Goal: Task Accomplishment & Management: Use online tool/utility

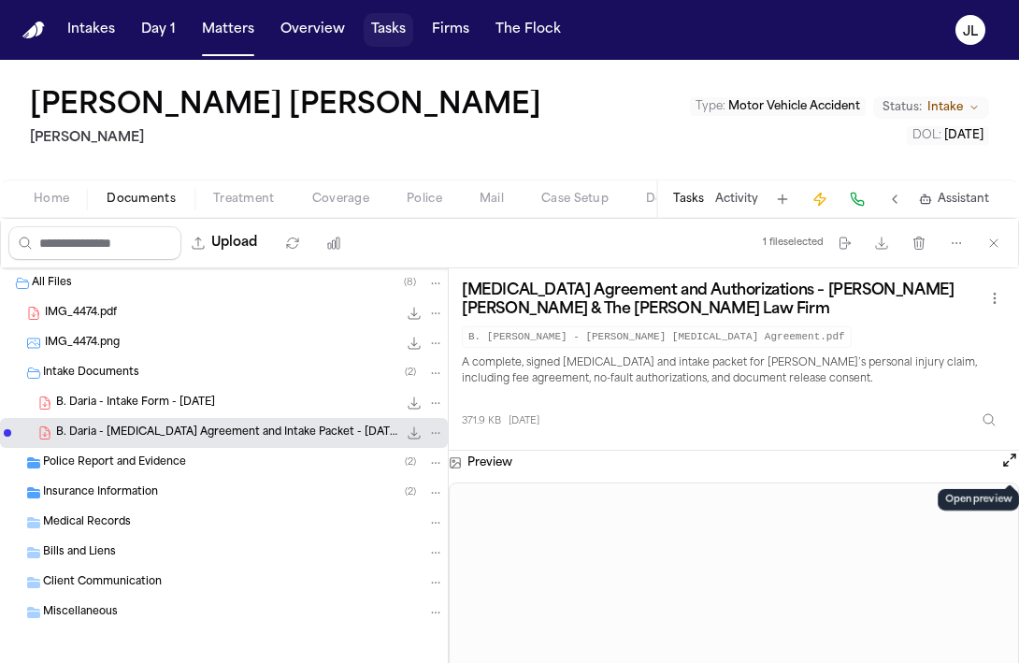
click at [400, 24] on button "Tasks" at bounding box center [389, 30] width 50 height 34
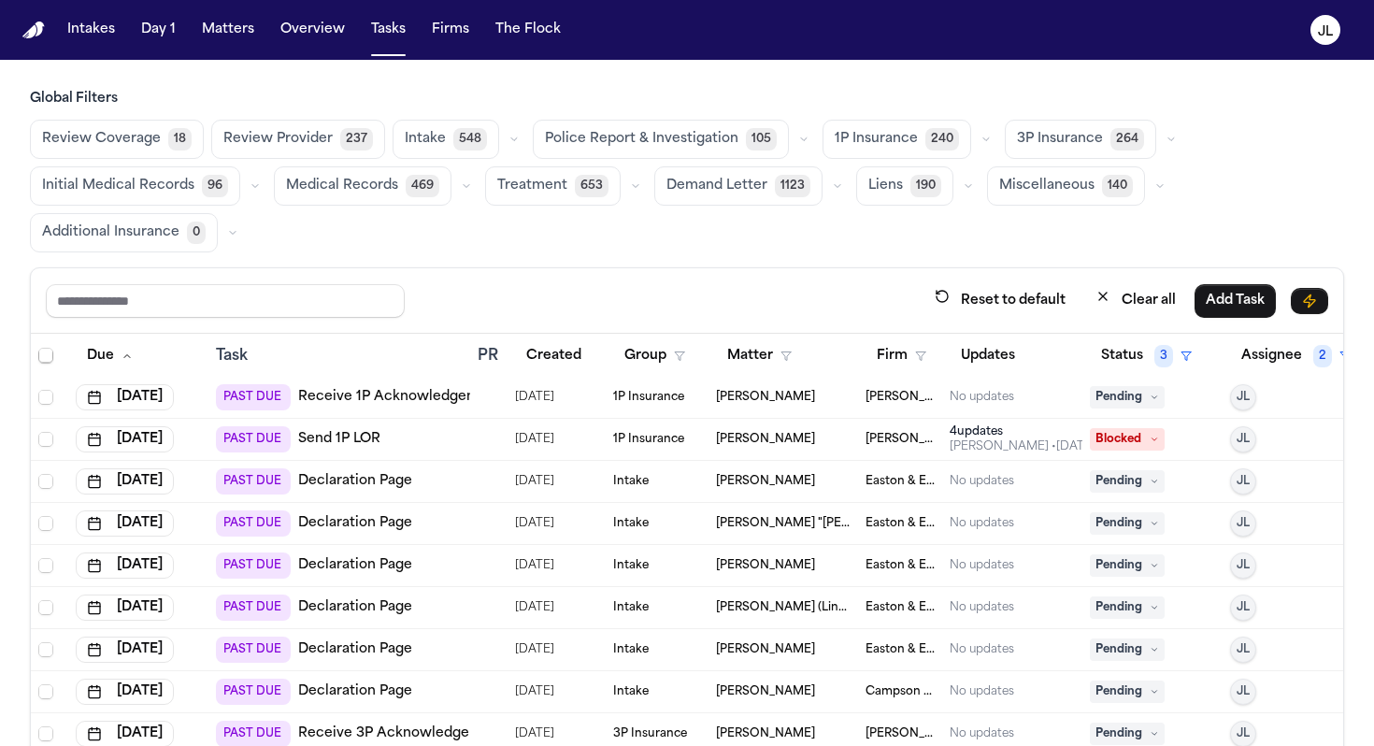
scroll to position [1323, 0]
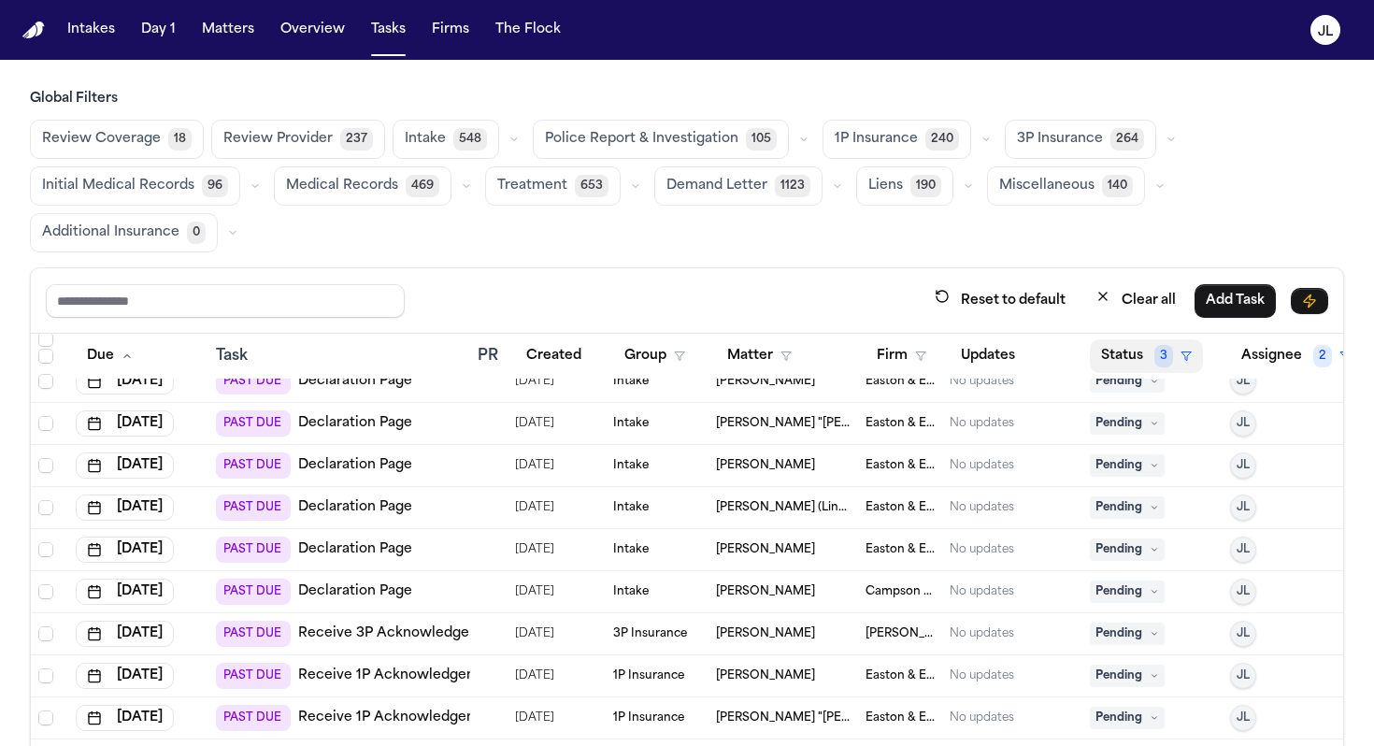
click at [1018, 352] on button "Status 3" at bounding box center [1146, 356] width 113 height 34
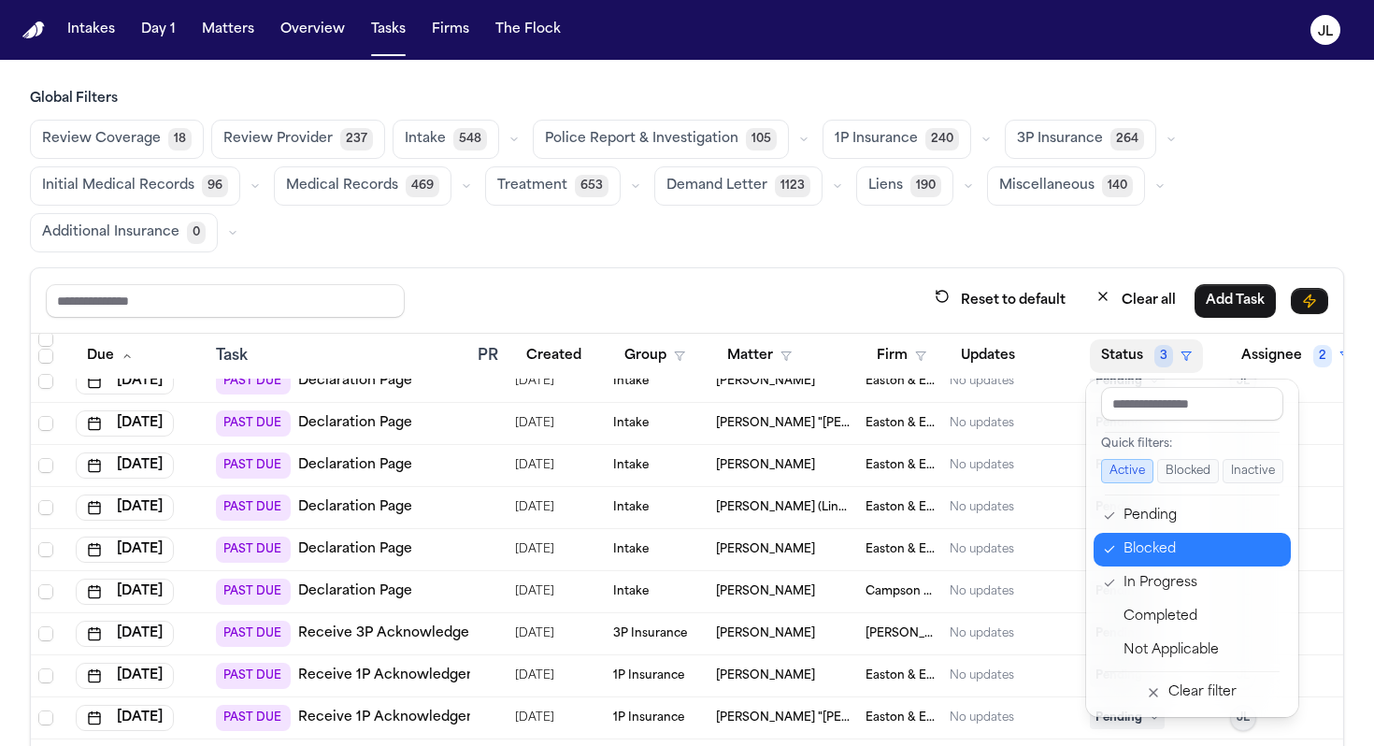
click at [1018, 536] on button "Blocked" at bounding box center [1192, 550] width 197 height 34
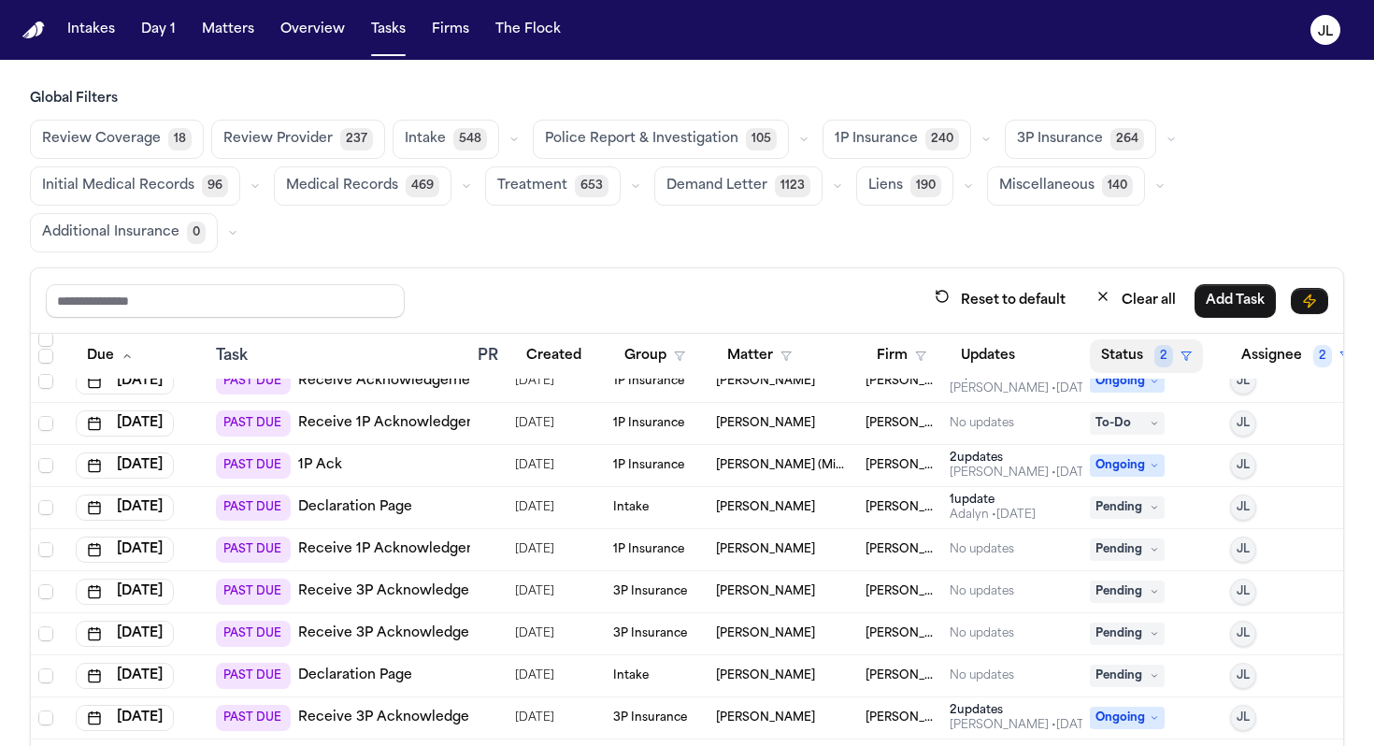
click at [1018, 351] on button "Status 2" at bounding box center [1146, 356] width 113 height 34
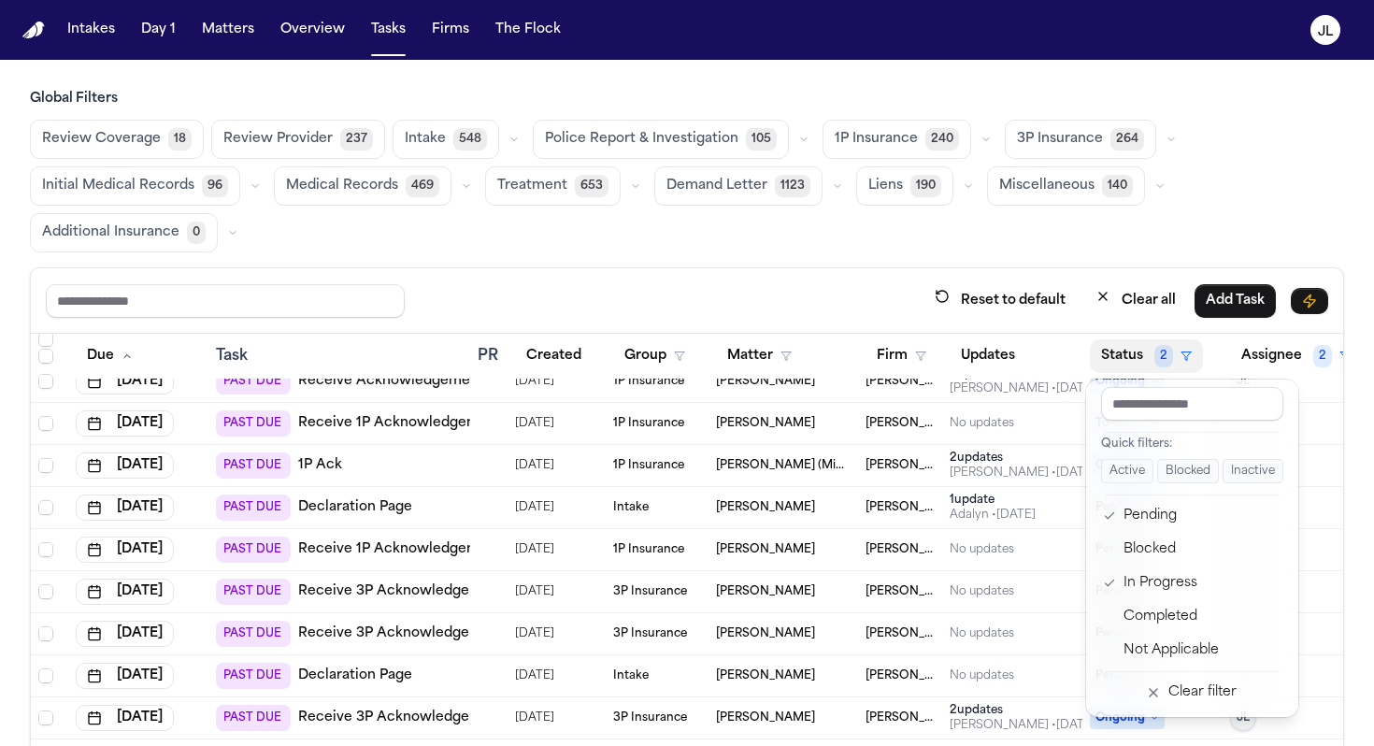
click at [1018, 351] on button "Status 2" at bounding box center [1146, 356] width 113 height 34
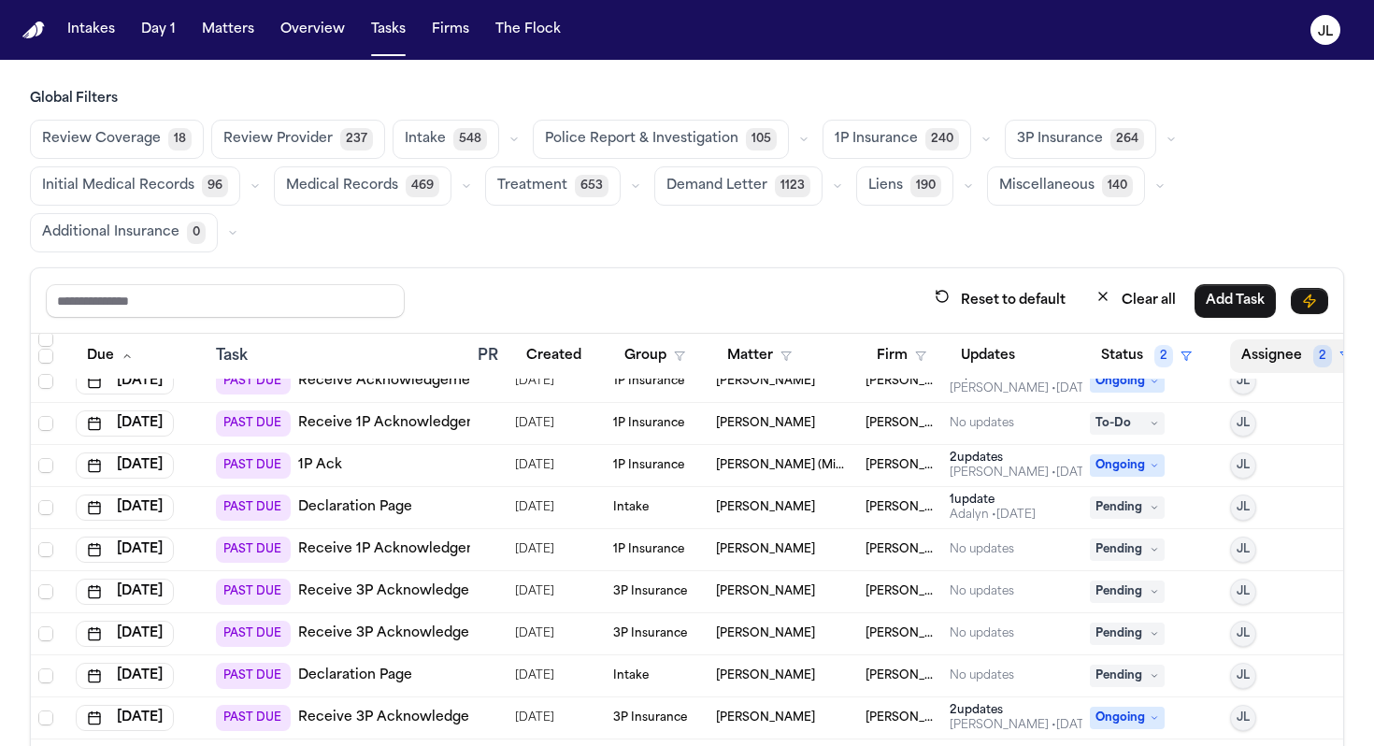
click at [1018, 363] on button "Assignee 2" at bounding box center [1296, 356] width 132 height 34
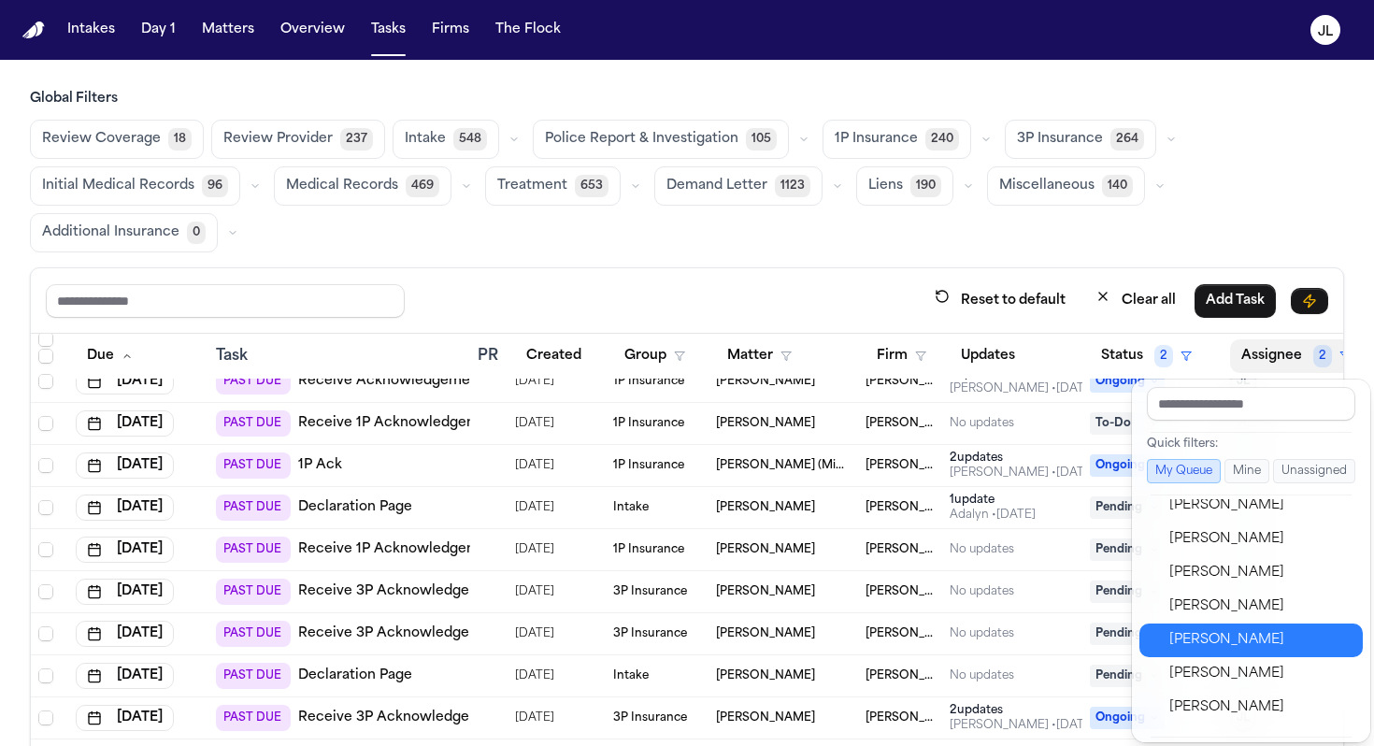
scroll to position [610, 0]
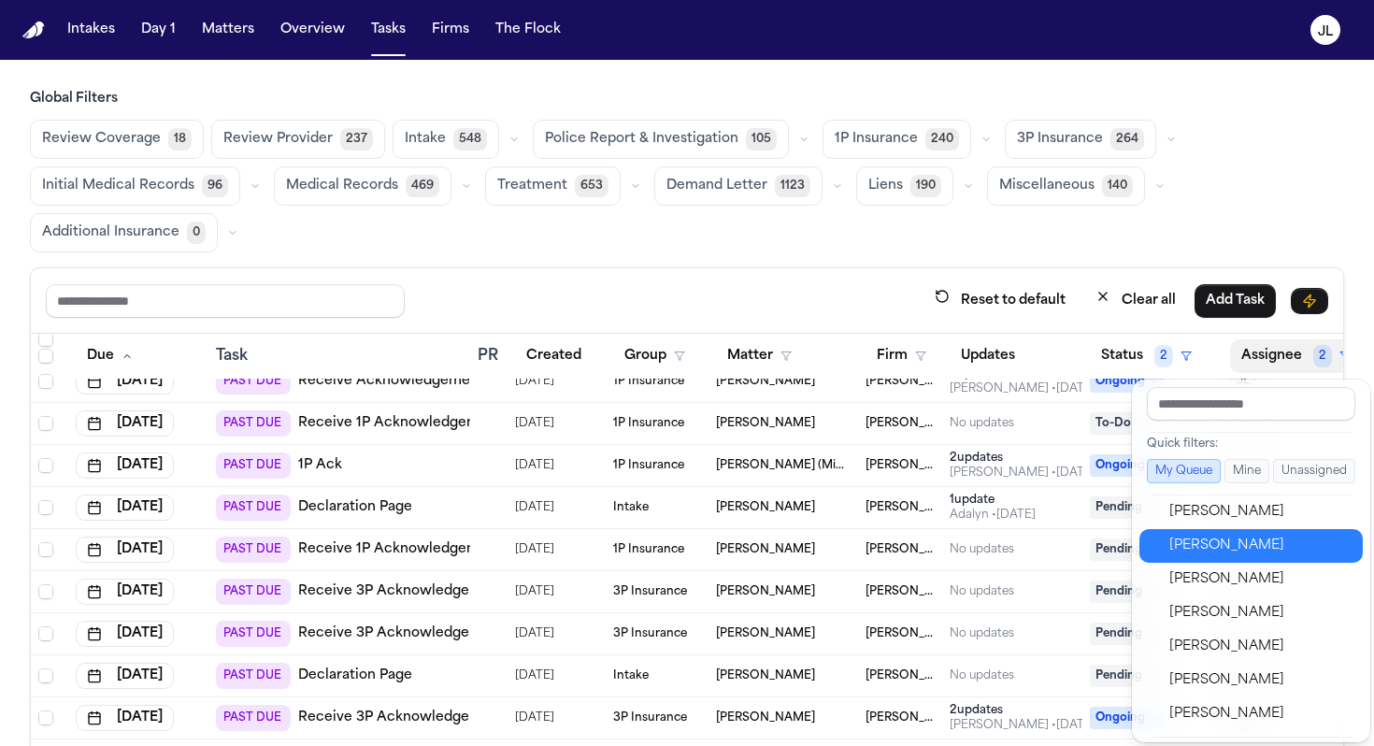
click at [1018, 542] on div "[PERSON_NAME]" at bounding box center [1260, 546] width 182 height 22
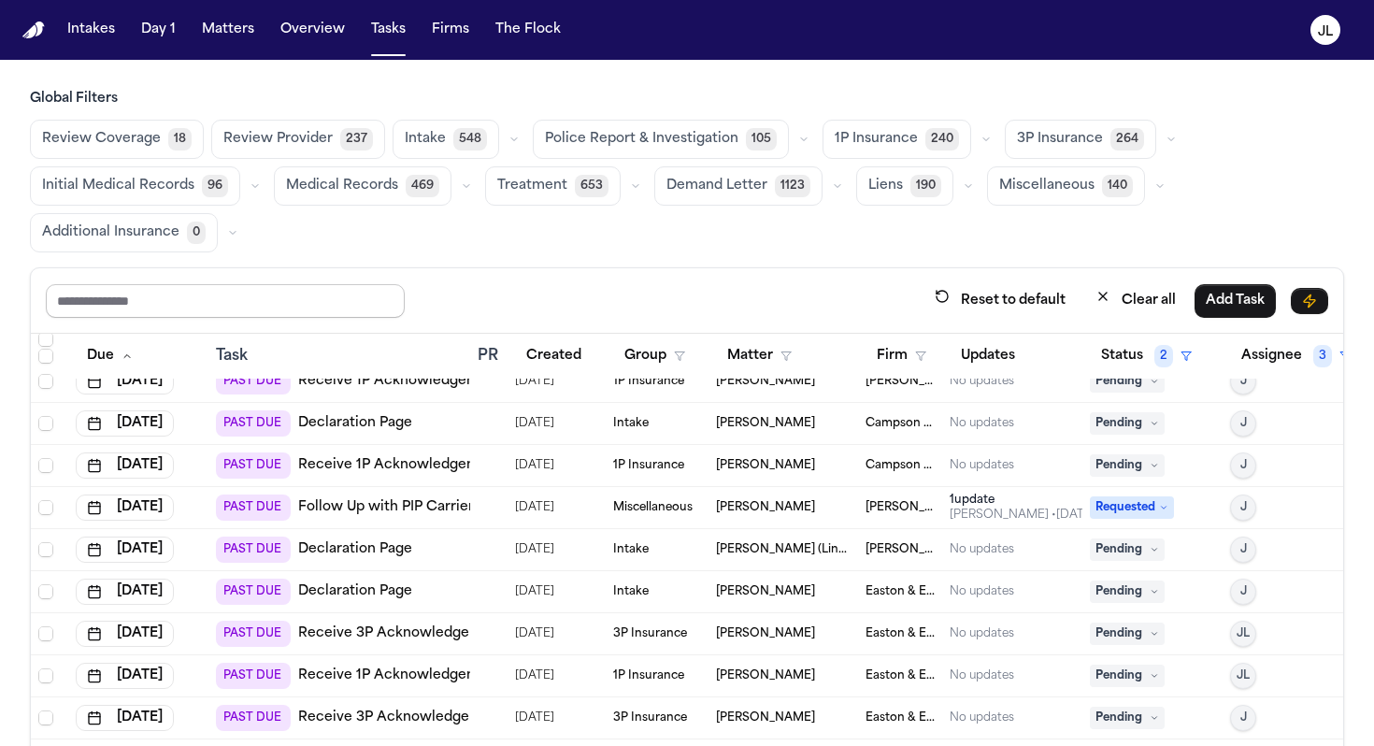
click at [332, 295] on input "text" at bounding box center [225, 301] width 359 height 34
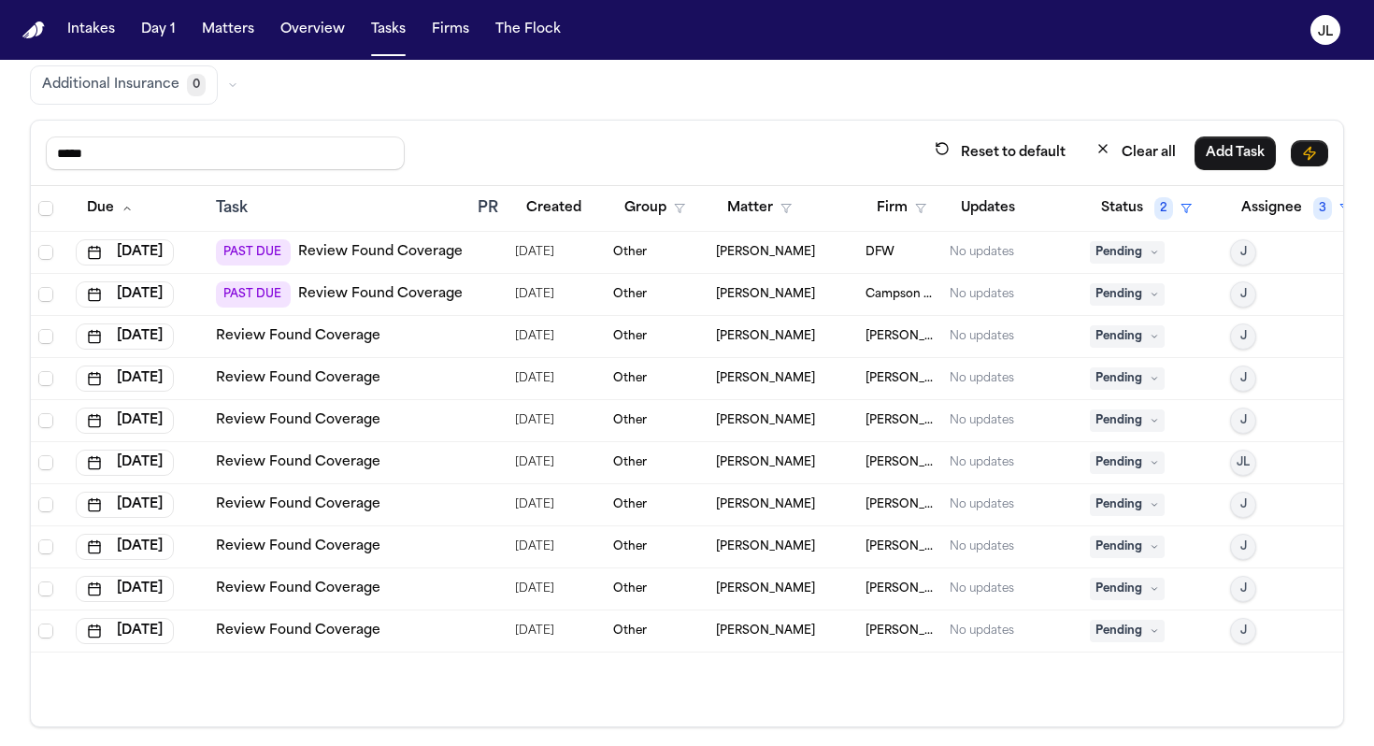
scroll to position [158, 0]
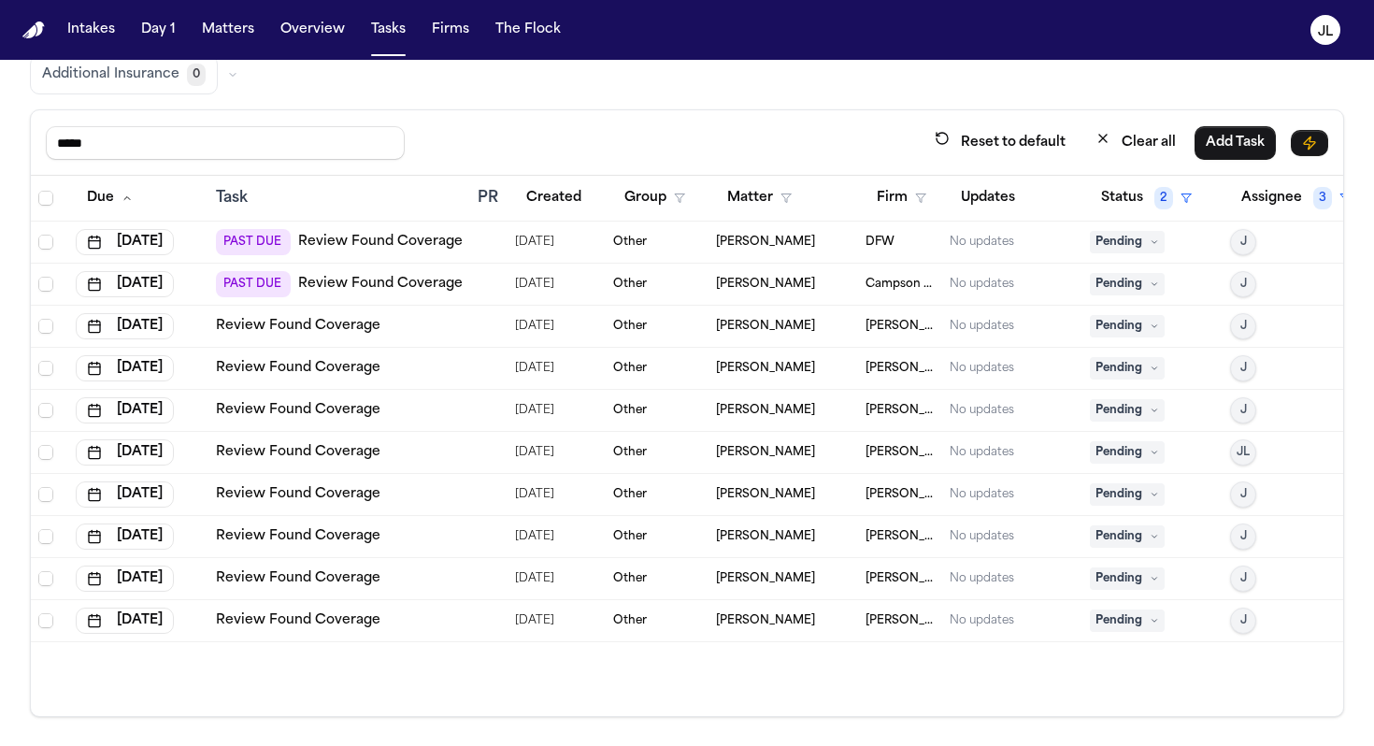
drag, startPoint x: 114, startPoint y: 139, endPoint x: 12, endPoint y: 139, distance: 101.9
click at [12, 139] on div "Global Filters Review Coverage 18 Review Provider 237 Intake 548 Police Report …" at bounding box center [687, 324] width 1374 height 785
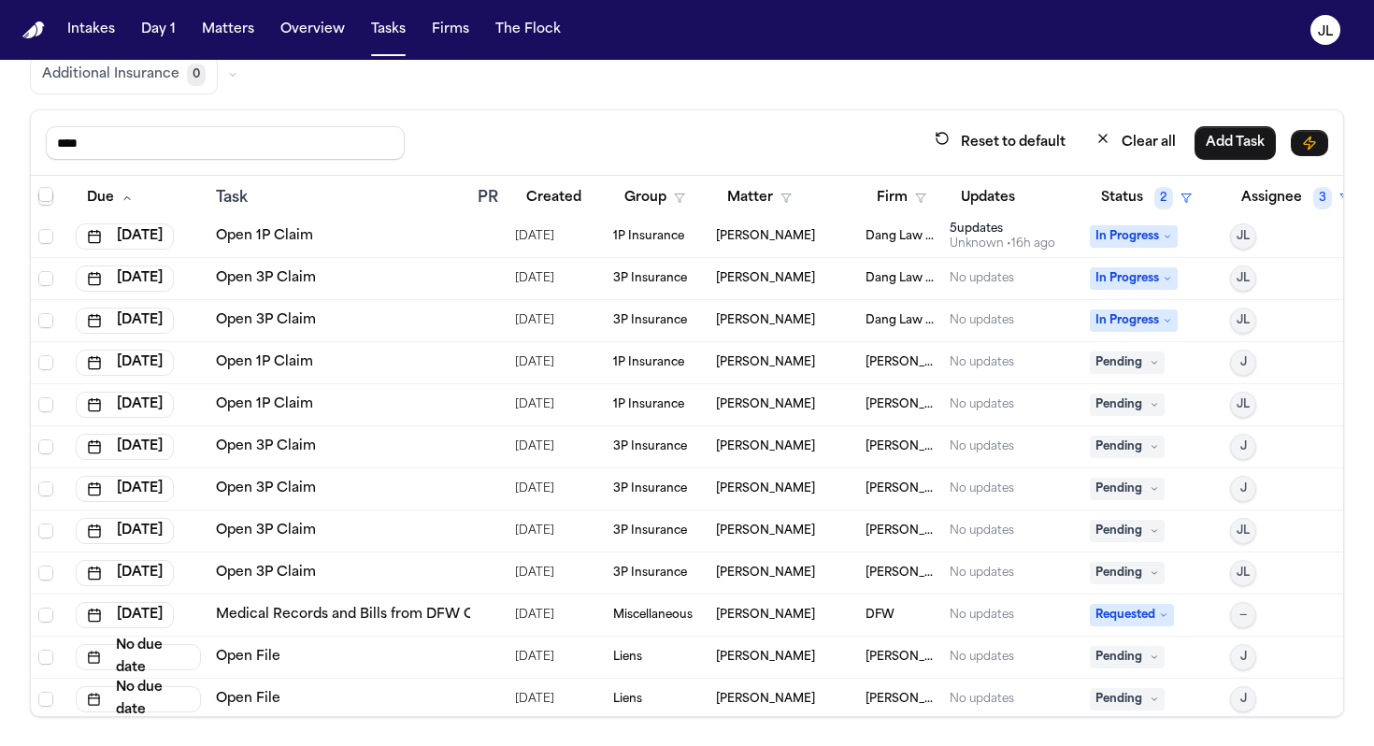
scroll to position [901, 0]
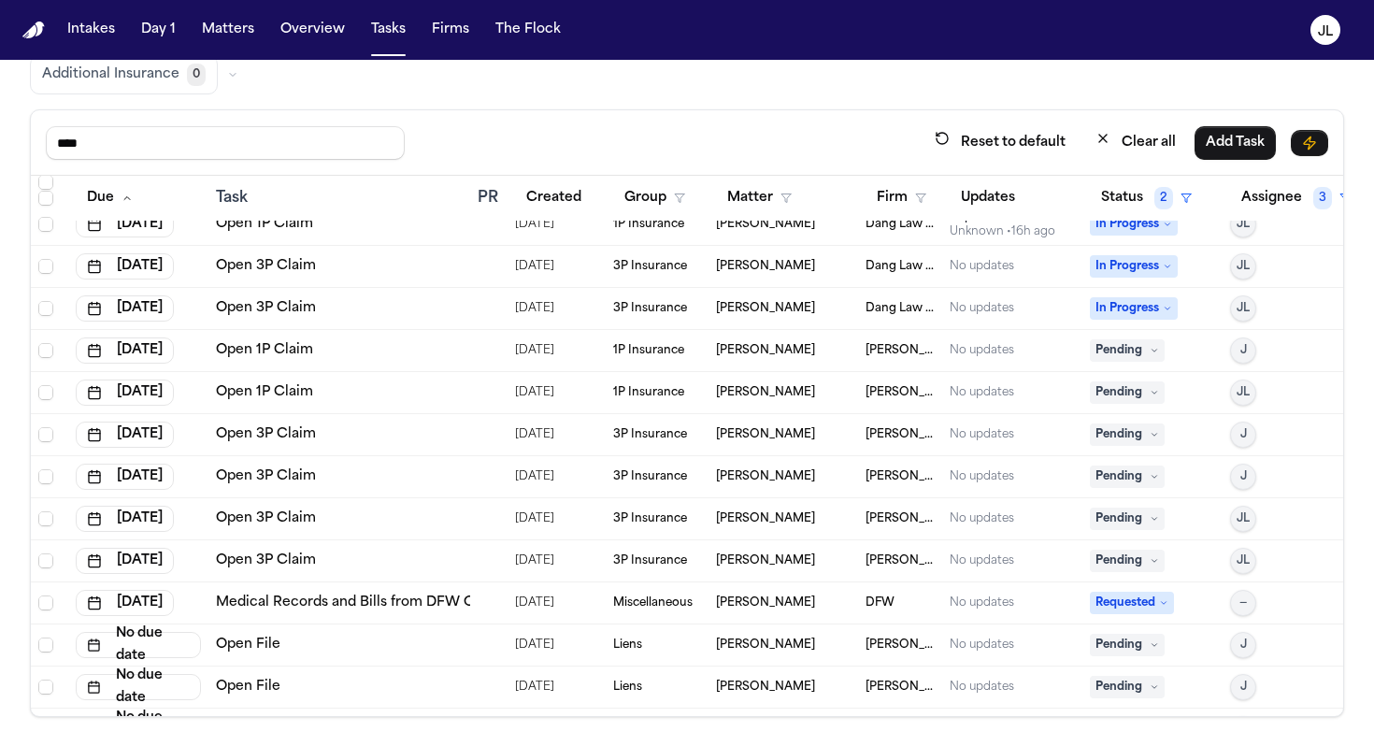
click at [293, 387] on link "Open 1P Claim" at bounding box center [264, 392] width 97 height 19
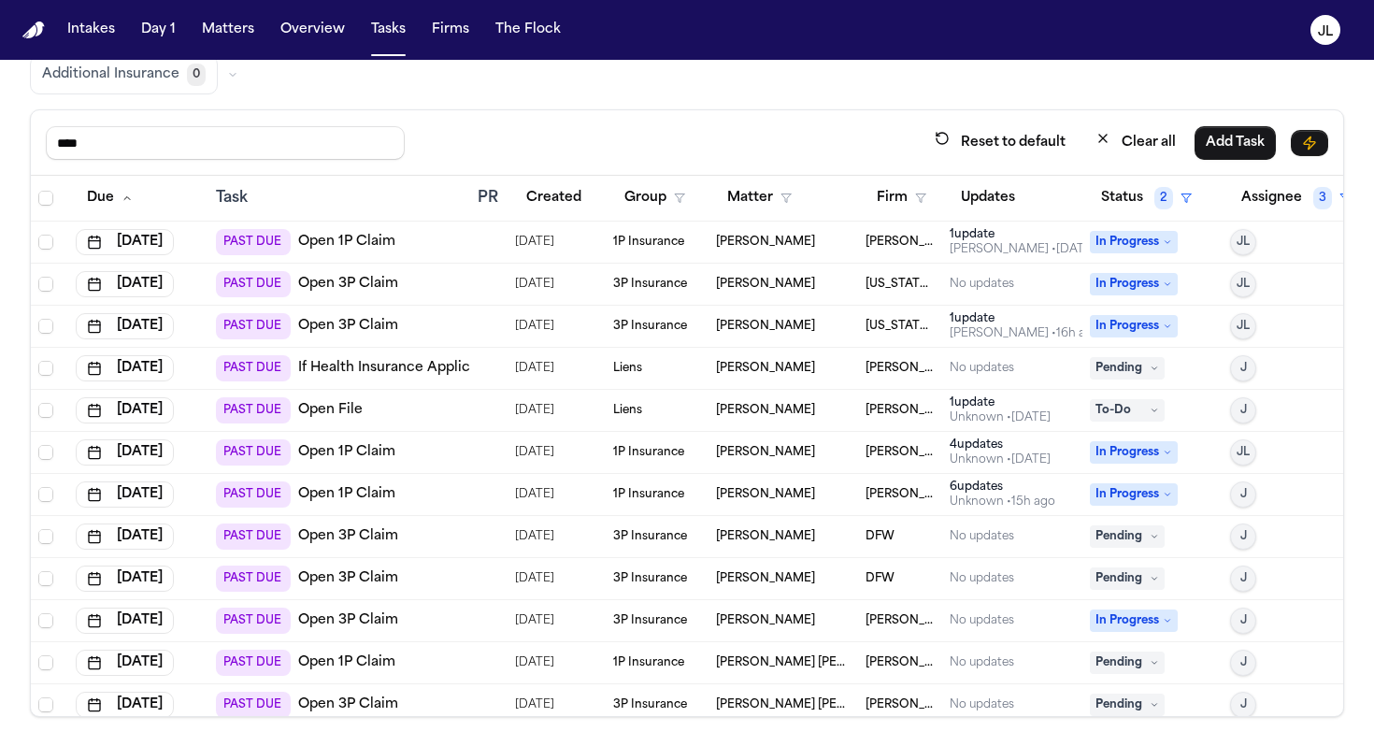
scroll to position [0, 0]
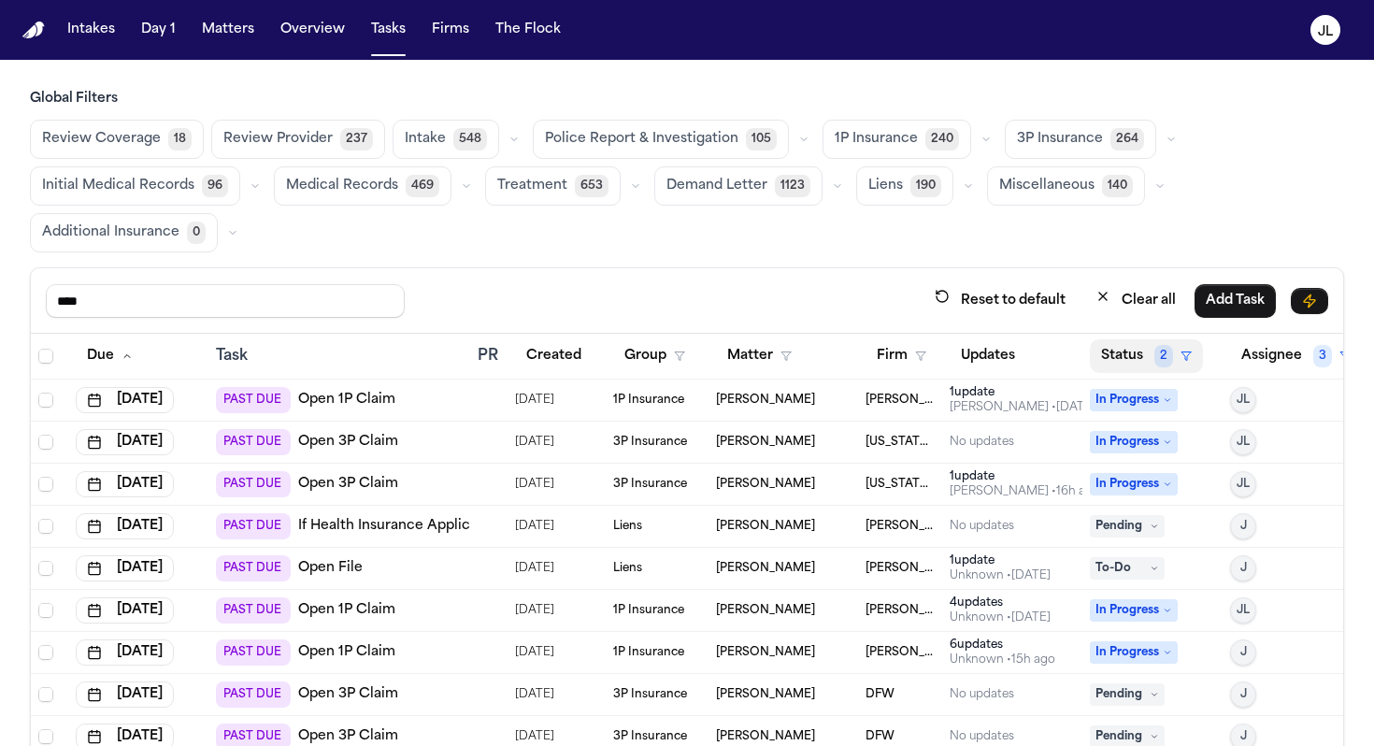
click at [1018, 360] on button "Status 2" at bounding box center [1146, 356] width 113 height 34
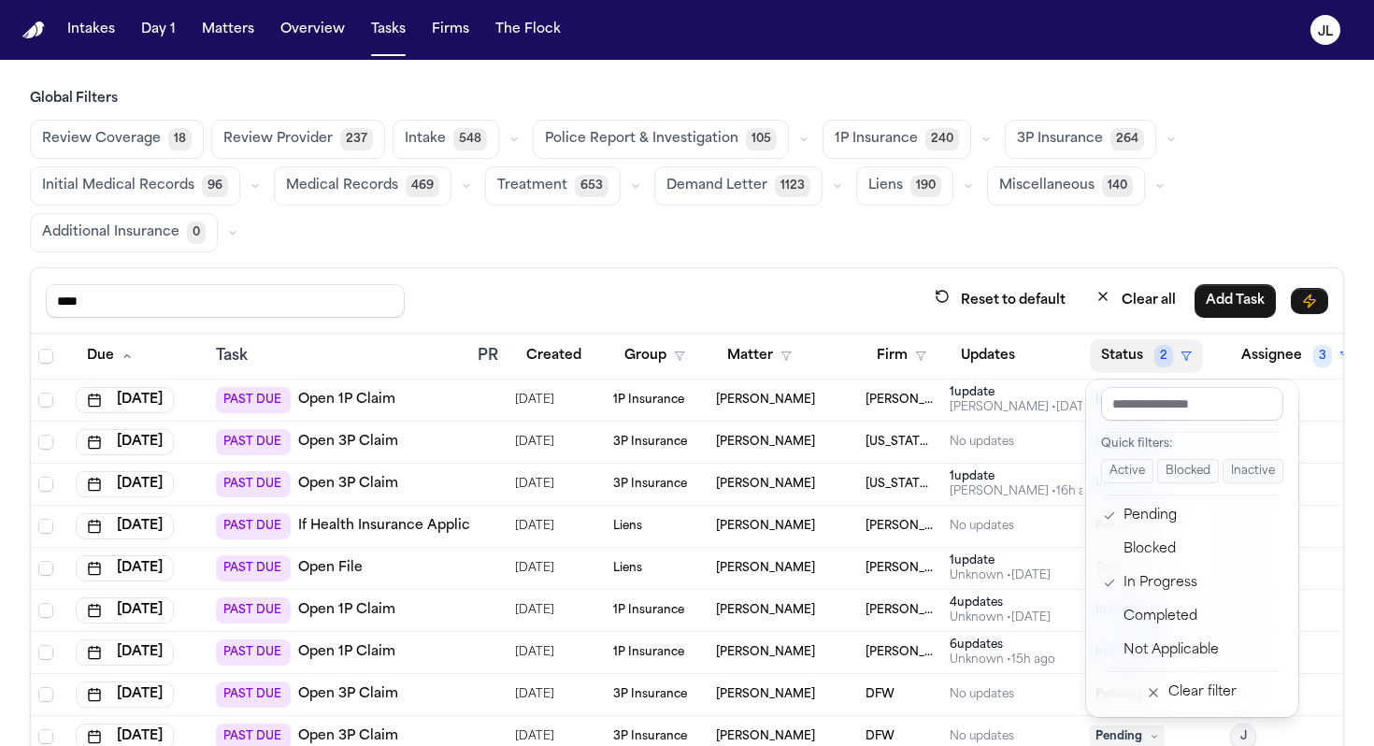
click at [1018, 337] on th "Status 2" at bounding box center [1153, 357] width 140 height 46
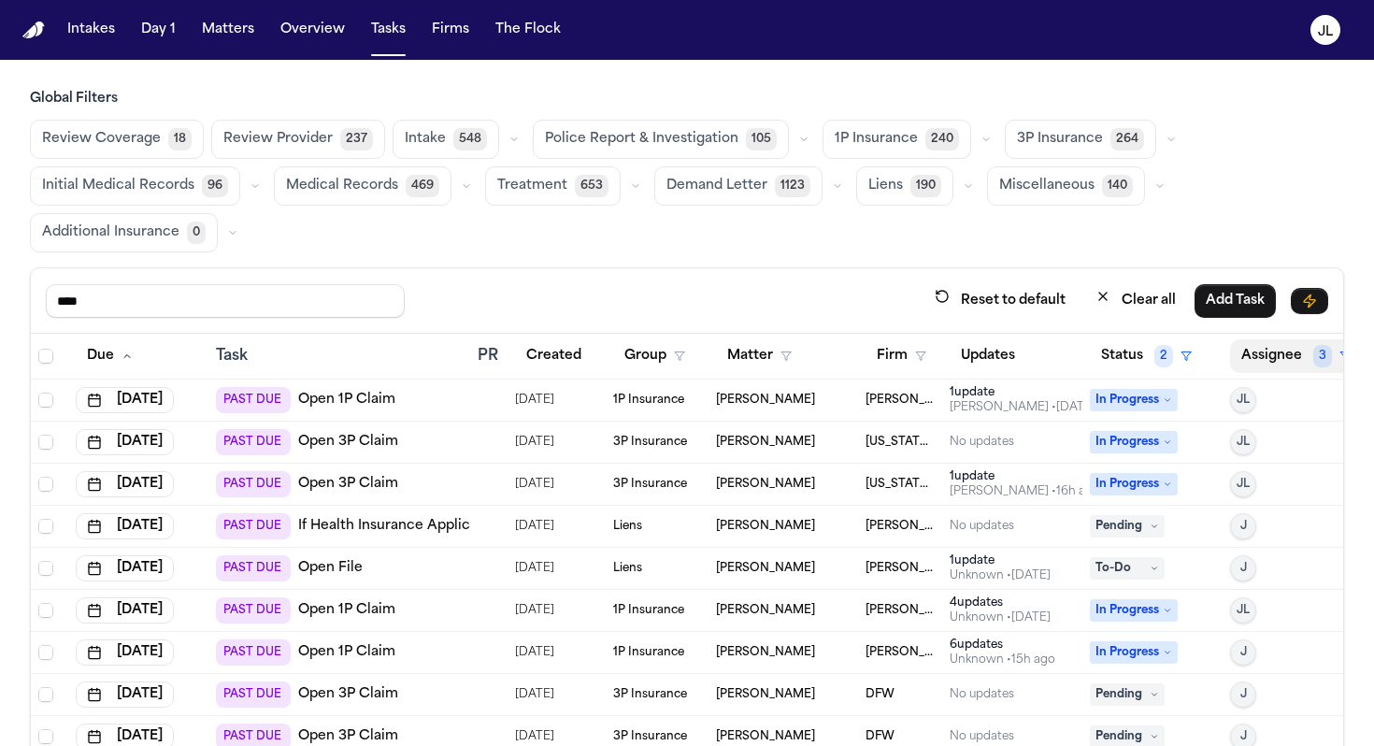
click at [1018, 349] on button "Assignee 3" at bounding box center [1296, 356] width 132 height 34
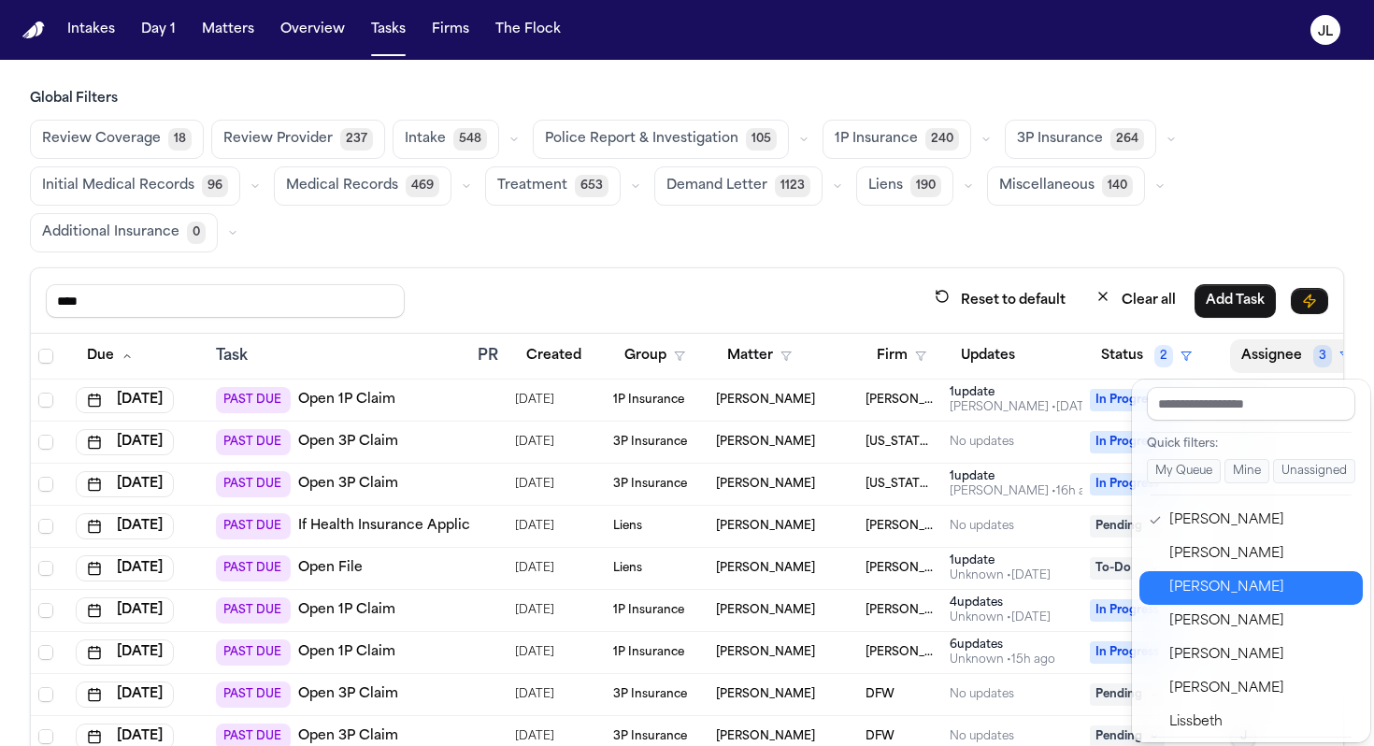
scroll to position [609, 0]
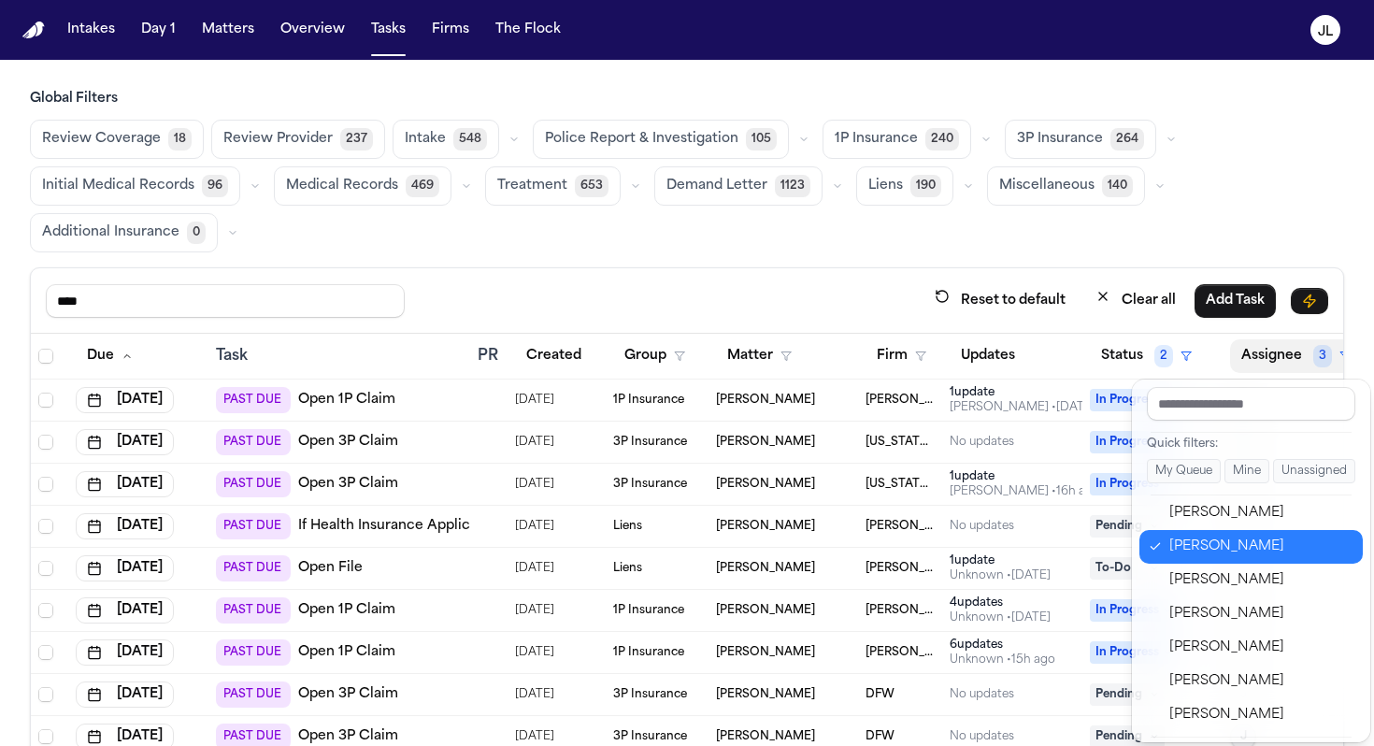
click at [1018, 547] on div "[PERSON_NAME]" at bounding box center [1260, 547] width 182 height 22
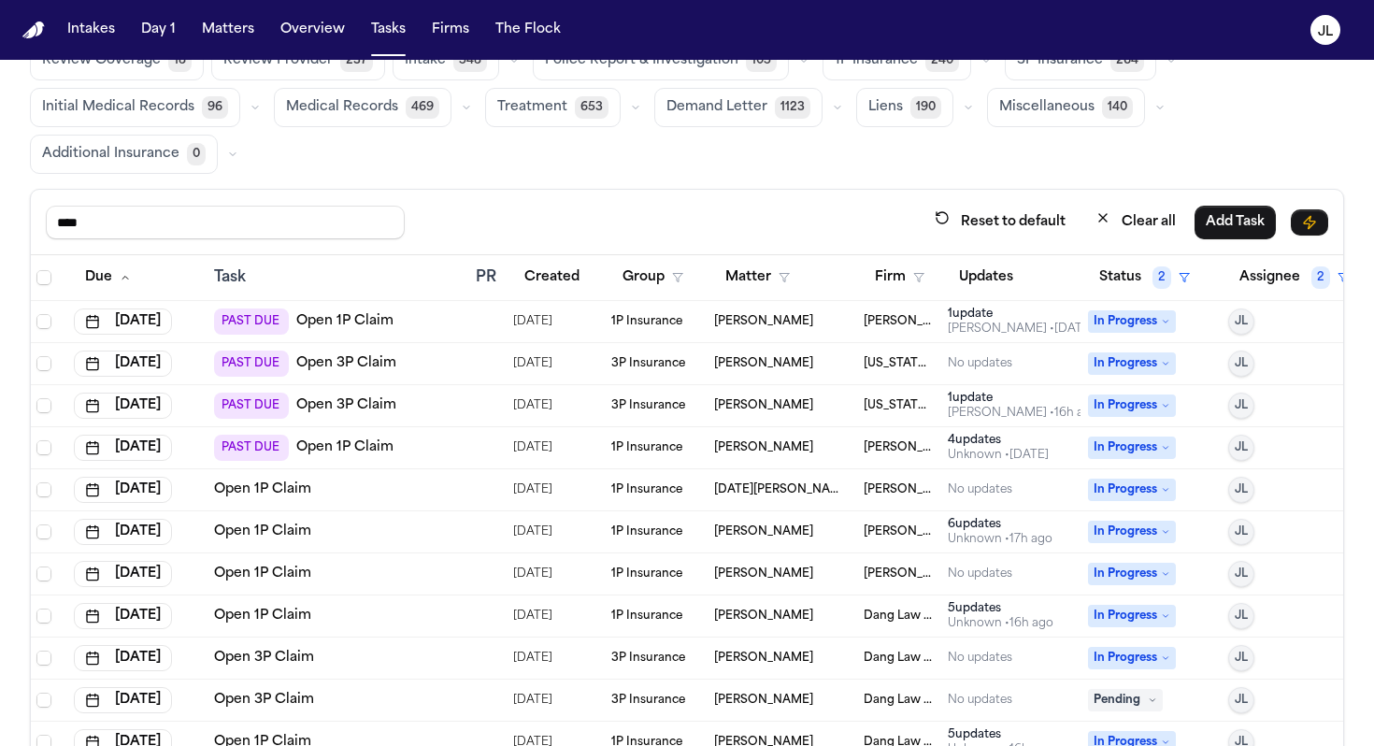
scroll to position [71, 0]
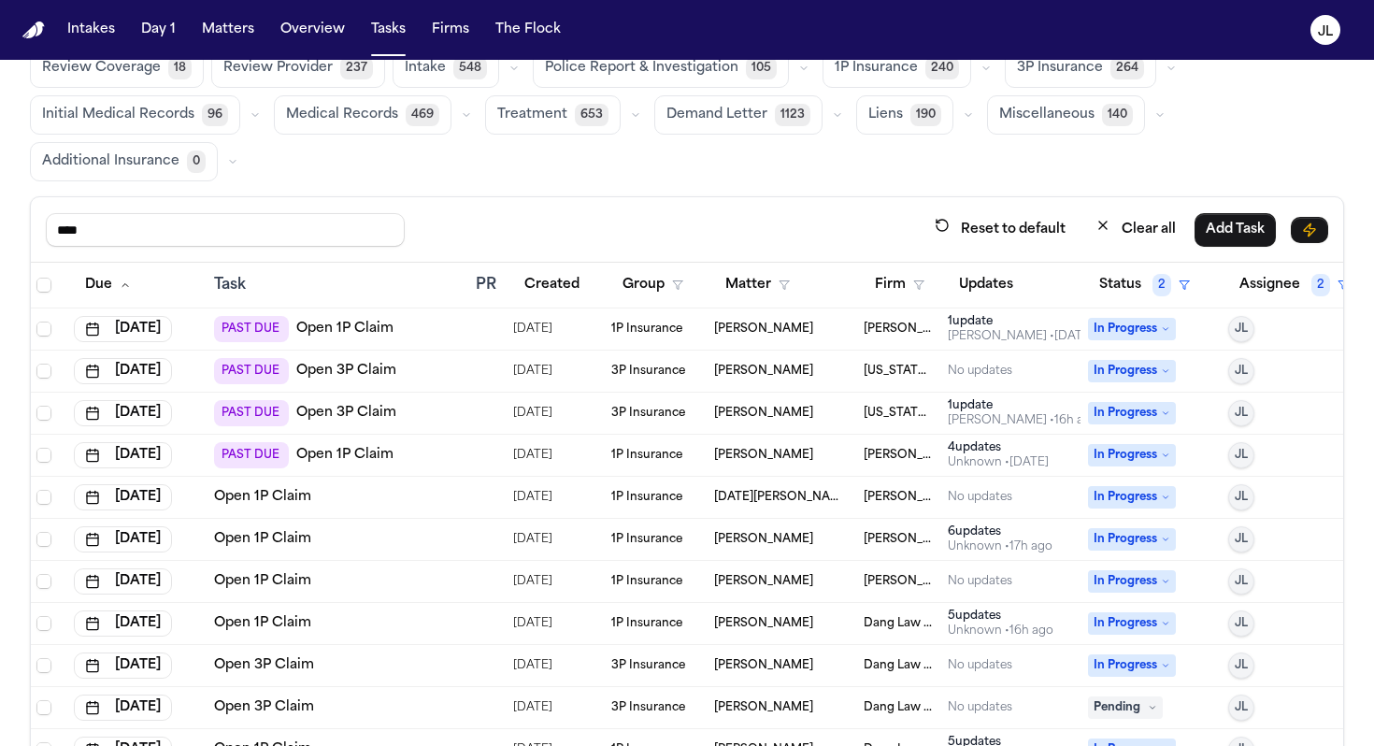
click at [998, 408] on div "1 update" at bounding box center [1023, 405] width 151 height 15
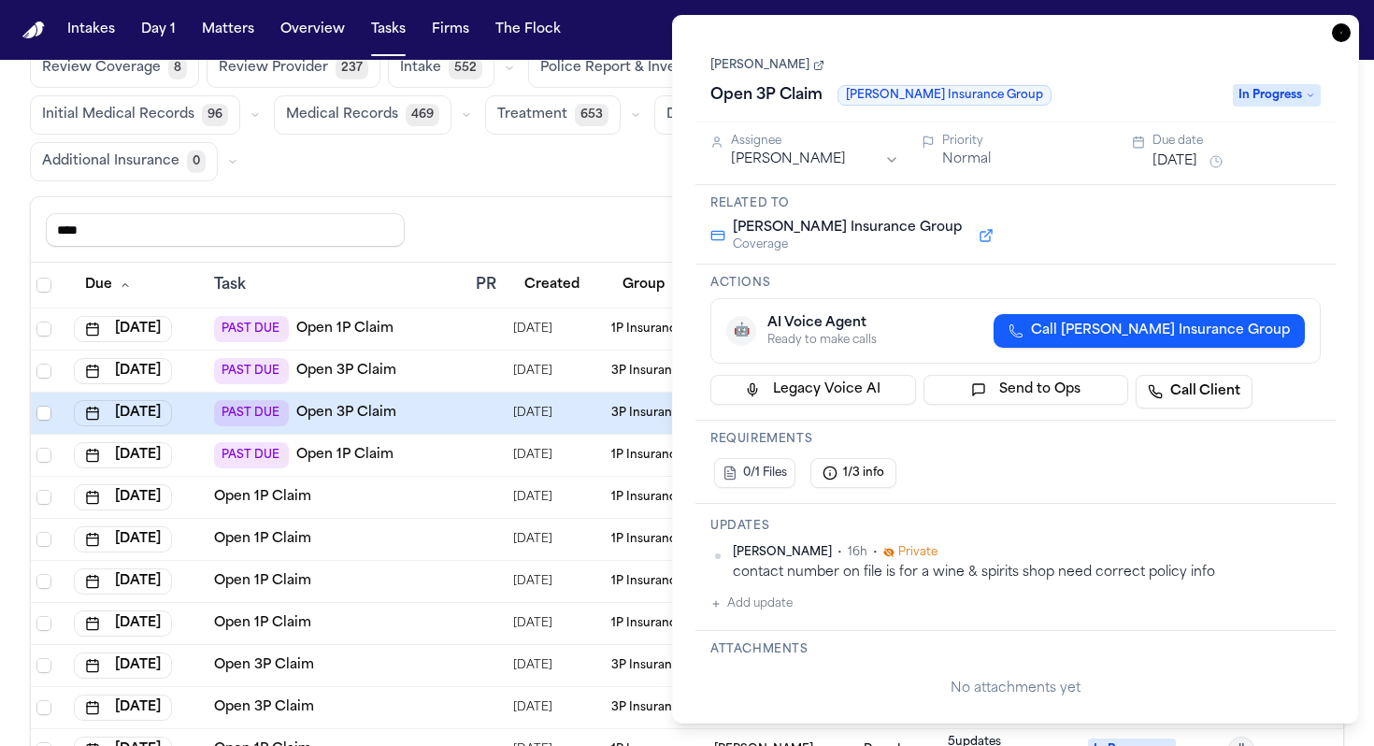
click at [1018, 33] on icon "button" at bounding box center [1341, 32] width 19 height 19
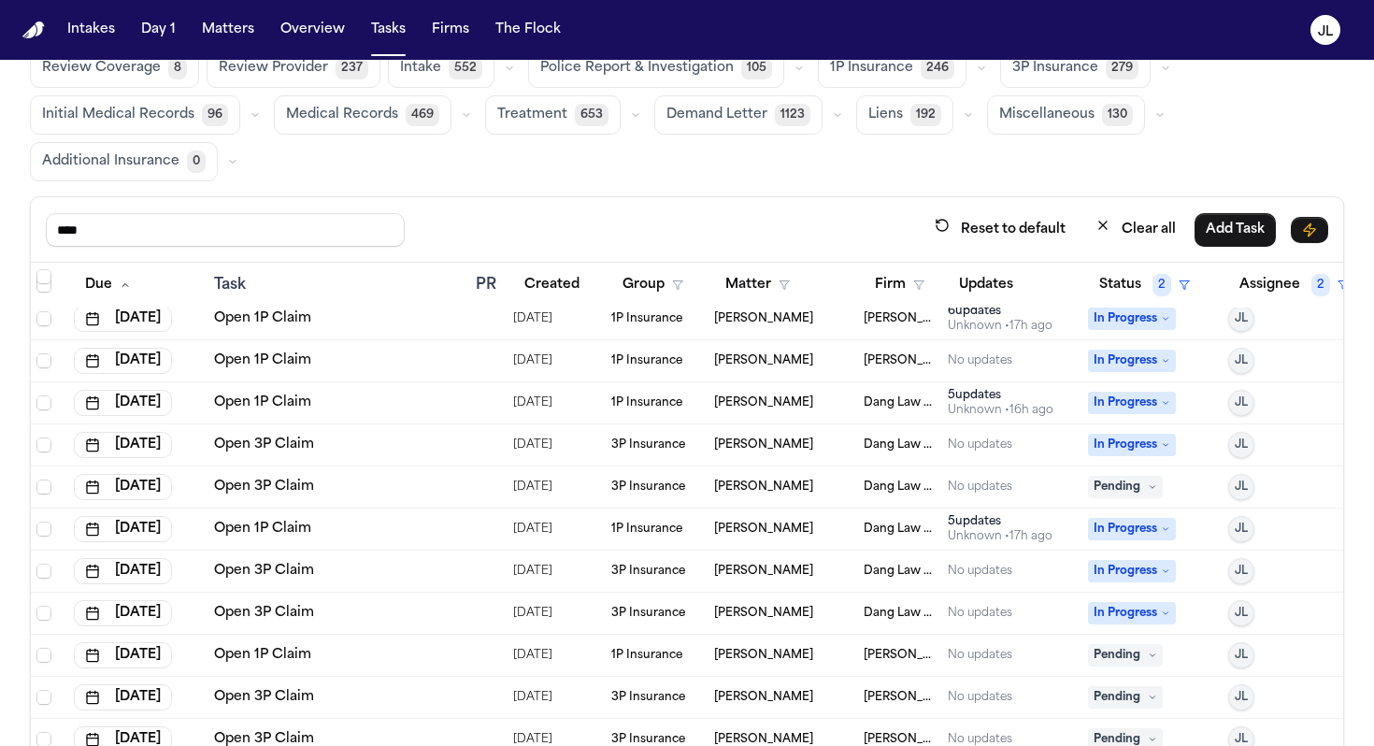
scroll to position [0, 2]
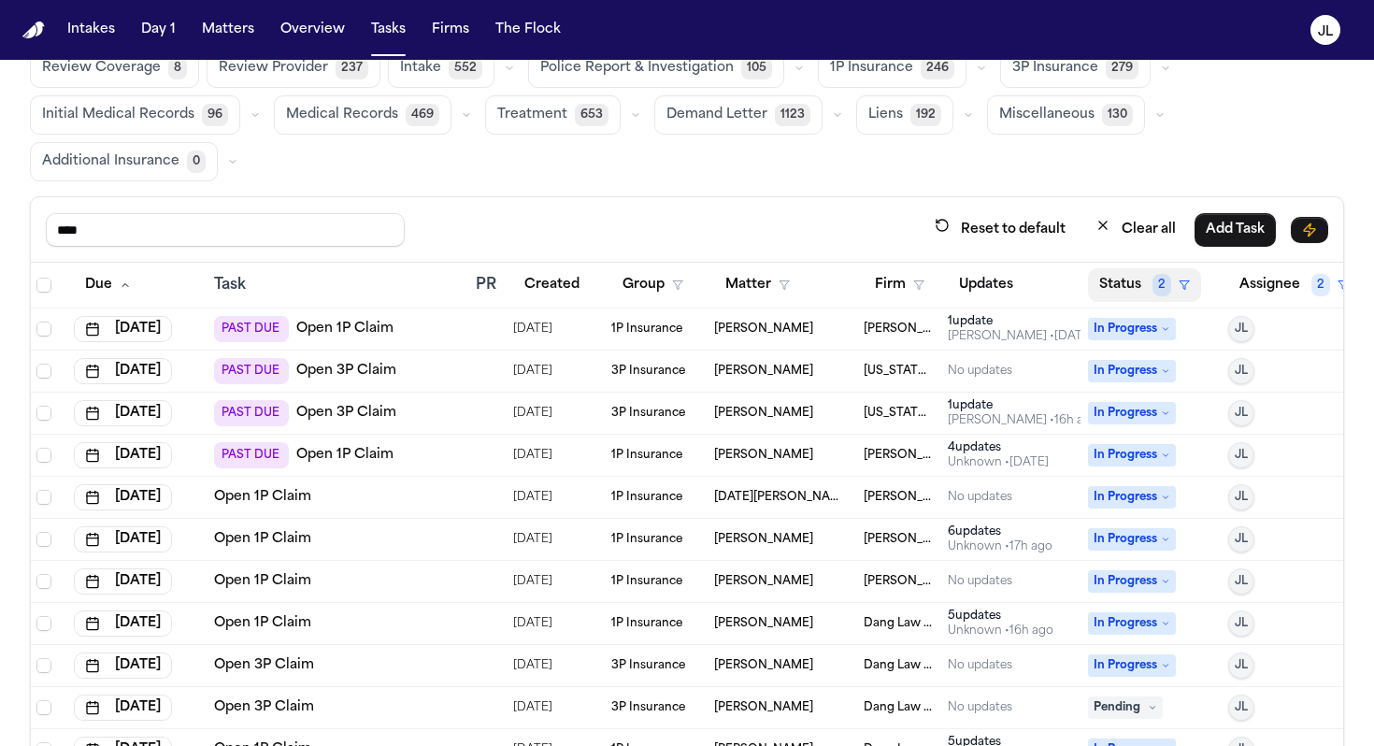
click at [1018, 284] on button "Status 2" at bounding box center [1144, 285] width 113 height 34
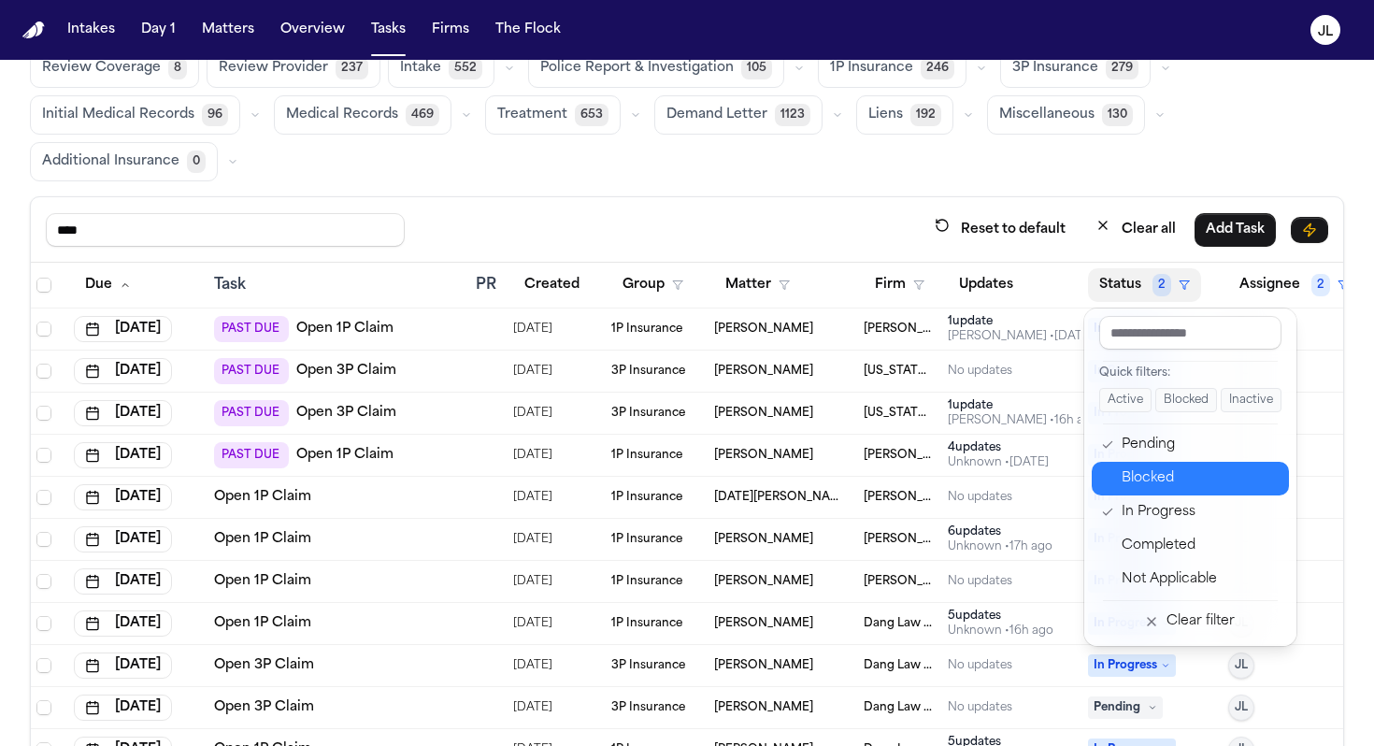
click at [1018, 473] on div "Blocked" at bounding box center [1200, 478] width 156 height 22
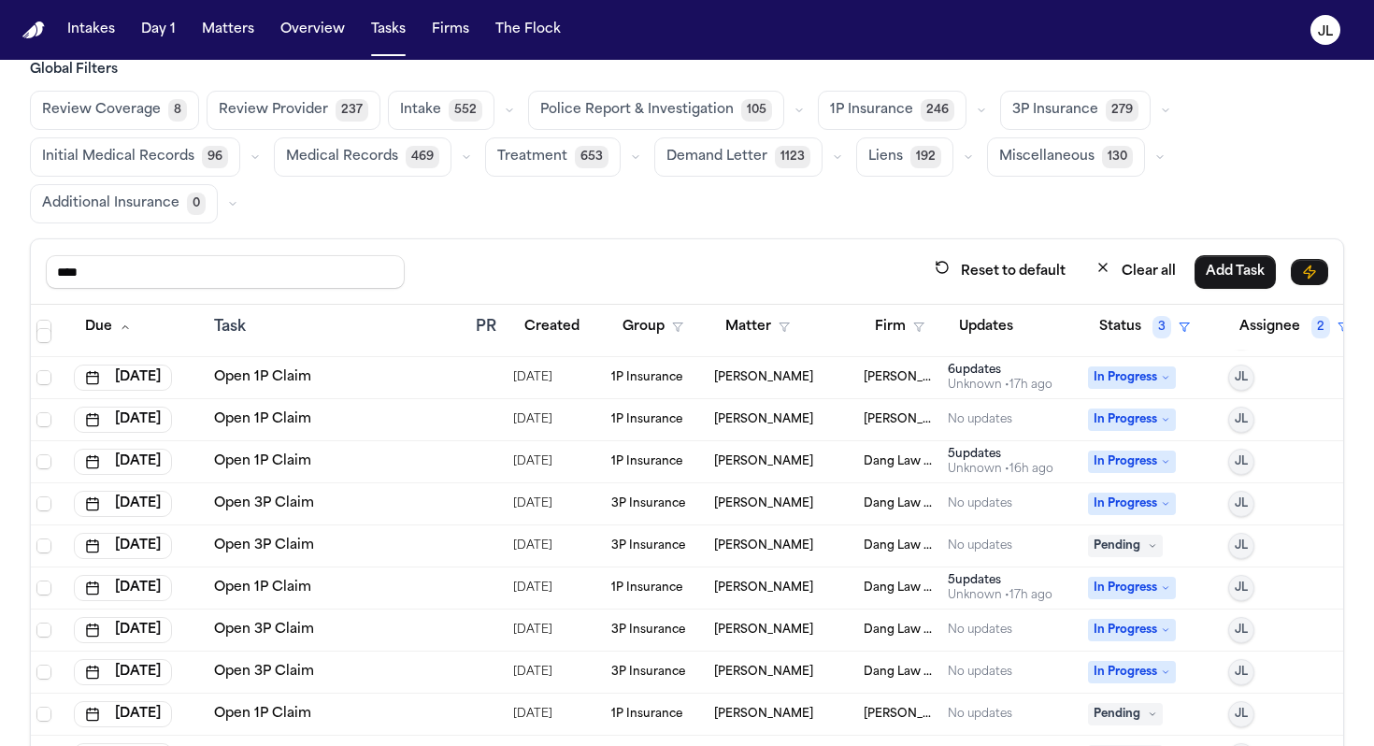
scroll to position [978, 2]
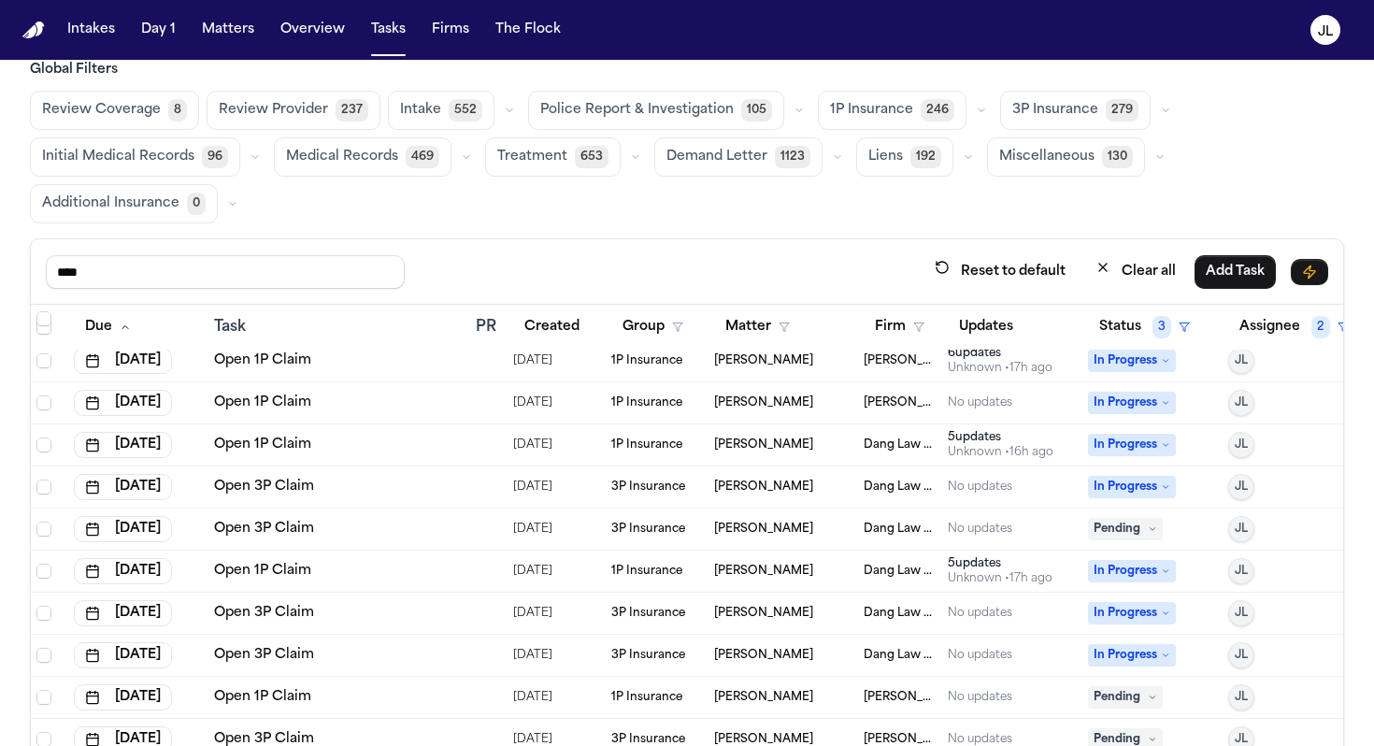
drag, startPoint x: 148, startPoint y: 282, endPoint x: 0, endPoint y: 280, distance: 147.7
click at [0, 280] on div "Global Filters Review Coverage 8 Review Provider 237 Intake 552 Police Report &…" at bounding box center [687, 453] width 1374 height 785
type input "******"
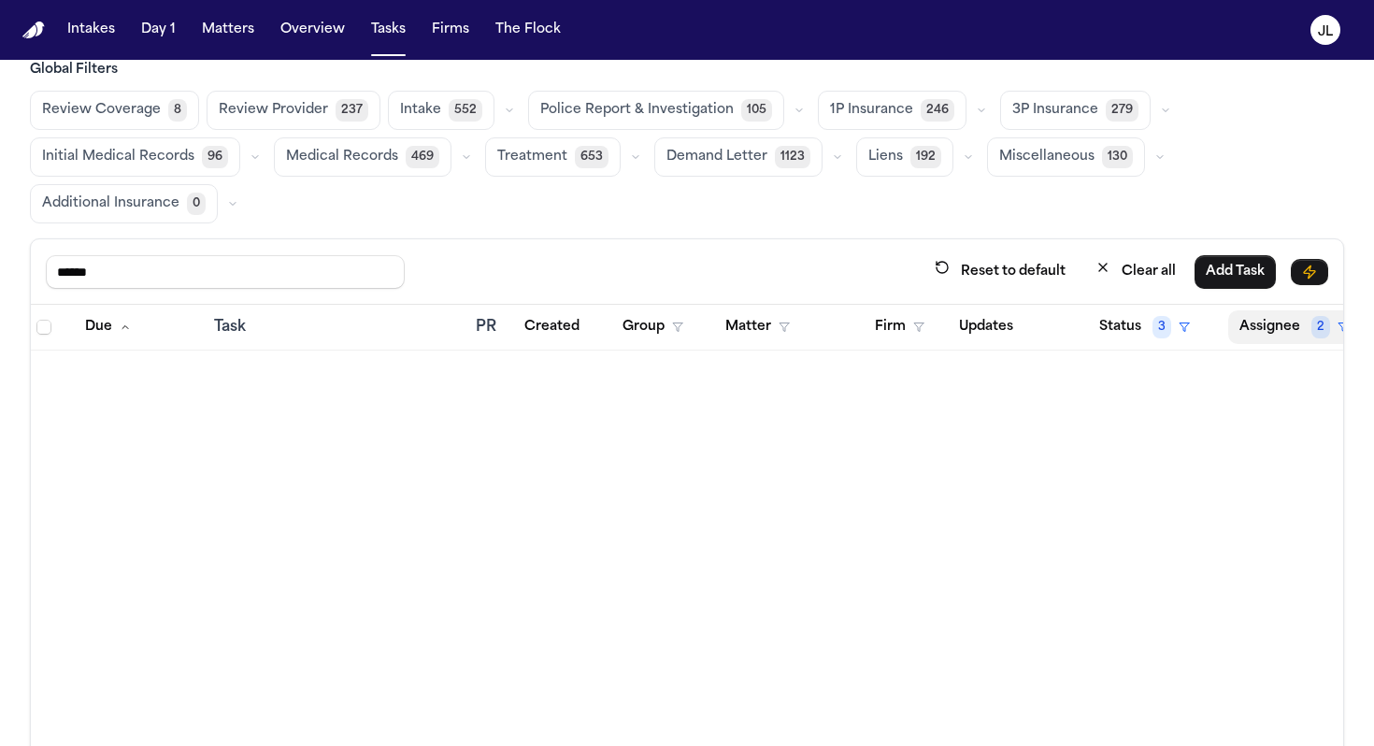
click at [1018, 328] on button "Assignee 2" at bounding box center [1294, 327] width 132 height 34
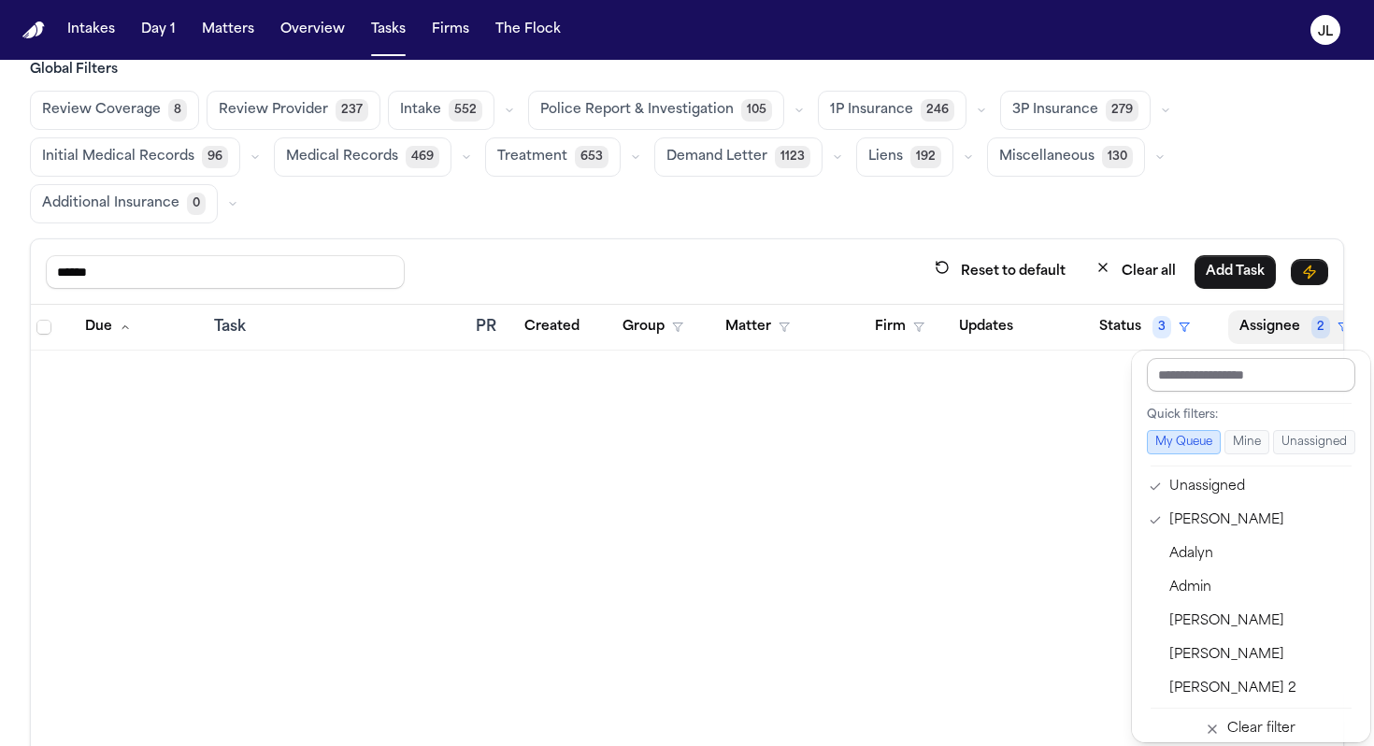
click at [1018, 390] on input "text" at bounding box center [1251, 375] width 208 height 34
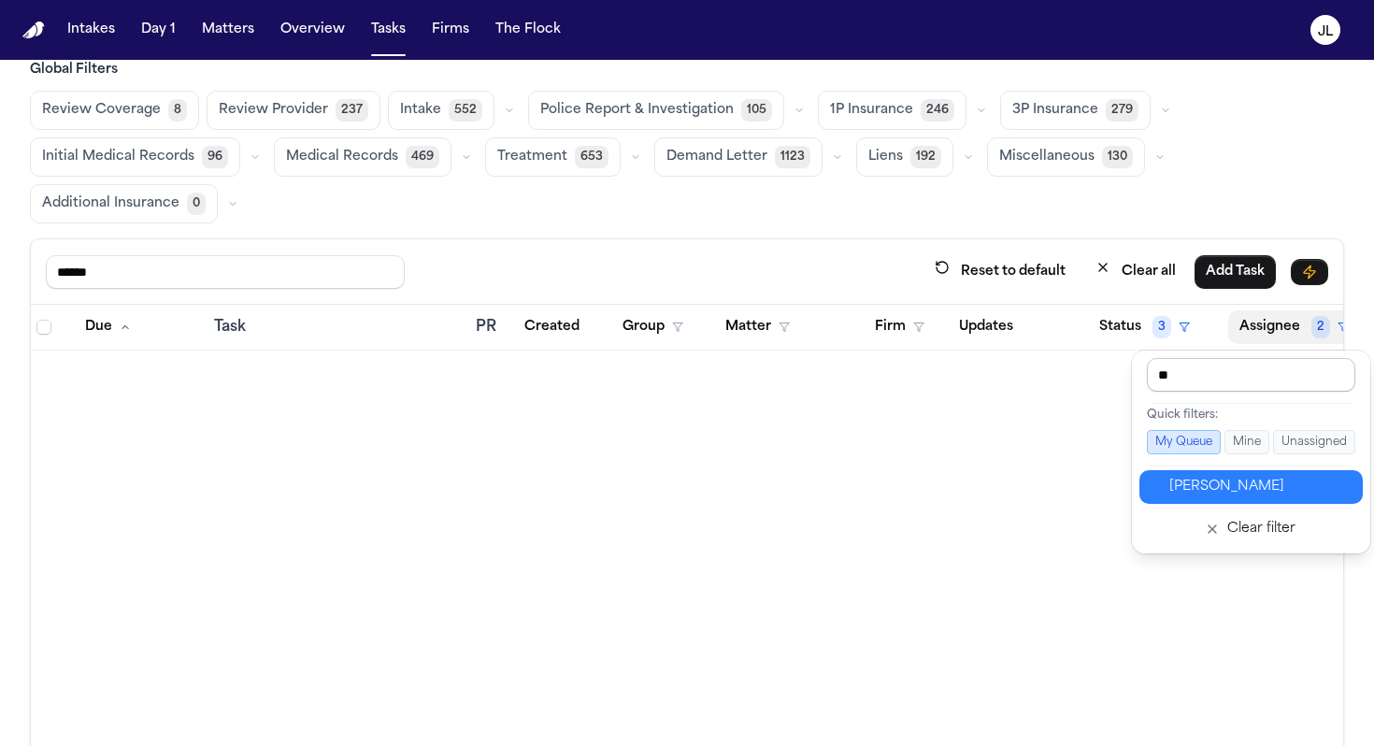
type input "***"
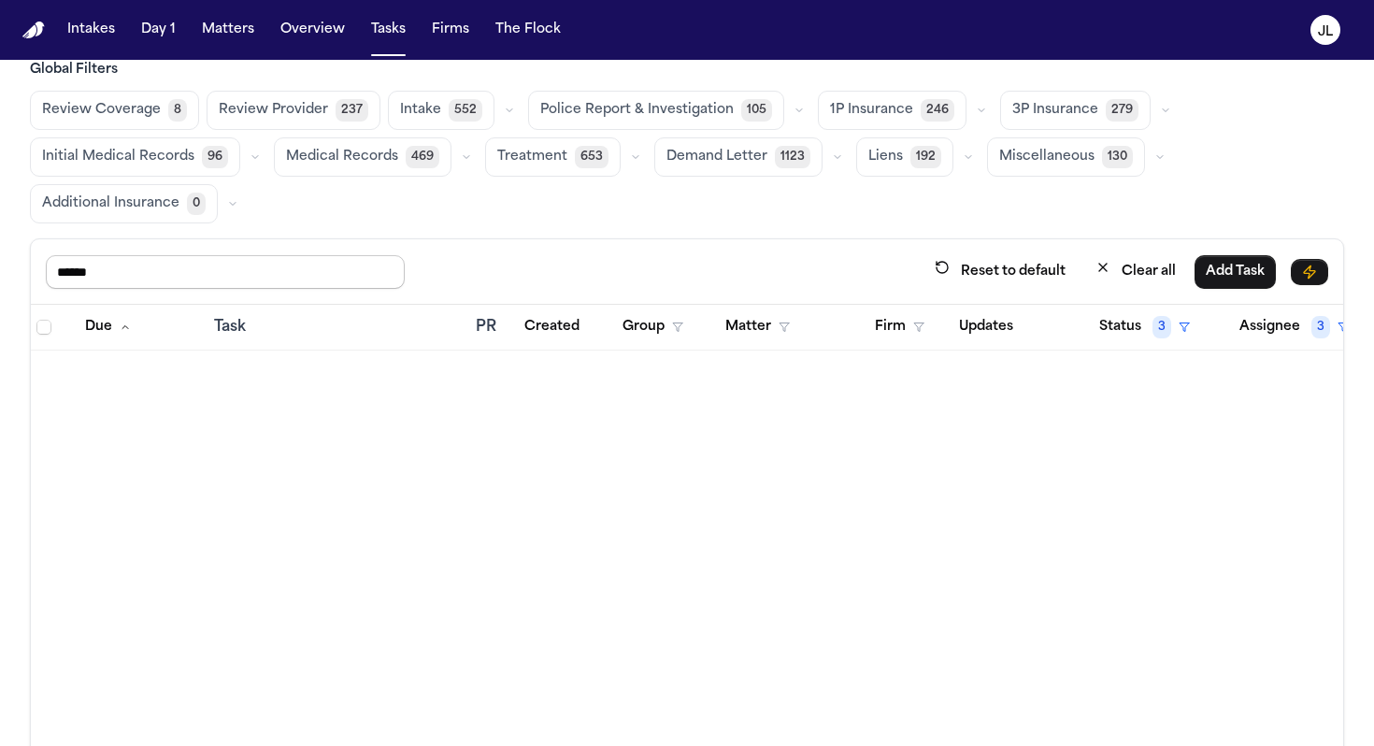
drag, startPoint x: 143, startPoint y: 275, endPoint x: 0, endPoint y: 272, distance: 143.1
click at [0, 275] on div "Global Filters Review Coverage 8 Review Provider 237 Intake 552 Police Report &…" at bounding box center [687, 453] width 1374 height 785
type input "****"
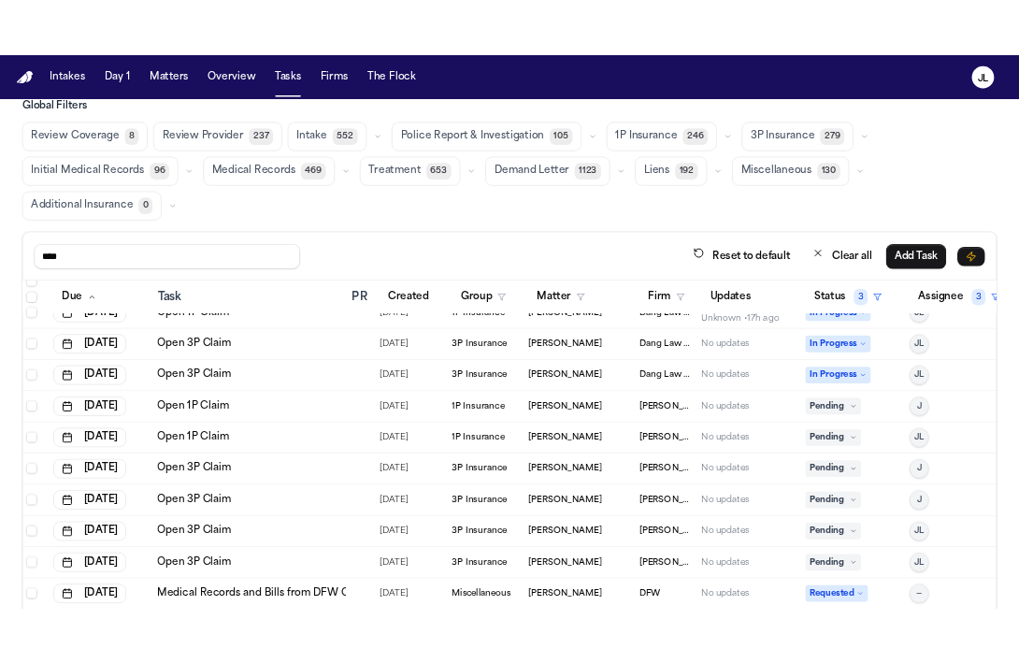
scroll to position [2124, 4]
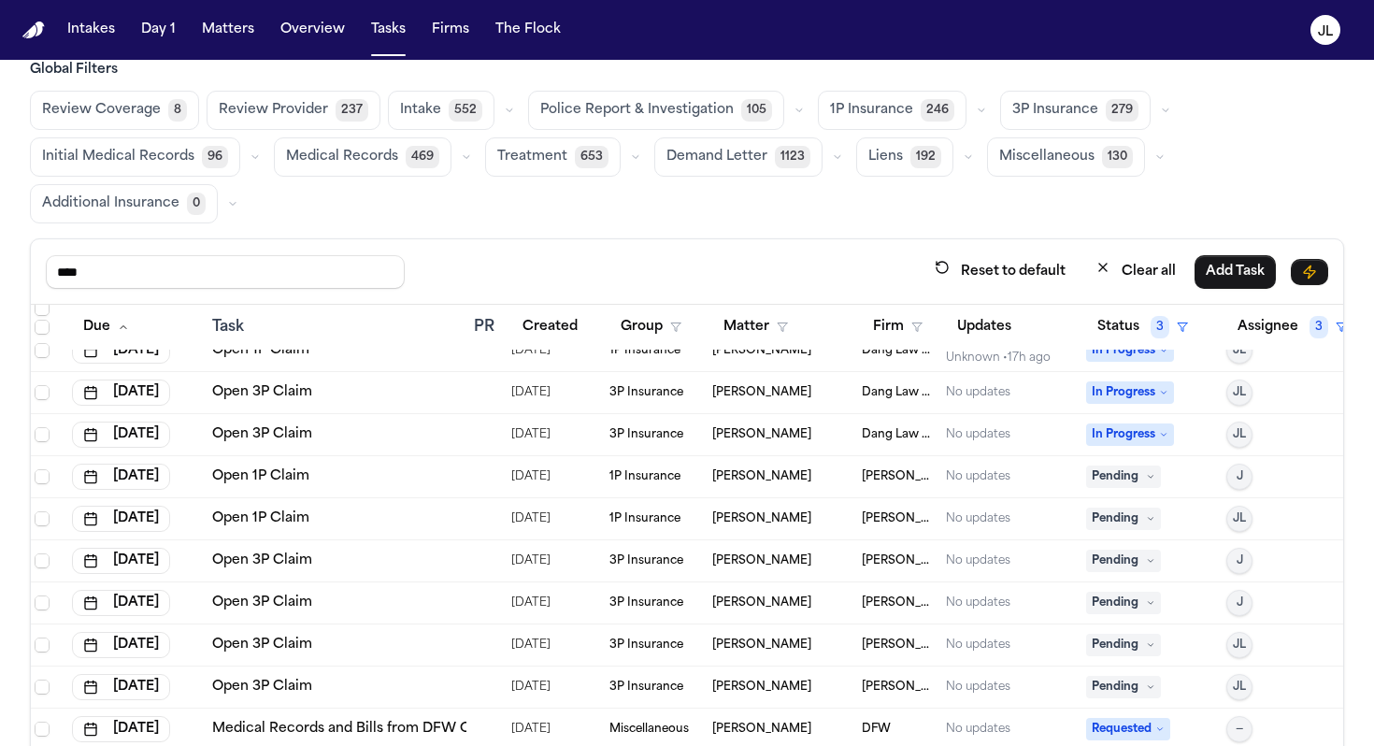
click at [254, 470] on link "Open 1P Claim" at bounding box center [260, 476] width 97 height 19
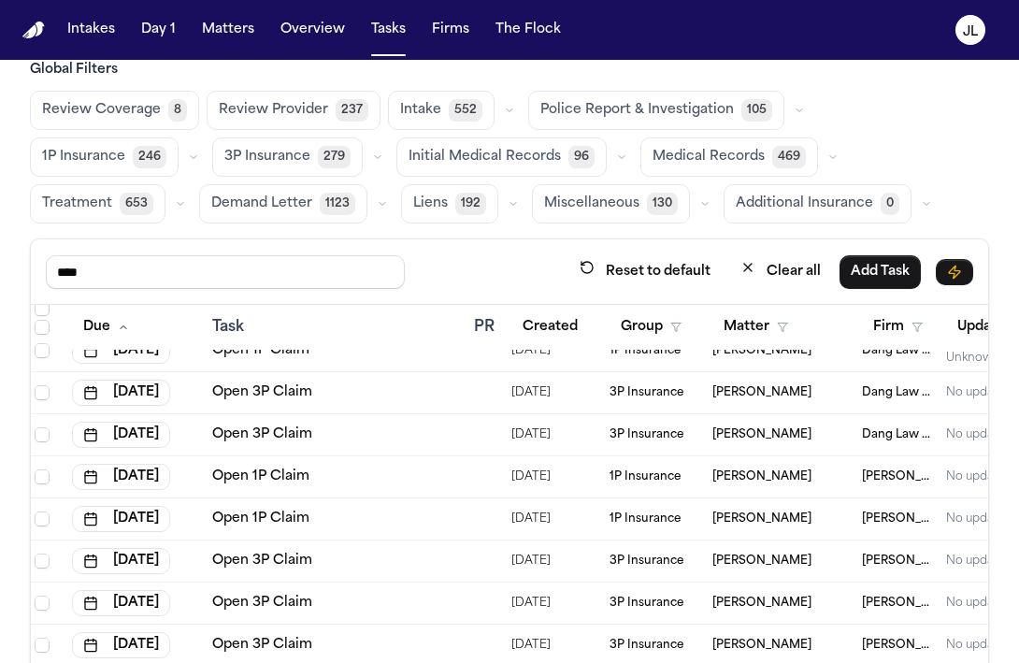
scroll to position [0, 0]
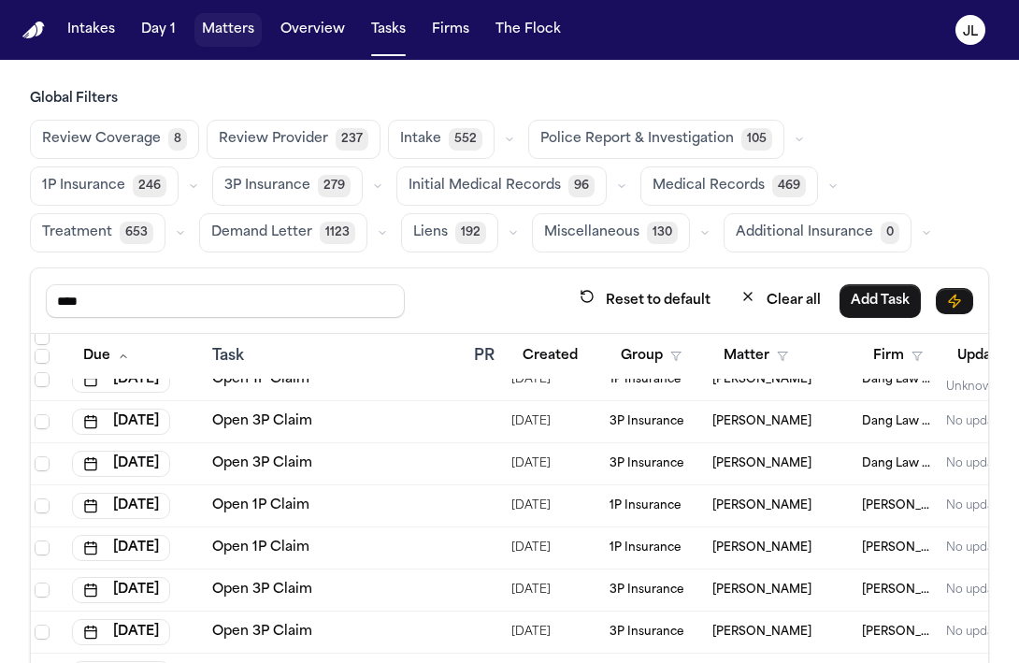
click at [226, 34] on button "Matters" at bounding box center [227, 30] width 67 height 34
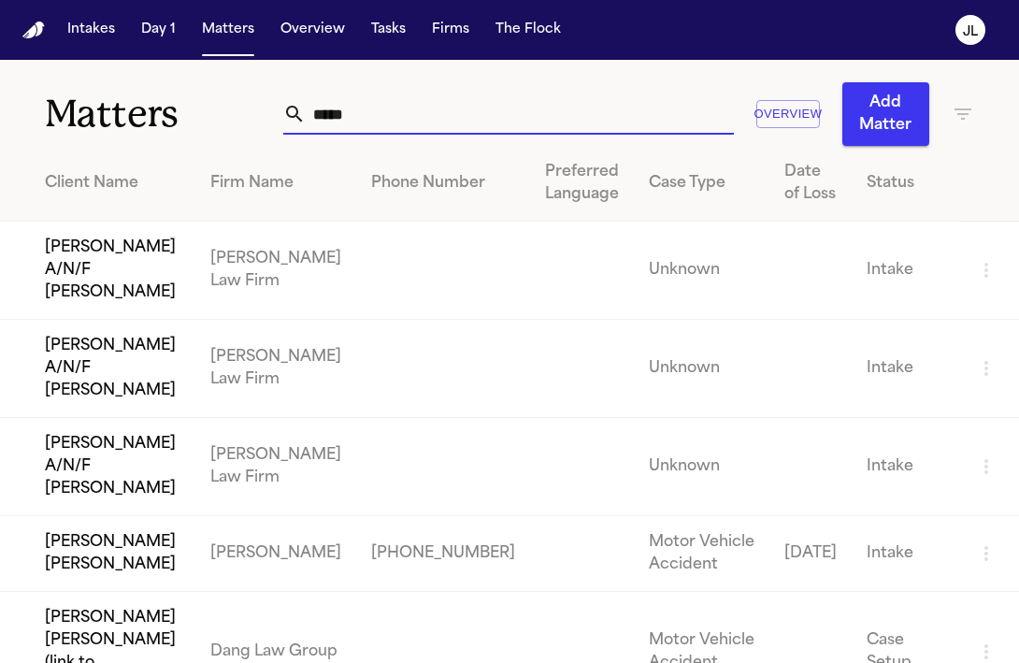
click at [357, 118] on input "*****" at bounding box center [520, 113] width 428 height 41
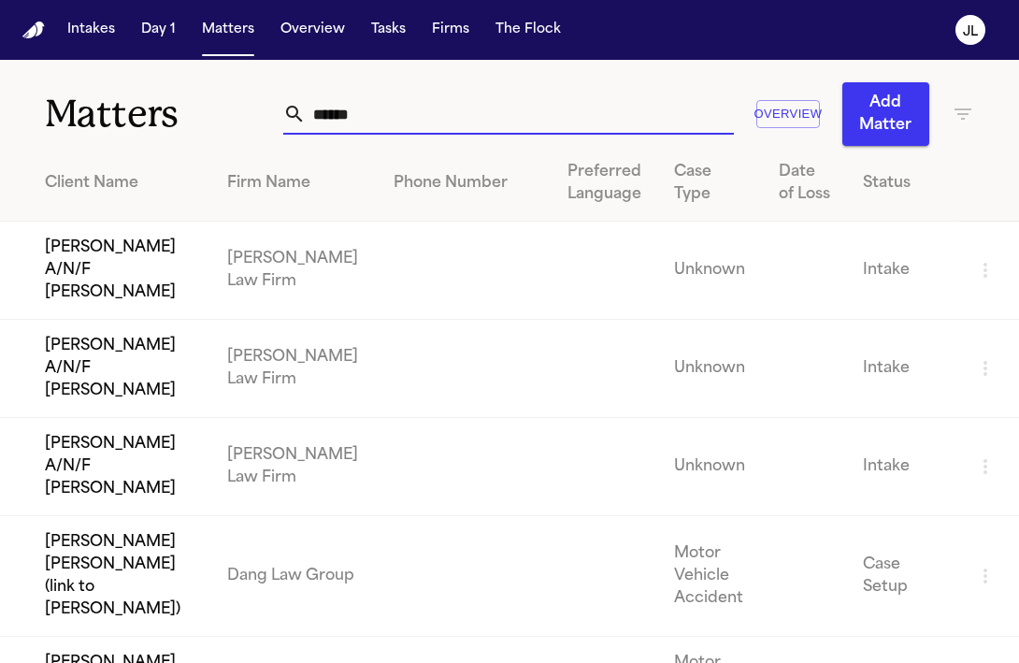
type input "*****"
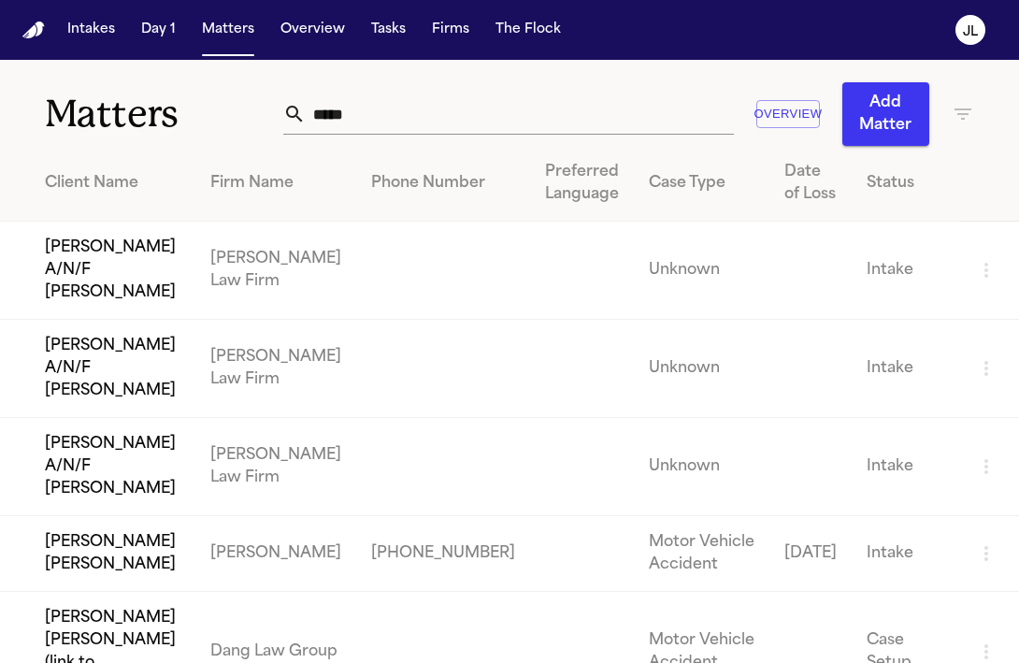
click at [115, 516] on td "[PERSON_NAME] [PERSON_NAME]" at bounding box center [97, 554] width 195 height 76
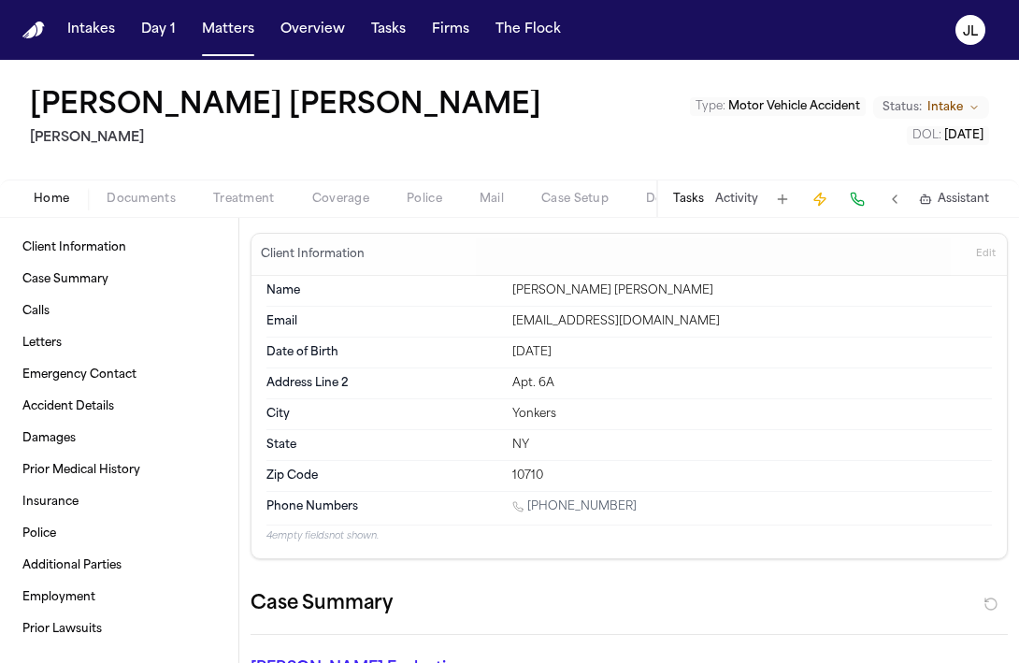
click at [151, 205] on span "Documents" at bounding box center [141, 199] width 69 height 15
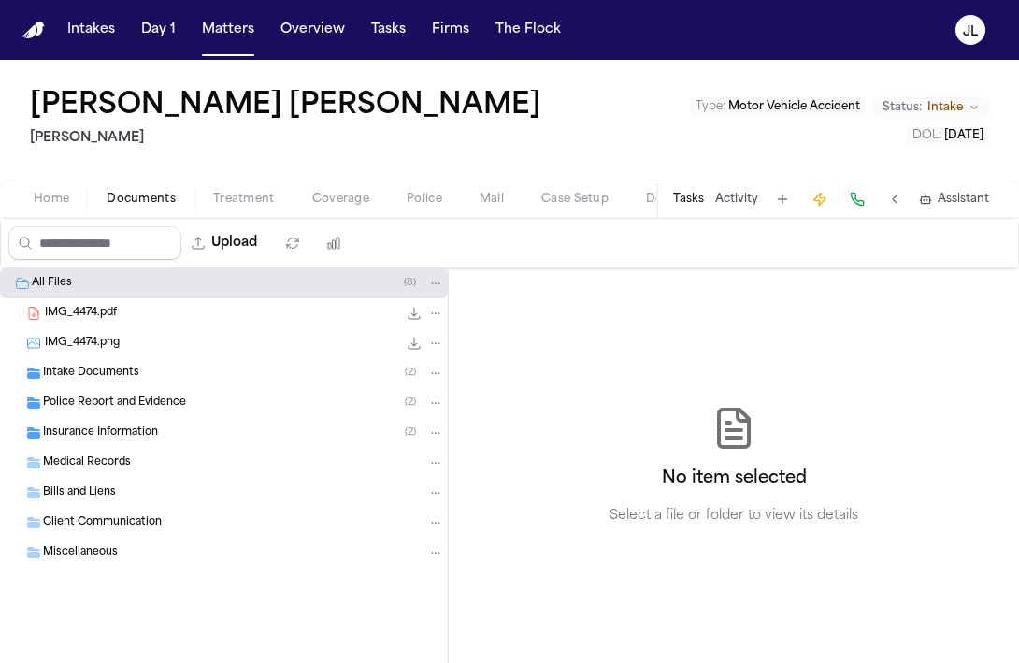
click at [165, 429] on div "Insurance Information ( 2 )" at bounding box center [243, 432] width 401 height 17
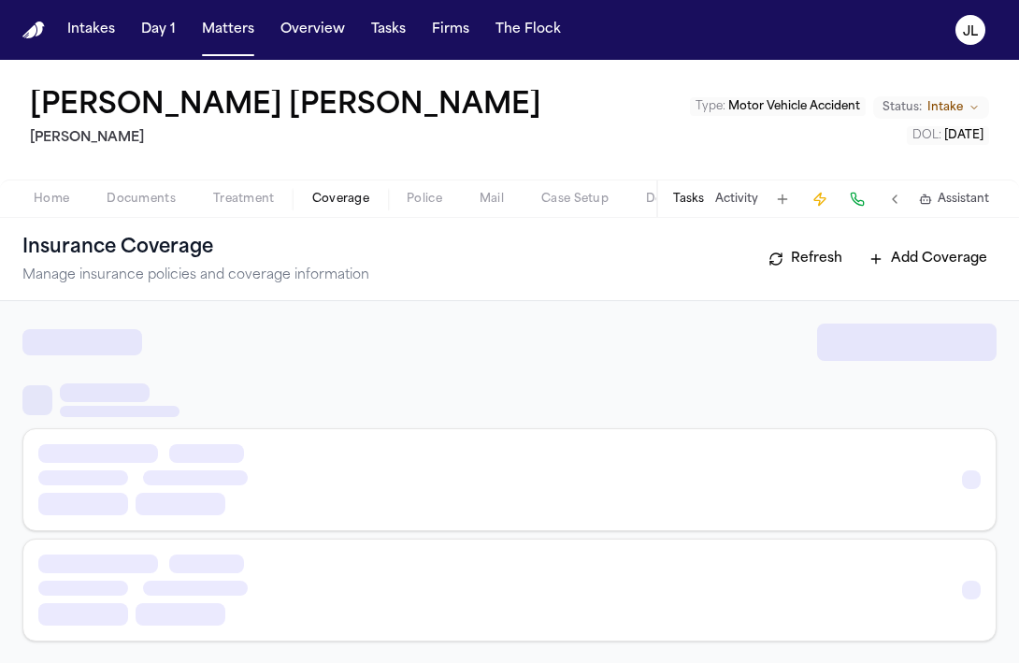
click at [321, 205] on span "Coverage" at bounding box center [340, 199] width 57 height 15
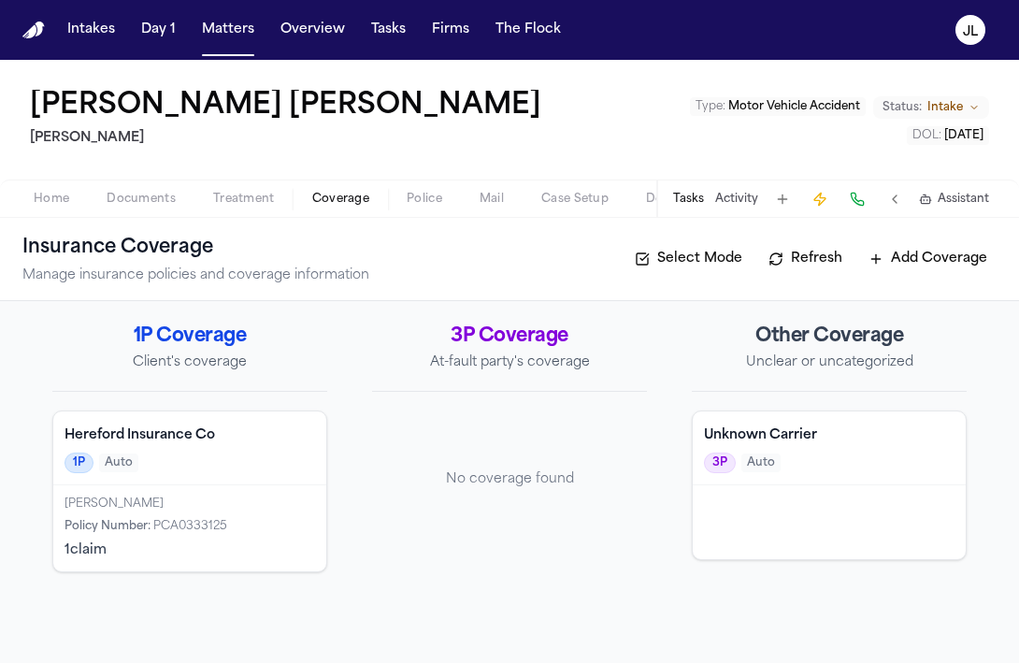
click at [768, 509] on div at bounding box center [829, 522] width 273 height 74
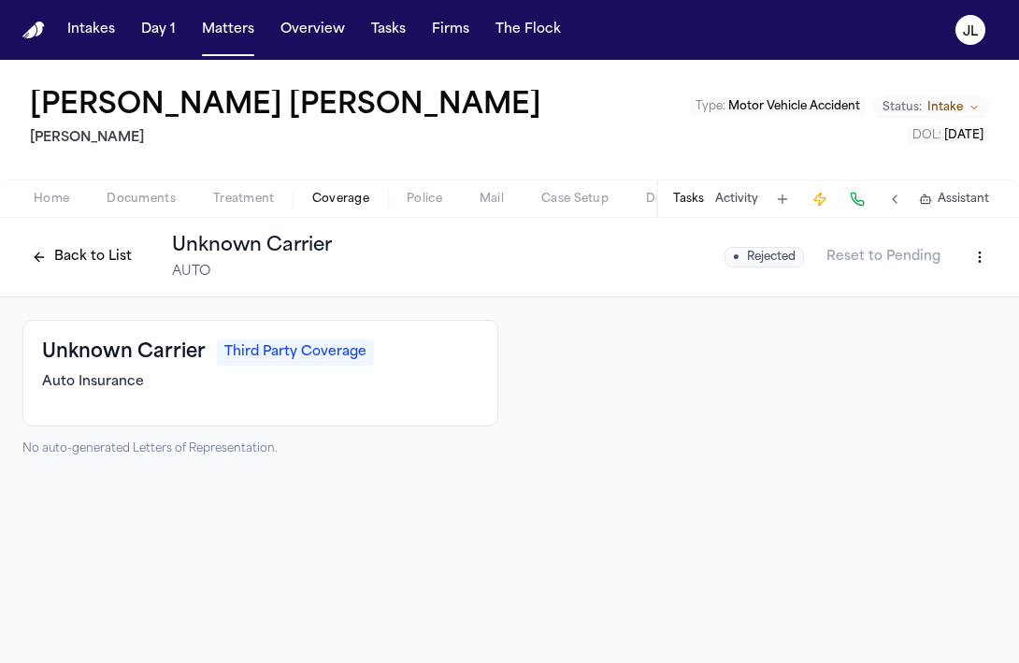
click at [981, 249] on html "Intakes Day 1 Matters Overview Tasks Firms The Flock JL Bernadette Daria Martel…" at bounding box center [509, 331] width 1019 height 663
click at [926, 320] on div "Delete Coverage" at bounding box center [915, 327] width 157 height 30
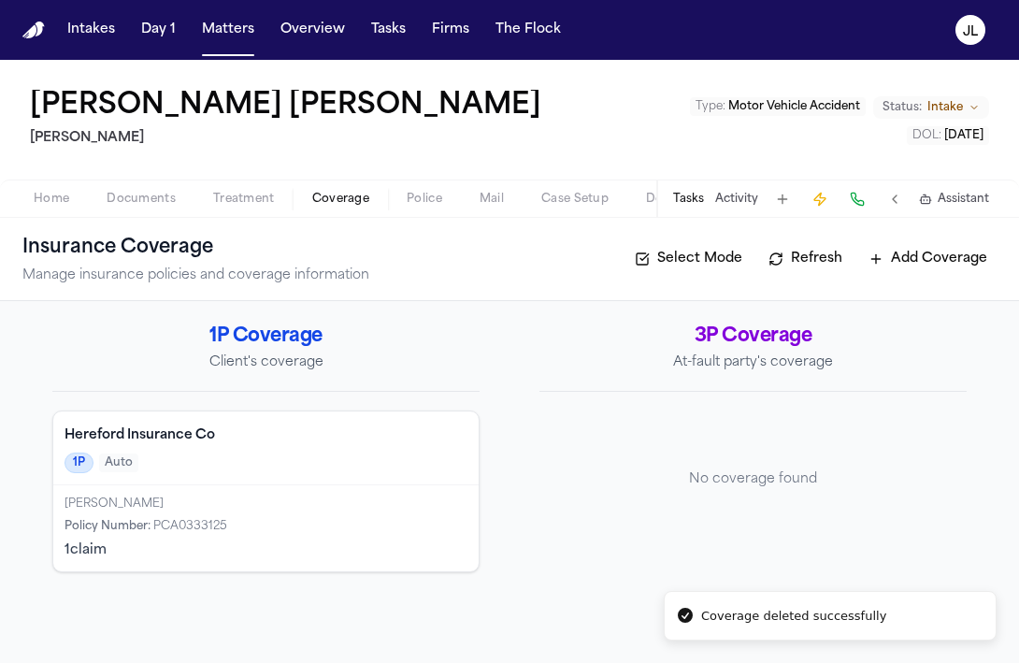
click at [22, 208] on button "Home" at bounding box center [51, 199] width 73 height 22
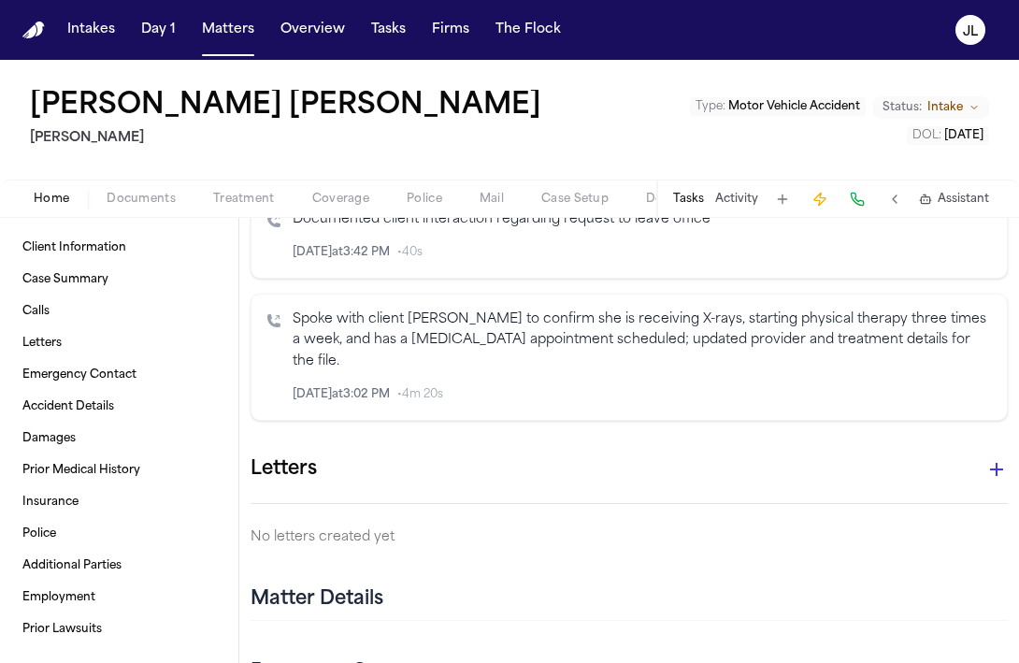
scroll to position [1394, 0]
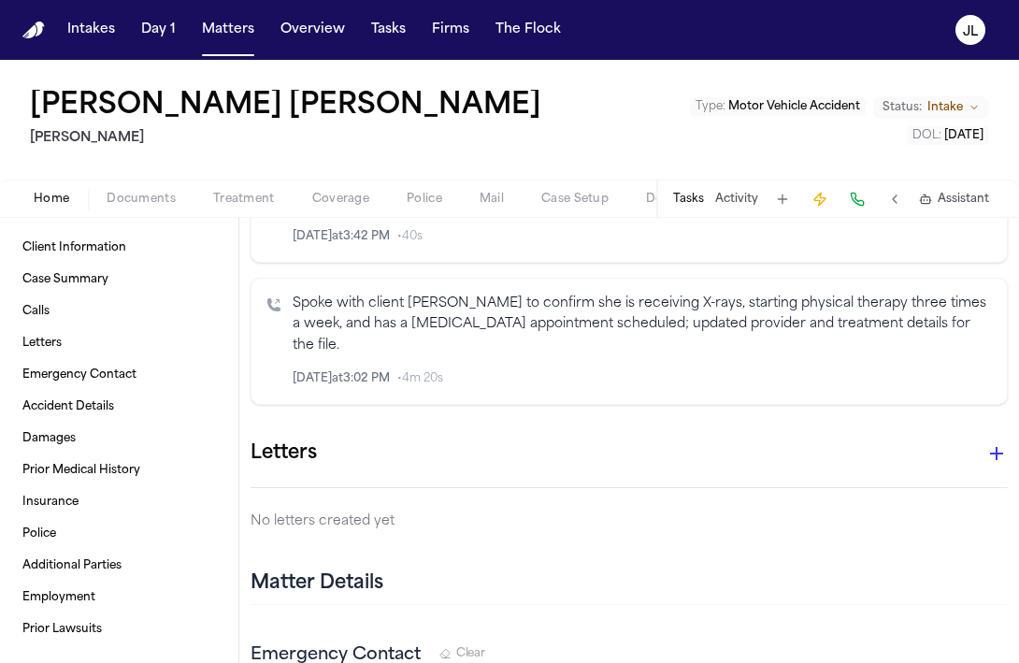
click at [996, 447] on icon "button" at bounding box center [996, 453] width 13 height 13
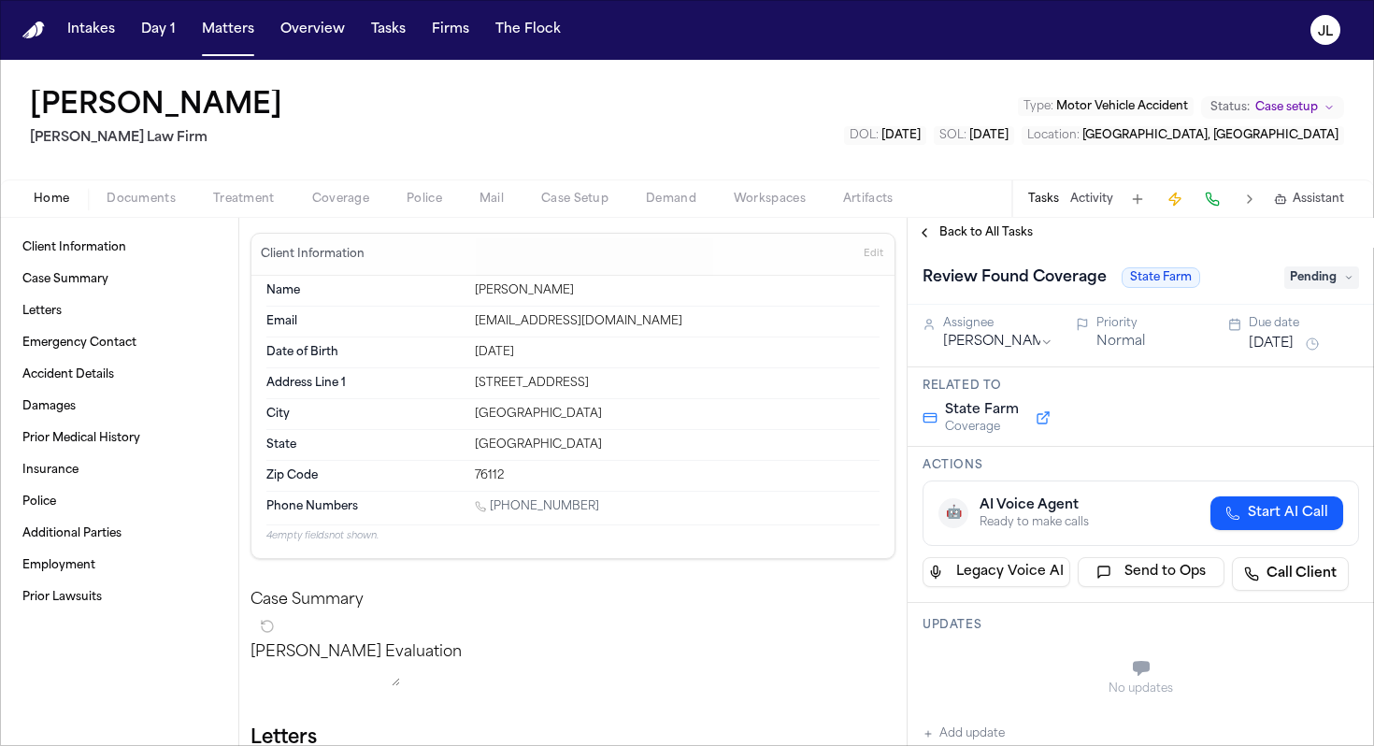
click at [309, 209] on div "Home Documents Treatment Coverage Police Mail Case Setup Demand Workspaces Arti…" at bounding box center [687, 197] width 1374 height 37
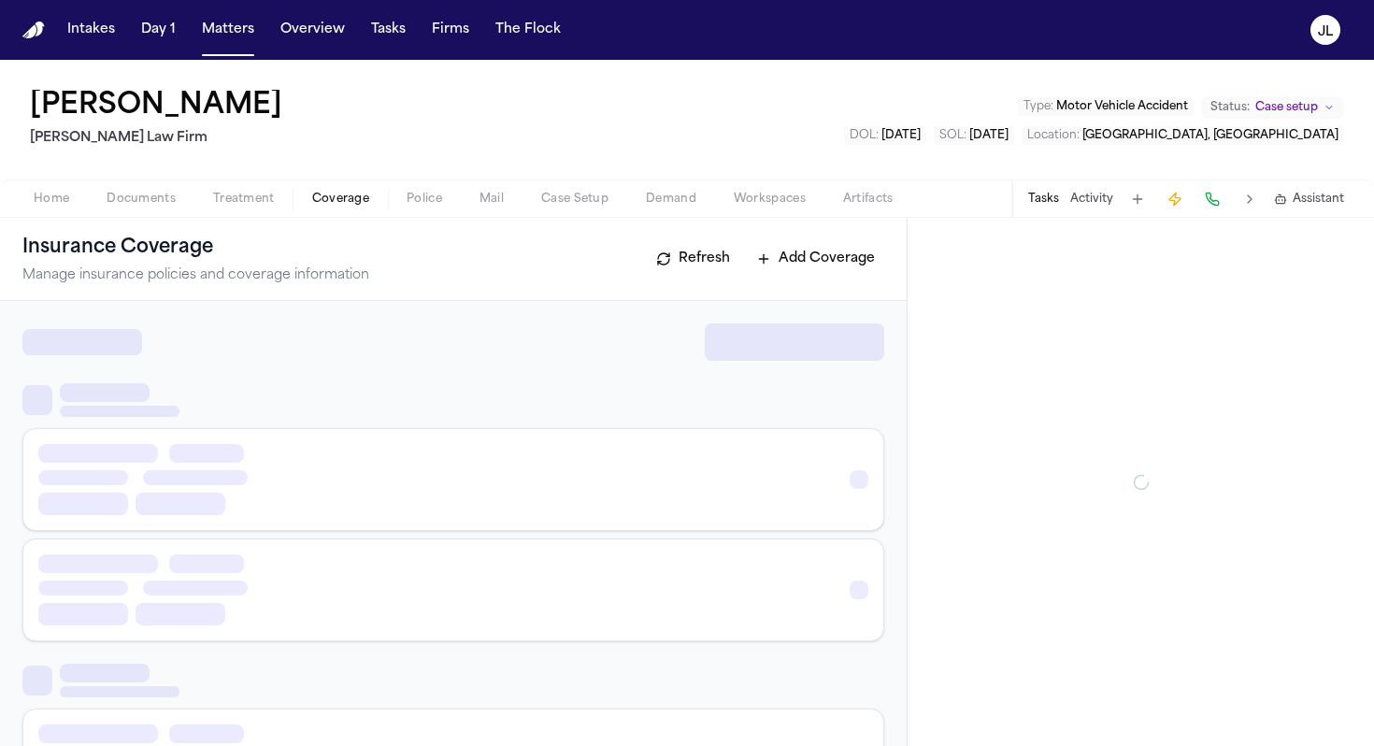
click at [316, 195] on span "Coverage" at bounding box center [340, 199] width 57 height 15
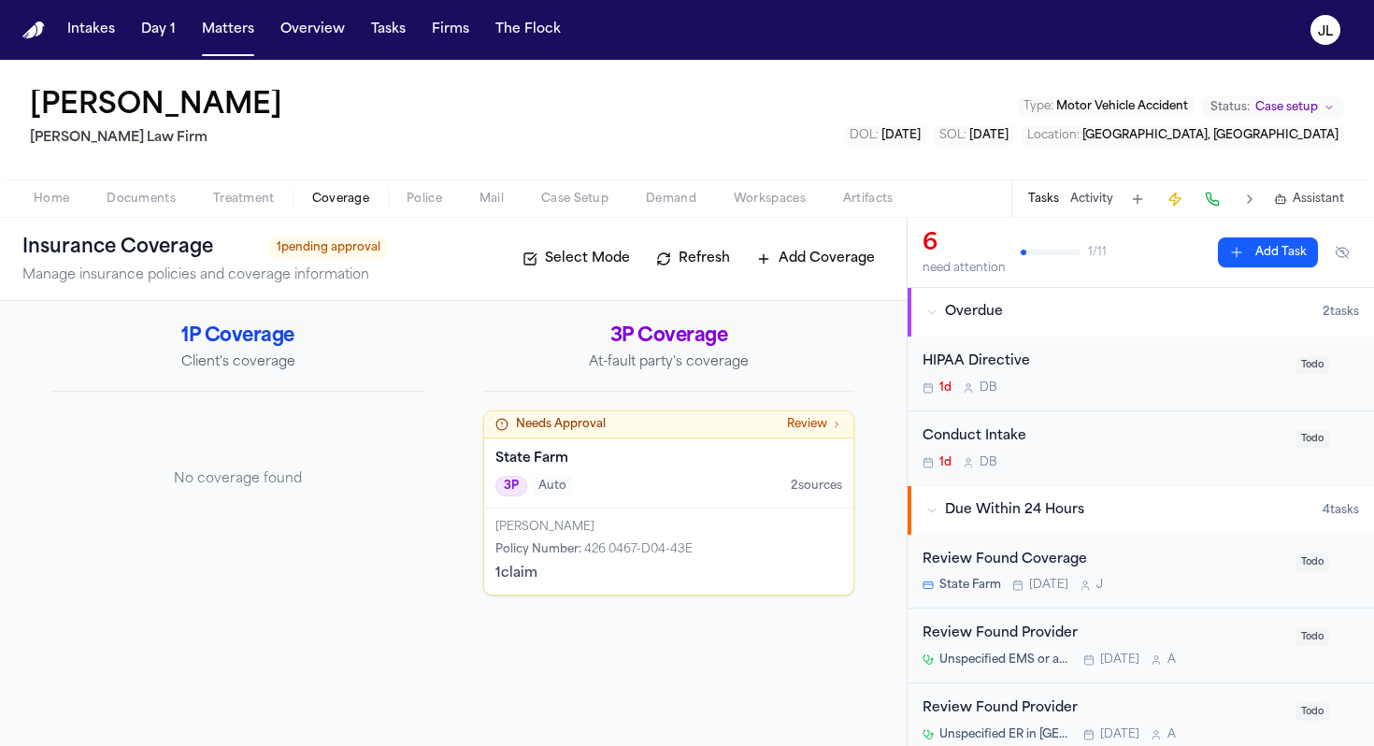
click at [695, 591] on div "Brinson Anthony Policy Number : 426 0467-D04-43E 1 claim" at bounding box center [668, 552] width 369 height 86
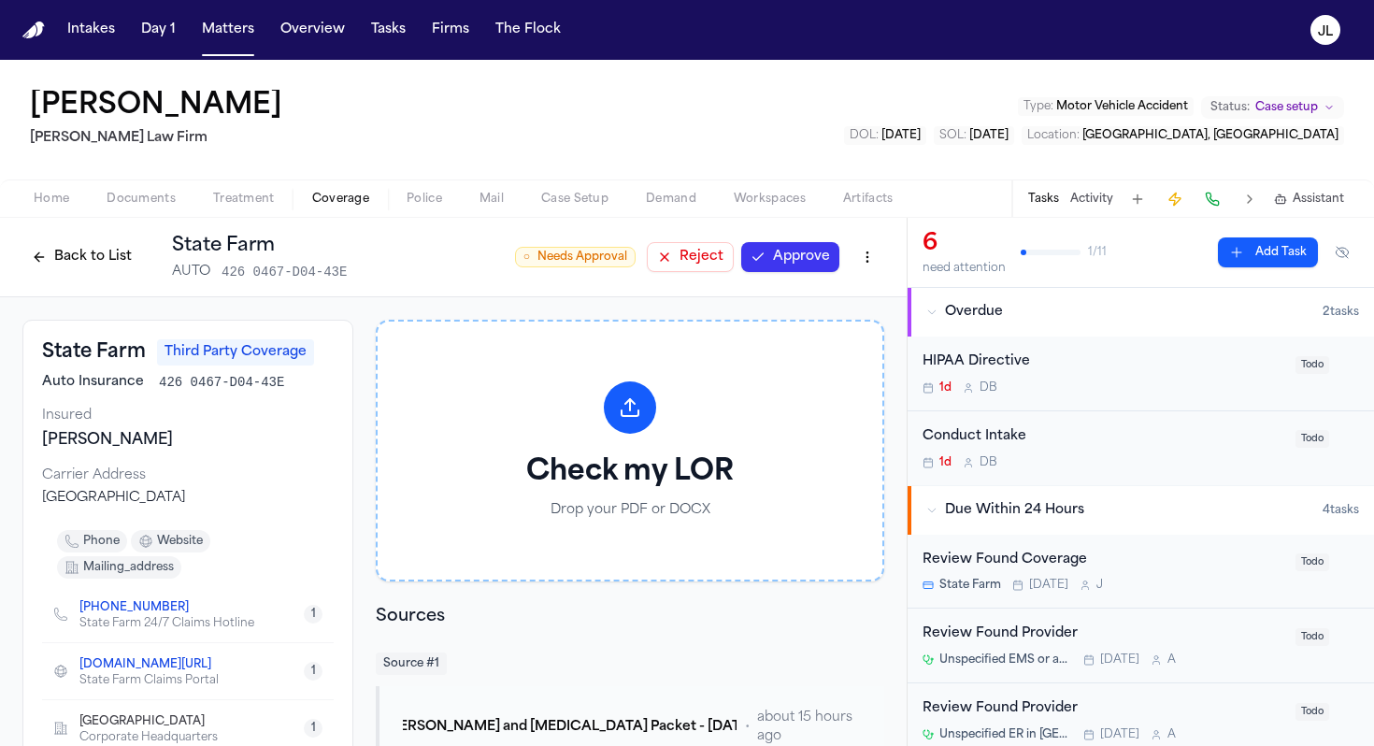
click at [822, 257] on button "Approve" at bounding box center [790, 257] width 98 height 30
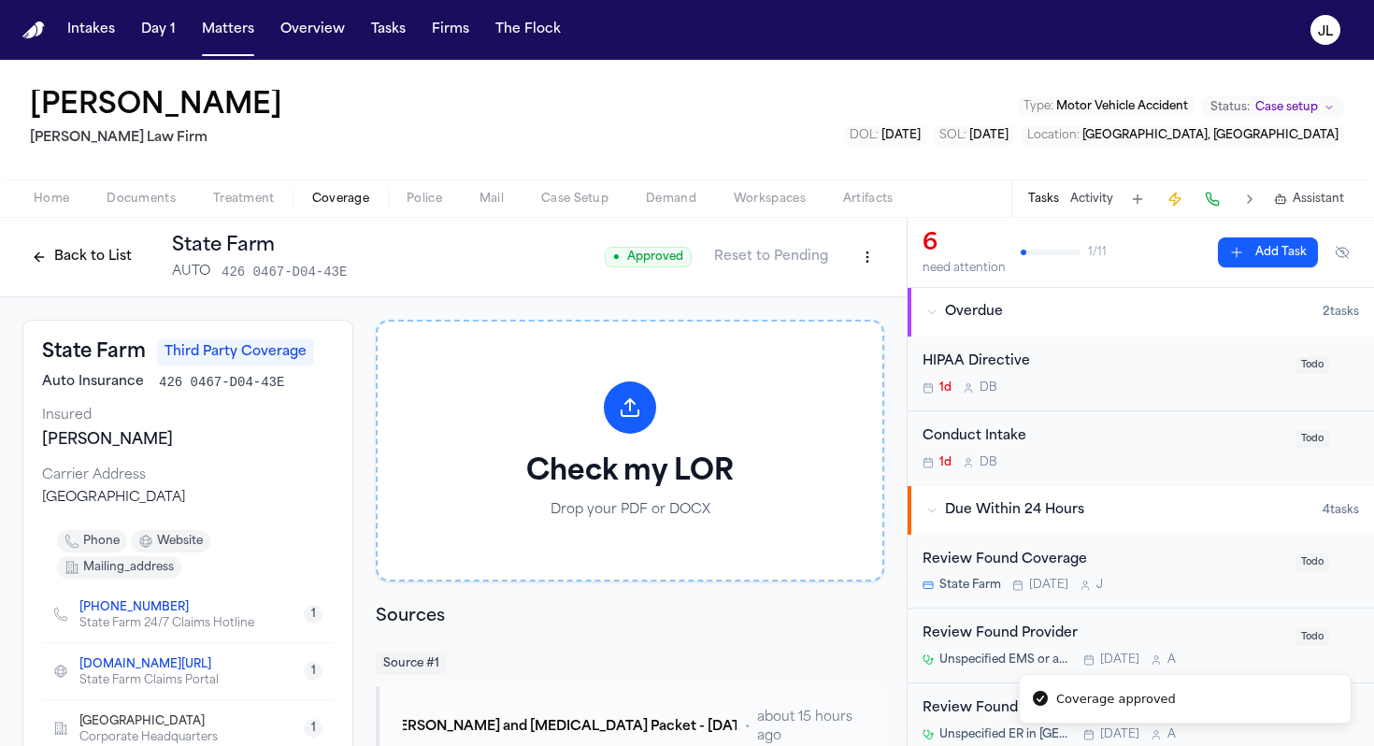
click at [124, 247] on button "Back to List" at bounding box center [81, 257] width 119 height 30
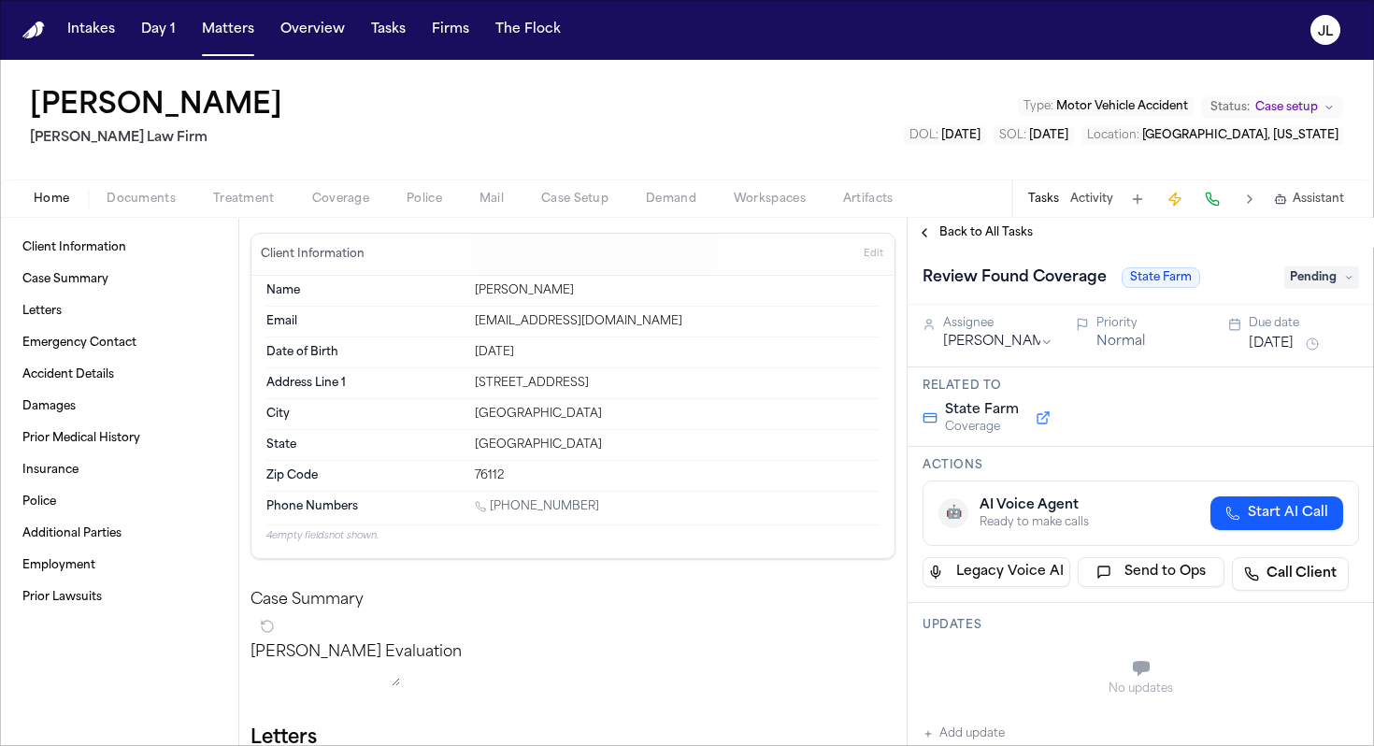
click at [354, 196] on span "Coverage" at bounding box center [340, 199] width 57 height 15
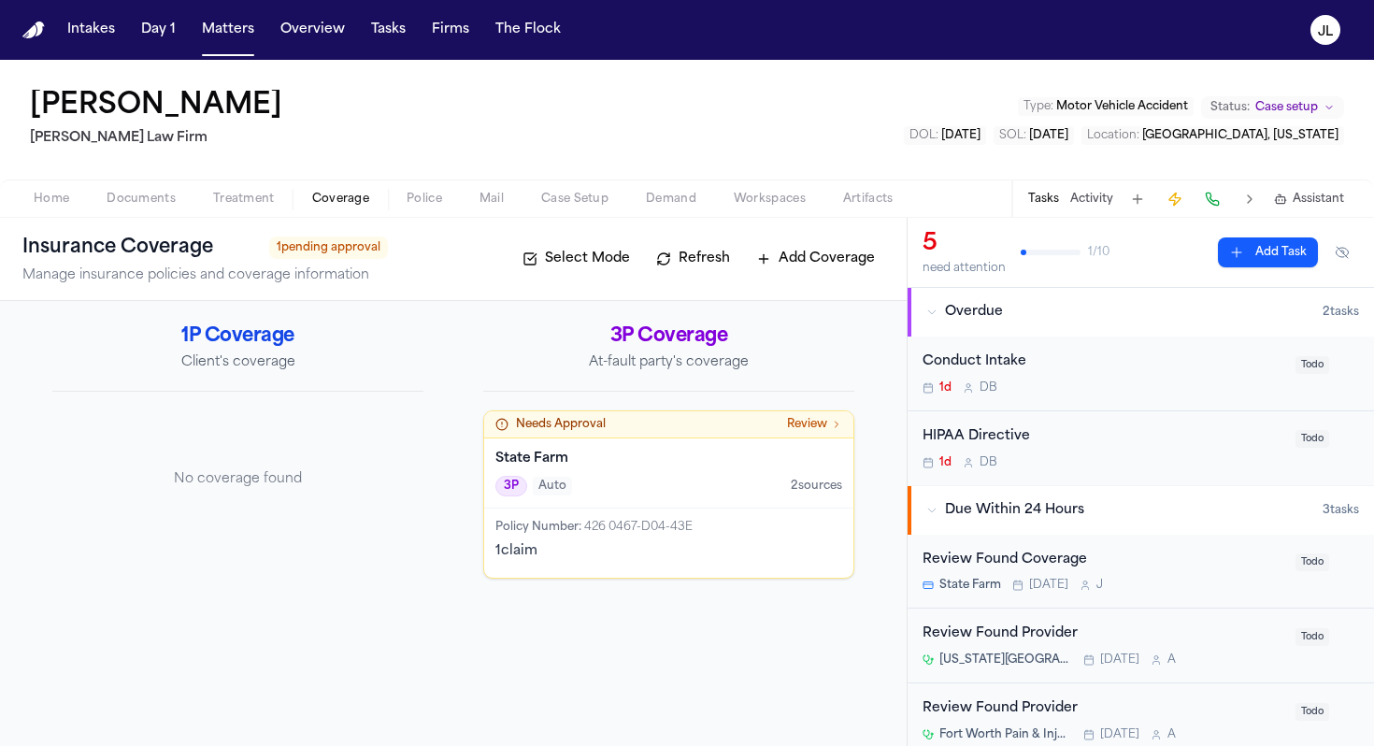
click at [594, 533] on span "426 0467-D04-43E" at bounding box center [638, 527] width 108 height 11
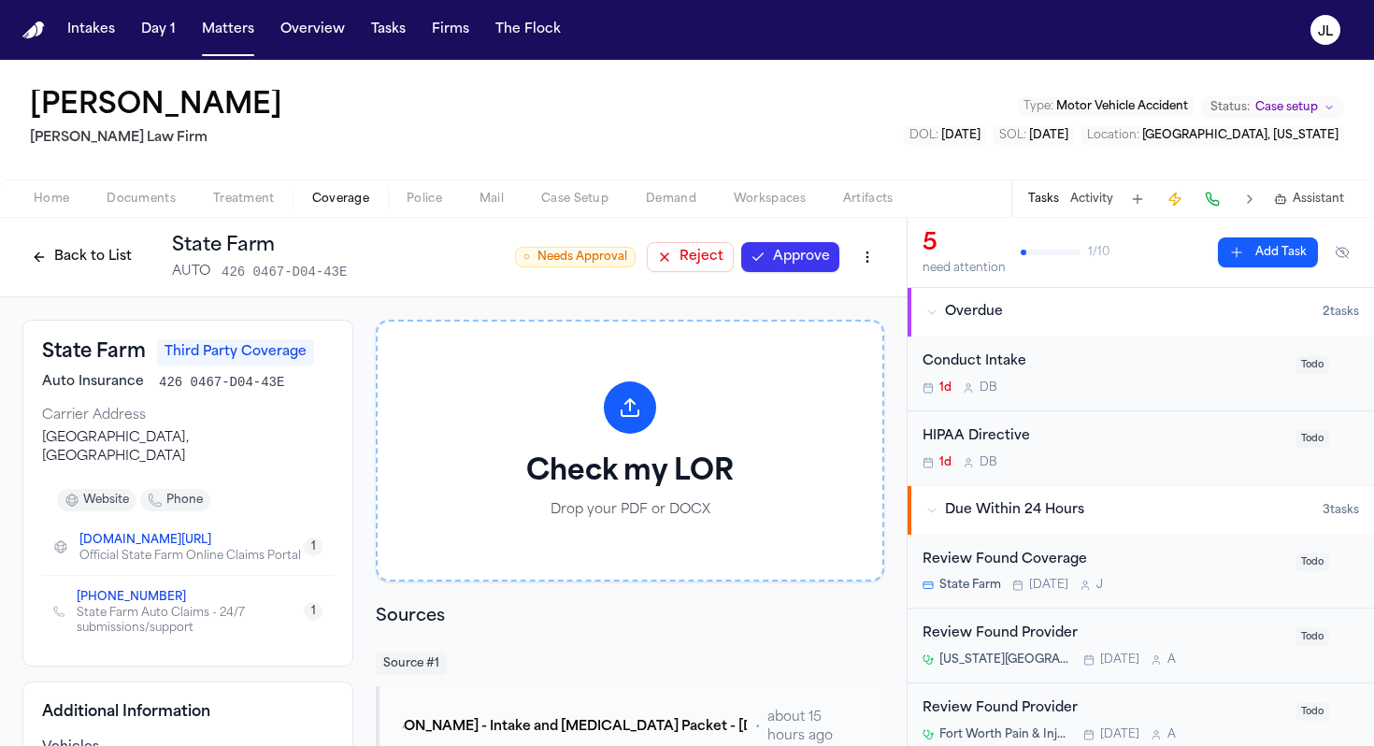
click at [799, 253] on button "Approve" at bounding box center [790, 257] width 98 height 30
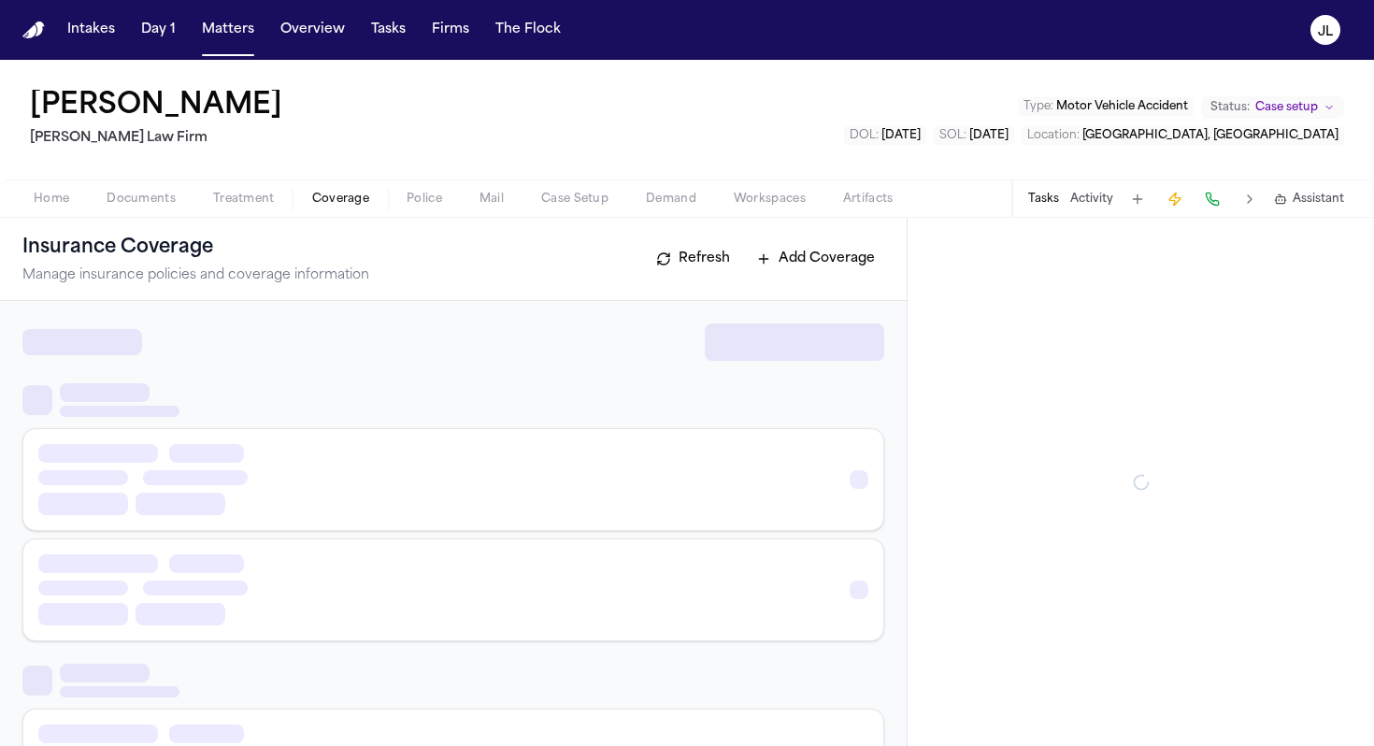
click at [353, 208] on button "Coverage" at bounding box center [341, 199] width 94 height 22
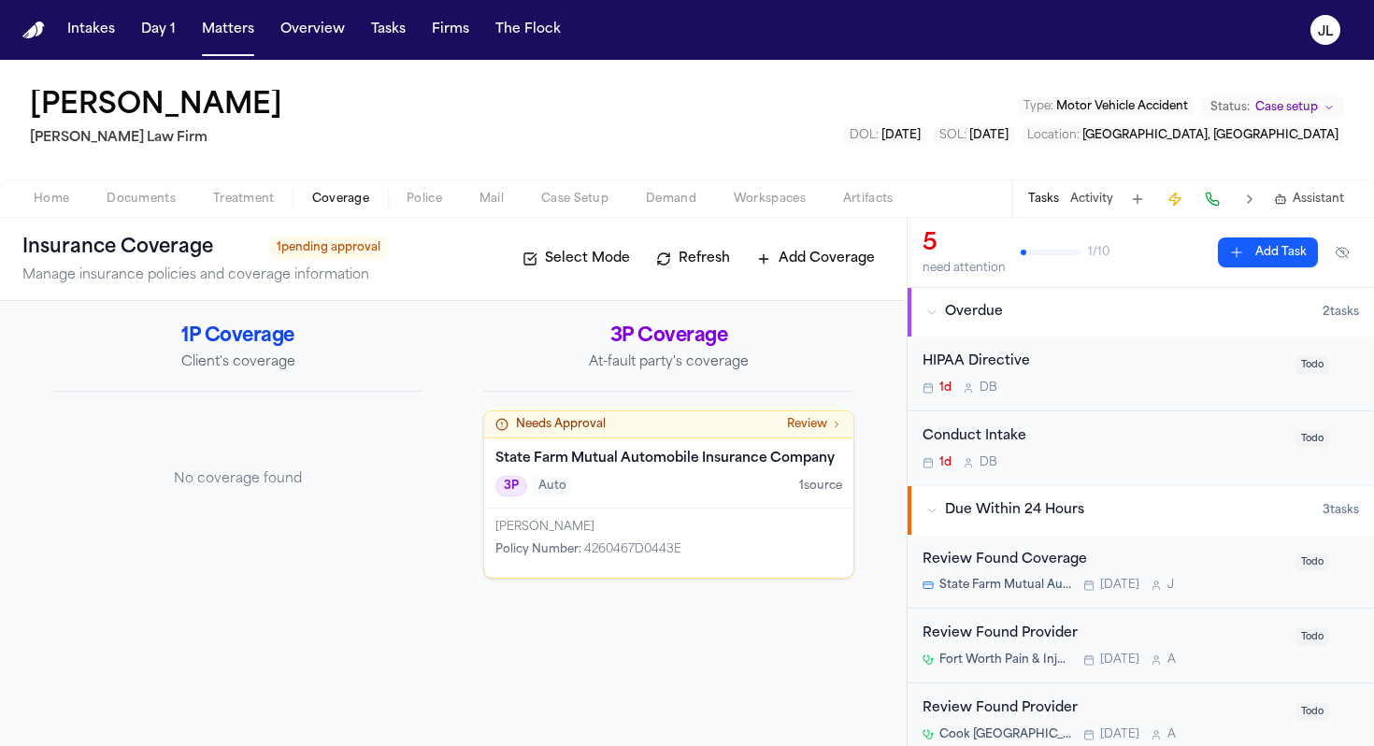
click at [650, 454] on h4 "State Farm Mutual Automobile Insurance Company" at bounding box center [668, 459] width 347 height 19
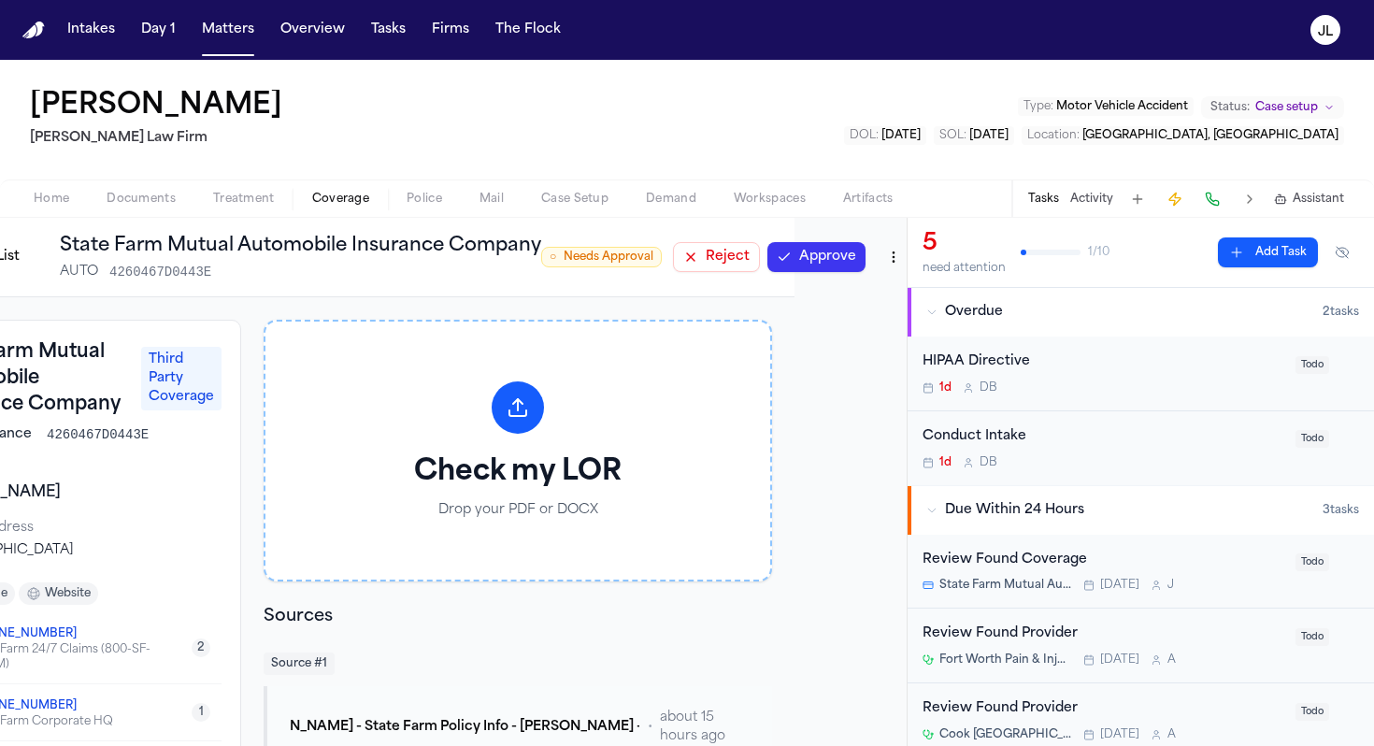
click at [831, 261] on button "Approve" at bounding box center [817, 257] width 98 height 30
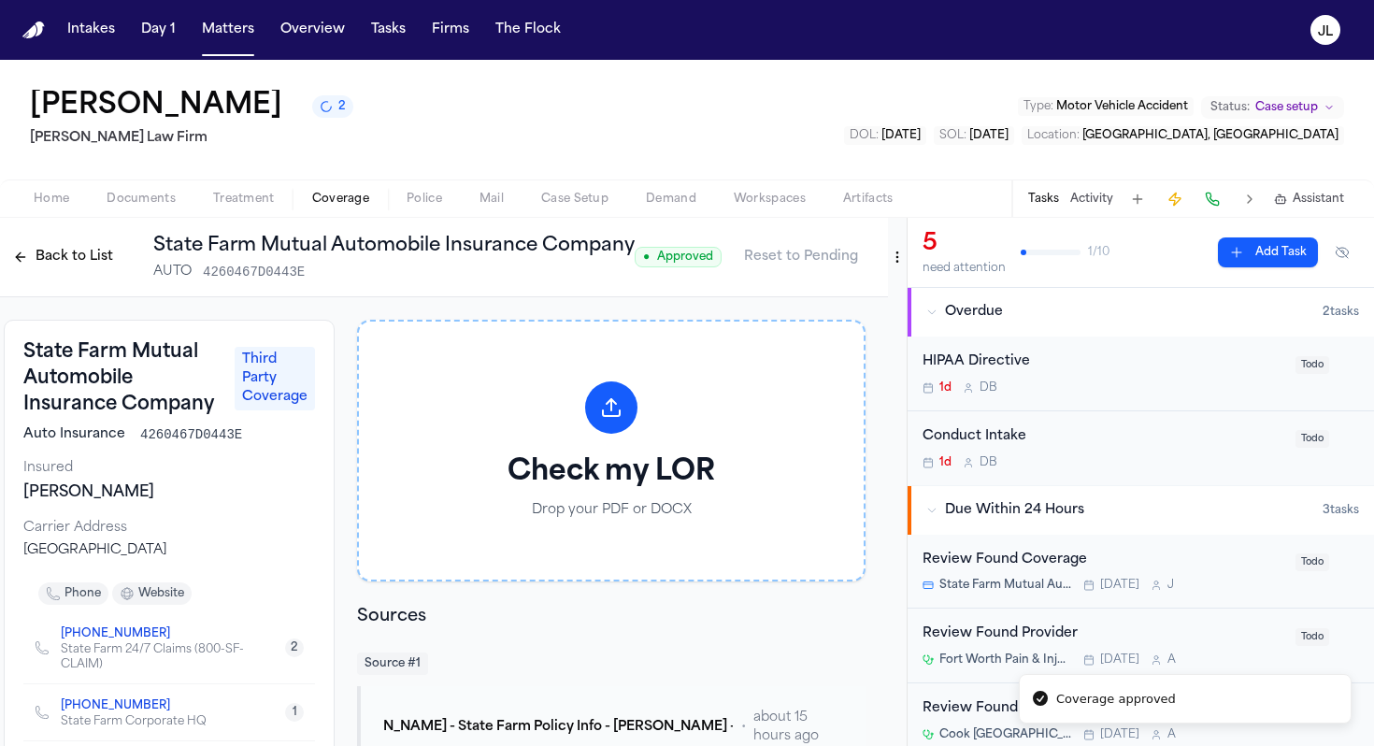
click at [79, 256] on button "Back to List" at bounding box center [63, 257] width 119 height 30
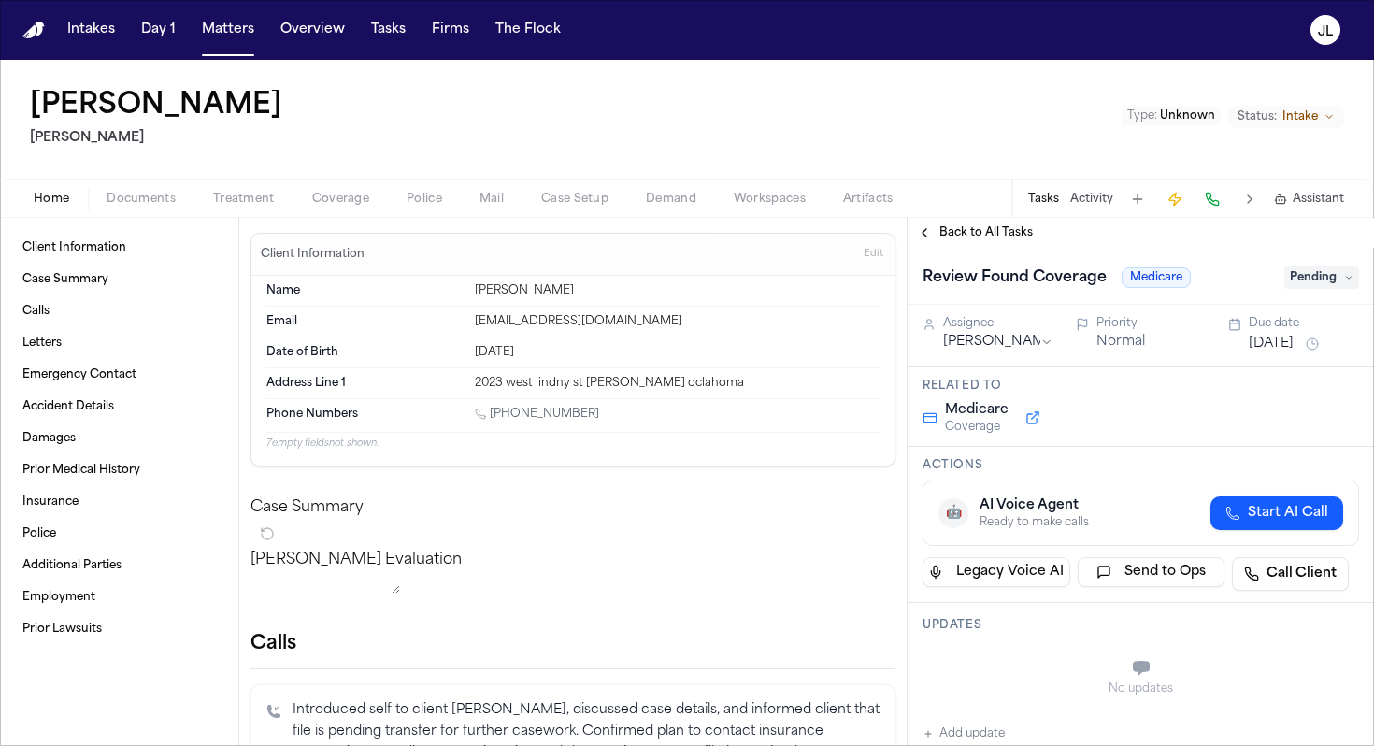
click at [347, 211] on div "Home Documents Treatment Coverage Police Mail Case Setup Demand Workspaces Arti…" at bounding box center [687, 197] width 1374 height 37
click at [361, 194] on span "Coverage" at bounding box center [340, 199] width 57 height 15
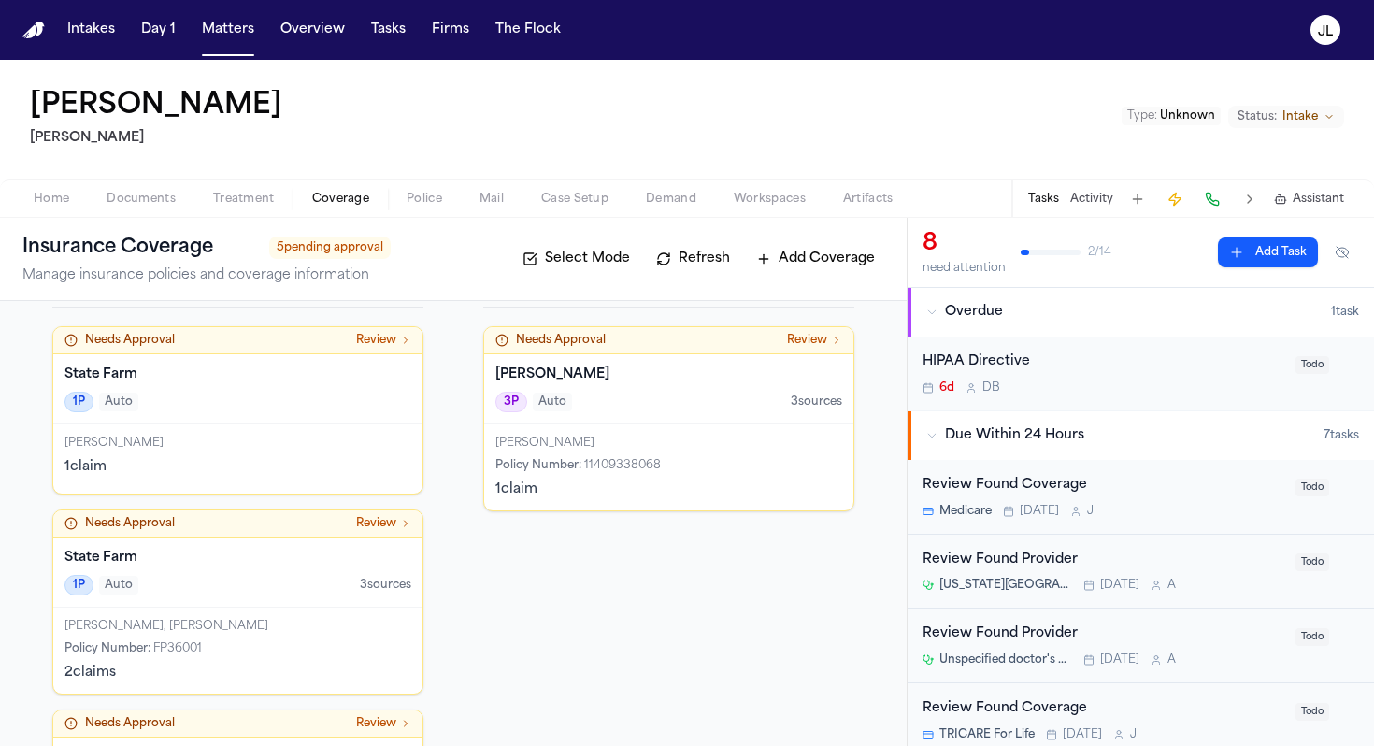
scroll to position [101, 0]
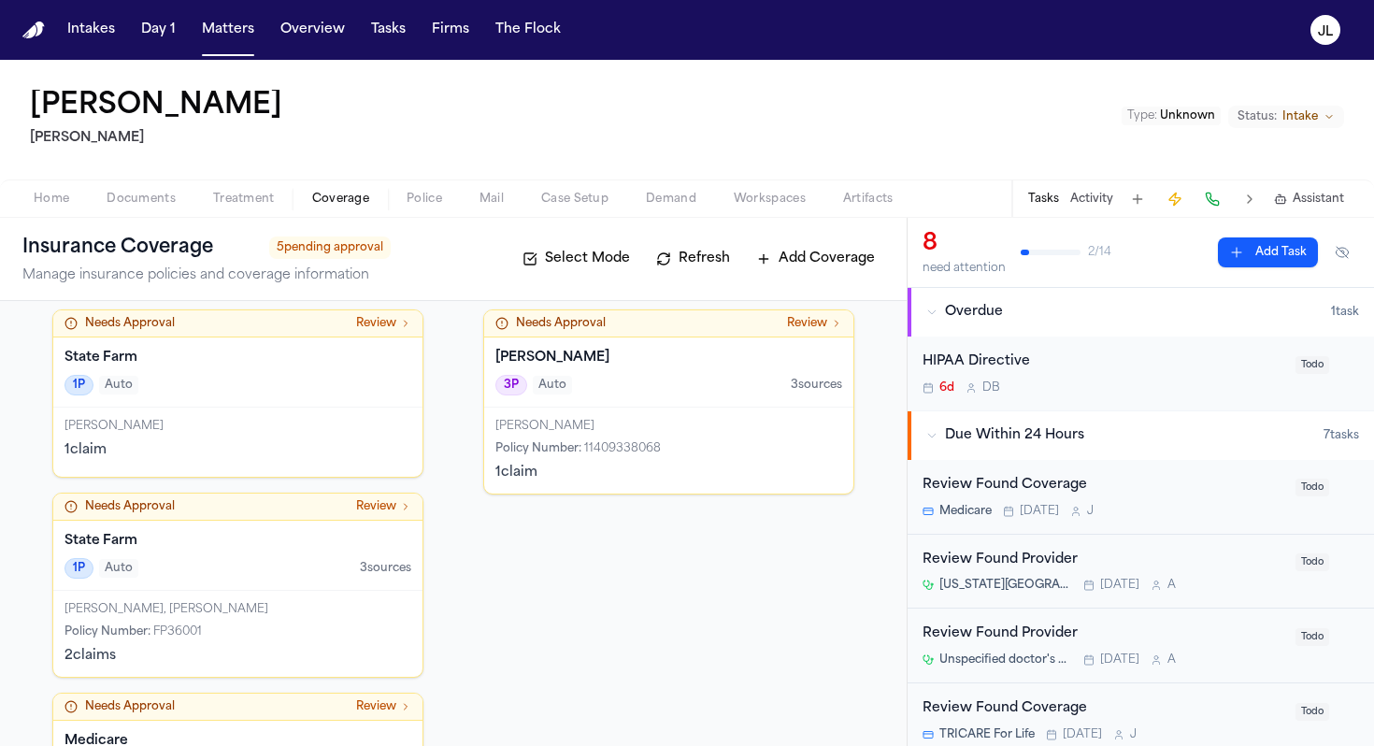
click at [323, 421] on div "Loretta Broussard-Johnson" at bounding box center [238, 426] width 347 height 15
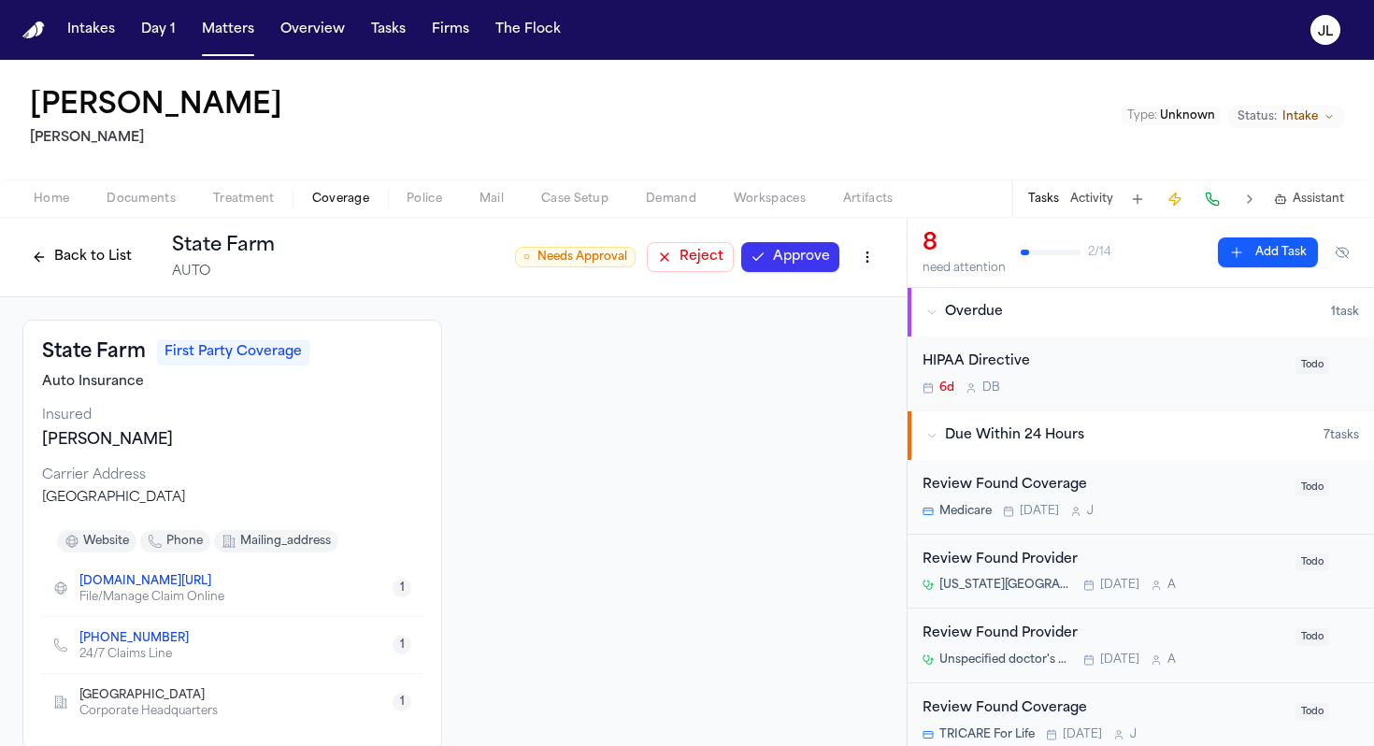
click at [828, 267] on button "Approve" at bounding box center [790, 257] width 98 height 30
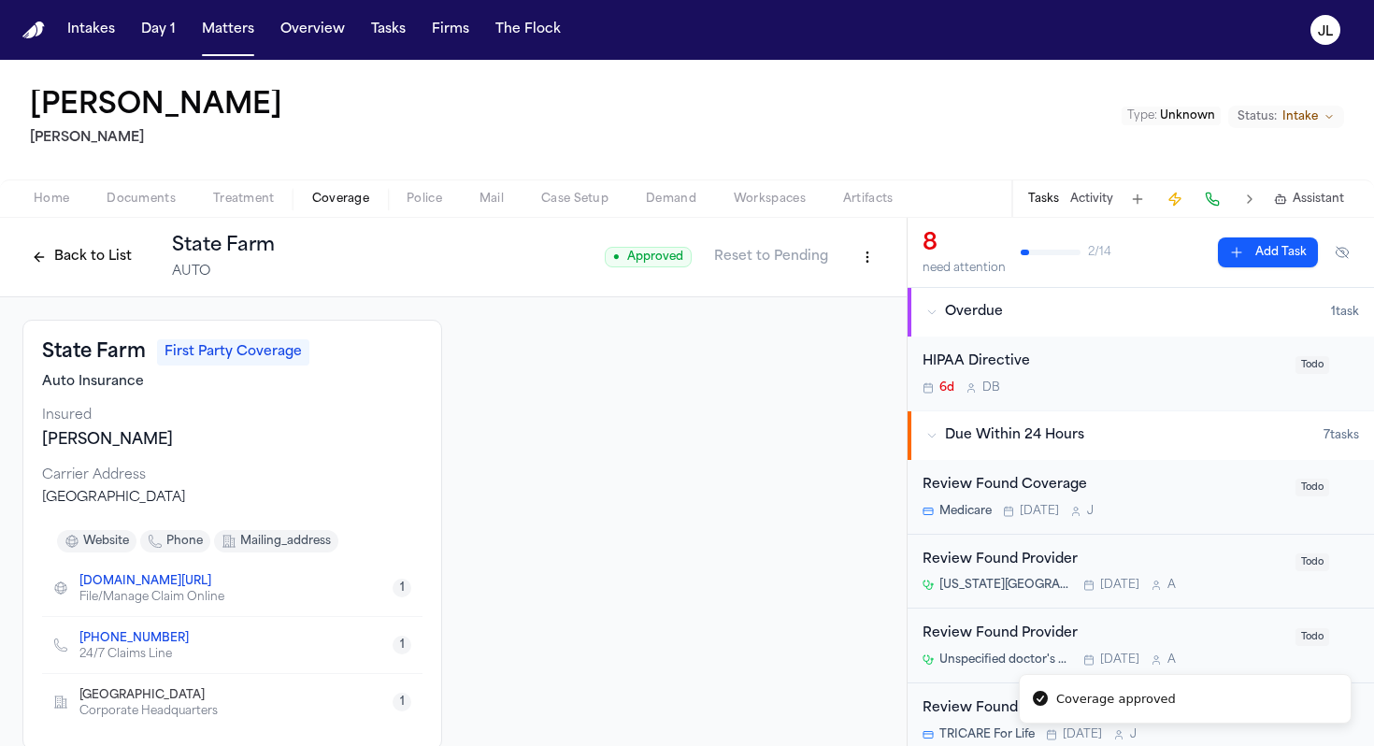
click at [57, 251] on button "Back to List" at bounding box center [81, 257] width 119 height 30
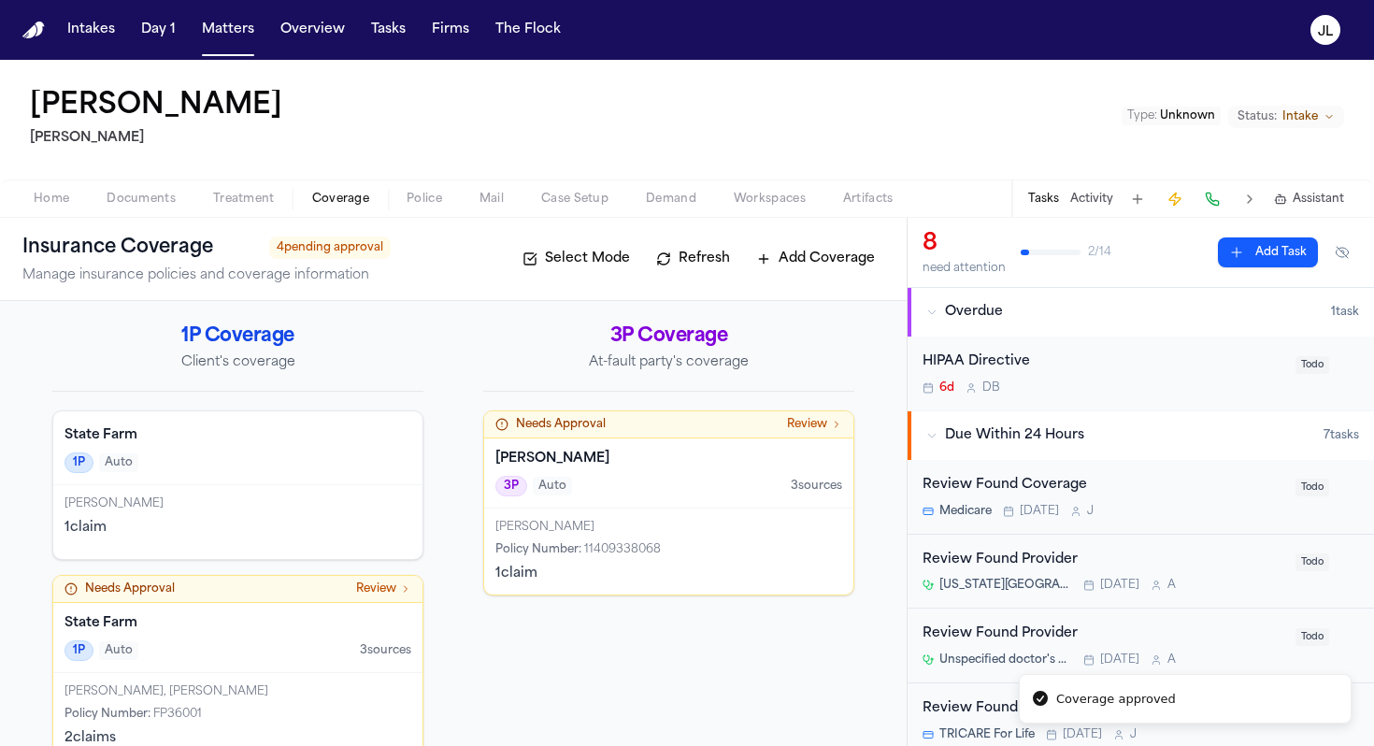
click at [629, 435] on div "Needs Approval Review" at bounding box center [668, 424] width 369 height 27
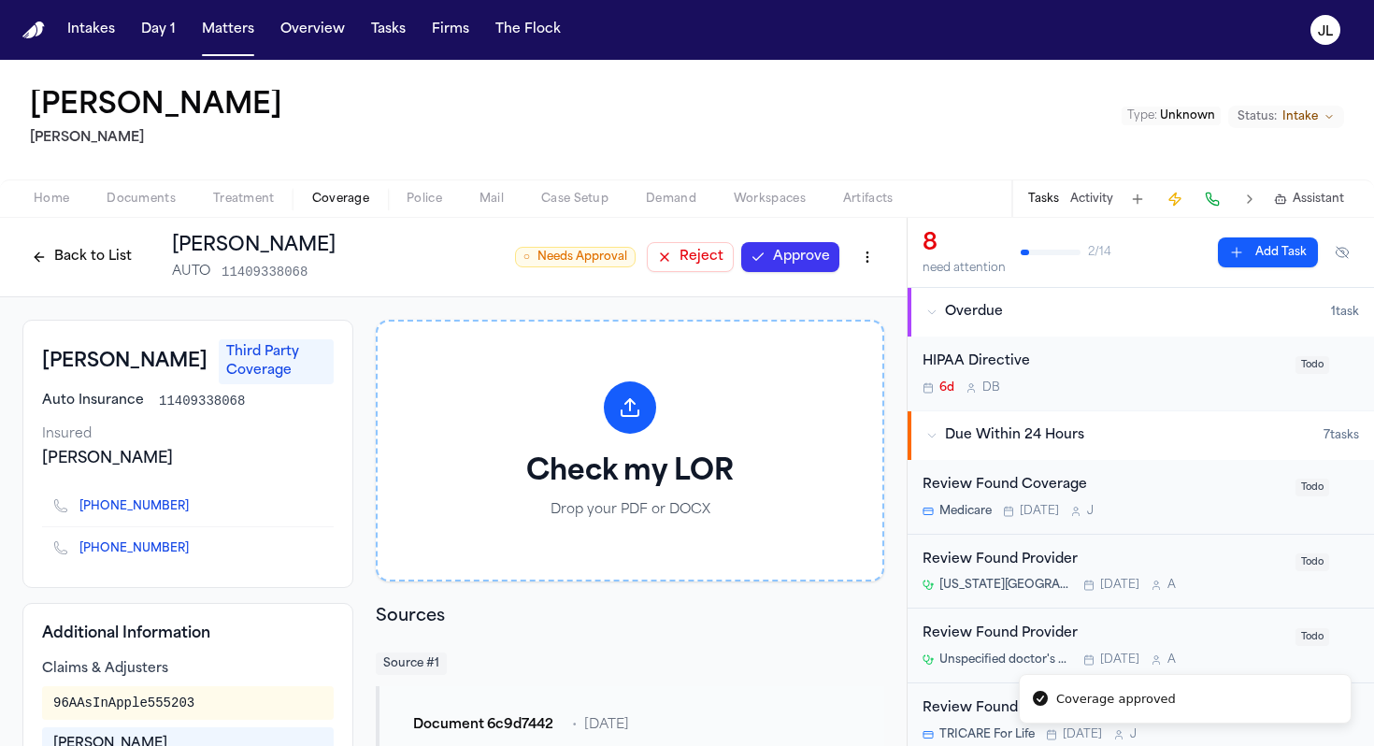
click at [825, 256] on button "Approve" at bounding box center [790, 257] width 98 height 30
click at [93, 251] on button "Back to List" at bounding box center [81, 257] width 119 height 30
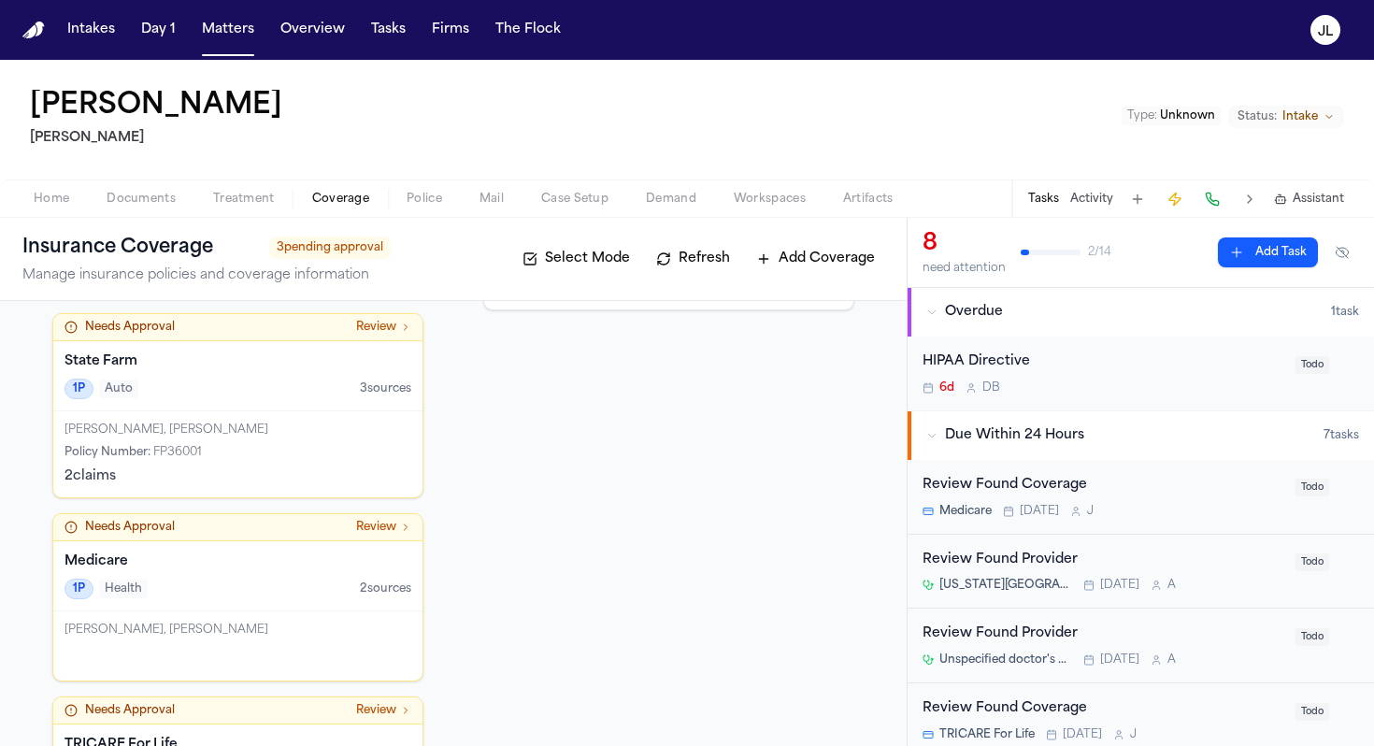
scroll to position [403, 0]
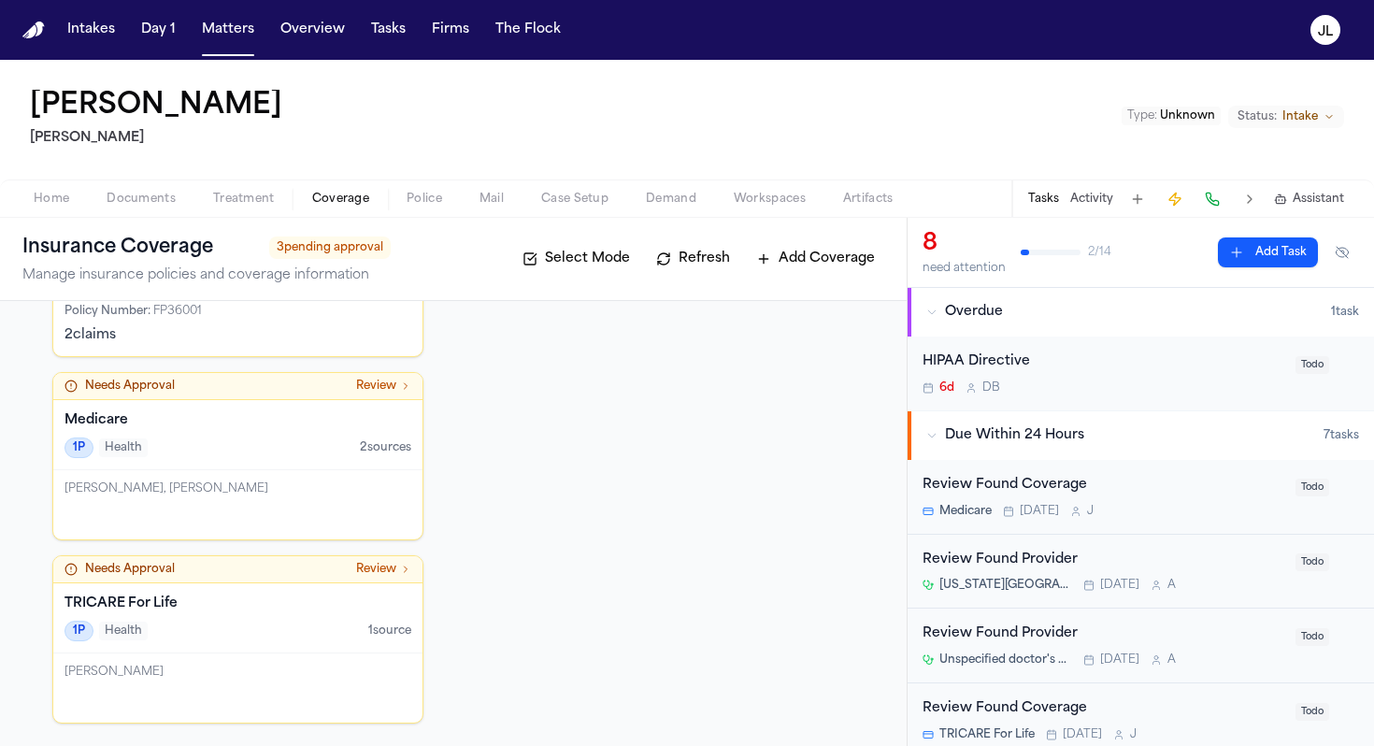
click at [270, 686] on div "Loretta Broussard-Johnson" at bounding box center [237, 687] width 369 height 69
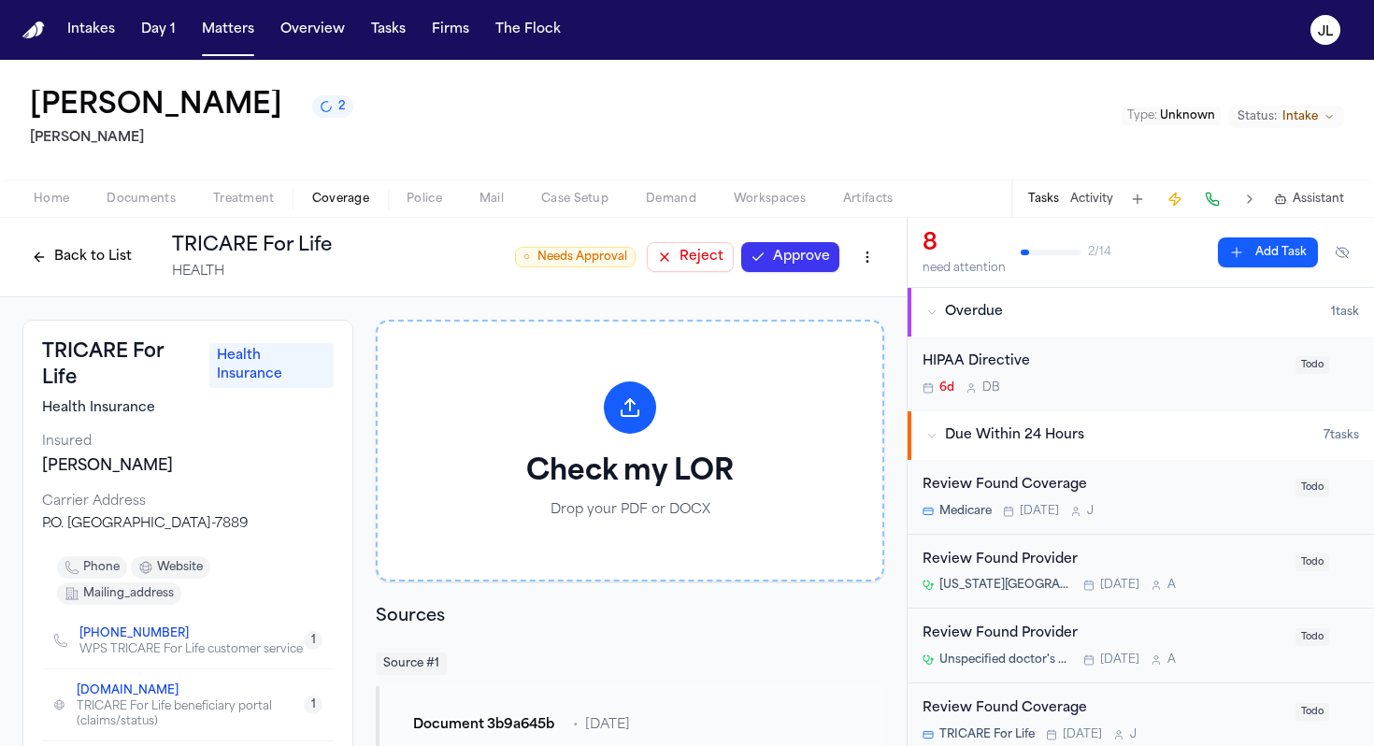
click at [808, 265] on button "Approve" at bounding box center [790, 257] width 98 height 30
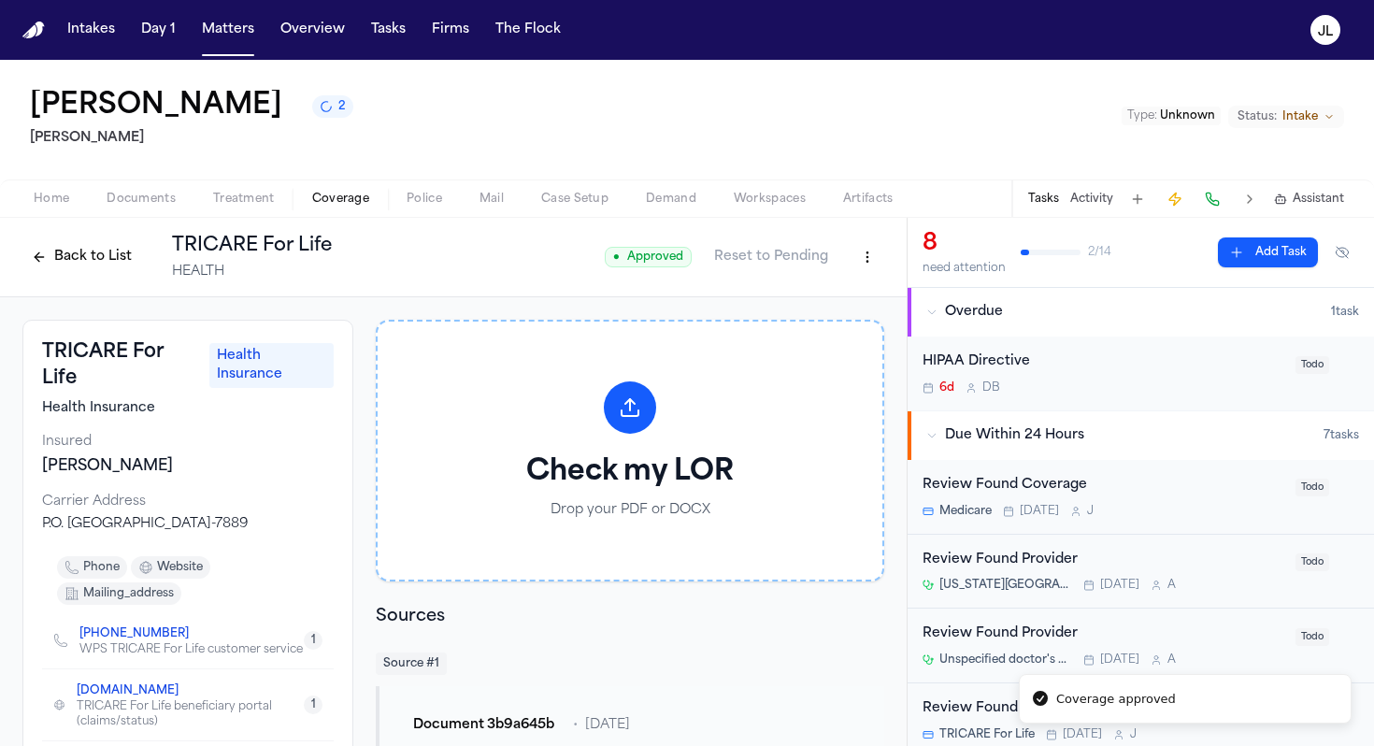
click at [115, 243] on button "Back to List" at bounding box center [81, 257] width 119 height 30
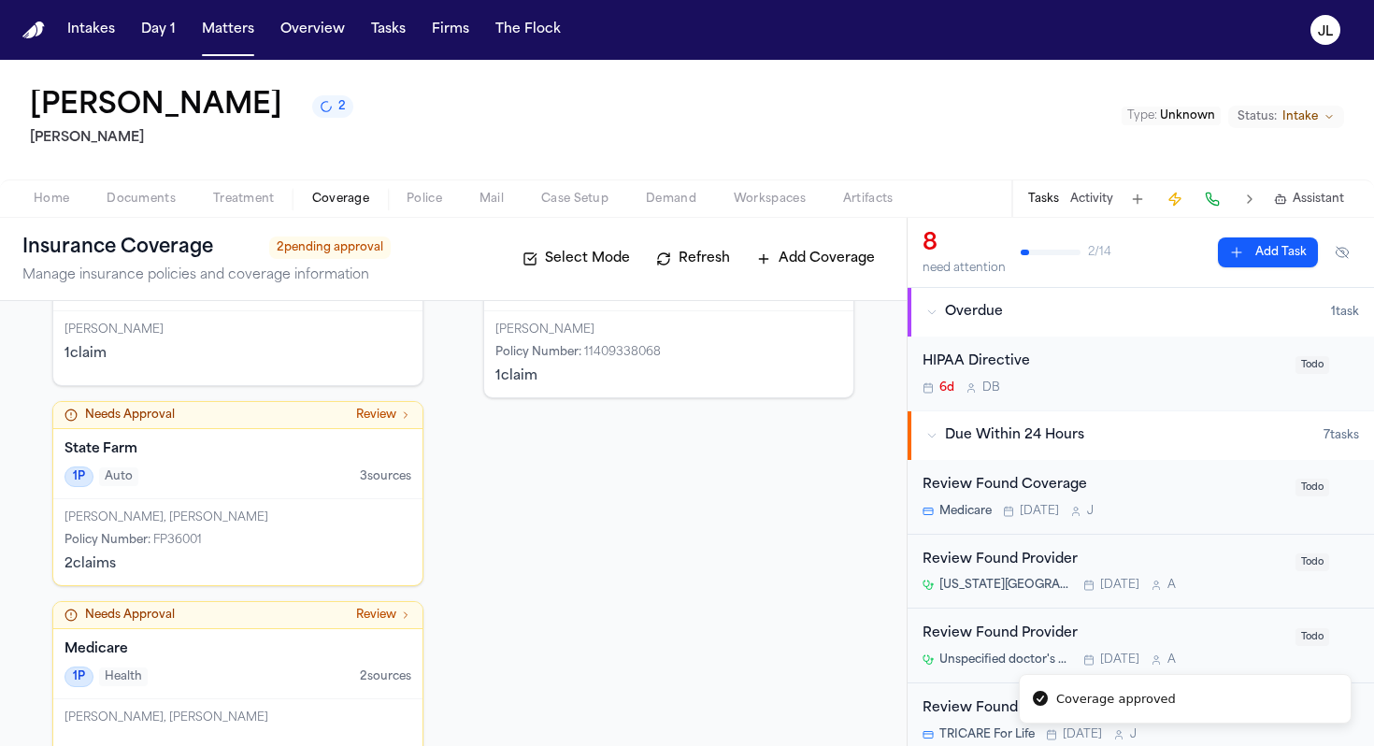
scroll to position [385, 0]
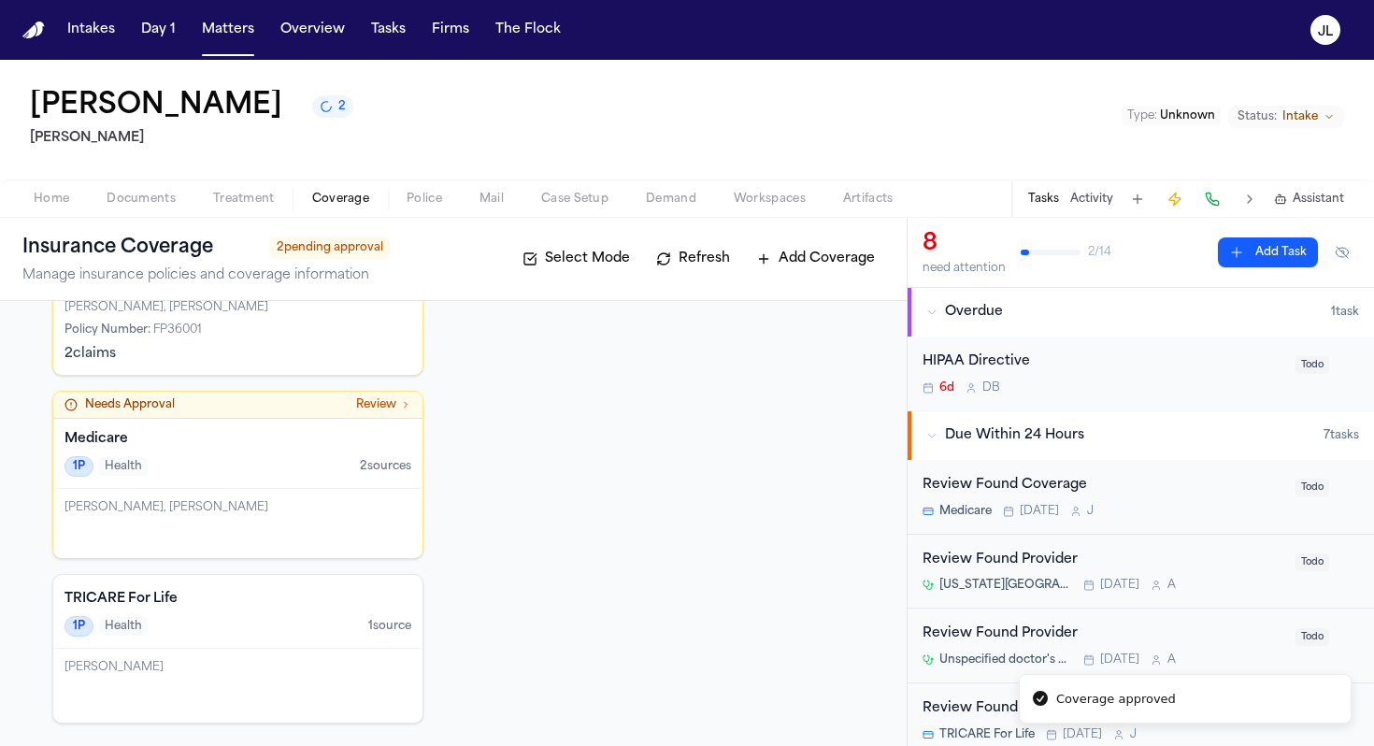
click at [225, 541] on div "Loretta Broussard-Johnson, Loretta Johnson" at bounding box center [237, 523] width 369 height 69
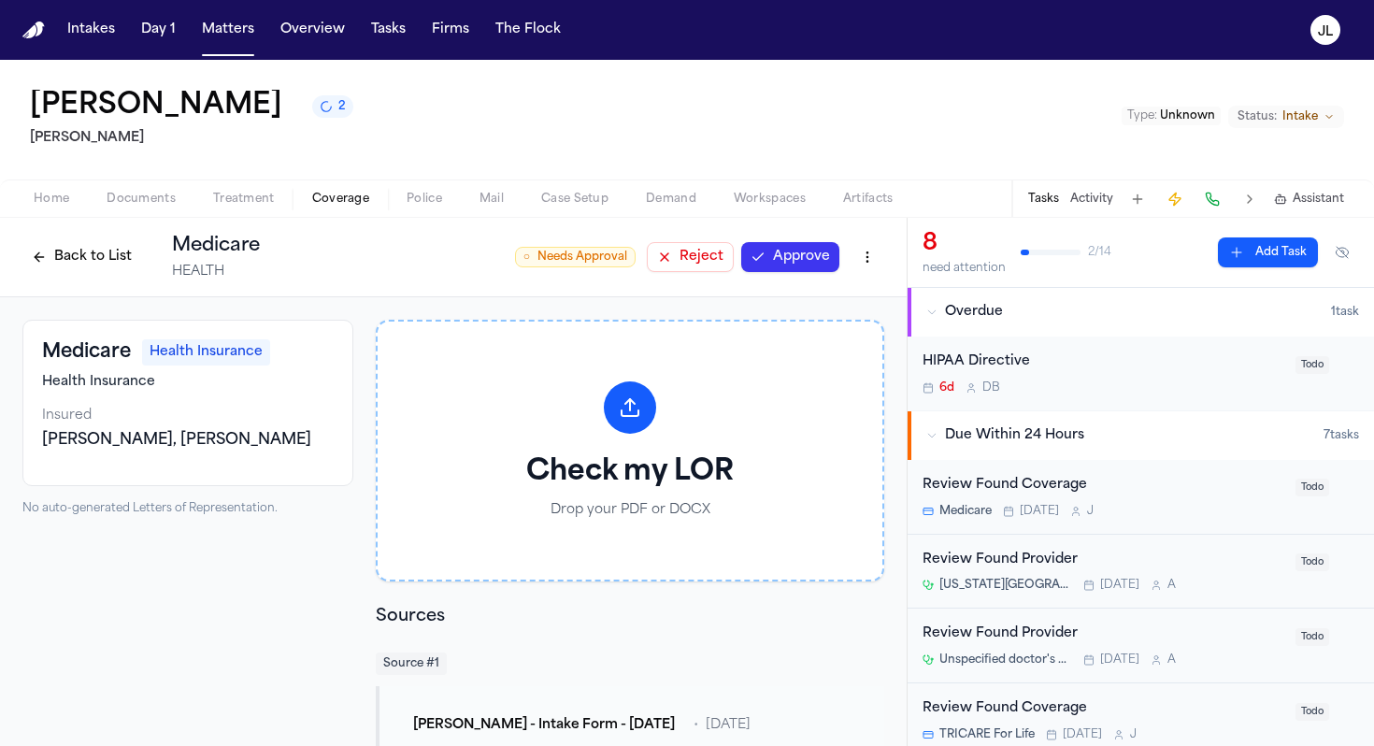
click at [835, 251] on button "Approve" at bounding box center [790, 257] width 98 height 30
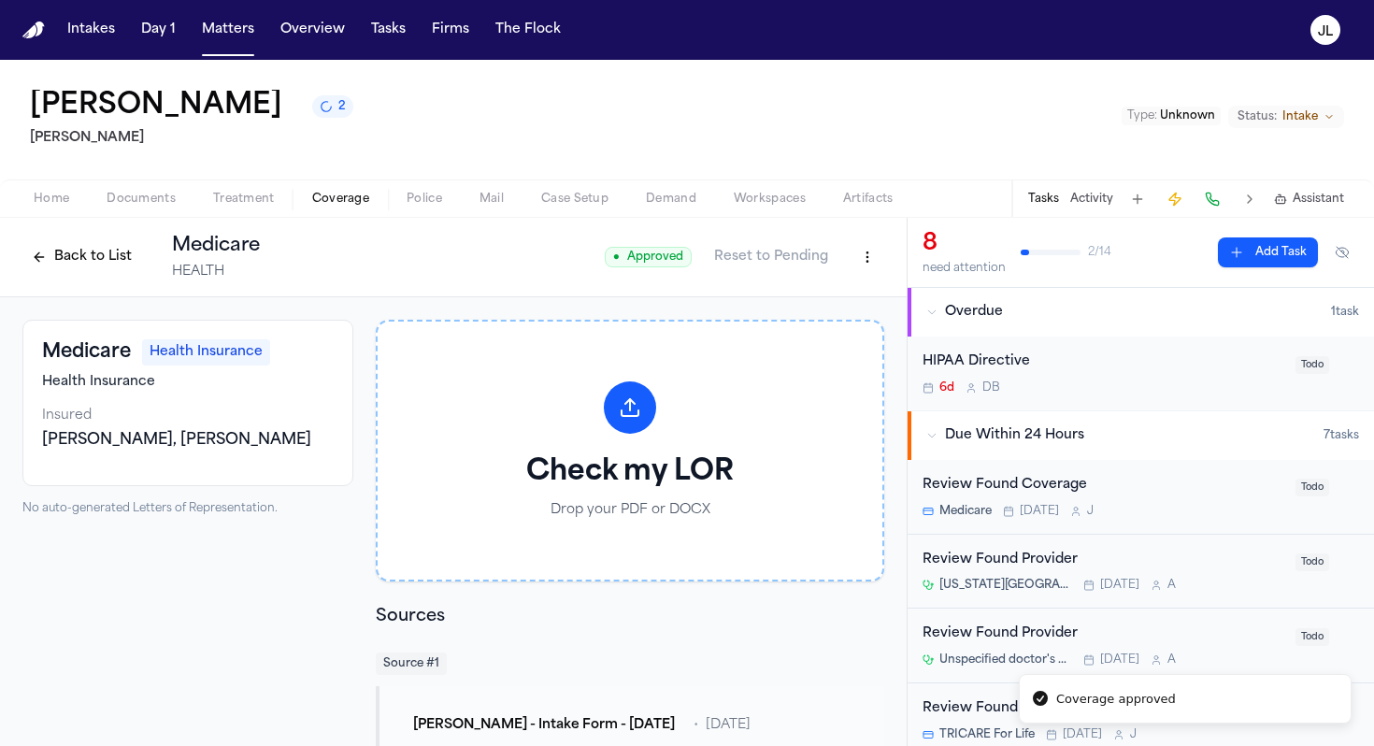
click at [65, 253] on button "Back to List" at bounding box center [81, 257] width 119 height 30
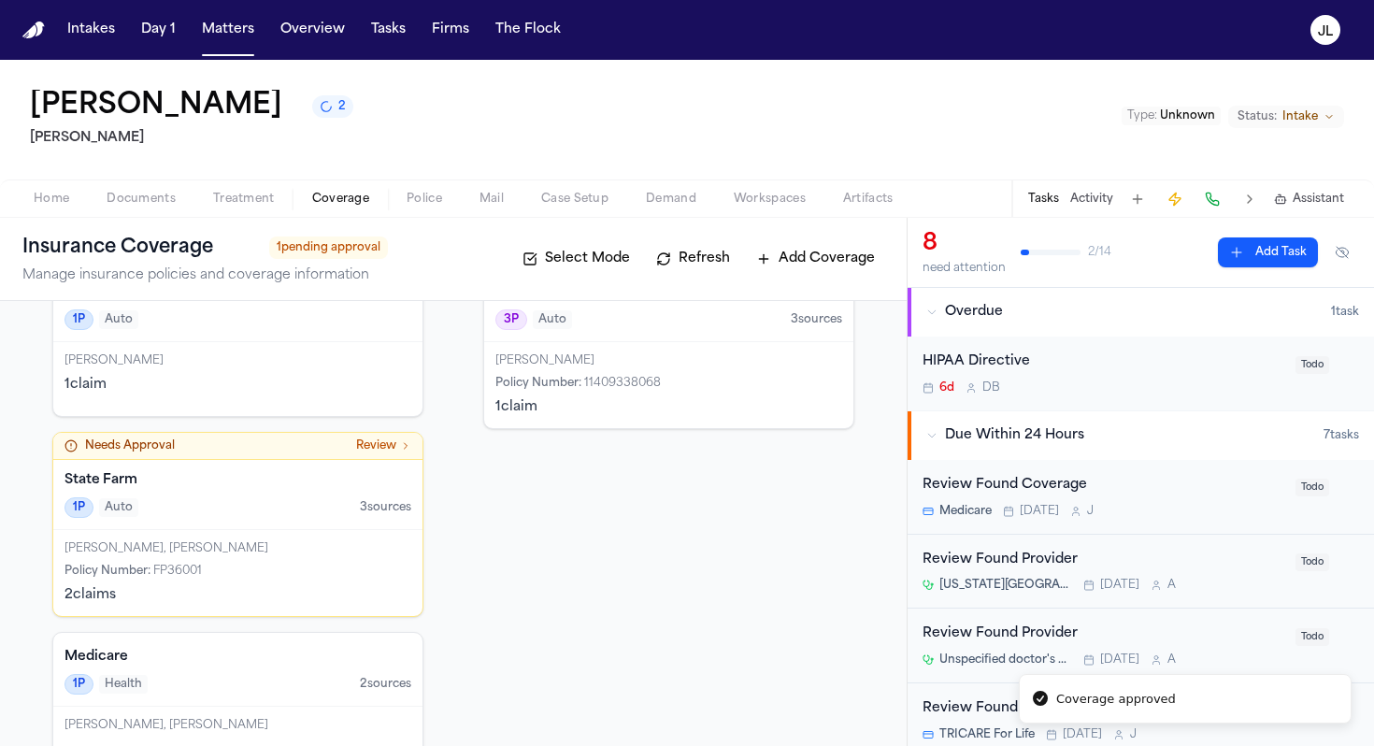
scroll to position [144, 0]
click at [165, 533] on div "Loretta Broussard-Johnson, Loretta Johnson Policy Number : FP36001 2 claim s" at bounding box center [237, 572] width 369 height 86
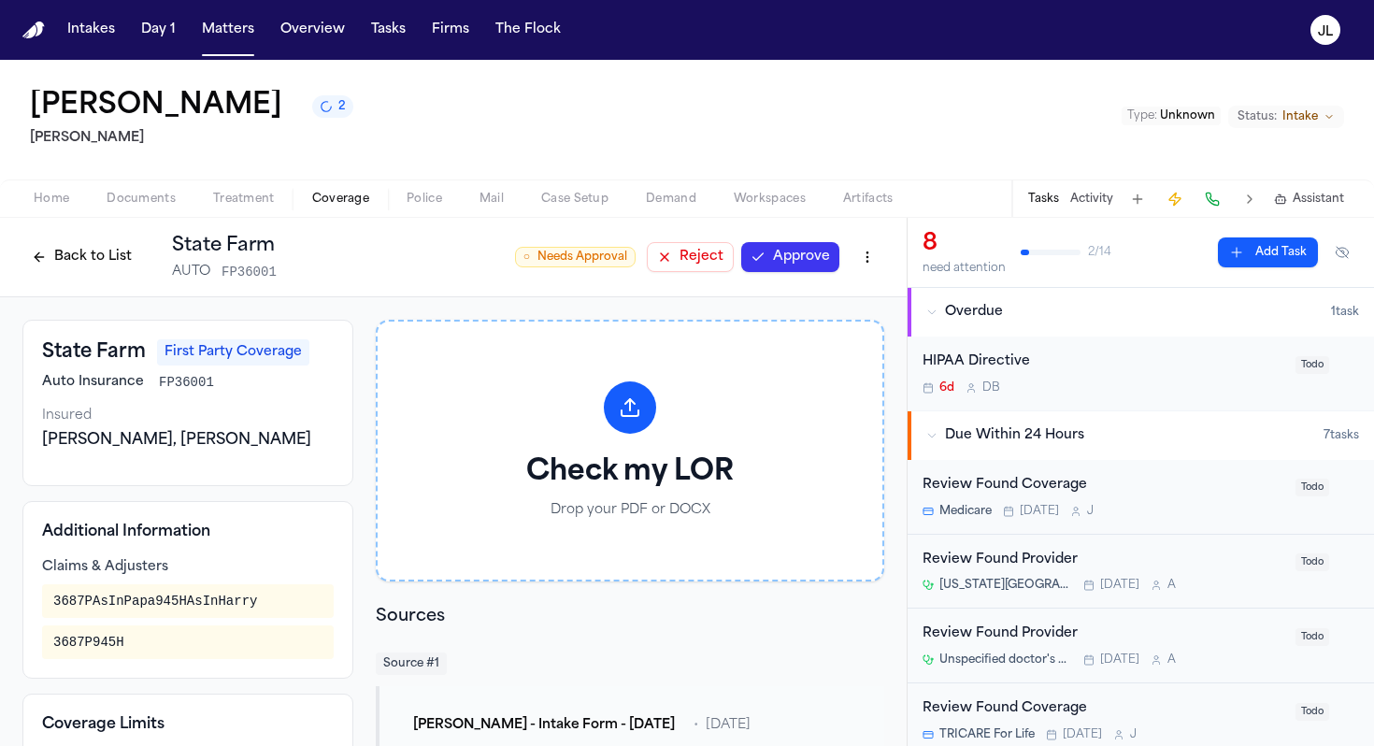
click at [814, 267] on button "Approve" at bounding box center [790, 257] width 98 height 30
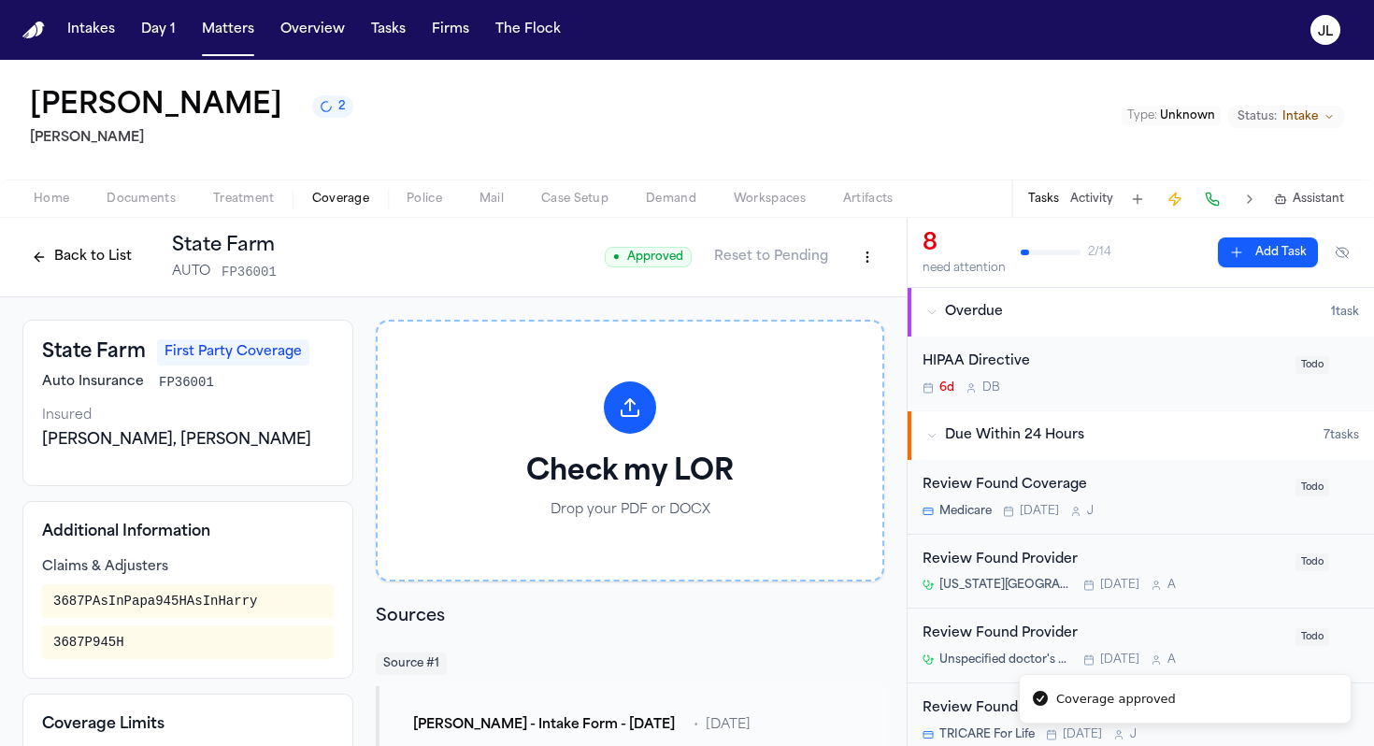
click at [50, 255] on button "Back to List" at bounding box center [81, 257] width 119 height 30
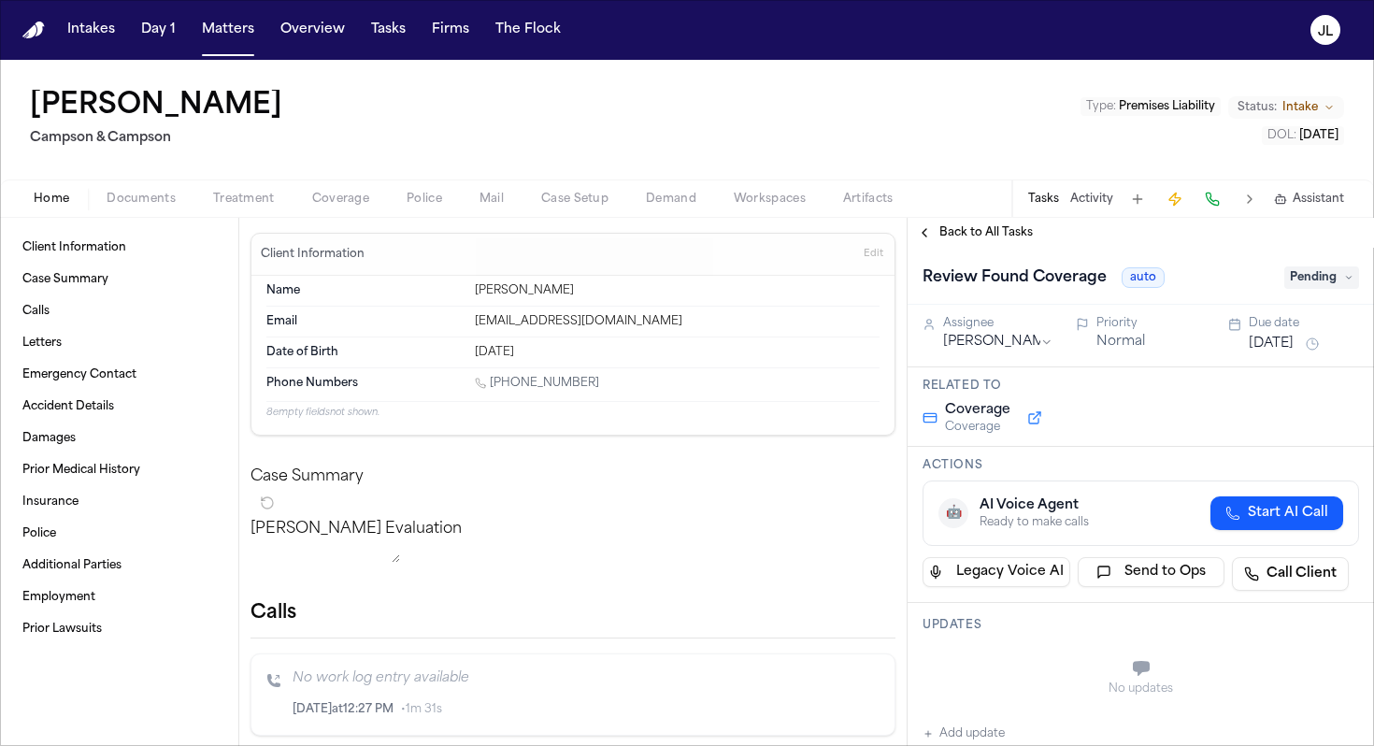
click at [357, 196] on span "Coverage" at bounding box center [340, 199] width 57 height 15
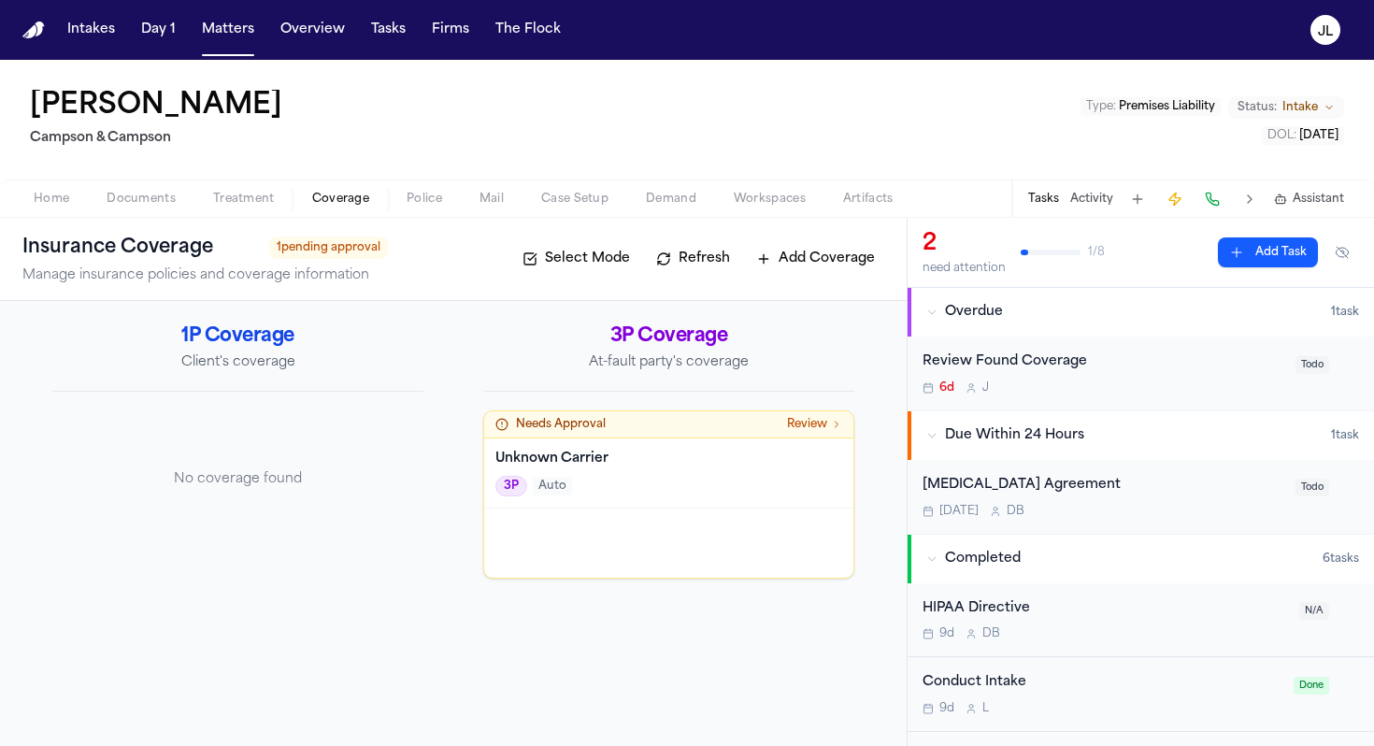
click at [719, 408] on div "3P Coverage At-fault party's coverage Needs Approval Review Unknown Carrier 3P …" at bounding box center [668, 450] width 371 height 255
click at [725, 421] on div "Needs Approval Review" at bounding box center [668, 424] width 347 height 15
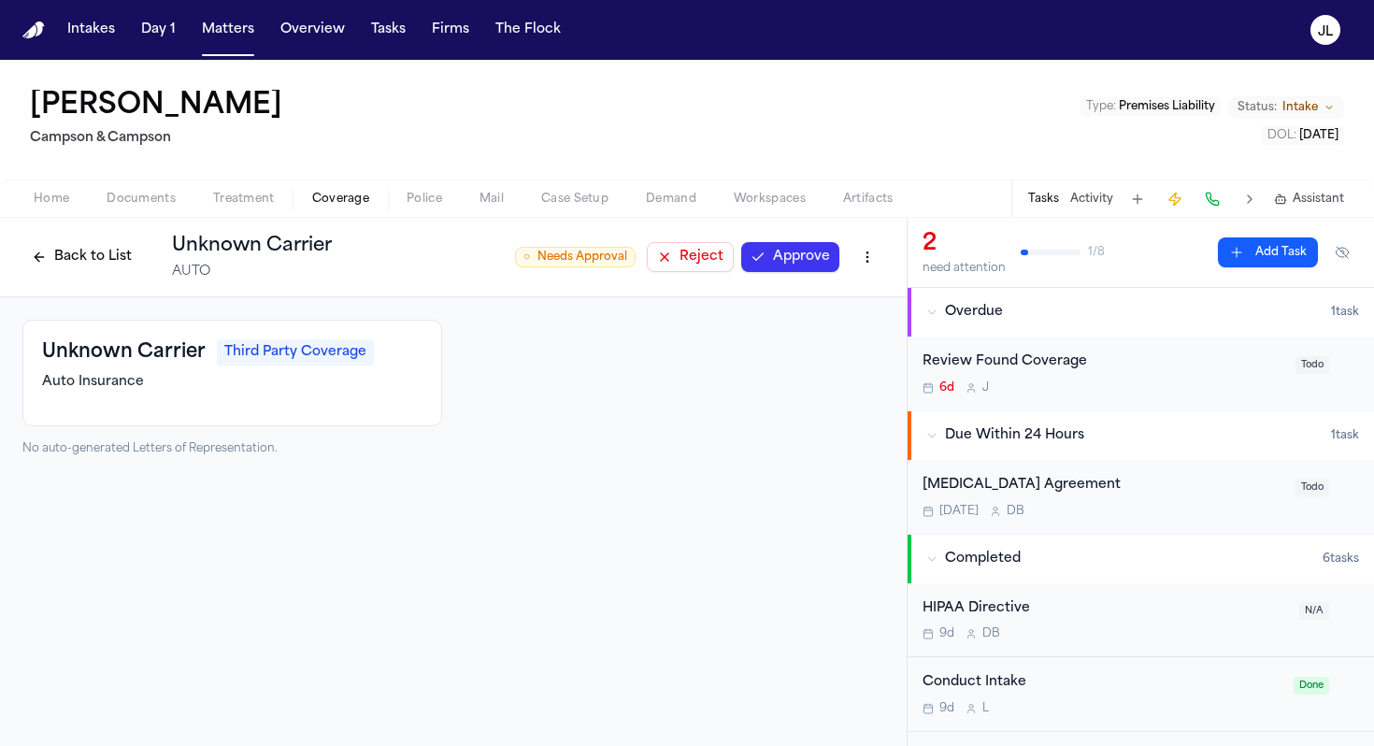
click at [881, 256] on html "Intakes Day 1 Matters Overview Tasks Firms The Flock JL Tiffany Smith Campson &…" at bounding box center [687, 373] width 1374 height 746
click at [837, 329] on div "Delete Coverage" at bounding box center [803, 327] width 157 height 30
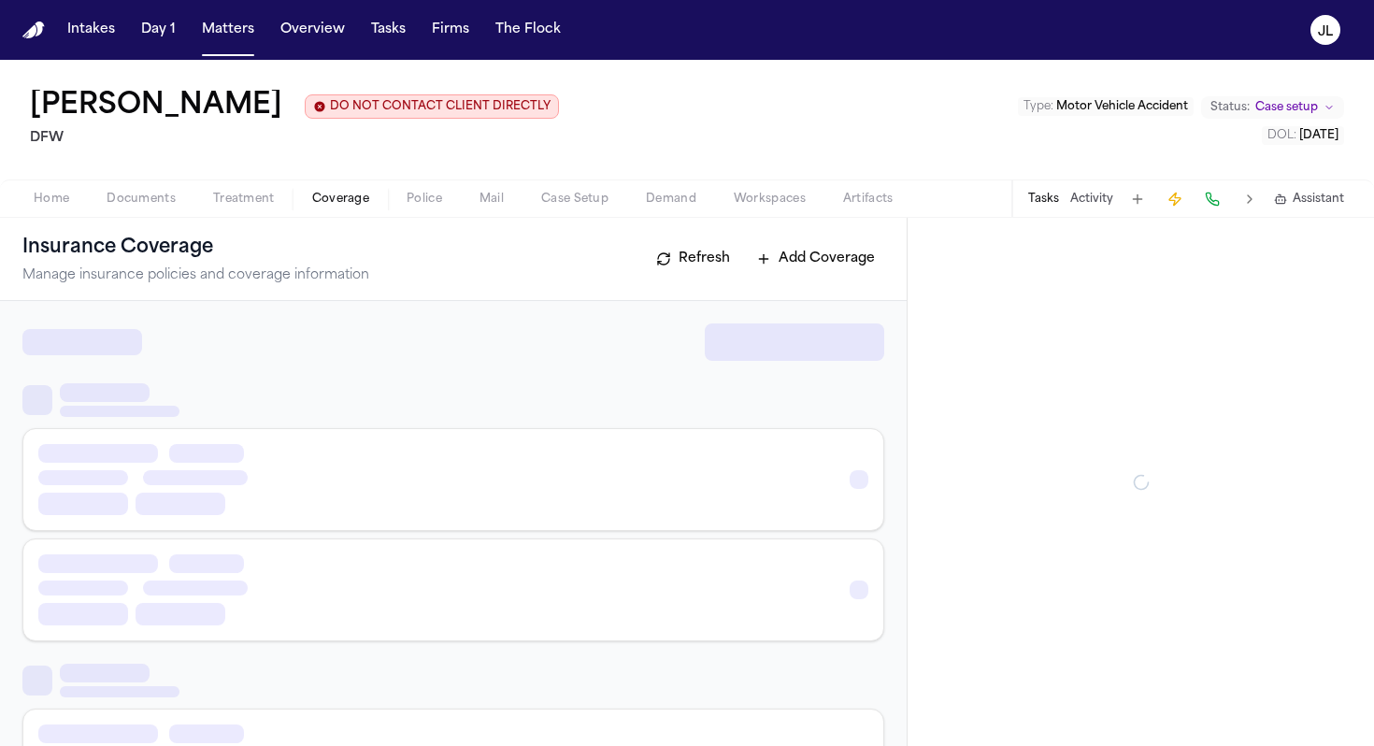
click at [329, 206] on span "Coverage" at bounding box center [340, 199] width 57 height 15
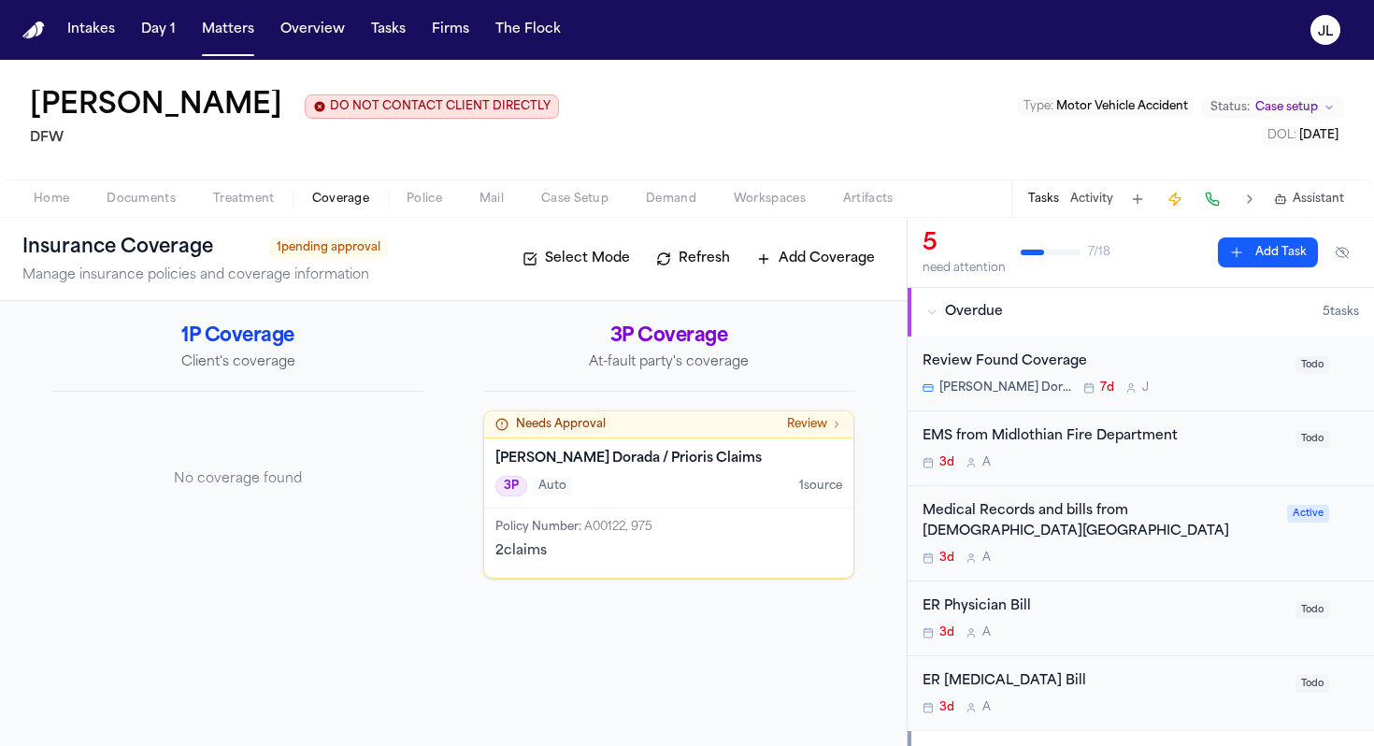
click at [619, 459] on h4 "[PERSON_NAME] Dorada / Prioris Claims" at bounding box center [668, 459] width 347 height 19
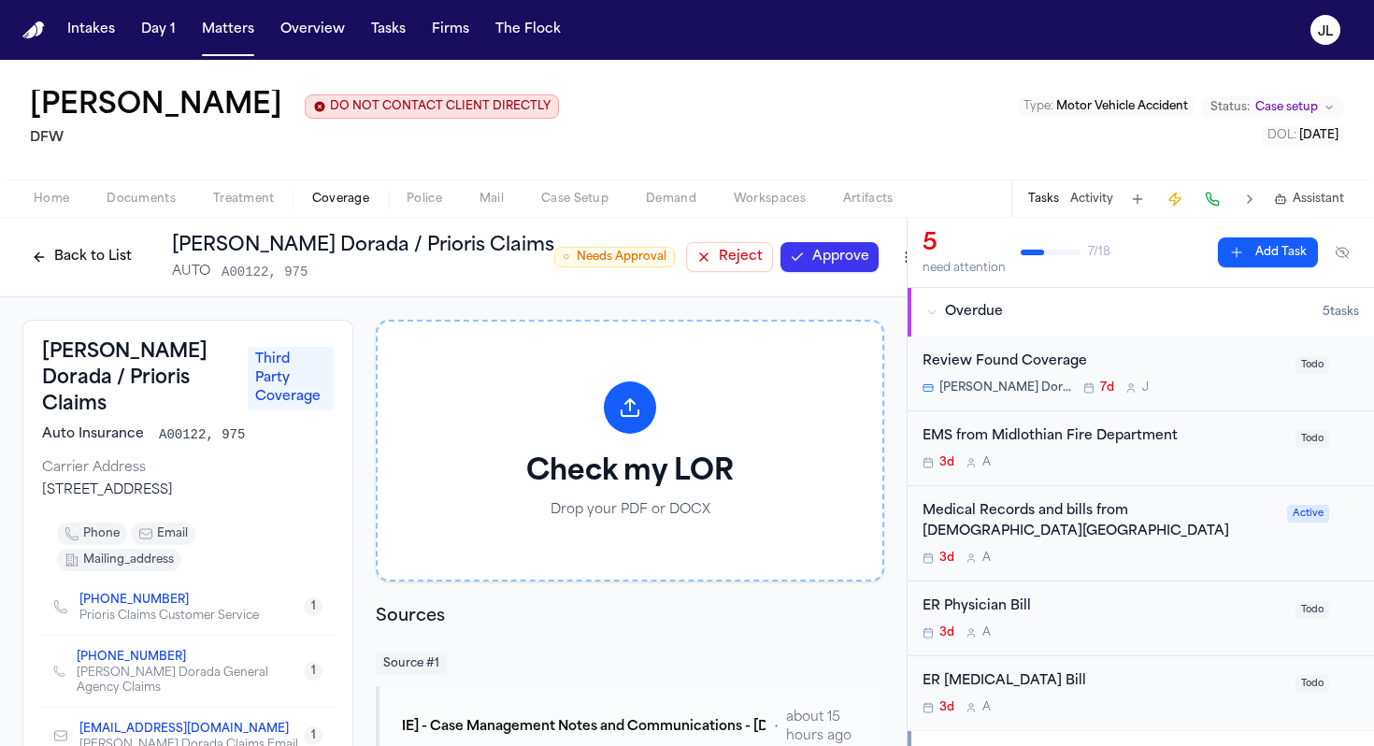
click at [781, 247] on button "Approve" at bounding box center [830, 257] width 98 height 30
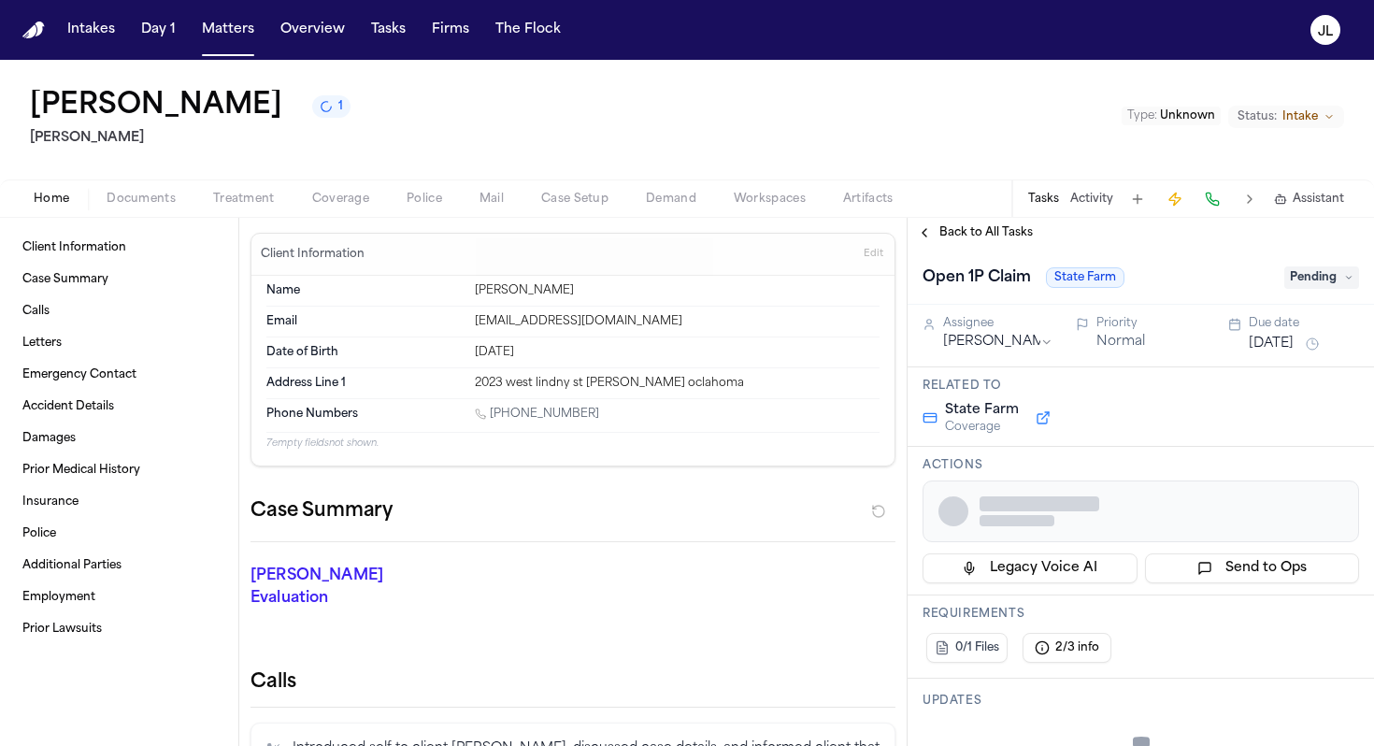
click at [321, 185] on div "Home Documents Treatment Coverage Police Mail Case Setup Demand Workspaces Arti…" at bounding box center [687, 197] width 1374 height 37
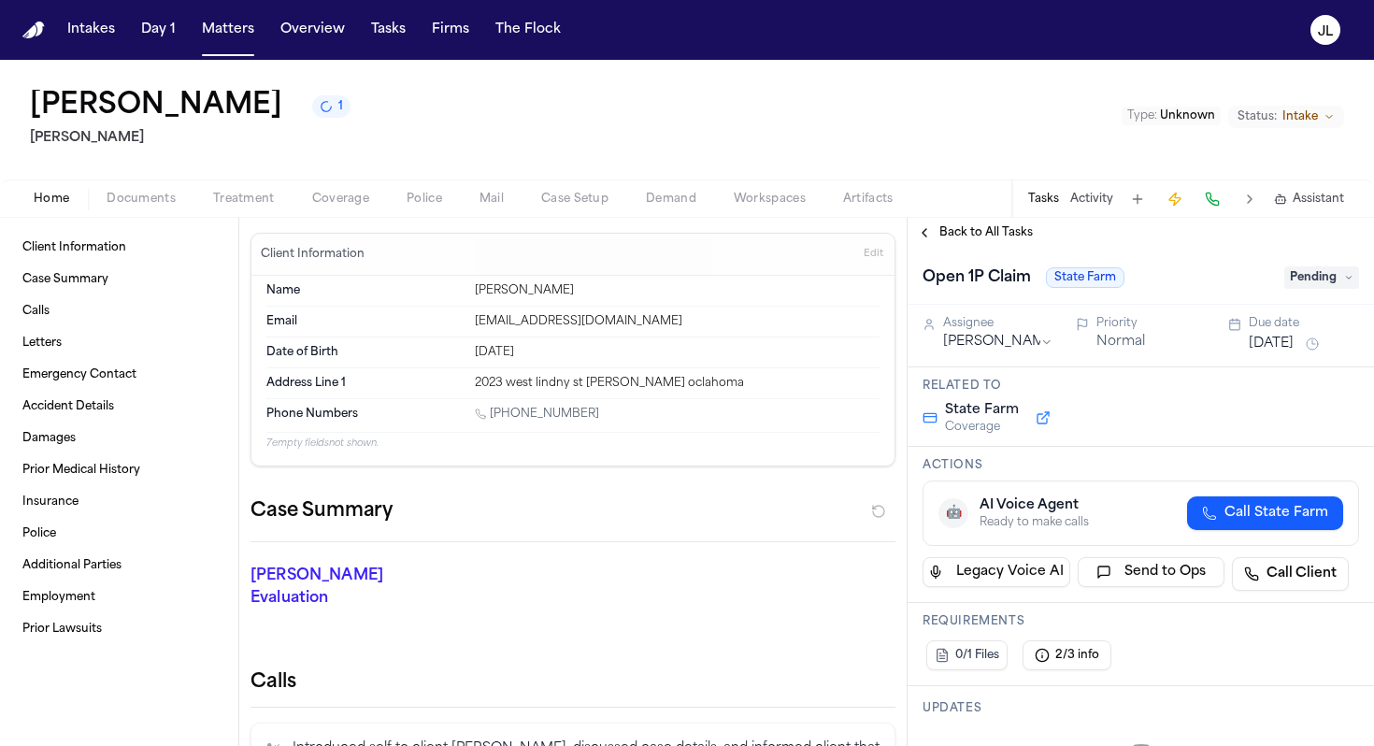
click at [321, 194] on span "Coverage" at bounding box center [340, 199] width 57 height 15
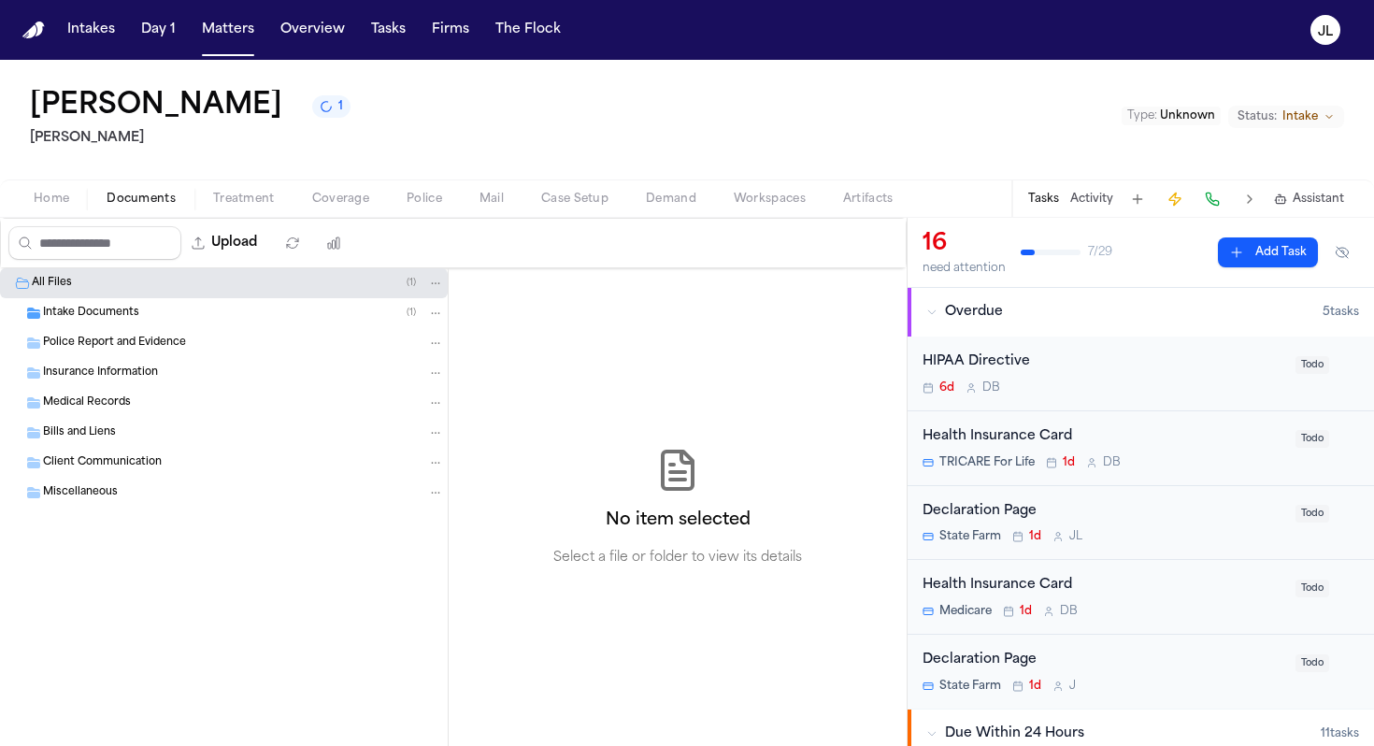
click at [136, 208] on button "Documents" at bounding box center [141, 199] width 107 height 22
click at [116, 385] on div "Insurance Information" at bounding box center [224, 373] width 448 height 30
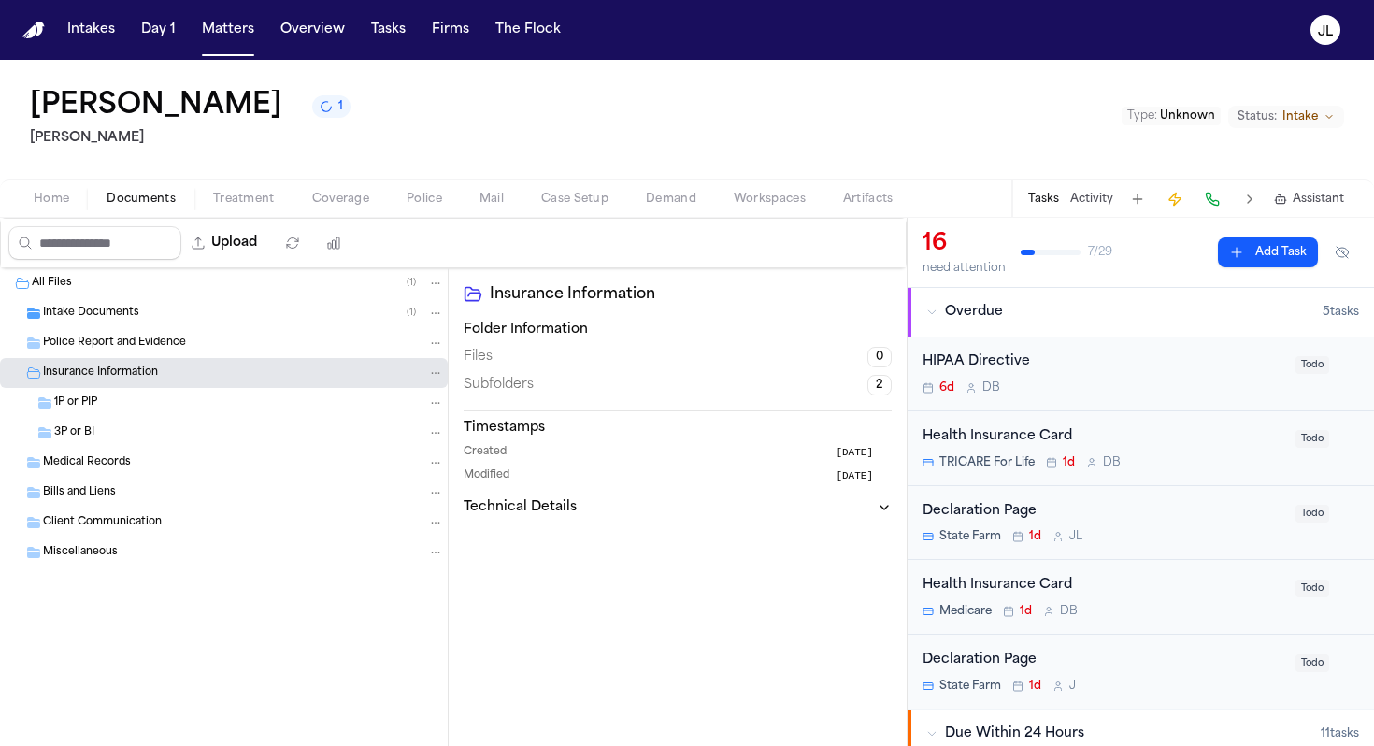
click at [114, 347] on span "Police Report and Evidence" at bounding box center [114, 344] width 143 height 16
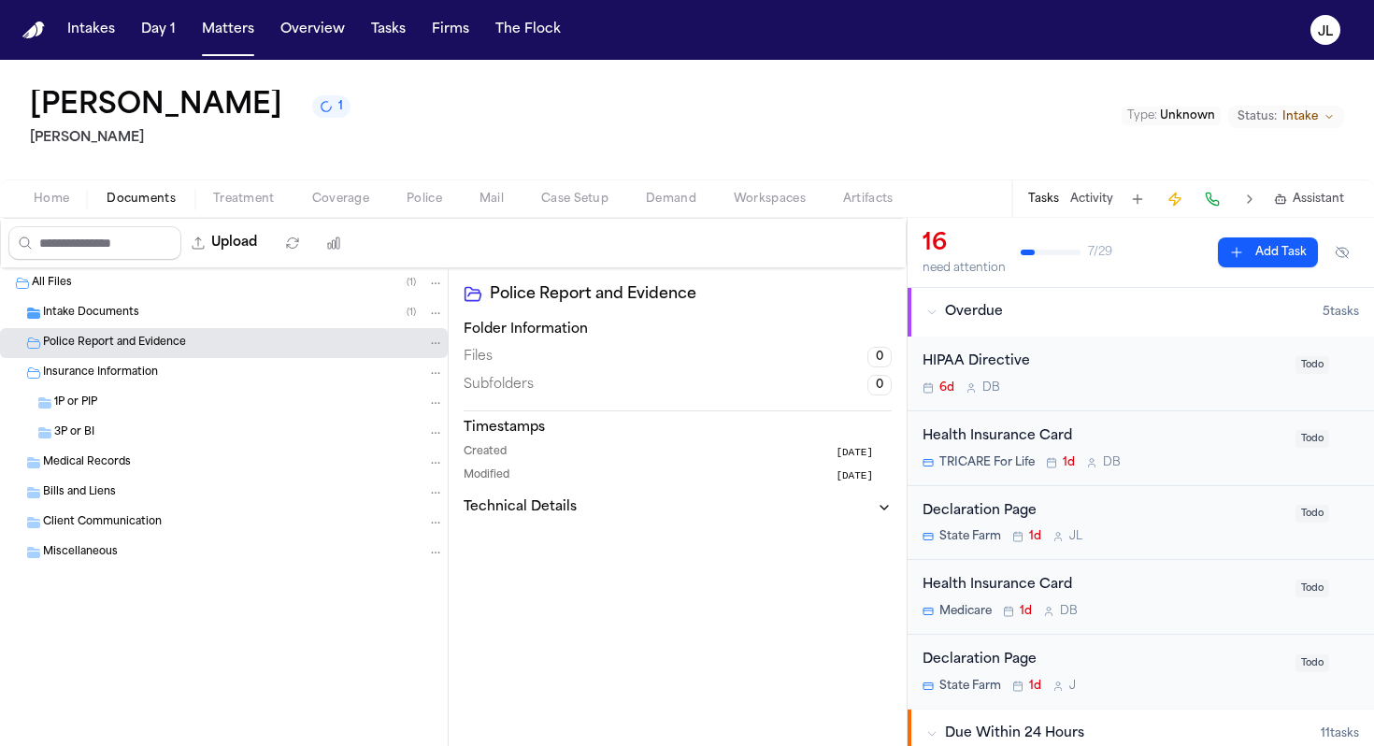
click at [101, 375] on span "Insurance Information" at bounding box center [100, 374] width 115 height 16
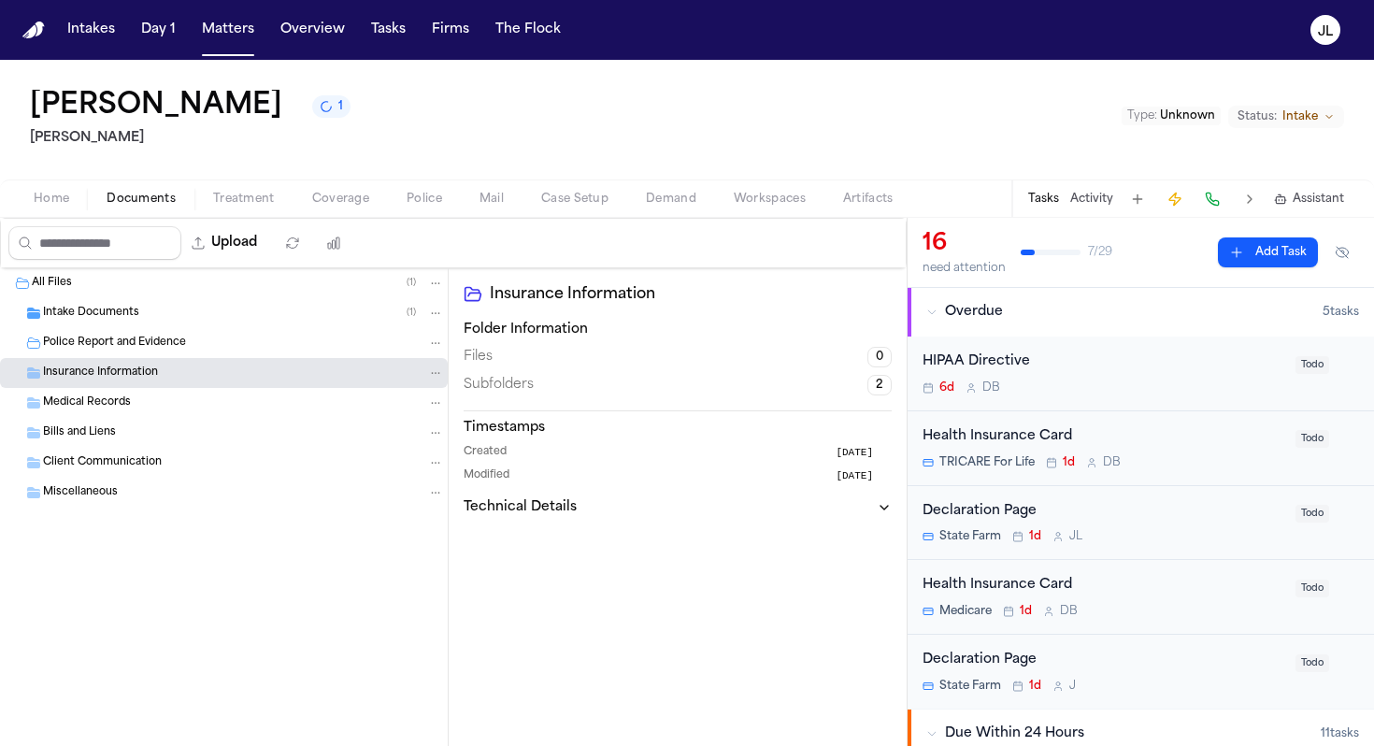
click at [97, 399] on span "Medical Records" at bounding box center [87, 403] width 88 height 16
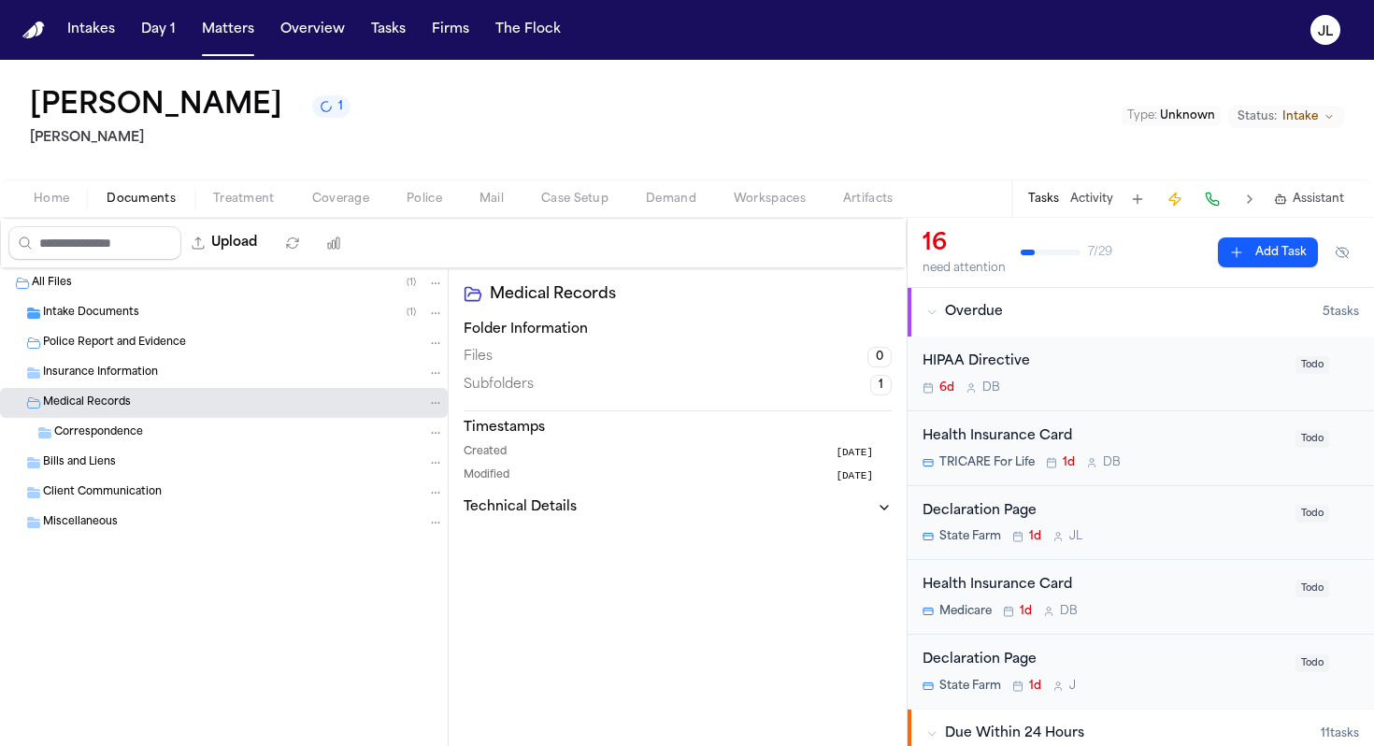
click at [97, 373] on span "Insurance Information" at bounding box center [100, 374] width 115 height 16
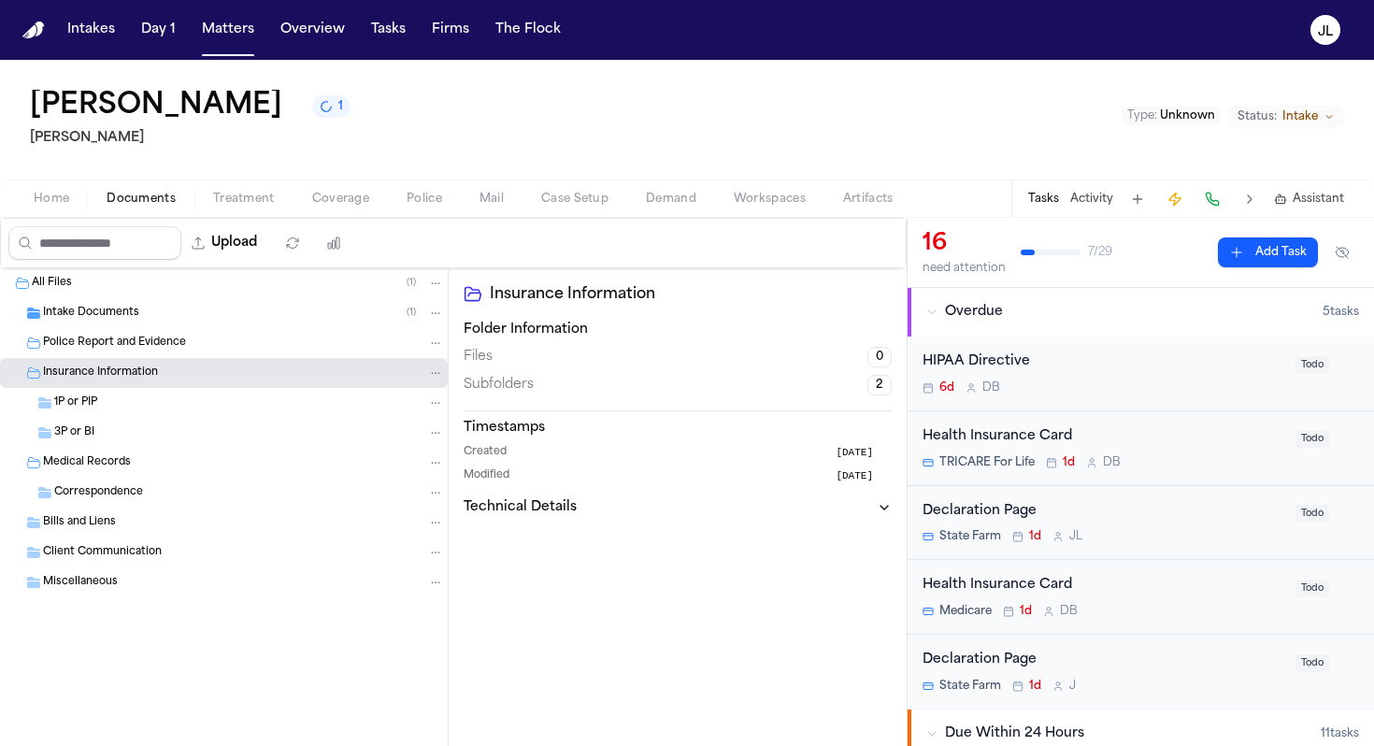
click at [93, 435] on span "3P or BI" at bounding box center [74, 433] width 40 height 16
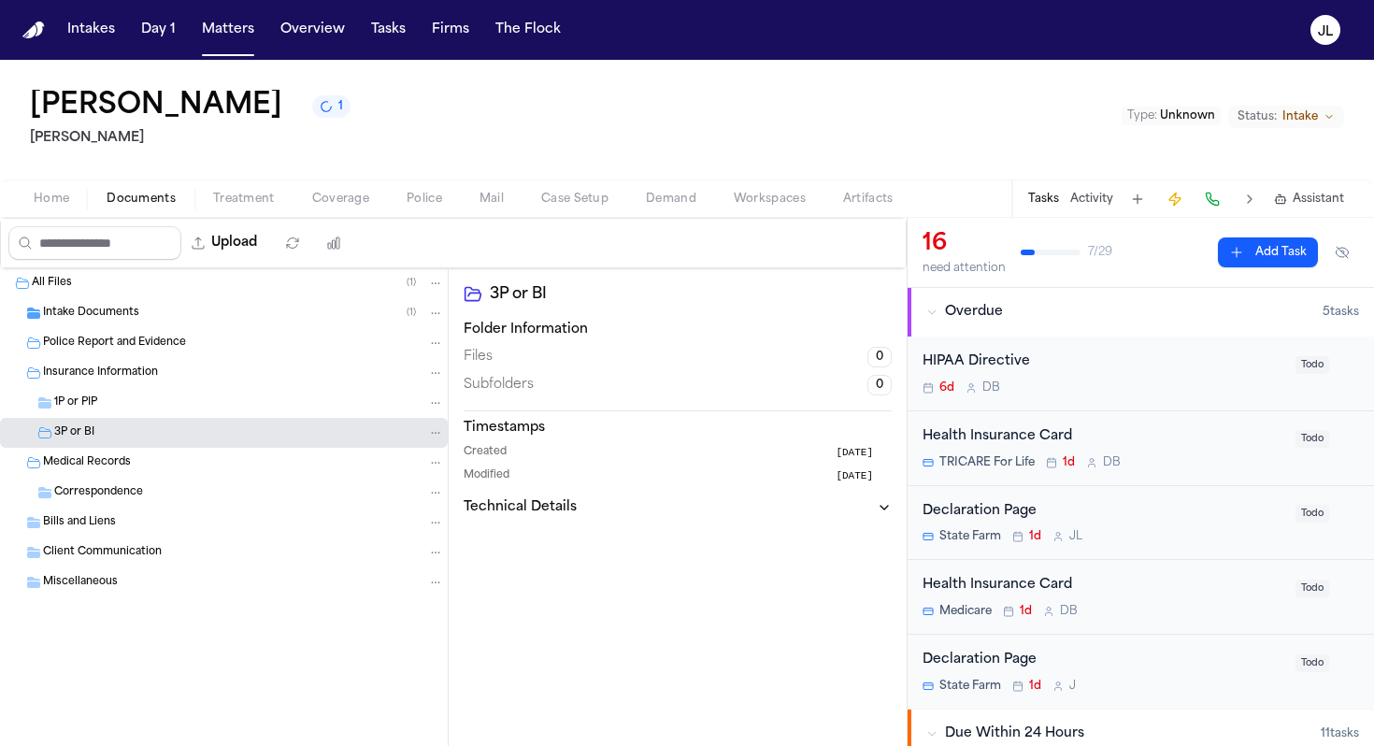
click at [93, 415] on div "1P or PIP" at bounding box center [224, 403] width 448 height 30
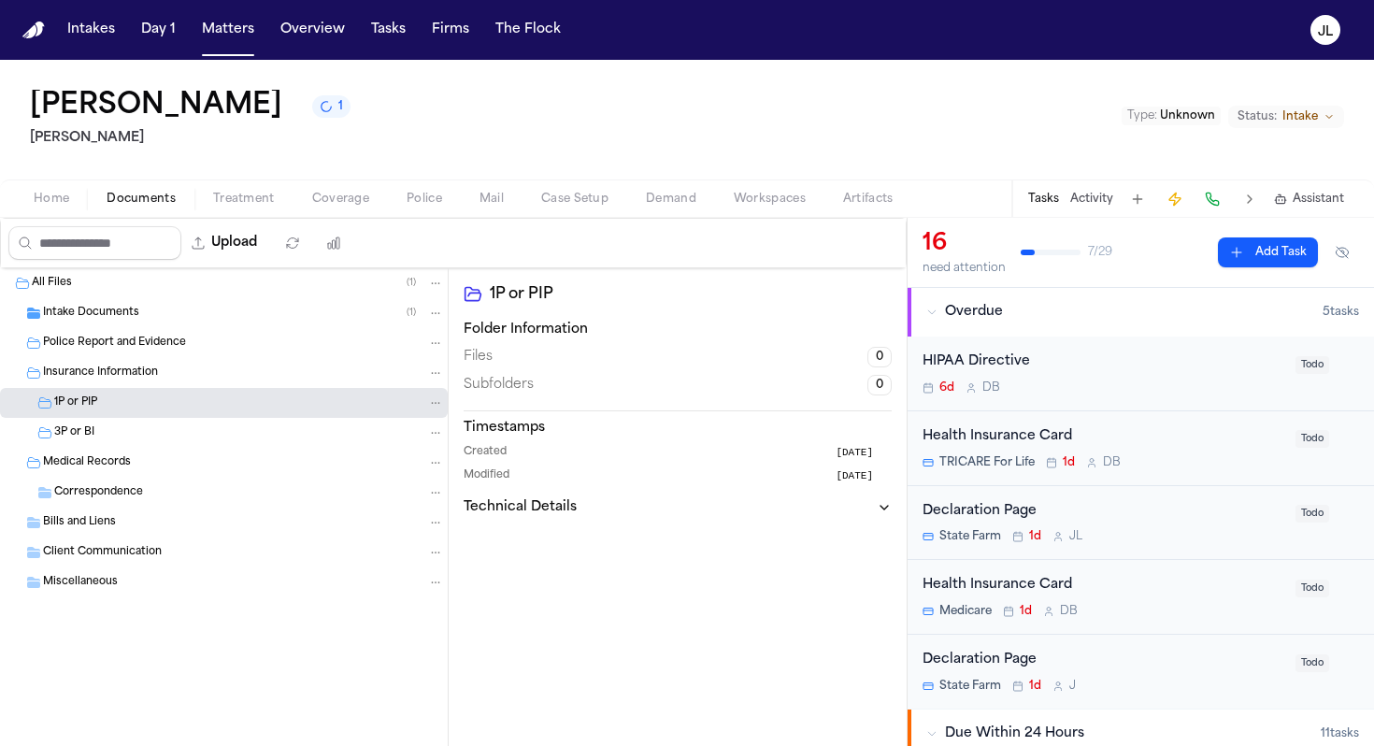
click at [86, 317] on span "Intake Documents" at bounding box center [91, 314] width 96 height 16
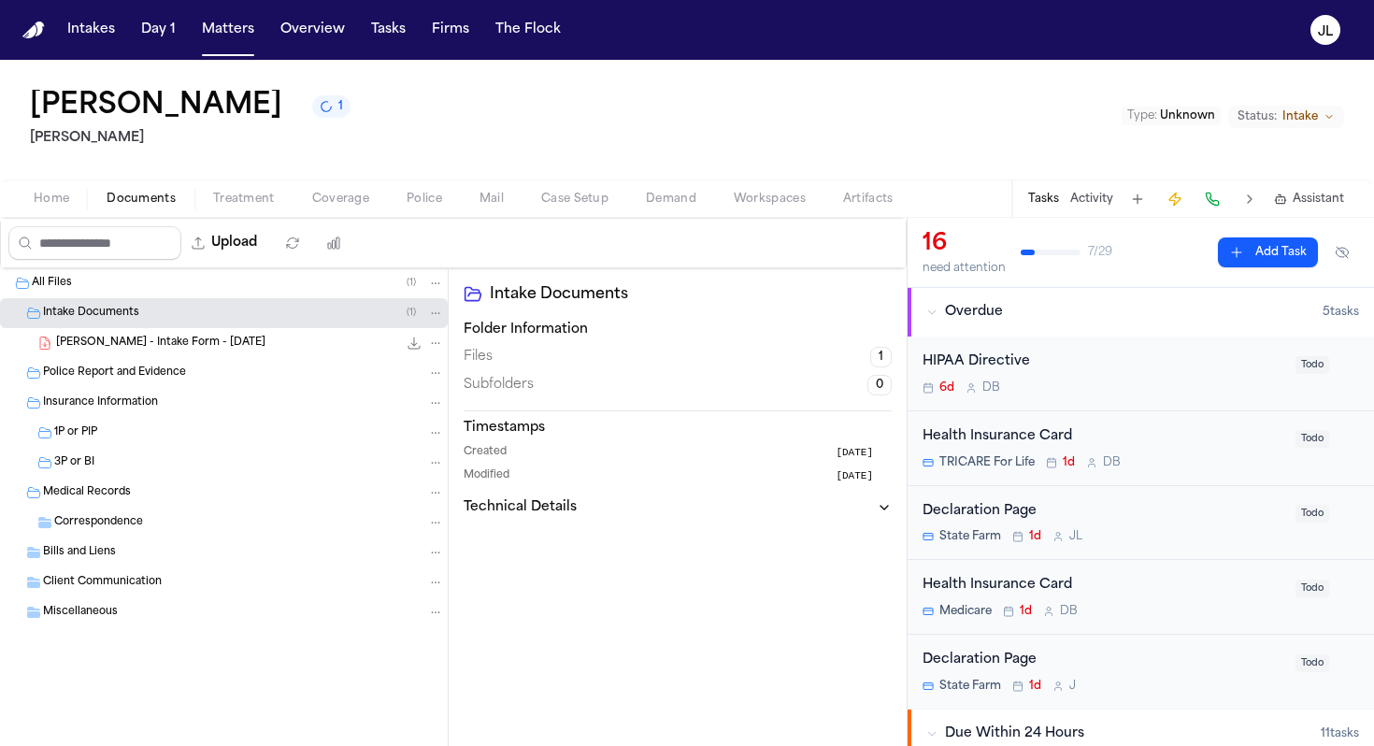
click at [79, 621] on div "Miscellaneous" at bounding box center [243, 612] width 401 height 17
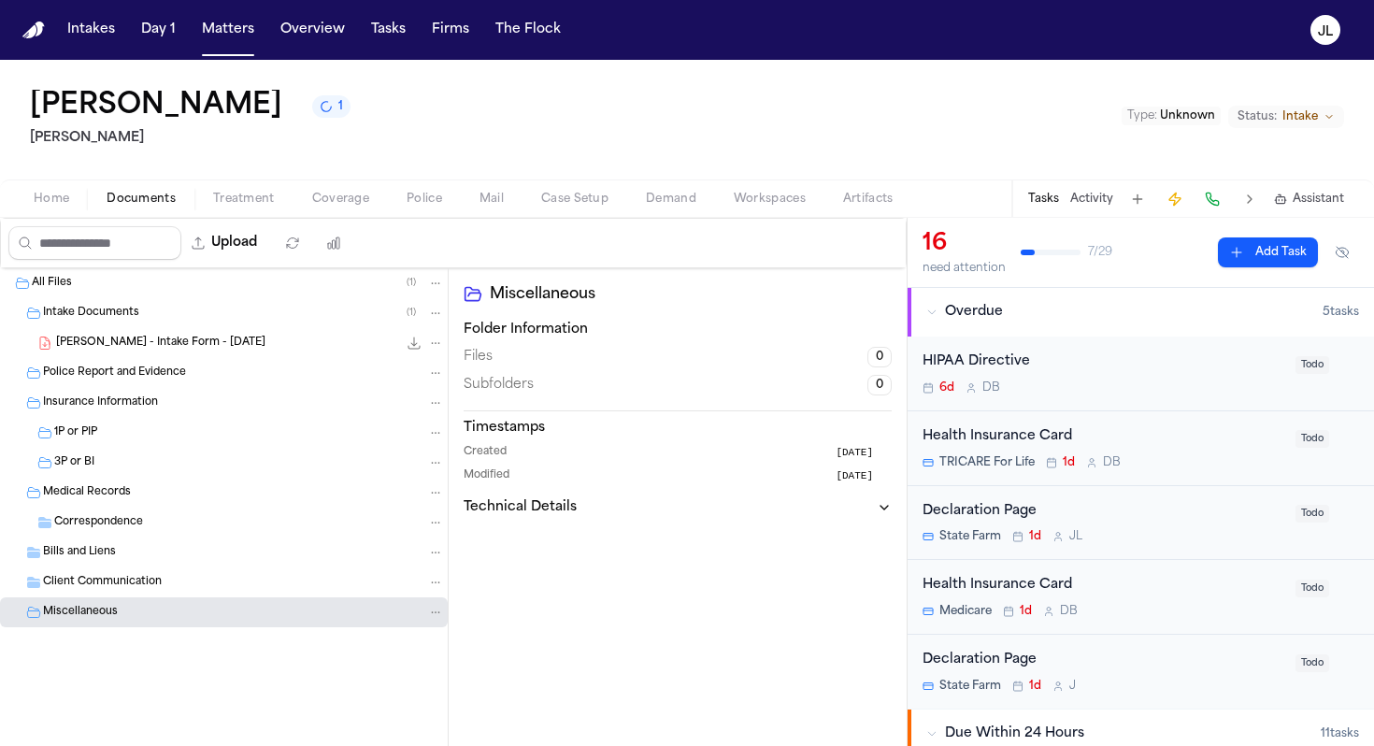
click at [83, 580] on span "Client Communication" at bounding box center [102, 583] width 119 height 16
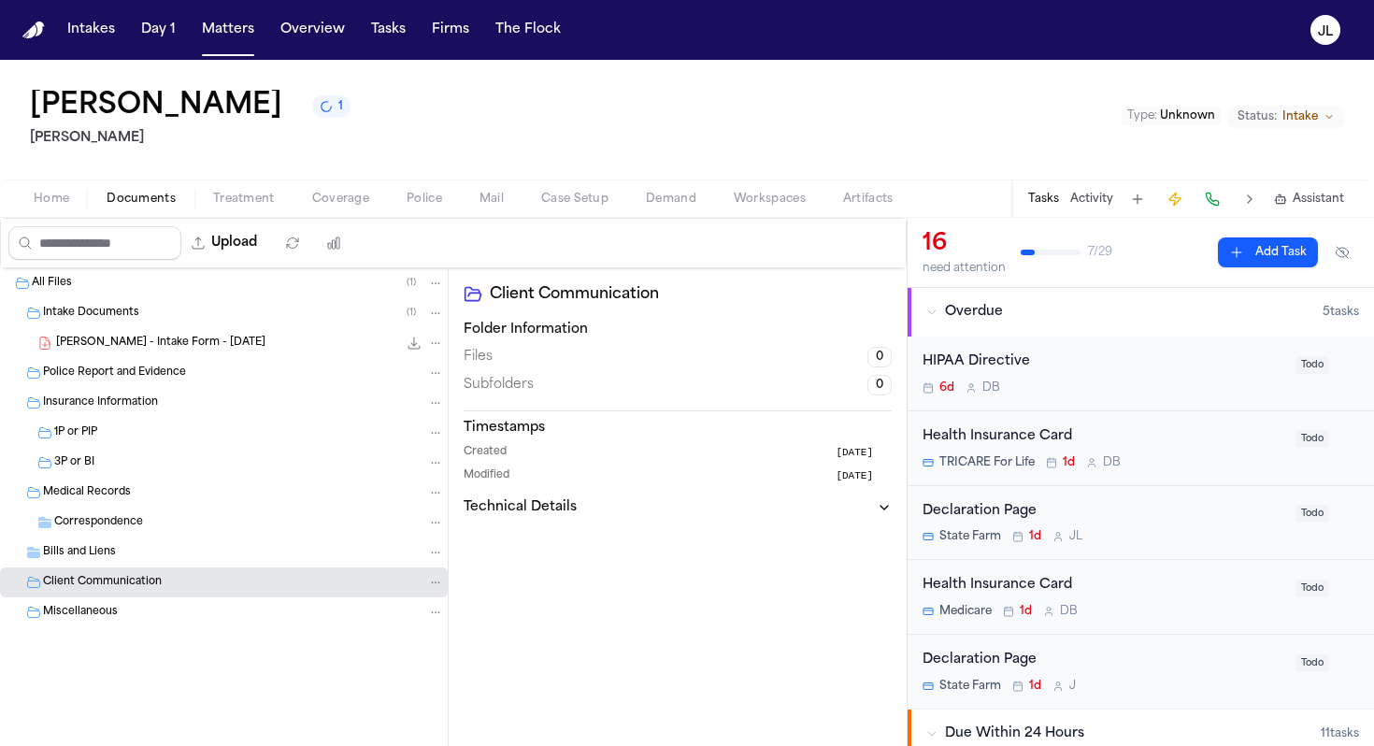
click at [83, 554] on span "Bills and Liens" at bounding box center [79, 553] width 73 height 16
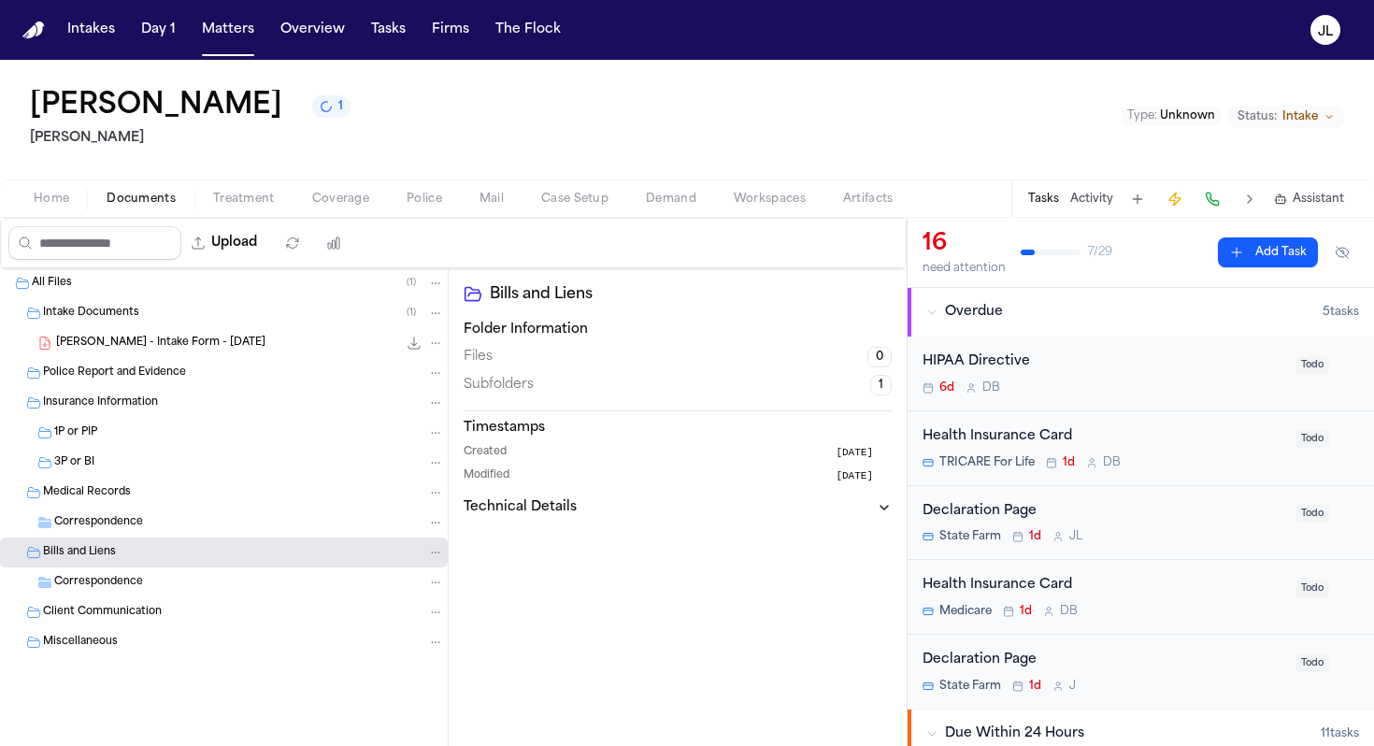
click at [83, 531] on div "Correspondence" at bounding box center [249, 522] width 390 height 17
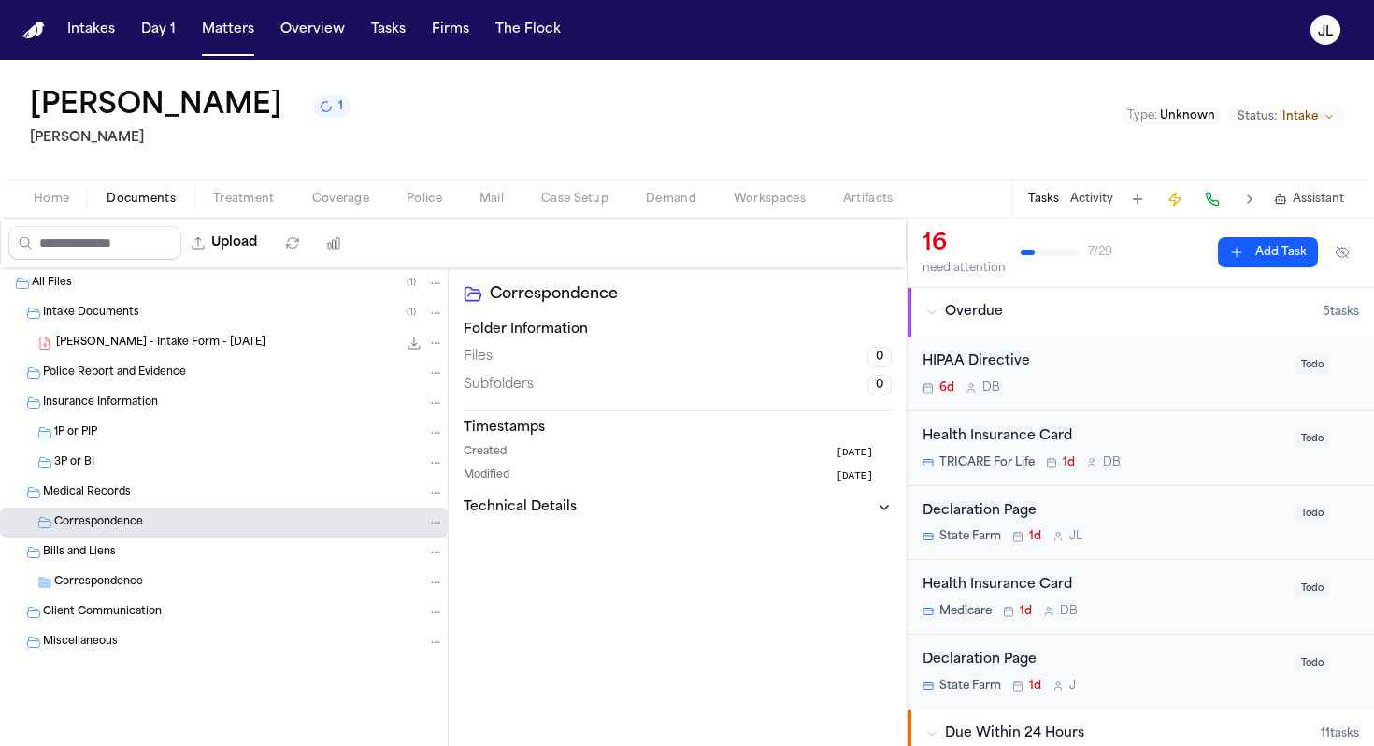
click at [83, 495] on span "Medical Records" at bounding box center [87, 493] width 88 height 16
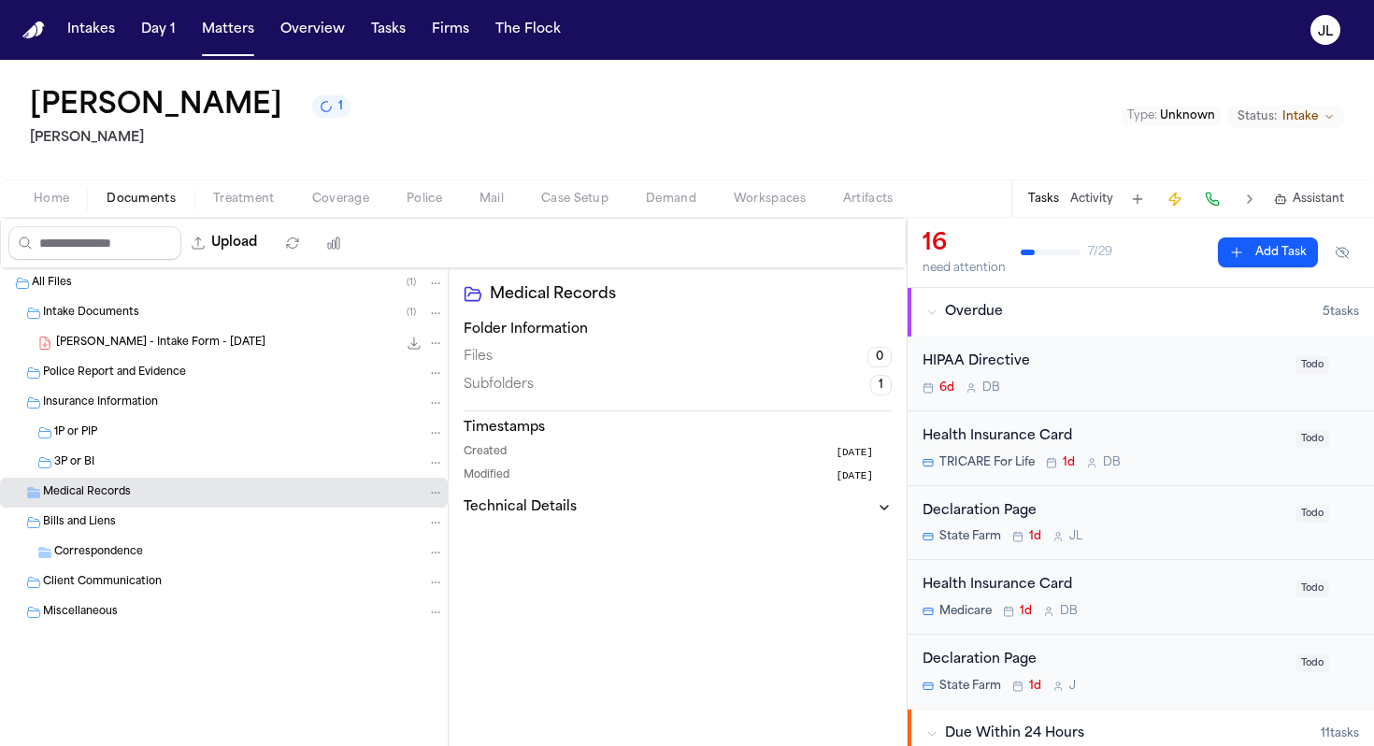
click at [84, 474] on div "3P or BI" at bounding box center [224, 463] width 448 height 30
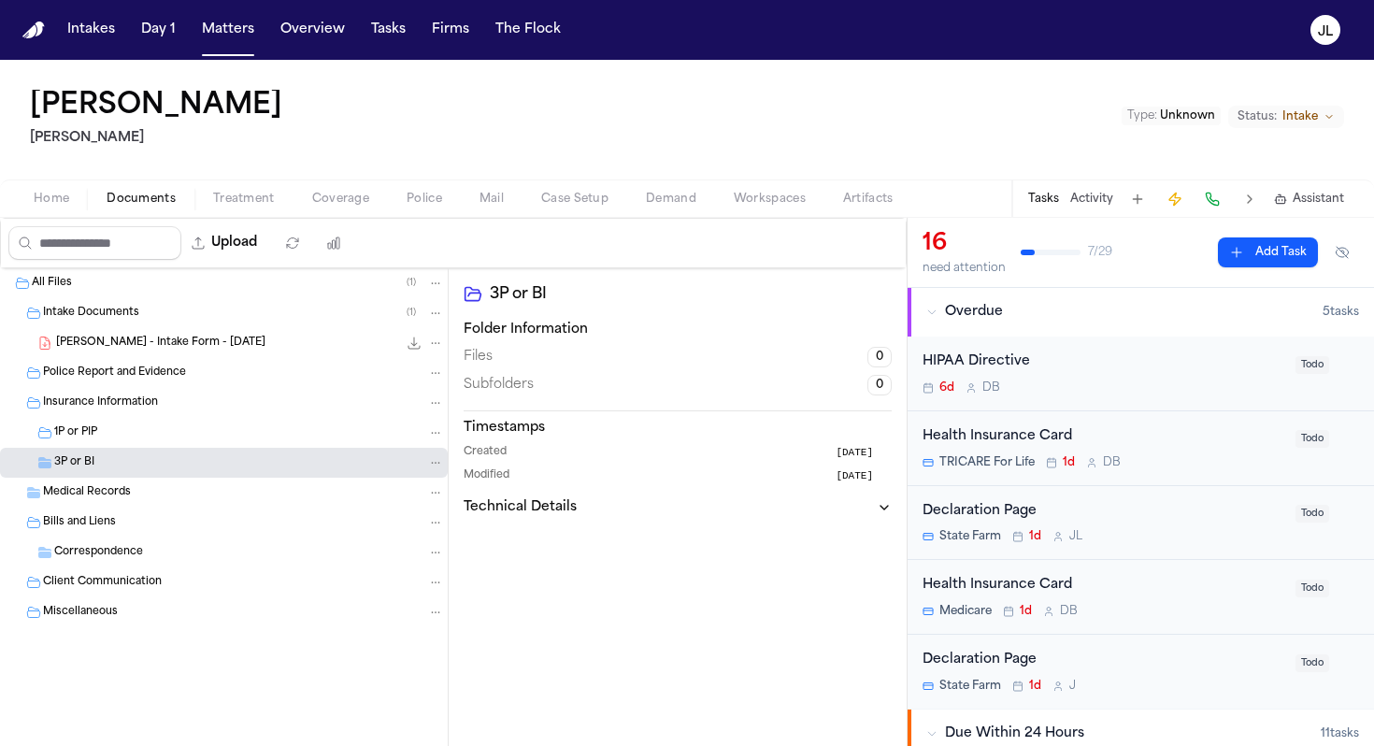
click at [324, 198] on span "Coverage" at bounding box center [340, 199] width 57 height 15
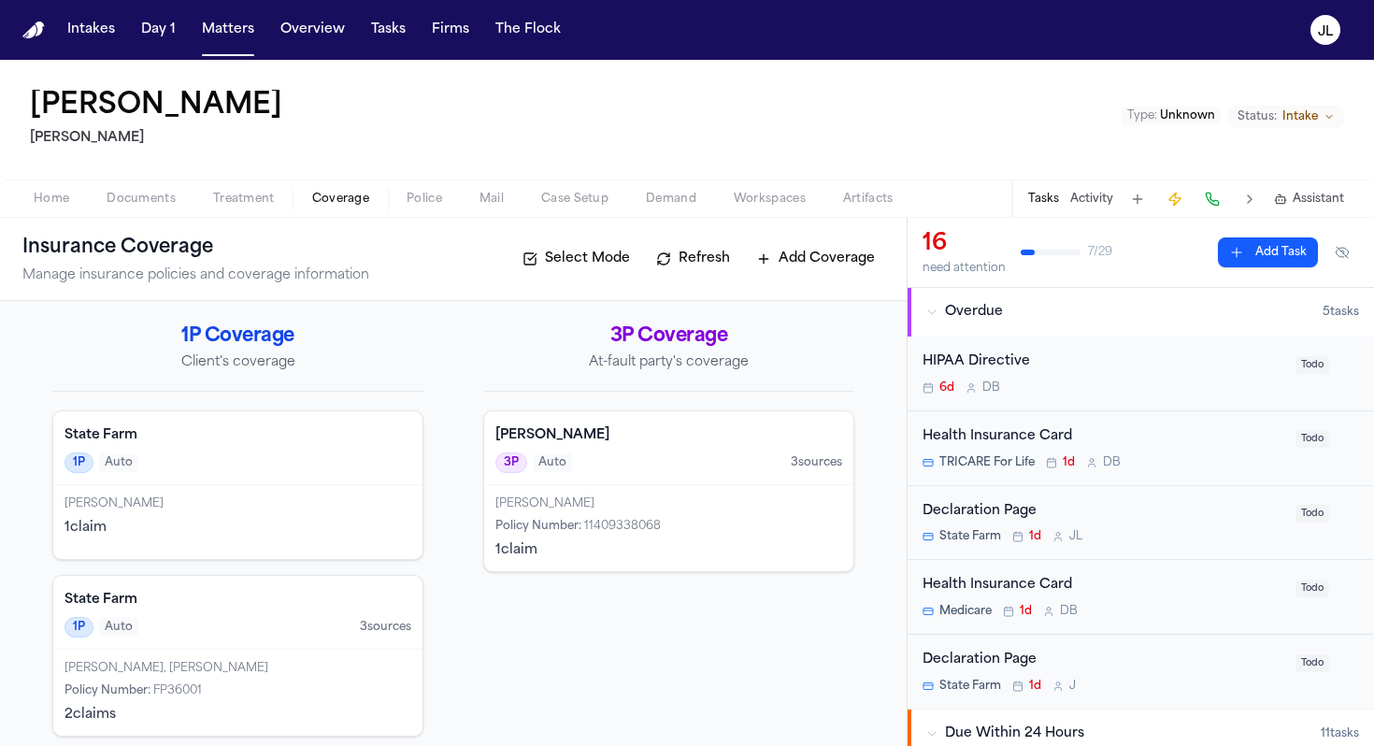
click at [235, 467] on div "1P Auto" at bounding box center [238, 462] width 347 height 21
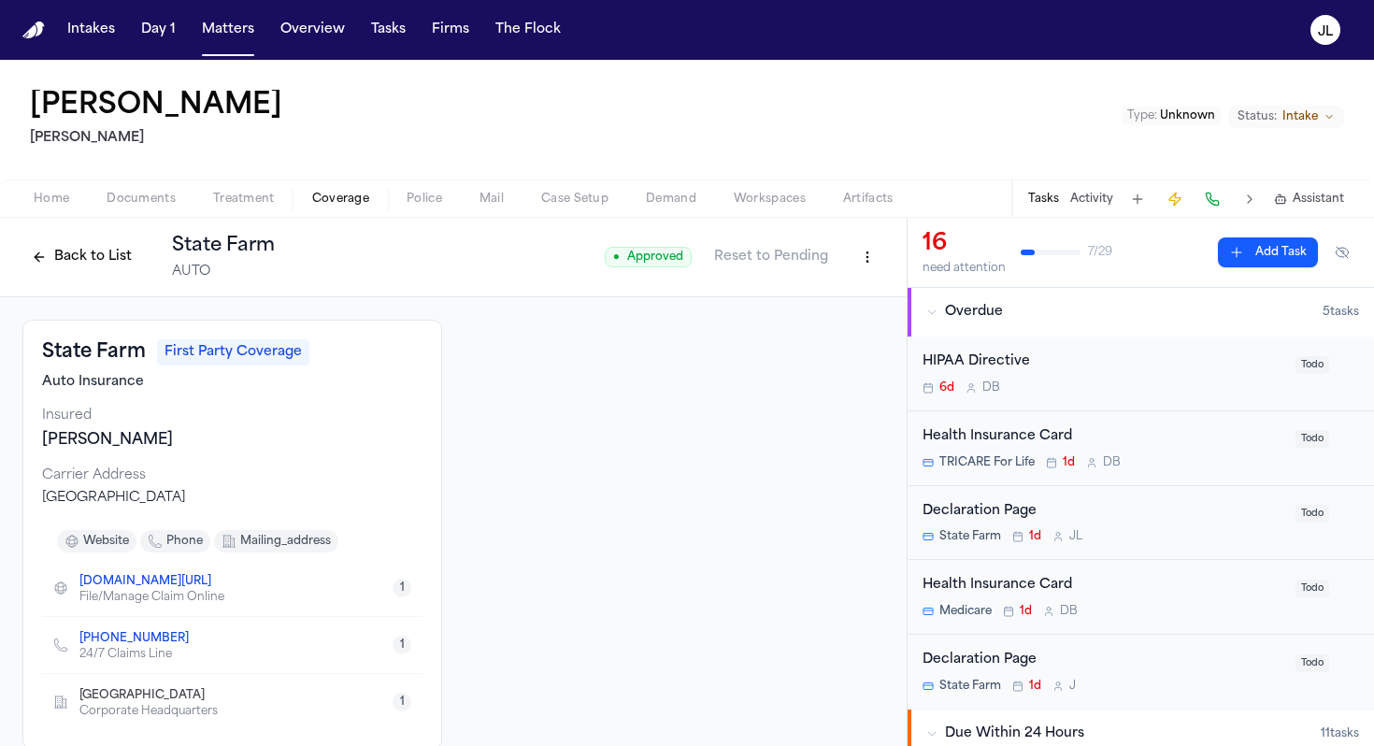
click at [80, 265] on button "Back to List" at bounding box center [81, 257] width 119 height 30
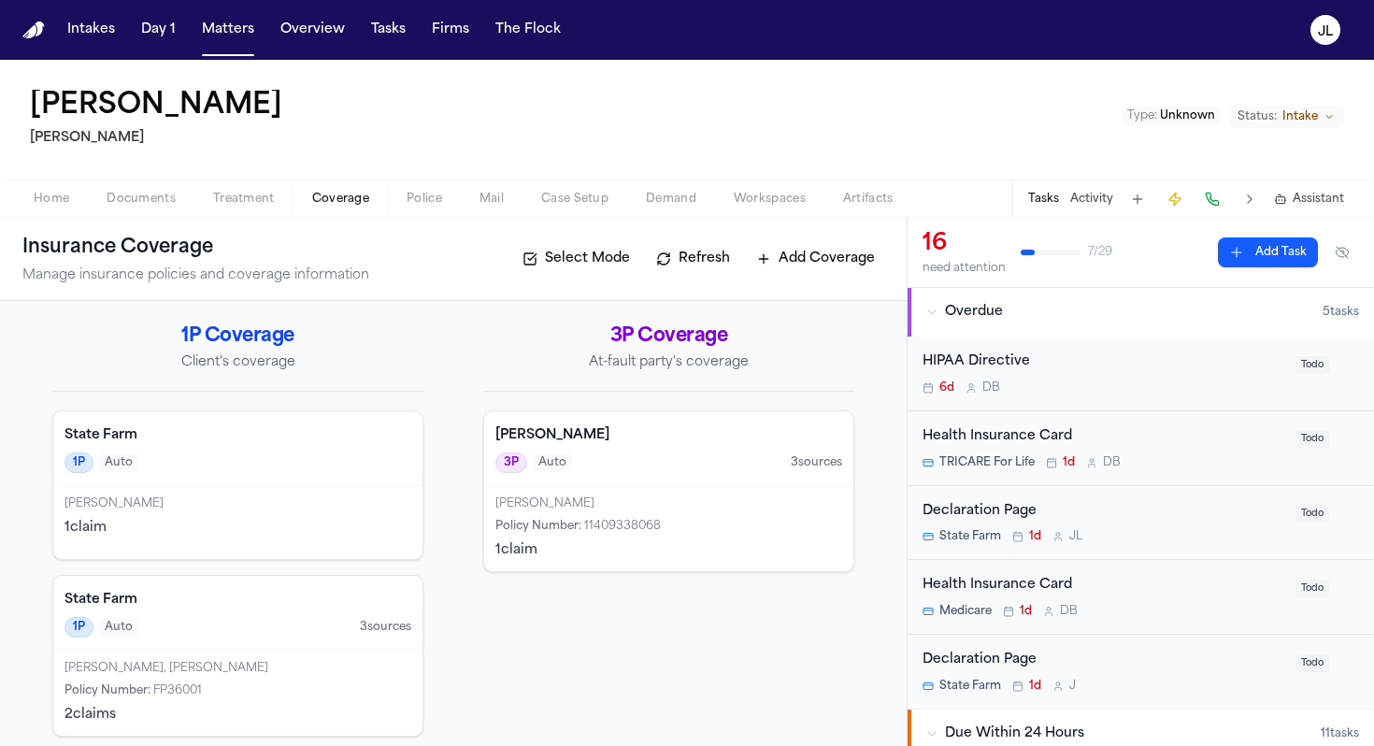
click at [520, 474] on div "Darryl Lang 3P Auto 3 source s" at bounding box center [668, 448] width 369 height 74
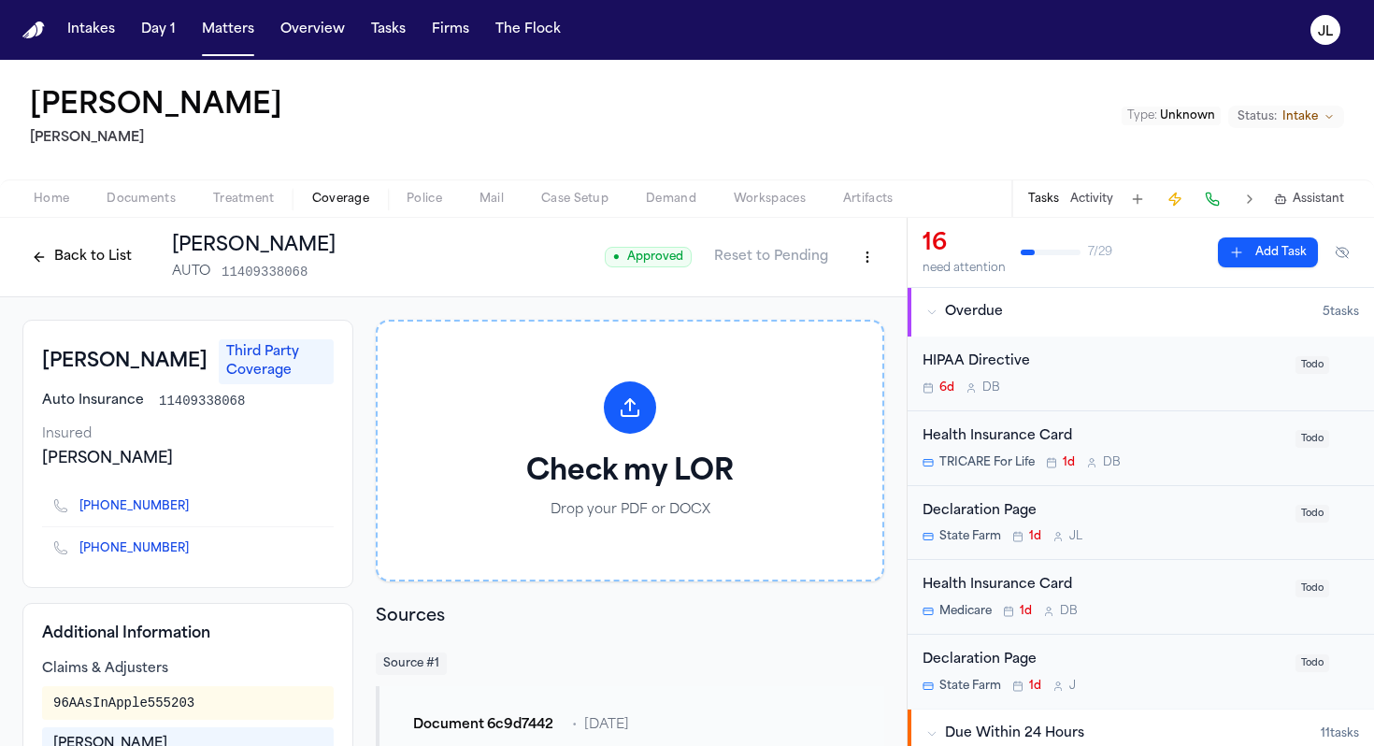
click at [84, 242] on button "Back to List" at bounding box center [81, 257] width 119 height 30
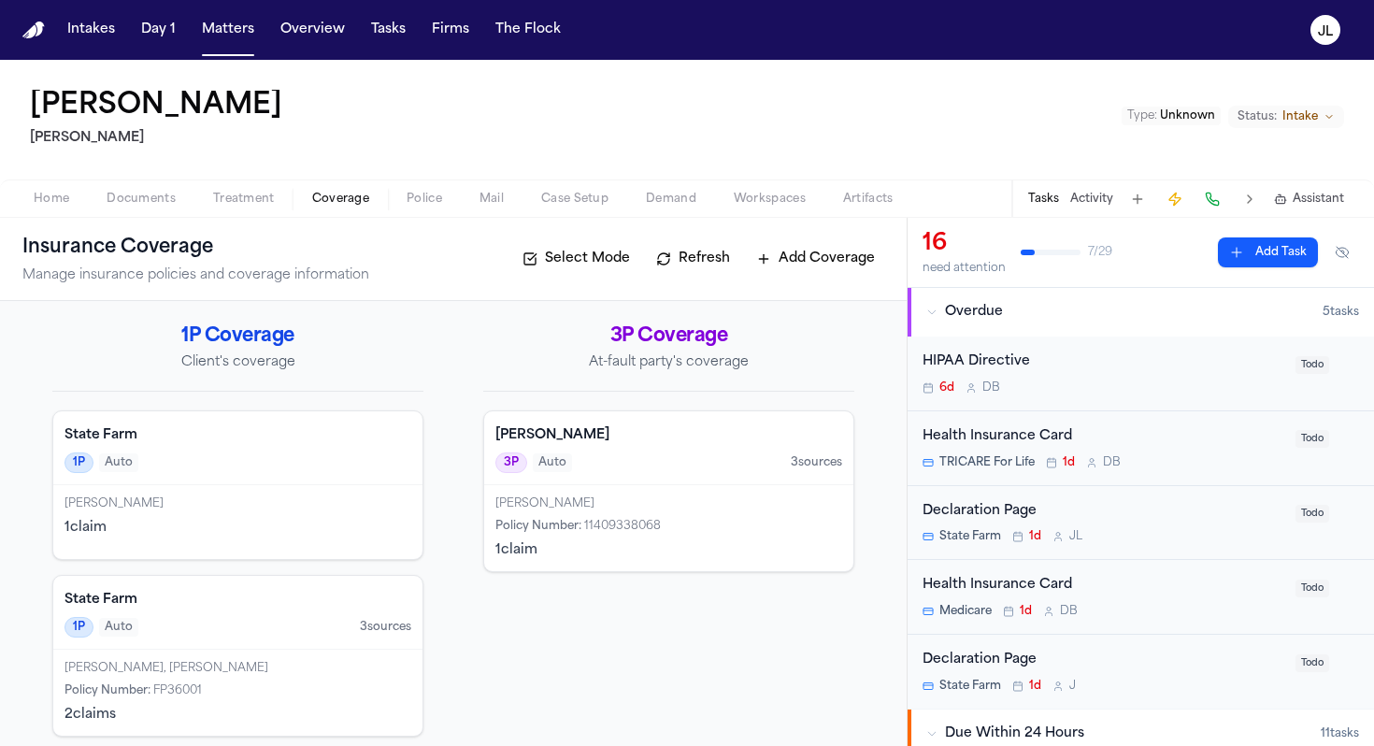
click at [224, 449] on div "State Farm 1P Auto" at bounding box center [237, 448] width 369 height 74
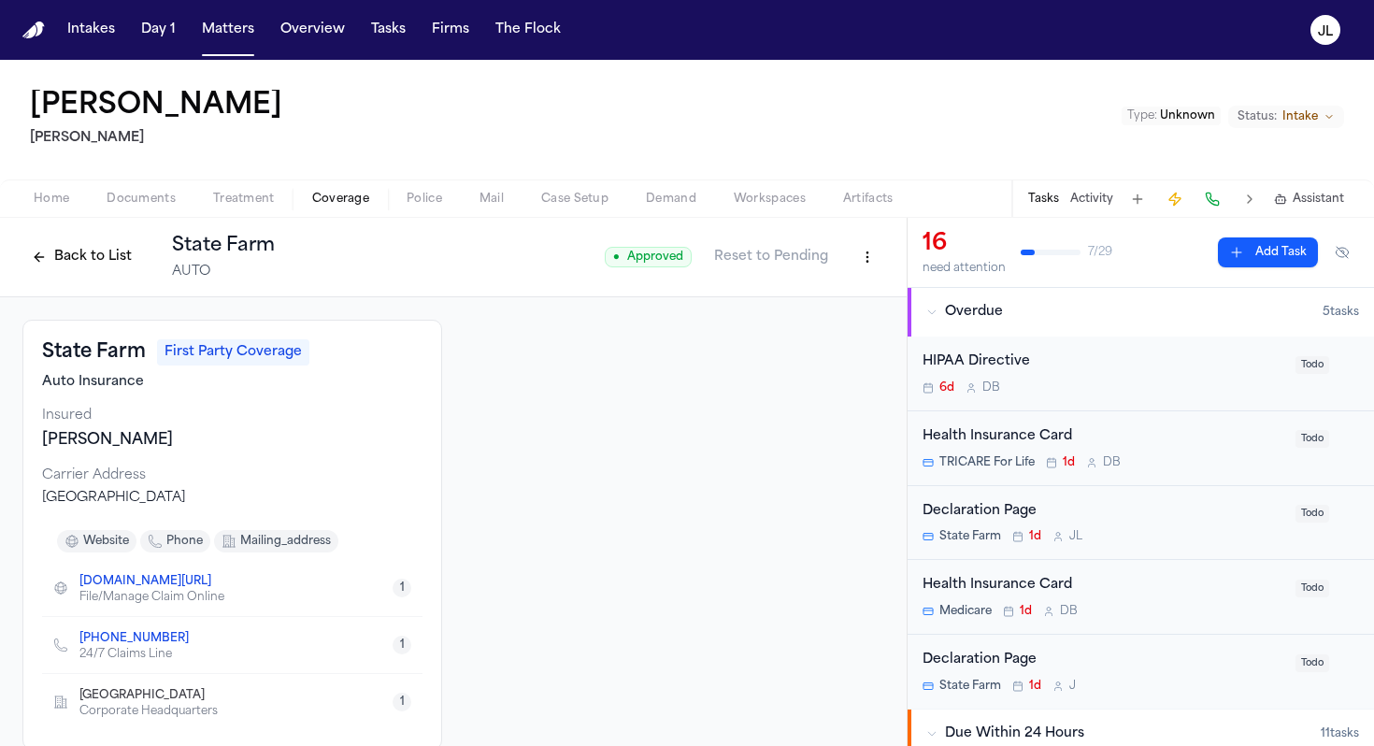
click at [105, 251] on button "Back to List" at bounding box center [81, 257] width 119 height 30
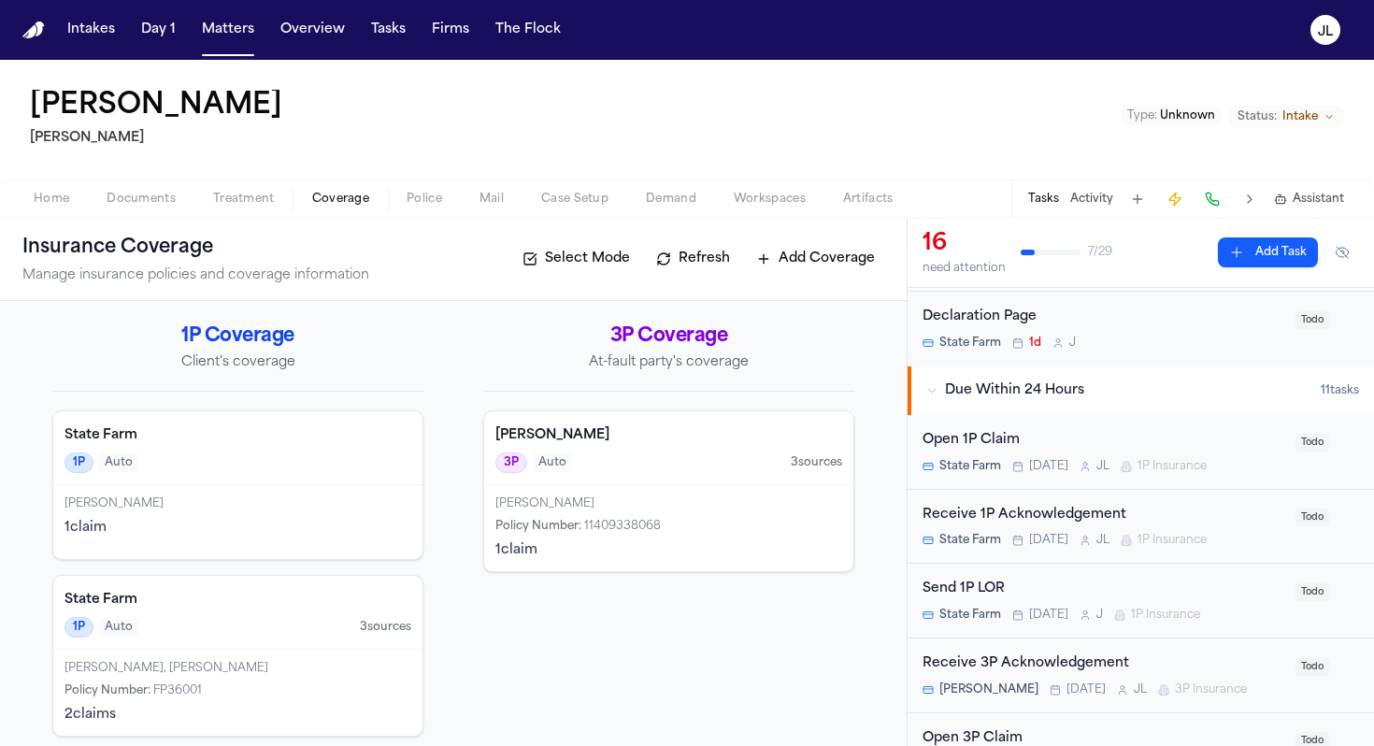
scroll to position [346, 0]
click at [1049, 441] on div "Open 1P Claim" at bounding box center [1104, 438] width 362 height 22
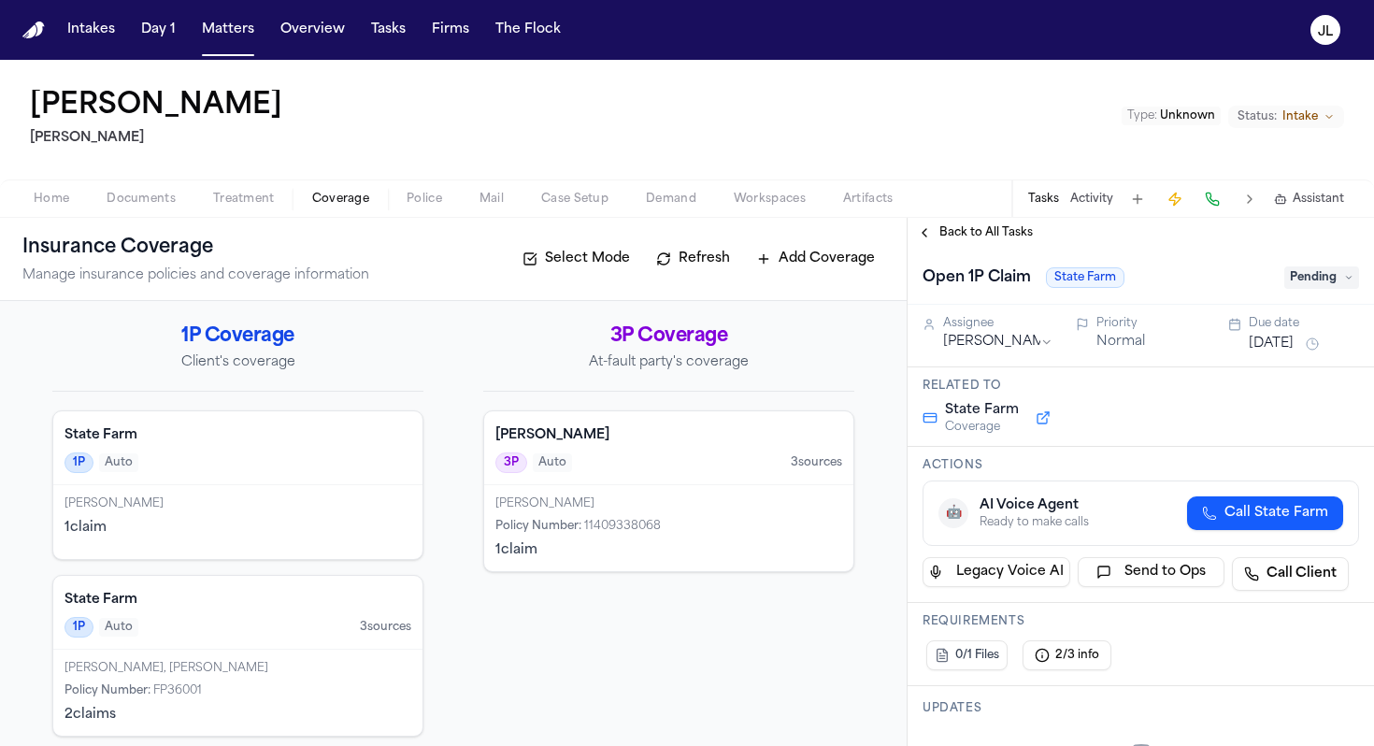
click at [1229, 511] on span "Call State Farm" at bounding box center [1277, 513] width 104 height 19
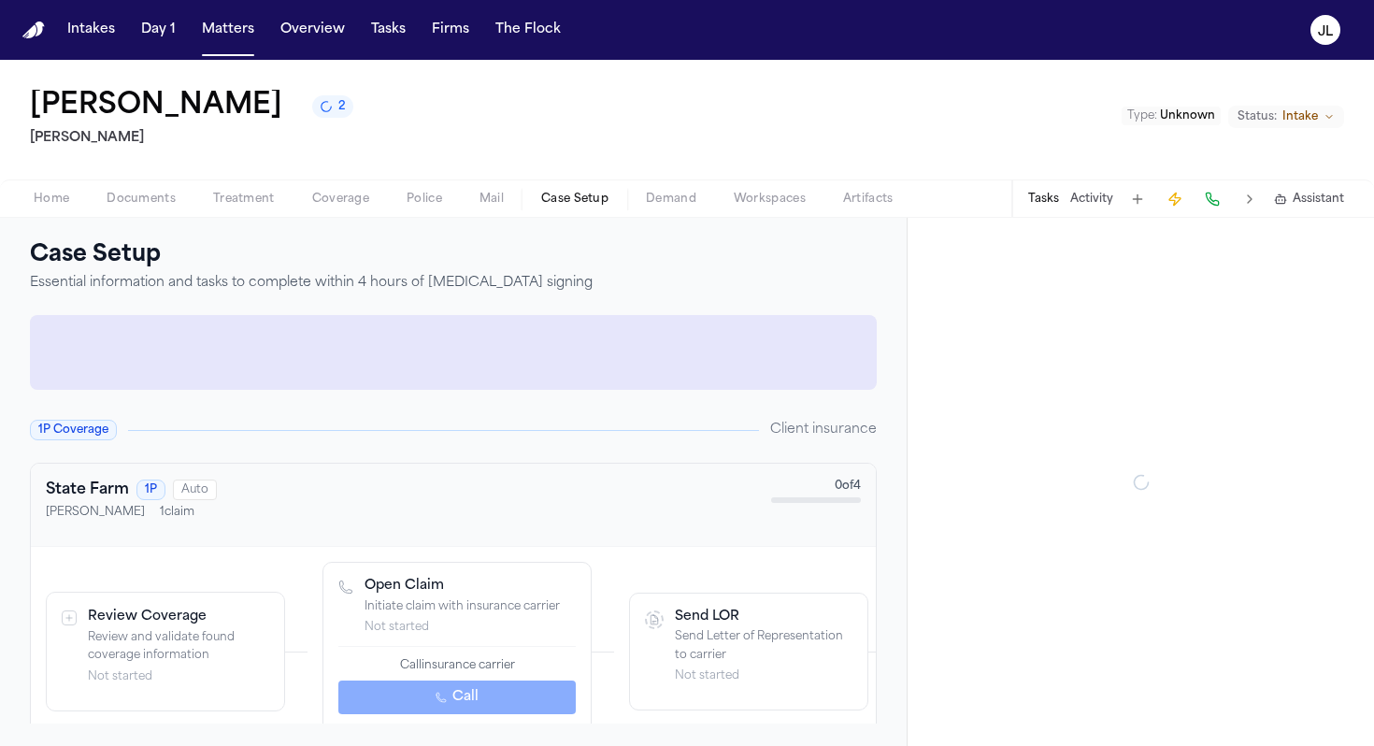
click at [610, 199] on button "Case Setup" at bounding box center [575, 199] width 105 height 22
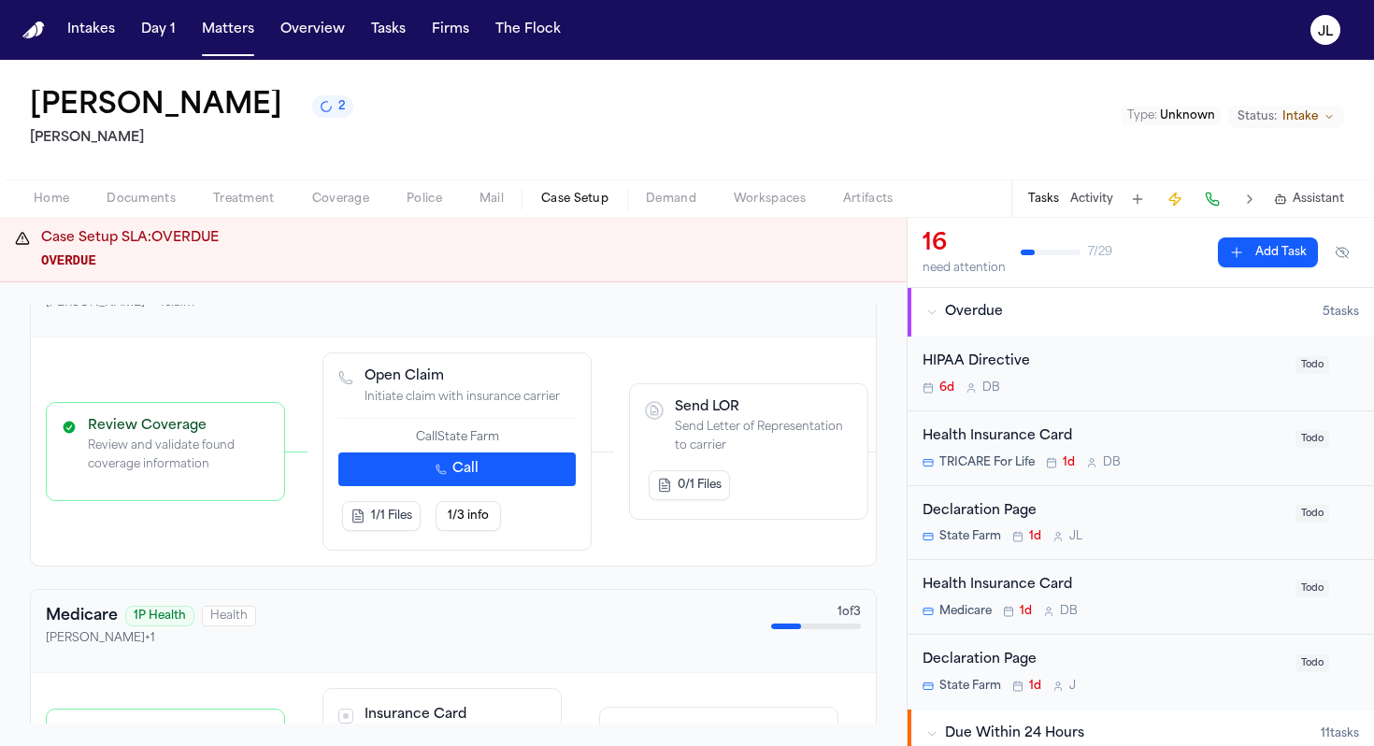
scroll to position [627, 0]
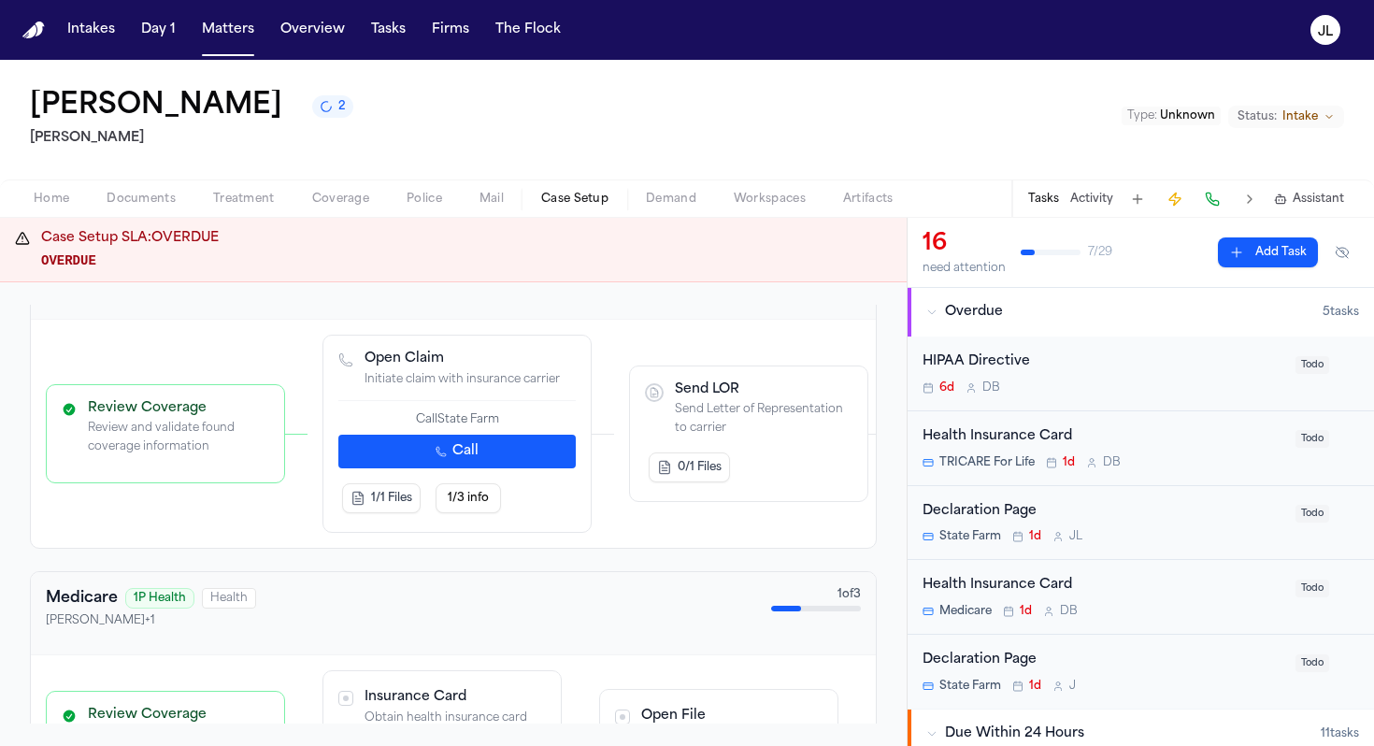
click at [447, 449] on button "Call" at bounding box center [456, 452] width 237 height 34
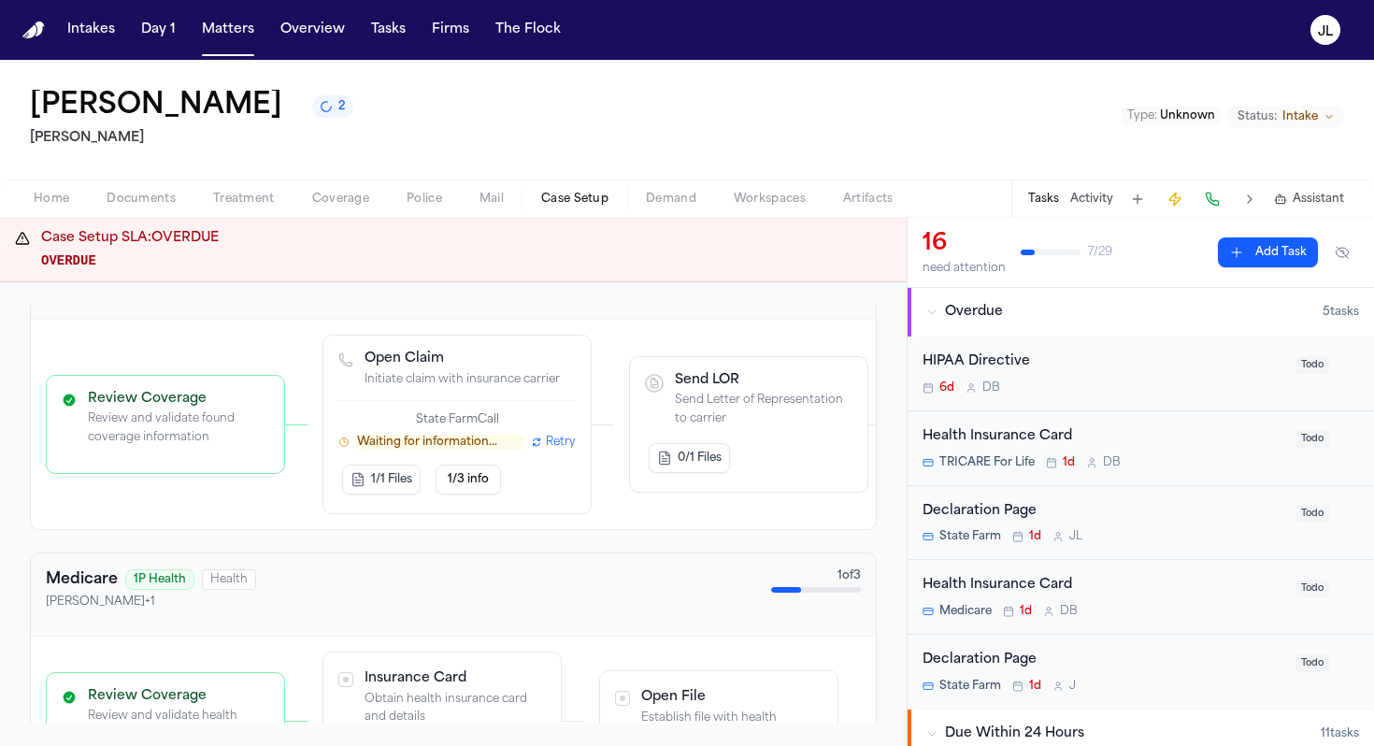
click at [462, 448] on p "Waiting for information..." at bounding box center [440, 442] width 166 height 15
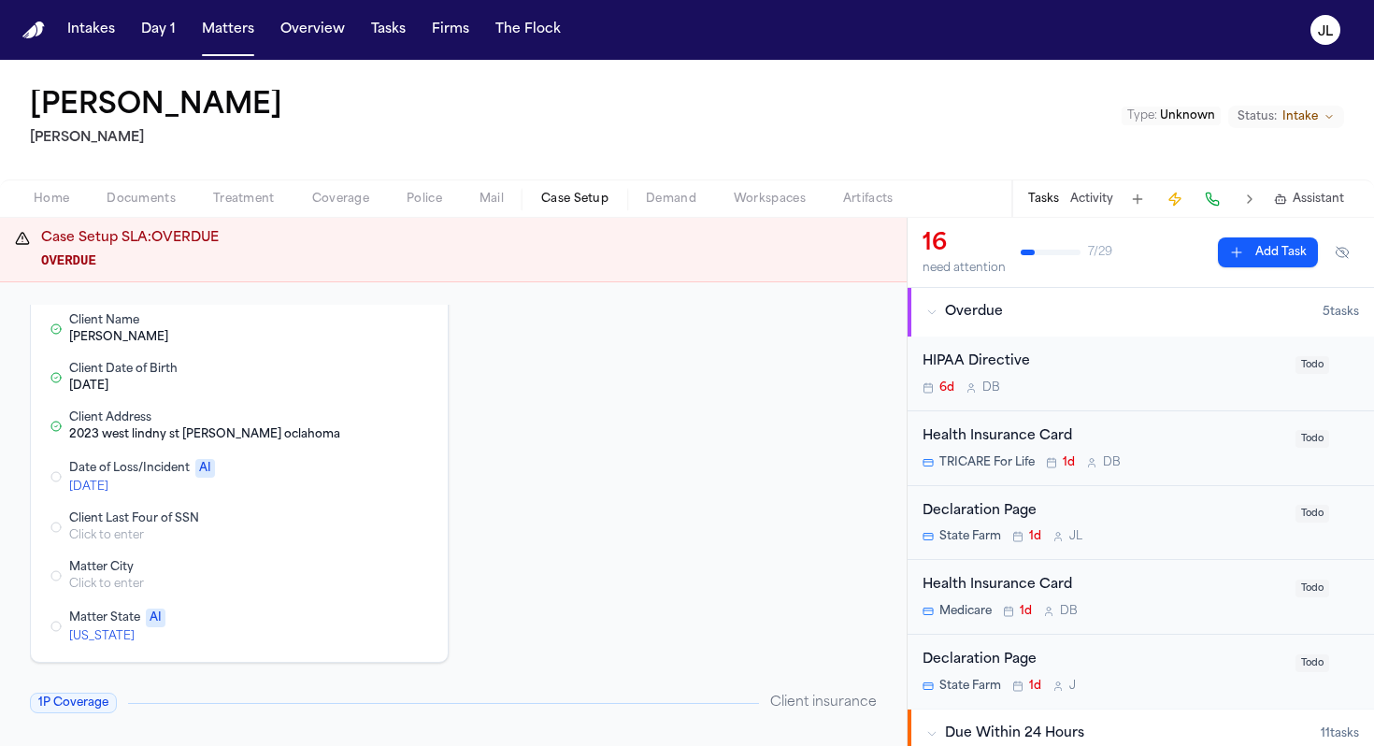
scroll to position [0, 0]
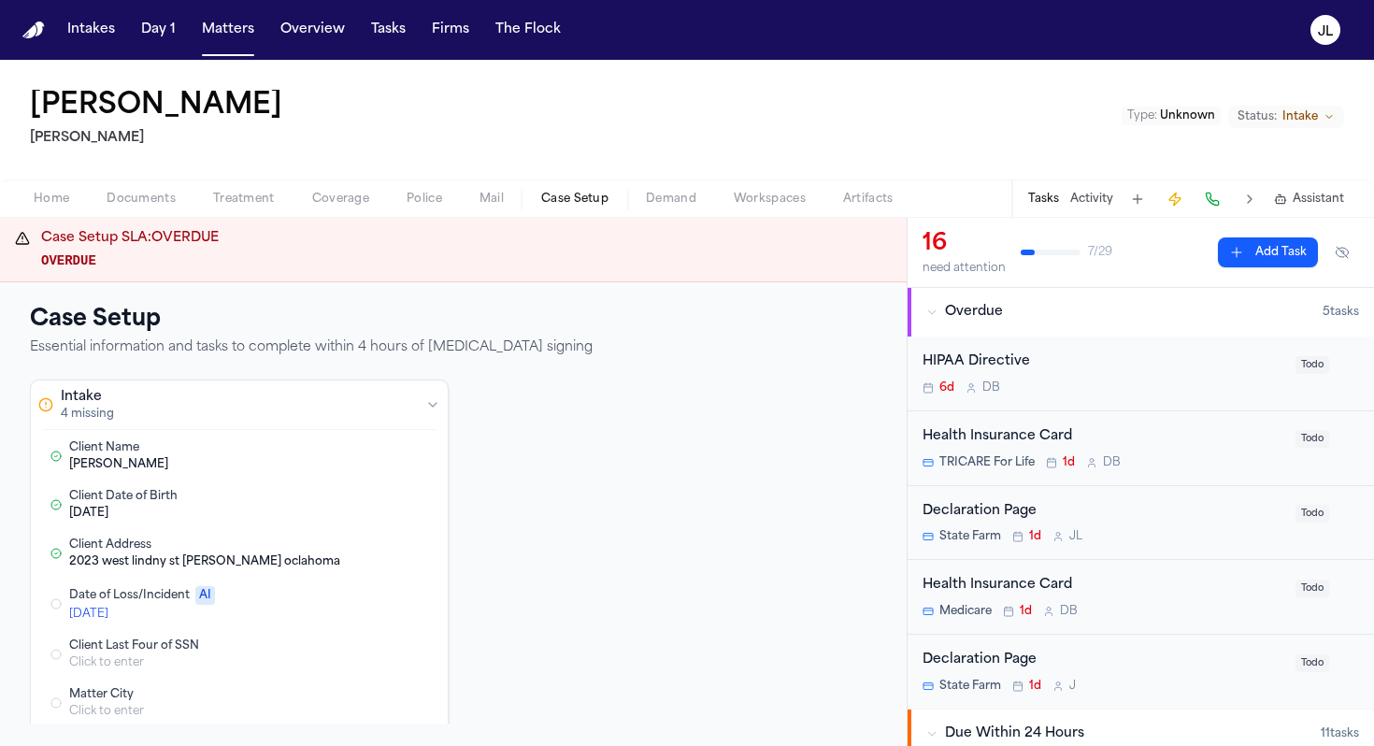
click at [338, 186] on div "Home Documents Treatment Coverage Police Mail Case Setup Demand Workspaces Arti…" at bounding box center [687, 197] width 1374 height 37
click at [338, 197] on span "Coverage" at bounding box center [340, 199] width 57 height 15
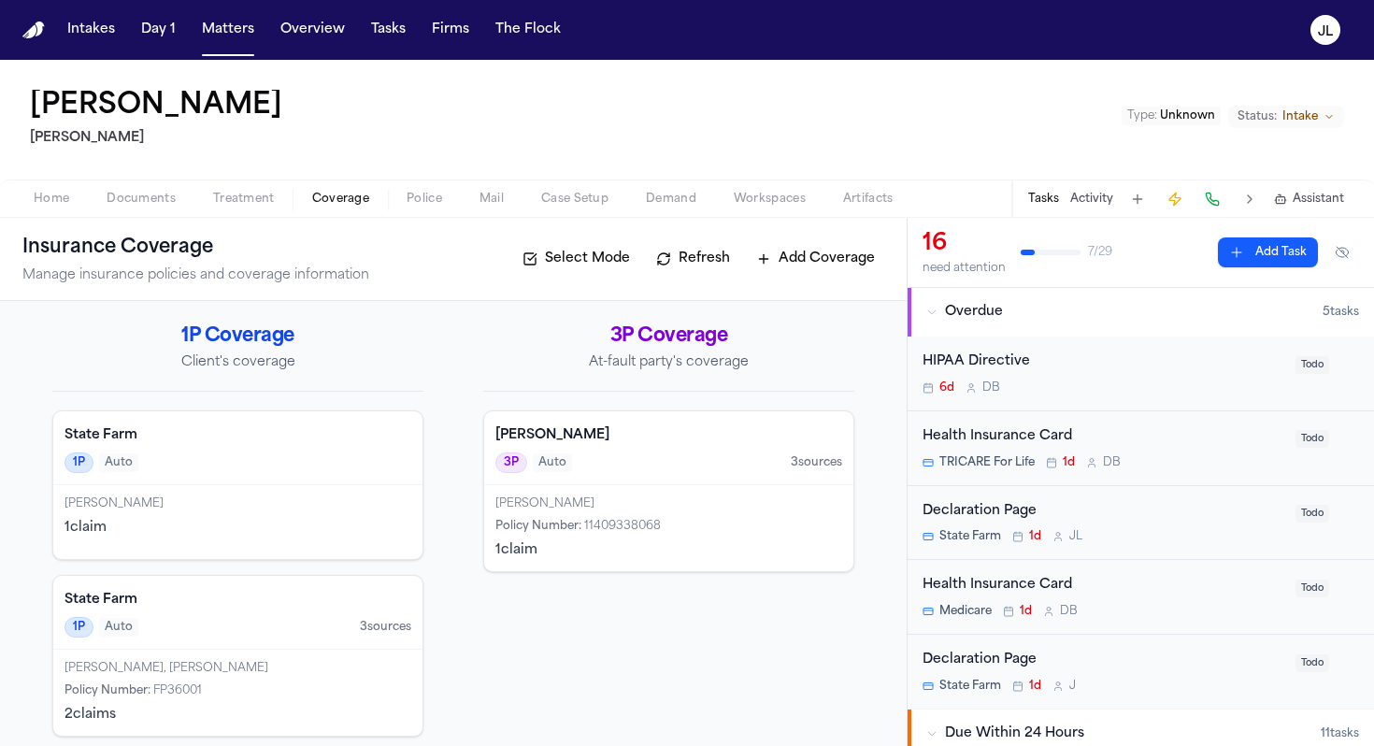
click at [249, 538] on div "Loretta Broussard-Johnson 1 claim" at bounding box center [237, 522] width 369 height 74
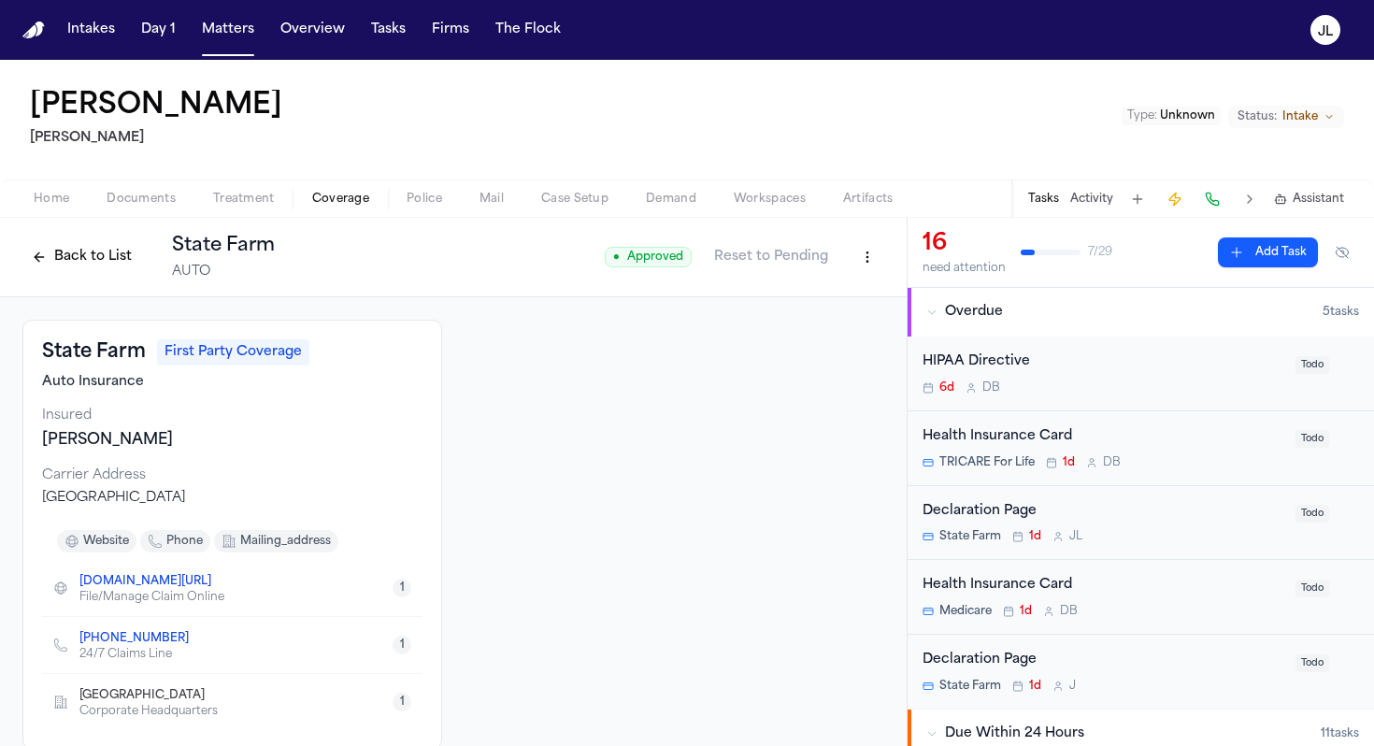
click at [851, 265] on html "Intakes Day 1 Matters Overview Tasks Firms The Flock JL Loretta Johnson Hecht T…" at bounding box center [687, 373] width 1374 height 746
click at [841, 288] on div "Edit Coverage" at bounding box center [803, 297] width 157 height 30
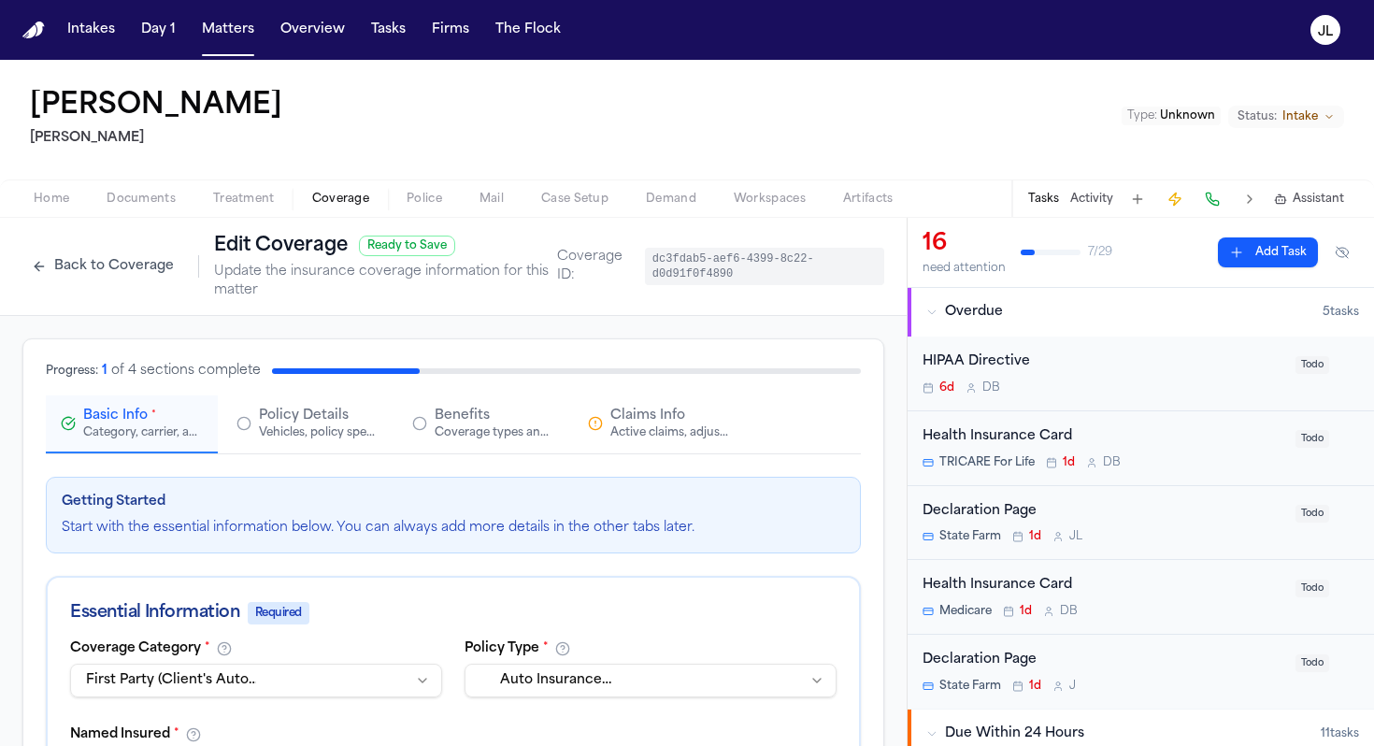
click at [677, 428] on div "Active claims, adjusters, and subrogation details" at bounding box center [670, 432] width 120 height 15
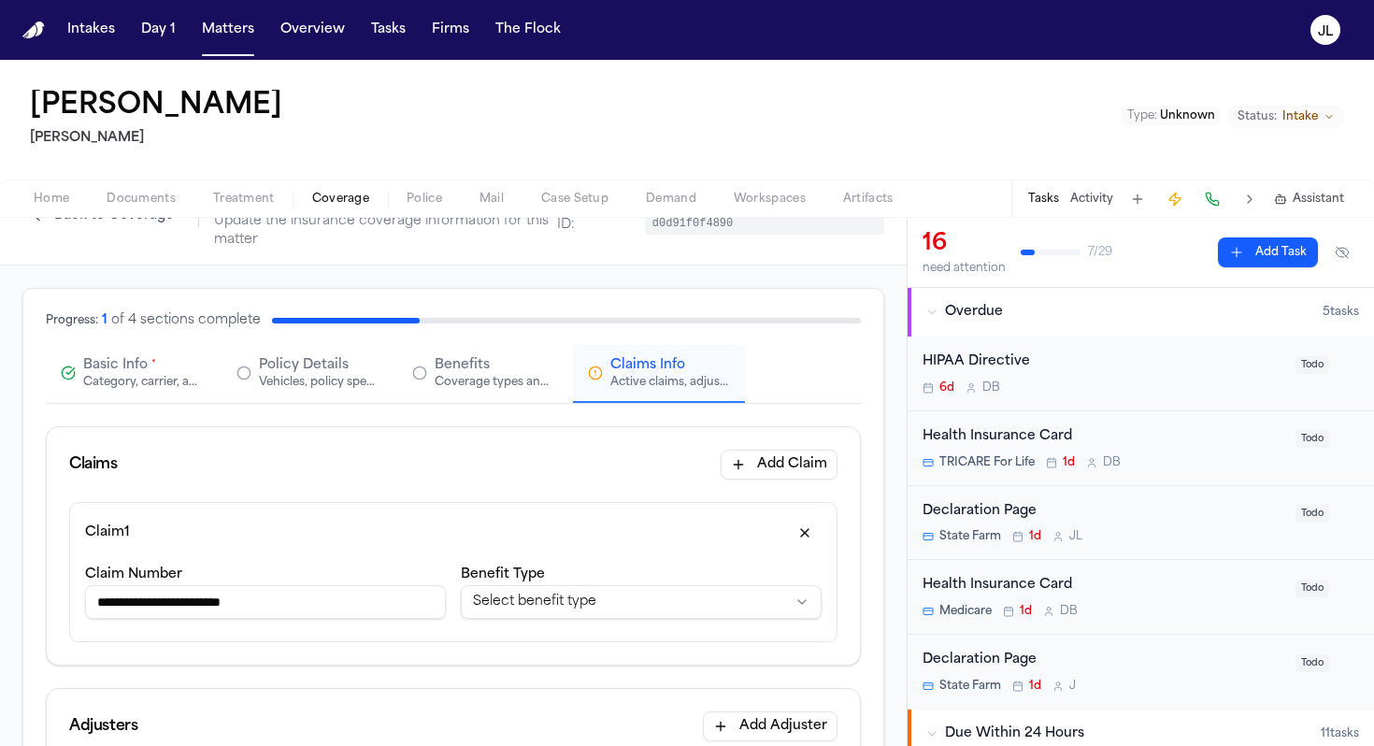
scroll to position [51, 0]
drag, startPoint x: 198, startPoint y: 603, endPoint x: 143, endPoint y: 599, distance: 55.3
click at [143, 599] on input "**********" at bounding box center [265, 601] width 361 height 34
drag, startPoint x: 240, startPoint y: 602, endPoint x: 179, endPoint y: 599, distance: 60.8
click at [179, 599] on input "**********" at bounding box center [265, 601] width 361 height 34
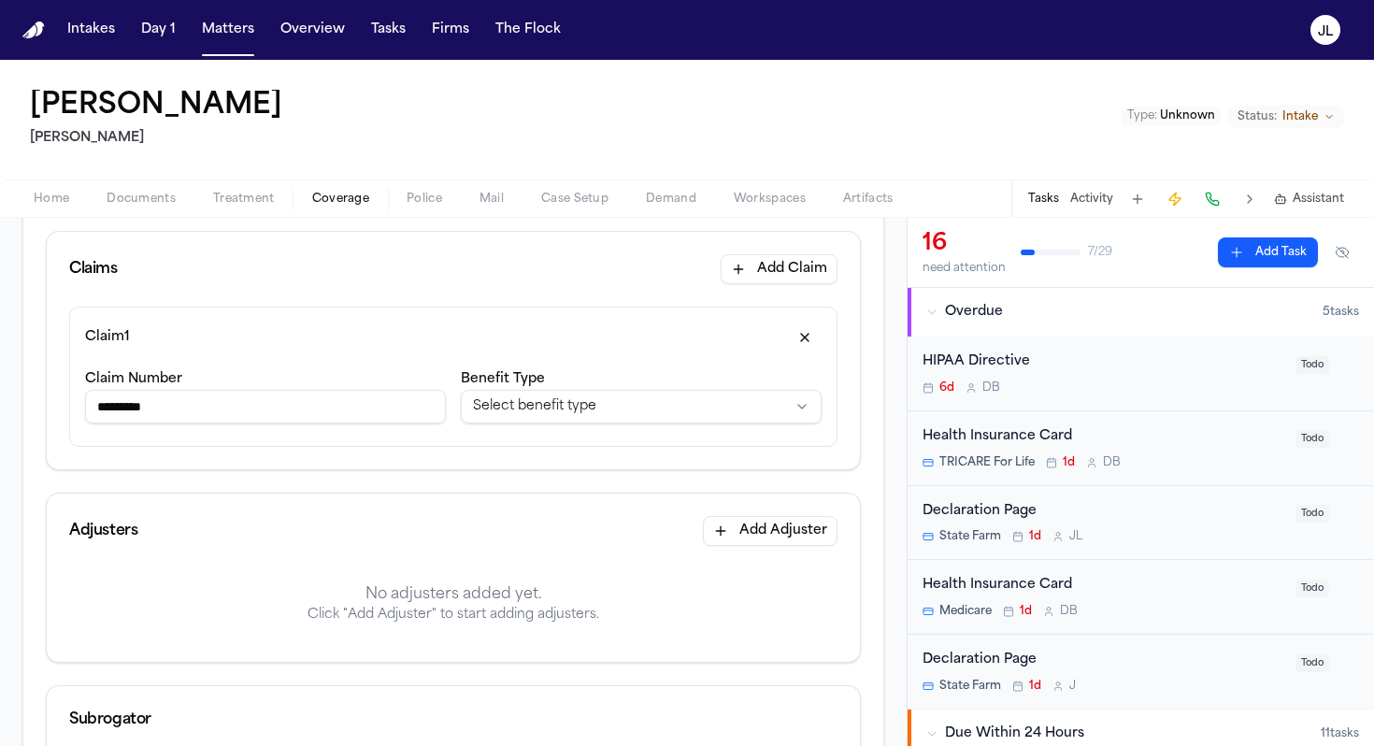
scroll to position [223, 0]
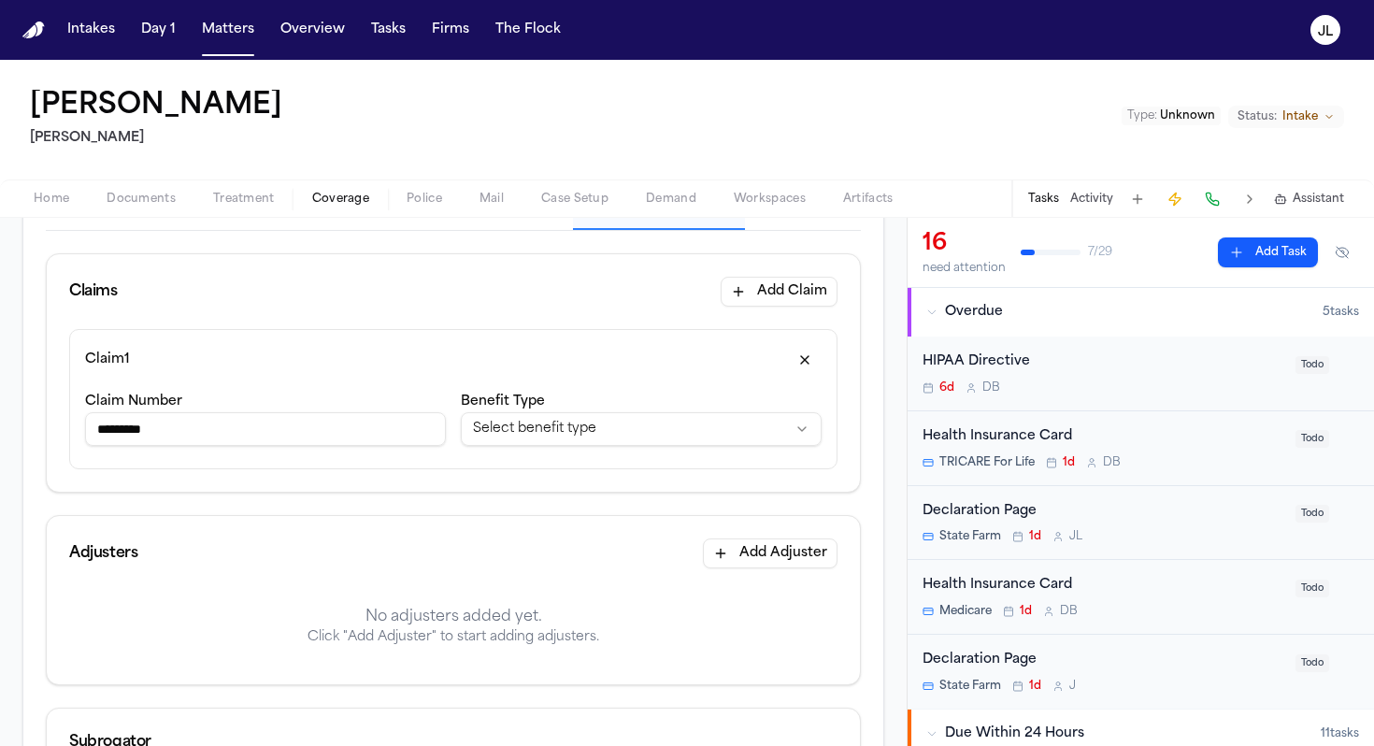
type input "*********"
click at [710, 451] on div "**********" at bounding box center [641, 422] width 361 height 64
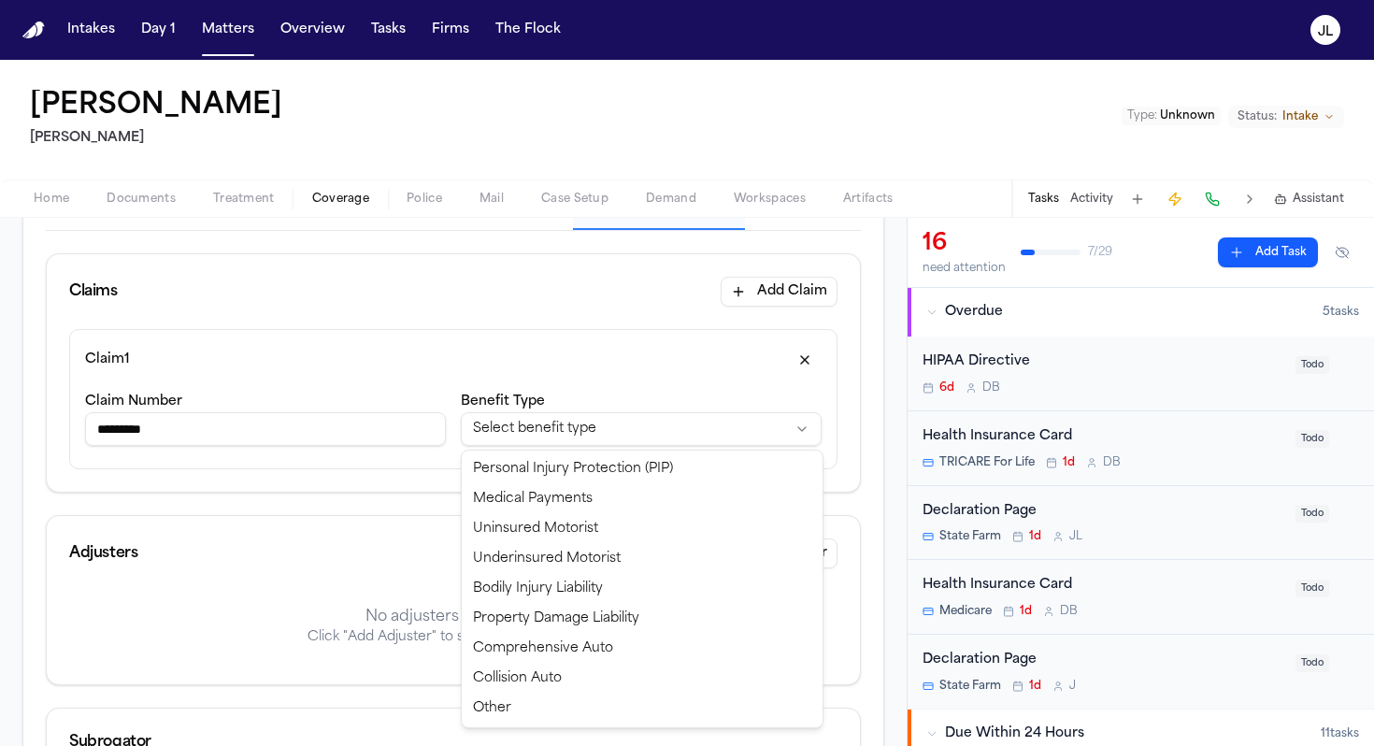
click at [704, 432] on html "**********" at bounding box center [687, 373] width 1374 height 746
select select "**********"
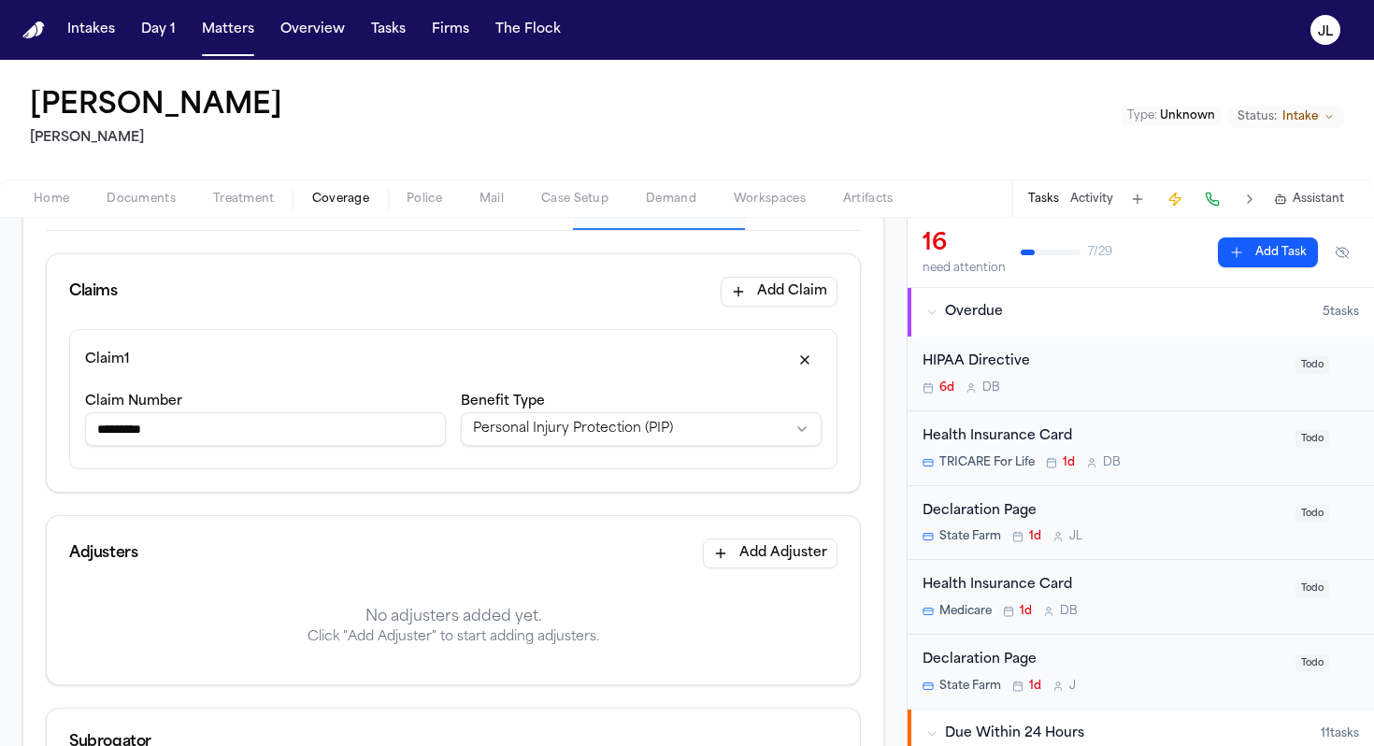
scroll to position [811, 0]
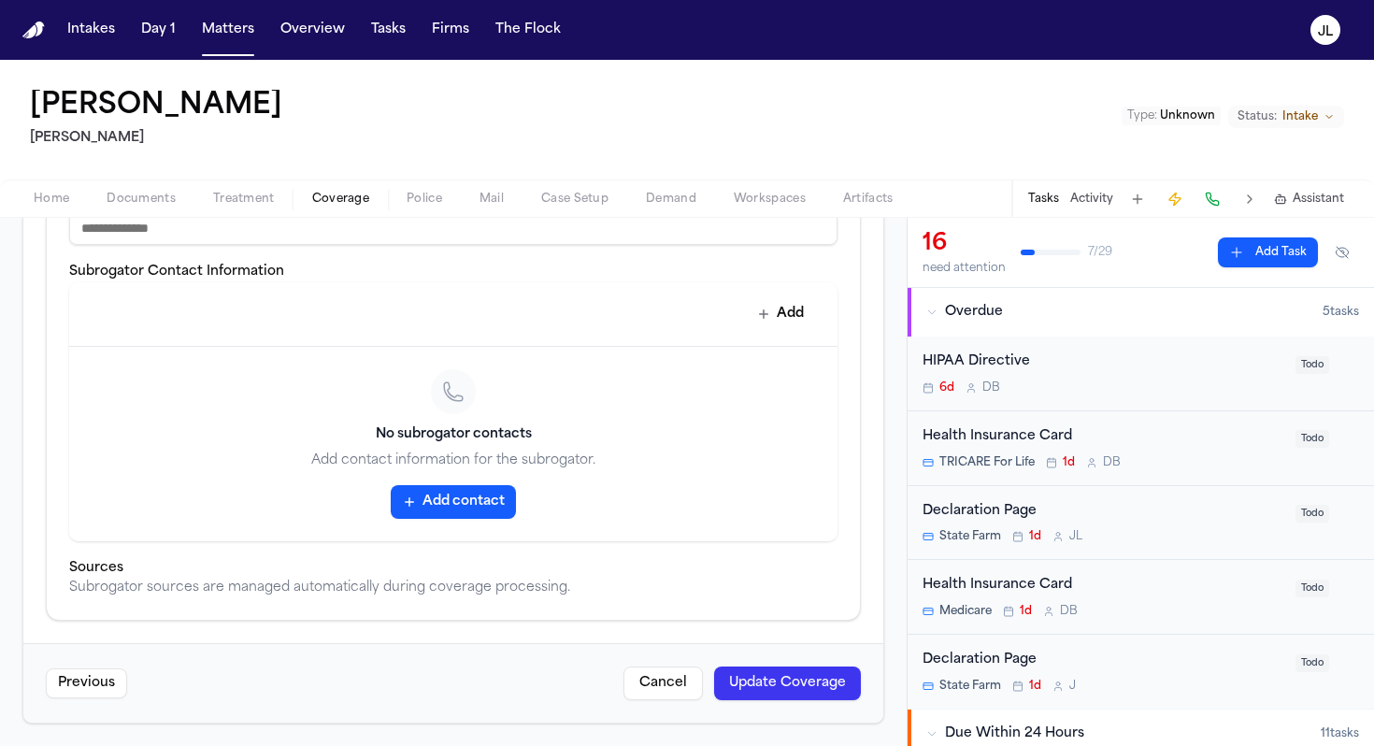
click at [772, 684] on button "Update Coverage" at bounding box center [787, 684] width 147 height 34
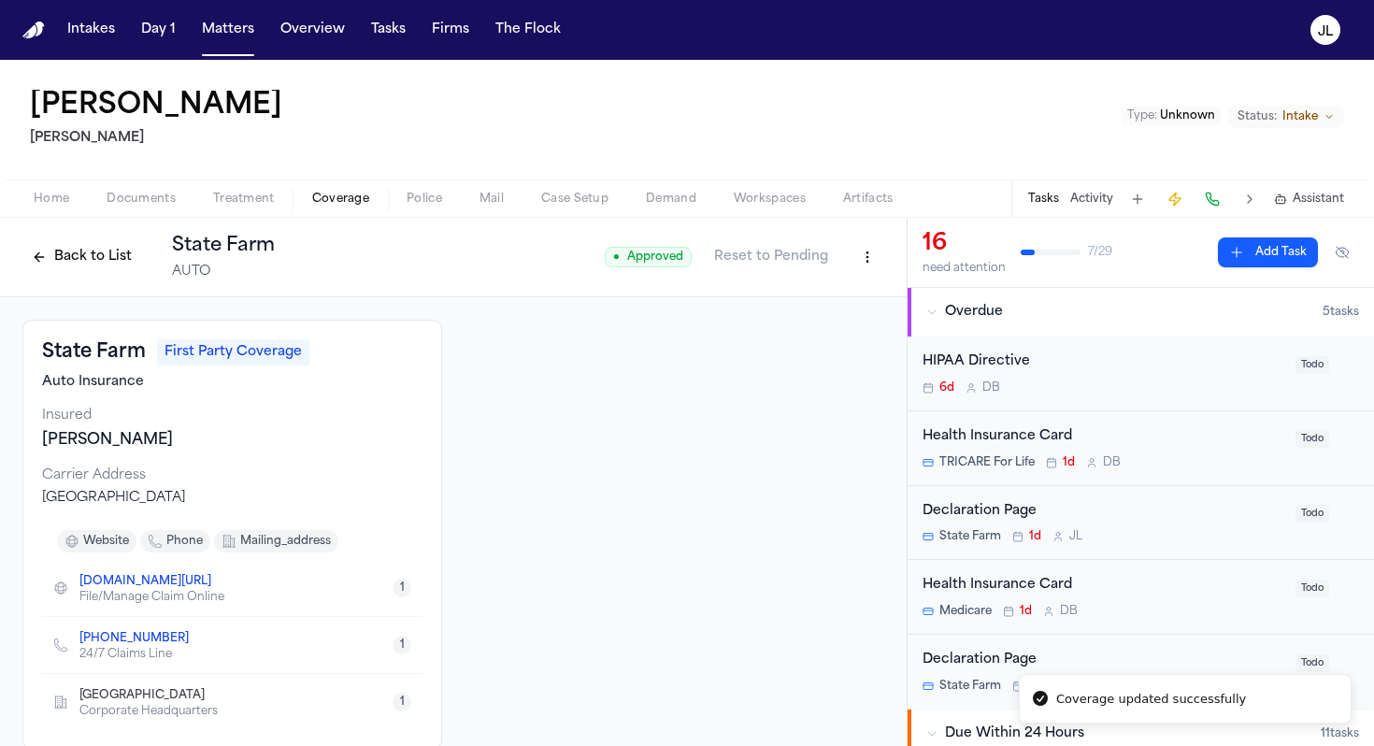
click at [72, 250] on button "Back to List" at bounding box center [81, 257] width 119 height 30
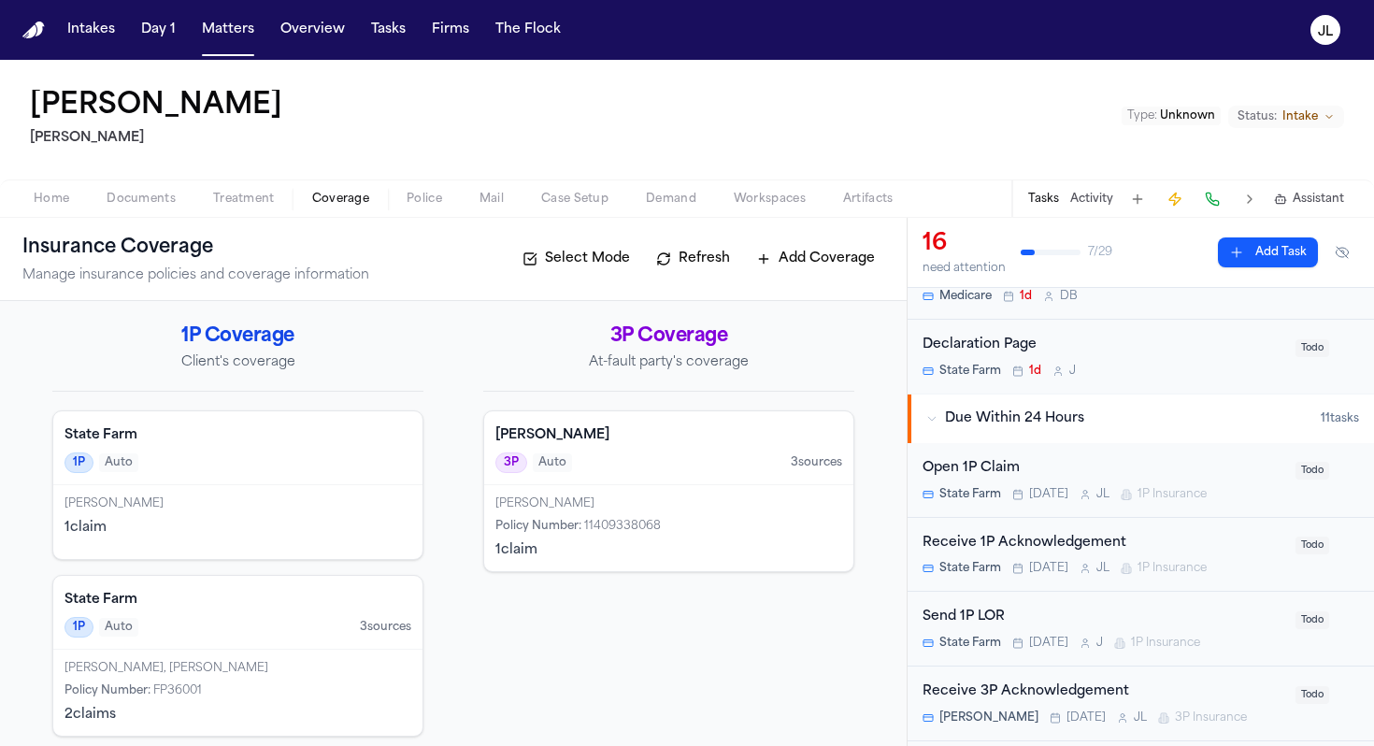
scroll to position [321, 0]
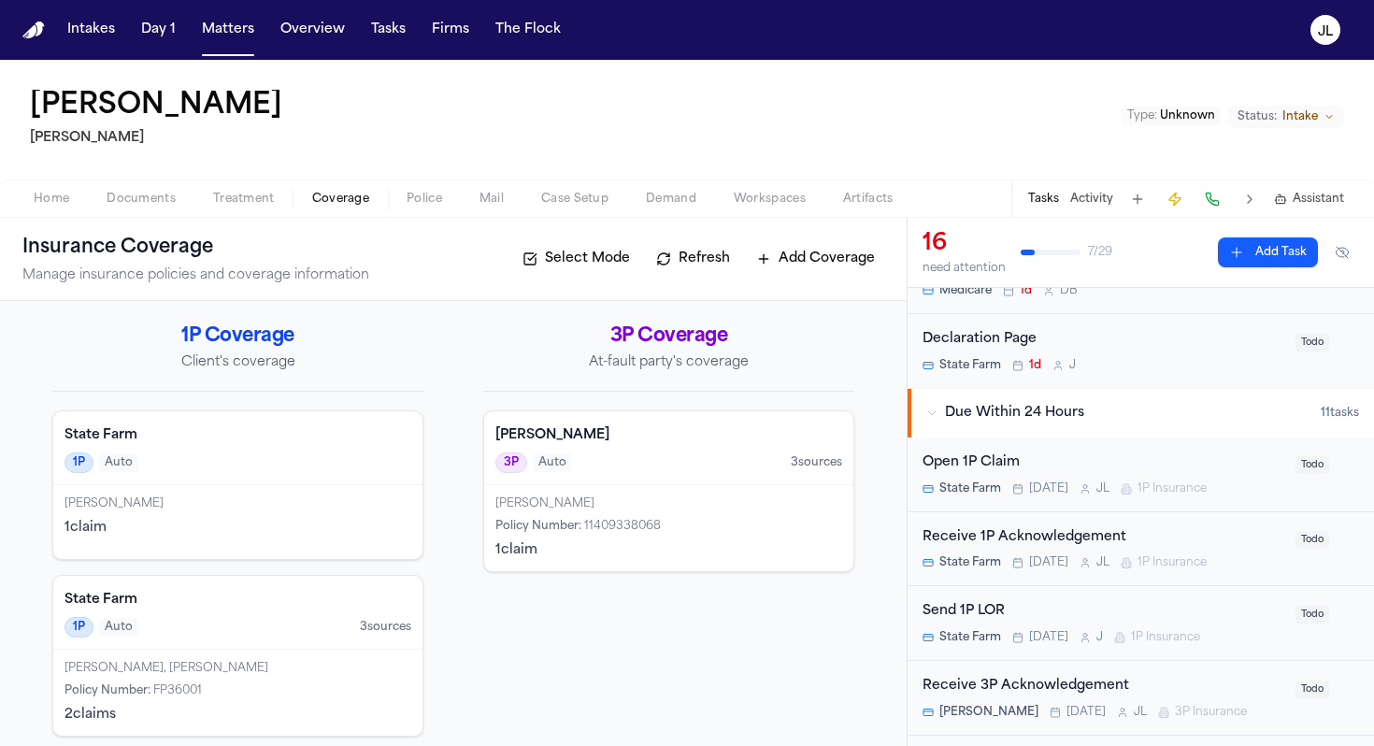
click at [1002, 492] on div "State Farm Today J L 1P Insurance" at bounding box center [1104, 488] width 362 height 15
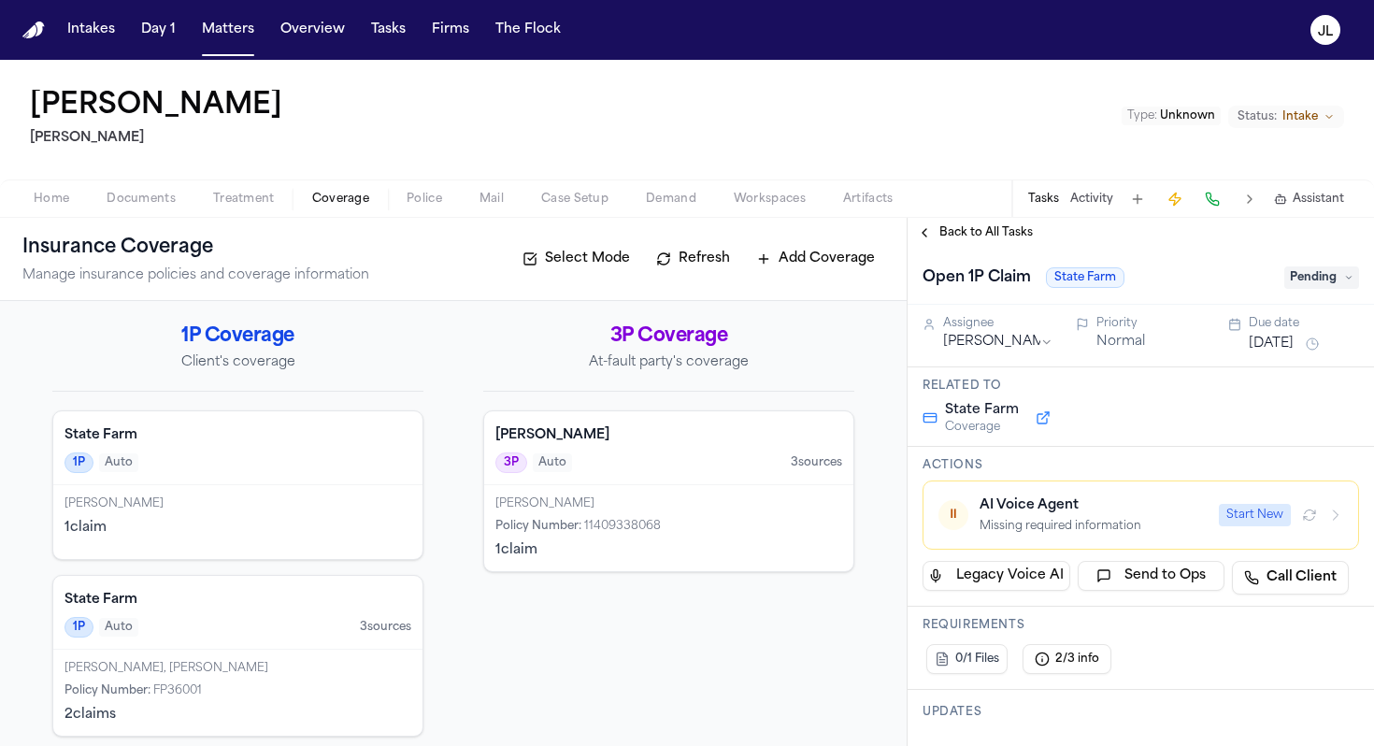
click at [1270, 513] on button "Start New" at bounding box center [1255, 515] width 72 height 22
click at [1336, 514] on icon "button" at bounding box center [1335, 515] width 15 height 15
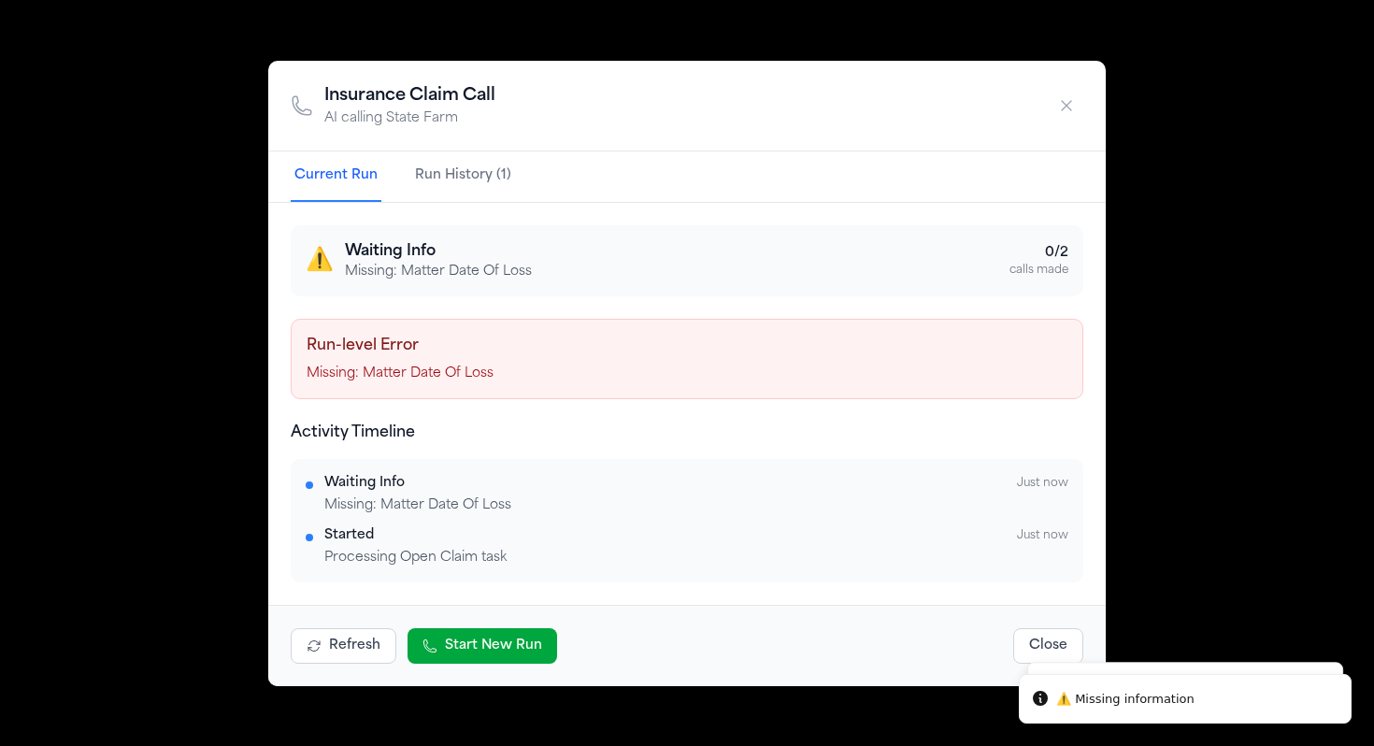
click at [1069, 113] on icon "button" at bounding box center [1066, 105] width 19 height 19
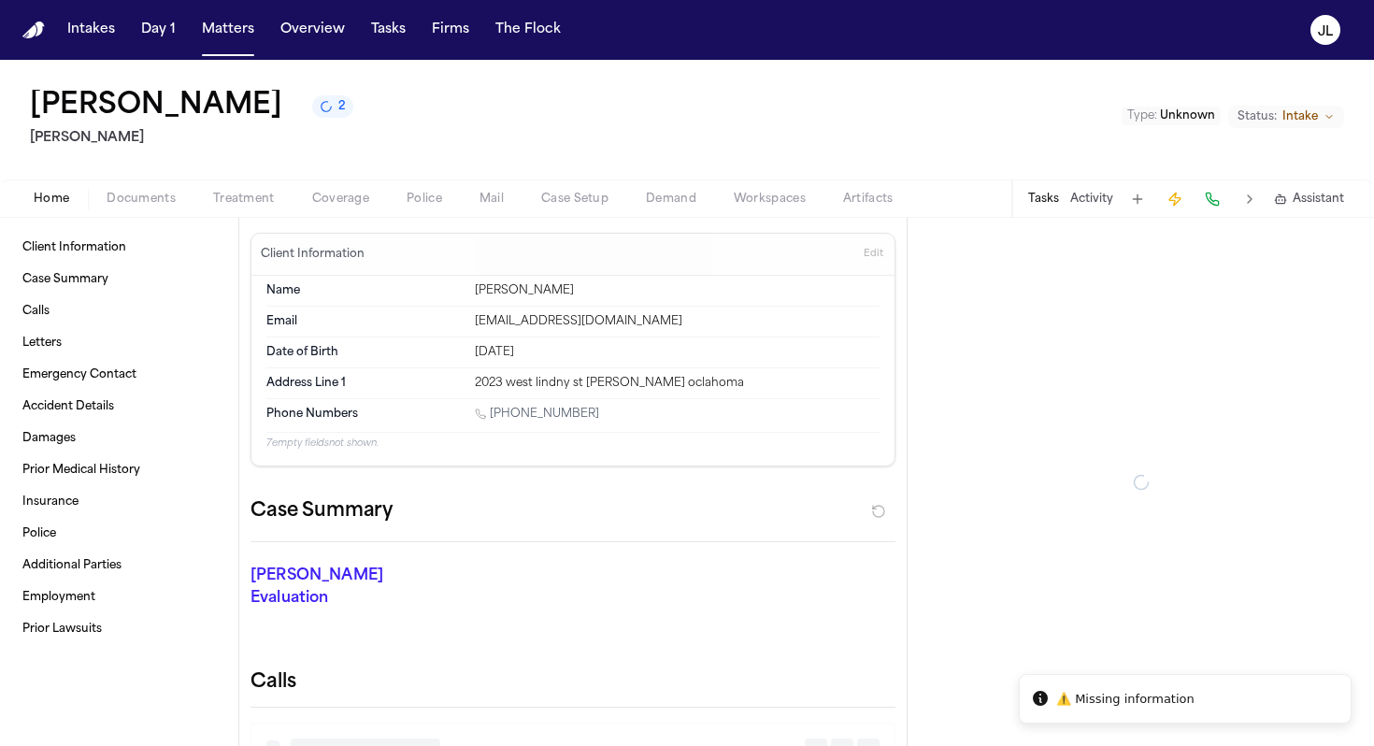
click at [79, 195] on button "Home" at bounding box center [51, 199] width 73 height 22
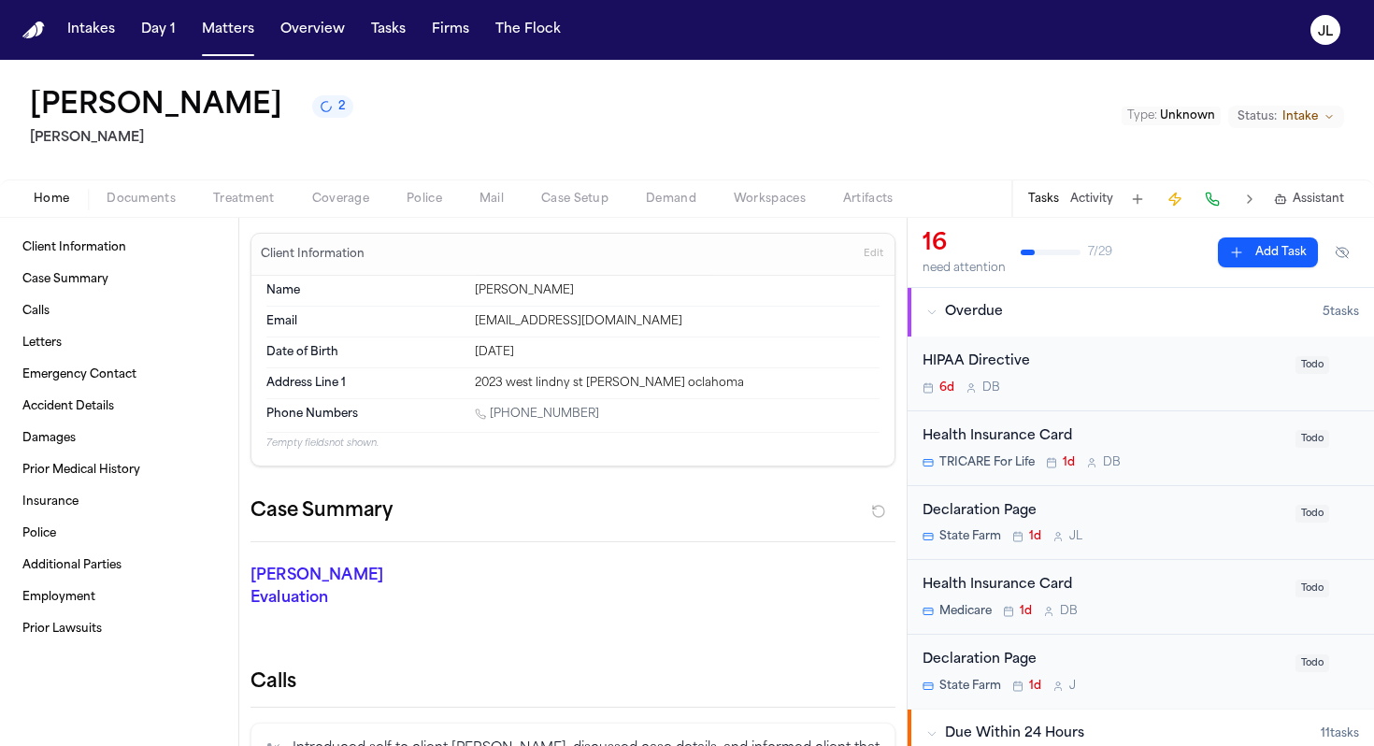
click at [866, 253] on span "Edit" at bounding box center [874, 254] width 20 height 13
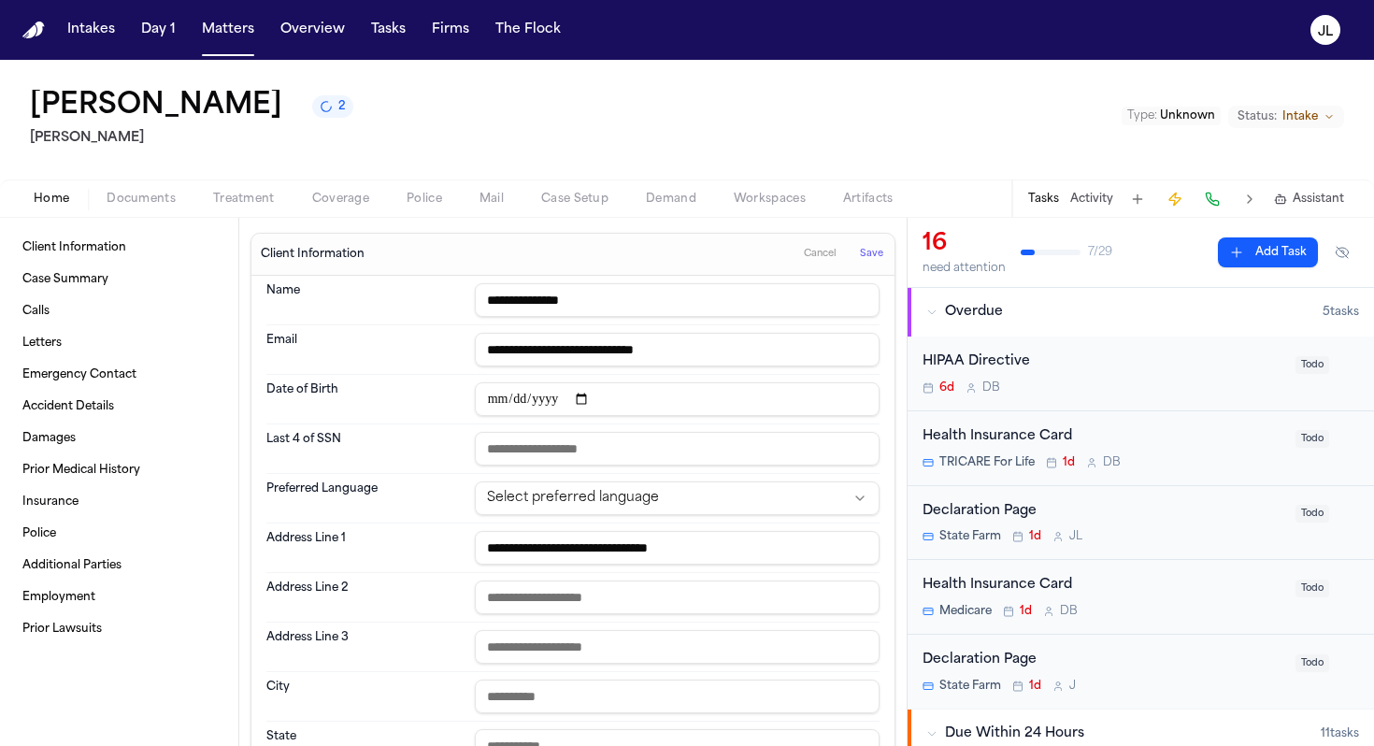
click at [876, 258] on span "Save" at bounding box center [871, 254] width 23 height 13
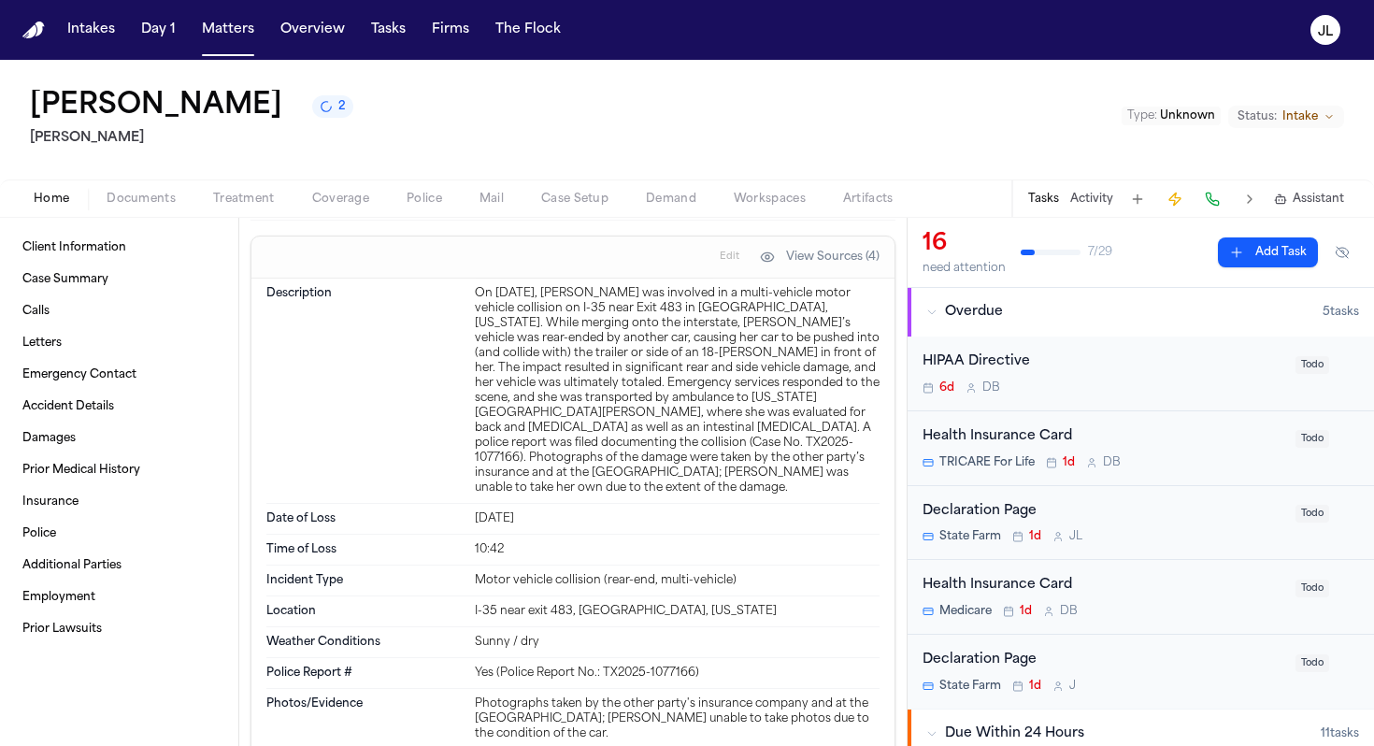
scroll to position [1450, 0]
drag, startPoint x: 545, startPoint y: 481, endPoint x: 478, endPoint y: 482, distance: 67.3
click at [478, 509] on div "[DATE]" at bounding box center [677, 516] width 405 height 15
copy div "[DATE]"
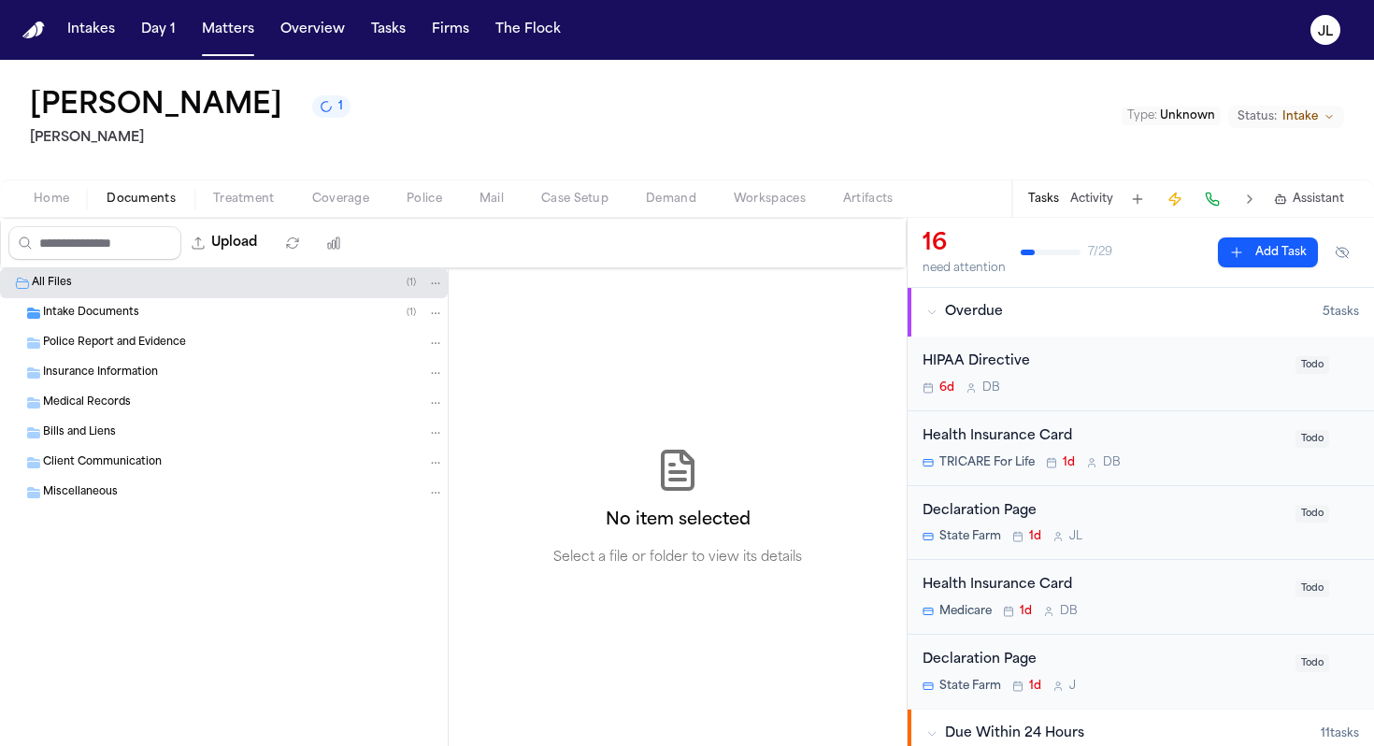
click at [136, 195] on span "Documents" at bounding box center [141, 199] width 69 height 15
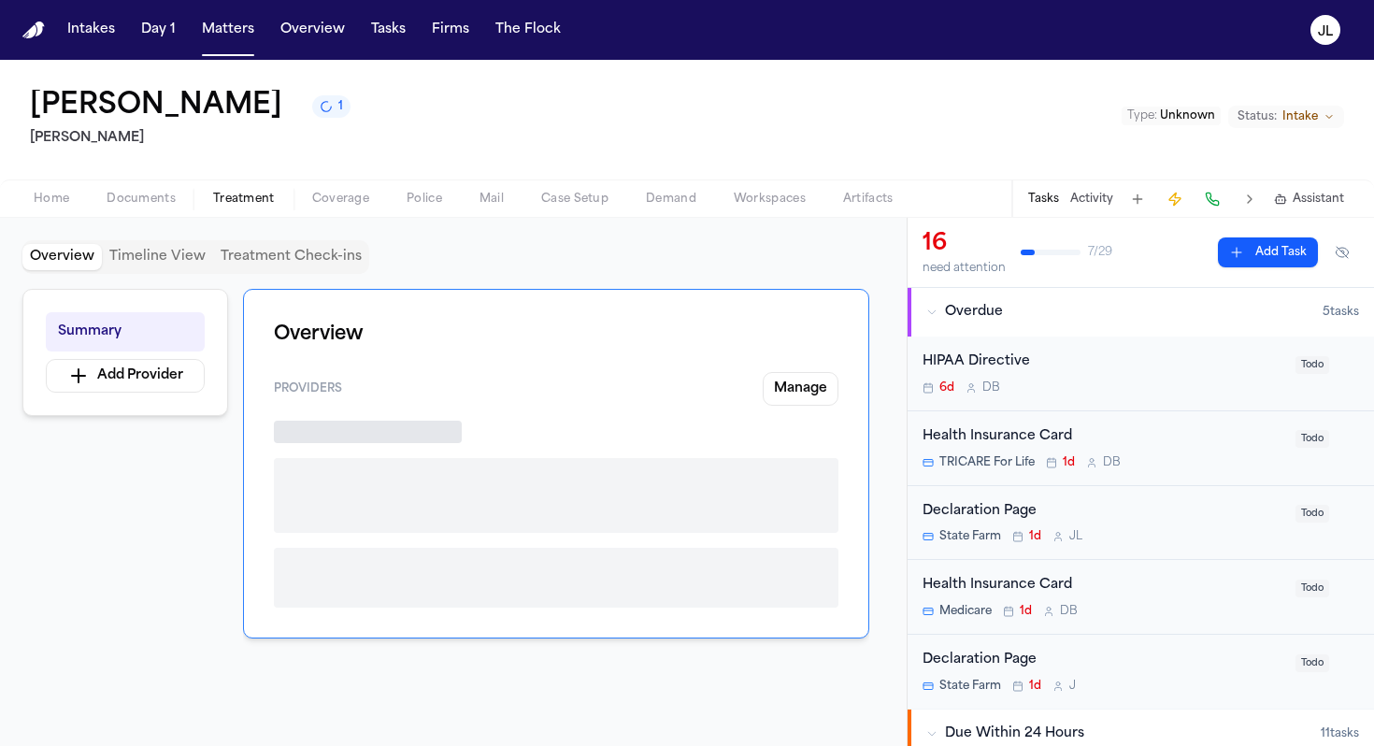
click at [215, 206] on span "Treatment" at bounding box center [244, 199] width 62 height 15
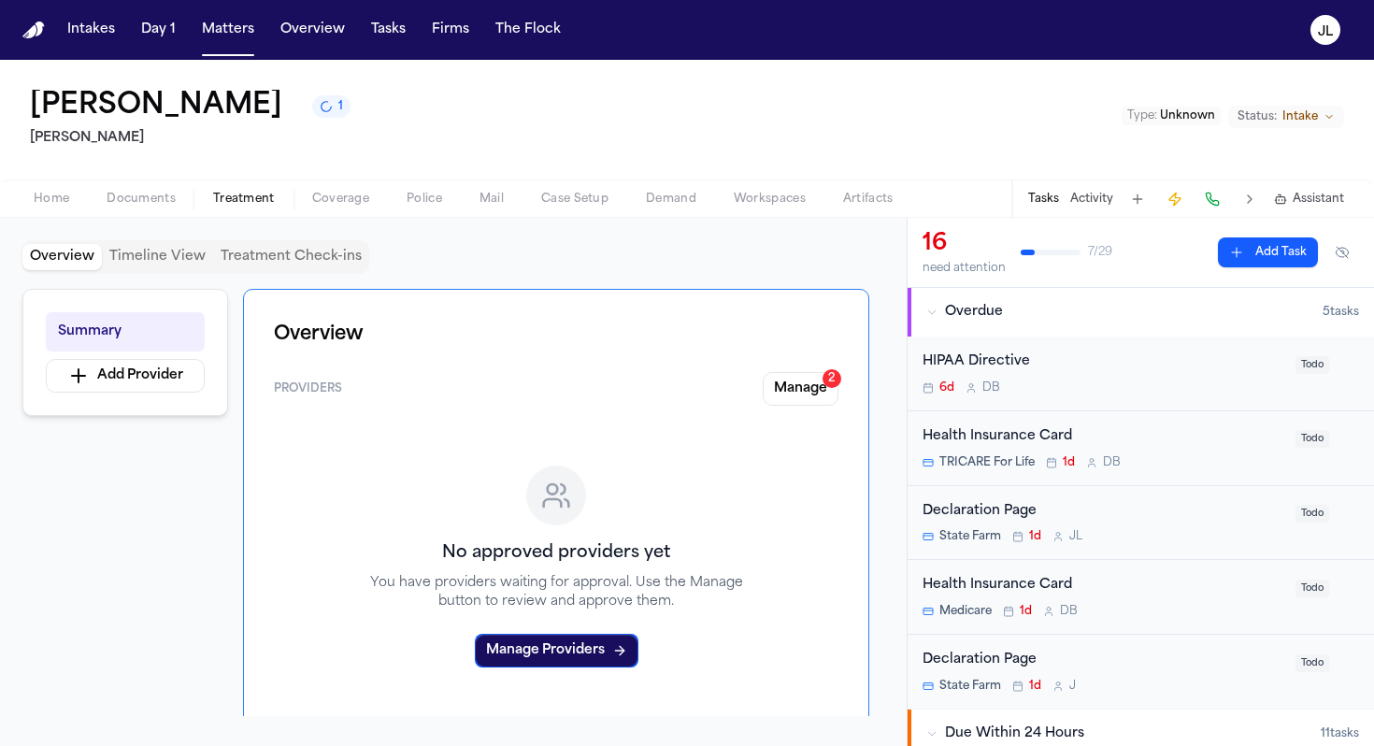
click at [309, 208] on button "Coverage" at bounding box center [341, 199] width 94 height 22
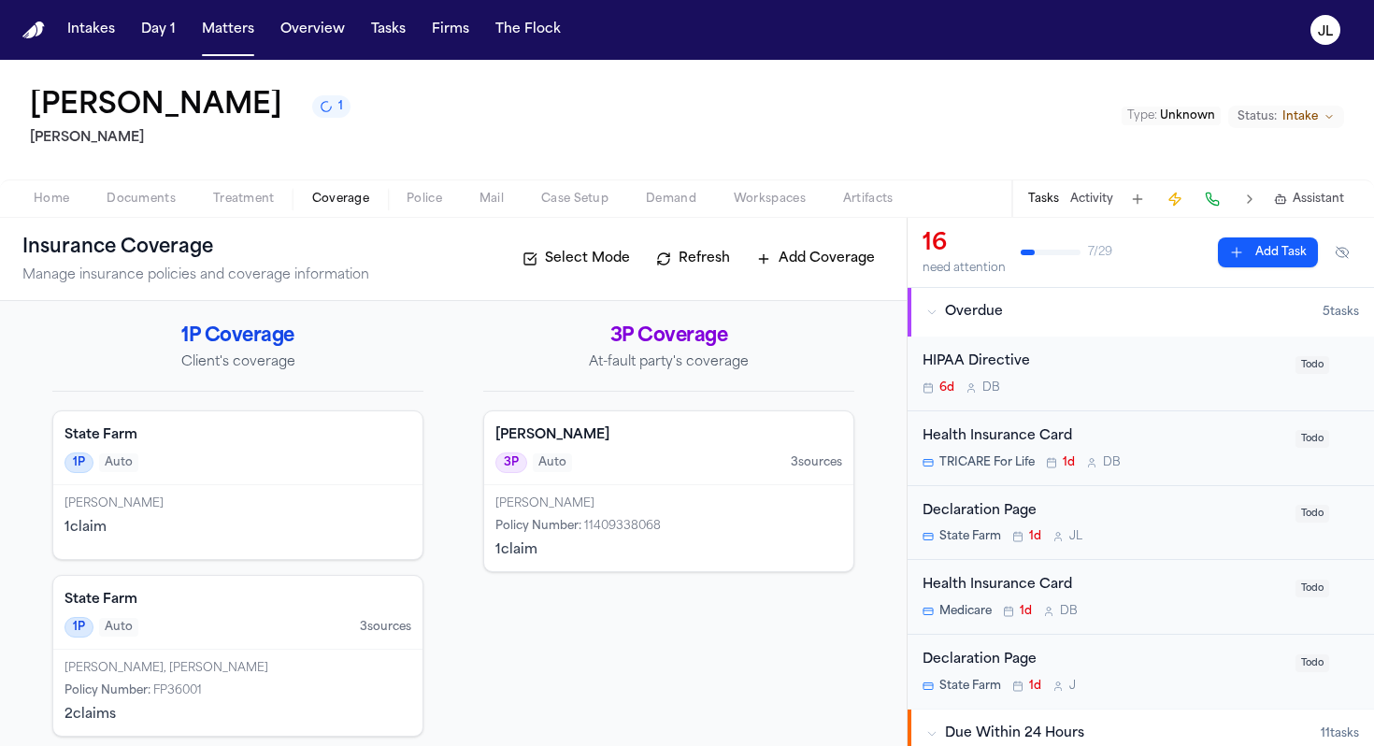
click at [57, 204] on span "Home" at bounding box center [52, 199] width 36 height 15
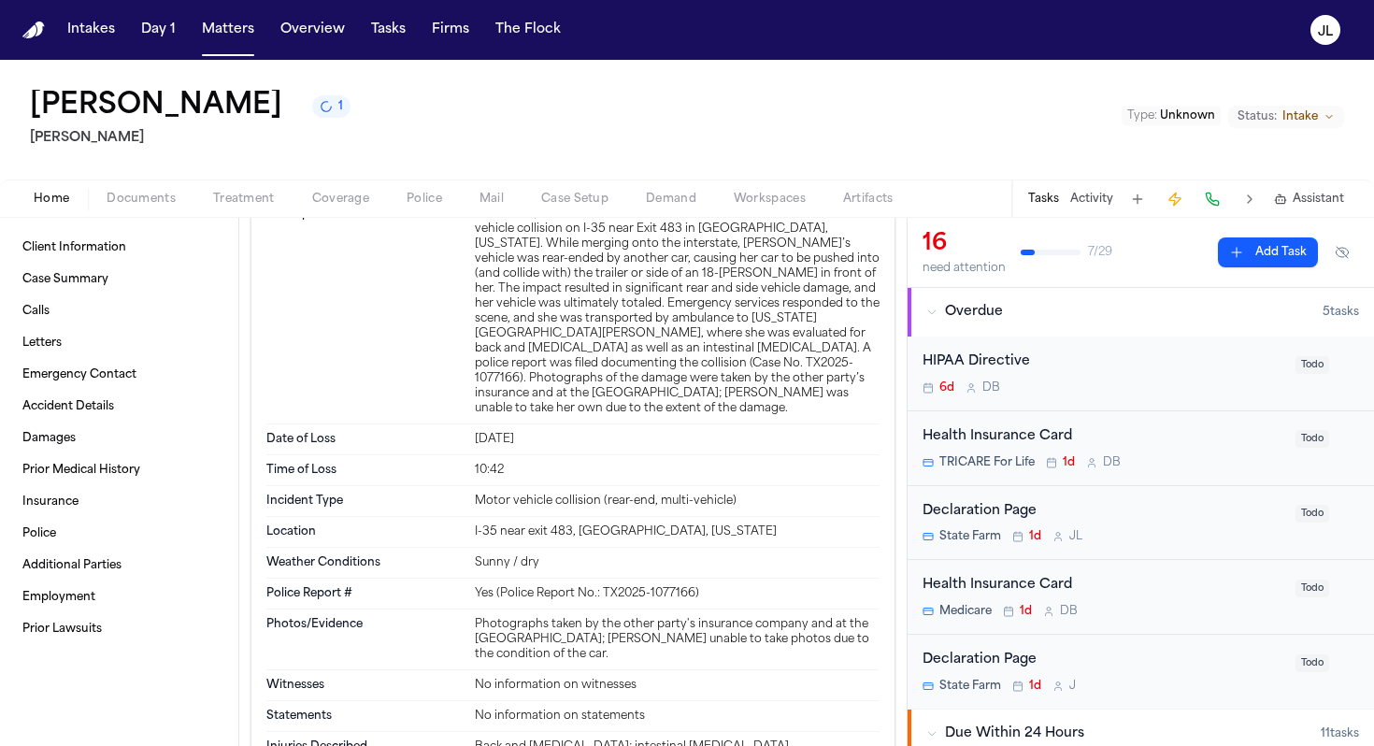
scroll to position [1528, 0]
click at [45, 242] on span "Client Information" at bounding box center [74, 247] width 104 height 15
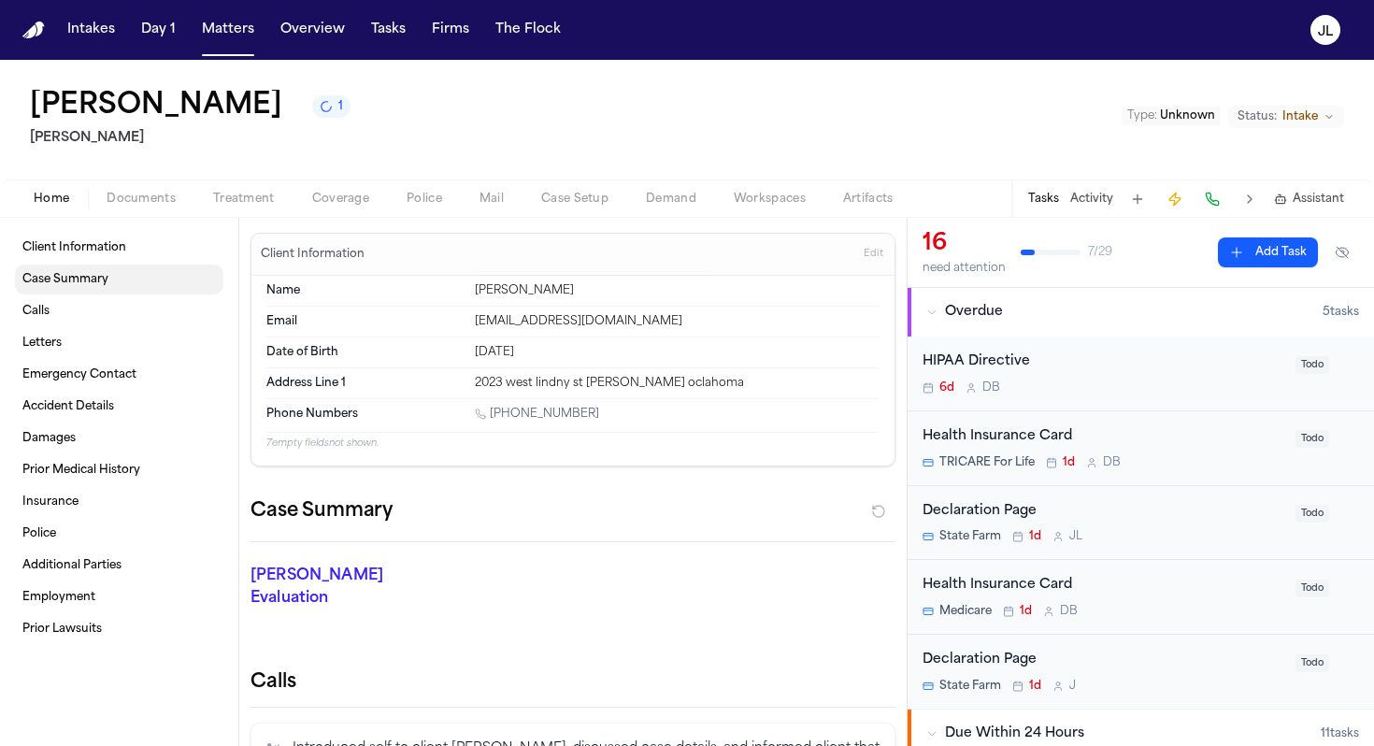
click at [59, 277] on span "Case Summary" at bounding box center [65, 279] width 86 height 15
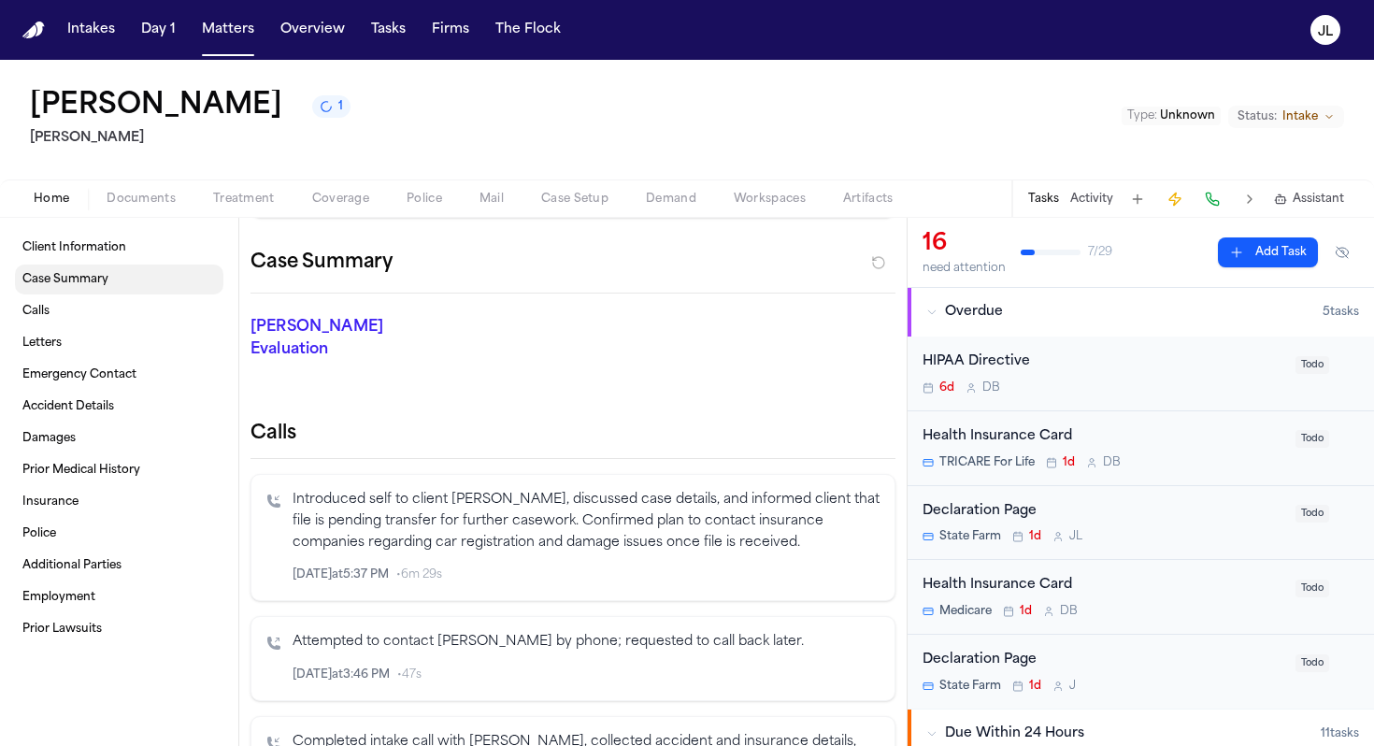
scroll to position [253, 0]
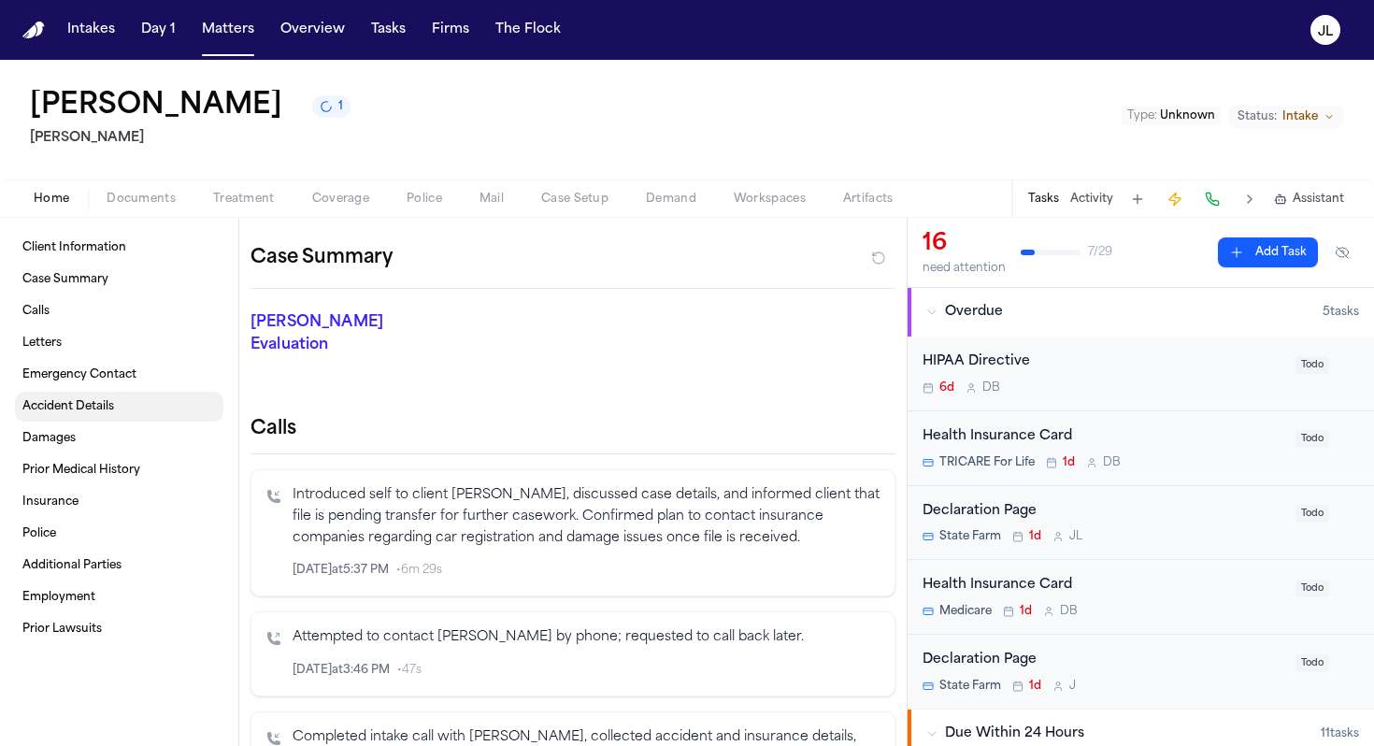
click at [59, 408] on span "Accident Details" at bounding box center [68, 406] width 92 height 15
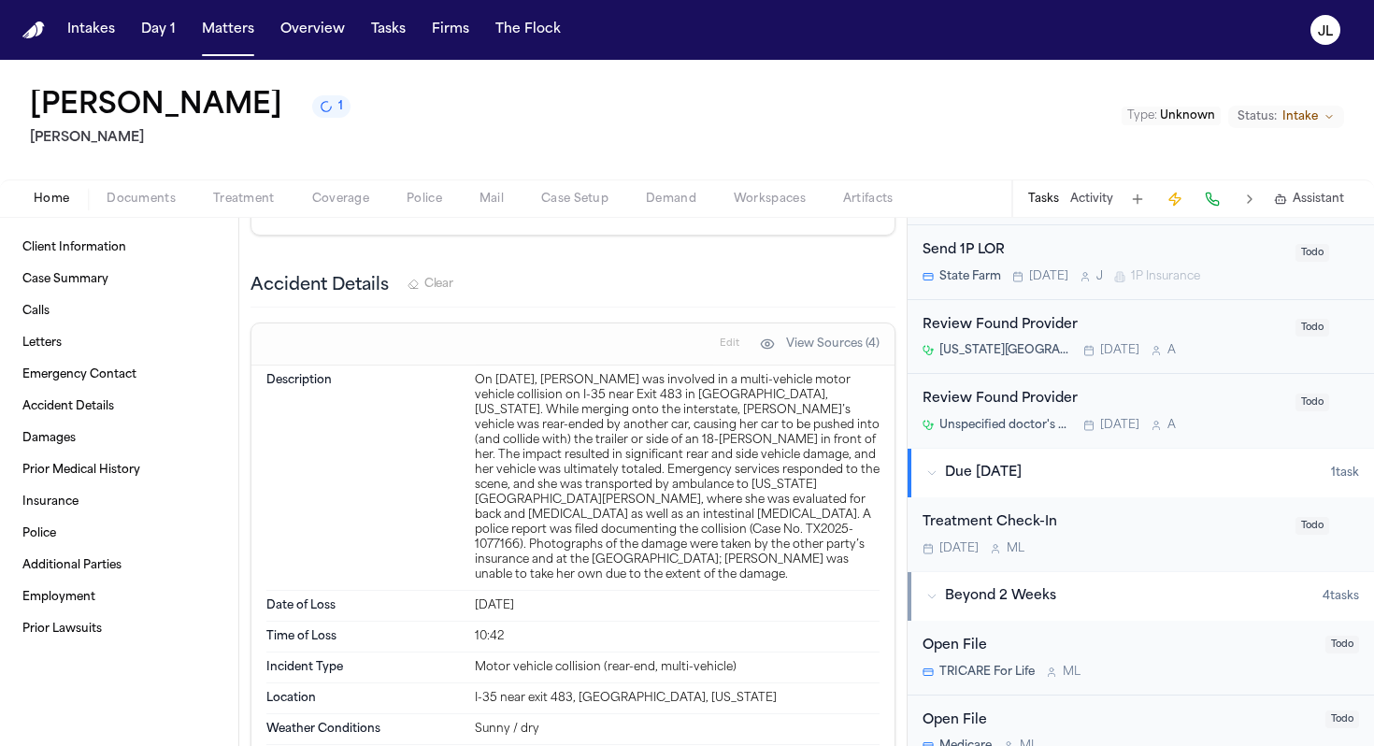
scroll to position [1141, 0]
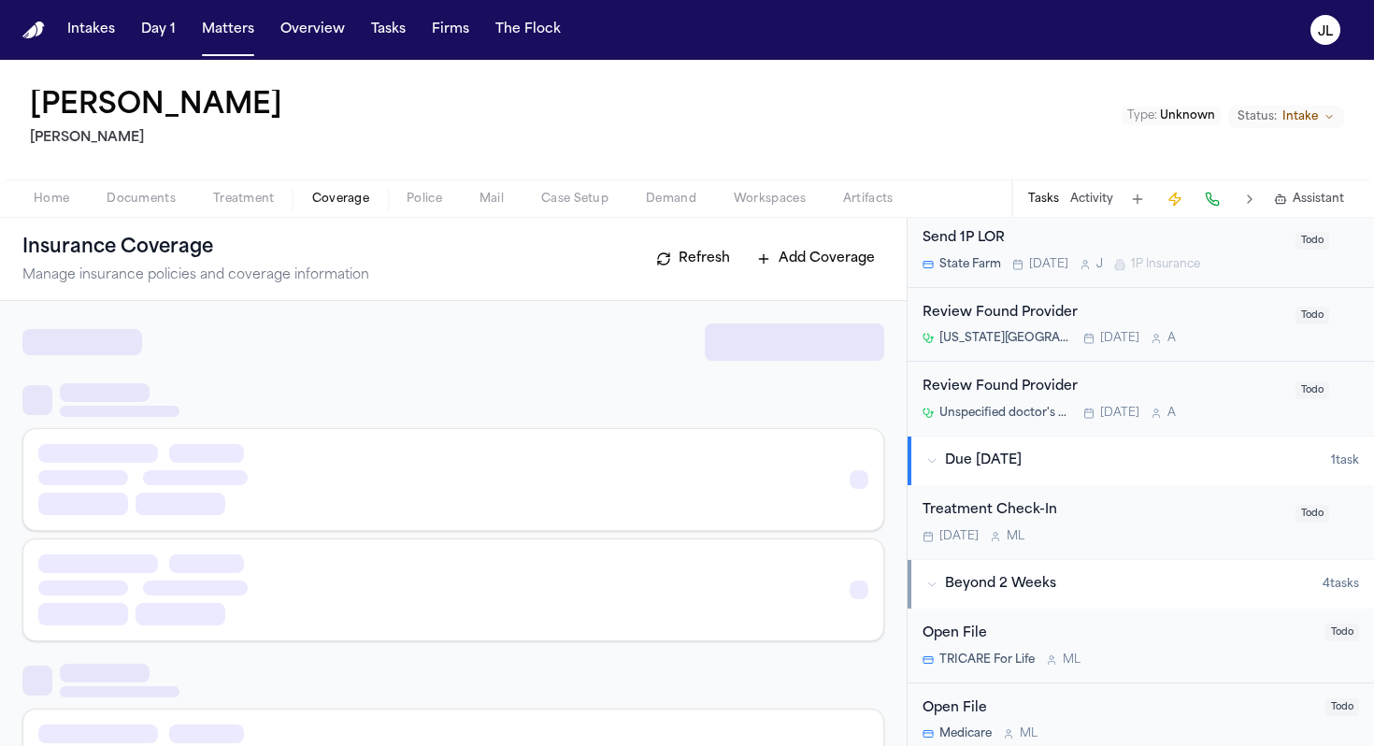
click at [364, 205] on span "Coverage" at bounding box center [340, 199] width 57 height 15
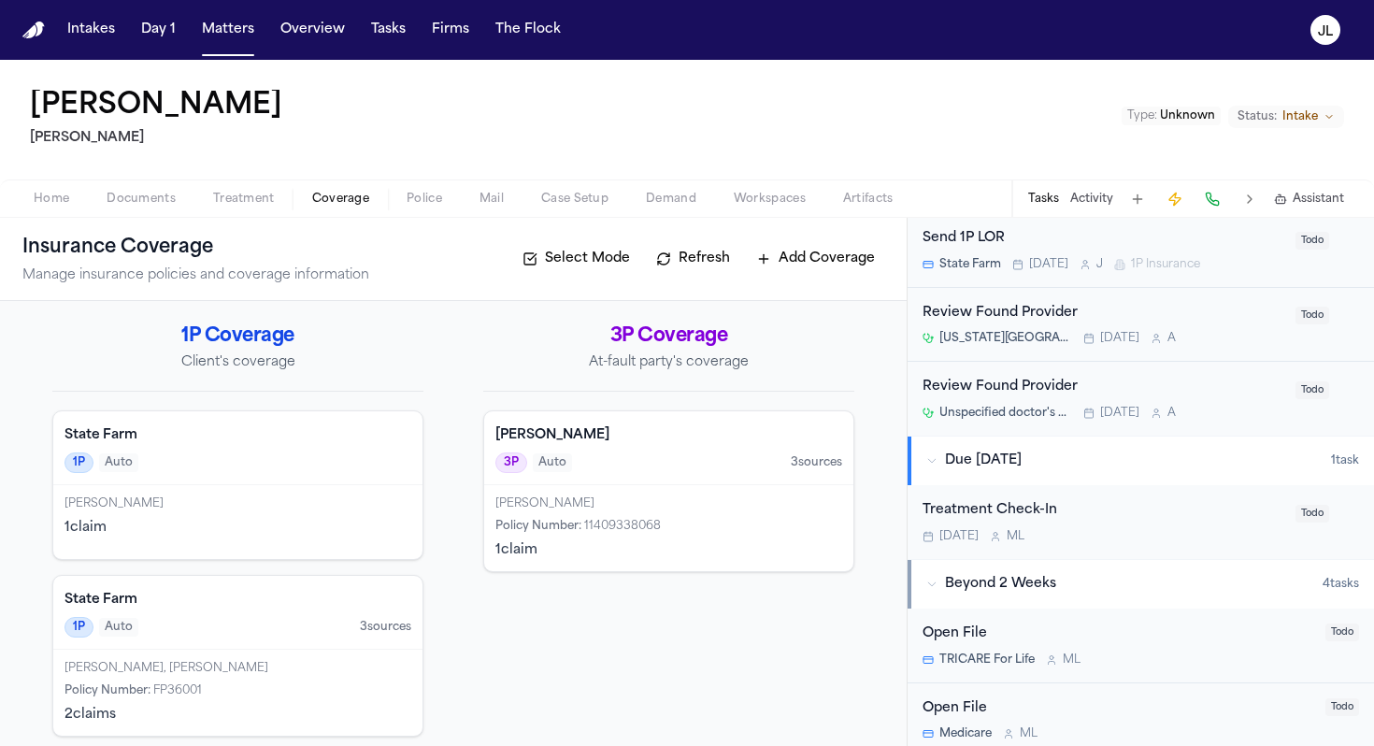
click at [667, 492] on div "Eric Ray Dotson Policy Number : 11409338068 1 claim" at bounding box center [668, 528] width 369 height 86
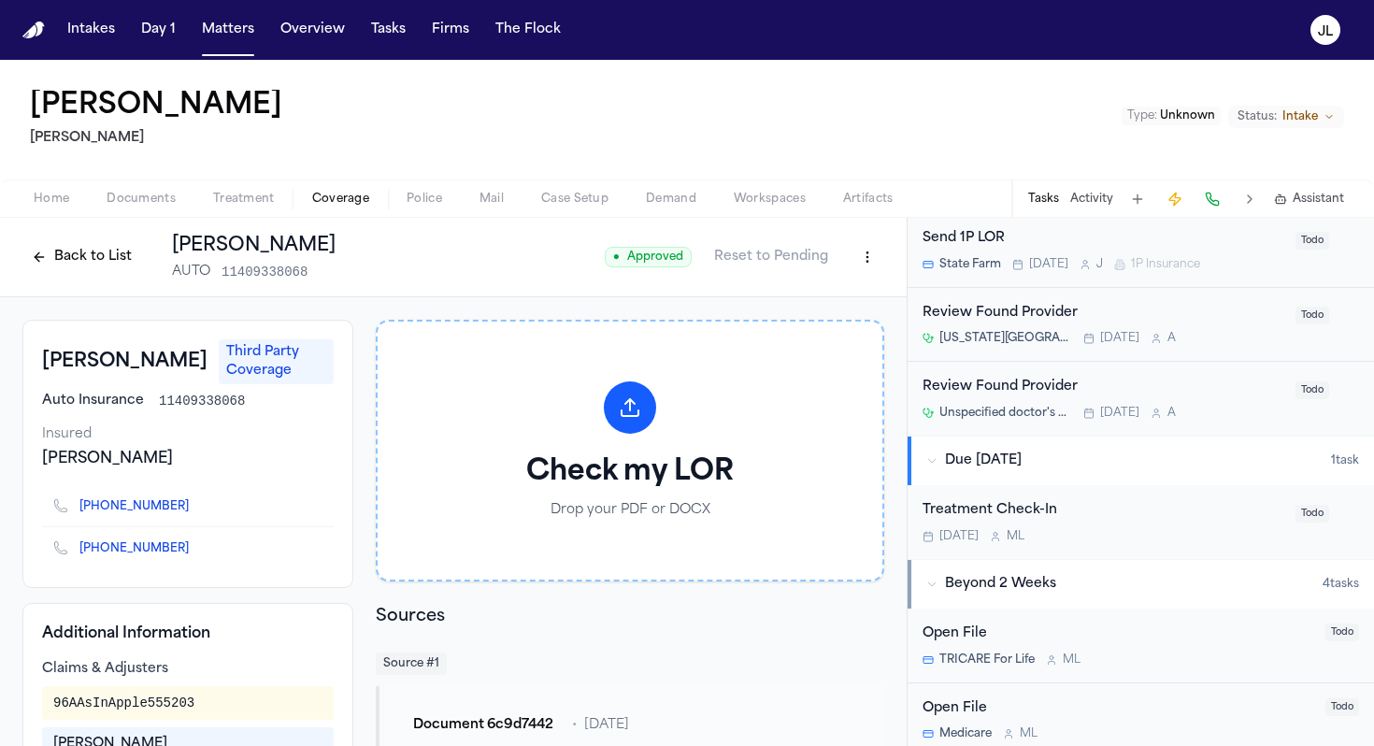
click at [86, 257] on button "Back to List" at bounding box center [81, 257] width 119 height 30
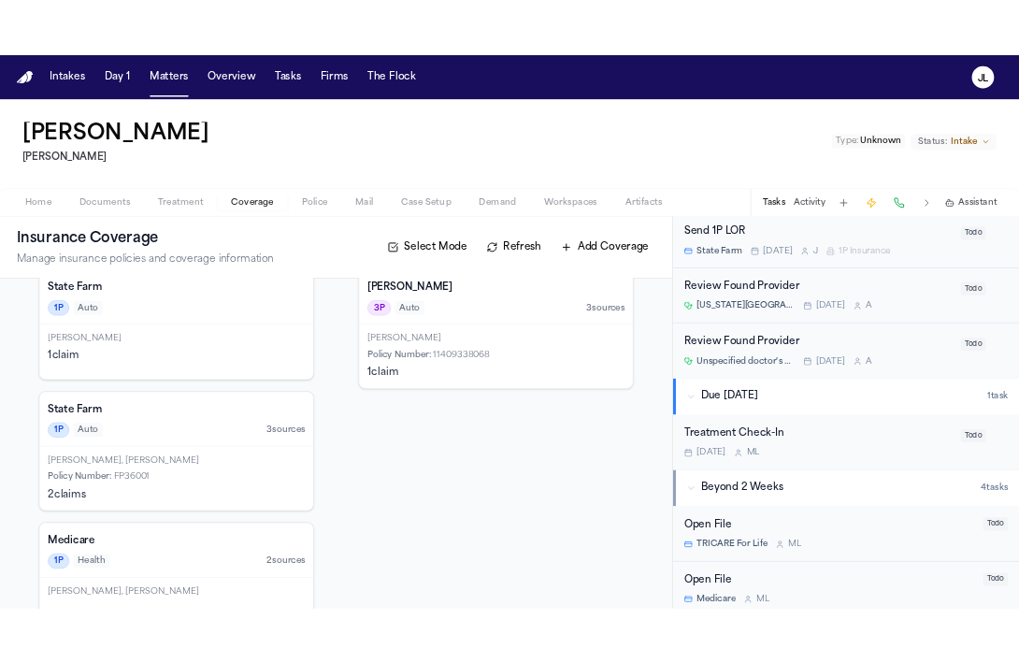
scroll to position [173, 0]
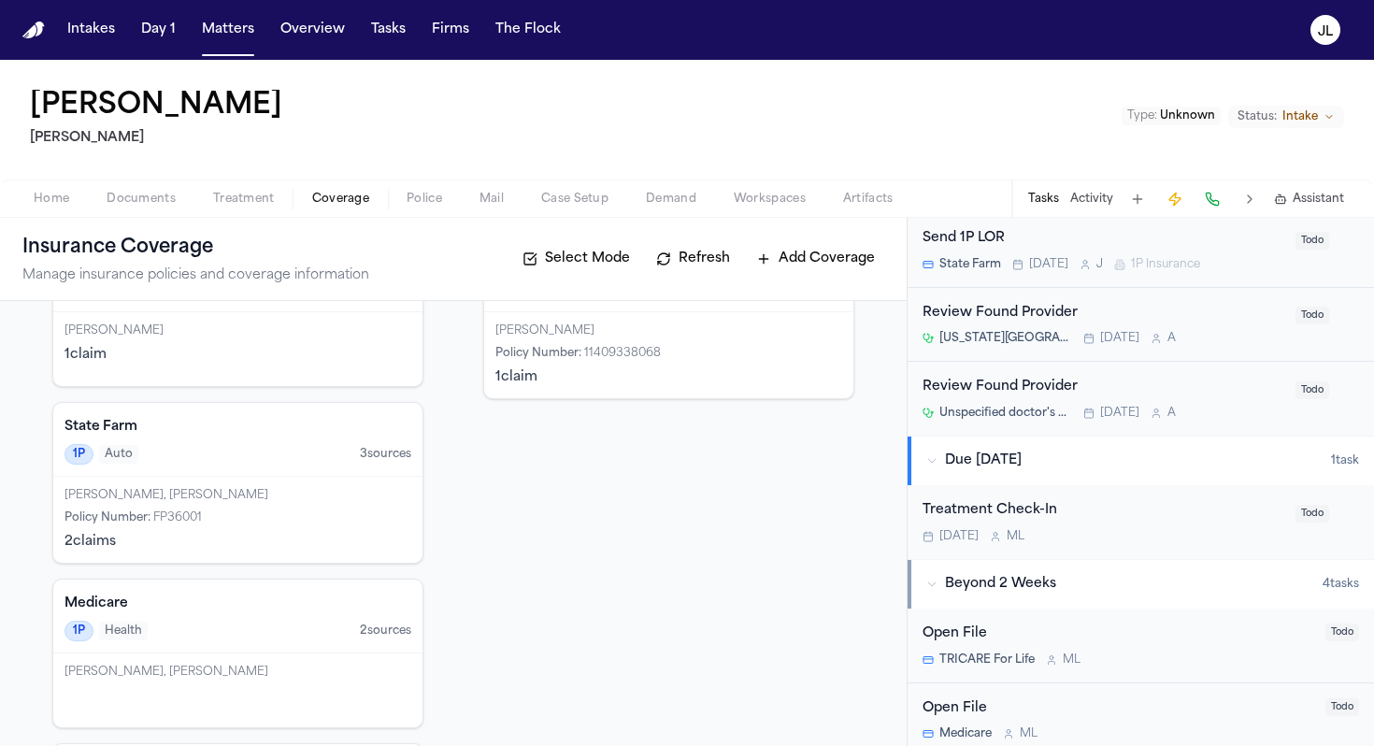
click at [168, 210] on div "Home Documents Treatment Coverage Police Mail Case Setup Demand Workspaces Arti…" at bounding box center [687, 197] width 1374 height 37
click at [165, 205] on span "Documents" at bounding box center [141, 199] width 69 height 15
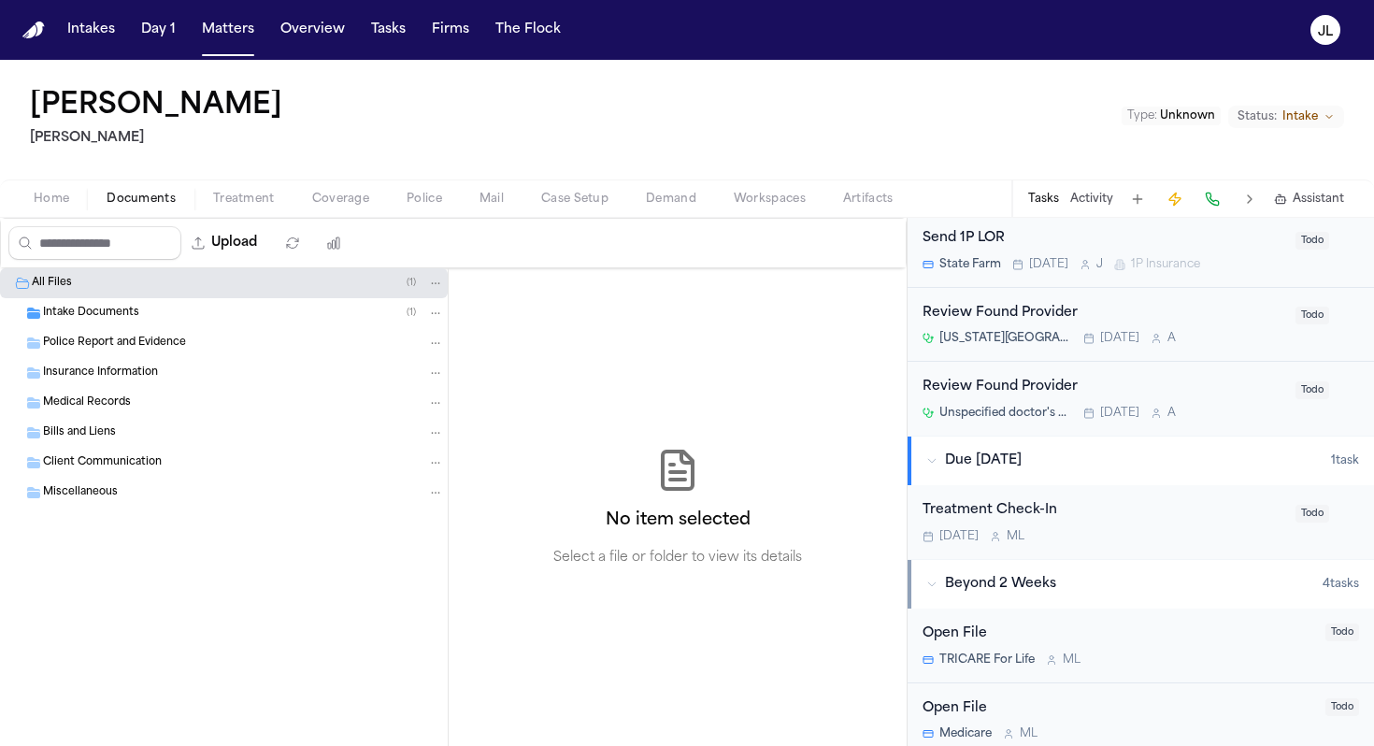
click at [128, 401] on span "Medical Records" at bounding box center [87, 403] width 88 height 16
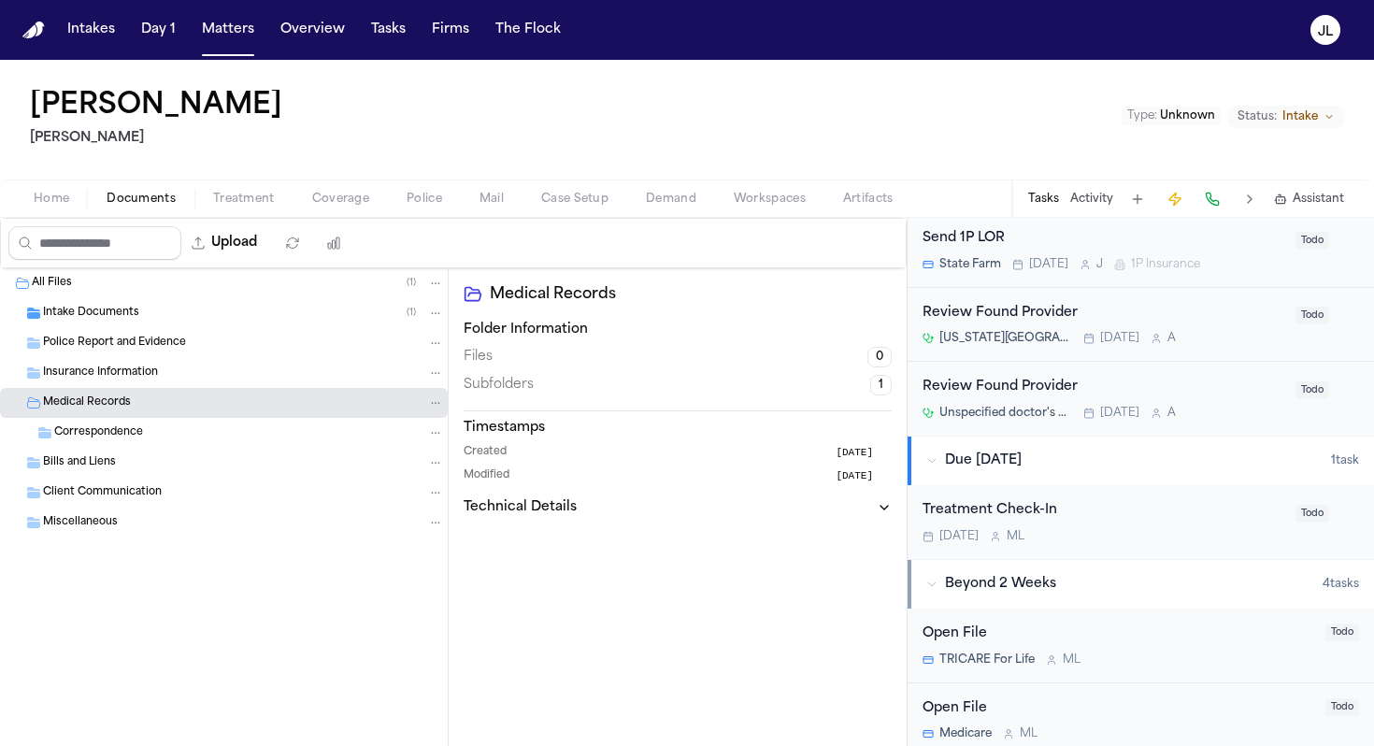
click at [128, 384] on div "Insurance Information" at bounding box center [224, 373] width 448 height 30
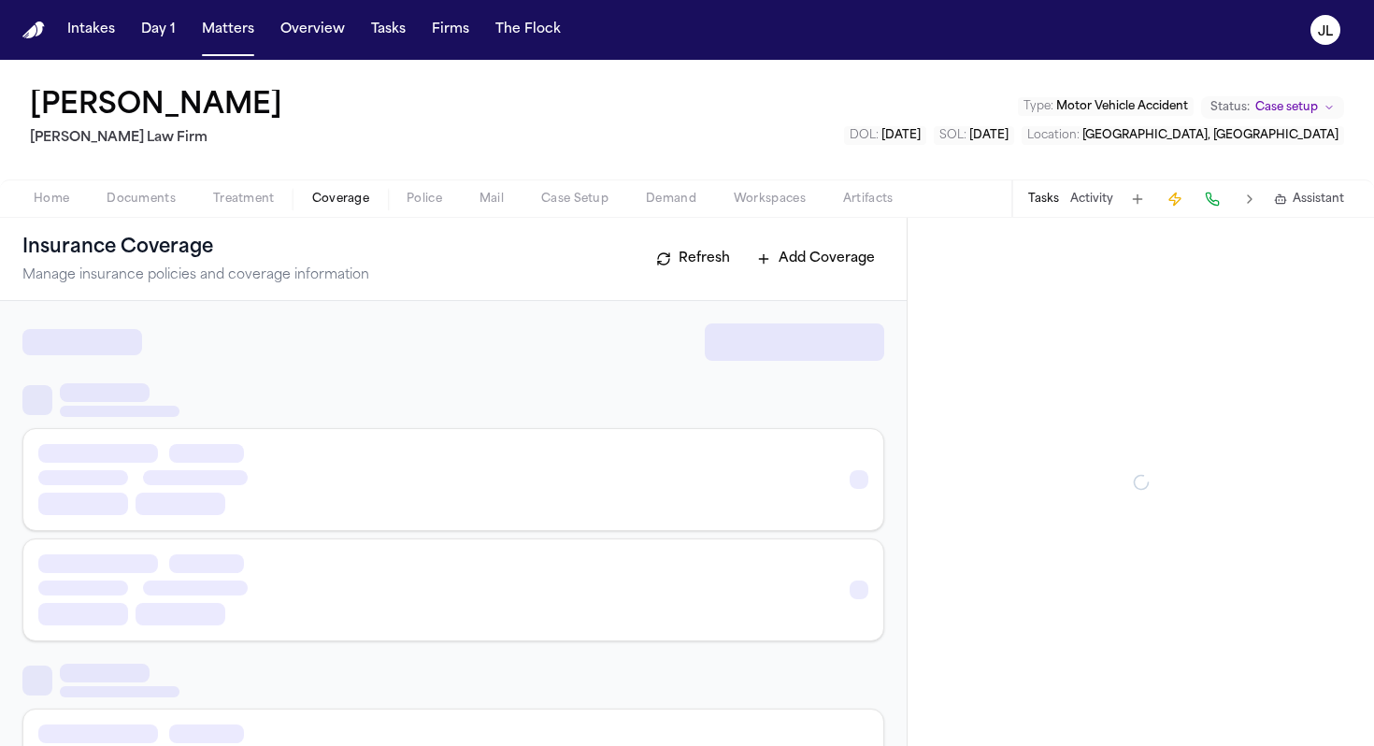
click at [372, 197] on button "Coverage" at bounding box center [341, 199] width 94 height 22
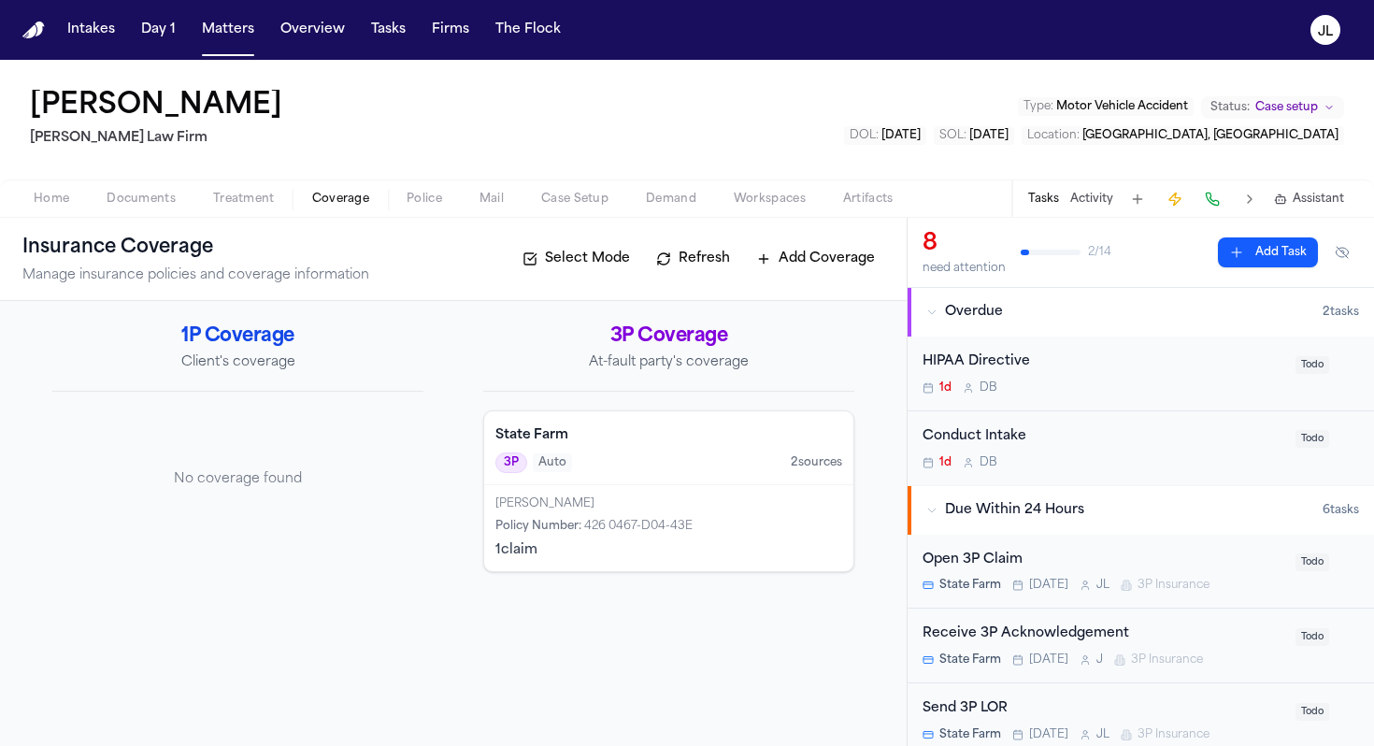
click at [569, 550] on div "1 claim" at bounding box center [668, 550] width 347 height 19
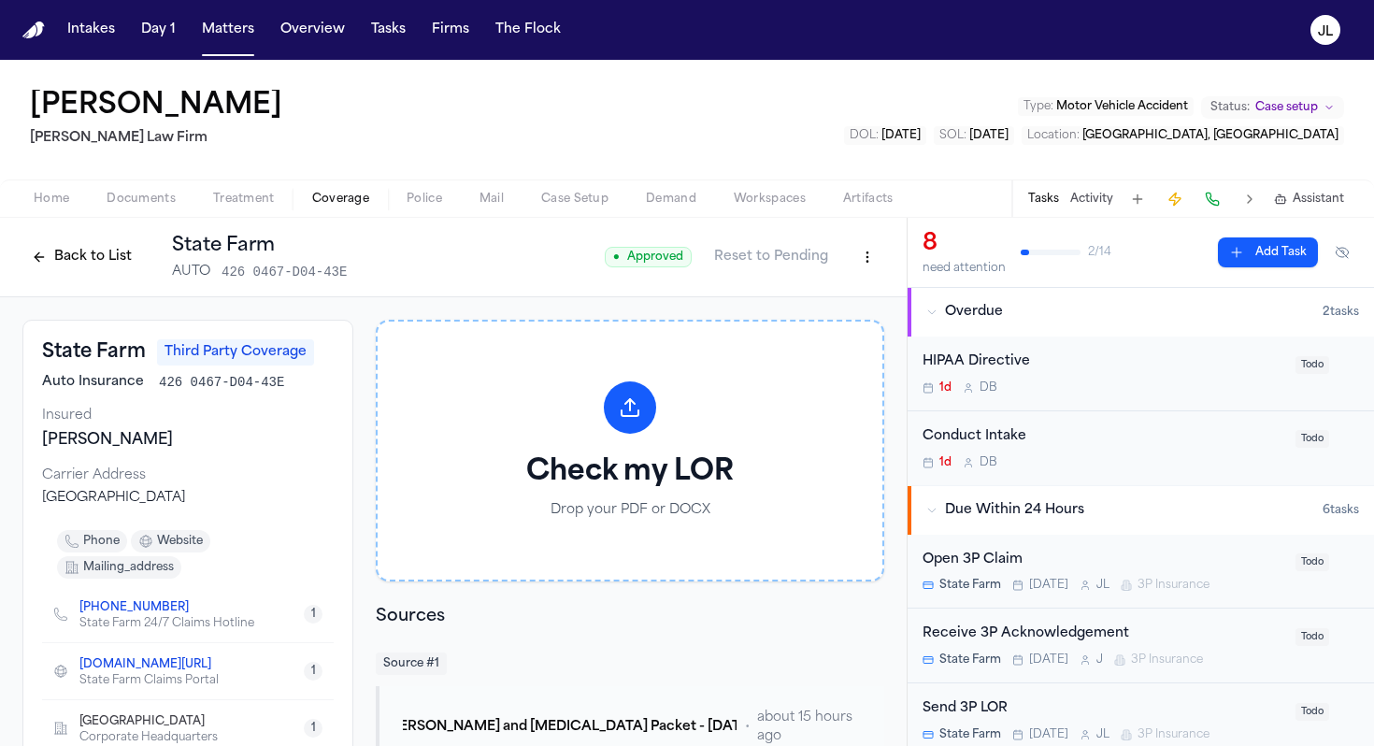
click at [44, 256] on button "Back to List" at bounding box center [81, 257] width 119 height 30
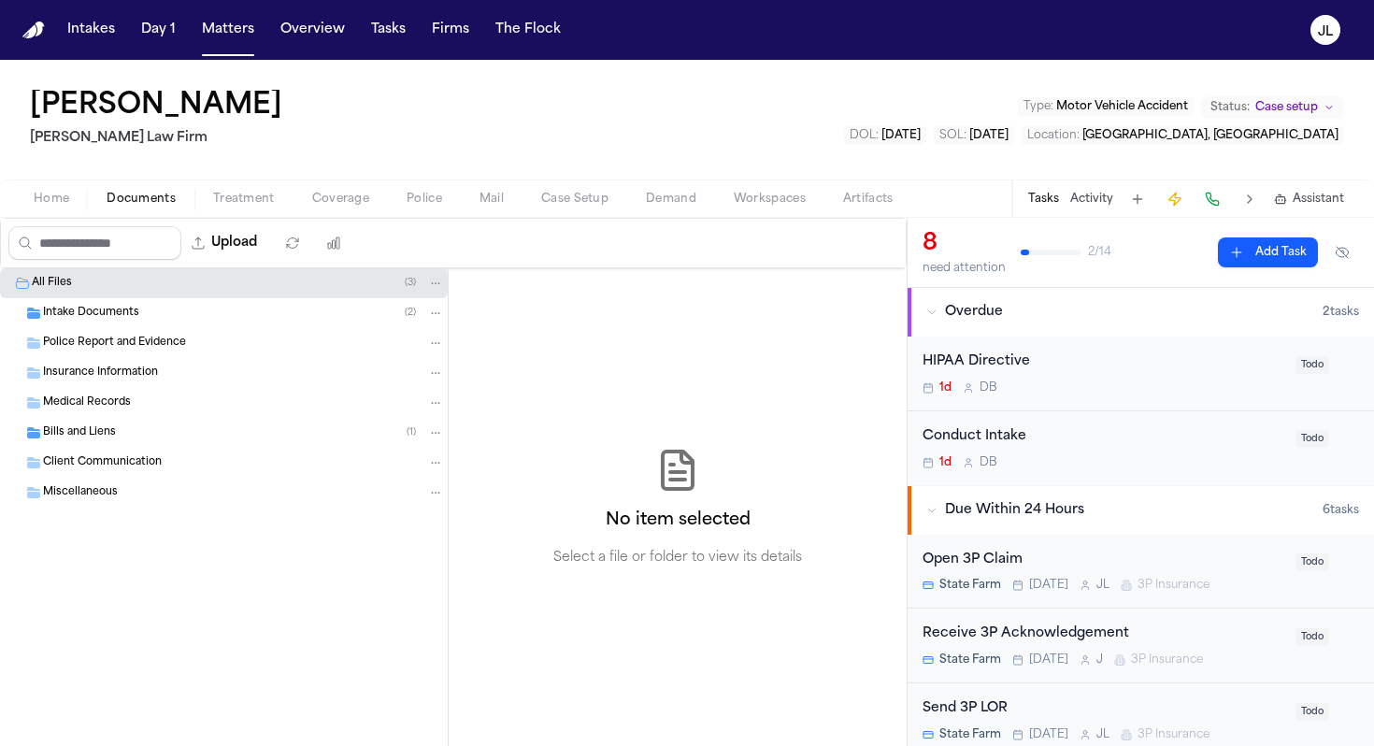
click at [141, 209] on span "button" at bounding box center [141, 209] width 92 height 2
click at [62, 221] on div "Upload" at bounding box center [179, 243] width 357 height 49
click at [43, 218] on div "Upload 0 files selected Move files Download files Delete files More actions Cle…" at bounding box center [453, 243] width 907 height 50
click at [43, 210] on div "Home Documents Treatment Coverage Police Mail Case Setup Demand Workspaces Arti…" at bounding box center [687, 197] width 1374 height 37
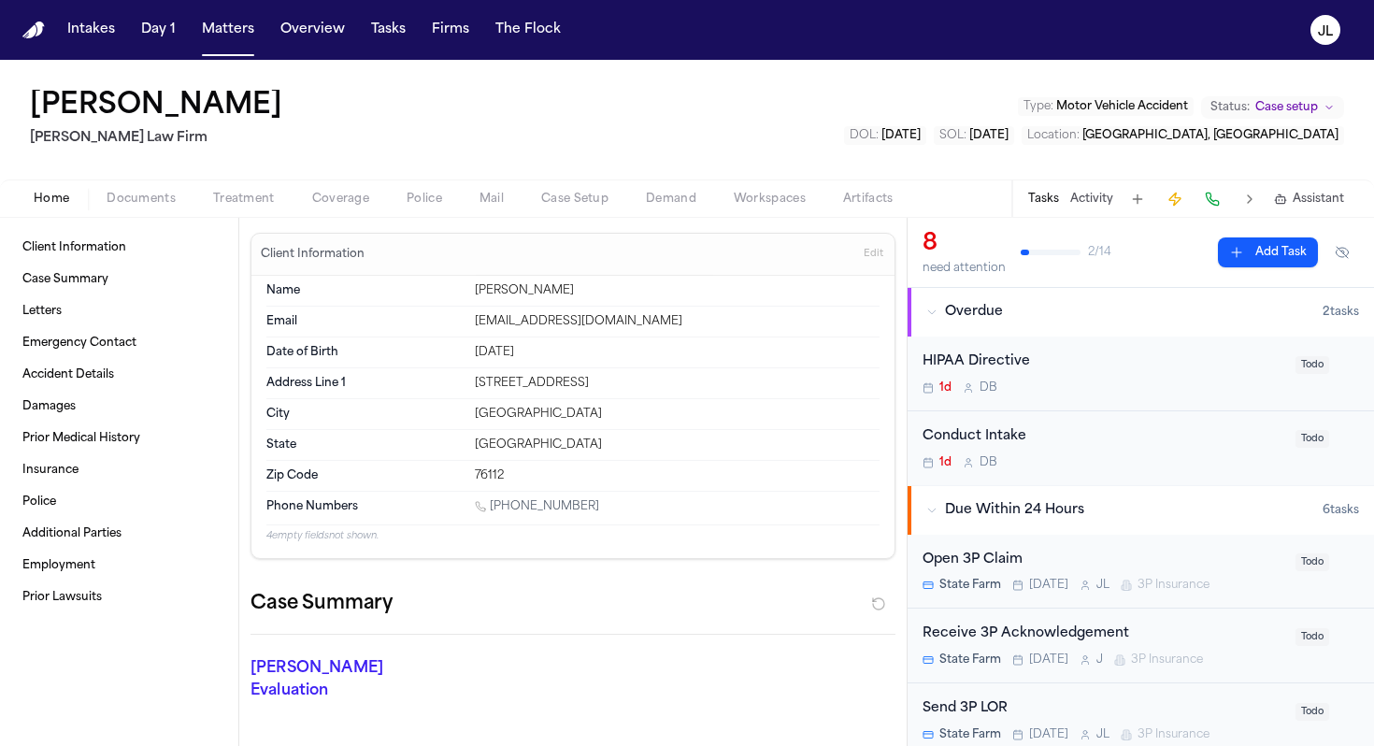
click at [43, 204] on span "Home" at bounding box center [52, 199] width 36 height 15
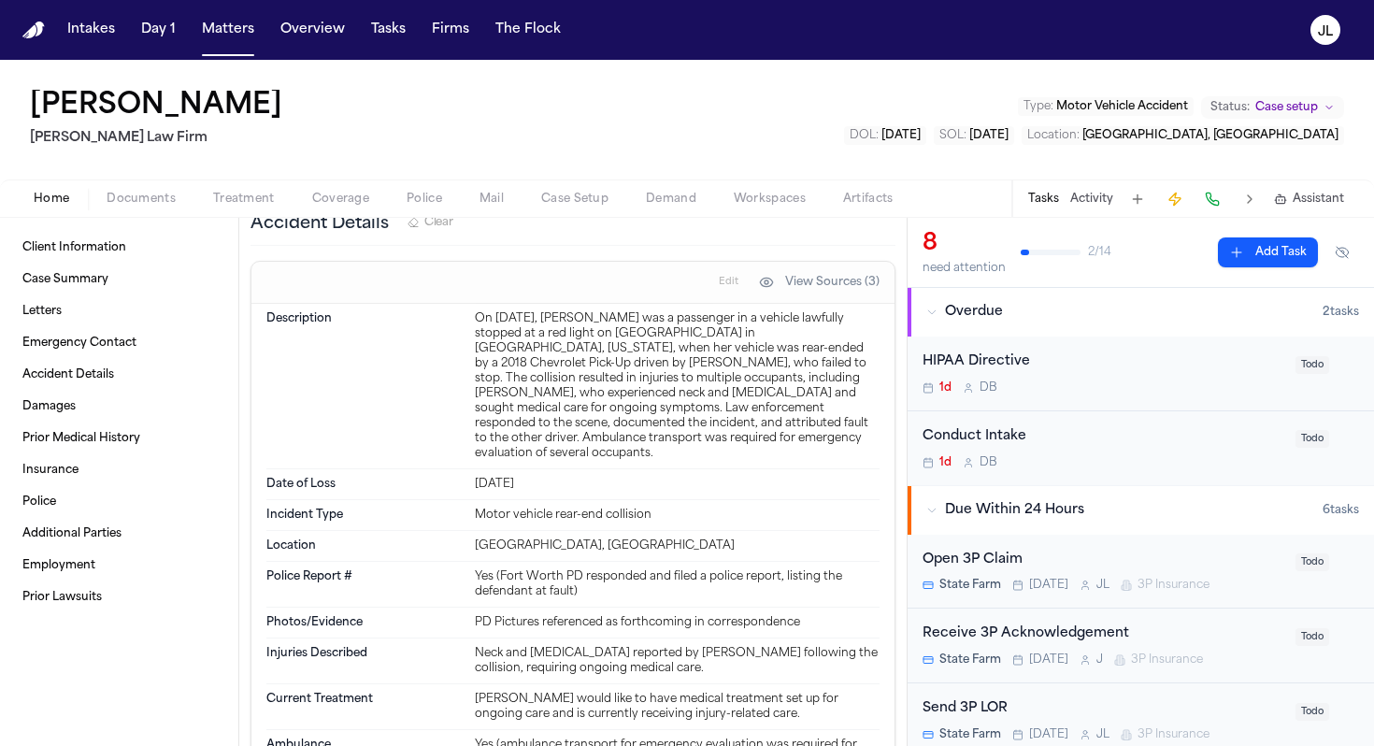
scroll to position [828, 0]
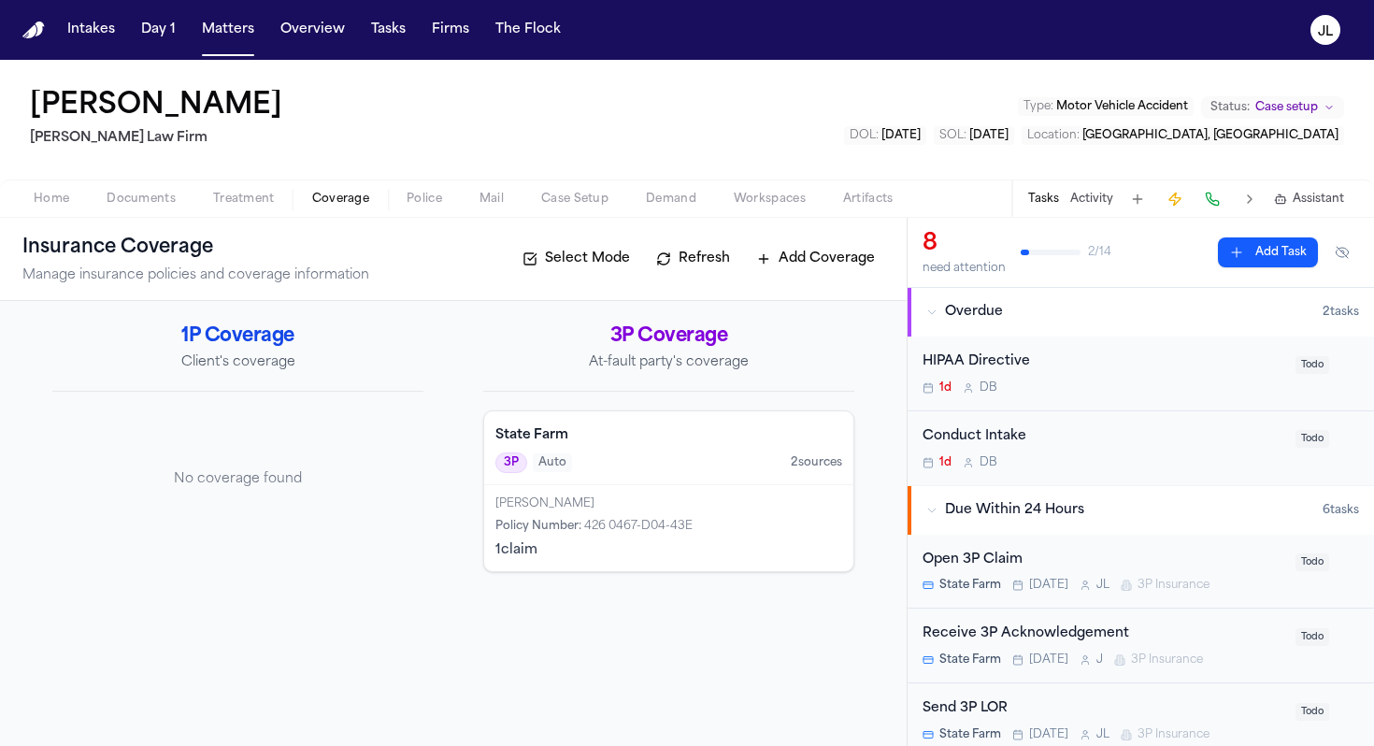
click at [366, 192] on span "Coverage" at bounding box center [340, 199] width 57 height 15
click at [542, 416] on div "State Farm 3P Auto 2 source s" at bounding box center [668, 448] width 369 height 74
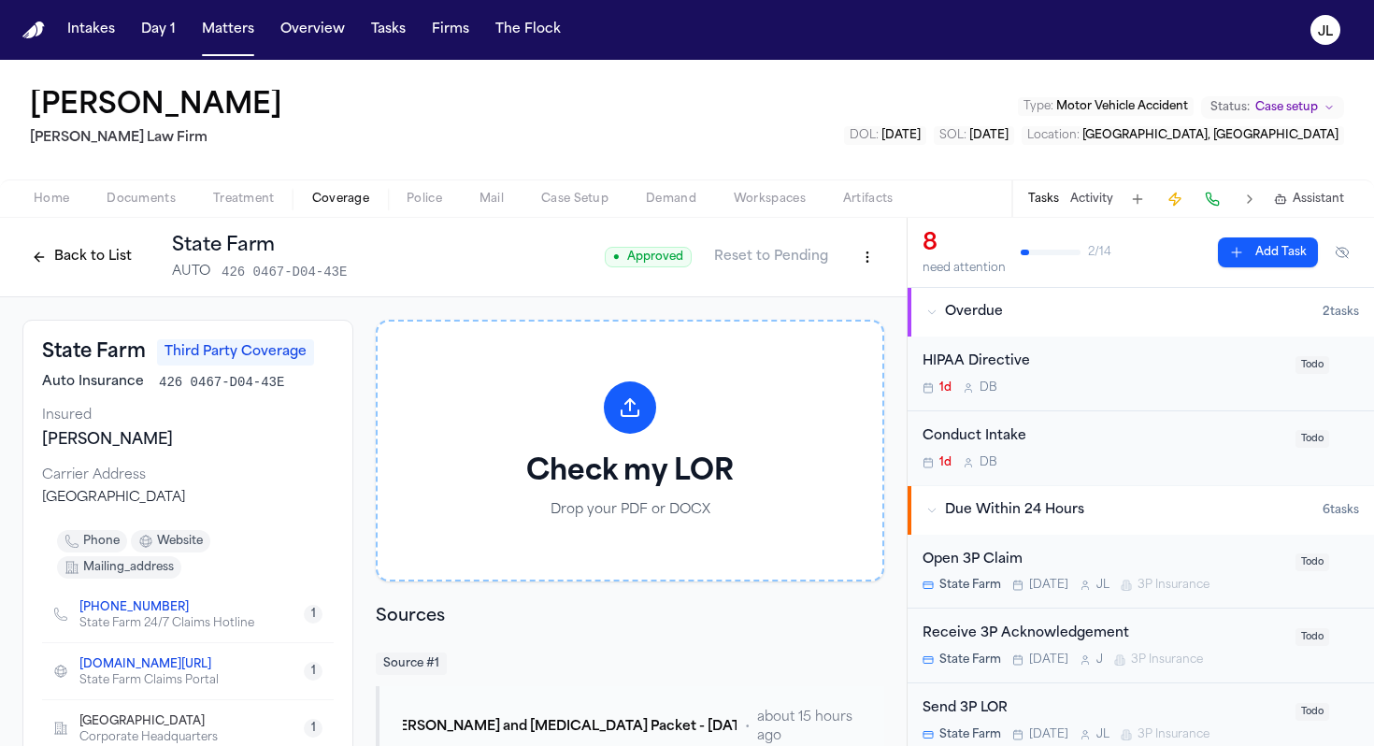
click at [94, 242] on button "Back to List" at bounding box center [81, 257] width 119 height 30
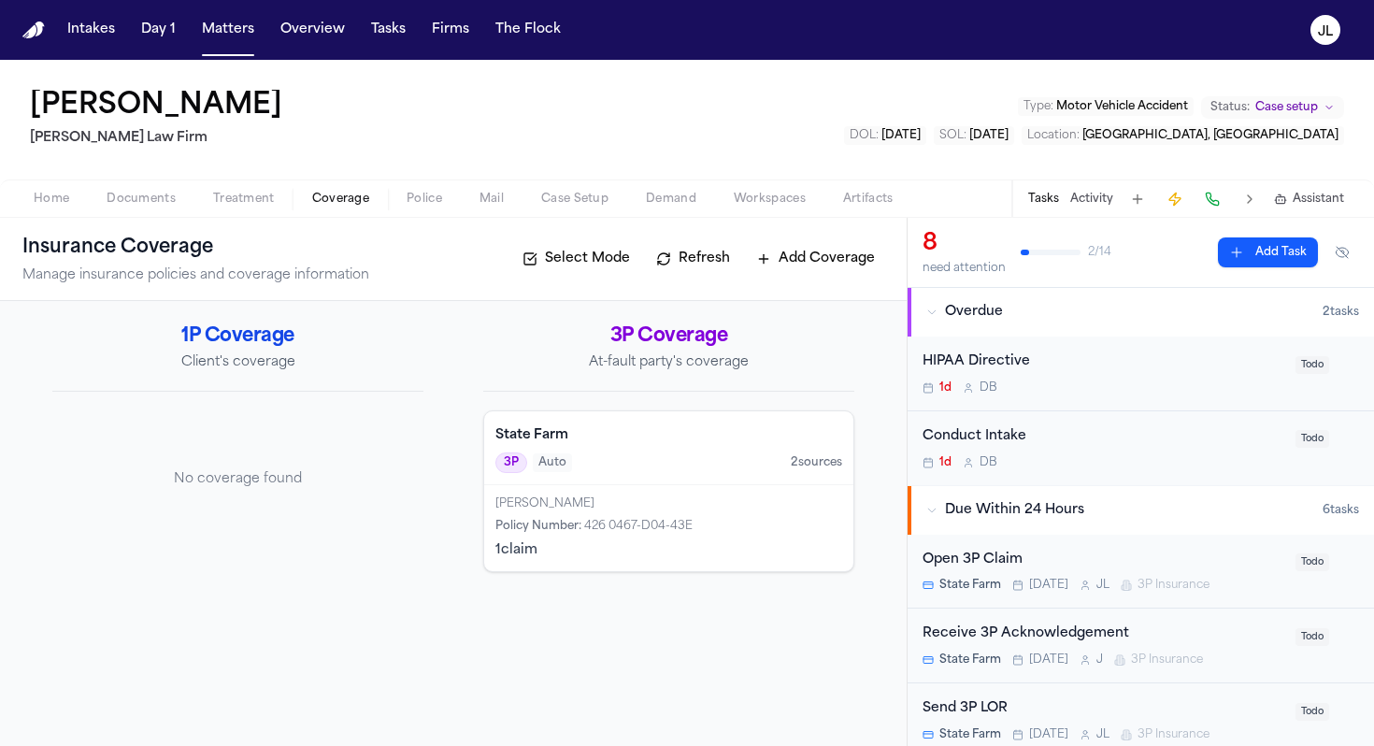
click at [694, 466] on div "3P Auto 2 source s" at bounding box center [668, 462] width 347 height 21
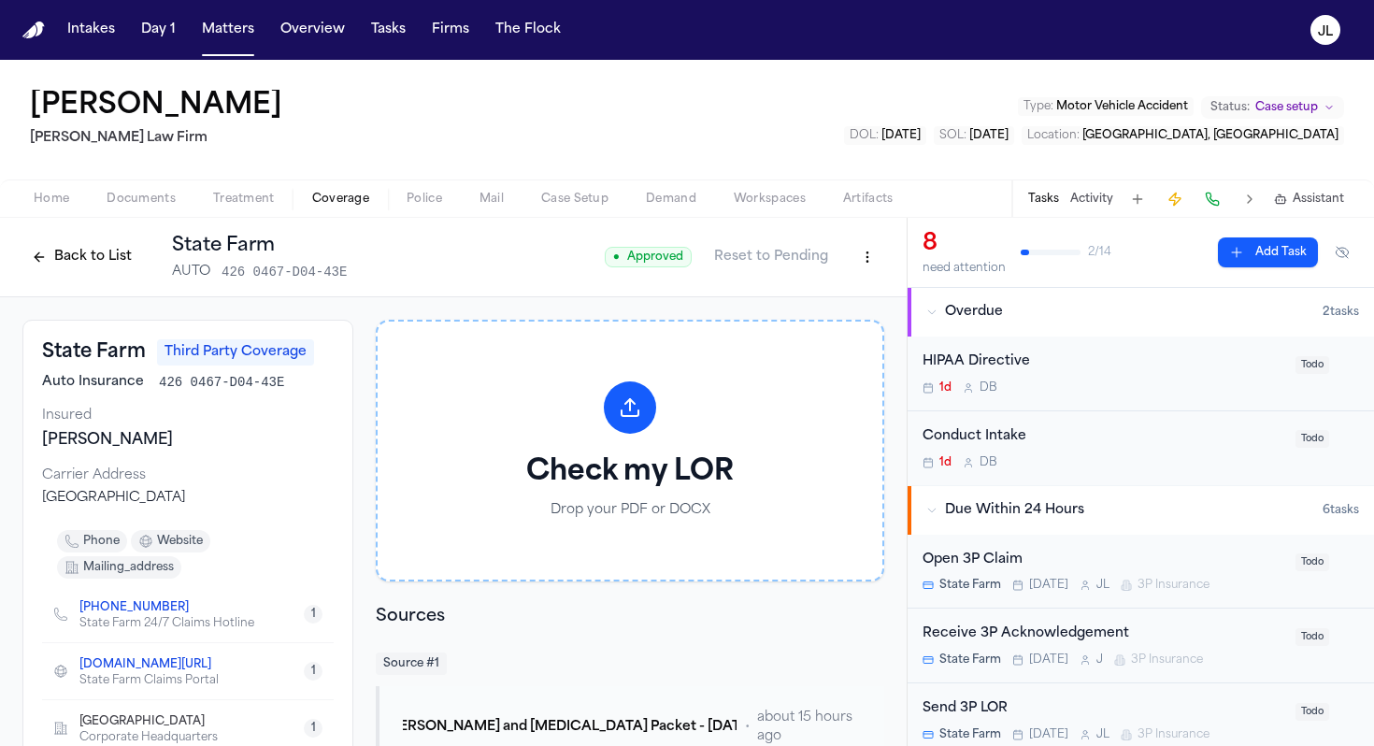
click at [53, 249] on button "Back to List" at bounding box center [81, 257] width 119 height 30
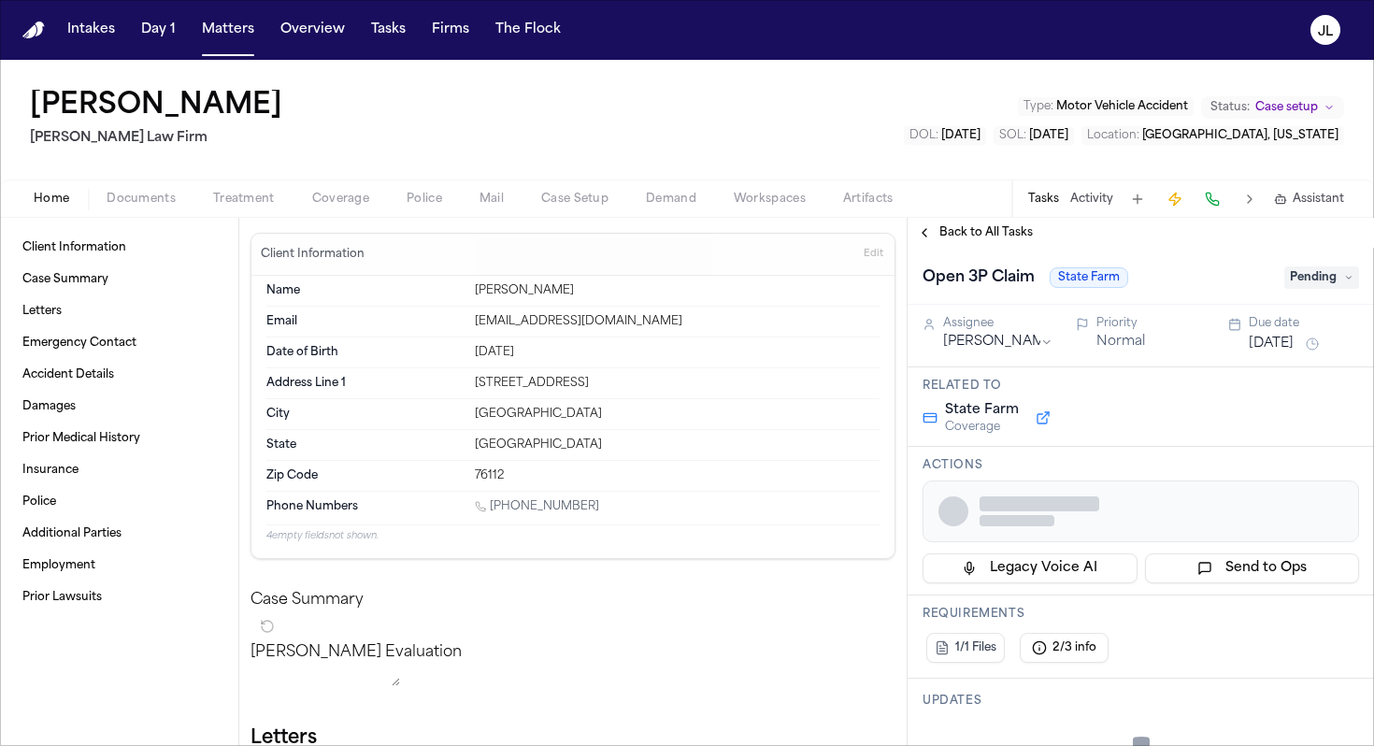
click at [341, 215] on div "Home Documents Treatment Coverage Police Mail Case Setup Demand Workspaces Arti…" at bounding box center [687, 197] width 1374 height 37
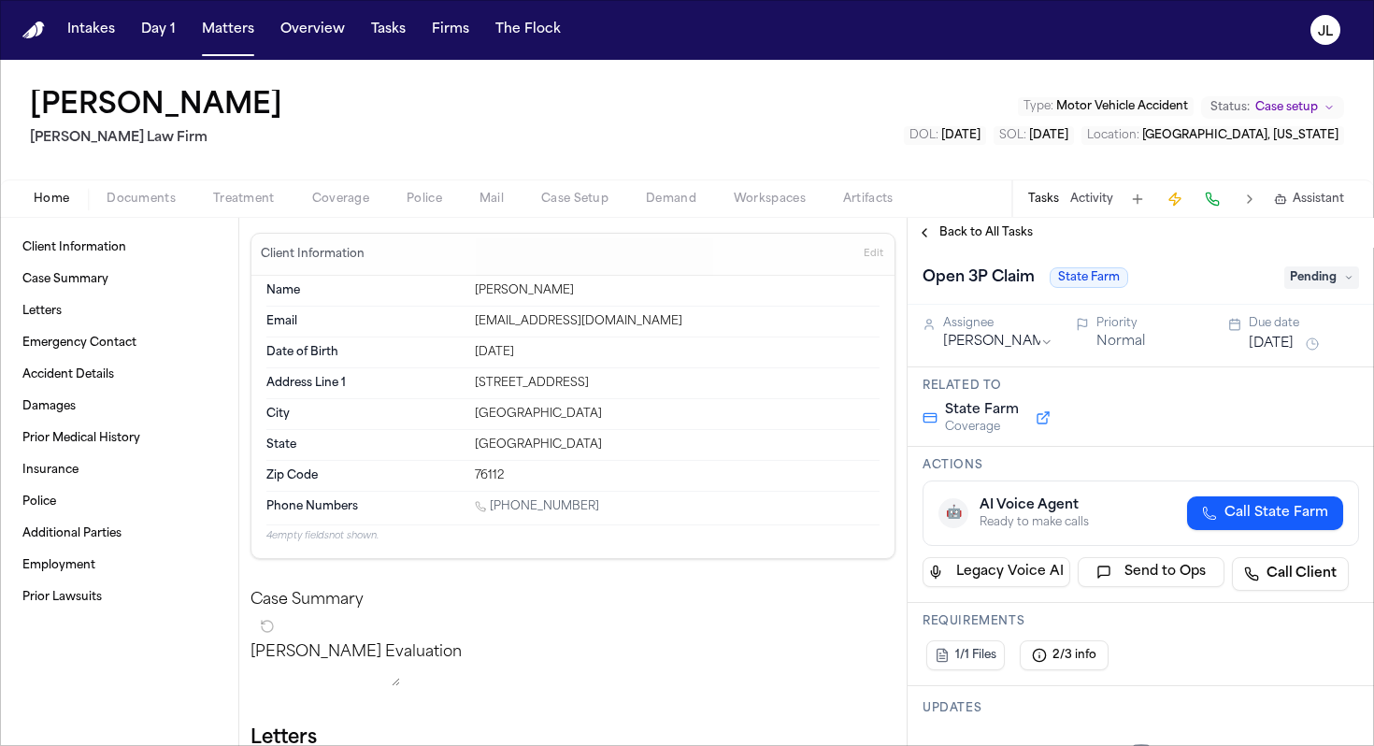
click at [340, 207] on span "Coverage" at bounding box center [340, 199] width 57 height 15
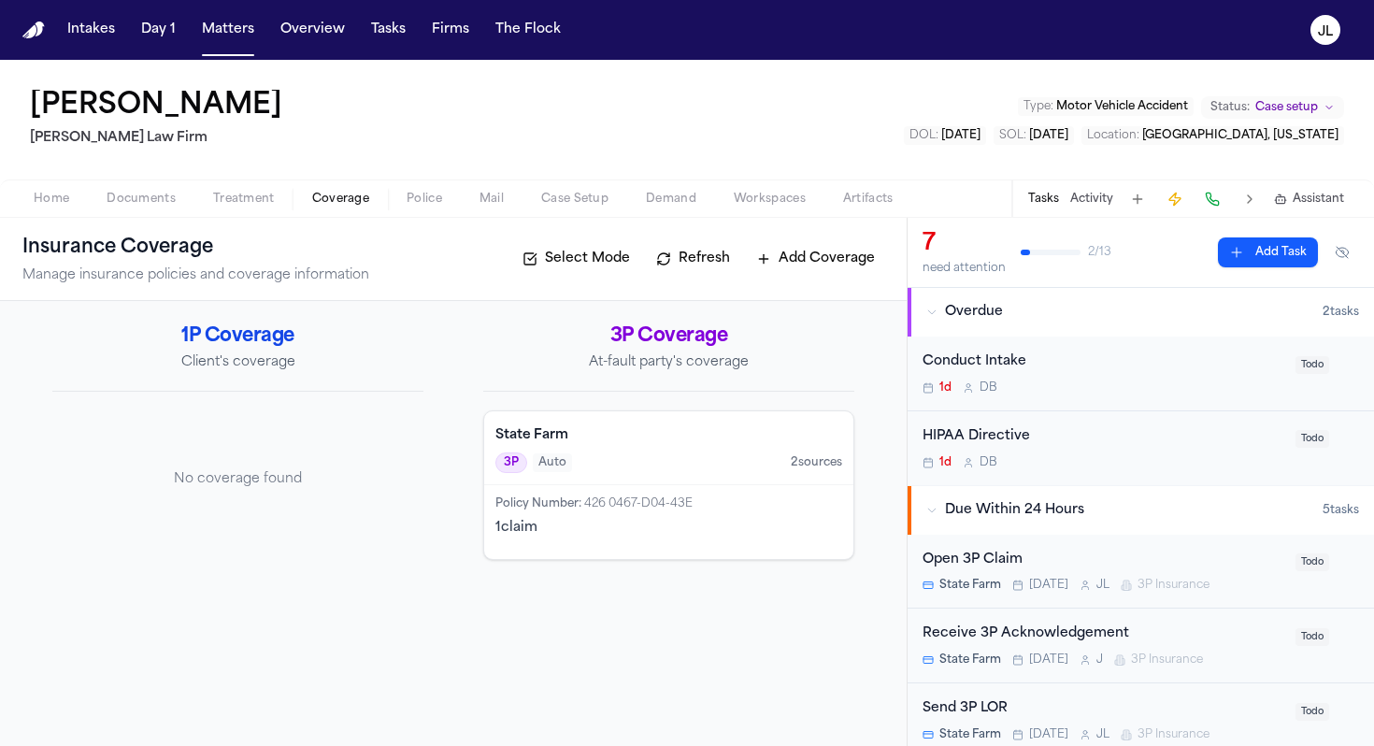
click at [572, 464] on div "3P Auto 2 source s" at bounding box center [668, 462] width 347 height 21
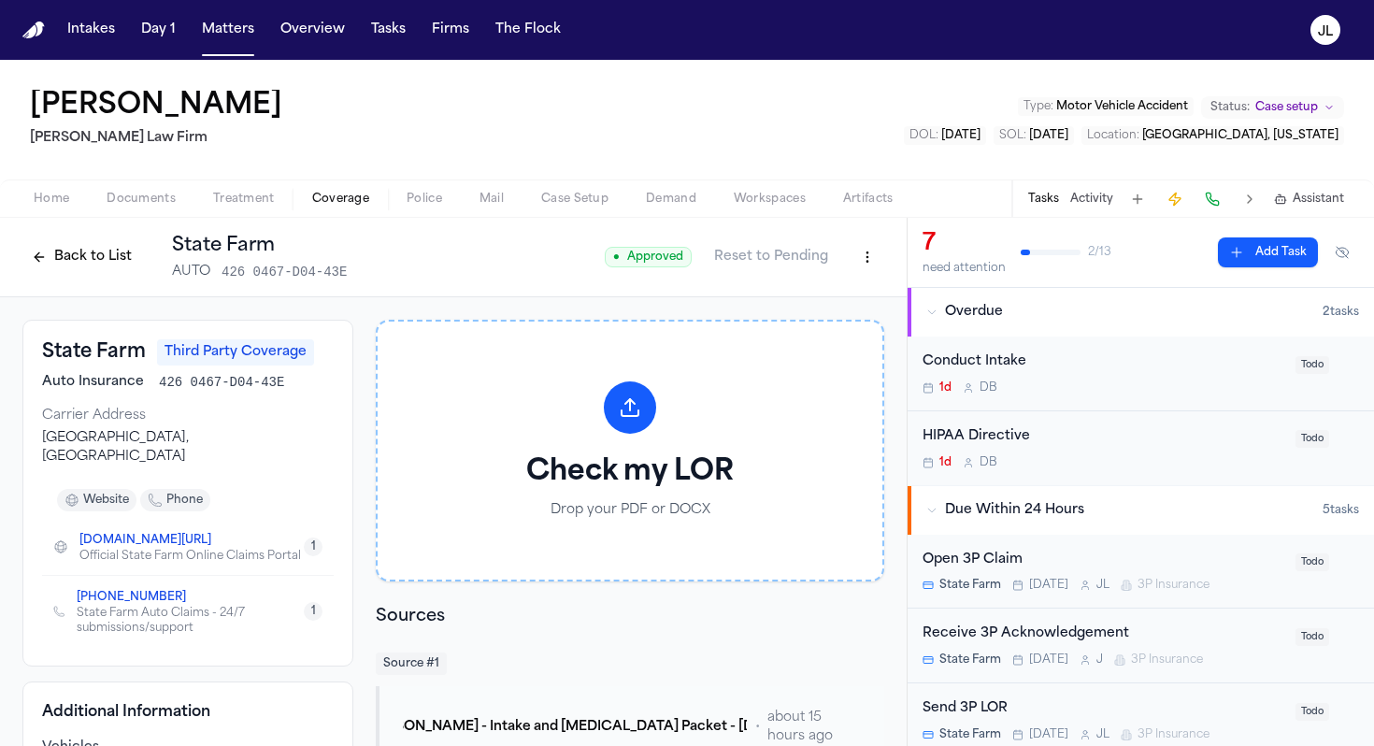
click at [39, 207] on span "Home" at bounding box center [52, 199] width 36 height 15
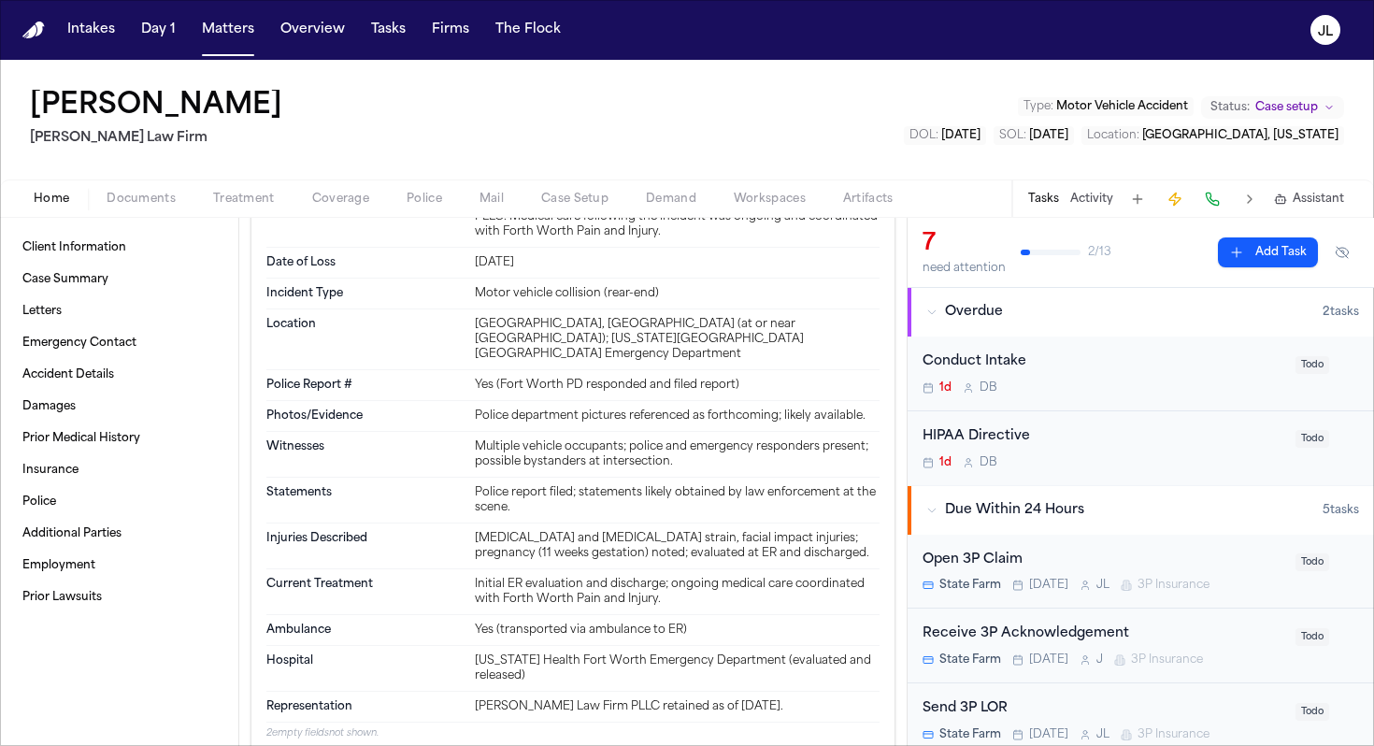
scroll to position [468, 0]
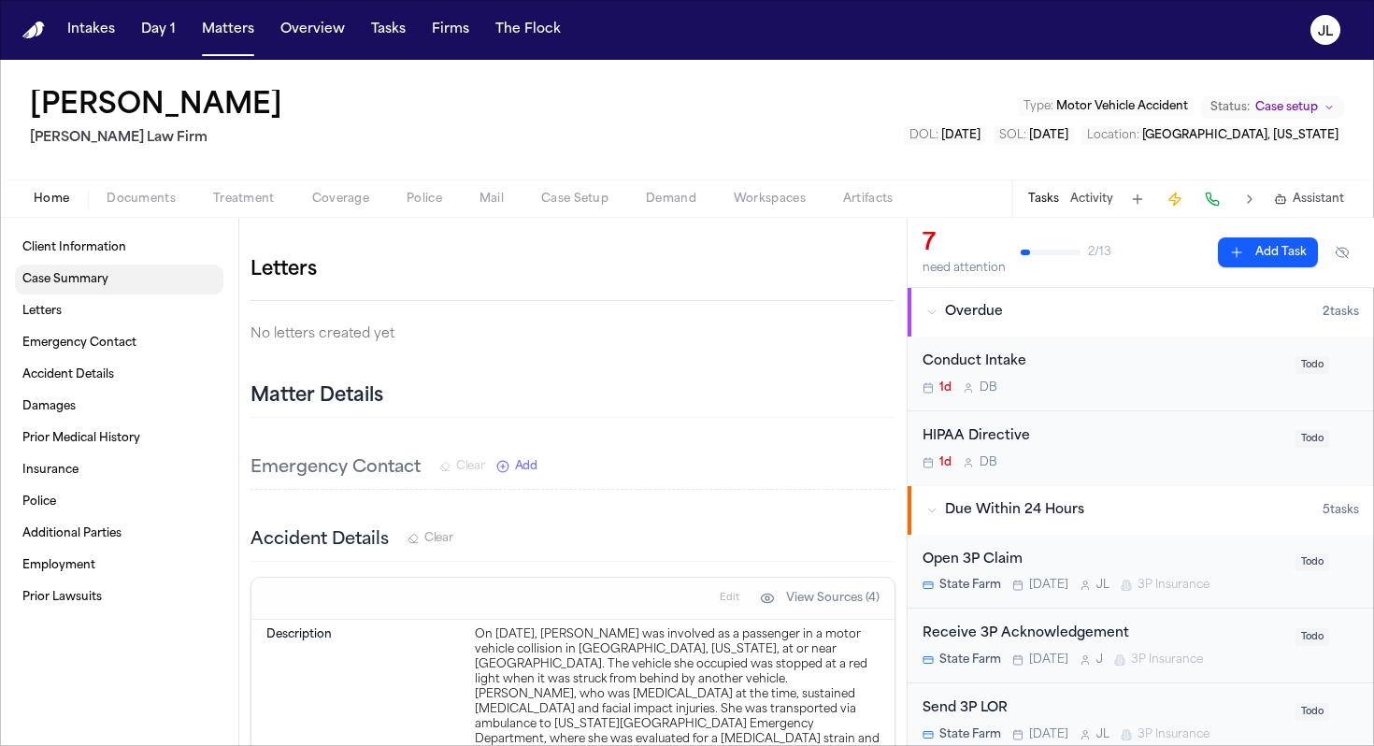
click at [90, 272] on span "Case Summary" at bounding box center [65, 279] width 86 height 15
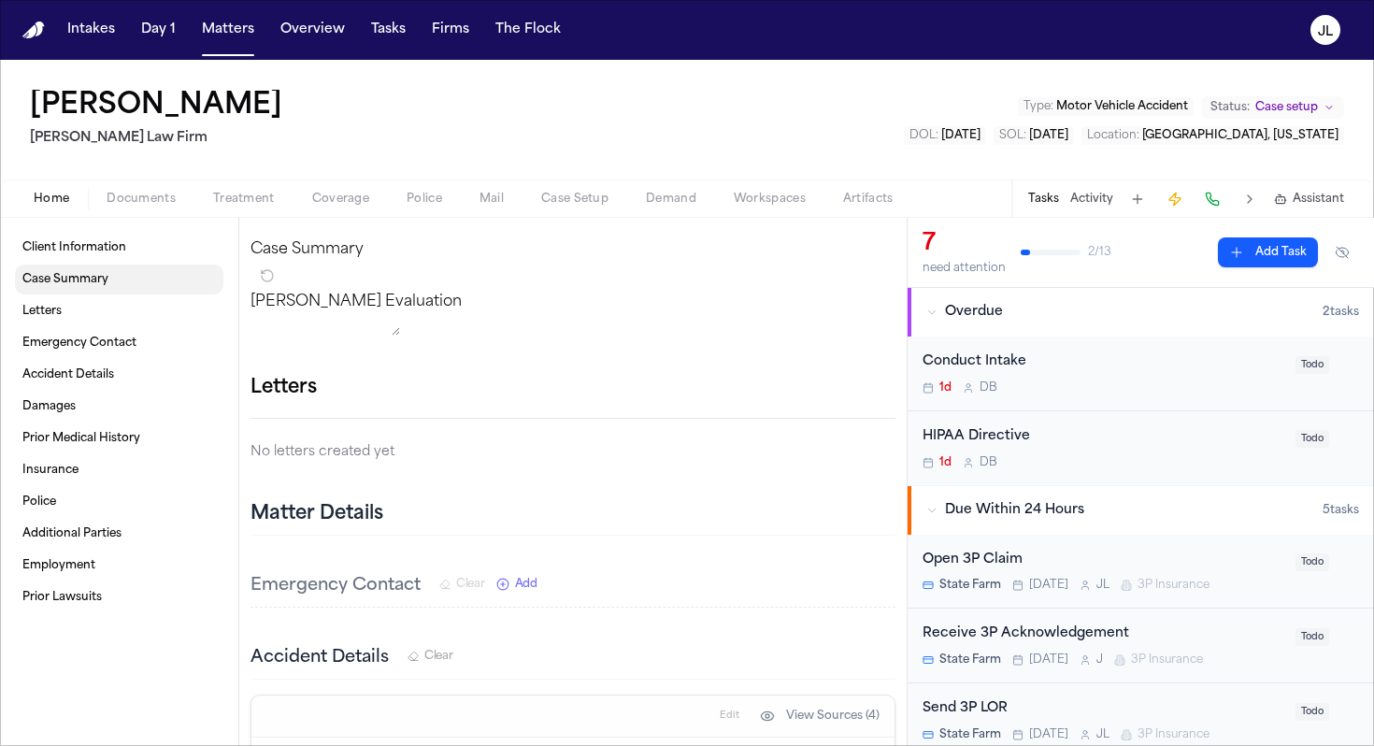
scroll to position [346, 0]
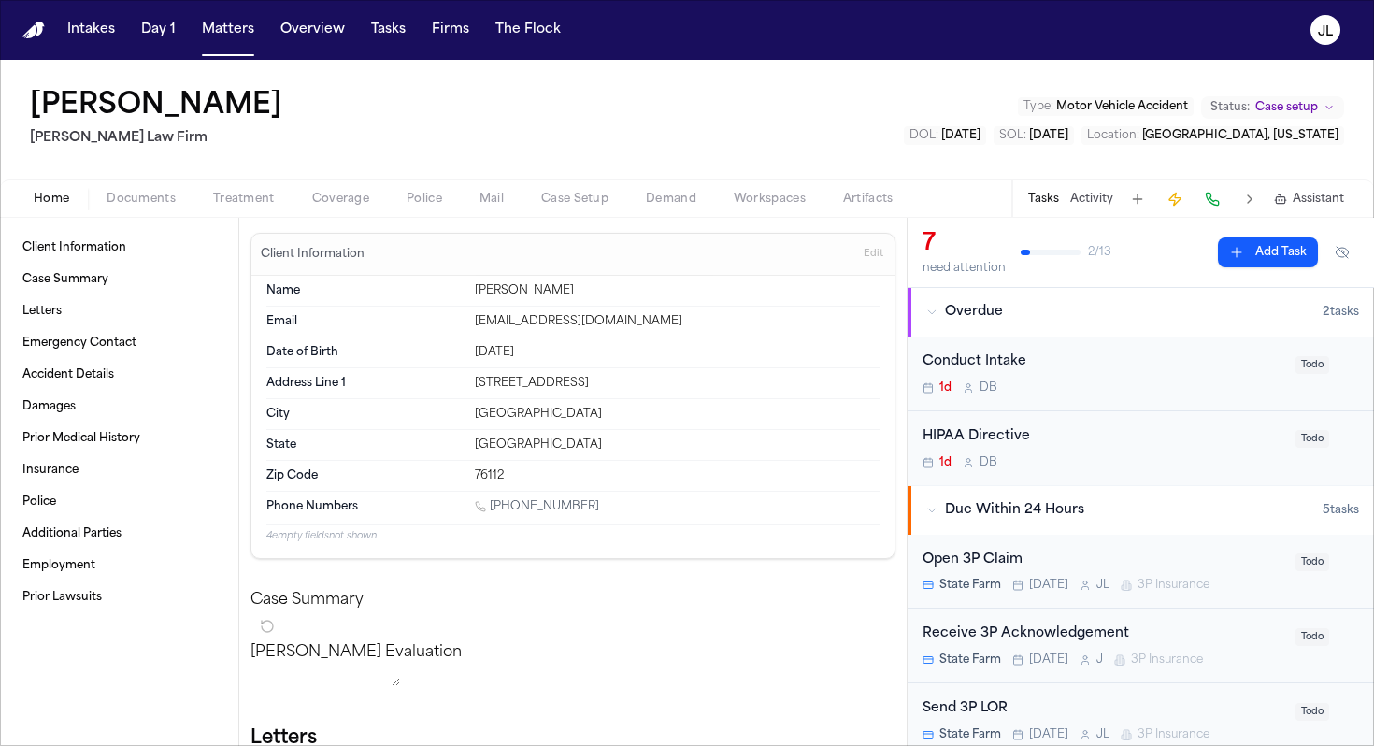
click at [130, 205] on span "Documents" at bounding box center [141, 199] width 69 height 15
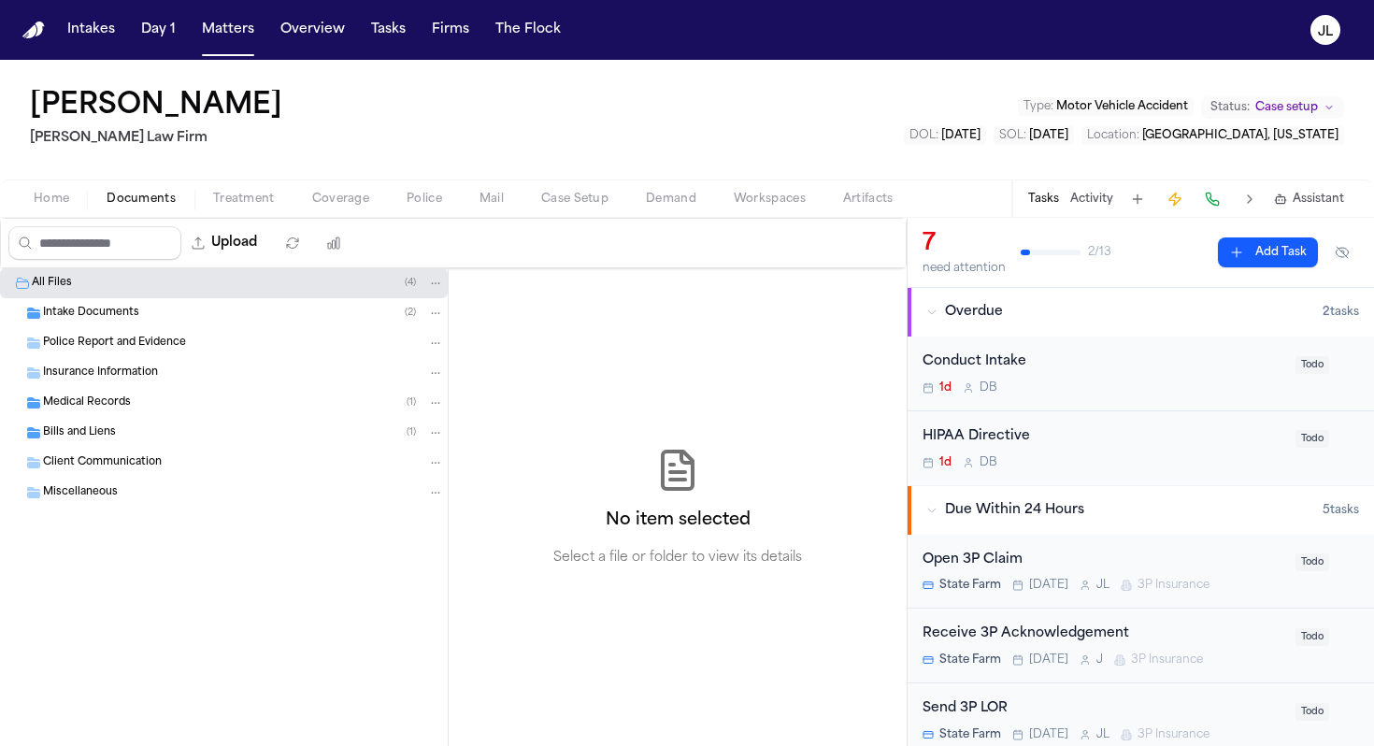
click at [118, 409] on span "Medical Records" at bounding box center [87, 403] width 88 height 16
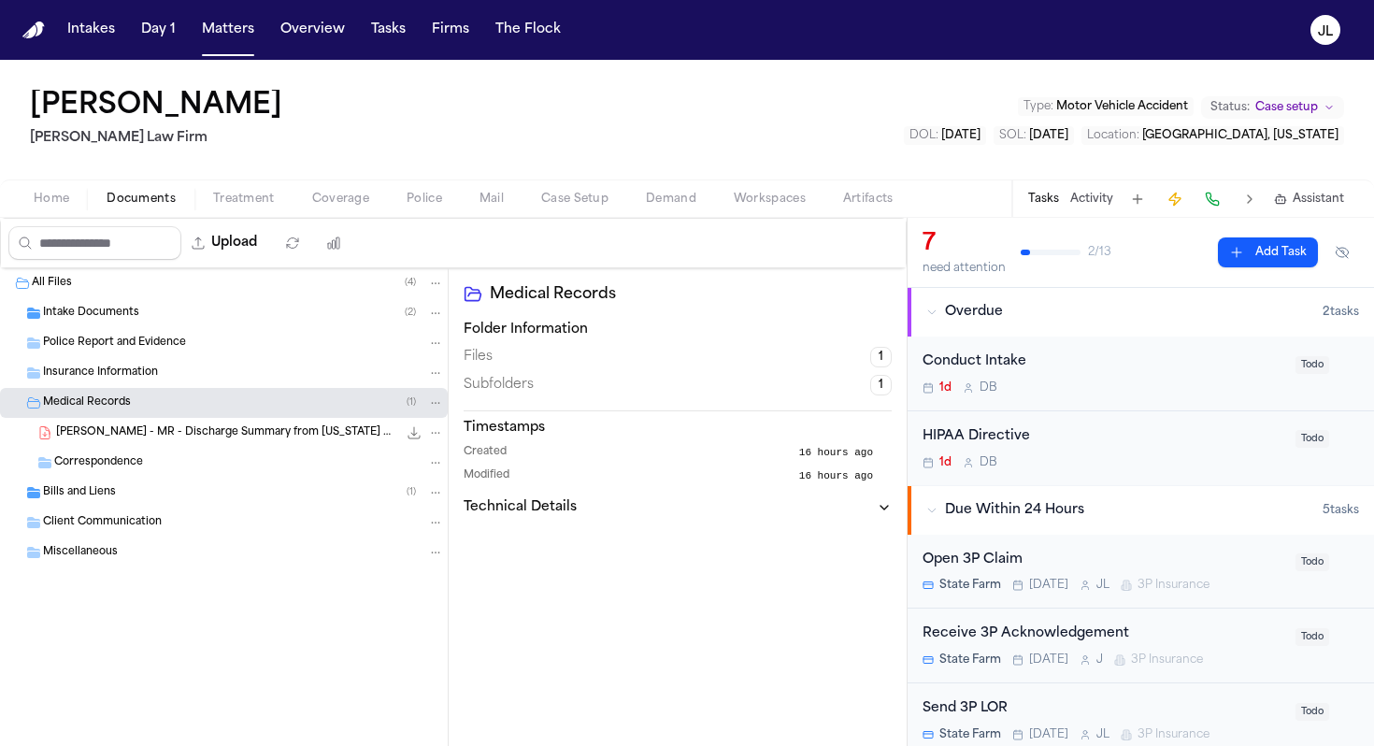
click at [117, 489] on div "Bills and Liens ( 1 )" at bounding box center [243, 492] width 401 height 17
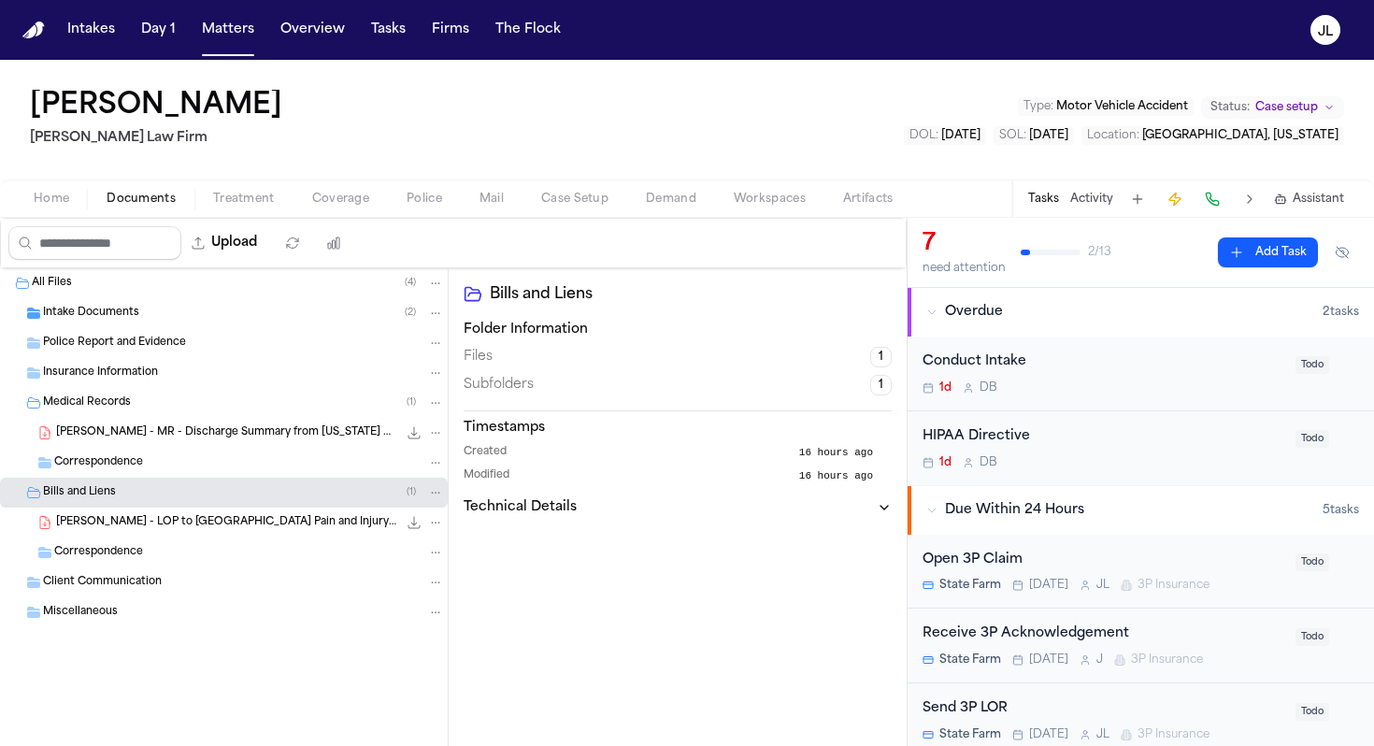
click at [125, 395] on div "Medical Records ( 1 )" at bounding box center [243, 403] width 401 height 17
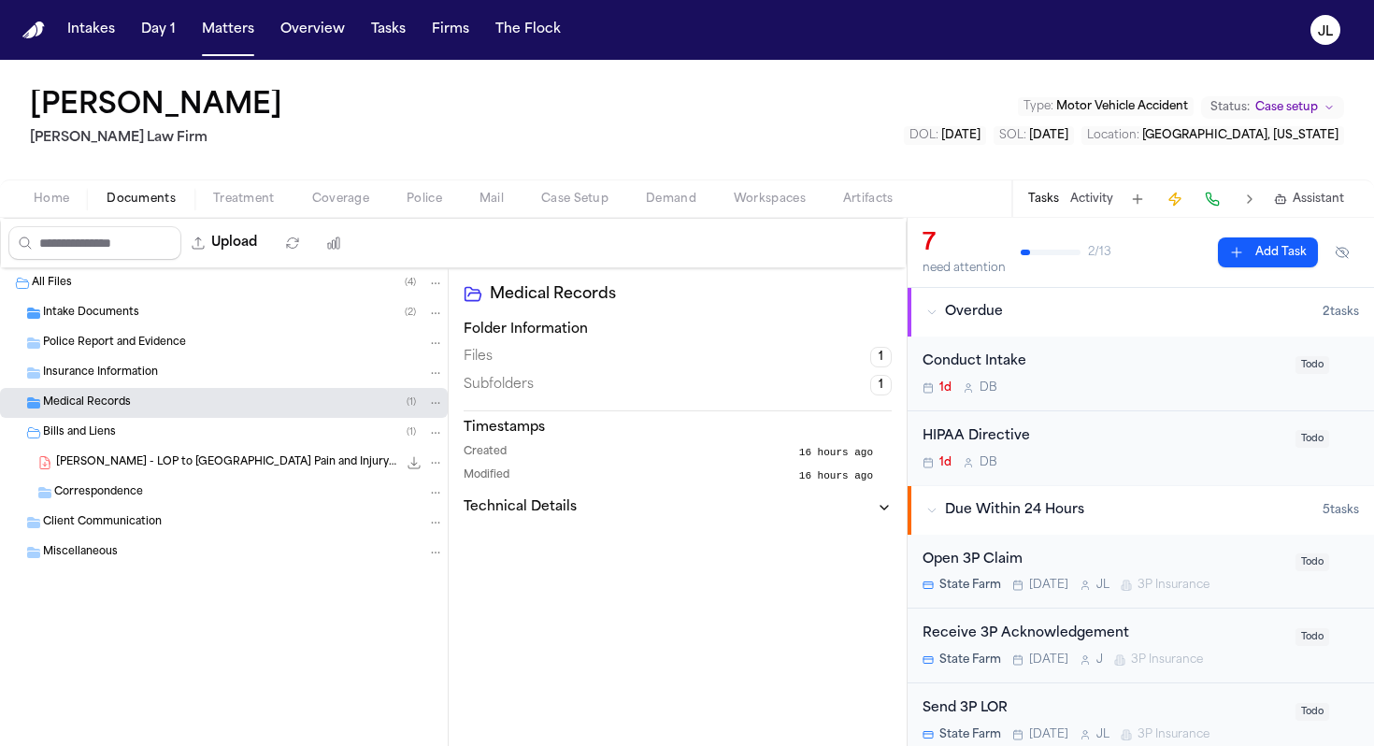
click at [126, 347] on span "Police Report and Evidence" at bounding box center [114, 344] width 143 height 16
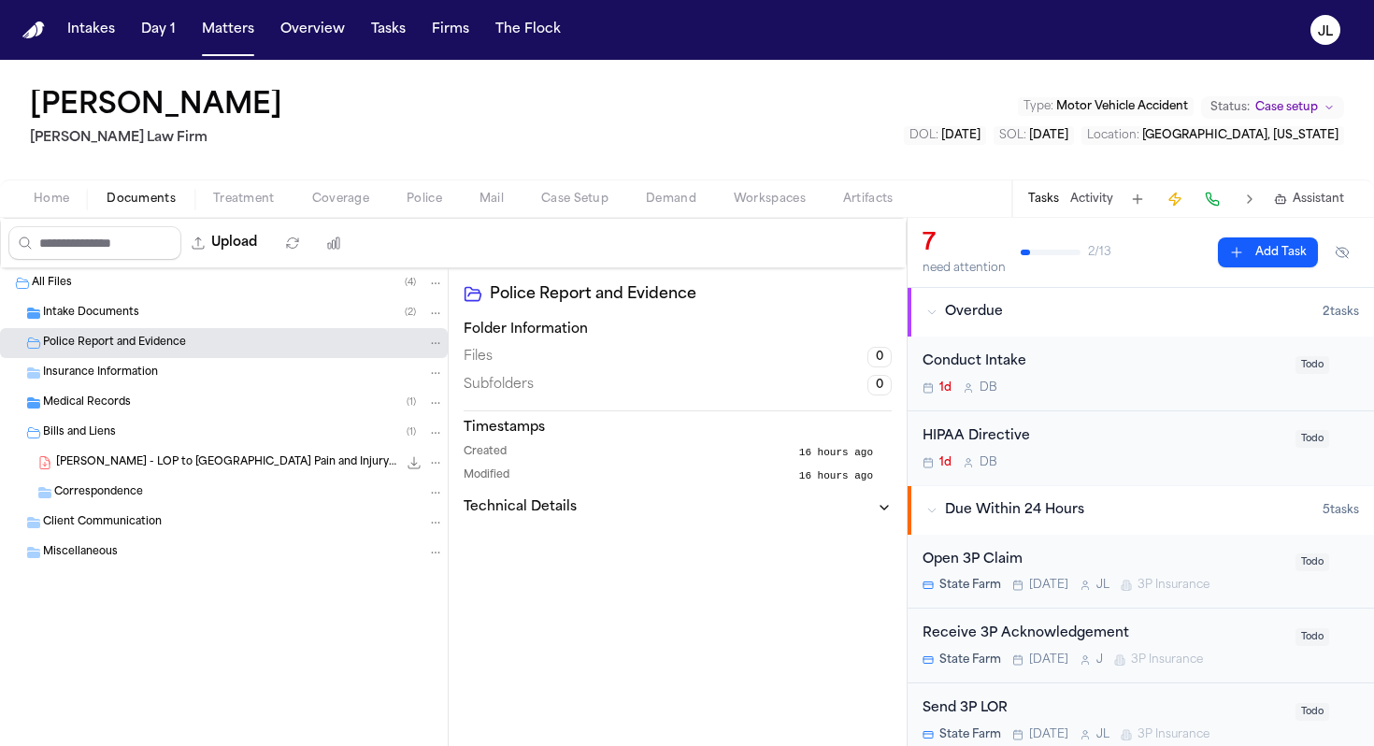
click at [133, 315] on span "Intake Documents" at bounding box center [91, 314] width 96 height 16
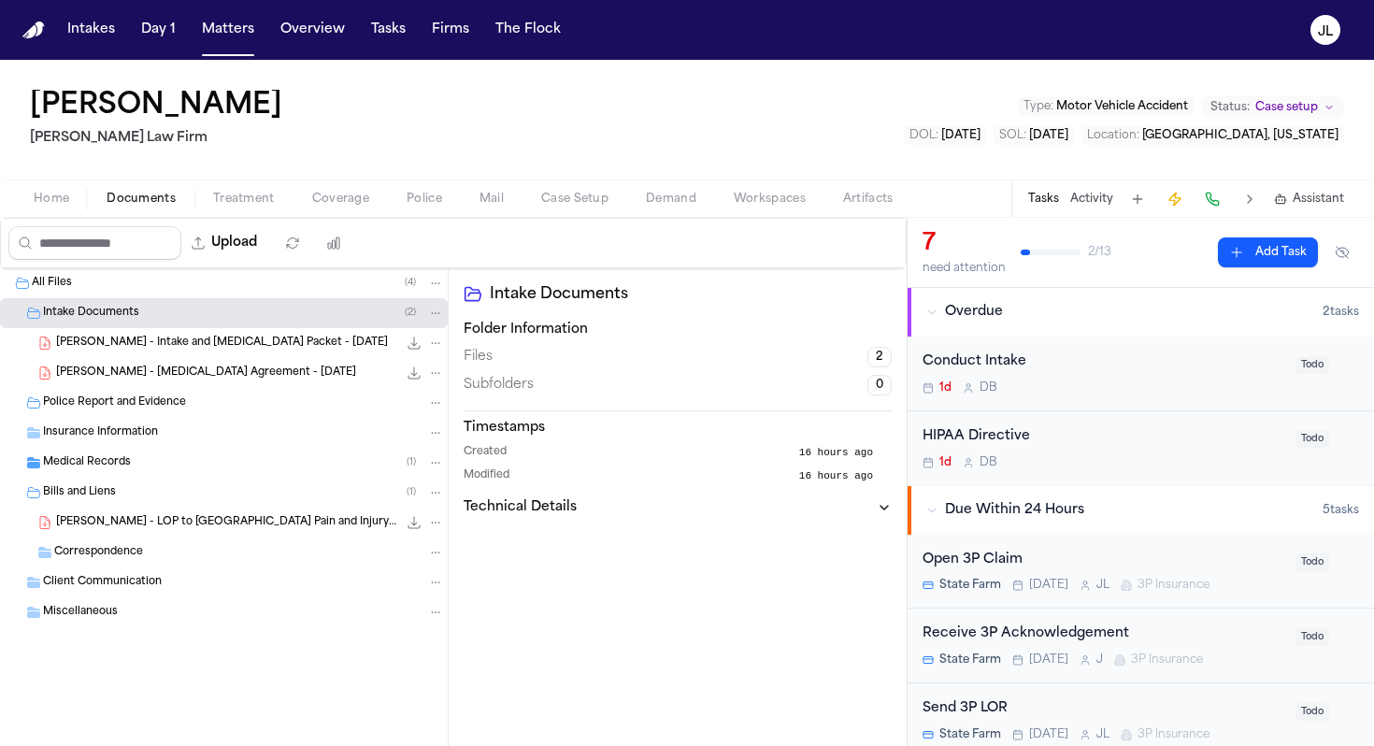
click at [132, 296] on div "All Files ( 4 )" at bounding box center [224, 283] width 448 height 30
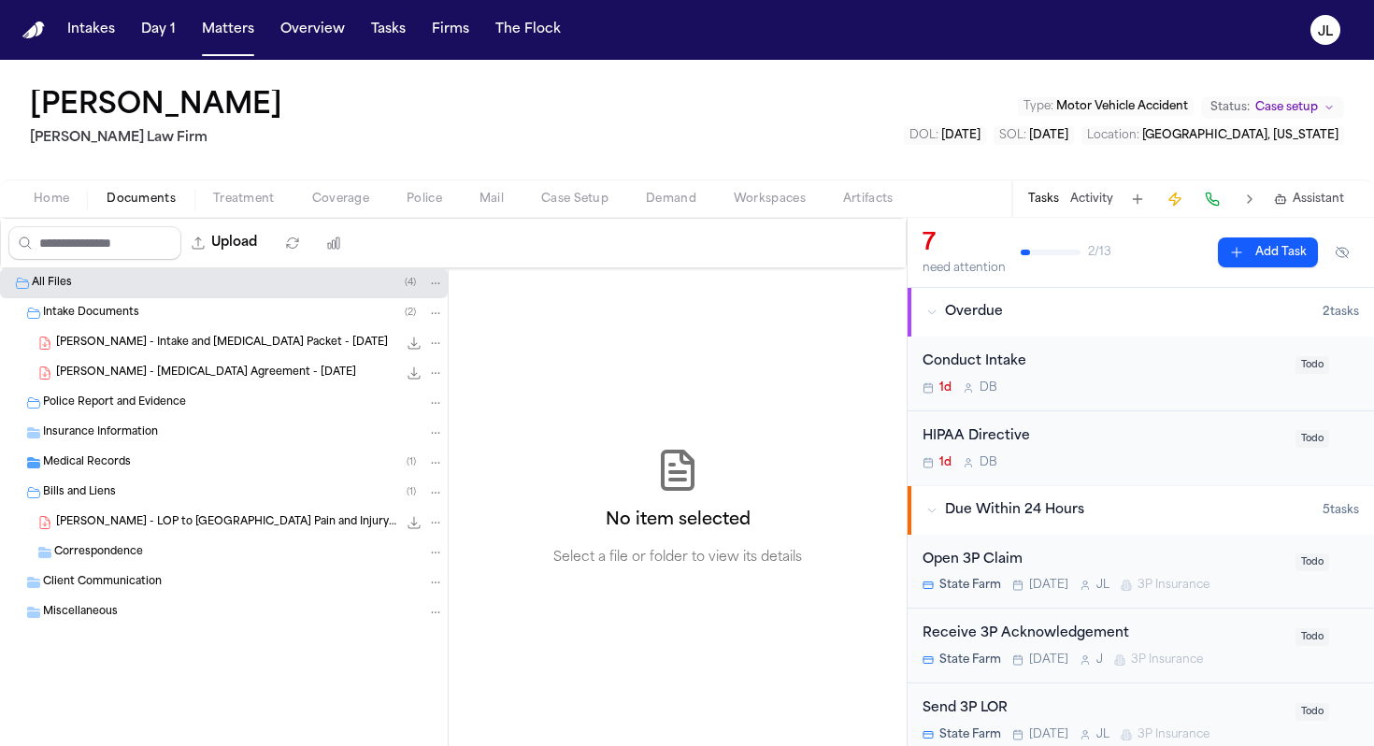
click at [338, 200] on span "Coverage" at bounding box center [340, 199] width 57 height 15
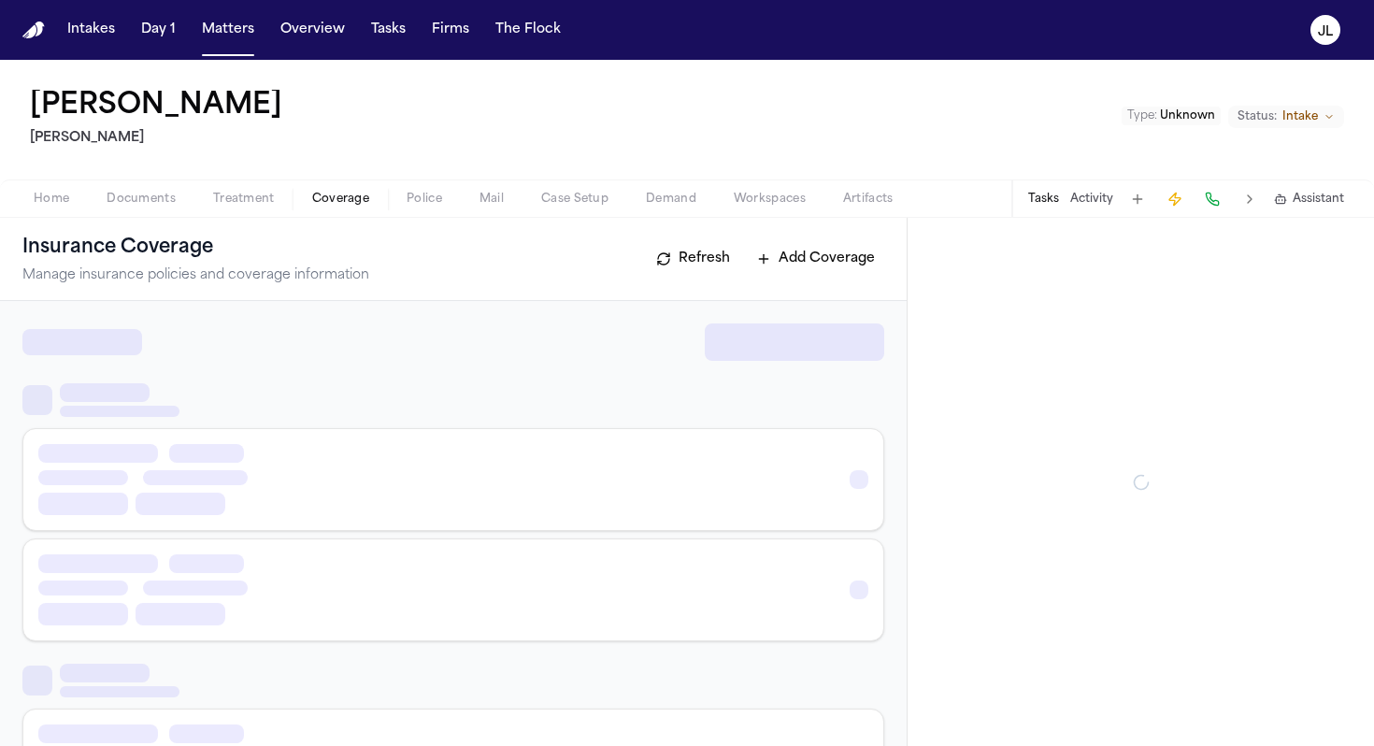
click at [337, 201] on span "Coverage" at bounding box center [340, 199] width 57 height 15
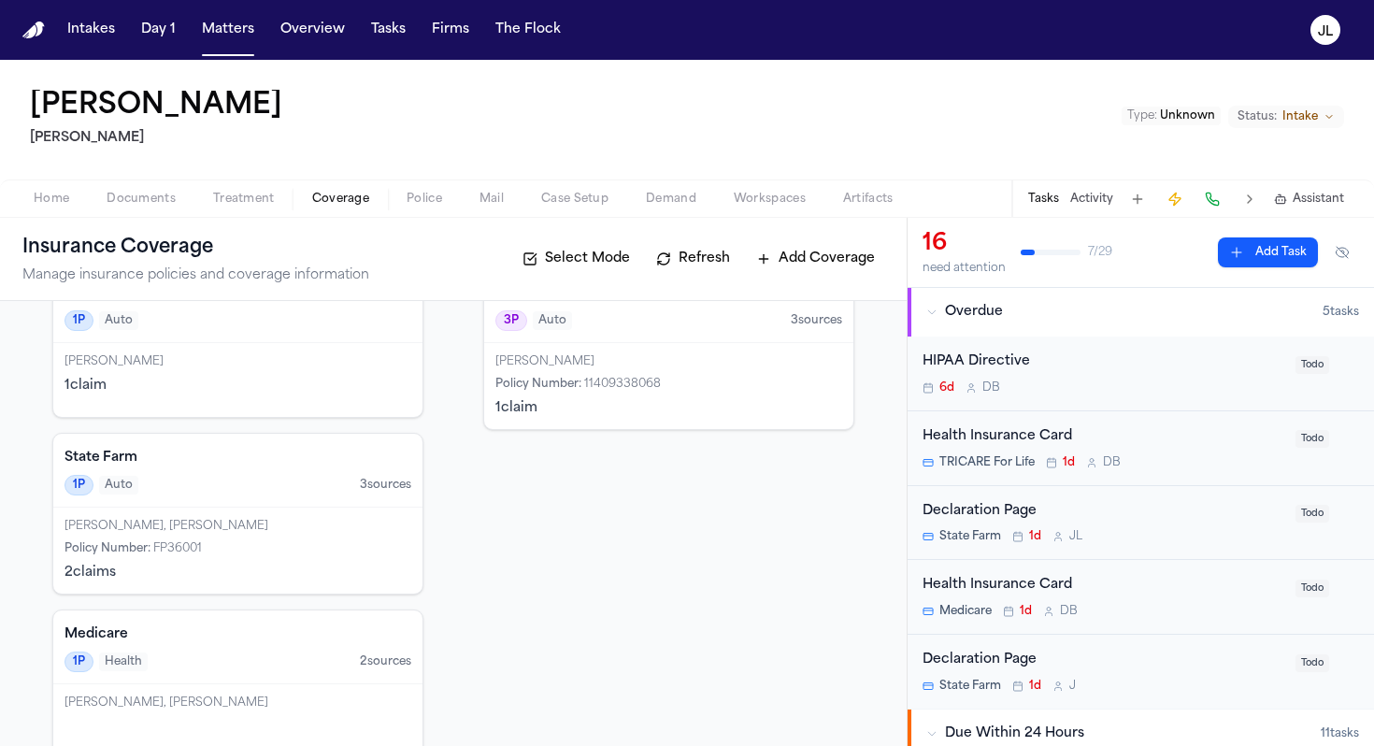
scroll to position [103, 0]
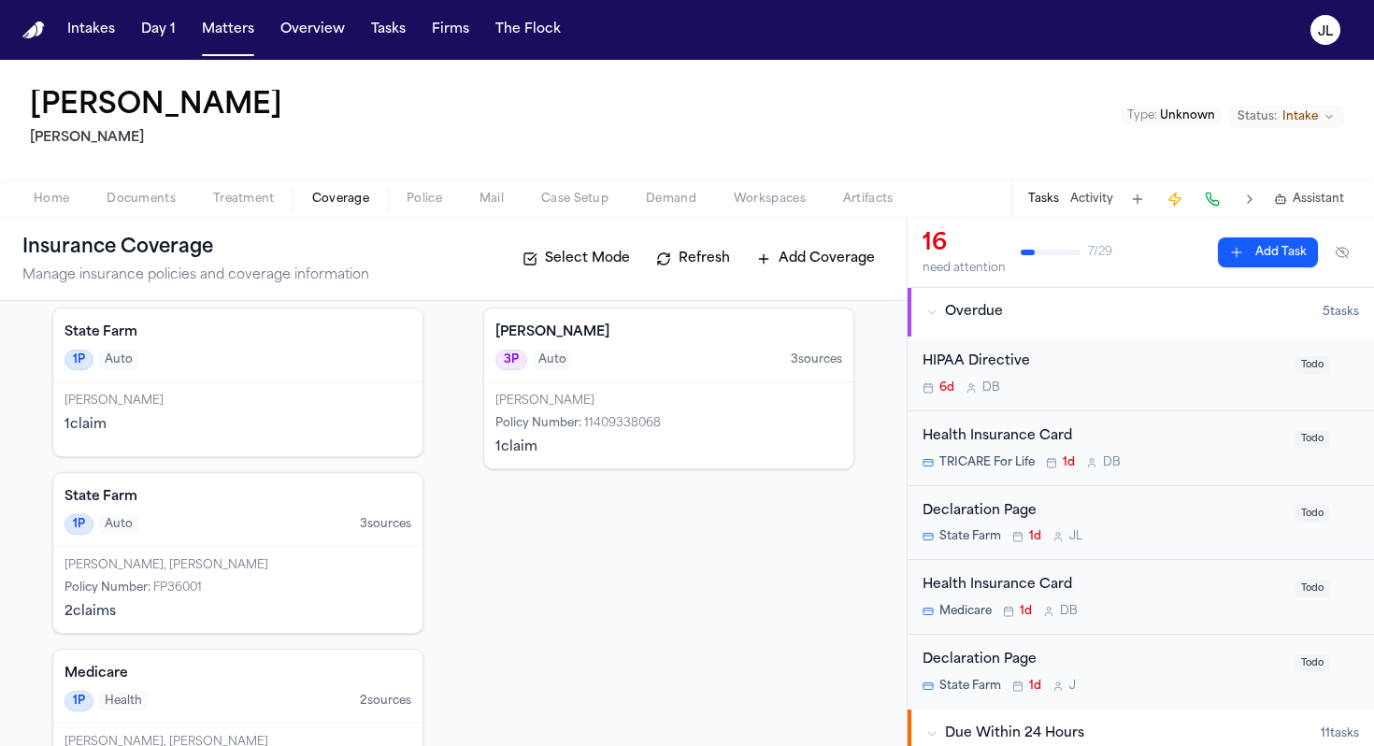
click at [281, 414] on div "[PERSON_NAME] 1 claim" at bounding box center [237, 419] width 369 height 74
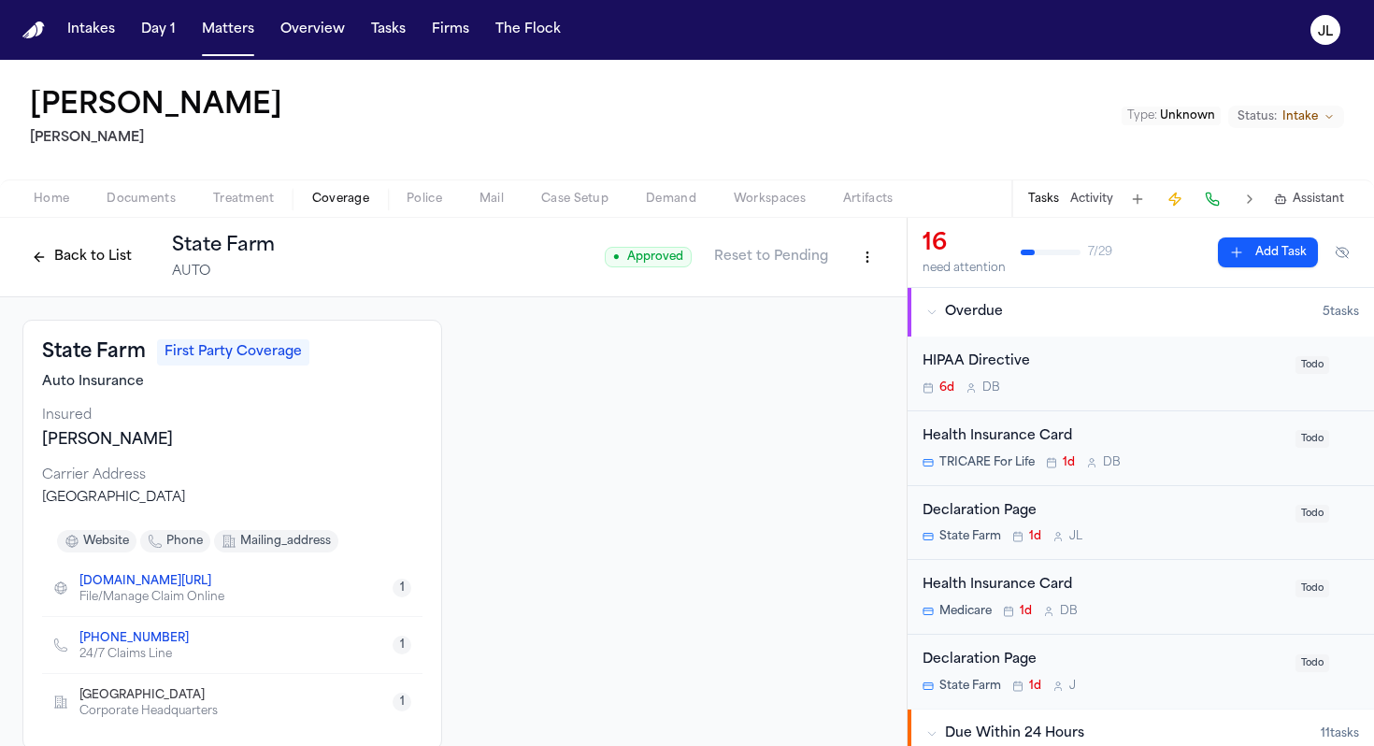
click at [82, 239] on div "Back to List State Farm AUTO" at bounding box center [148, 257] width 252 height 49
click at [82, 246] on button "Back to List" at bounding box center [81, 257] width 119 height 30
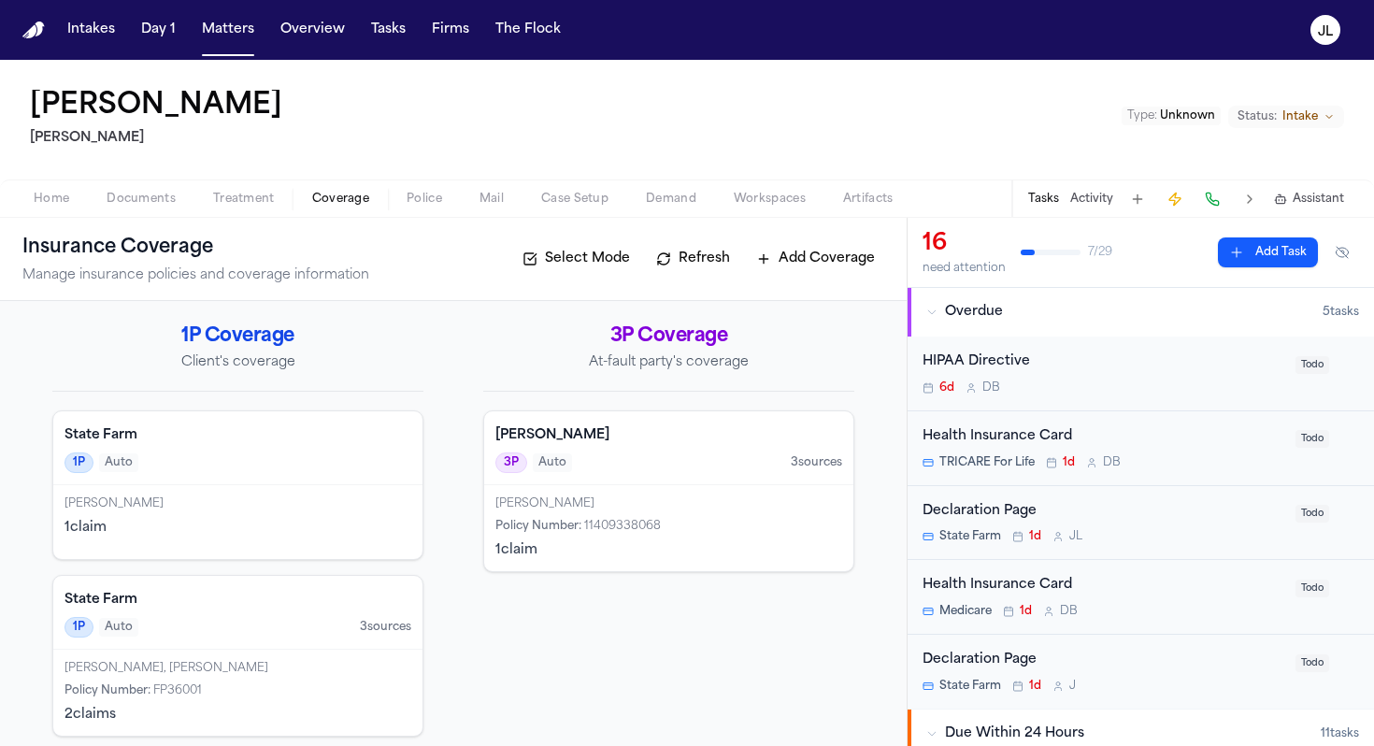
click at [136, 609] on h4 "State Farm" at bounding box center [238, 600] width 347 height 19
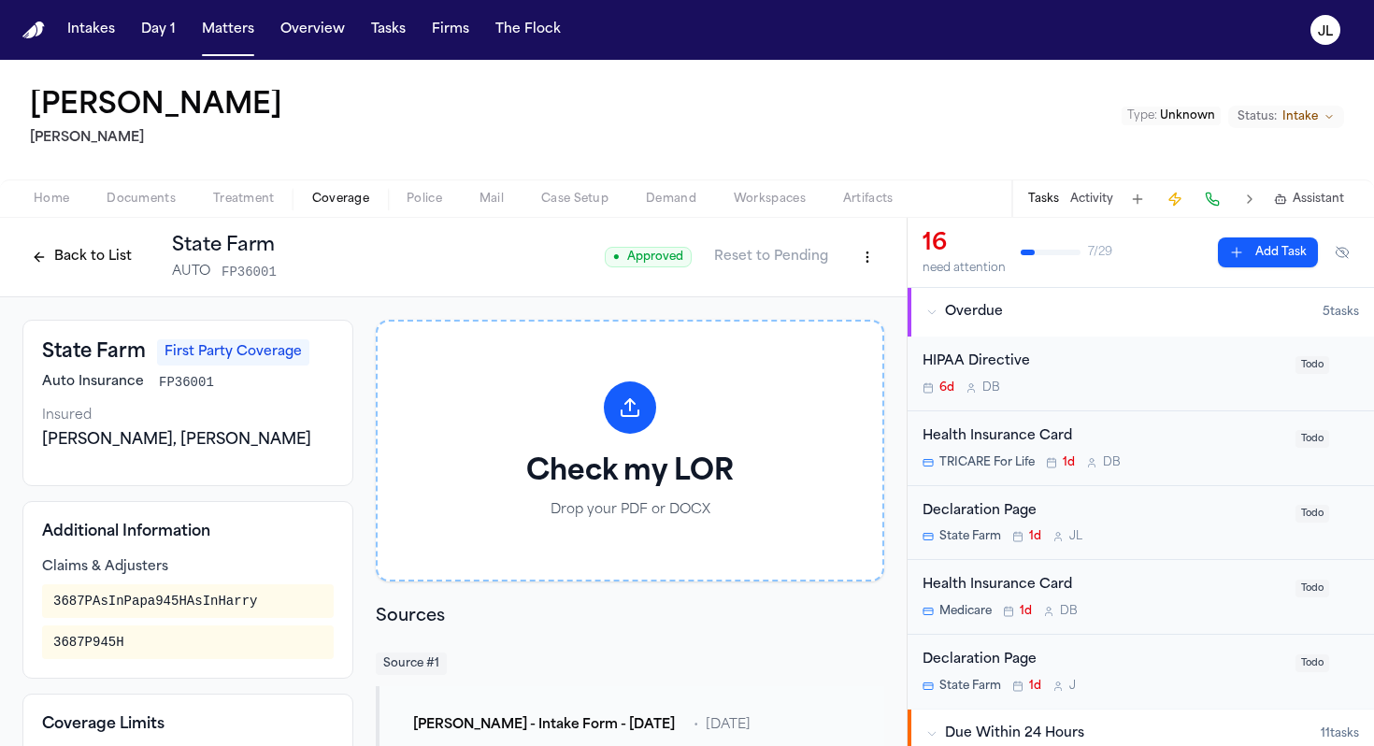
click at [42, 254] on button "Back to List" at bounding box center [81, 257] width 119 height 30
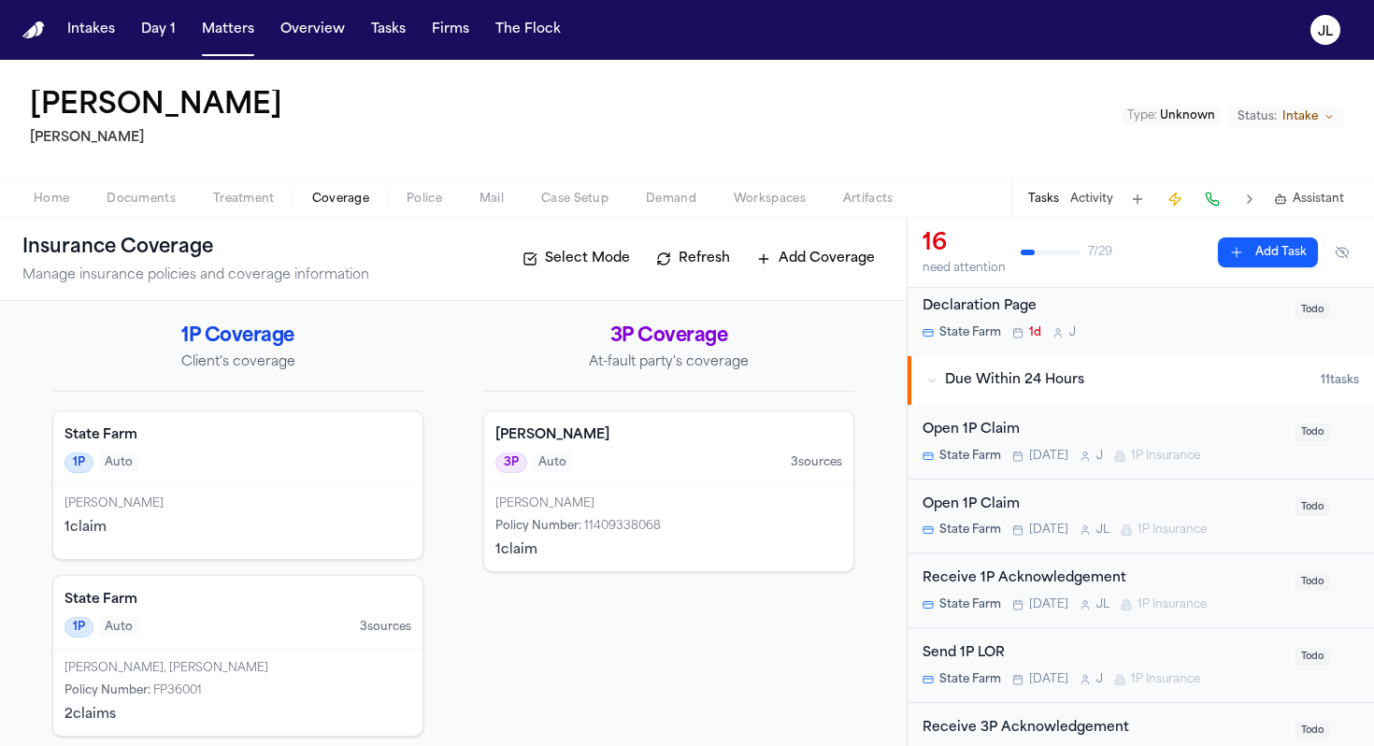
scroll to position [356, 0]
click at [1008, 506] on div "Open 1P Claim" at bounding box center [1104, 503] width 362 height 22
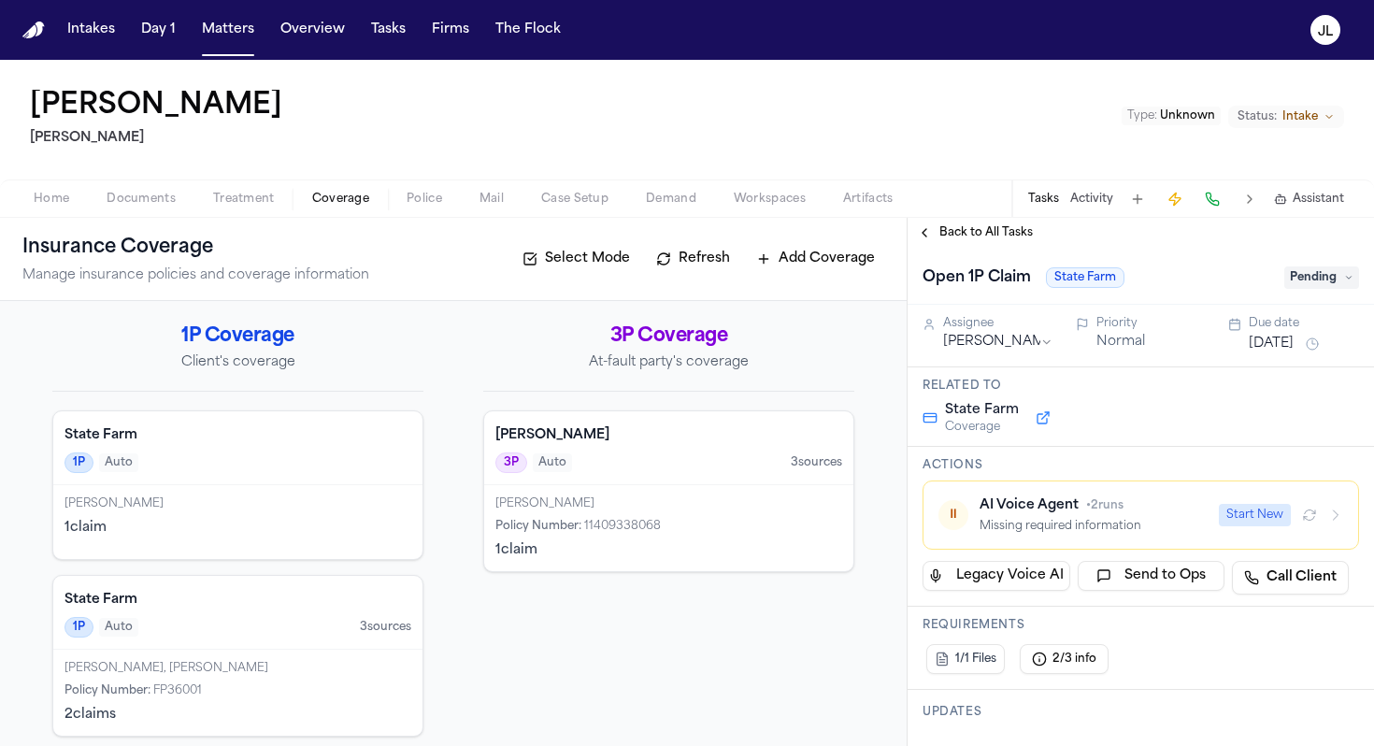
click at [1337, 520] on icon "button" at bounding box center [1335, 515] width 15 height 15
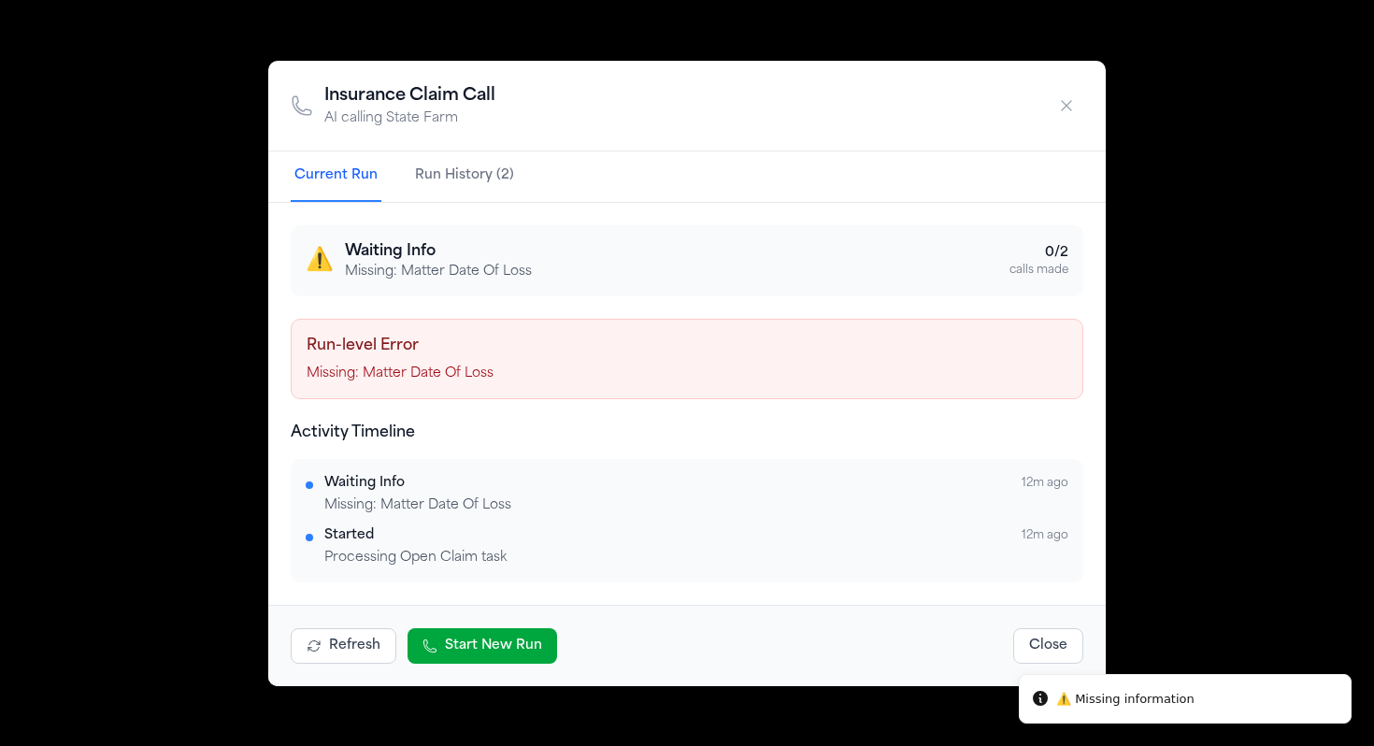
click at [1070, 98] on icon "button" at bounding box center [1066, 105] width 19 height 19
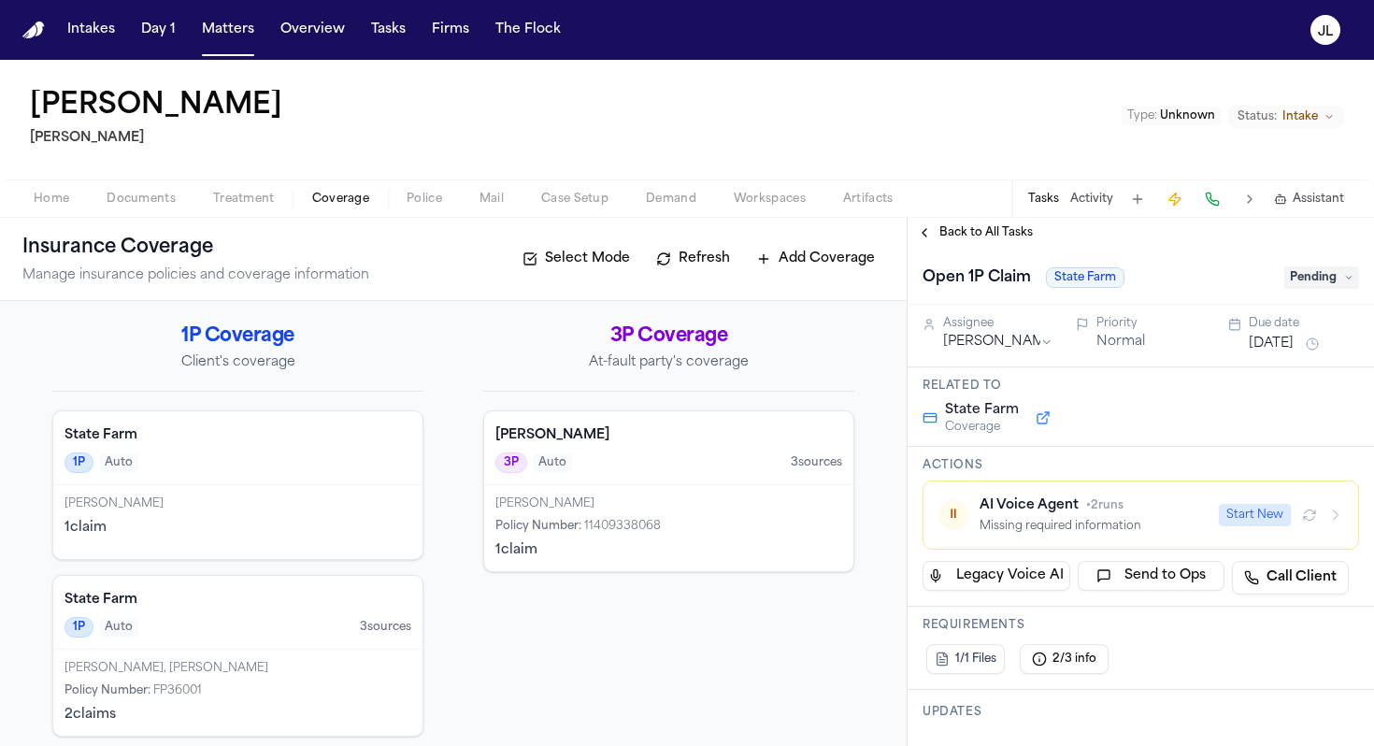
click at [563, 216] on div "Home Documents Treatment Coverage Police Mail Case Setup Demand Workspaces Arti…" at bounding box center [687, 197] width 1374 height 37
click at [563, 209] on div "Home Documents Treatment Coverage Police Mail Case Setup Demand Workspaces Arti…" at bounding box center [687, 197] width 1374 height 37
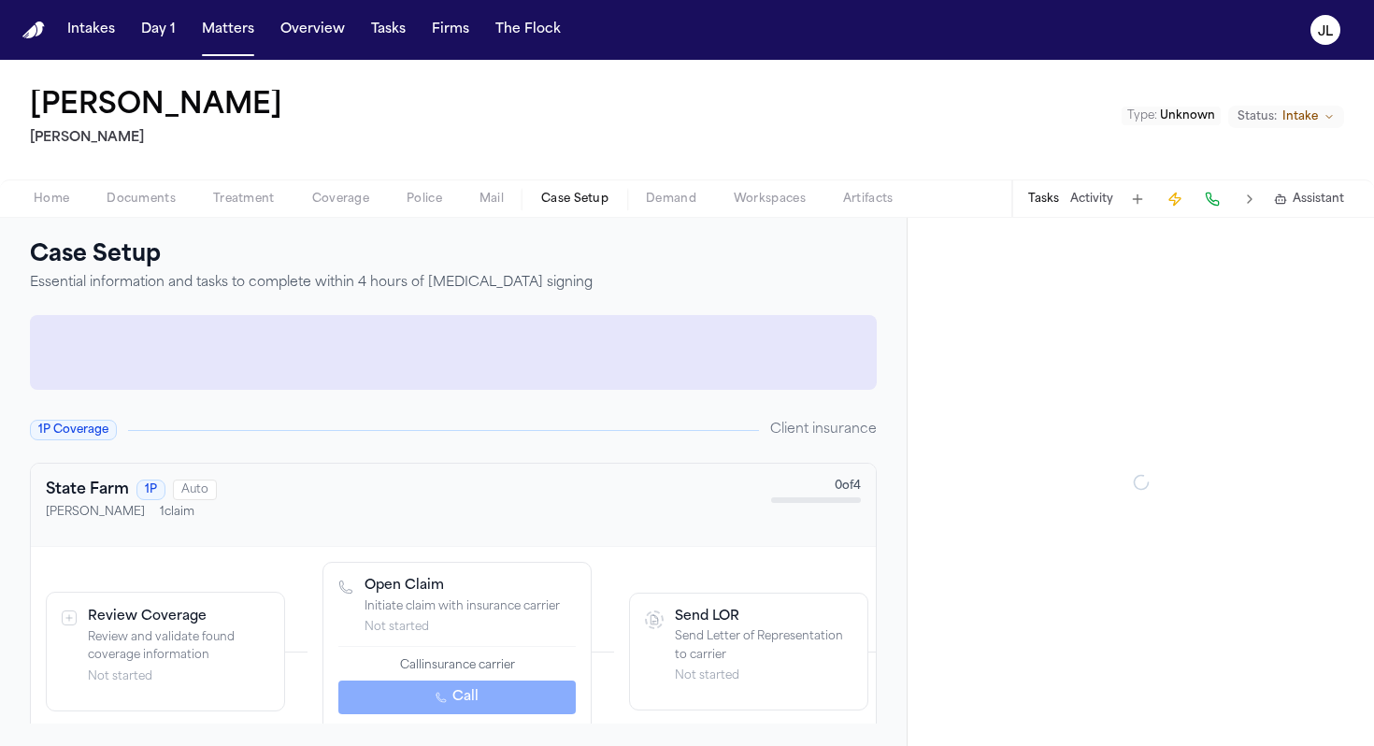
click at [565, 202] on span "Case Setup" at bounding box center [574, 199] width 67 height 15
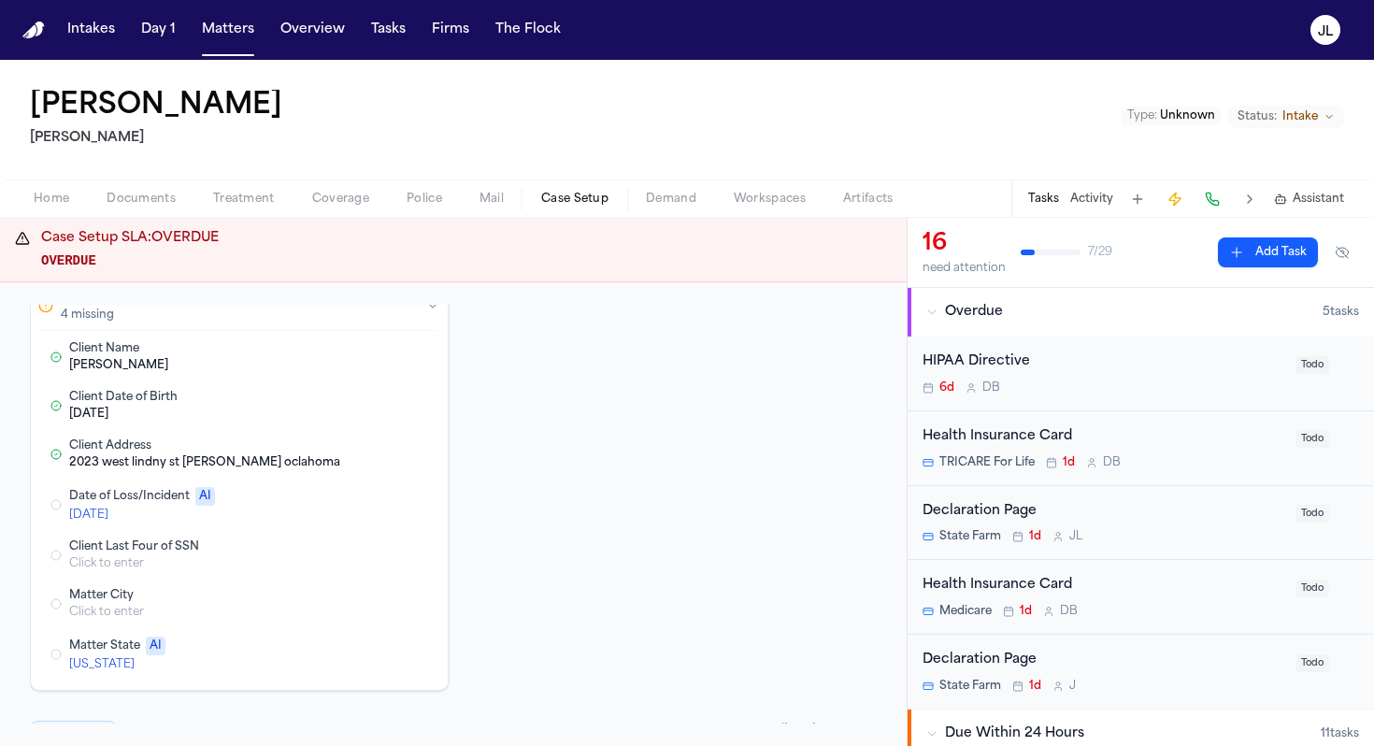
scroll to position [101, 0]
click at [321, 503] on button "Edit Date of Loss/Incident" at bounding box center [312, 503] width 19 height 19
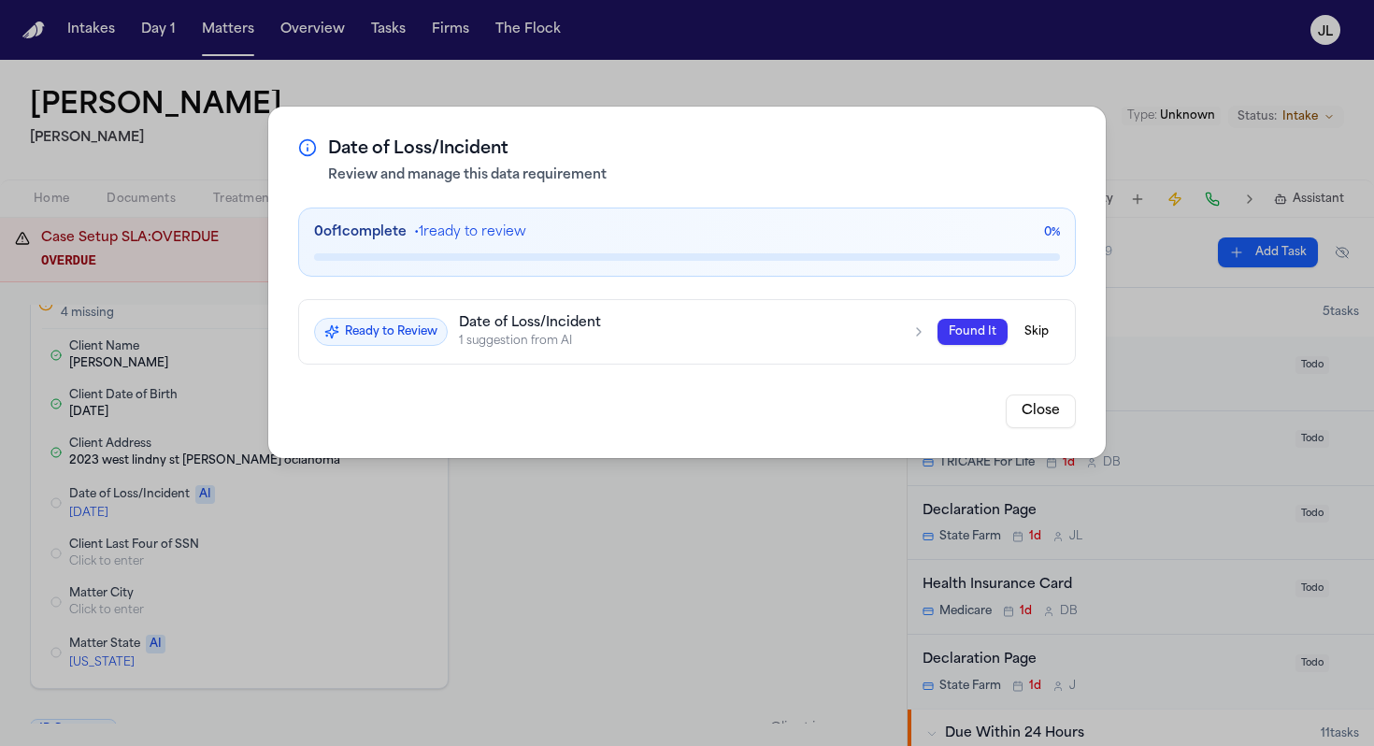
click at [1069, 420] on button "Close" at bounding box center [1041, 411] width 70 height 34
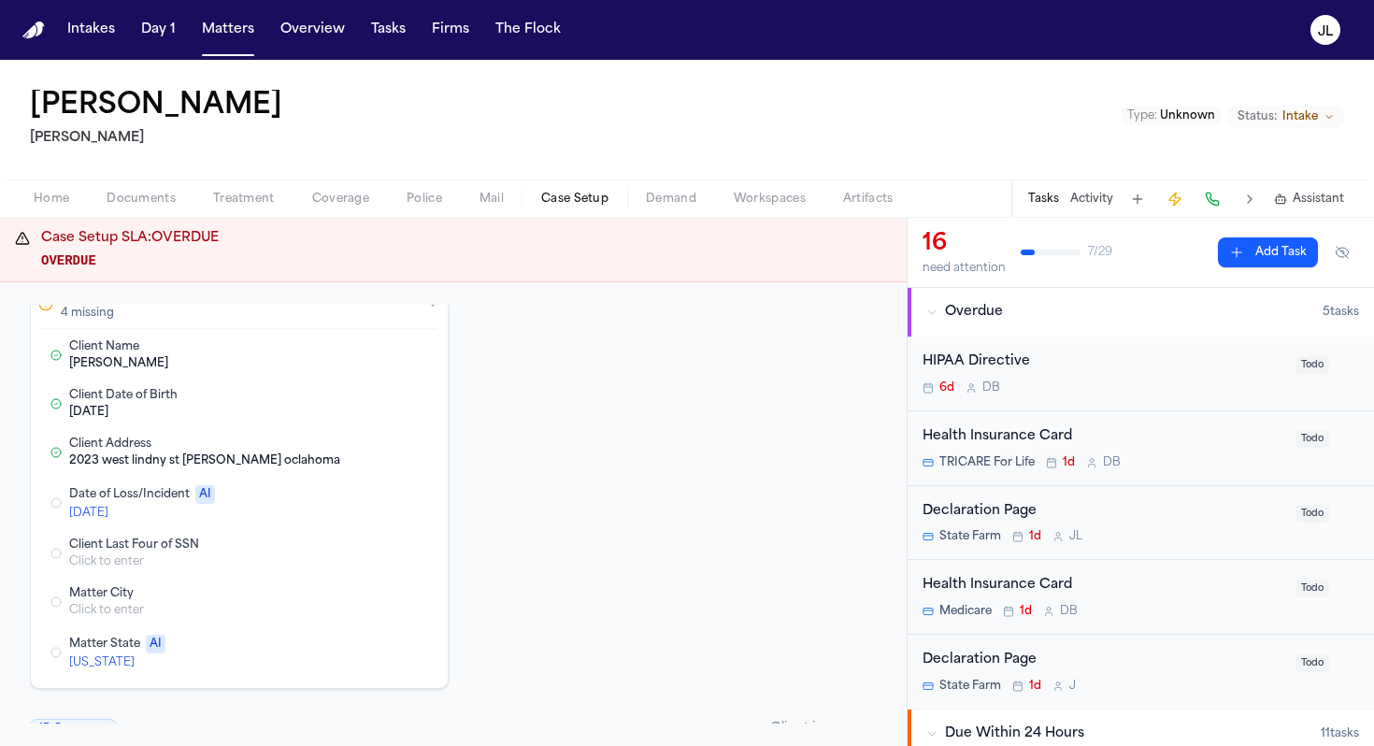
click at [353, 499] on button "Edit Date of Loss/Incident" at bounding box center [342, 503] width 34 height 22
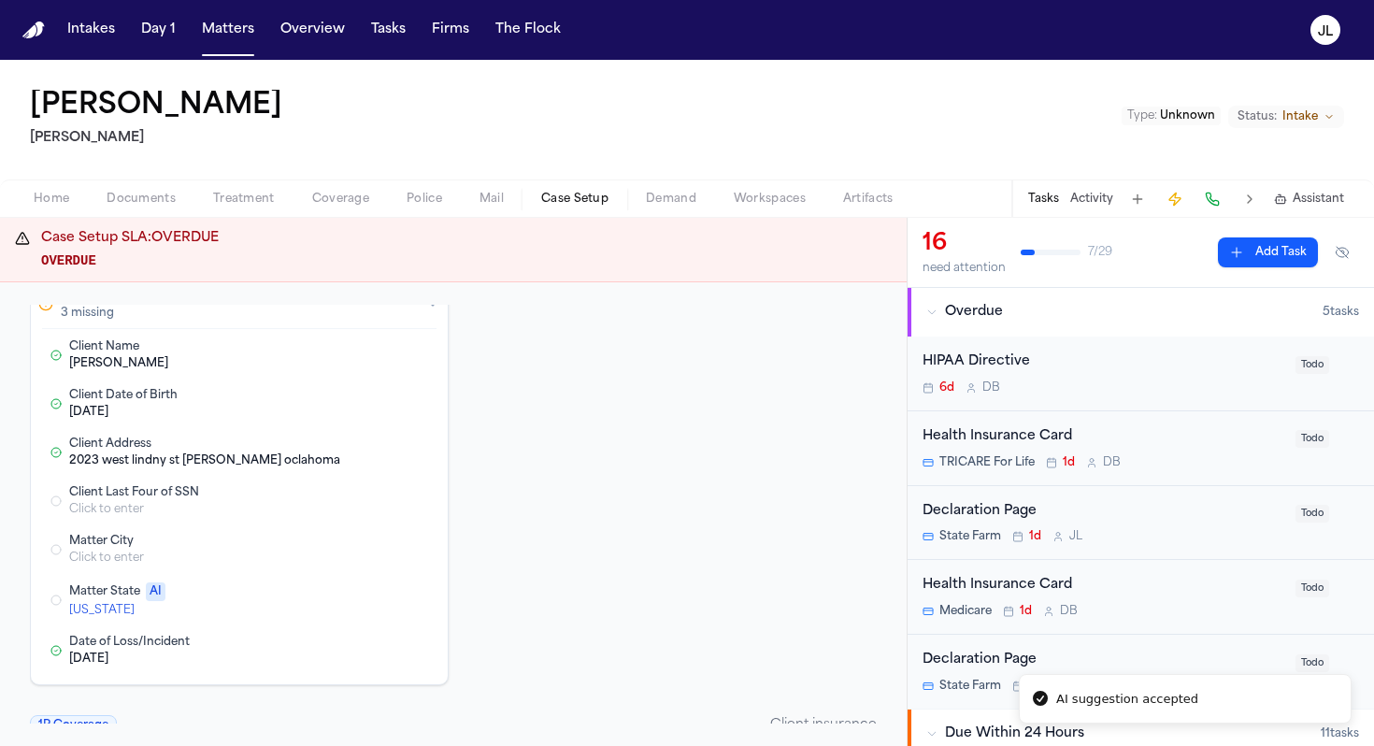
click at [349, 601] on button "Edit Matter State" at bounding box center [342, 600] width 34 height 22
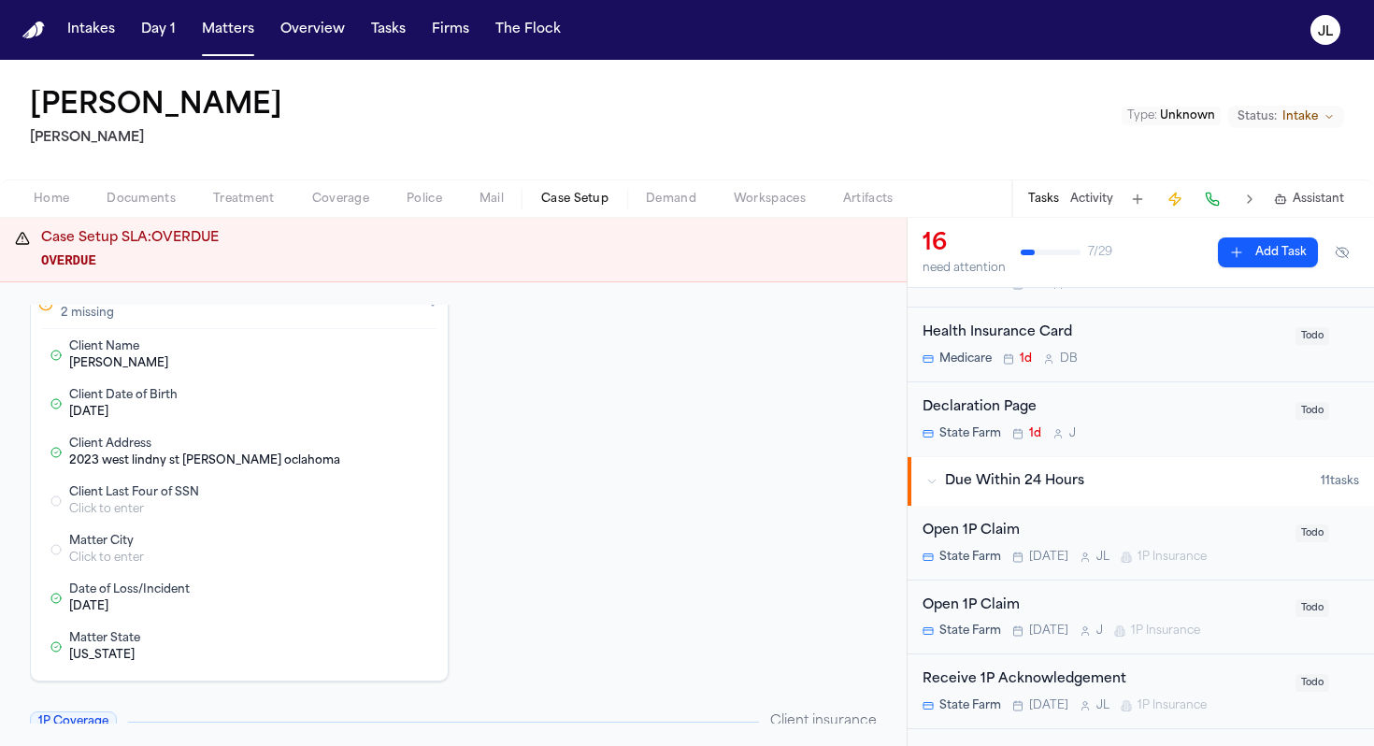
scroll to position [396, 0]
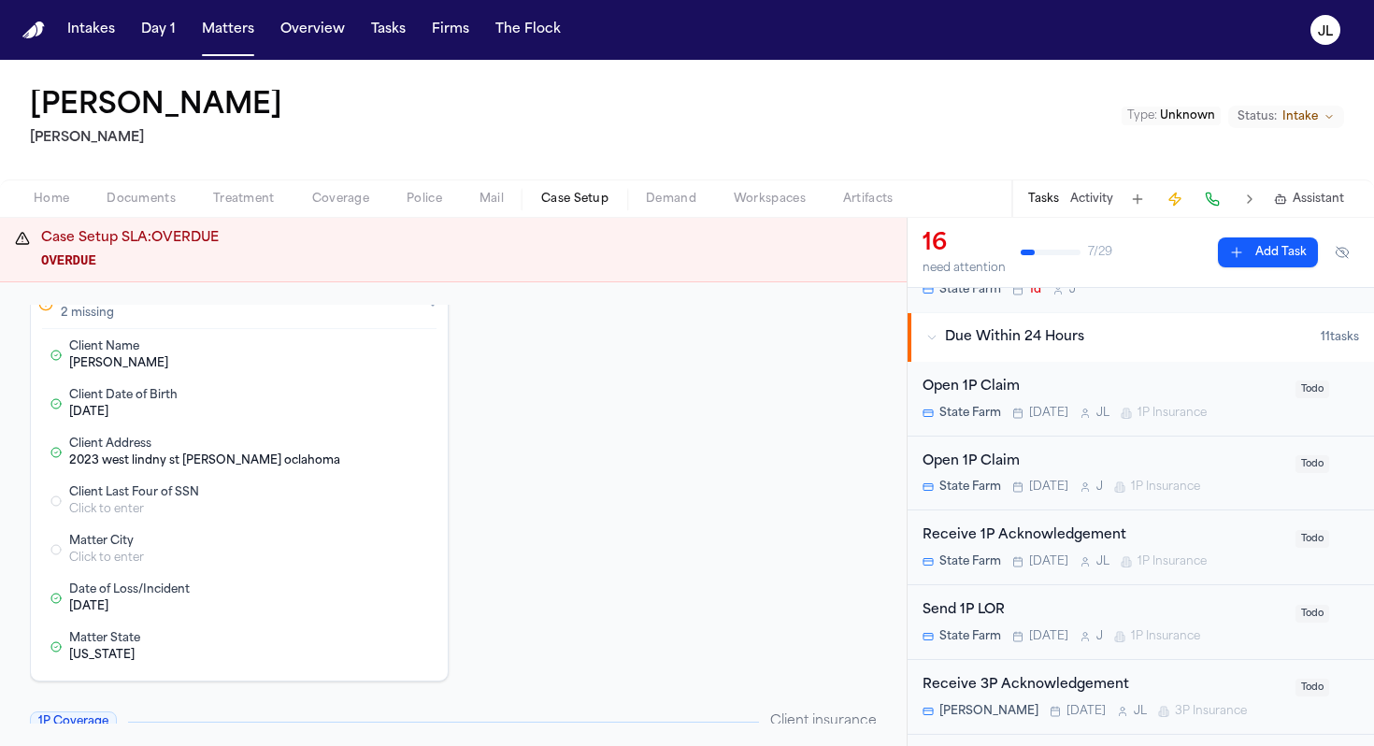
click at [1125, 458] on div "Open 1P Claim" at bounding box center [1104, 463] width 362 height 22
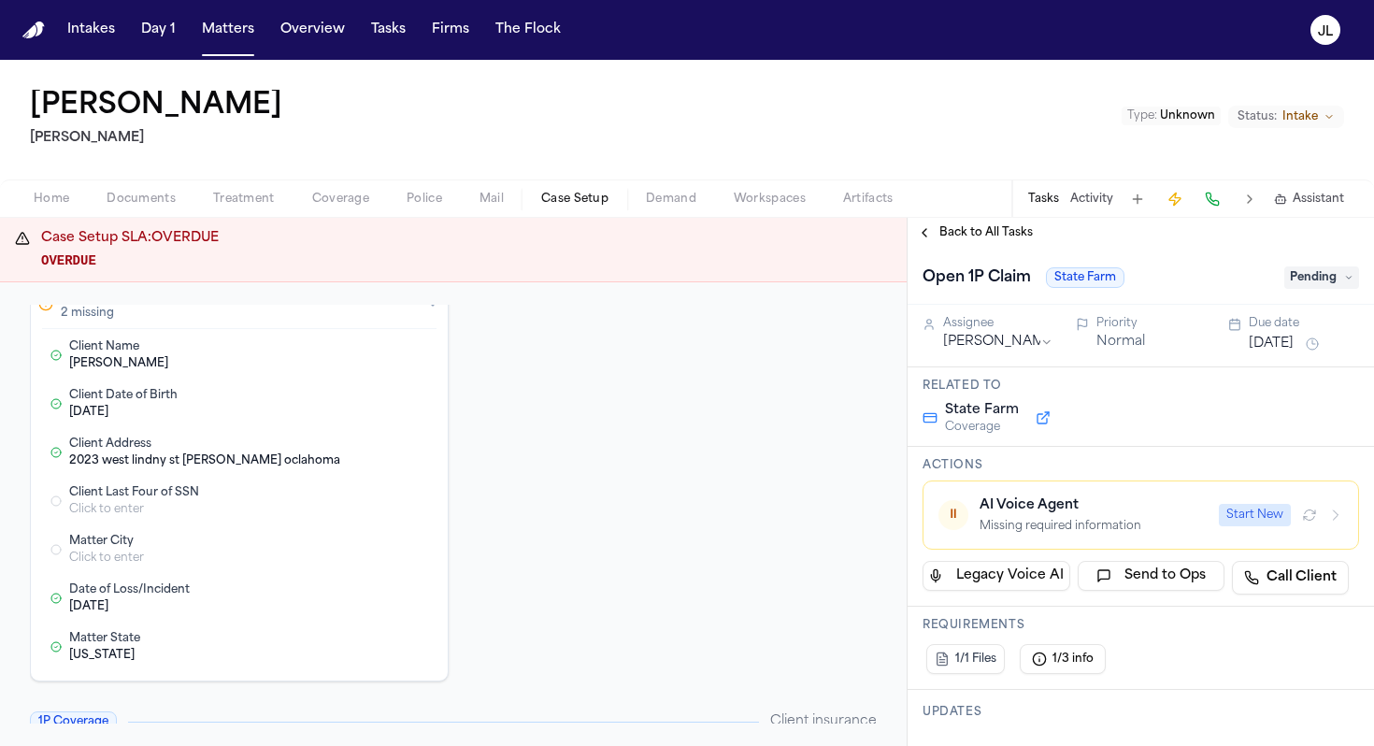
click at [1271, 518] on button "Start New" at bounding box center [1255, 515] width 72 height 22
click at [944, 243] on div "Back to All Tasks" at bounding box center [1141, 233] width 466 height 30
click at [944, 238] on span "Back to All Tasks" at bounding box center [986, 232] width 93 height 15
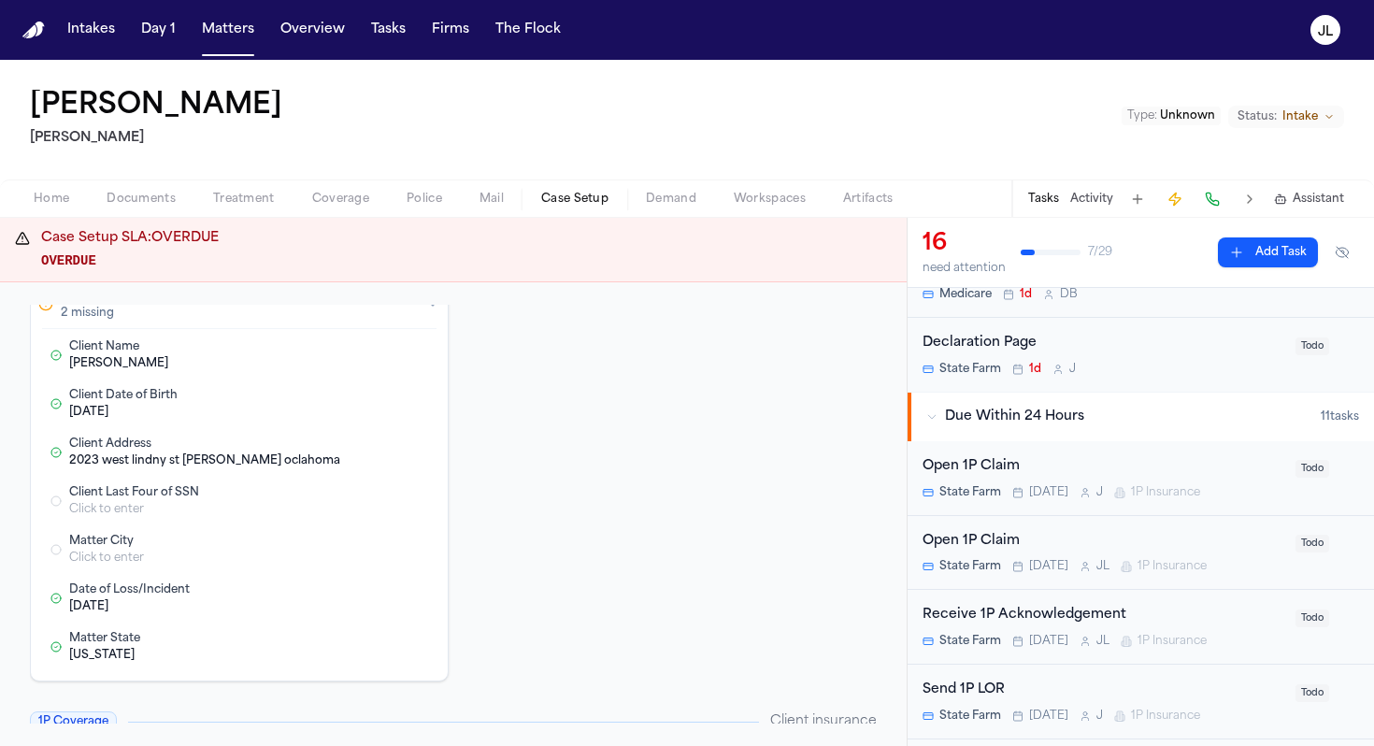
scroll to position [325, 0]
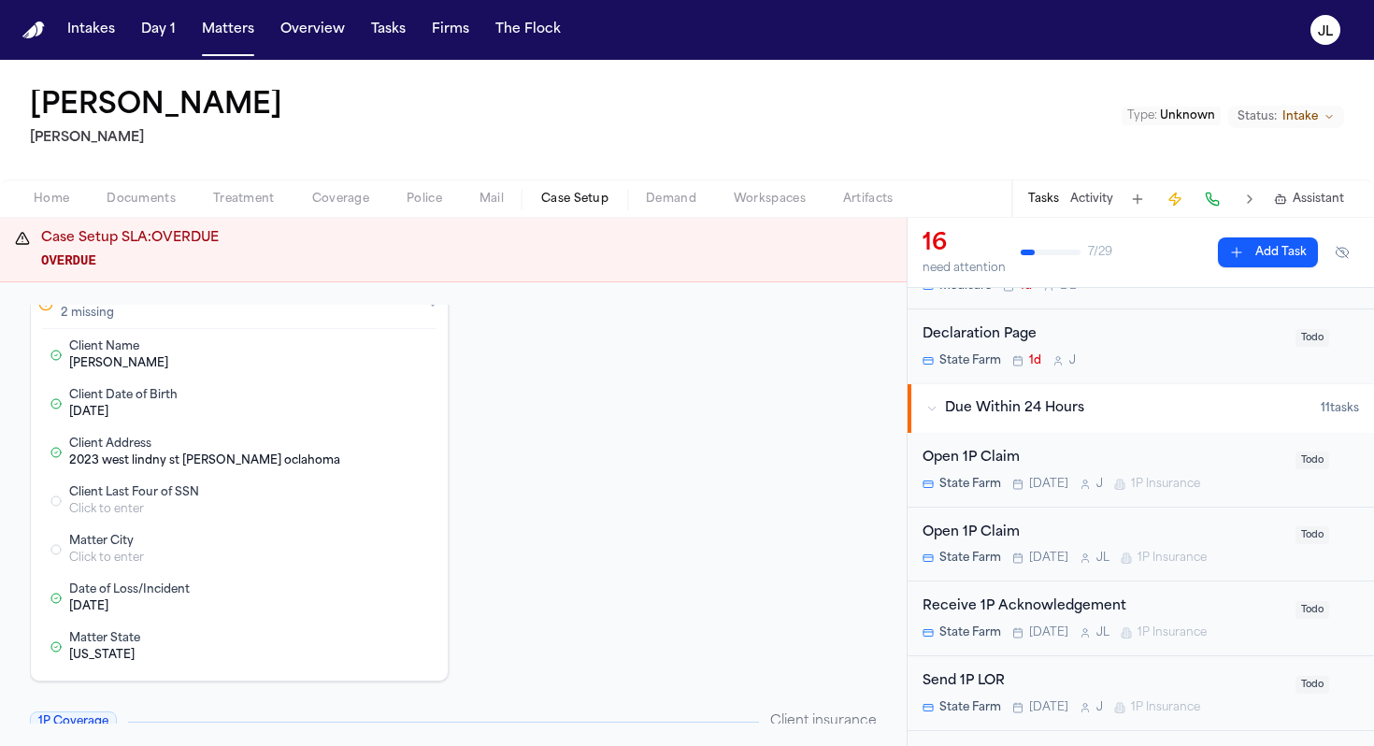
click at [1020, 546] on div "Open 1P Claim State Farm Today J L 1P Insurance" at bounding box center [1104, 545] width 362 height 44
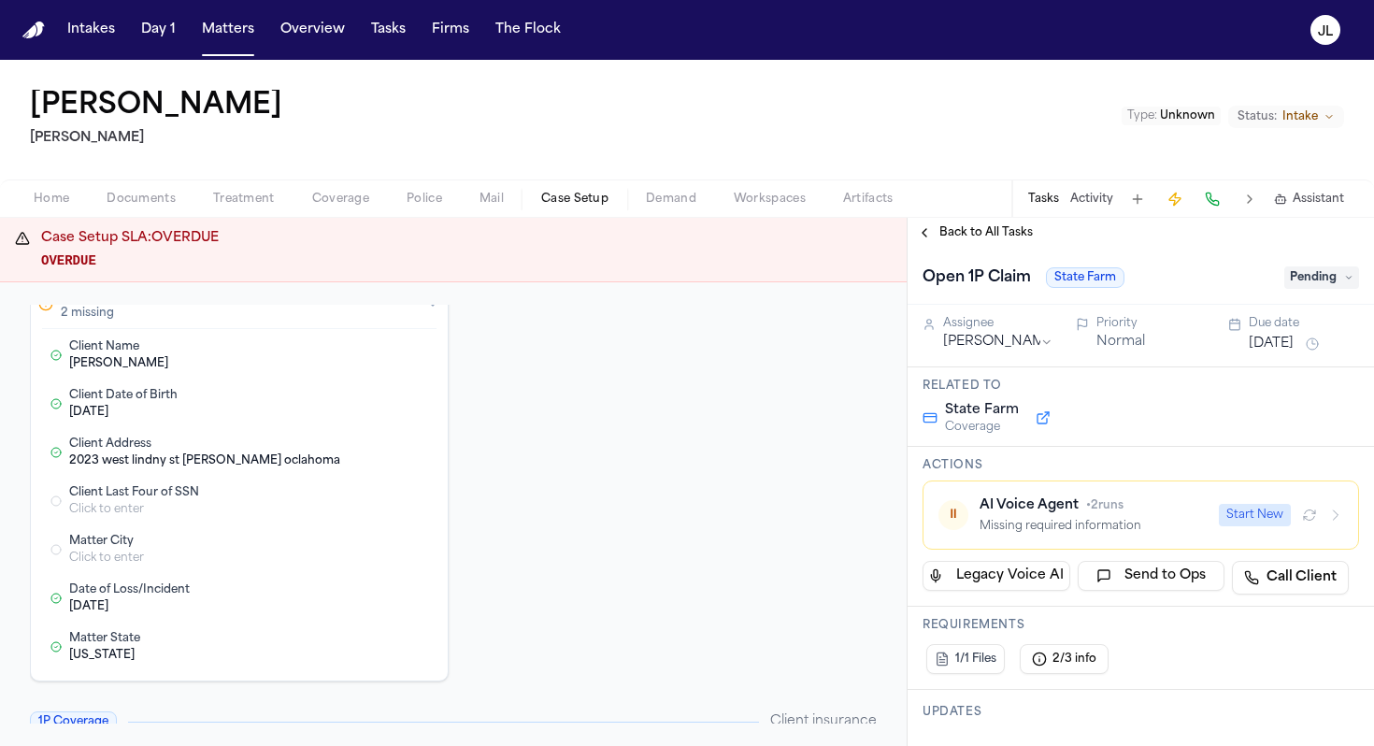
click at [940, 237] on span "Back to All Tasks" at bounding box center [986, 232] width 93 height 15
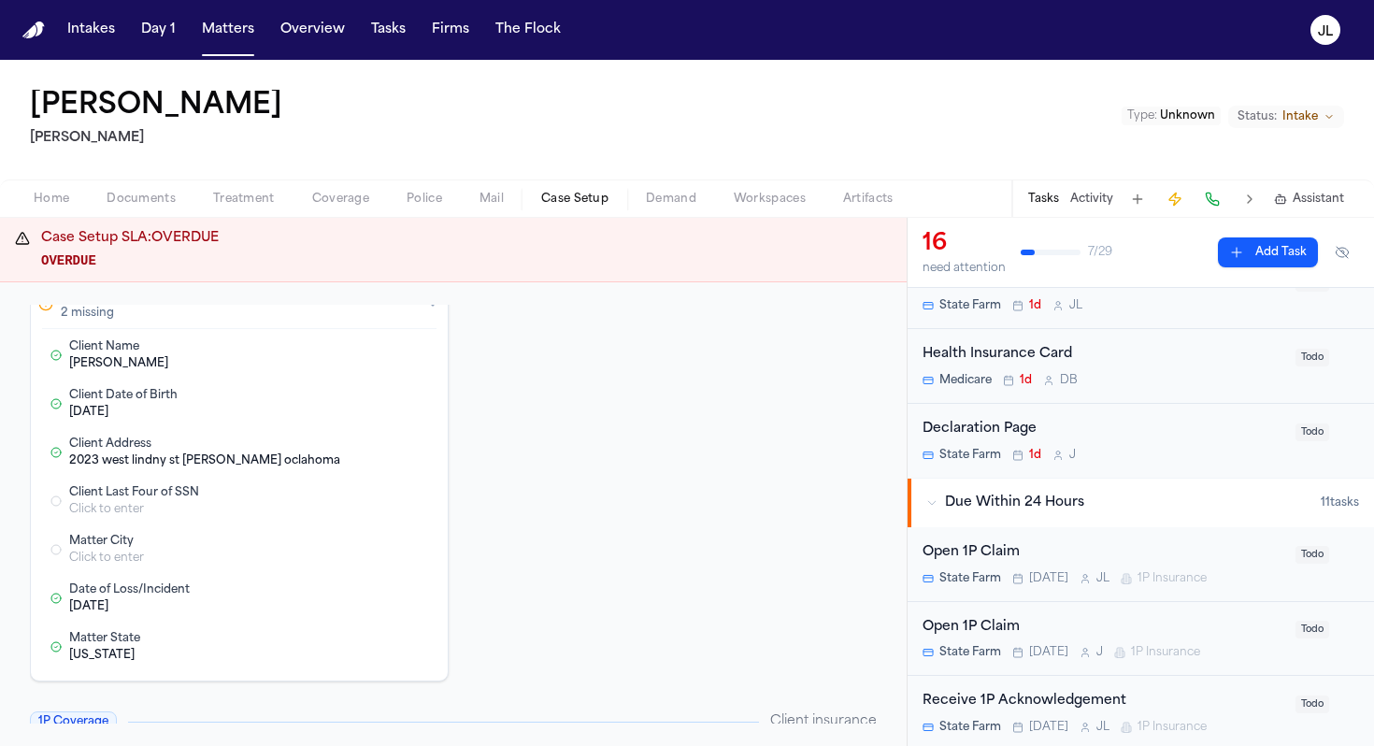
scroll to position [235, 0]
click at [1050, 545] on div "Open 1P Claim" at bounding box center [1104, 549] width 362 height 22
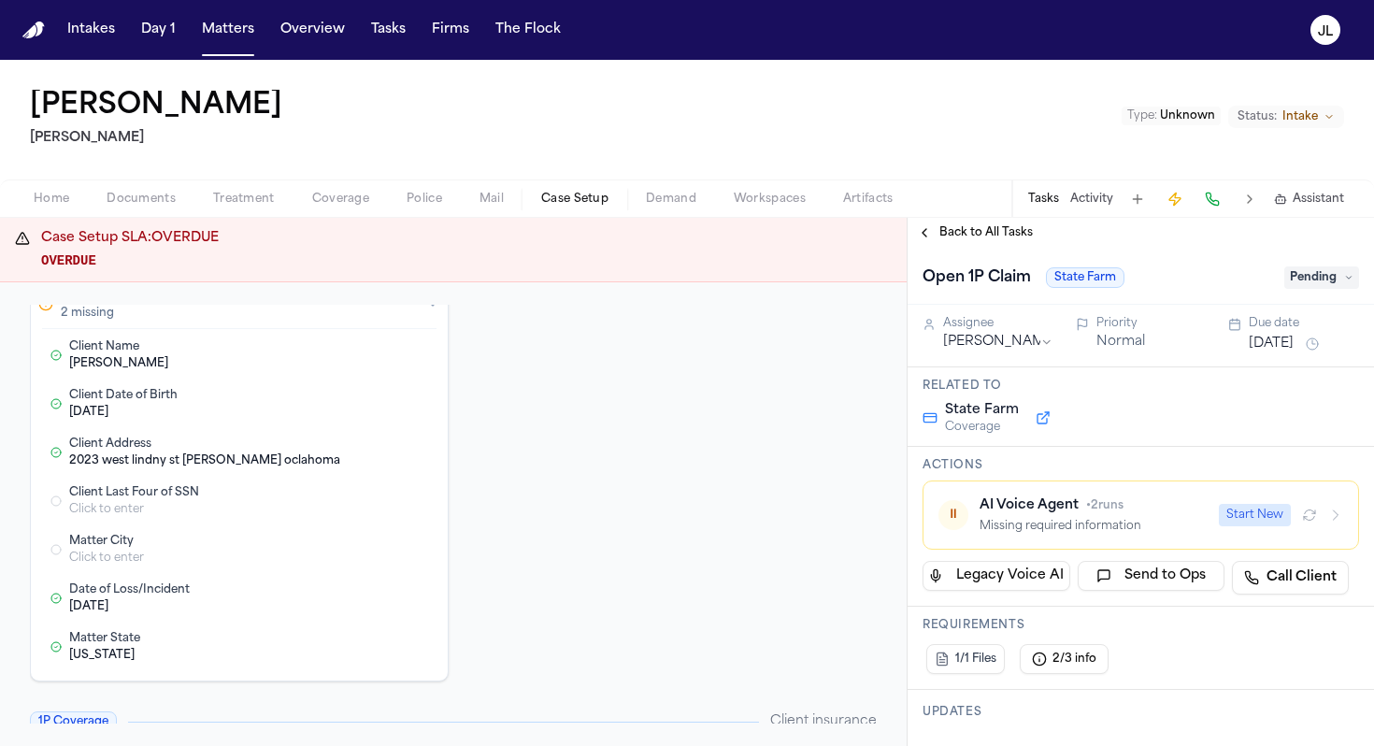
click at [943, 219] on div "Back to All Tasks" at bounding box center [1141, 233] width 466 height 30
click at [943, 227] on span "Back to All Tasks" at bounding box center [986, 232] width 93 height 15
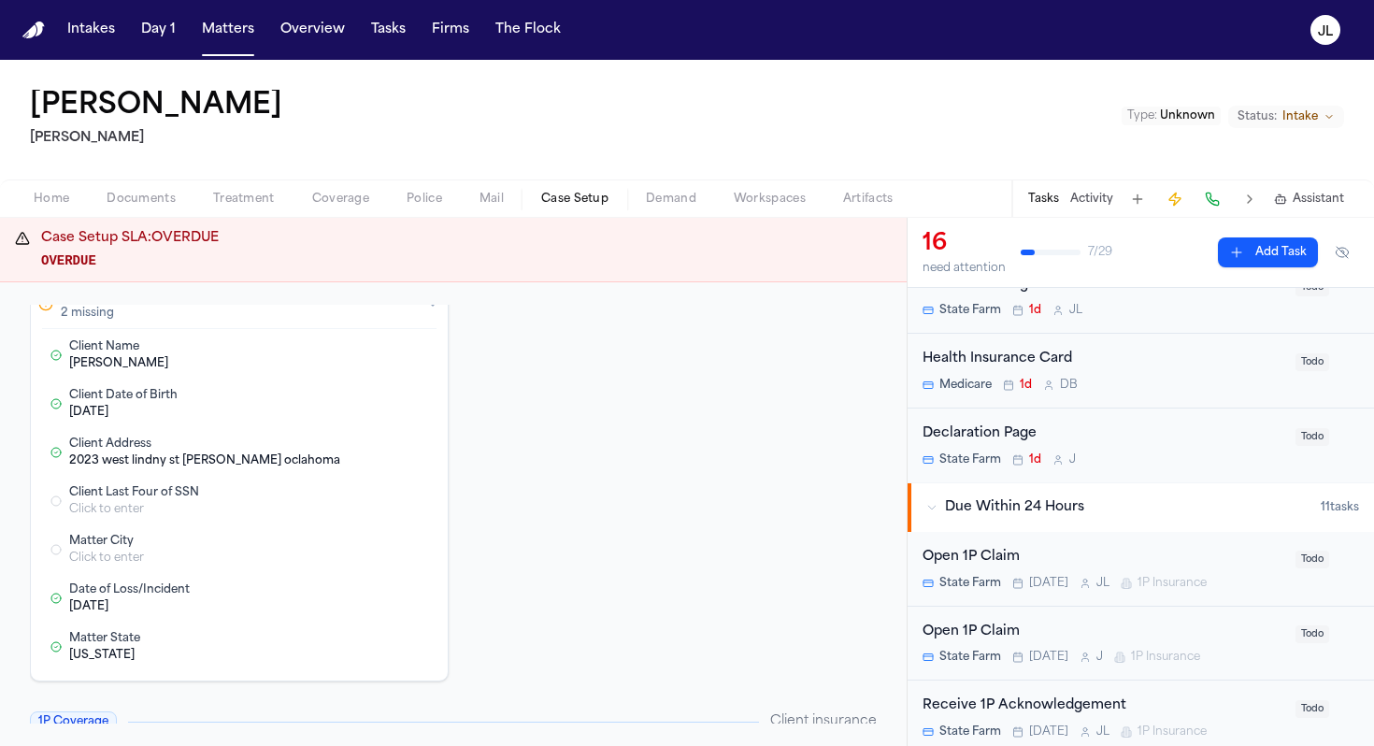
scroll to position [293, 0]
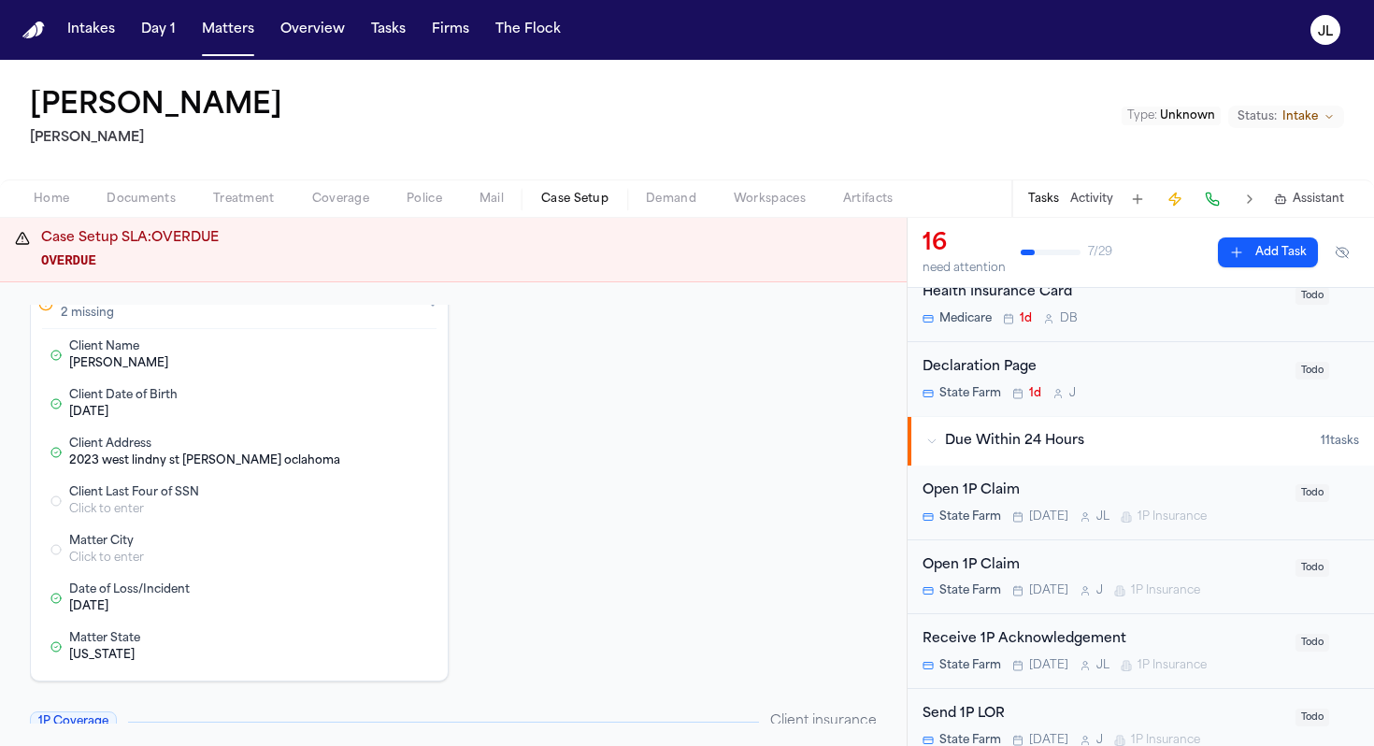
click at [1052, 560] on div "Open 1P Claim" at bounding box center [1104, 566] width 362 height 22
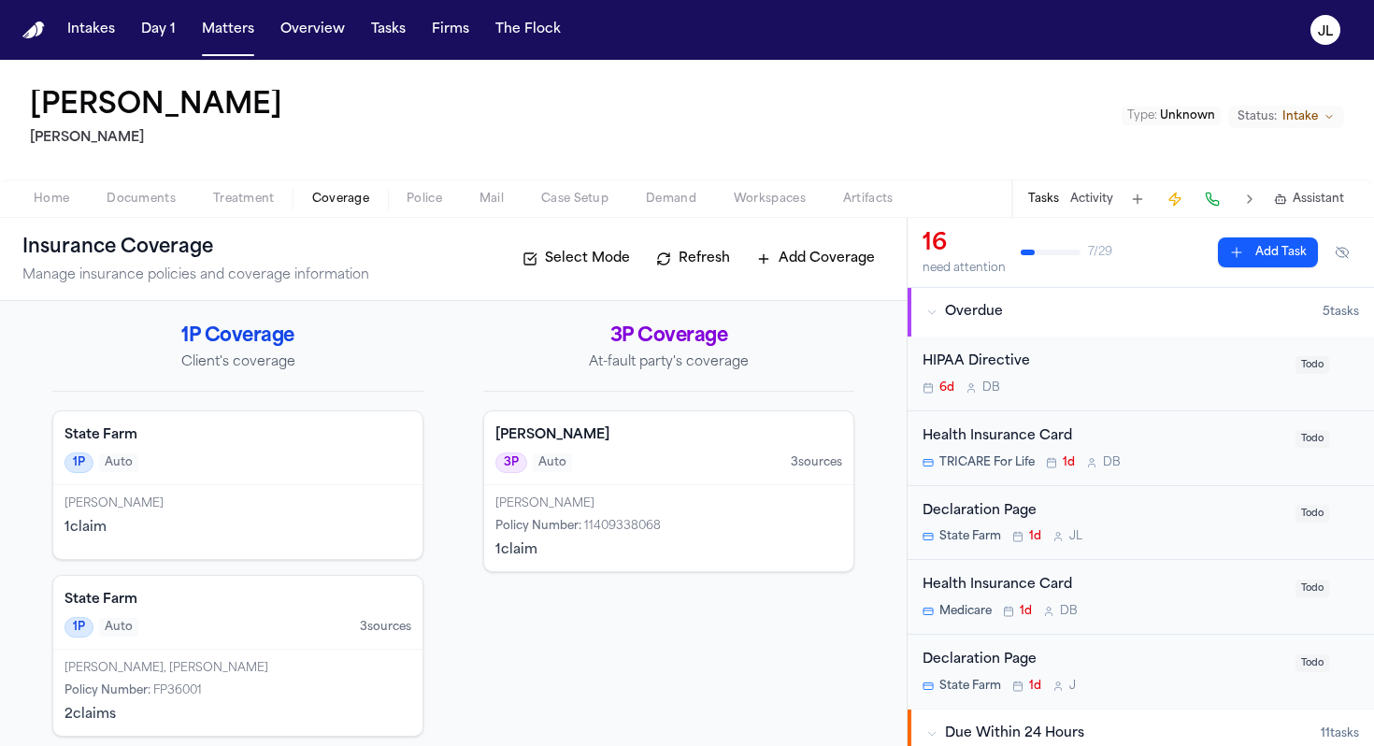
click at [330, 208] on button "Coverage" at bounding box center [341, 199] width 94 height 22
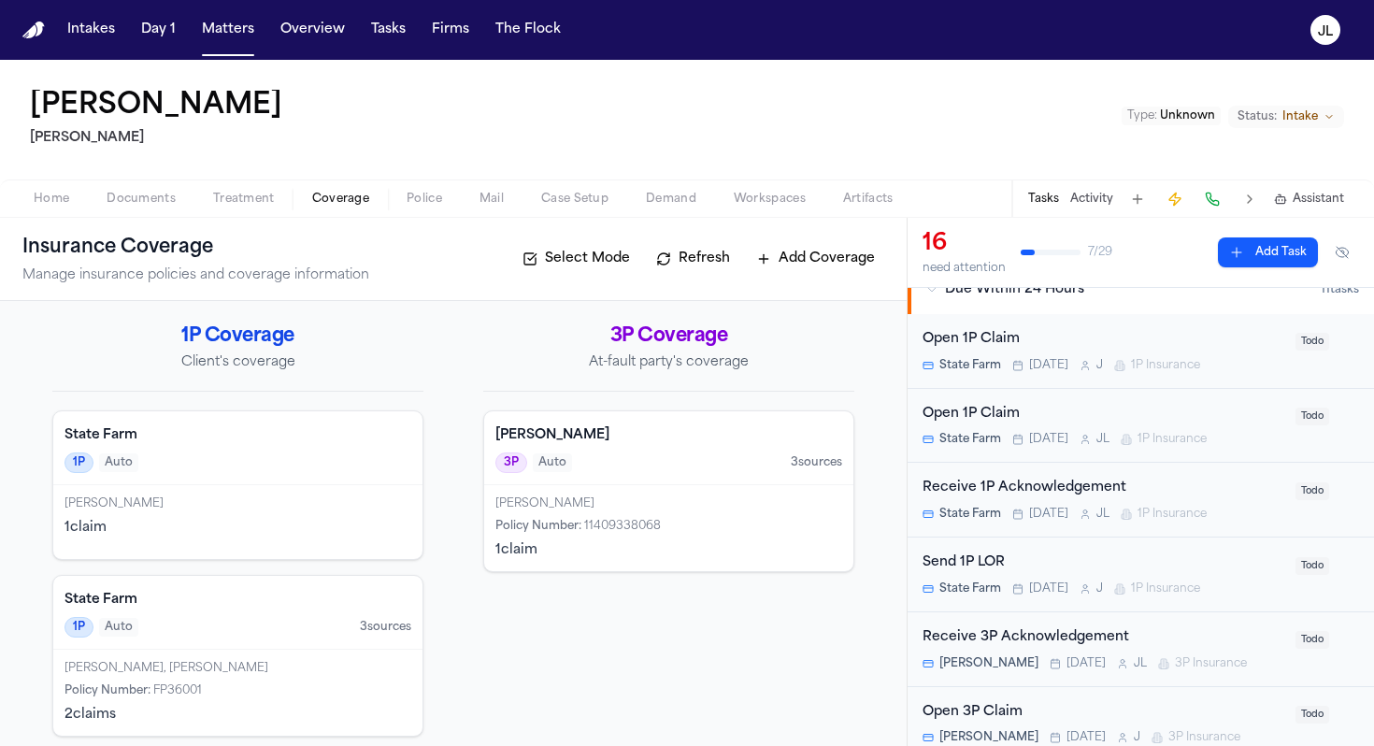
scroll to position [448, 0]
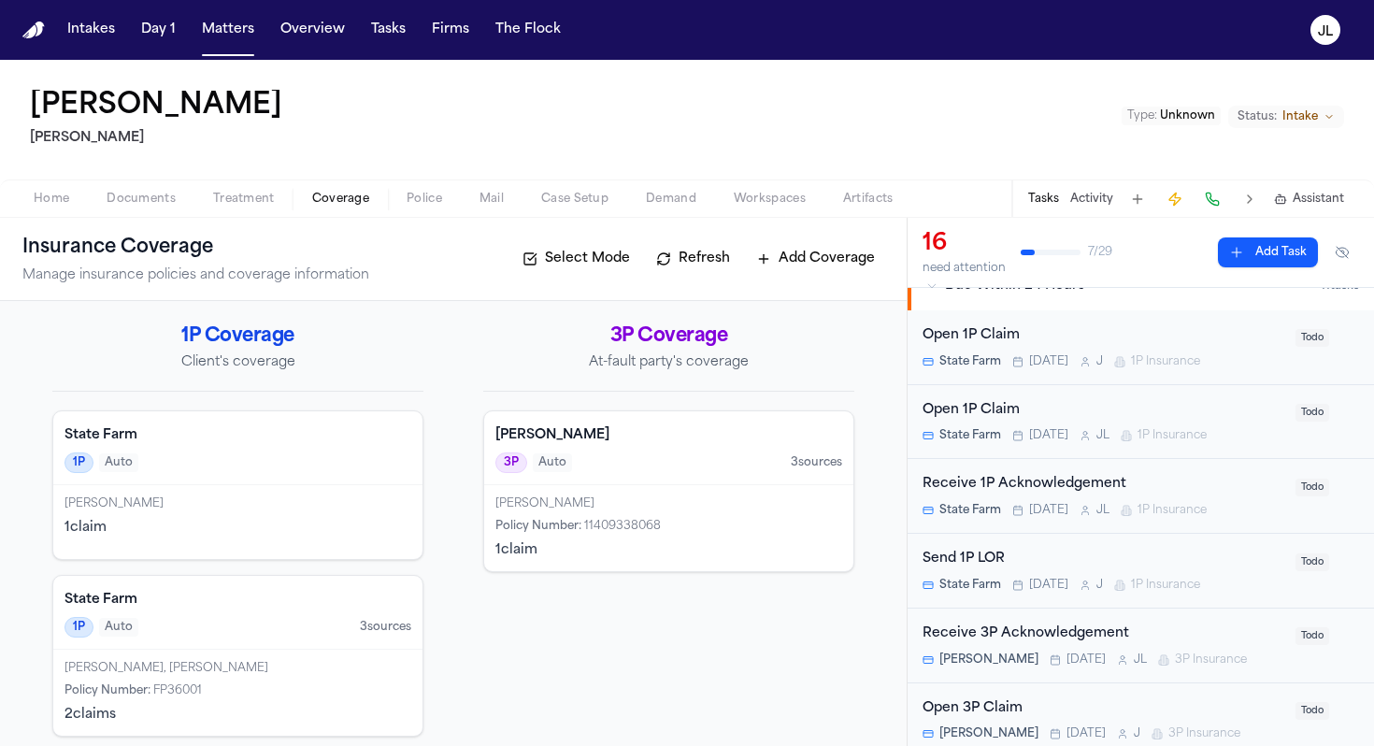
click at [1154, 443] on span "1P Insurance" at bounding box center [1172, 435] width 69 height 15
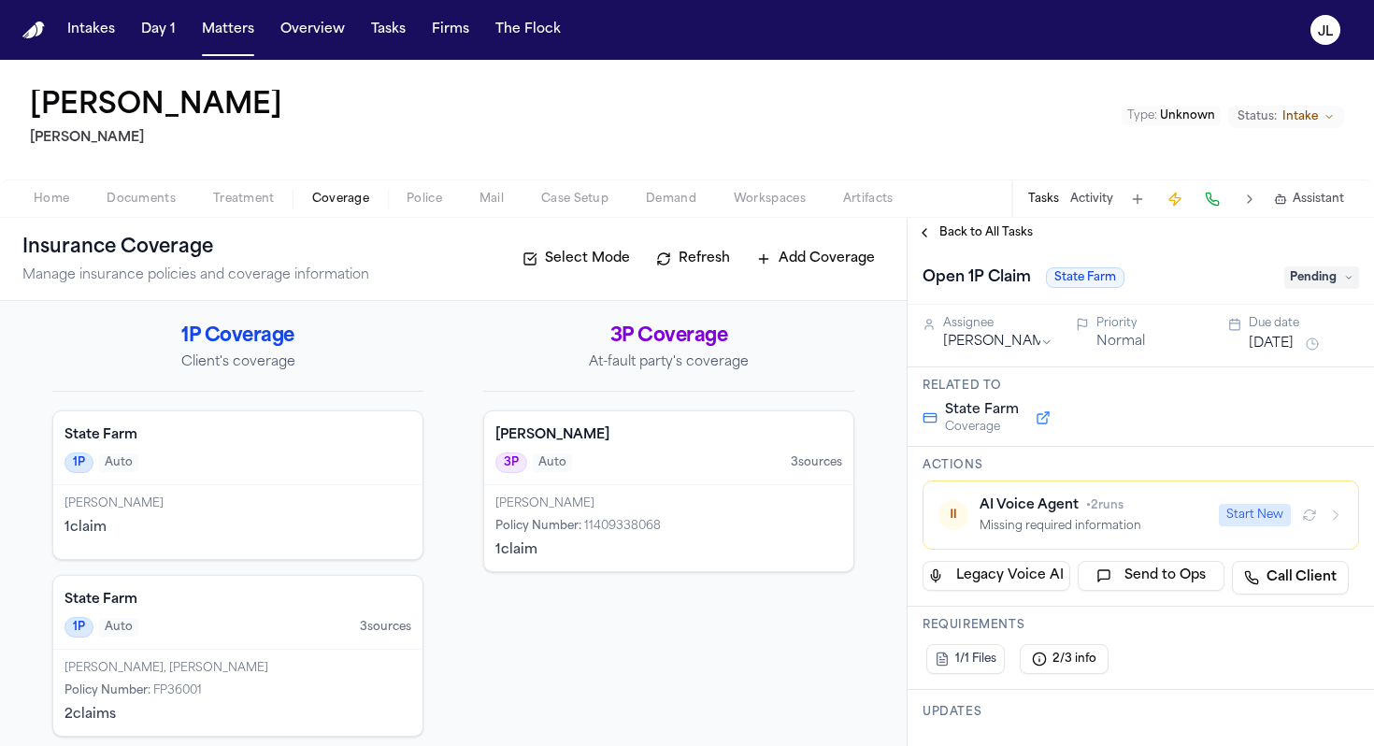
click at [1328, 534] on button "⏸ AI Voice Agent • 2 runs Missing required information Start New" at bounding box center [1141, 515] width 437 height 69
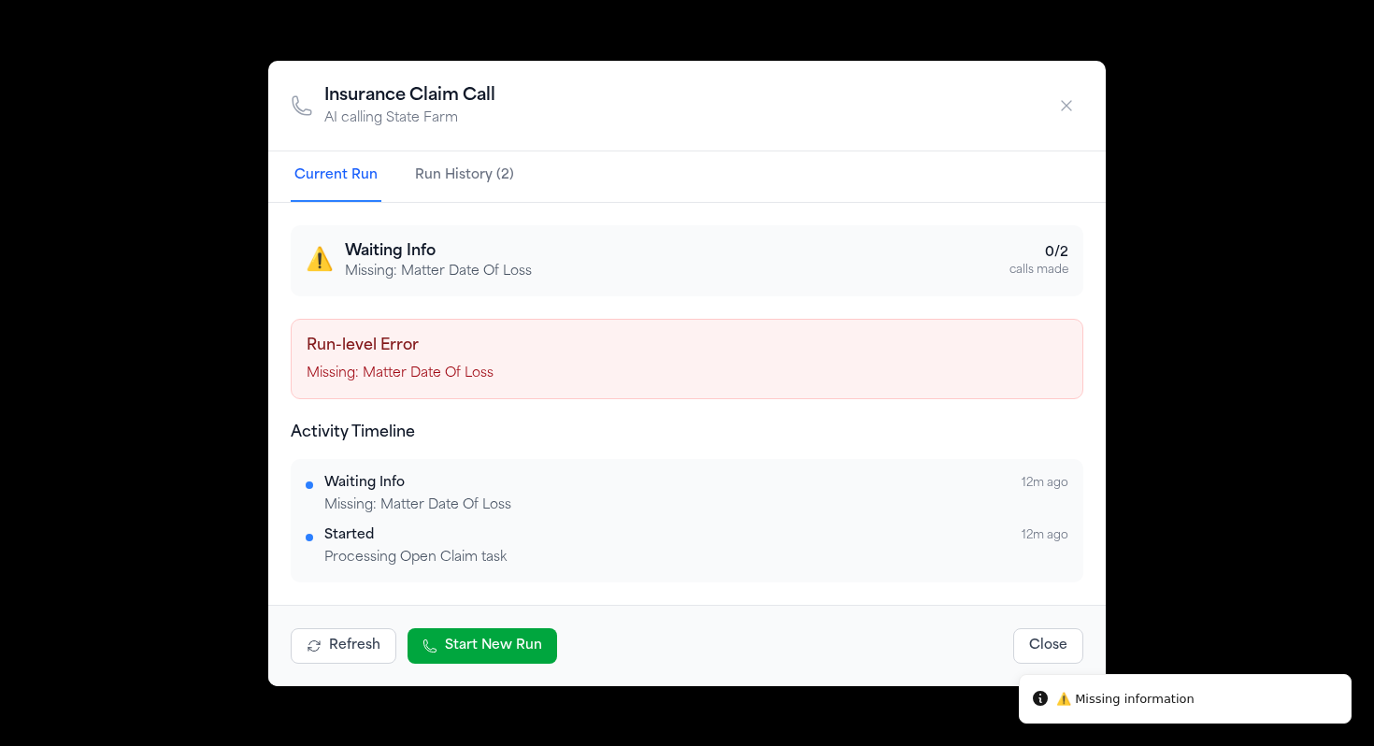
click at [487, 643] on button "Start New Run" at bounding box center [483, 646] width 150 height 36
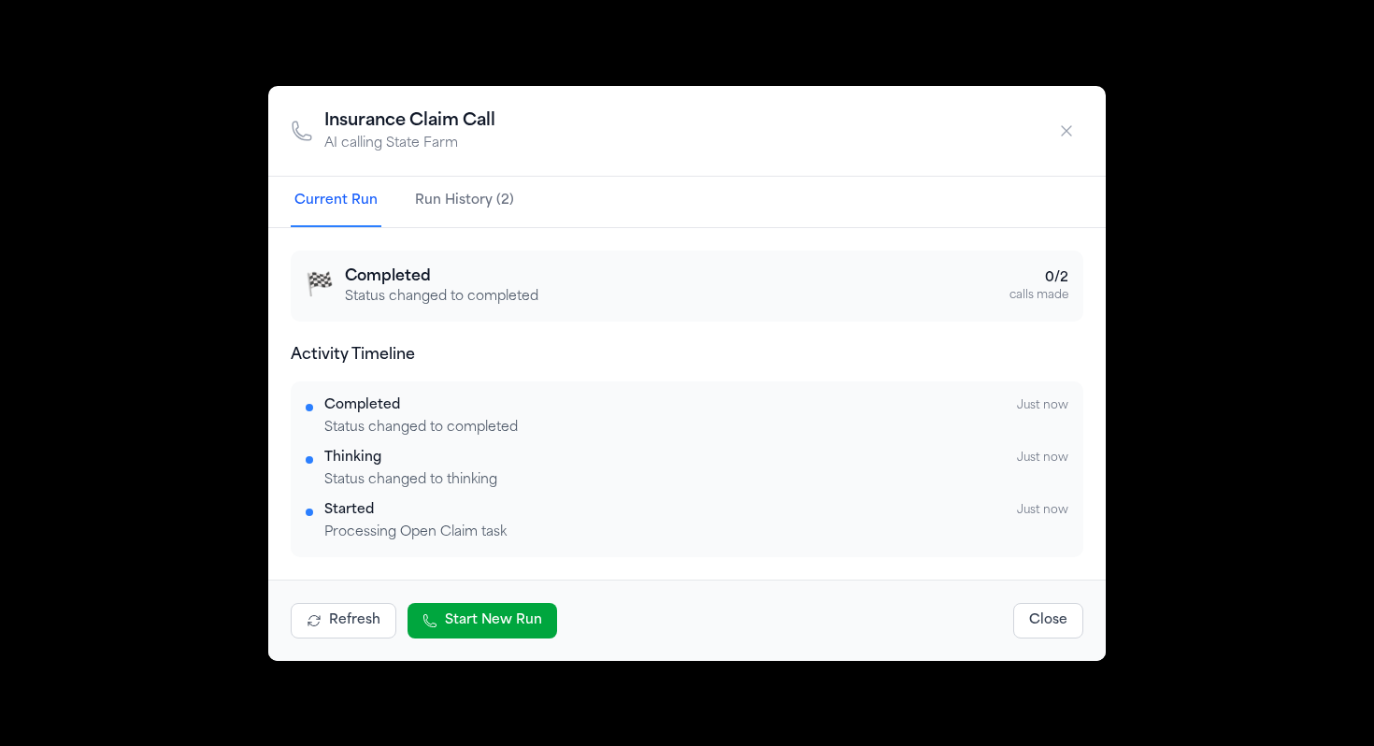
click at [1254, 212] on div "Insurance Claim Call AI calling State Farm Current Run Run History (2) 🏁 Comple…" at bounding box center [687, 373] width 1374 height 746
click at [471, 192] on button "Run History (2)" at bounding box center [464, 202] width 107 height 50
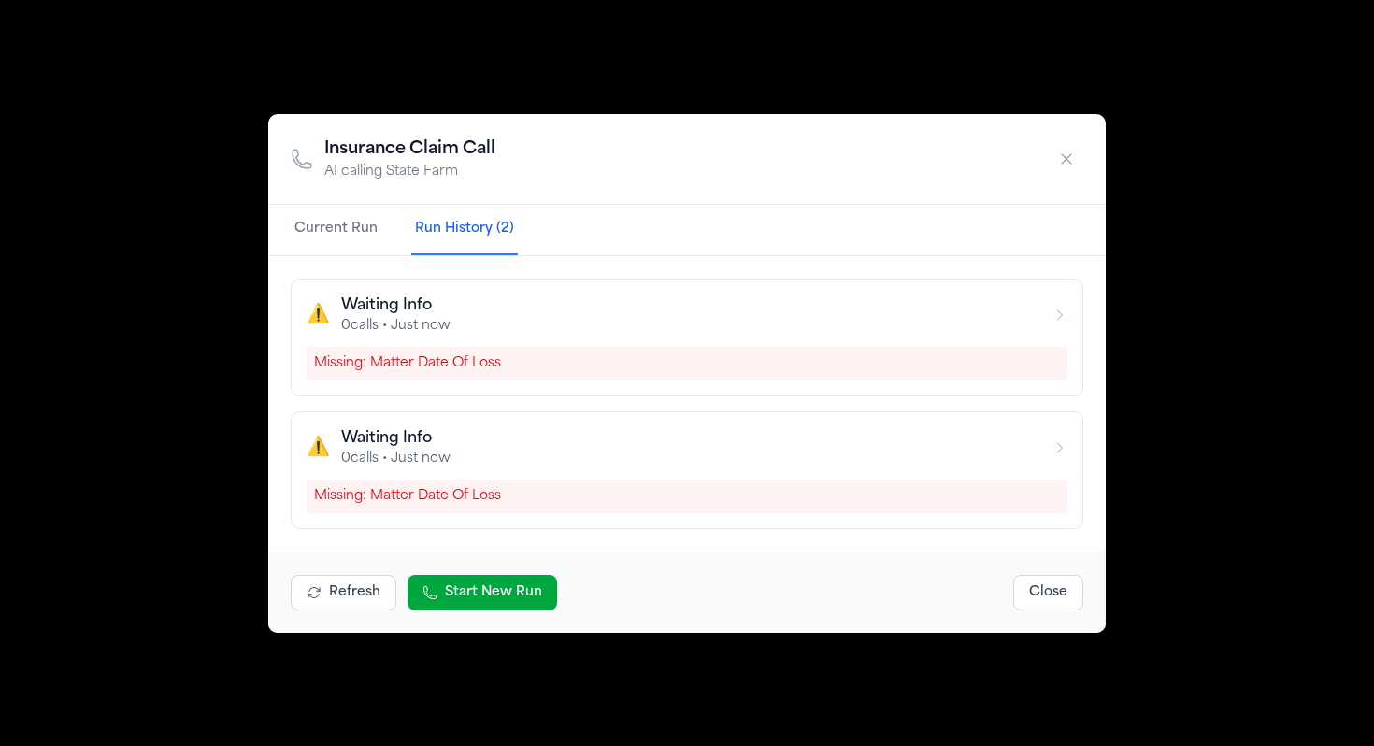
click at [345, 229] on button "Current Run" at bounding box center [336, 230] width 91 height 50
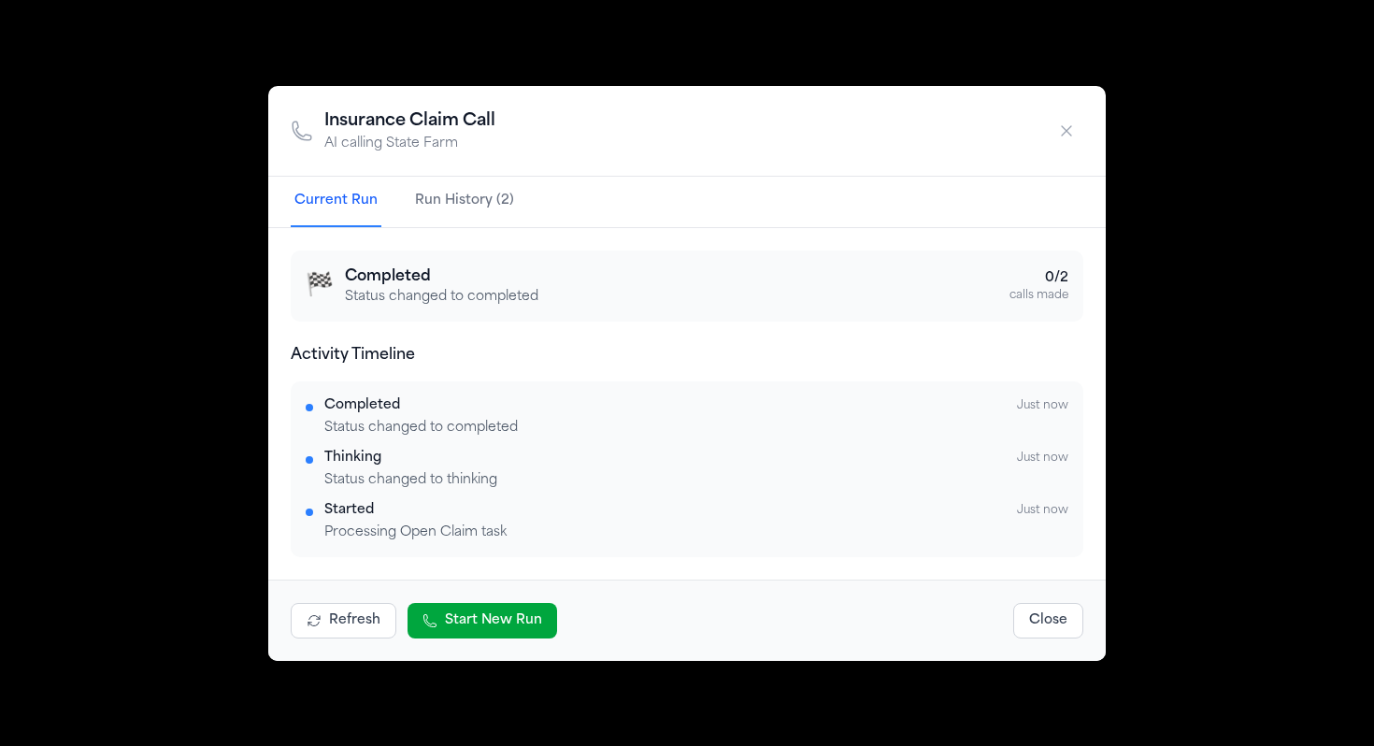
click at [367, 622] on button "Refresh" at bounding box center [344, 621] width 106 height 36
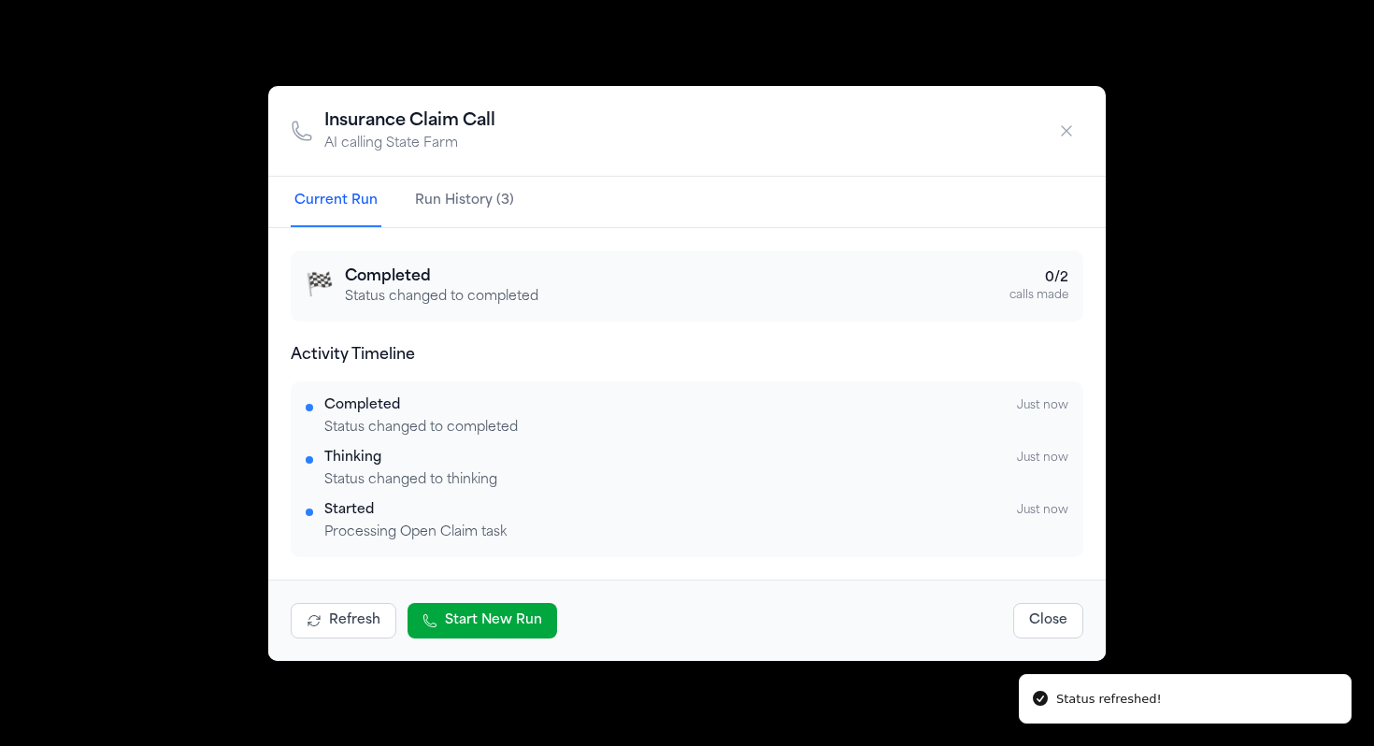
click at [455, 611] on button "Start New Run" at bounding box center [483, 621] width 150 height 36
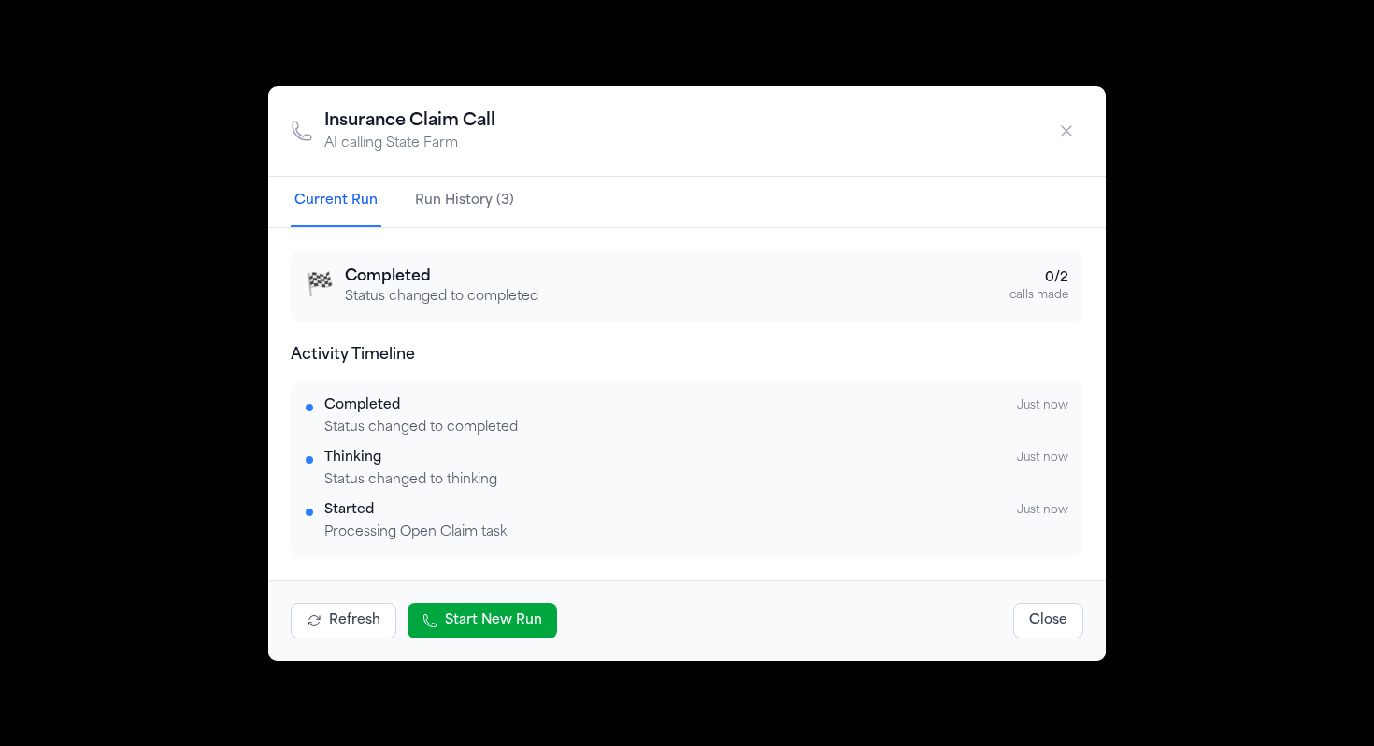
click at [1066, 164] on div "Insurance Claim Call AI calling State Farm" at bounding box center [687, 131] width 838 height 91
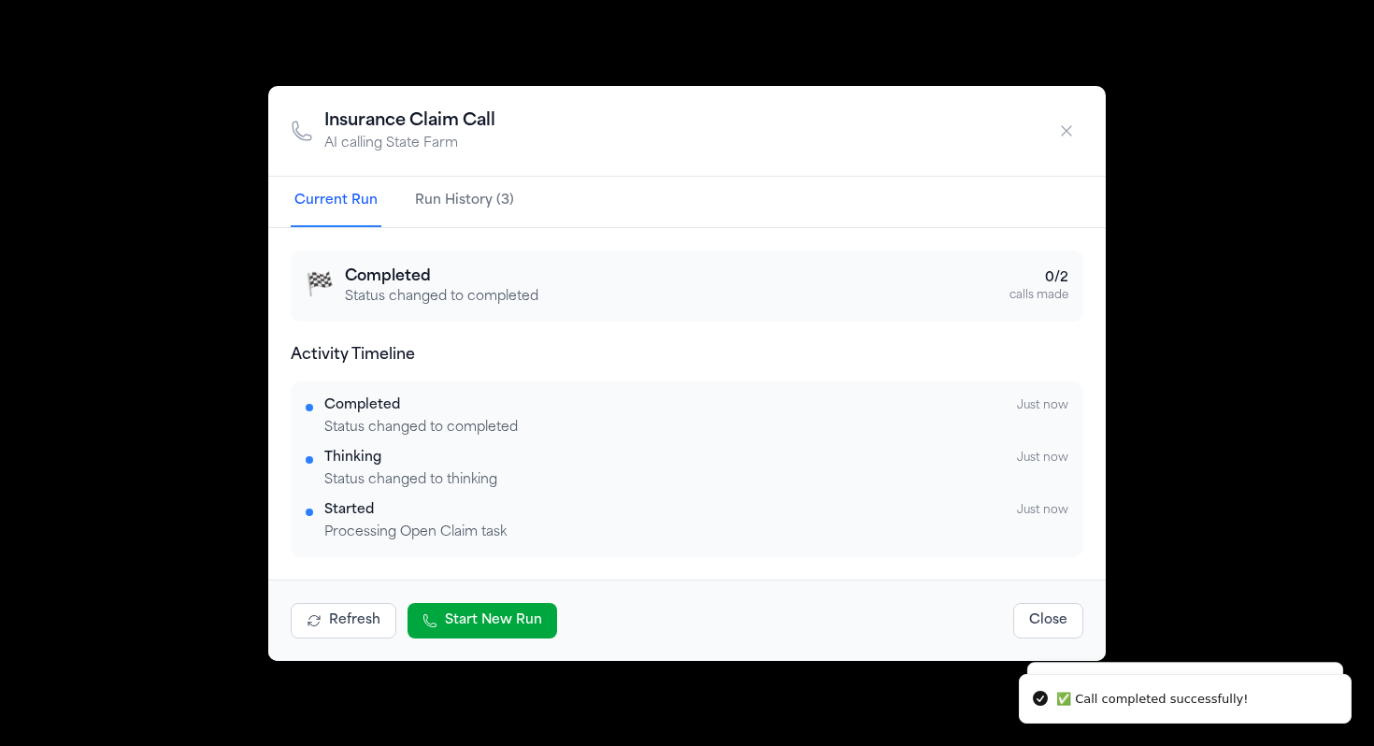
click at [1071, 138] on icon "button" at bounding box center [1066, 131] width 19 height 19
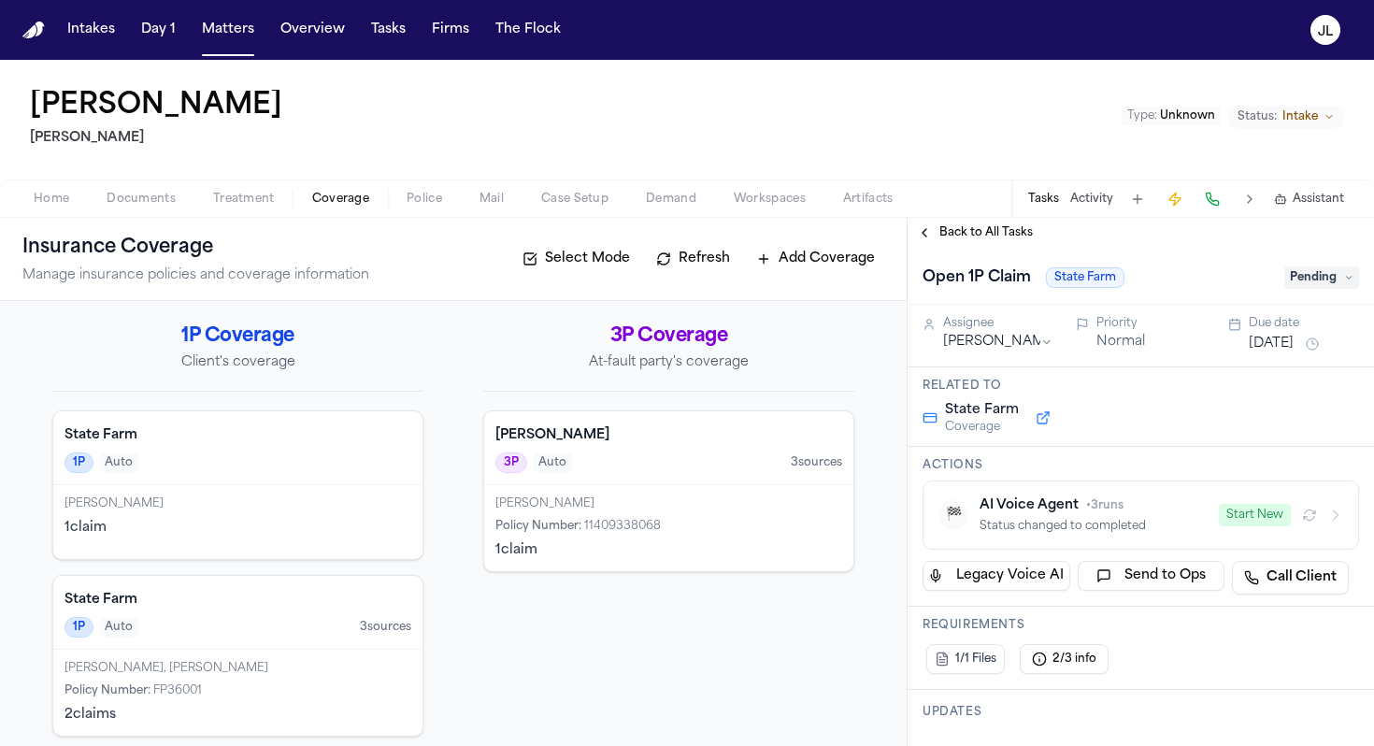
click at [1063, 516] on div "AI Voice Agent • 3 runs Status changed to completed" at bounding box center [1094, 514] width 228 height 37
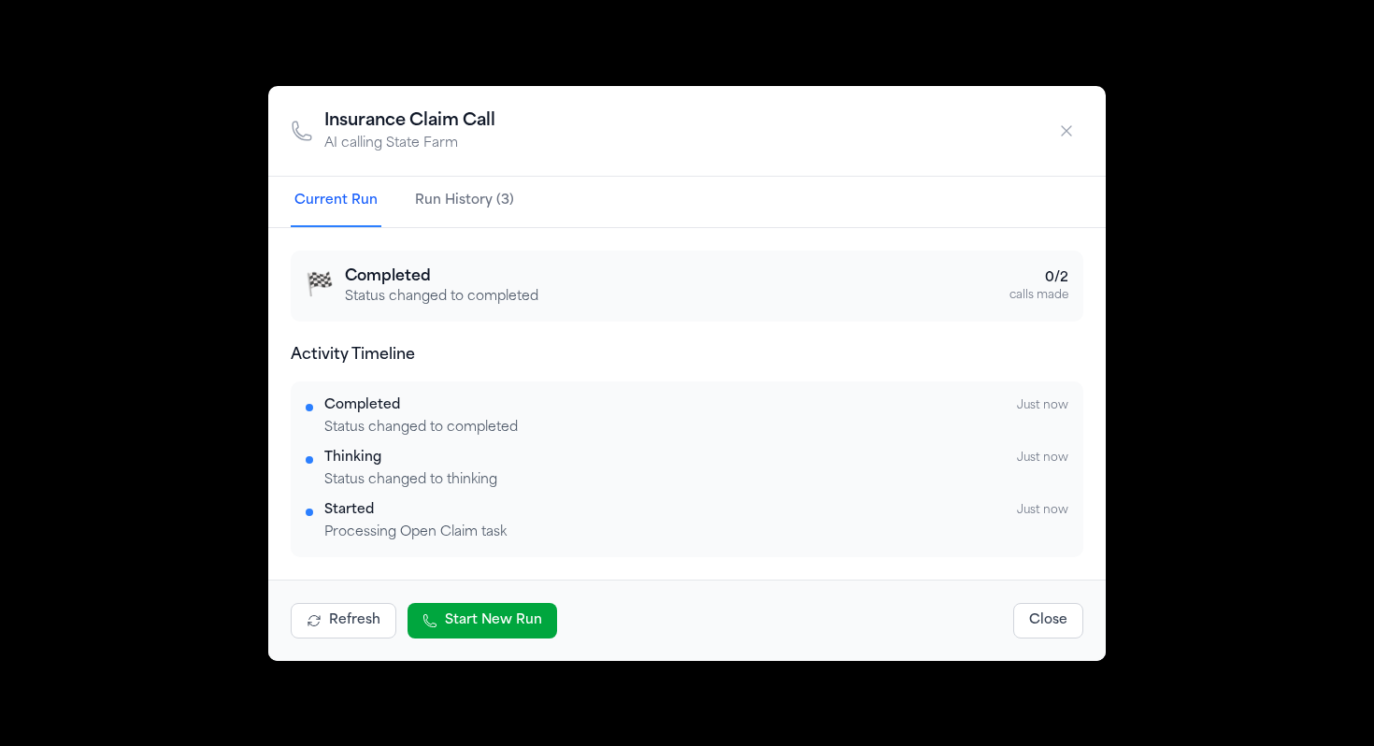
click at [466, 209] on button "Run History (3)" at bounding box center [464, 202] width 107 height 50
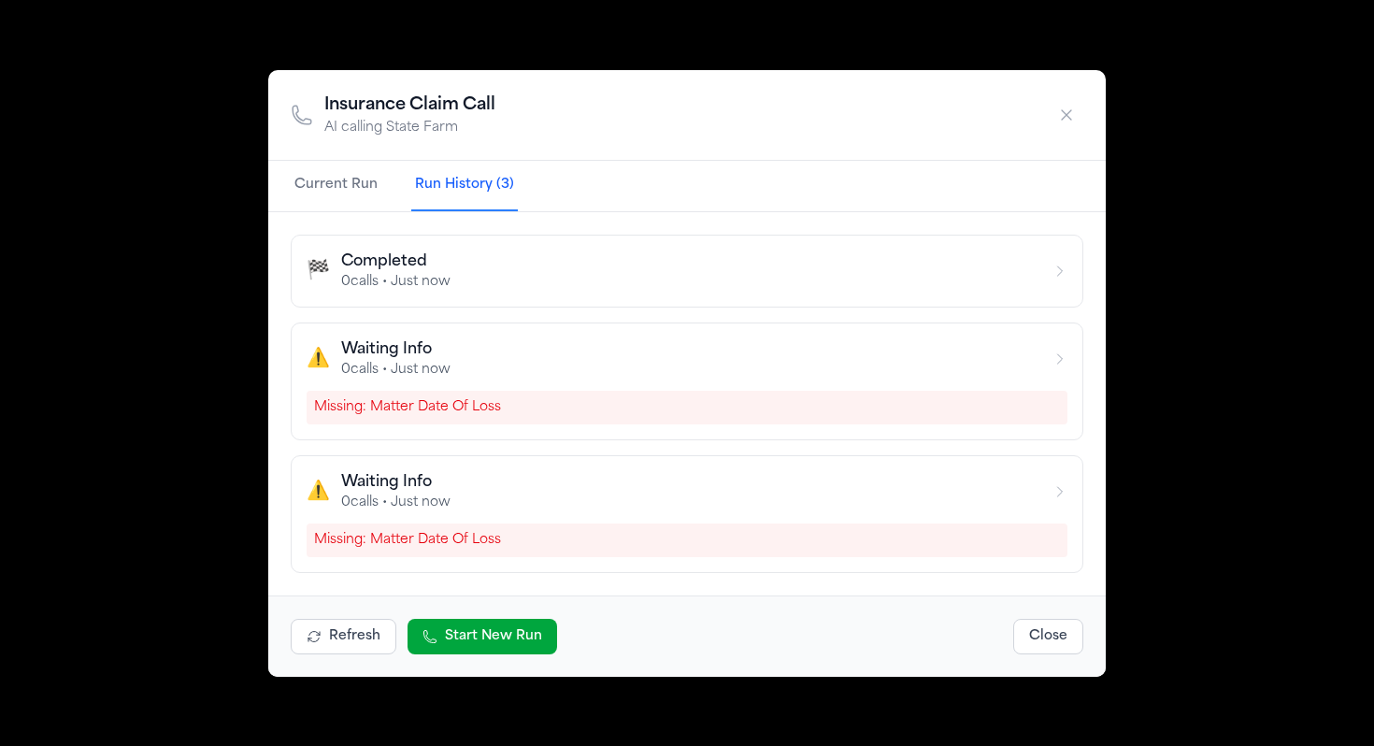
click at [443, 295] on button "🏁 Completed 0 calls • Just now" at bounding box center [687, 271] width 793 height 73
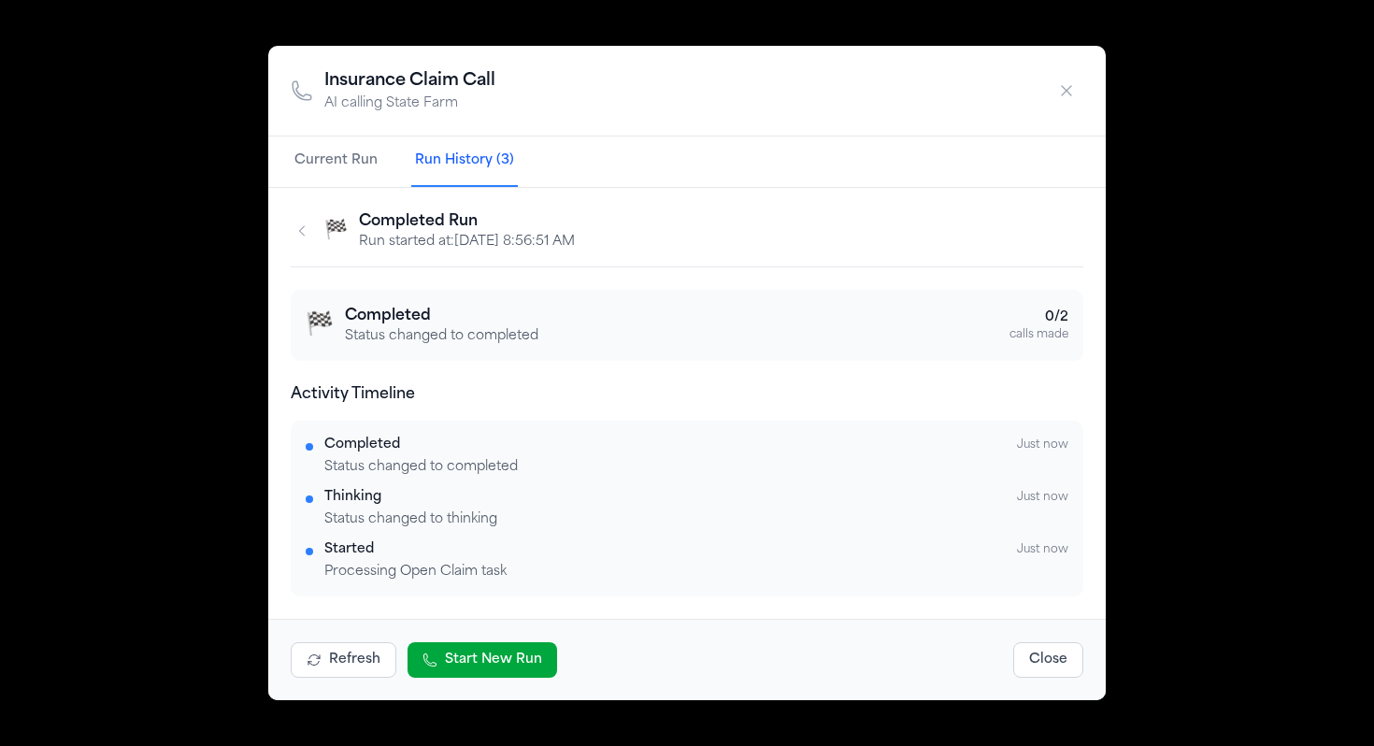
click at [1061, 90] on icon "button" at bounding box center [1066, 90] width 19 height 19
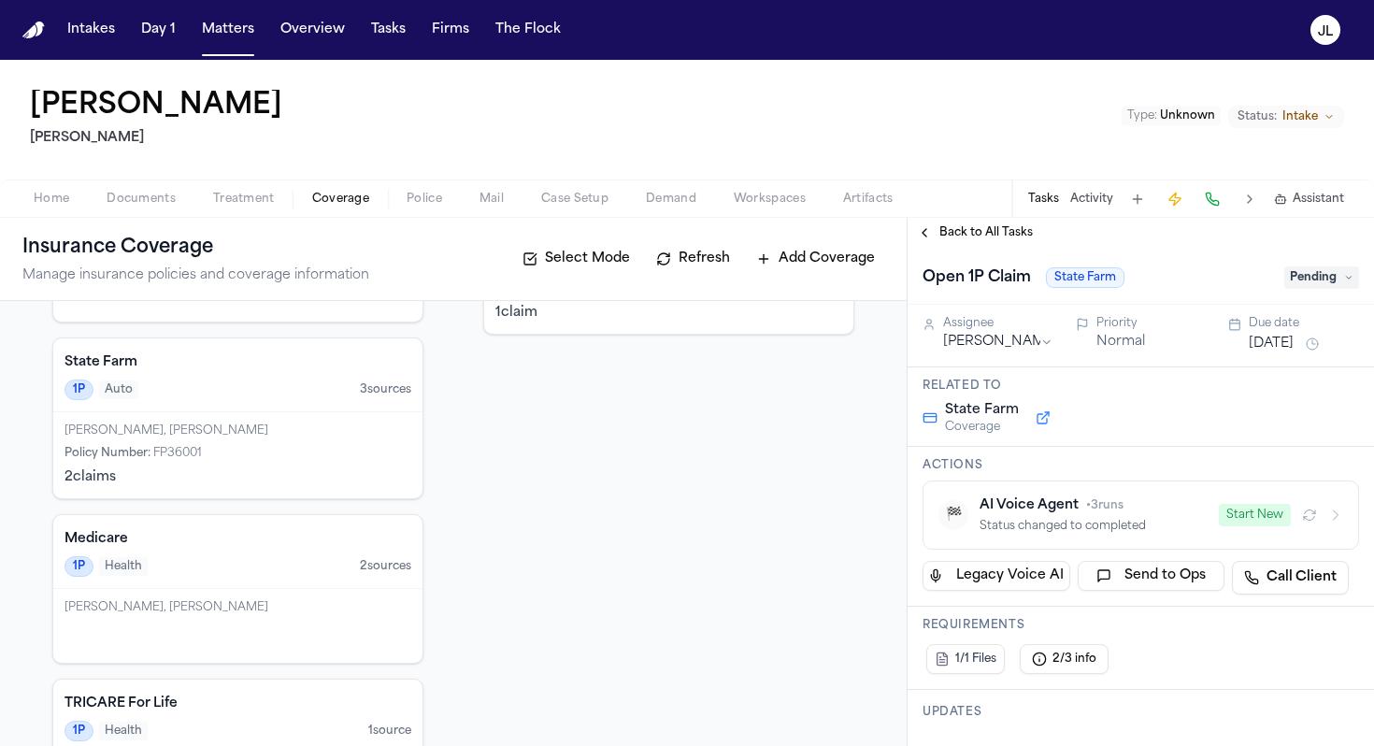
scroll to position [243, 0]
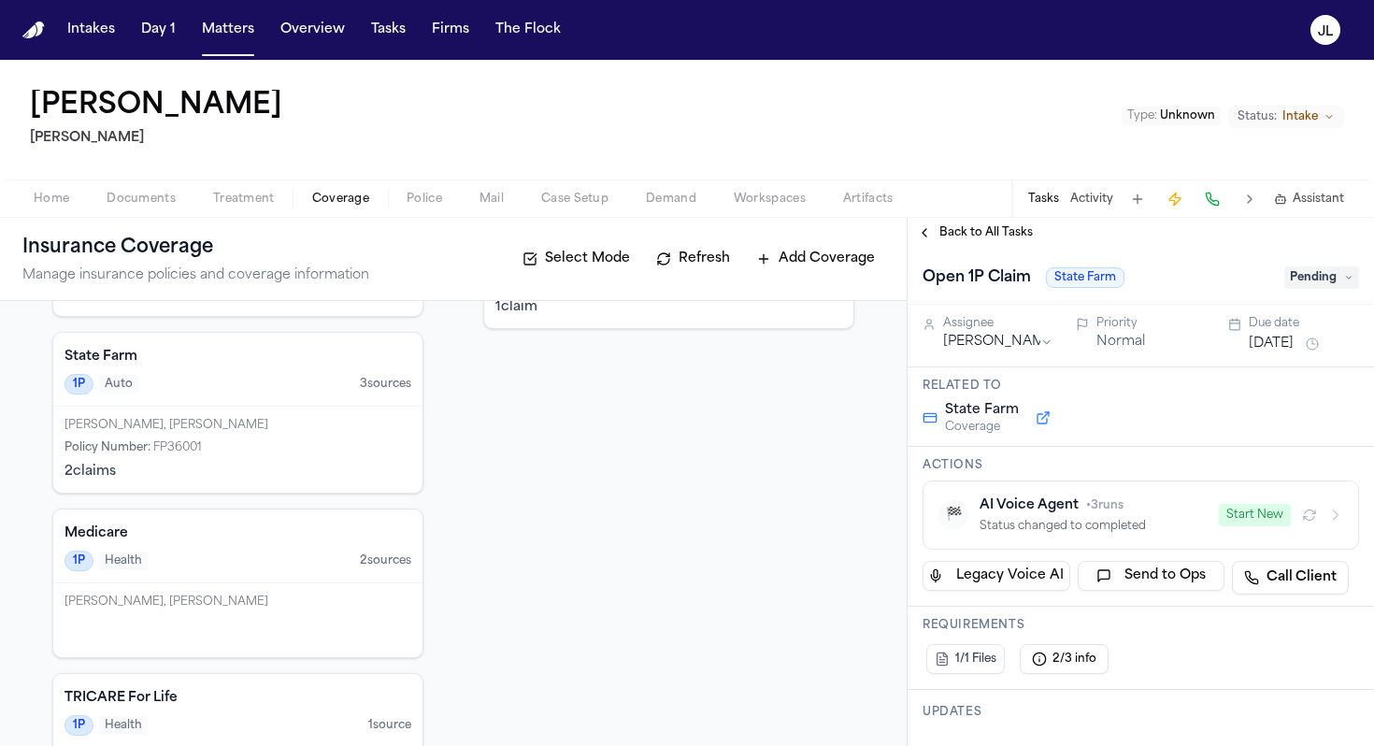
click at [303, 448] on div "Policy Number : FP36001" at bounding box center [238, 447] width 347 height 15
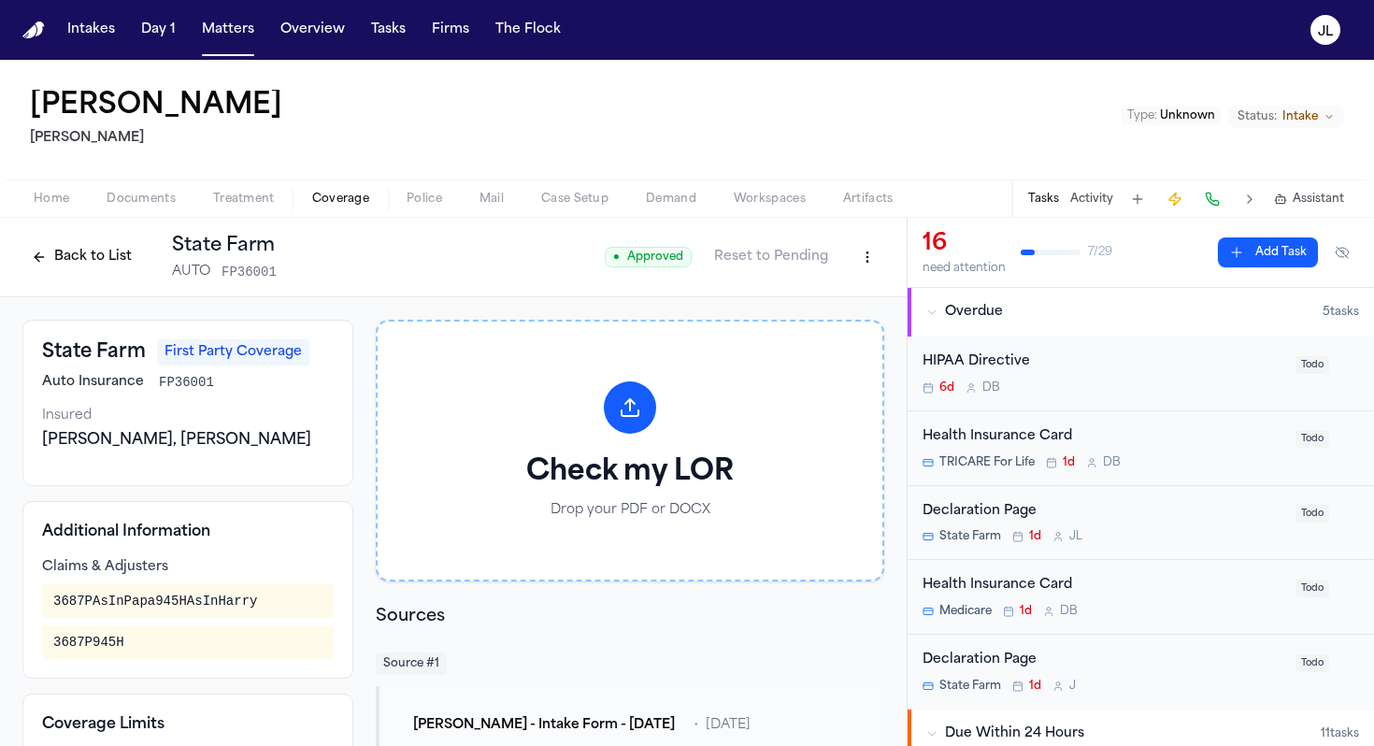
click at [64, 251] on button "Back to List" at bounding box center [81, 257] width 119 height 30
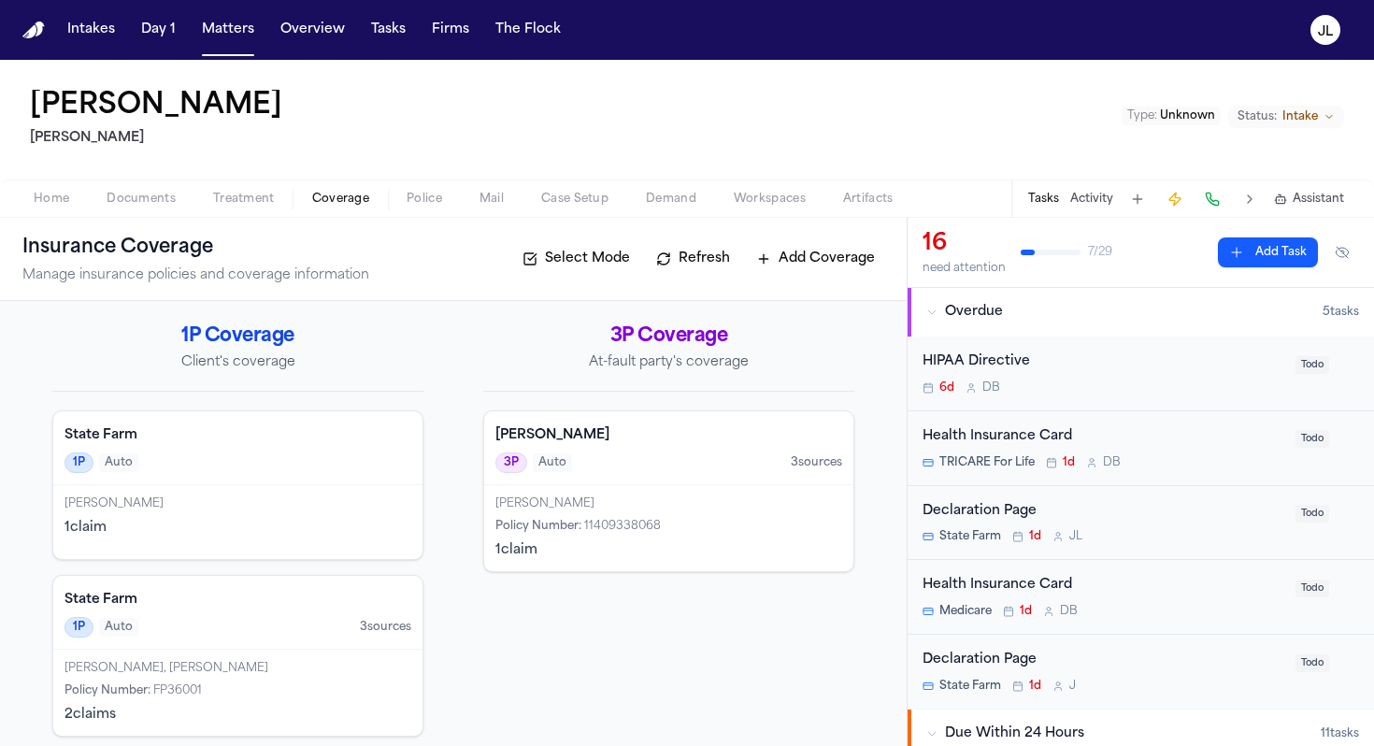
click at [564, 202] on span "Case Setup" at bounding box center [574, 199] width 67 height 15
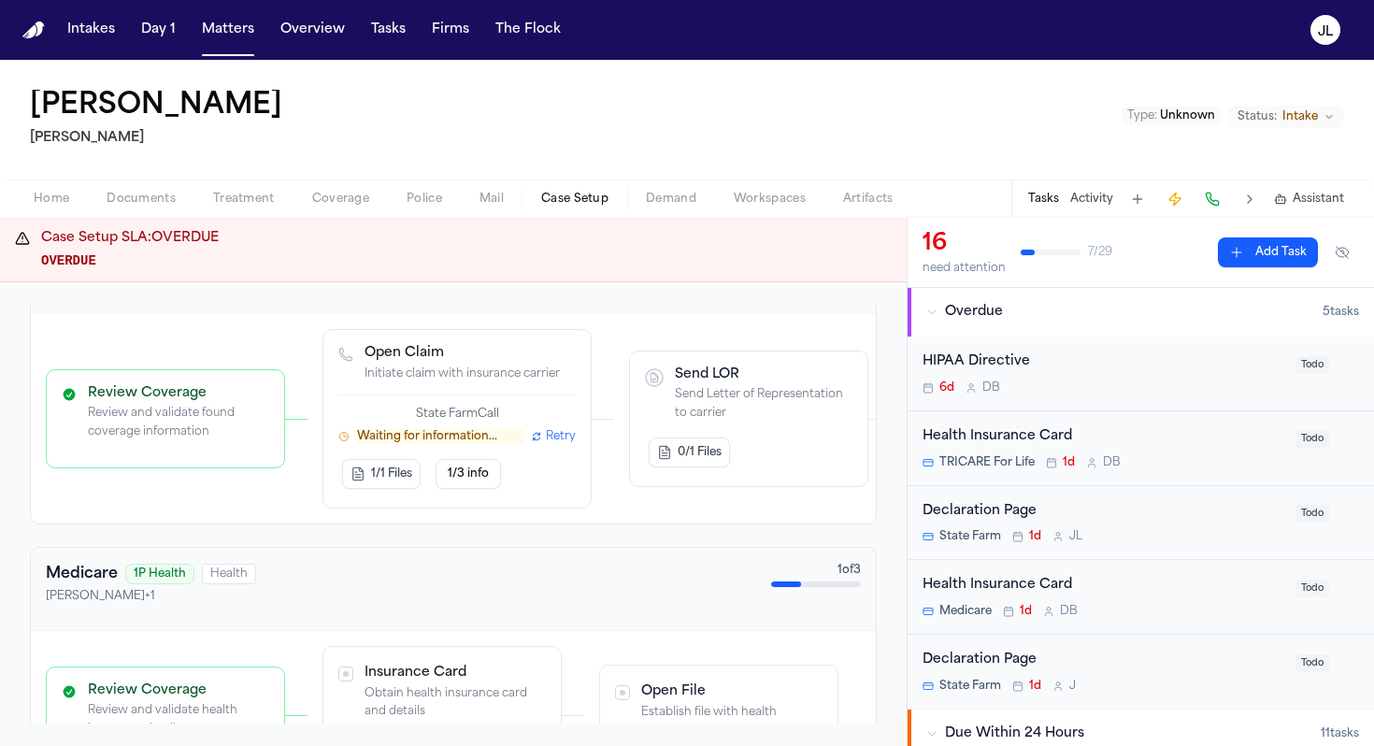
scroll to position [621, 0]
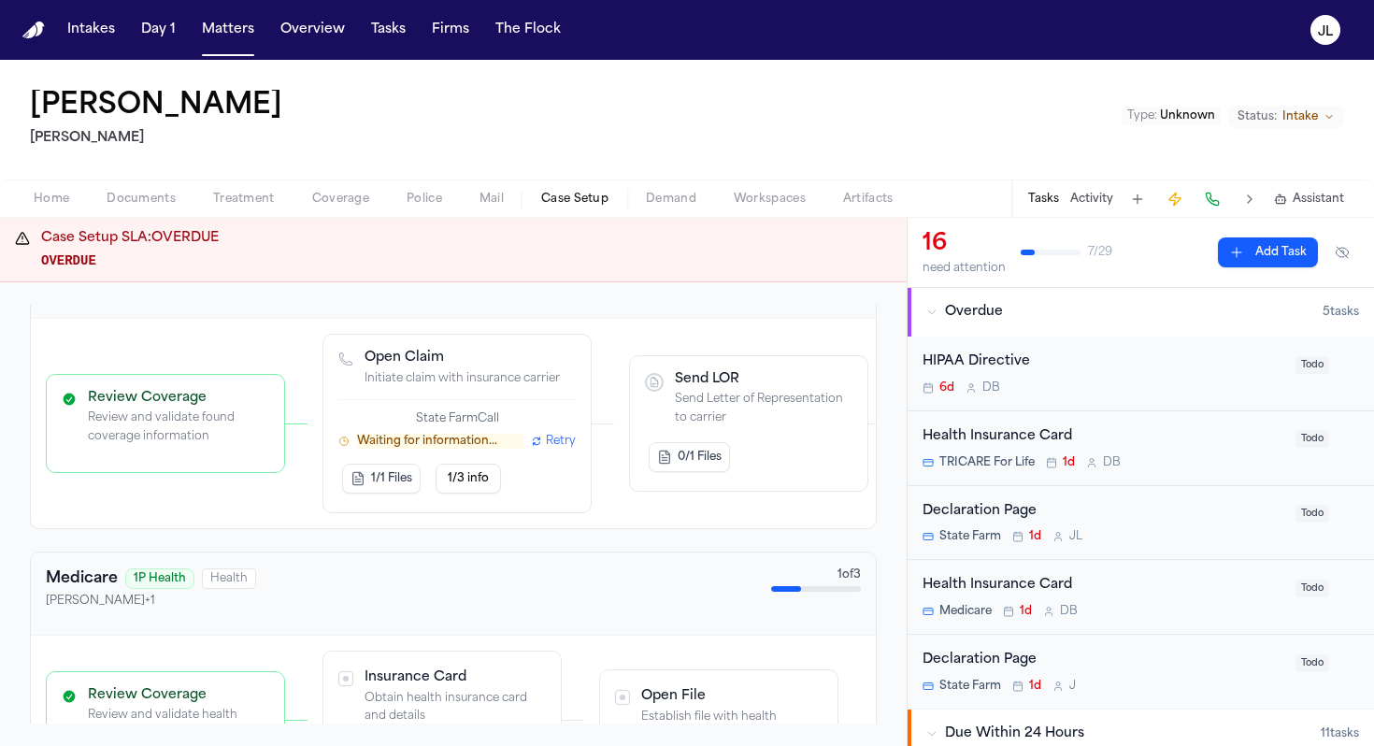
click at [555, 440] on span "Retry" at bounding box center [561, 441] width 30 height 15
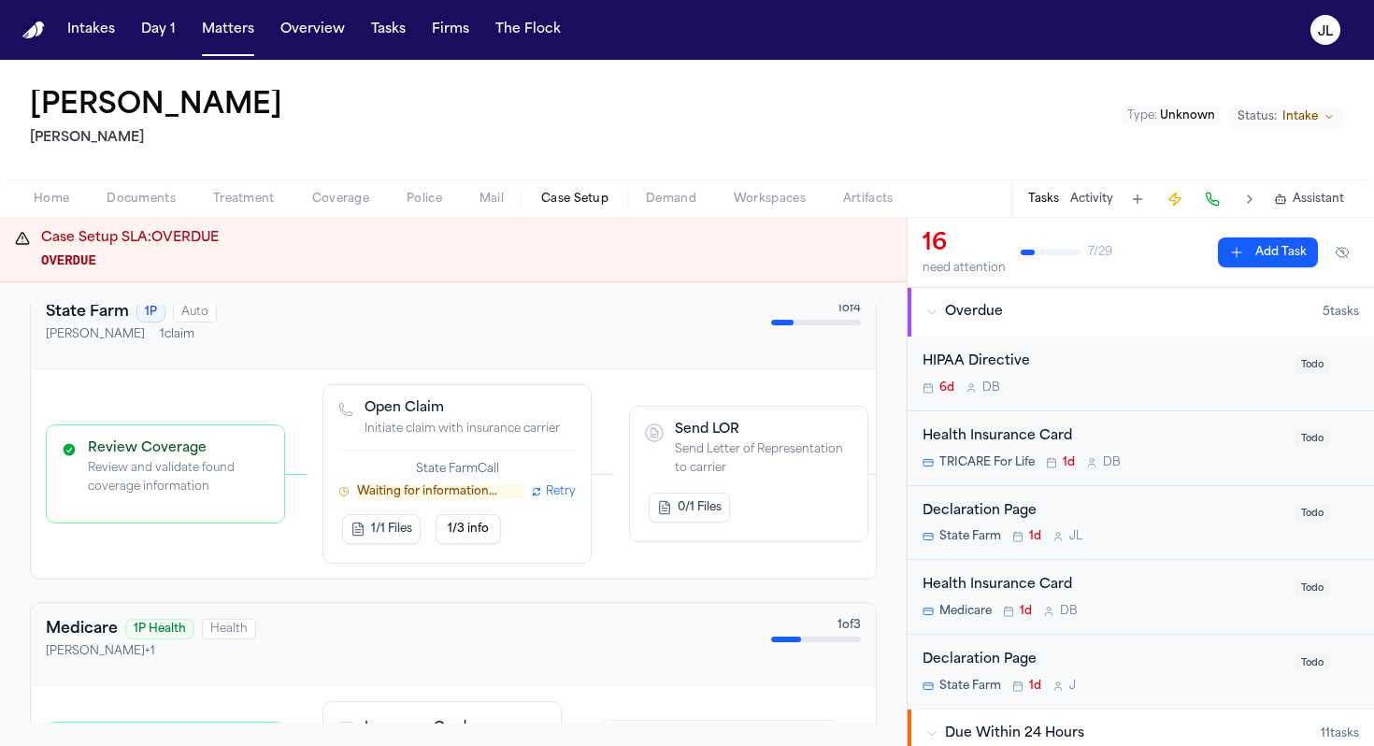
scroll to position [606, 0]
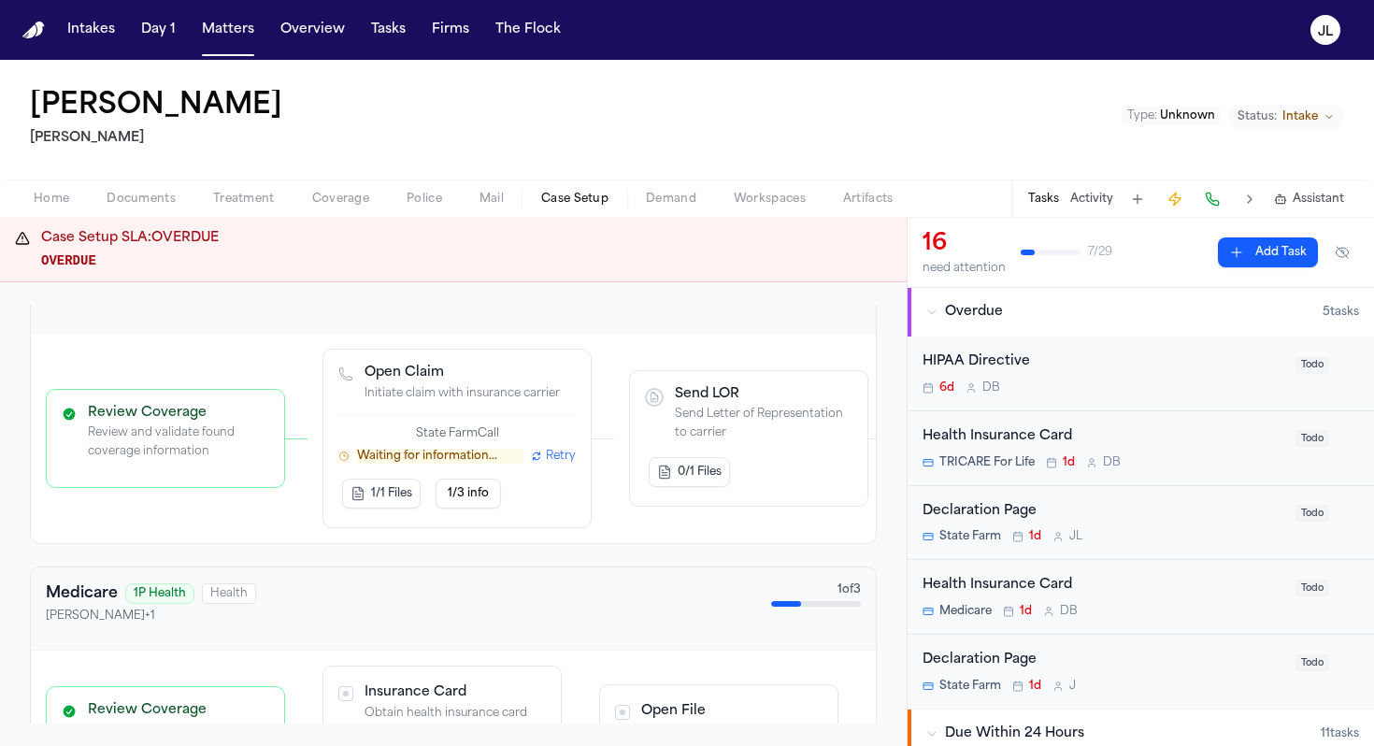
click at [481, 462] on p "Waiting for information..." at bounding box center [440, 456] width 166 height 15
click at [551, 460] on span "Retry" at bounding box center [561, 456] width 30 height 15
click at [493, 487] on button "1/3 info" at bounding box center [468, 494] width 65 height 30
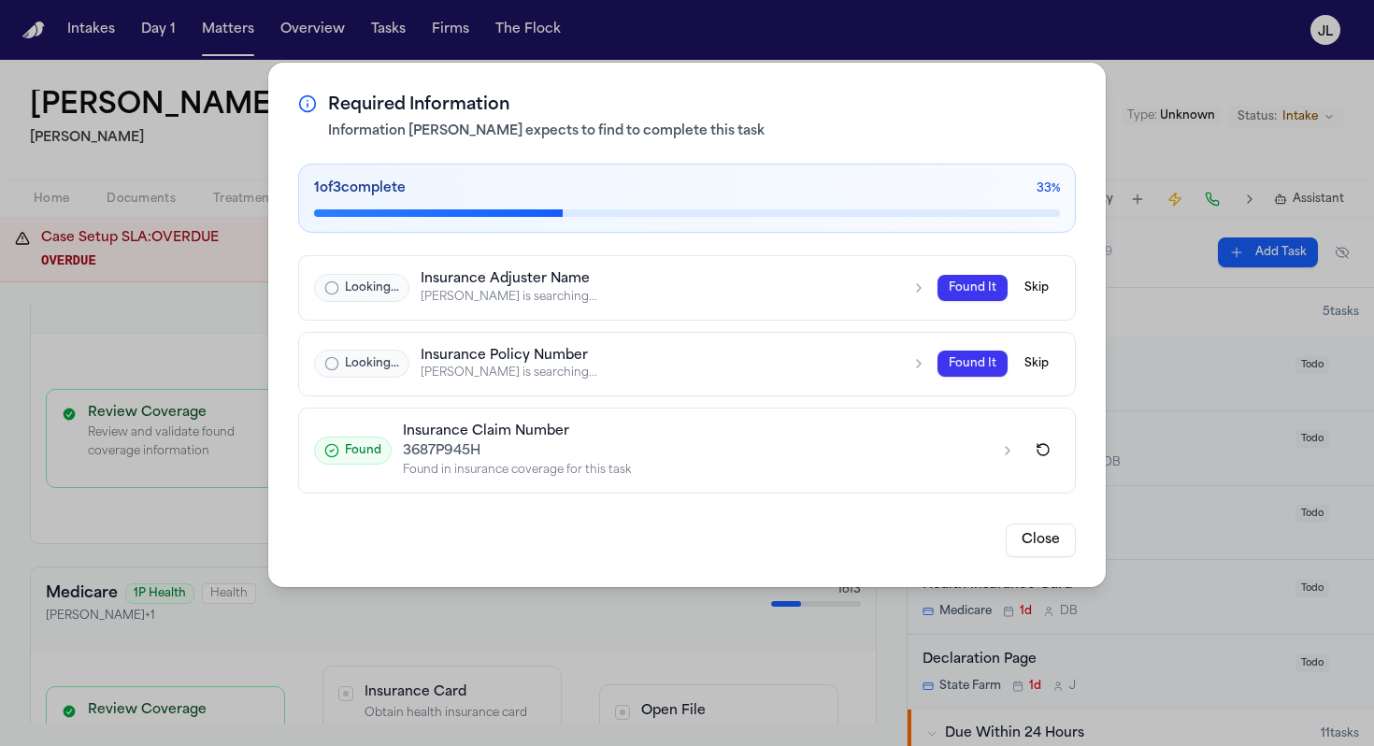
click at [898, 376] on div "Finch is searching..." at bounding box center [661, 373] width 480 height 15
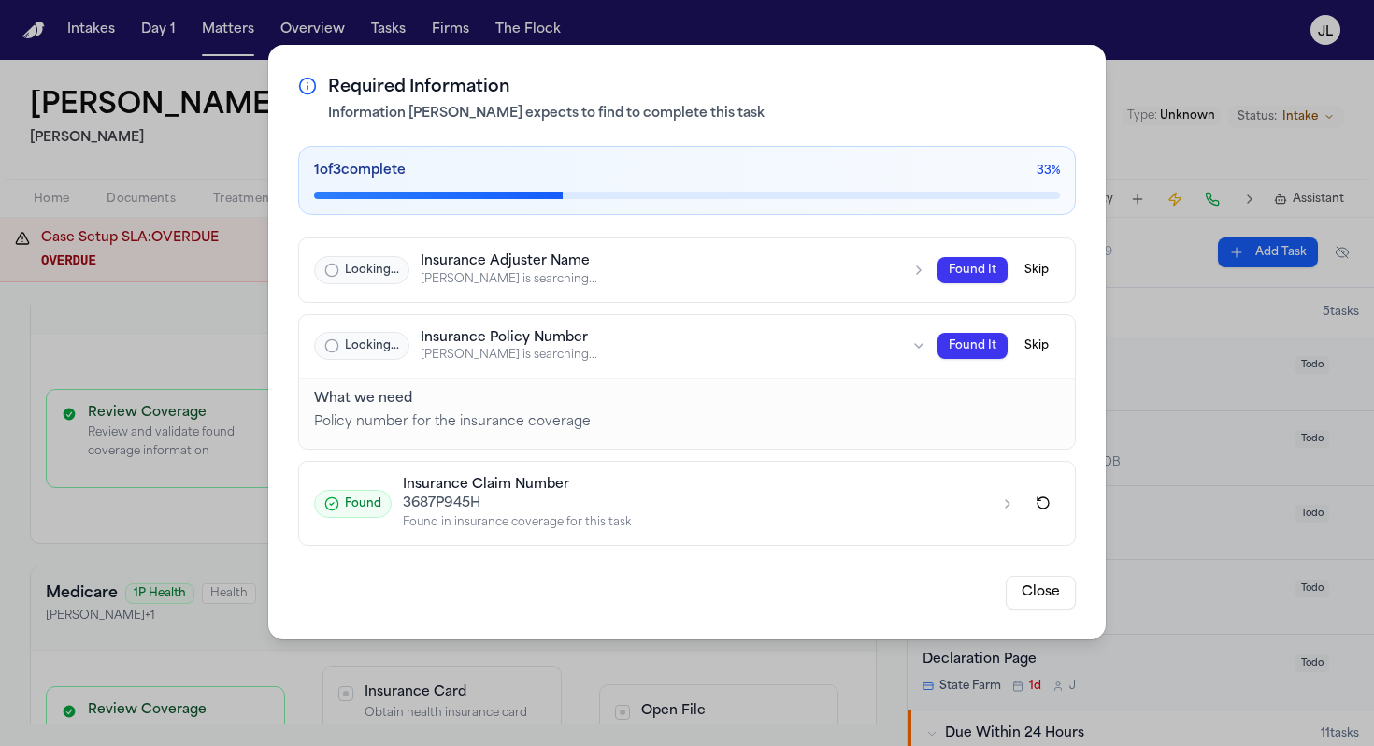
click at [890, 295] on button "Looking... Insurance Adjuster Name Finch is searching... Found It Skip" at bounding box center [687, 270] width 776 height 64
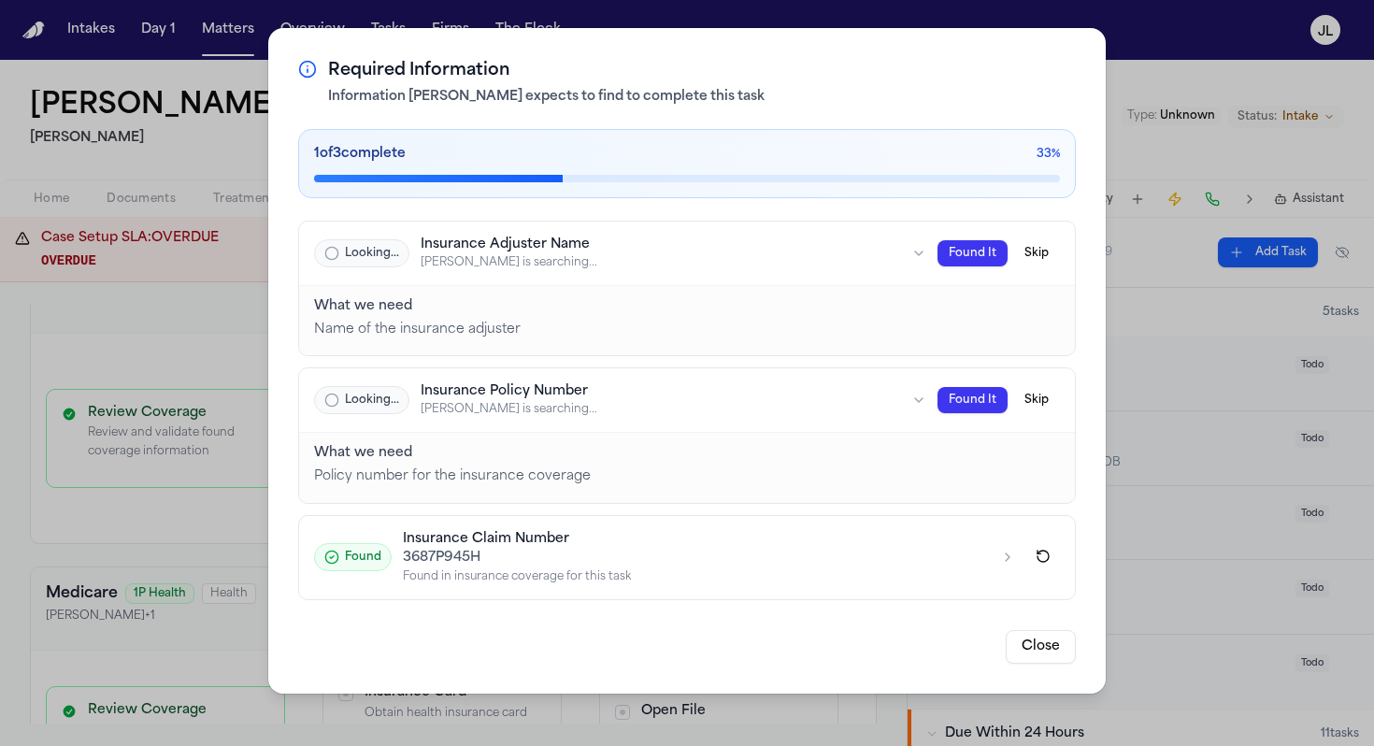
click at [1055, 643] on button "Close" at bounding box center [1041, 647] width 70 height 34
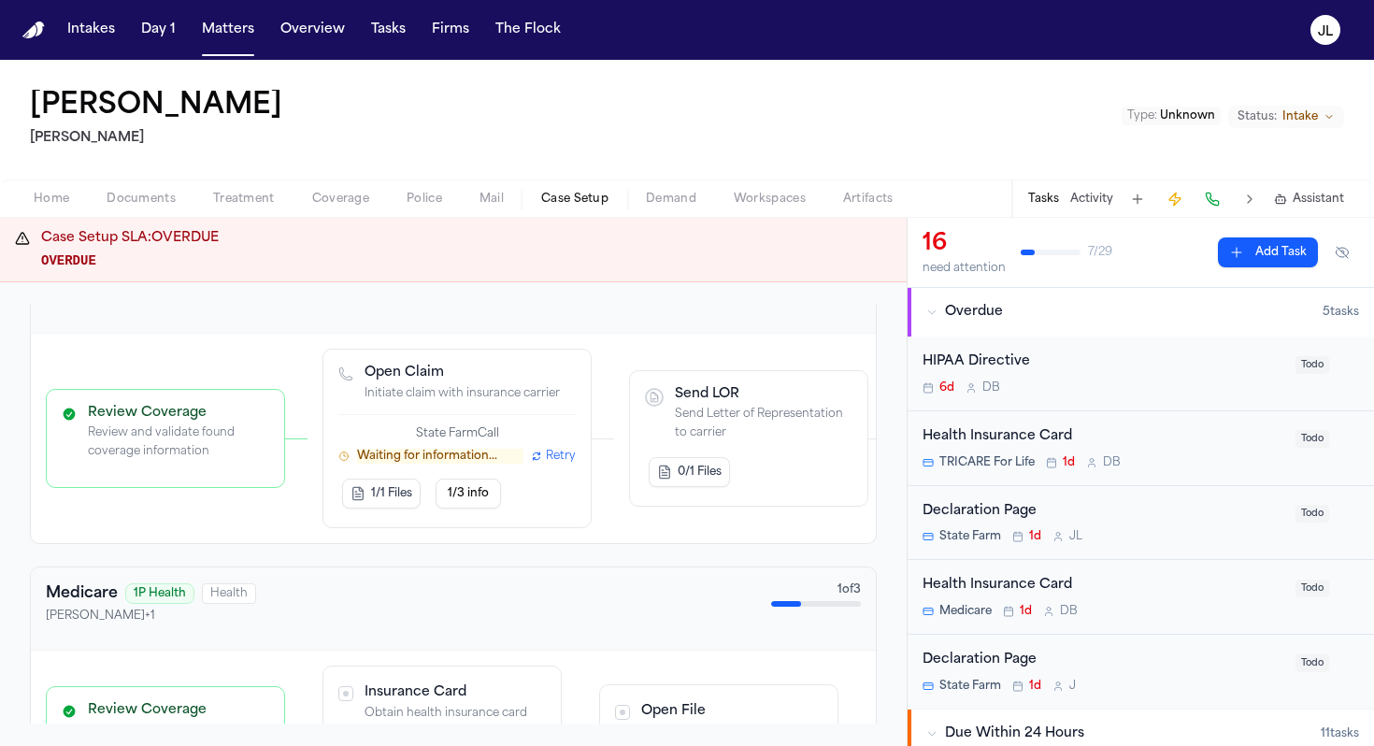
click at [393, 492] on span "1/1 Files" at bounding box center [391, 493] width 41 height 15
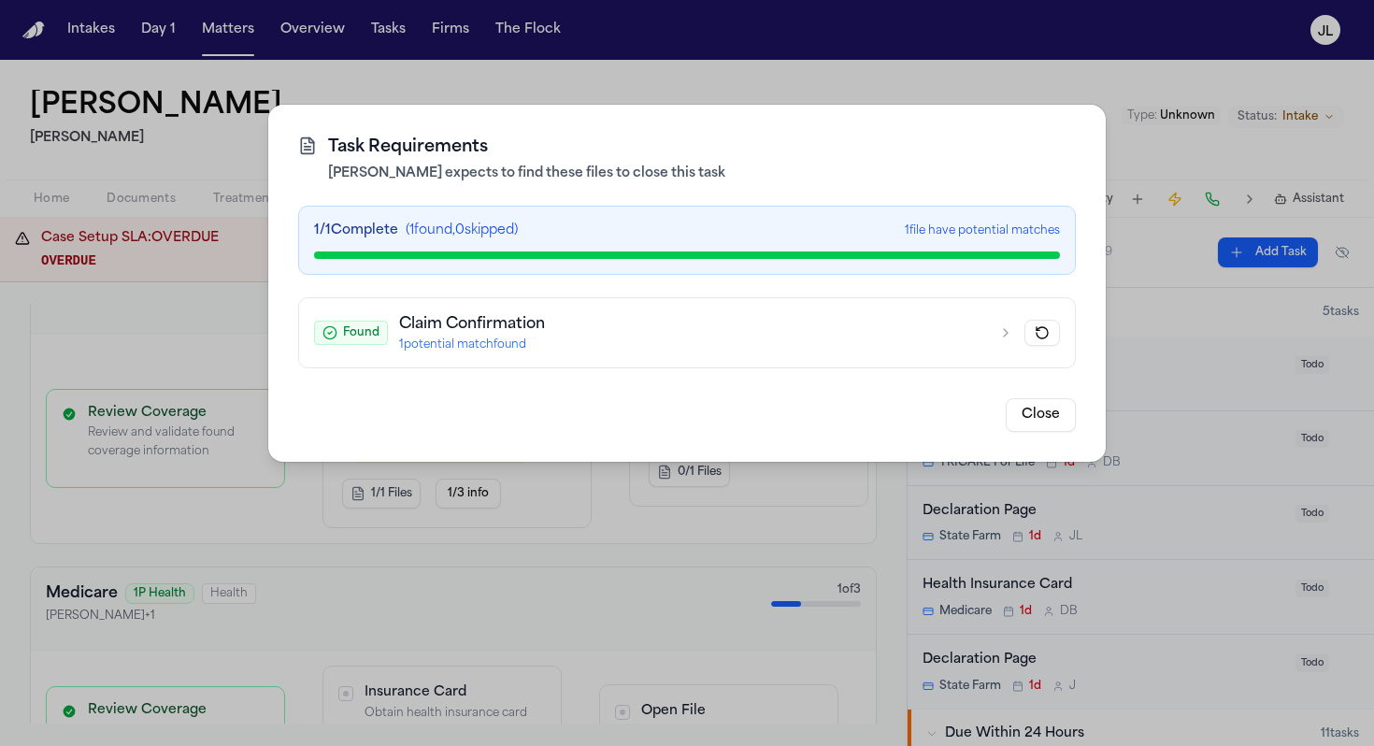
click at [1039, 419] on button "Close" at bounding box center [1041, 415] width 70 height 34
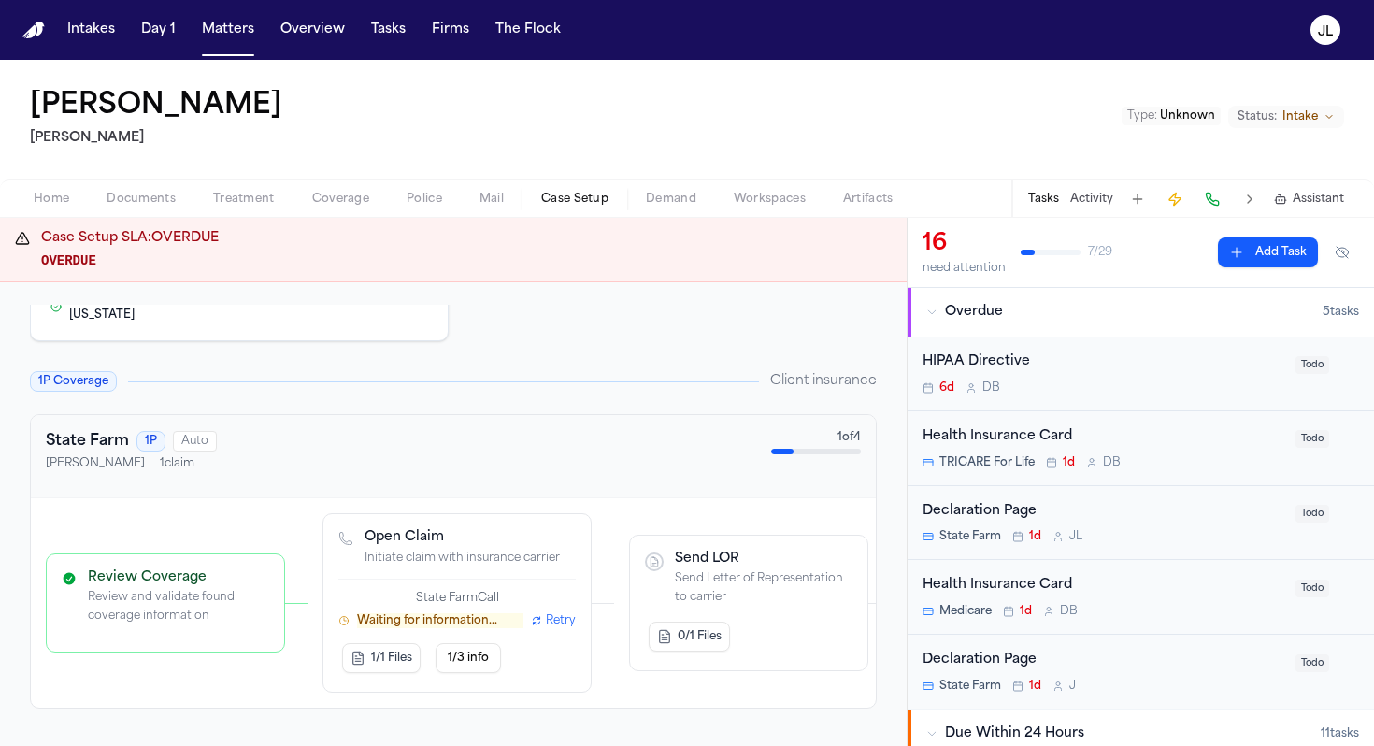
scroll to position [448, 0]
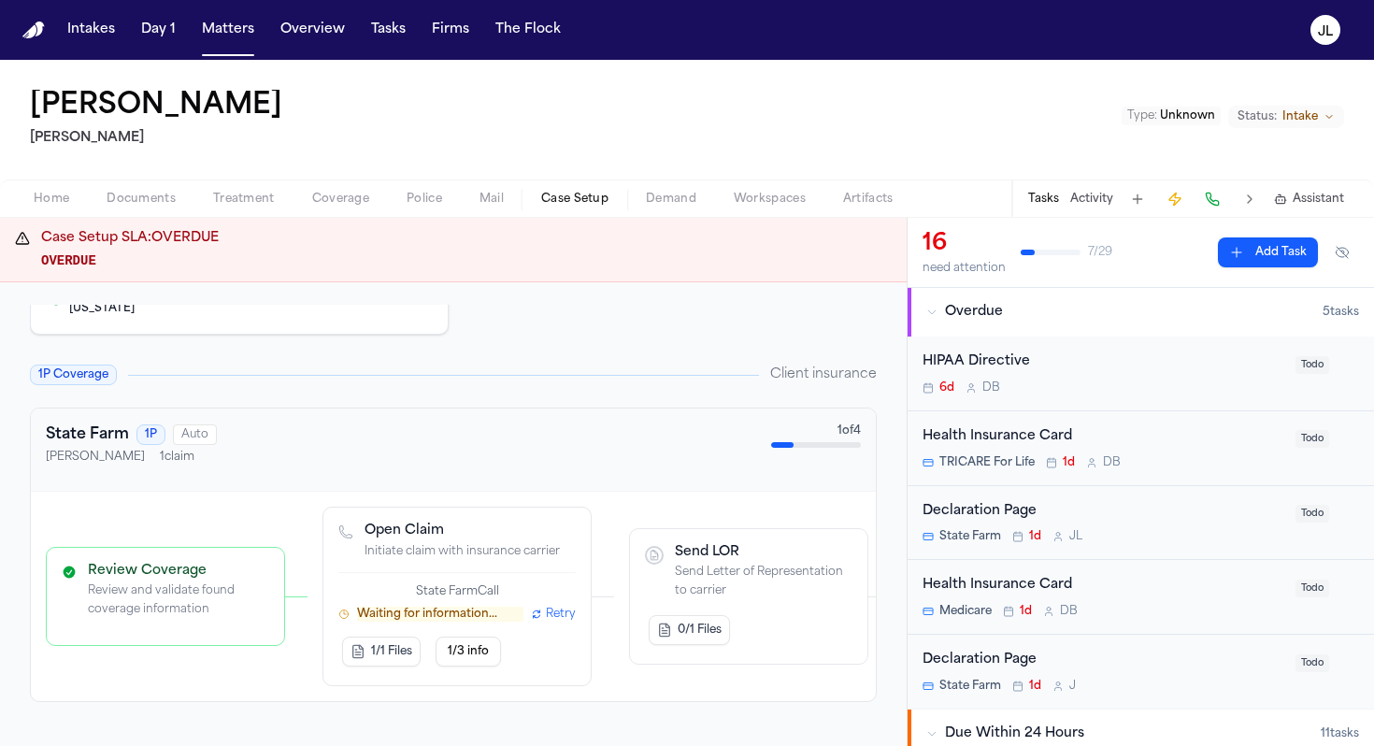
click at [457, 567] on div "Open Claim Initiate claim with insurance carrier State Farm Call Waiting for in…" at bounding box center [456, 597] width 237 height 148
click at [547, 610] on span "Retry" at bounding box center [561, 614] width 30 height 15
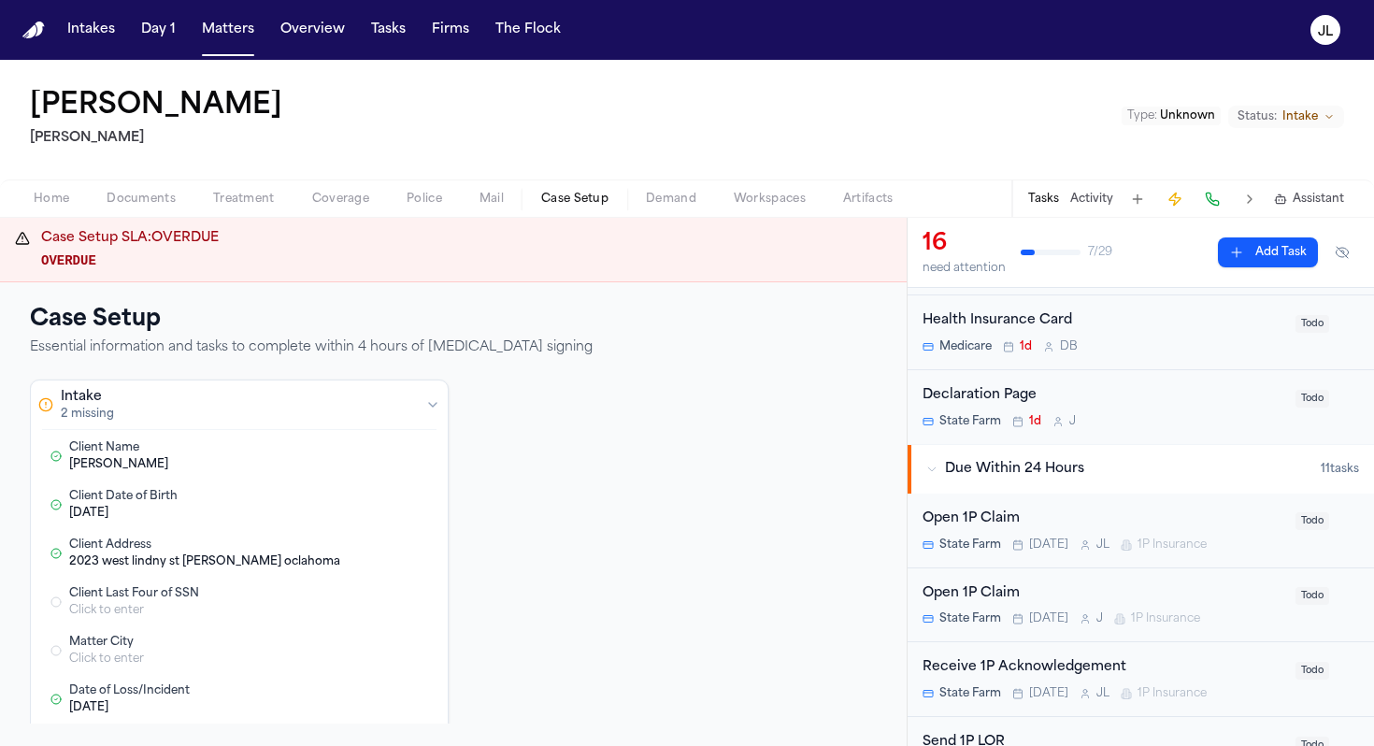
scroll to position [267, 0]
click at [983, 604] on div "Open 1P Claim State Farm Today J 1P Insurance" at bounding box center [1104, 603] width 362 height 44
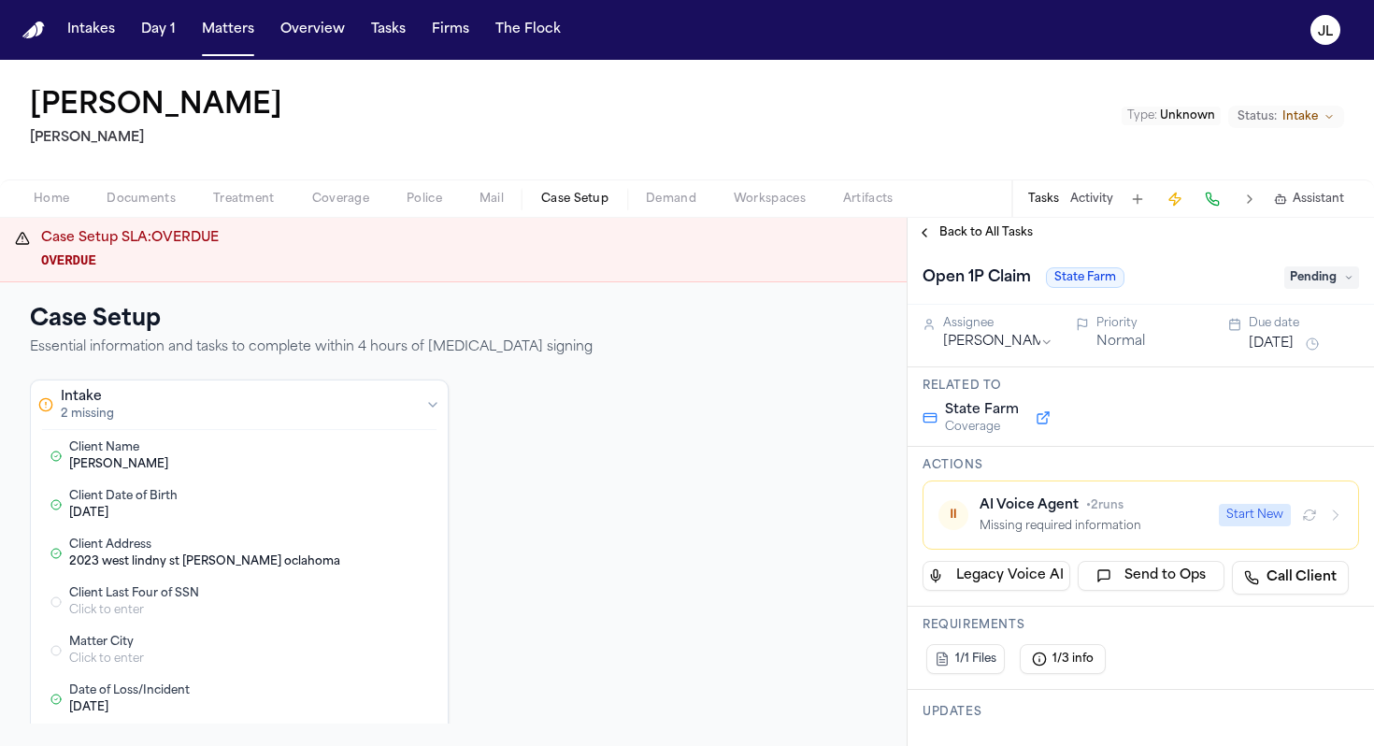
click at [926, 242] on div "Back to All Tasks" at bounding box center [1141, 233] width 466 height 30
click at [926, 235] on button "Back to All Tasks" at bounding box center [975, 232] width 135 height 15
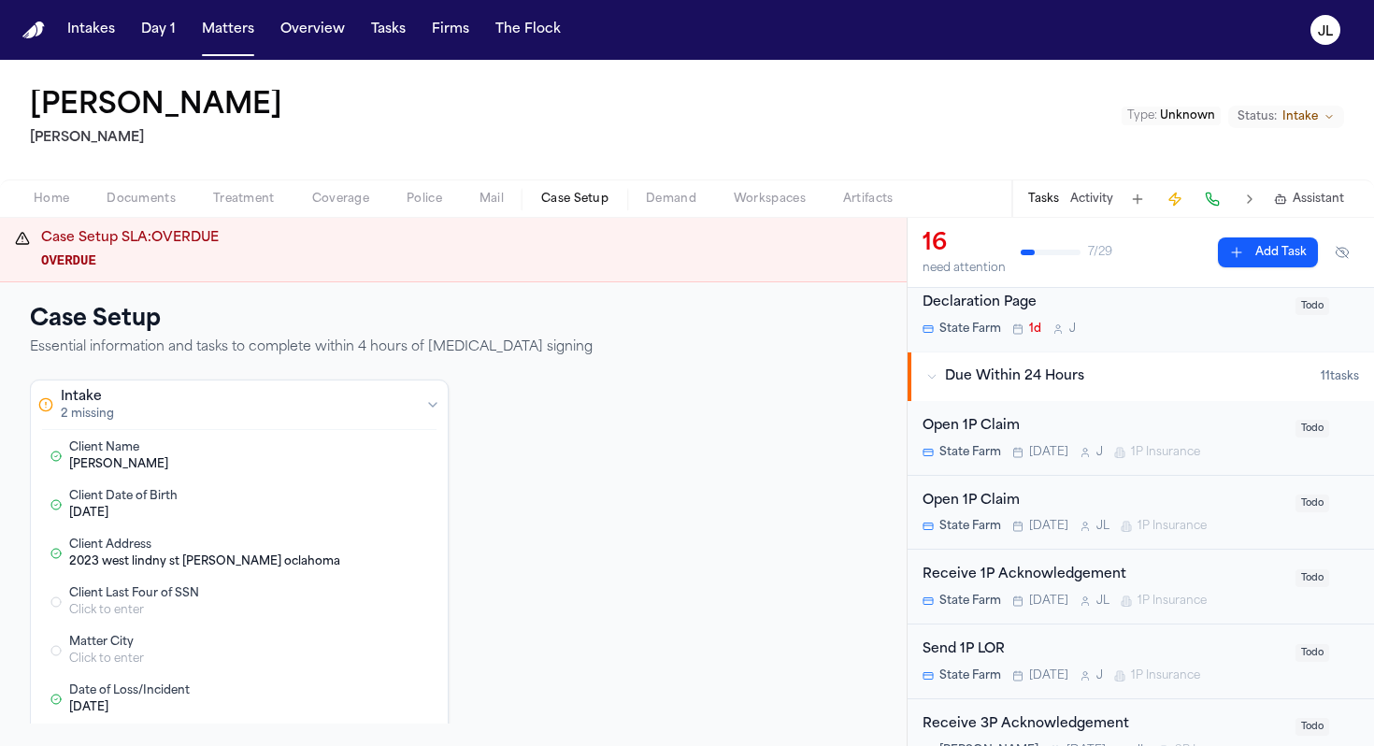
scroll to position [373, 0]
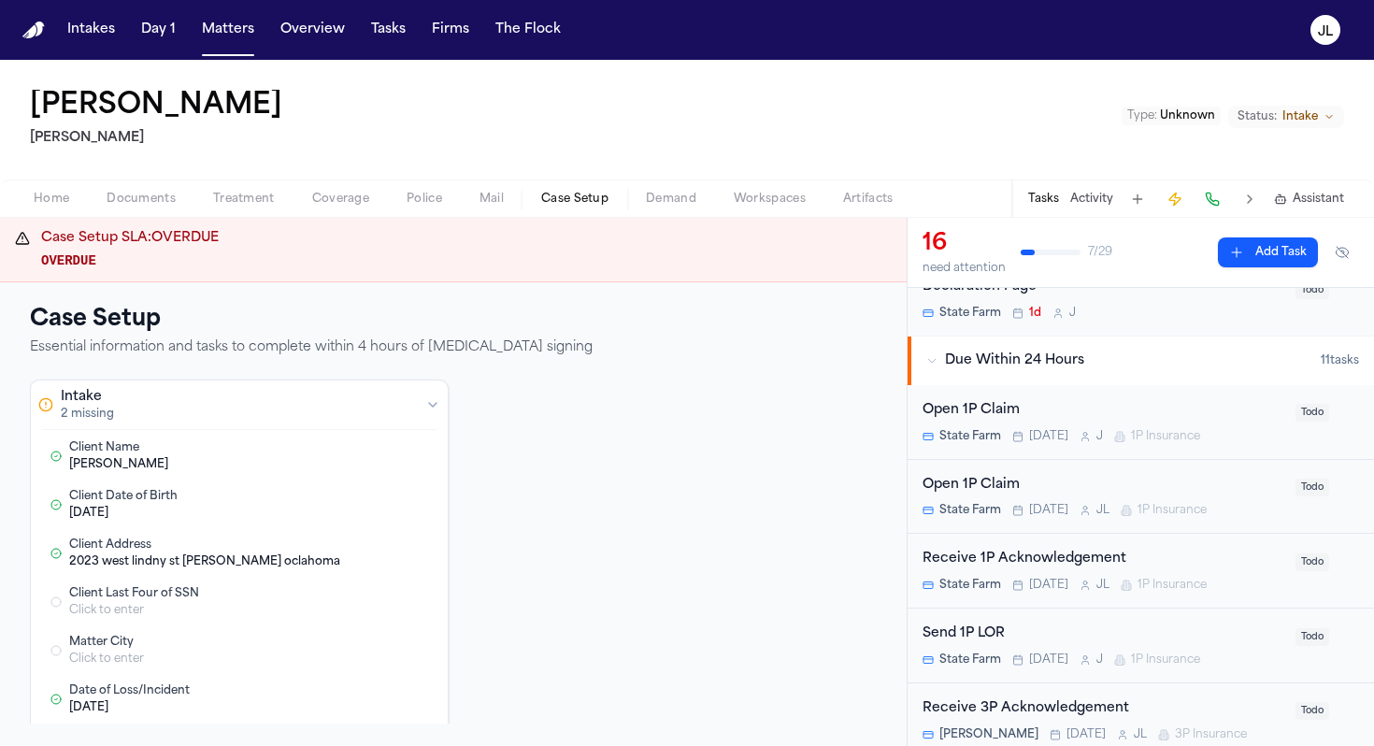
click at [1026, 523] on div "Open 1P Claim State Farm Today J L 1P Insurance Todo" at bounding box center [1141, 497] width 466 height 75
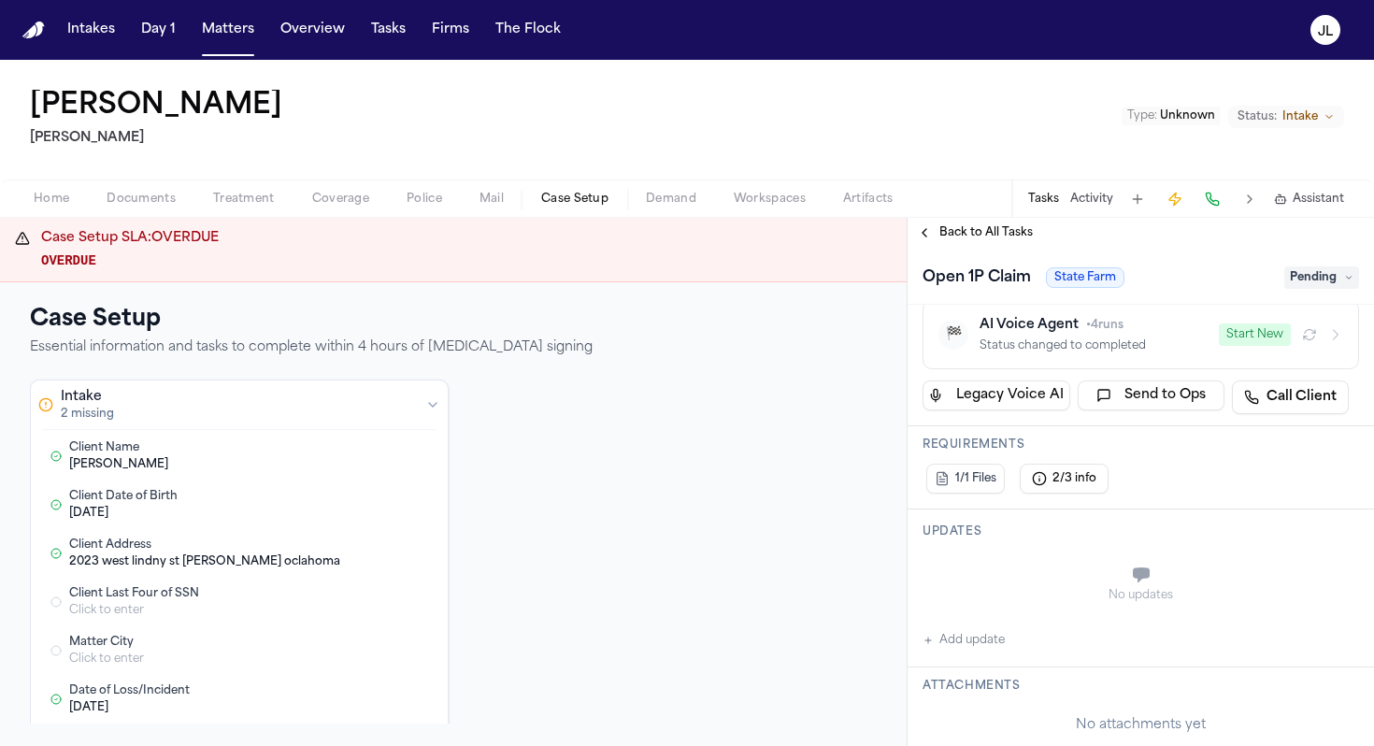
scroll to position [151, 0]
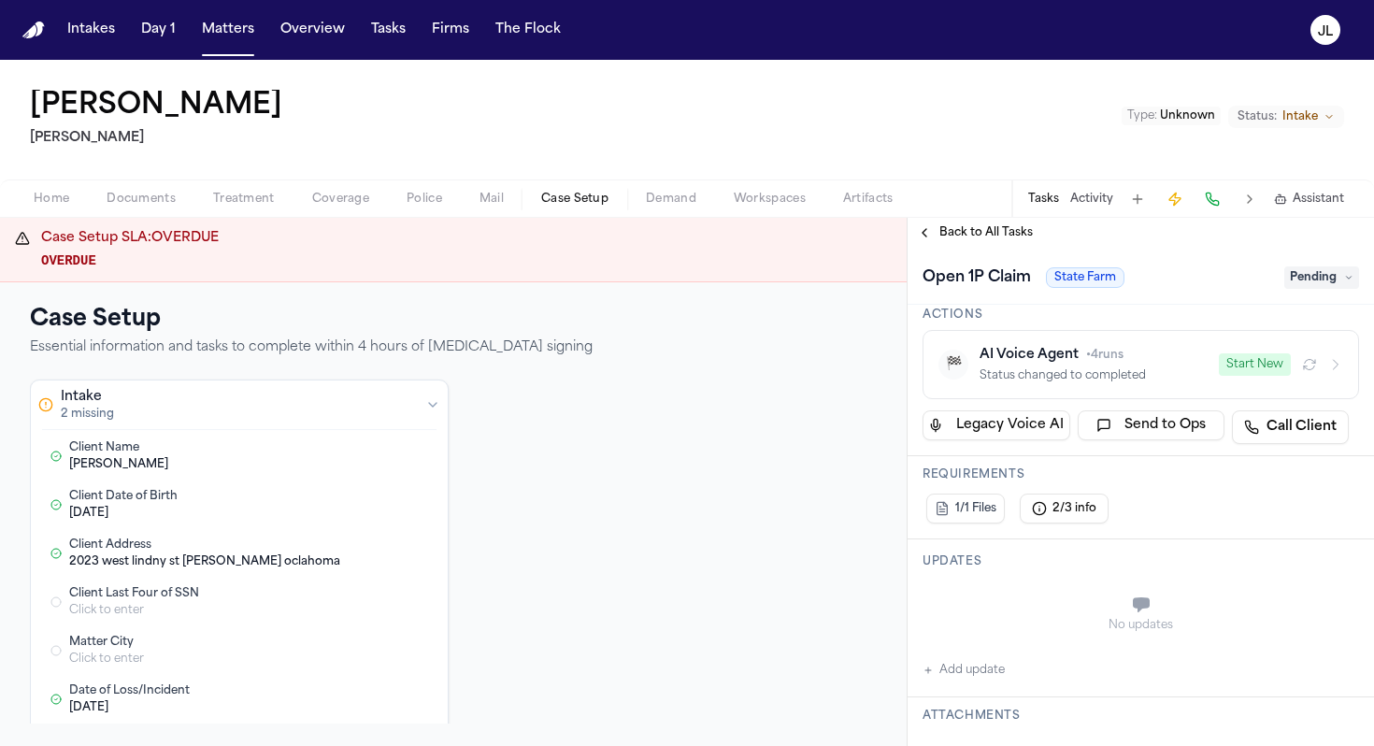
click at [1266, 355] on button "Start New" at bounding box center [1255, 364] width 72 height 22
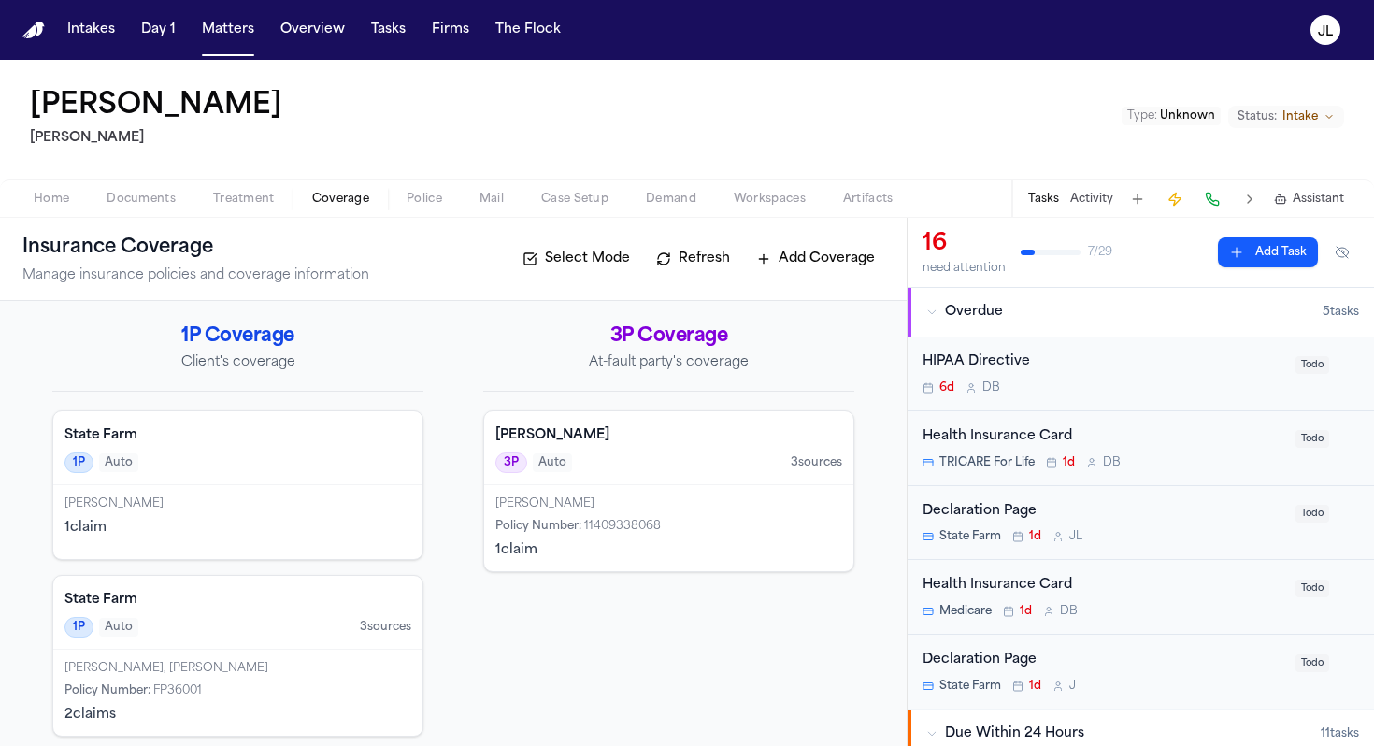
click at [323, 203] on span "Coverage" at bounding box center [340, 199] width 57 height 15
click at [215, 457] on div "1P Auto" at bounding box center [238, 462] width 347 height 21
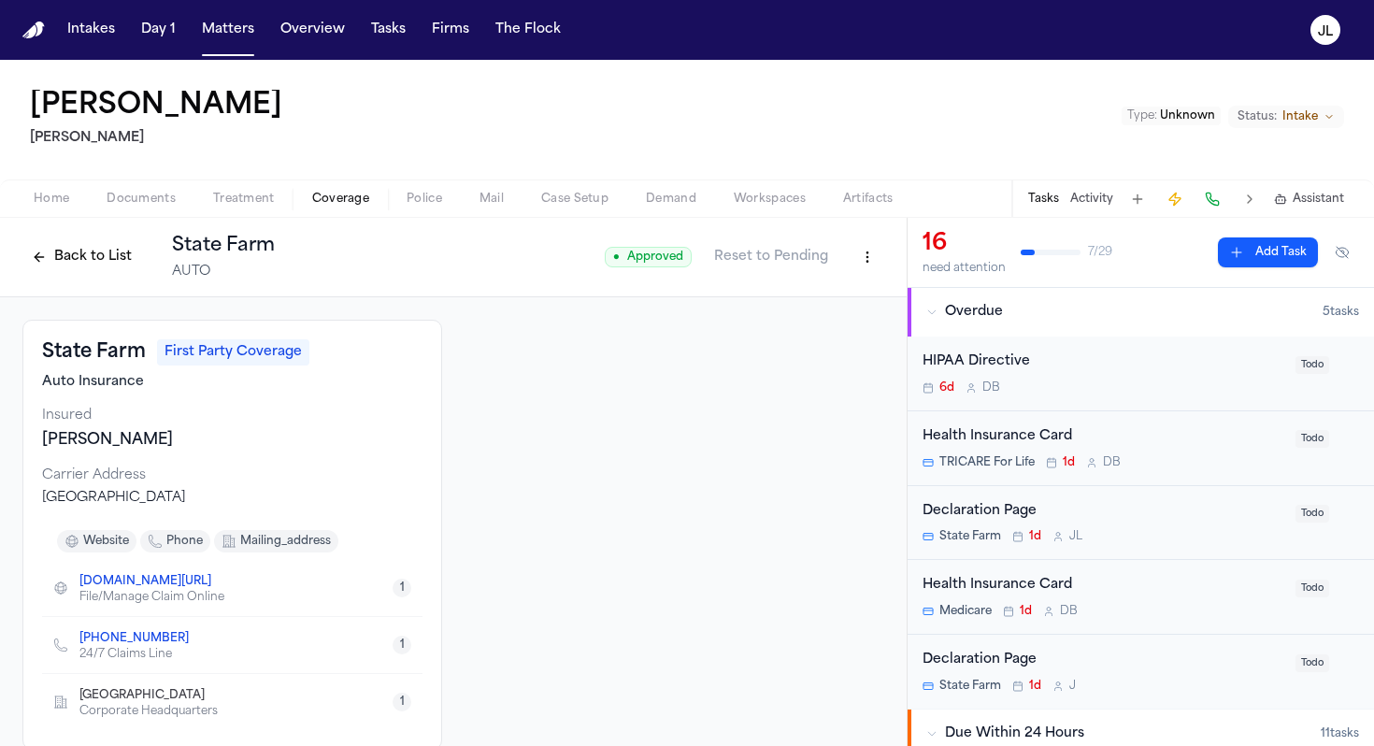
click at [91, 263] on button "Back to List" at bounding box center [81, 257] width 119 height 30
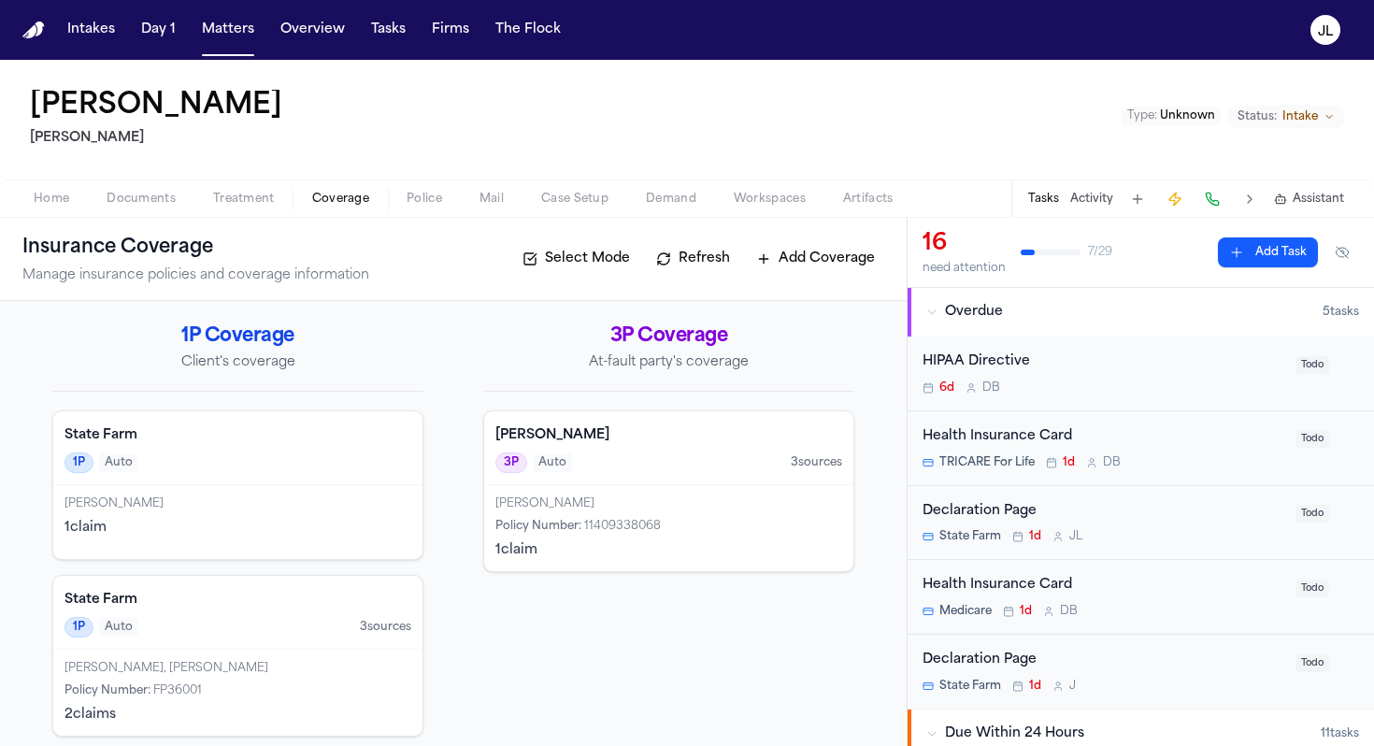
click at [163, 583] on div "State Farm 1P Auto 3 source s" at bounding box center [237, 613] width 369 height 74
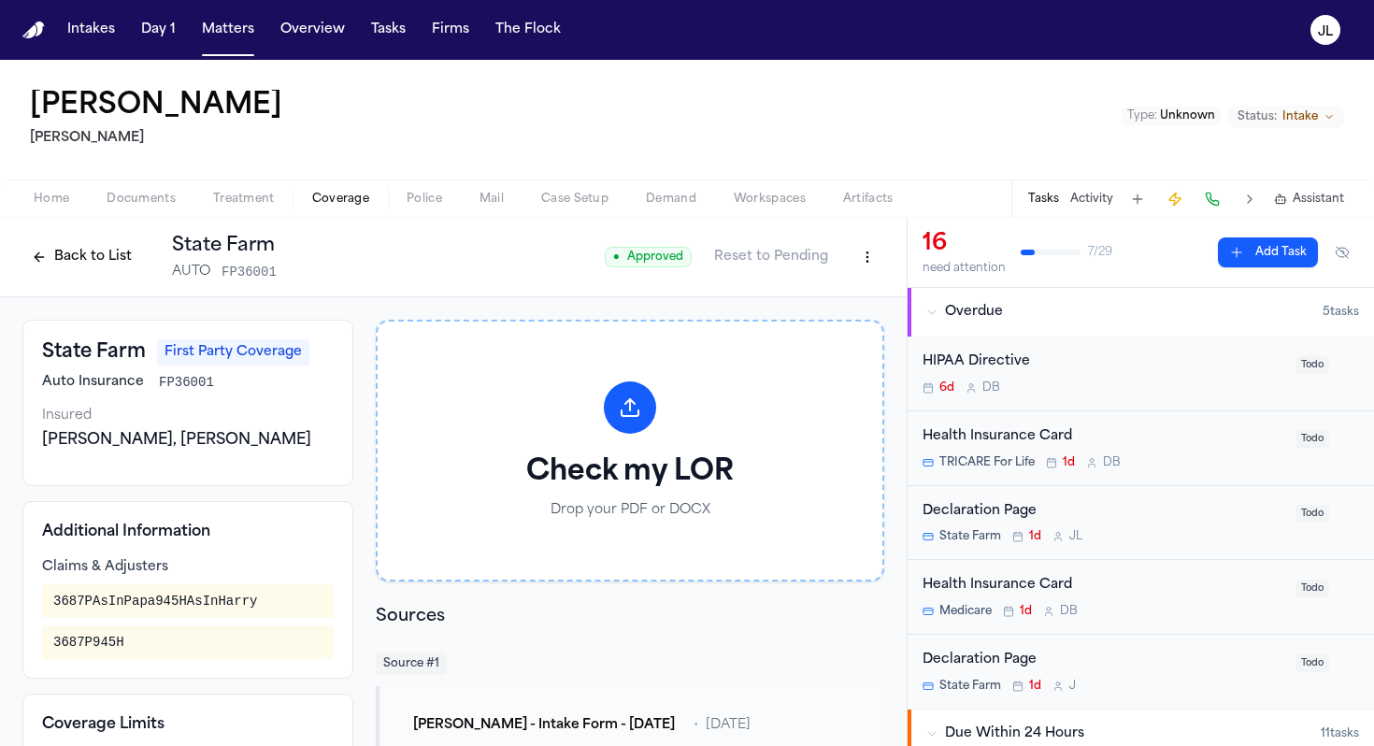
click at [61, 264] on button "Back to List" at bounding box center [81, 257] width 119 height 30
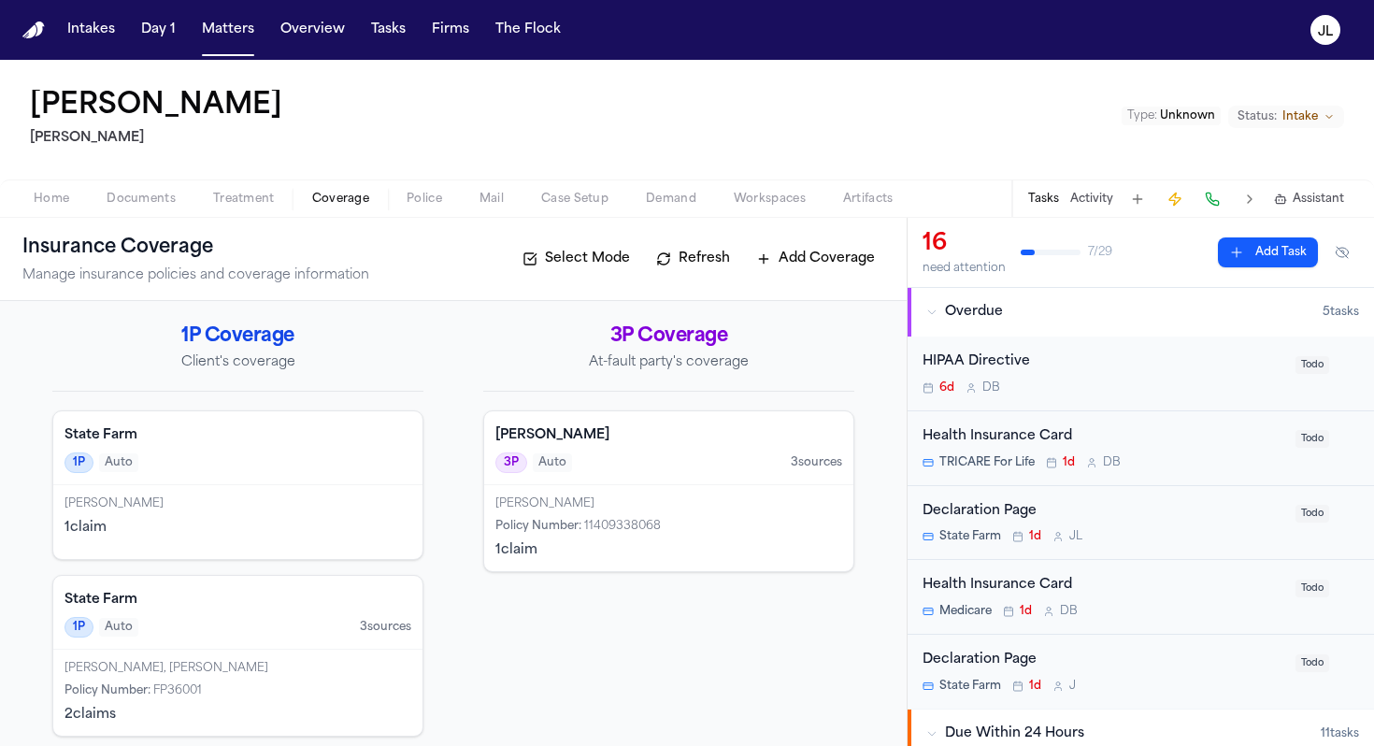
click at [251, 527] on div "1 claim" at bounding box center [238, 528] width 347 height 19
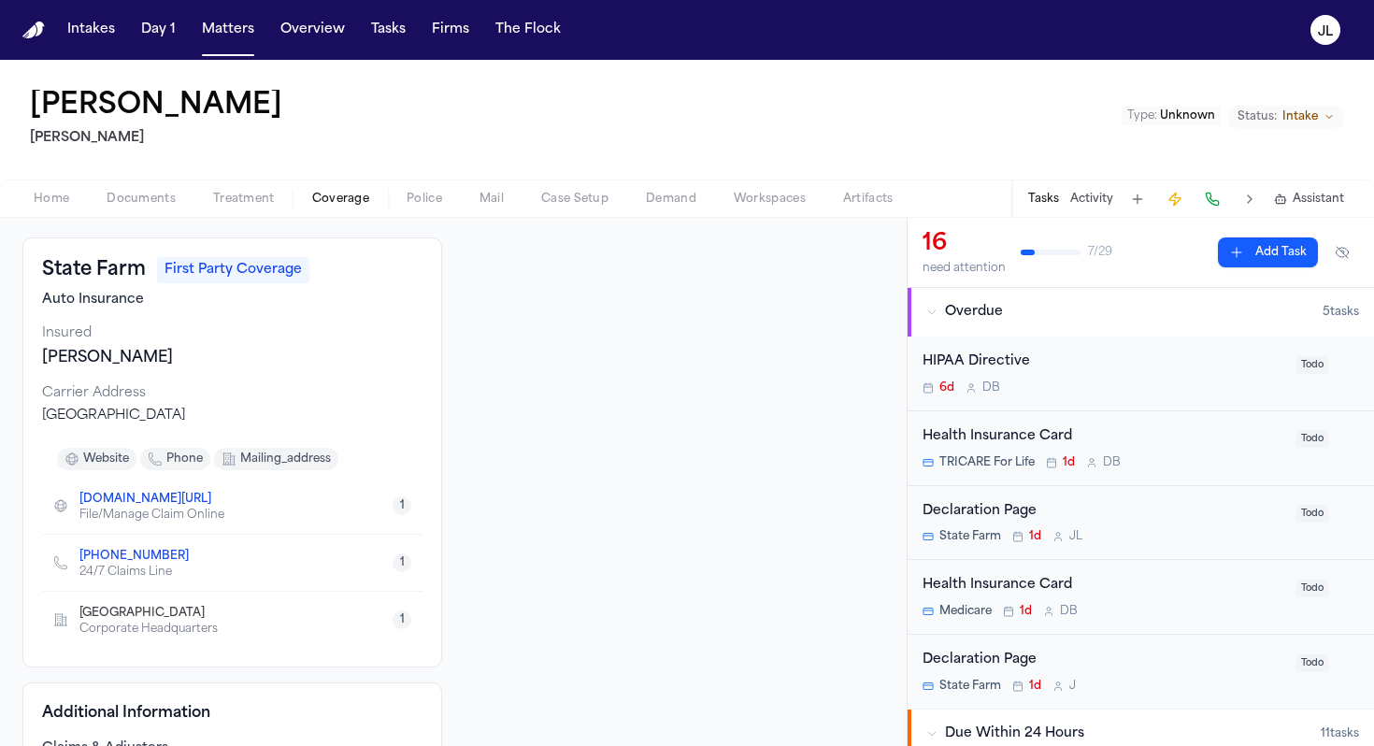
scroll to position [84, 0]
click at [196, 557] on div "+1 (800) 732-5246 24/7 Claims Line 1" at bounding box center [232, 561] width 380 height 56
click at [195, 554] on icon "Copy to clipboard" at bounding box center [198, 554] width 7 height 8
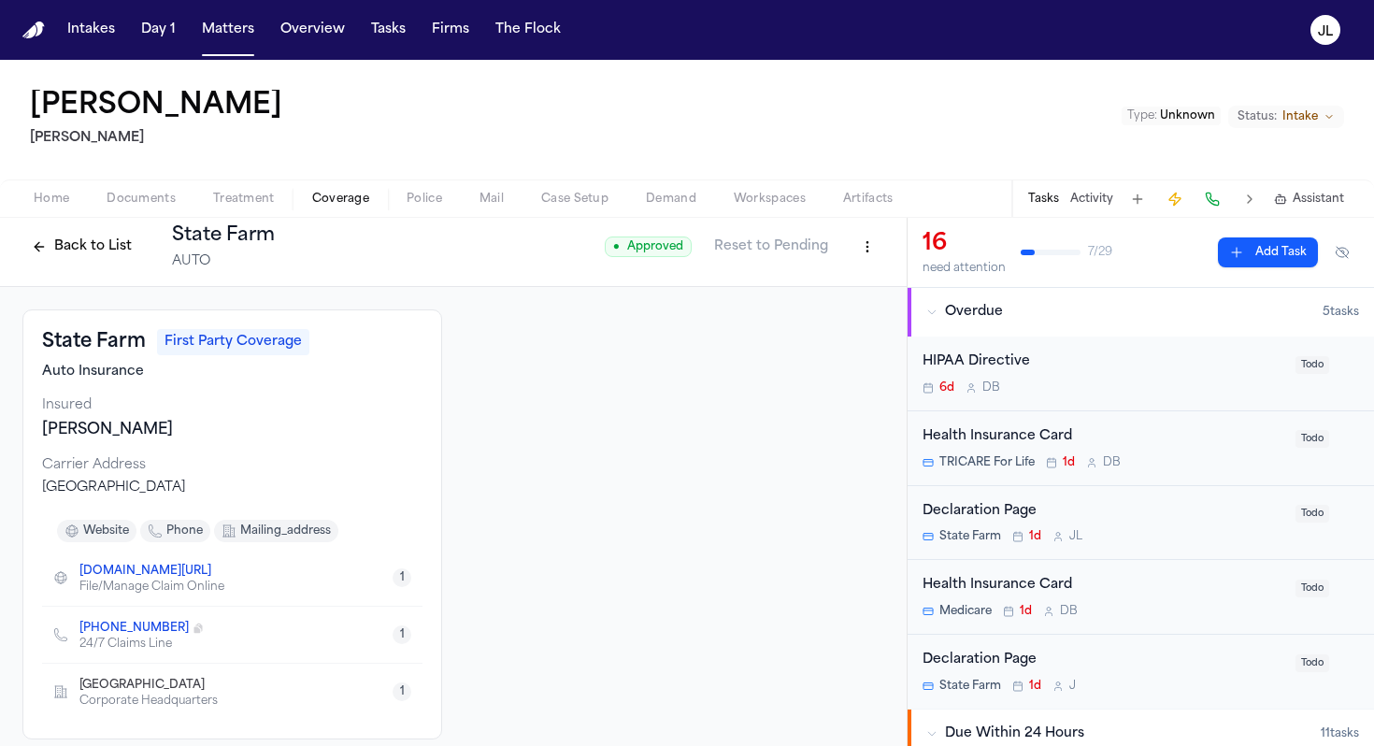
scroll to position [0, 0]
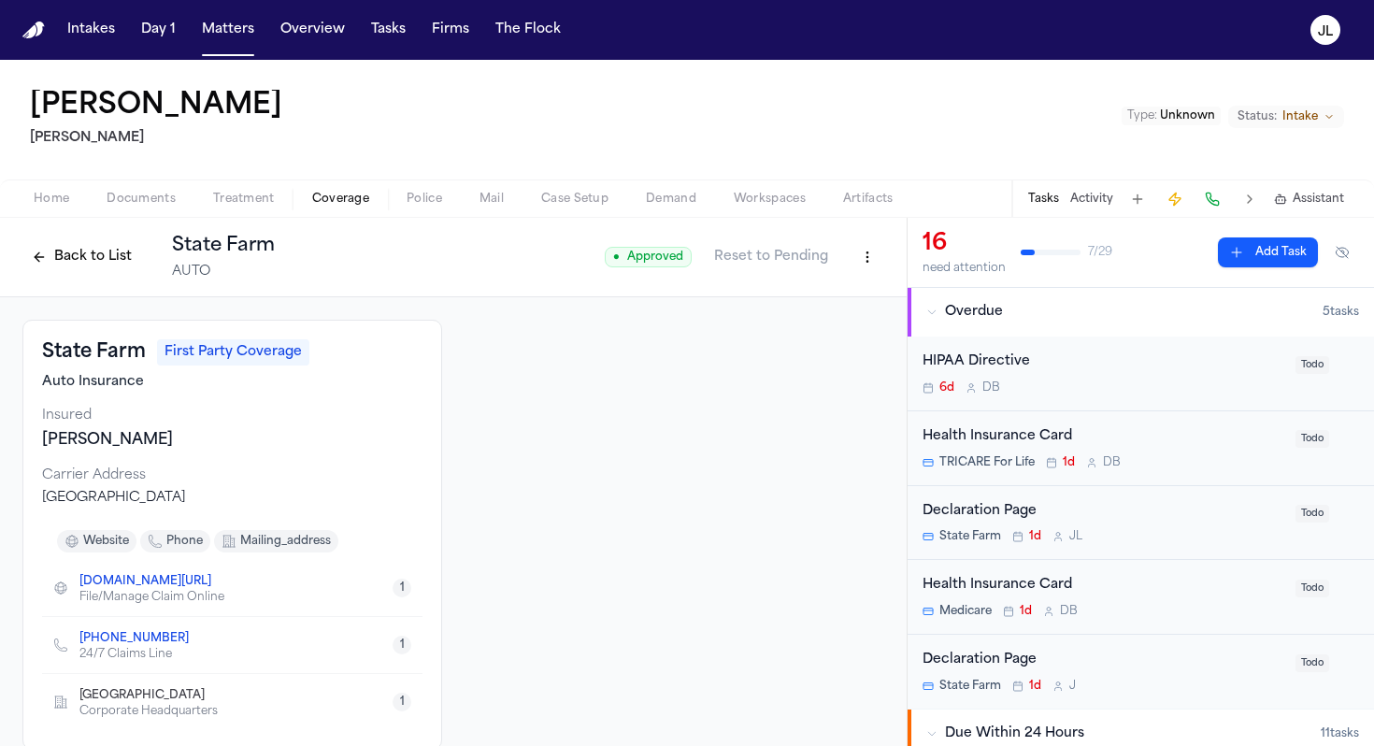
click at [55, 257] on button "Back to List" at bounding box center [81, 257] width 119 height 30
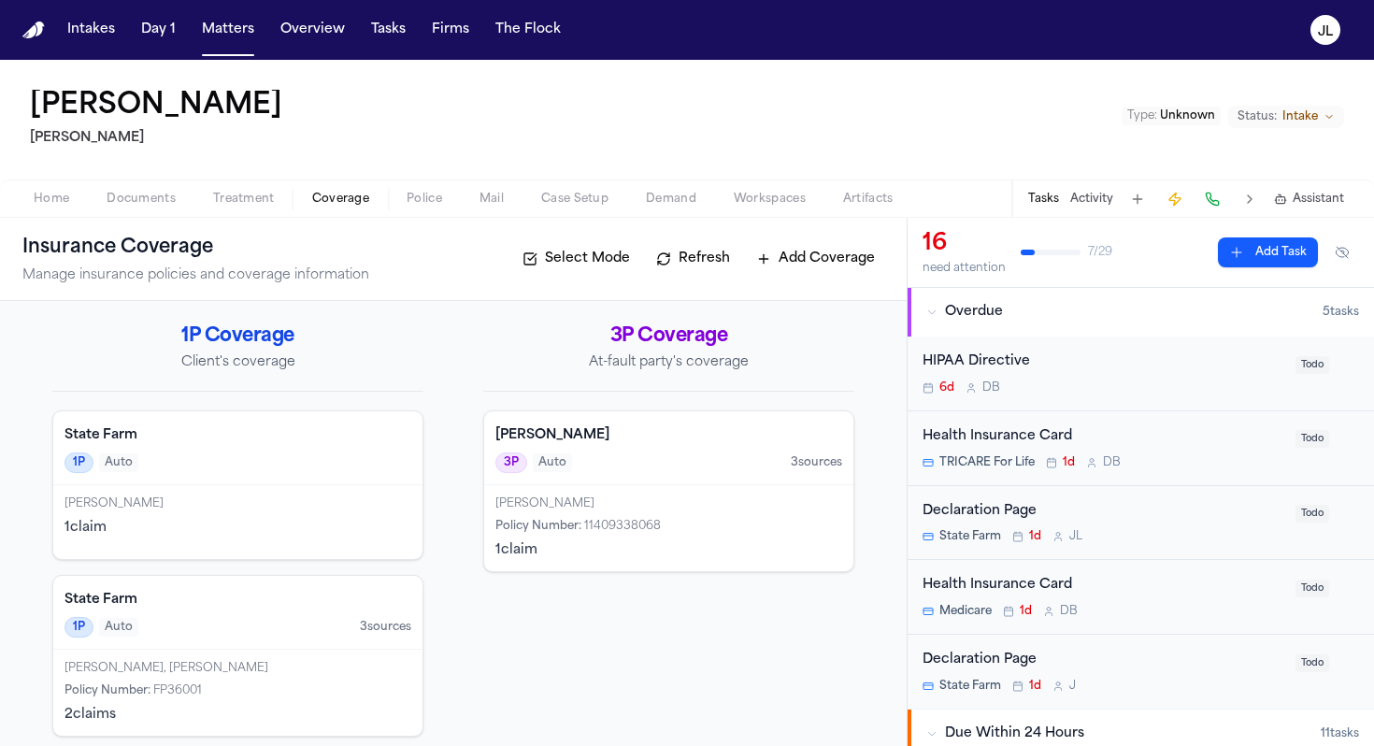
click at [170, 631] on div "1P Auto 3 source s" at bounding box center [238, 627] width 347 height 21
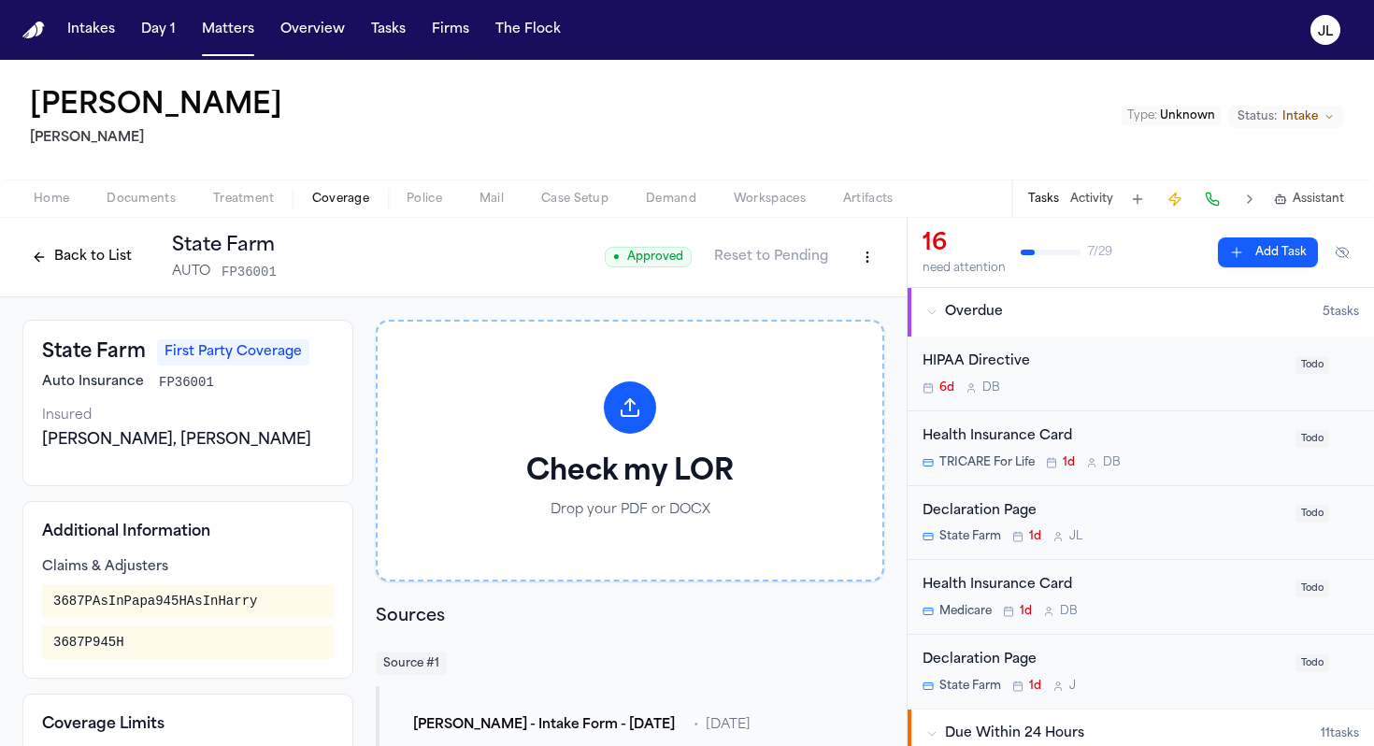
click at [853, 251] on html "Intakes Day 1 Matters Overview Tasks Firms The Flock JL Loretta Johnson Hecht T…" at bounding box center [687, 373] width 1374 height 746
click at [824, 297] on div "Edit Coverage" at bounding box center [803, 297] width 157 height 30
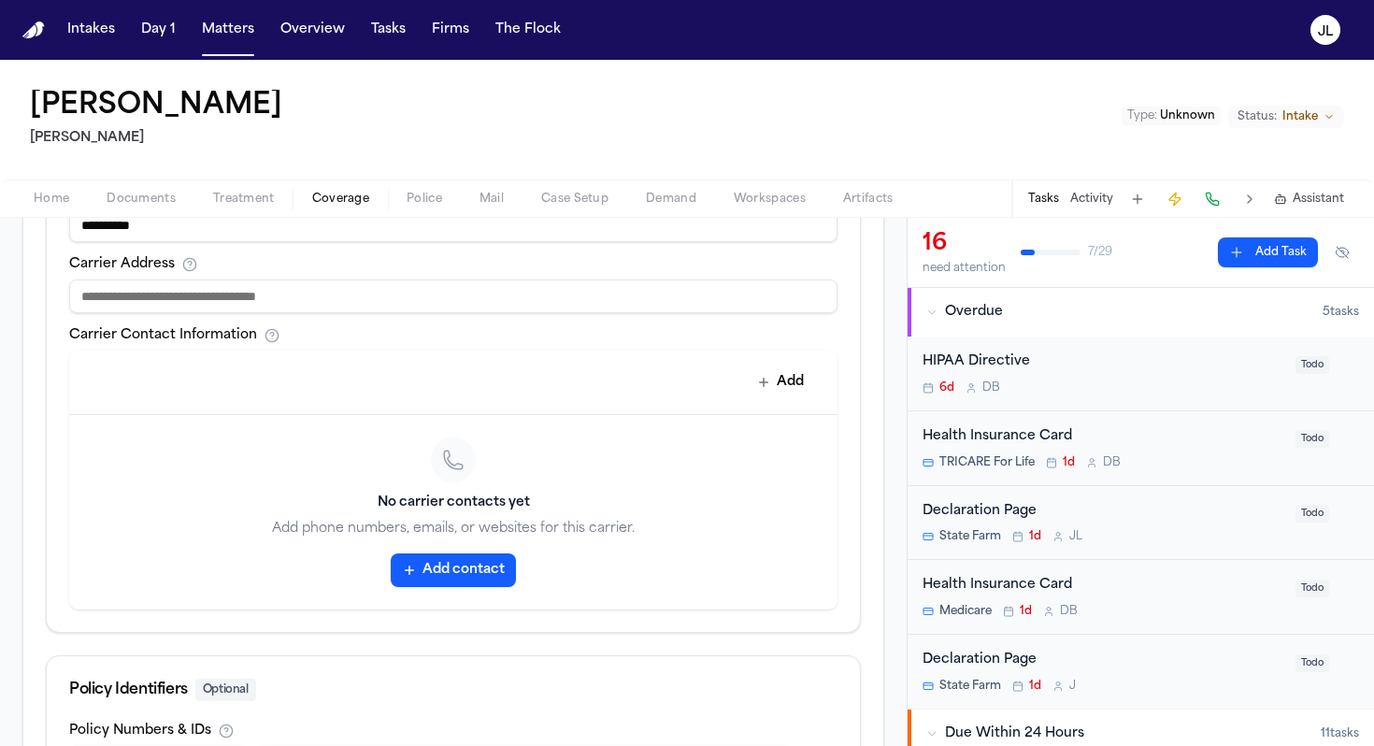
scroll to position [811, 0]
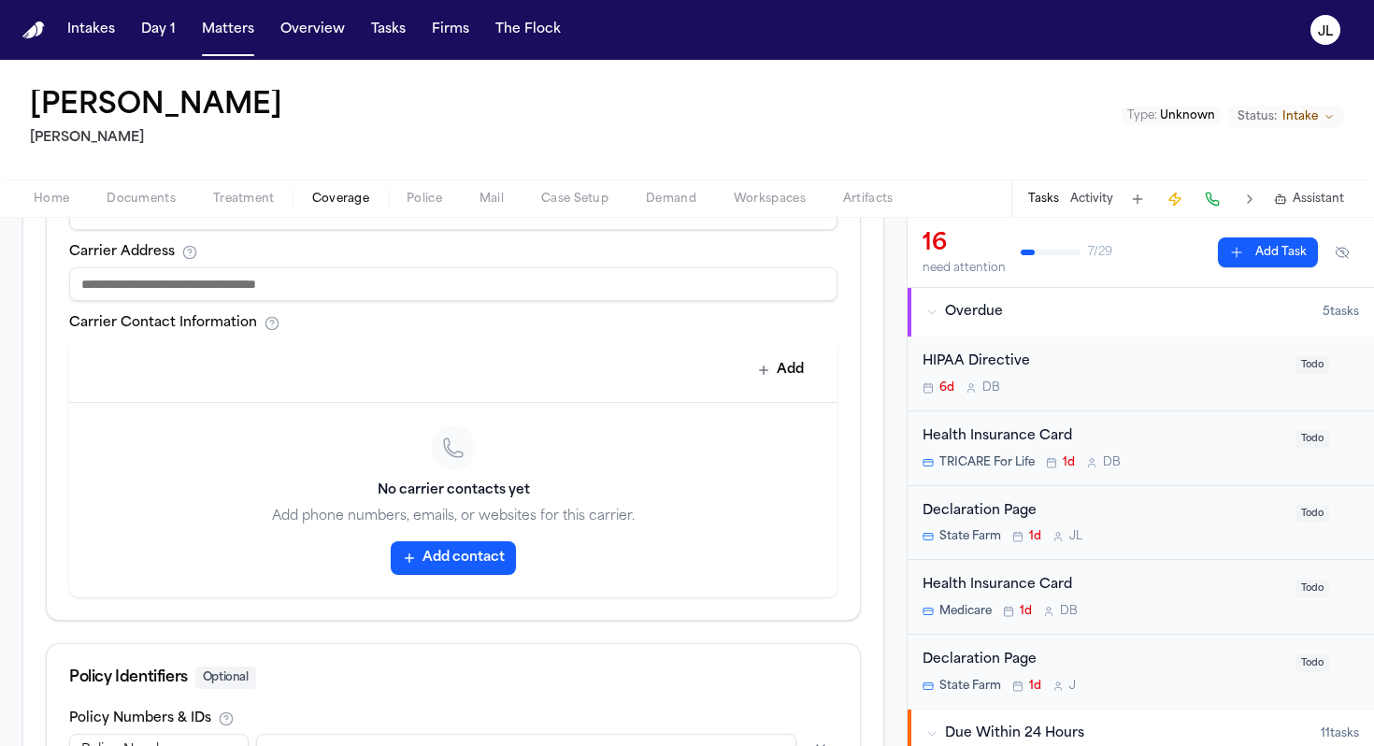
click at [452, 549] on button "Add contact" at bounding box center [453, 558] width 125 height 34
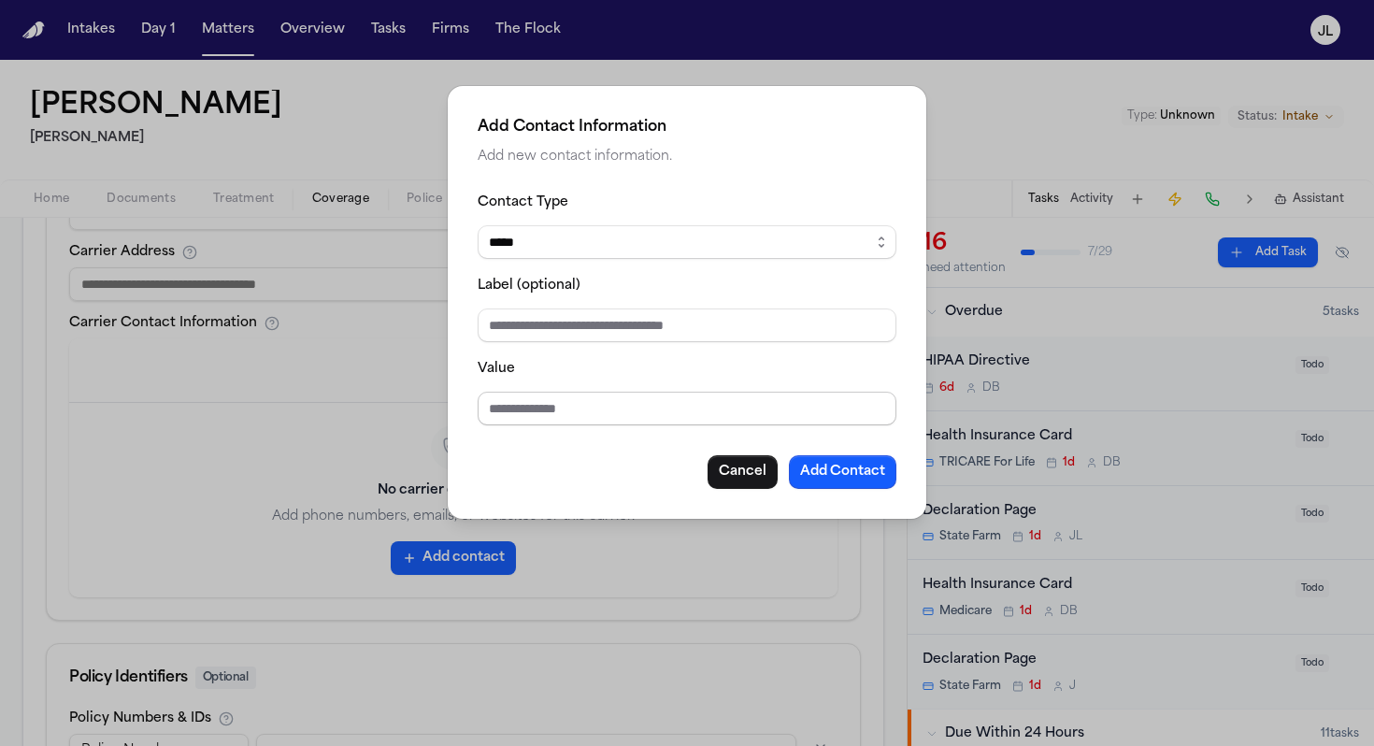
click at [534, 426] on div "Contact Type ***** ***** ******* *** ***** Label (optional) Value Cancel Add Co…" at bounding box center [687, 340] width 419 height 298
click at [534, 415] on input "Value" at bounding box center [687, 409] width 419 height 34
paste input "**********"
type input "**********"
click at [845, 471] on button "Add Contact" at bounding box center [843, 472] width 108 height 34
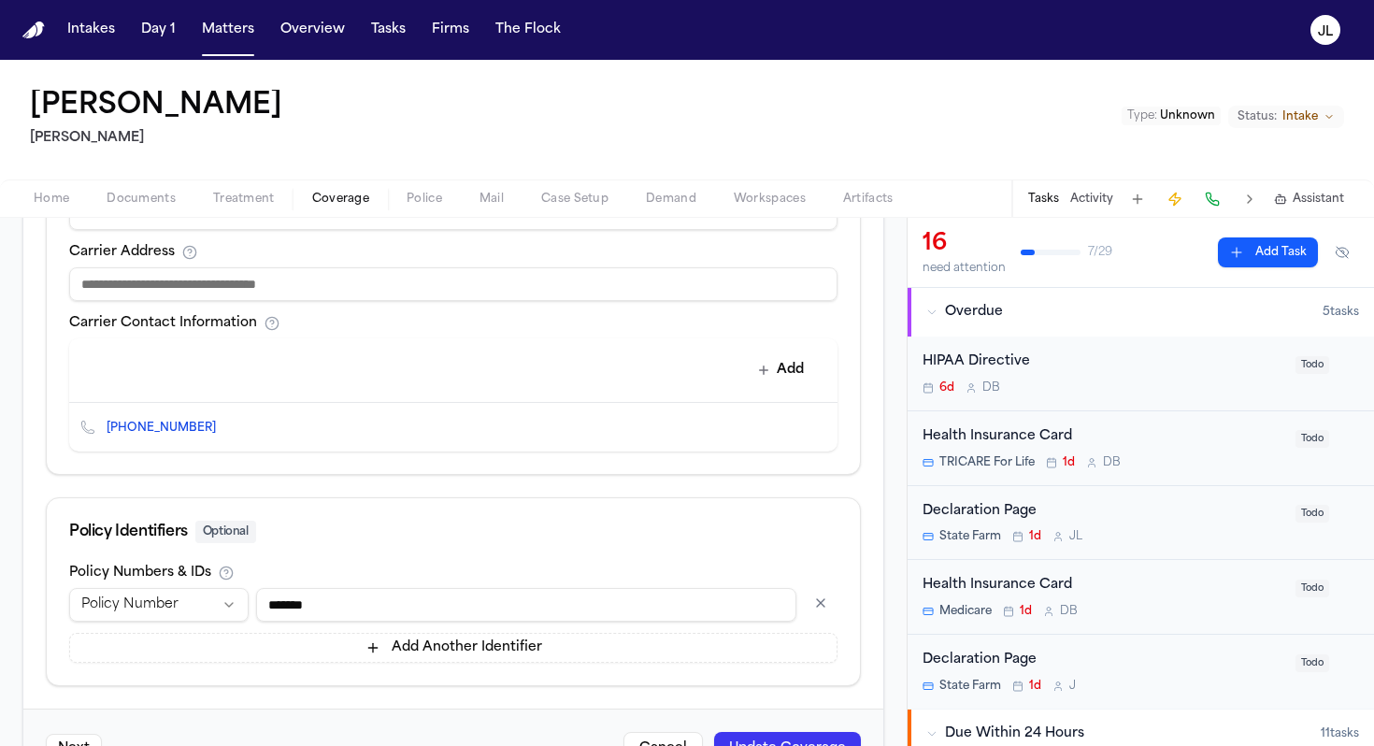
click at [782, 740] on button "Update Coverage" at bounding box center [787, 749] width 147 height 34
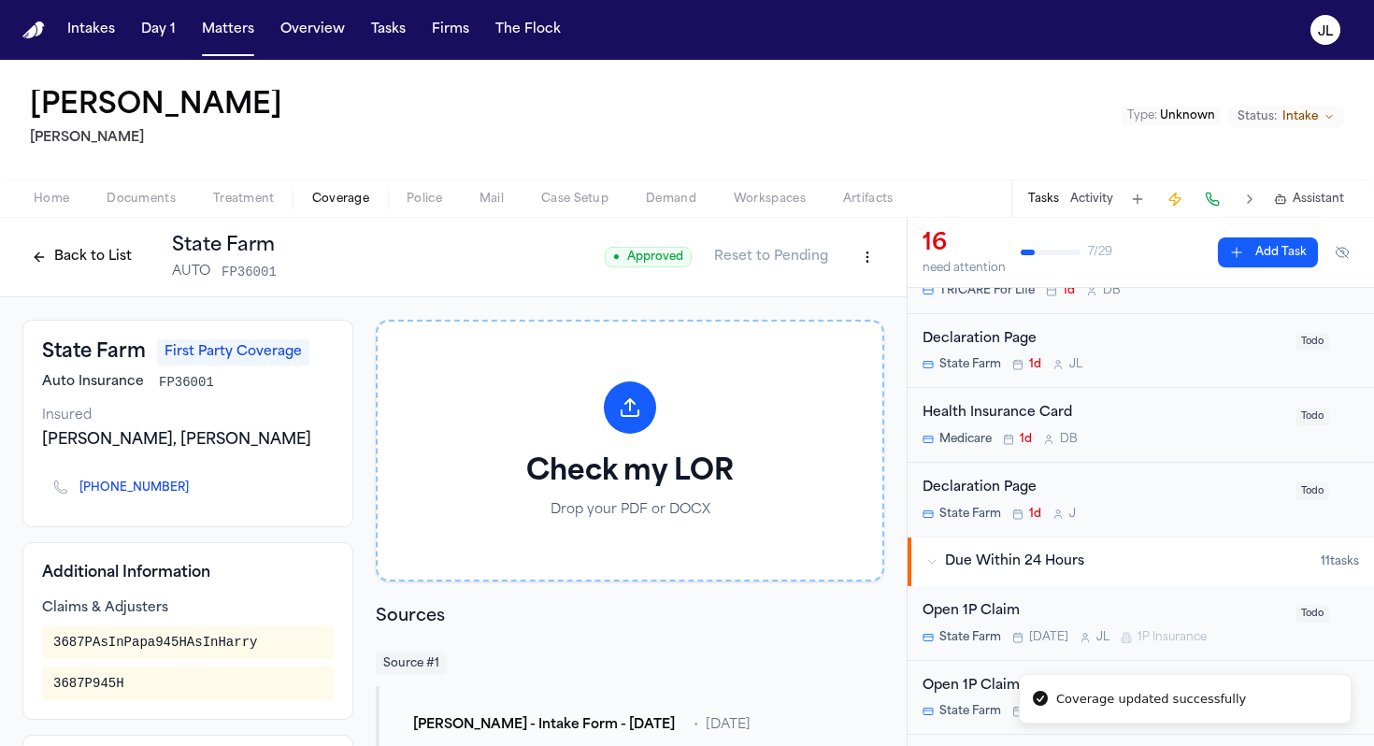
scroll to position [260, 0]
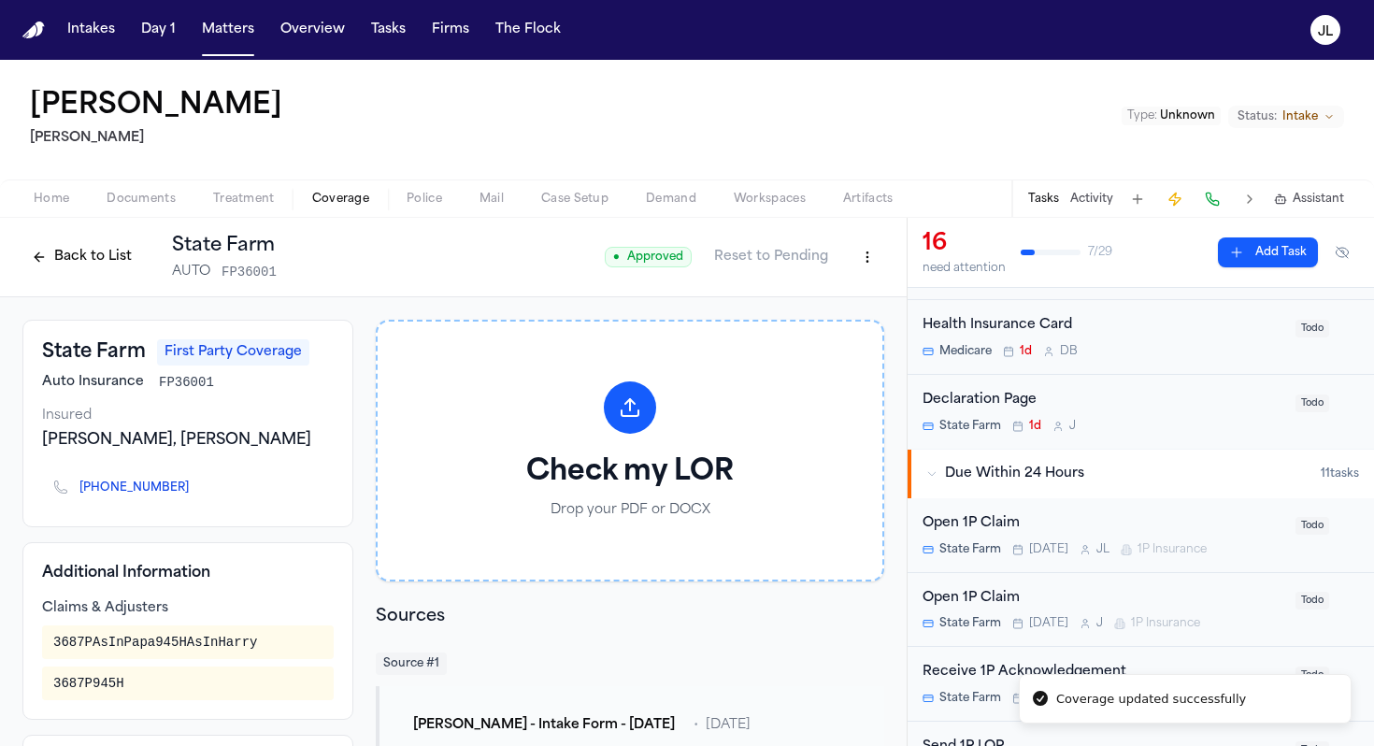
click at [1048, 517] on div "Open 1P Claim" at bounding box center [1104, 524] width 362 height 22
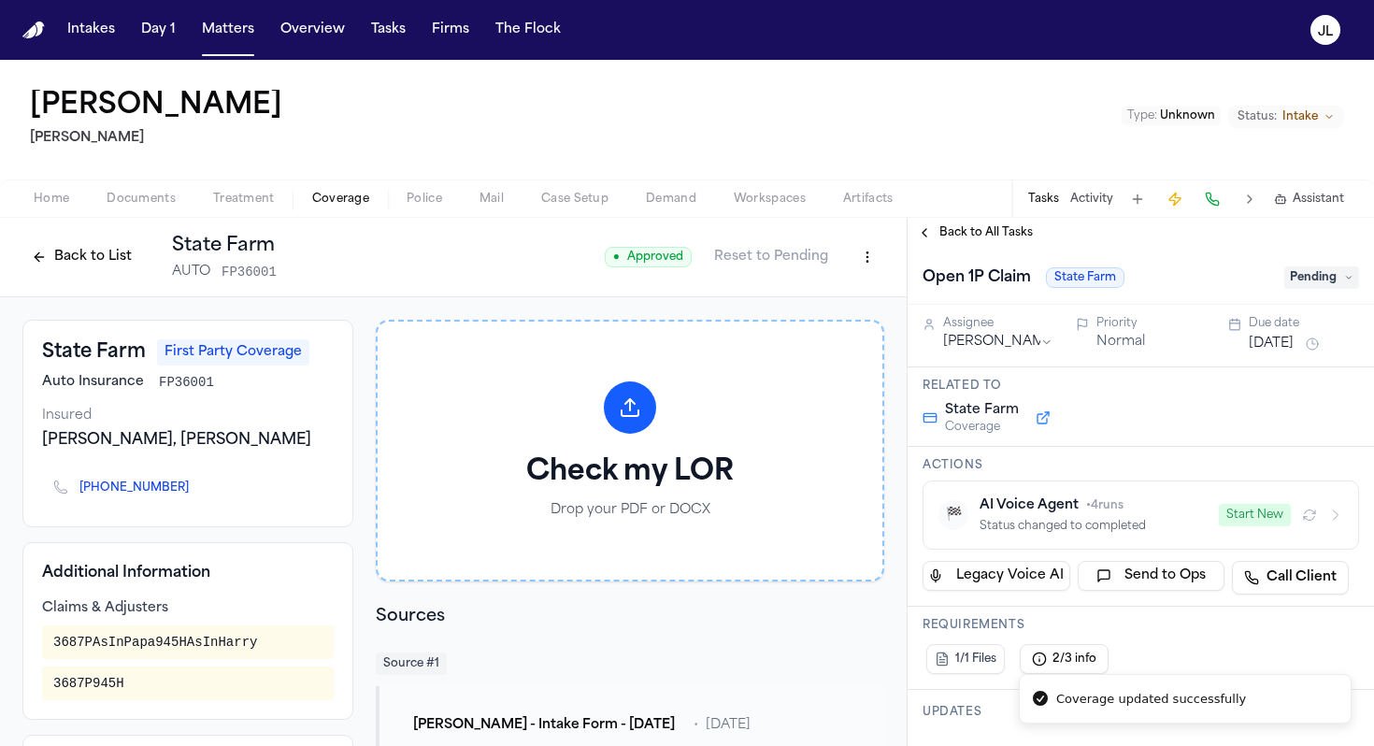
click at [1269, 512] on button "Start New" at bounding box center [1255, 515] width 72 height 22
click at [68, 259] on button "Back to List" at bounding box center [81, 257] width 119 height 30
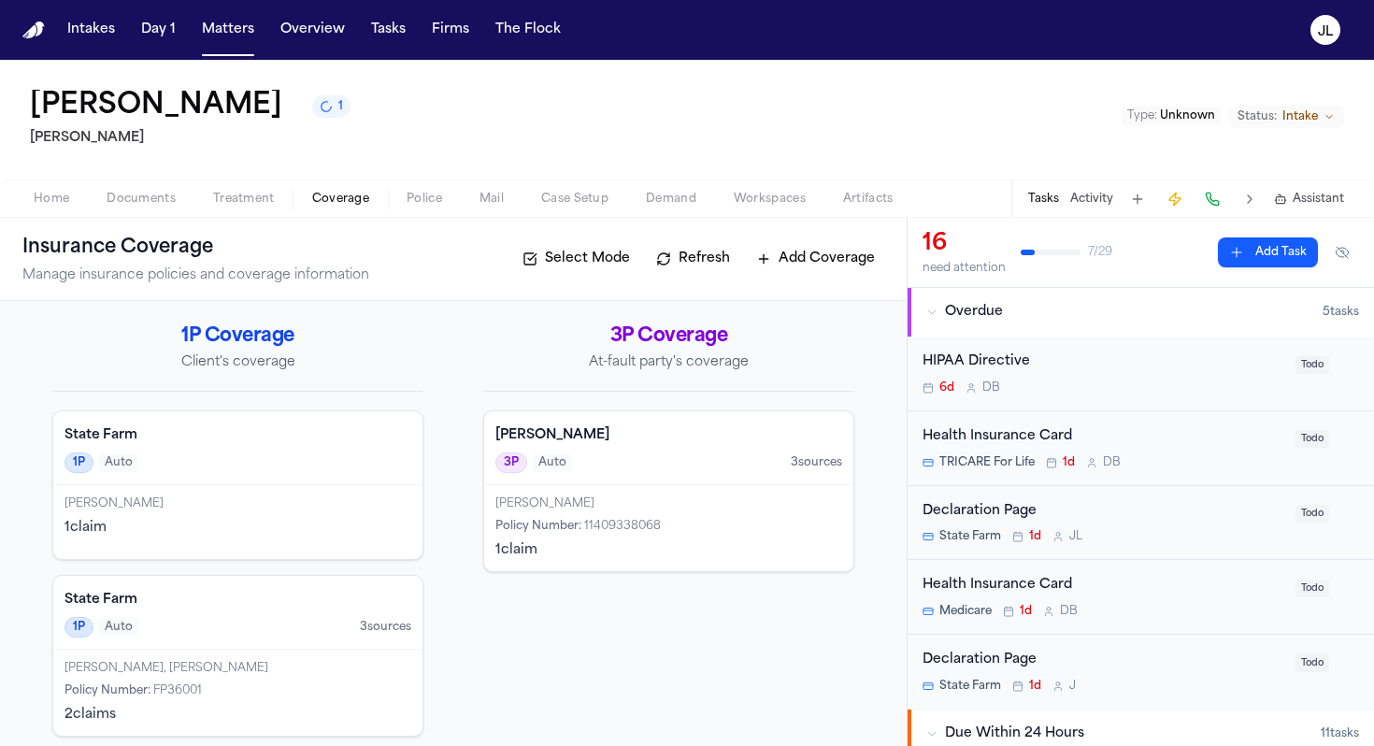
click at [173, 672] on div "Loretta Broussard-Johnson, Loretta Johnson" at bounding box center [238, 668] width 347 height 15
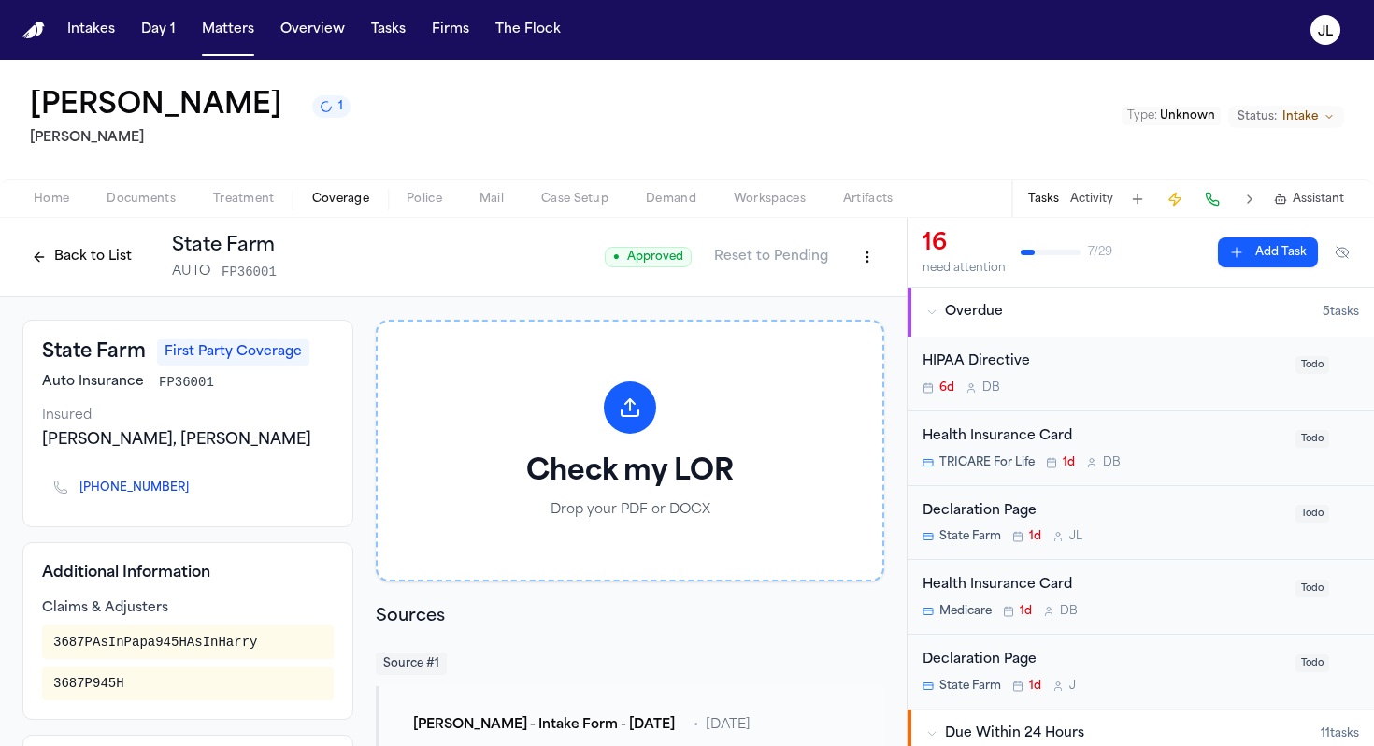
click at [95, 266] on button "Back to List" at bounding box center [81, 257] width 119 height 30
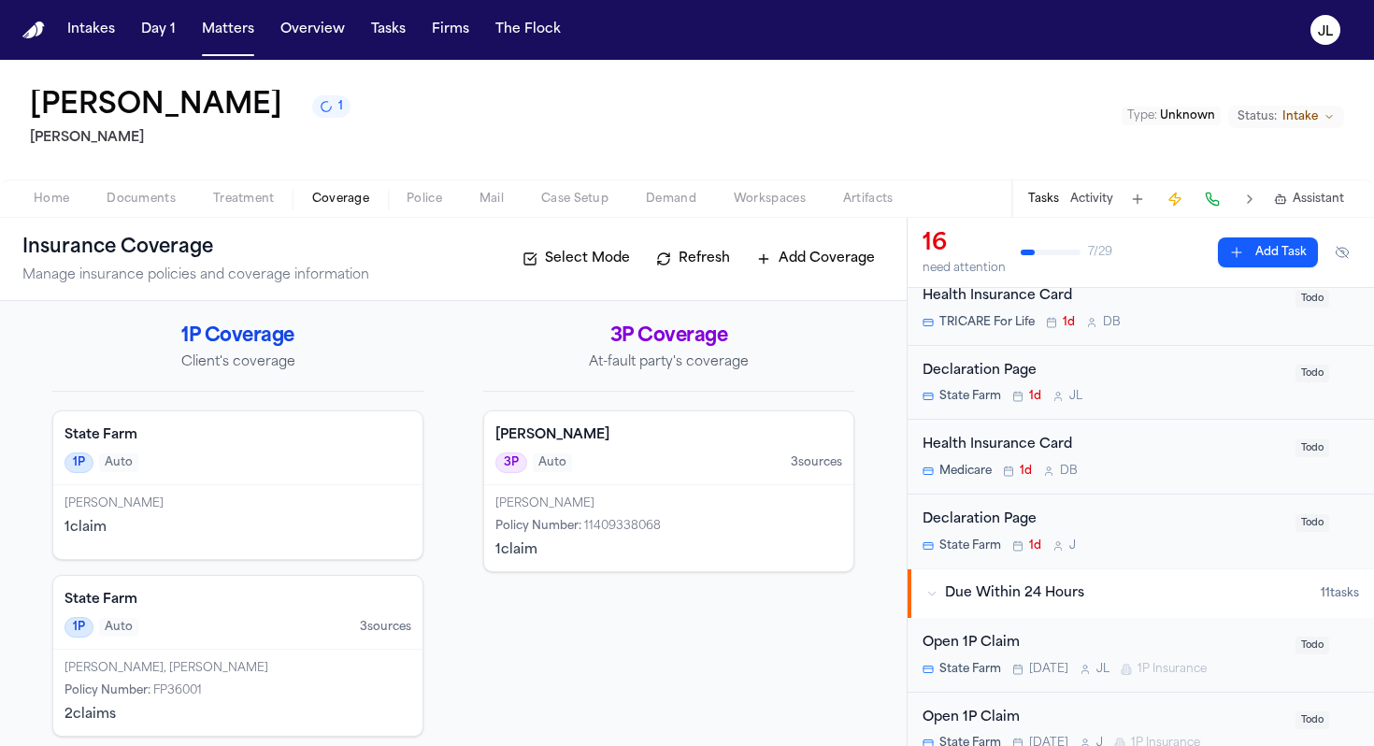
scroll to position [147, 0]
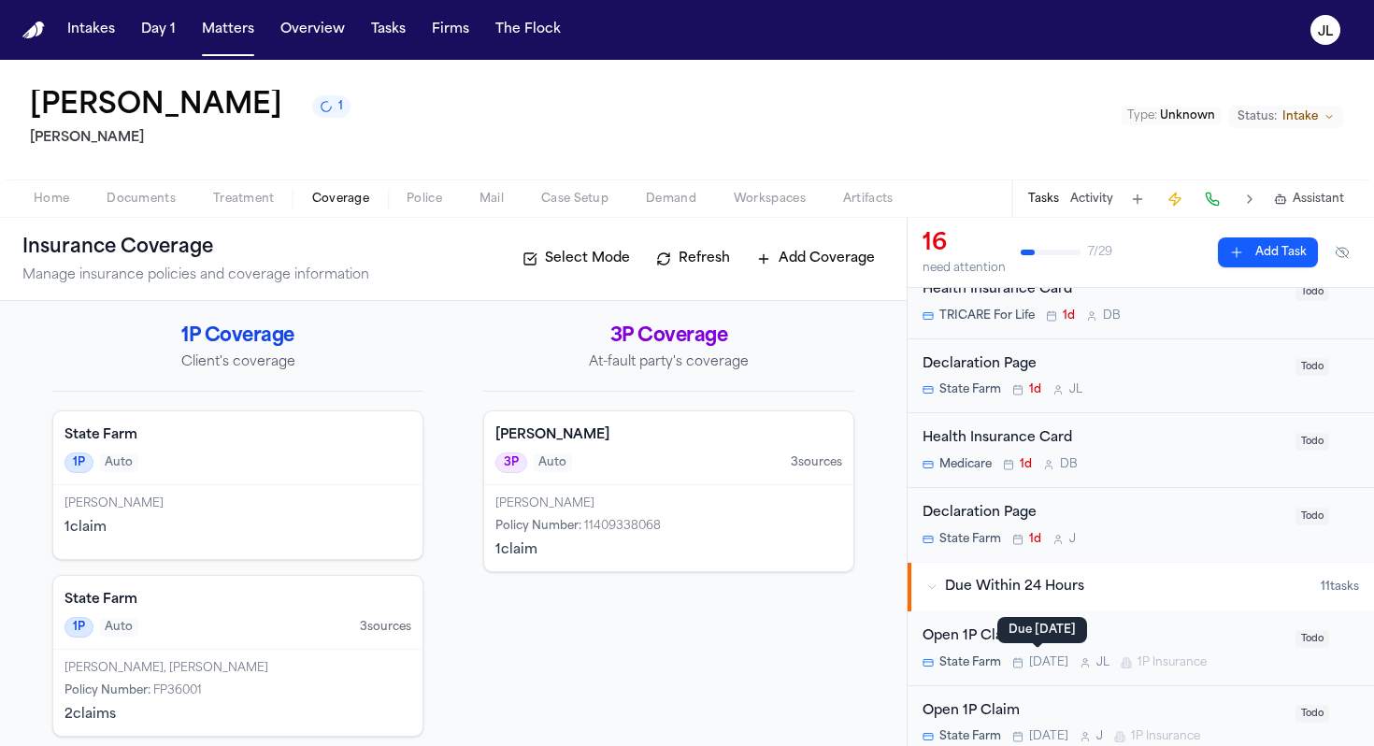
click at [1045, 663] on span "Today" at bounding box center [1048, 662] width 39 height 15
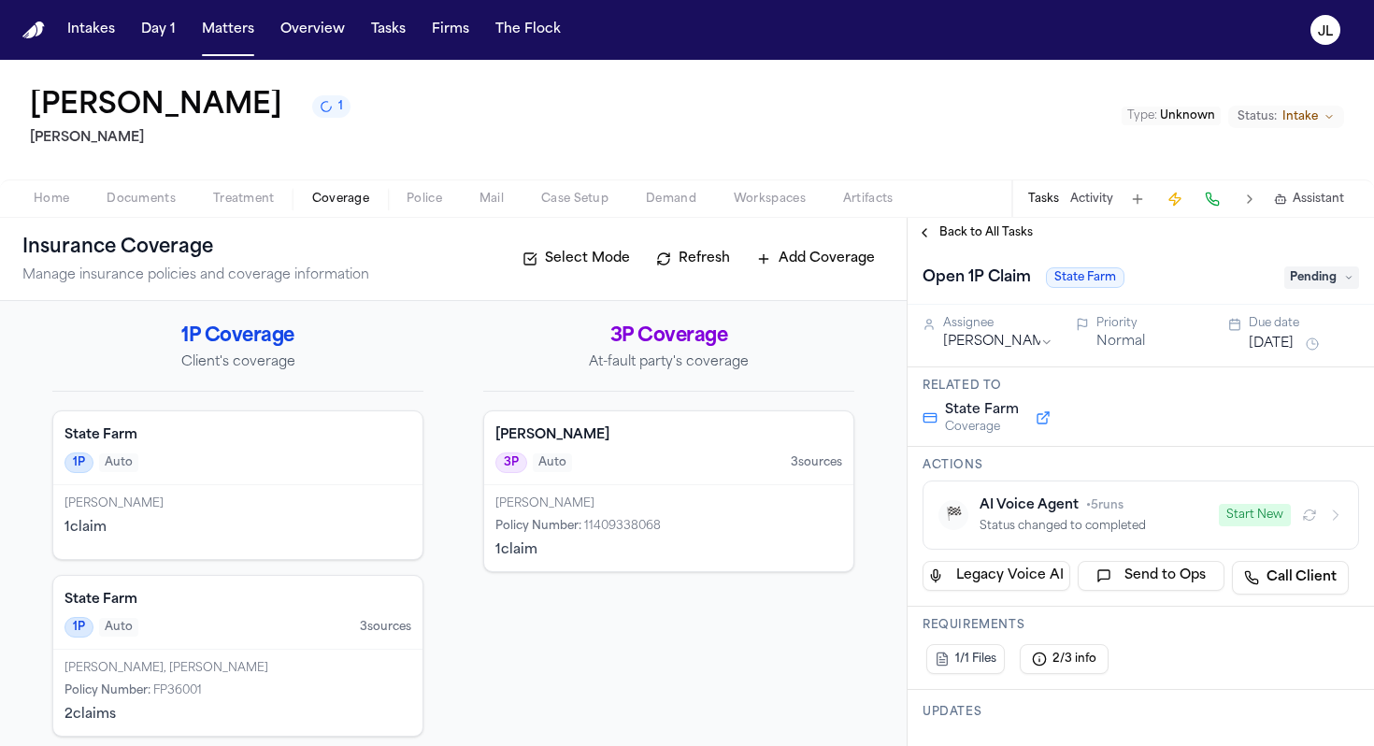
click at [924, 237] on button "Back to All Tasks" at bounding box center [975, 232] width 135 height 15
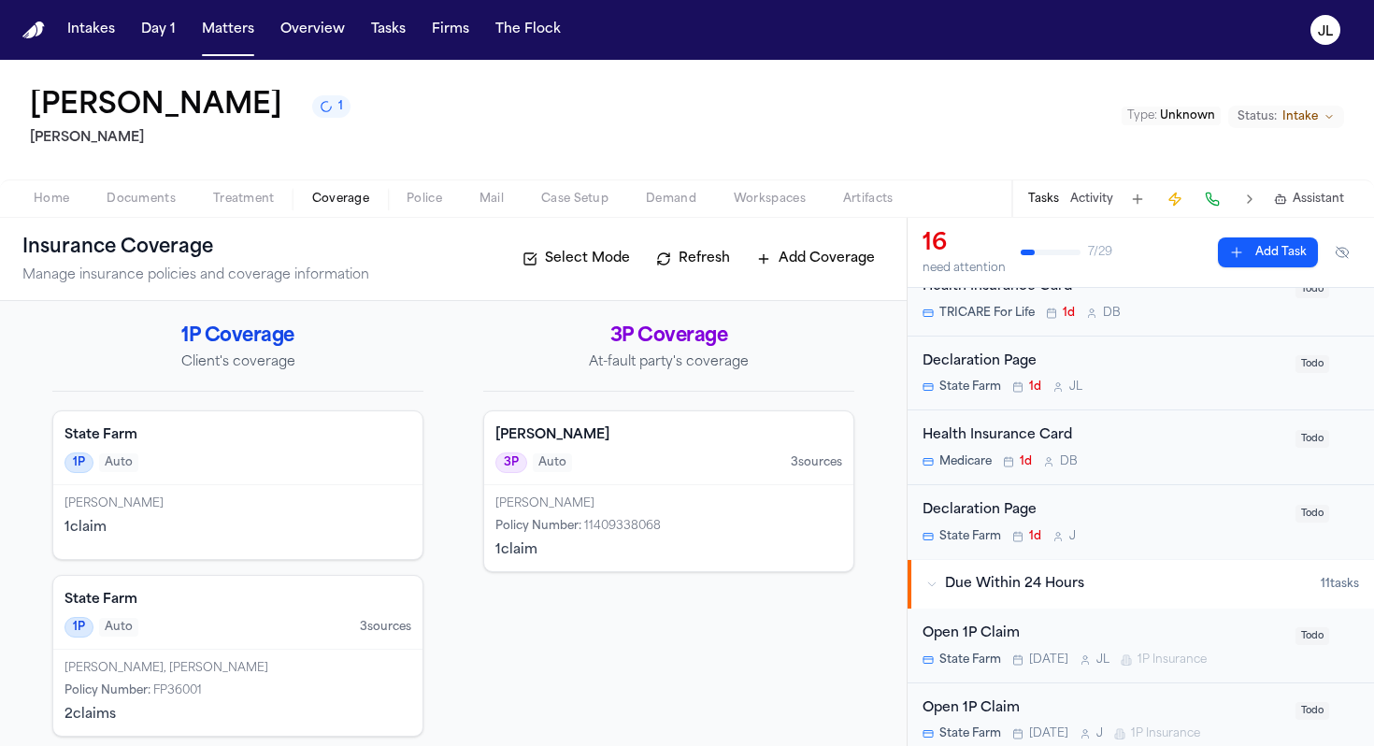
scroll to position [156, 0]
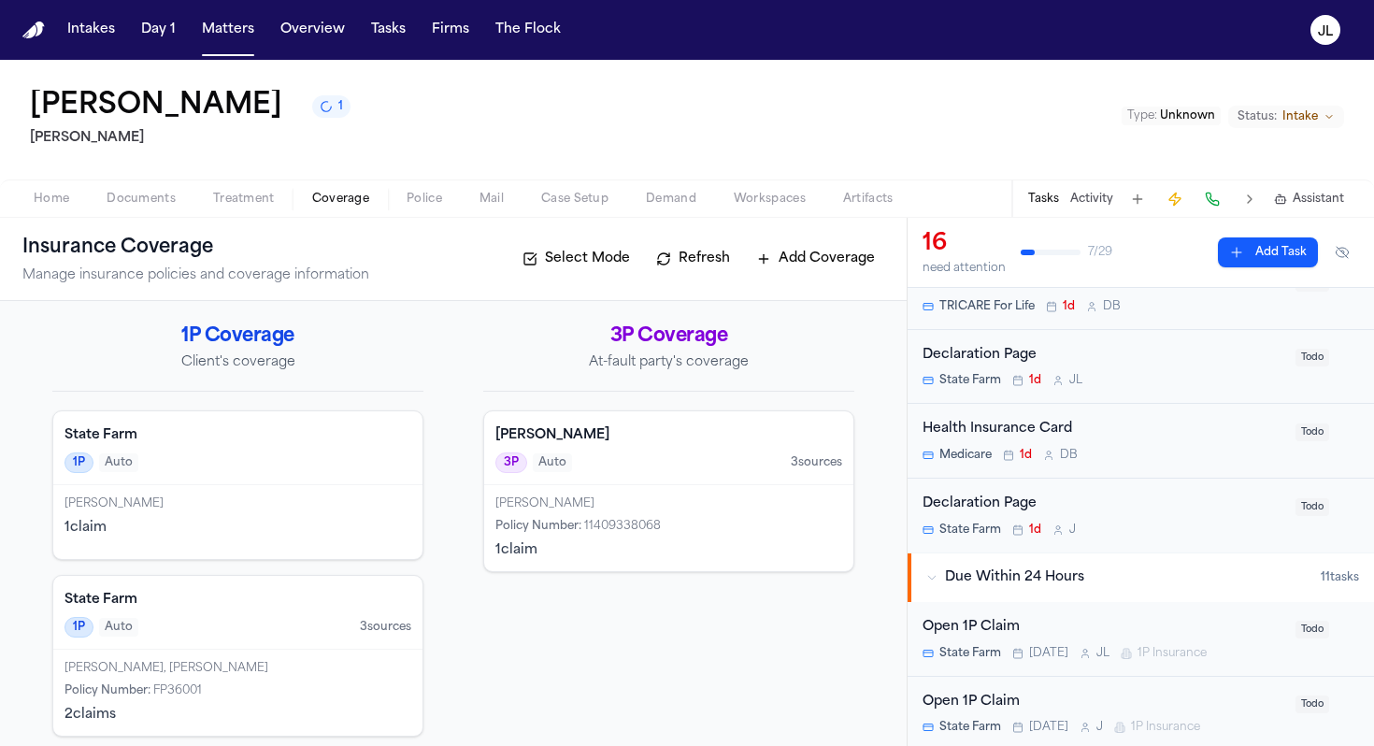
click at [1059, 629] on div "Open 1P Claim" at bounding box center [1104, 628] width 362 height 22
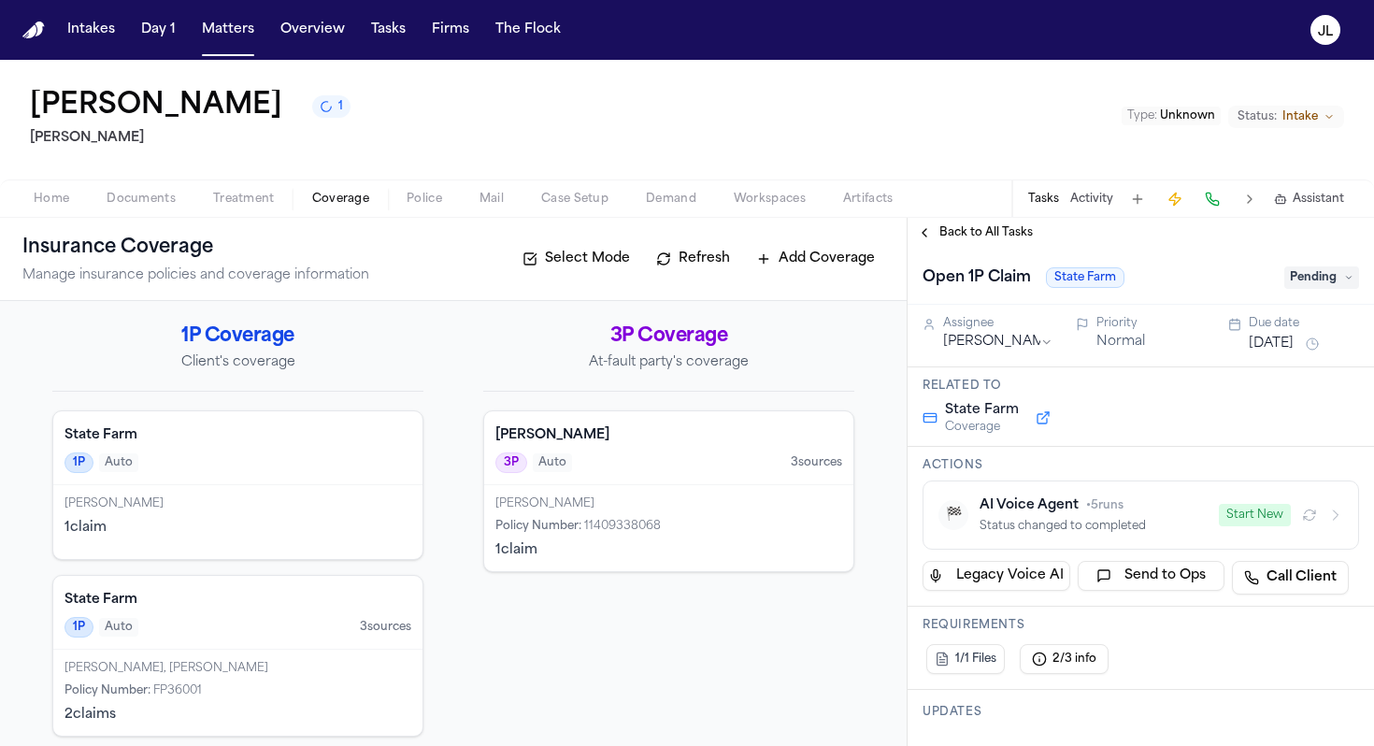
click at [953, 236] on span "Back to All Tasks" at bounding box center [986, 232] width 93 height 15
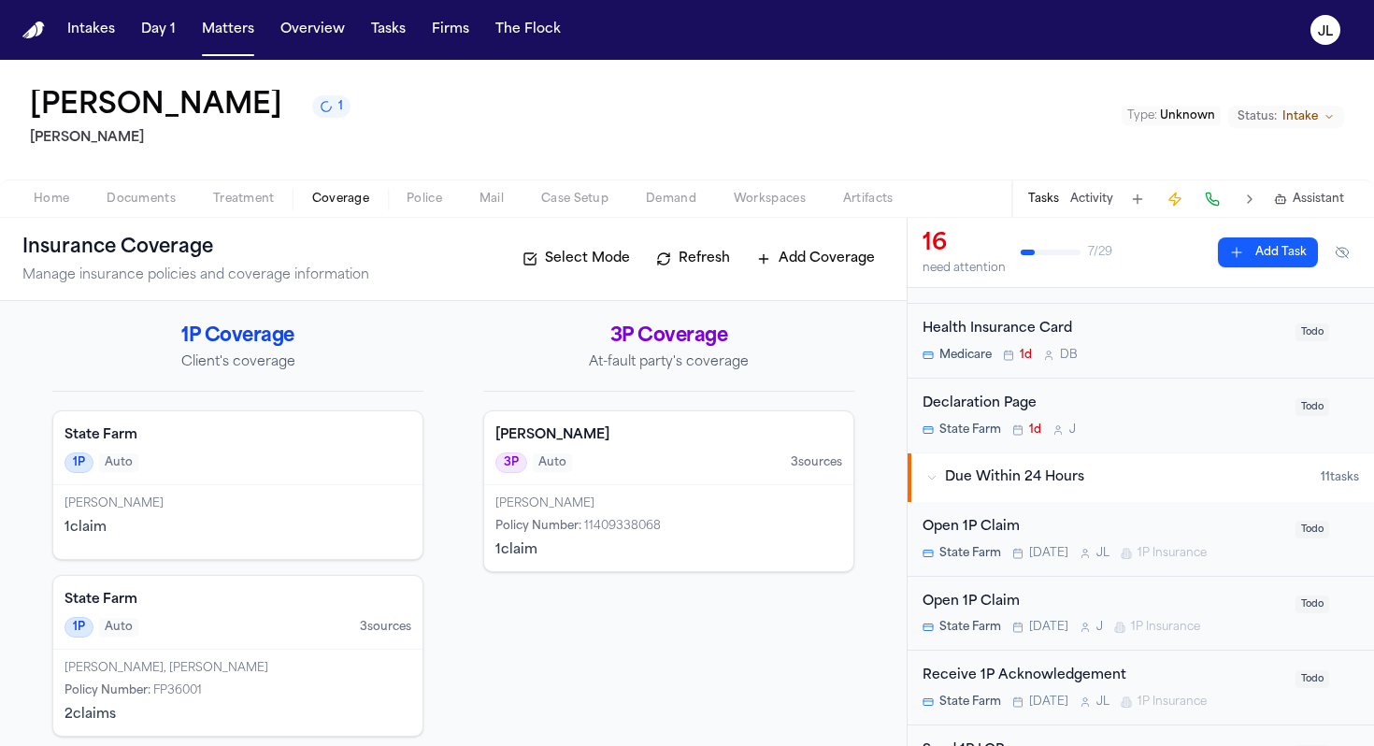
scroll to position [276, 0]
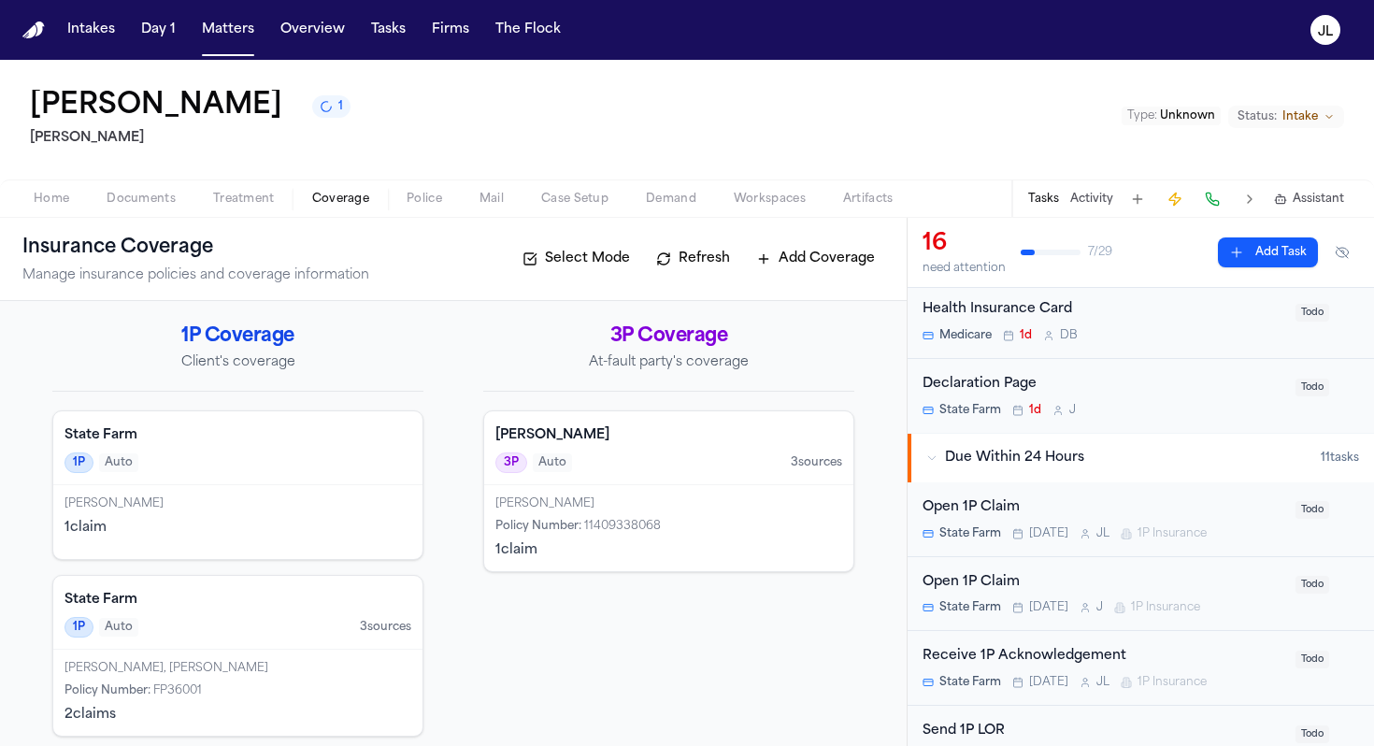
click at [1042, 583] on div "Open 1P Claim" at bounding box center [1104, 583] width 362 height 22
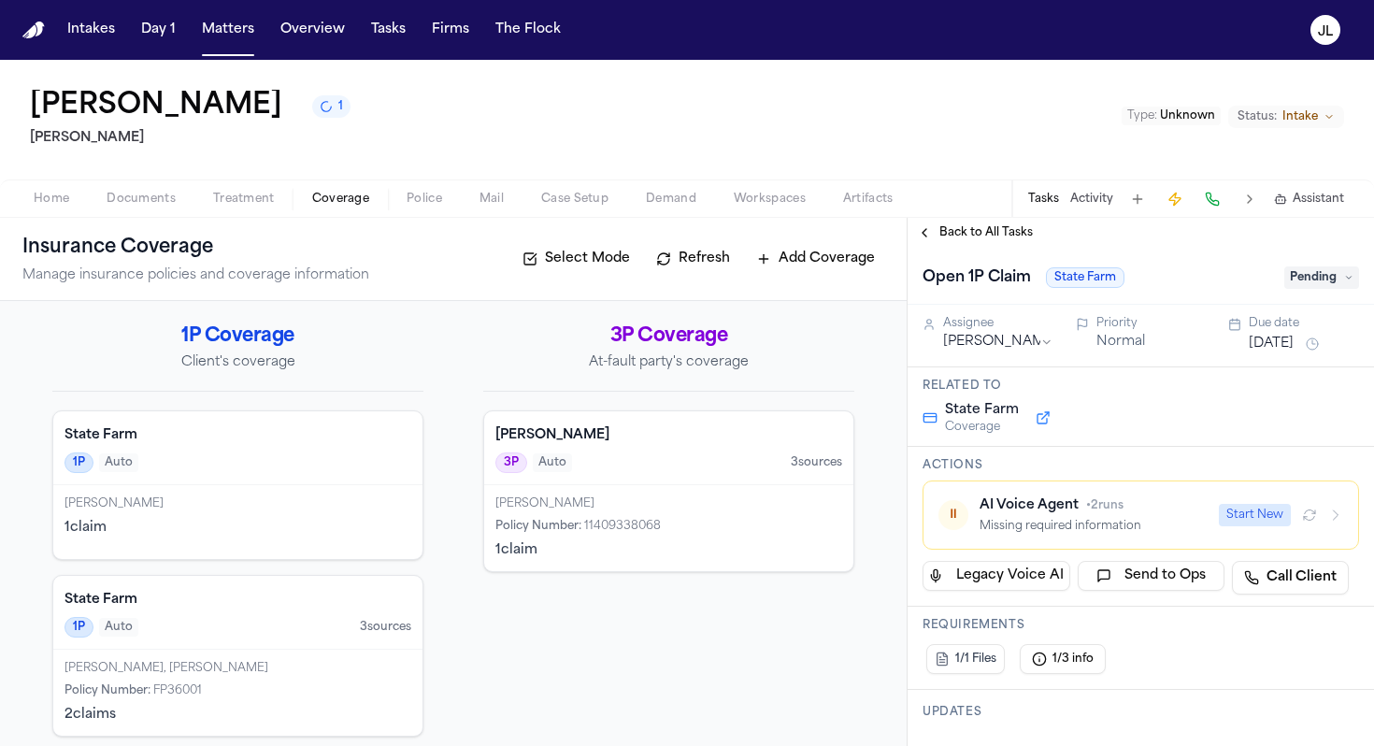
click at [1247, 519] on button "Start New" at bounding box center [1255, 515] width 72 height 22
click at [1333, 519] on icon "button" at bounding box center [1335, 515] width 15 height 15
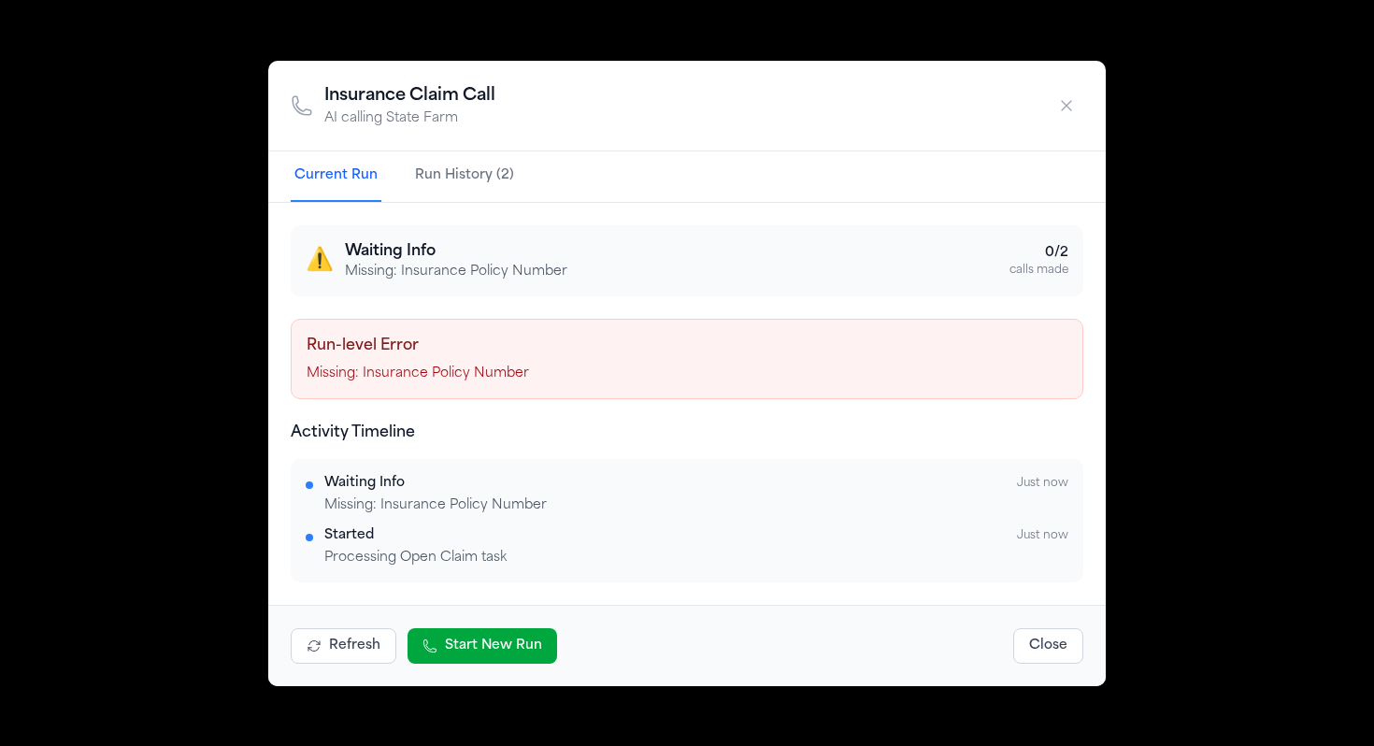
click at [1054, 110] on button "button" at bounding box center [1067, 106] width 34 height 34
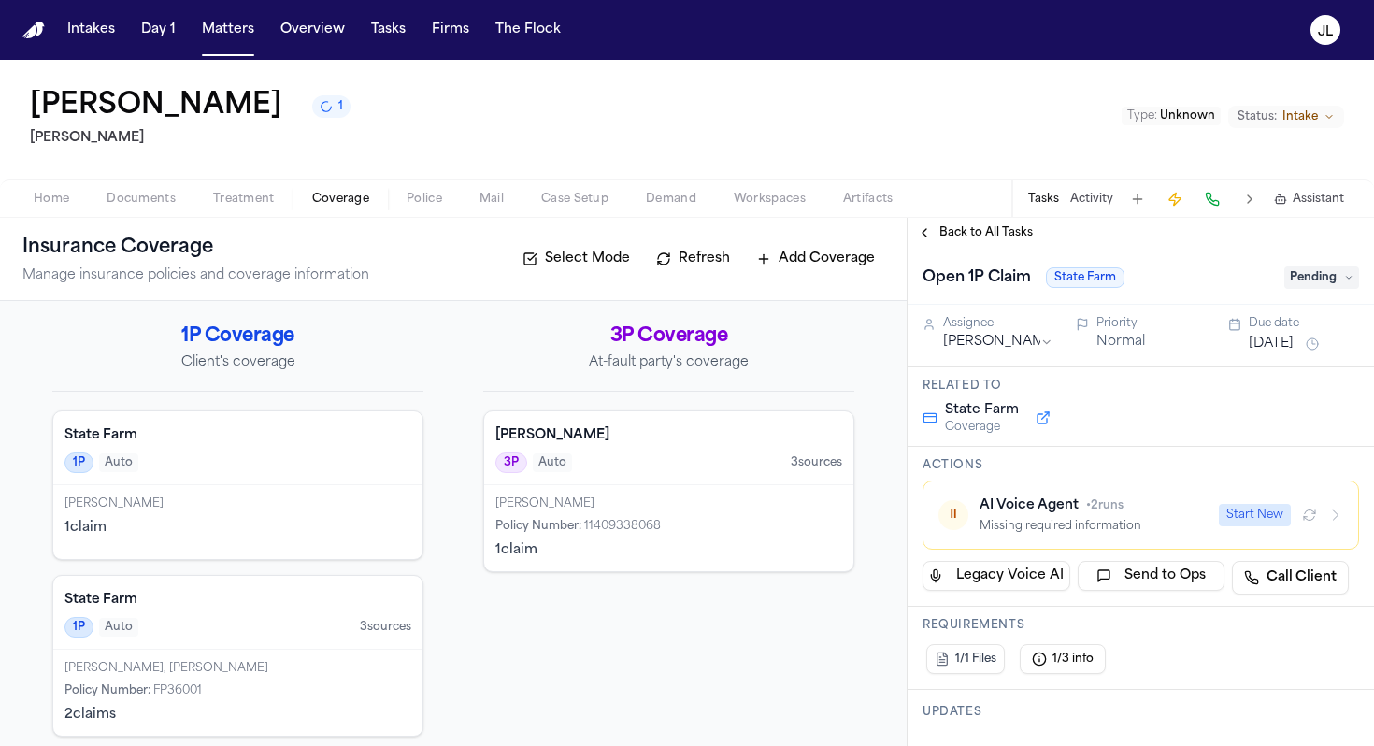
click at [257, 473] on div "1P Auto" at bounding box center [238, 462] width 347 height 21
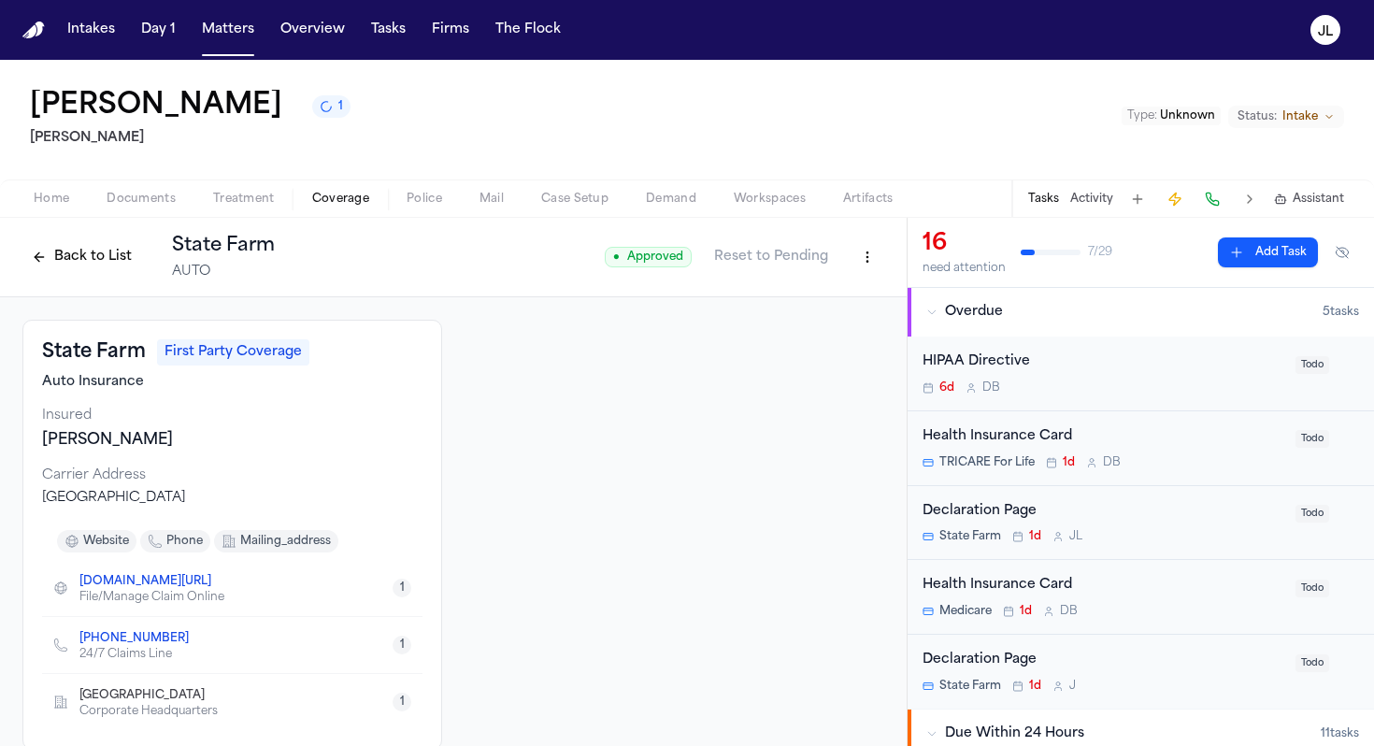
click at [89, 261] on button "Back to List" at bounding box center [81, 257] width 119 height 30
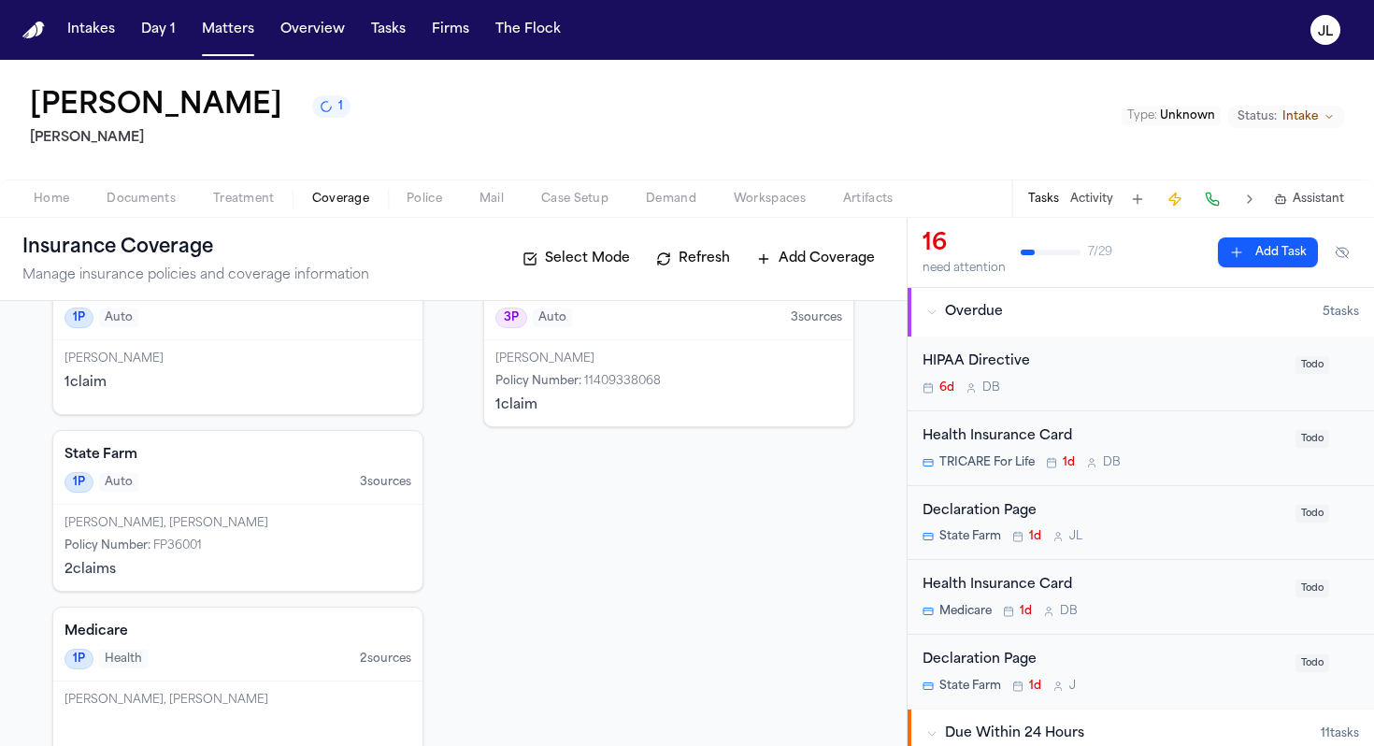
scroll to position [180, 0]
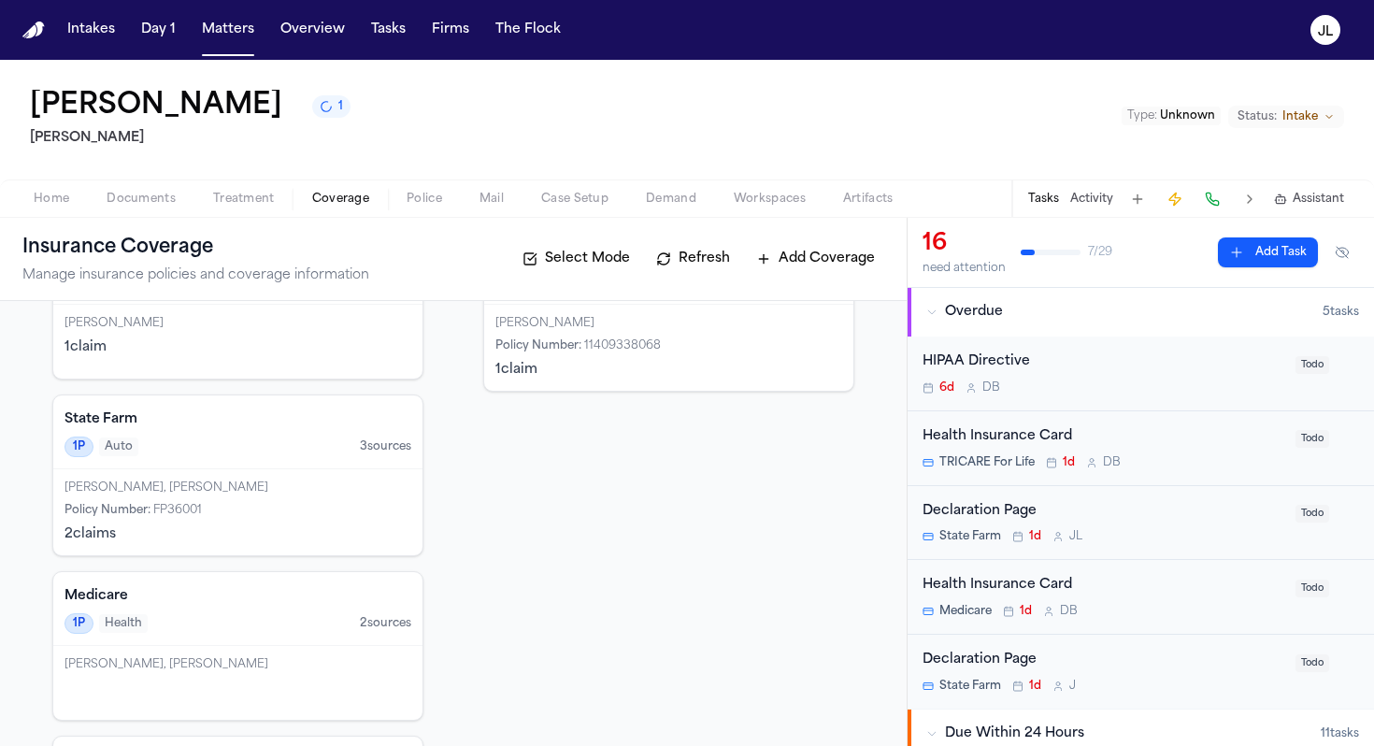
click at [238, 520] on div "Loretta Broussard-Johnson, Loretta Johnson Policy Number : FP36001 2 claim s" at bounding box center [237, 512] width 369 height 86
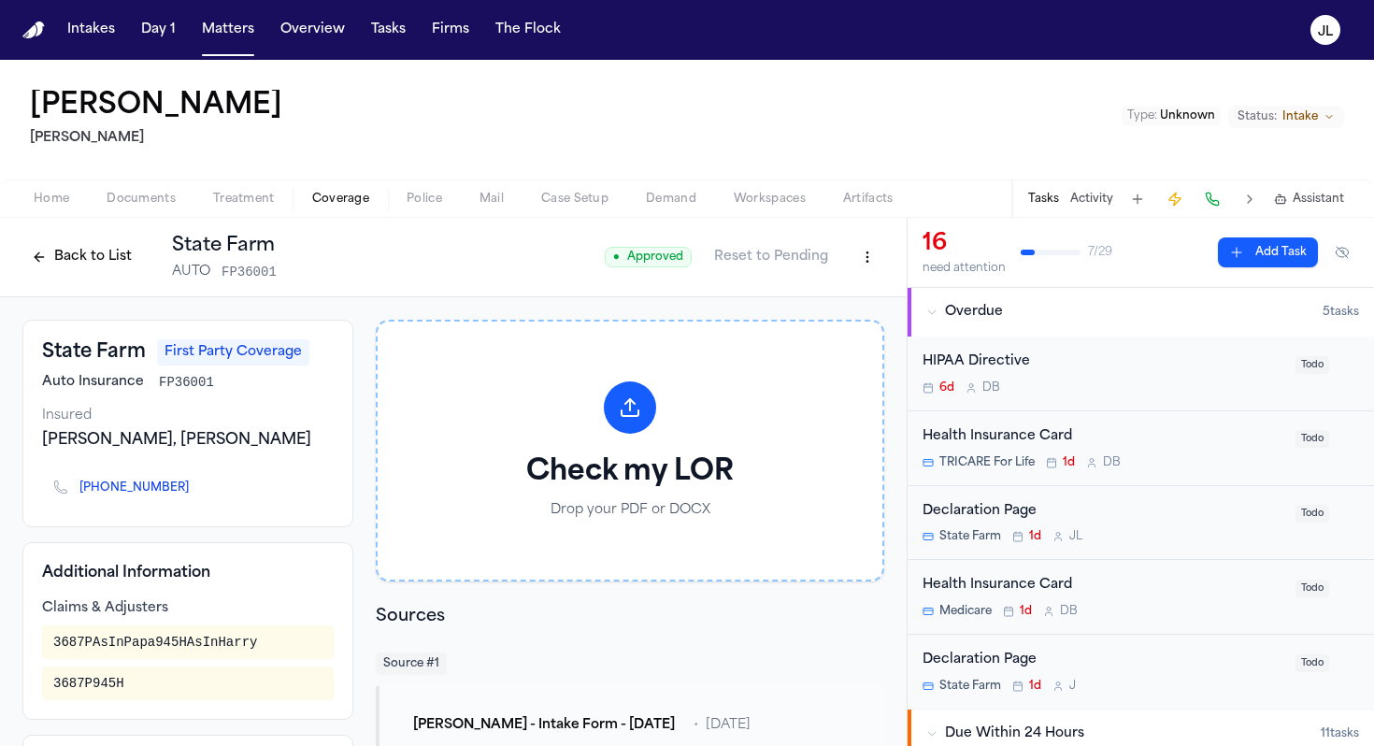
click at [53, 258] on button "Back to List" at bounding box center [81, 257] width 119 height 30
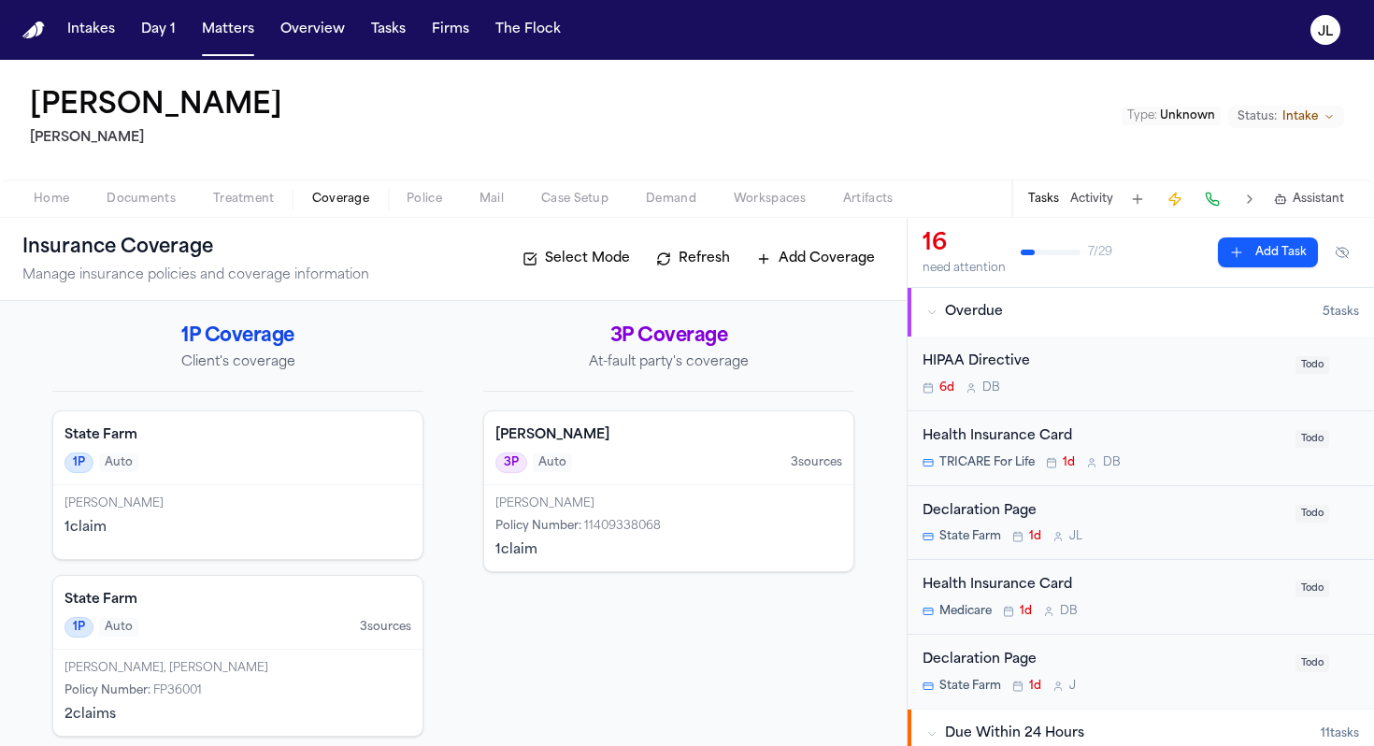
click at [235, 474] on div "State Farm 1P Auto" at bounding box center [237, 448] width 369 height 74
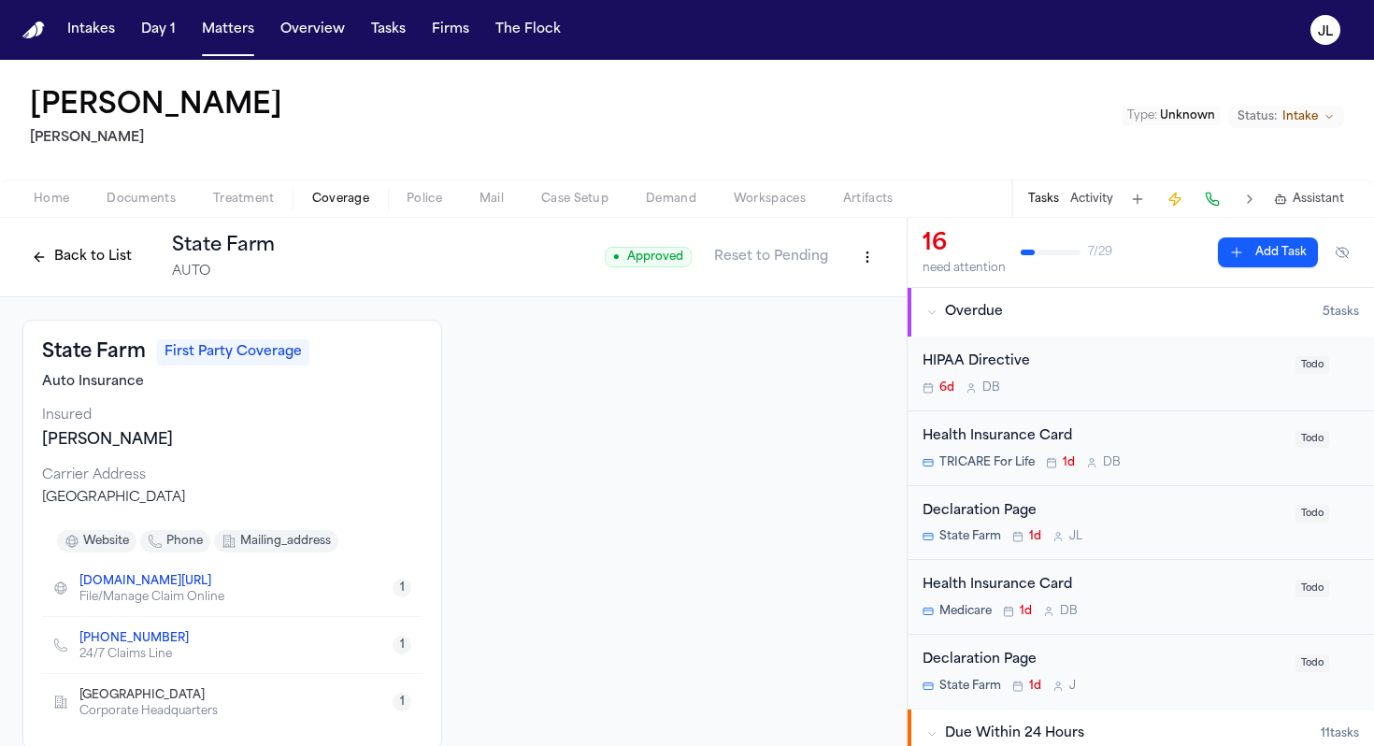
click at [108, 251] on button "Back to List" at bounding box center [81, 257] width 119 height 30
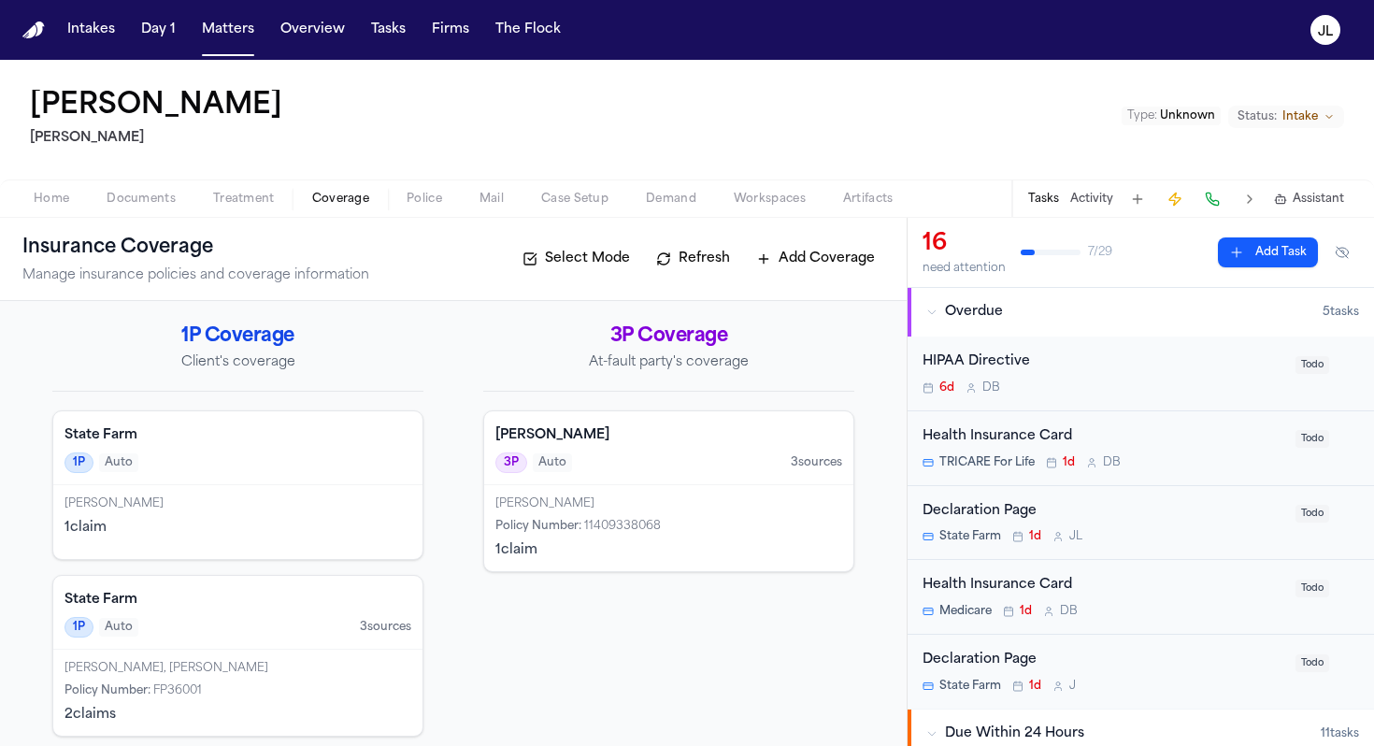
click at [197, 595] on h4 "State Farm" at bounding box center [238, 600] width 347 height 19
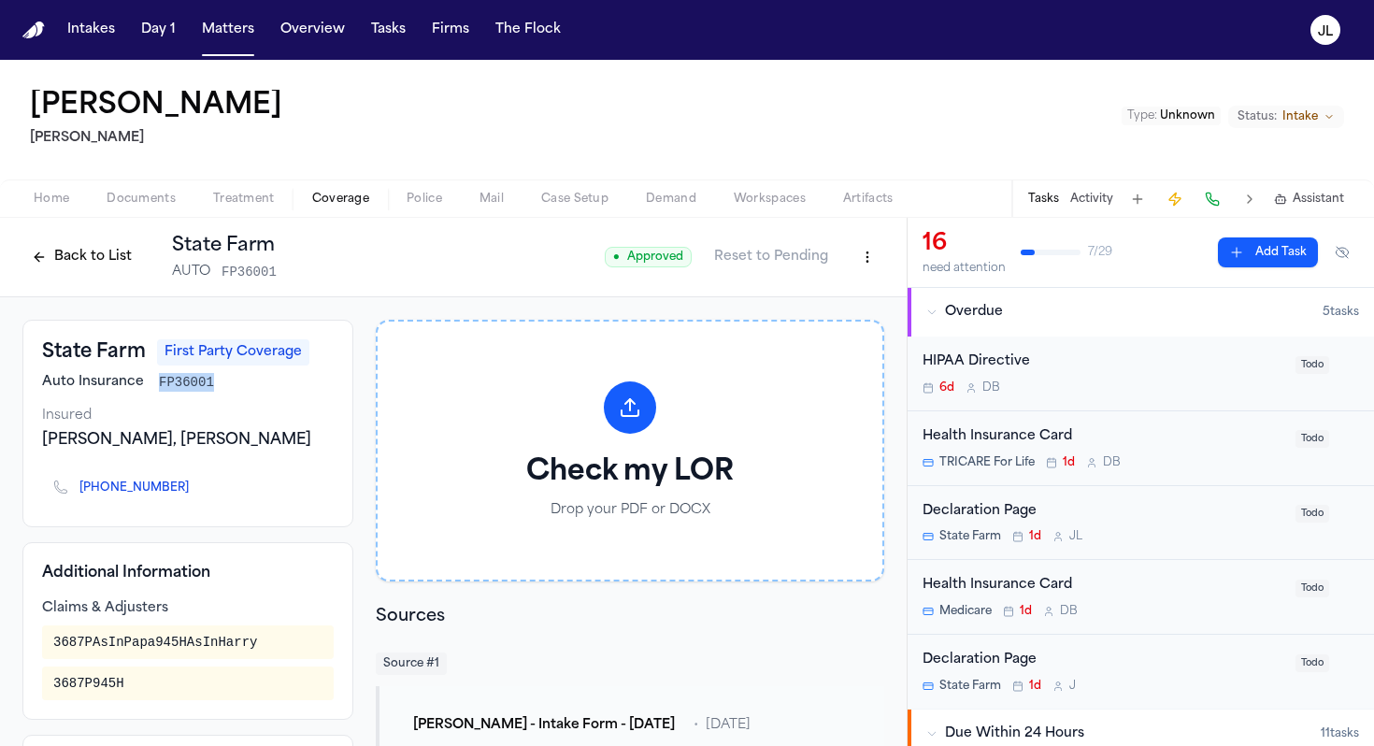
drag, startPoint x: 208, startPoint y: 378, endPoint x: 158, endPoint y: 377, distance: 49.6
click at [159, 377] on span "FP36001" at bounding box center [186, 382] width 55 height 19
click at [77, 253] on button "Back to List" at bounding box center [81, 257] width 119 height 30
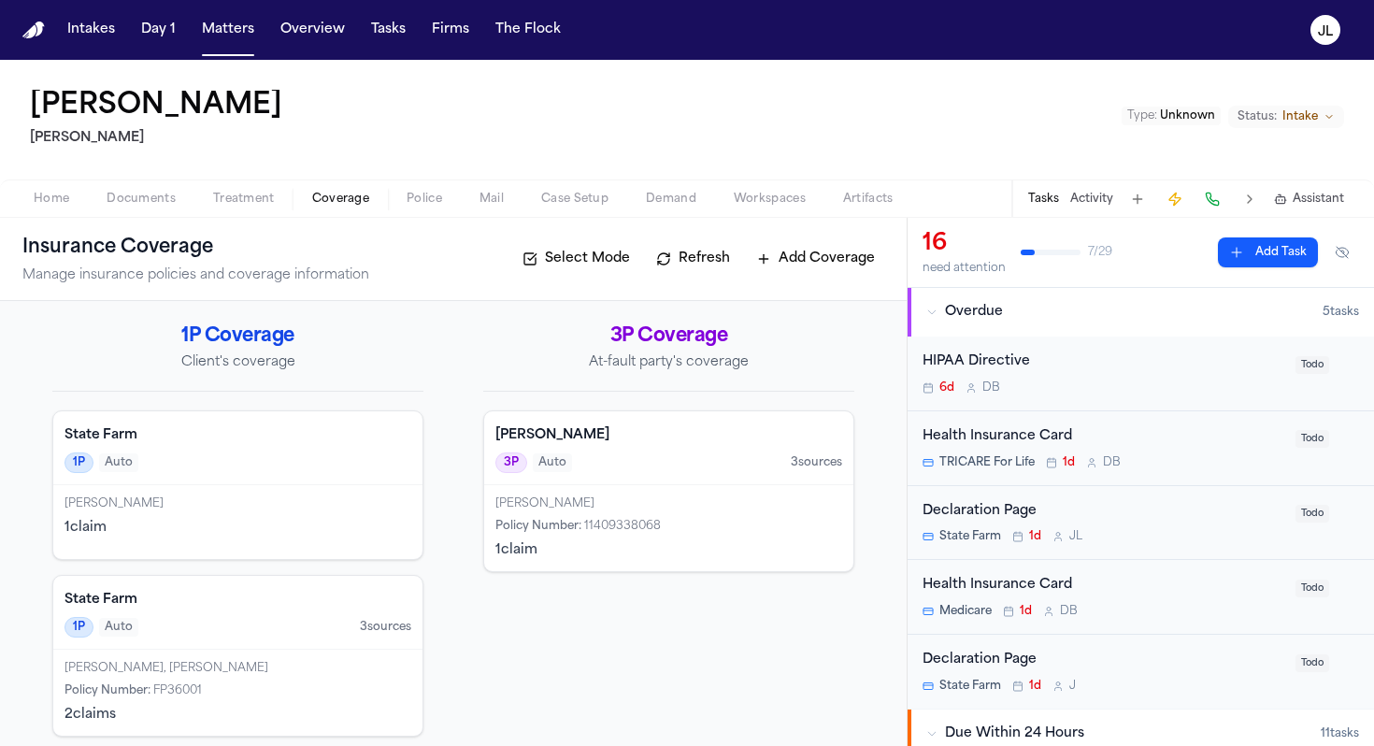
click at [219, 451] on div "State Farm 1P Auto" at bounding box center [237, 448] width 369 height 74
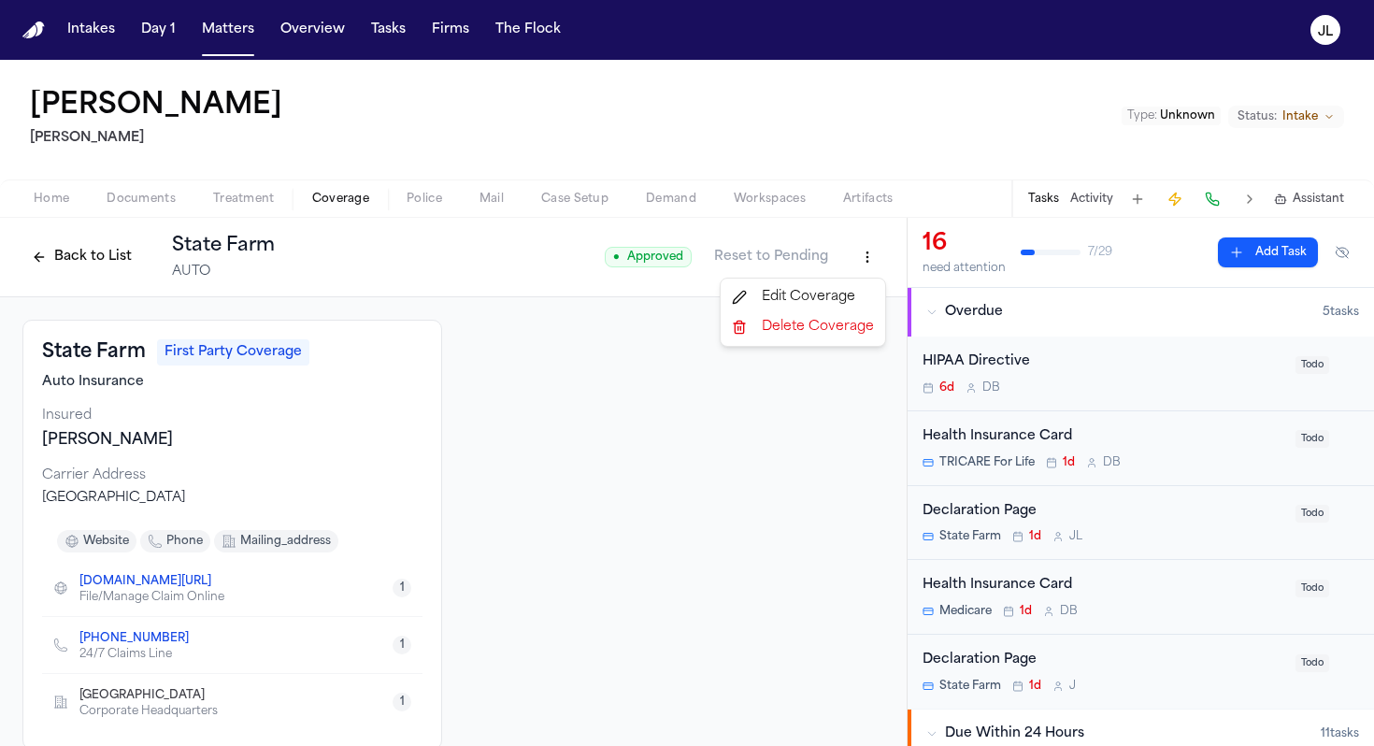
click at [858, 246] on html "Intakes Day 1 Matters Overview Tasks Firms The Flock JL Loretta Johnson Hecht T…" at bounding box center [687, 373] width 1374 height 746
click at [841, 293] on div "Edit Coverage" at bounding box center [803, 297] width 157 height 30
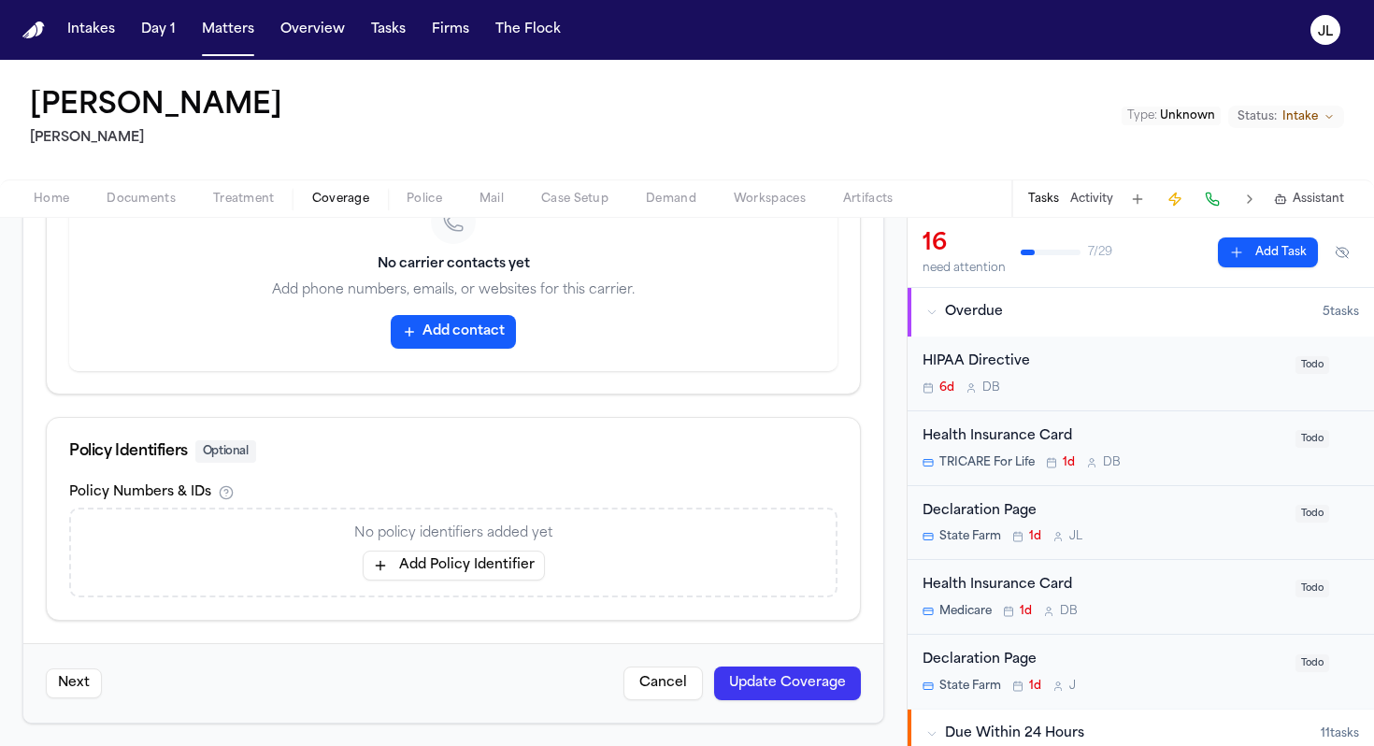
click at [459, 552] on button "Add Policy Identifier" at bounding box center [454, 566] width 182 height 30
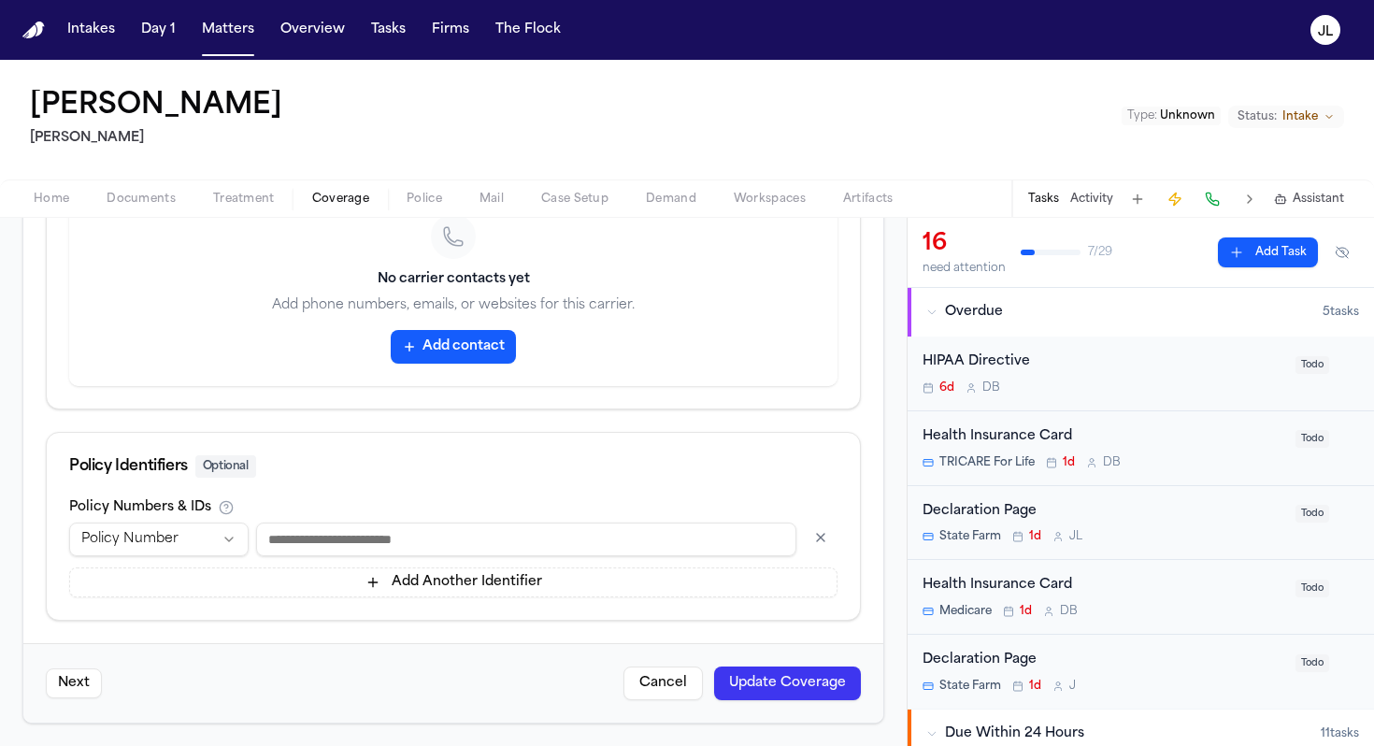
click at [341, 538] on input at bounding box center [526, 540] width 540 height 34
type input "**********"
click at [786, 687] on button "Update Coverage" at bounding box center [787, 684] width 147 height 34
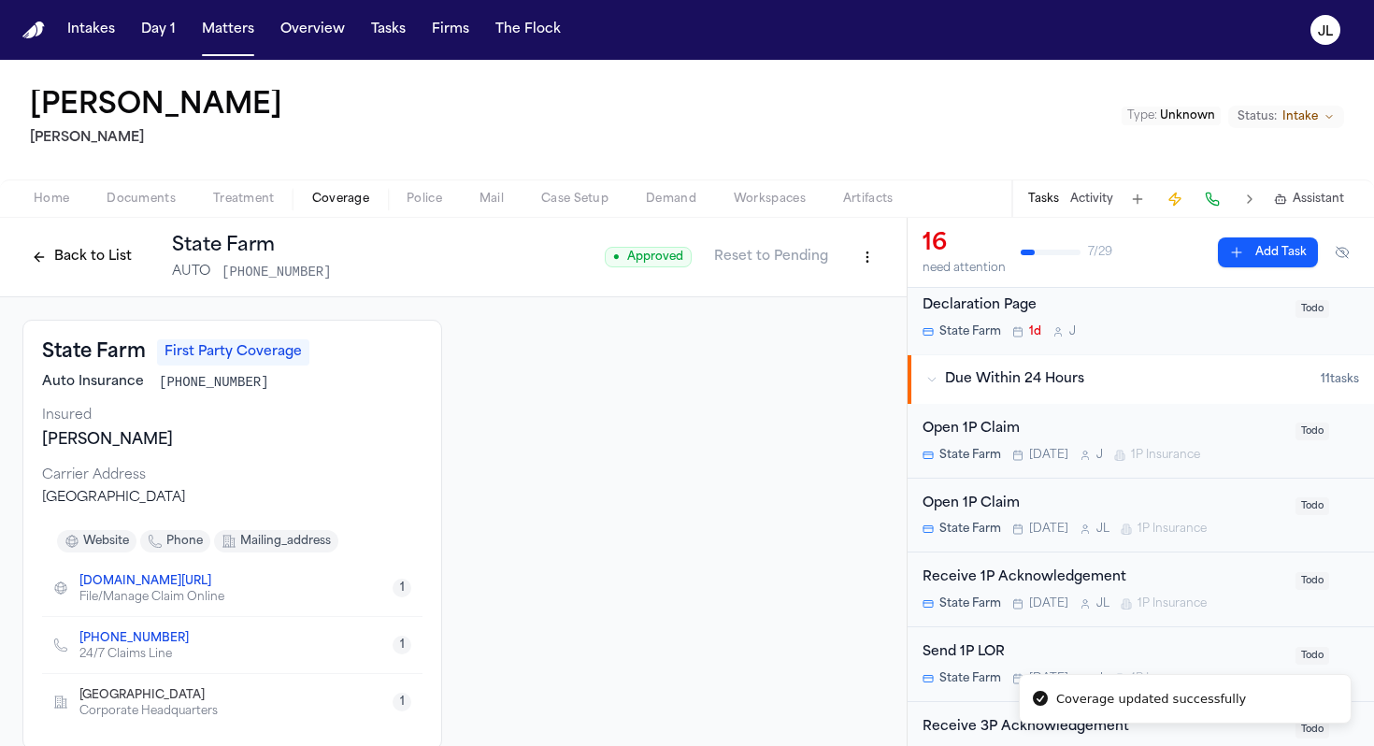
scroll to position [418, 0]
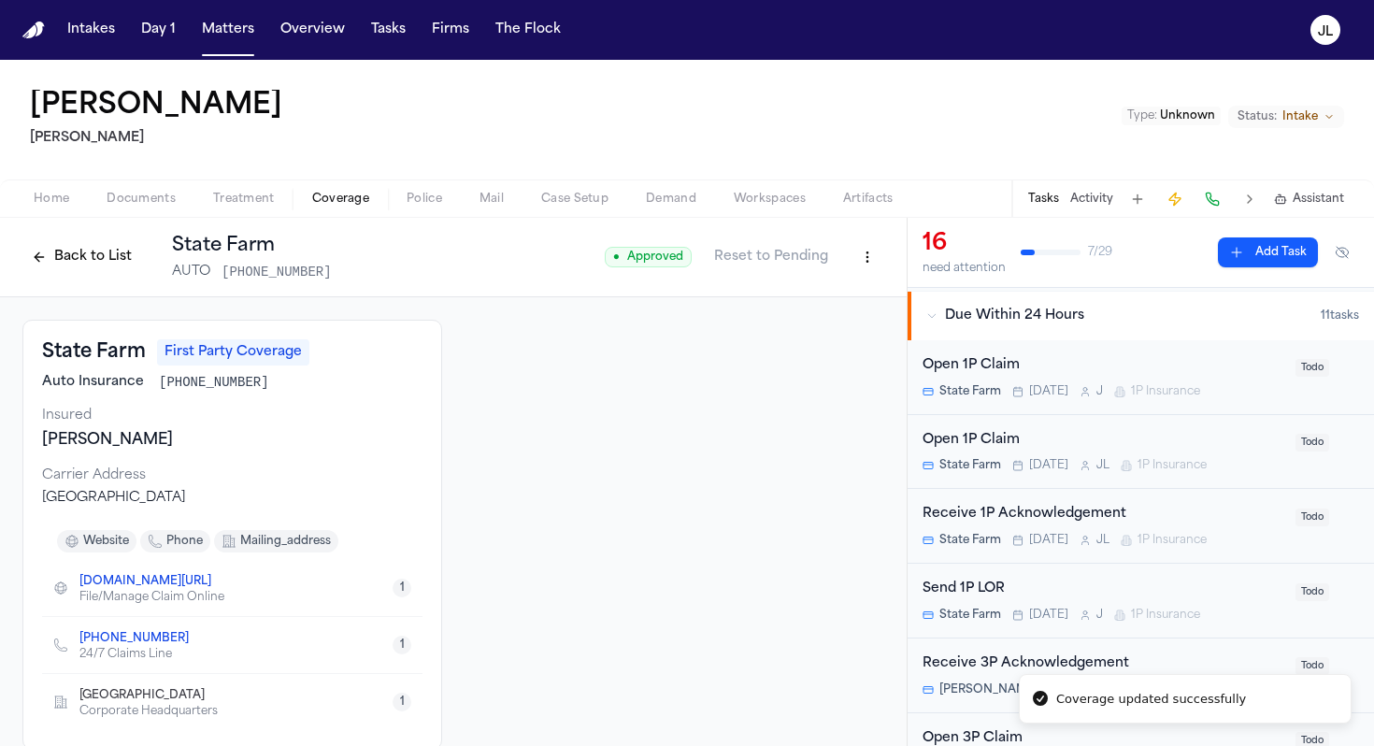
click at [1041, 384] on span "Today" at bounding box center [1048, 391] width 39 height 15
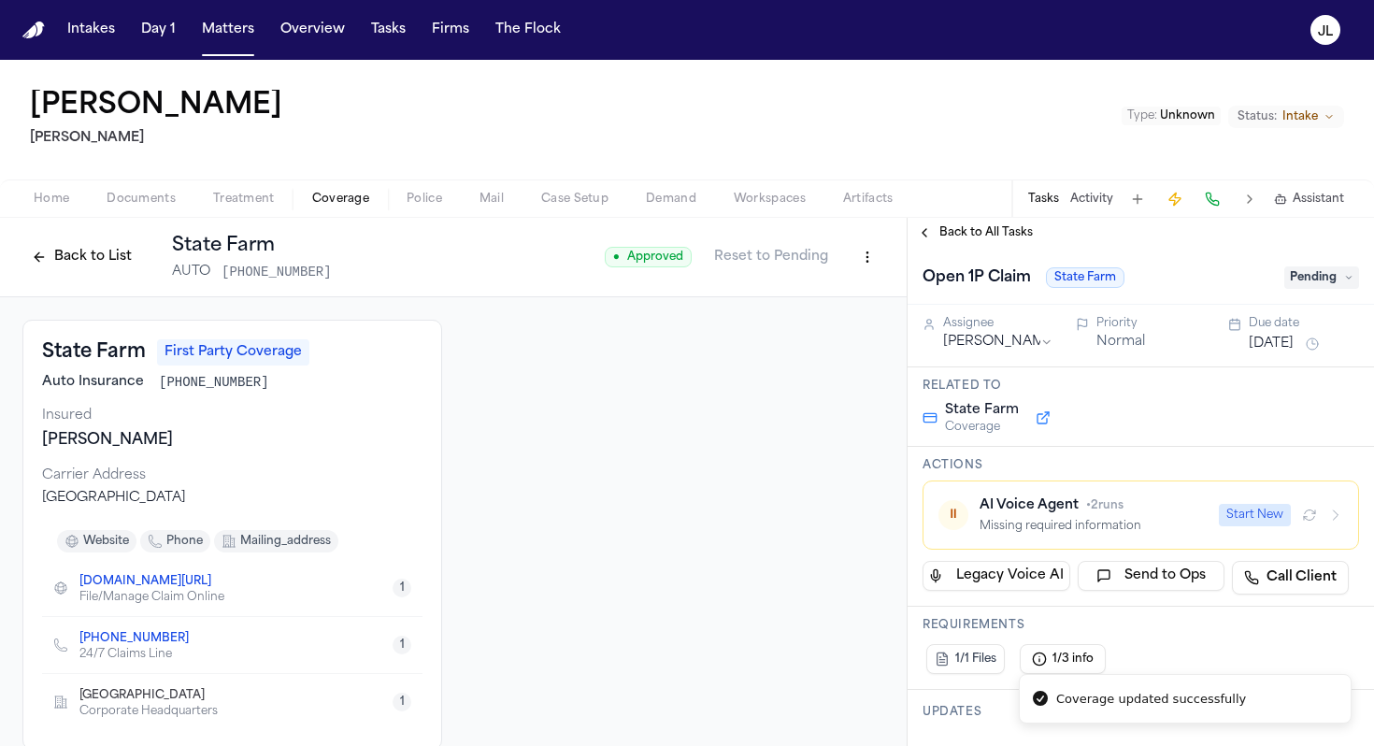
click at [1282, 524] on button "Start New" at bounding box center [1255, 515] width 72 height 22
click at [978, 238] on span "Back to All Tasks" at bounding box center [986, 232] width 93 height 15
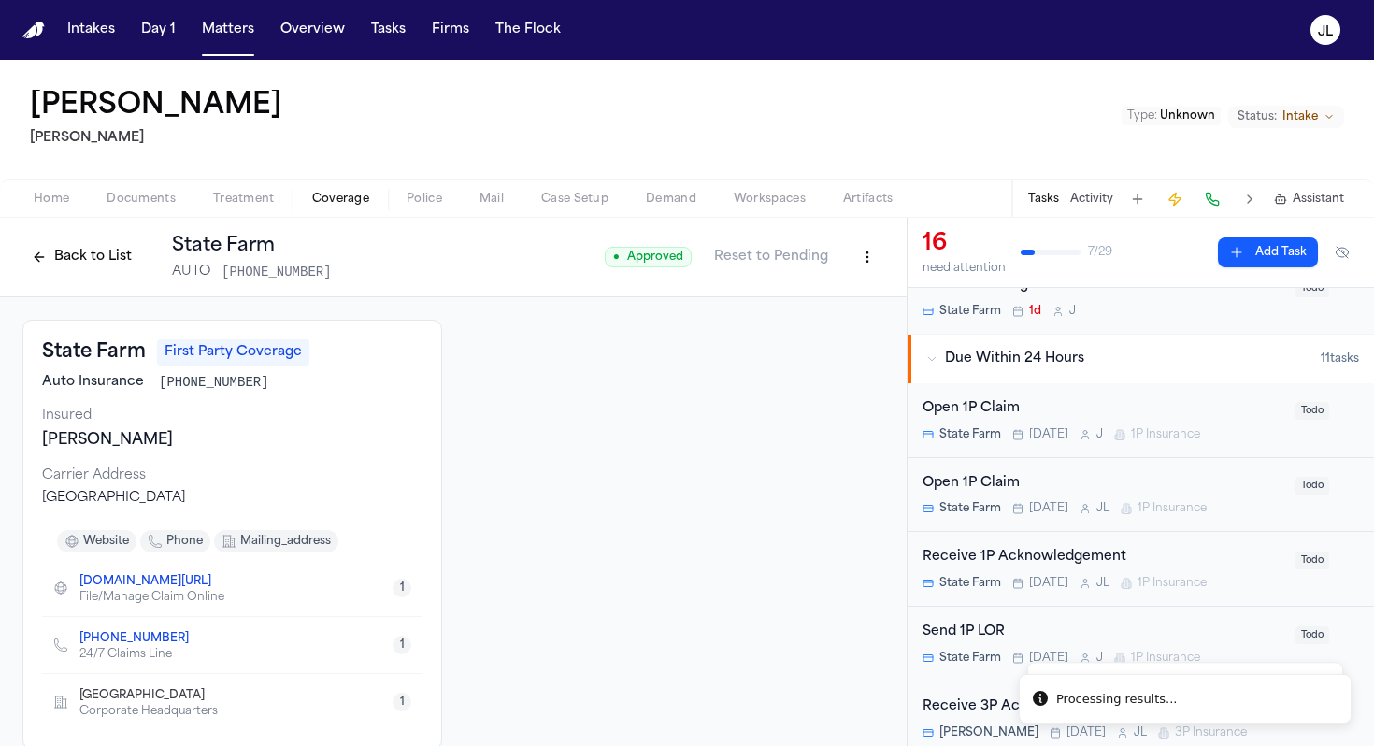
scroll to position [381, 0]
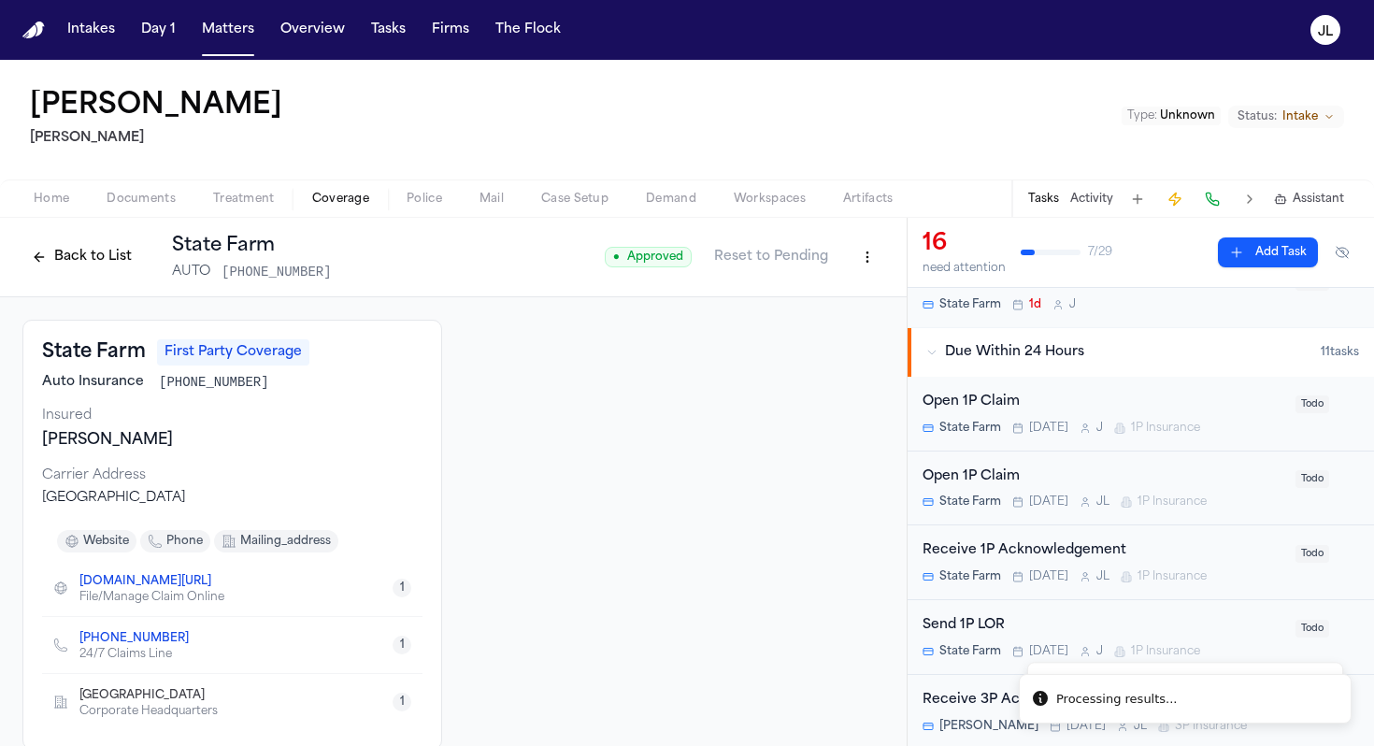
click at [1097, 510] on div "Open 1P Claim State Farm [DATE] [PERSON_NAME] 1P Insurance Todo" at bounding box center [1141, 489] width 466 height 75
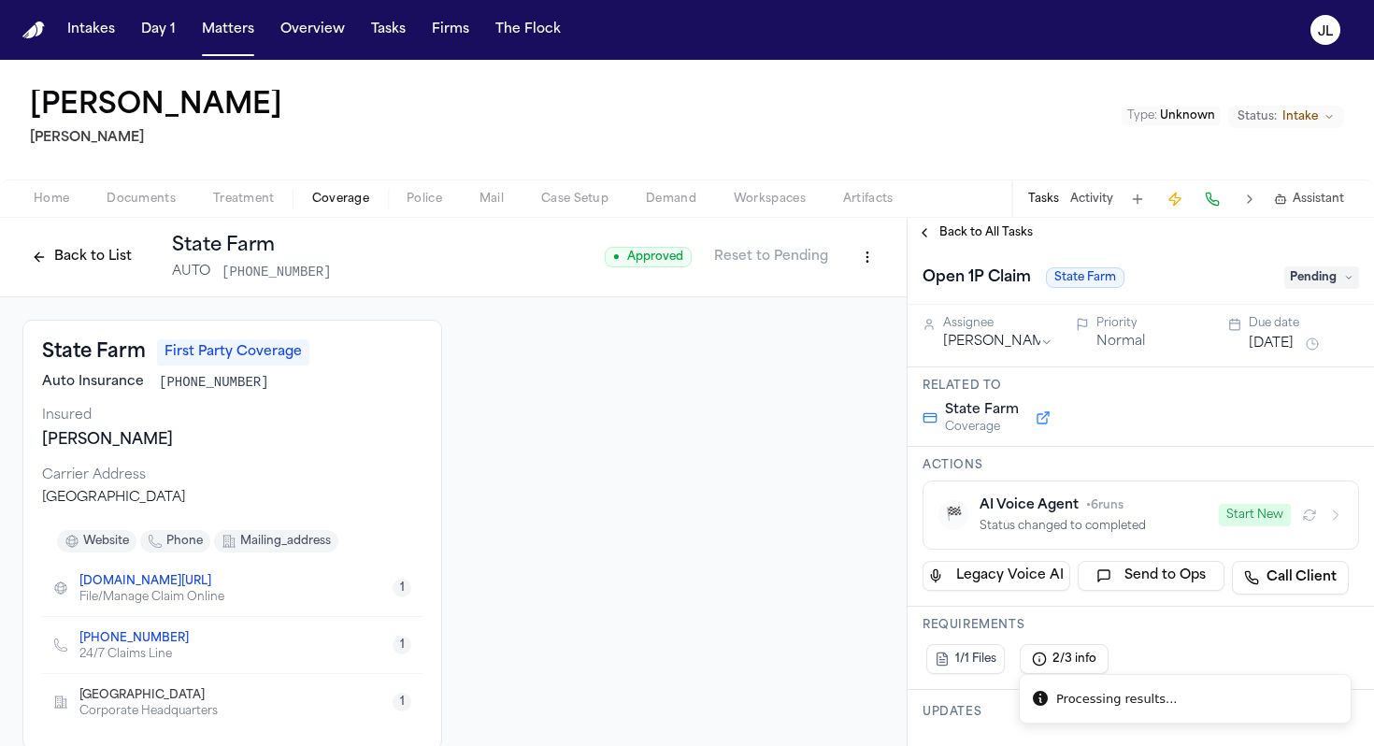
click at [1256, 517] on button "Start New" at bounding box center [1255, 515] width 72 height 22
click at [87, 246] on button "Back to List" at bounding box center [81, 257] width 119 height 30
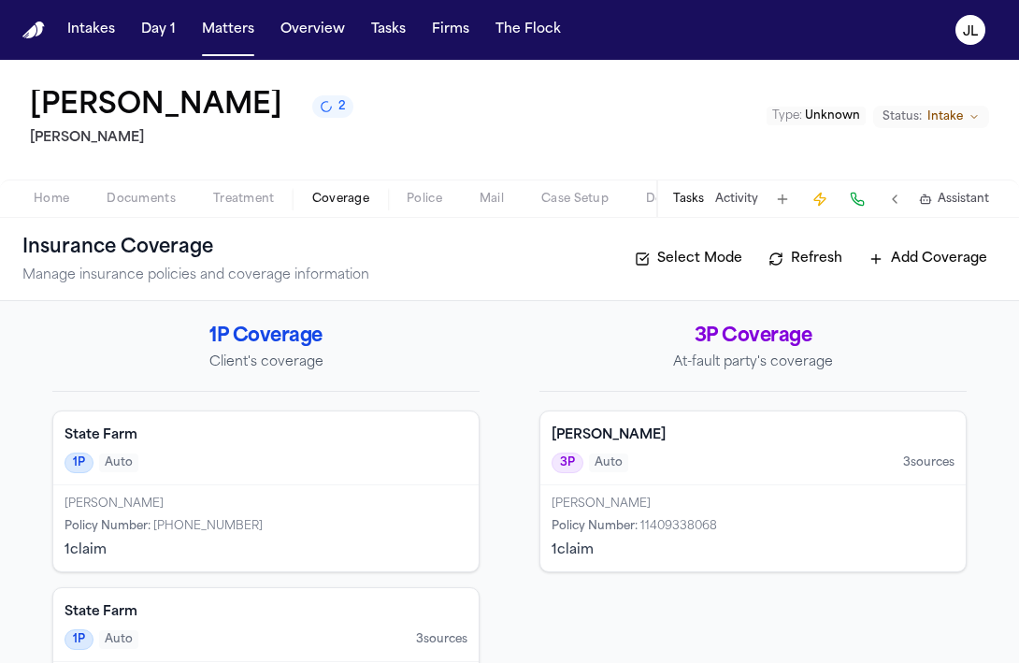
click at [208, 33] on button "Matters" at bounding box center [227, 30] width 67 height 34
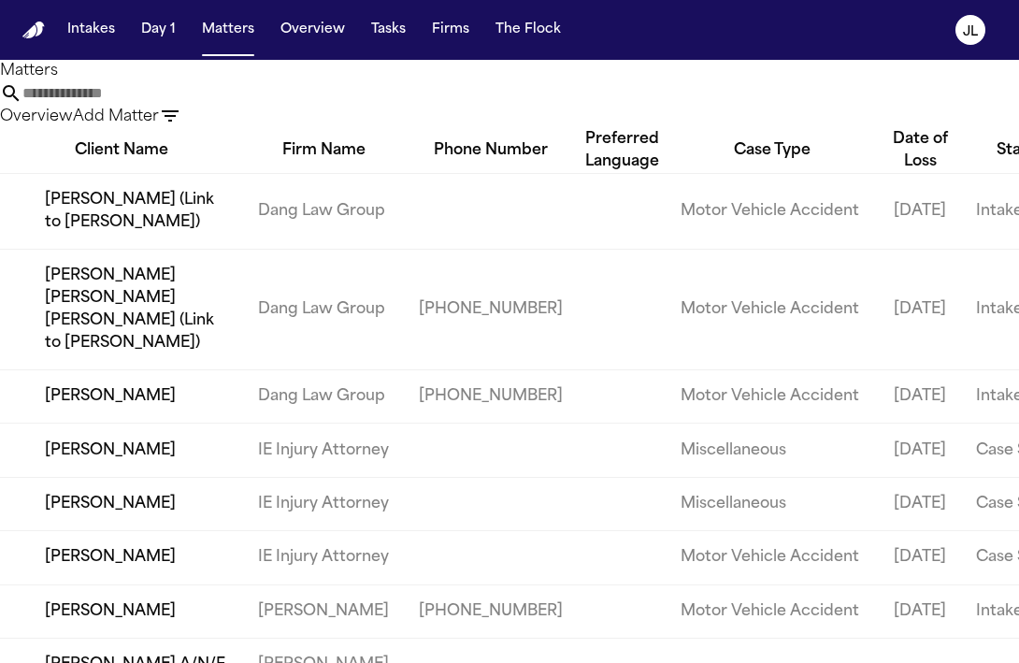
click at [172, 104] on input "text" at bounding box center [97, 93] width 150 height 22
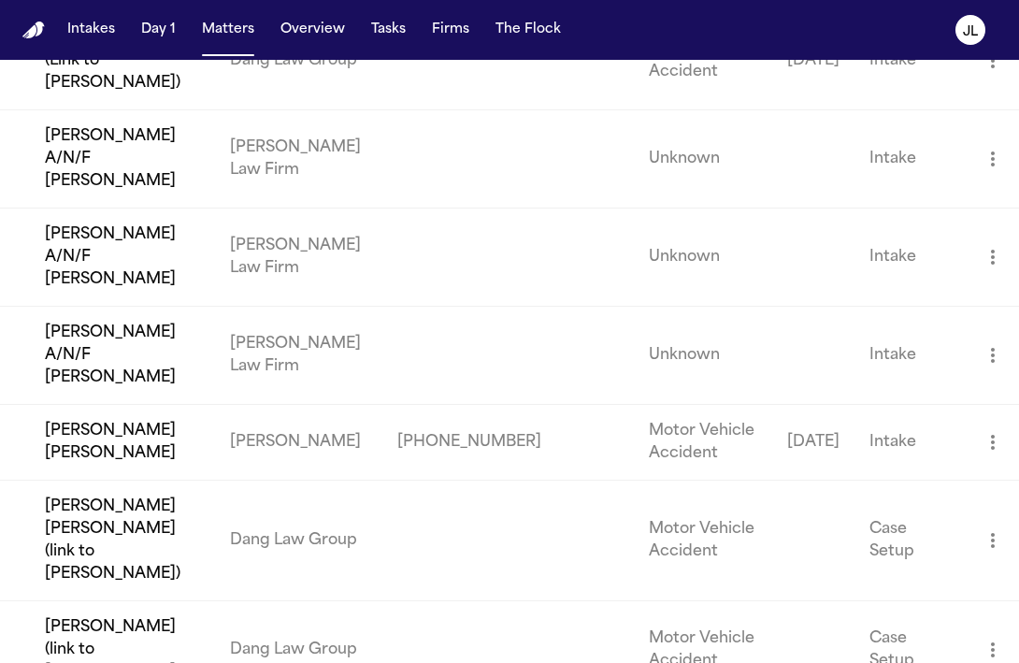
scroll to position [163, 0]
type input "*****"
click at [104, 464] on td "[PERSON_NAME] [PERSON_NAME]" at bounding box center [107, 441] width 215 height 76
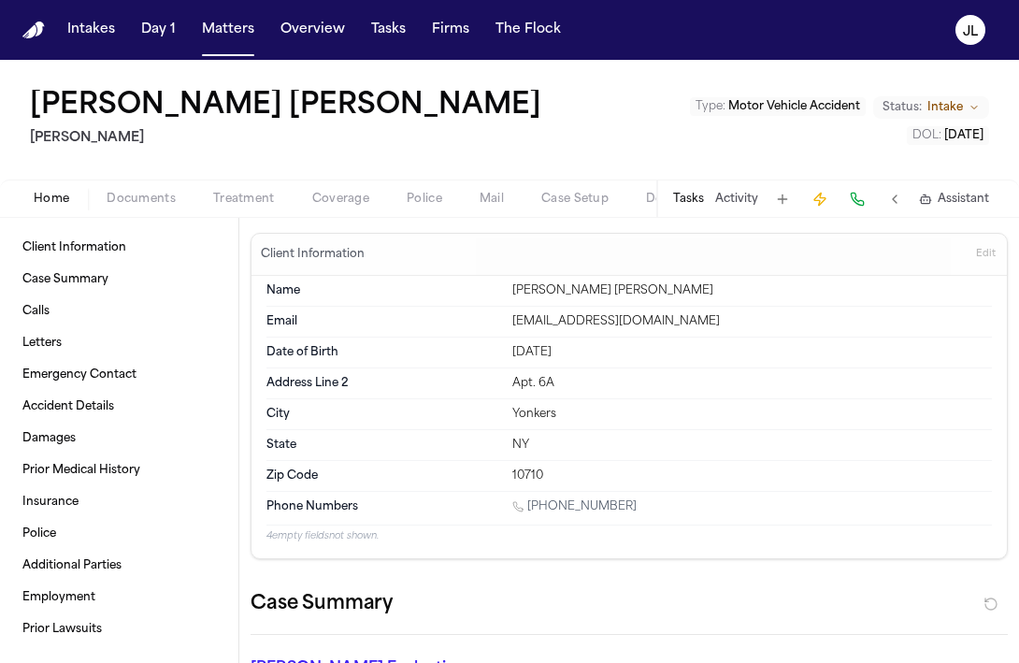
click at [341, 201] on span "Coverage" at bounding box center [340, 199] width 57 height 15
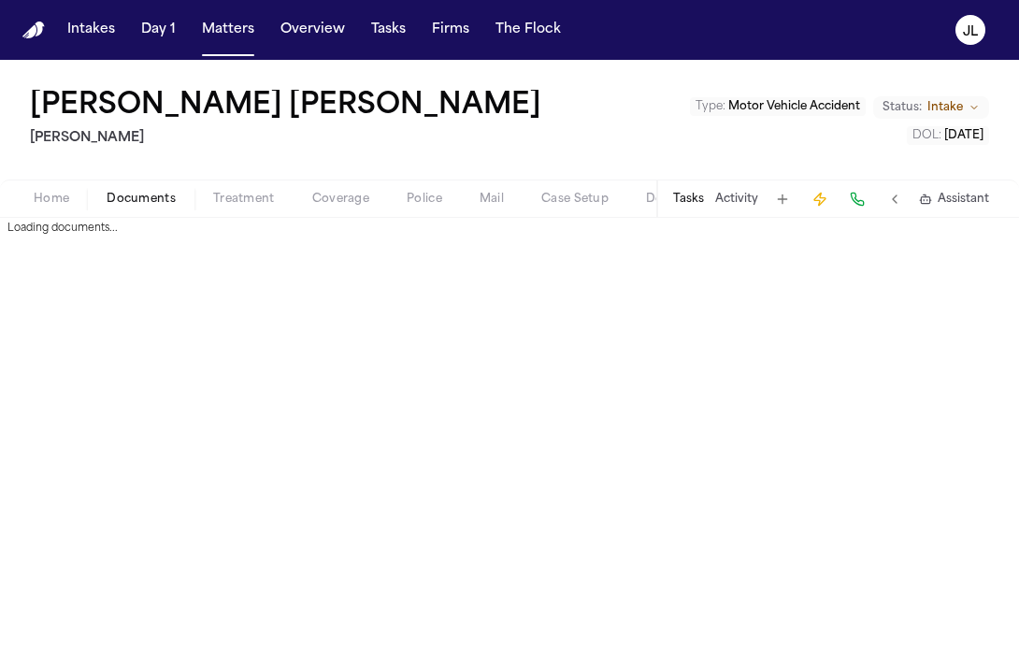
click at [165, 198] on span "Documents" at bounding box center [141, 199] width 69 height 15
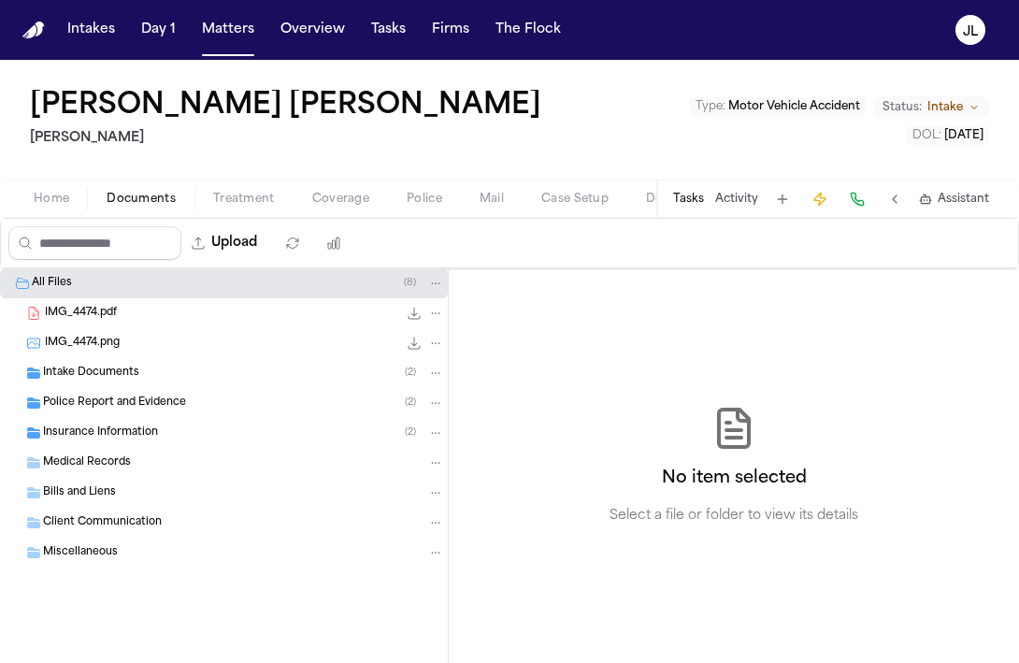
click at [59, 205] on span "Home" at bounding box center [52, 199] width 36 height 15
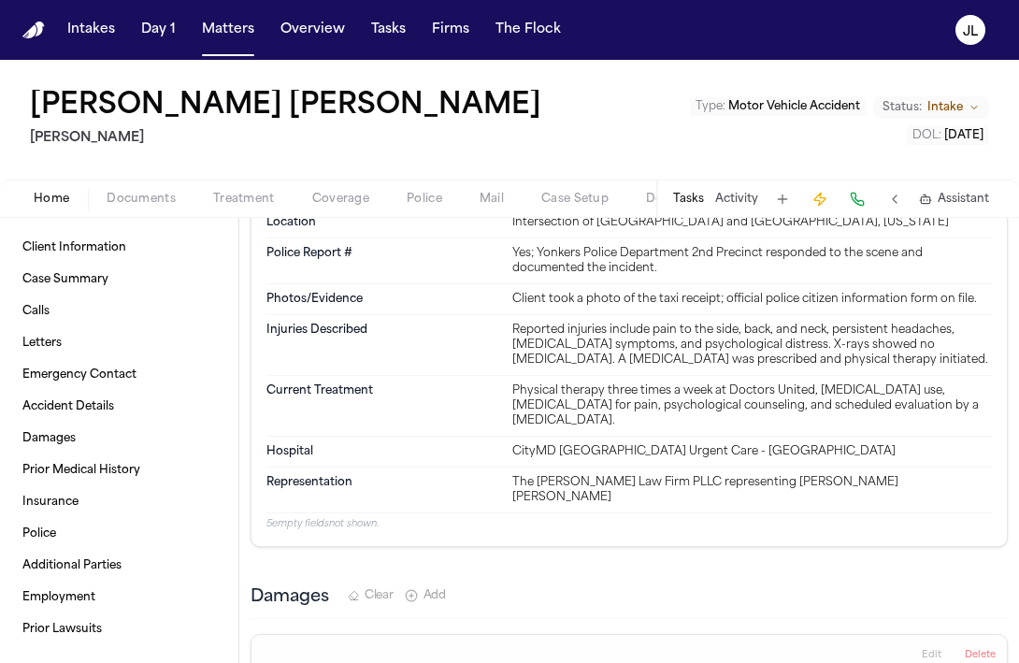
scroll to position [2567, 0]
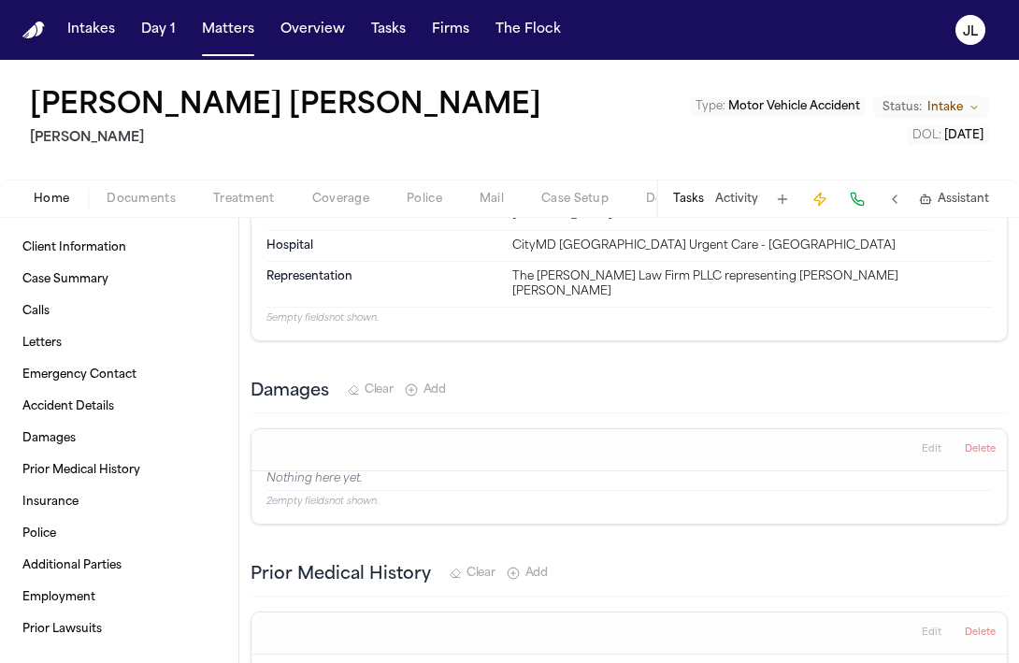
click at [158, 198] on span "Documents" at bounding box center [141, 199] width 69 height 15
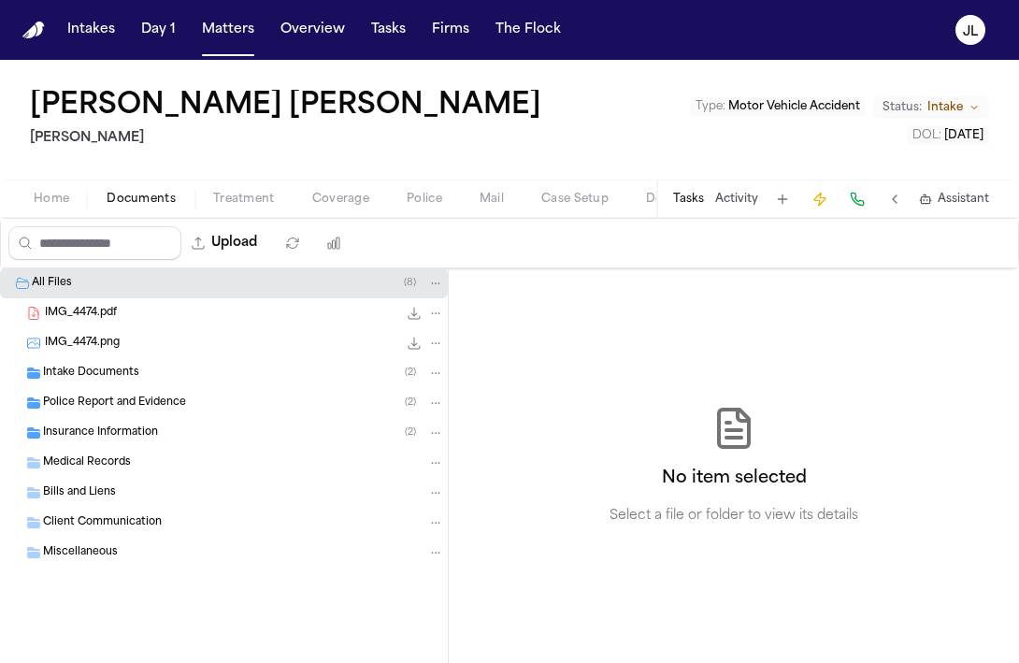
click at [130, 443] on div "Insurance Information ( 2 )" at bounding box center [224, 433] width 448 height 30
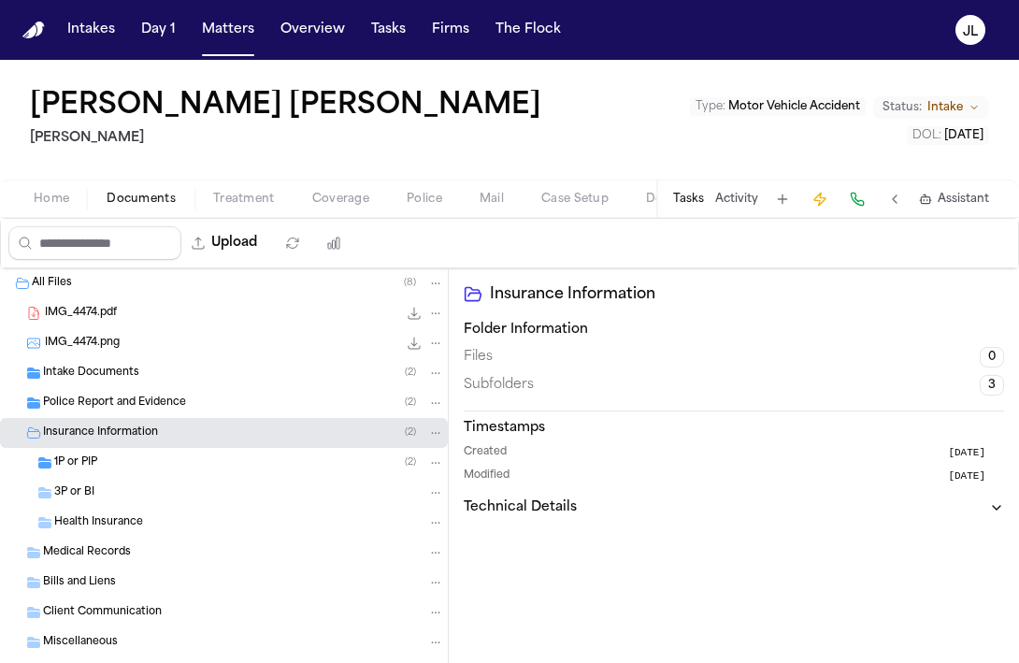
click at [122, 475] on div "1P or PIP ( 2 )" at bounding box center [224, 463] width 448 height 30
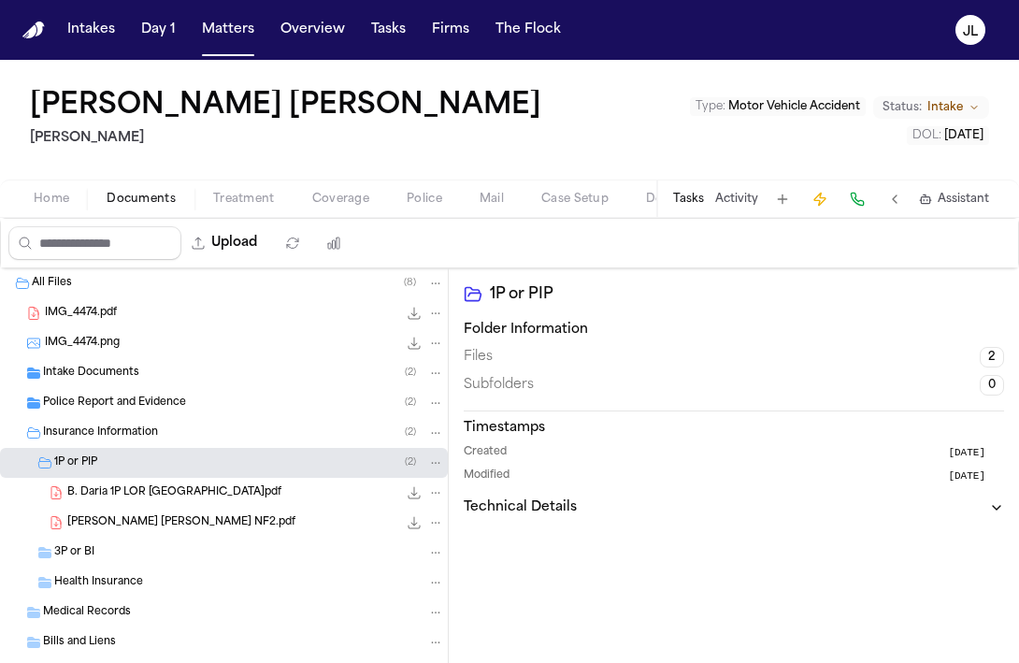
click at [121, 505] on div "B. Daria 1P LOR Hereford.pdf 134.2 KB • PDF" at bounding box center [224, 493] width 448 height 30
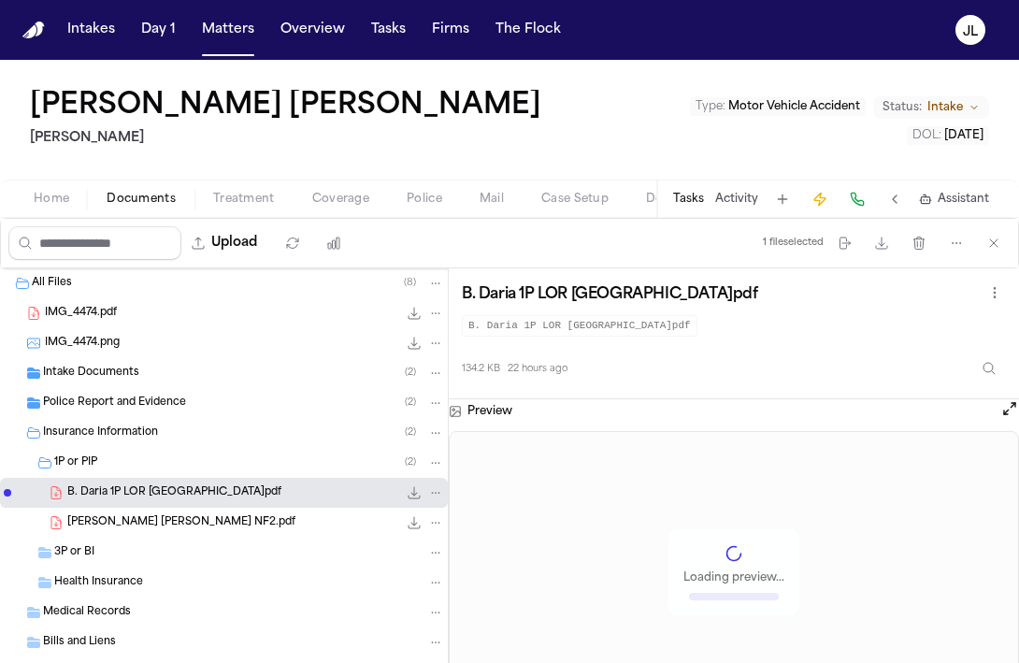
click at [121, 550] on div "3P or BI" at bounding box center [249, 552] width 390 height 17
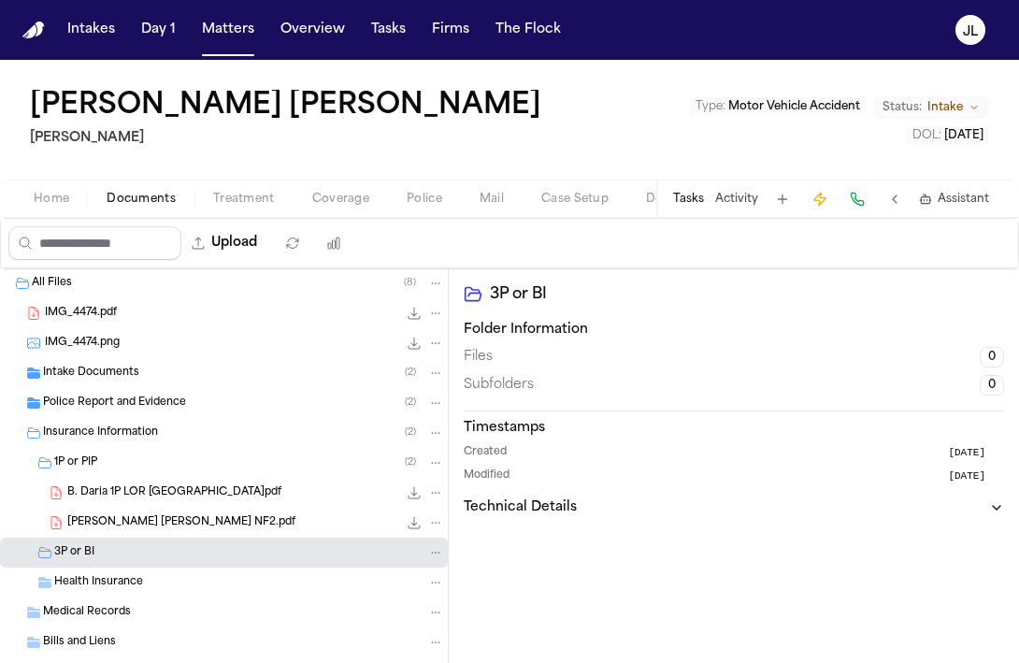
click at [146, 521] on span "Bernadette Daria NF2.pdf" at bounding box center [181, 523] width 228 height 16
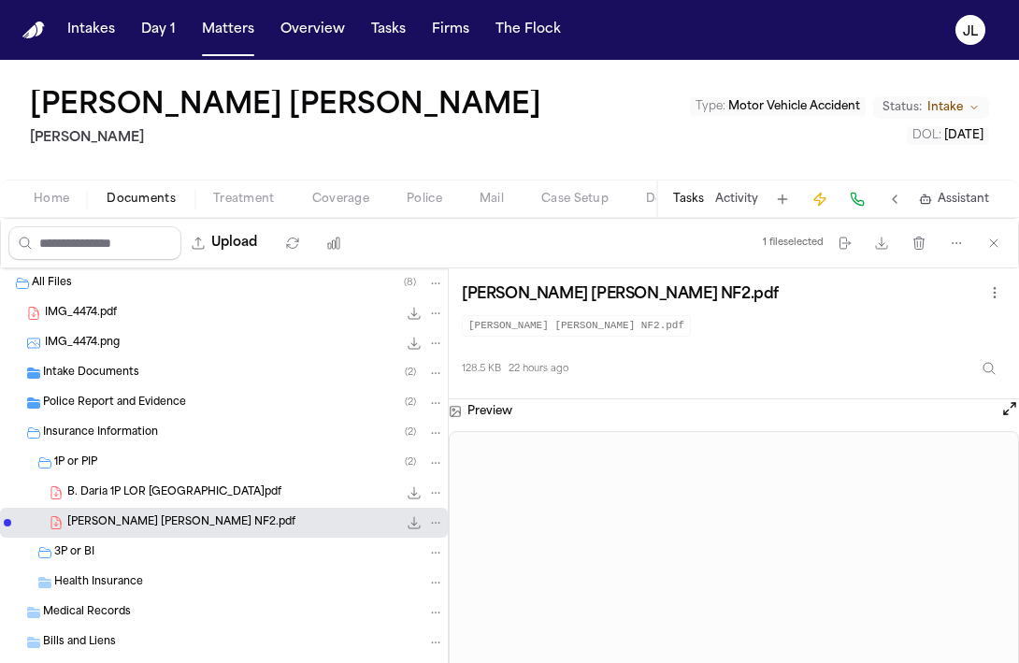
click at [434, 524] on icon "File: Bernadette Daria NF2.pdf" at bounding box center [435, 522] width 13 height 13
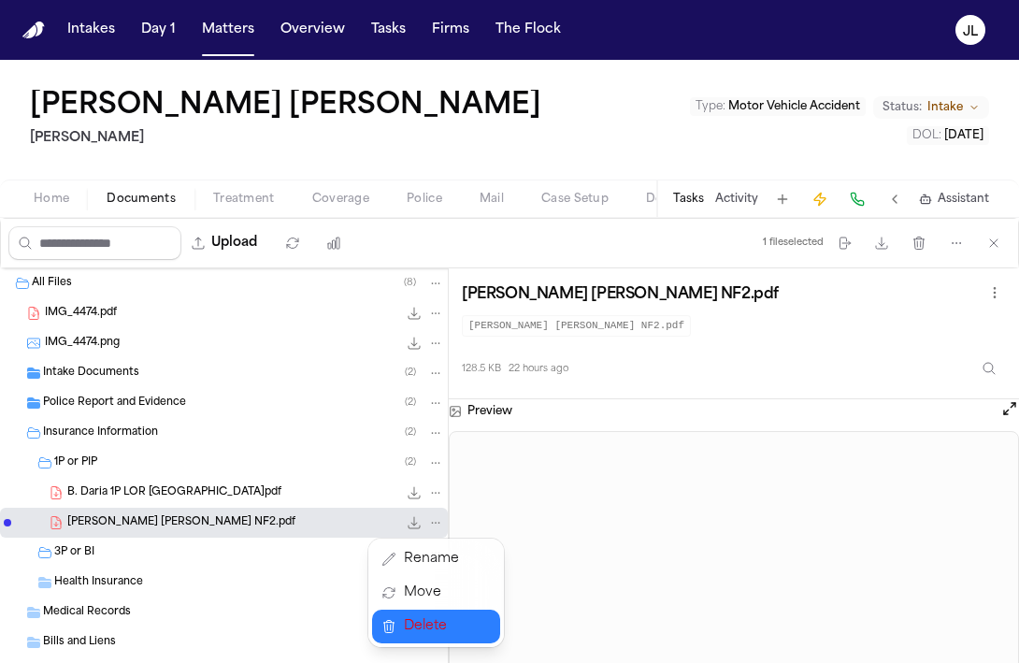
click at [422, 634] on span "Delete" at bounding box center [431, 626] width 55 height 22
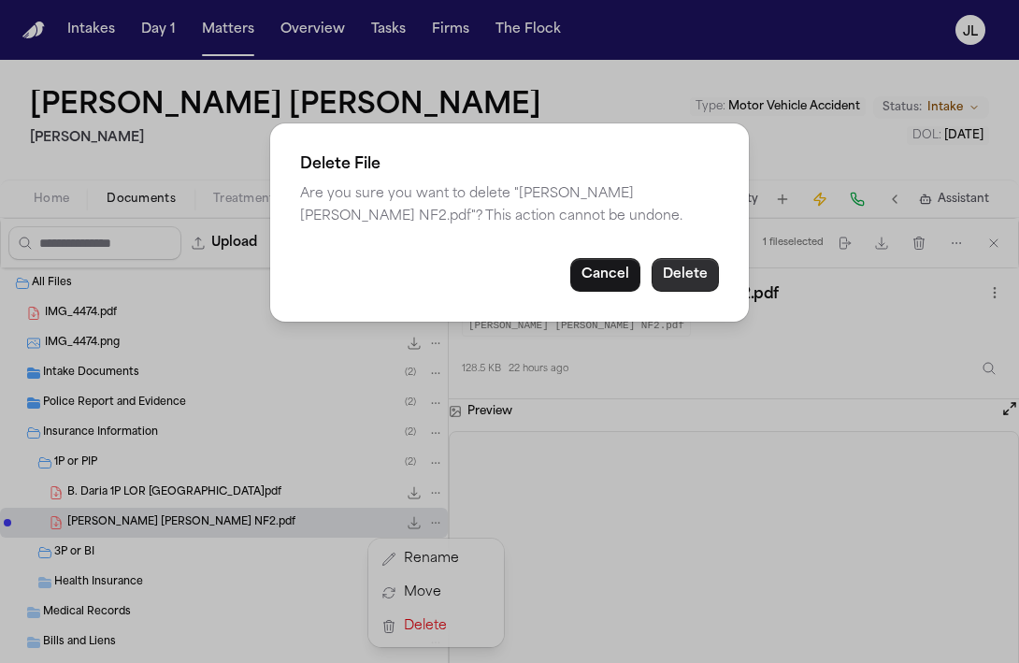
click at [698, 280] on button "Delete" at bounding box center [685, 275] width 67 height 34
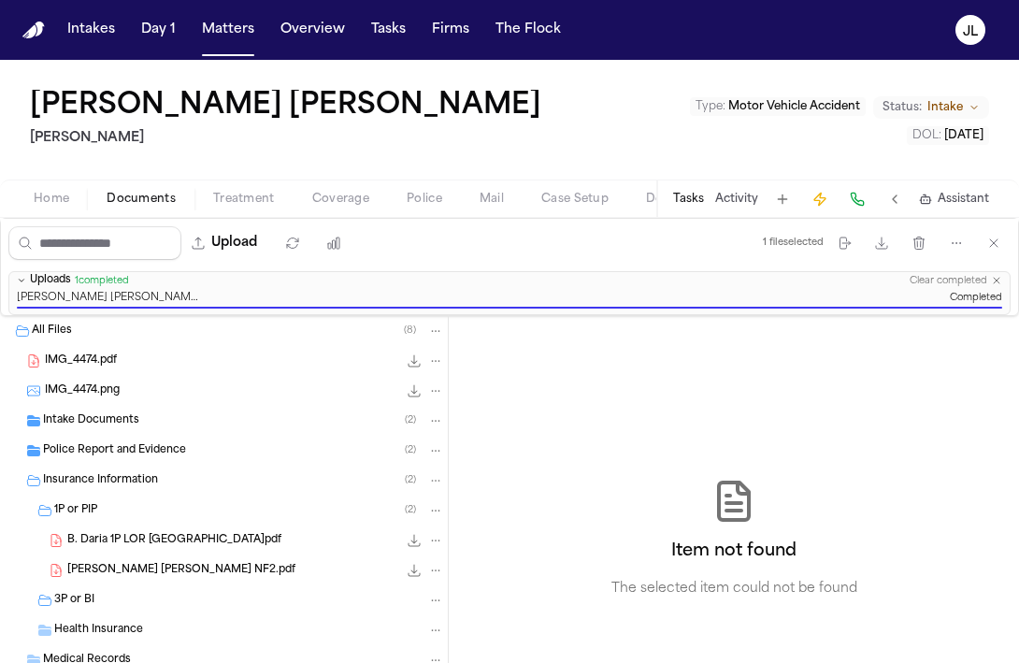
click at [189, 566] on span "Bernadette Daria NF2.pdf" at bounding box center [181, 571] width 228 height 16
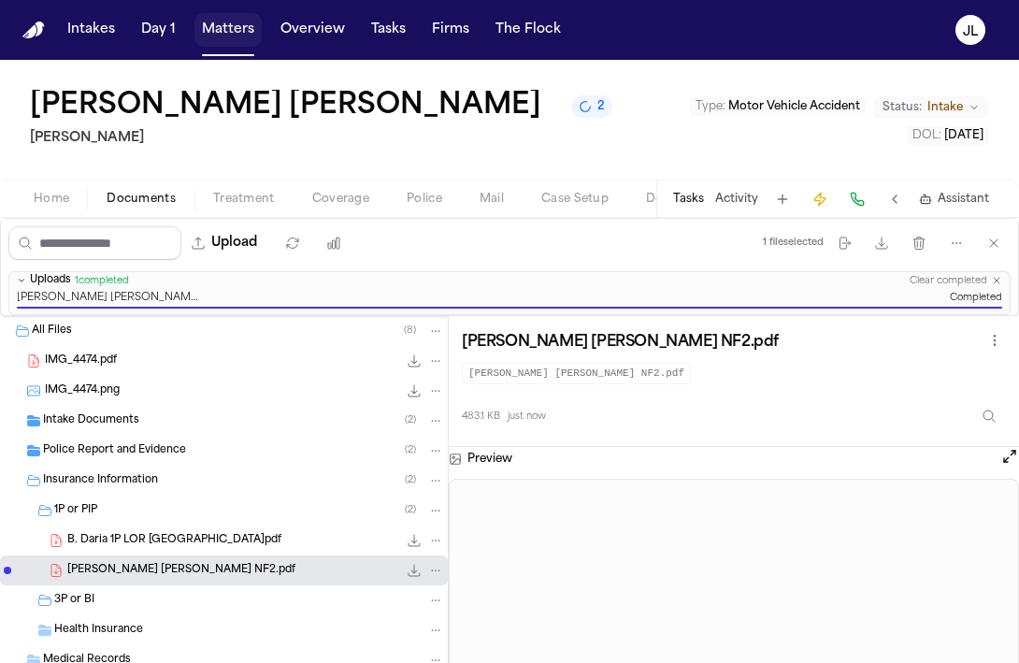
click at [225, 26] on button "Matters" at bounding box center [227, 30] width 67 height 34
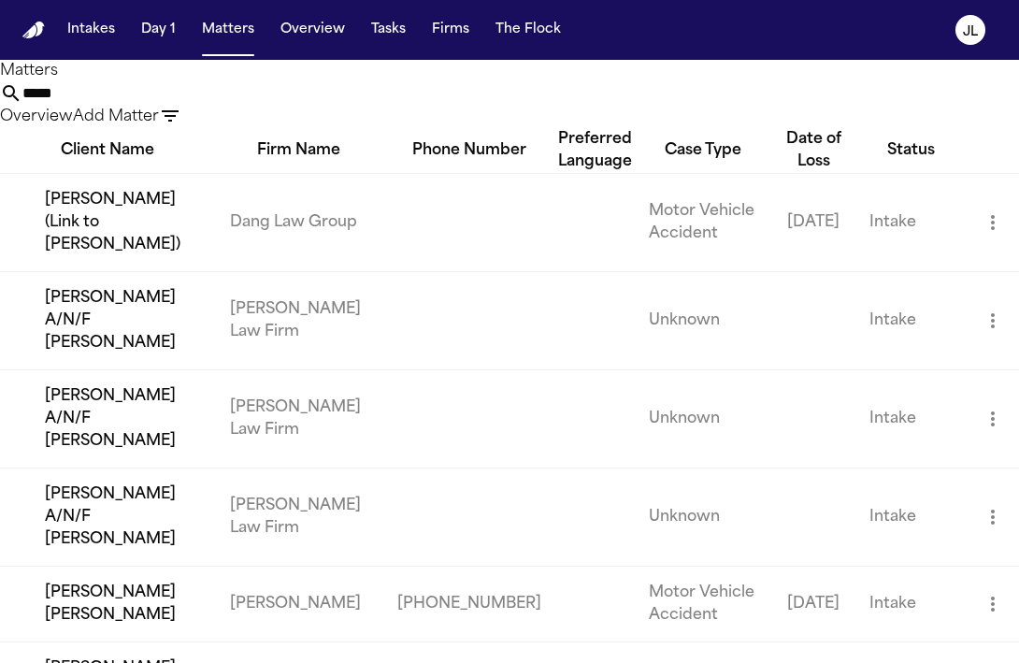
click at [385, 92] on div "***** Overview Add Matter" at bounding box center [509, 105] width 1019 height 46
drag, startPoint x: 380, startPoint y: 117, endPoint x: 254, endPoint y: 117, distance: 125.3
click at [254, 117] on div "Matters ***** Overview Add Matter" at bounding box center [509, 94] width 1019 height 68
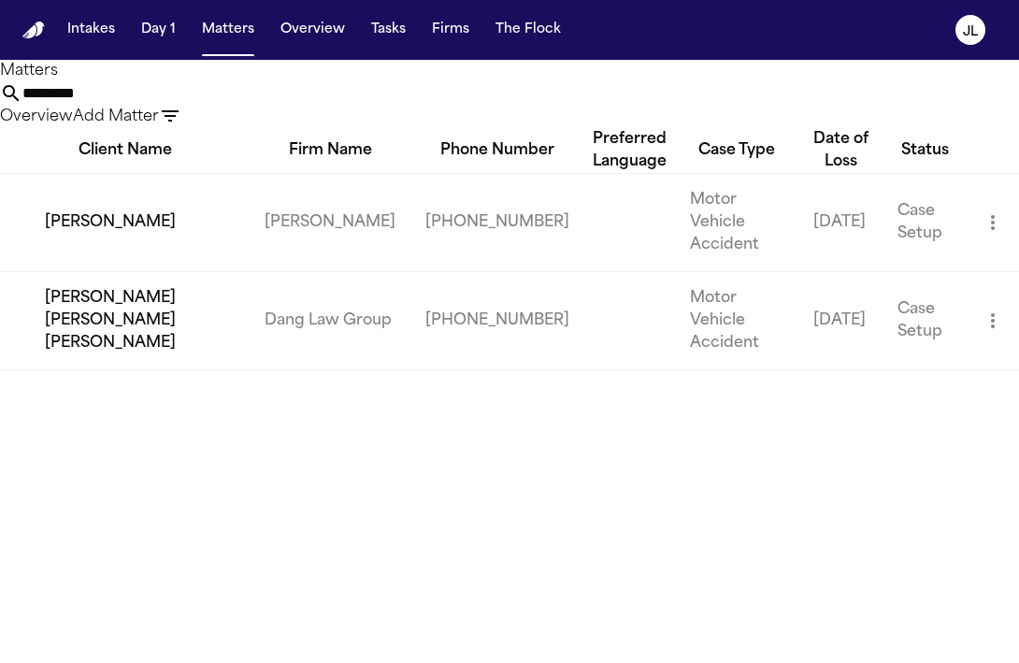
type input "*********"
click at [77, 268] on td "[PERSON_NAME]" at bounding box center [125, 222] width 250 height 98
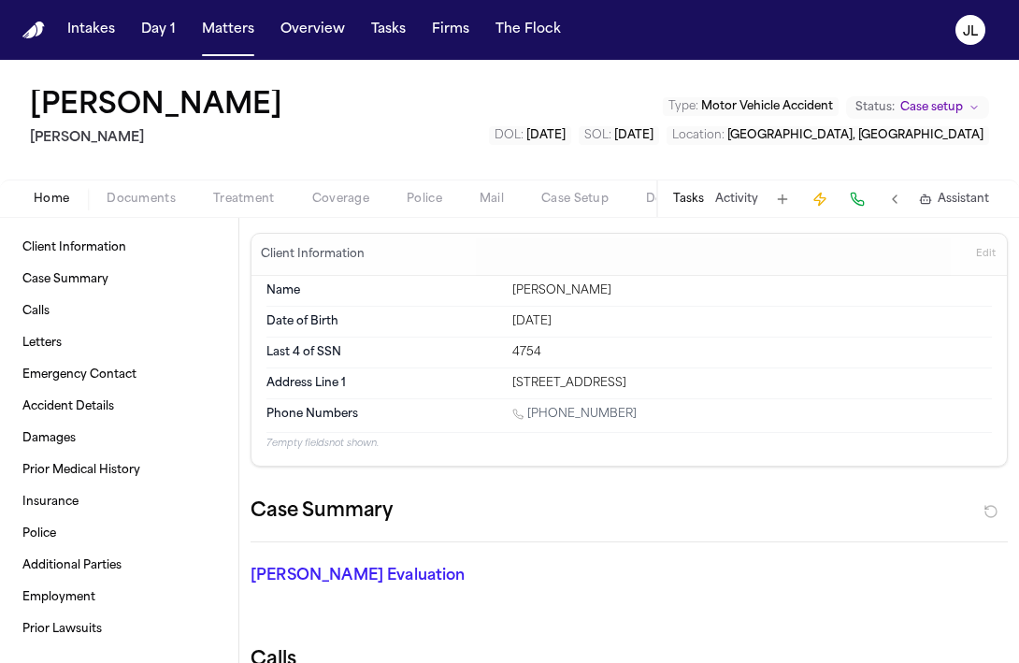
click at [135, 194] on span "Documents" at bounding box center [141, 199] width 69 height 15
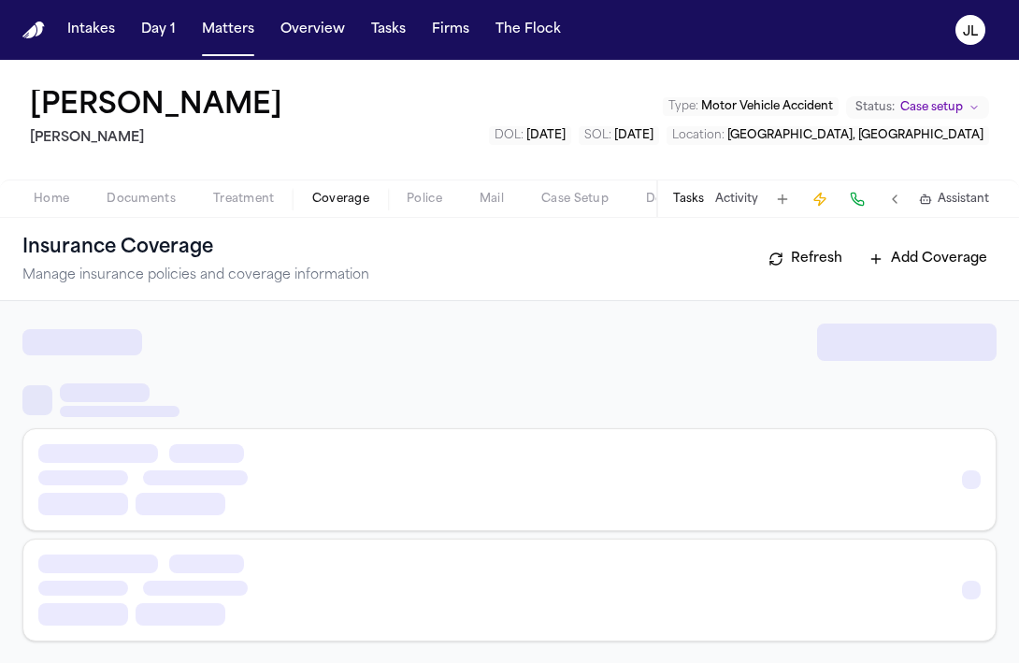
click at [325, 198] on span "Coverage" at bounding box center [340, 199] width 57 height 15
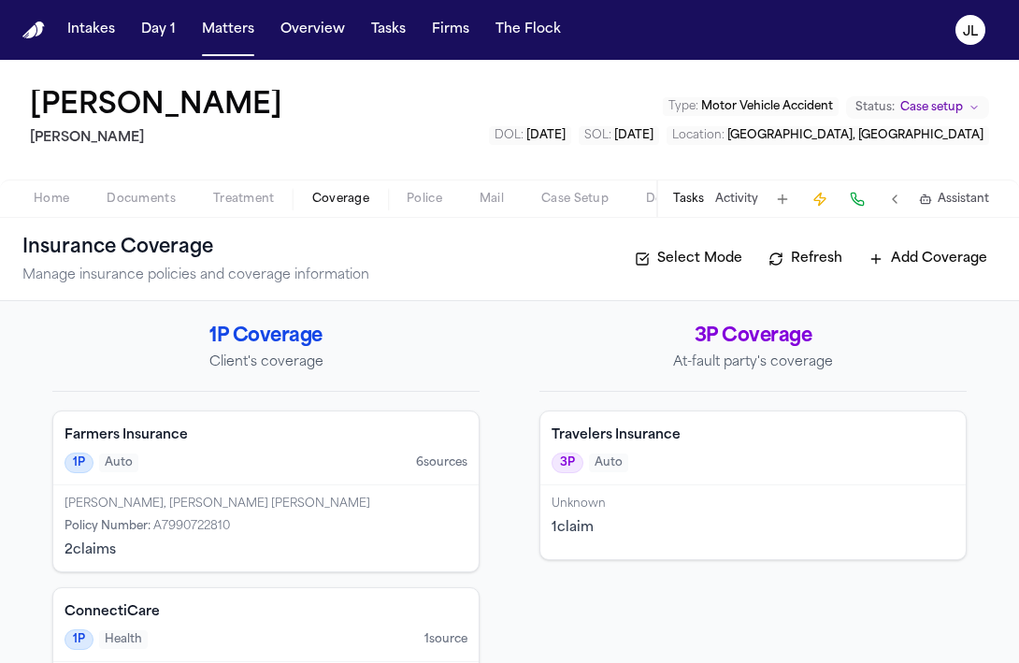
click at [34, 200] on span "Home" at bounding box center [52, 199] width 36 height 15
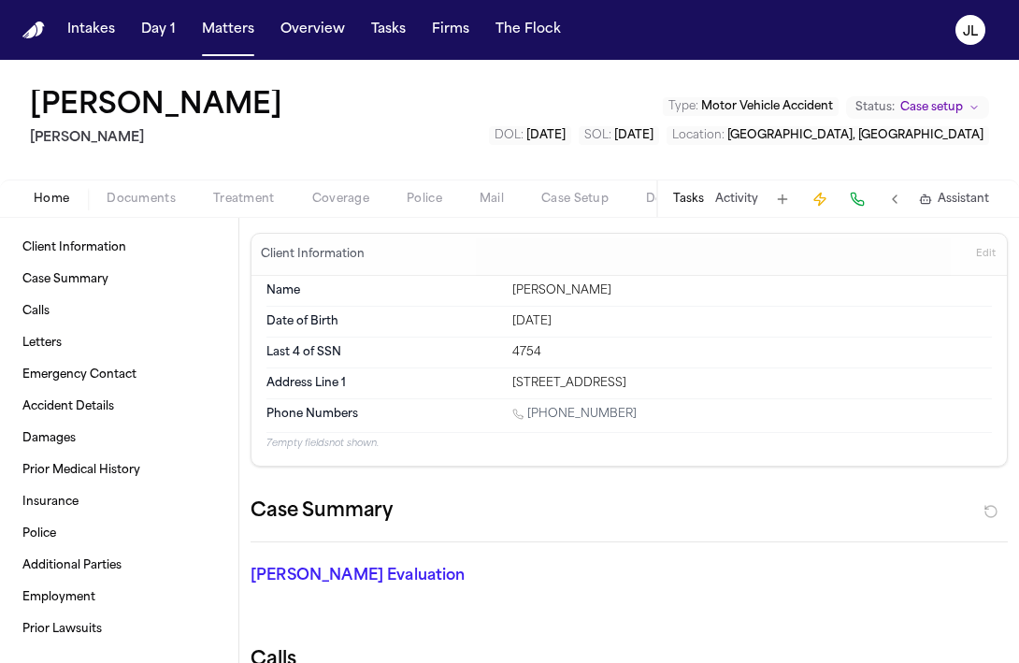
drag, startPoint x: 748, startPoint y: 385, endPoint x: 513, endPoint y: 386, distance: 234.6
click at [513, 386] on div "36 WEED RD, BETHEL, CT 06801-3018" at bounding box center [752, 383] width 480 height 15
copy div "36 WEED RD, BETHEL, CT 06801-3018"
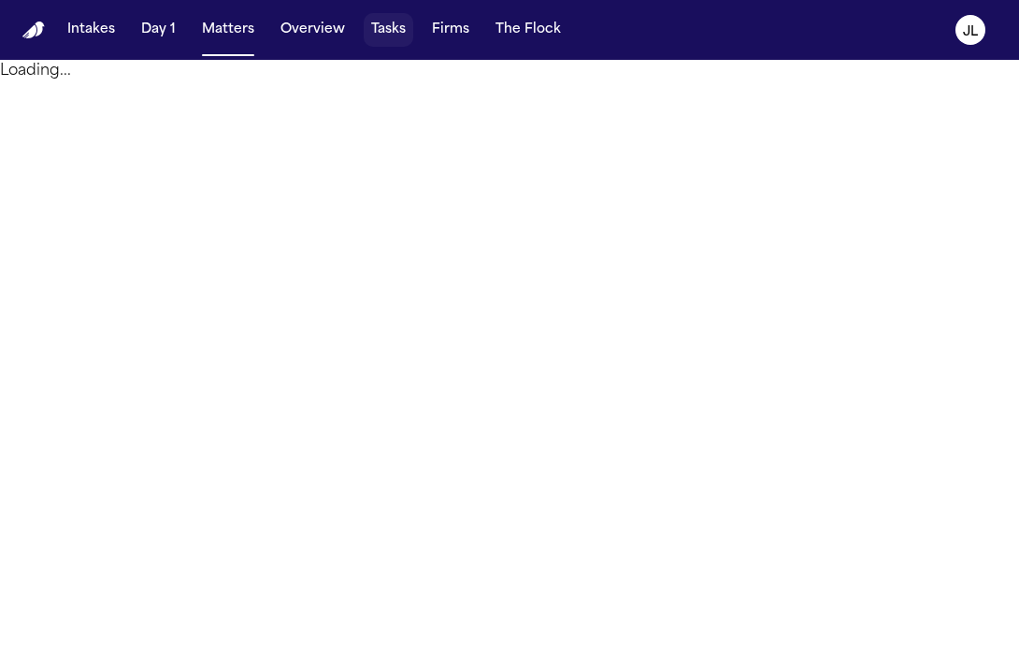
click at [390, 38] on button "Tasks" at bounding box center [389, 30] width 50 height 34
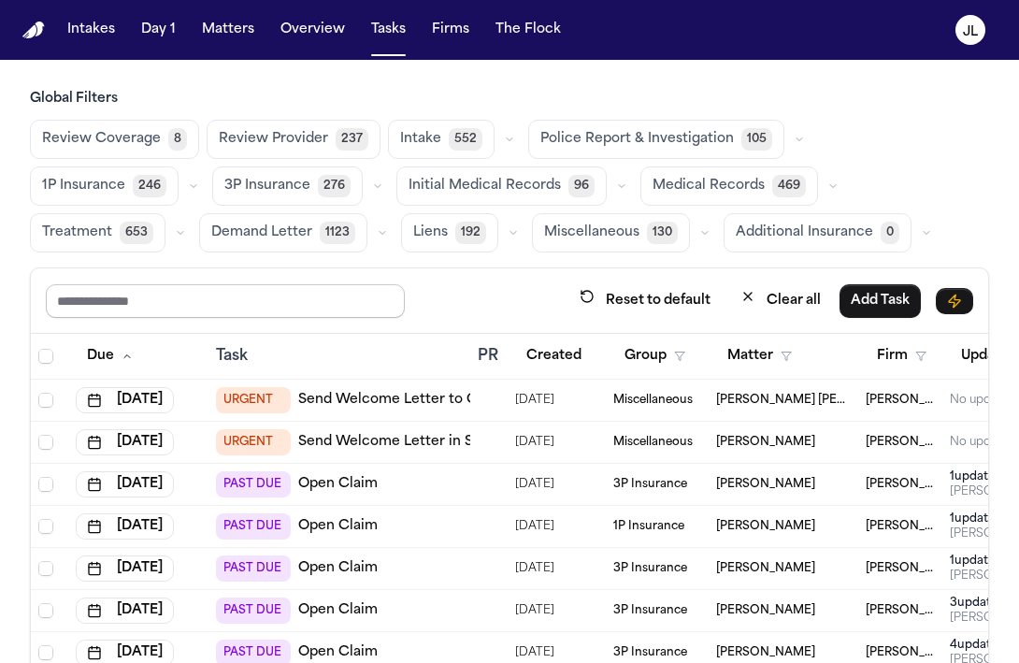
click at [266, 304] on input "text" at bounding box center [225, 301] width 359 height 34
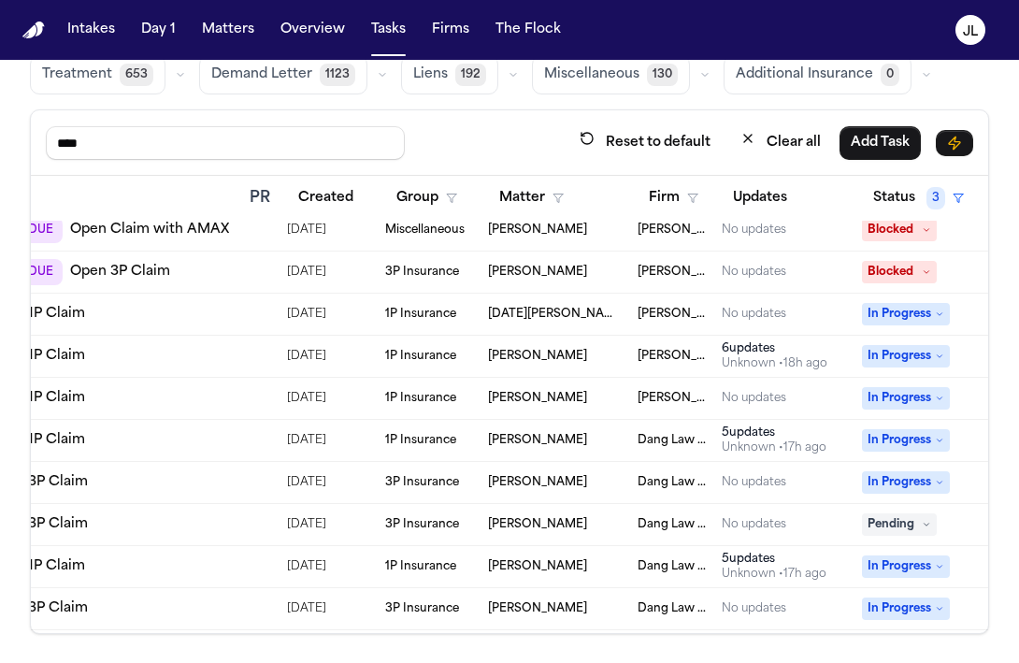
scroll to position [854, 0]
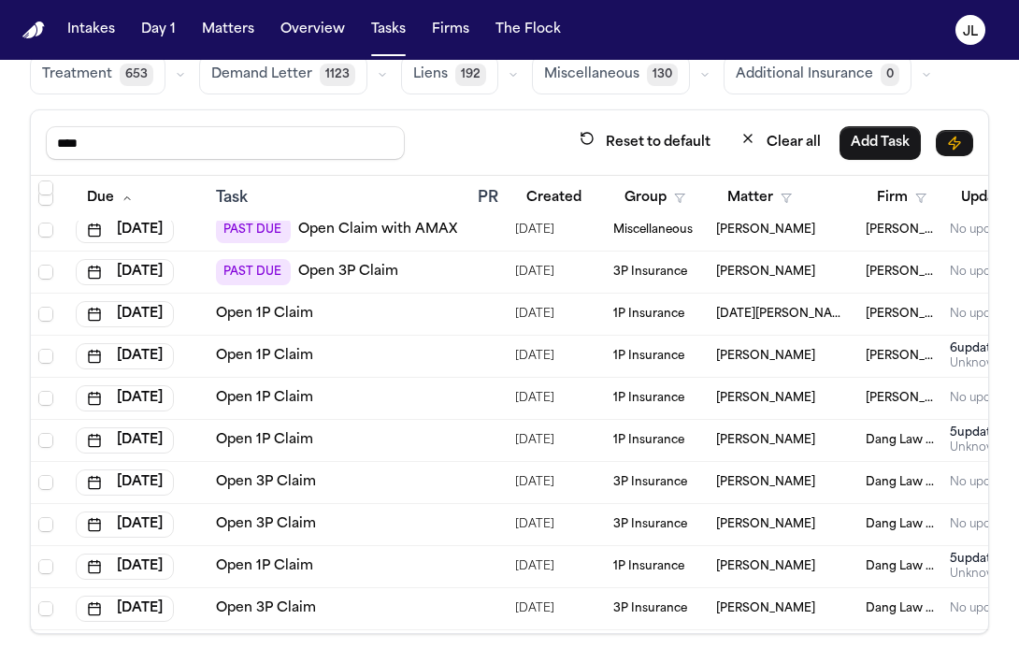
type input "****"
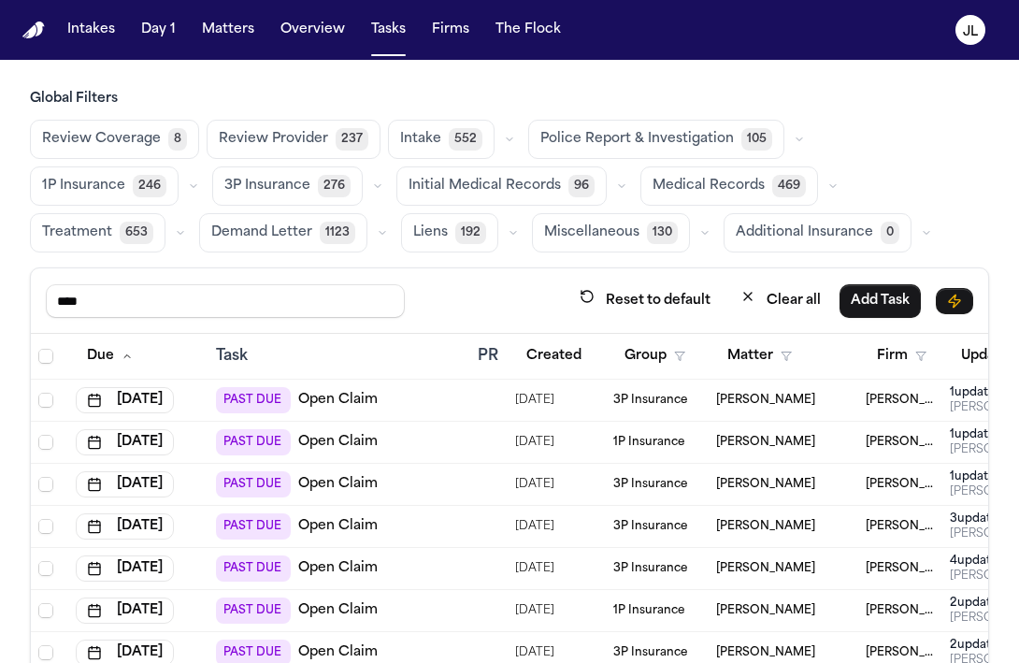
scroll to position [0, 373]
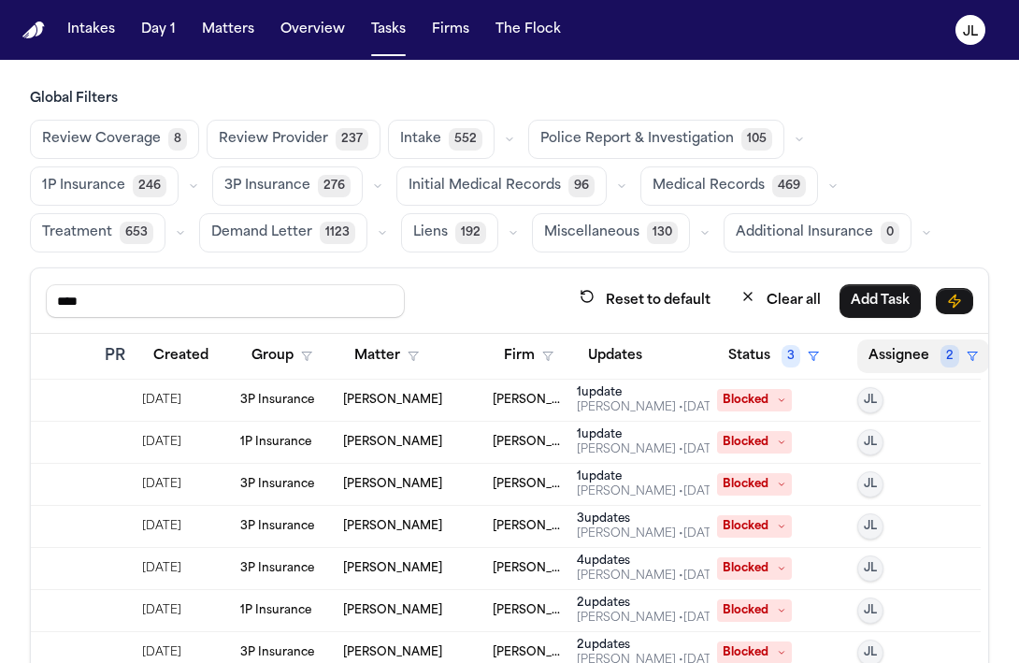
click at [910, 351] on button "Assignee 2" at bounding box center [923, 356] width 132 height 34
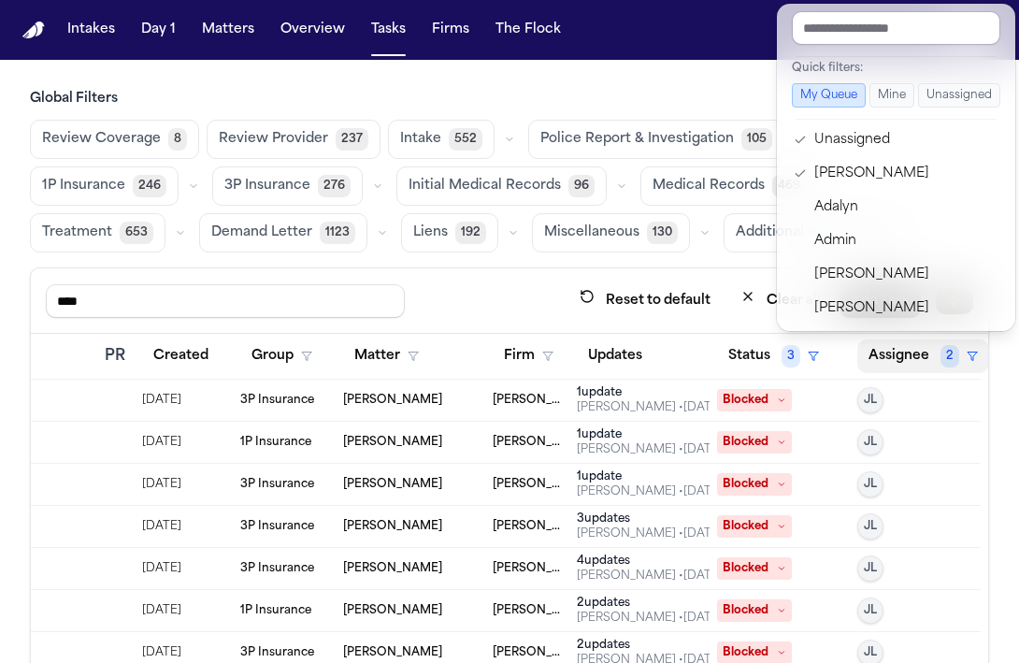
click at [729, 86] on main "Global Filters Review Coverage 8 Review Provider 237 Intake 552 Police Report &…" at bounding box center [509, 361] width 1019 height 603
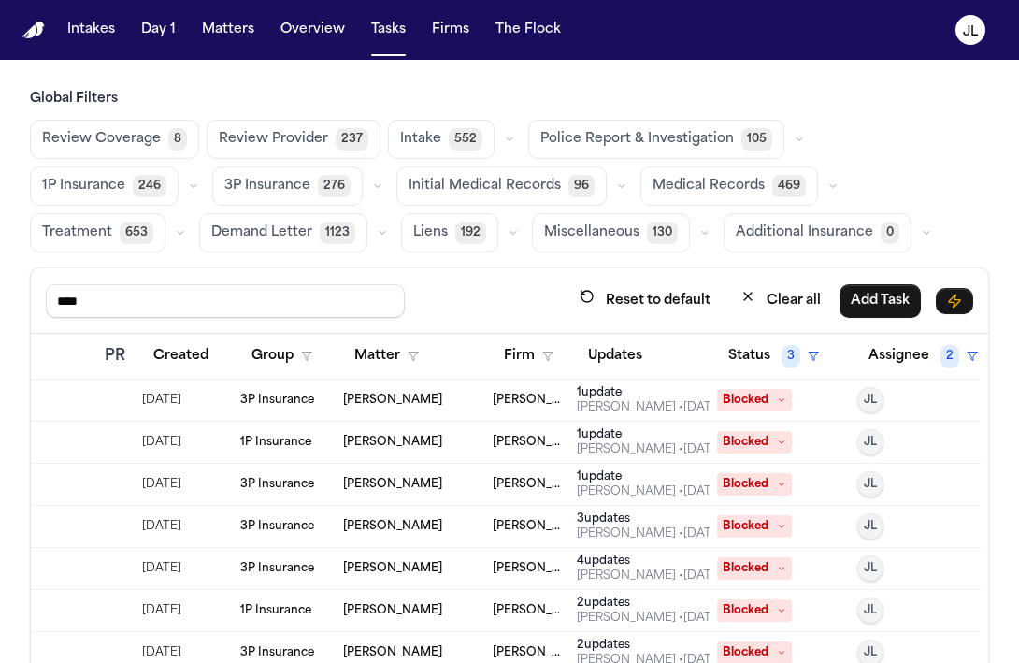
click at [288, 350] on button "Group" at bounding box center [281, 356] width 83 height 34
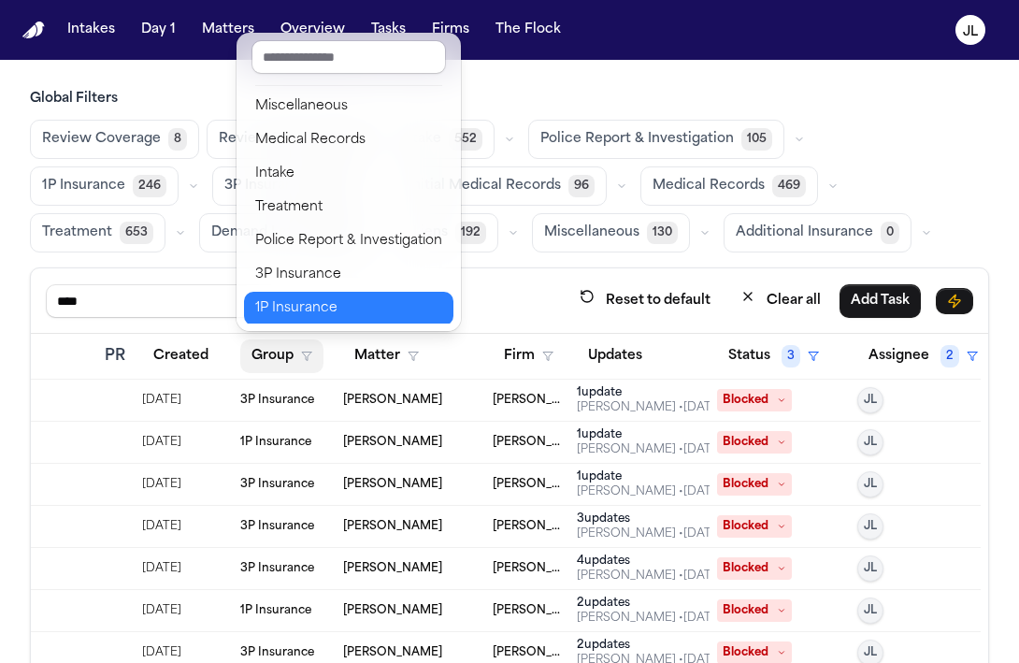
click at [312, 304] on div "1P Insurance" at bounding box center [348, 308] width 187 height 22
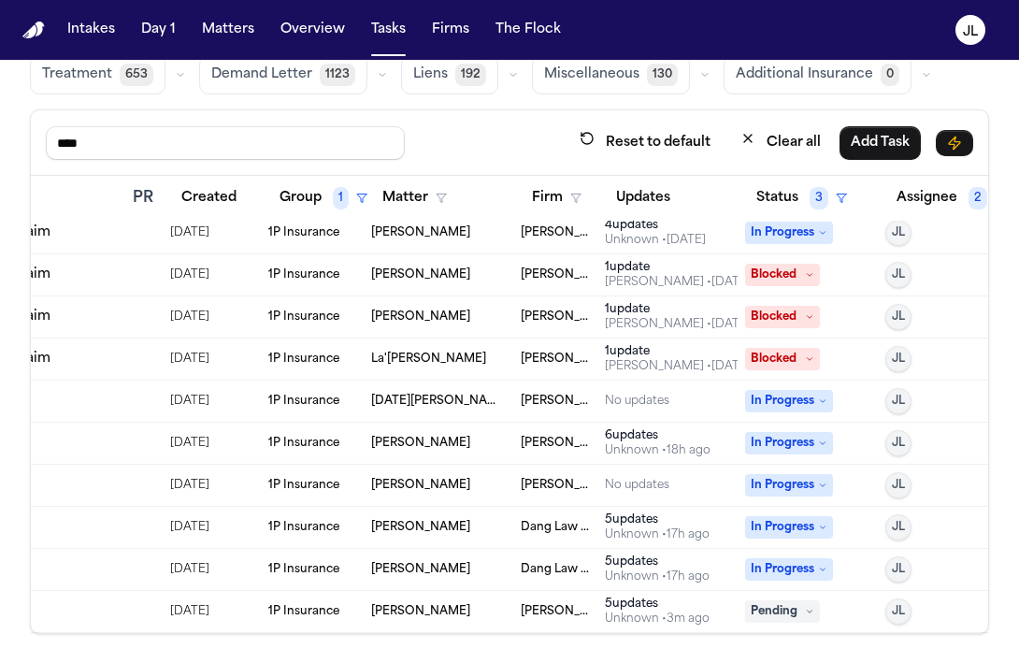
scroll to position [220, 360]
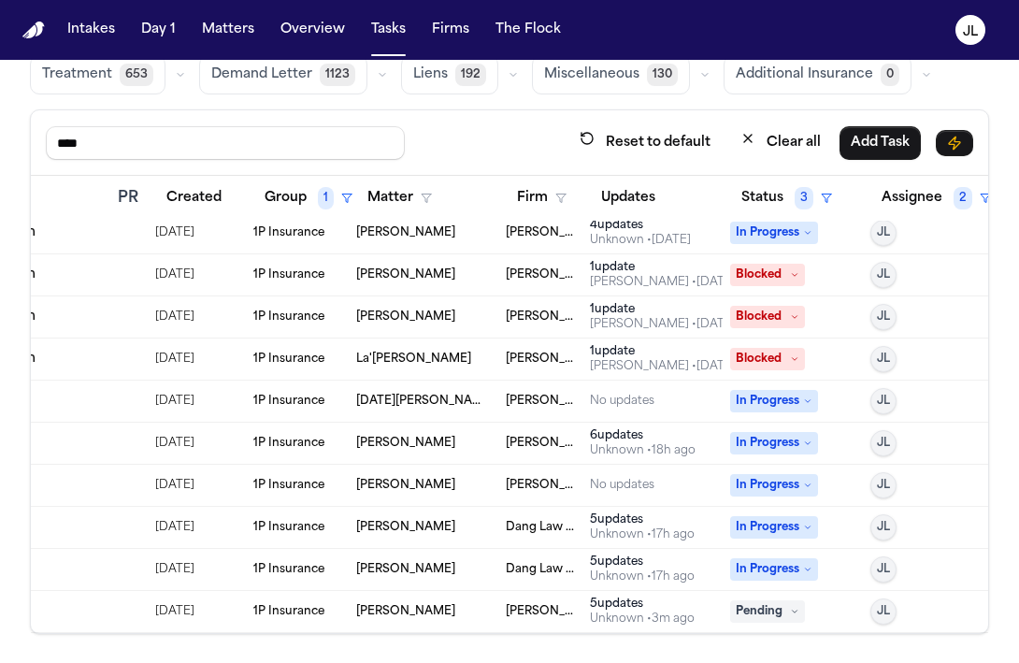
click at [194, 612] on span "[DATE]" at bounding box center [174, 611] width 39 height 26
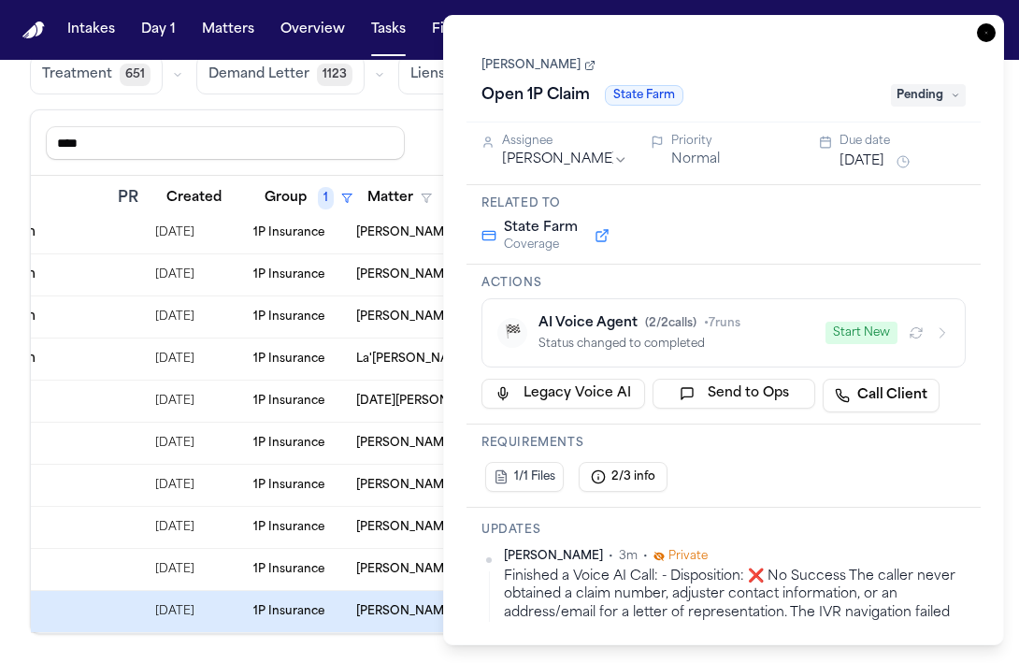
click at [865, 337] on button "Start New" at bounding box center [861, 333] width 72 height 22
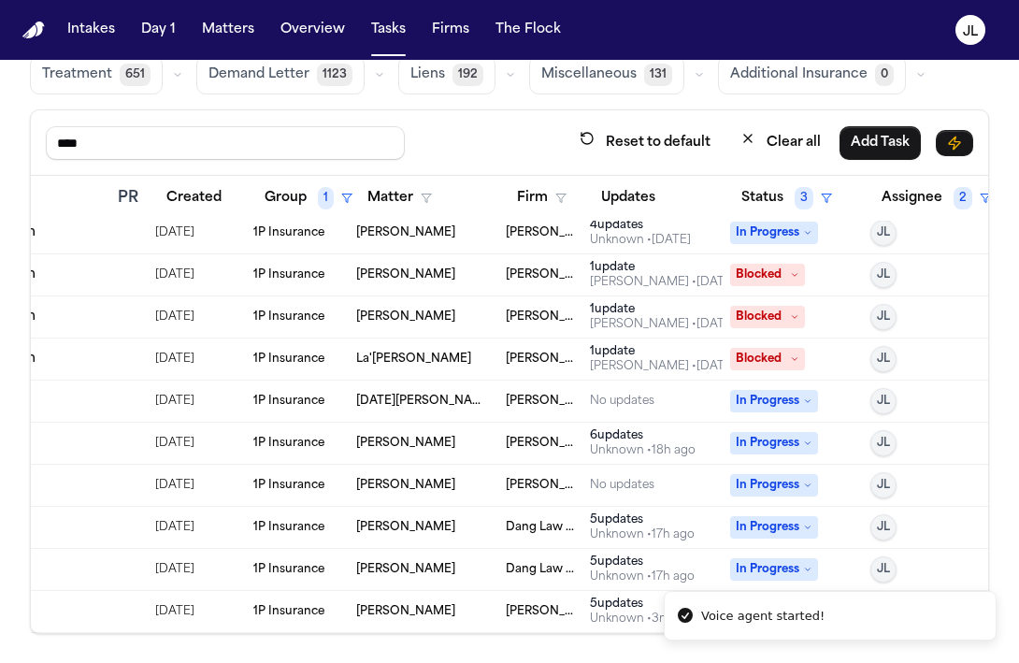
click at [268, 353] on span "1P Insurance" at bounding box center [288, 359] width 71 height 15
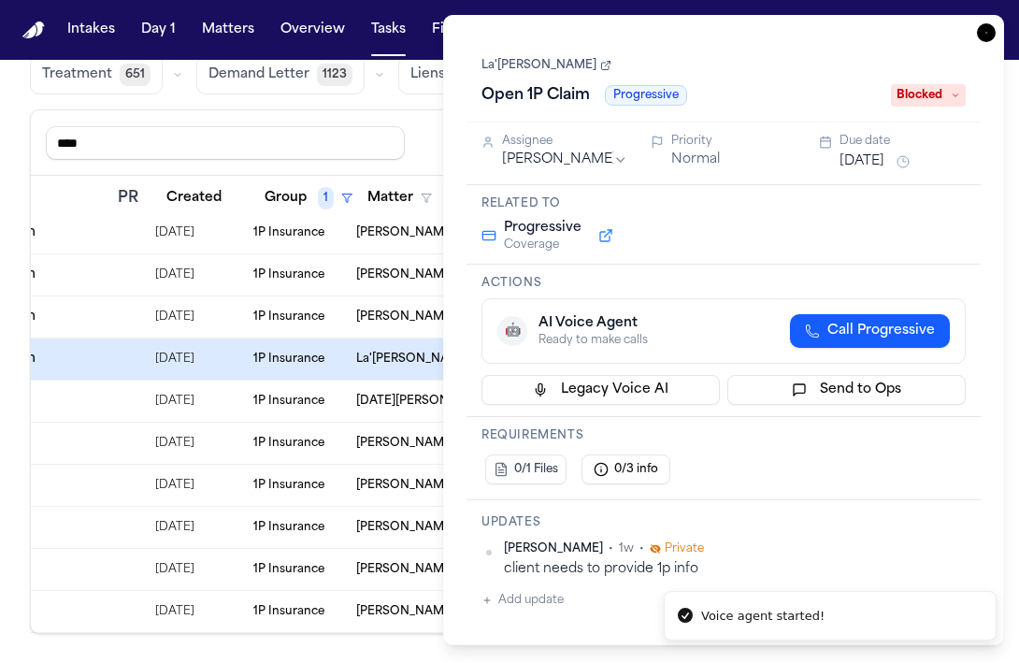
click at [279, 408] on td "1P Insurance" at bounding box center [297, 401] width 103 height 42
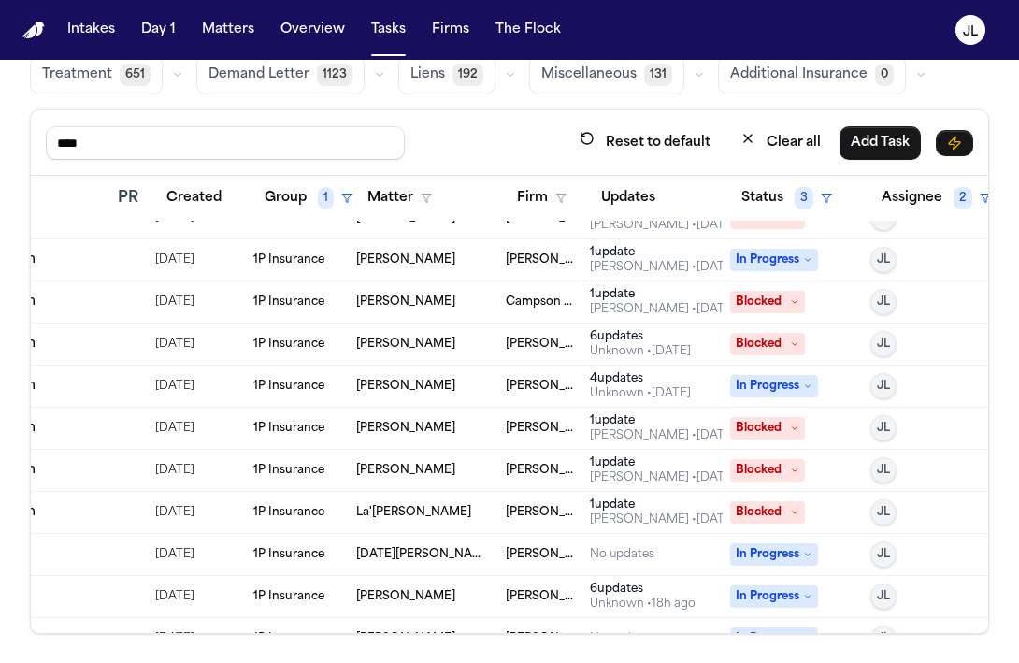
scroll to position [0, 360]
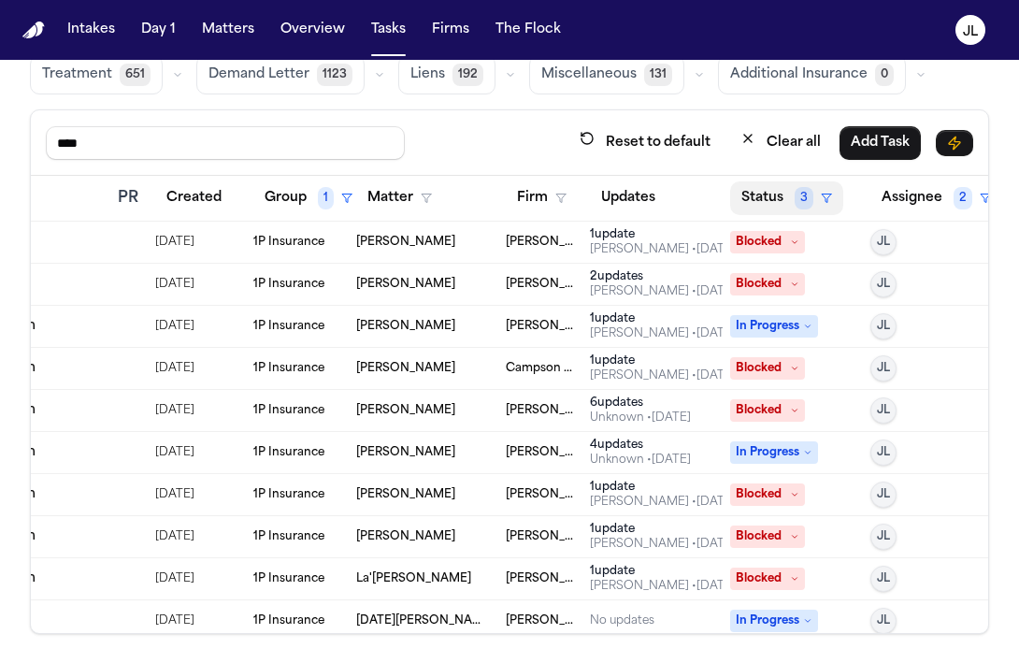
click at [755, 195] on button "Status 3" at bounding box center [786, 198] width 113 height 34
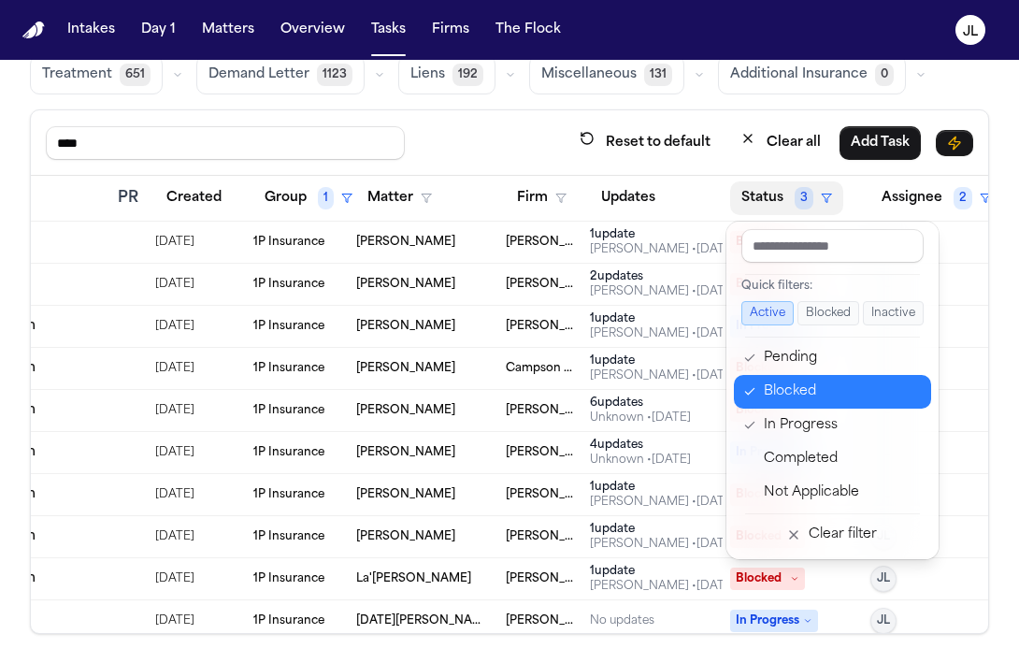
click at [768, 395] on div "Blocked" at bounding box center [842, 391] width 156 height 22
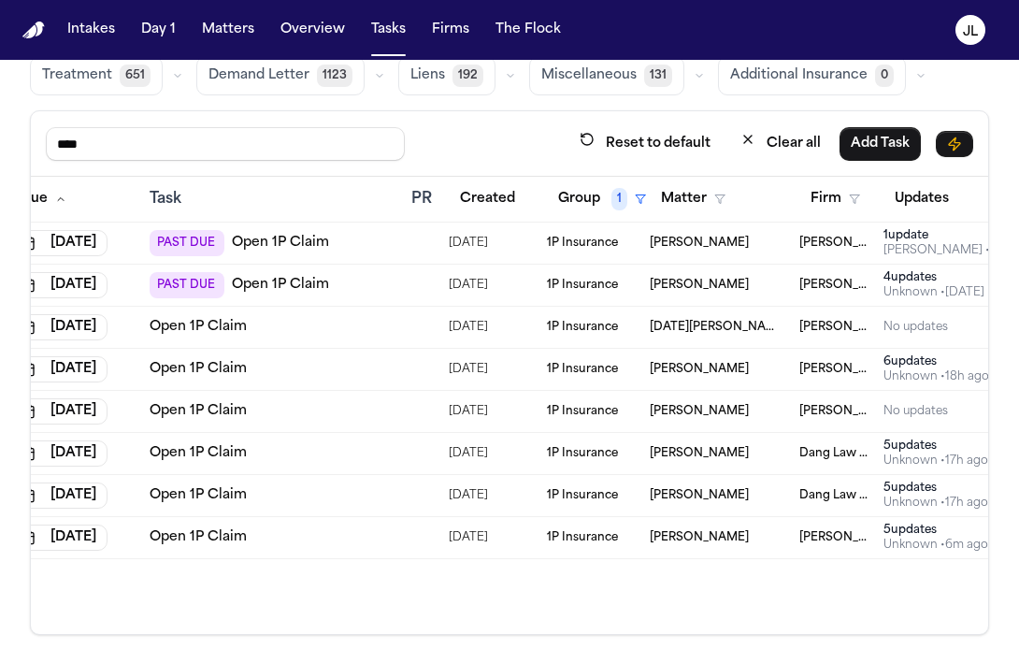
scroll to position [0, 63]
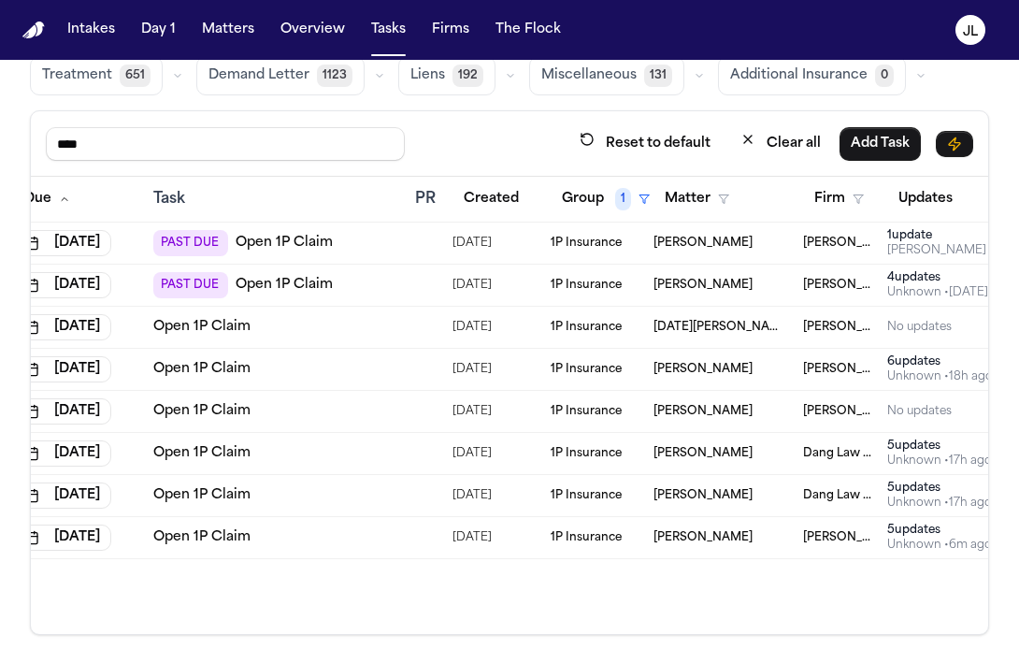
click at [212, 538] on link "Open 1P Claim" at bounding box center [201, 537] width 97 height 19
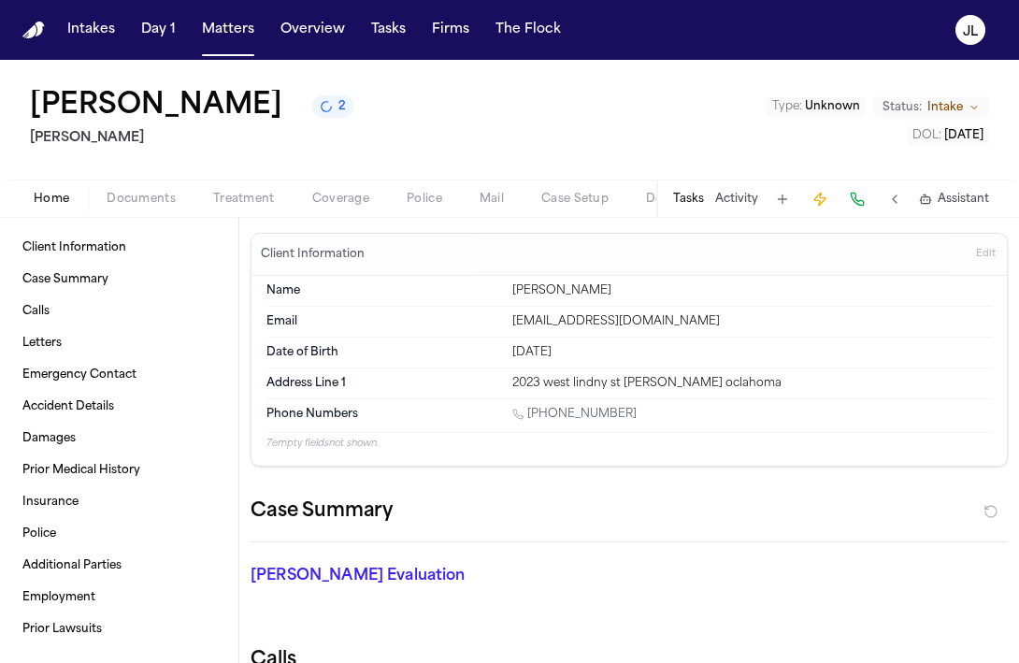
click at [345, 192] on span "Coverage" at bounding box center [340, 199] width 57 height 15
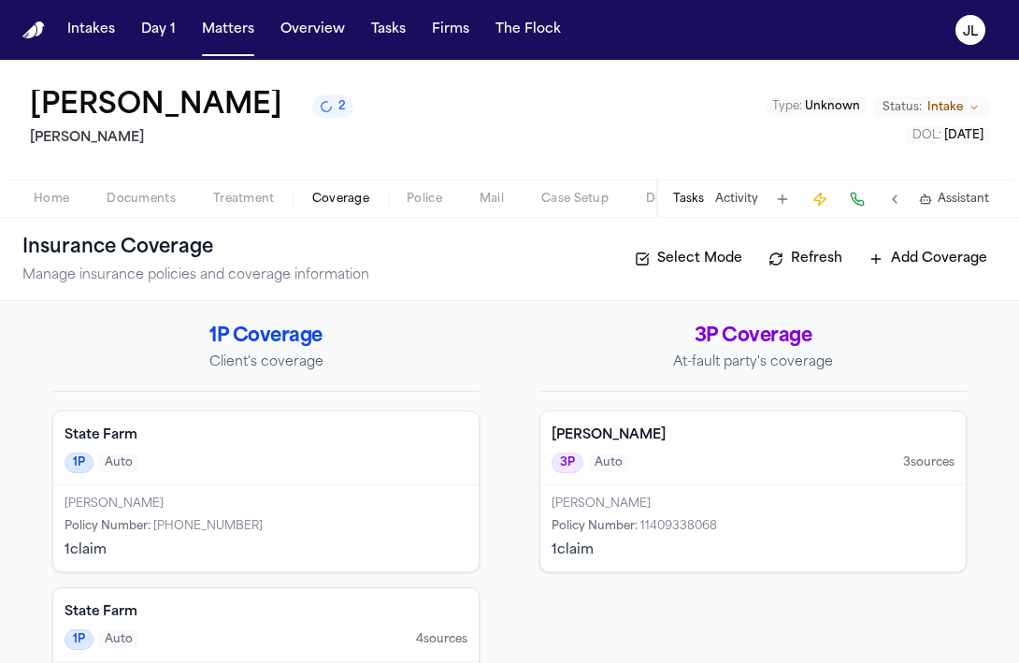
click at [318, 549] on div "1 claim" at bounding box center [266, 550] width 403 height 19
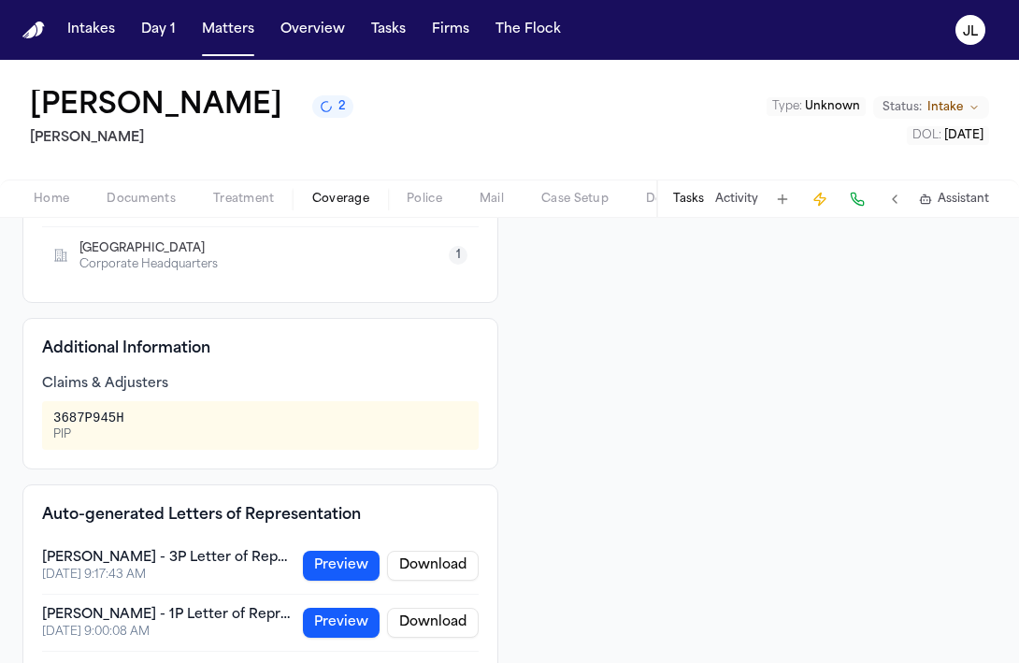
scroll to position [495, 0]
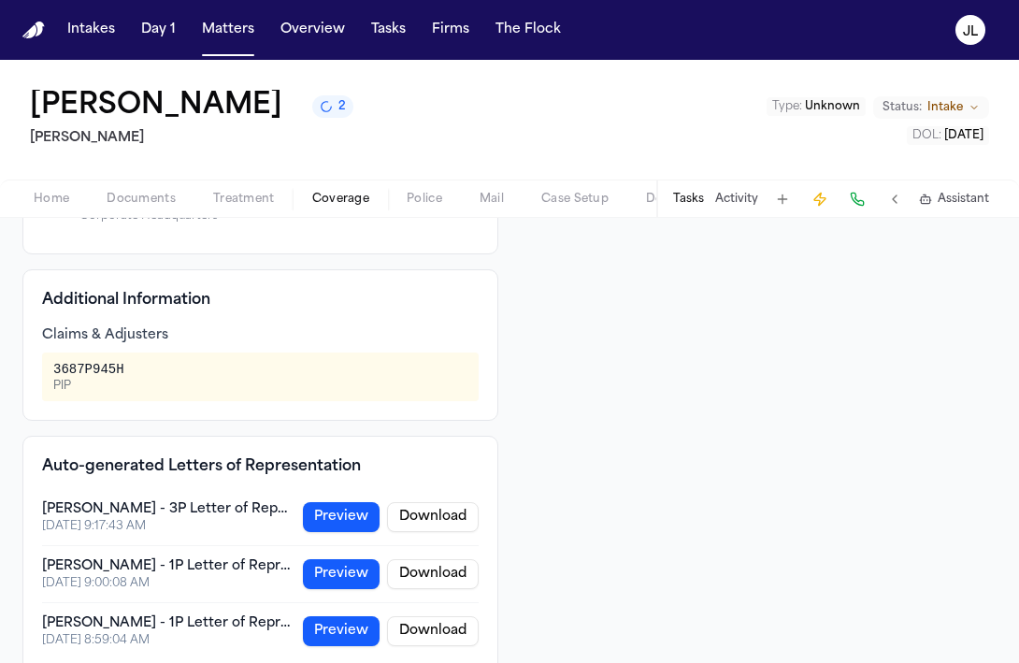
click at [326, 538] on li "[PERSON_NAME] - 3P Letter of Representation [DATE] 9:17:43 AM Preview Download" at bounding box center [260, 517] width 437 height 57
click at [328, 530] on button "Preview" at bounding box center [341, 517] width 77 height 30
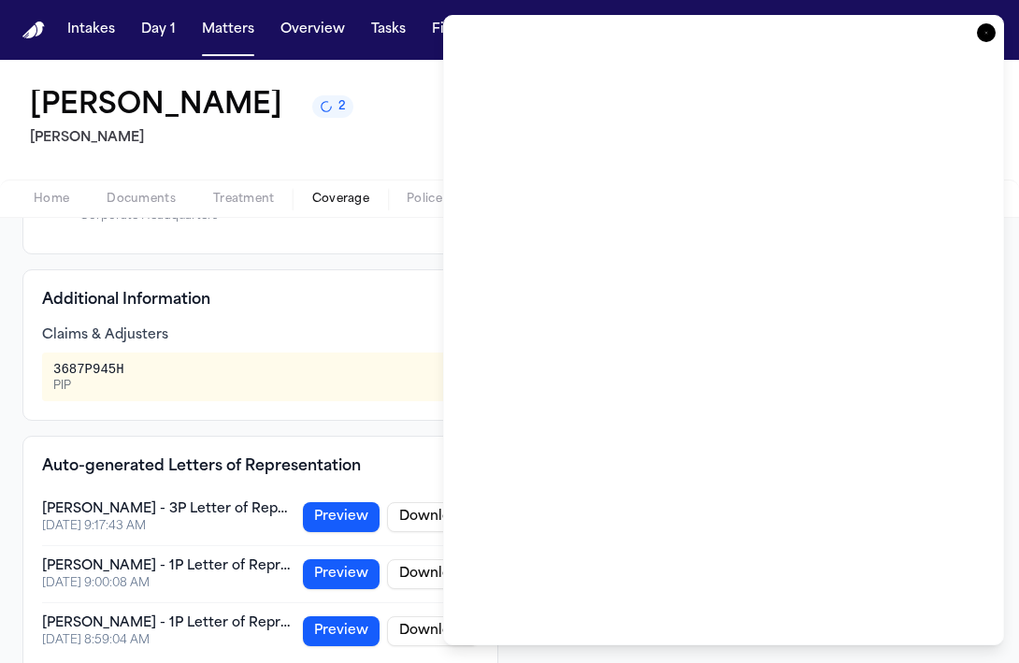
click at [983, 36] on icon "button" at bounding box center [986, 32] width 19 height 19
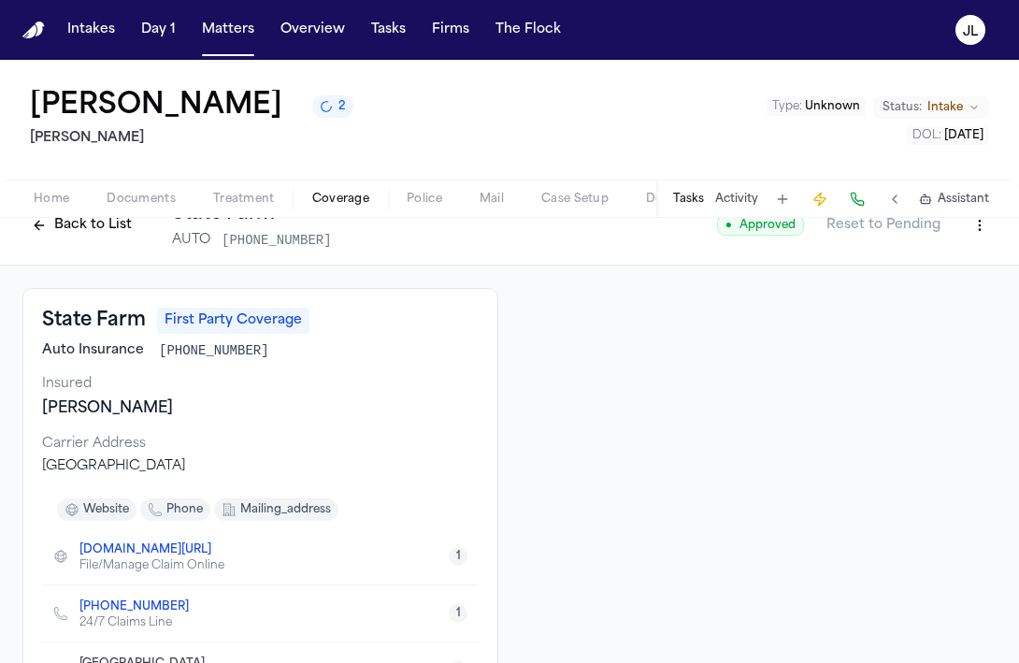
scroll to position [0, 0]
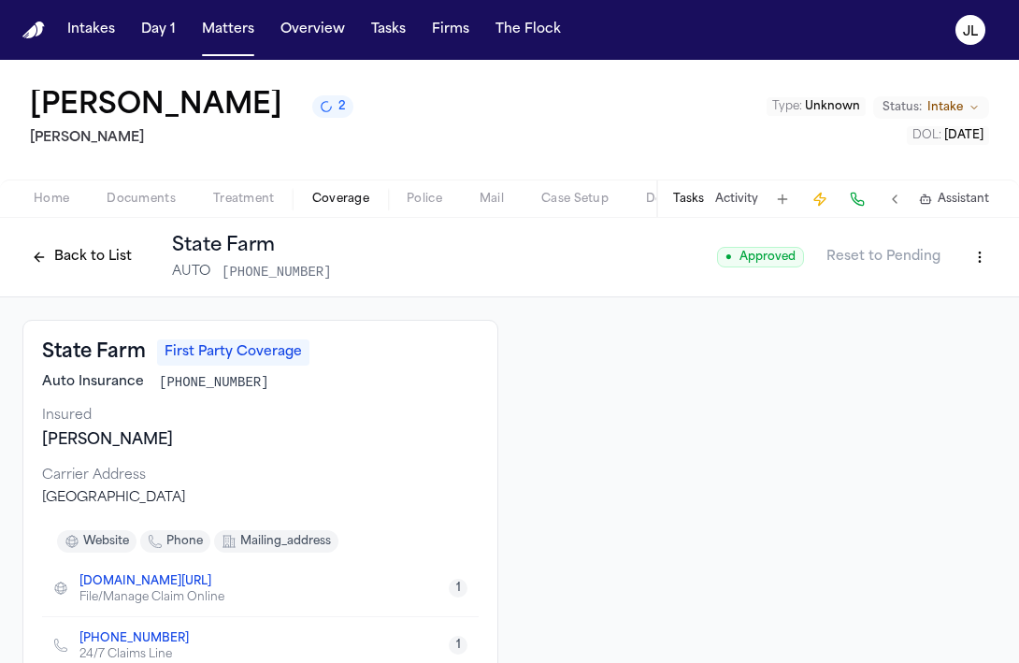
click at [93, 264] on button "Back to List" at bounding box center [81, 257] width 119 height 30
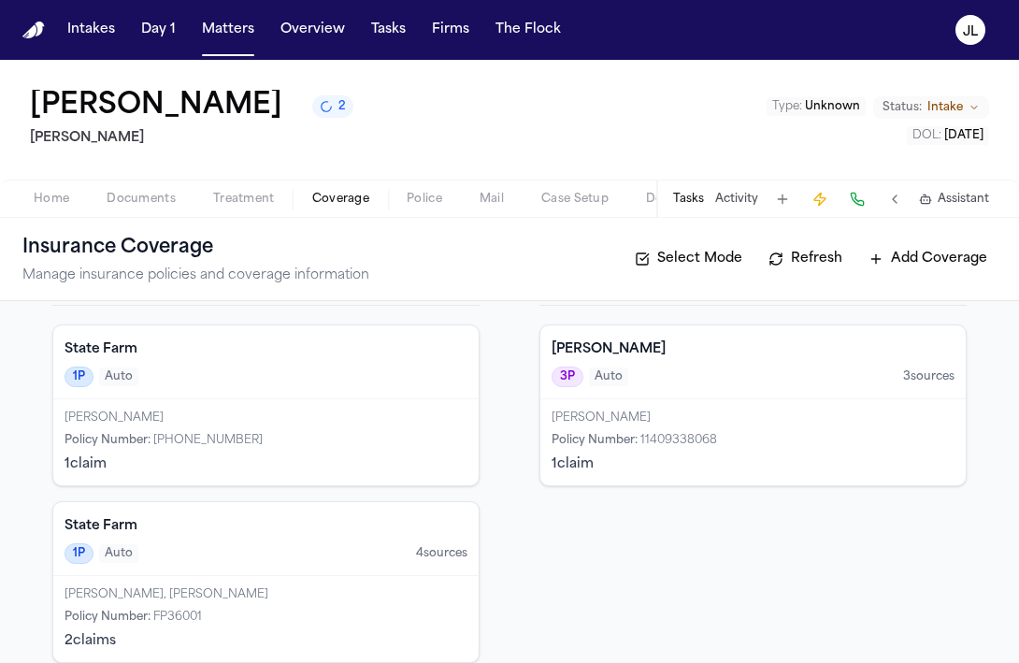
scroll to position [79, 0]
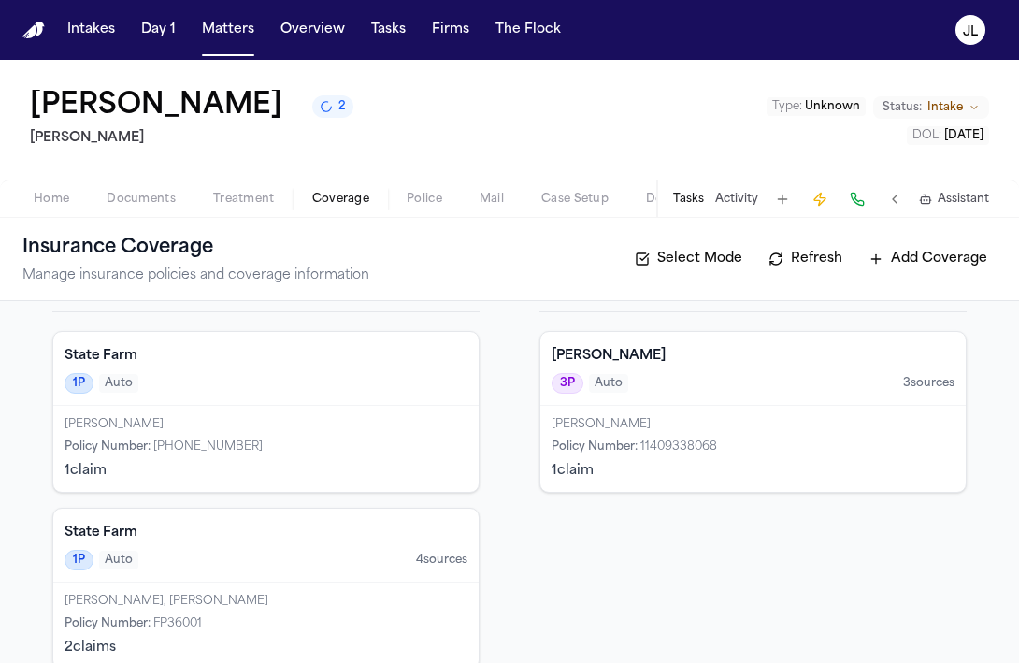
click at [303, 476] on div "1 claim" at bounding box center [266, 471] width 403 height 19
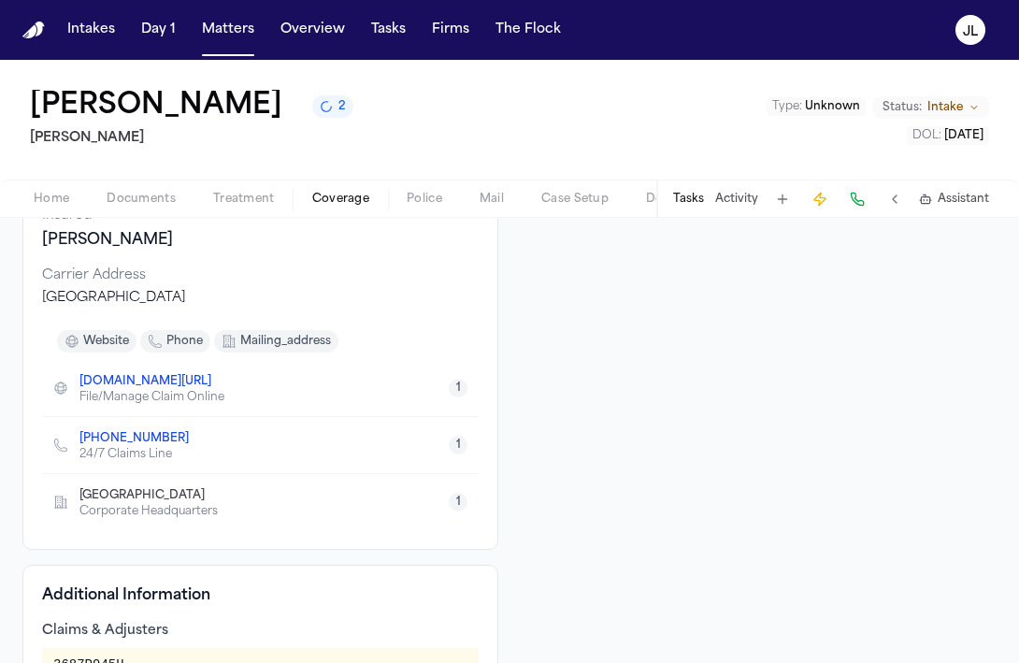
scroll to position [170, 0]
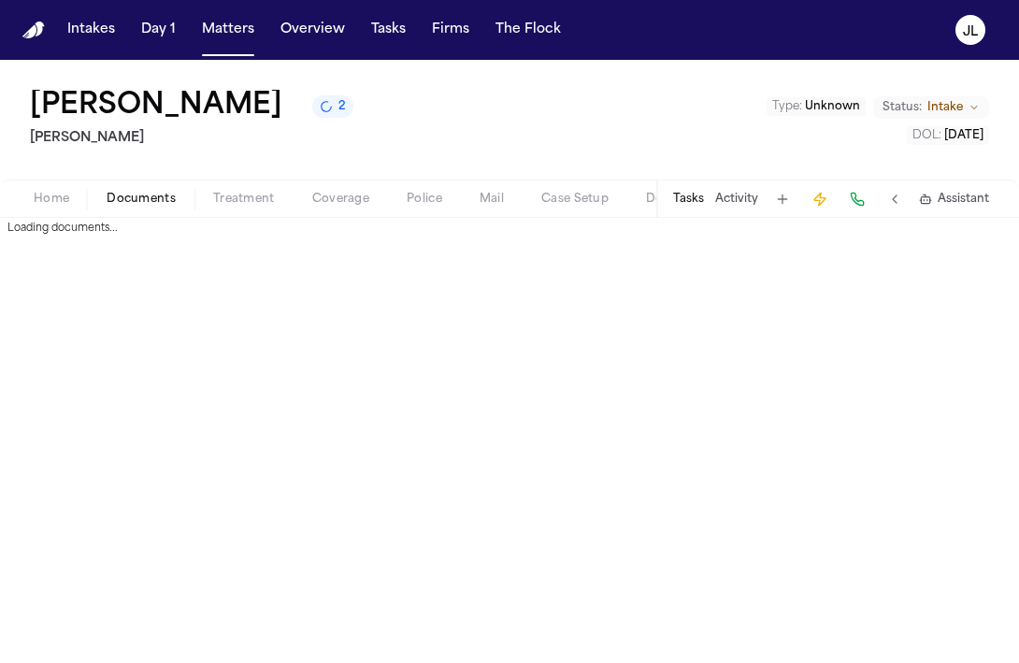
click at [140, 198] on span "Documents" at bounding box center [141, 199] width 69 height 15
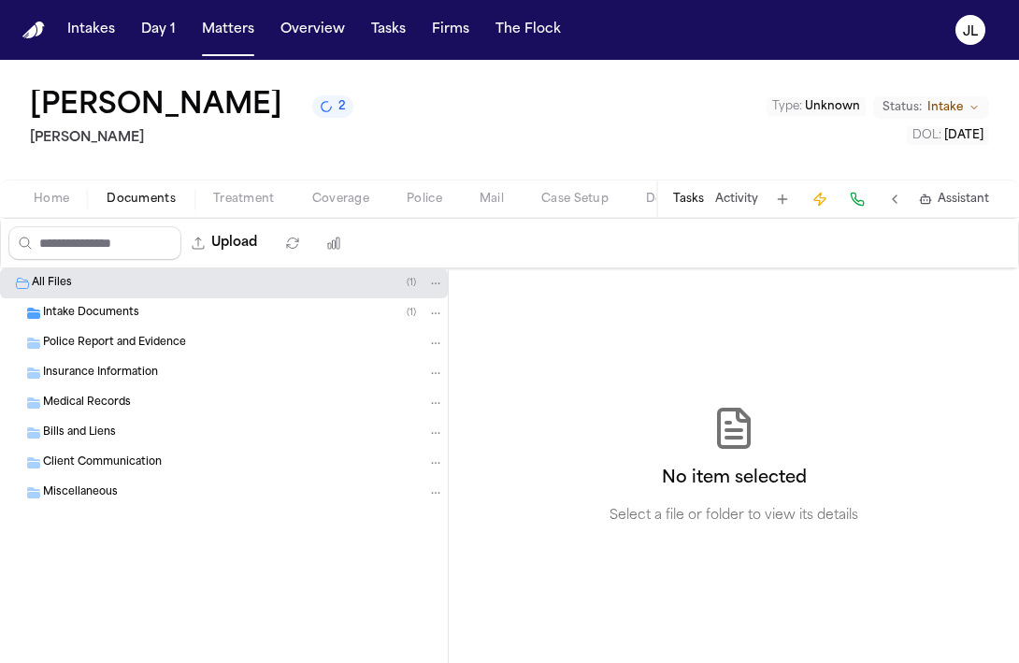
click at [49, 209] on span "button" at bounding box center [51, 209] width 58 height 2
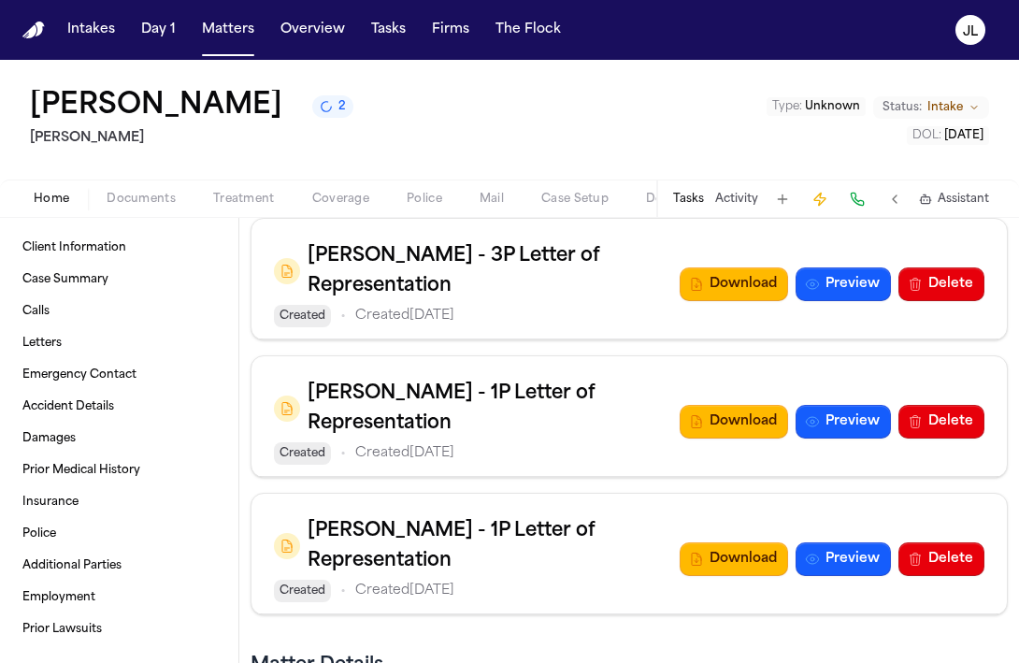
scroll to position [1278, 0]
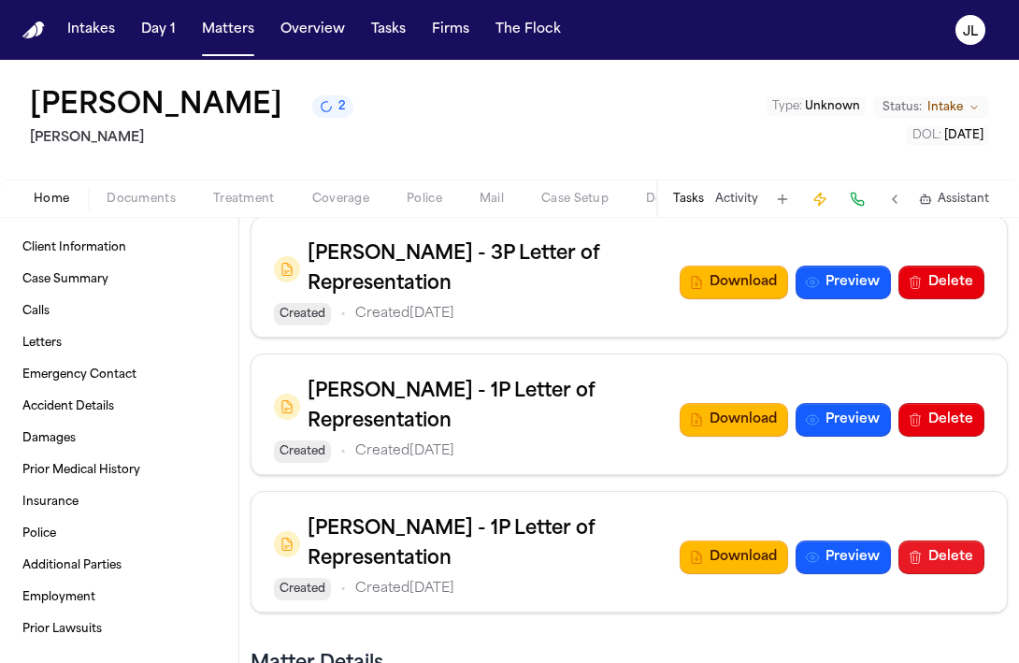
click at [960, 540] on button "Delete" at bounding box center [941, 557] width 86 height 34
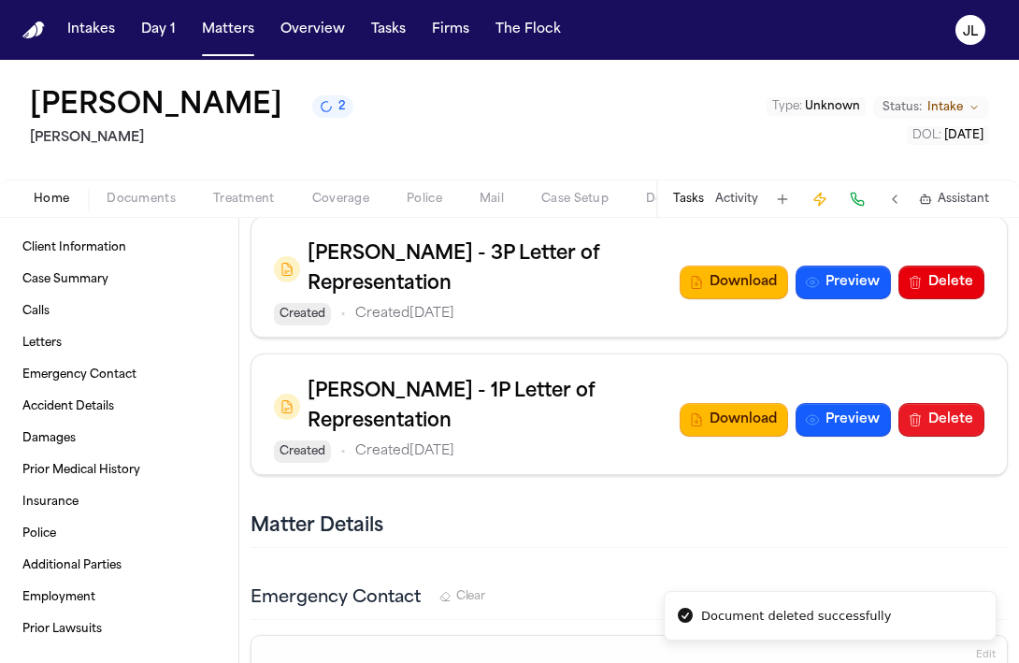
click at [954, 403] on button "Delete" at bounding box center [941, 420] width 86 height 34
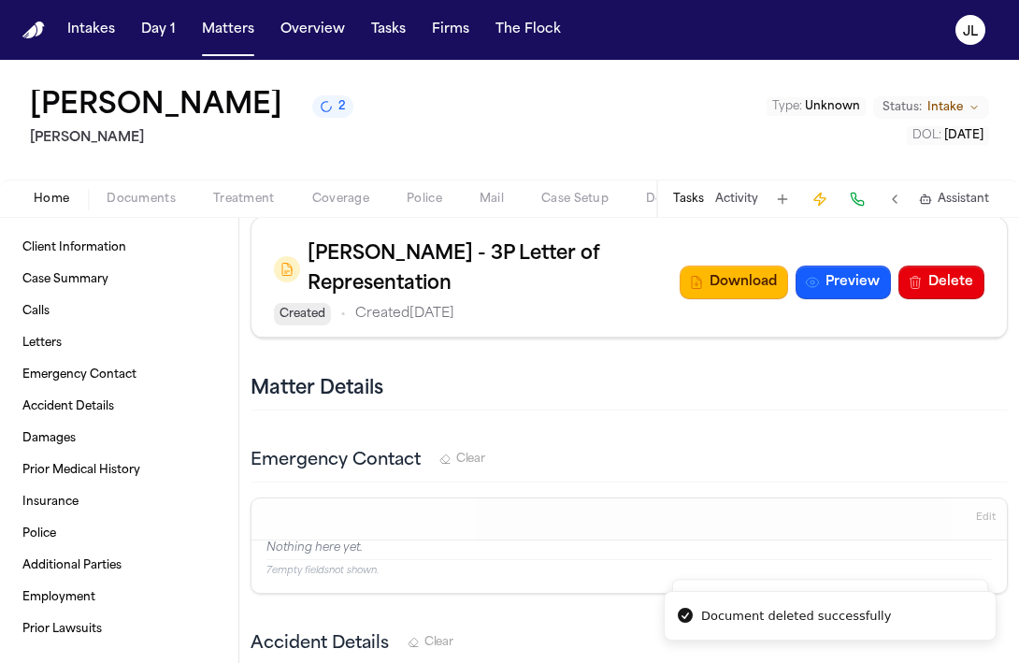
click at [951, 270] on button "Delete" at bounding box center [941, 282] width 86 height 34
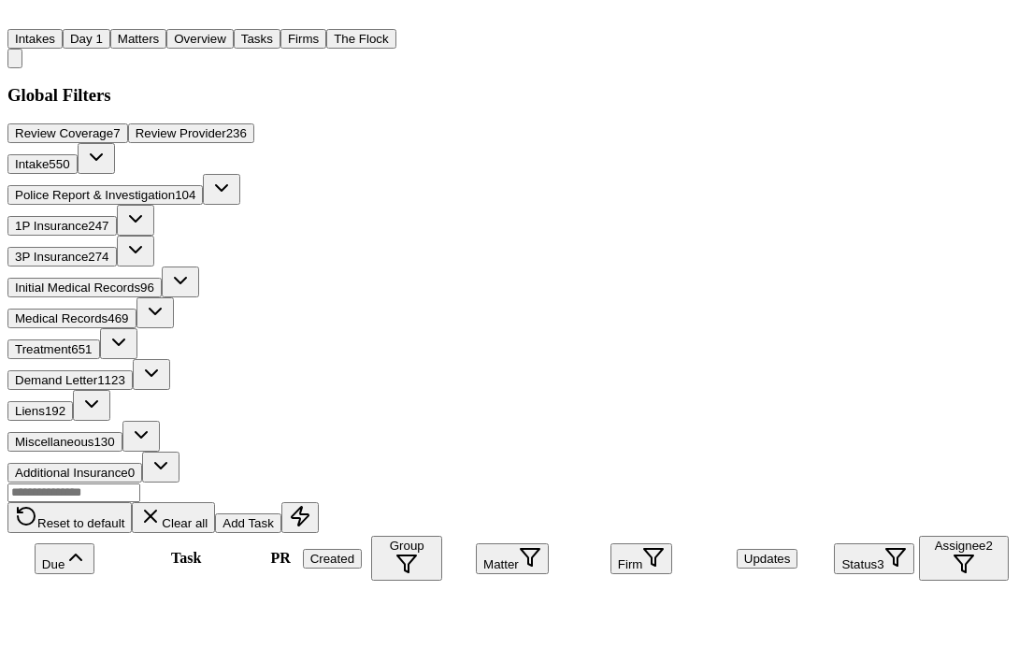
scroll to position [1133, 0]
click at [140, 483] on input "text" at bounding box center [73, 492] width 133 height 19
type input "******"
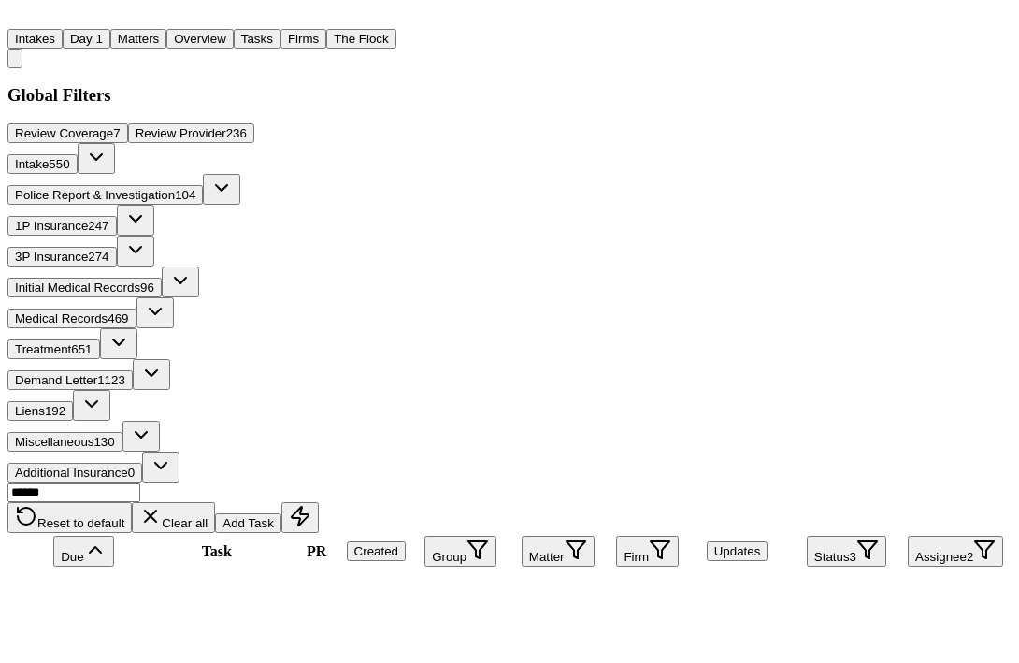
scroll to position [0, 0]
drag, startPoint x: 182, startPoint y: 308, endPoint x: 560, endPoint y: 326, distance: 378.1
click at [552, 482] on div "****** Reset to default Clear all Add Task" at bounding box center [509, 507] width 1004 height 50
click at [940, 536] on button "Assignee 2" at bounding box center [955, 551] width 95 height 31
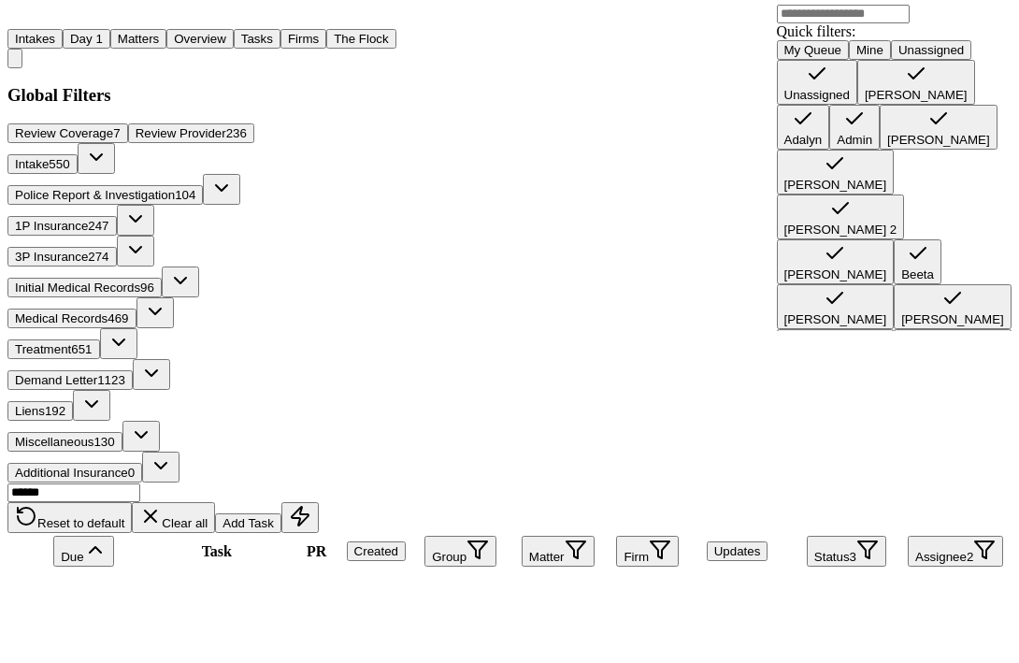
scroll to position [593, 0]
click at [871, 537] on div "[PERSON_NAME]" at bounding box center [835, 544] width 103 height 14
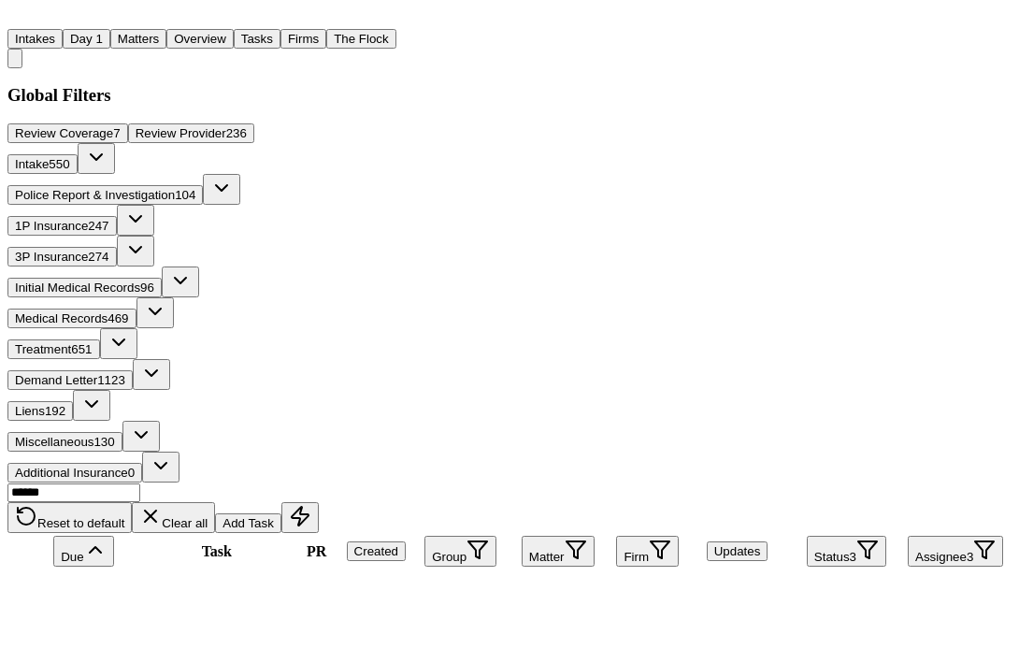
scroll to position [0, 0]
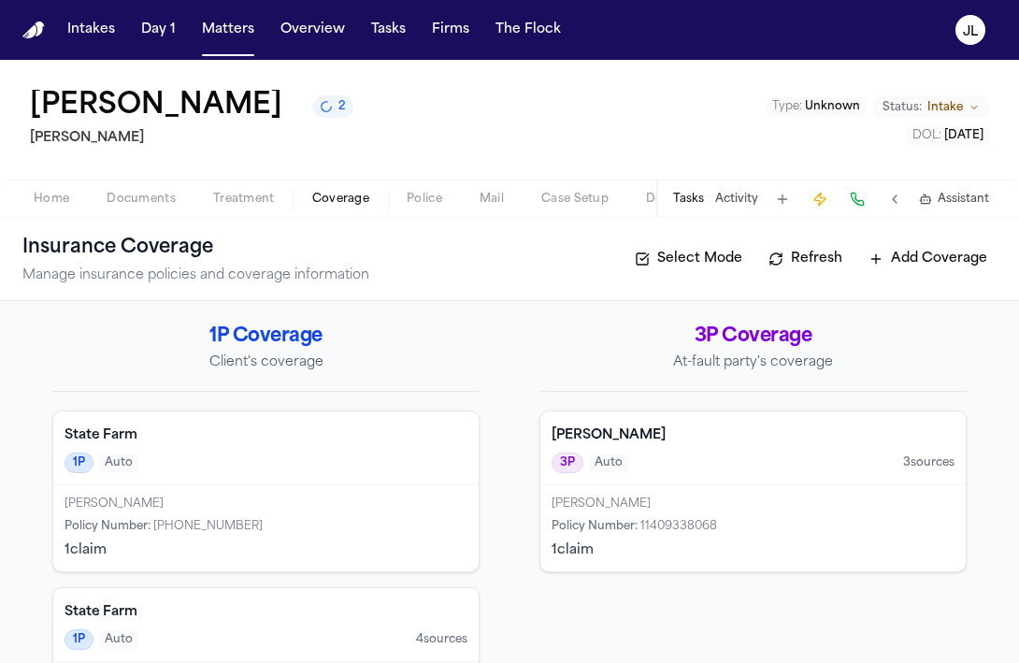
click at [319, 456] on div "1P Auto" at bounding box center [266, 462] width 403 height 21
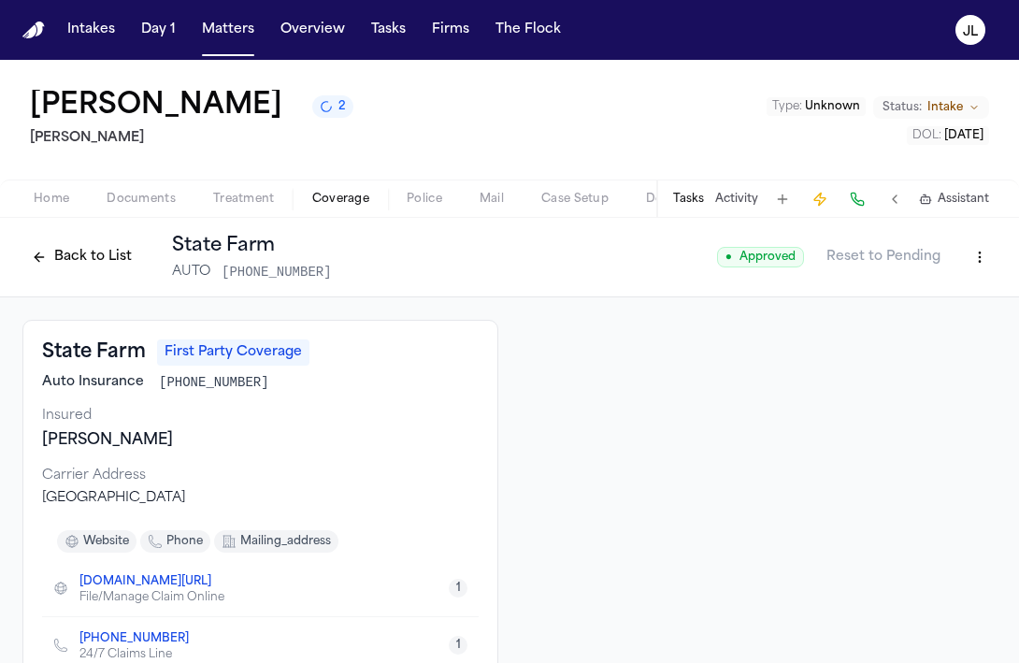
click at [79, 250] on button "Back to List" at bounding box center [81, 257] width 119 height 30
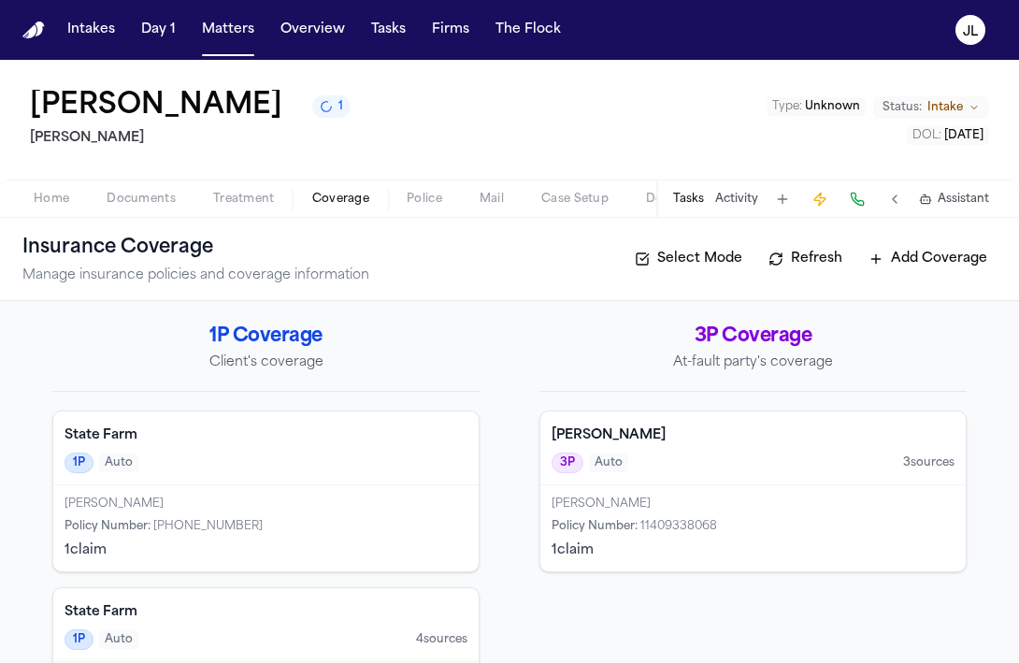
click at [313, 439] on h4 "State Farm" at bounding box center [266, 435] width 403 height 19
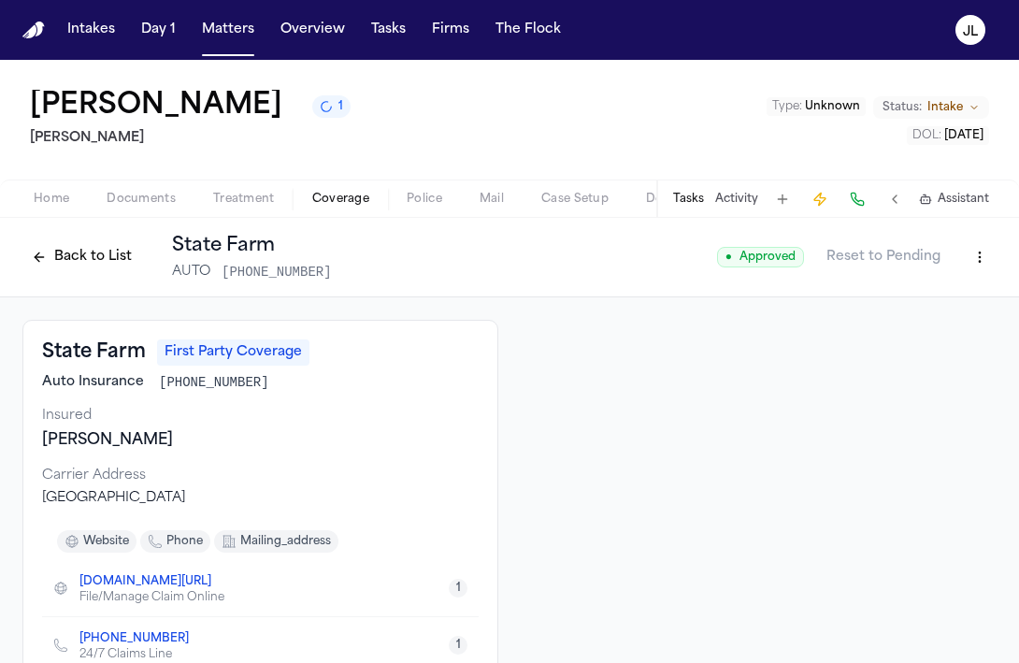
drag, startPoint x: 246, startPoint y: 450, endPoint x: 22, endPoint y: 427, distance: 224.6
click at [22, 427] on div "State Farm First Party Coverage Auto Insurance [PHONE_NUMBER] Insured [PERSON_N…" at bounding box center [260, 535] width 476 height 430
copy div "[PERSON_NAME]"
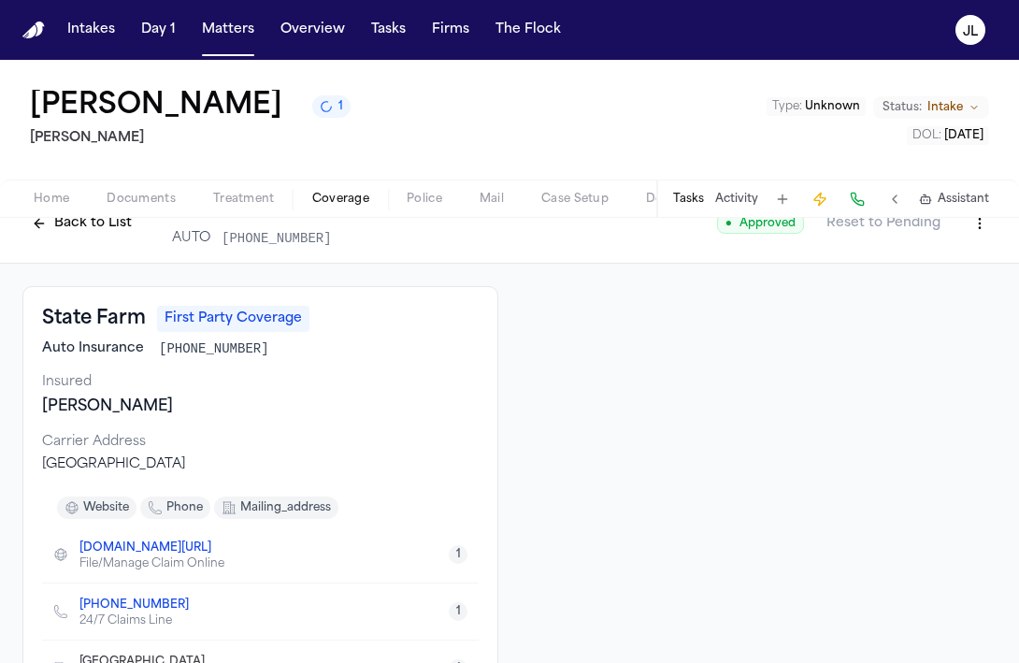
scroll to position [49, 0]
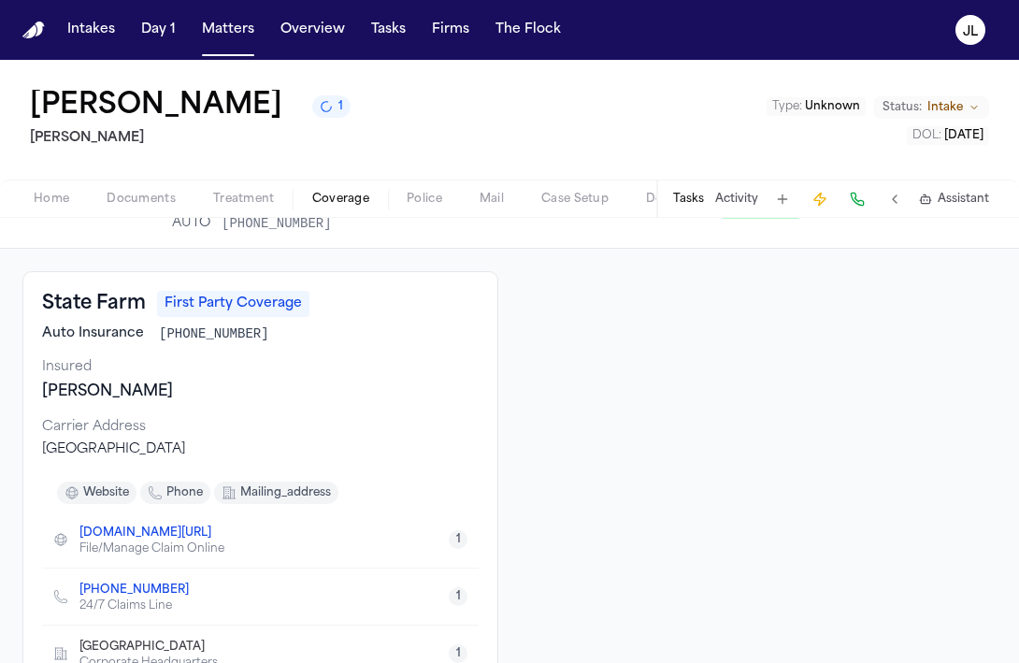
drag, startPoint x: 361, startPoint y: 447, endPoint x: 46, endPoint y: 447, distance: 315.0
click at [46, 447] on div "[GEOGRAPHIC_DATA]" at bounding box center [260, 449] width 437 height 19
copy div "[GEOGRAPHIC_DATA]"
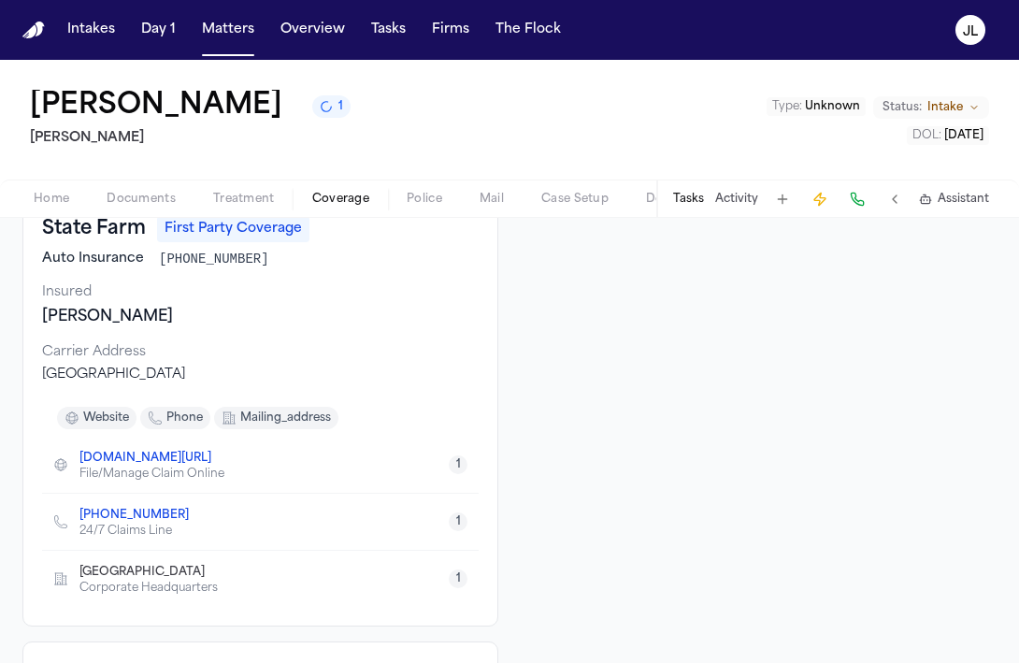
scroll to position [122, 0]
click at [215, 457] on icon "Copy to clipboard" at bounding box center [220, 458] width 11 height 11
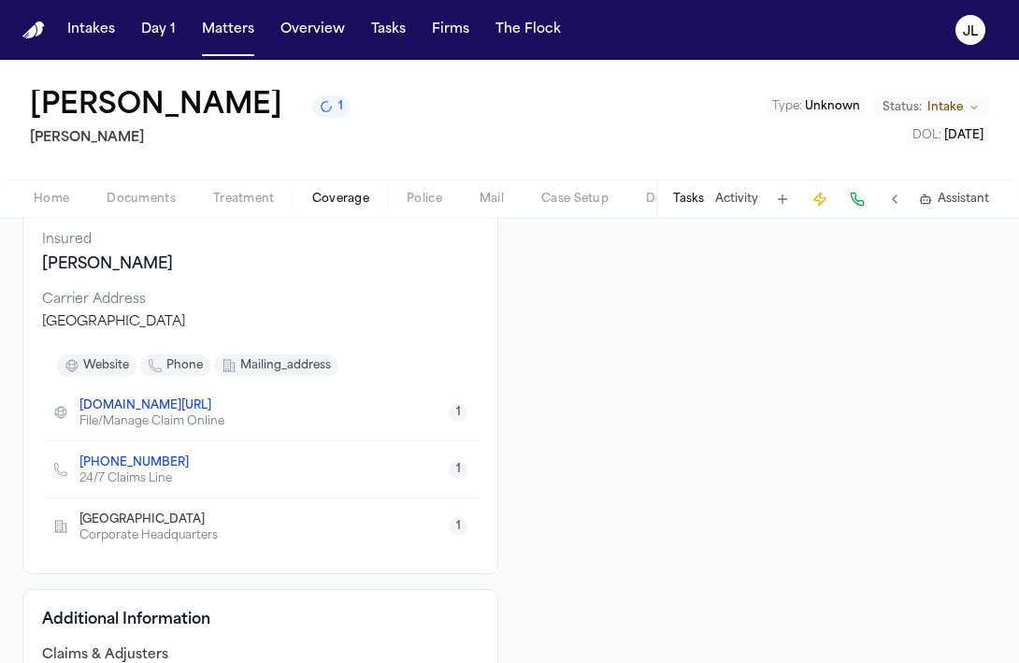
scroll to position [175, 0]
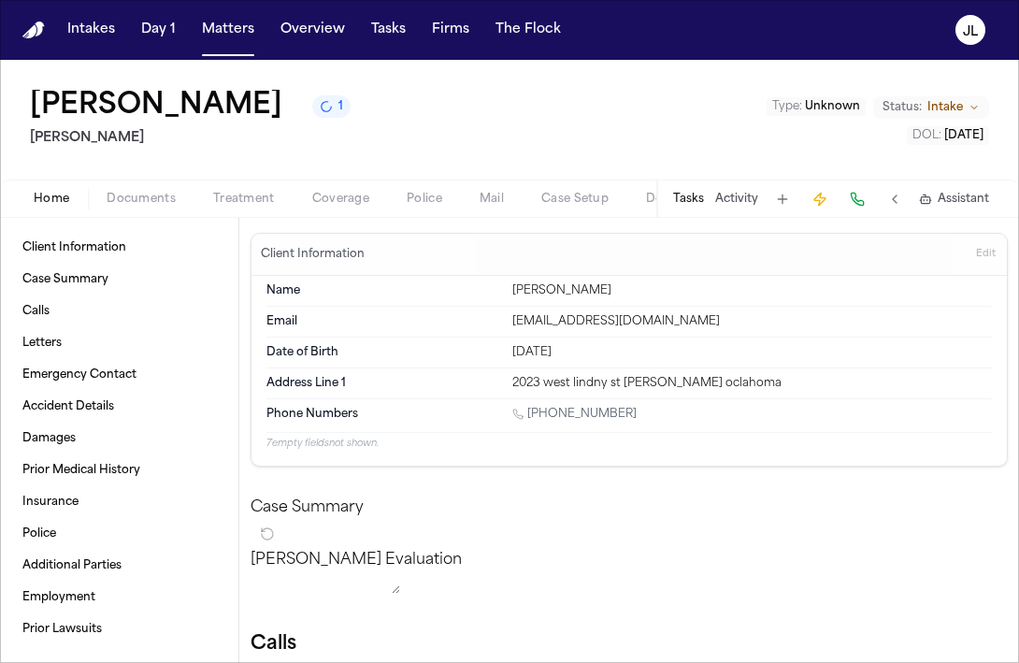
click at [109, 202] on span "Documents" at bounding box center [141, 199] width 69 height 15
click at [83, 198] on button "Home" at bounding box center [51, 199] width 73 height 22
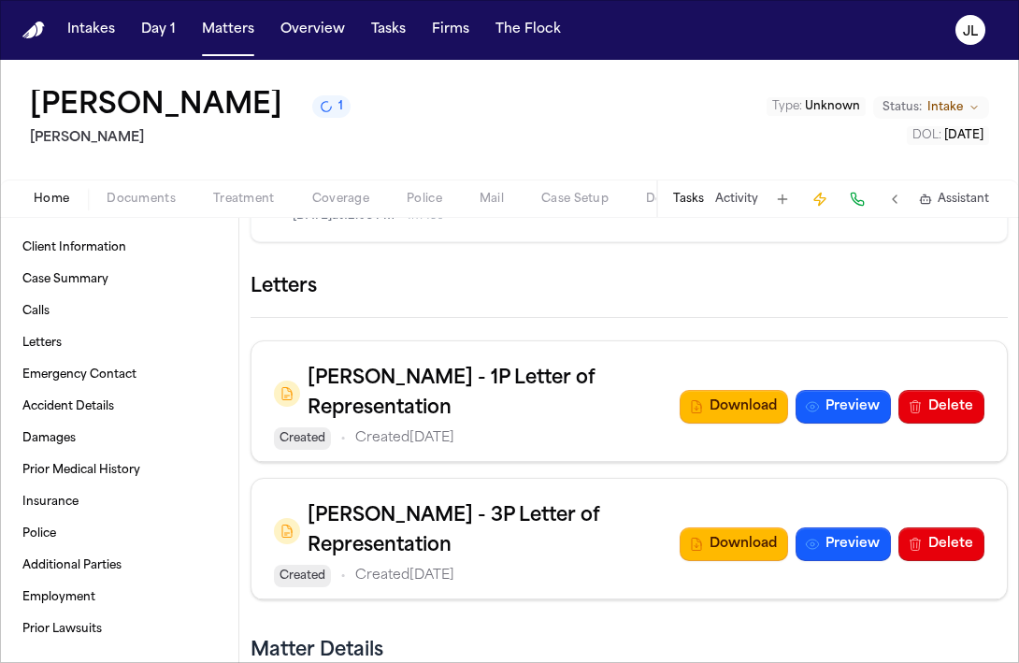
scroll to position [1420, 0]
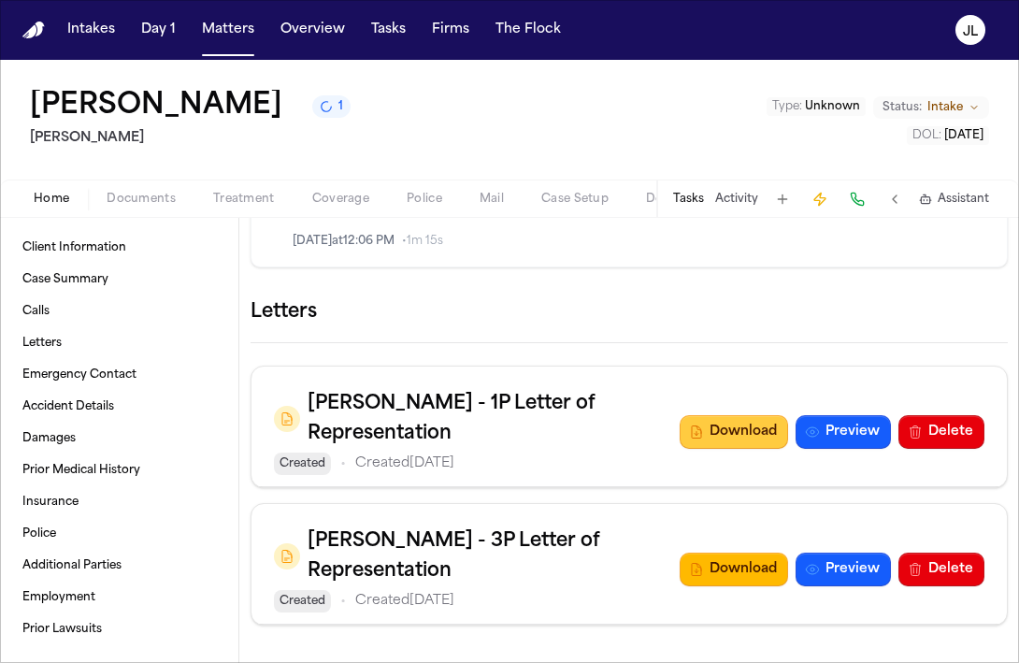
click at [773, 449] on button "Download" at bounding box center [734, 432] width 108 height 34
click at [749, 582] on button "Download" at bounding box center [734, 569] width 108 height 34
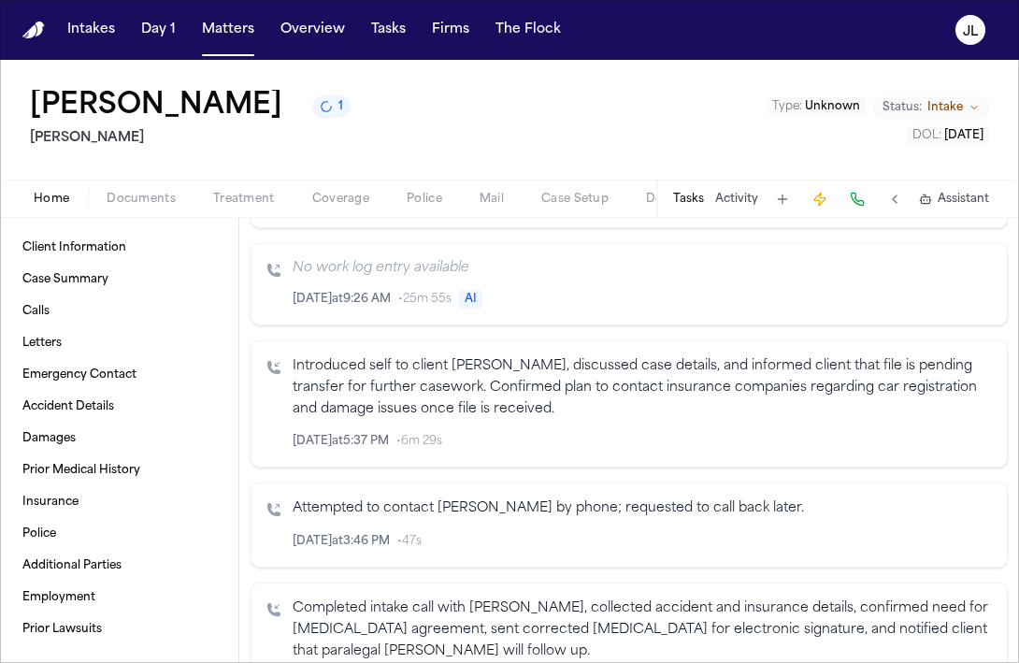
scroll to position [457, 0]
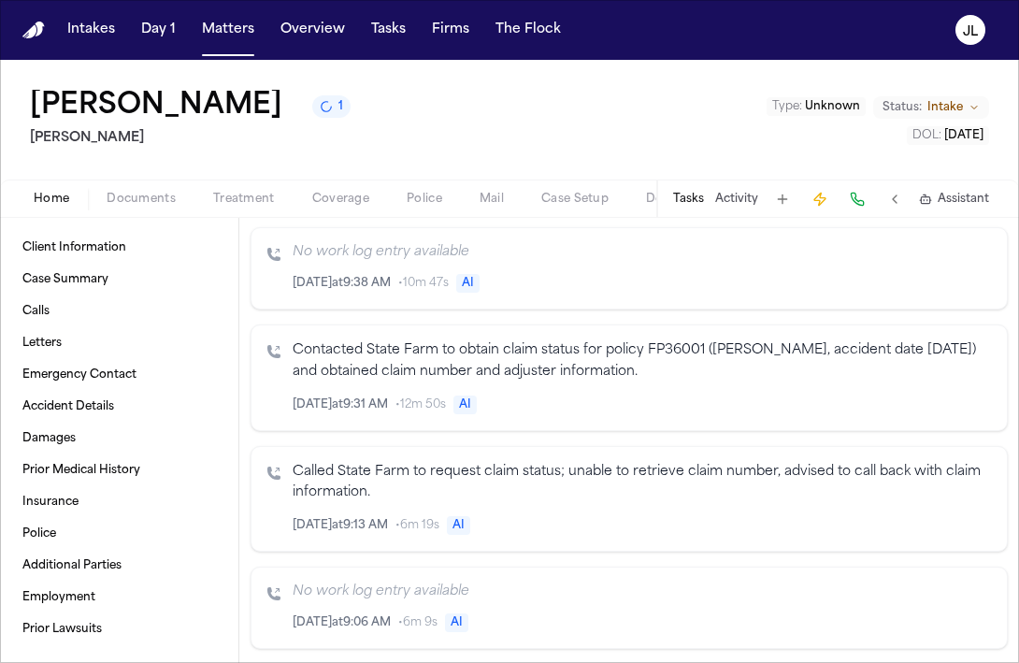
click at [352, 202] on span "Coverage" at bounding box center [340, 199] width 57 height 15
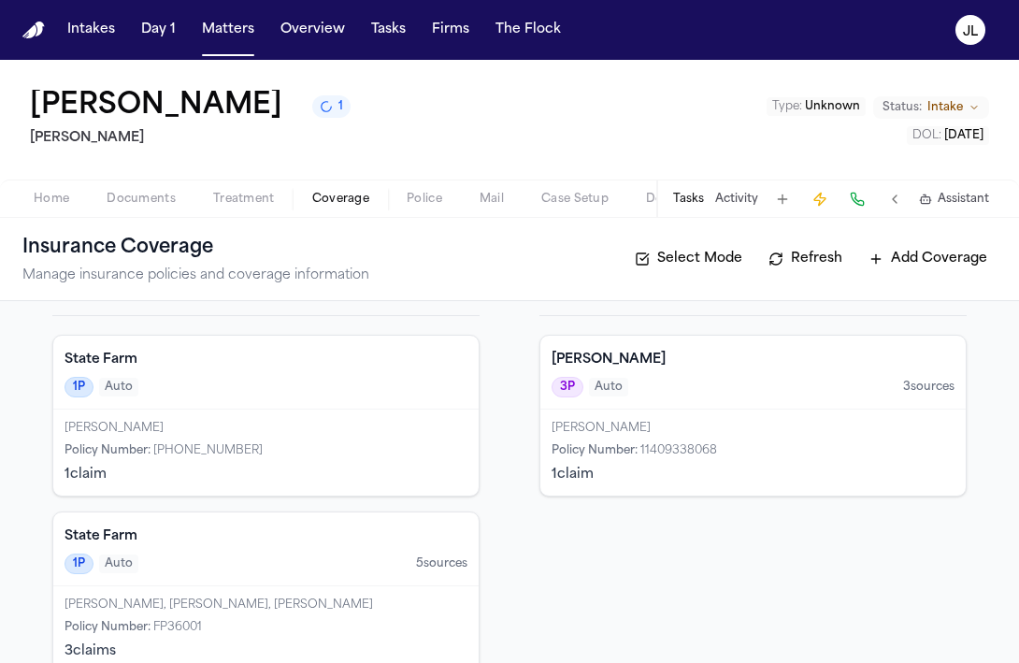
scroll to position [62, 0]
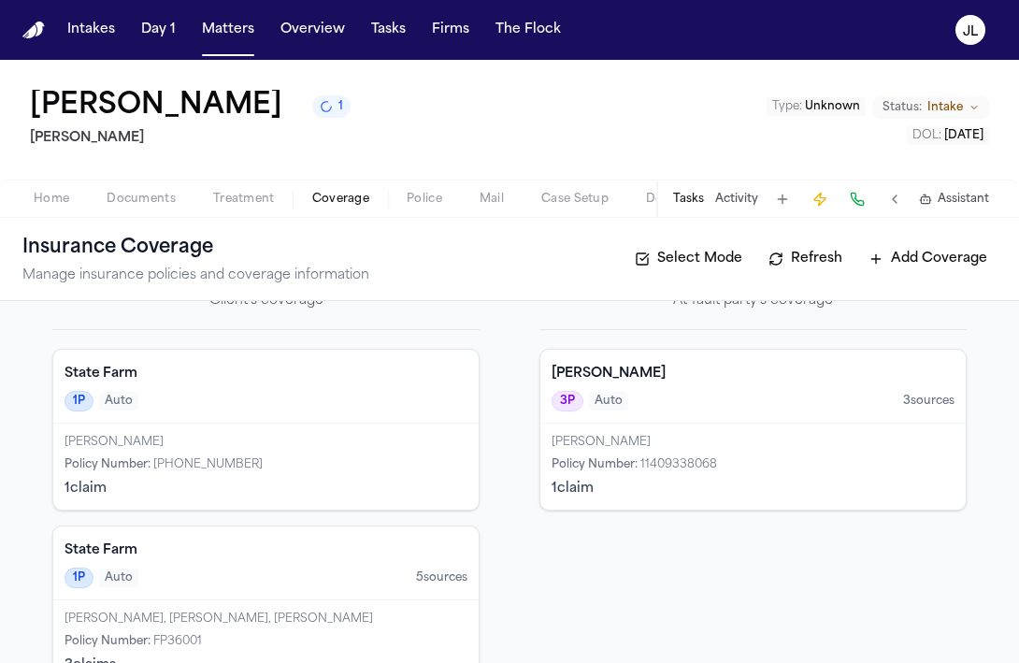
click at [382, 469] on div "Policy Number : +1-800-732-5246" at bounding box center [266, 464] width 403 height 15
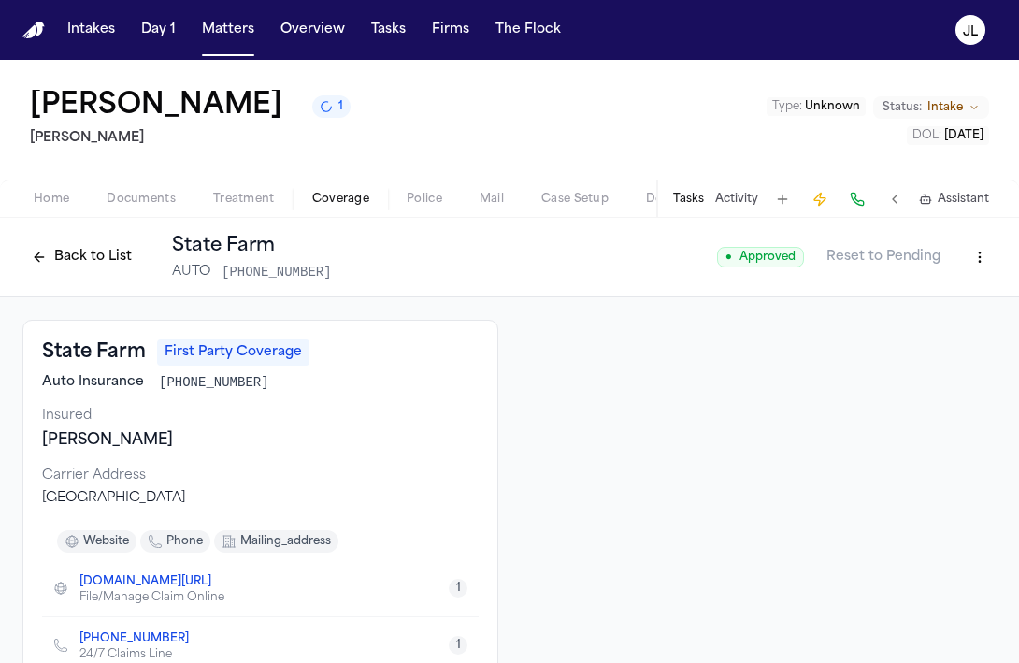
click at [66, 248] on button "Back to List" at bounding box center [81, 257] width 119 height 30
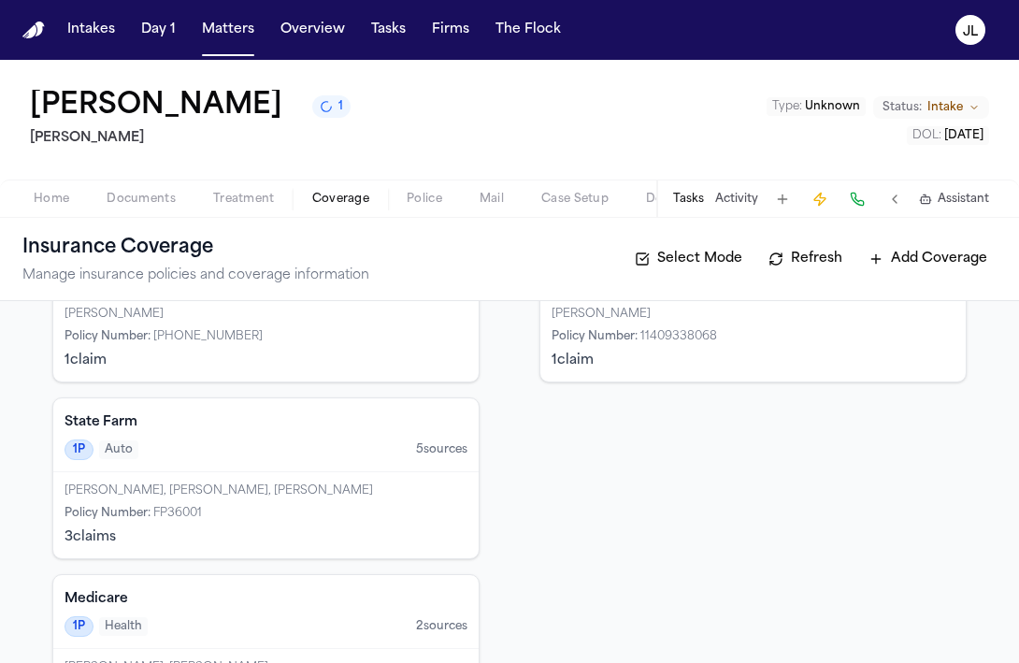
scroll to position [436, 0]
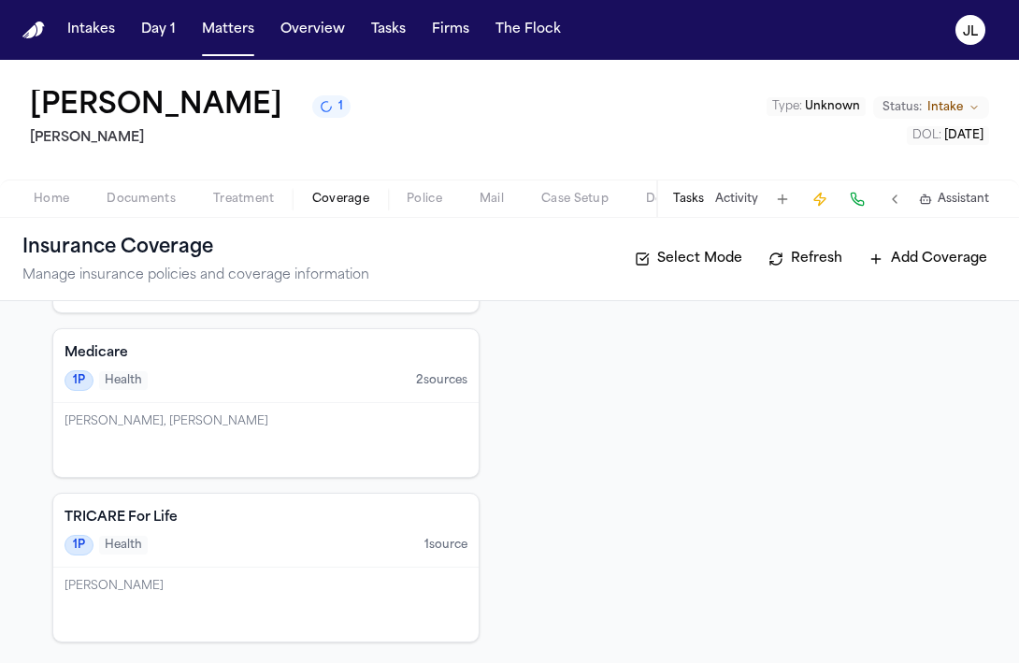
click at [222, 438] on div "Loretta Broussard-Johnson, Loretta Johnson" at bounding box center [265, 440] width 425 height 74
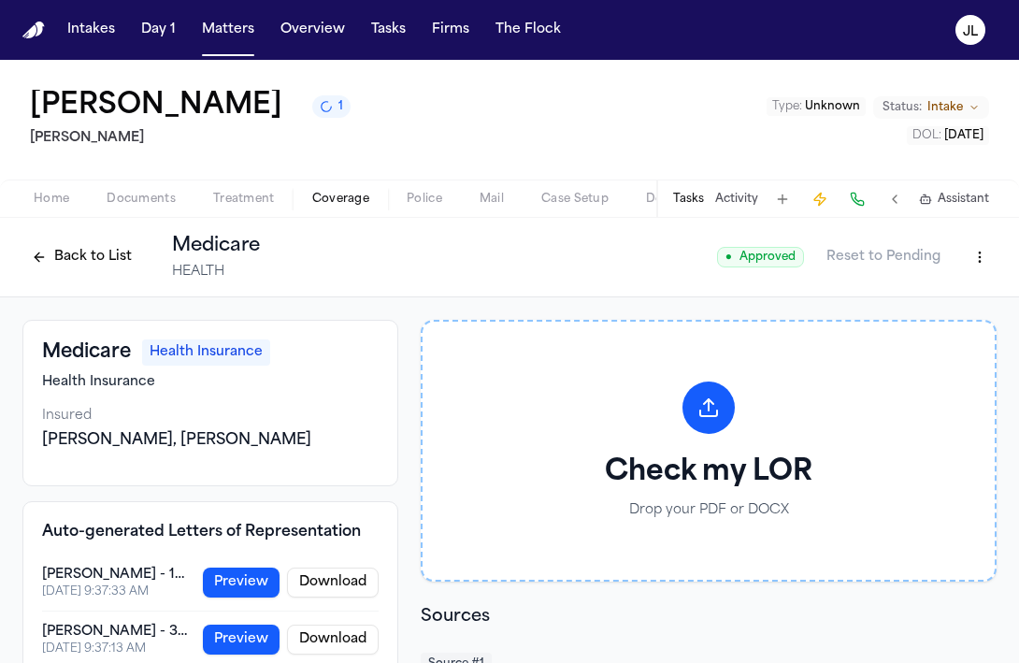
click at [77, 278] on div "Back to List Medicare HEALTH" at bounding box center [140, 257] width 237 height 49
click at [77, 269] on button "Back to List" at bounding box center [81, 257] width 119 height 30
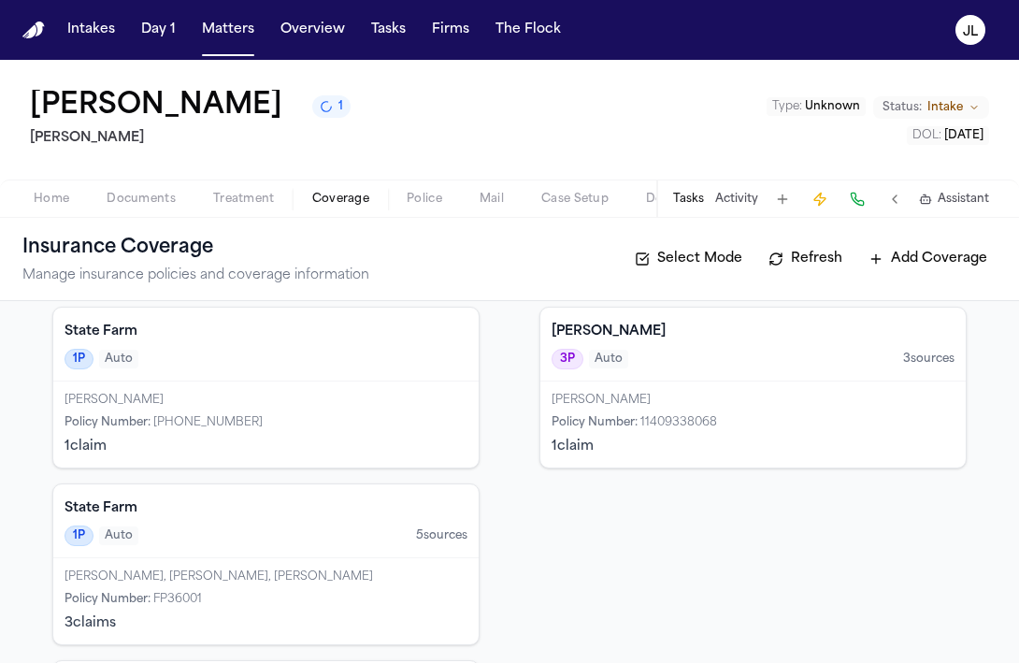
scroll to position [110, 0]
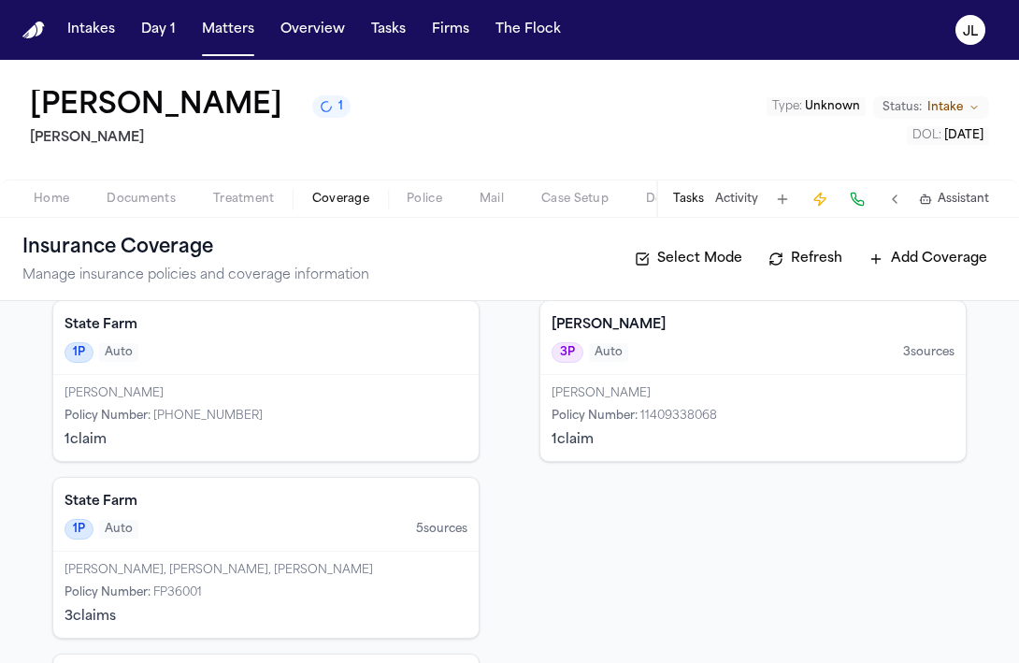
click at [592, 395] on div "Eric Ray Dotson" at bounding box center [753, 393] width 403 height 15
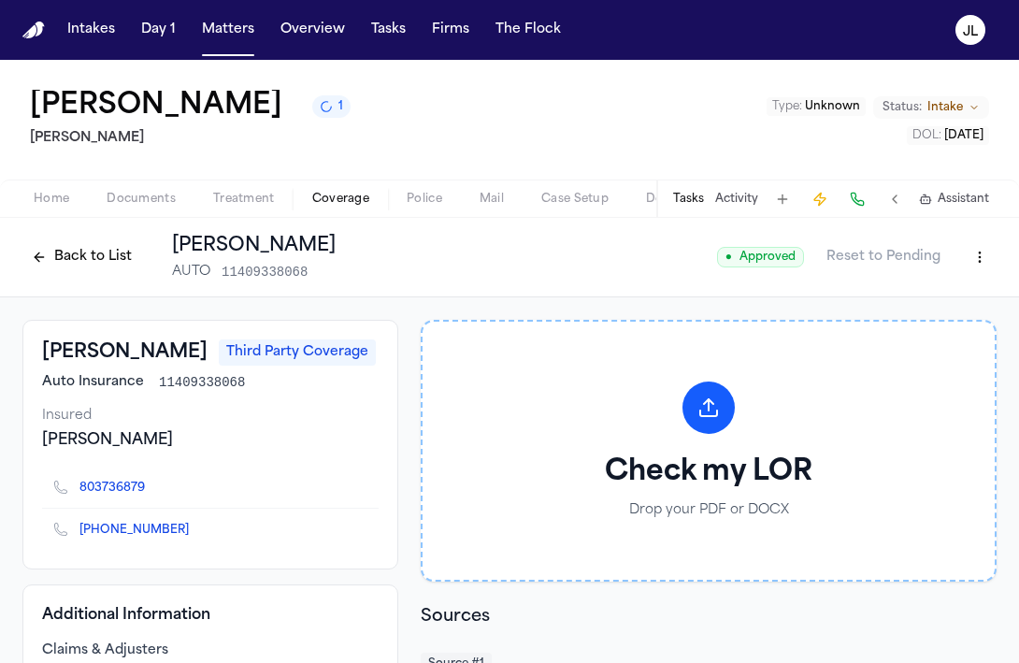
click at [93, 261] on button "Back to List" at bounding box center [81, 257] width 119 height 30
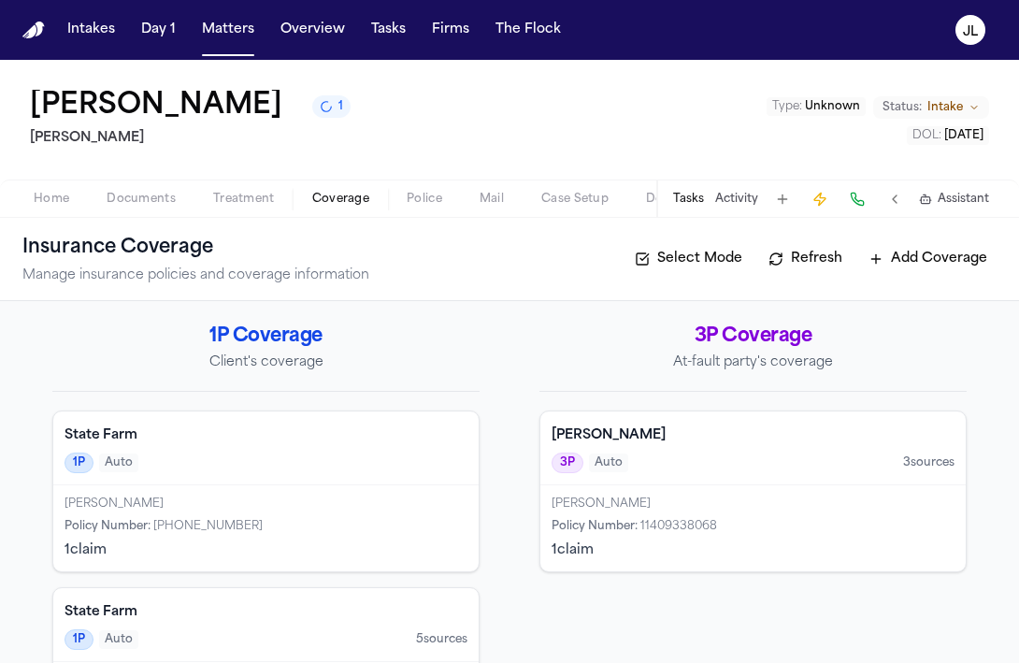
click at [721, 452] on div "Darryl Lang 3P Auto 3 source s" at bounding box center [752, 448] width 425 height 74
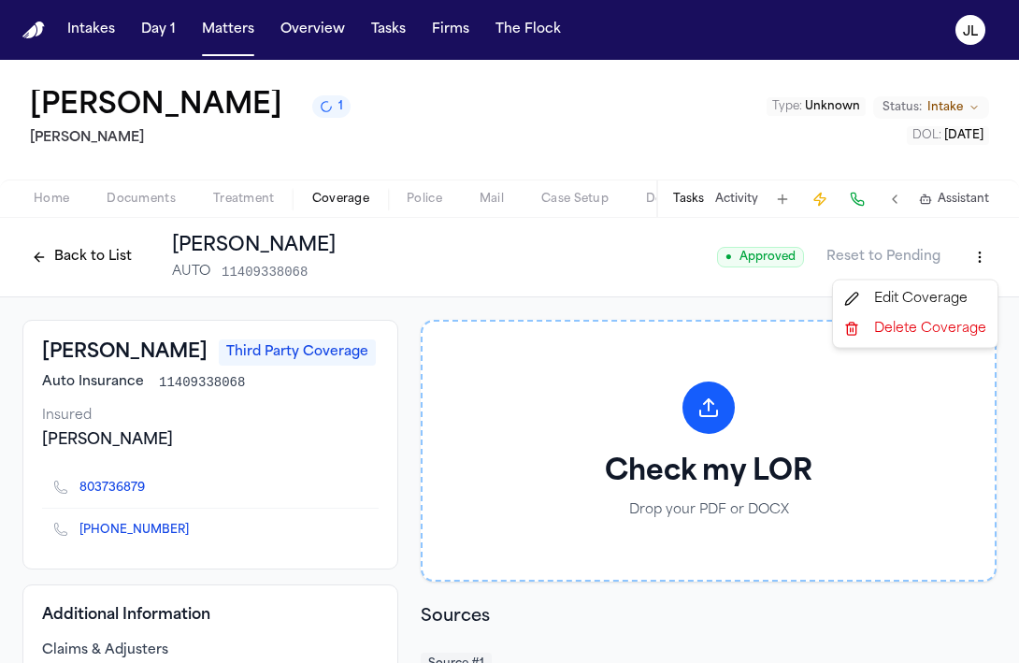
click at [978, 256] on html "Intakes Day 1 Matters Overview Tasks Firms The Flock JL Loretta Johnson 1 Hecht…" at bounding box center [509, 331] width 1019 height 663
click at [929, 303] on div "Edit Coverage" at bounding box center [915, 299] width 157 height 30
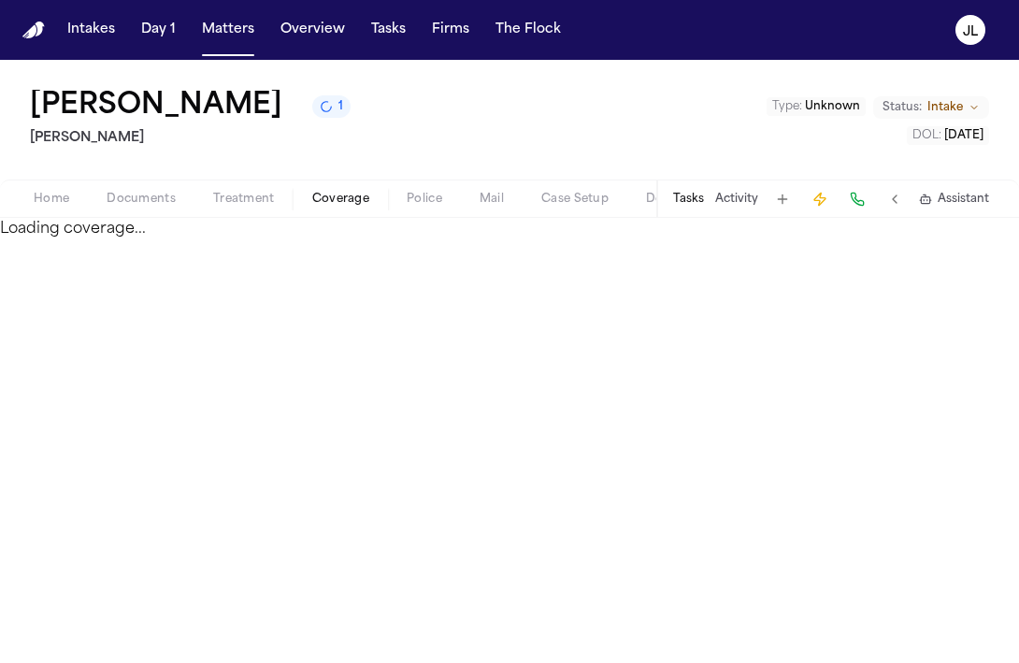
select select "**********"
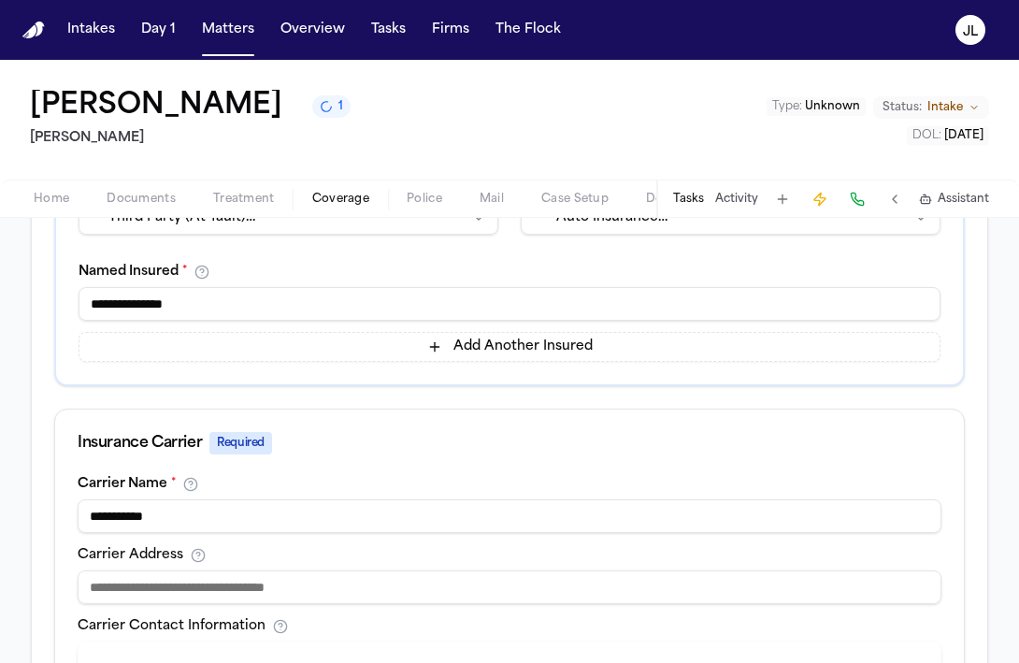
scroll to position [496, 0]
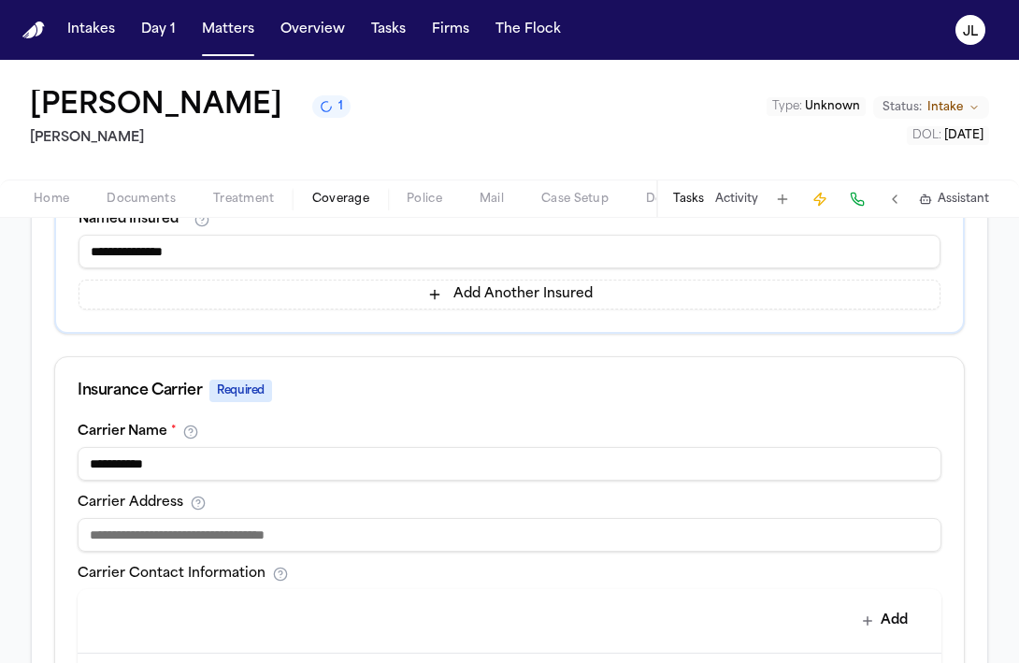
drag, startPoint x: 214, startPoint y: 476, endPoint x: 65, endPoint y: 462, distance: 149.3
click at [65, 467] on div "**********" at bounding box center [509, 647] width 909 height 446
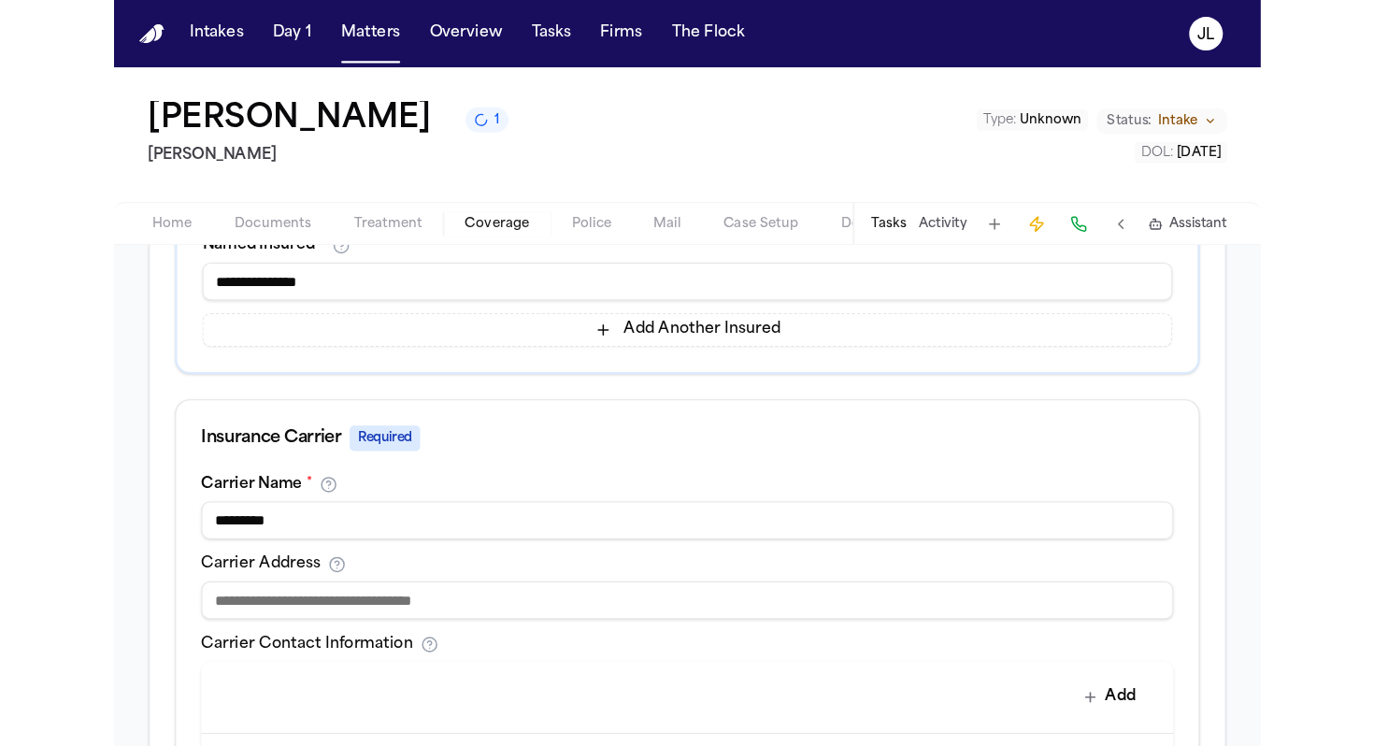
scroll to position [1042, 0]
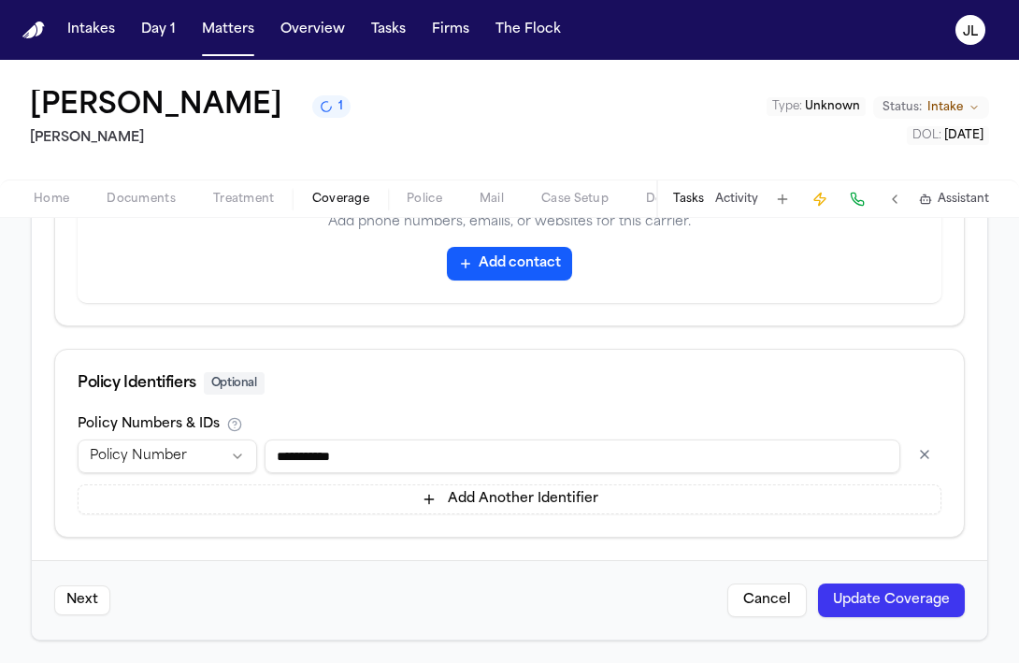
type input "*********"
click at [838, 581] on div "Next Cancel Update Coverage" at bounding box center [509, 599] width 955 height 79
click at [849, 590] on button "Update Coverage" at bounding box center [891, 600] width 147 height 34
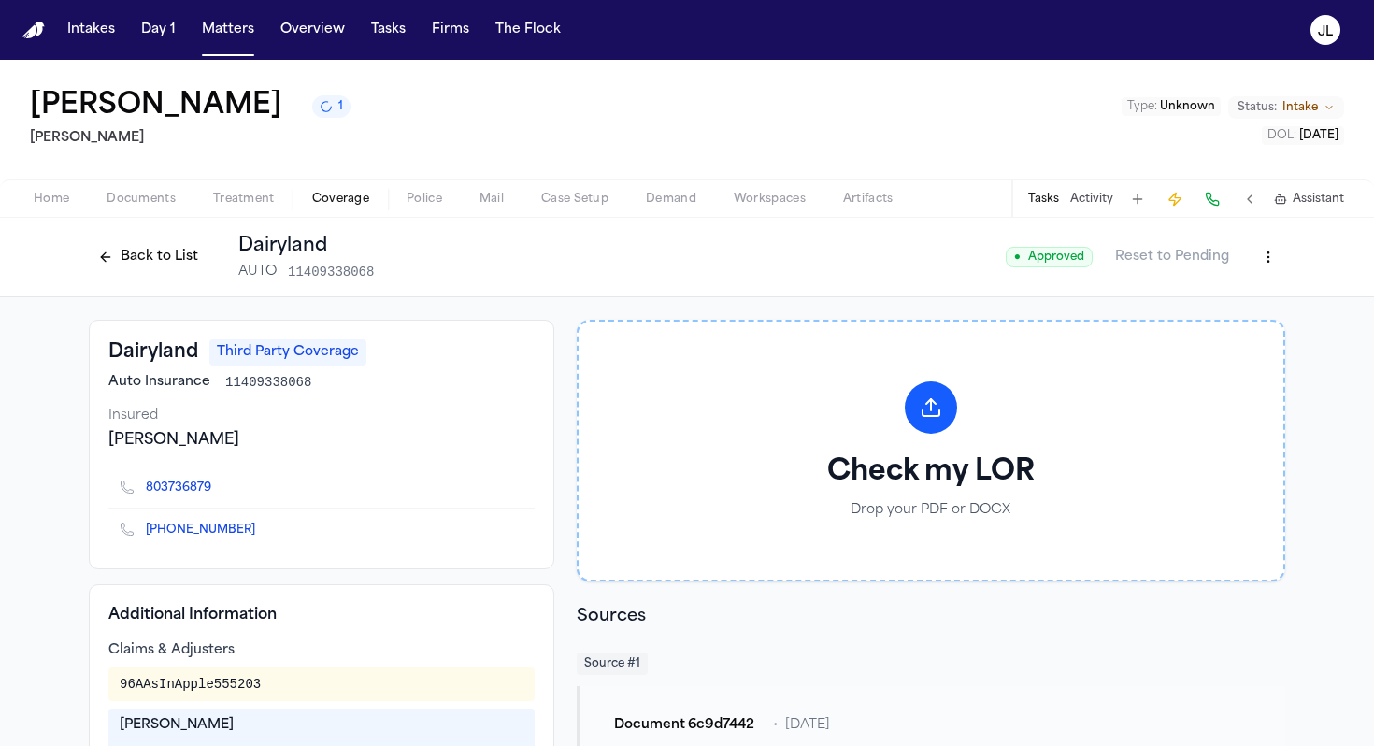
click at [115, 243] on button "Back to List" at bounding box center [148, 257] width 119 height 30
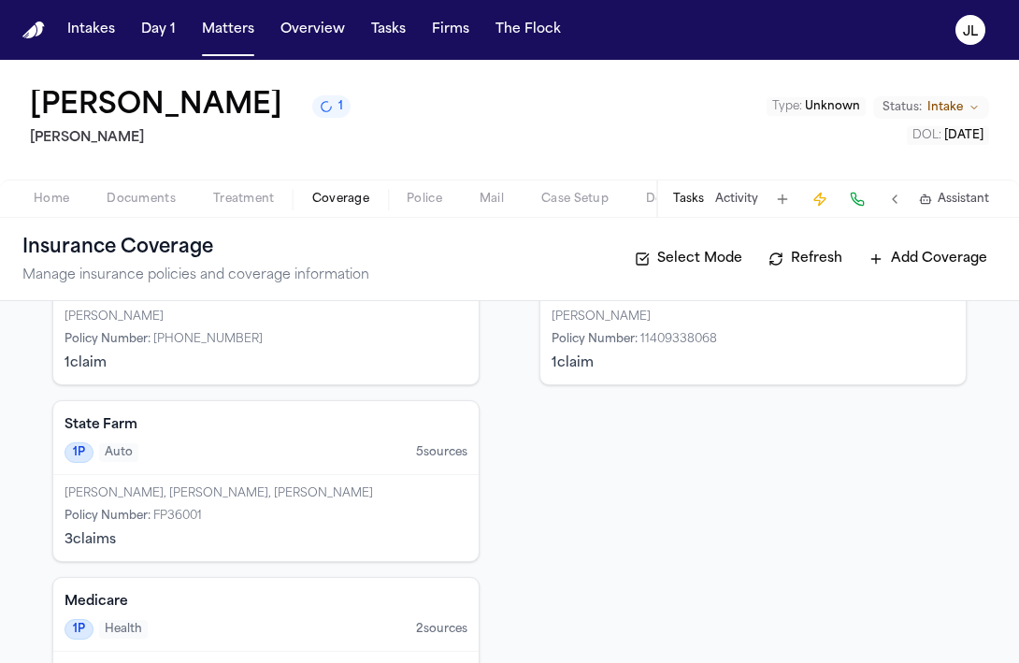
scroll to position [167, 0]
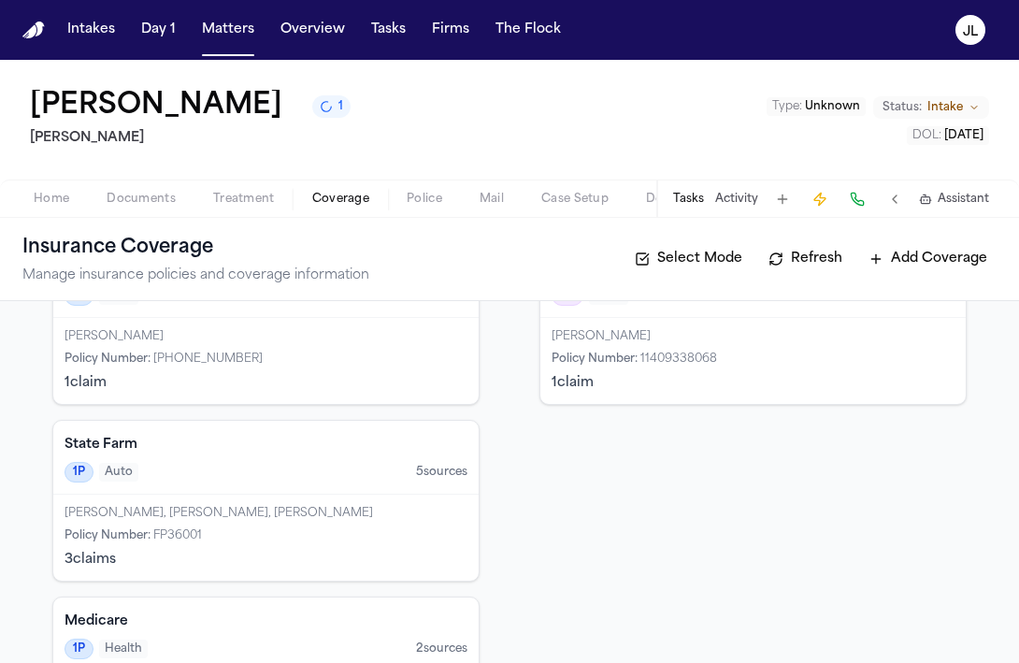
click at [377, 524] on div "Loretta Broussard-Johnson, Loretta Broussard Johnson, Loretta Johnson Policy Nu…" at bounding box center [265, 538] width 425 height 86
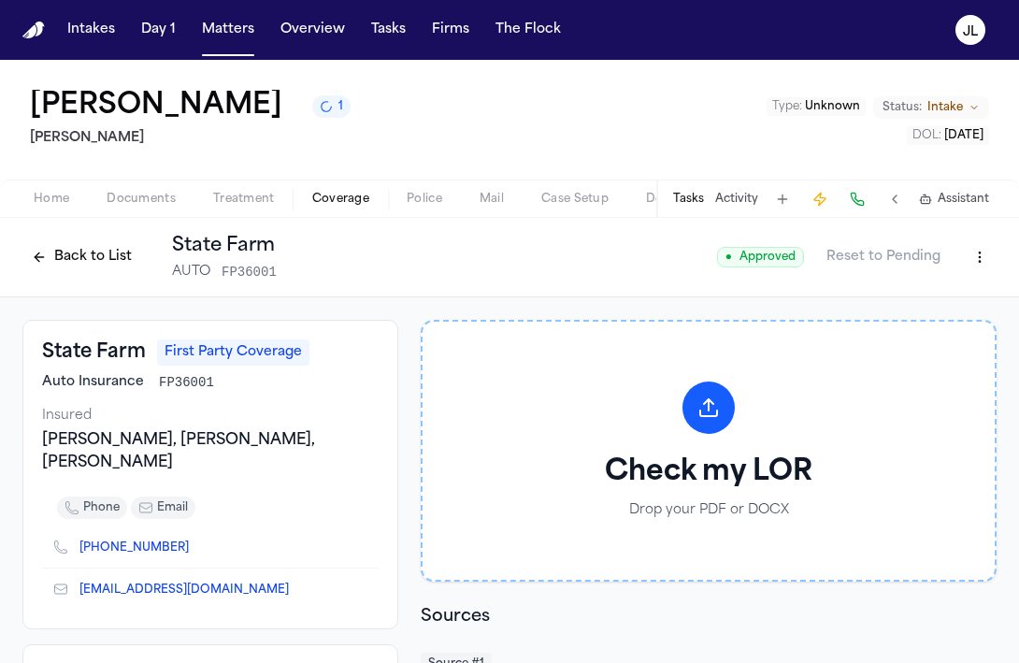
click at [969, 262] on html "Intakes Day 1 Matters Overview Tasks Firms The Flock JL Loretta Johnson 1 Hecht…" at bounding box center [509, 331] width 1019 height 663
click at [908, 334] on div "Delete Coverage" at bounding box center [915, 329] width 157 height 30
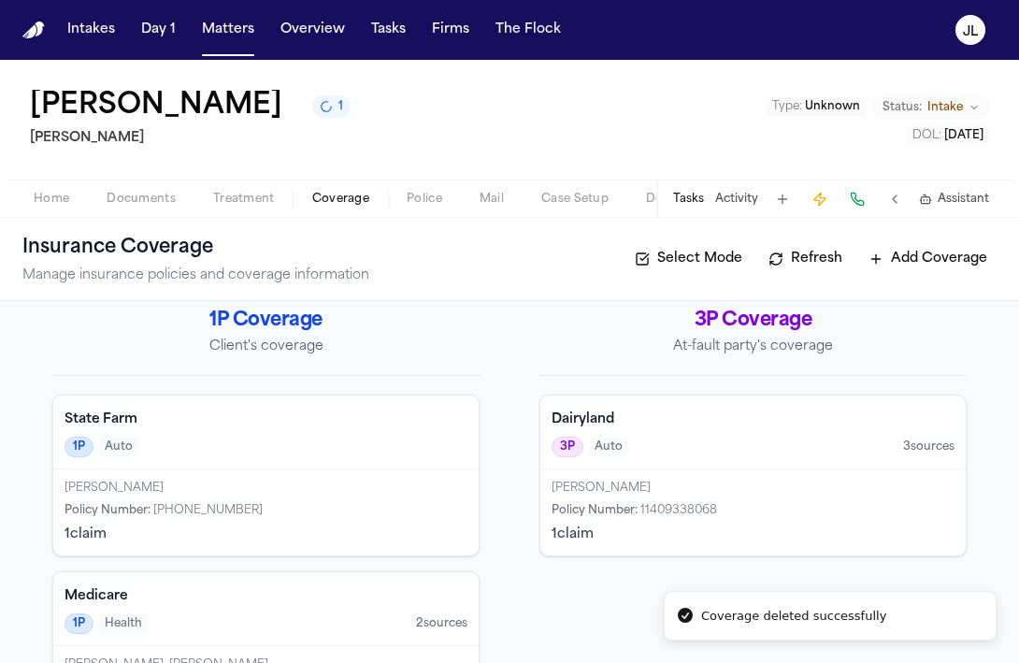
scroll to position [3, 0]
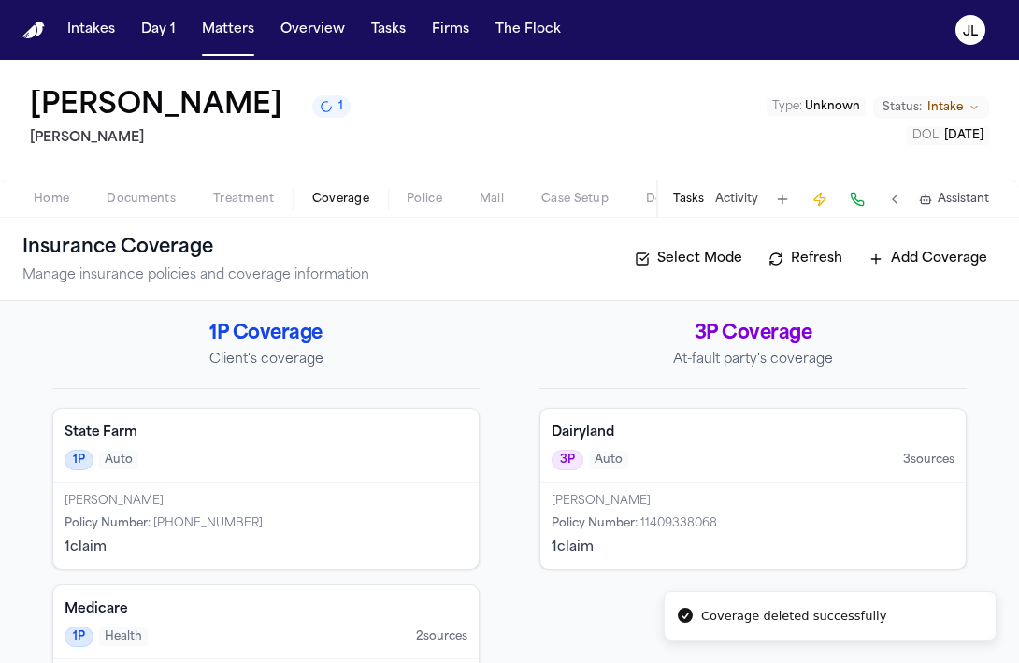
click at [288, 467] on div "1P Auto" at bounding box center [266, 460] width 403 height 21
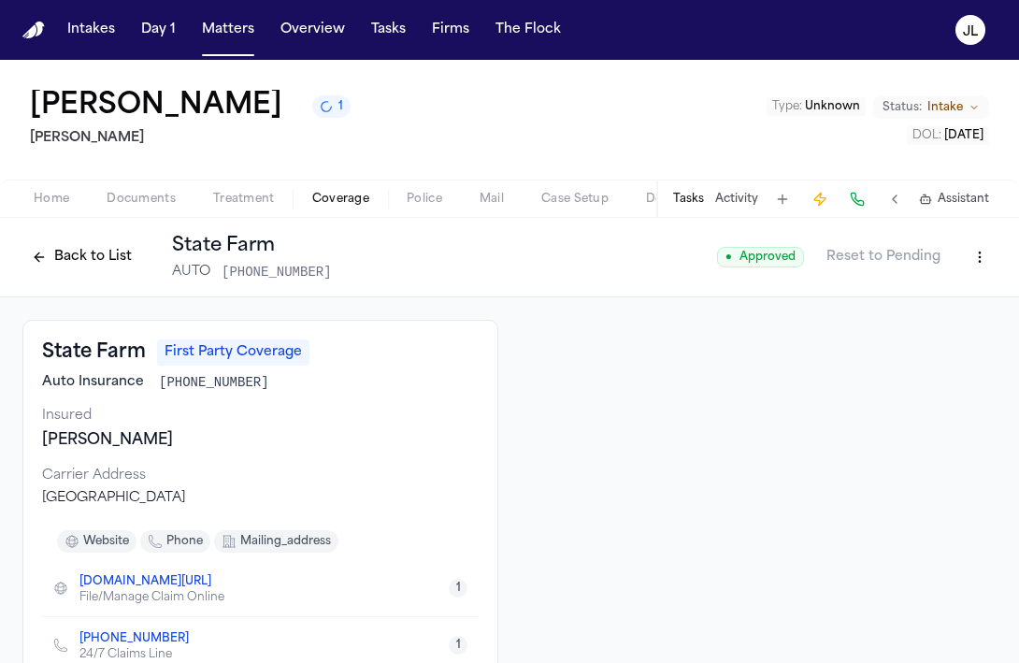
click at [980, 276] on div "Back to List State Farm AUTO +1-800-732-5246 ● Approved Reset to Pending" at bounding box center [509, 257] width 974 height 49
click at [985, 251] on html "Intakes Day 1 Matters Overview Tasks Firms The Flock JL Loretta Johnson 1 Hecht…" at bounding box center [509, 331] width 1019 height 663
click at [935, 295] on div "Edit Coverage" at bounding box center [915, 299] width 157 height 30
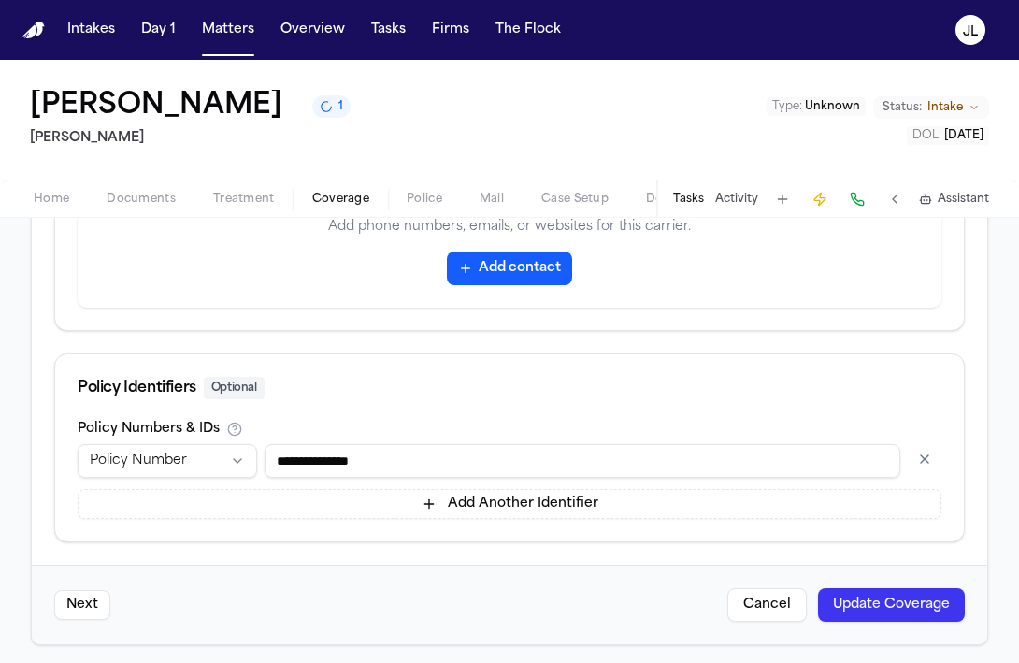
scroll to position [1042, 0]
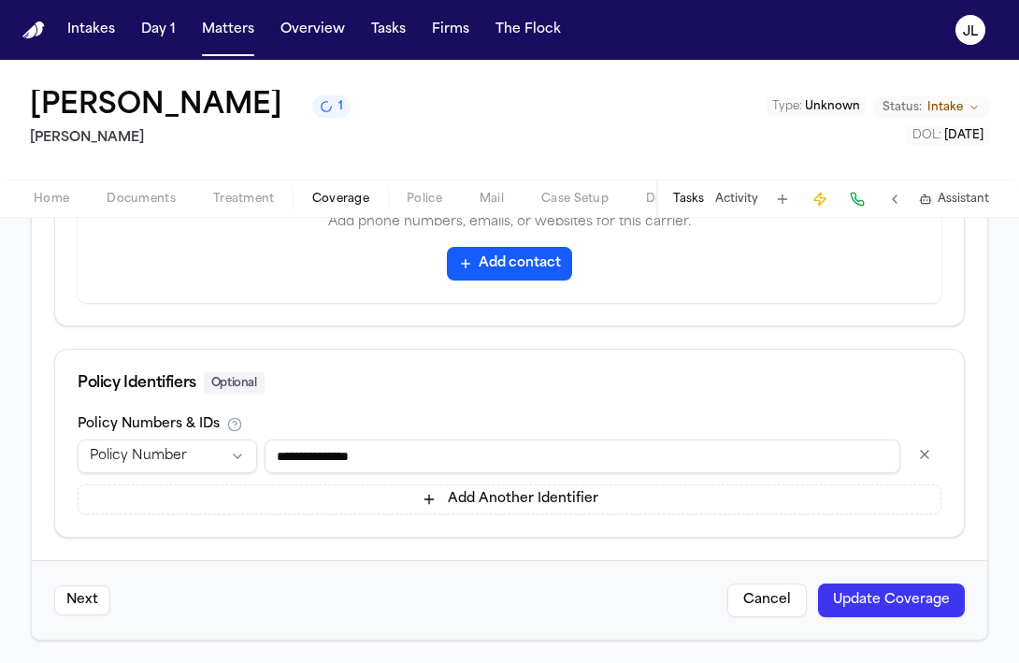
drag, startPoint x: 512, startPoint y: 453, endPoint x: 285, endPoint y: 472, distance: 227.9
click at [284, 472] on input "**********" at bounding box center [583, 456] width 636 height 34
click at [925, 459] on button "button" at bounding box center [925, 454] width 34 height 30
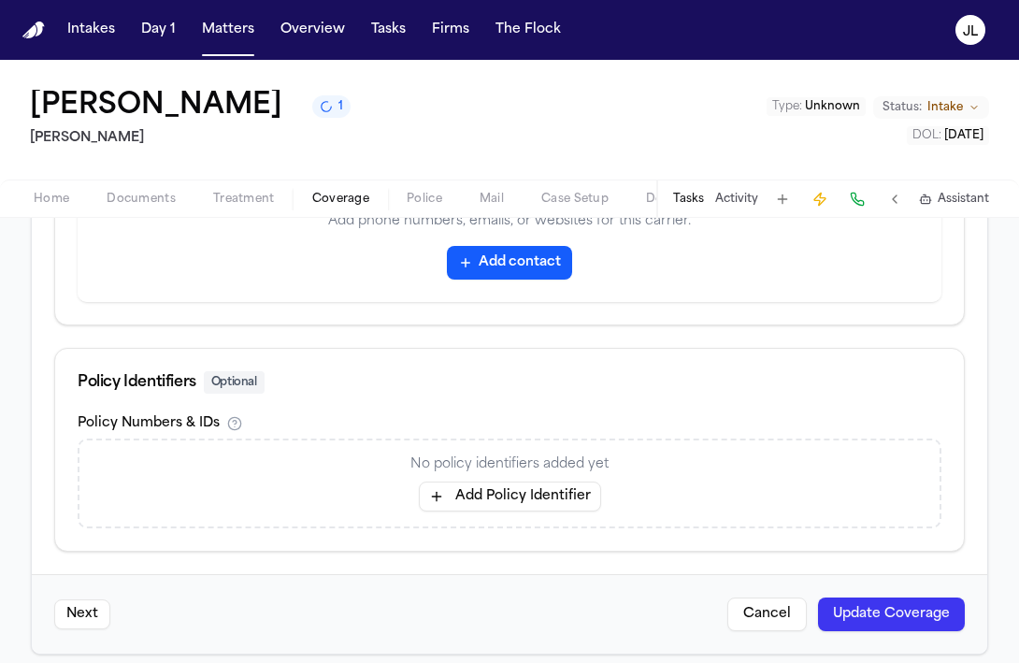
click at [844, 609] on button "Update Coverage" at bounding box center [891, 614] width 147 height 34
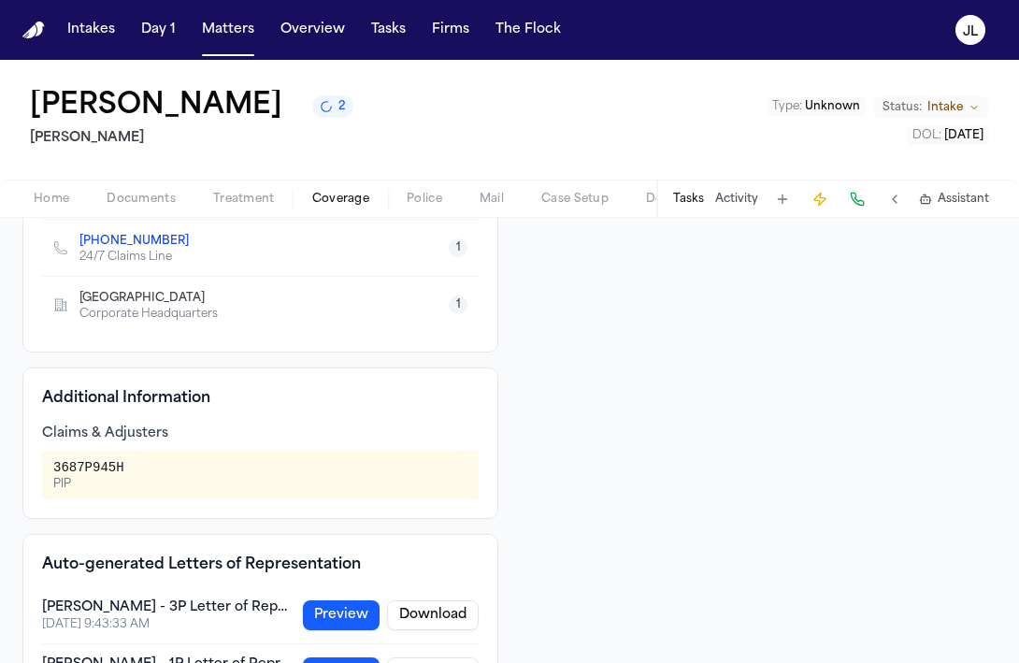
scroll to position [413, 0]
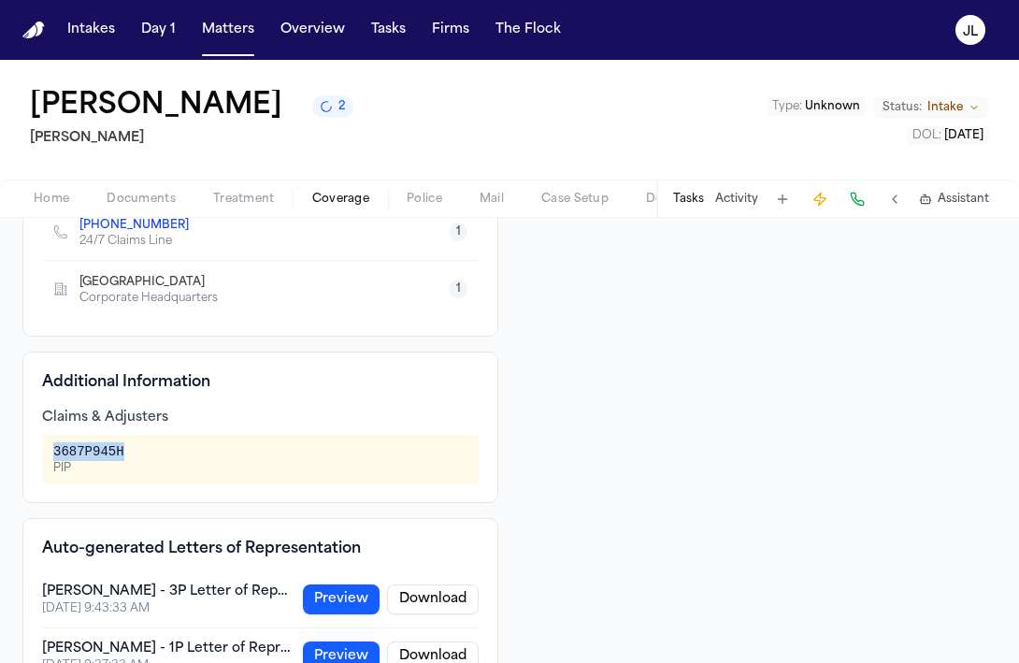
drag, startPoint x: 127, startPoint y: 452, endPoint x: 52, endPoint y: 445, distance: 75.2
click at [52, 445] on div "3687P945H PIP" at bounding box center [260, 459] width 437 height 49
copy div "3687P945H"
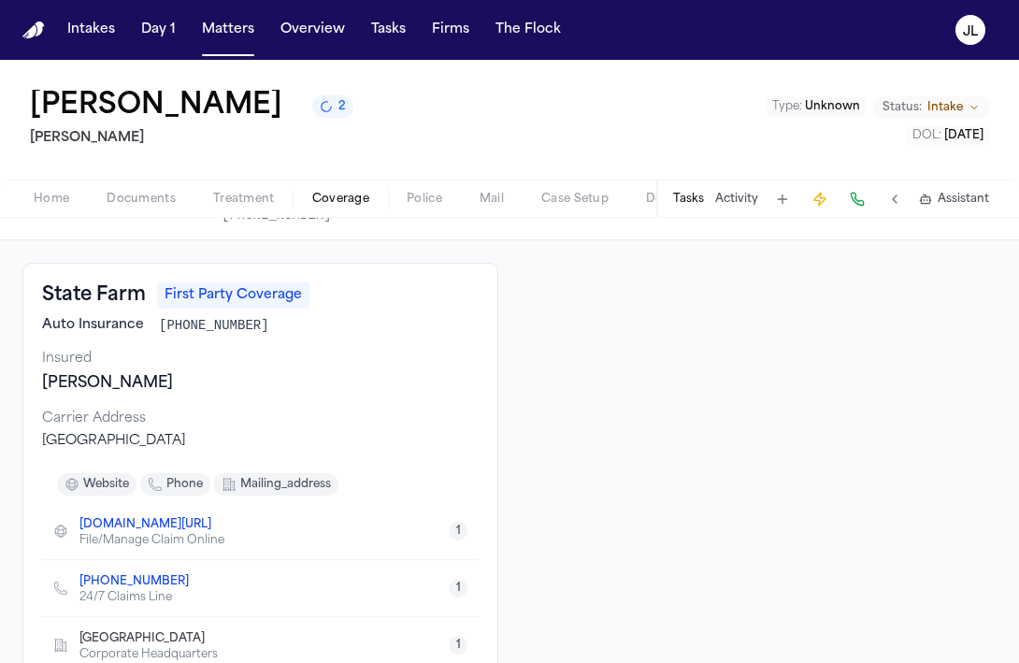
scroll to position [0, 0]
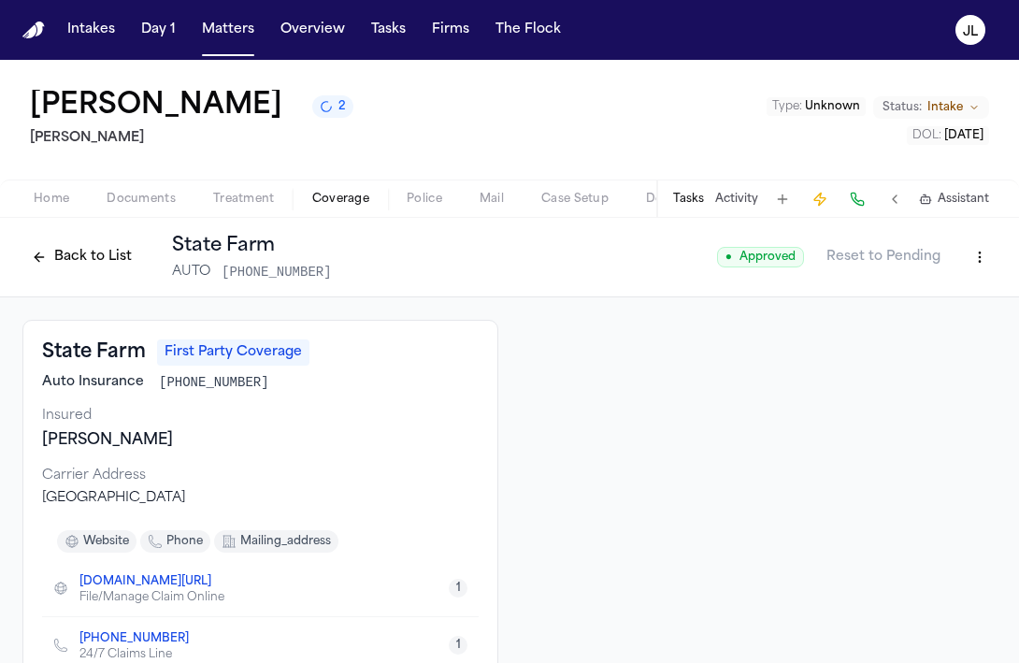
click at [990, 255] on html "Intakes Day 1 Matters Overview Tasks Firms The Flock JL Loretta Johnson 2 Hecht…" at bounding box center [509, 331] width 1019 height 663
click at [886, 329] on div "Delete Coverage" at bounding box center [915, 329] width 157 height 30
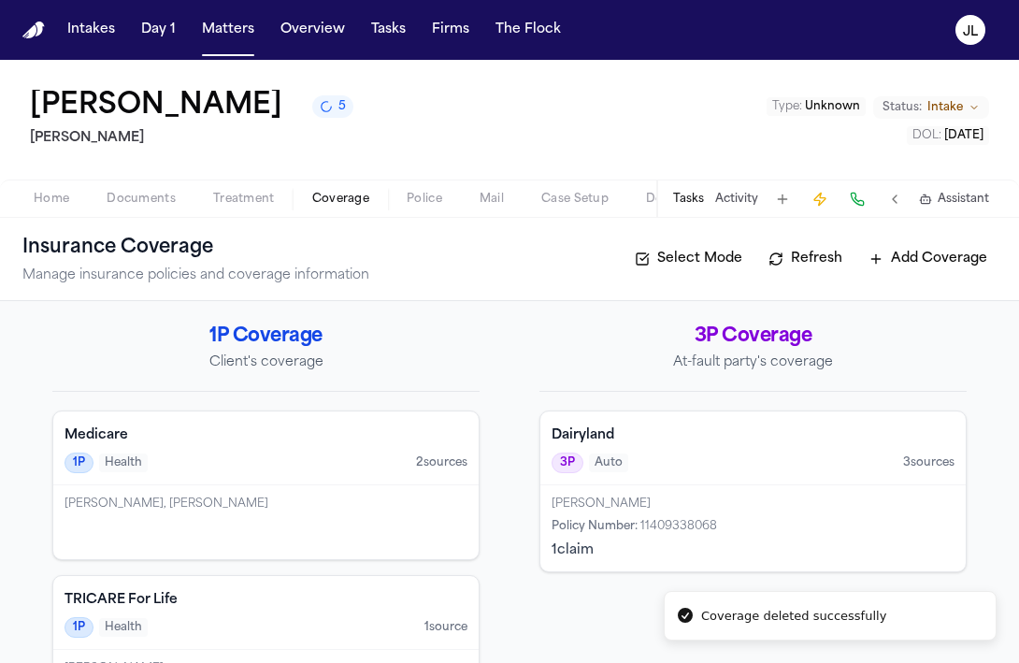
click at [911, 261] on button "Add Coverage" at bounding box center [927, 259] width 137 height 30
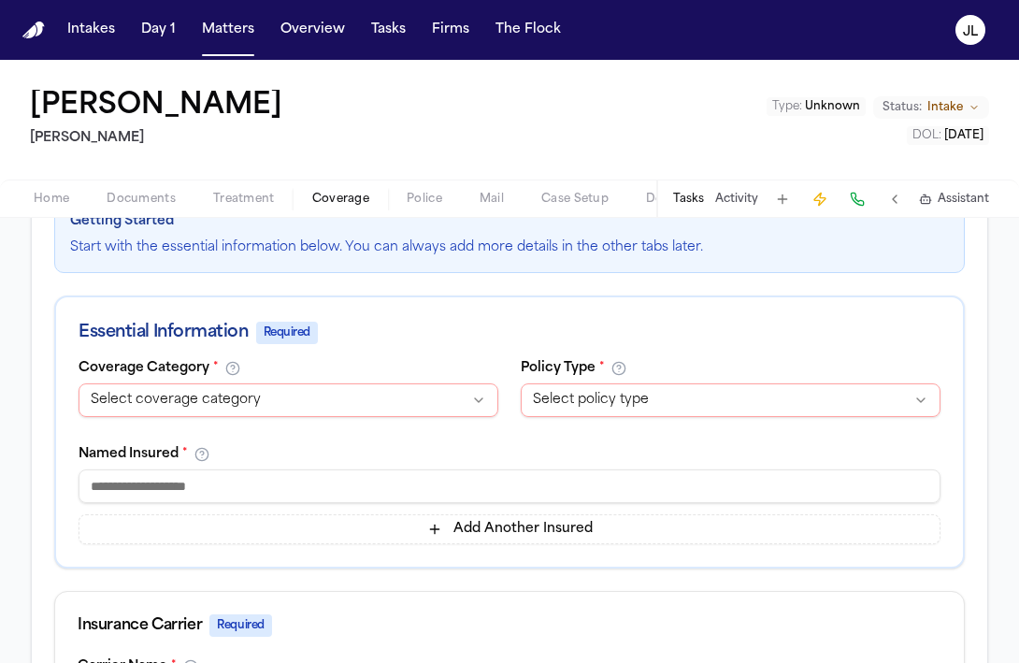
scroll to position [287, 0]
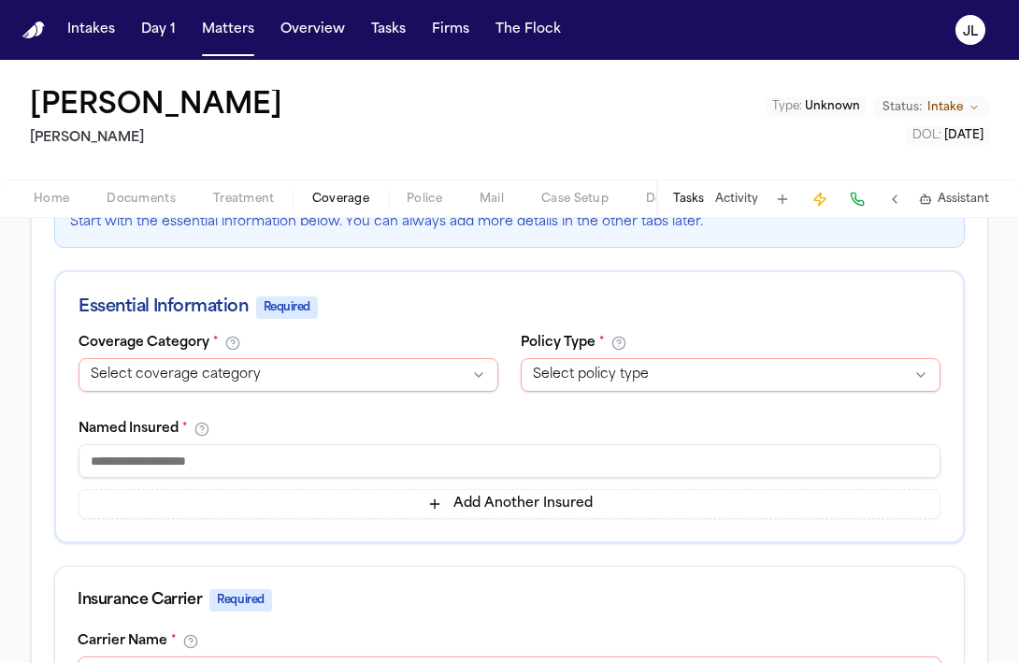
click at [376, 370] on html "**********" at bounding box center [509, 331] width 1019 height 663
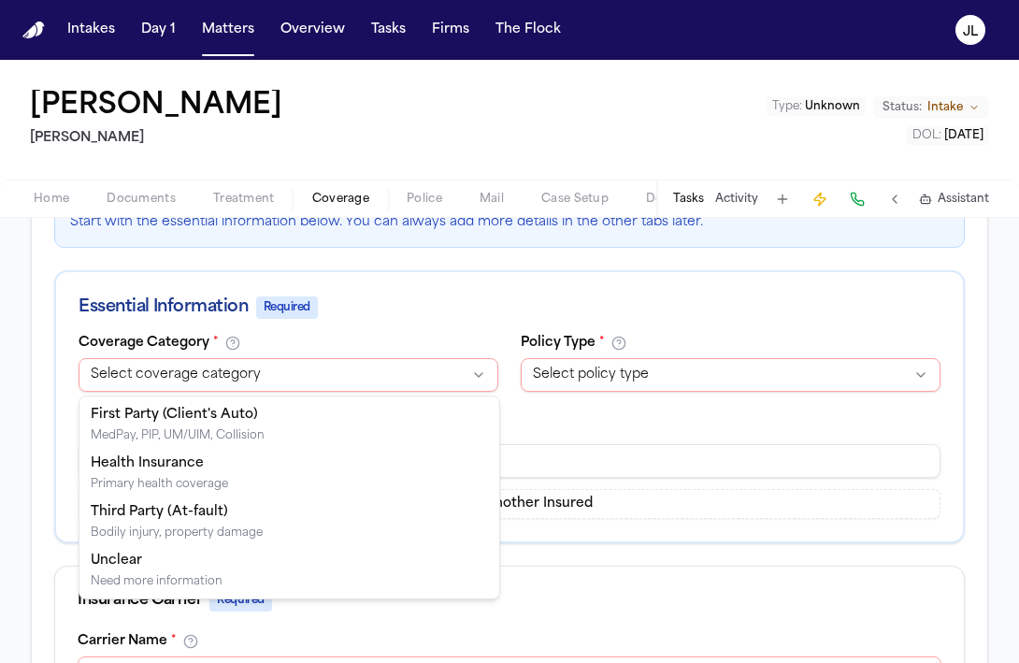
select select "**********"
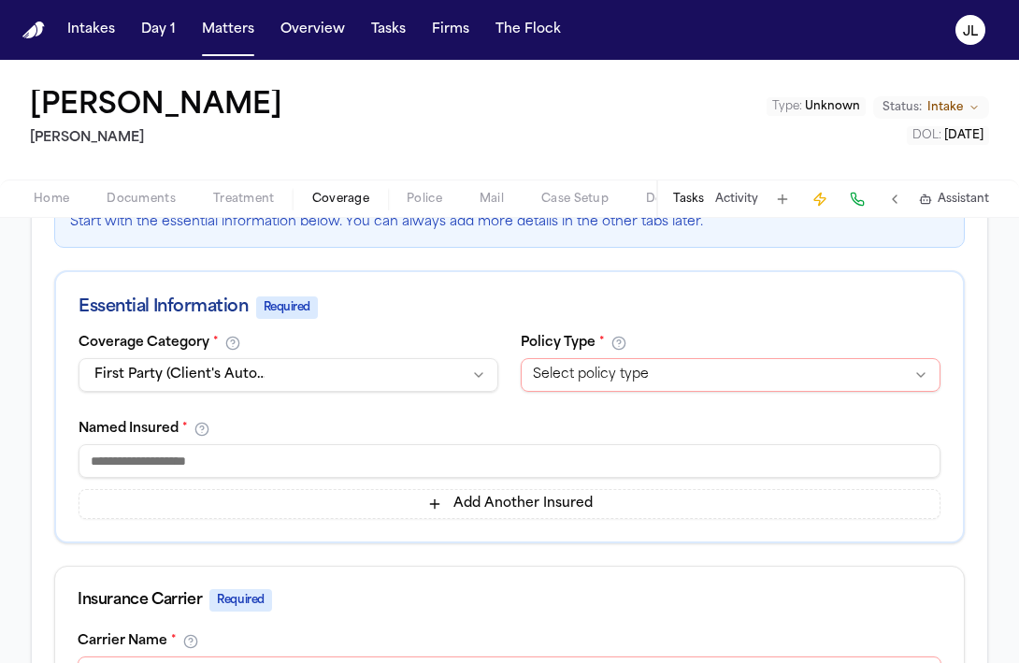
click at [582, 366] on html "**********" at bounding box center [509, 331] width 1019 height 663
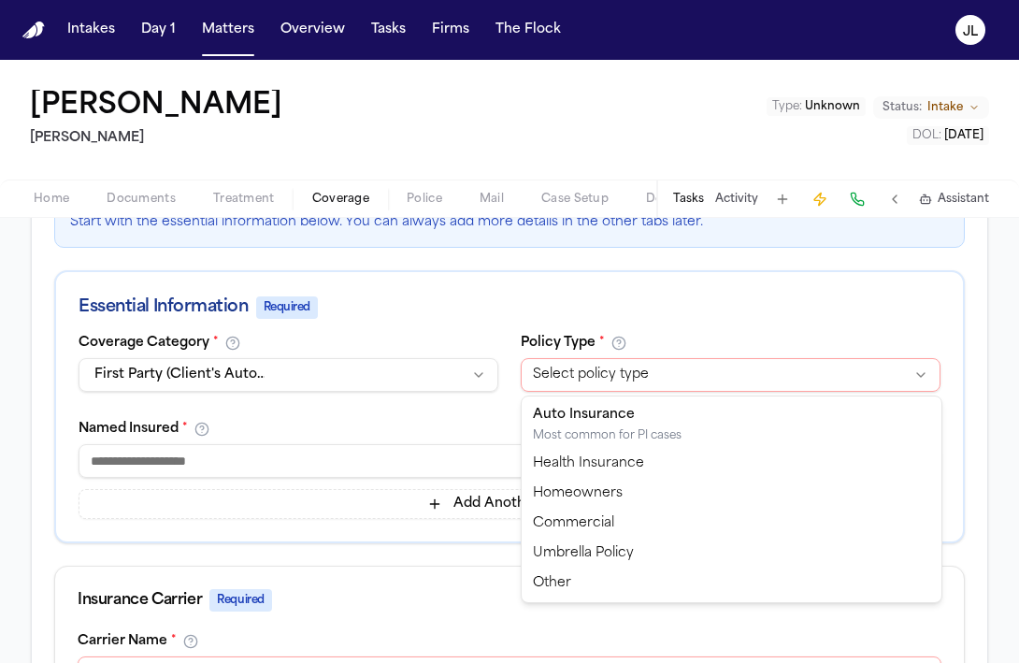
select select "****"
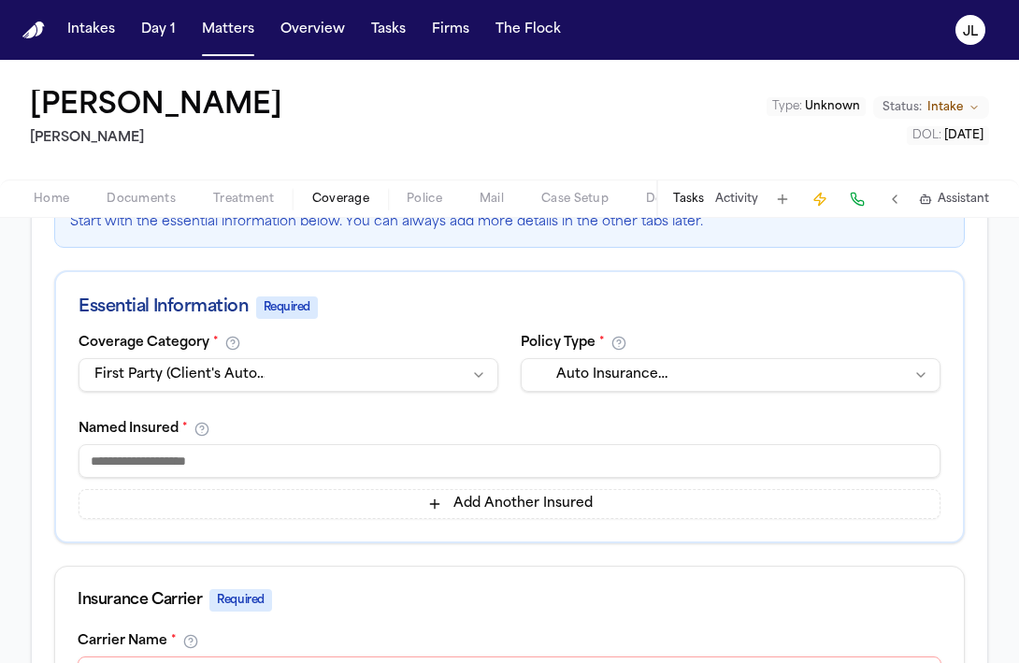
click at [528, 452] on input at bounding box center [510, 461] width 862 height 34
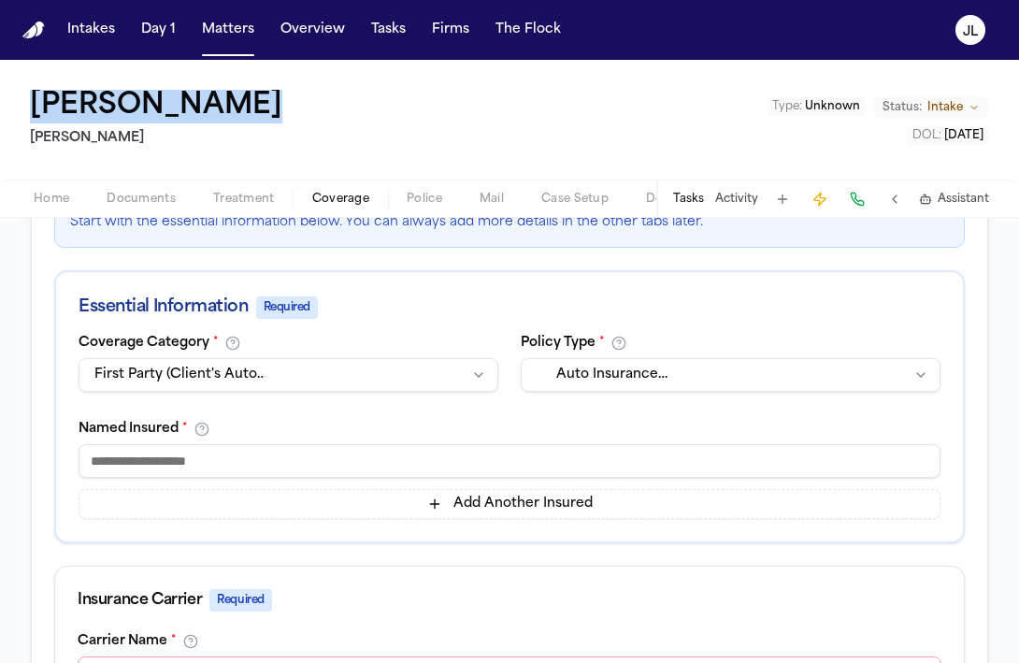
drag, startPoint x: 278, startPoint y: 126, endPoint x: 27, endPoint y: 106, distance: 251.4
click at [27, 106] on div "Loretta Johnson Hecht Type : Unknown Status: Intake DOL : 2025-07-02" at bounding box center [509, 120] width 1019 height 120
copy h1 "[PERSON_NAME]"
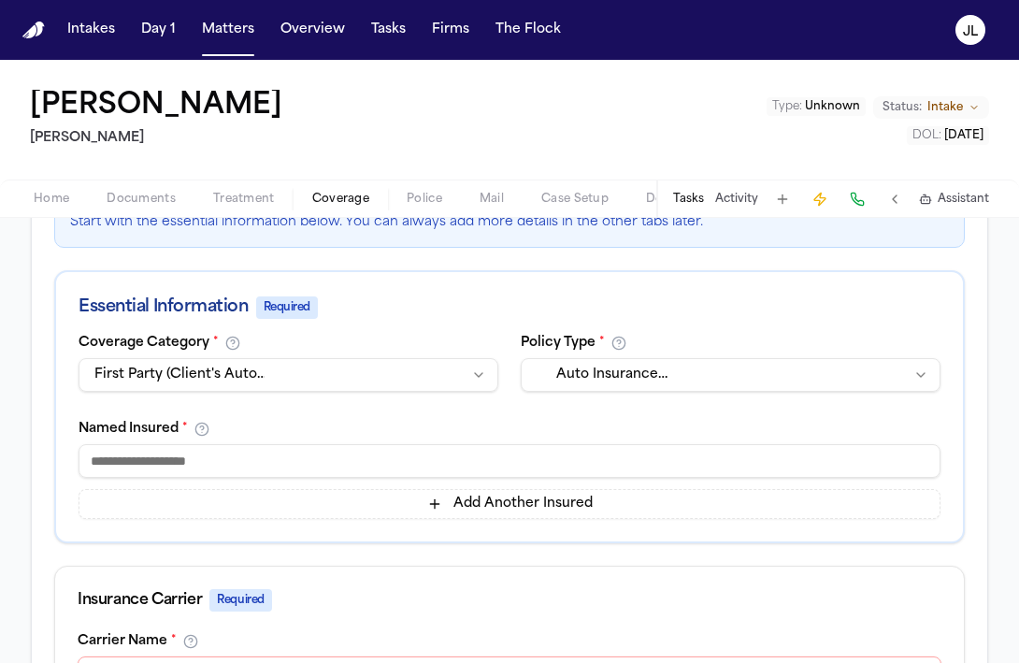
click at [192, 465] on input at bounding box center [510, 461] width 862 height 34
paste input "**********"
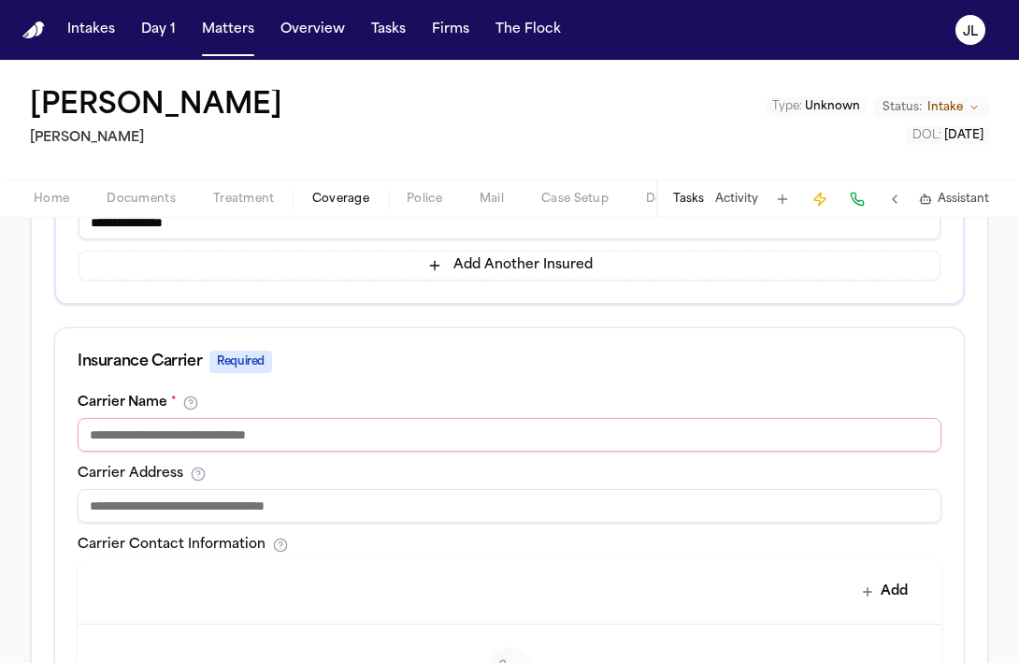
scroll to position [579, 0]
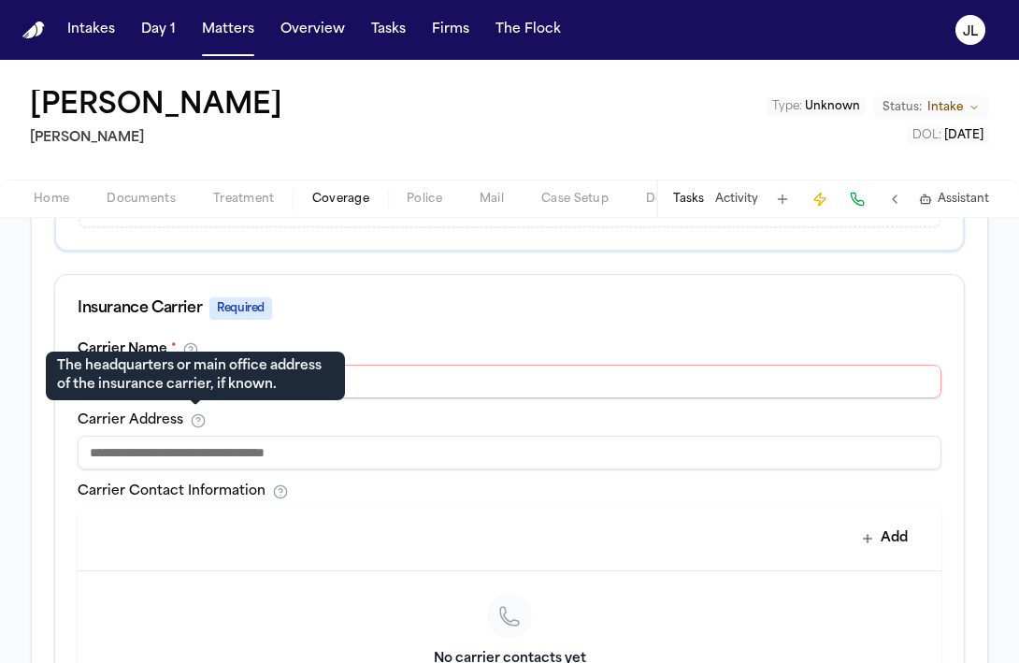
type input "**********"
click at [197, 374] on p "The headquarters or main office address of the insurance carrier, if known." at bounding box center [195, 375] width 277 height 37
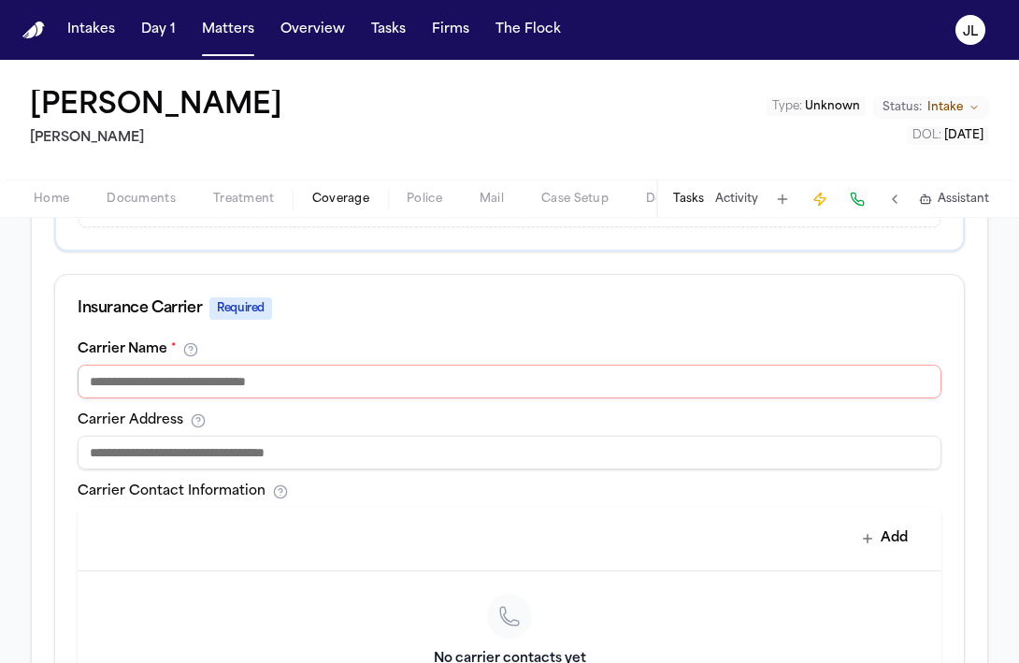
click at [377, 388] on input at bounding box center [510, 382] width 864 height 34
type input "**********"
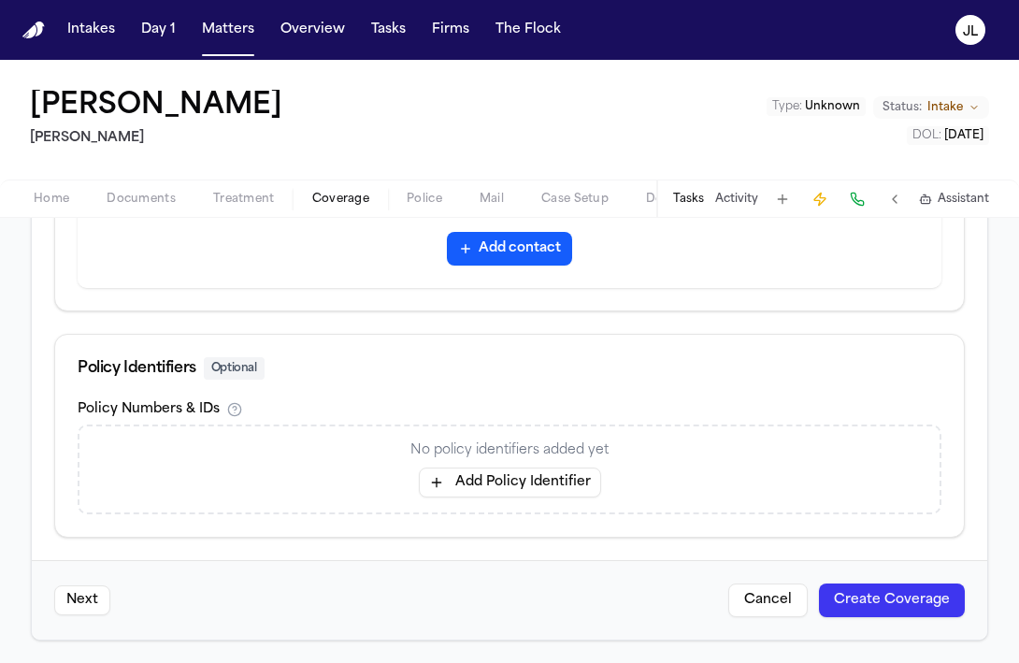
scroll to position [23, 0]
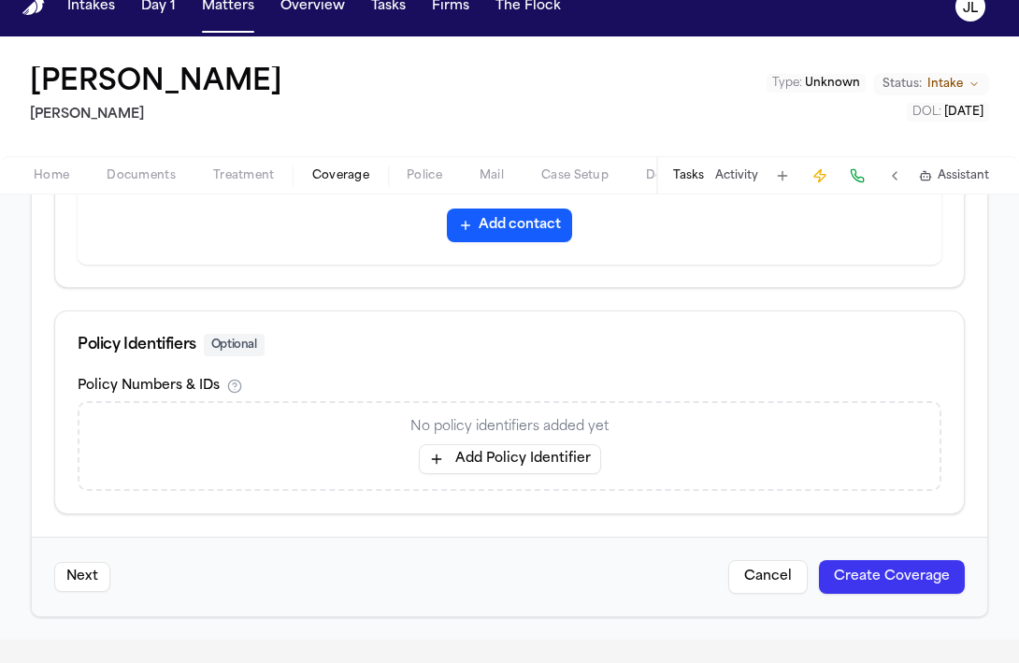
click at [882, 572] on button "Create Coverage" at bounding box center [892, 577] width 146 height 34
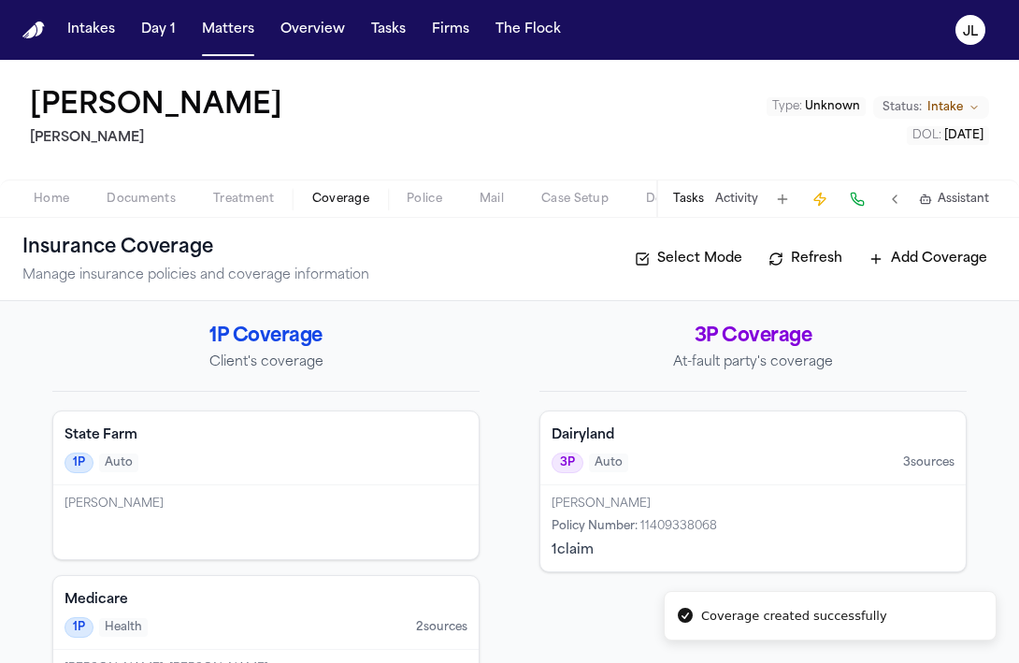
click at [51, 193] on span "Home" at bounding box center [52, 199] width 36 height 15
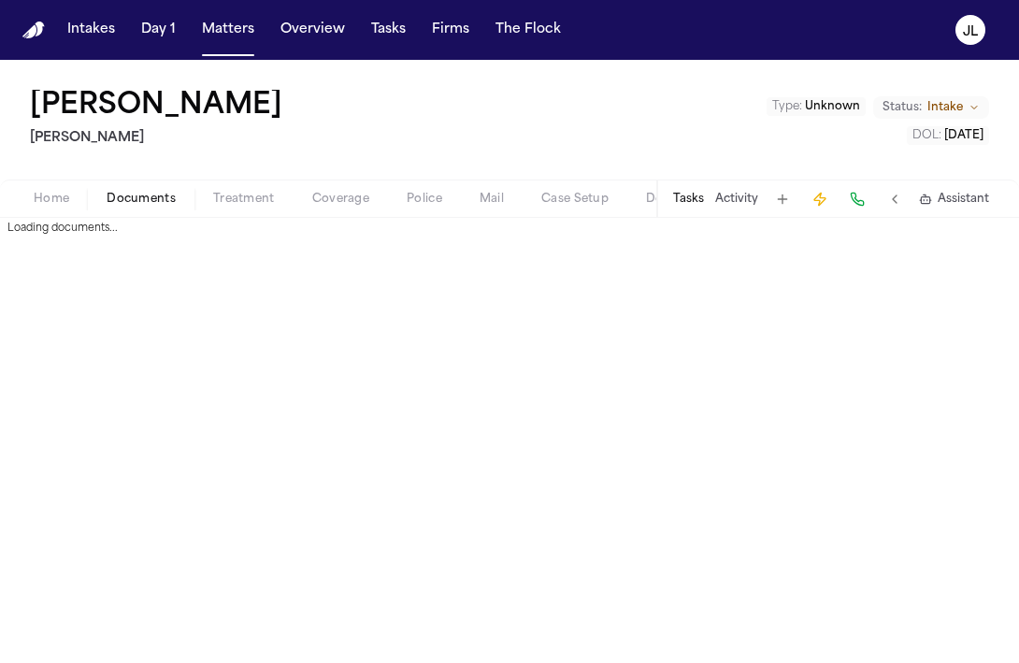
click at [120, 207] on span "Documents" at bounding box center [141, 199] width 69 height 15
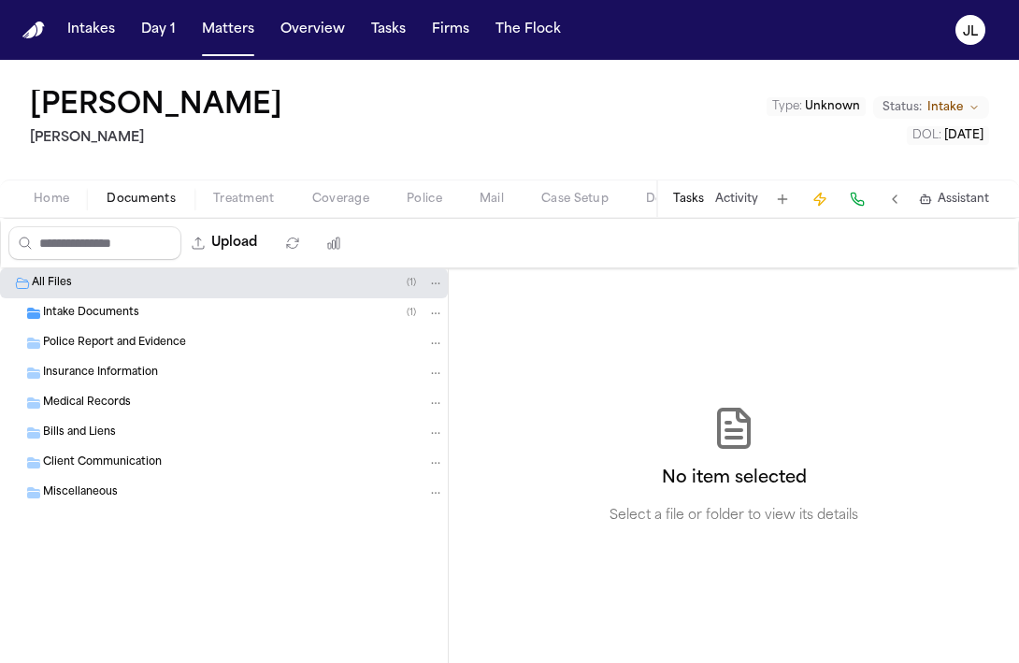
click at [94, 315] on span "Intake Documents" at bounding box center [91, 314] width 96 height 16
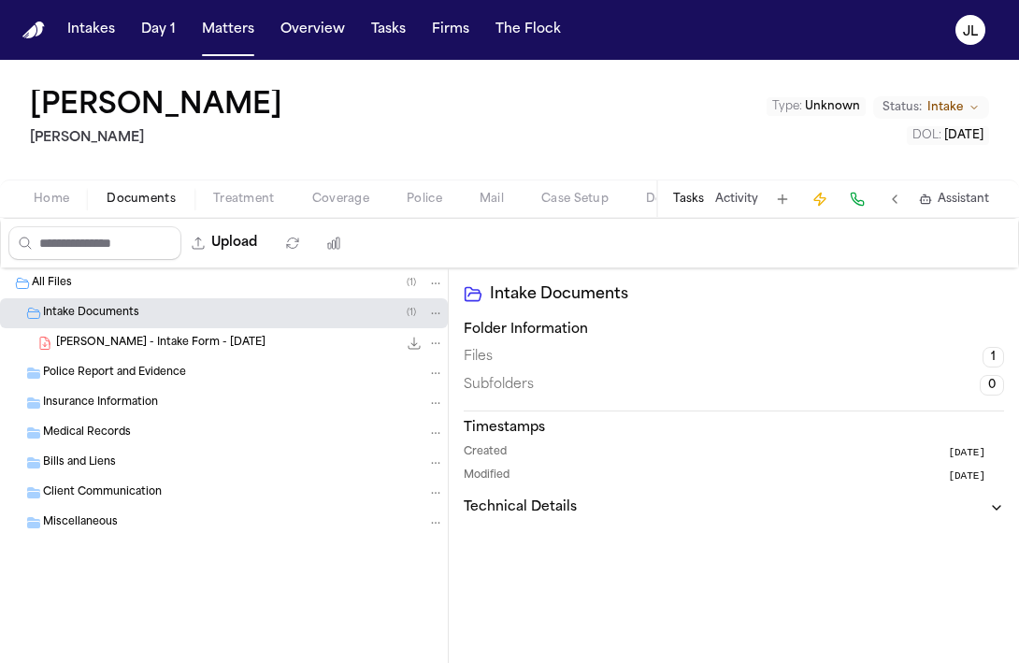
click at [108, 346] on span "[PERSON_NAME] - Intake Form - [DATE]" at bounding box center [160, 344] width 209 height 16
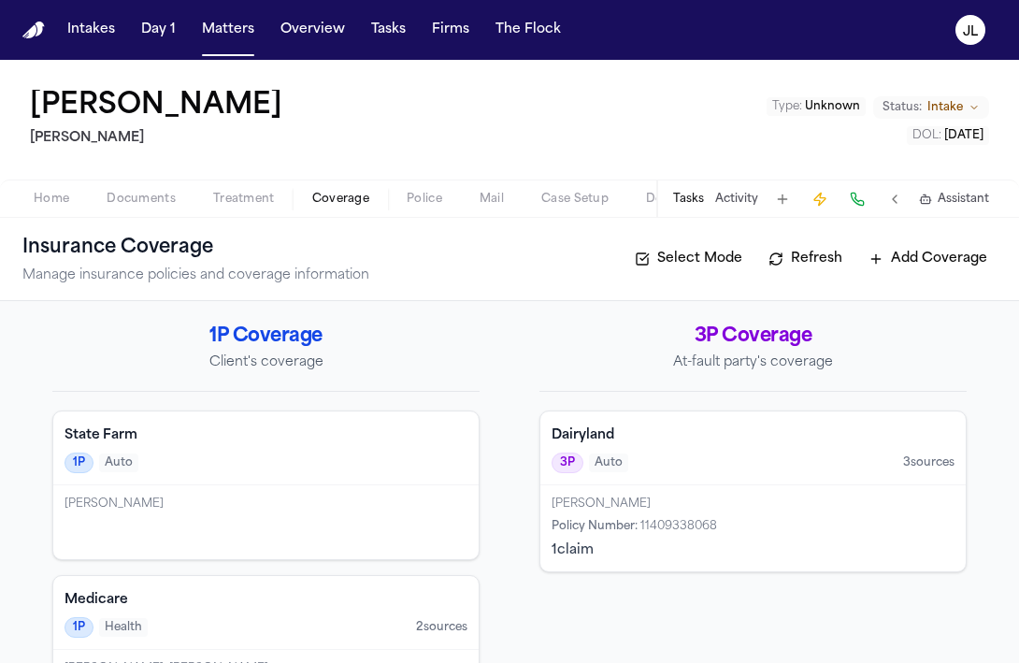
click at [357, 206] on span "Coverage" at bounding box center [340, 199] width 57 height 15
click at [306, 510] on div "[PERSON_NAME]" at bounding box center [266, 503] width 403 height 15
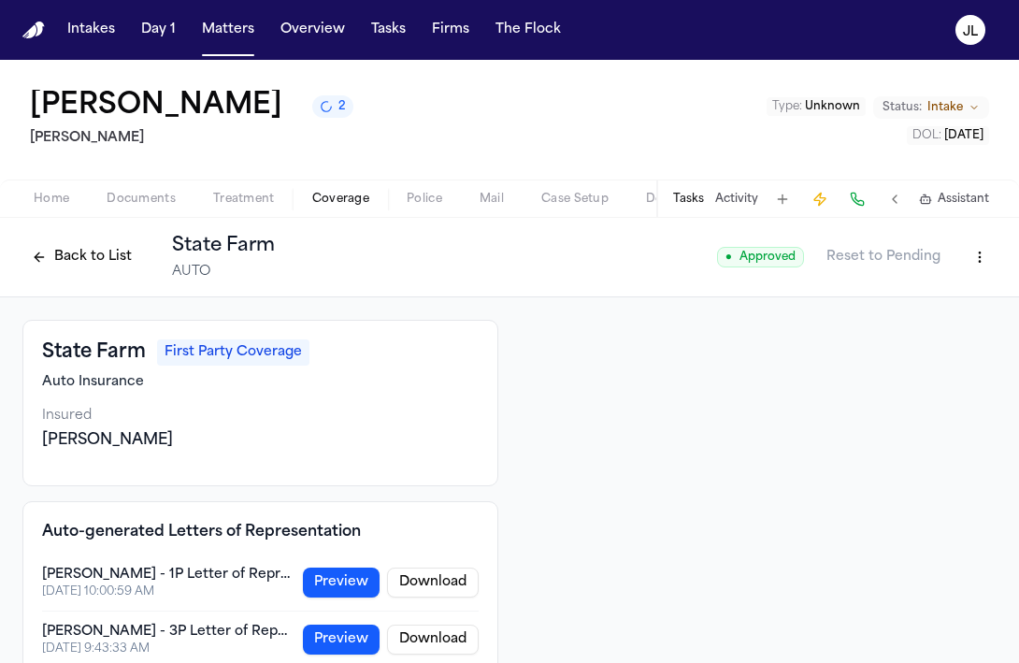
click at [969, 275] on html "Intakes Day 1 Matters Overview Tasks Firms The Flock JL Loretta Johnson 2 Hecht…" at bounding box center [509, 331] width 1019 height 663
click at [926, 296] on div "Edit Coverage" at bounding box center [915, 299] width 157 height 30
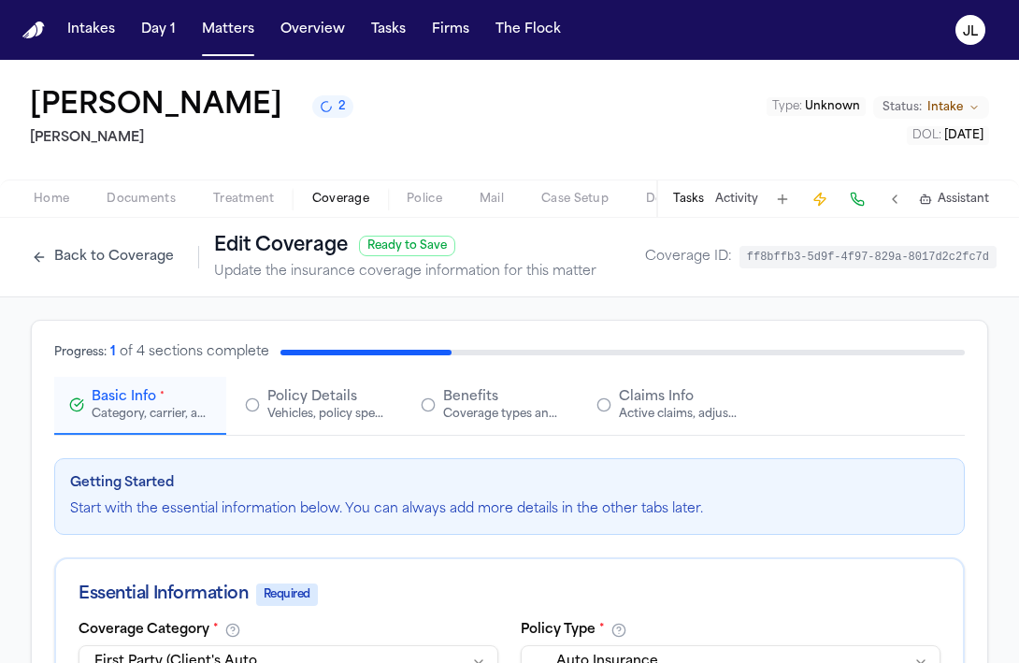
click at [643, 390] on span "Claims Info" at bounding box center [656, 397] width 75 height 19
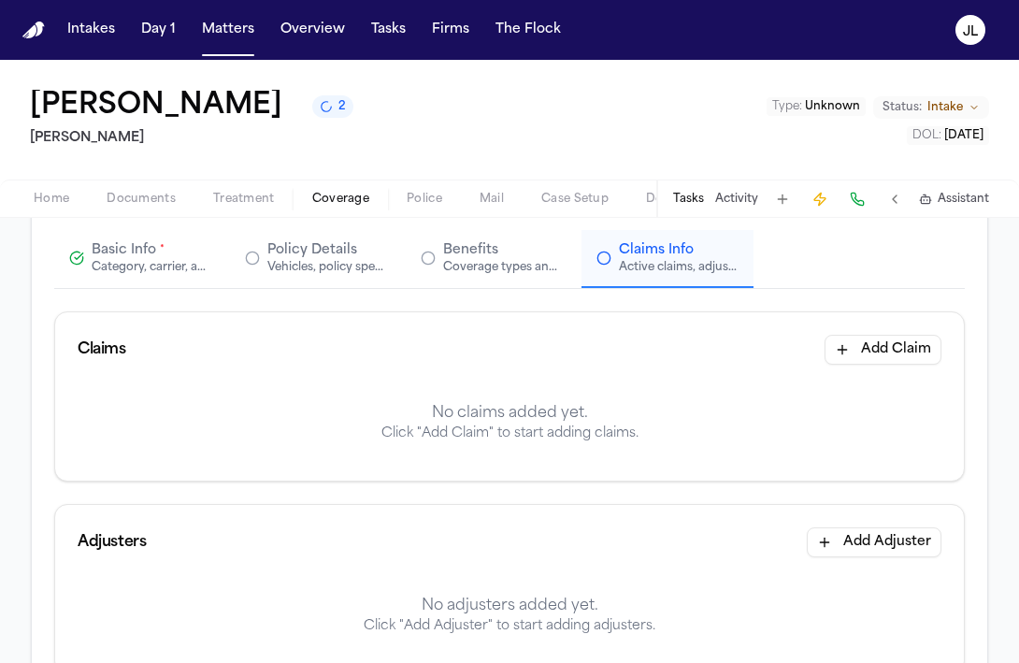
scroll to position [179, 0]
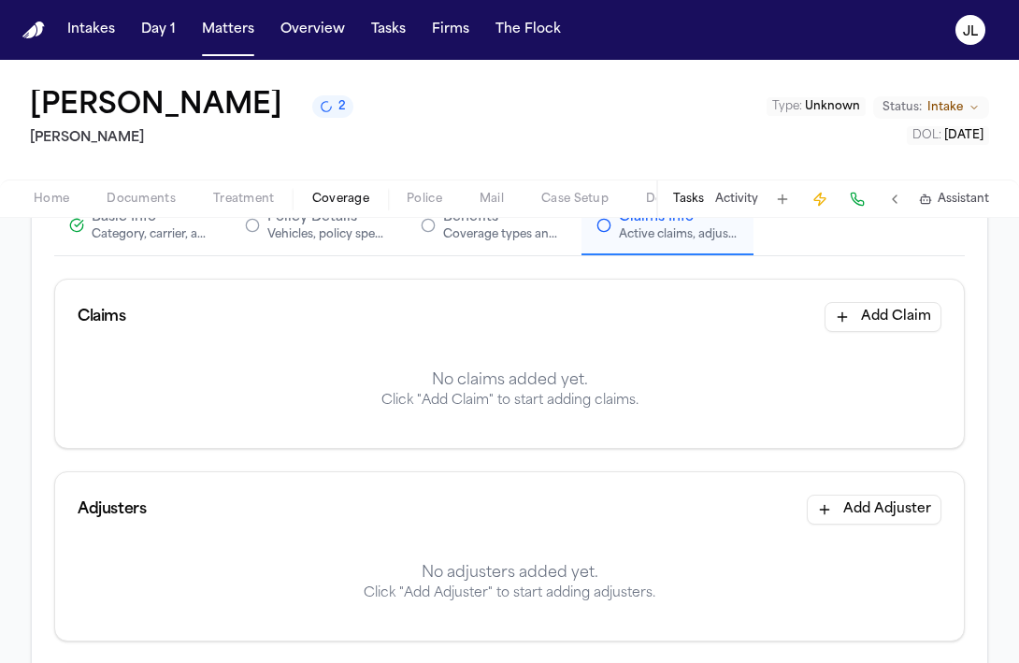
click at [904, 317] on button "Add Claim" at bounding box center [883, 317] width 117 height 30
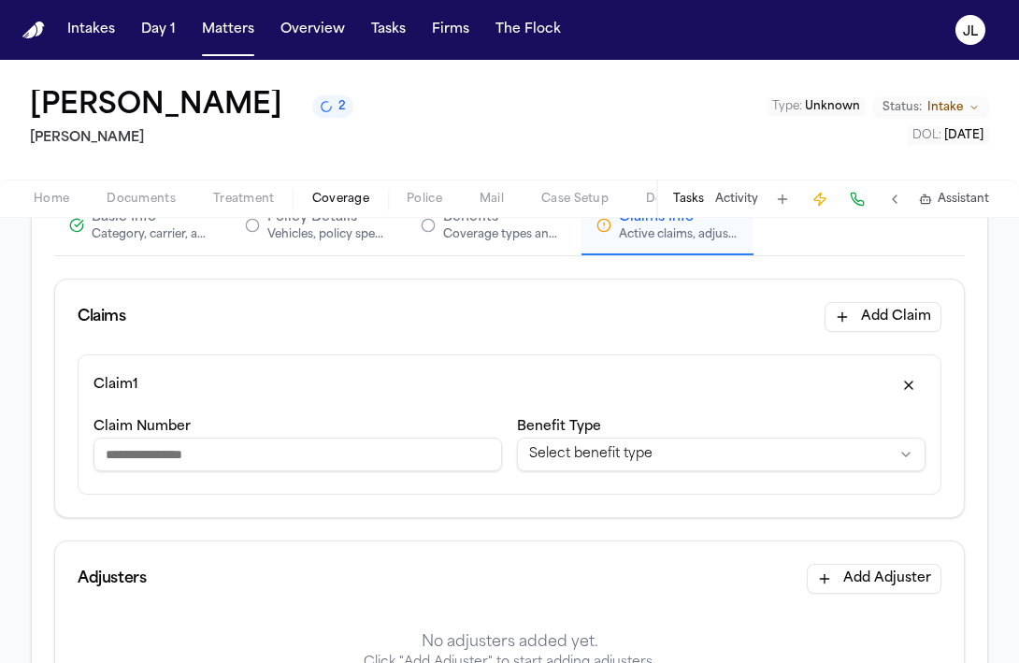
click at [229, 455] on input "Claim Number" at bounding box center [297, 455] width 409 height 34
paste input "*********"
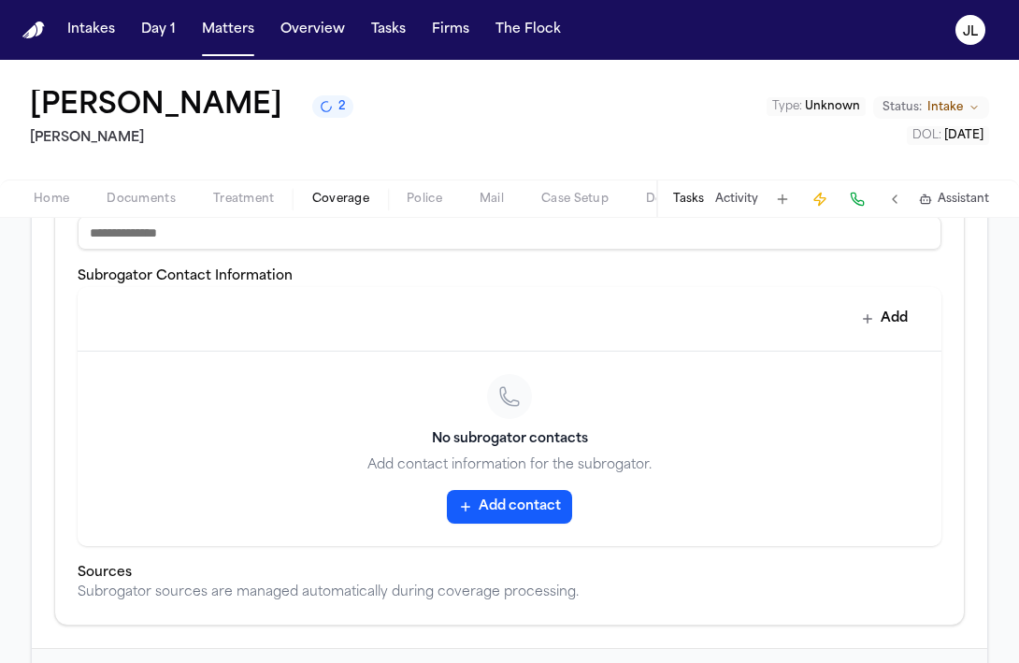
scroll to position [876, 0]
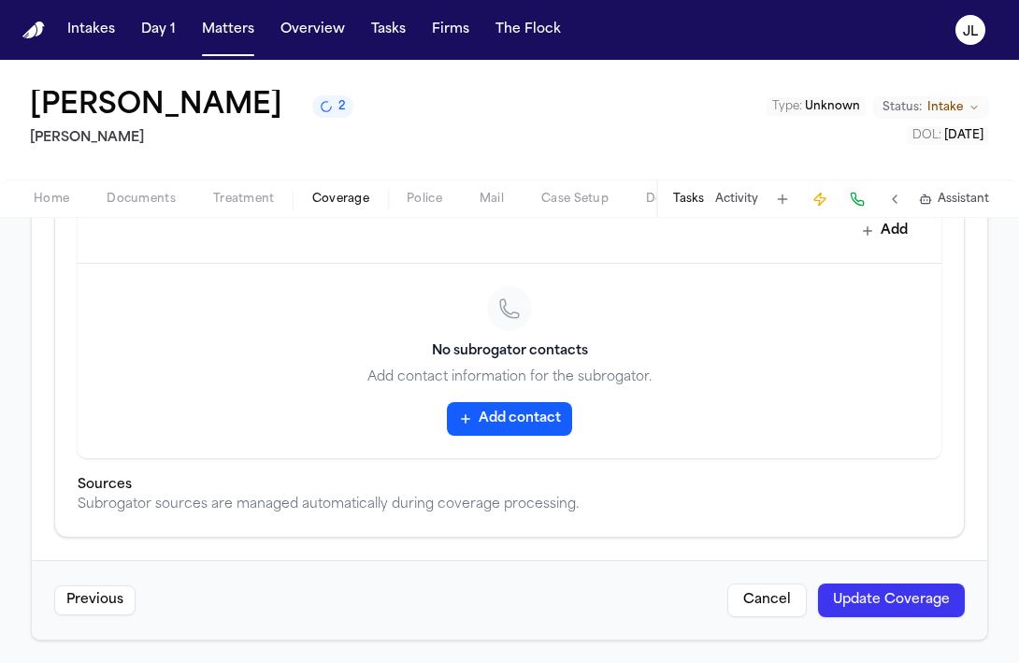
type input "*********"
click at [895, 601] on button "Update Coverage" at bounding box center [891, 600] width 147 height 34
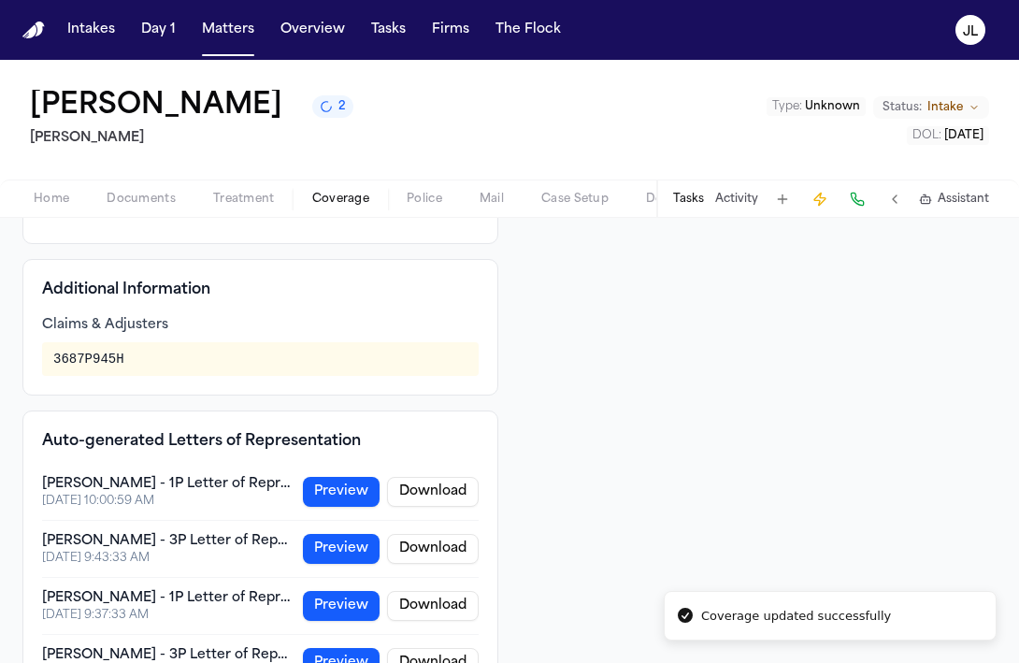
scroll to position [313, 0]
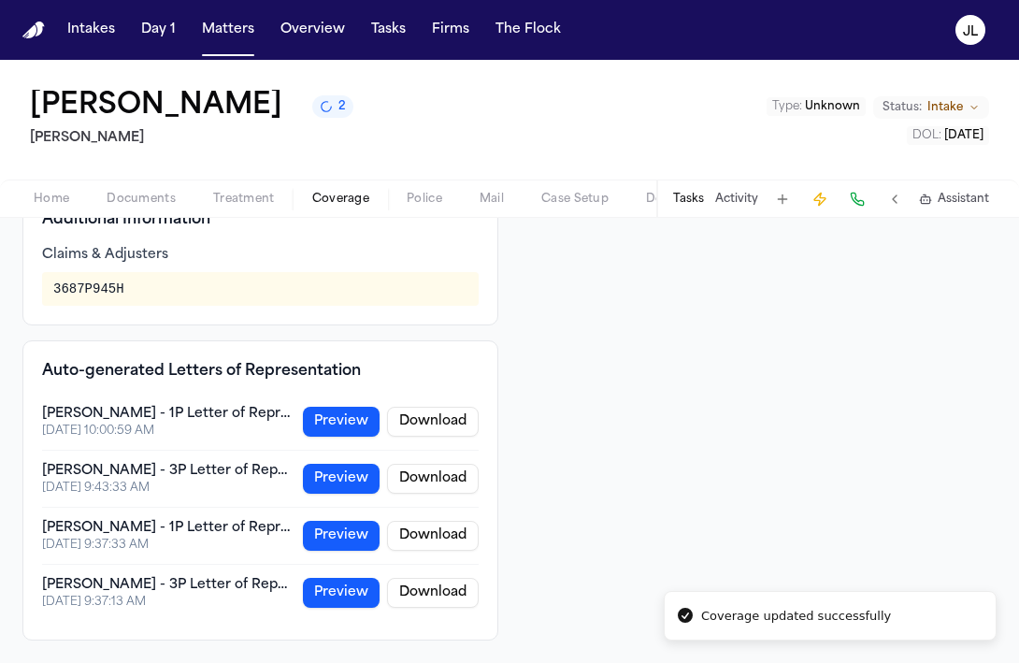
click at [341, 428] on button "Preview" at bounding box center [341, 422] width 77 height 30
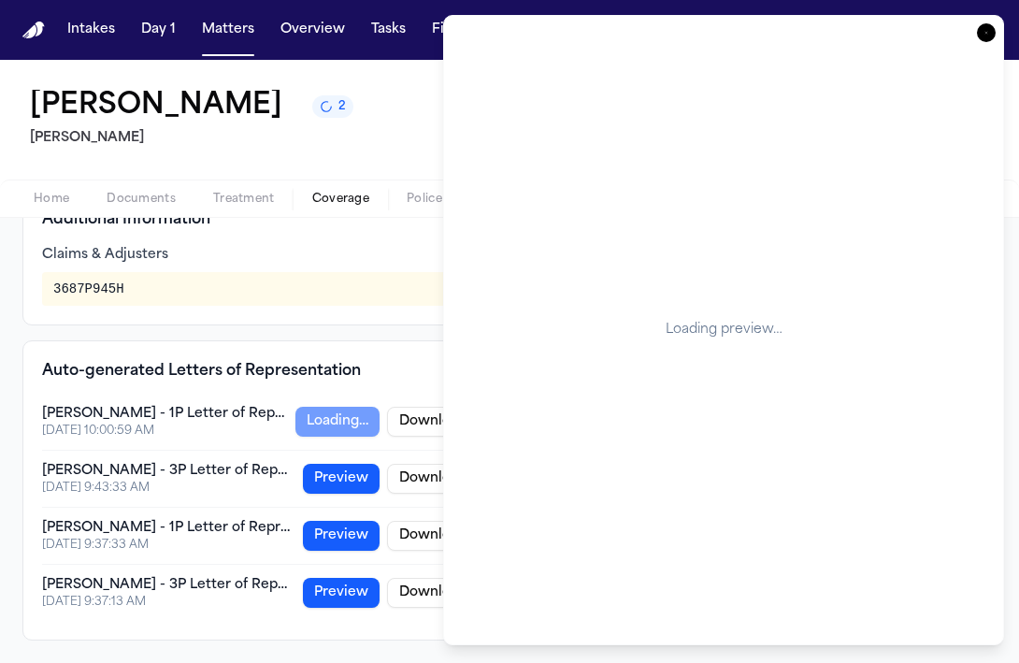
click at [982, 35] on icon "button" at bounding box center [986, 32] width 19 height 19
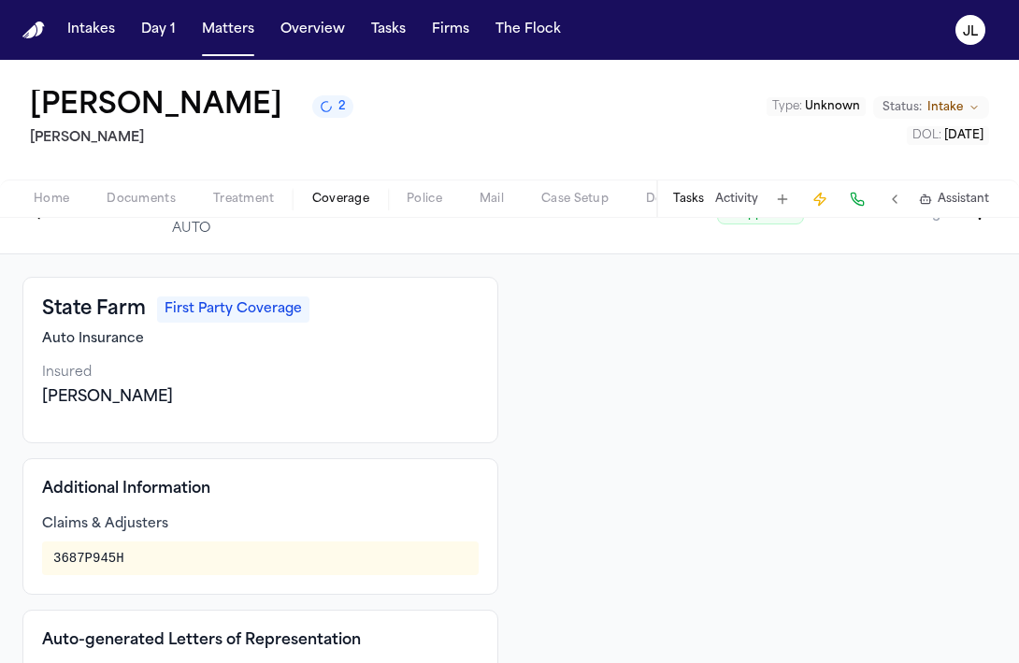
scroll to position [0, 0]
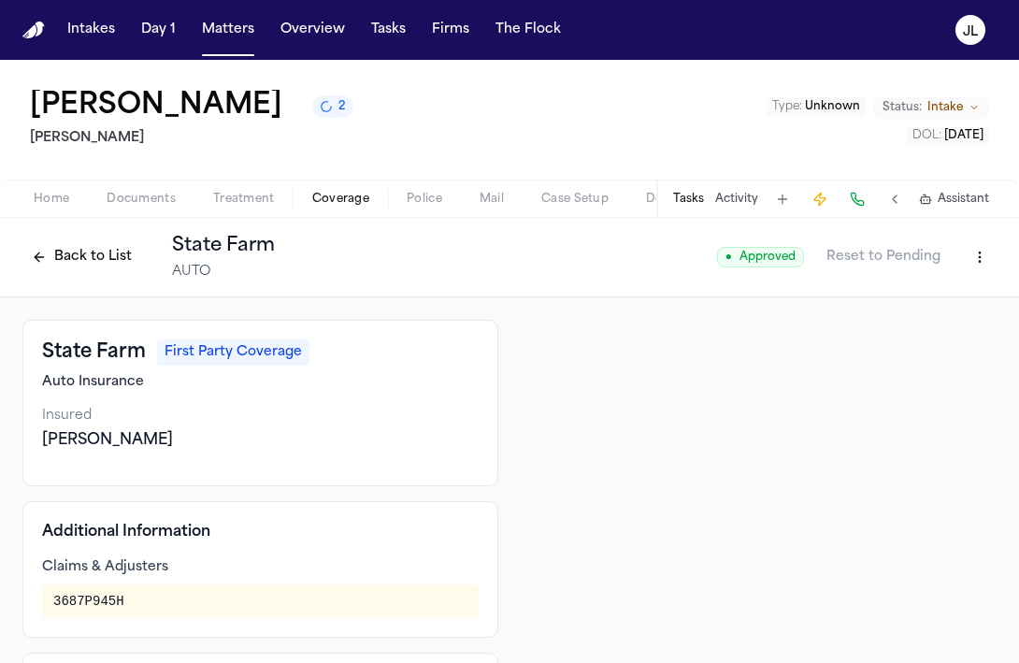
click at [53, 194] on span "Home" at bounding box center [52, 199] width 36 height 15
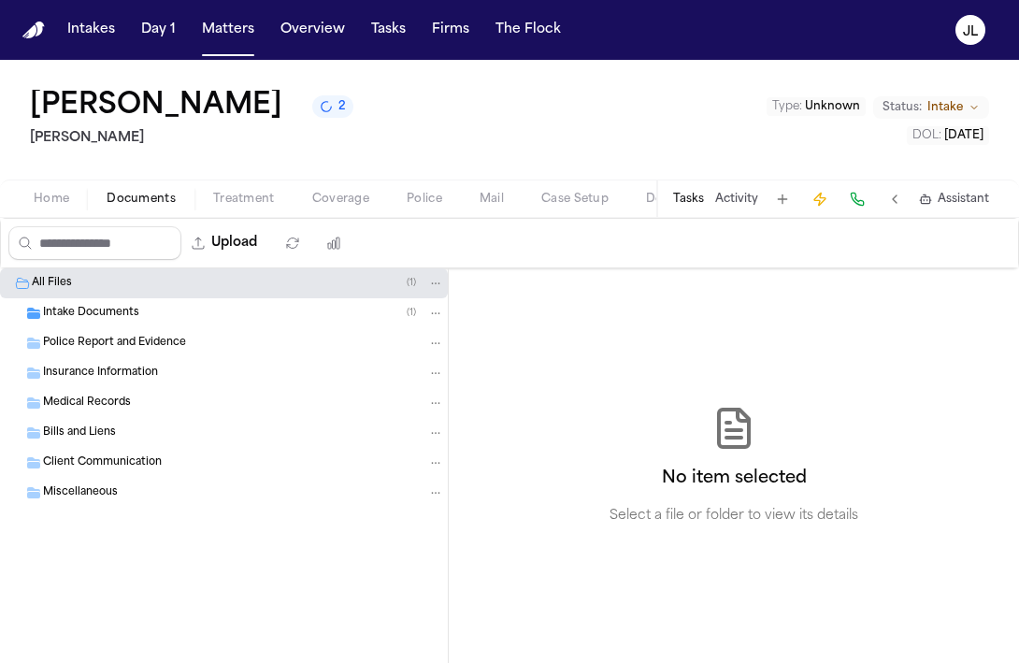
click at [131, 202] on span "Documents" at bounding box center [141, 199] width 69 height 15
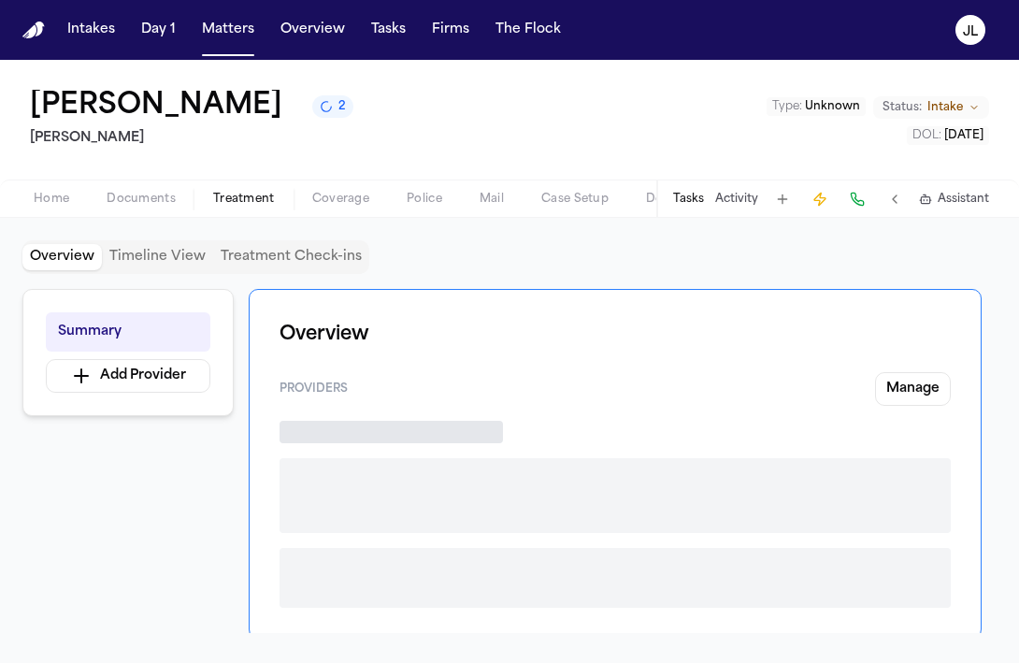
click at [220, 209] on span "button" at bounding box center [244, 209] width 84 height 2
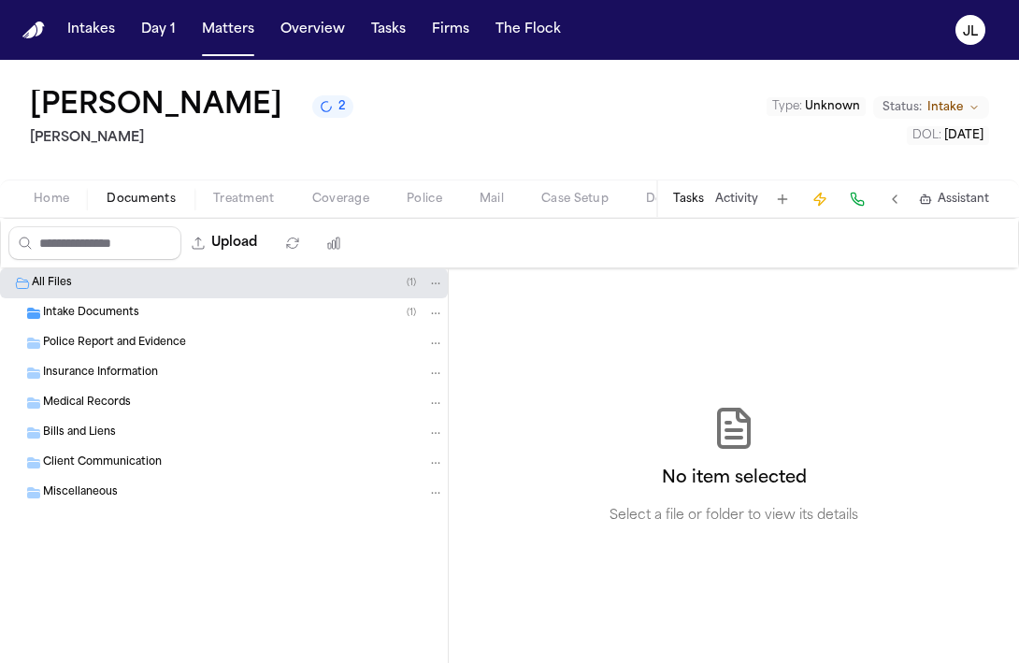
click at [166, 204] on span "Documents" at bounding box center [141, 199] width 69 height 15
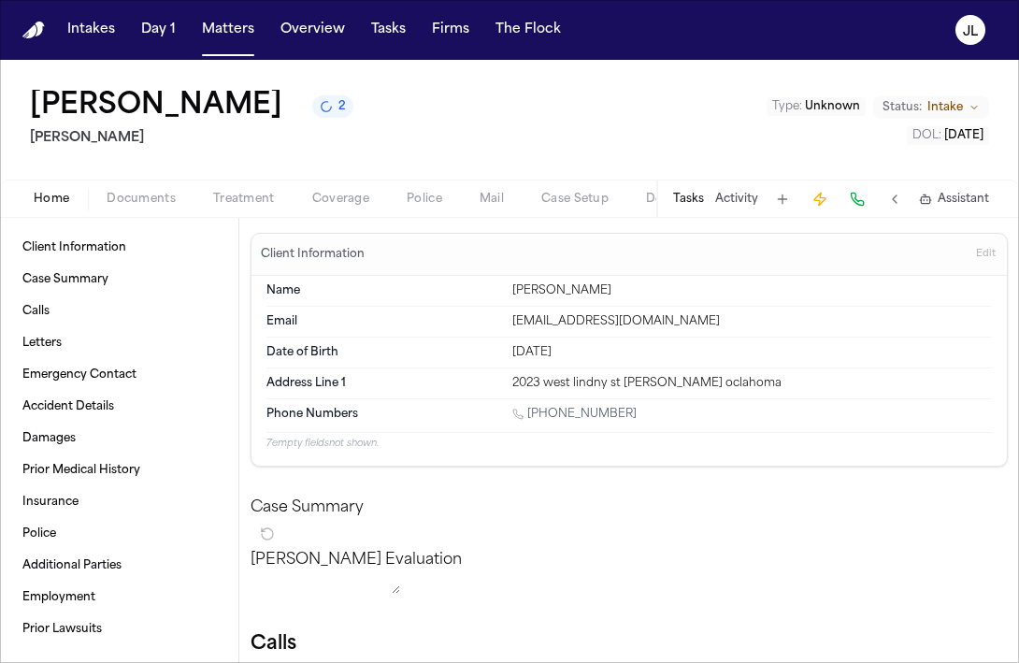
click at [69, 205] on button "Home" at bounding box center [51, 199] width 73 height 22
click at [353, 196] on span "Coverage" at bounding box center [340, 199] width 57 height 15
click at [53, 205] on span "Home" at bounding box center [52, 199] width 36 height 15
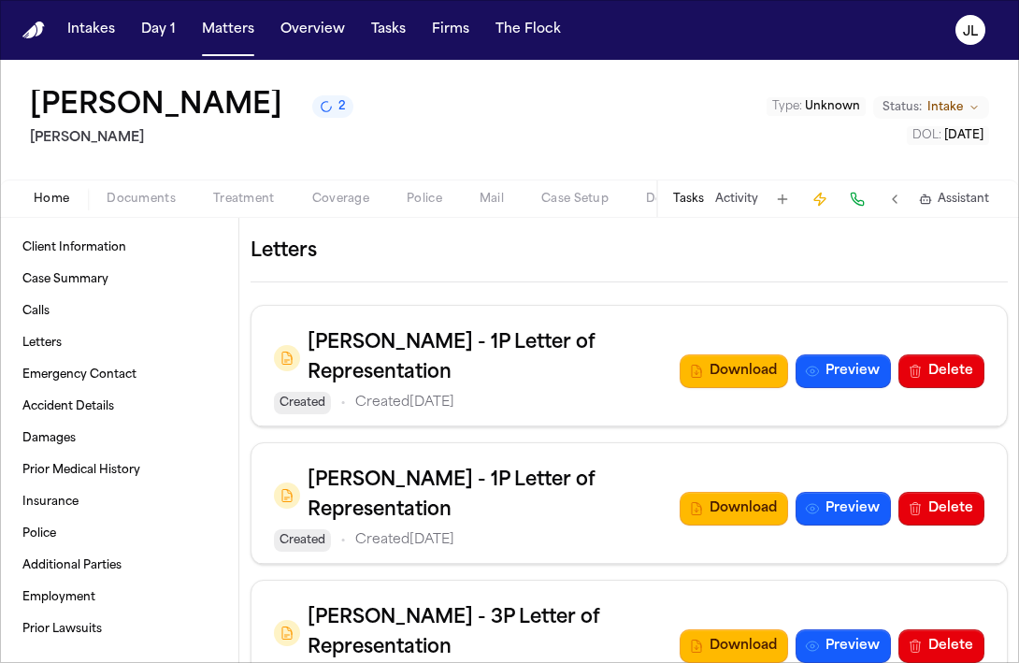
scroll to position [1607, 0]
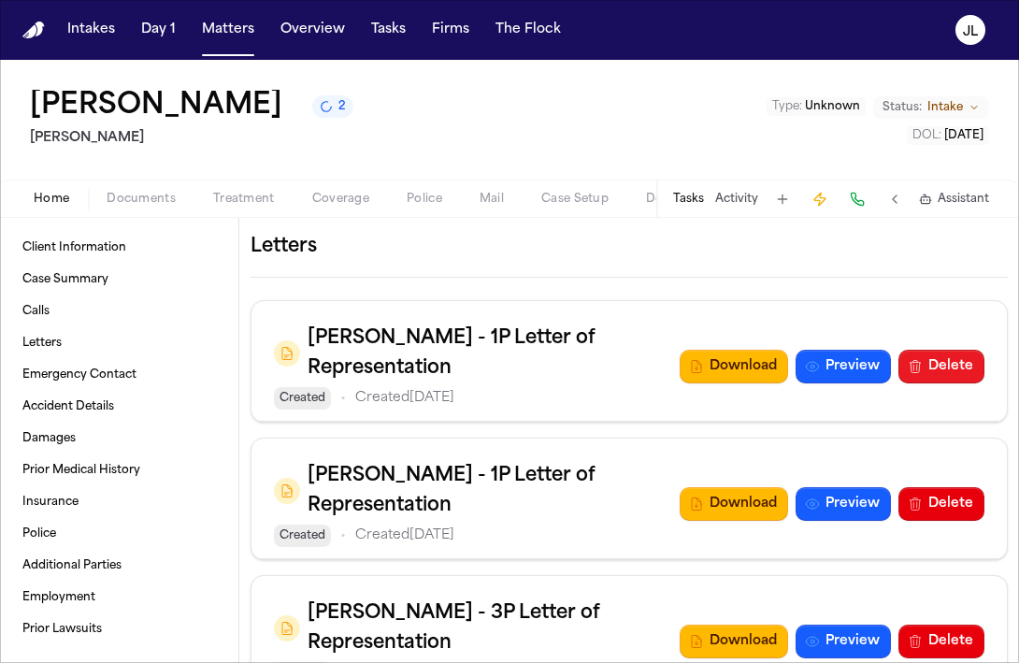
click at [925, 383] on button "Delete" at bounding box center [941, 367] width 86 height 34
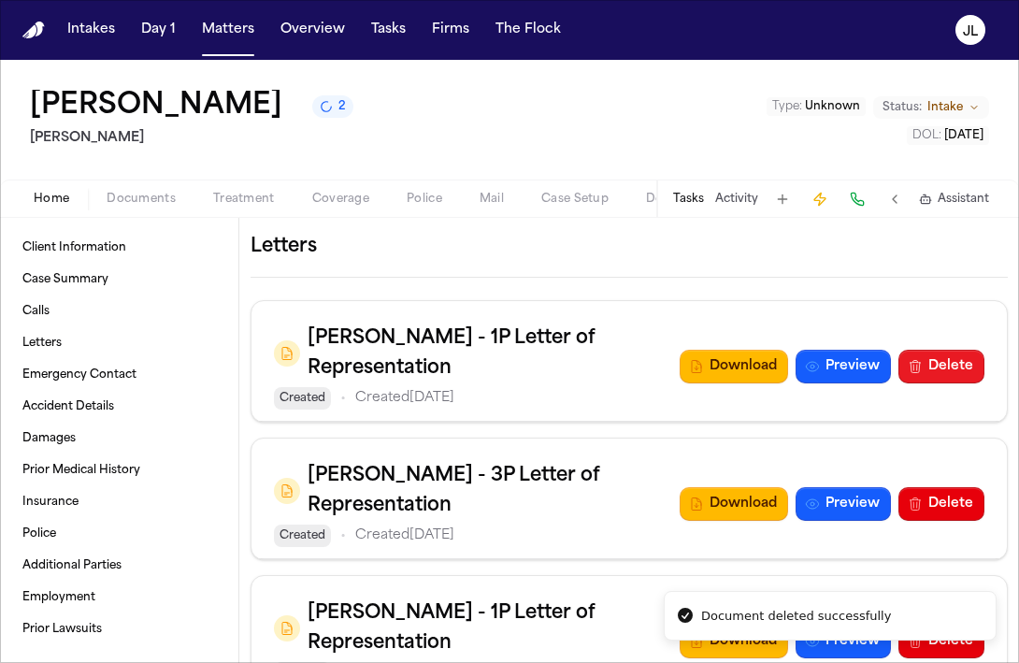
click at [953, 383] on button "Delete" at bounding box center [941, 367] width 86 height 34
click at [940, 383] on button "Delete" at bounding box center [941, 367] width 86 height 34
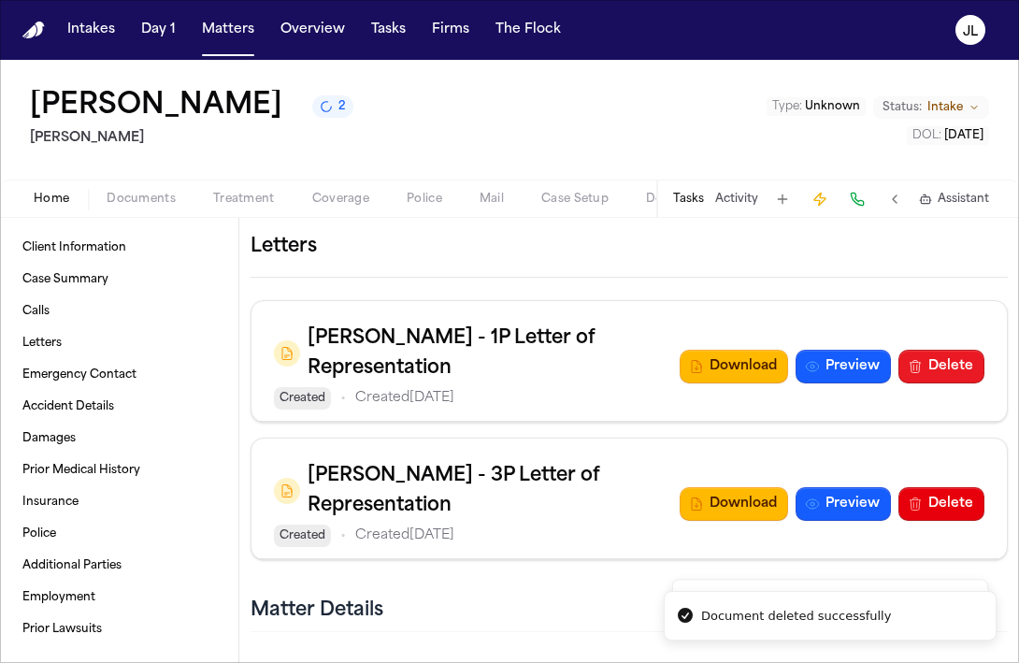
click at [946, 383] on button "Delete" at bounding box center [941, 367] width 86 height 34
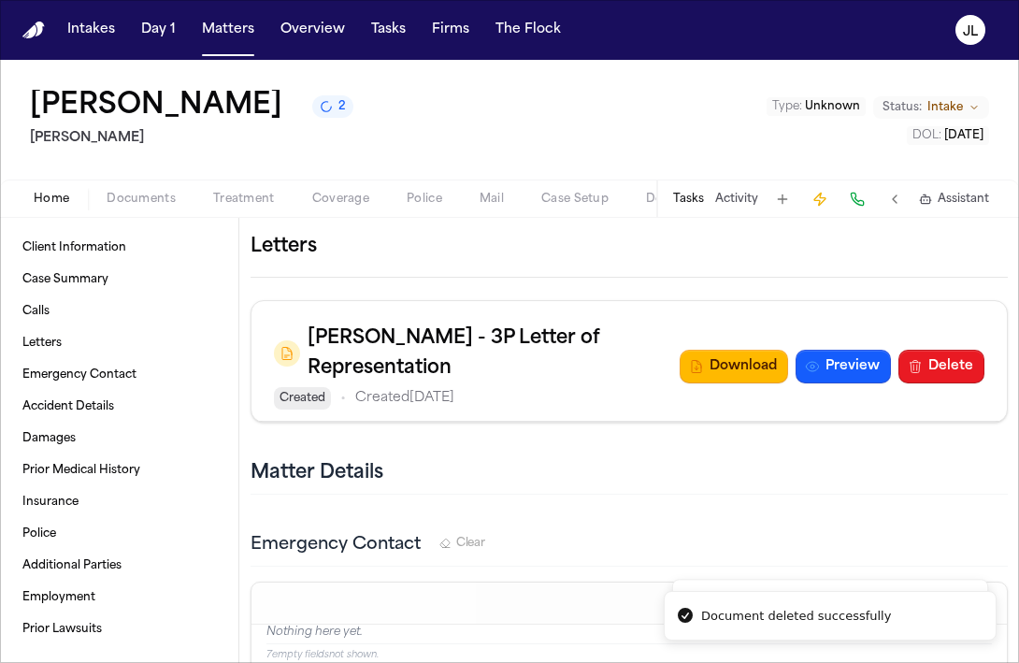
click at [961, 383] on button "Delete" at bounding box center [941, 367] width 86 height 34
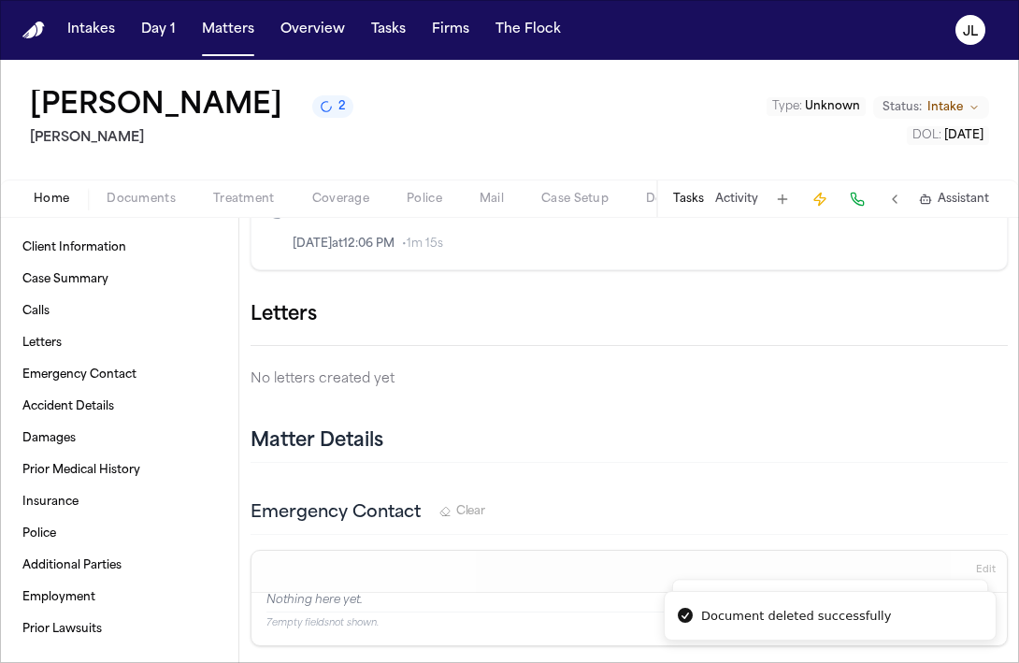
scroll to position [1327, 0]
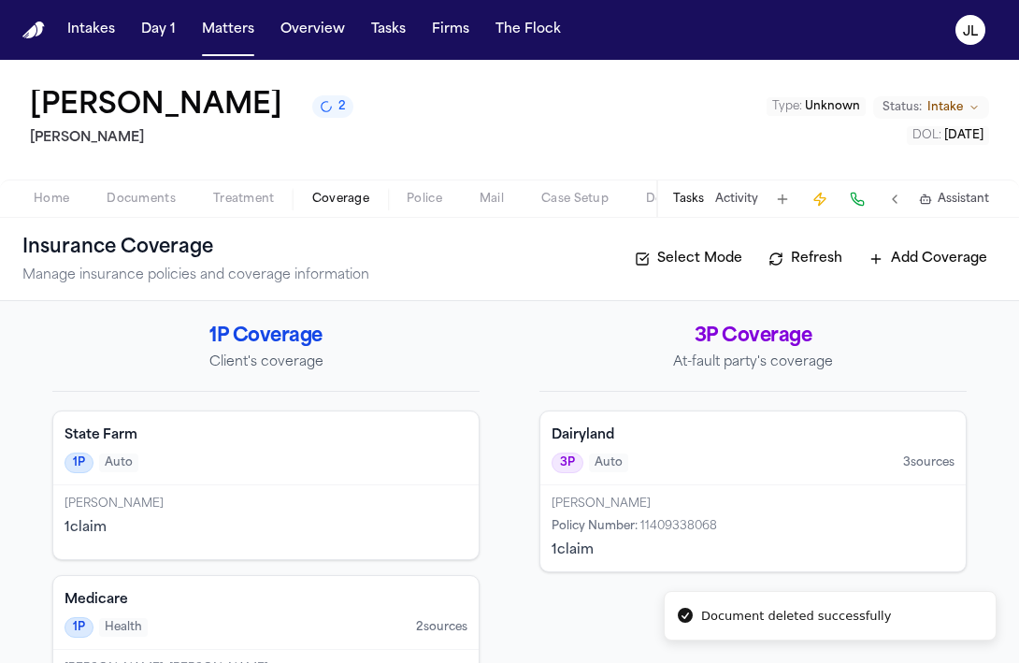
click at [331, 207] on span "Coverage" at bounding box center [340, 199] width 57 height 15
click at [332, 443] on h4 "State Farm" at bounding box center [266, 435] width 403 height 19
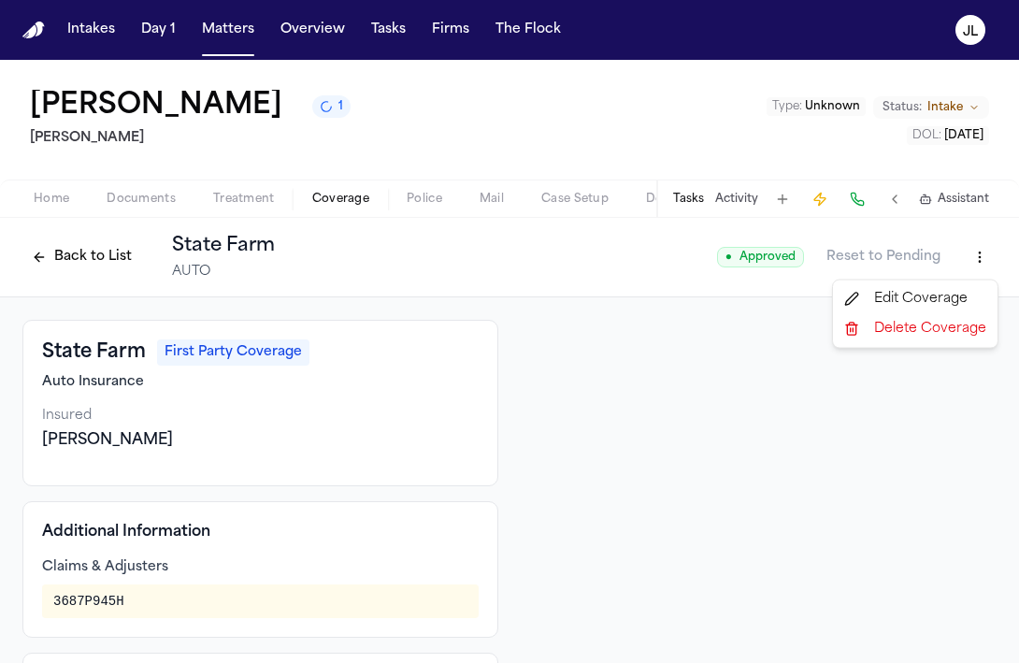
click at [979, 267] on html "Intakes Day 1 Matters Overview Tasks Firms The Flock JL Loretta Johnson 1 Hecht…" at bounding box center [509, 331] width 1019 height 663
click at [848, 196] on button at bounding box center [857, 199] width 26 height 26
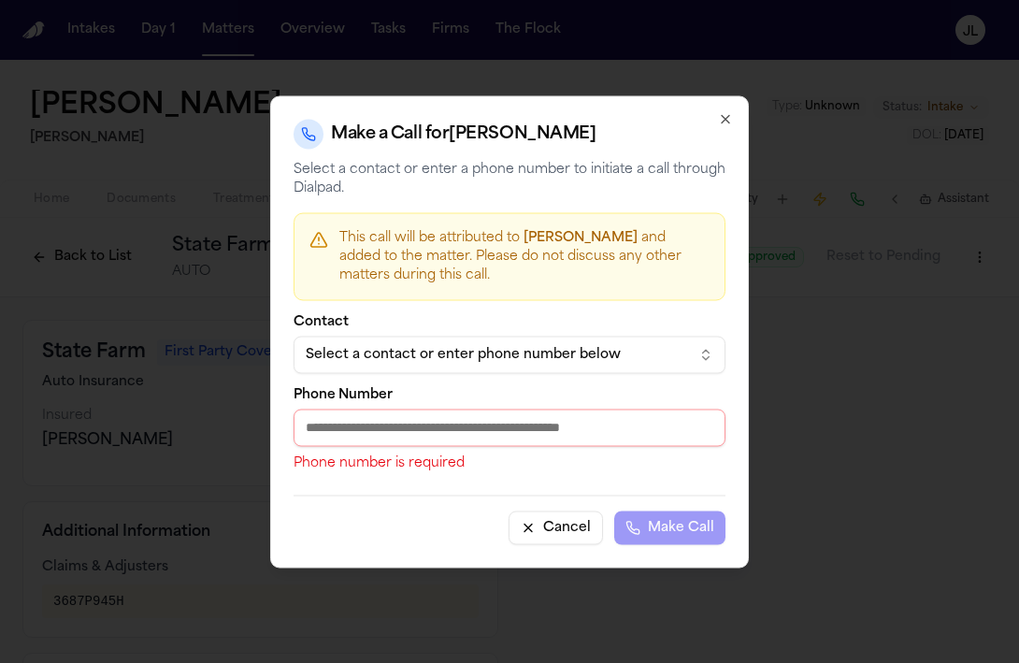
click at [531, 359] on div "Select a contact or enter phone number below" at bounding box center [495, 354] width 378 height 19
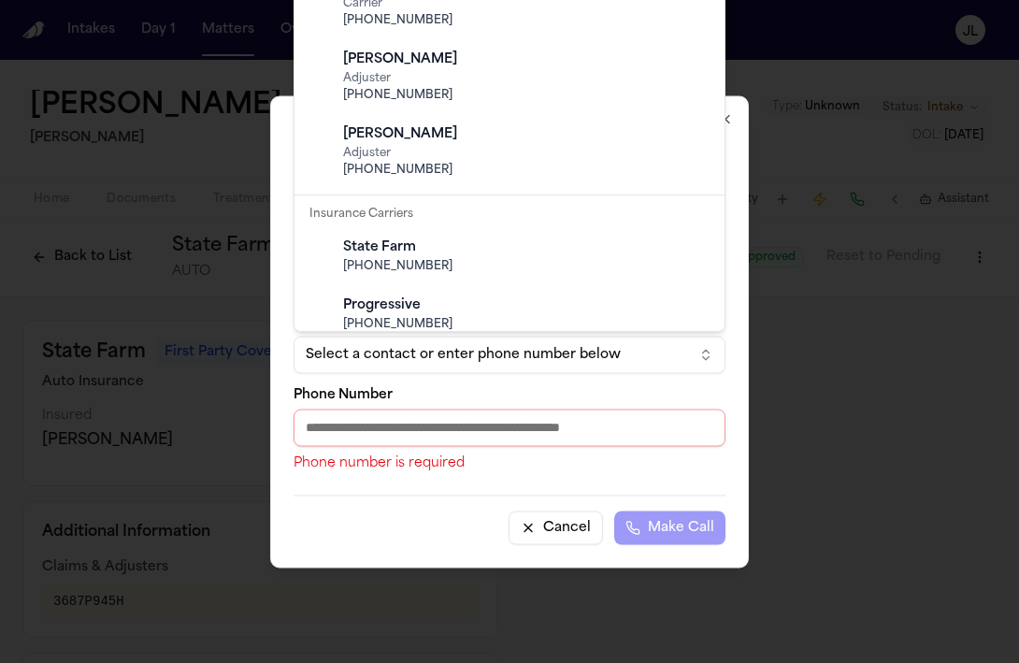
scroll to position [319, 0]
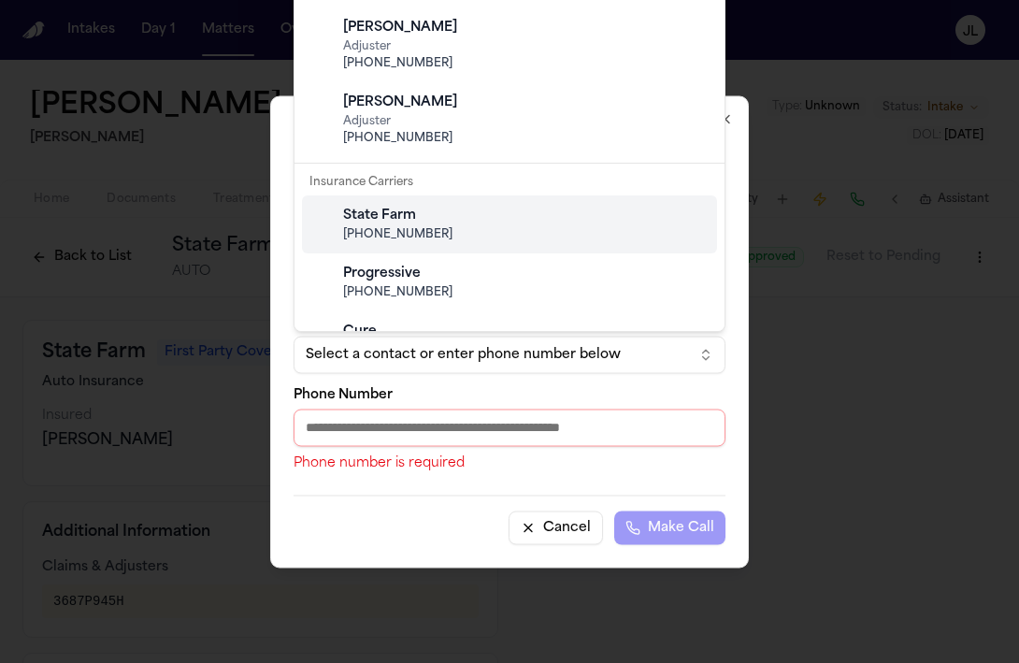
click at [498, 217] on div "State Farm" at bounding box center [524, 216] width 363 height 19
type input "**********"
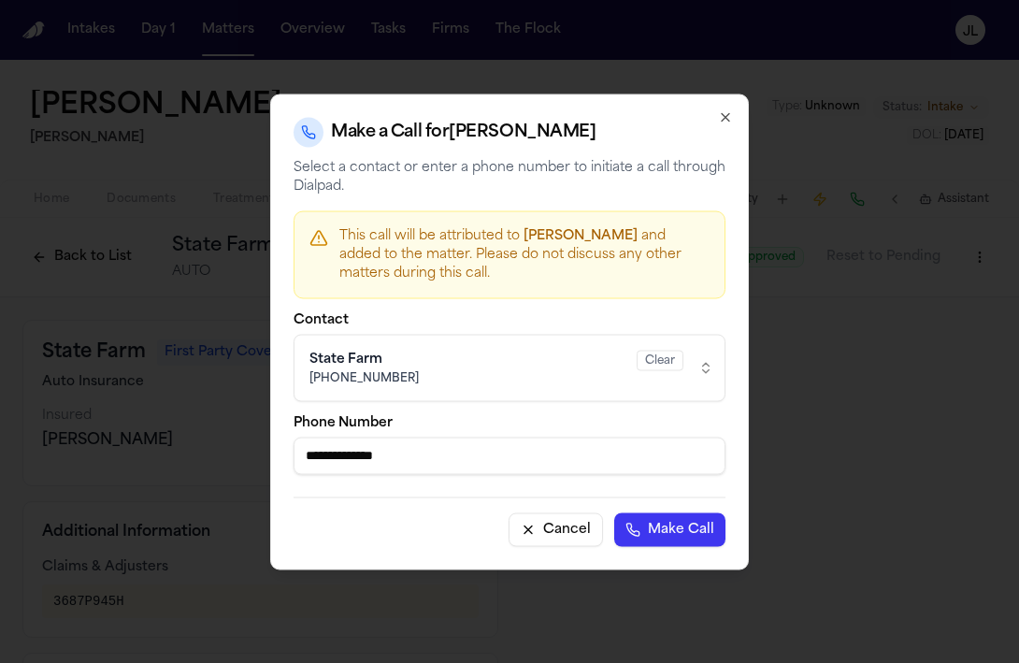
click at [660, 528] on button "Make Call" at bounding box center [669, 529] width 111 height 34
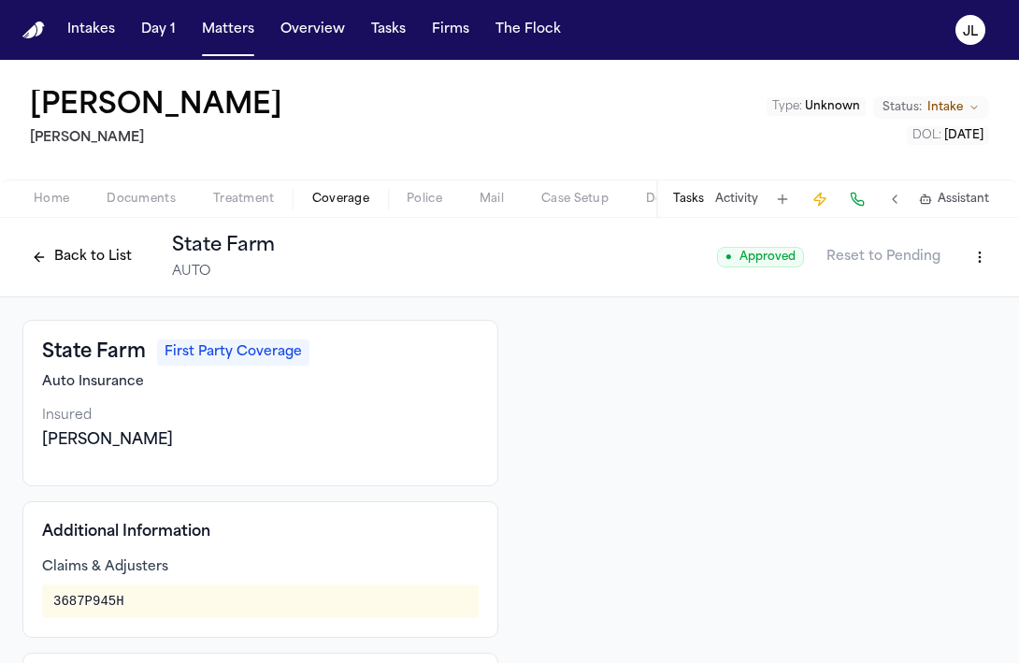
click at [976, 275] on div "Back to List State Farm AUTO ● Approved Reset to Pending" at bounding box center [509, 257] width 974 height 49
click at [976, 264] on html "Intakes Day 1 Matters Overview Tasks Firms The Flock JL Loretta Johnson Hecht T…" at bounding box center [509, 331] width 1019 height 663
click at [953, 288] on div "Edit Coverage" at bounding box center [915, 297] width 157 height 30
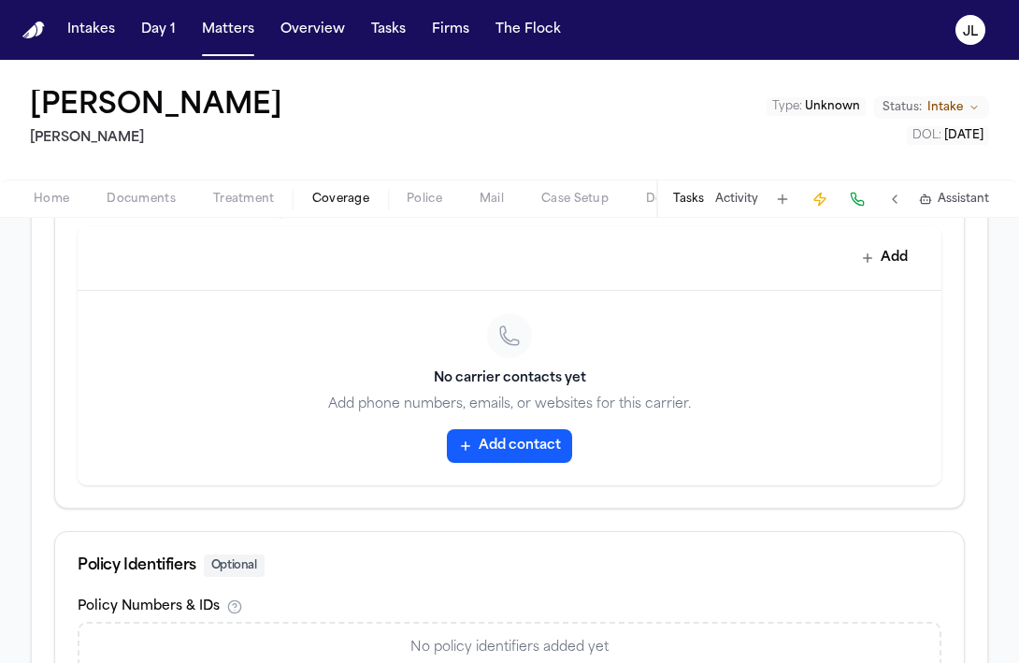
scroll to position [864, 0]
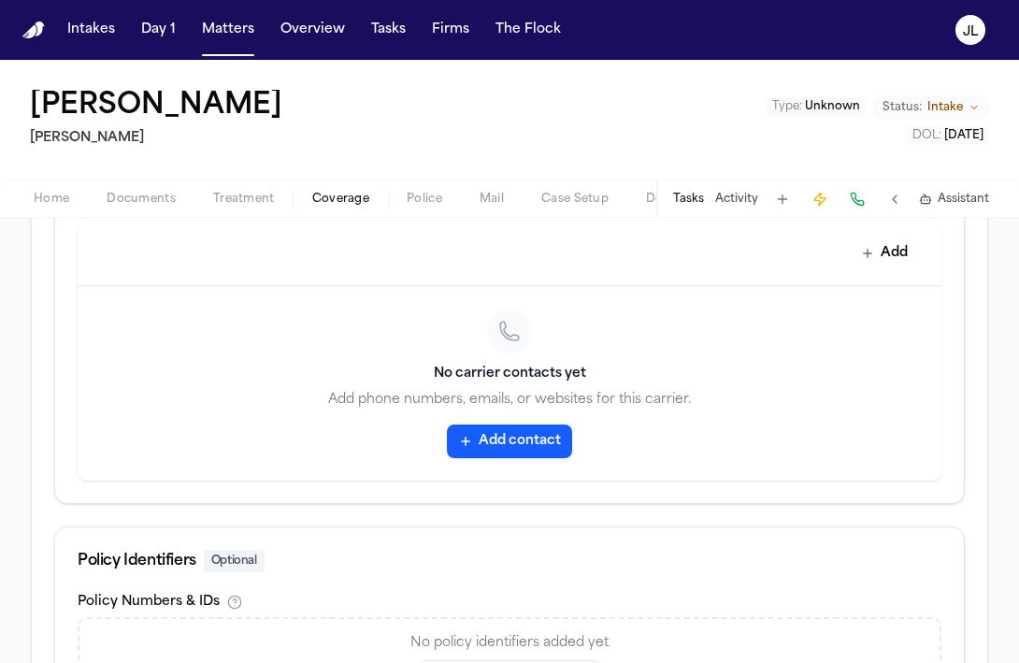
click at [855, 195] on button at bounding box center [857, 199] width 26 height 26
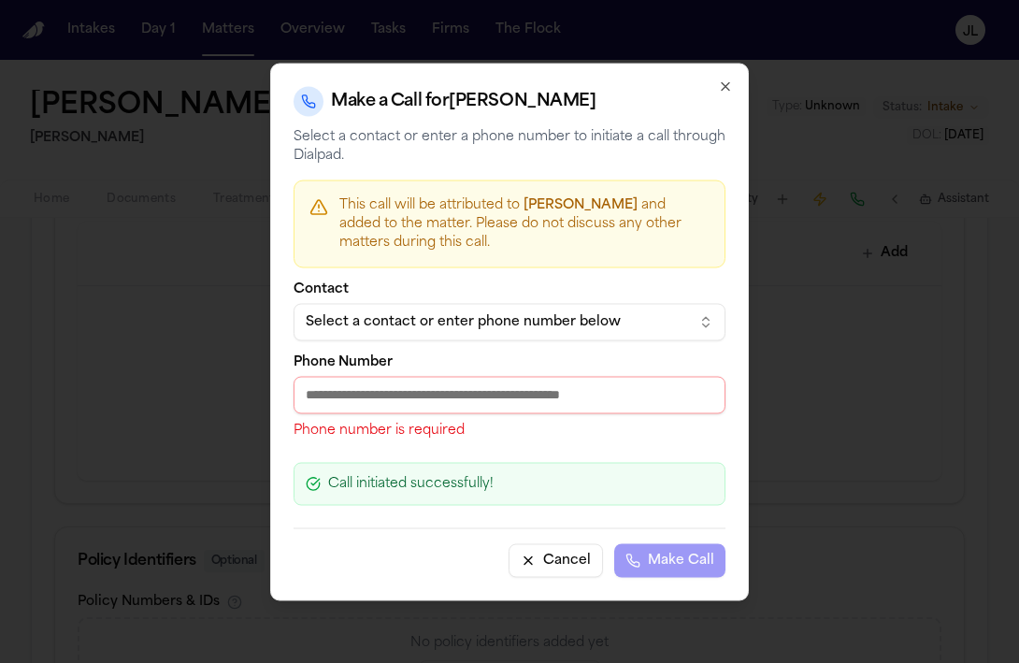
click at [414, 332] on button "Select a contact or enter phone number below" at bounding box center [510, 321] width 432 height 37
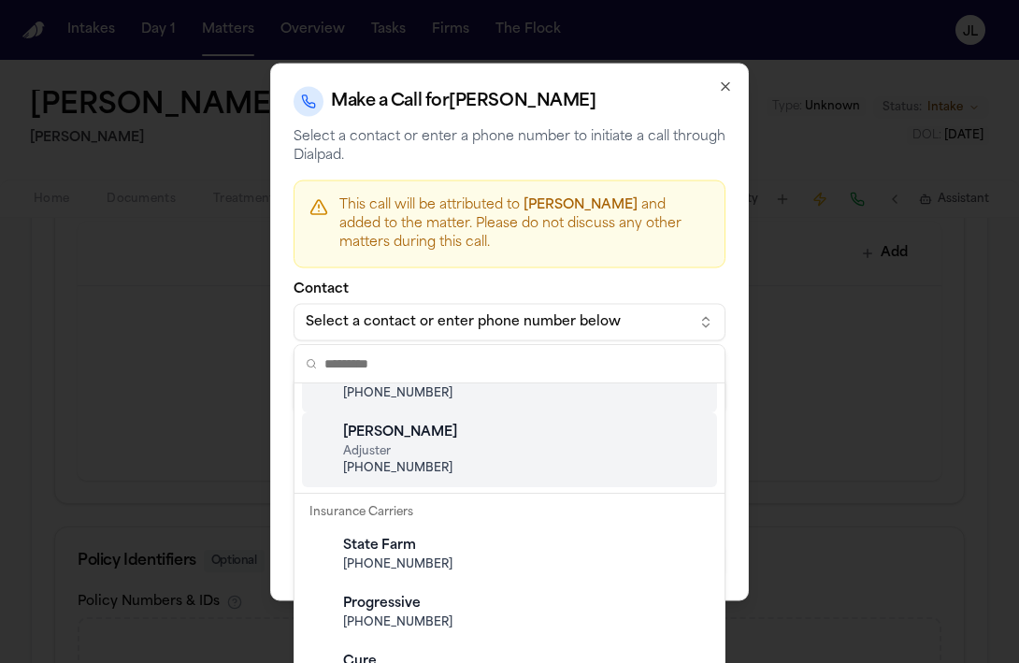
scroll to position [449, 0]
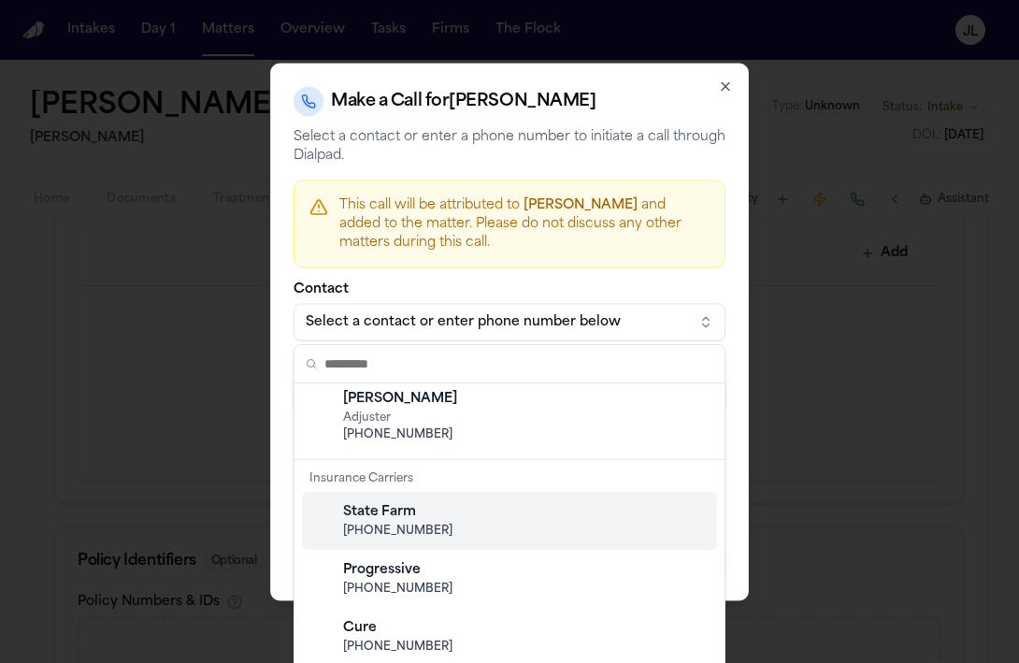
click at [386, 530] on span "[PHONE_NUMBER]" at bounding box center [524, 531] width 363 height 15
type input "**********"
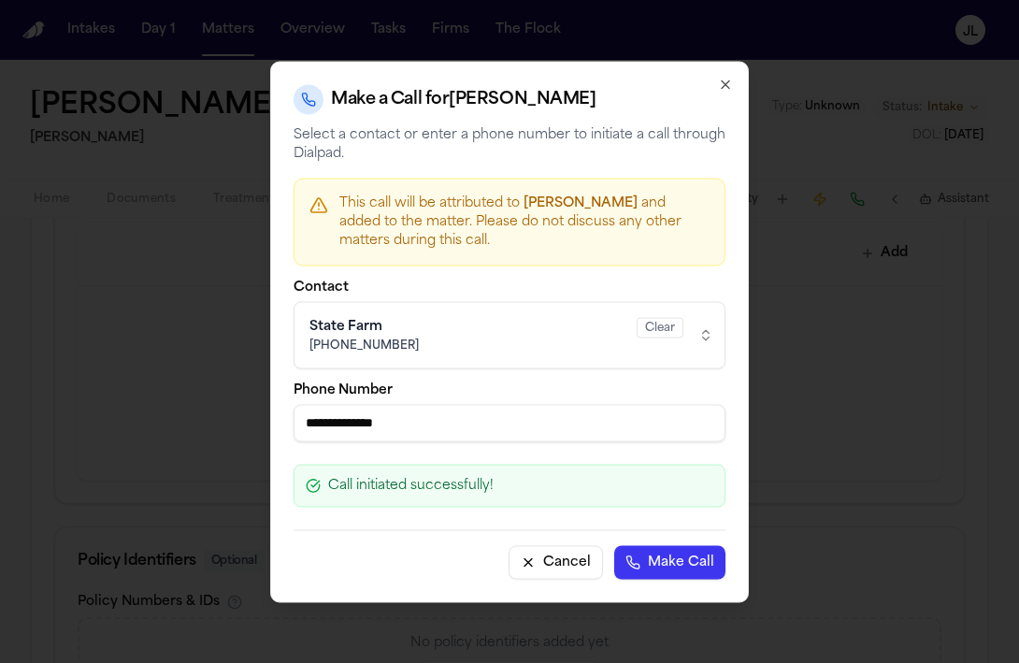
drag, startPoint x: 432, startPoint y: 425, endPoint x: 286, endPoint y: 418, distance: 146.0
click at [287, 418] on div "**********" at bounding box center [509, 331] width 479 height 541
click at [653, 570] on button "Make Call" at bounding box center [669, 562] width 111 height 34
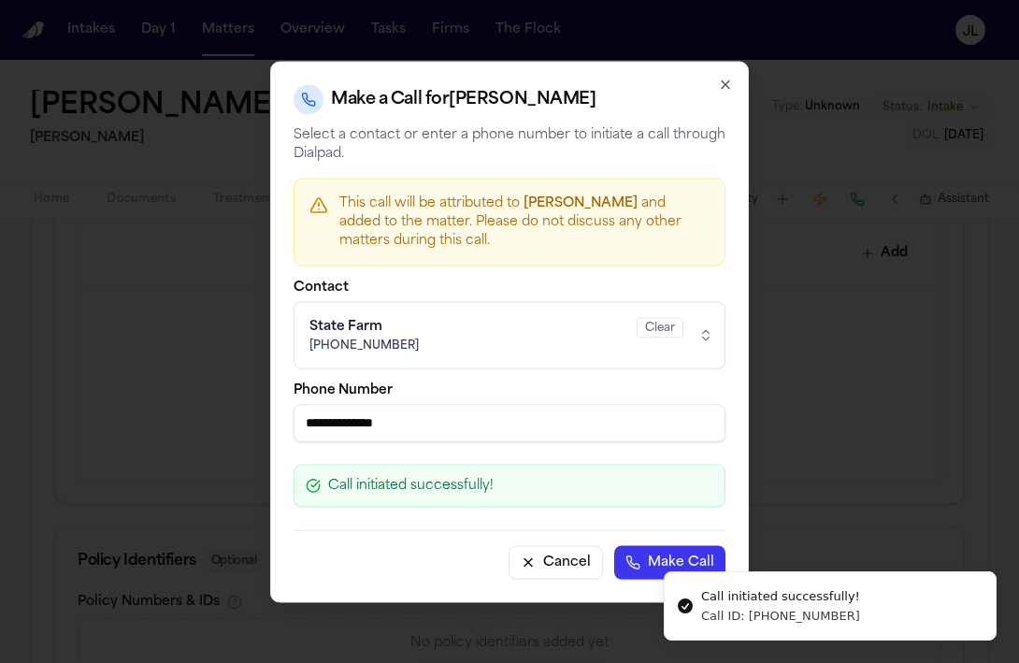
click at [729, 78] on icon "button" at bounding box center [725, 84] width 15 height 15
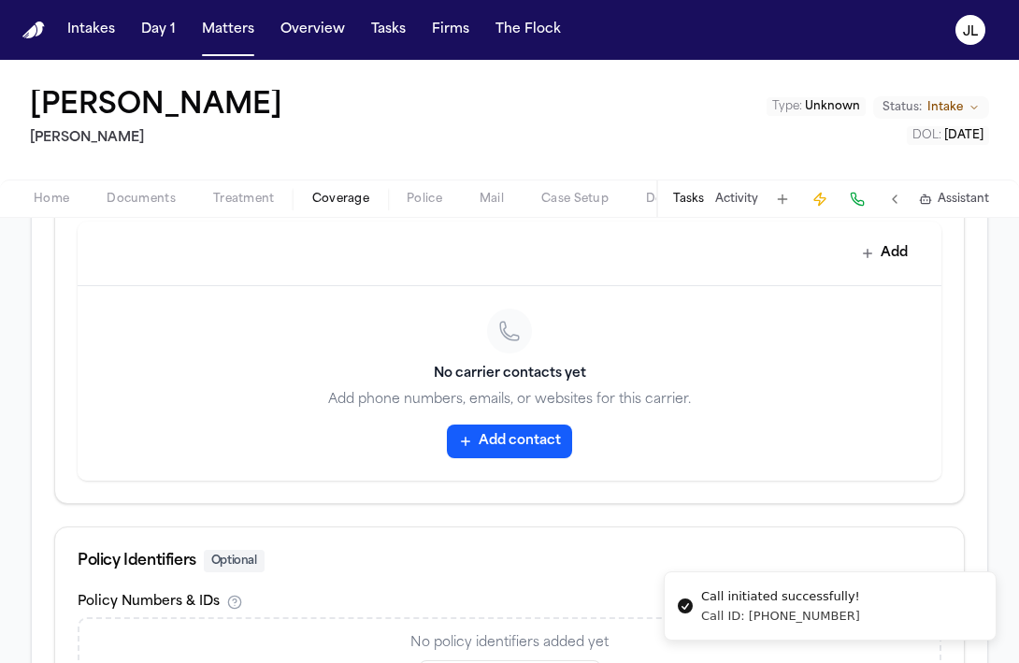
click at [527, 444] on button "Add contact" at bounding box center [509, 441] width 125 height 34
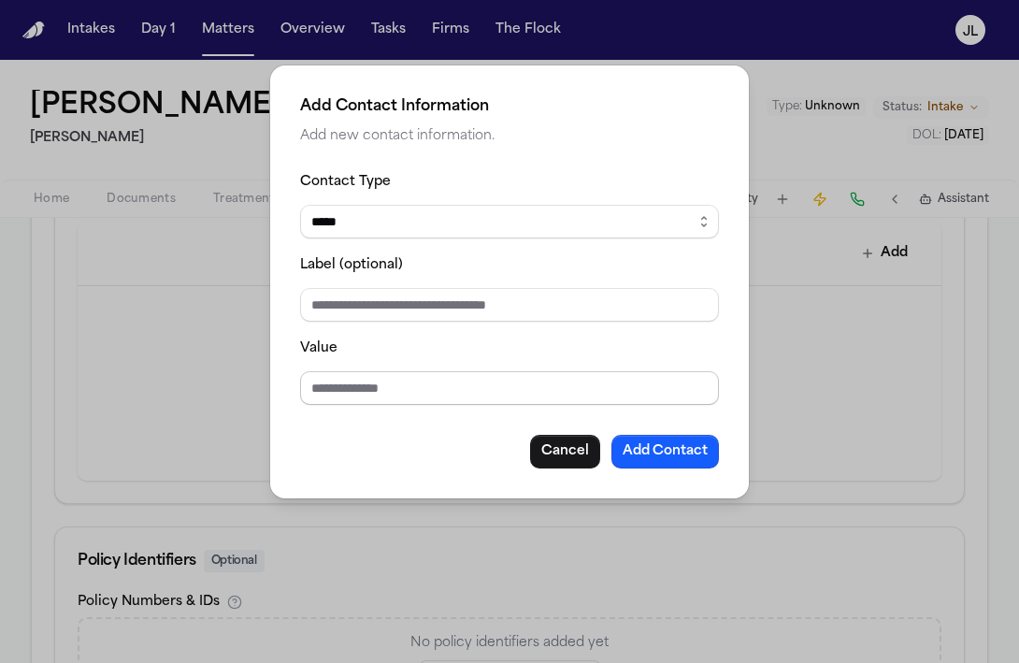
click at [375, 377] on input "Value" at bounding box center [509, 388] width 419 height 34
paste input "**********"
type input "**********"
click at [653, 455] on button "Add Contact" at bounding box center [665, 452] width 108 height 34
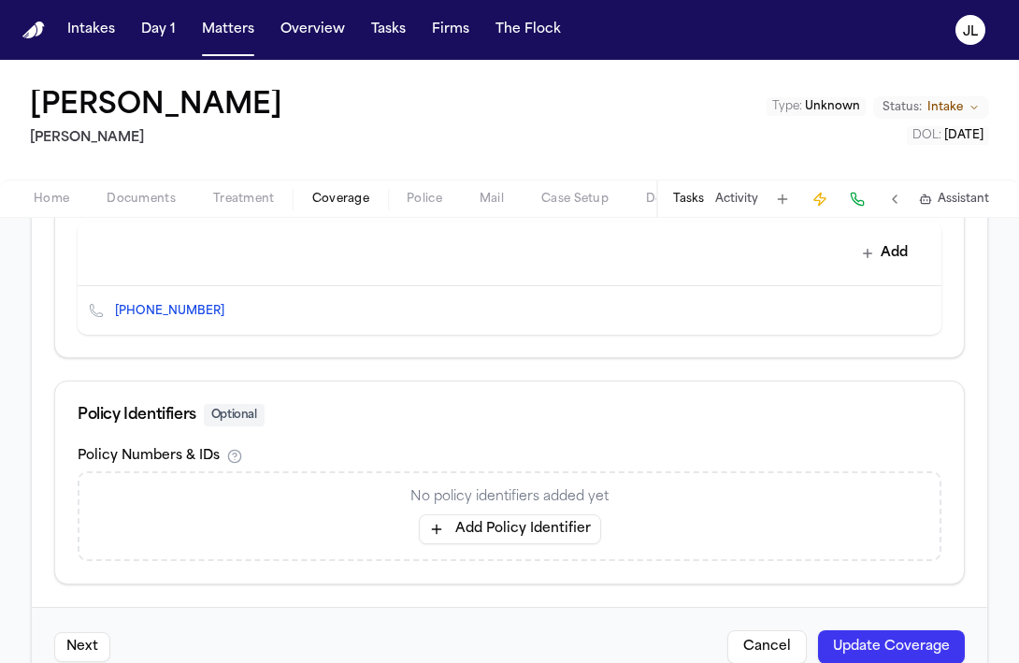
scroll to position [911, 0]
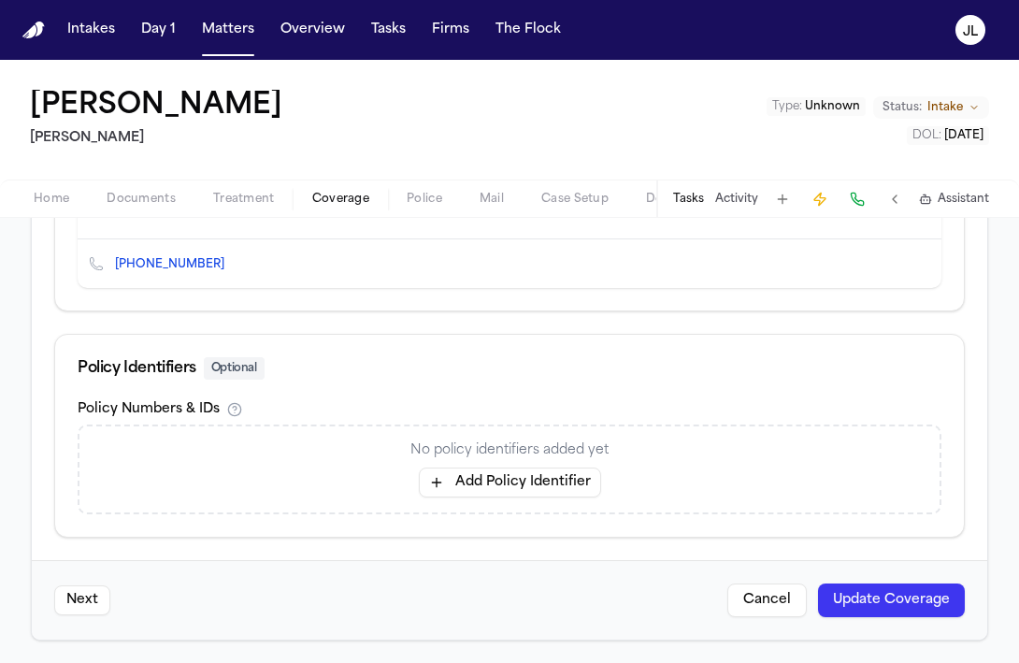
click at [910, 601] on button "Update Coverage" at bounding box center [891, 600] width 147 height 34
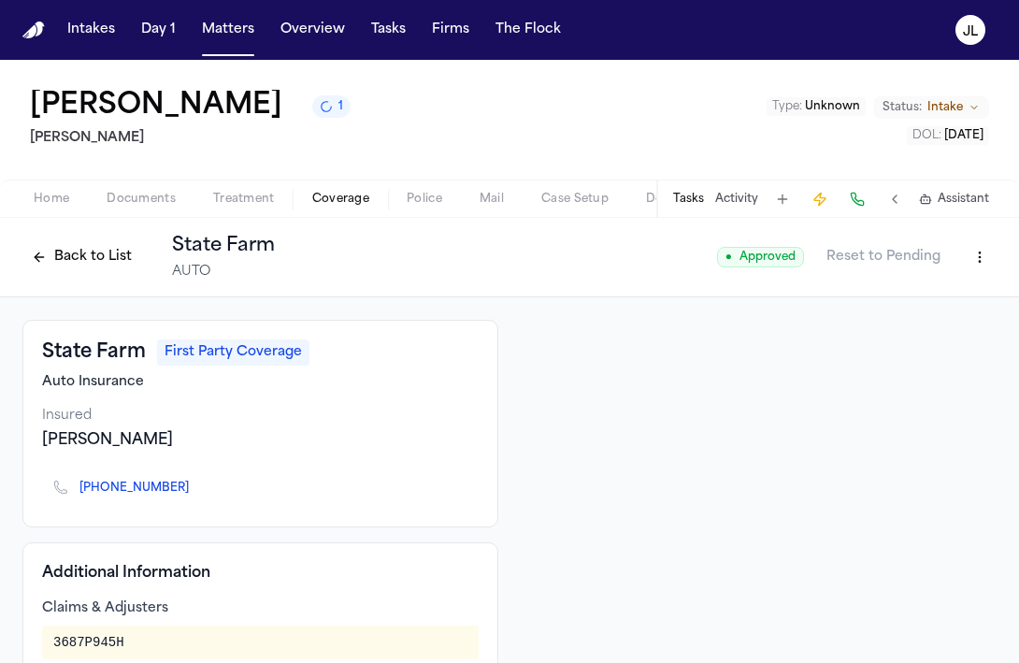
click at [53, 261] on button "Back to List" at bounding box center [81, 257] width 119 height 30
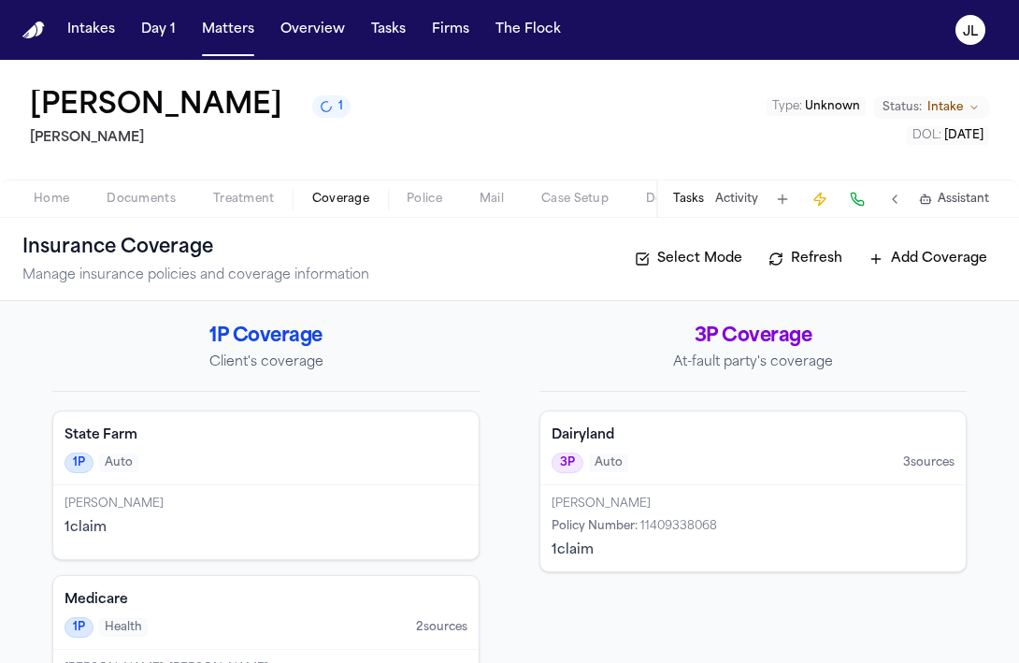
click at [288, 444] on h4 "State Farm" at bounding box center [266, 435] width 403 height 19
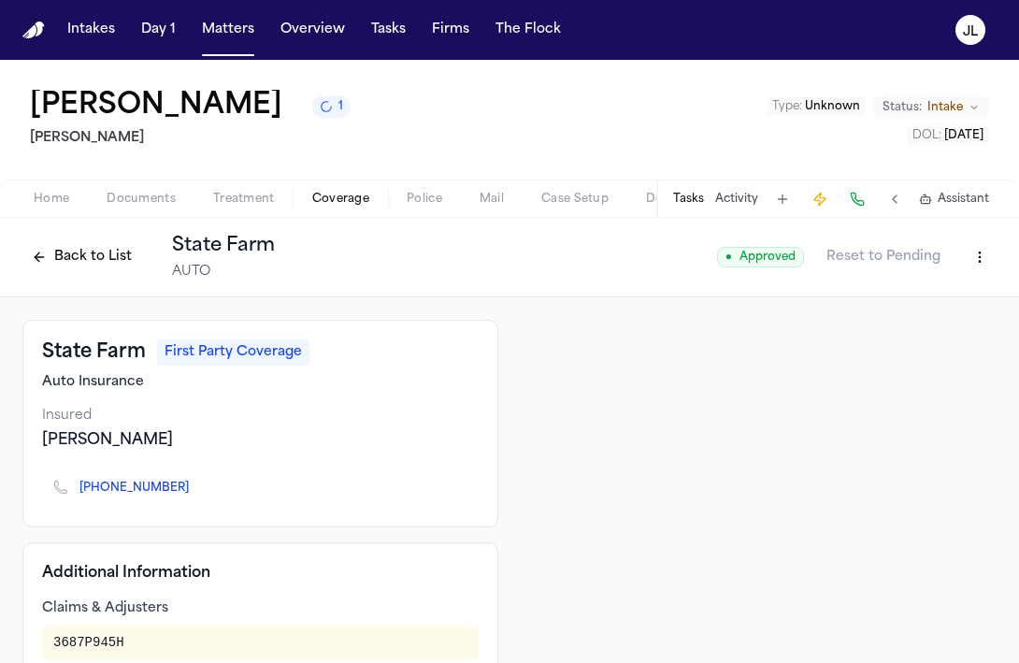
click at [975, 263] on html "Intakes Day 1 Matters Overview Tasks Firms The Flock JL Loretta Johnson 1 Hecht…" at bounding box center [509, 331] width 1019 height 663
click at [927, 301] on div "Edit Coverage" at bounding box center [915, 299] width 157 height 30
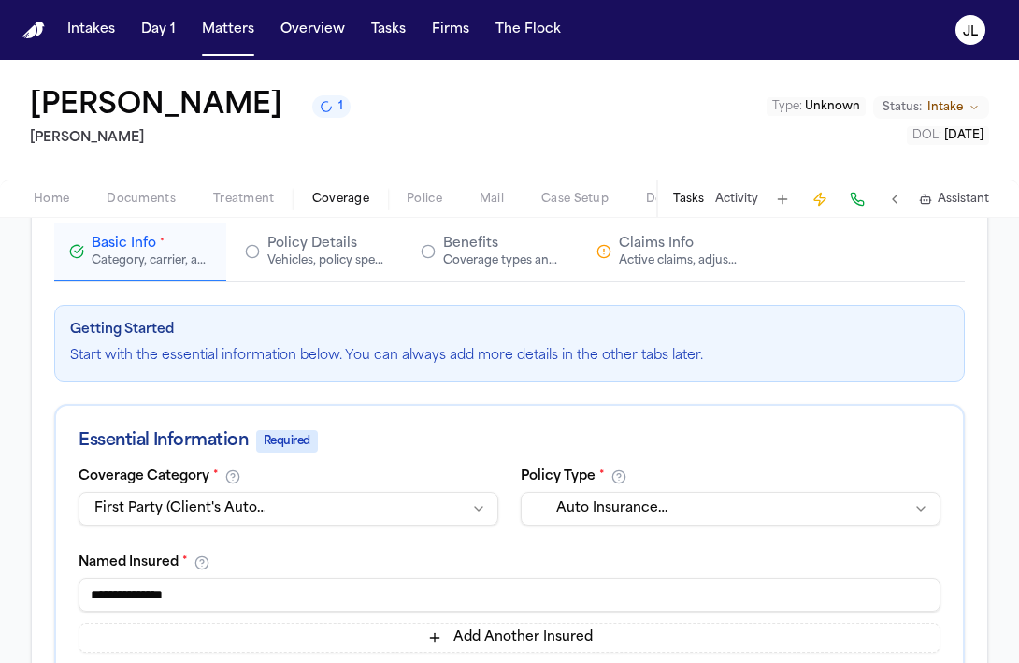
click at [686, 259] on div "Active claims, adjusters, and subrogation details" at bounding box center [679, 260] width 120 height 15
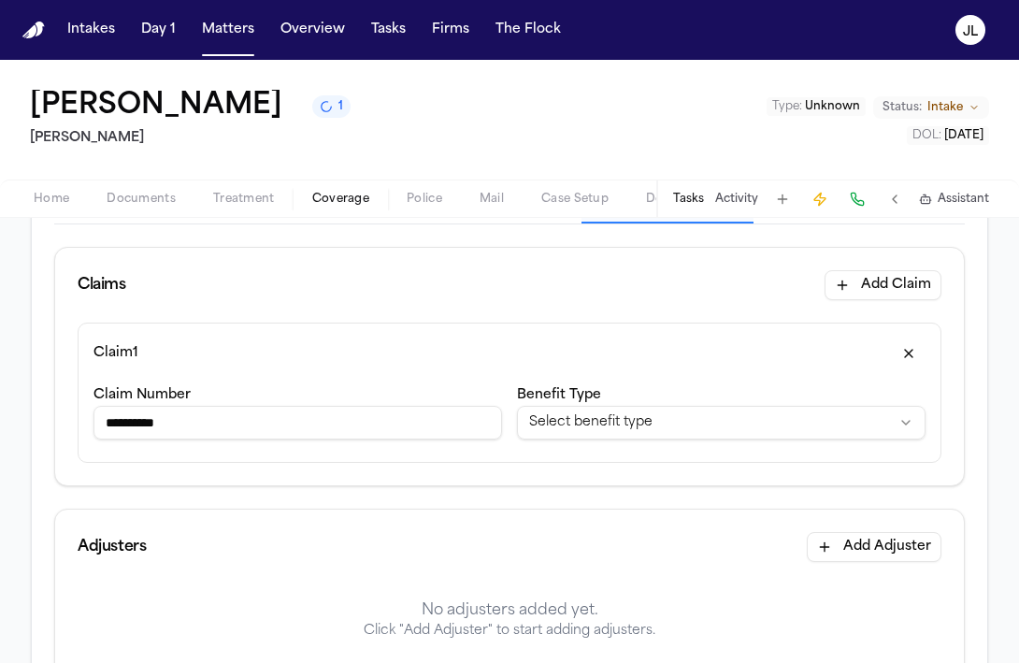
scroll to position [212, 0]
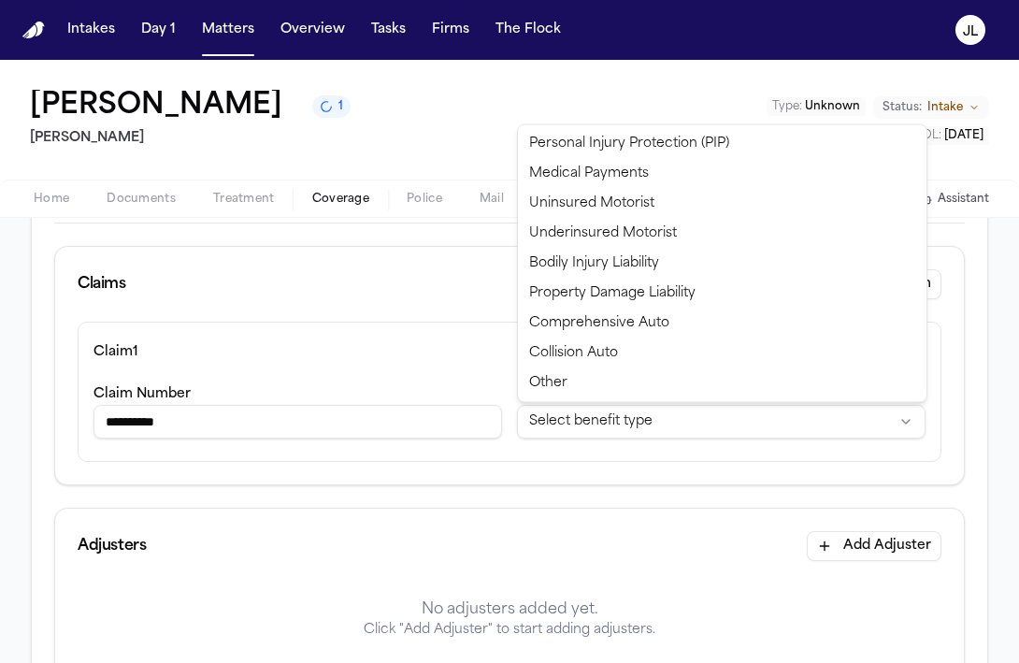
click at [571, 424] on html "**********" at bounding box center [509, 331] width 1019 height 663
select select "**********"
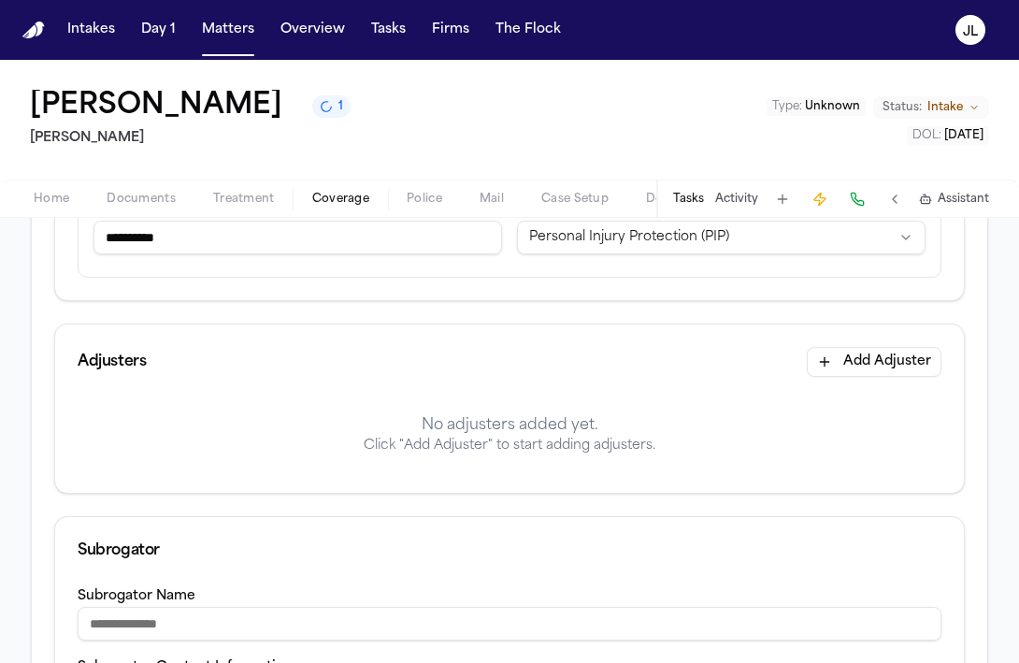
scroll to position [399, 0]
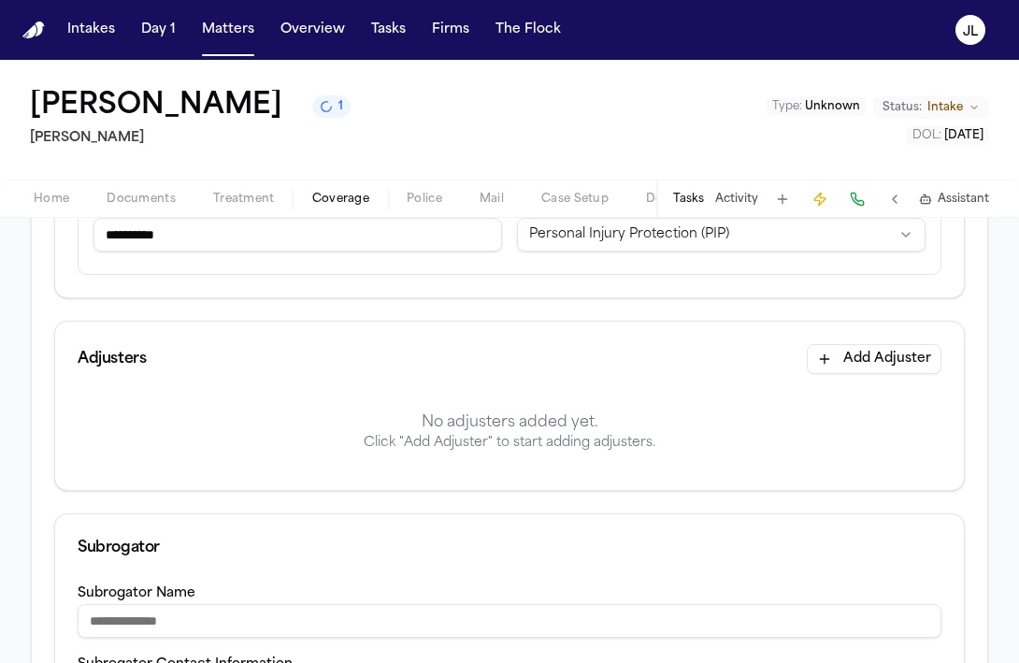
click at [887, 368] on button "Add Adjuster" at bounding box center [874, 359] width 135 height 30
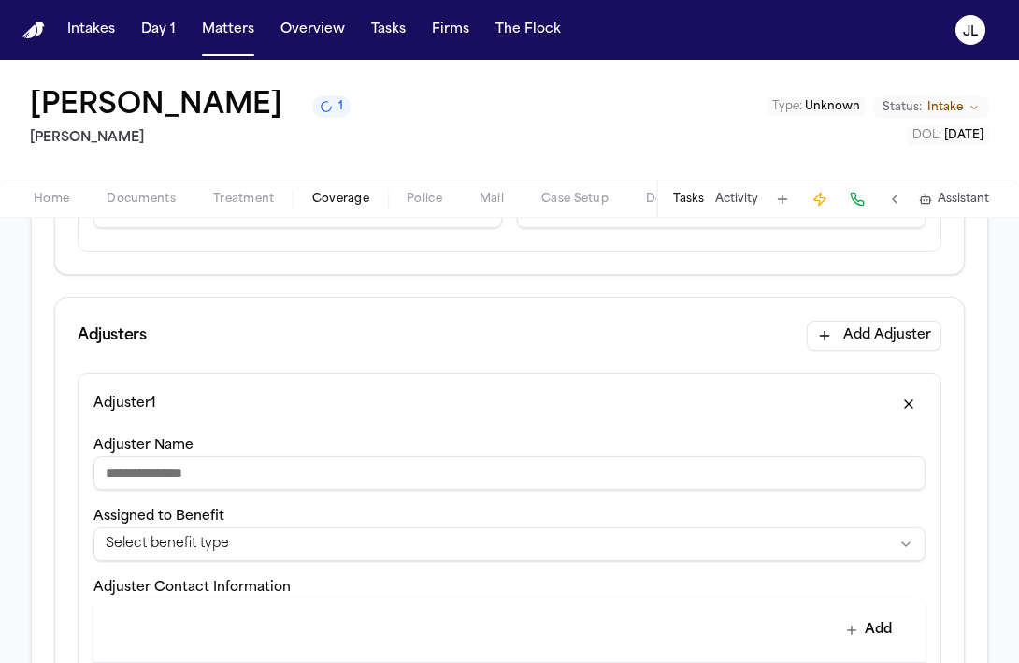
scroll to position [50, 0]
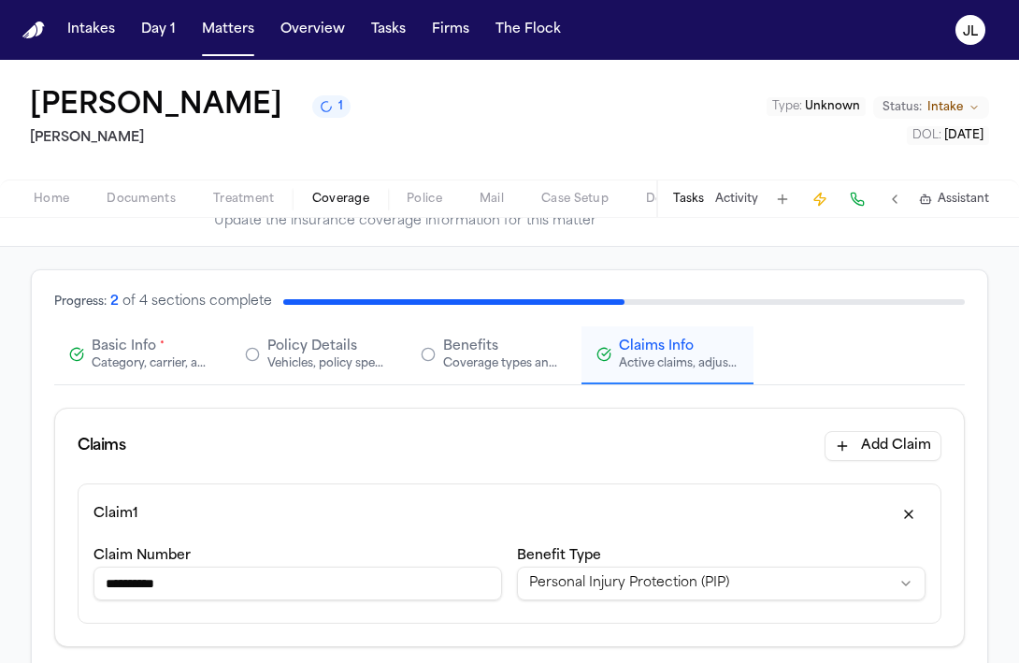
click at [122, 352] on span "Basic Info" at bounding box center [124, 346] width 65 height 19
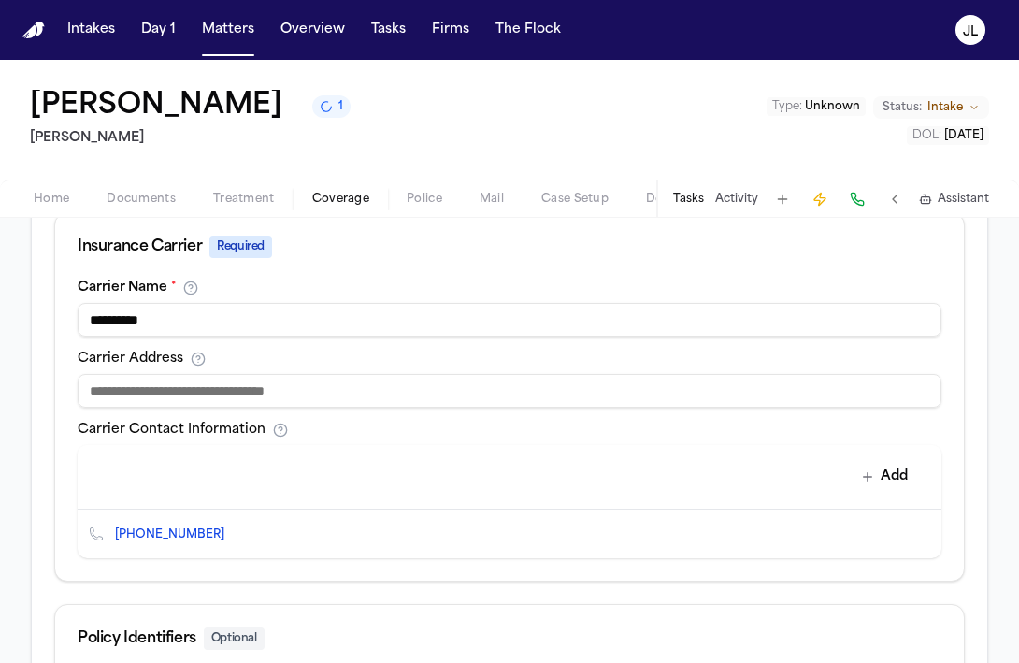
scroll to position [656, 0]
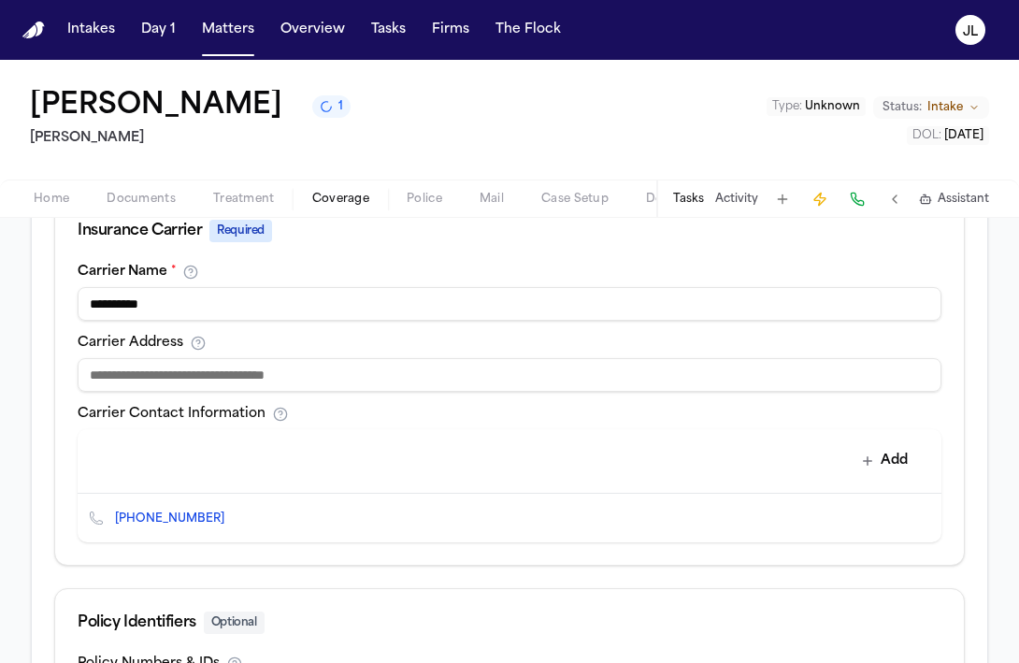
click at [260, 375] on input at bounding box center [510, 375] width 864 height 34
paste input "**********"
type input "**********"
drag, startPoint x: 346, startPoint y: 367, endPoint x: 69, endPoint y: 365, distance: 276.7
click at [69, 366] on div "**********" at bounding box center [509, 415] width 909 height 300
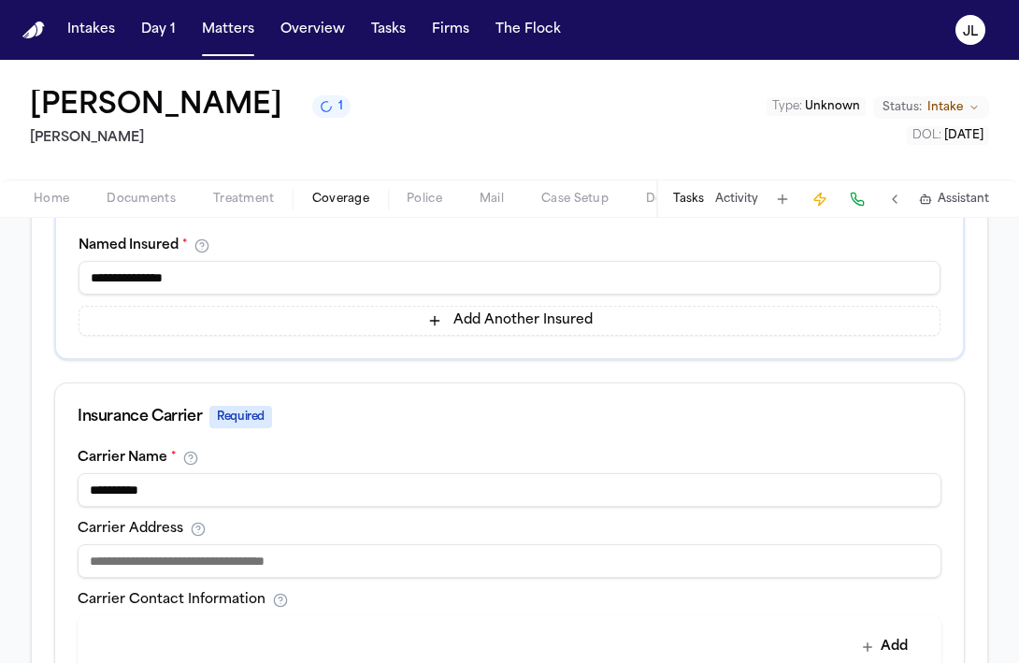
scroll to position [469, 0]
drag, startPoint x: 207, startPoint y: 279, endPoint x: 26, endPoint y: 268, distance: 180.7
click at [28, 268] on div "**********" at bounding box center [509, 466] width 1019 height 1276
type input "*"
paste input "**********"
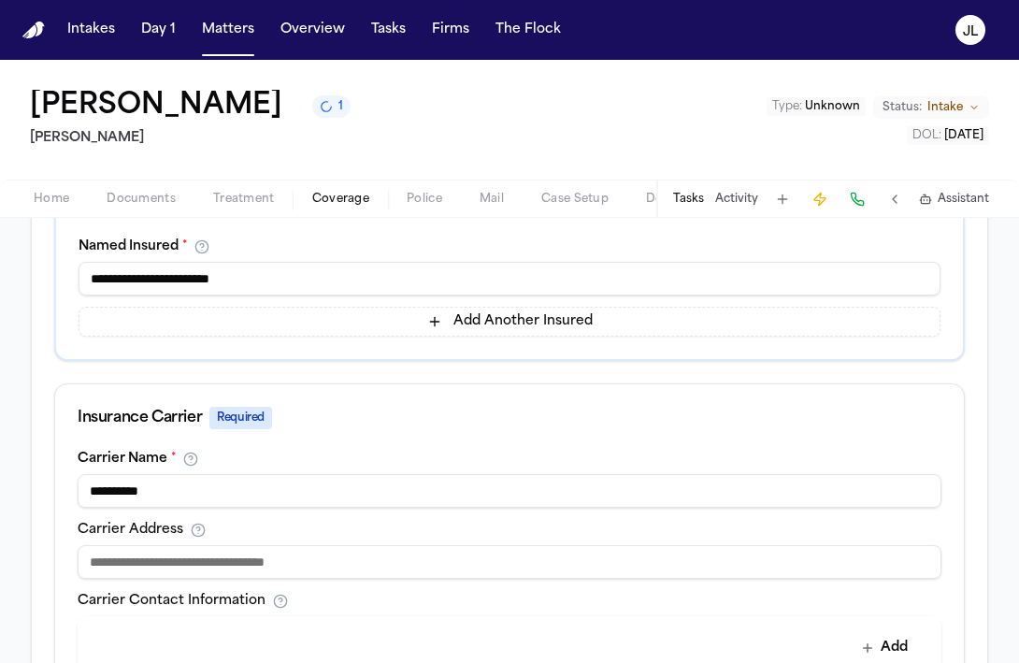
type input "**********"
click at [126, 567] on input at bounding box center [510, 562] width 864 height 34
paste input "**********"
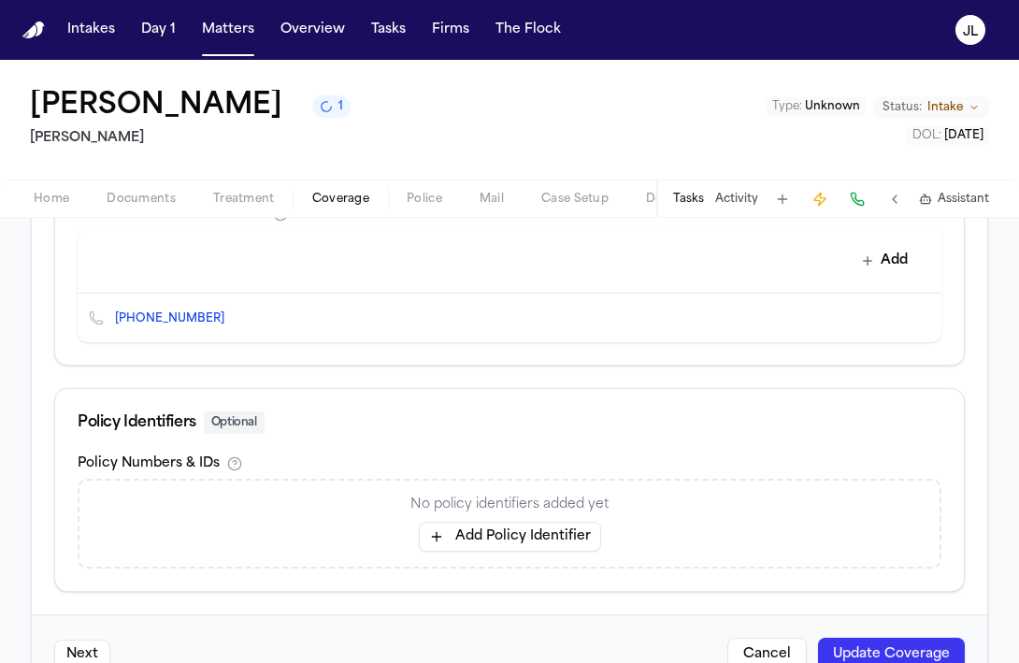
scroll to position [911, 0]
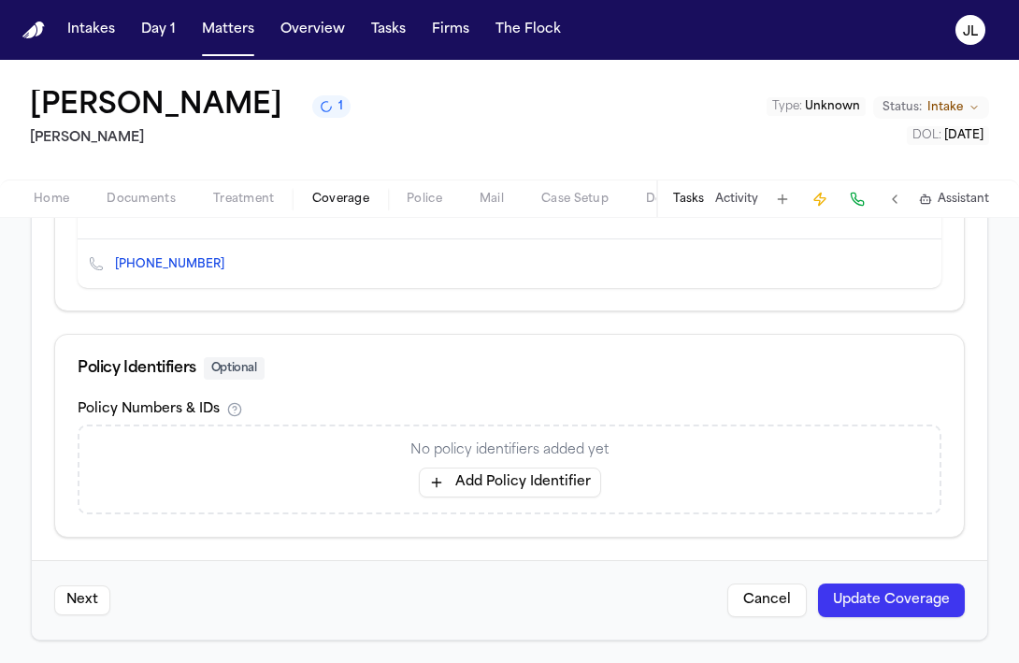
type input "**********"
click at [889, 602] on button "Update Coverage" at bounding box center [891, 600] width 147 height 34
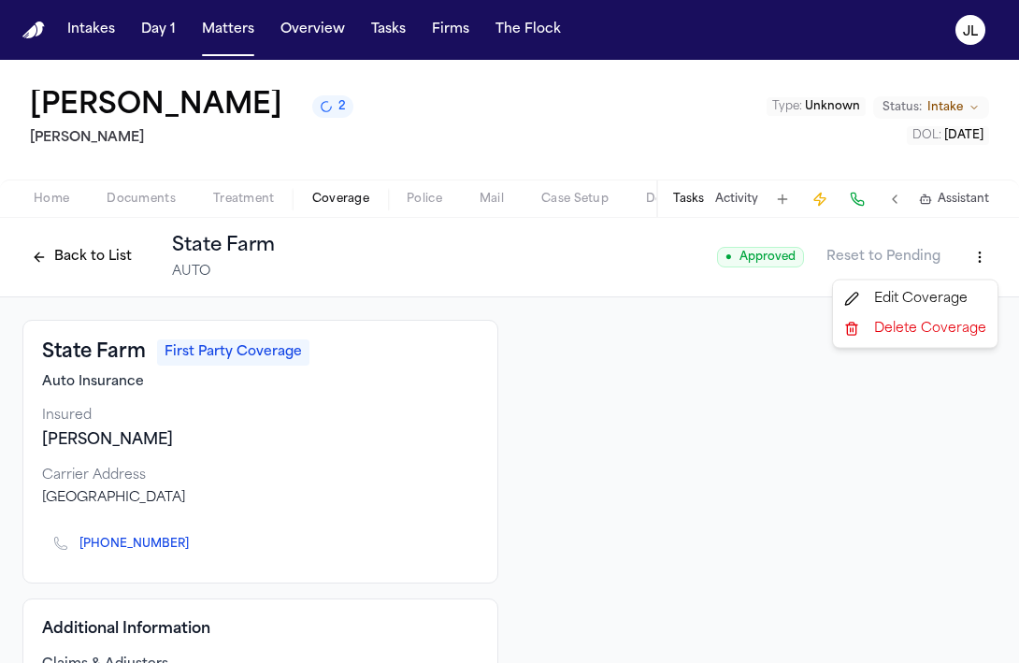
click at [986, 262] on html "Intakes Day 1 Matters Overview Tasks Firms The Flock JL Loretta Johnson 2 Hecht…" at bounding box center [509, 331] width 1019 height 663
click at [912, 294] on div "Edit Coverage" at bounding box center [915, 299] width 157 height 30
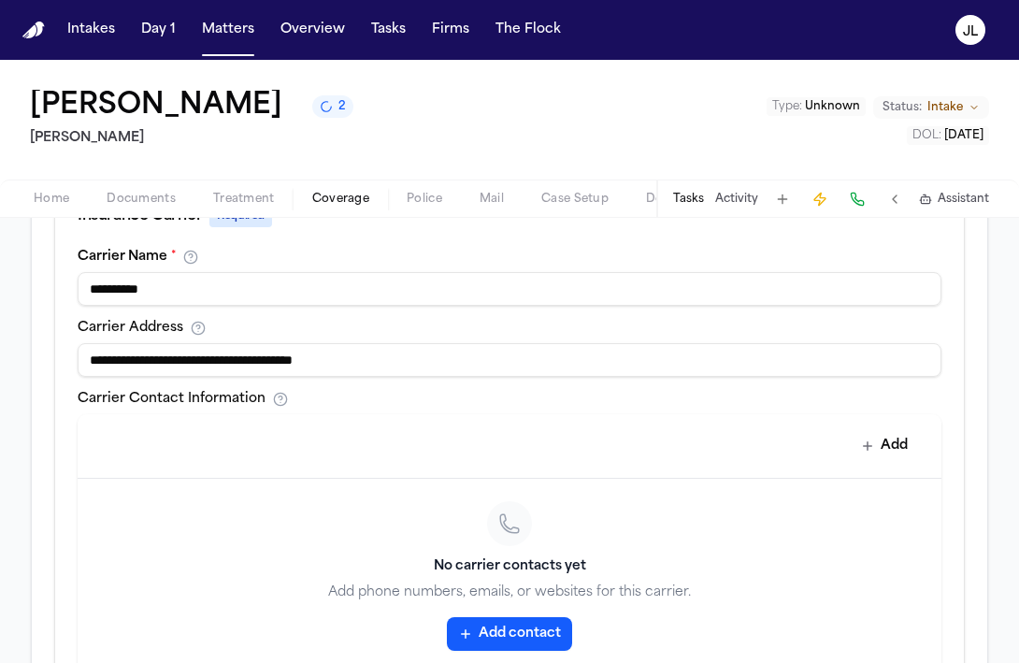
scroll to position [739, 0]
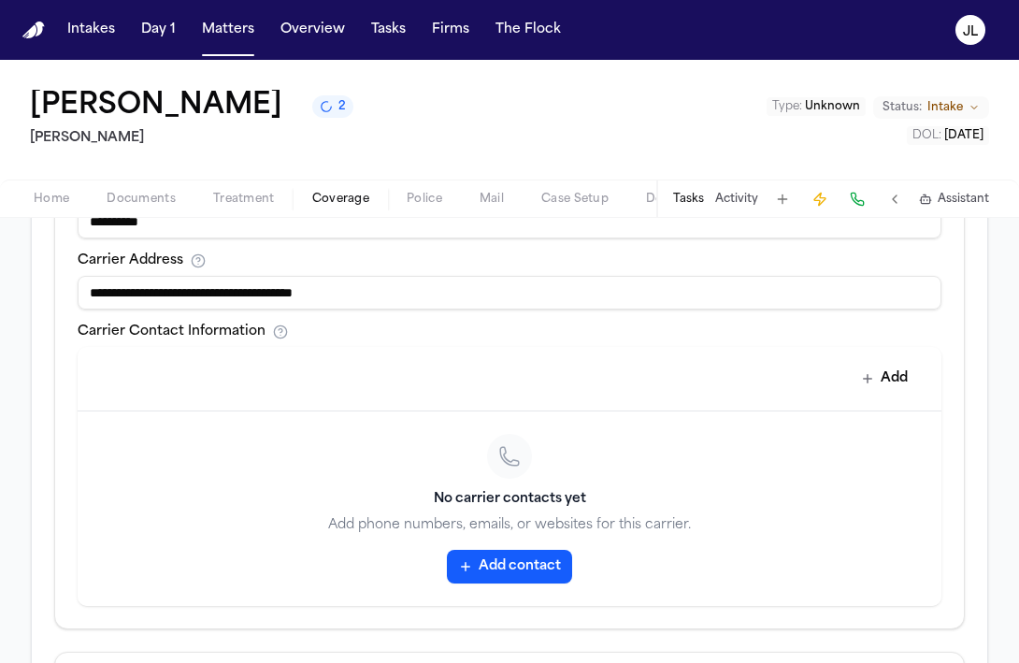
click at [517, 587] on div "No carrier contacts yet Add phone numbers, emails, or websites for this carrier…" at bounding box center [510, 508] width 864 height 194
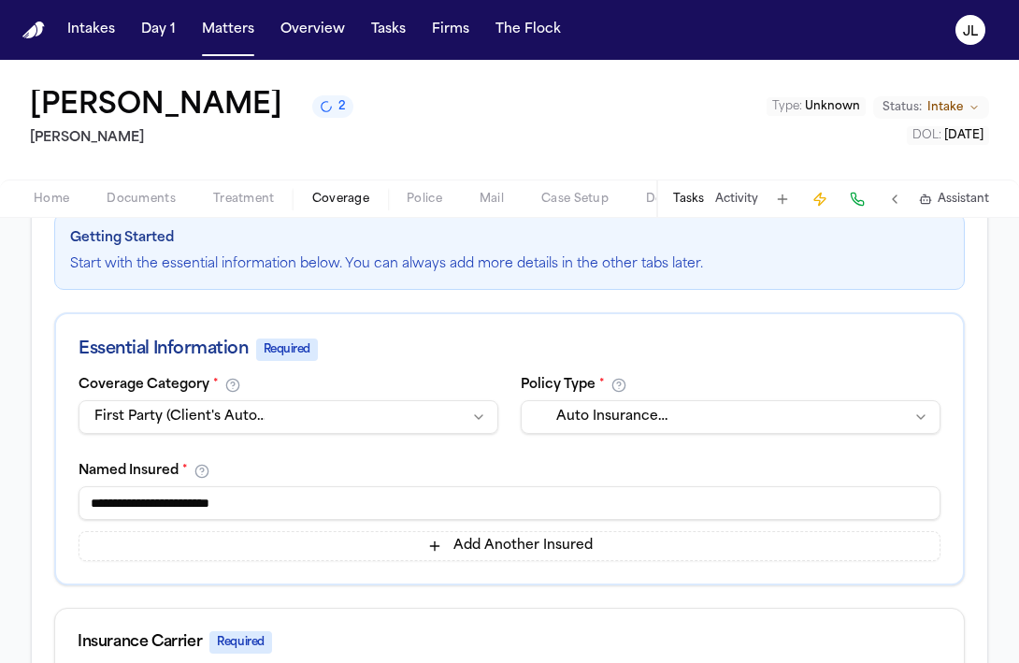
scroll to position [178, 0]
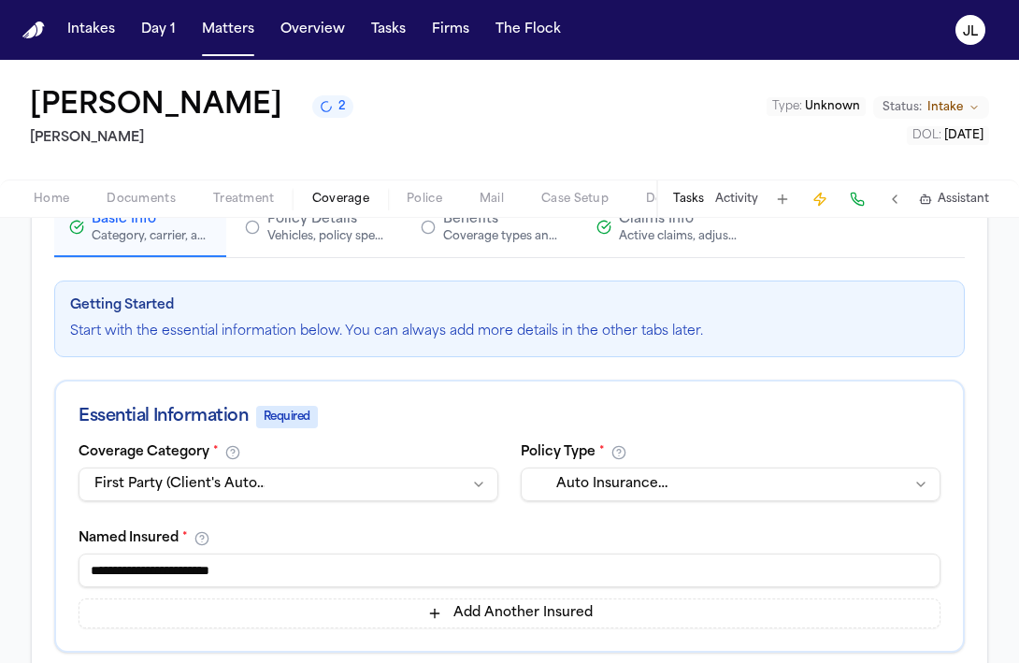
click at [279, 243] on div "Vehicles, policy specifics, and additional details" at bounding box center [327, 236] width 120 height 15
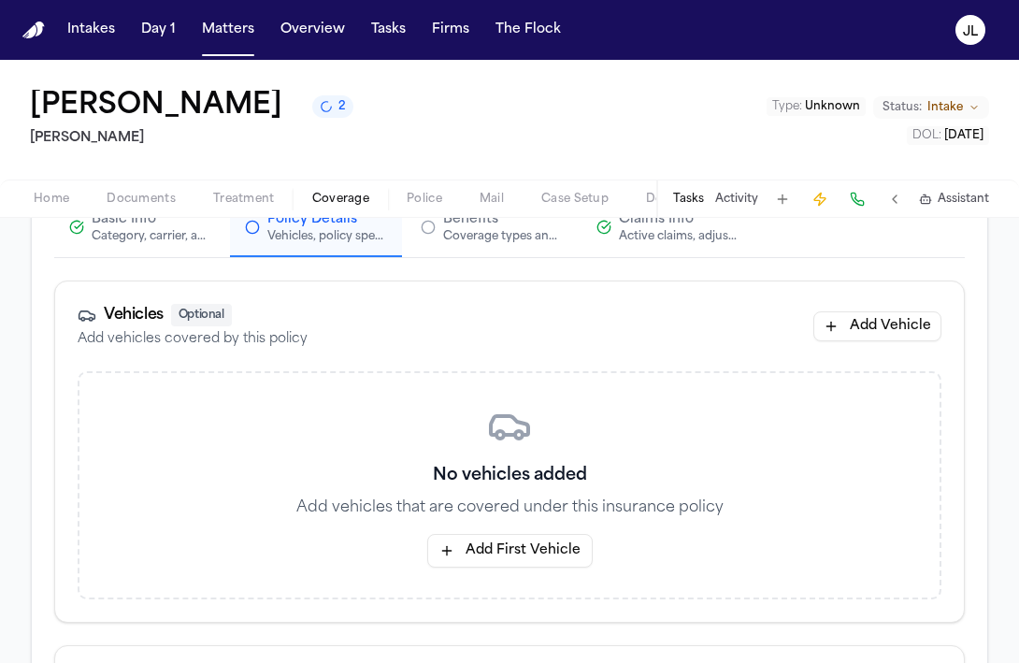
click at [189, 237] on div "Category, carrier, and policy holder information" at bounding box center [152, 236] width 120 height 15
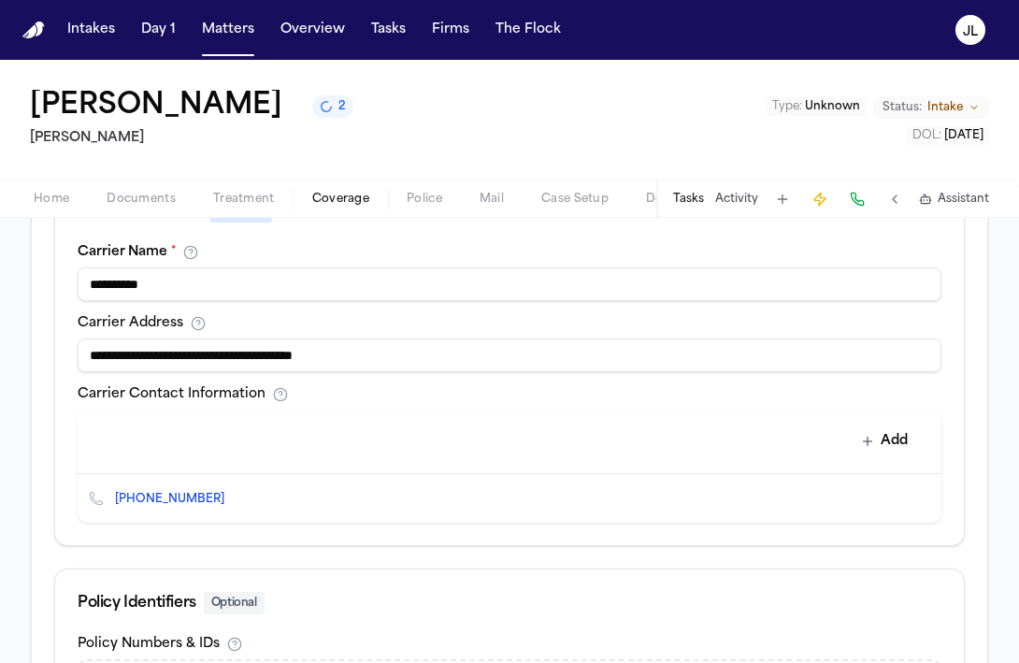
scroll to position [600, 0]
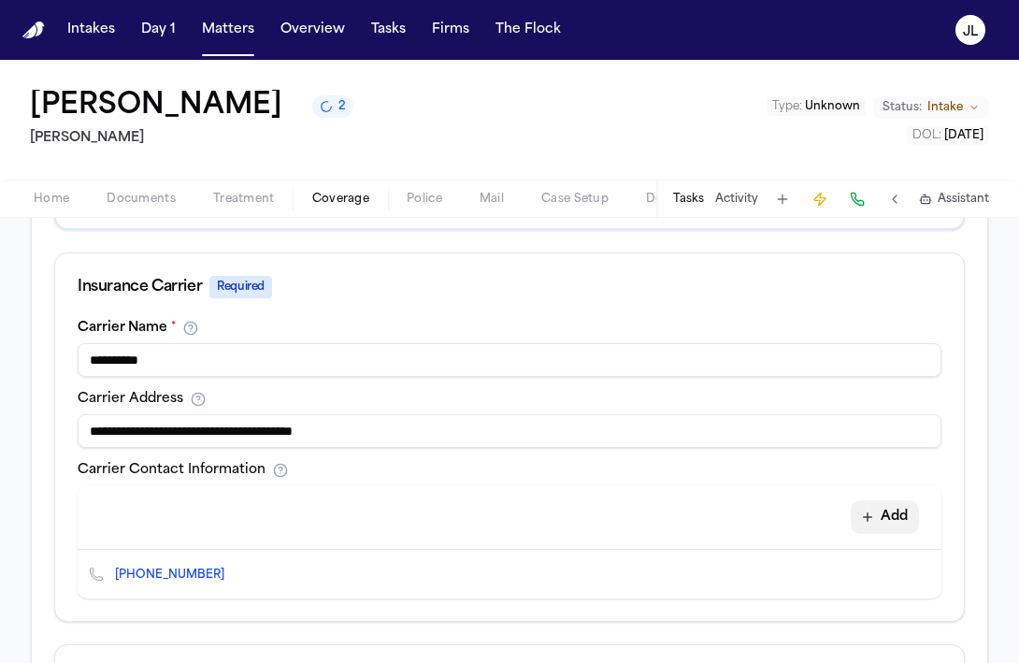
click at [888, 517] on button "Add" at bounding box center [885, 517] width 68 height 34
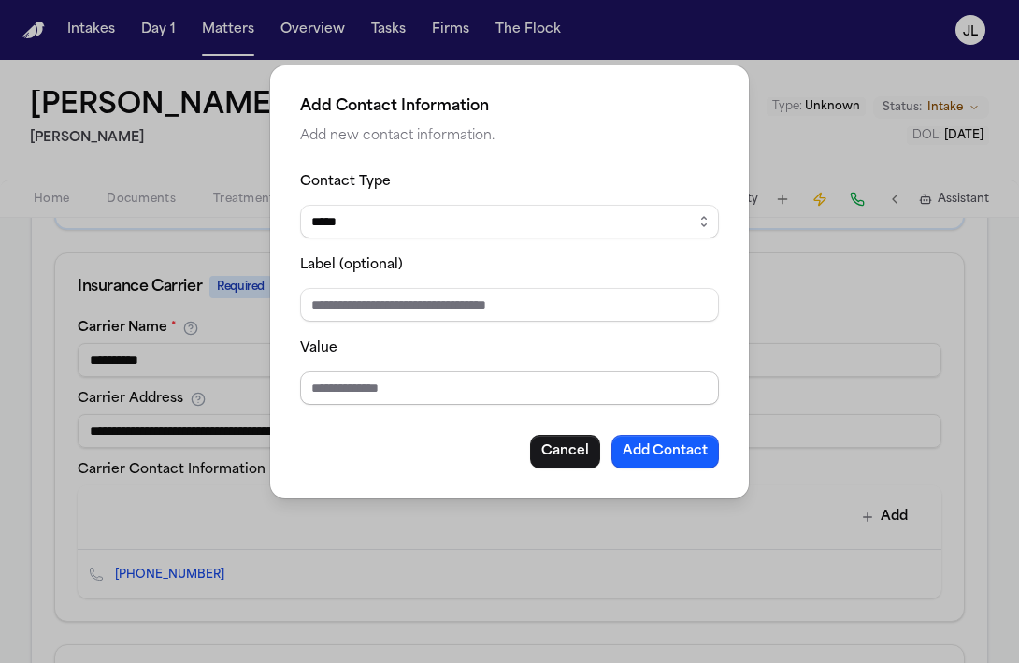
click at [431, 378] on input "Value" at bounding box center [509, 388] width 419 height 34
paste input "**********"
type input "**********"
click at [406, 212] on select "***** ***** ******* *** *****" at bounding box center [509, 222] width 419 height 34
select select "*****"
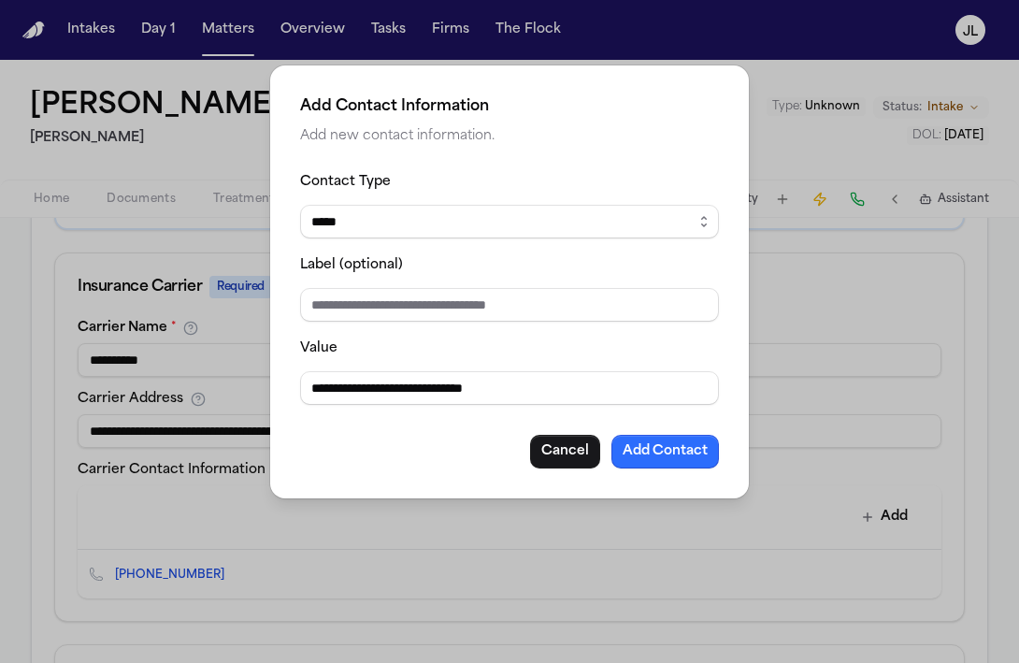
click at [657, 448] on button "Add Contact" at bounding box center [665, 452] width 108 height 34
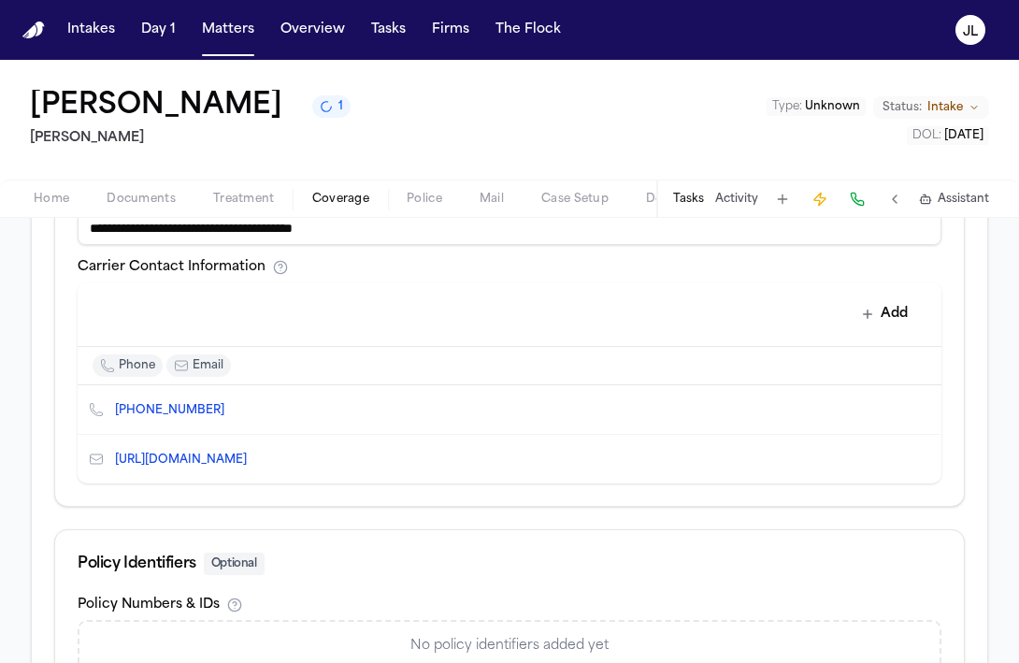
scroll to position [808, 0]
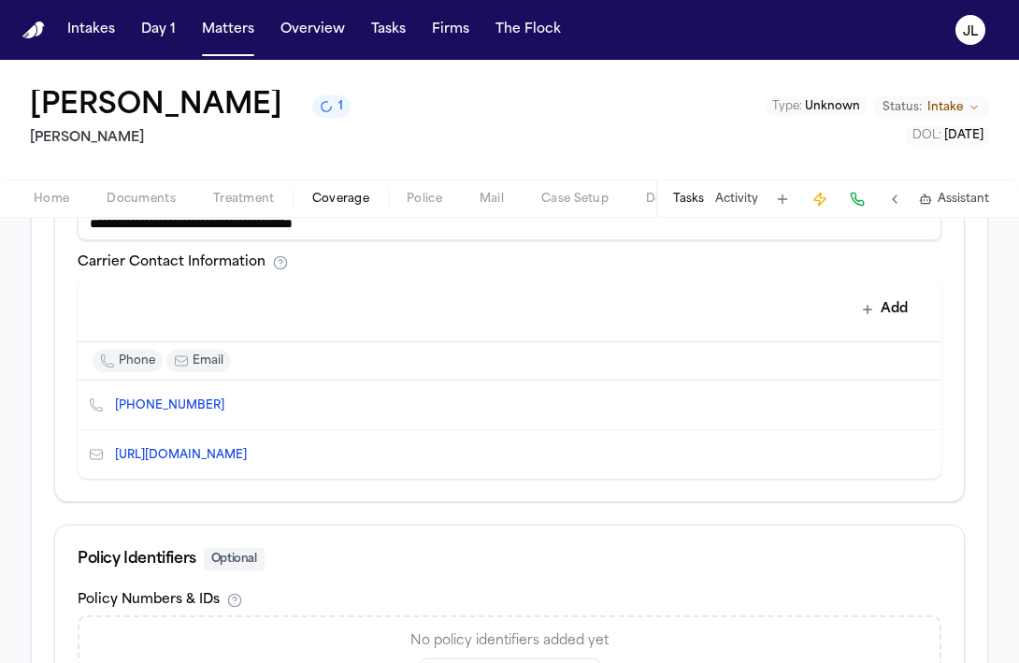
click at [897, 456] on button "Edit contact" at bounding box center [889, 454] width 26 height 26
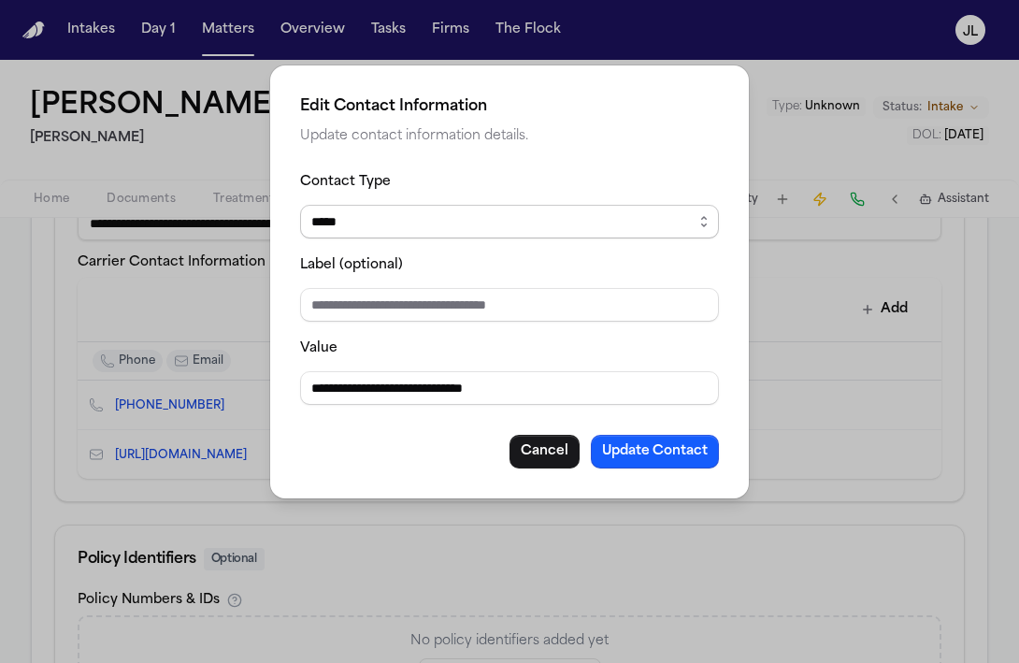
click at [591, 216] on select "***** ***** ******* *** *****" at bounding box center [509, 222] width 419 height 34
select select "*******"
click at [632, 449] on button "Update Contact" at bounding box center [655, 452] width 128 height 34
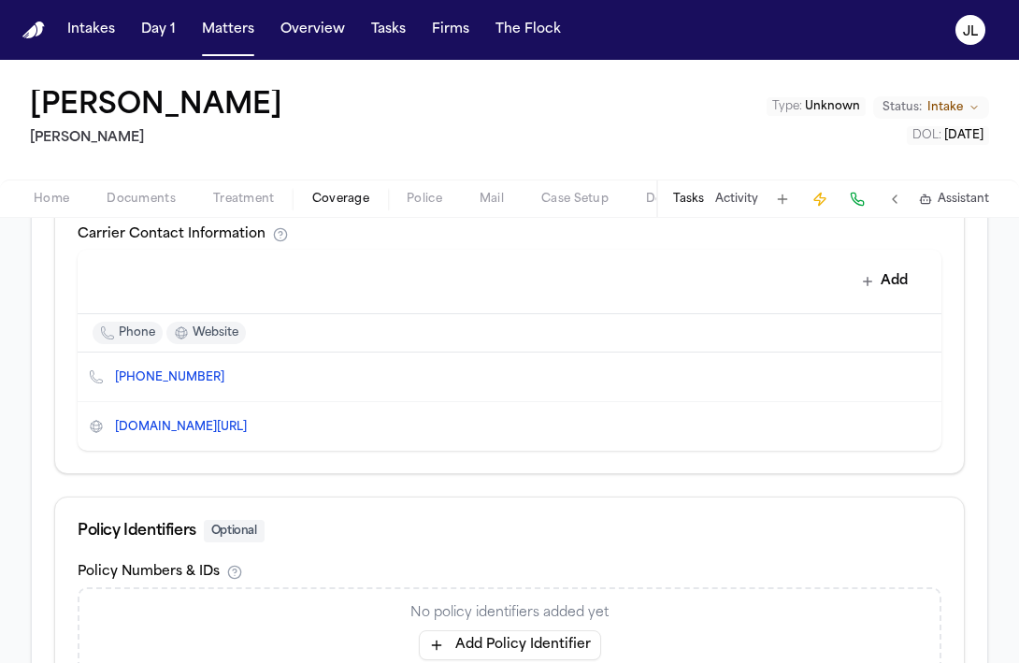
scroll to position [801, 0]
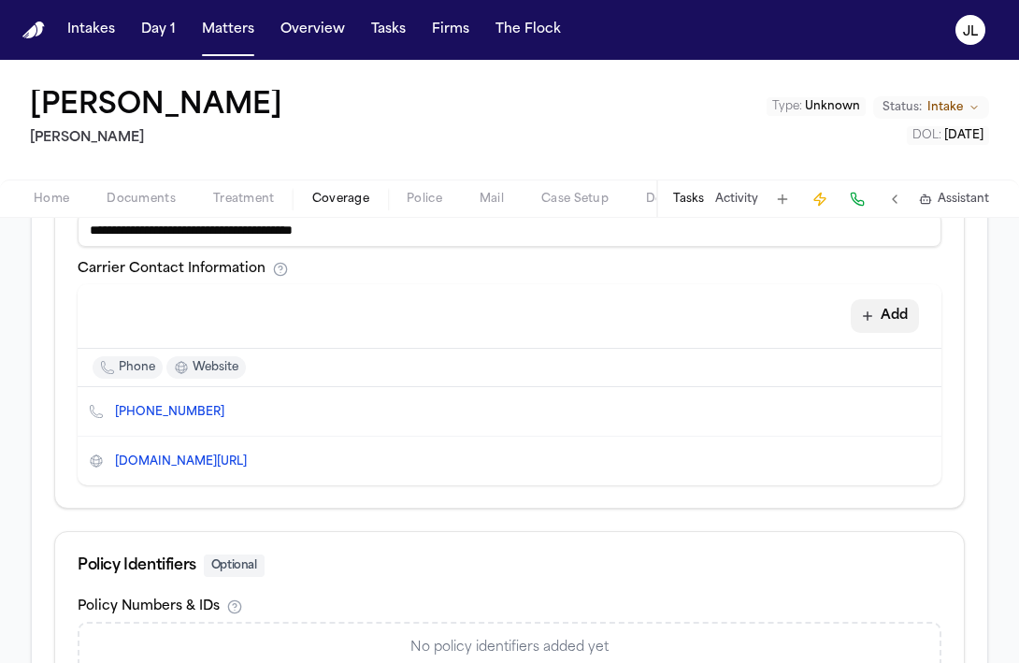
click at [906, 323] on button "Add" at bounding box center [885, 316] width 68 height 34
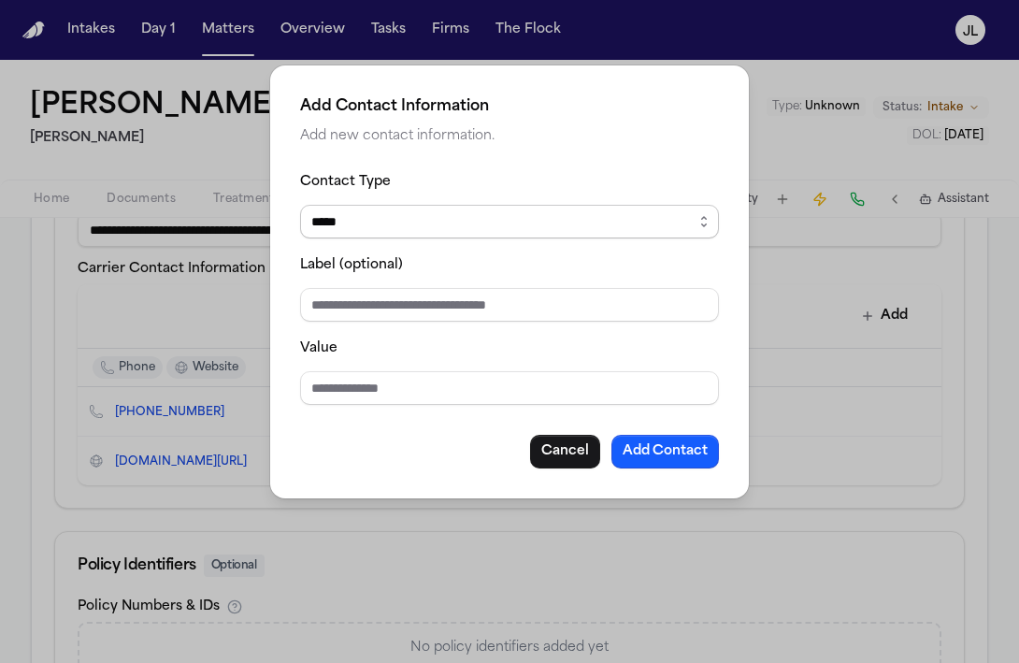
click at [383, 230] on select "***** ***** ******* *** *****" at bounding box center [509, 222] width 419 height 34
select select "*****"
click at [338, 387] on input "Value" at bounding box center [509, 388] width 419 height 34
type input "**********"
click at [683, 454] on button "Add Contact" at bounding box center [665, 452] width 108 height 34
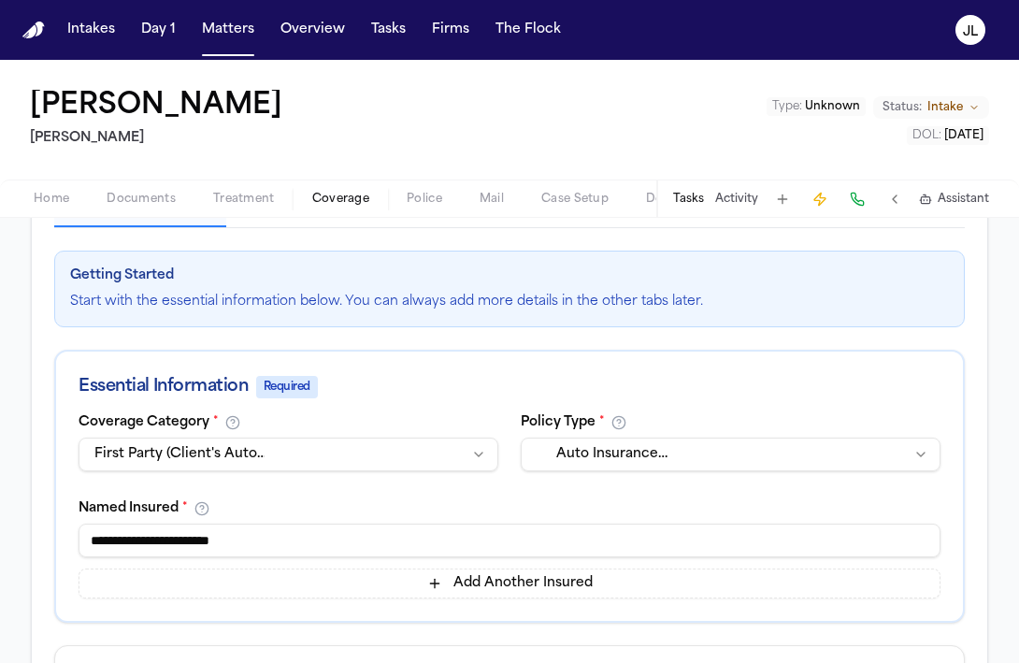
scroll to position [174, 0]
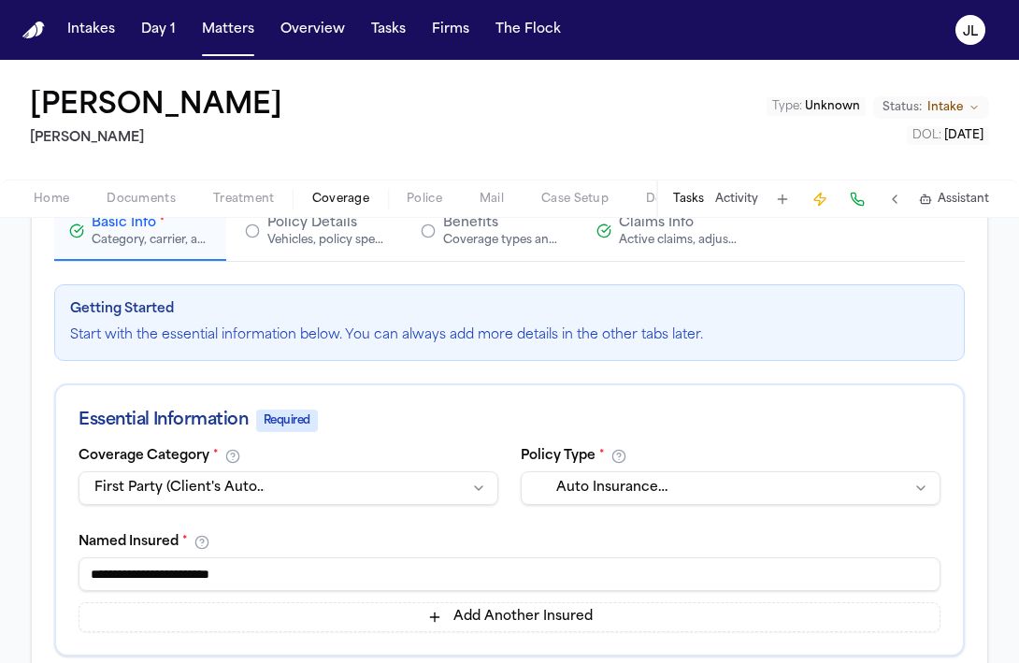
click at [645, 222] on span "Claims Info" at bounding box center [656, 223] width 75 height 19
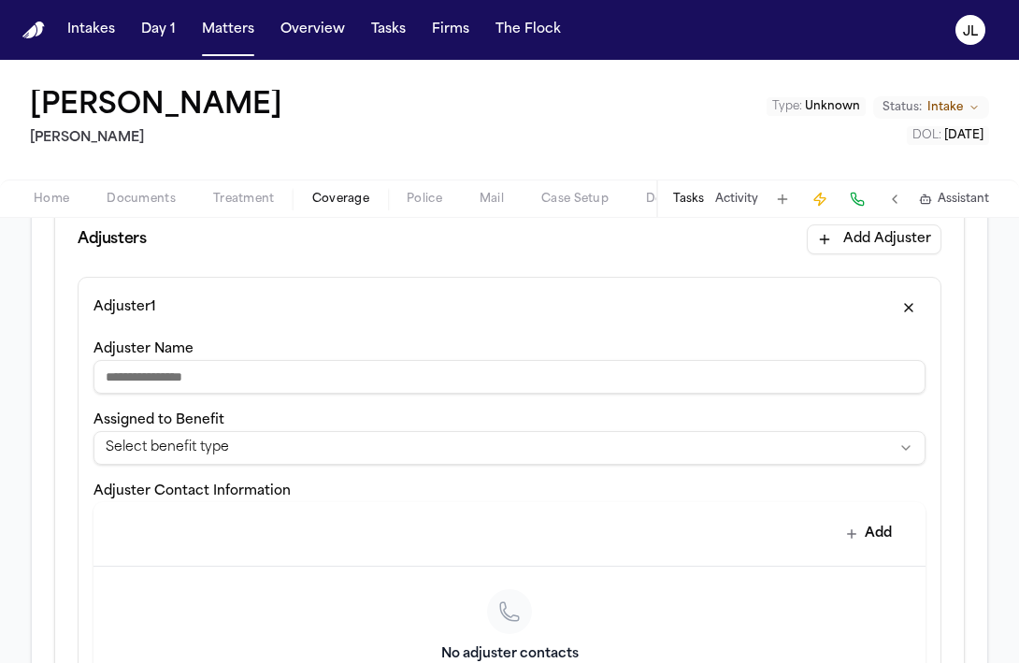
scroll to position [520, 0]
click at [240, 376] on input "Adjuster Name" at bounding box center [509, 376] width 832 height 34
type input "*"
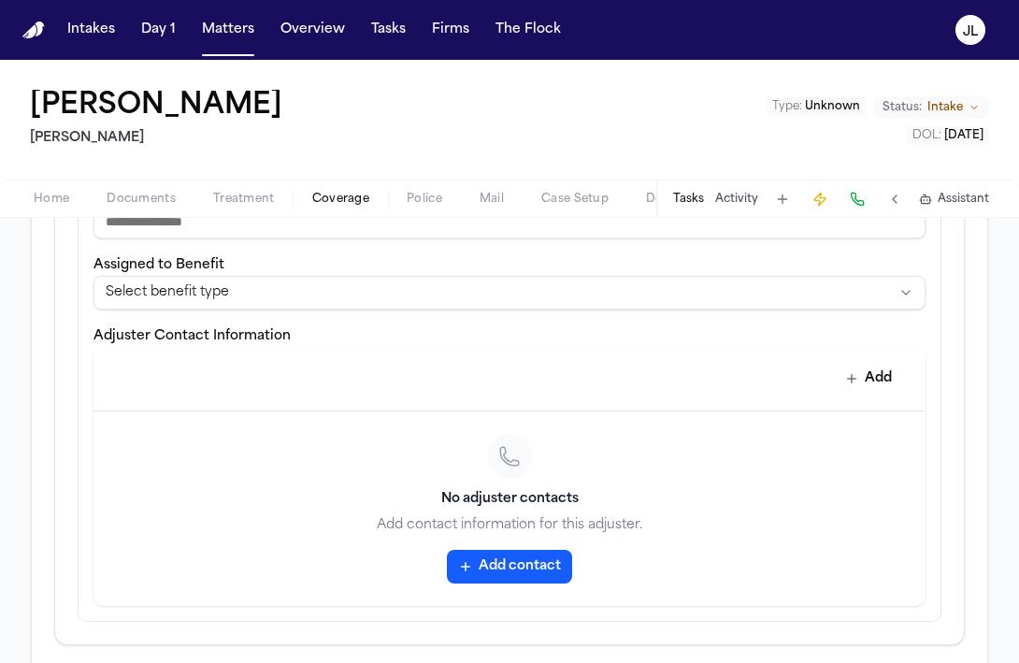
click at [531, 576] on button "Add contact" at bounding box center [509, 567] width 125 height 34
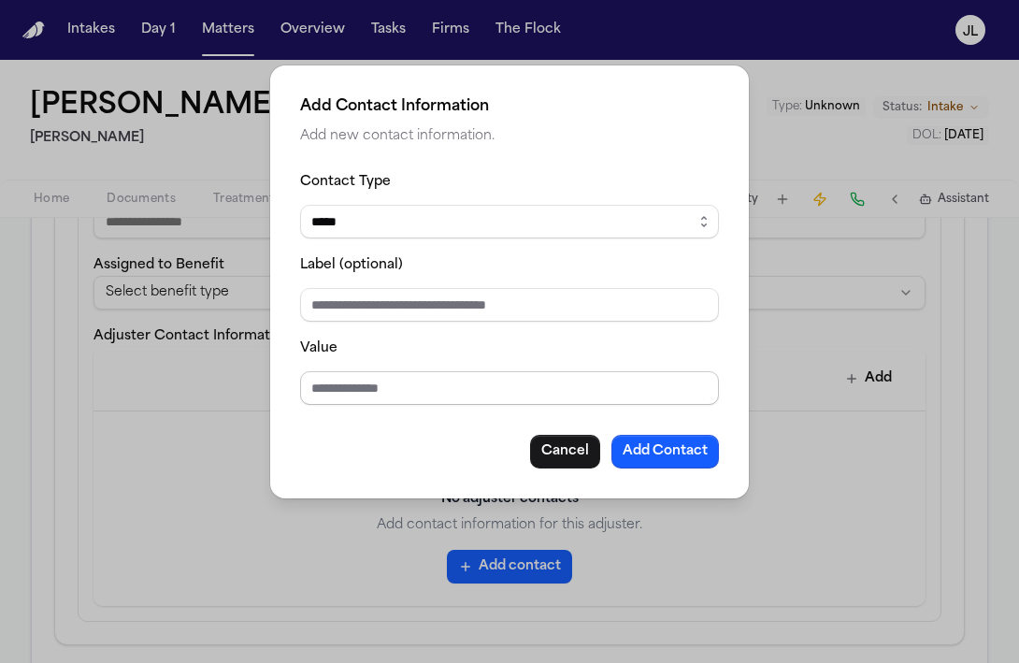
click at [390, 374] on input "Value" at bounding box center [509, 388] width 419 height 34
paste input "**********"
type input "**********"
click at [648, 446] on button "Add Contact" at bounding box center [665, 452] width 108 height 34
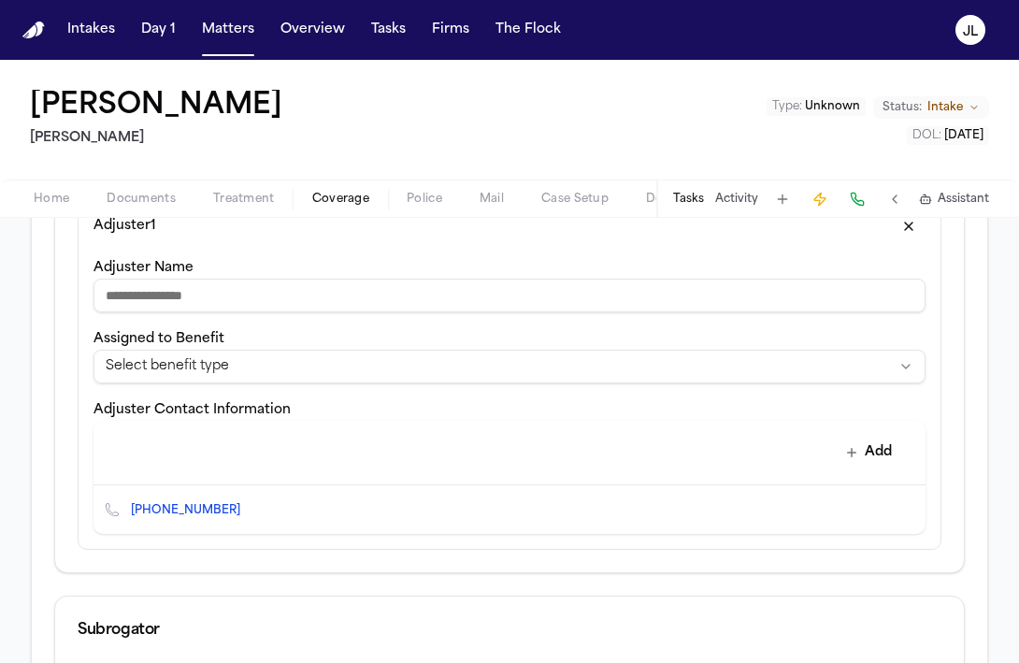
scroll to position [596, 0]
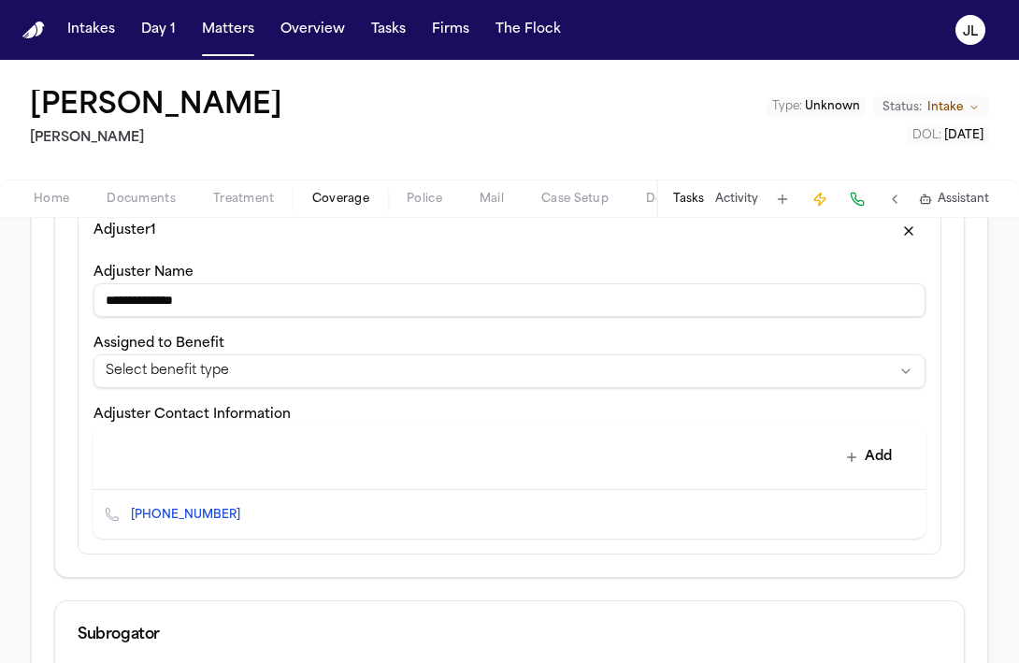
type input "**********"
click at [286, 377] on html "**********" at bounding box center [509, 331] width 1019 height 663
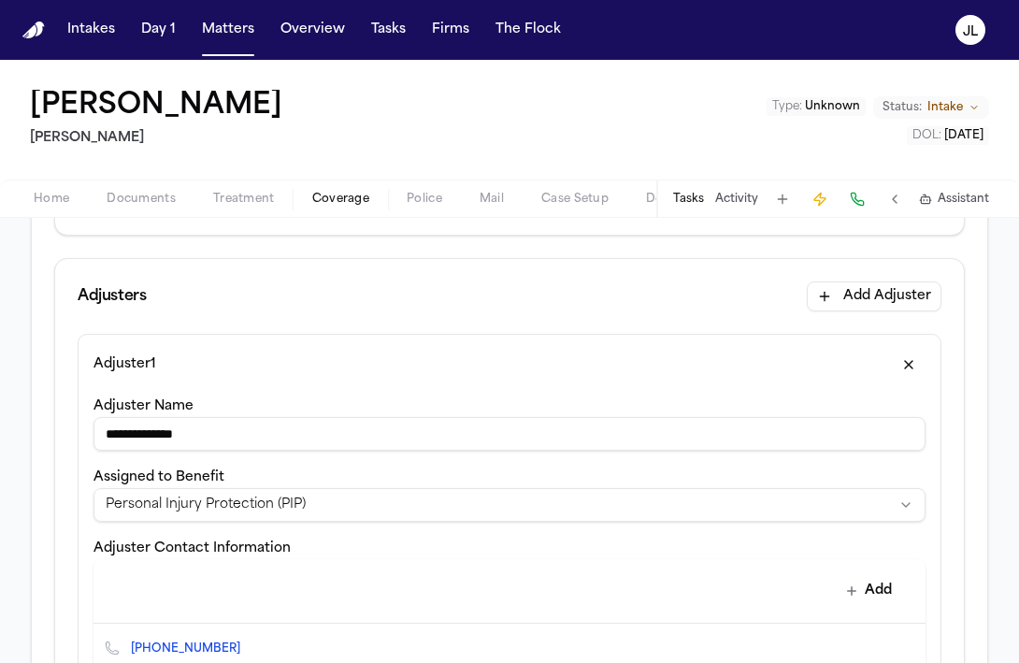
scroll to position [482, 0]
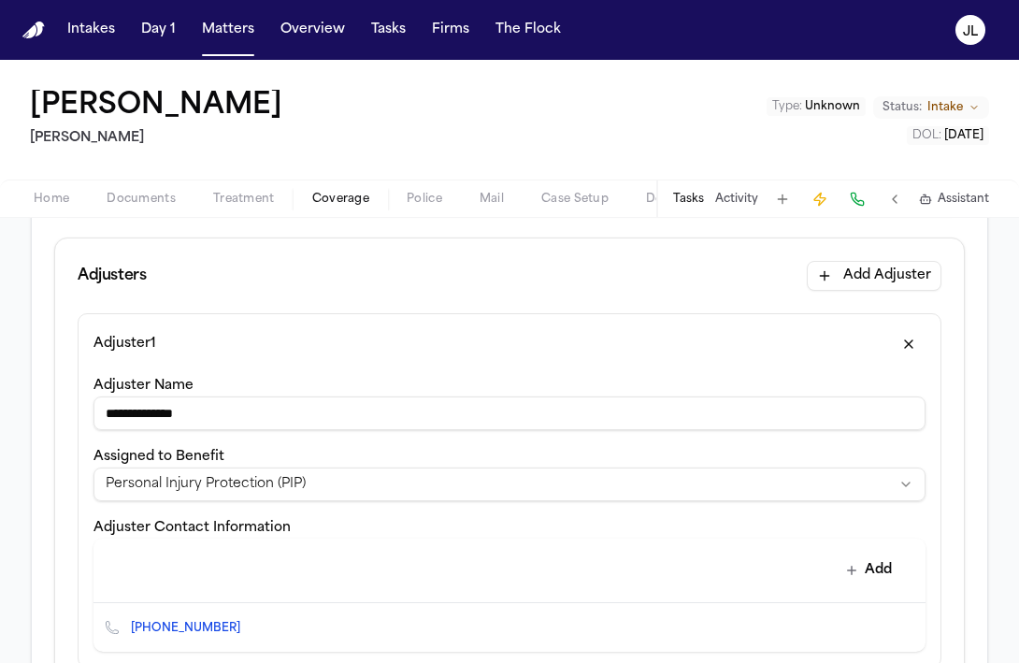
click at [284, 471] on html "**********" at bounding box center [509, 331] width 1019 height 663
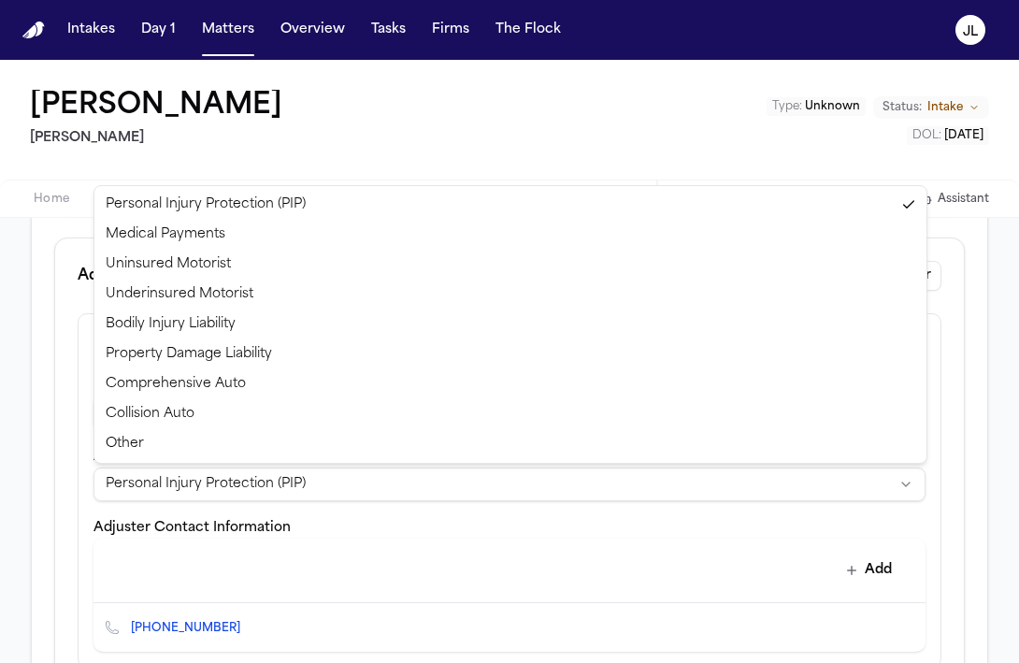
select select "**********"
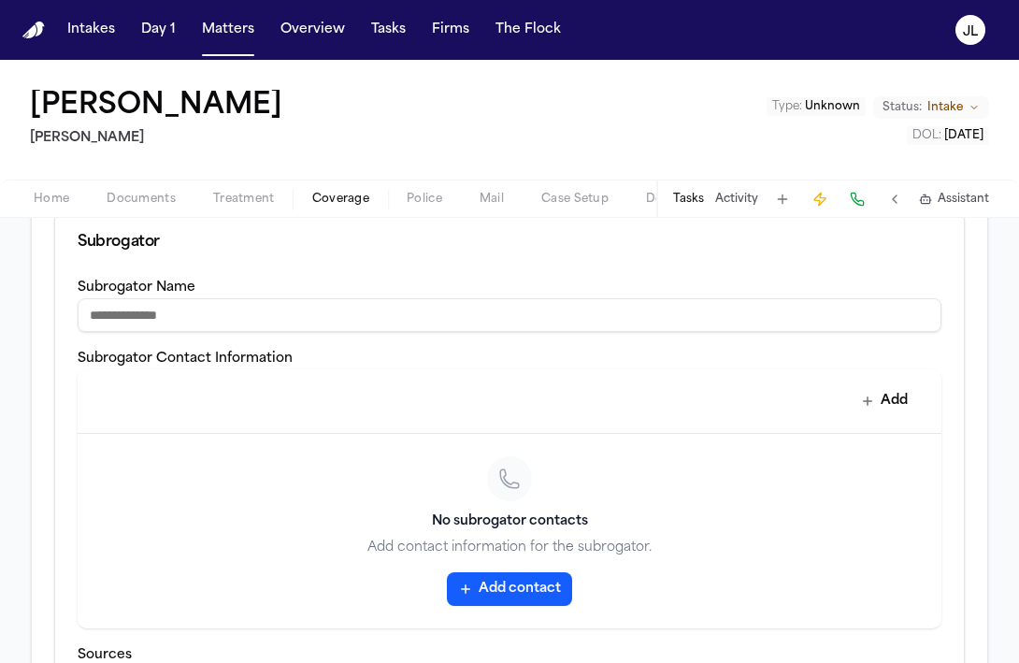
scroll to position [1158, 0]
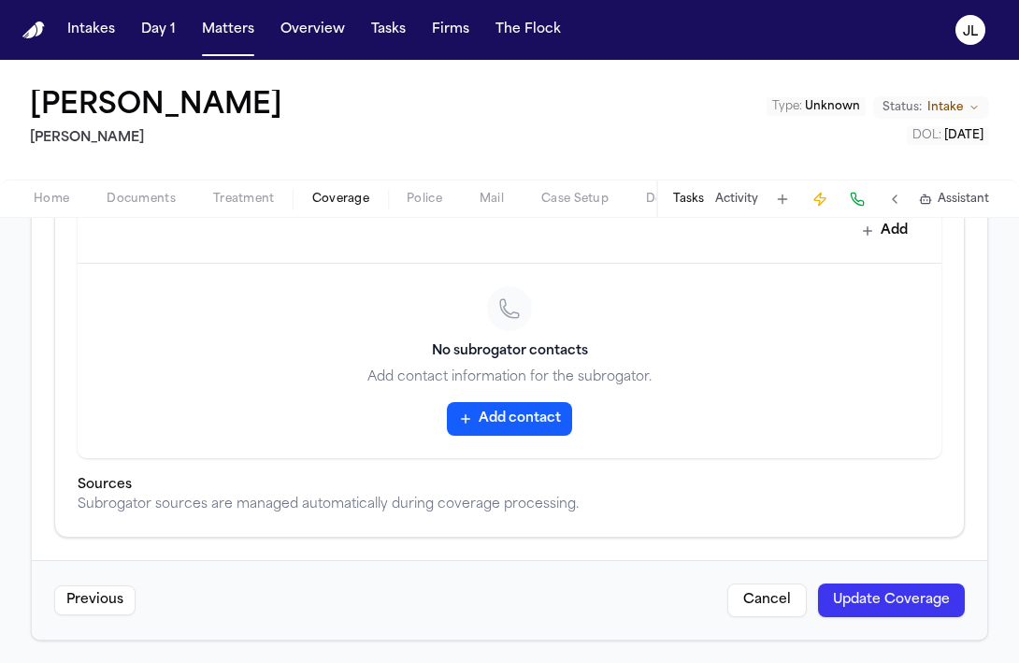
click at [877, 595] on button "Update Coverage" at bounding box center [891, 600] width 147 height 34
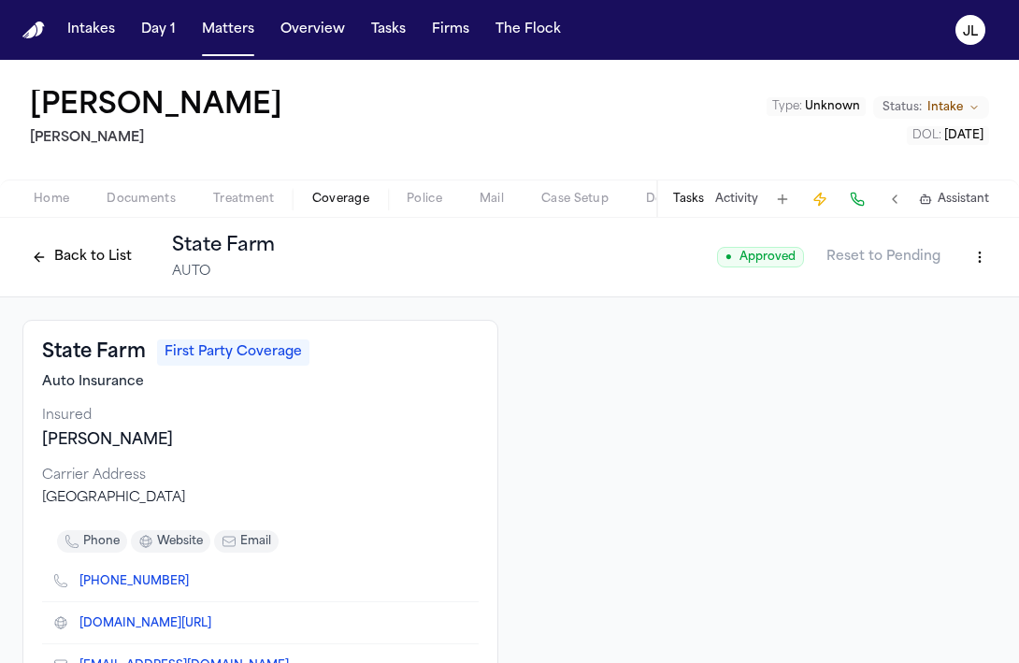
click at [983, 253] on html "Intakes Day 1 Matters Overview Tasks Firms The Flock JL Loretta Johnson Hecht T…" at bounding box center [509, 331] width 1019 height 663
click at [922, 298] on div "Edit Coverage" at bounding box center [915, 297] width 157 height 30
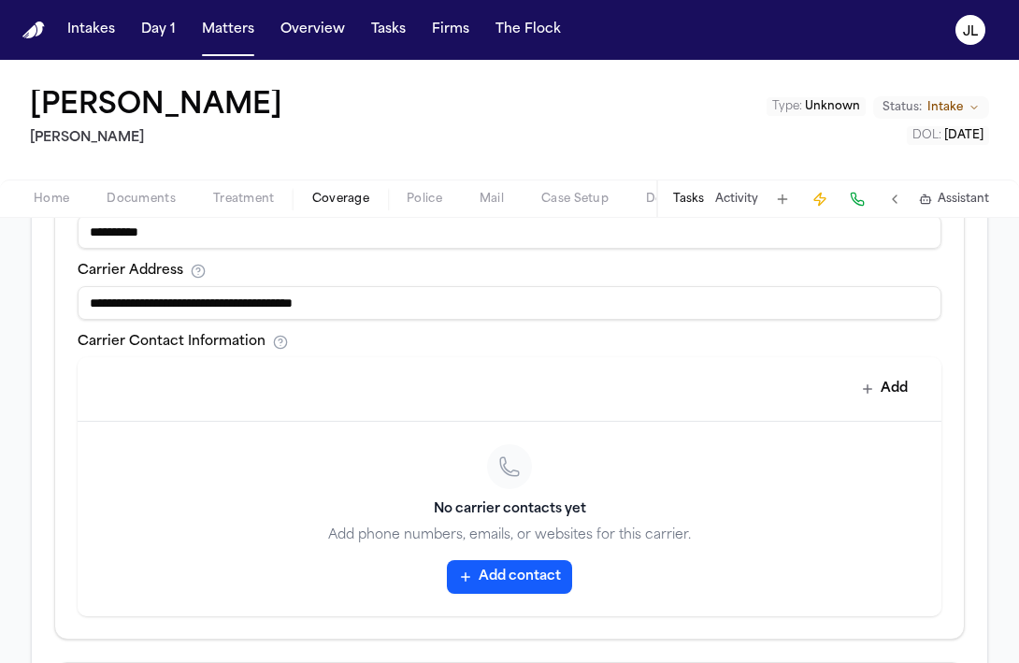
scroll to position [782, 0]
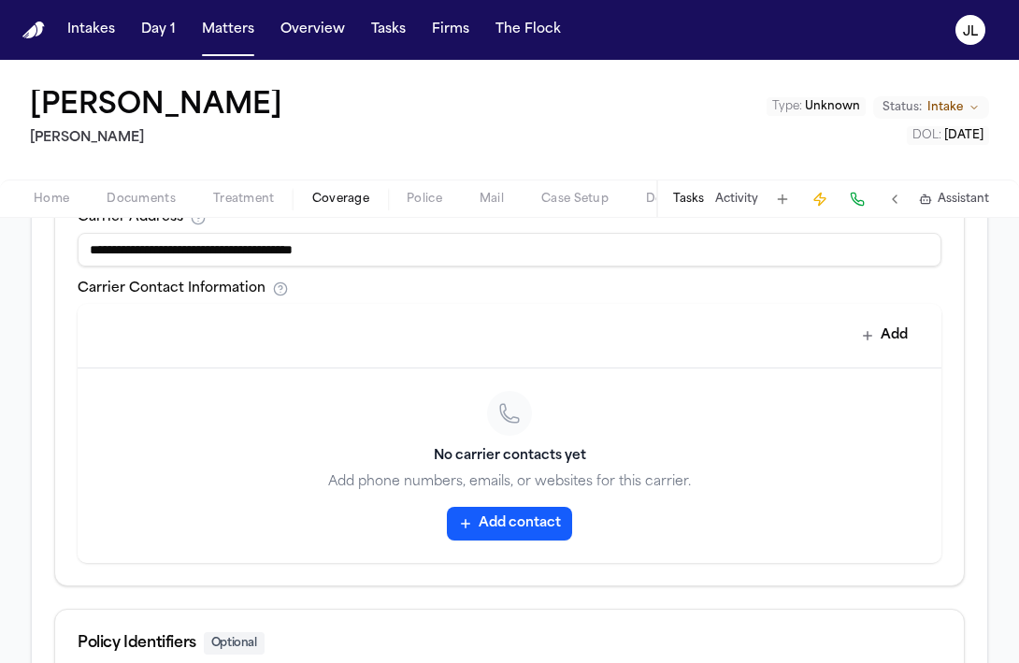
click at [575, 537] on div "Add contact" at bounding box center [509, 524] width 819 height 34
click at [551, 534] on button "Add contact" at bounding box center [509, 524] width 125 height 34
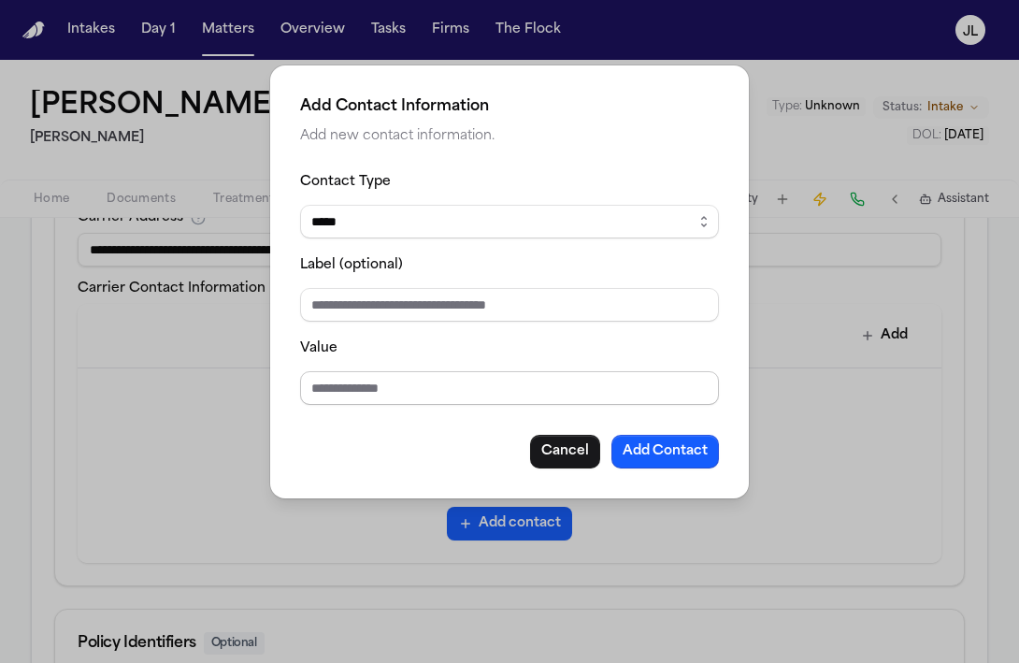
click at [454, 383] on input "Value" at bounding box center [509, 388] width 419 height 34
click at [465, 392] on input "**********" at bounding box center [509, 388] width 419 height 34
click at [391, 389] on input "**********" at bounding box center [509, 388] width 419 height 34
type input "**********"
drag, startPoint x: 422, startPoint y: 380, endPoint x: 315, endPoint y: 372, distance: 106.8
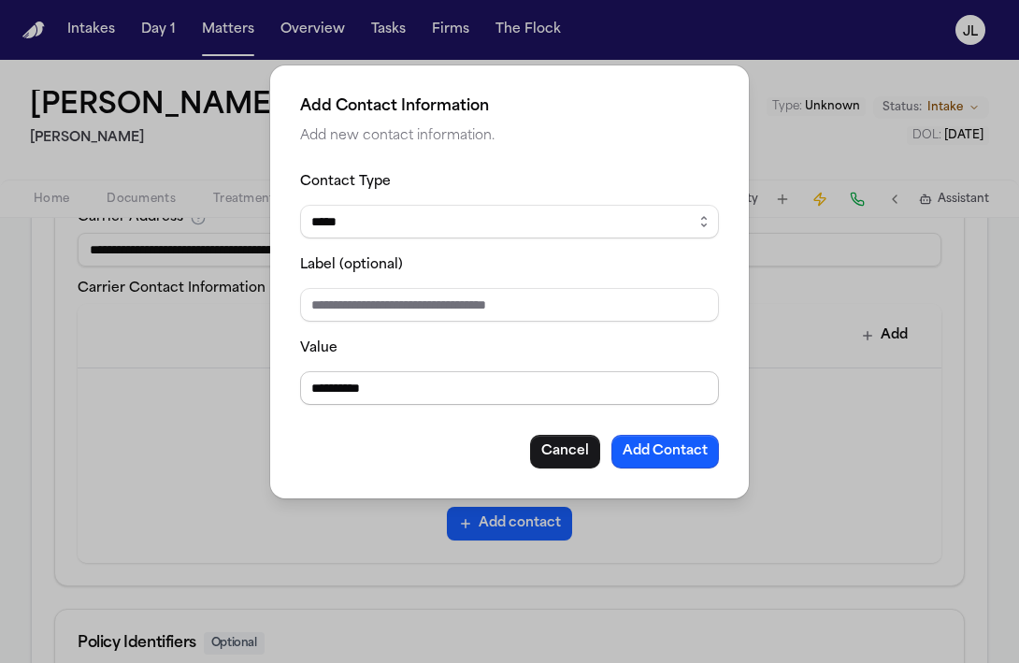
click at [315, 372] on input "**********" at bounding box center [509, 388] width 419 height 34
click at [583, 448] on button "Cancel" at bounding box center [565, 452] width 70 height 34
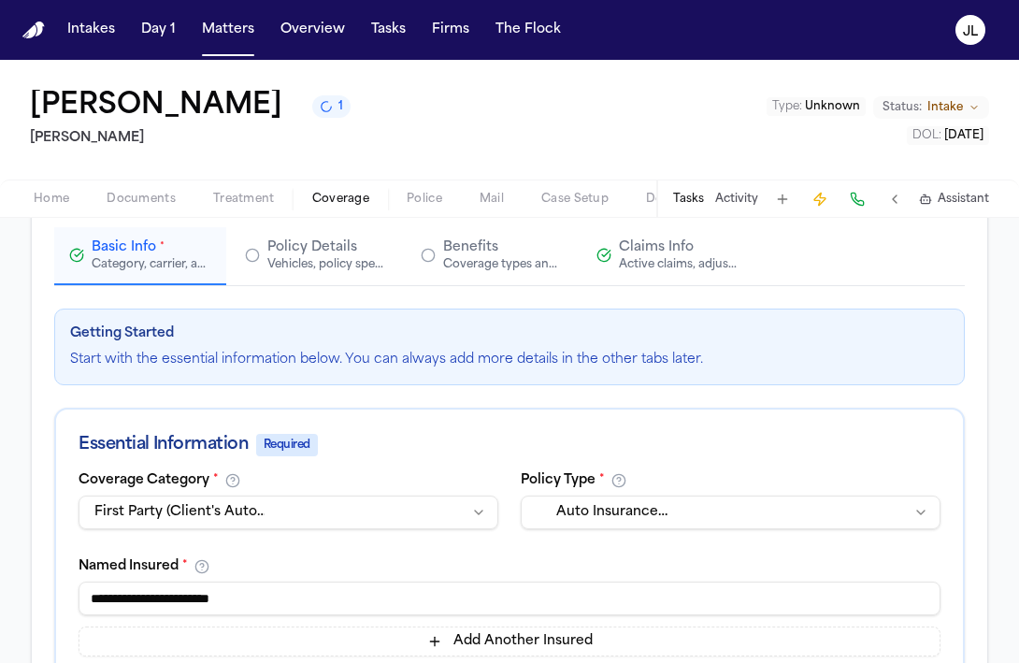
scroll to position [146, 0]
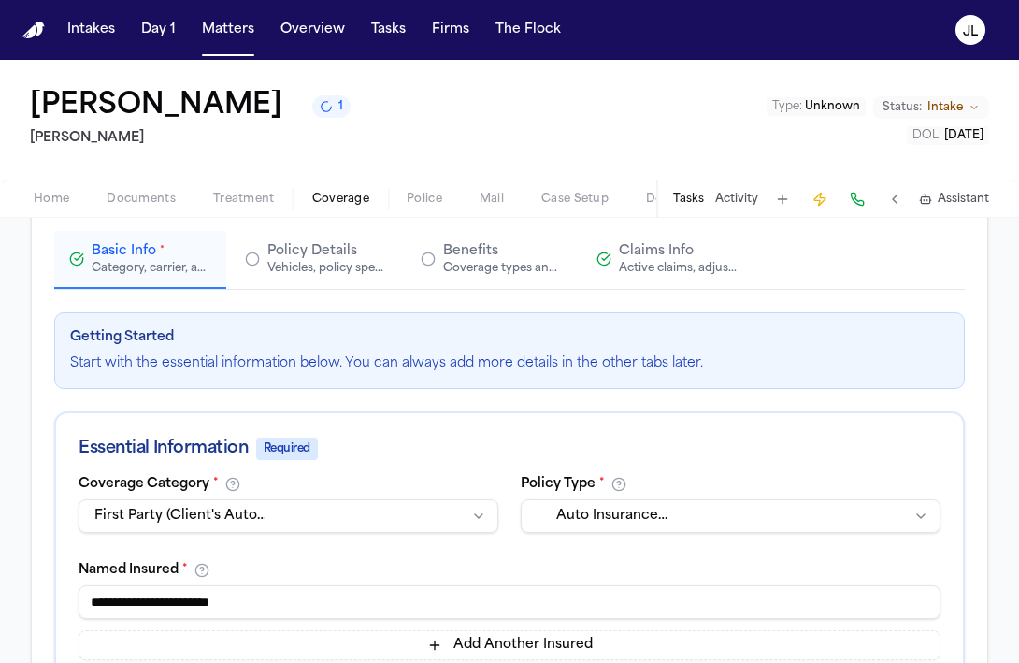
click at [311, 272] on div "Vehicles, policy specifics, and additional details" at bounding box center [327, 268] width 120 height 15
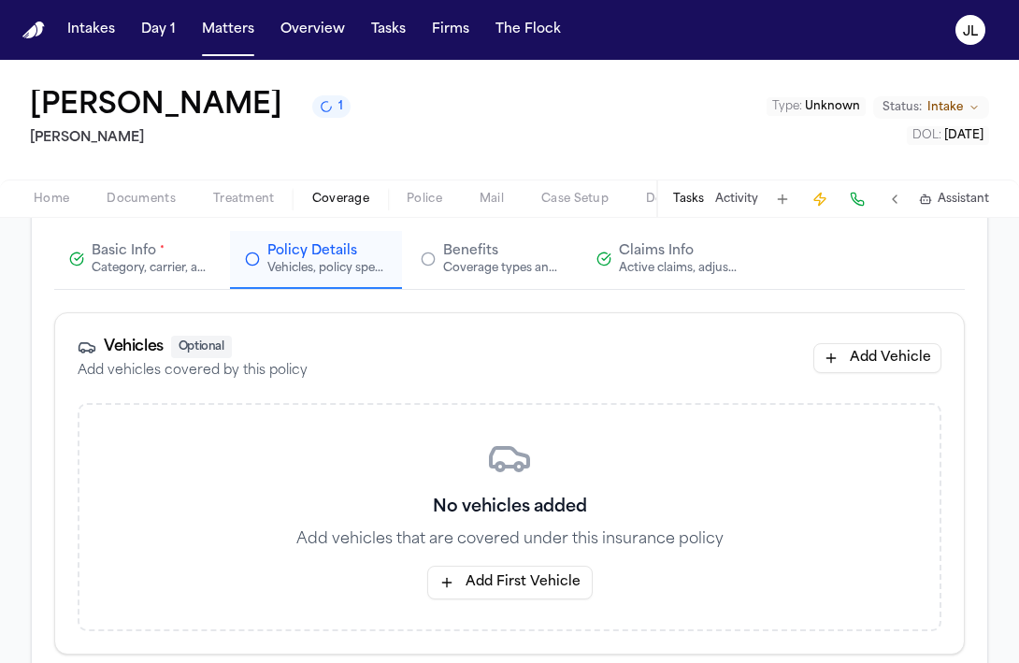
click at [158, 264] on div "Category, carrier, and policy holder information" at bounding box center [152, 268] width 120 height 15
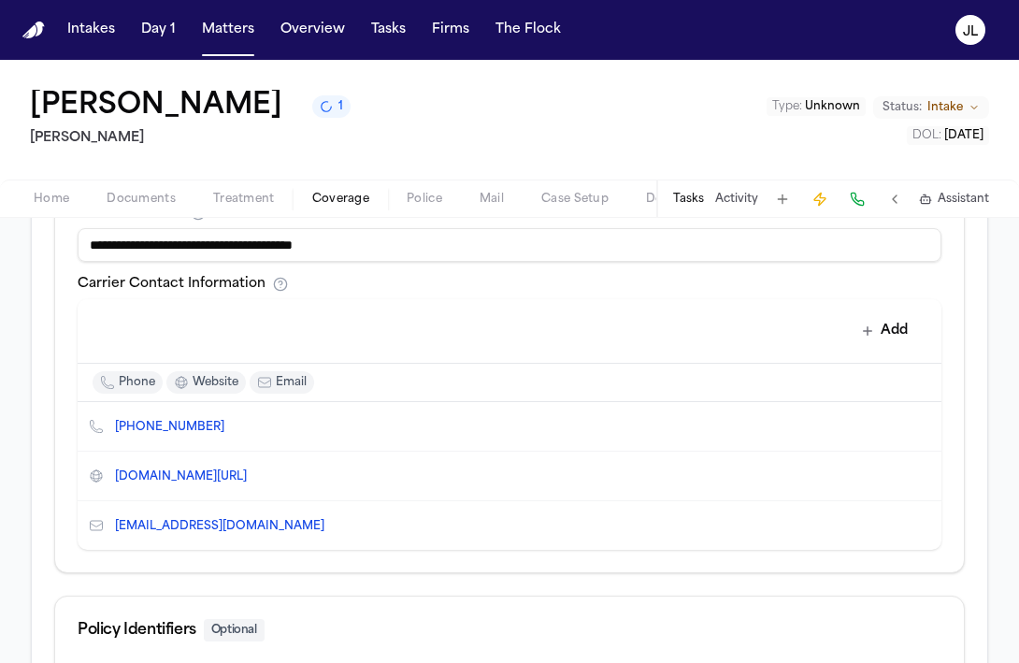
scroll to position [792, 0]
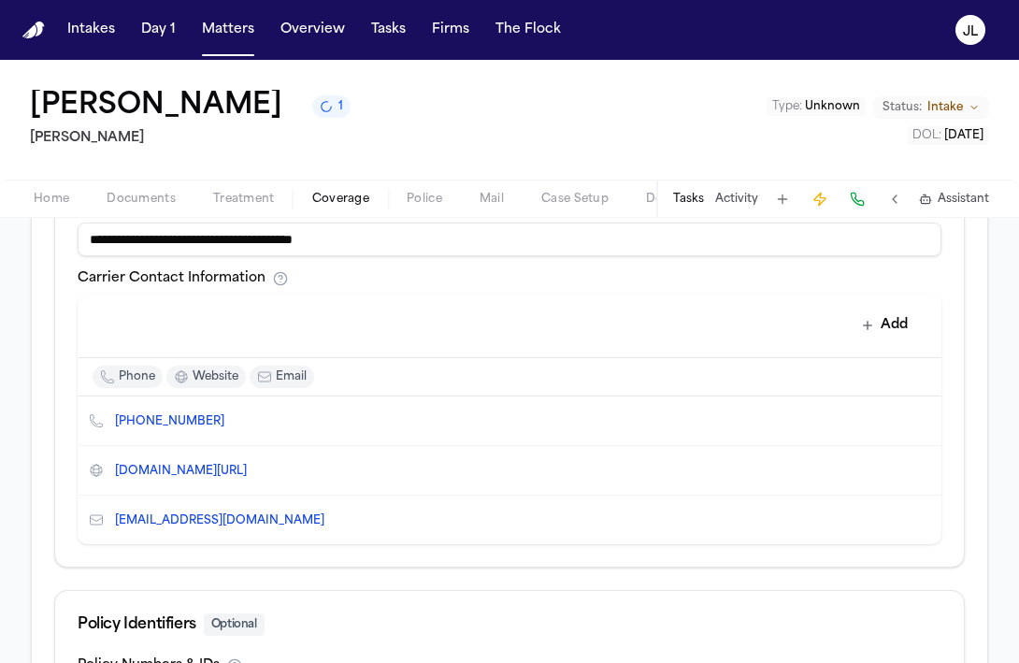
click at [885, 333] on button "Add" at bounding box center [885, 326] width 68 height 34
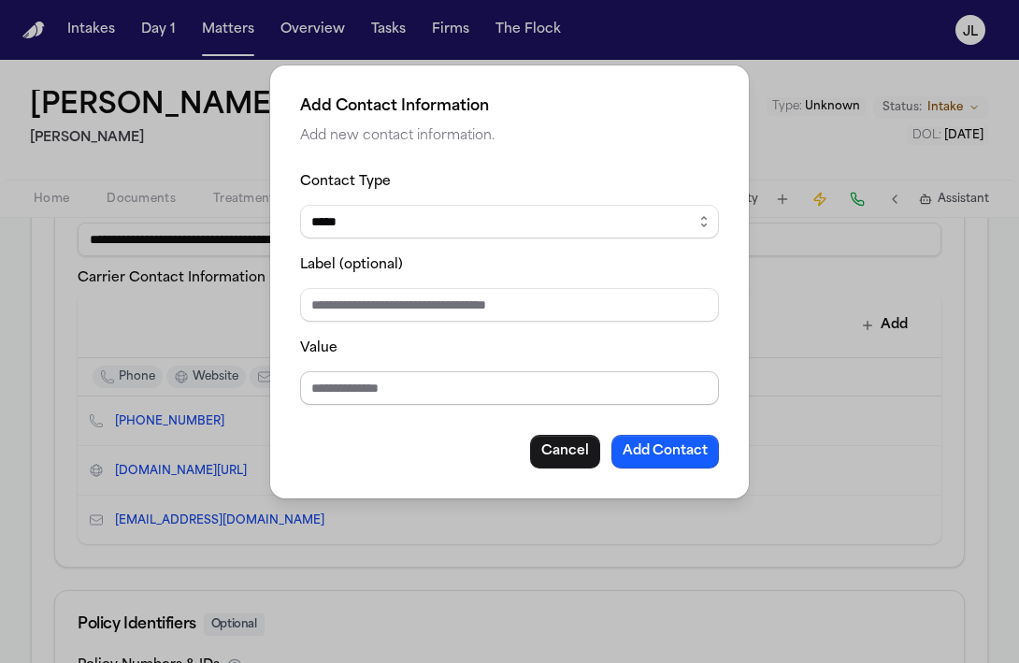
click at [319, 395] on input "Value" at bounding box center [509, 388] width 419 height 34
paste input "**********"
type input "**********"
click at [397, 217] on select "***** ***** ******* *** *****" at bounding box center [509, 222] width 419 height 34
select select "***"
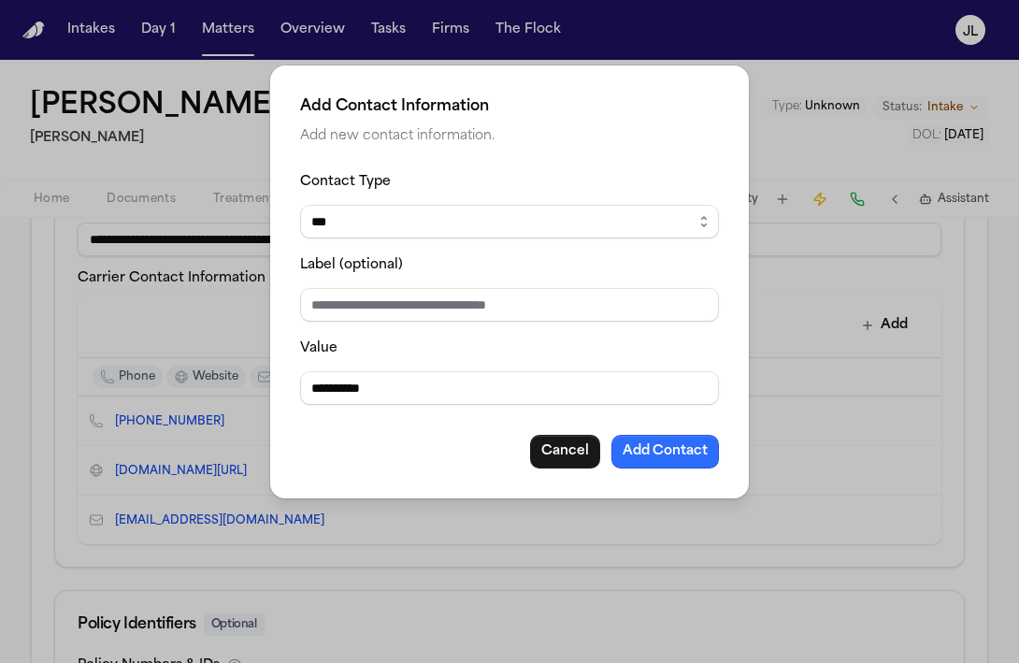
click at [671, 444] on button "Add Contact" at bounding box center [665, 452] width 108 height 34
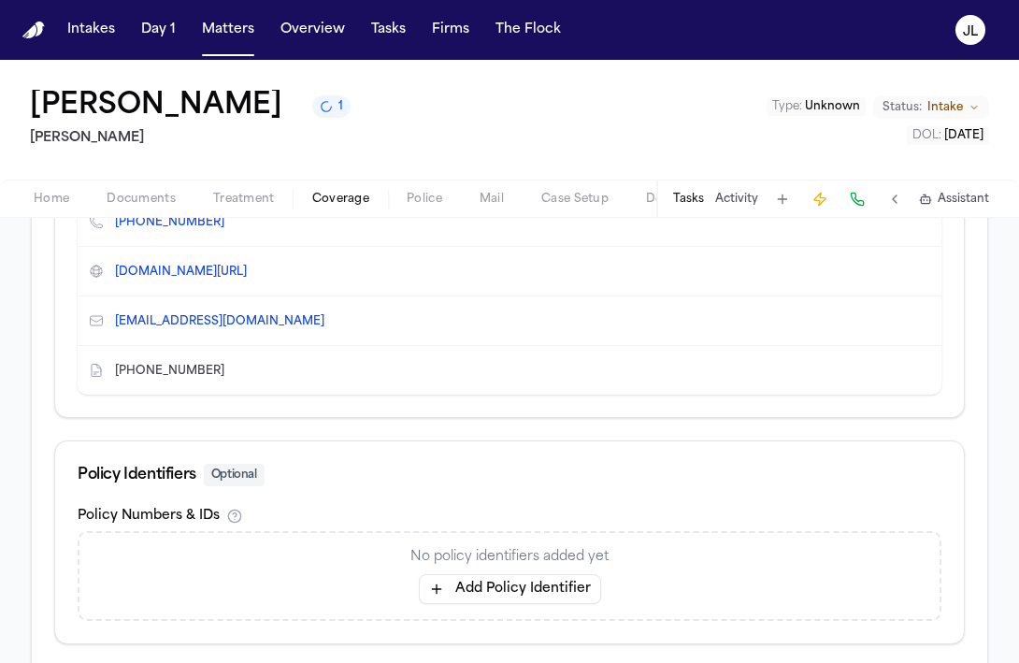
scroll to position [1098, 0]
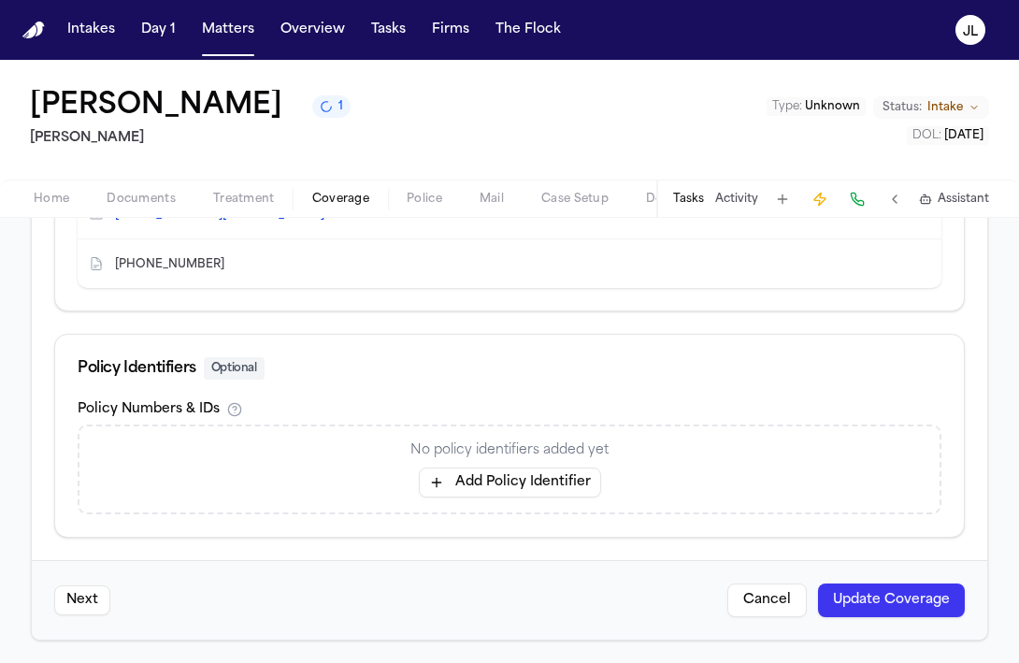
click at [911, 610] on button "Update Coverage" at bounding box center [891, 600] width 147 height 34
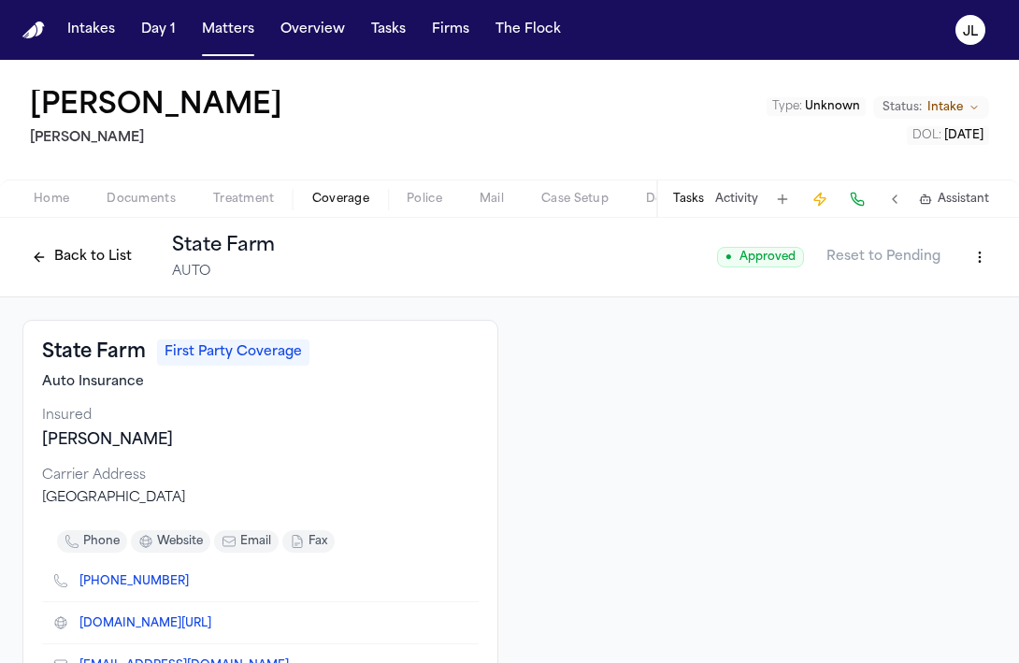
click at [58, 246] on button "Back to List" at bounding box center [81, 257] width 119 height 30
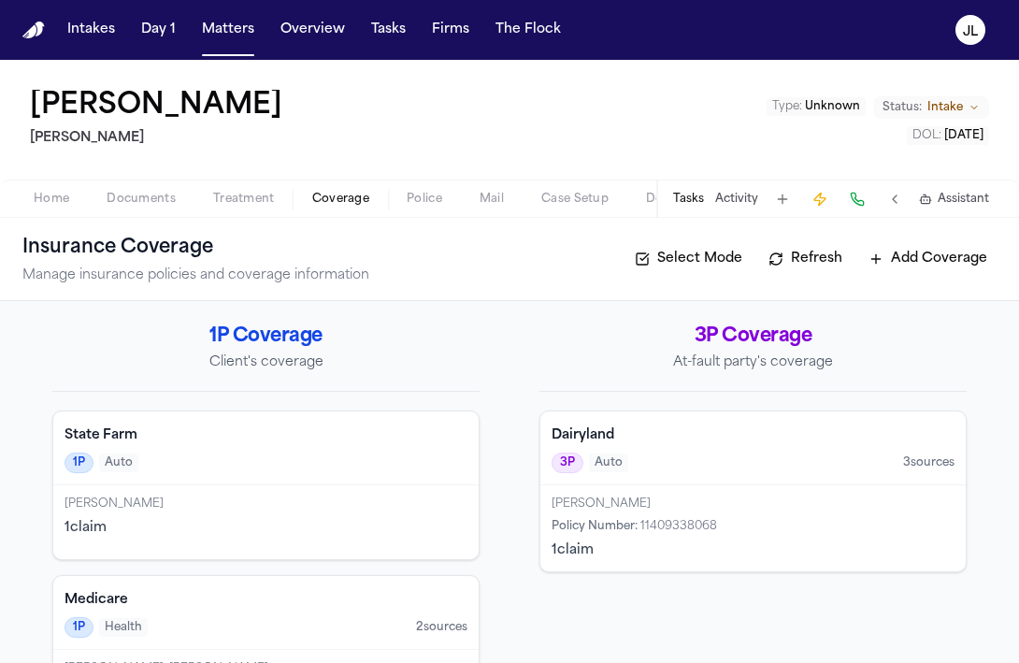
click at [122, 209] on div "Home Documents Treatment Coverage Police Mail Case Setup Demand Workspaces Arti…" at bounding box center [509, 197] width 1019 height 37
click at [125, 206] on span "Documents" at bounding box center [141, 199] width 69 height 15
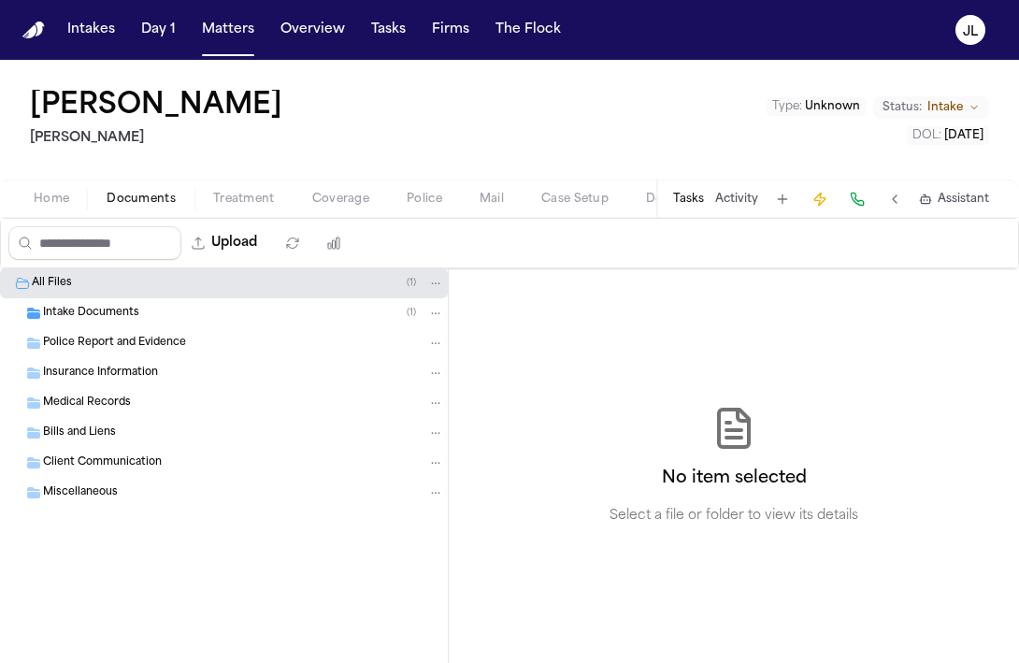
click at [54, 215] on div "Home Documents Treatment Coverage Police Mail Case Setup Demand Workspaces Arti…" at bounding box center [509, 197] width 1019 height 37
click at [52, 204] on span "Home" at bounding box center [52, 199] width 36 height 15
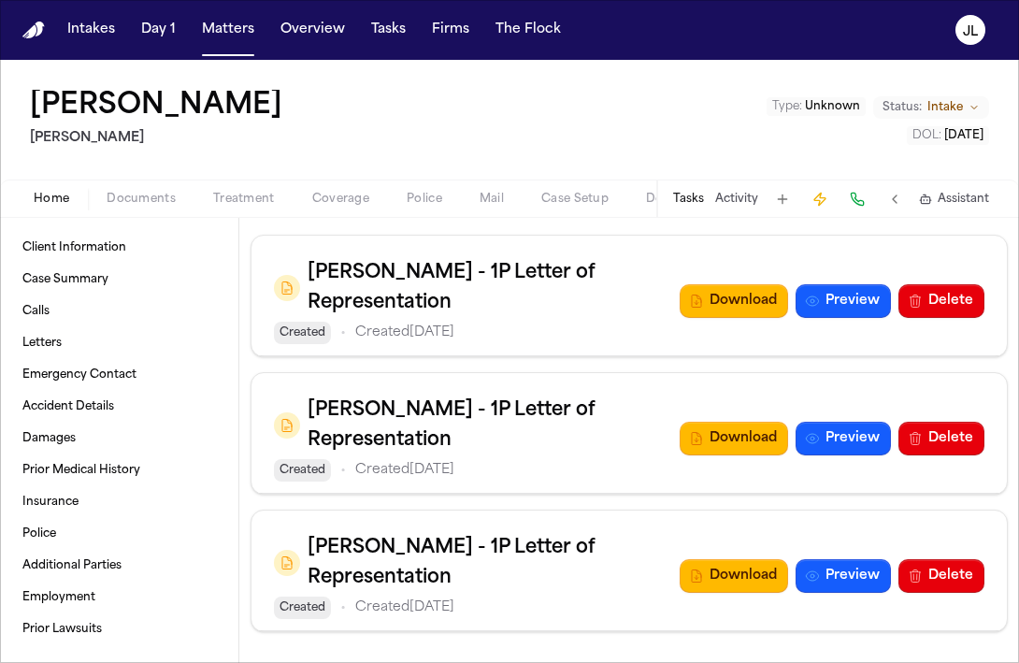
scroll to position [1893, 0]
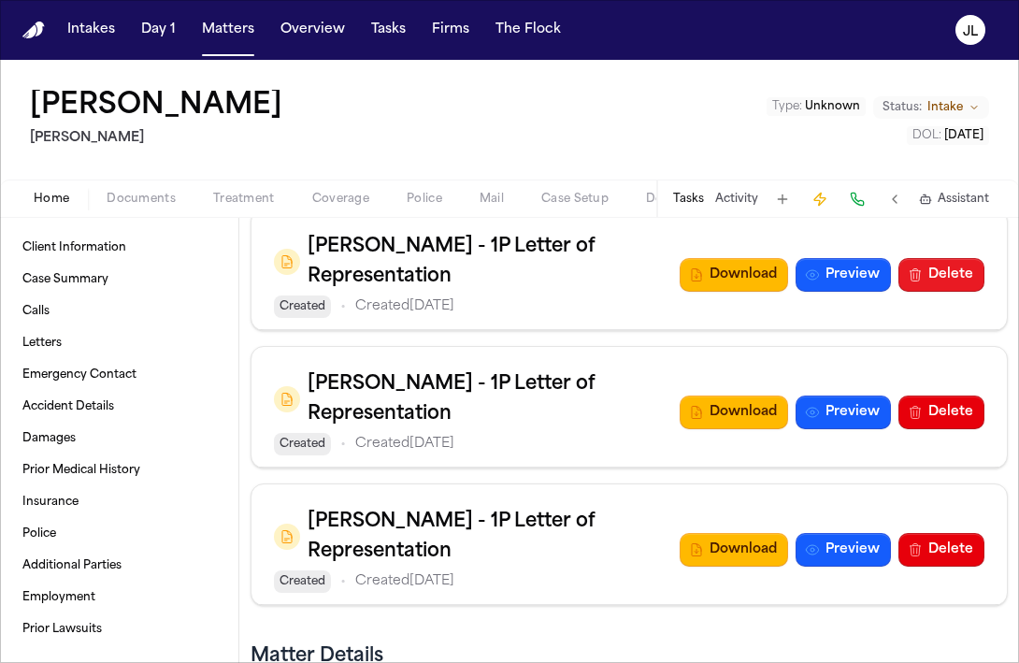
click at [929, 292] on button "Delete" at bounding box center [941, 275] width 86 height 34
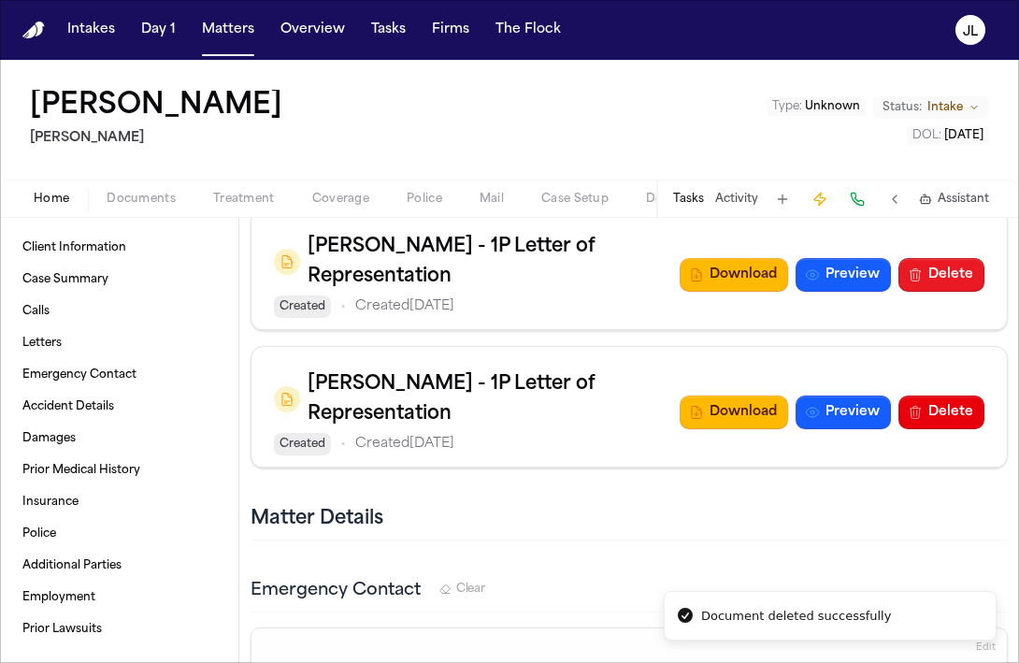
click at [949, 292] on button "Delete" at bounding box center [941, 275] width 86 height 34
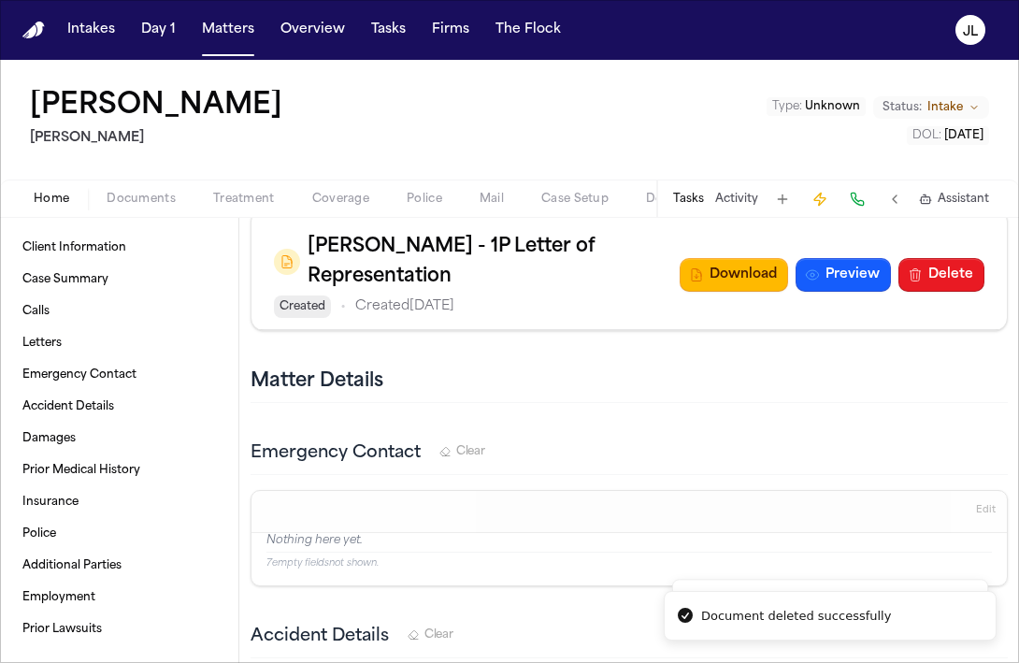
click at [940, 292] on button "Delete" at bounding box center [941, 275] width 86 height 34
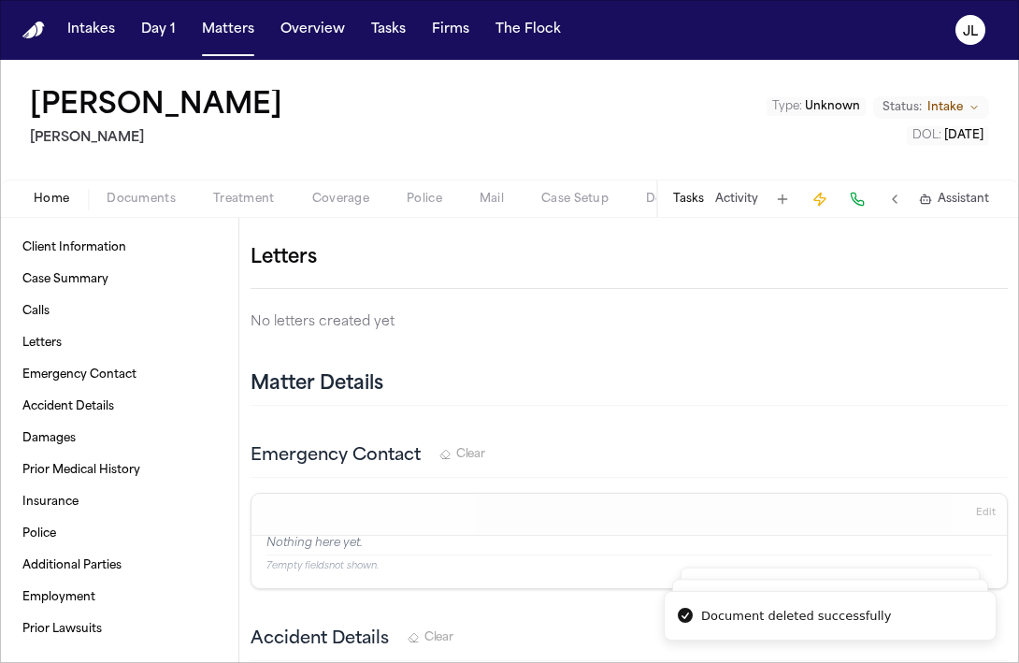
scroll to position [1758, 0]
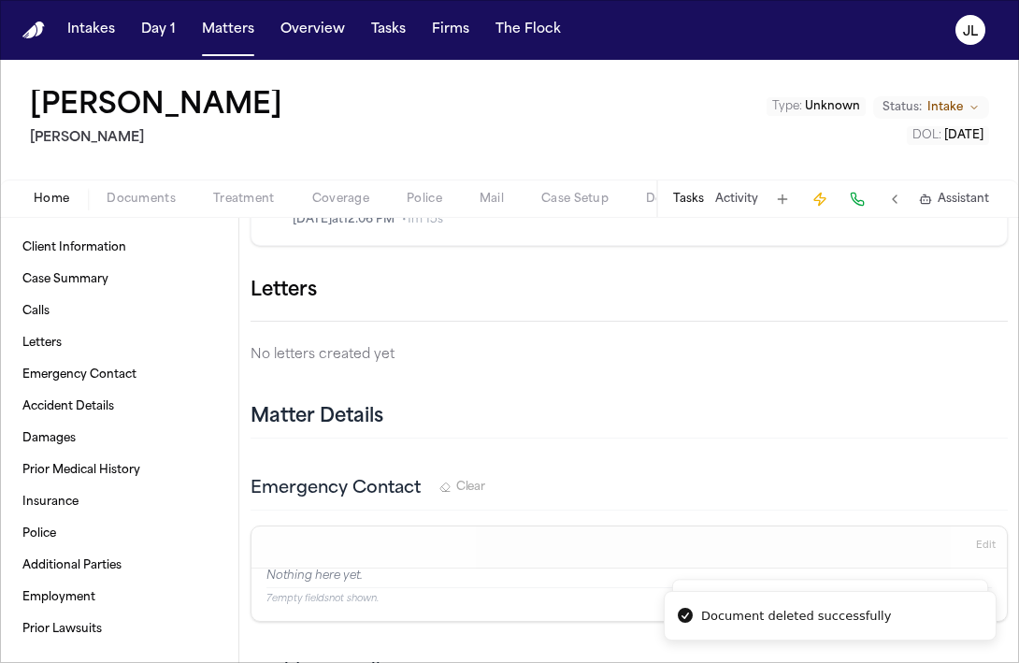
click at [1008, 291] on icon "button" at bounding box center [1008, 291] width 0 height 0
click at [333, 662] on div at bounding box center [509, 663] width 1019 height 0
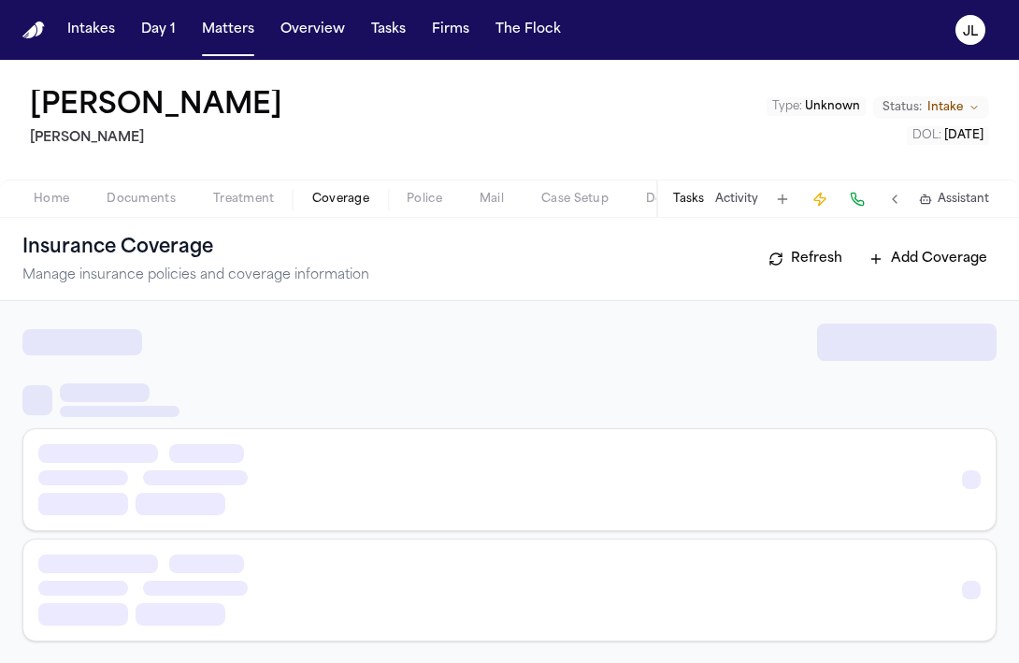
click at [323, 201] on span "Coverage" at bounding box center [340, 199] width 57 height 15
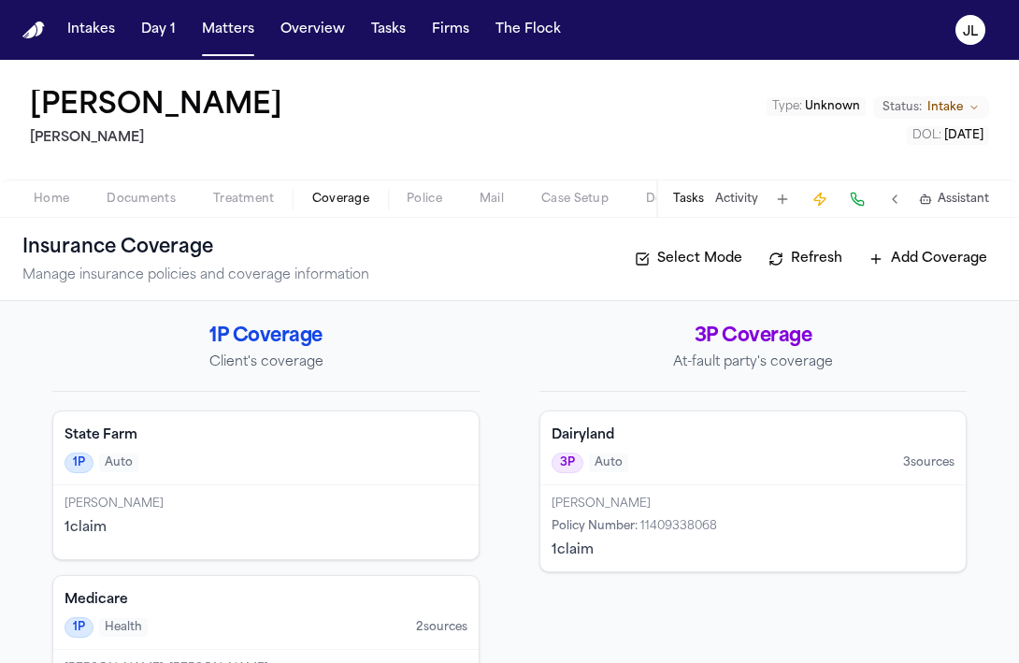
click at [251, 445] on div "State Farm 1P Auto" at bounding box center [265, 448] width 425 height 74
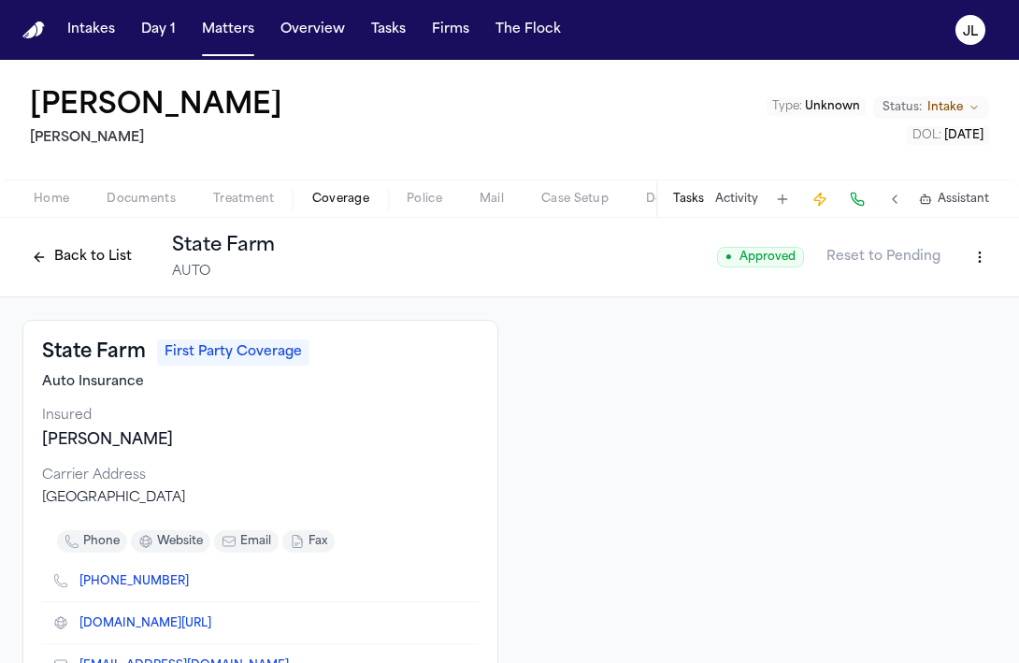
click at [95, 251] on button "Back to List" at bounding box center [81, 257] width 119 height 30
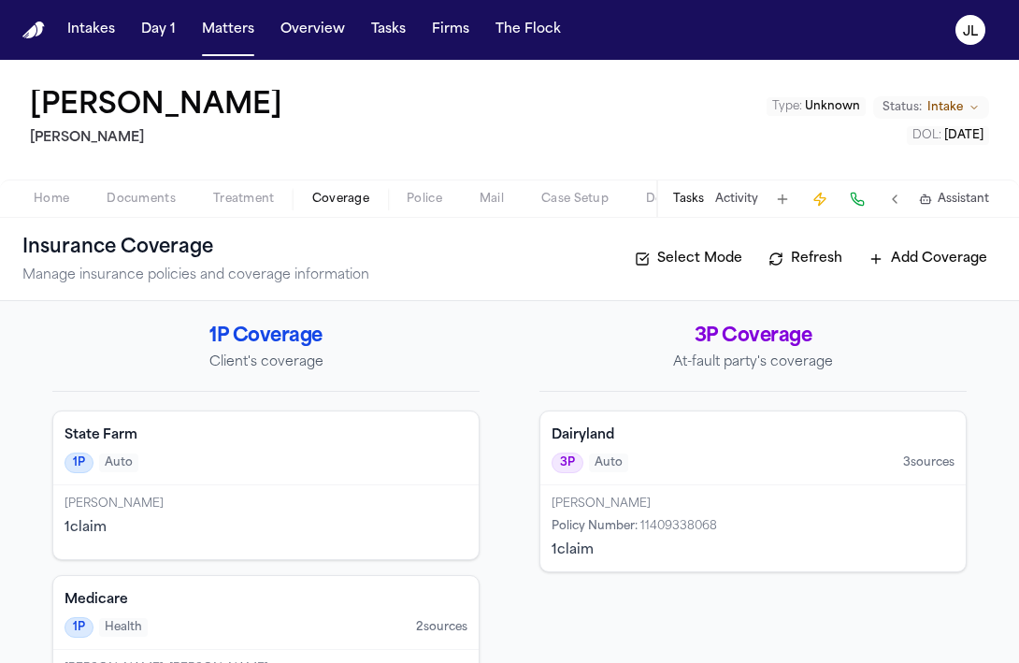
click at [243, 499] on div "[PERSON_NAME]" at bounding box center [266, 503] width 403 height 15
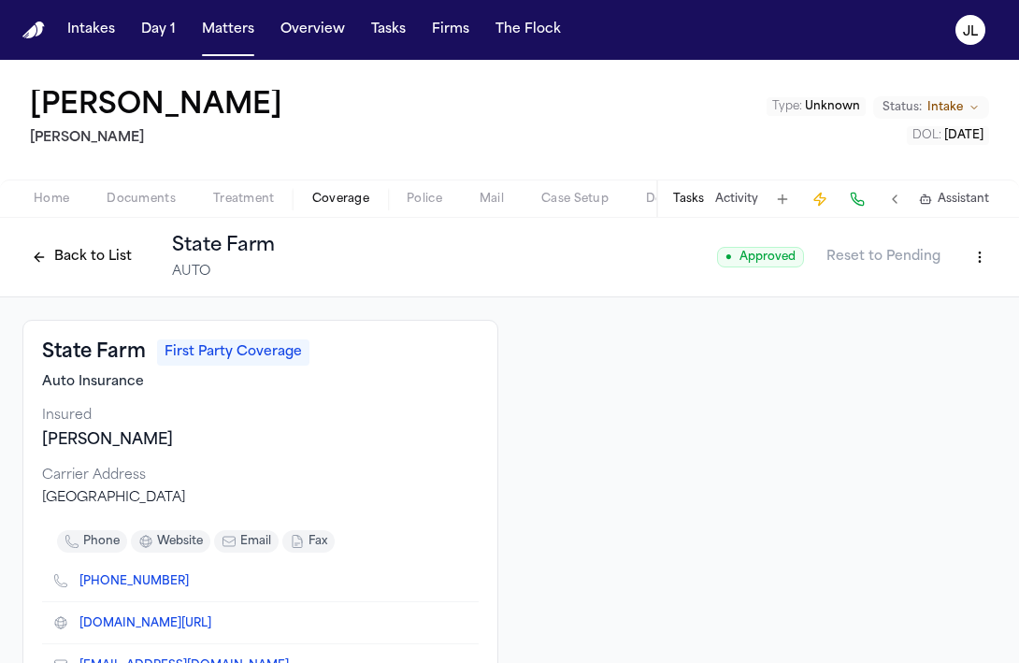
click at [98, 267] on button "Back to List" at bounding box center [81, 257] width 119 height 30
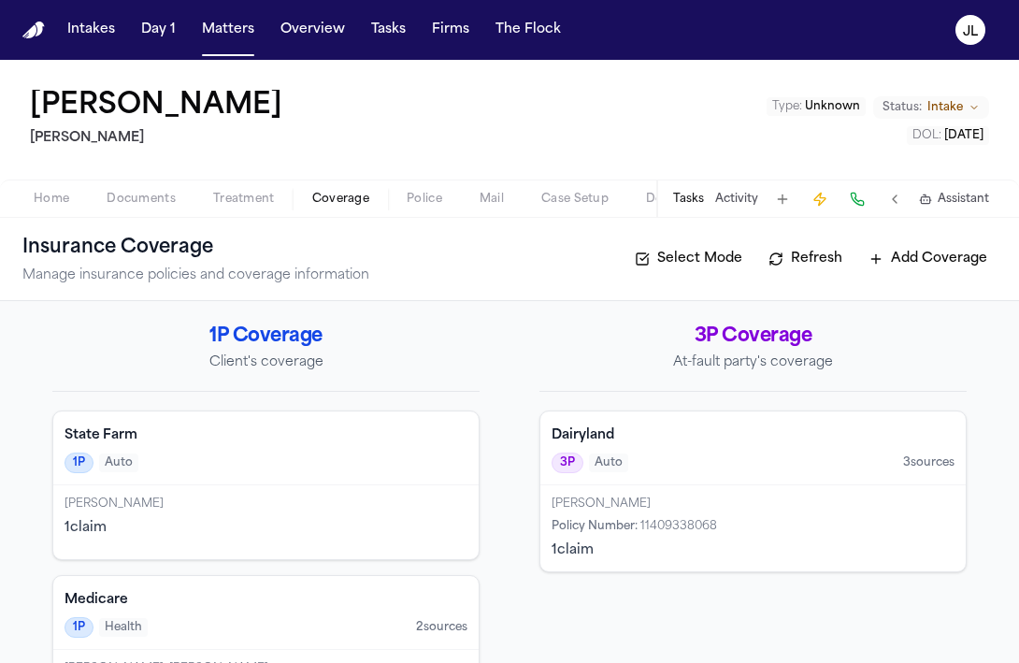
click at [644, 509] on div "[PERSON_NAME]" at bounding box center [753, 503] width 403 height 15
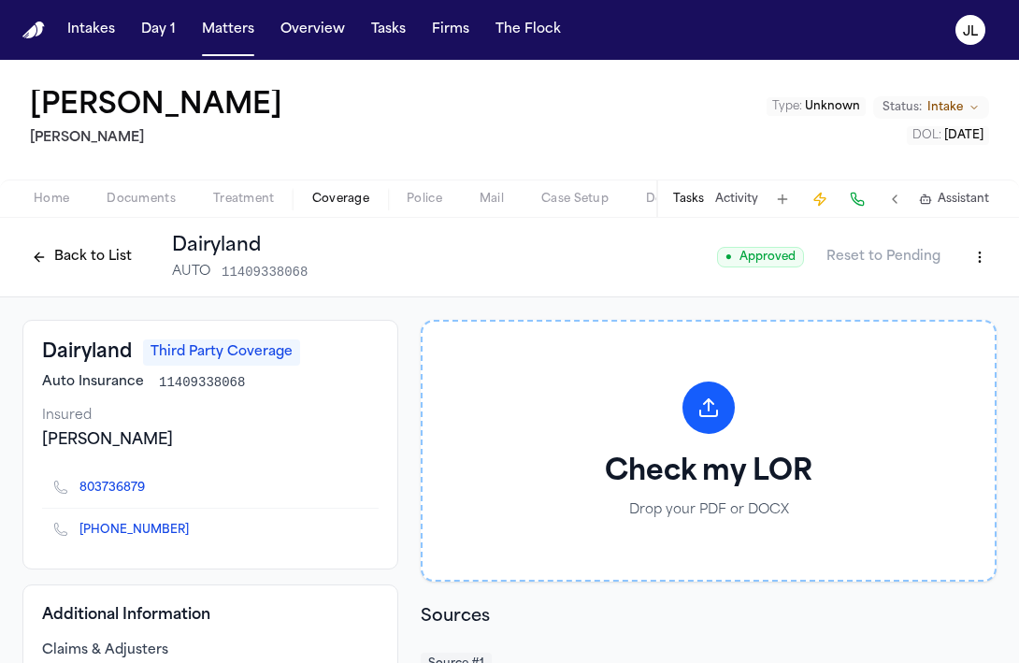
click at [98, 250] on button "Back to List" at bounding box center [81, 257] width 119 height 30
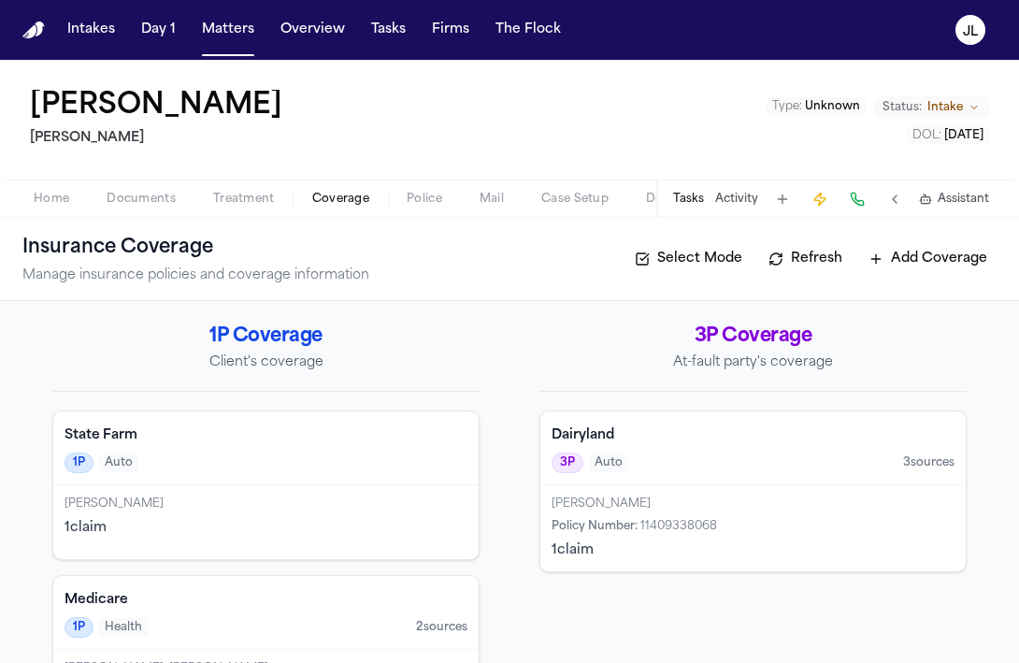
click at [237, 489] on div "[PERSON_NAME] 1 claim" at bounding box center [265, 522] width 425 height 74
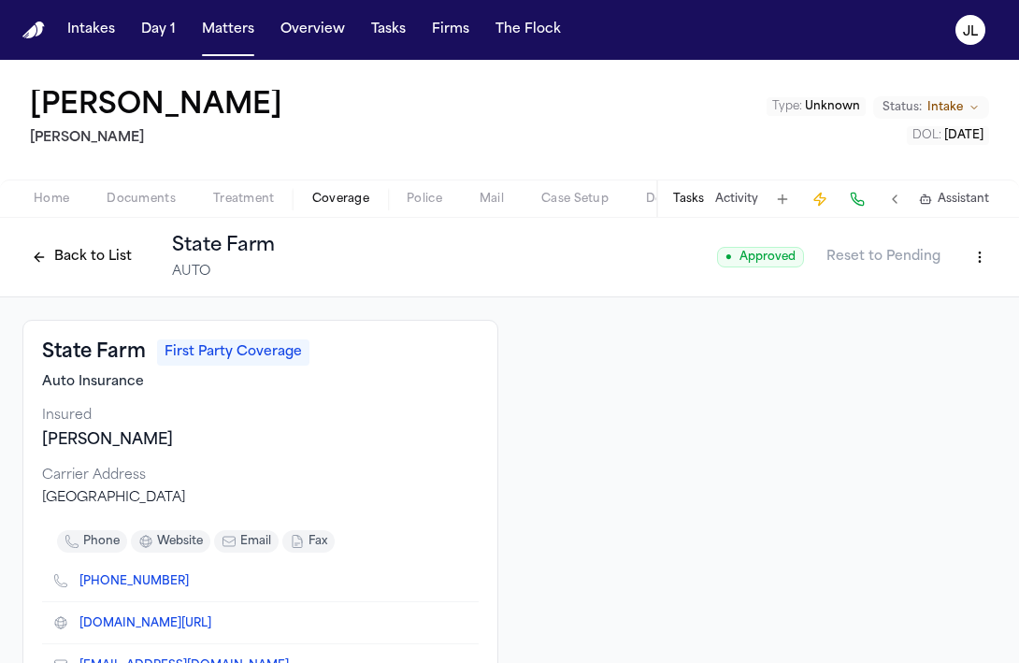
click at [44, 247] on button "Back to List" at bounding box center [81, 257] width 119 height 30
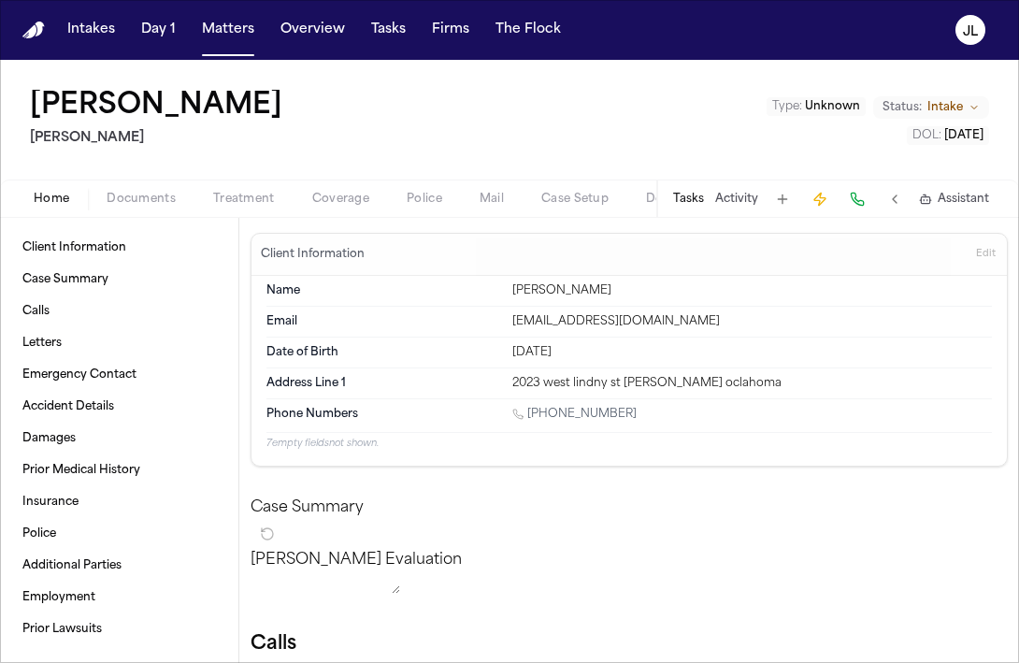
click at [67, 206] on span "Home" at bounding box center [52, 199] width 36 height 15
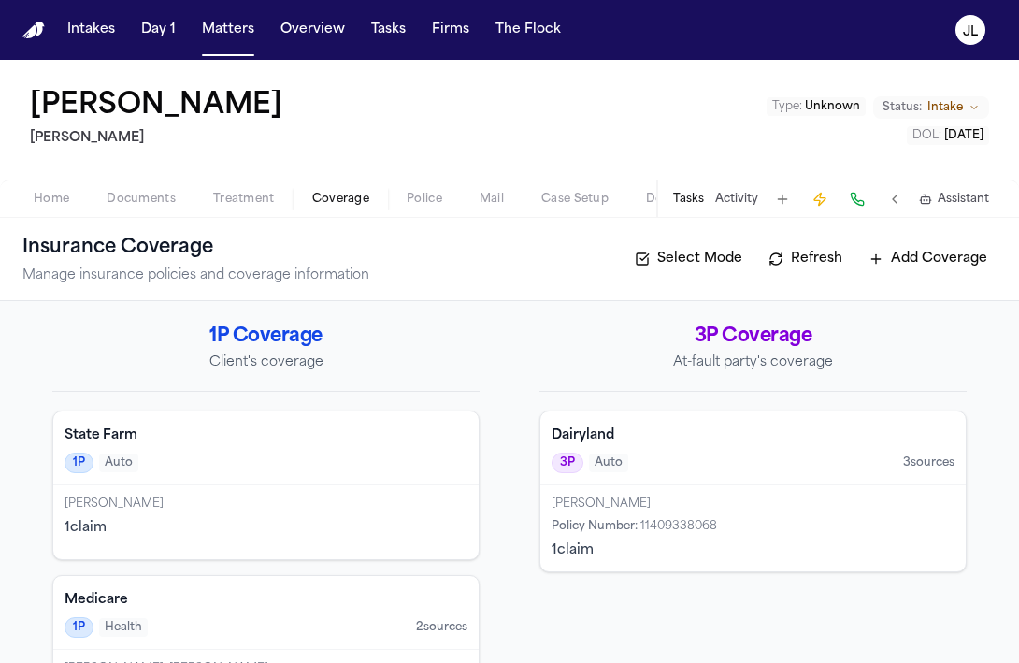
click at [330, 205] on span "Coverage" at bounding box center [340, 199] width 57 height 15
click at [385, 461] on div "1P Auto" at bounding box center [266, 462] width 403 height 21
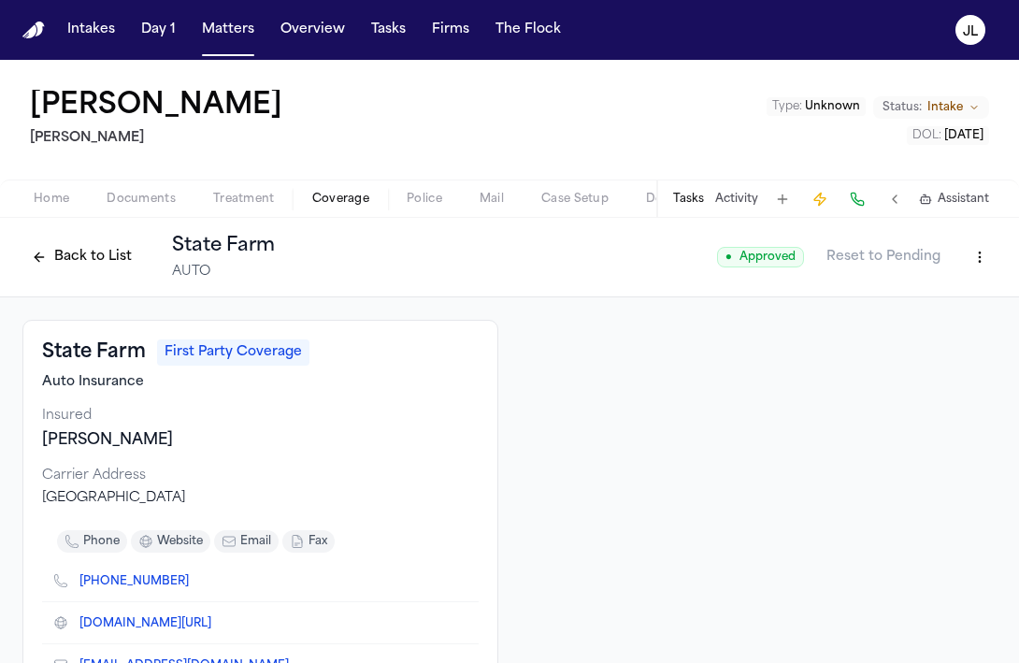
click at [87, 258] on button "Back to List" at bounding box center [81, 257] width 119 height 30
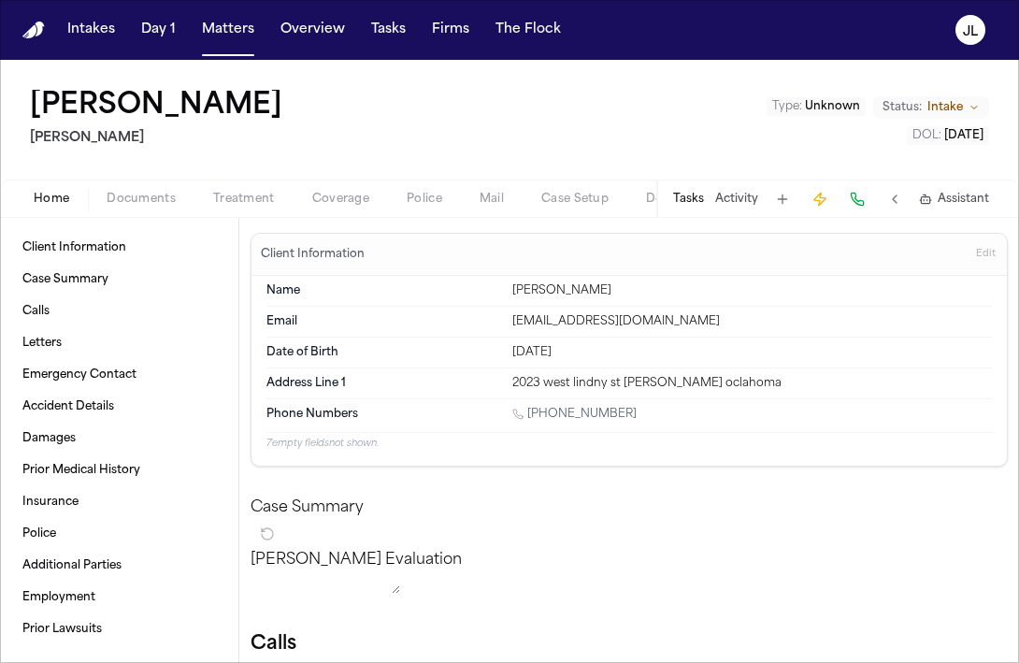
click at [29, 194] on button "Home" at bounding box center [51, 199] width 73 height 22
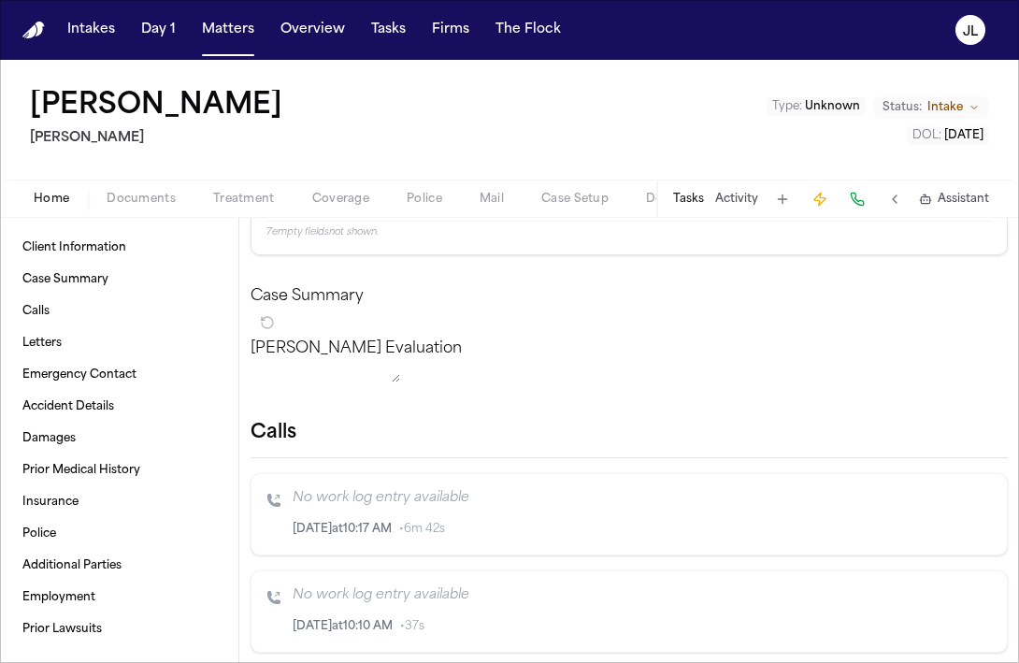
scroll to position [204, 0]
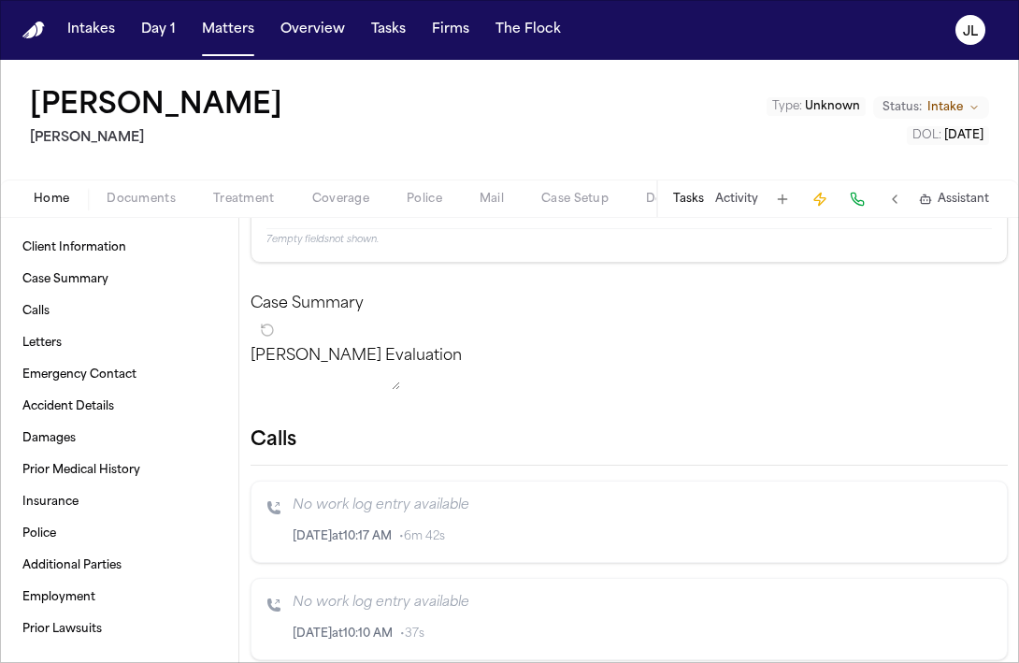
click at [887, 383] on div "Finch Evaluation * ​" at bounding box center [629, 371] width 757 height 52
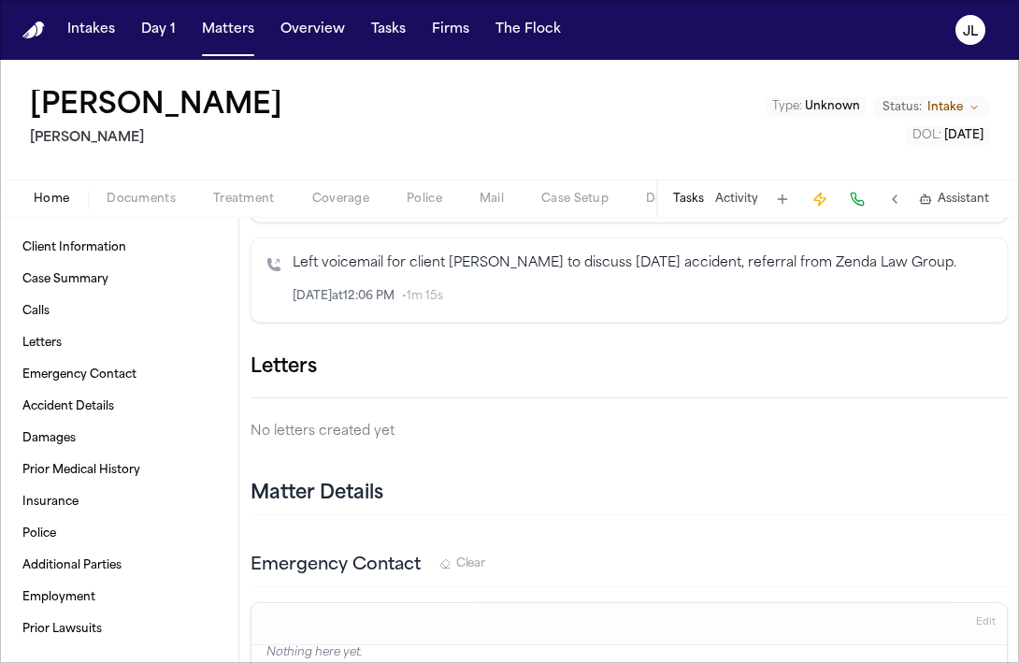
scroll to position [1656, 0]
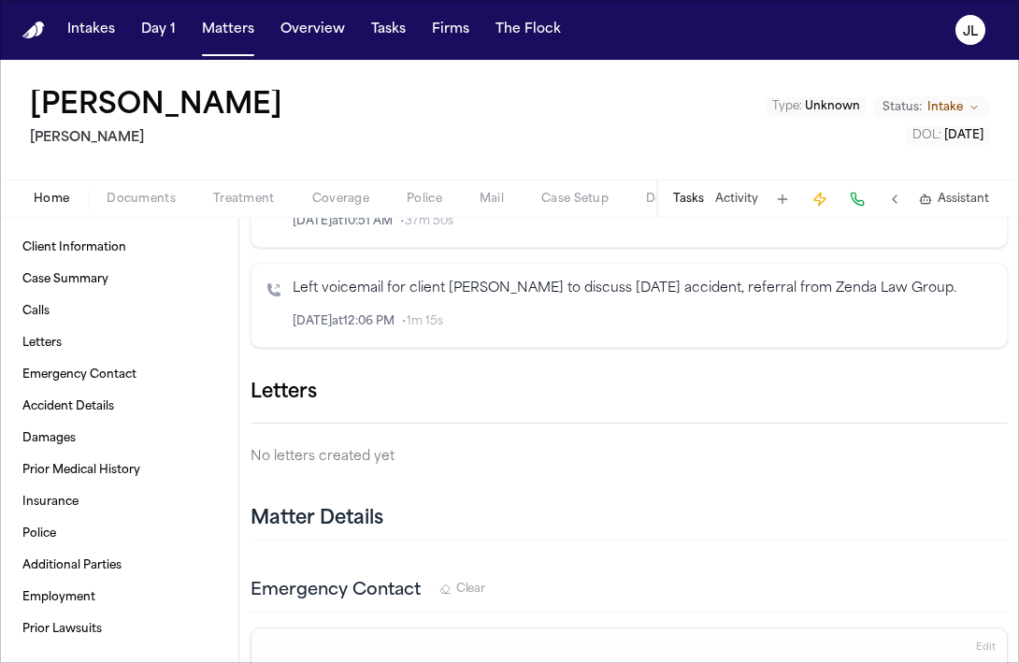
click at [1008, 393] on icon "button" at bounding box center [1008, 393] width 0 height 0
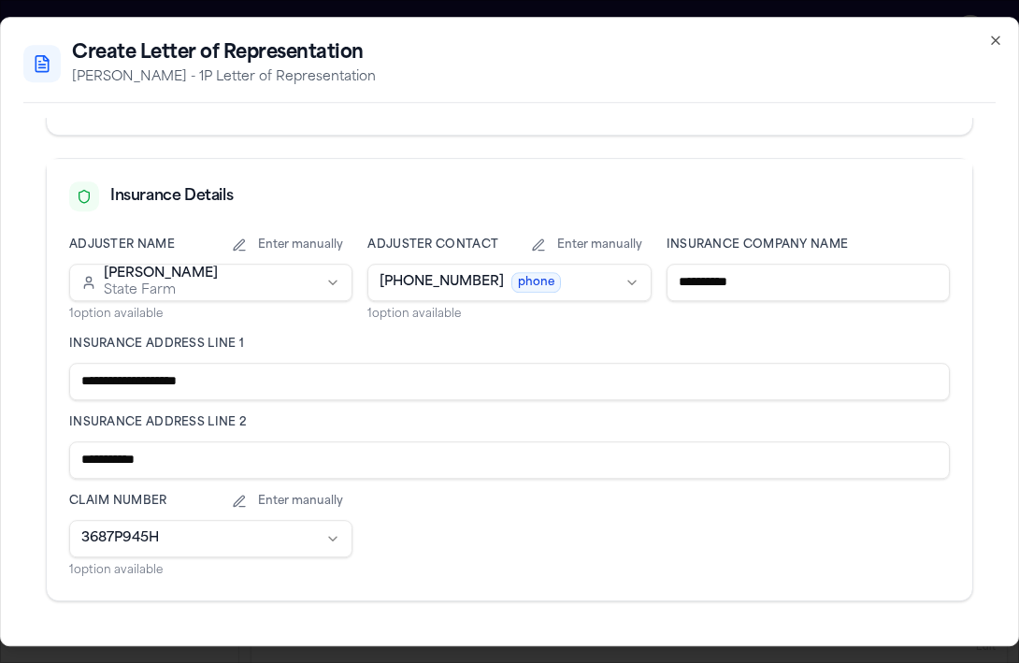
scroll to position [383, 0]
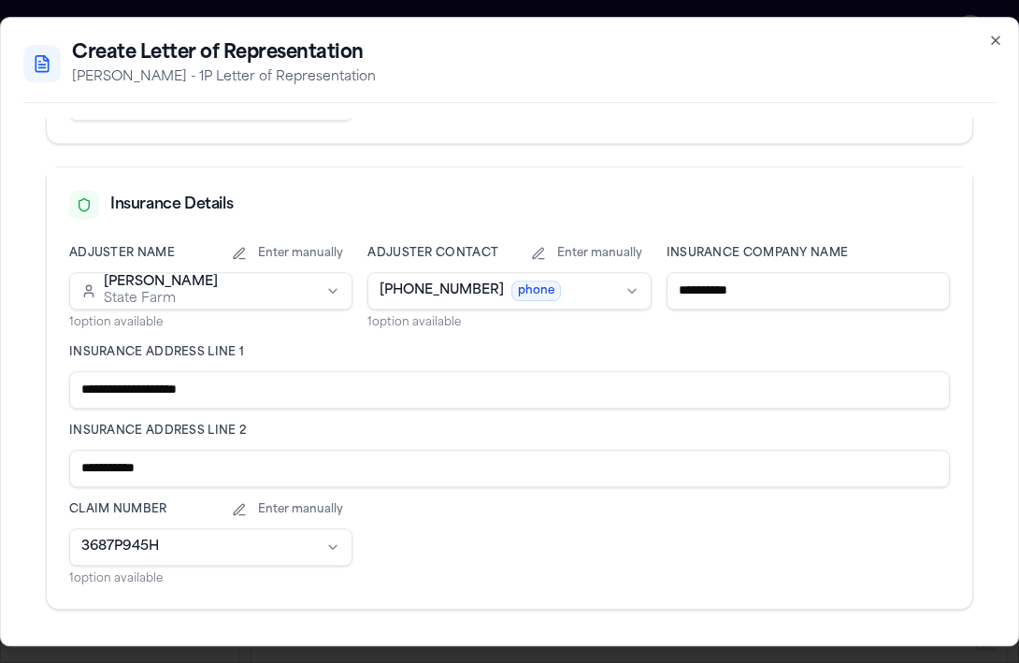
click at [235, 467] on input "**********" at bounding box center [509, 468] width 881 height 37
type input "**********"
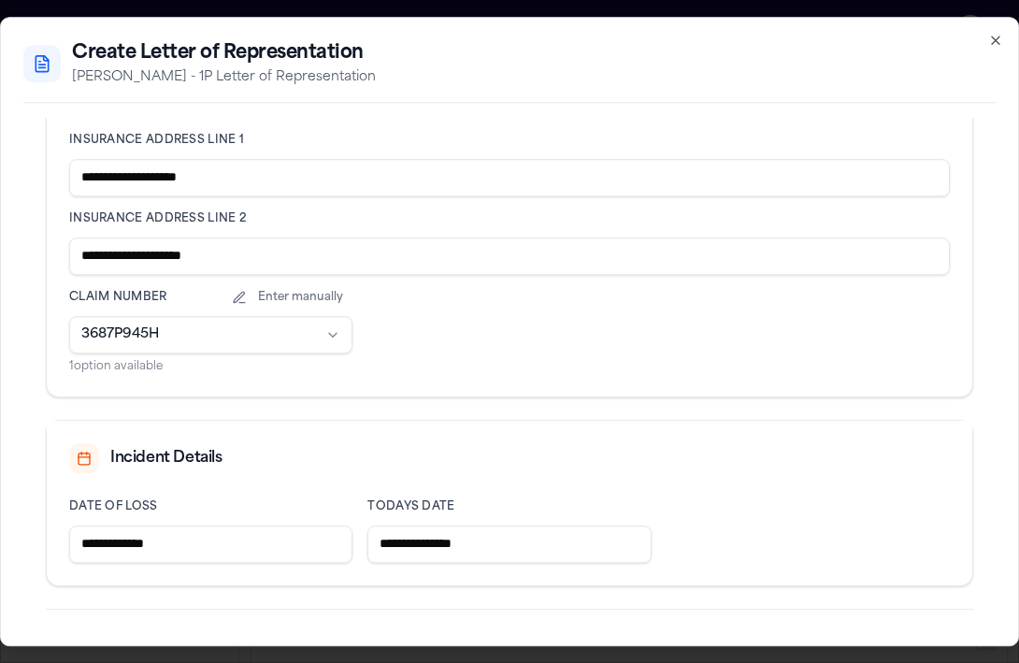
scroll to position [634, 0]
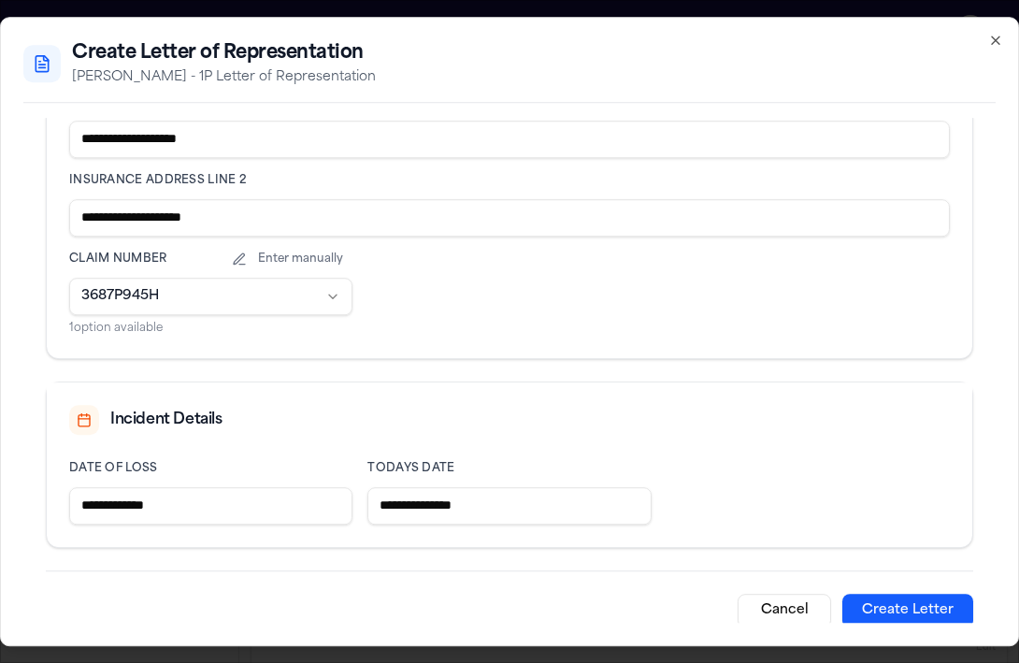
click at [930, 609] on button "Create Letter" at bounding box center [907, 611] width 131 height 34
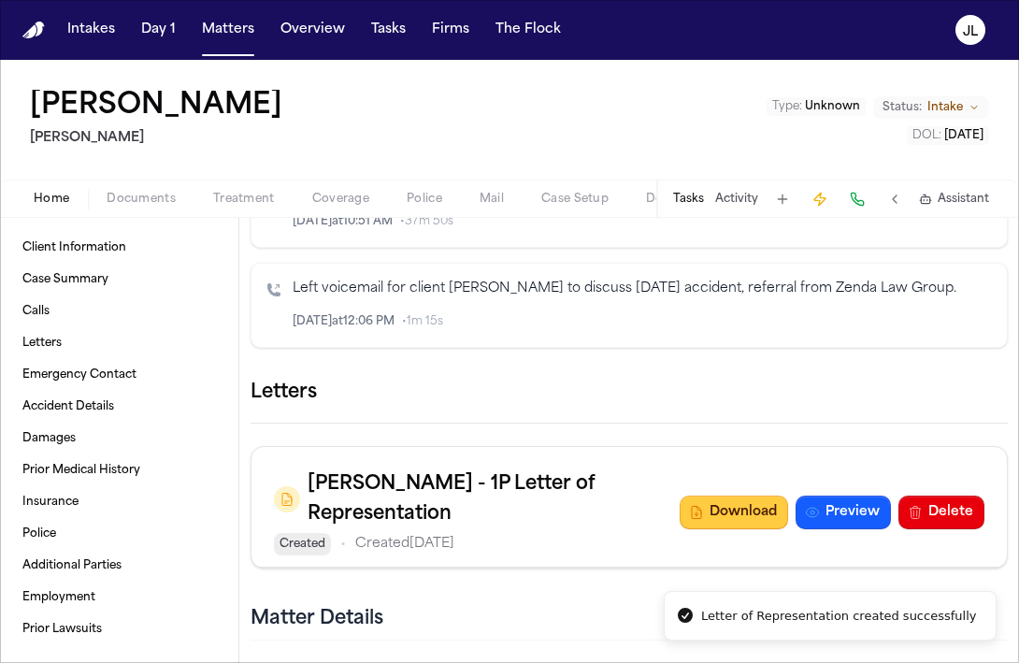
click at [719, 529] on button "Download" at bounding box center [734, 512] width 108 height 34
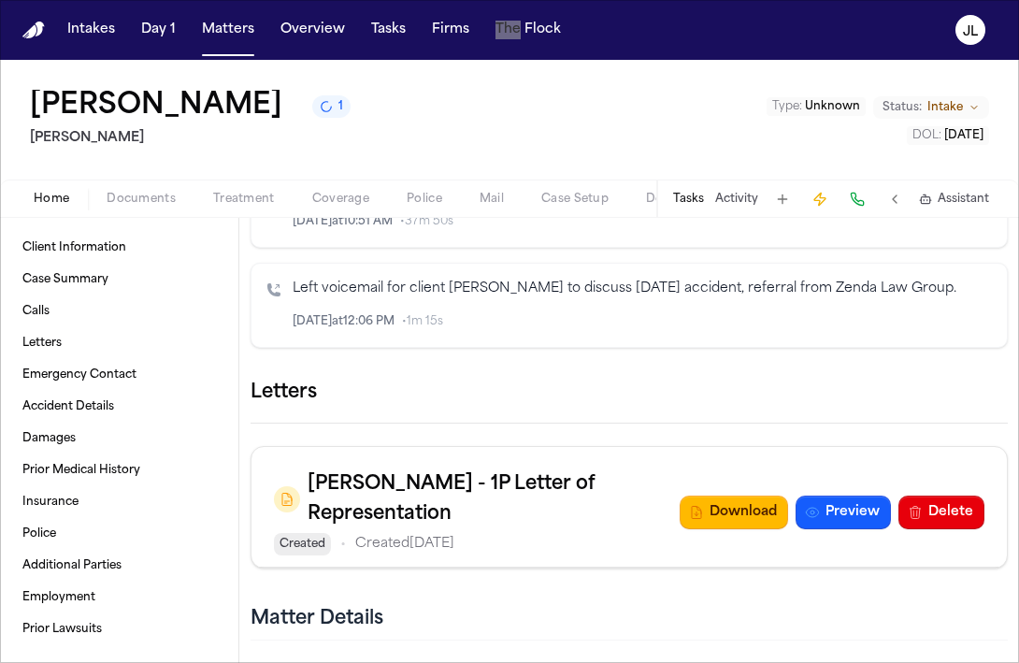
click at [694, 16] on nav "Intakes Day 1 Matters Overview Tasks Firms The Flock JL" at bounding box center [509, 30] width 1019 height 60
click at [252, 198] on span "Treatment" at bounding box center [244, 199] width 62 height 15
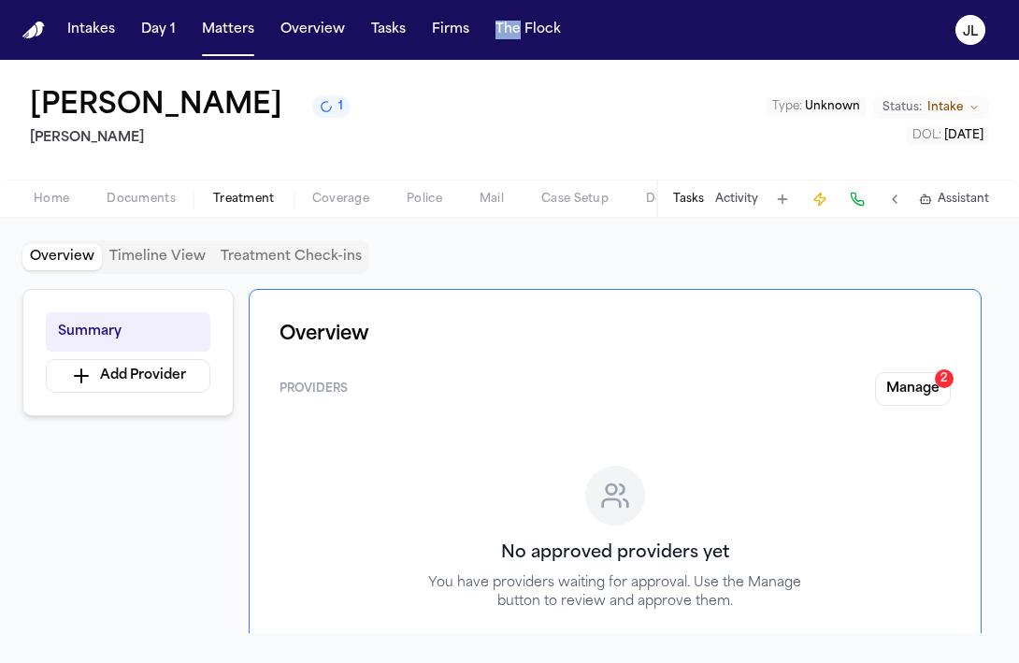
click at [179, 200] on button "Documents" at bounding box center [141, 199] width 107 height 22
click at [232, 204] on span "Treatment" at bounding box center [244, 199] width 62 height 15
click at [335, 201] on span "Coverage" at bounding box center [340, 199] width 57 height 15
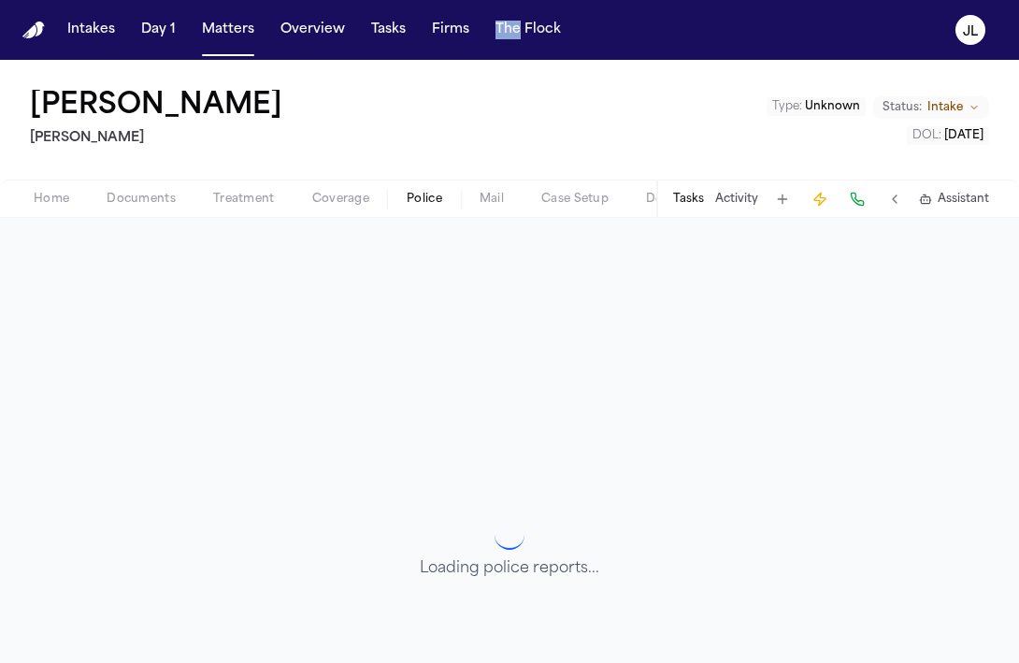
click at [418, 200] on span "Police" at bounding box center [425, 199] width 36 height 15
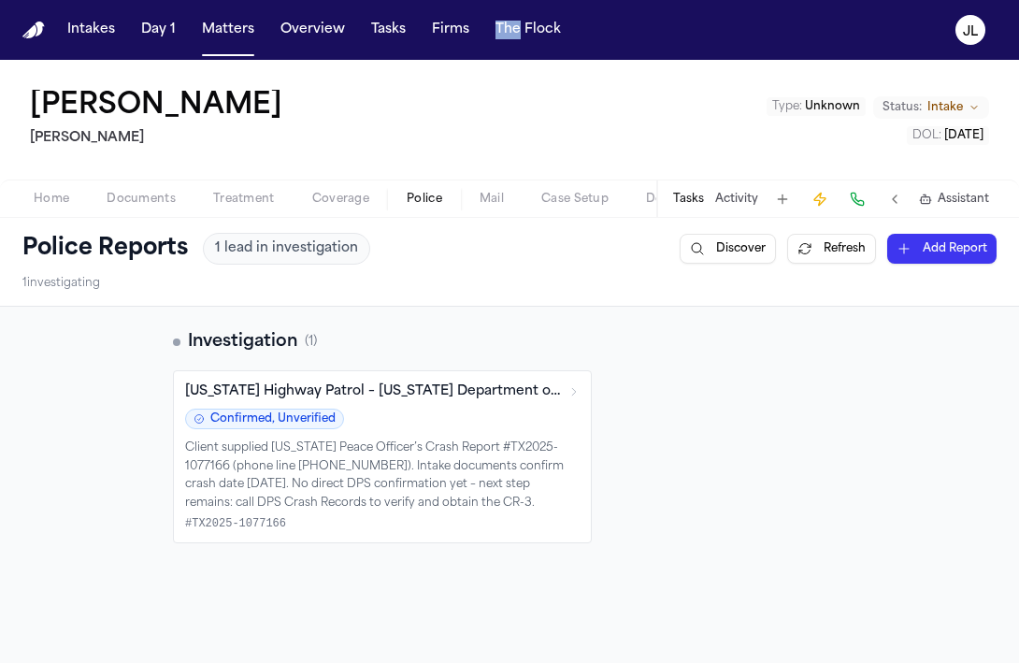
click at [495, 193] on span "Mail" at bounding box center [492, 199] width 24 height 15
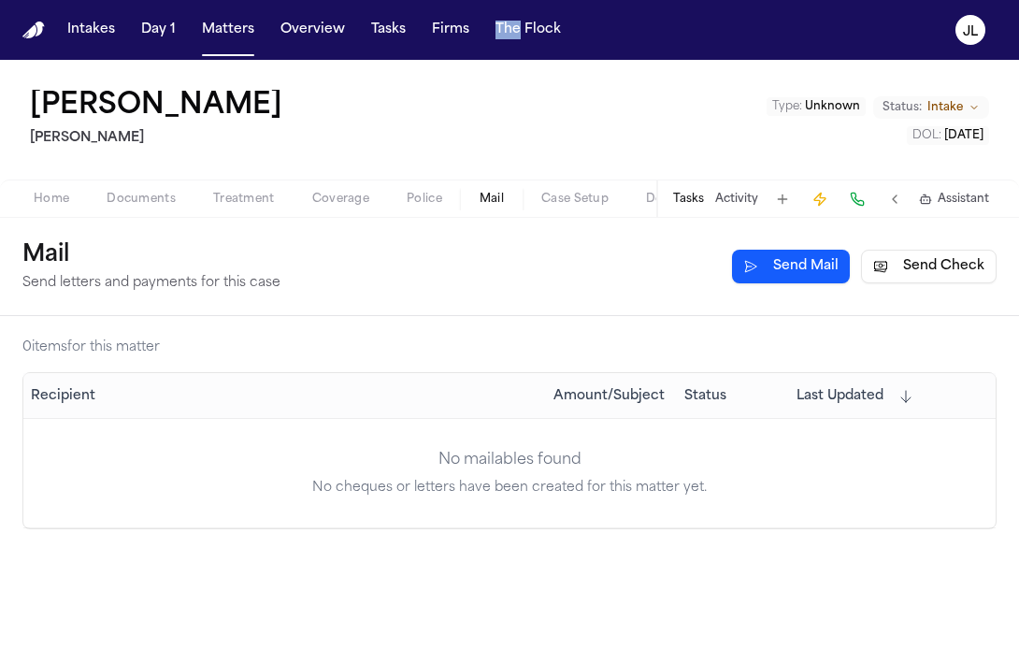
click at [150, 192] on span "Documents" at bounding box center [141, 199] width 69 height 15
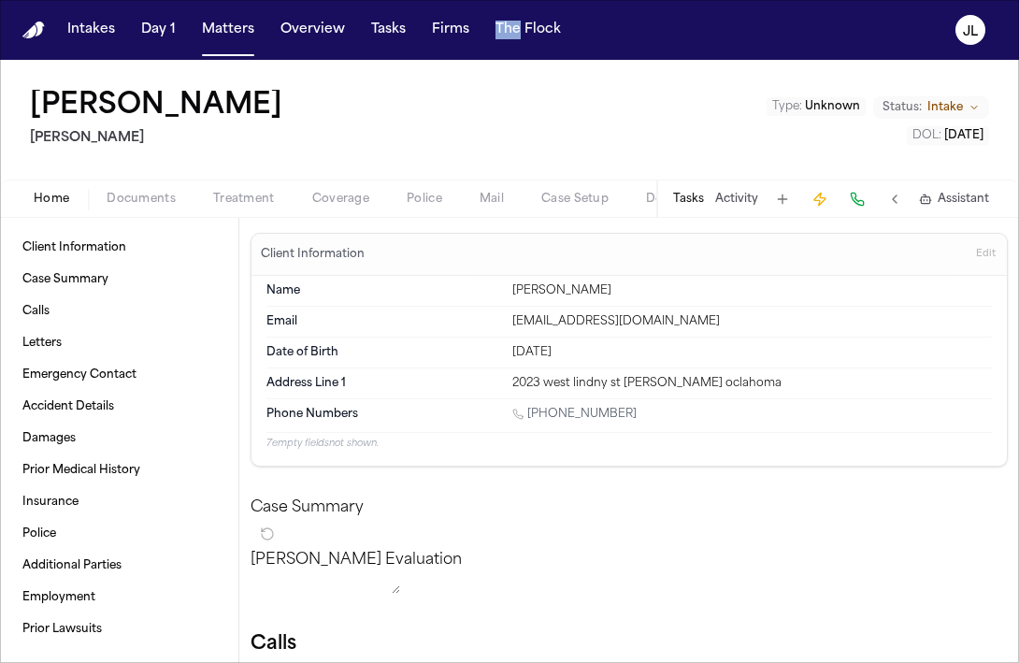
click at [45, 192] on span "Home" at bounding box center [52, 199] width 36 height 15
click at [114, 205] on span "Documents" at bounding box center [141, 199] width 69 height 15
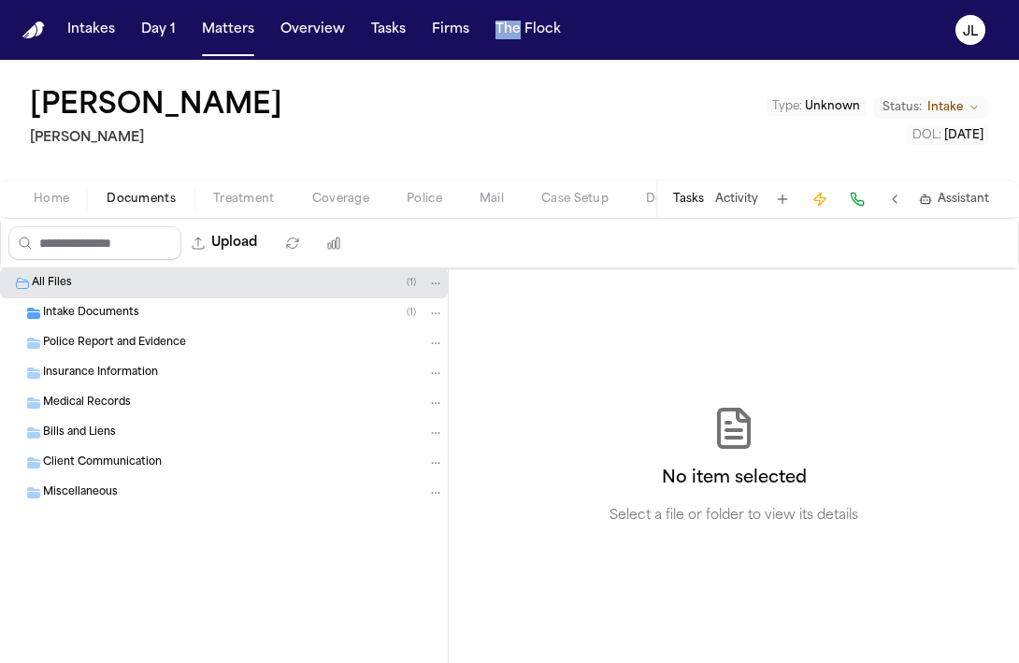
click at [223, 194] on span "Treatment" at bounding box center [244, 199] width 62 height 15
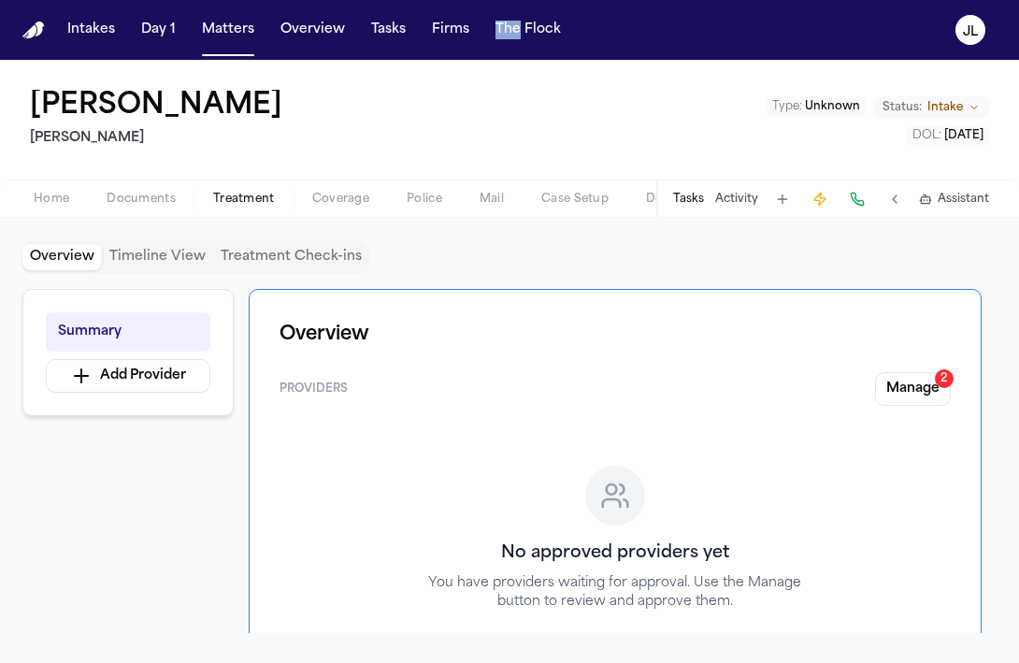
click at [346, 202] on span "Coverage" at bounding box center [340, 199] width 57 height 15
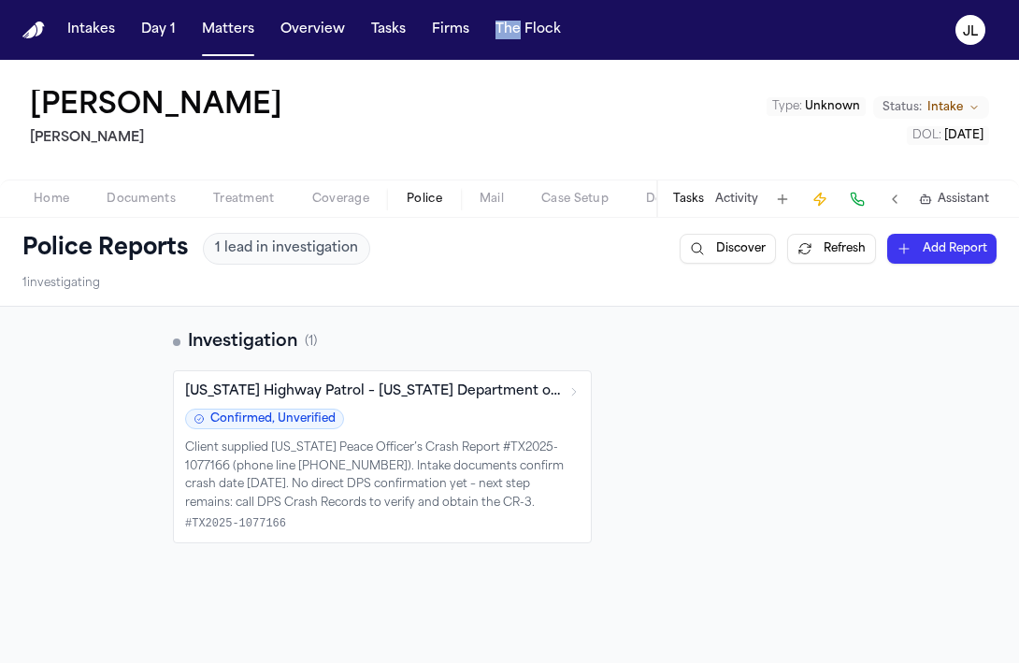
click at [418, 202] on span "Police" at bounding box center [425, 199] width 36 height 15
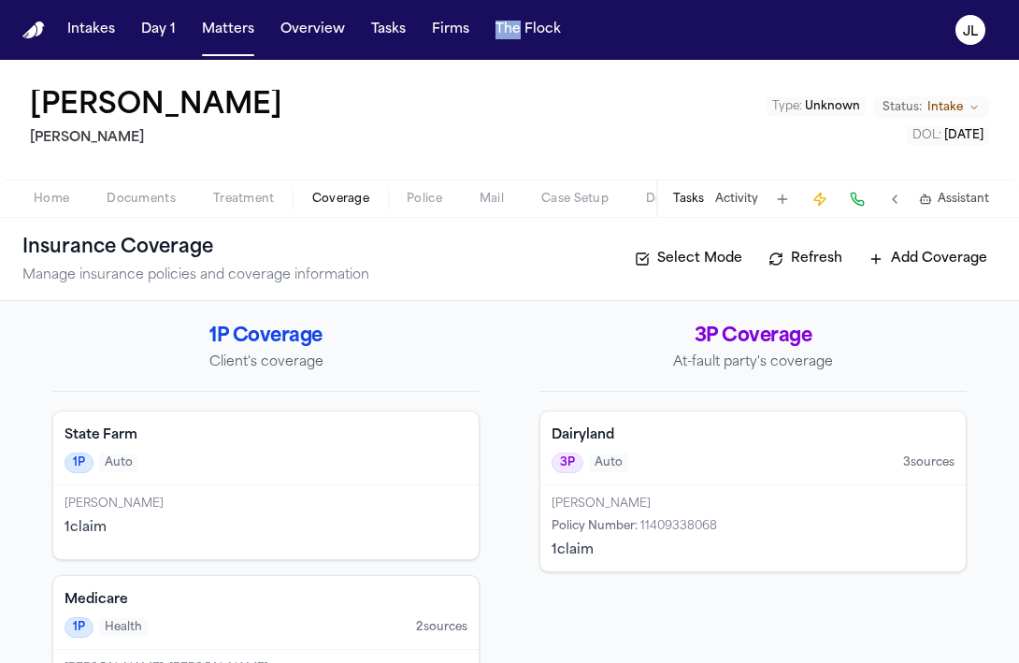
click at [347, 204] on span "Coverage" at bounding box center [340, 199] width 57 height 15
click at [243, 192] on span "Treatment" at bounding box center [244, 199] width 62 height 15
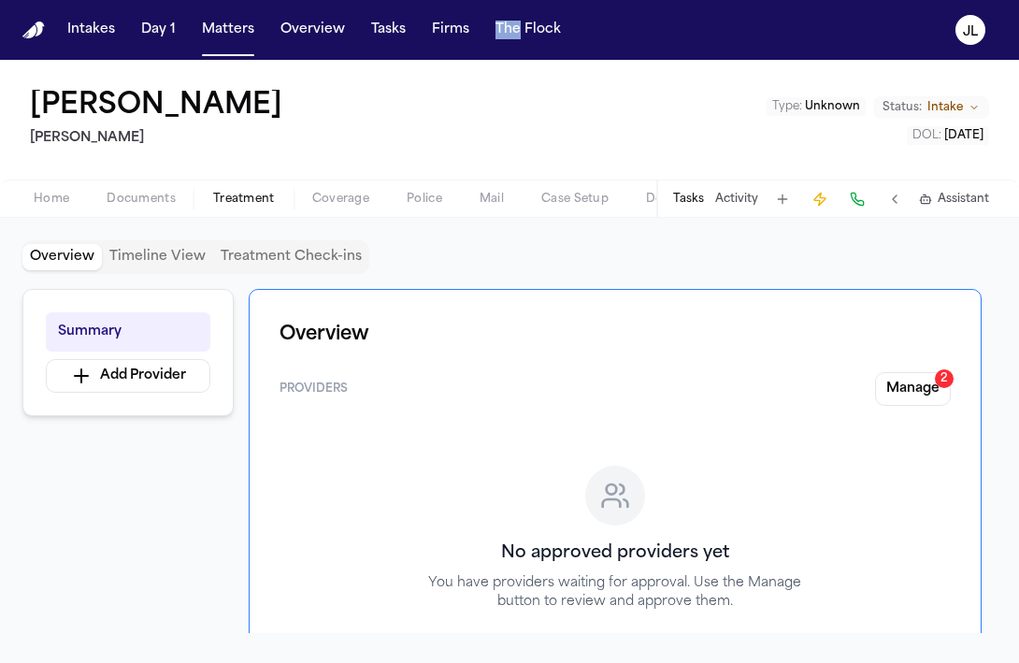
click at [172, 199] on span "Documents" at bounding box center [141, 199] width 69 height 15
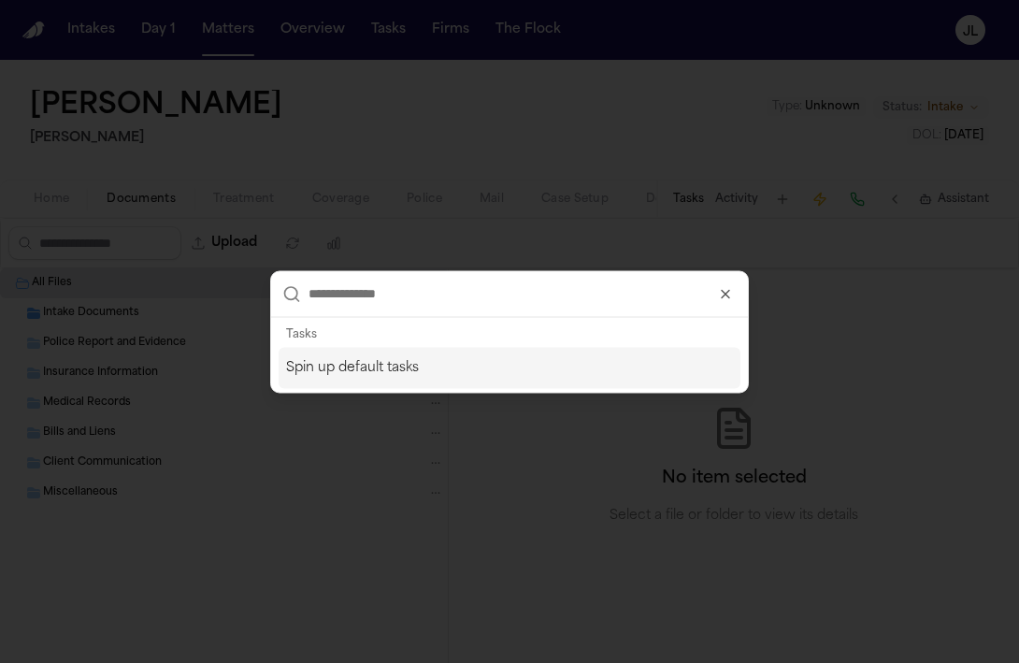
click at [722, 288] on icon "button" at bounding box center [725, 293] width 15 height 15
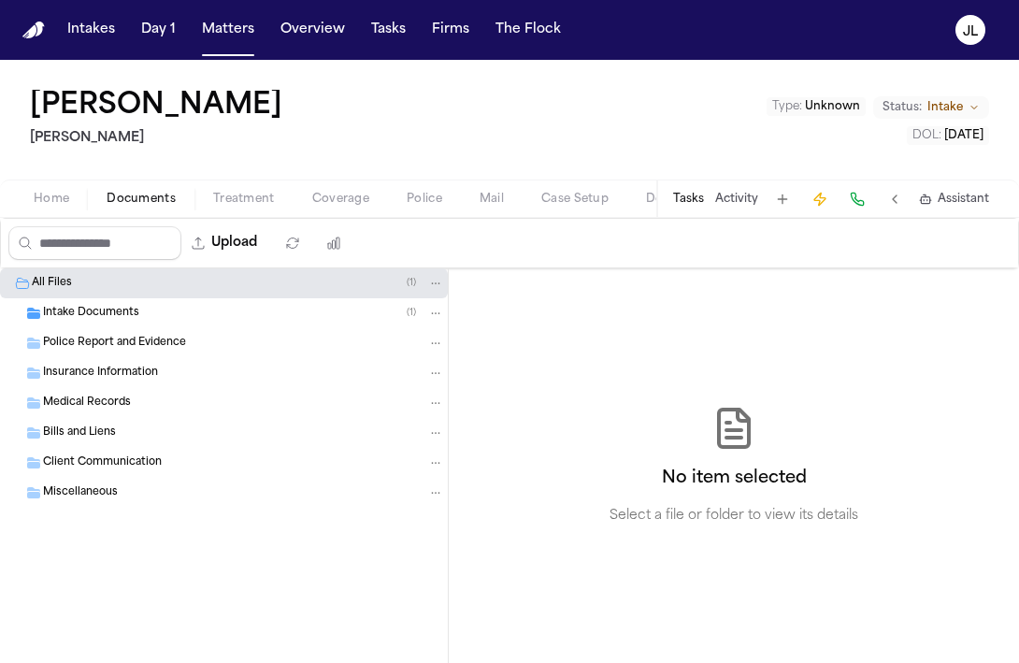
click at [321, 196] on span "Coverage" at bounding box center [340, 199] width 57 height 15
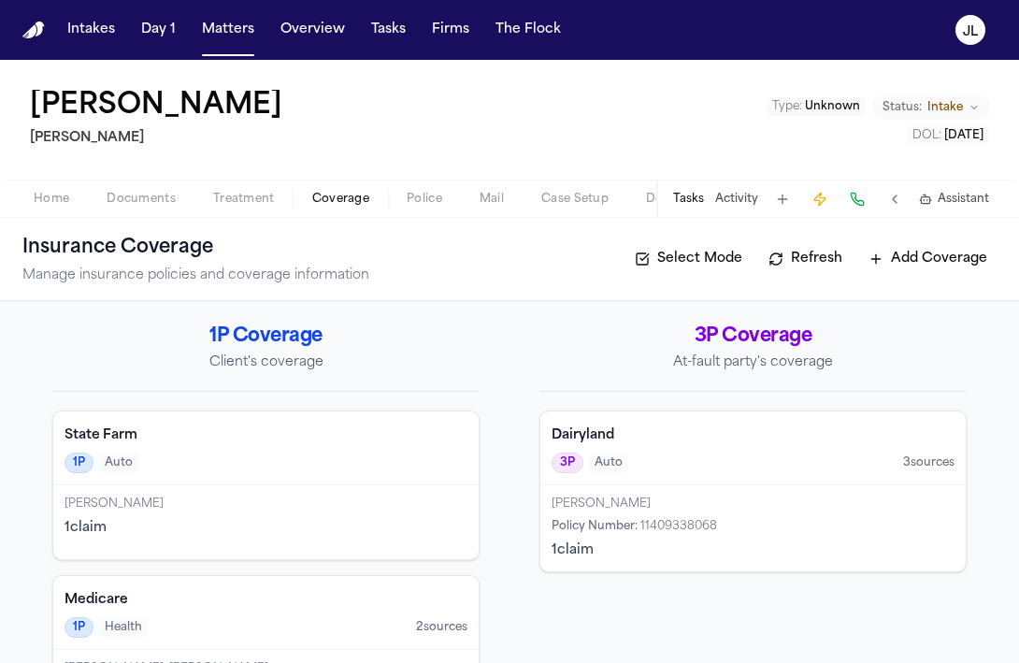
click at [610, 468] on span "Auto" at bounding box center [608, 462] width 39 height 19
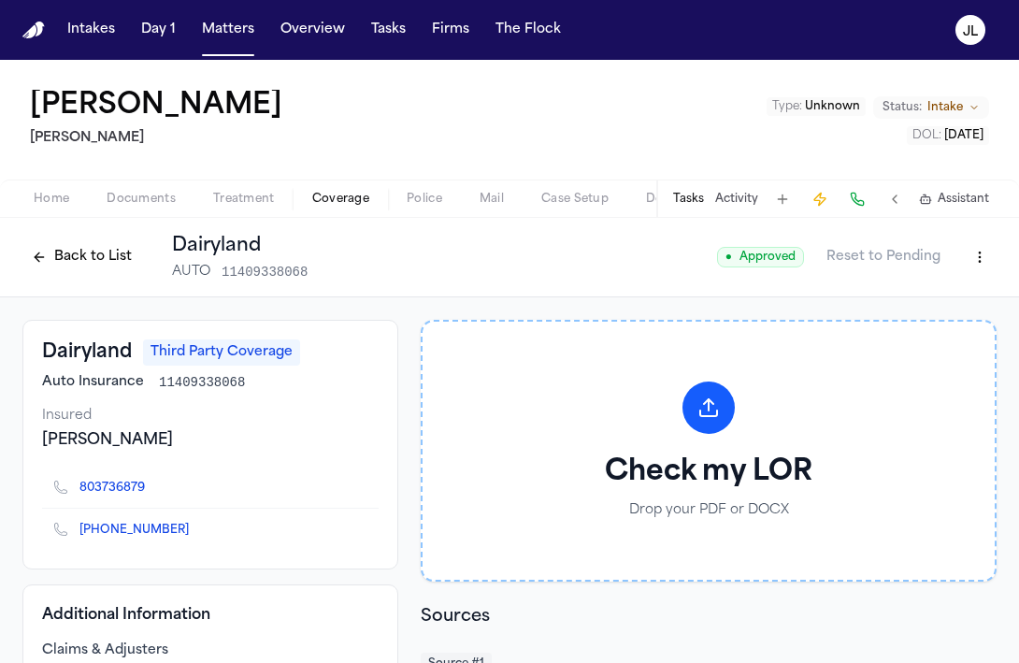
click at [972, 260] on html "Intakes Day 1 Matters Overview Tasks Firms The Flock JL Loretta Johnson Hecht T…" at bounding box center [509, 331] width 1019 height 663
click at [913, 292] on div "Edit Coverage" at bounding box center [915, 297] width 157 height 30
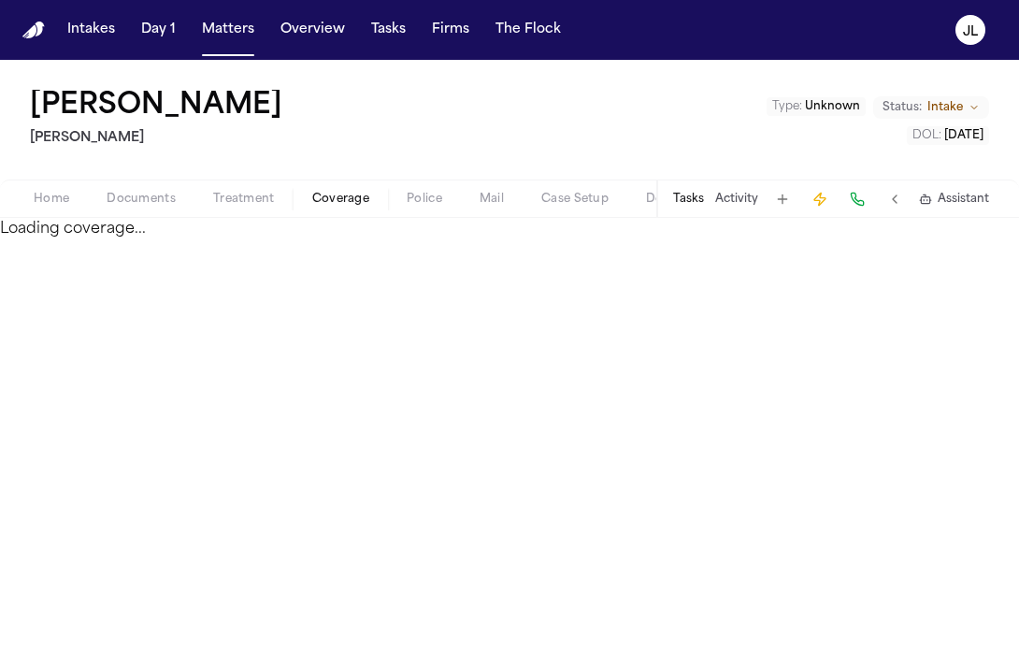
select select "**********"
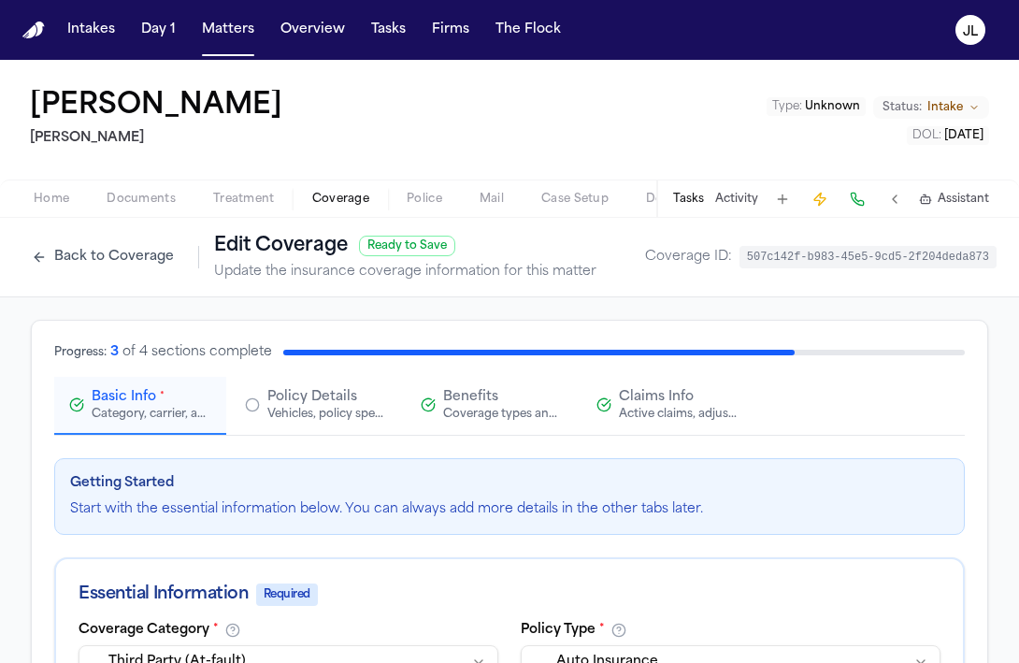
click at [638, 397] on span "Claims Info" at bounding box center [656, 397] width 75 height 19
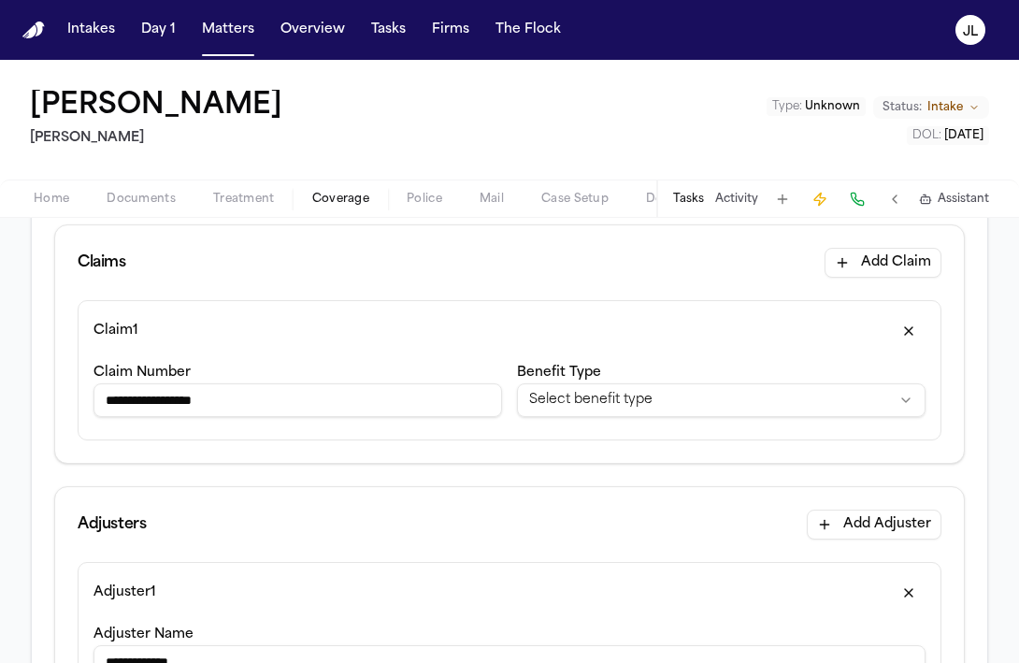
scroll to position [235, 0]
drag, startPoint x: 200, startPoint y: 399, endPoint x: 177, endPoint y: 395, distance: 23.7
click at [177, 396] on input "**********" at bounding box center [297, 399] width 409 height 34
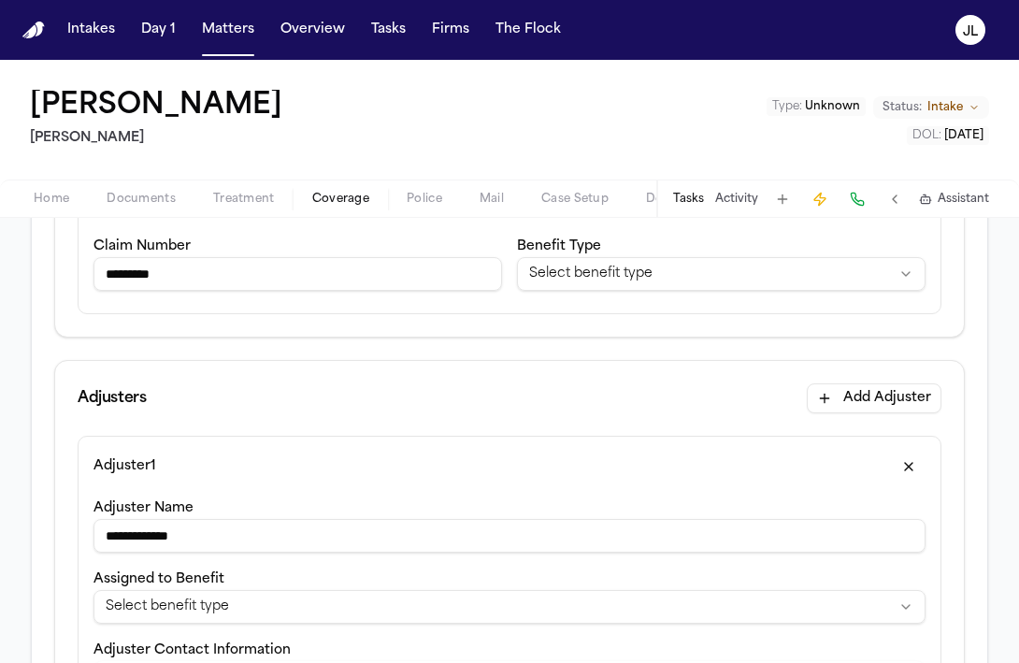
scroll to position [358, 0]
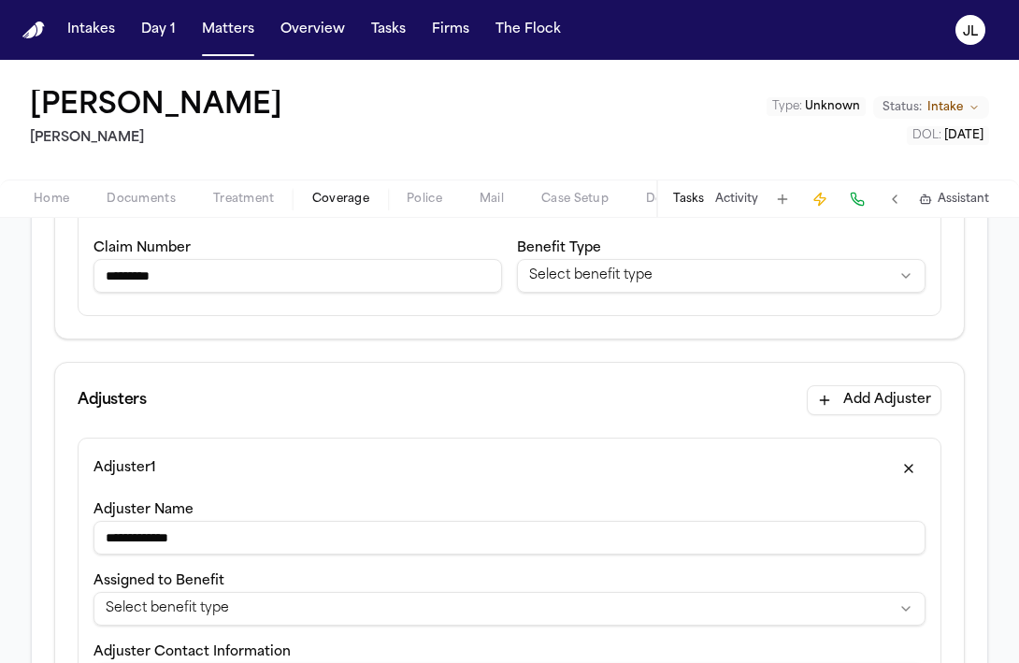
type input "*********"
click at [781, 277] on html "**********" at bounding box center [509, 331] width 1019 height 663
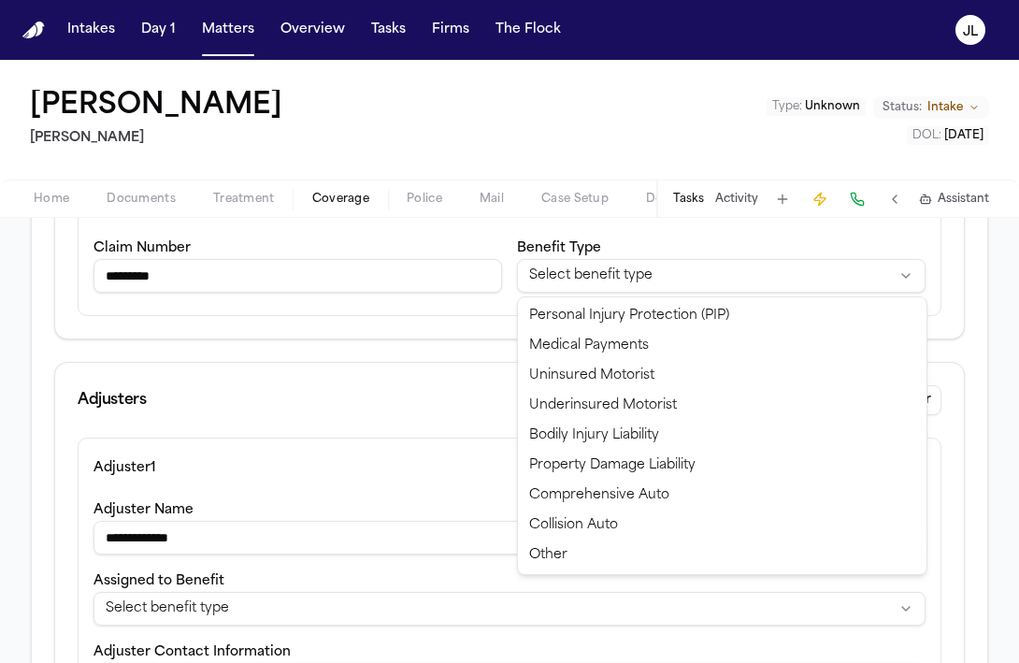
select select "**********"
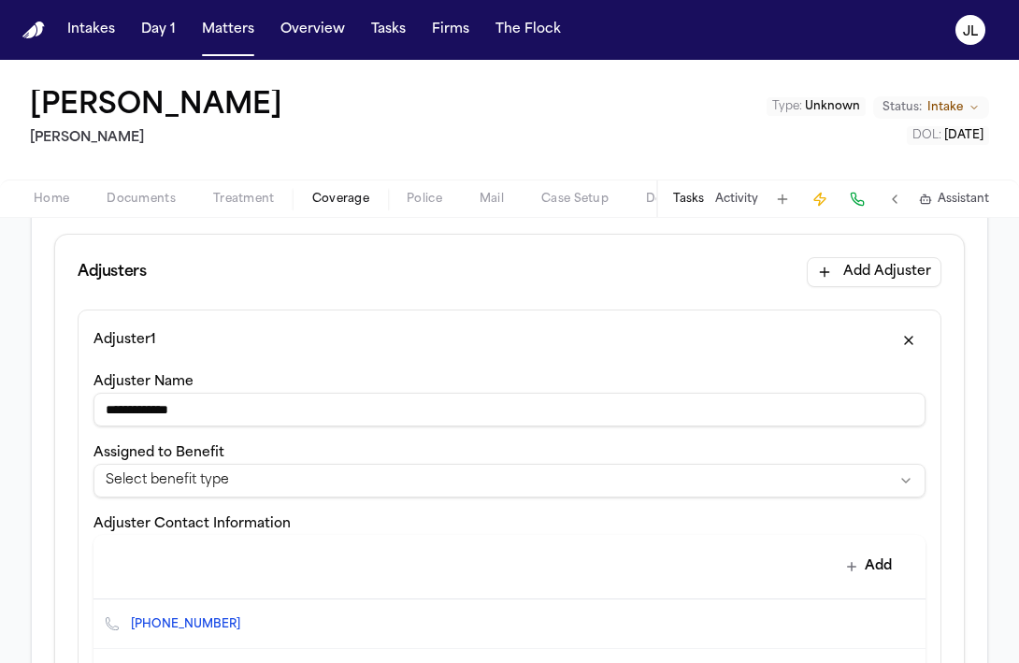
scroll to position [524, 0]
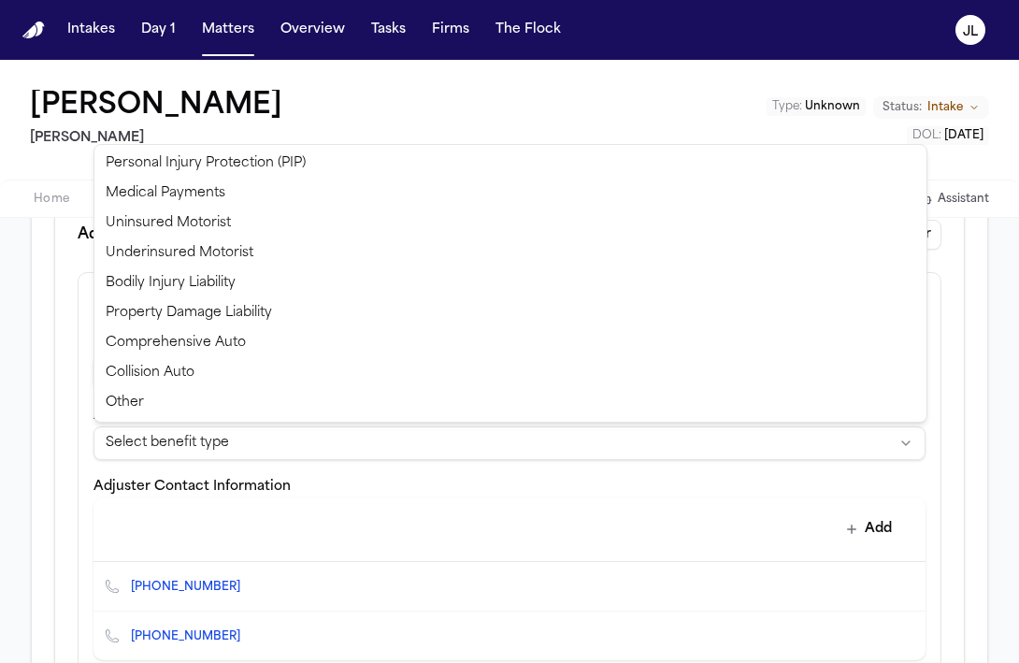
click at [356, 444] on html "**********" at bounding box center [509, 331] width 1019 height 663
select select "**********"
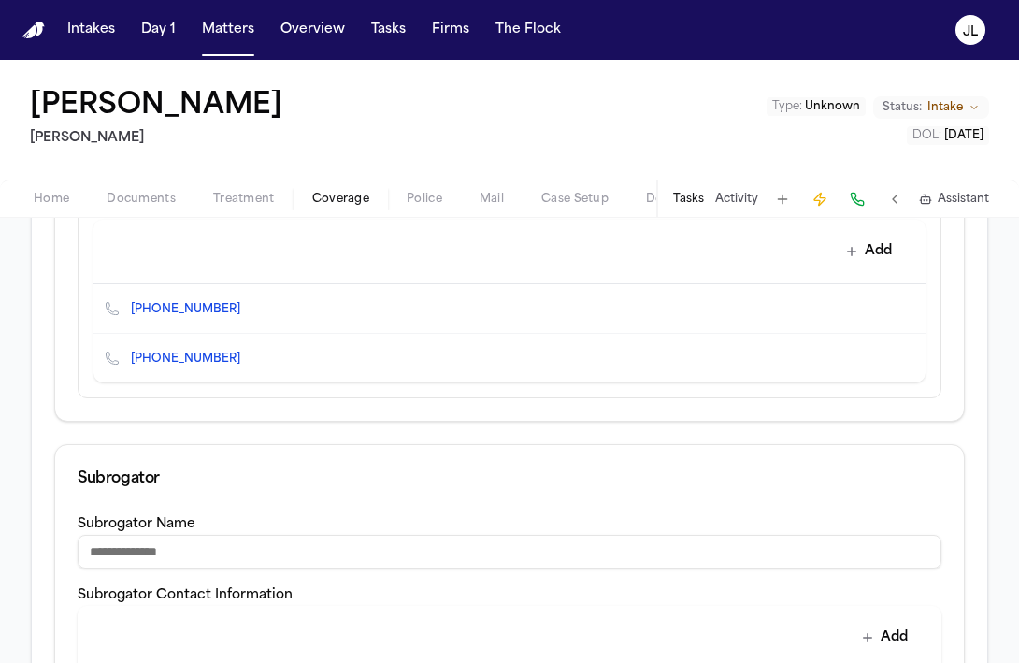
scroll to position [1208, 0]
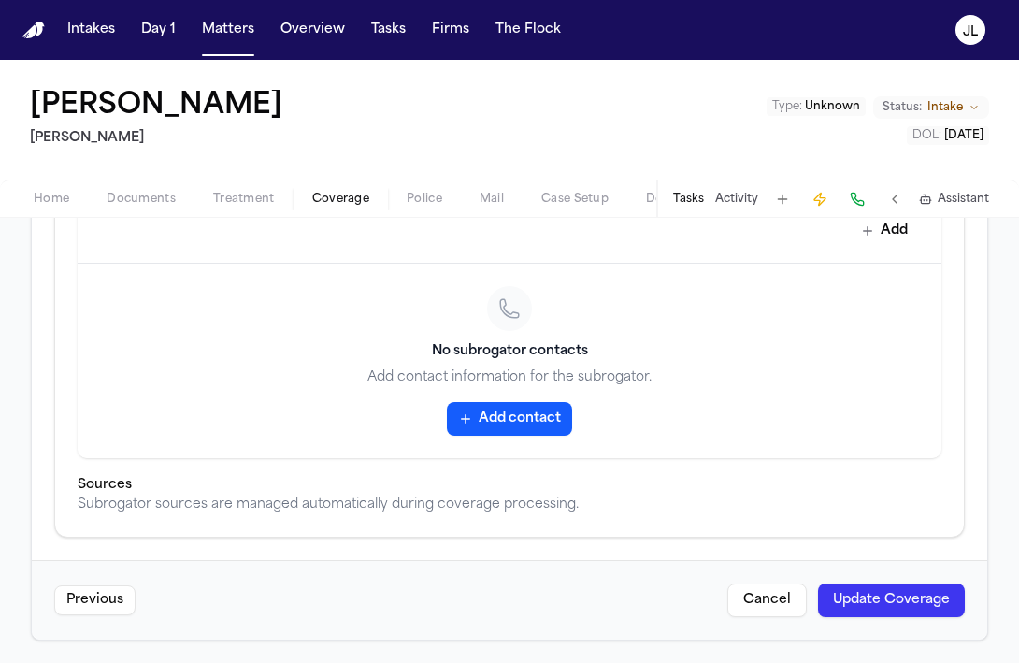
click at [900, 602] on button "Update Coverage" at bounding box center [891, 600] width 147 height 34
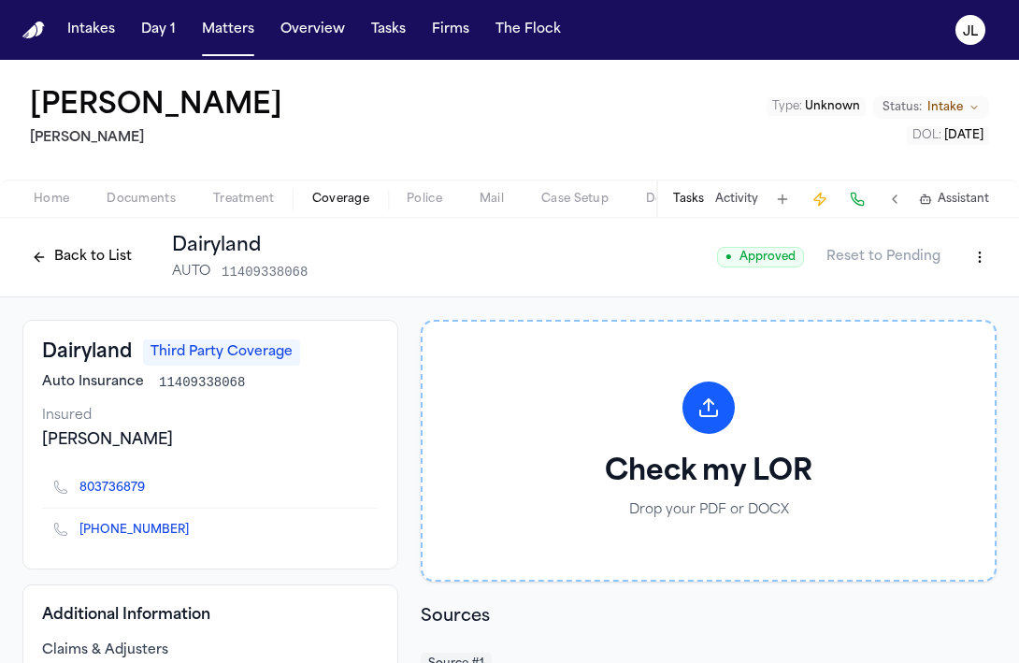
click at [973, 265] on html "Intakes Day 1 Matters Overview Tasks Firms The Flock JL Loretta Johnson Hecht T…" at bounding box center [509, 331] width 1019 height 663
click at [940, 294] on div "Edit Coverage" at bounding box center [915, 297] width 157 height 30
select select "**********"
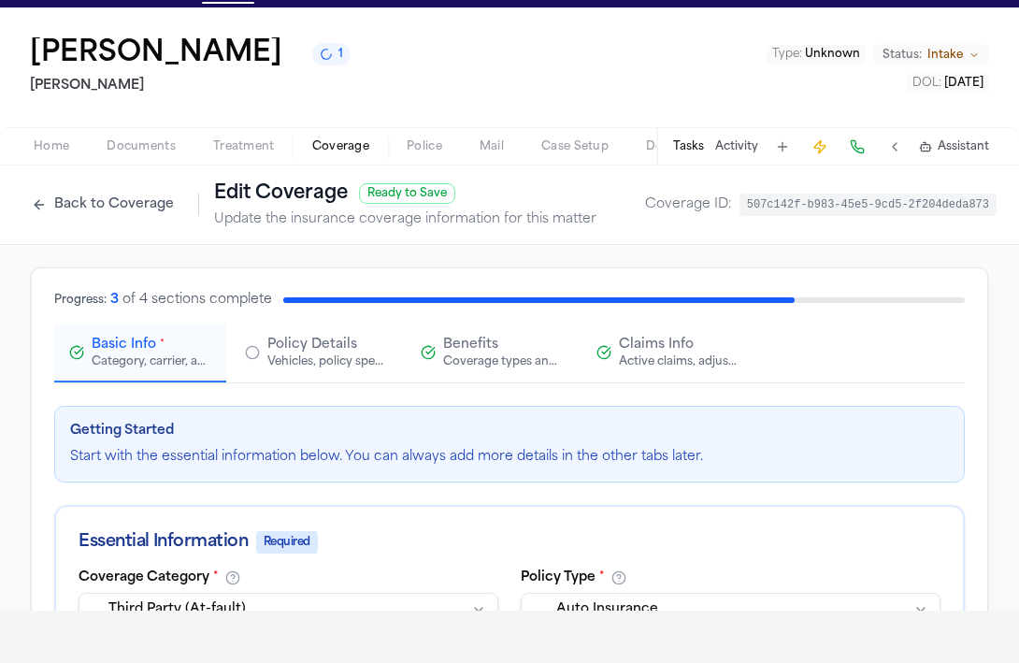
click at [92, 197] on button "Back to Coverage" at bounding box center [102, 205] width 161 height 30
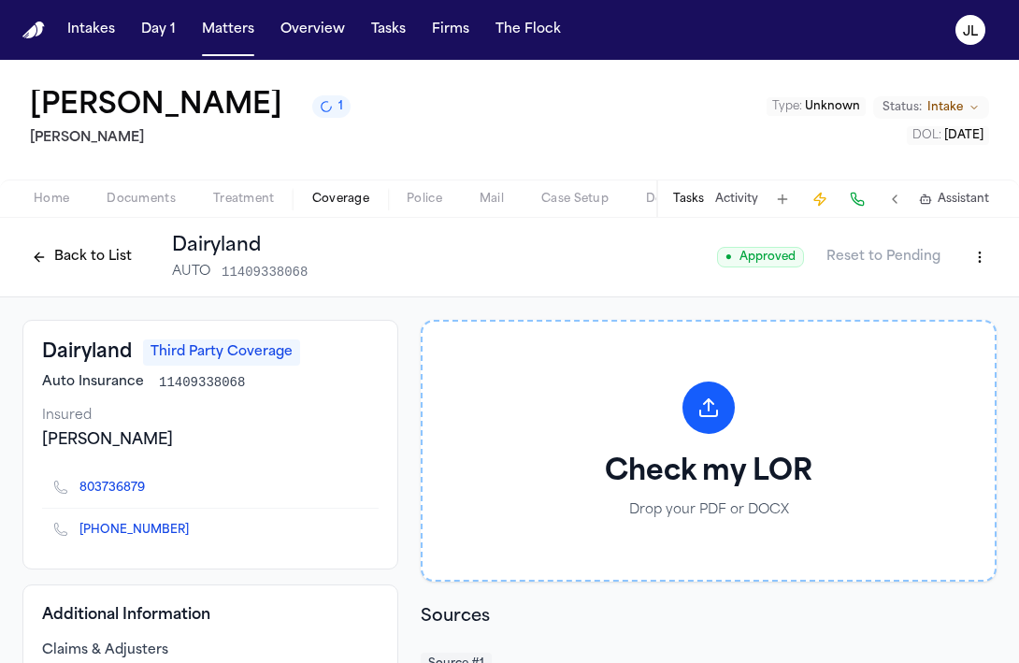
click at [976, 255] on html "Intakes Day 1 Matters Overview Tasks Firms The Flock JL Loretta Johnson 1 Hecht…" at bounding box center [509, 331] width 1019 height 663
click at [950, 296] on div "Edit Coverage" at bounding box center [915, 299] width 157 height 30
select select "**********"
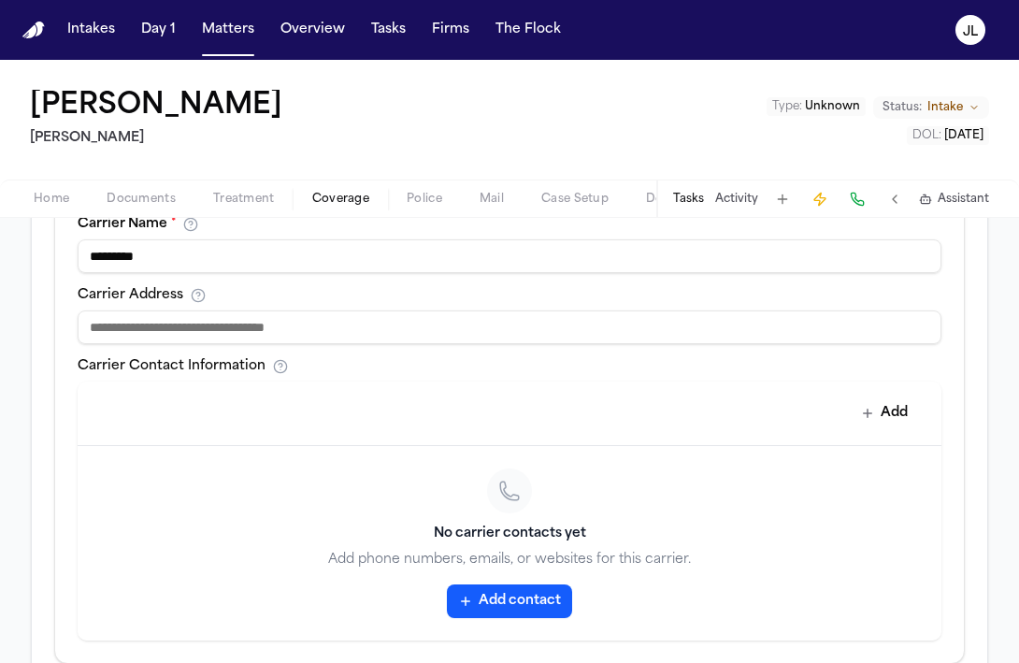
scroll to position [731, 0]
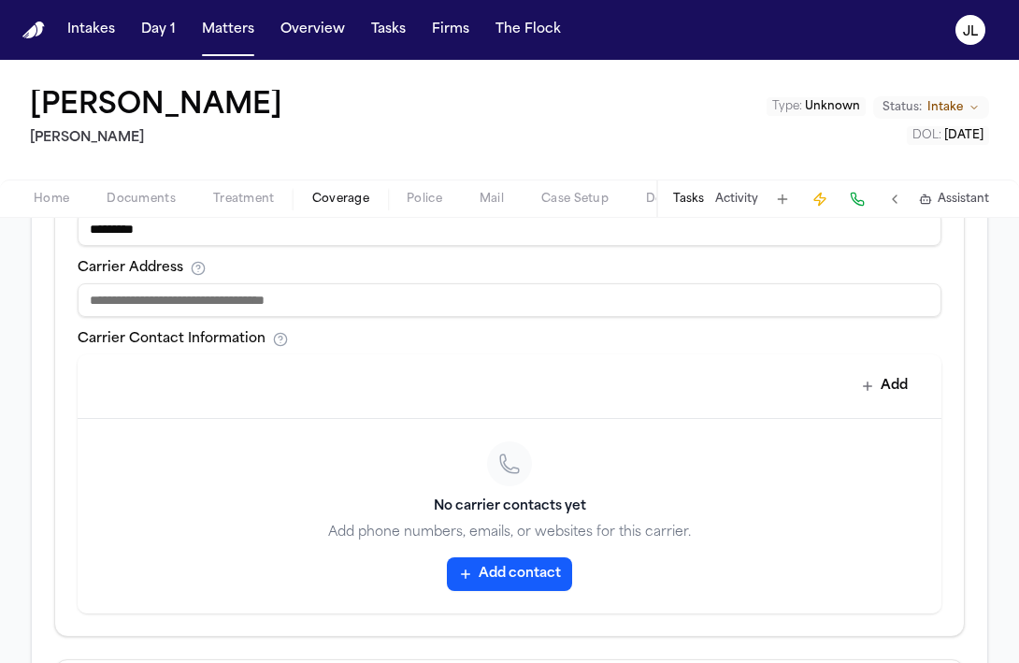
click at [507, 585] on button "Add contact" at bounding box center [509, 574] width 125 height 34
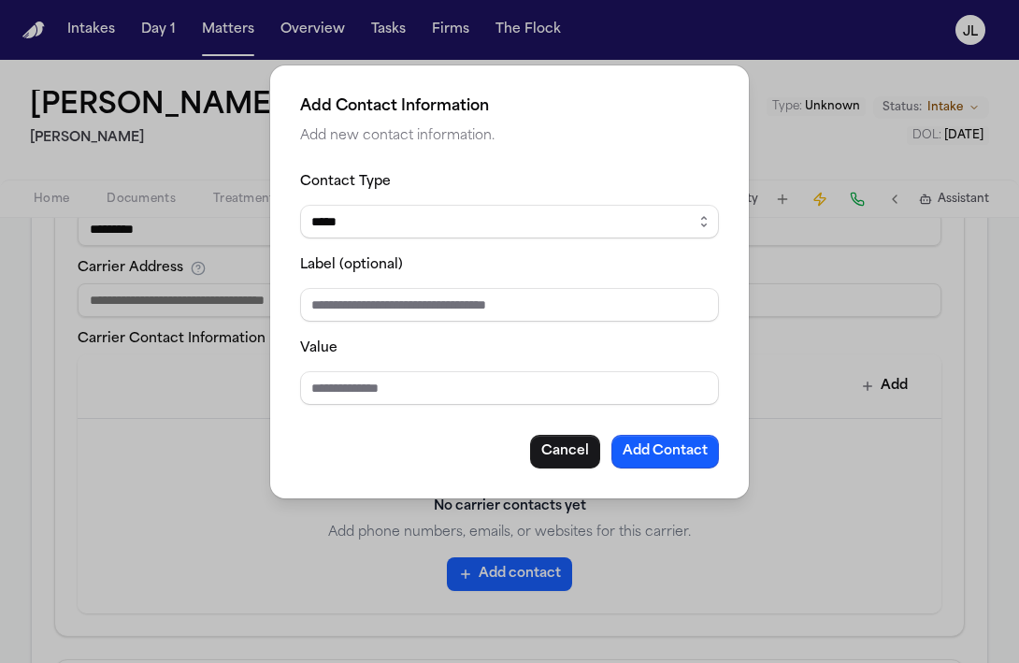
click at [381, 407] on div "Contact Type ***** ***** ******* *** ***** Label (optional) Value Cancel Add Co…" at bounding box center [509, 319] width 419 height 298
click at [379, 393] on input "Value" at bounding box center [509, 388] width 419 height 34
paste input "**********"
type input "**********"
click at [690, 457] on button "Add Contact" at bounding box center [665, 452] width 108 height 34
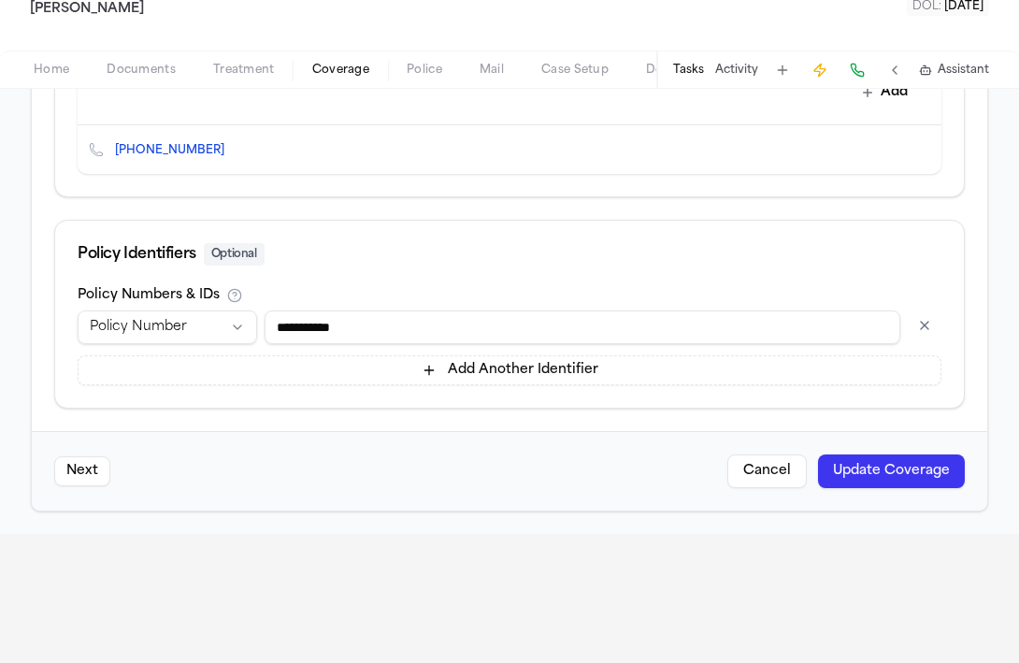
scroll to position [140, 0]
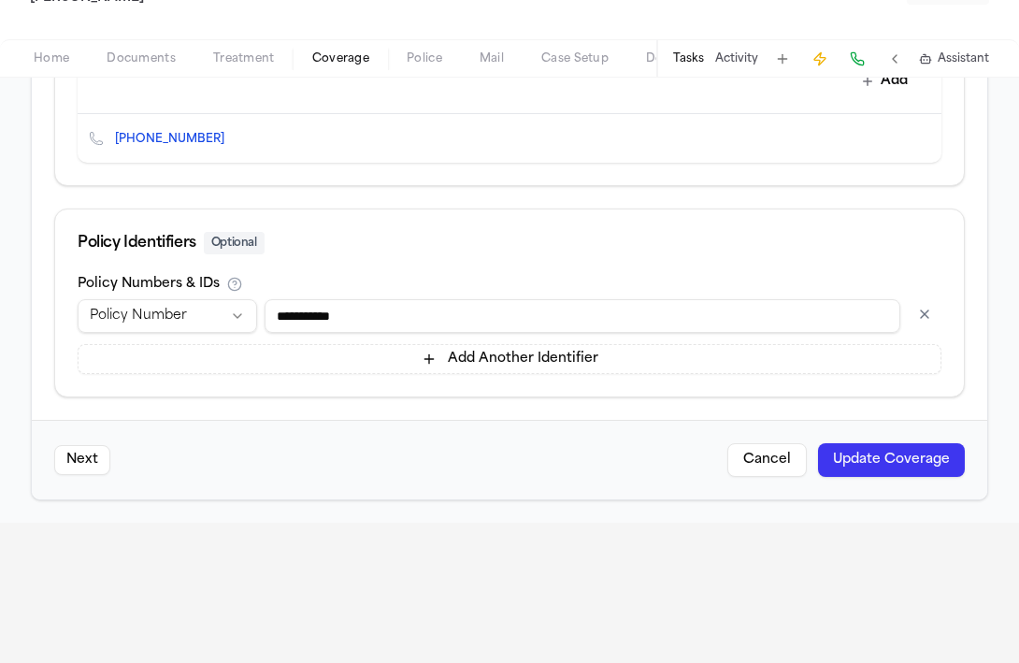
click at [872, 454] on button "Update Coverage" at bounding box center [891, 460] width 147 height 34
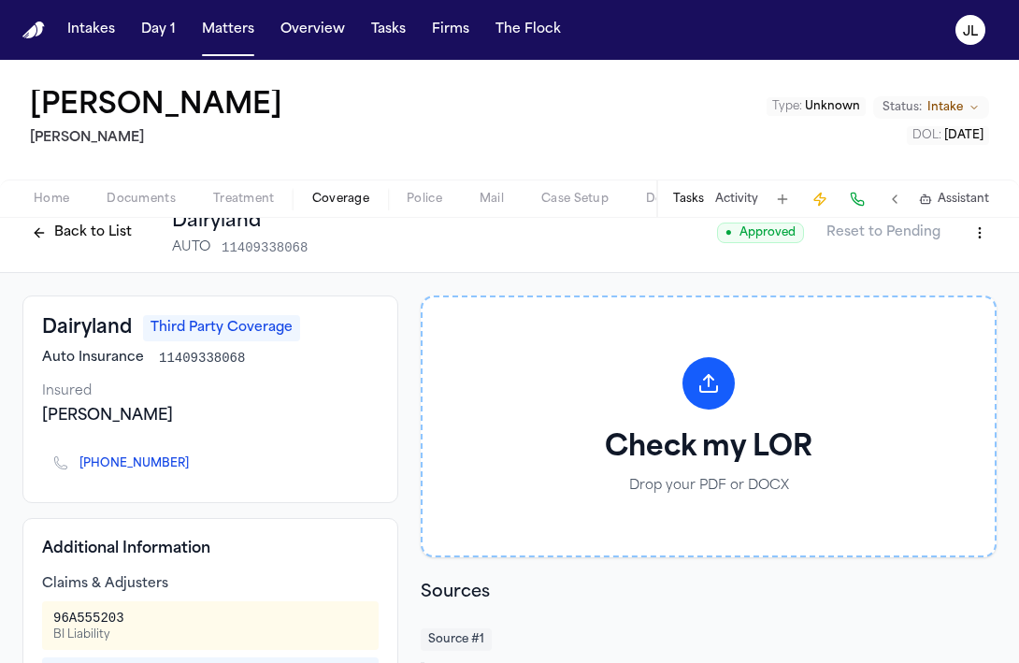
scroll to position [35, 0]
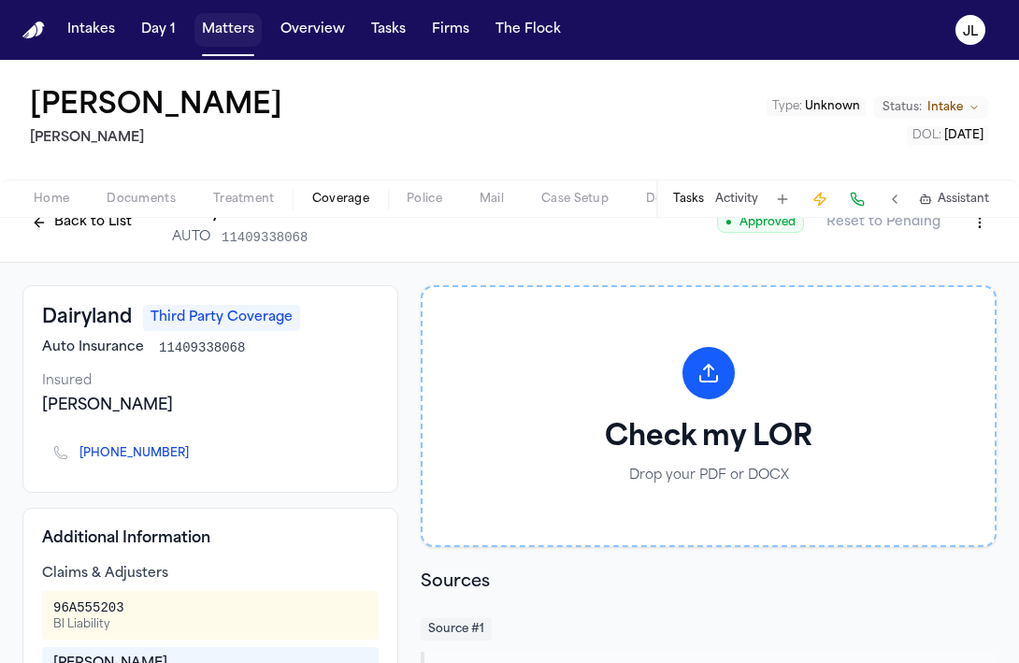
click at [237, 34] on button "Matters" at bounding box center [227, 30] width 67 height 34
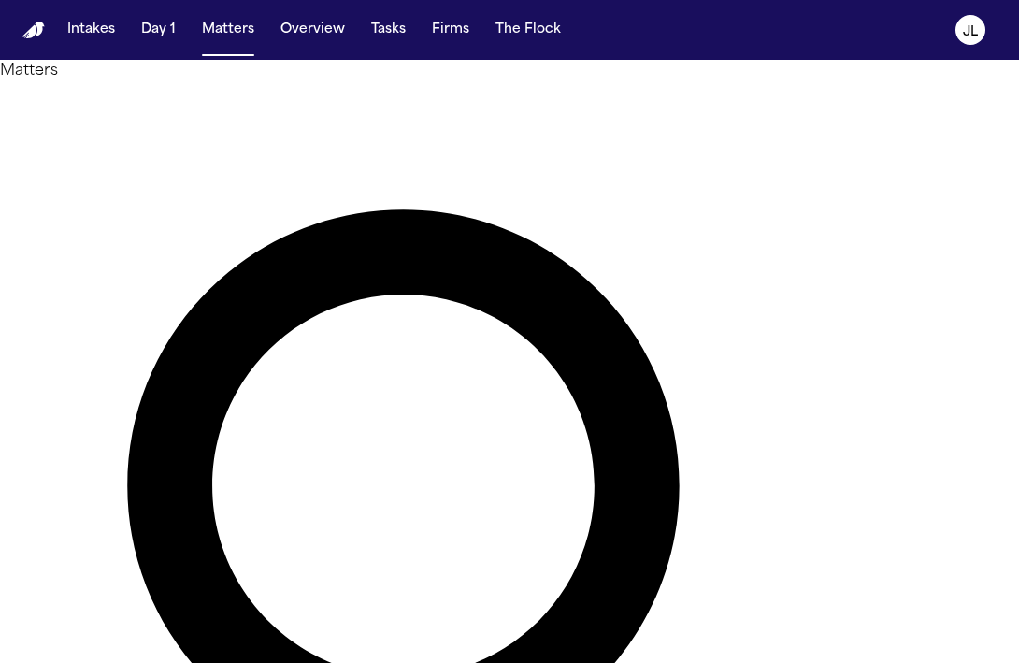
type input "****"
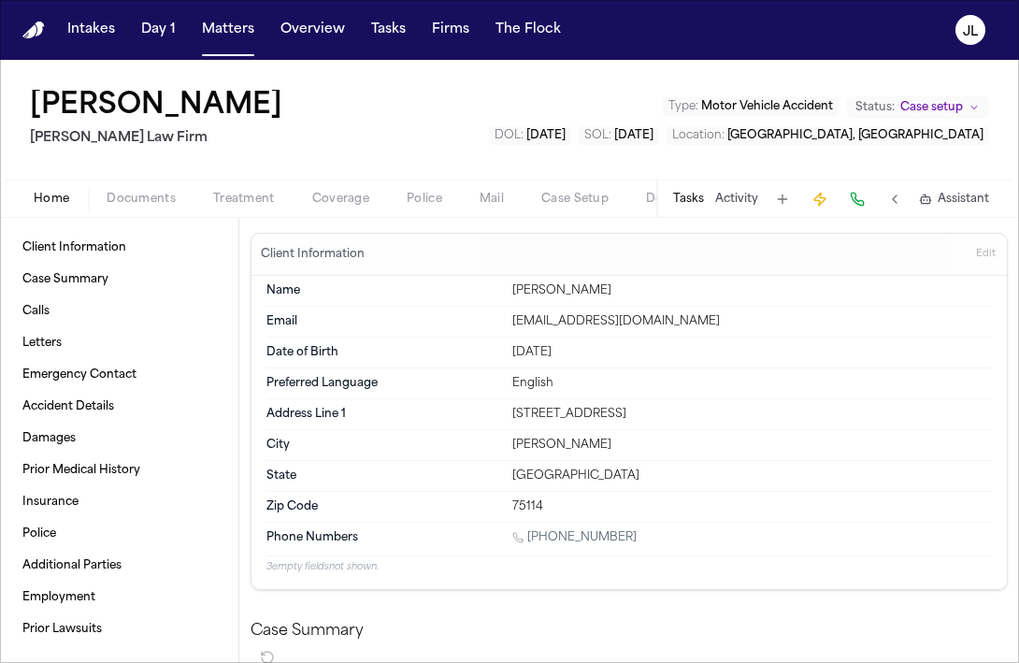
click at [363, 200] on span "Coverage" at bounding box center [340, 199] width 57 height 15
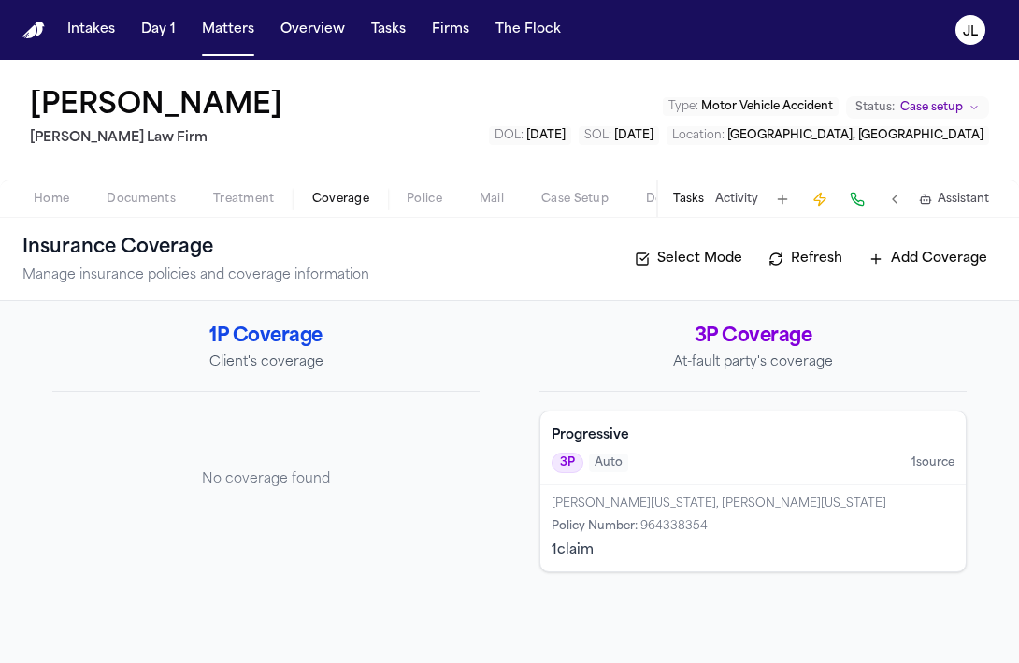
click at [607, 445] on h4 "Progressive" at bounding box center [753, 435] width 403 height 19
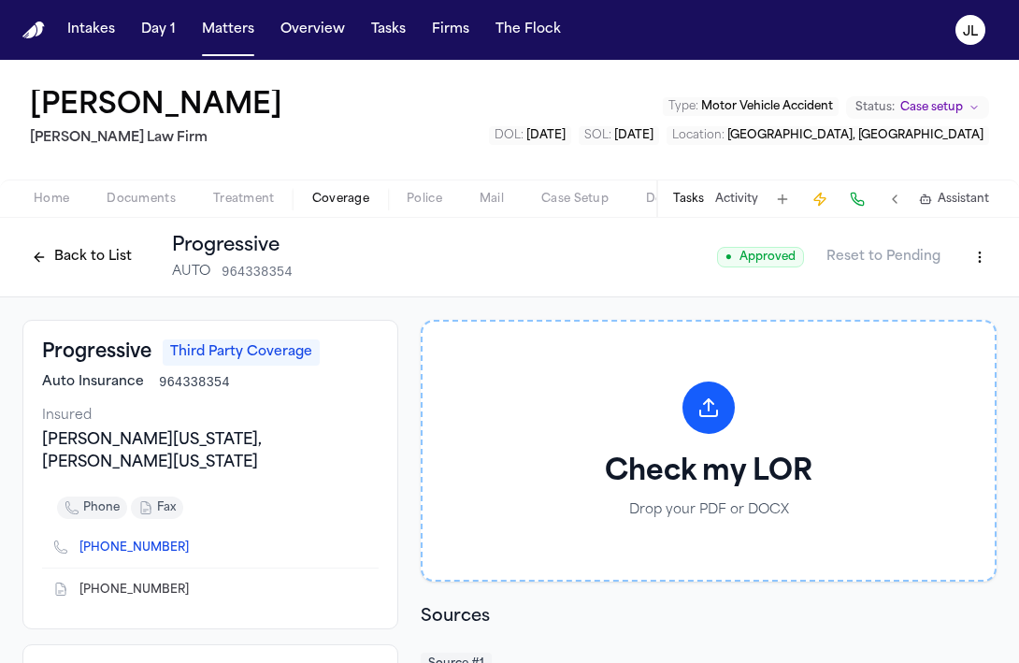
click at [90, 267] on button "Back to List" at bounding box center [81, 257] width 119 height 30
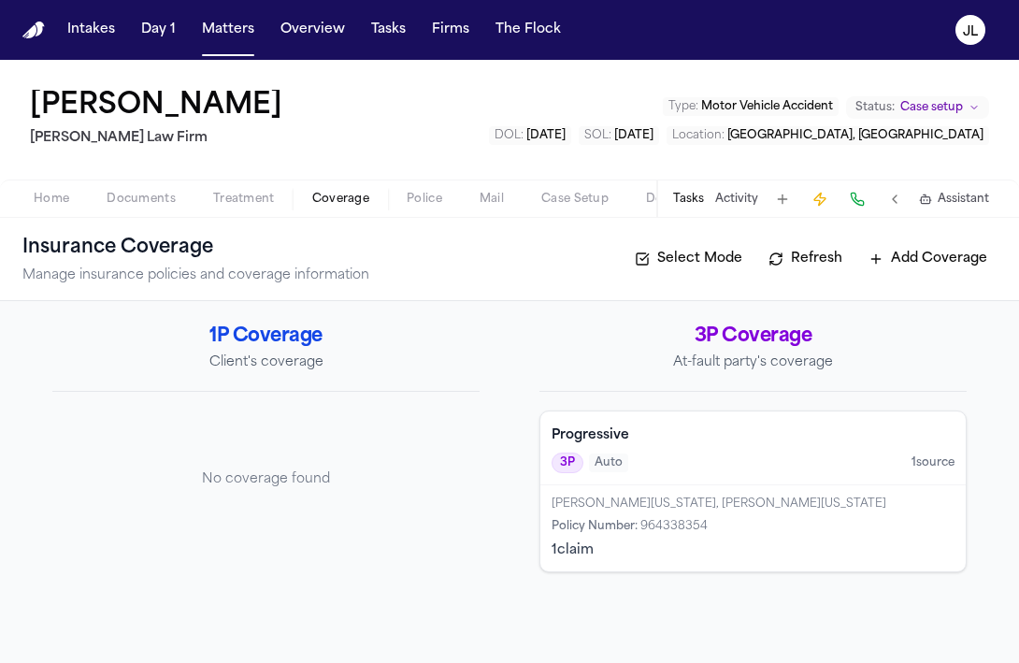
click at [131, 203] on span "Documents" at bounding box center [141, 199] width 69 height 15
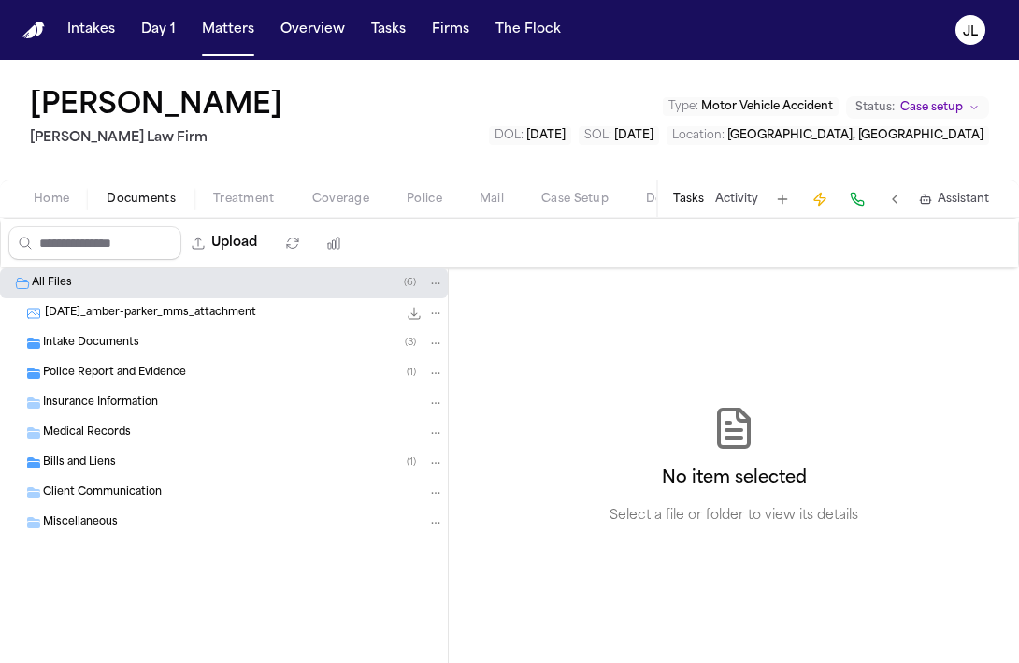
click at [53, 204] on span "Home" at bounding box center [52, 199] width 36 height 15
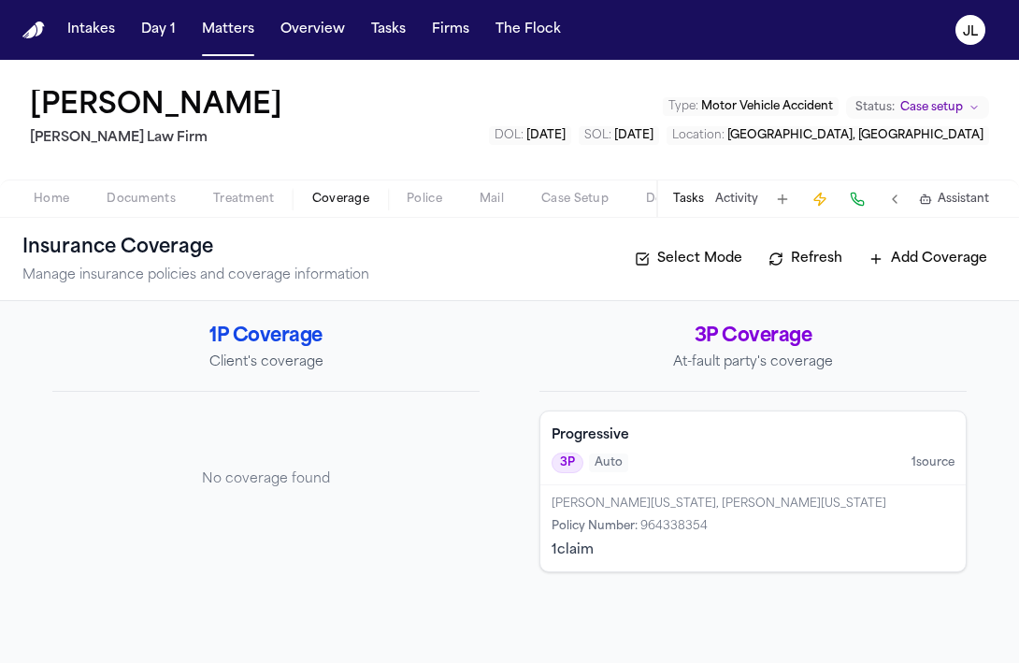
click at [348, 194] on span "Coverage" at bounding box center [340, 199] width 57 height 15
click at [696, 543] on div "1 claim" at bounding box center [753, 550] width 403 height 19
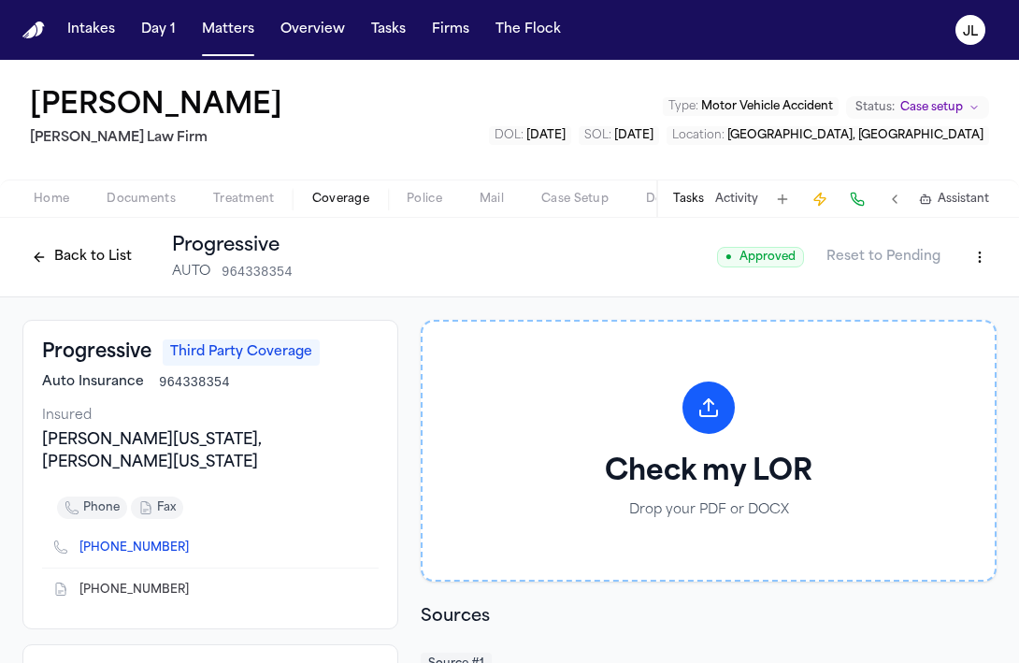
click at [61, 250] on button "Back to List" at bounding box center [81, 257] width 119 height 30
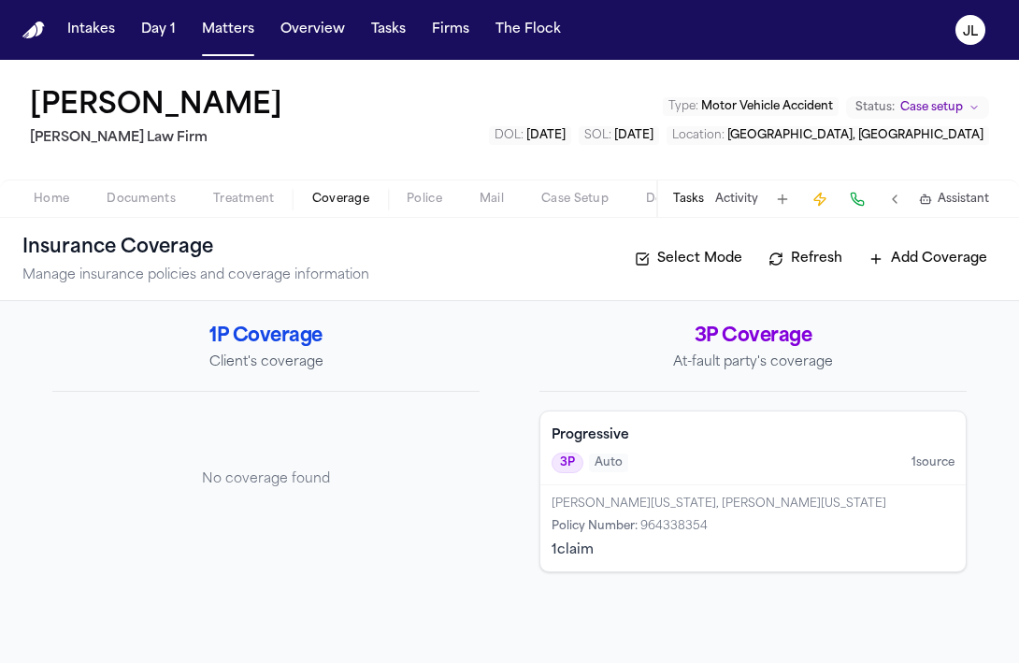
click at [746, 480] on div "Progressive 3P Auto 1 source" at bounding box center [752, 448] width 425 height 74
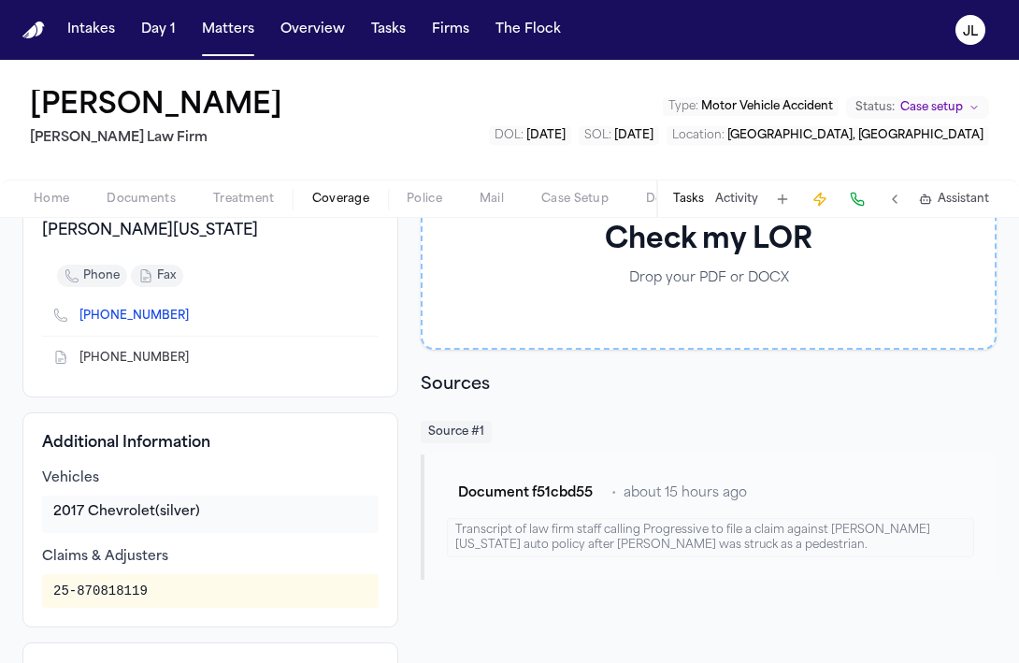
scroll to position [363, 0]
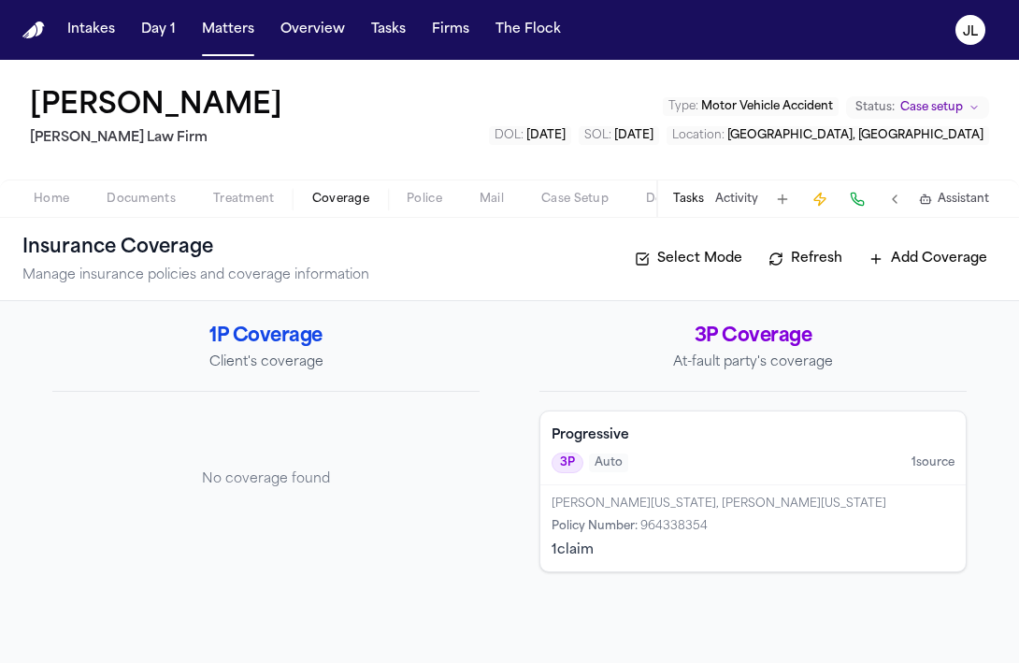
click at [619, 466] on span "Auto" at bounding box center [608, 462] width 39 height 19
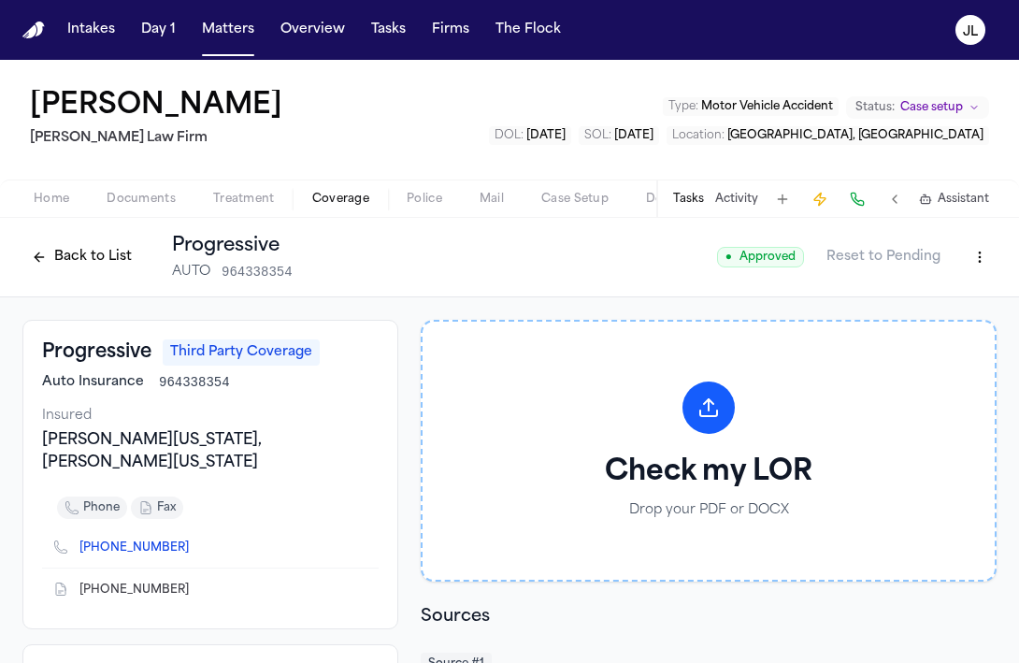
click at [36, 204] on span "Home" at bounding box center [52, 199] width 36 height 15
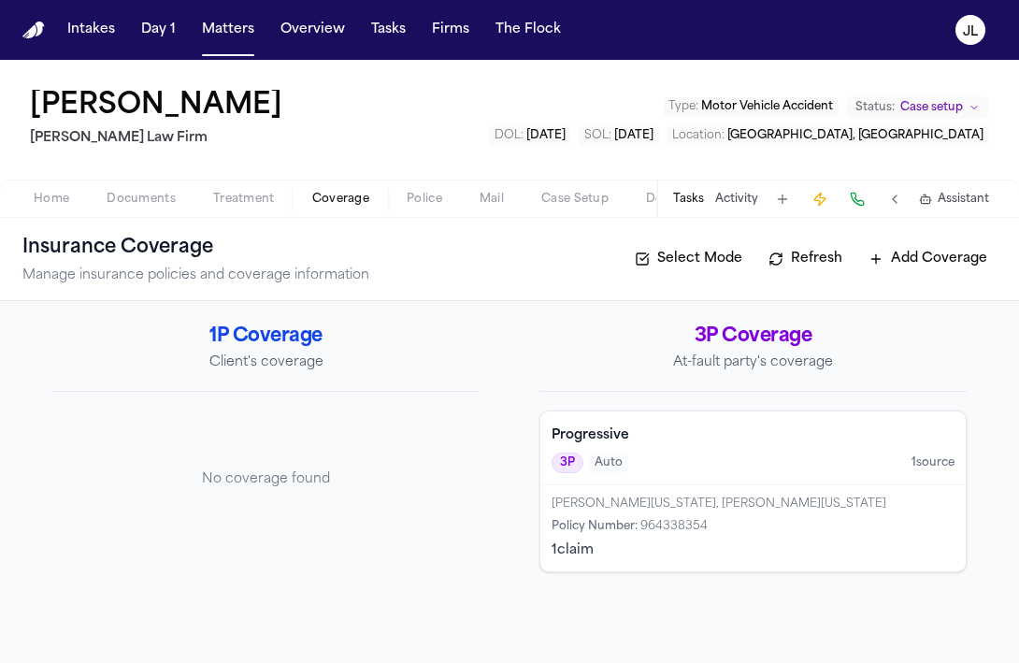
click at [349, 200] on span "Coverage" at bounding box center [340, 199] width 57 height 15
click at [691, 196] on button "Tasks" at bounding box center [688, 199] width 31 height 15
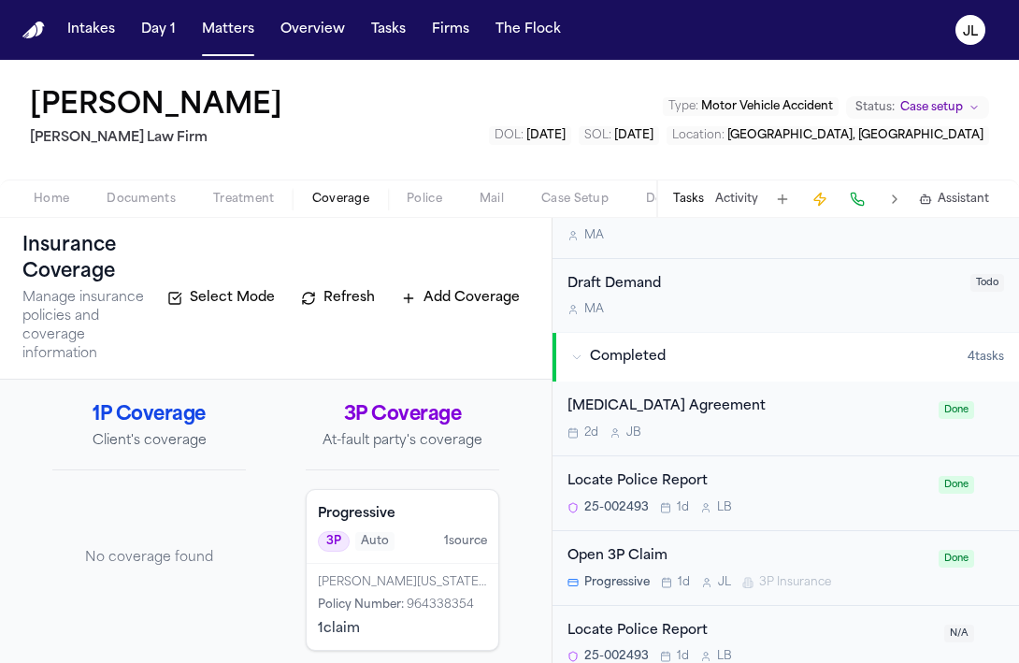
scroll to position [937, 0]
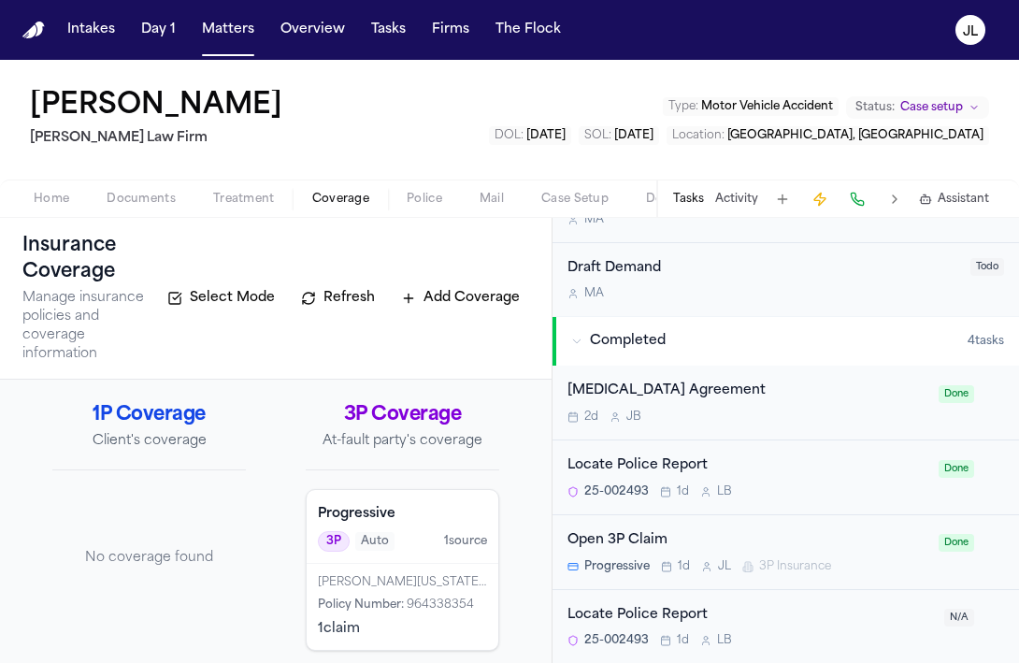
click at [663, 551] on div "Open 3P Claim Progressive 1d J L 3P Insurance" at bounding box center [747, 552] width 360 height 44
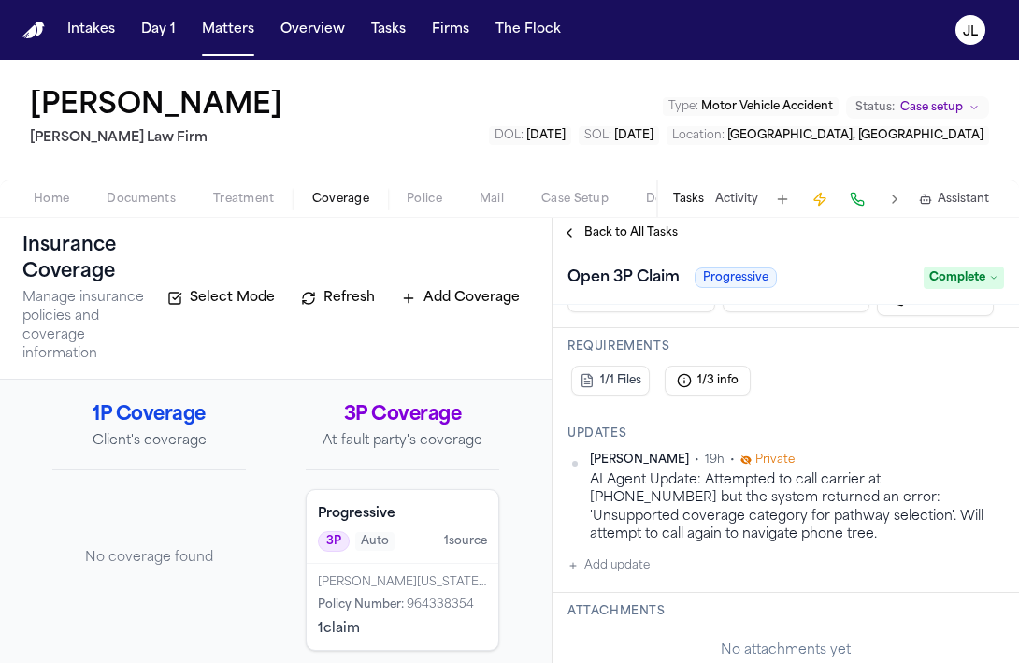
scroll to position [328, 0]
click at [525, 498] on div "1P Coverage Client's coverage No coverage found 3P Coverage At-fault party's co…" at bounding box center [275, 526] width 507 height 249
click at [575, 237] on button "Back to All Tasks" at bounding box center [619, 232] width 135 height 15
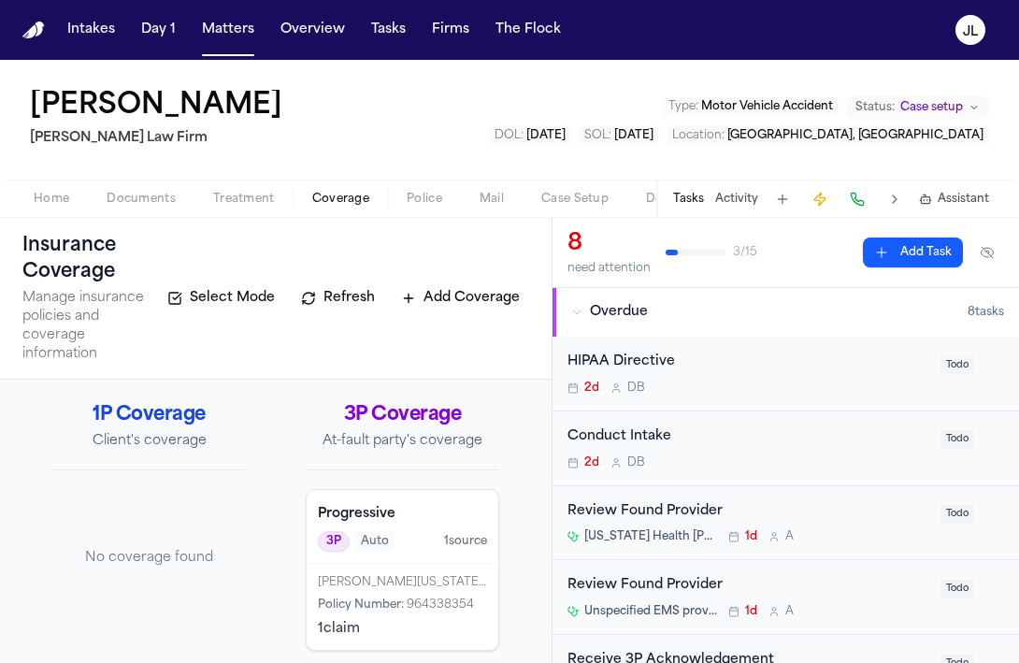
click at [468, 432] on p "At-fault party's coverage" at bounding box center [403, 441] width 194 height 19
click at [127, 192] on span "Documents" at bounding box center [141, 199] width 69 height 15
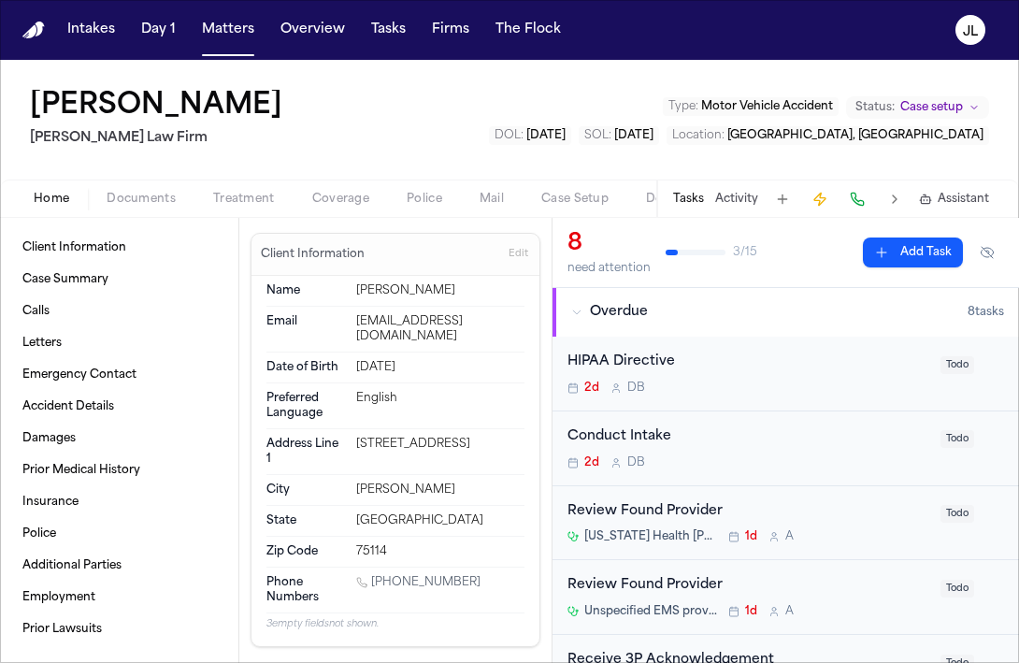
click at [50, 194] on span "Home" at bounding box center [52, 199] width 36 height 15
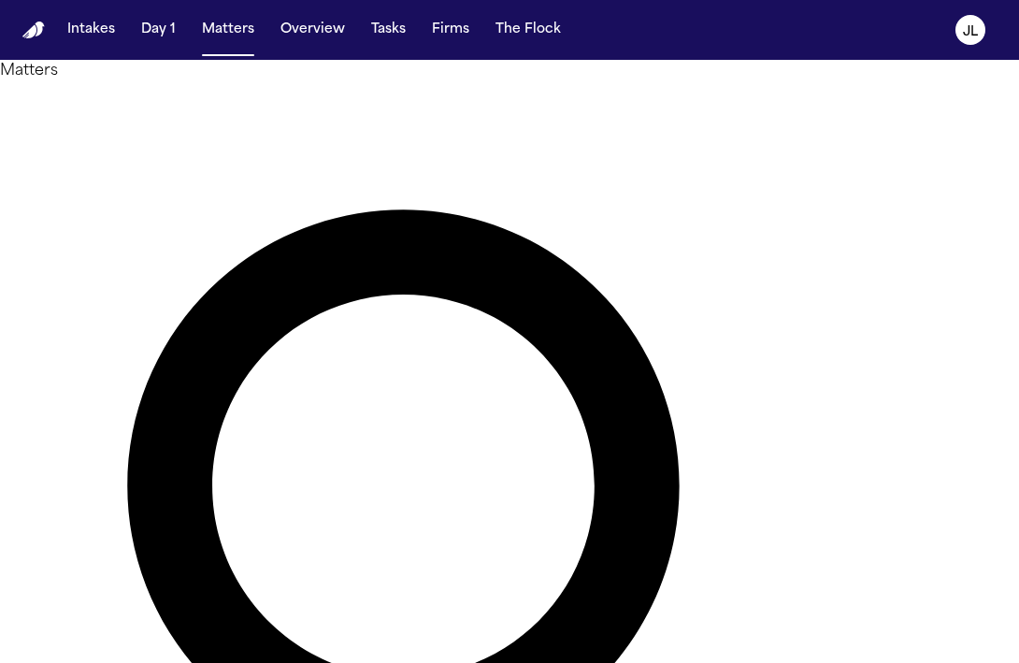
paste input "**********"
type input "**********"
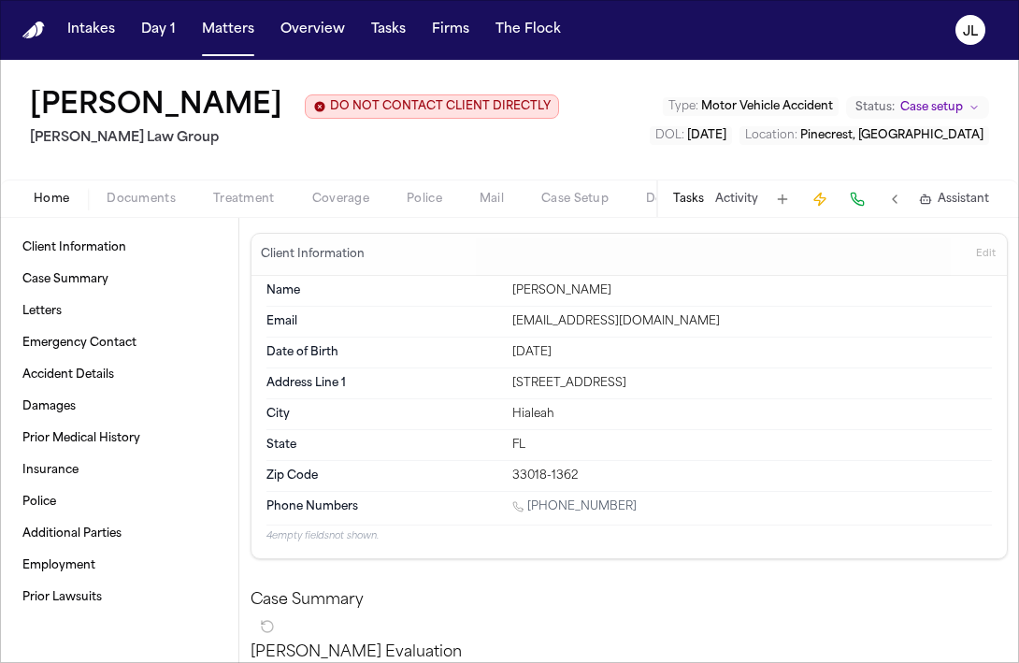
click at [349, 209] on button "Coverage" at bounding box center [341, 199] width 94 height 22
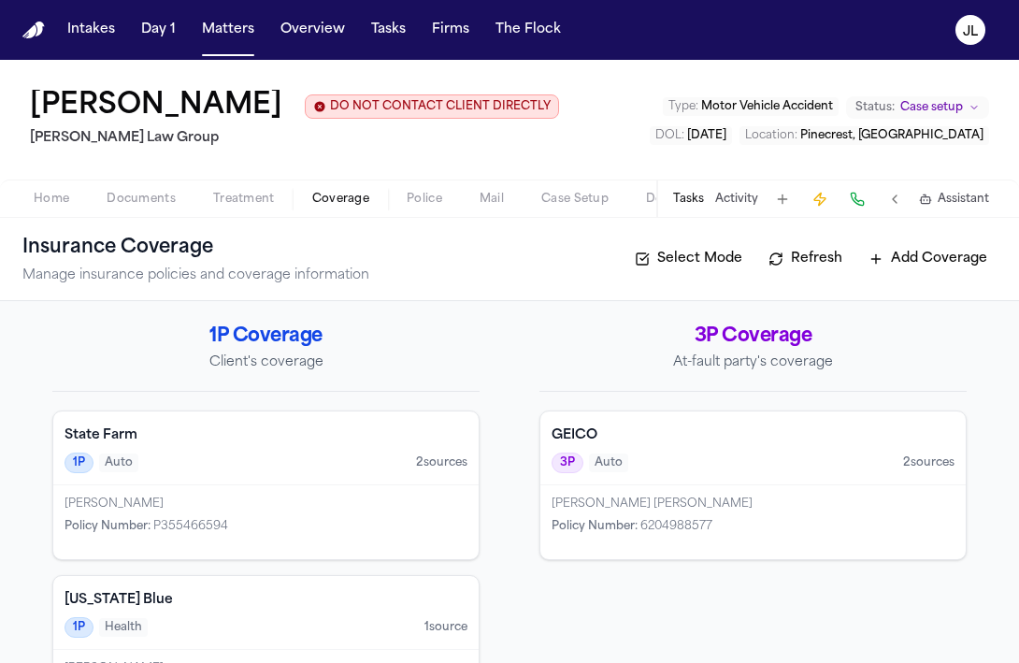
click at [607, 469] on span "Auto" at bounding box center [608, 462] width 39 height 19
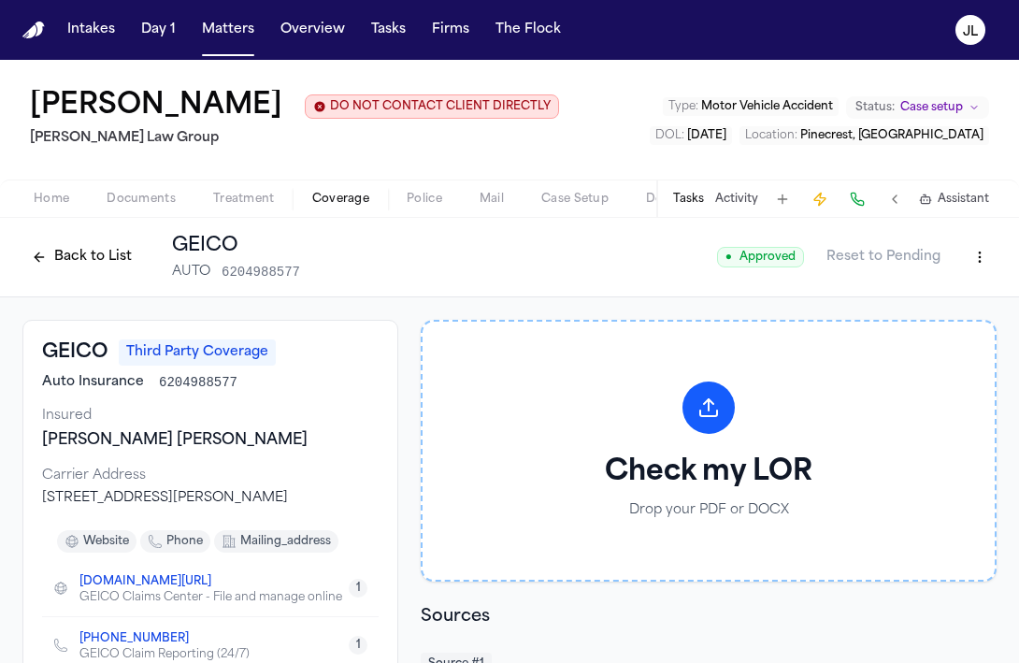
click at [79, 242] on div "Back to List GEICO AUTO 6204988577" at bounding box center [161, 257] width 278 height 49
click at [77, 261] on button "Back to List" at bounding box center [81, 257] width 119 height 30
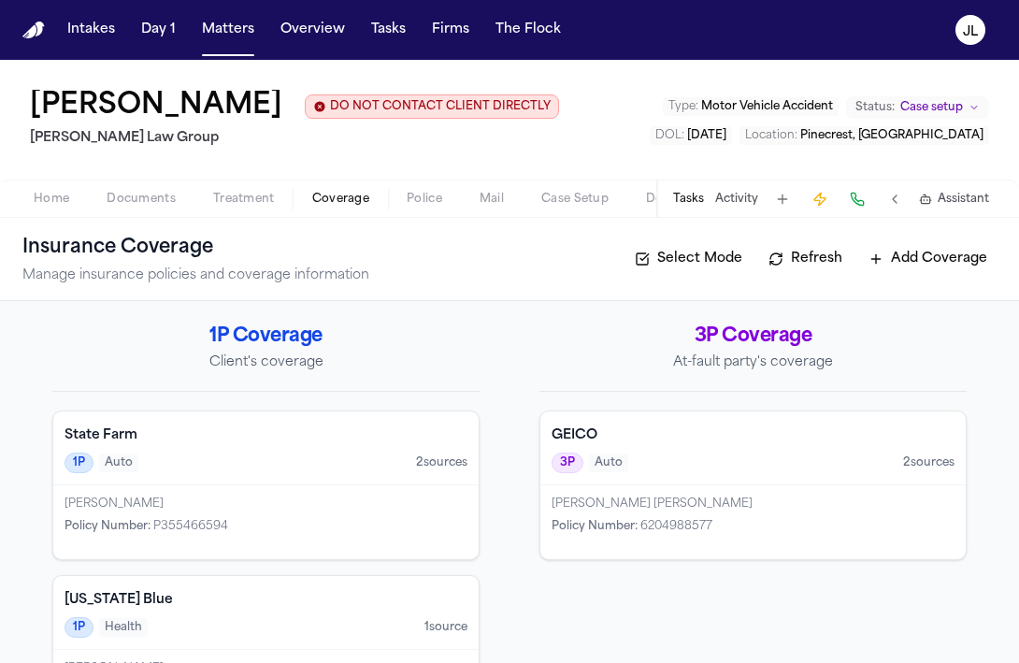
click at [161, 431] on h4 "State Farm" at bounding box center [266, 435] width 403 height 19
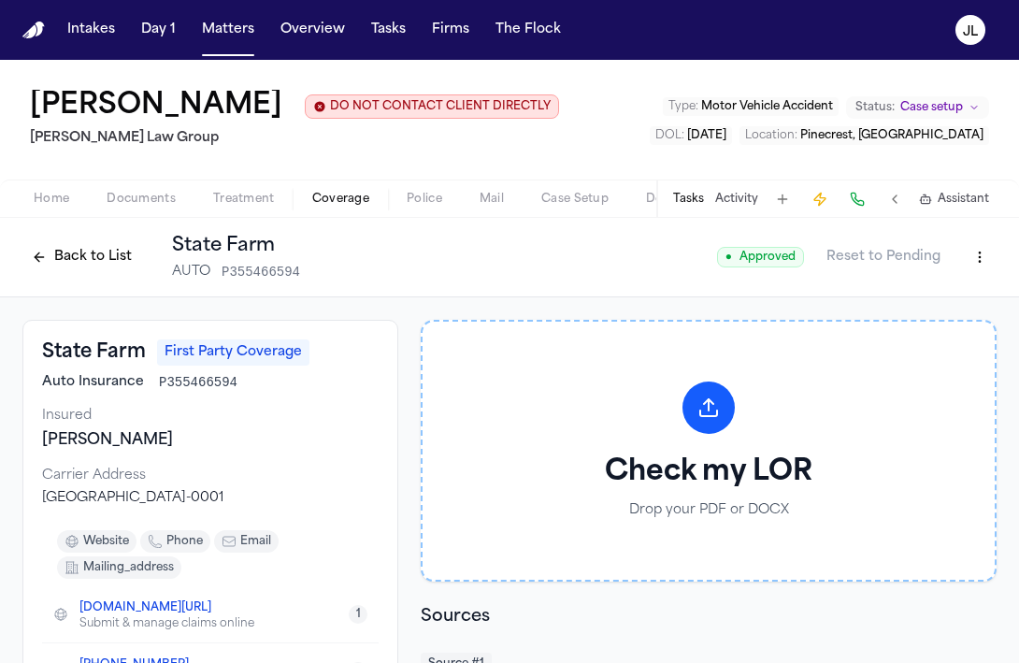
click at [86, 263] on button "Back to List" at bounding box center [81, 257] width 119 height 30
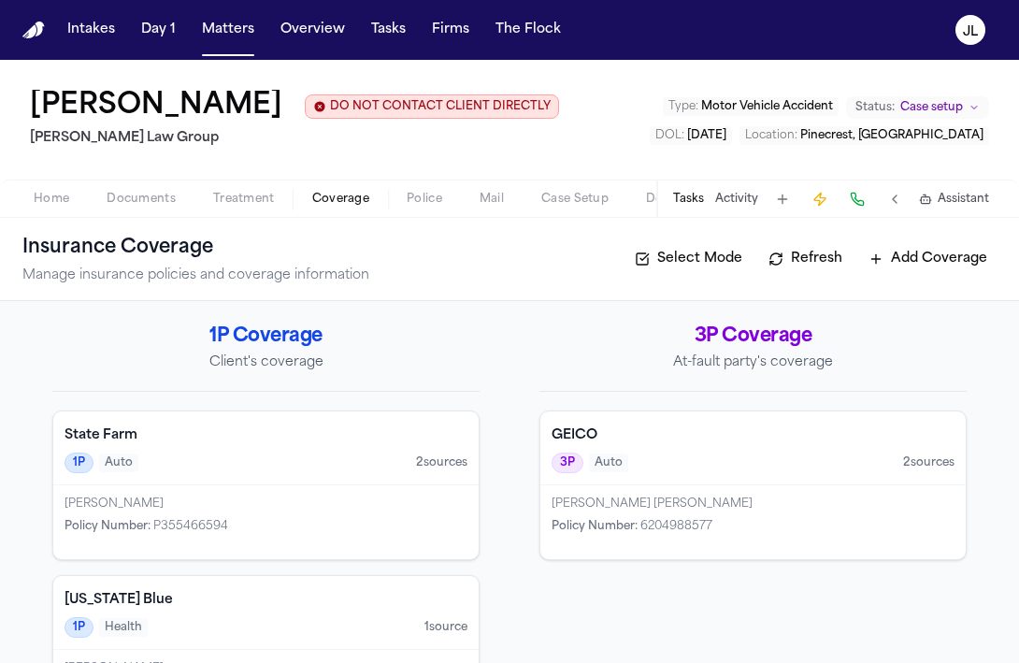
click at [539, 196] on button "Case Setup" at bounding box center [575, 199] width 105 height 22
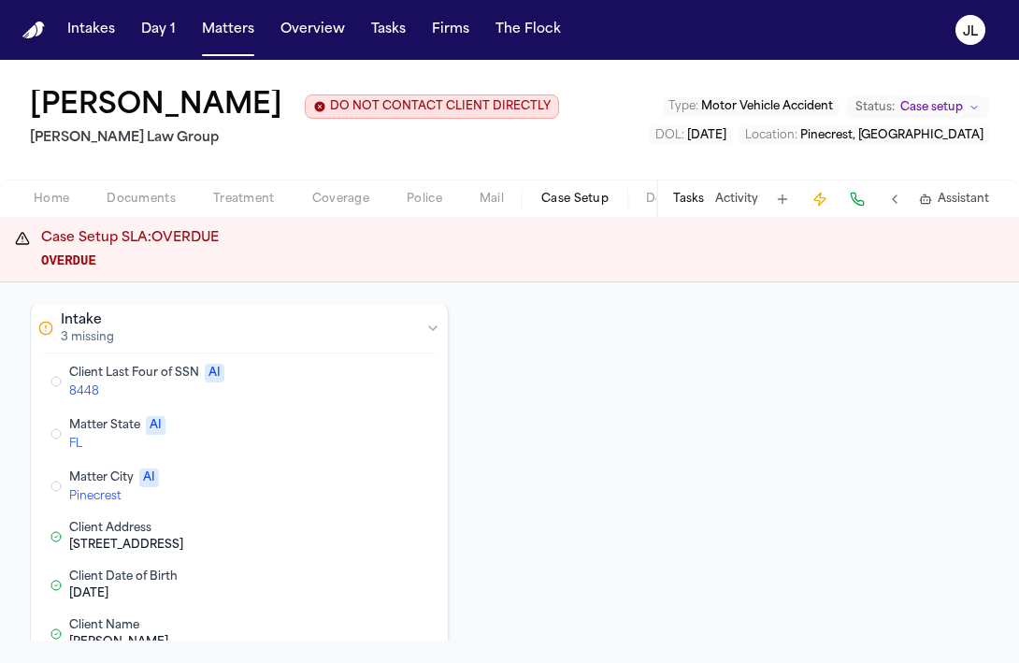
scroll to position [100, 0]
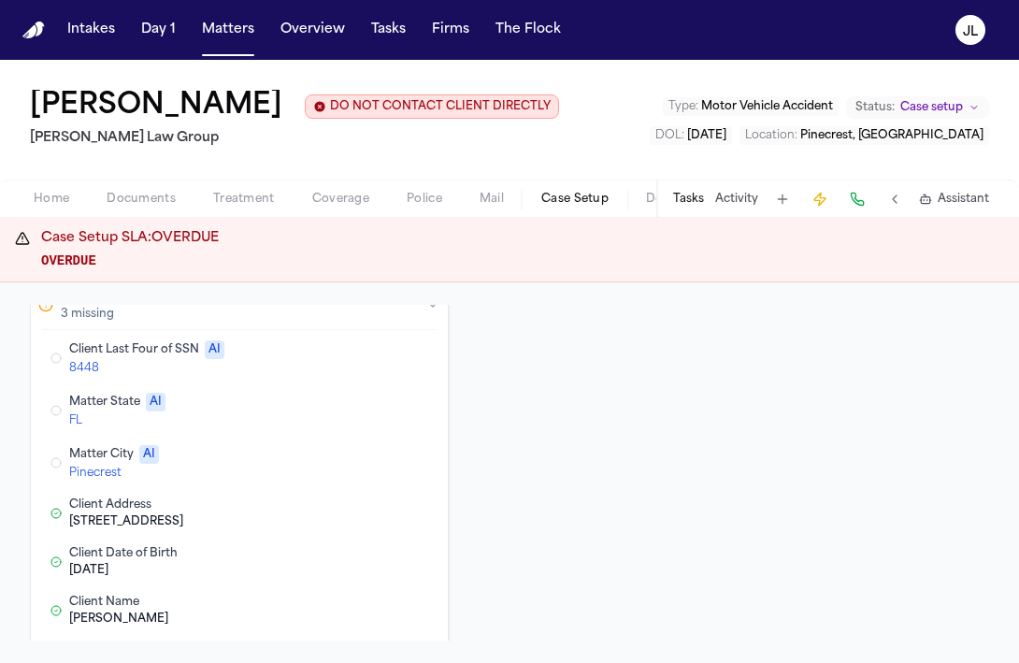
click at [337, 356] on button "Edit Client Last Four of SSN" at bounding box center [342, 358] width 34 height 22
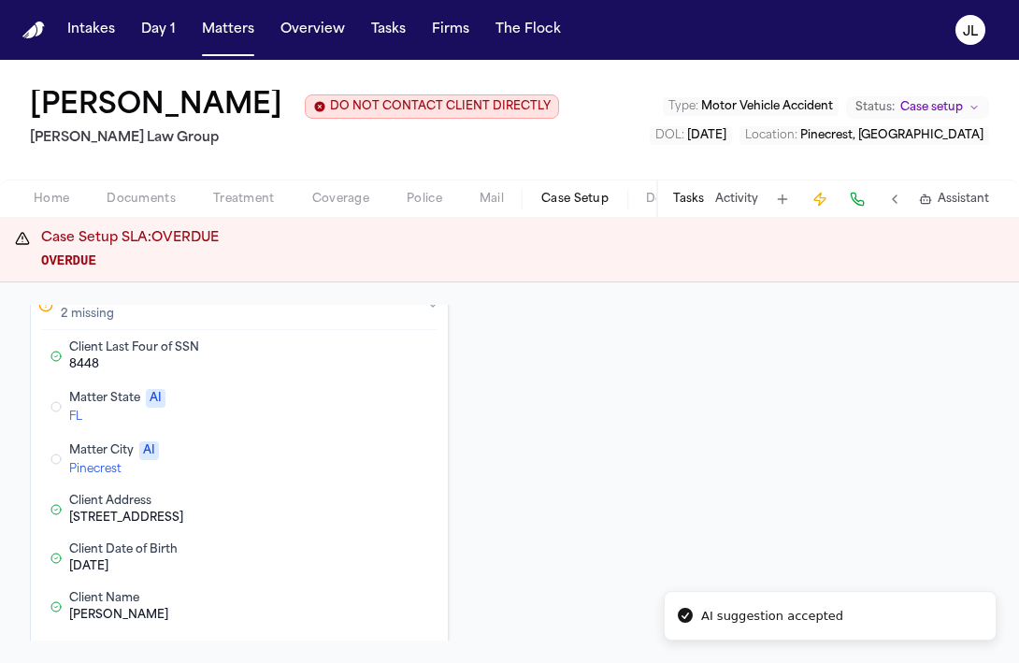
click at [340, 408] on button "Edit Matter State" at bounding box center [342, 406] width 34 height 22
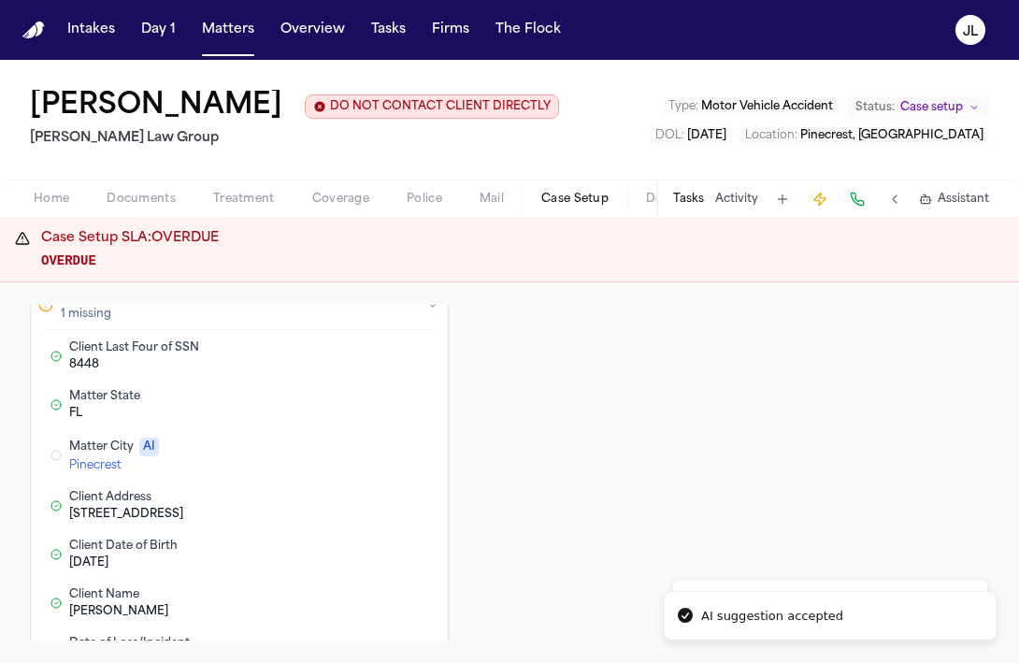
click at [338, 456] on button "Edit Matter City" at bounding box center [342, 455] width 34 height 22
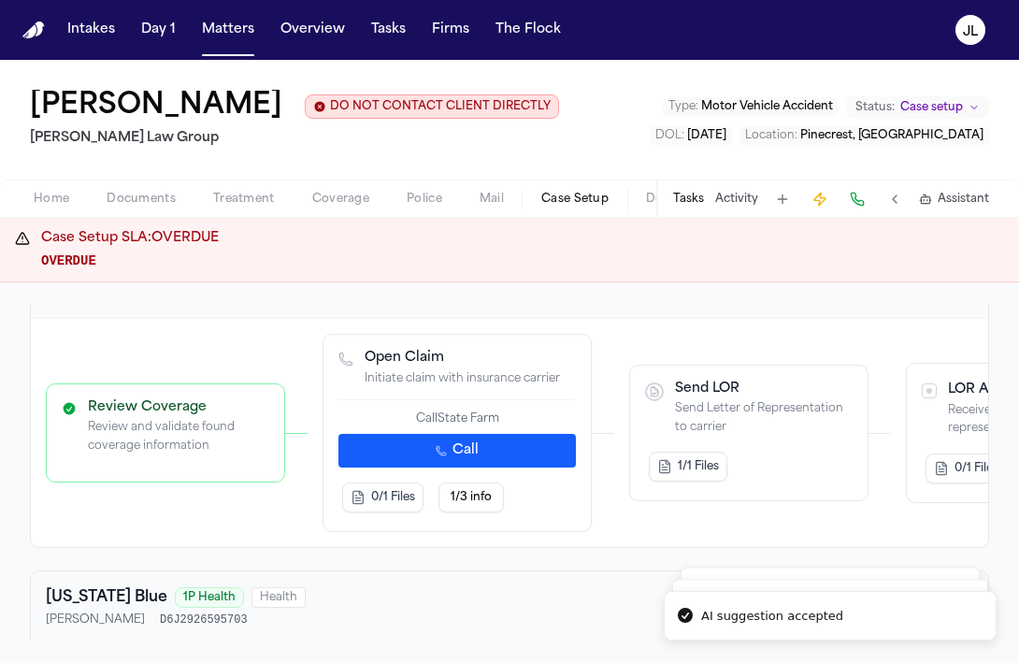
scroll to position [625, 0]
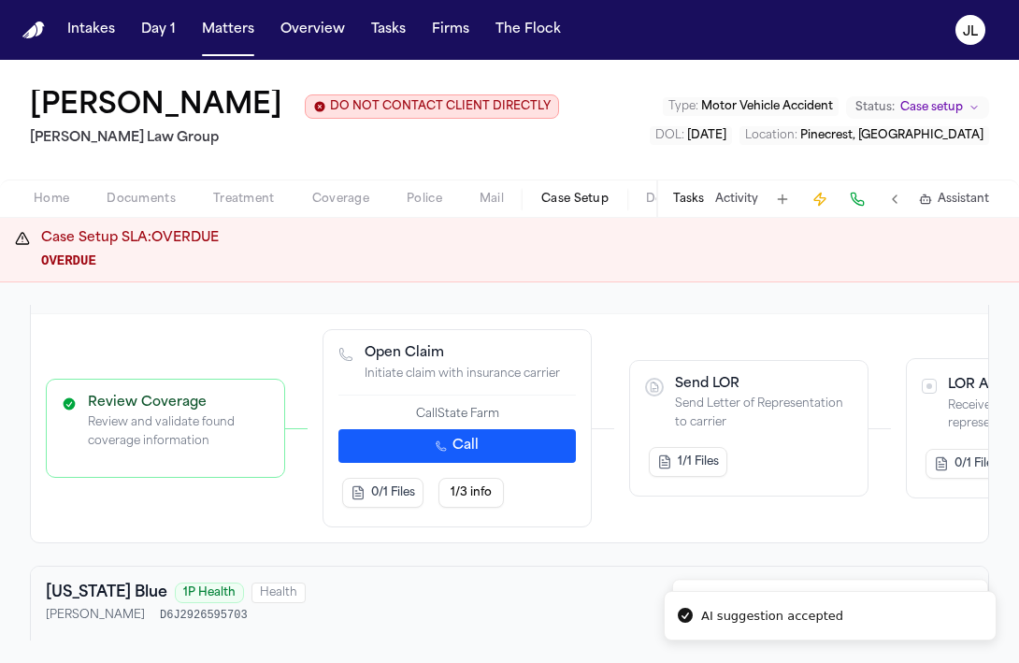
click at [420, 452] on button "Call" at bounding box center [456, 446] width 237 height 34
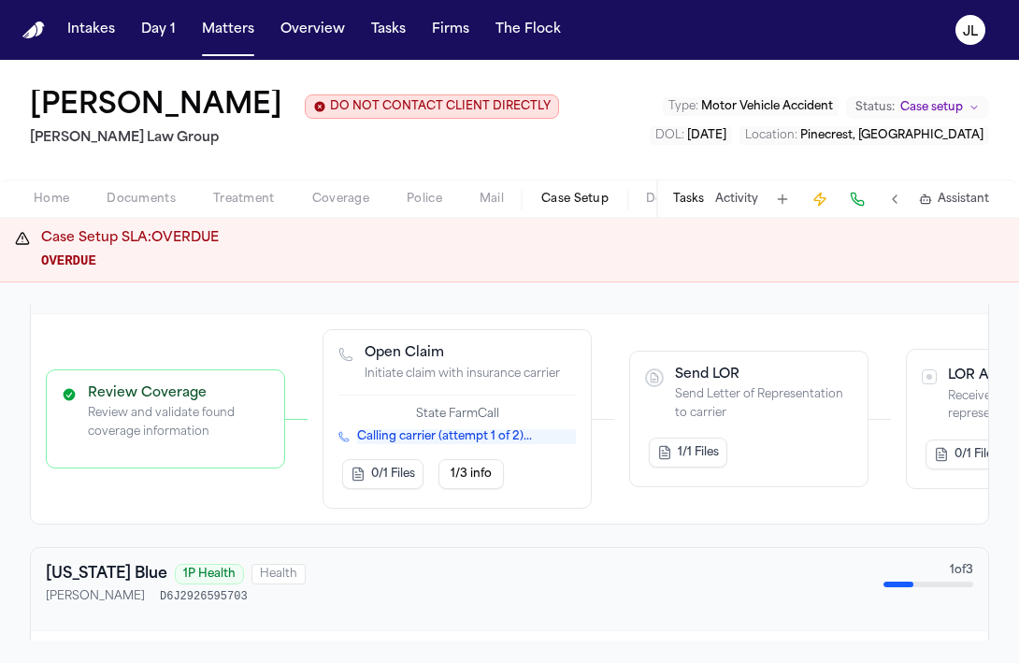
click at [323, 204] on span "Coverage" at bounding box center [340, 199] width 57 height 15
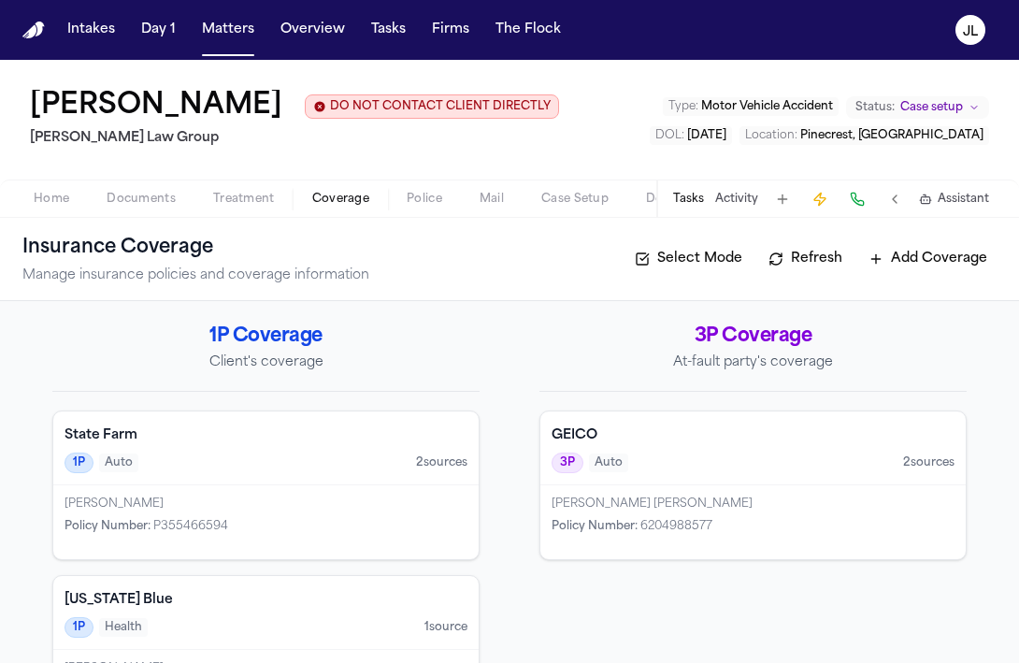
click at [266, 513] on div "Maegan Elizabeth Sofo Policy Number : P355466594" at bounding box center [265, 522] width 425 height 74
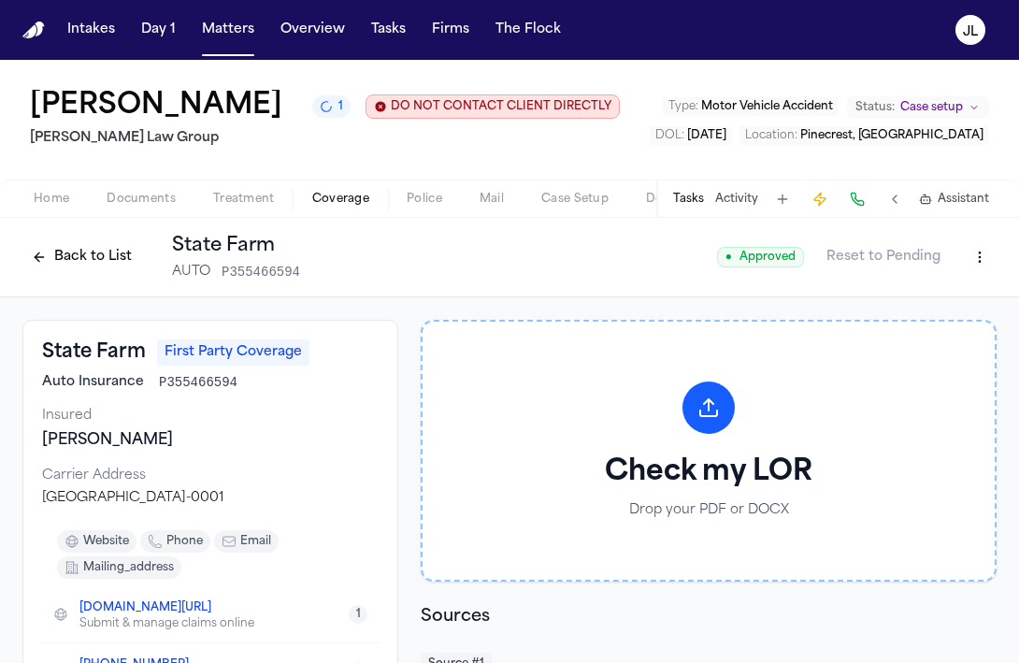
click at [98, 281] on div "Back to List State Farm AUTO P355466594" at bounding box center [161, 257] width 278 height 49
click at [98, 272] on button "Back to List" at bounding box center [81, 257] width 119 height 30
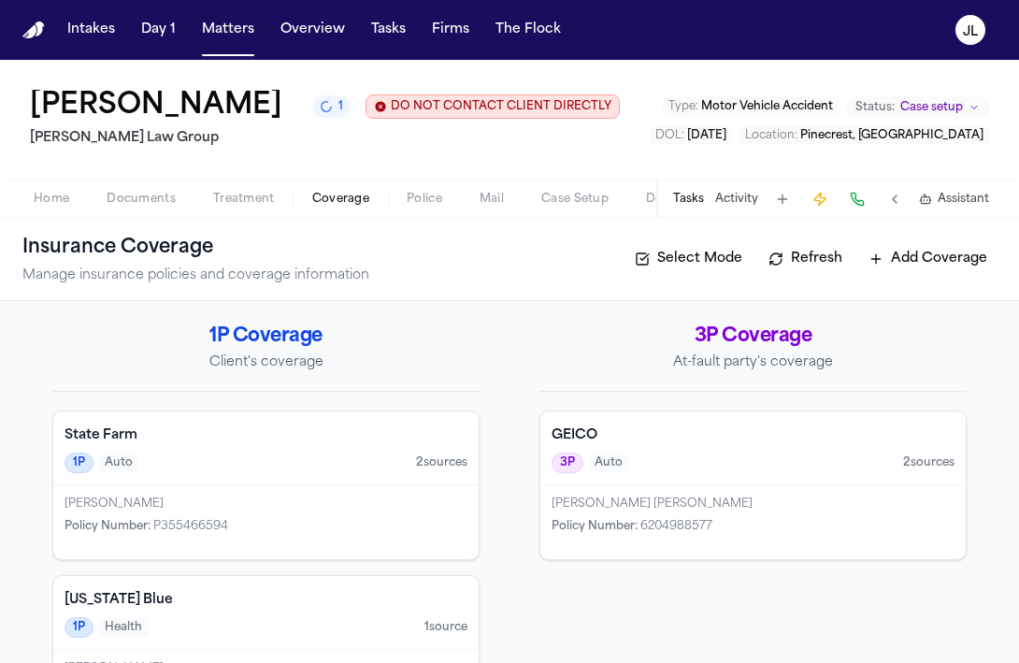
click at [360, 485] on div "State Farm 1P Auto 2 source s" at bounding box center [265, 448] width 425 height 74
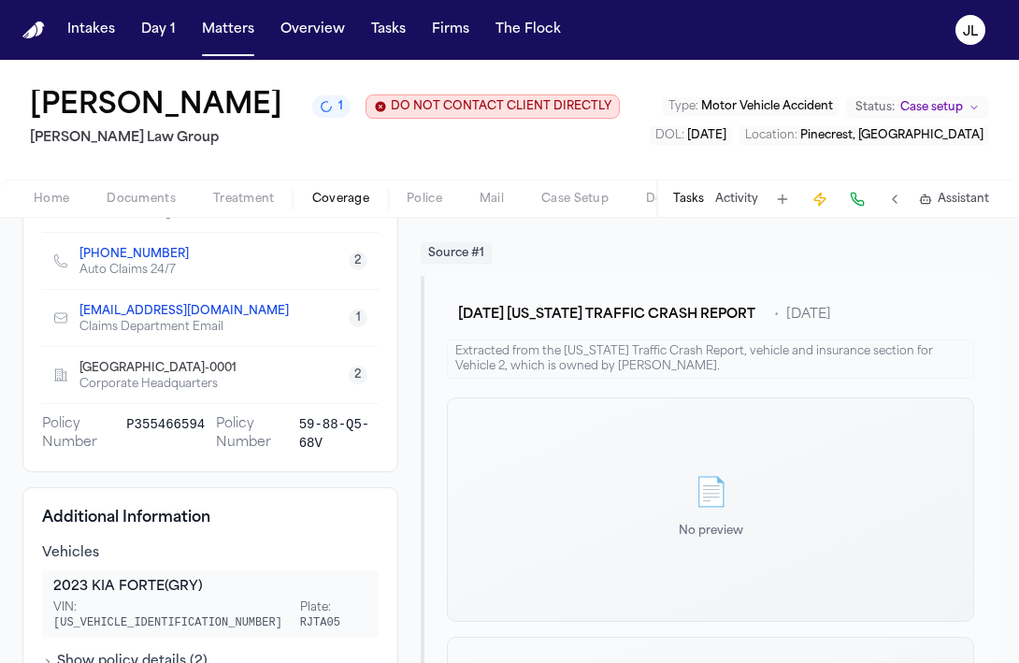
scroll to position [377, 0]
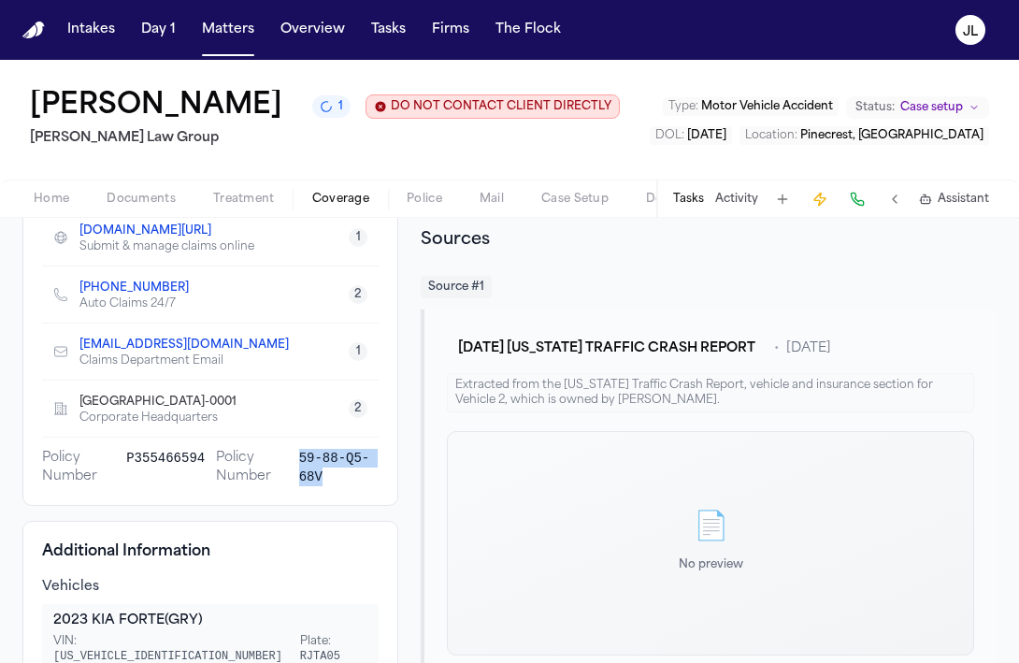
drag, startPoint x: 331, startPoint y: 558, endPoint x: 299, endPoint y: 541, distance: 36.0
click at [299, 486] on span "59-88-Q5-68V" at bounding box center [339, 467] width 80 height 37
copy span "59-88-Q5-68V"
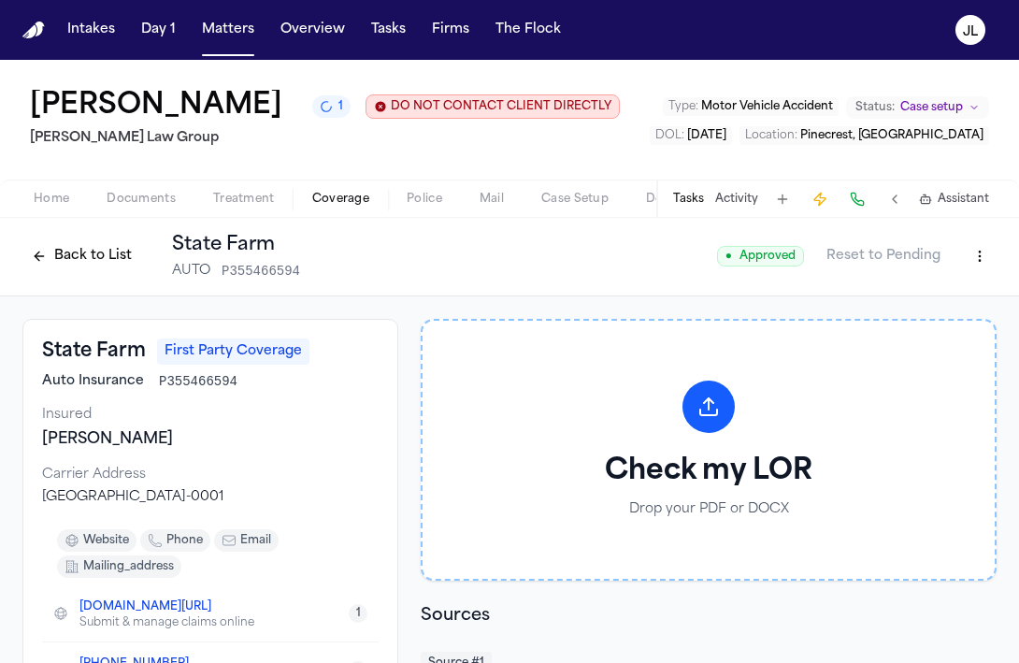
scroll to position [0, 0]
click at [983, 334] on html "Intakes Day 1 Matters Overview Tasks Firms The Flock JL Maegan Elizabeth Sofo 1…" at bounding box center [509, 331] width 1019 height 663
click at [943, 357] on div "Edit Coverage" at bounding box center [915, 366] width 157 height 30
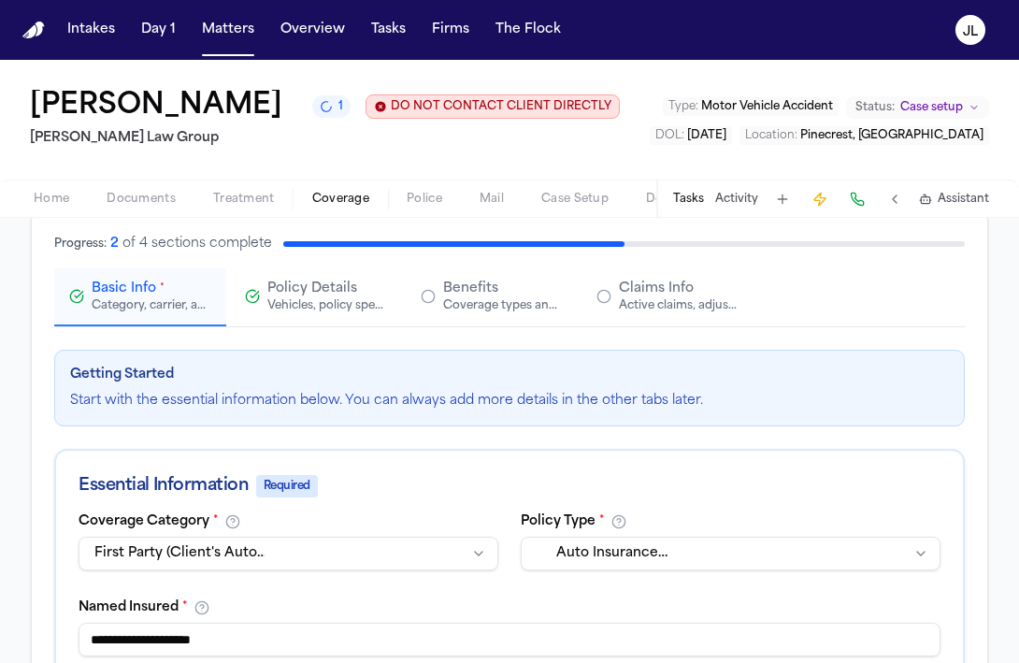
scroll to position [119, 0]
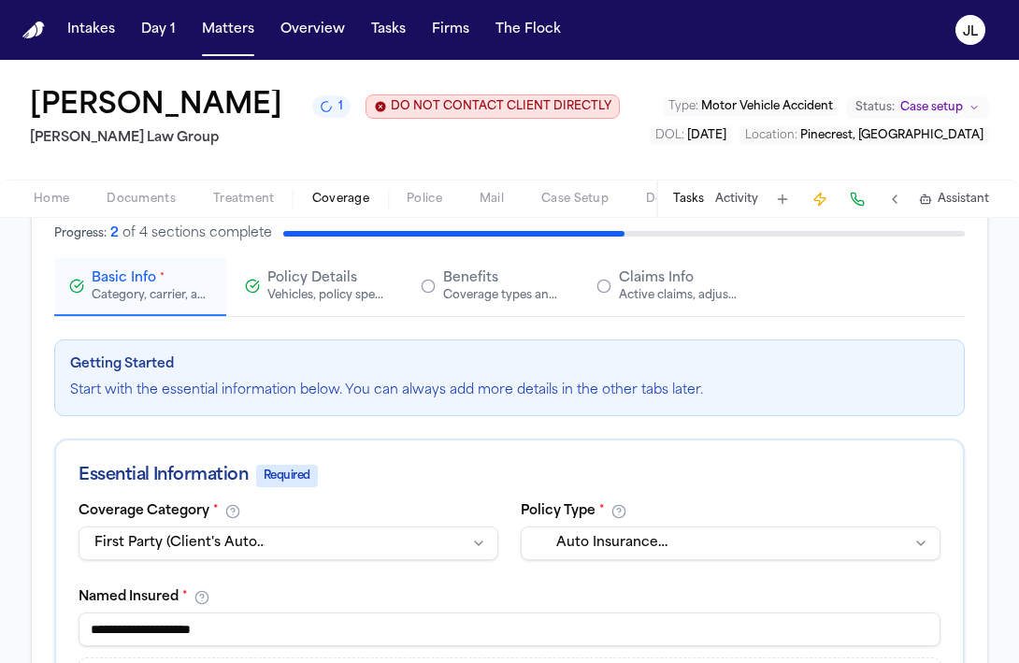
click at [668, 316] on button "Claims Info Active claims, adjusters, and subrogation details" at bounding box center [667, 287] width 172 height 58
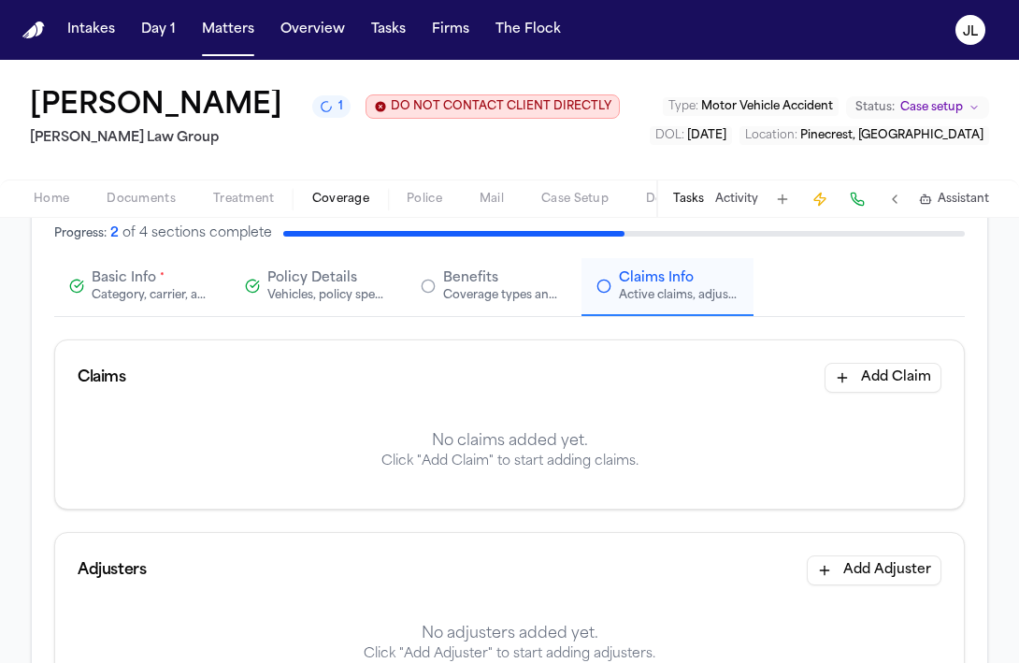
scroll to position [165, 0]
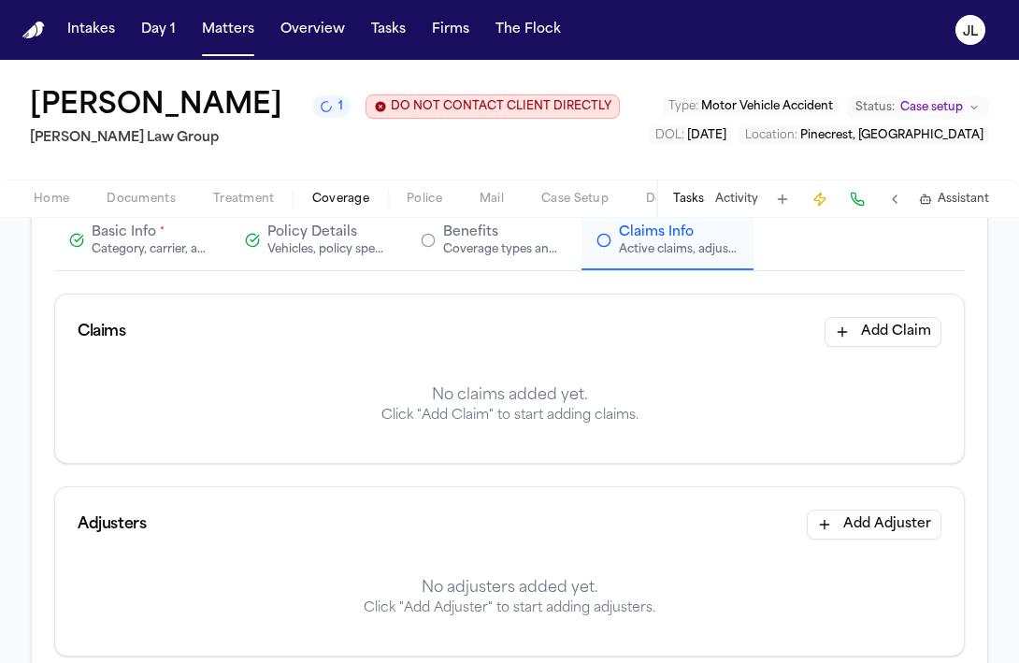
click at [898, 347] on button "Add Claim" at bounding box center [883, 332] width 117 height 30
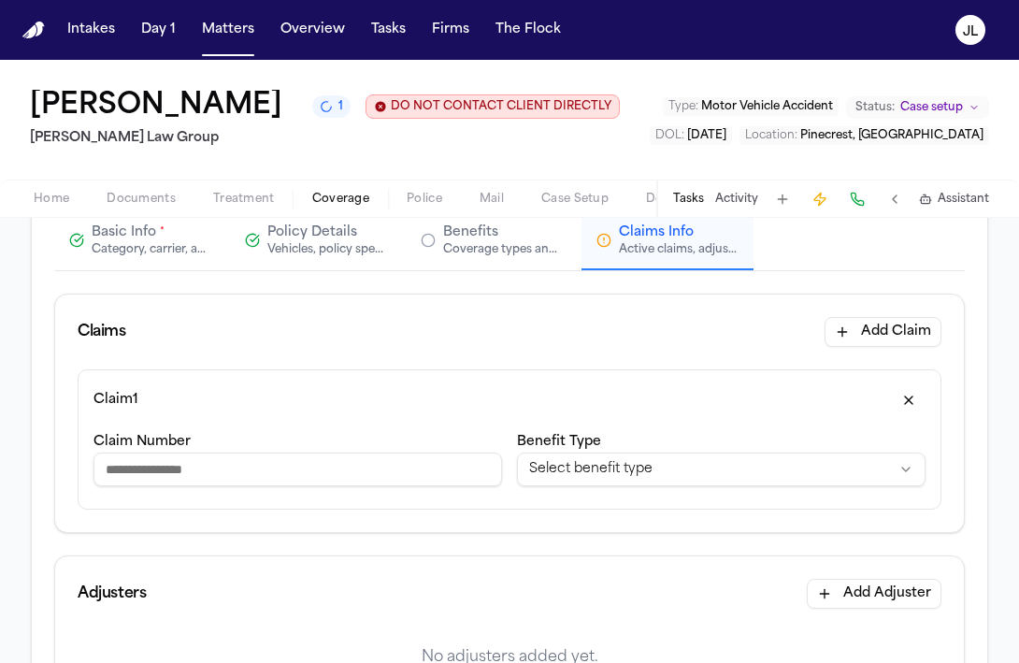
click at [298, 486] on input "Claim Number" at bounding box center [297, 469] width 409 height 34
type input "**********"
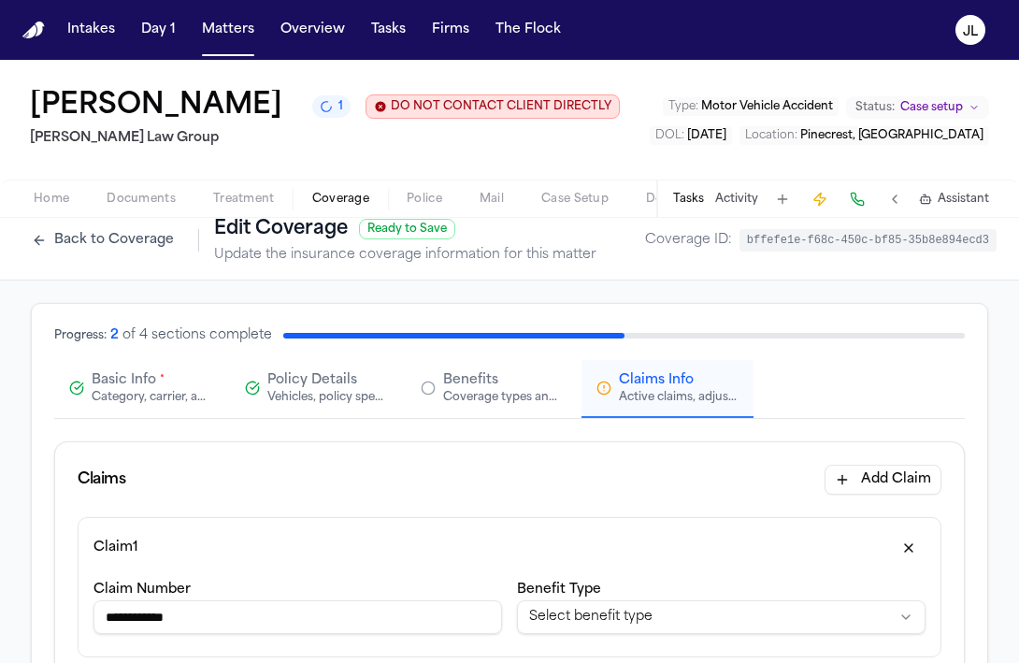
click at [152, 390] on span "Basic Info" at bounding box center [124, 380] width 65 height 19
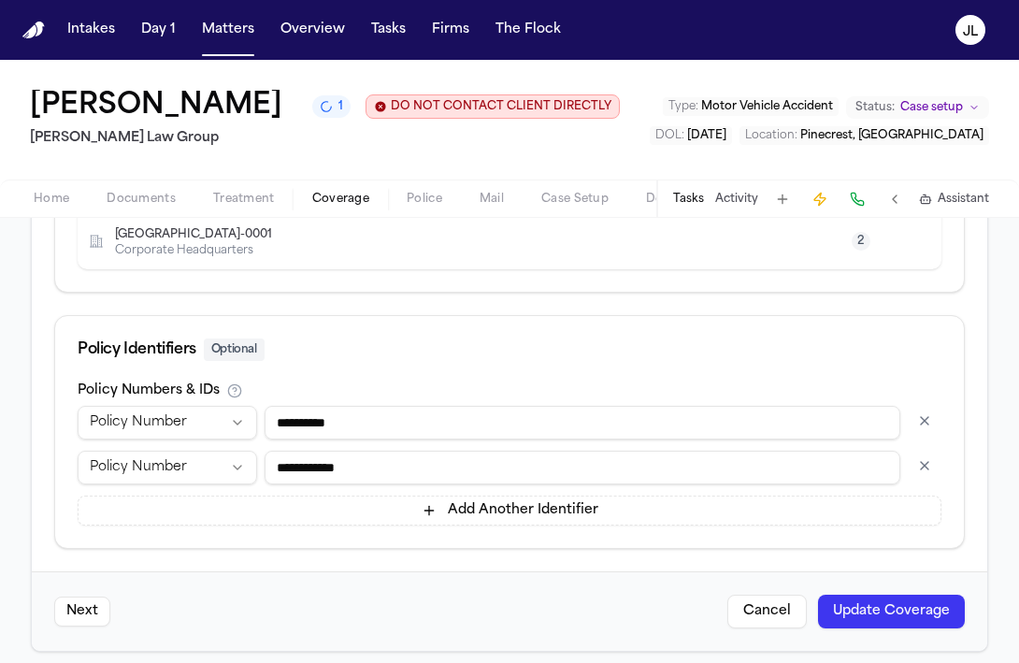
scroll to position [1147, 0]
click at [927, 480] on button "button" at bounding box center [925, 465] width 34 height 30
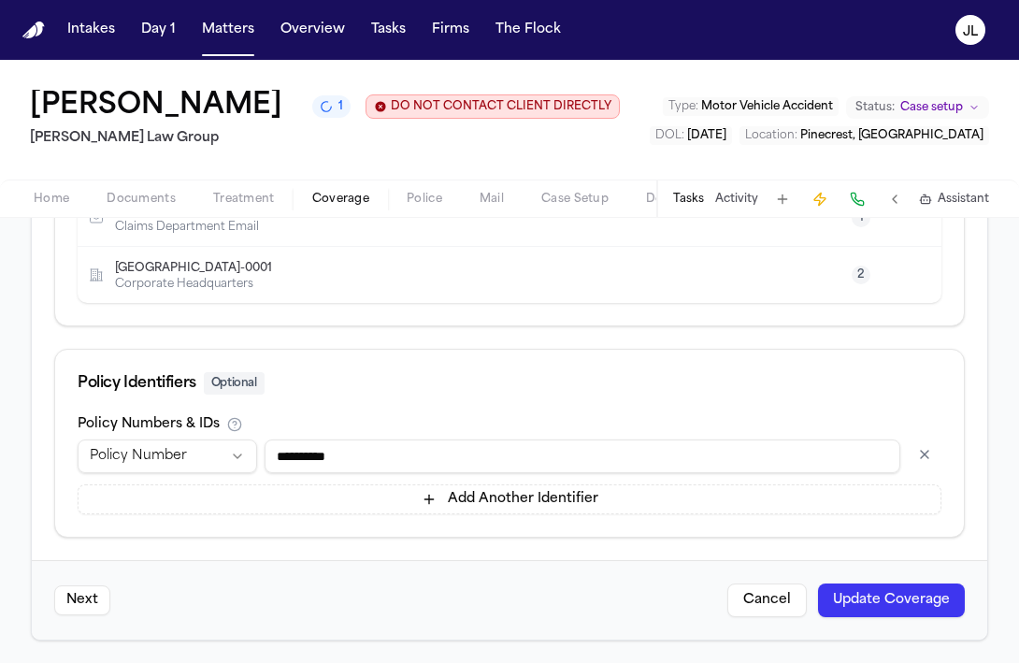
scroll to position [1180, 0]
click at [895, 597] on button "Update Coverage" at bounding box center [891, 600] width 147 height 34
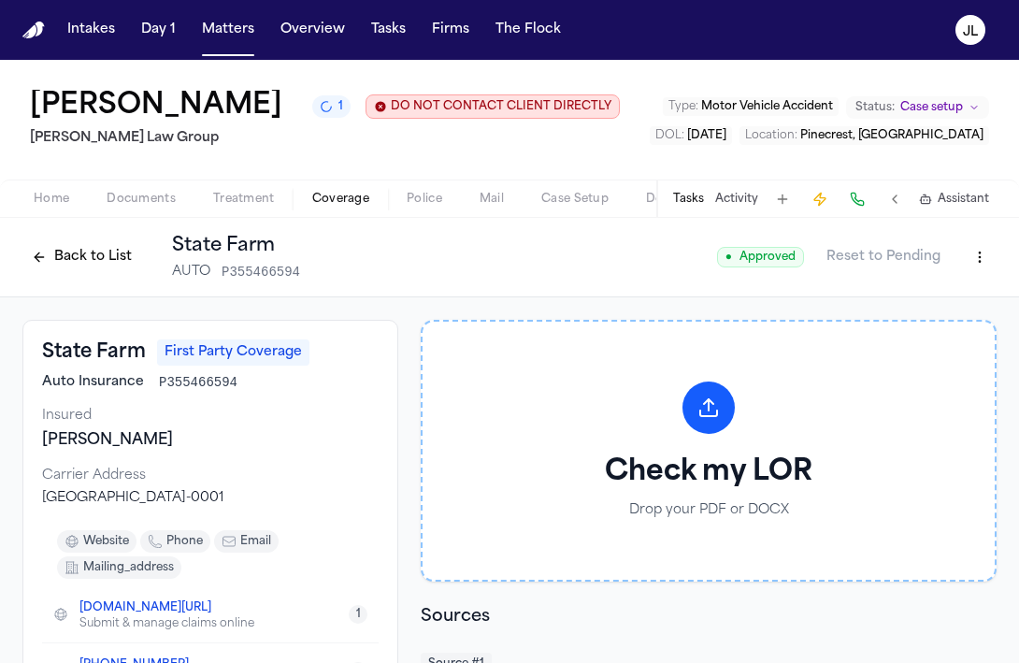
click at [67, 272] on button "Back to List" at bounding box center [81, 257] width 119 height 30
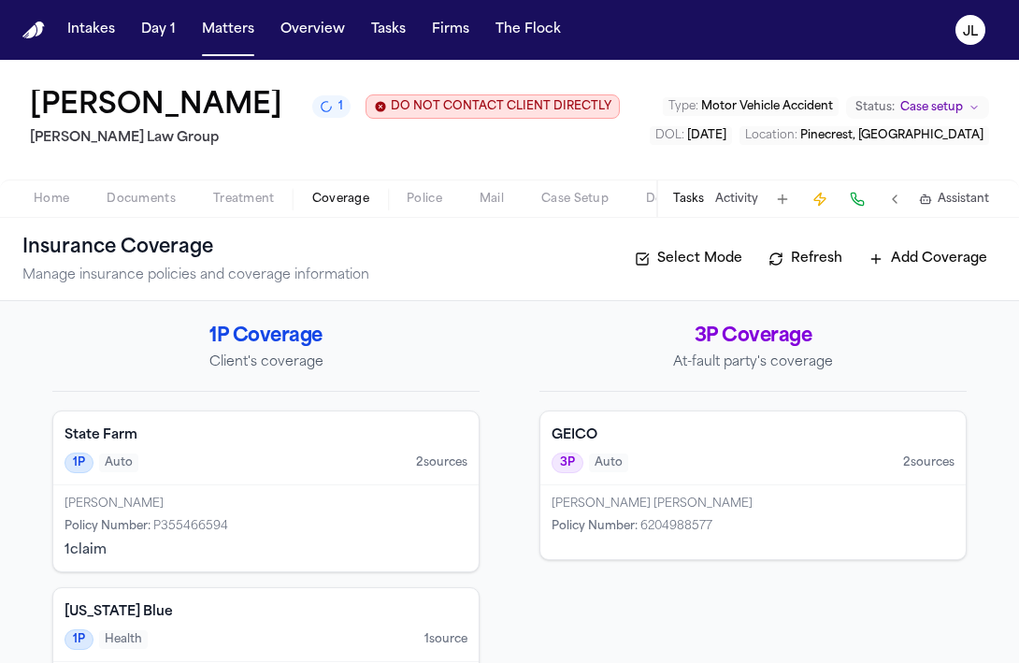
click at [573, 445] on h4 "GEICO" at bounding box center [753, 435] width 403 height 19
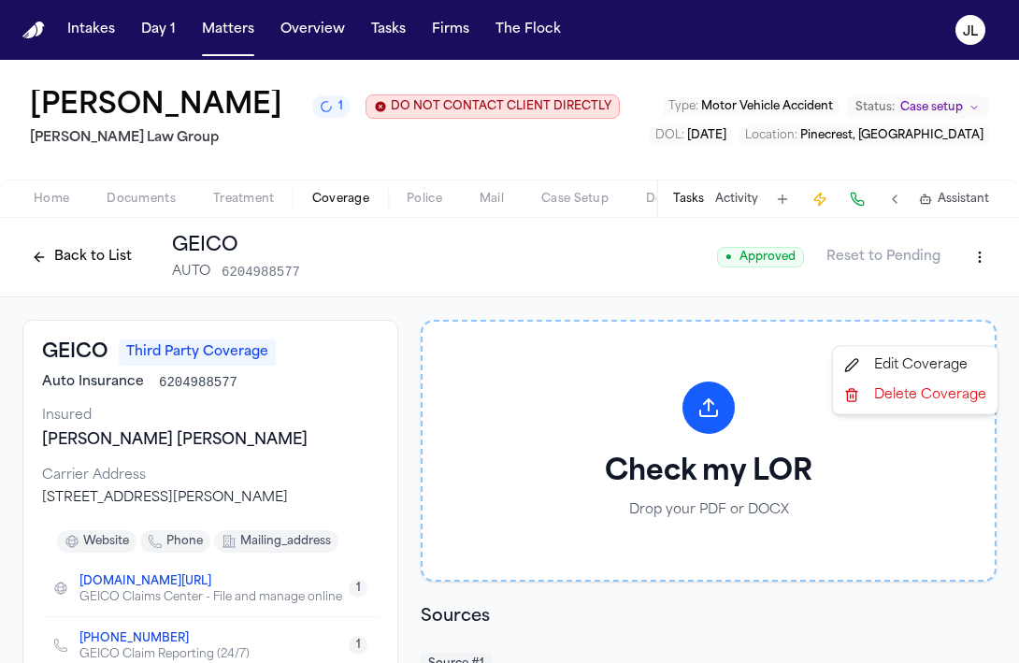
click at [962, 336] on html "Intakes Day 1 Matters Overview Tasks Firms The Flock JL Maegan Elizabeth Sofo 1…" at bounding box center [509, 331] width 1019 height 663
click at [940, 382] on div "Delete Coverage" at bounding box center [915, 395] width 157 height 30
click at [982, 316] on html "Intakes Day 1 Matters Overview Tasks Firms The Flock JL Maegan Elizabeth Sofo 1…" at bounding box center [509, 331] width 1019 height 663
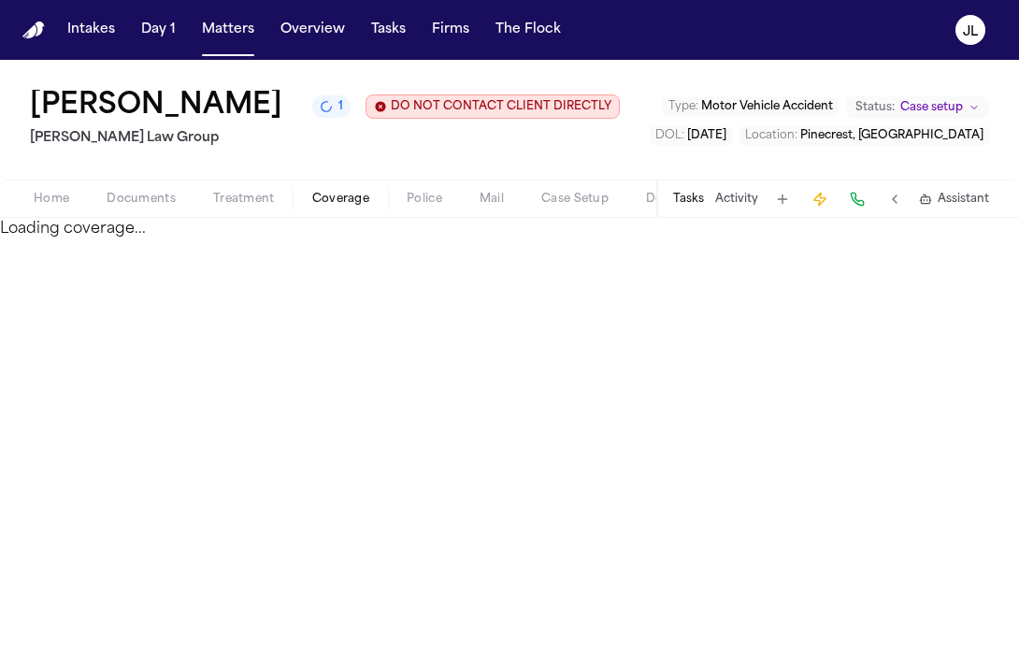
select select "**********"
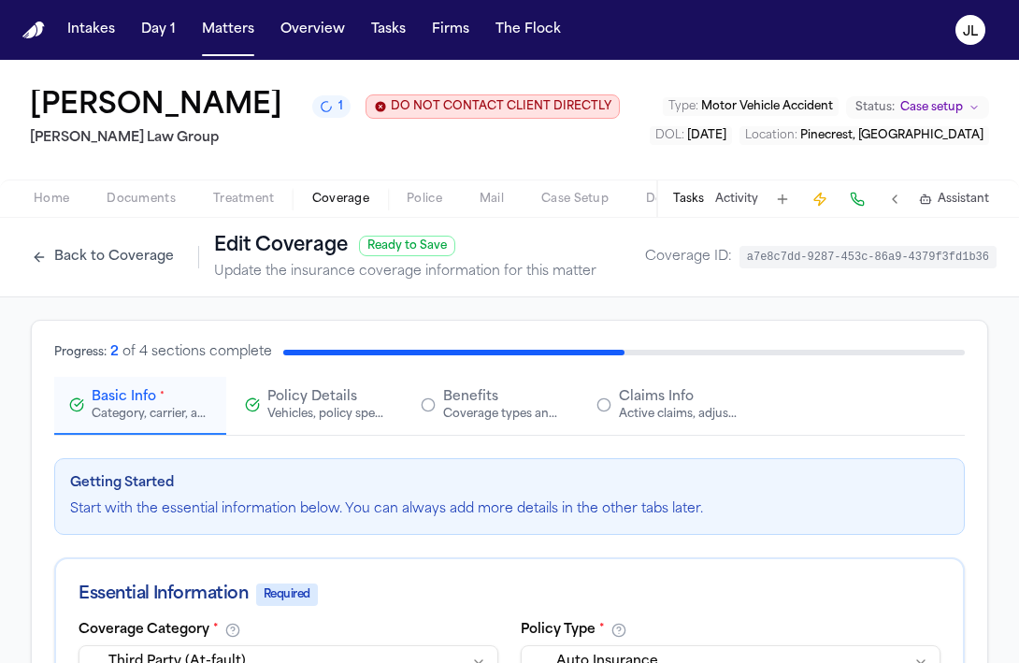
click at [331, 407] on span "Policy Details" at bounding box center [312, 397] width 90 height 19
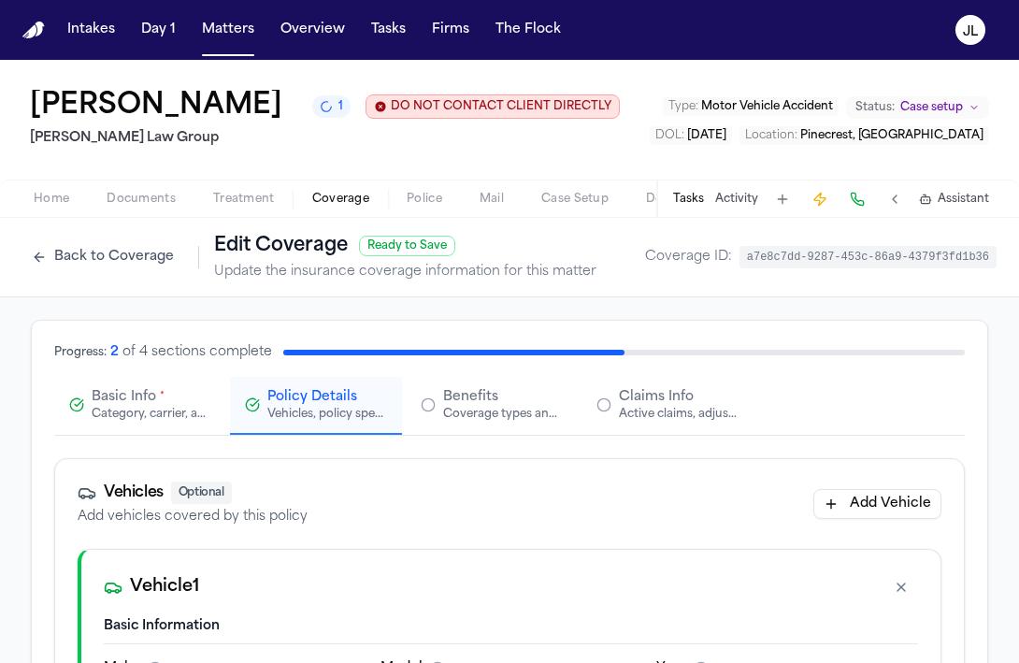
click at [157, 422] on div "Category, carrier, and policy holder information" at bounding box center [152, 414] width 120 height 15
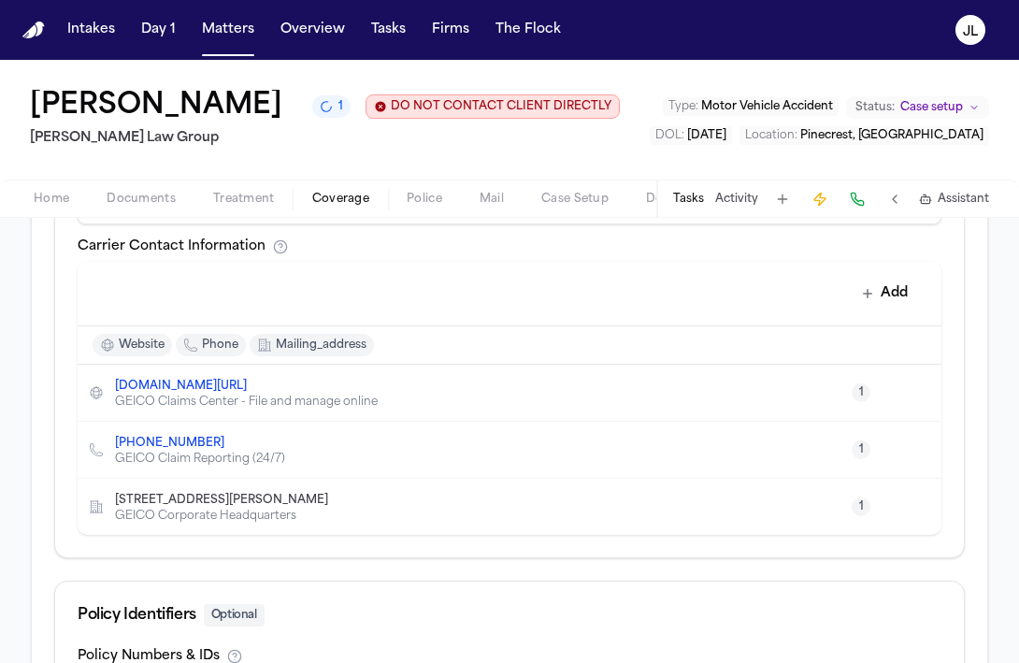
scroll to position [829, 0]
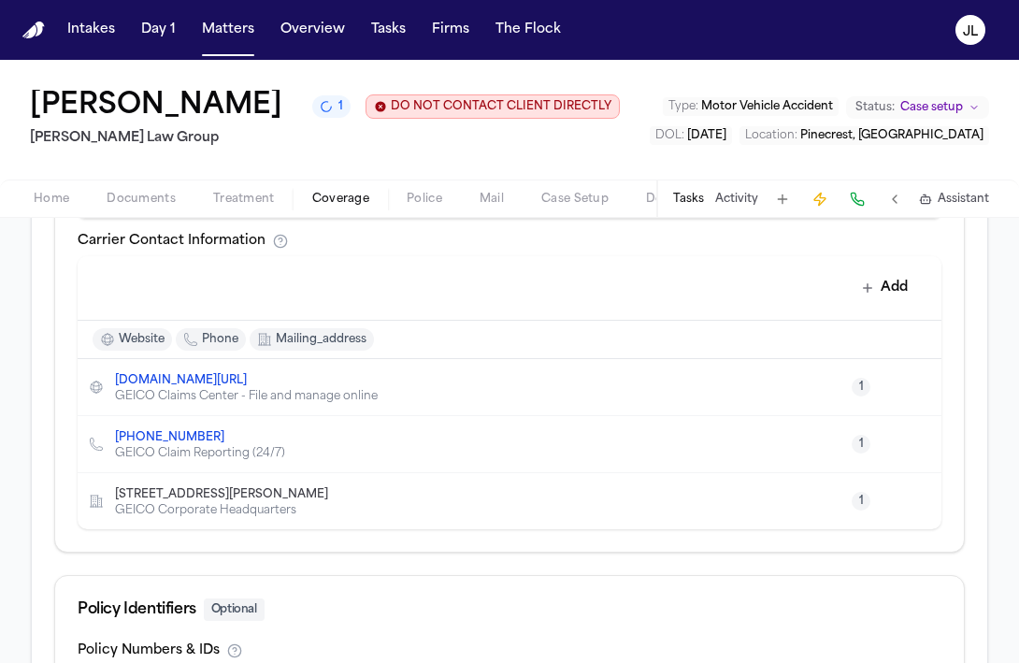
click at [228, 443] on icon "Copy to clipboard" at bounding box center [233, 437] width 11 height 11
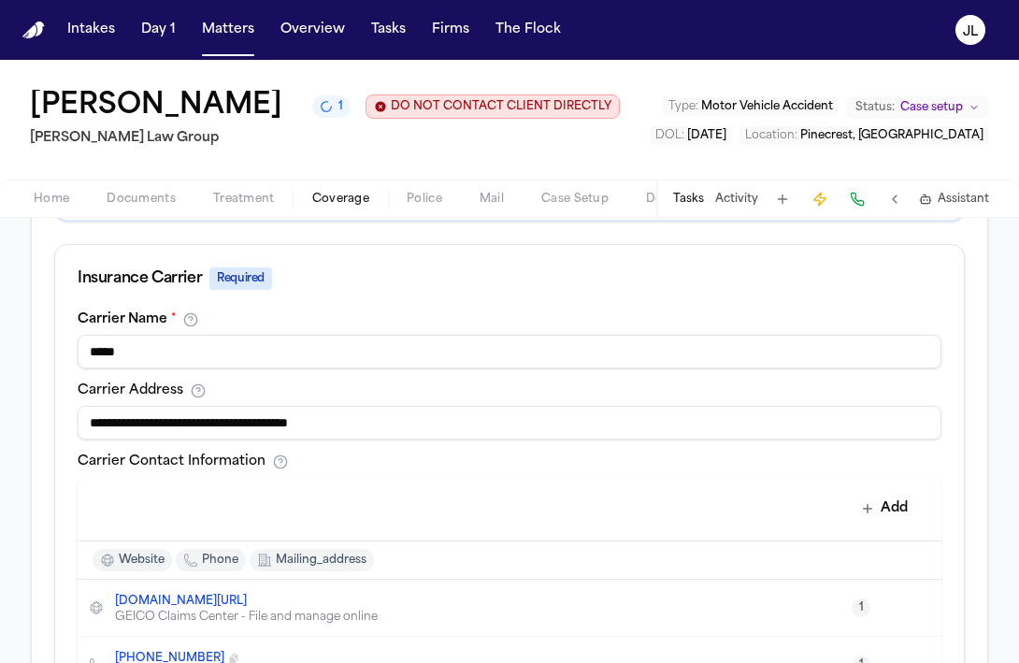
scroll to position [258, 0]
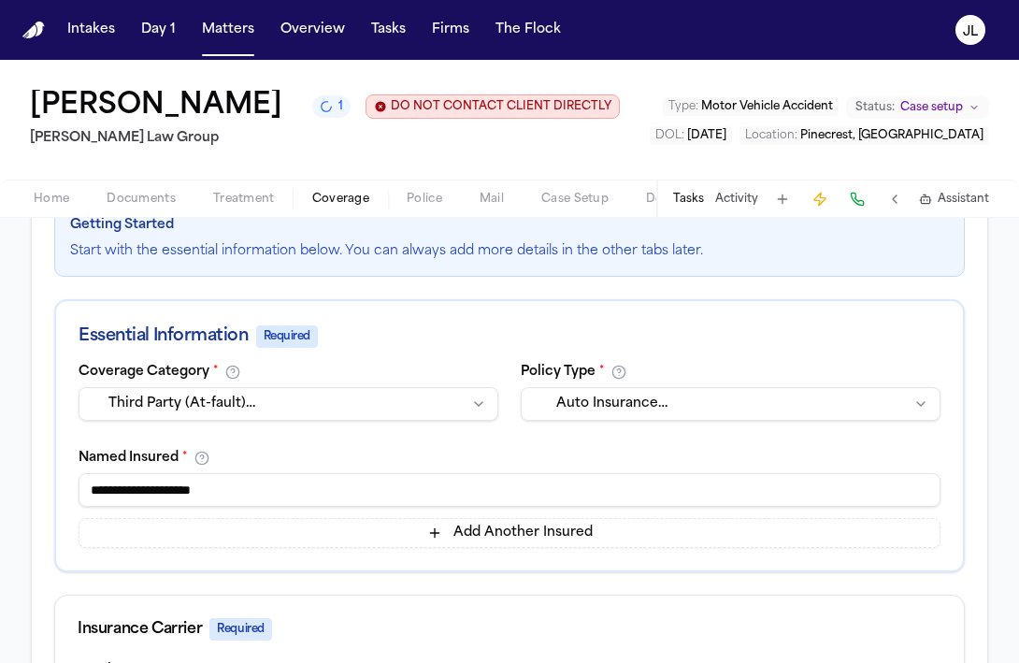
click at [859, 212] on button at bounding box center [857, 199] width 26 height 26
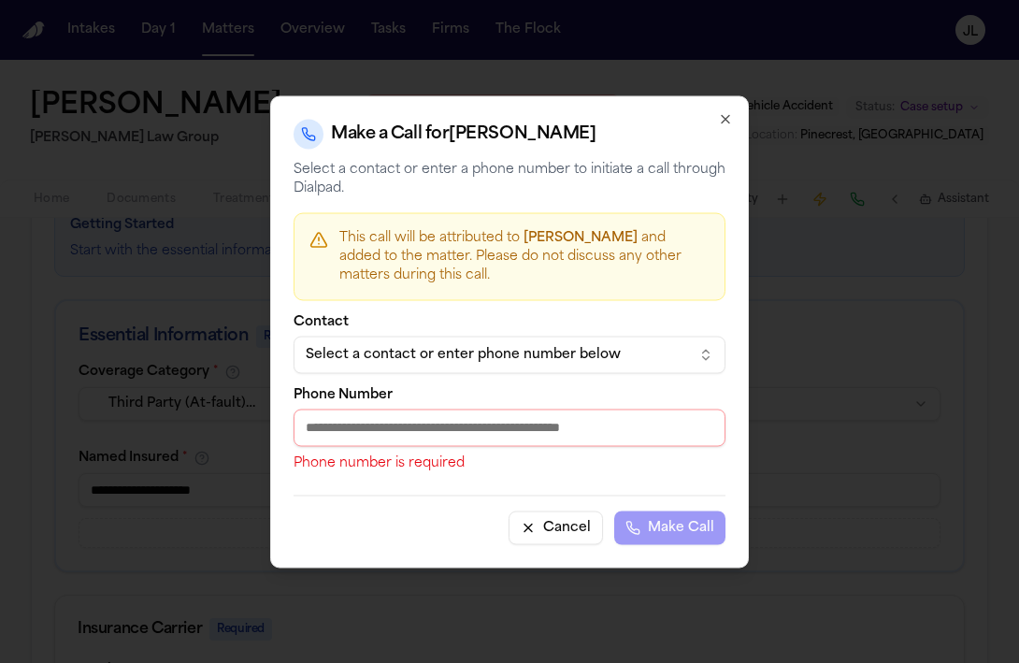
click at [388, 432] on input "Phone Number" at bounding box center [510, 427] width 432 height 37
paste input "**********"
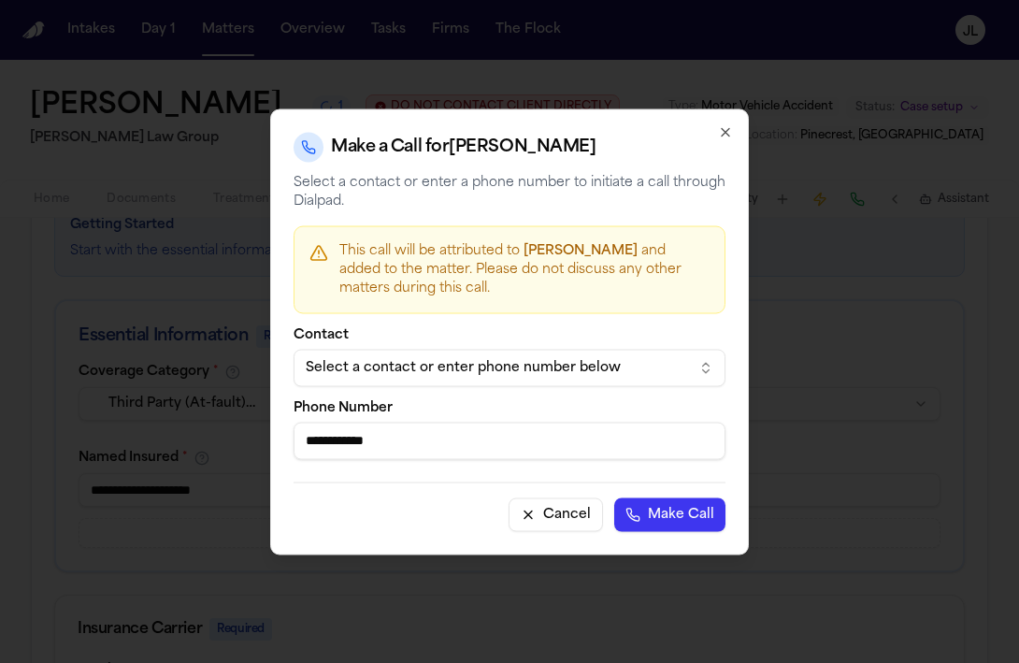
type input "**********"
click at [693, 514] on button "Make Call" at bounding box center [669, 514] width 111 height 34
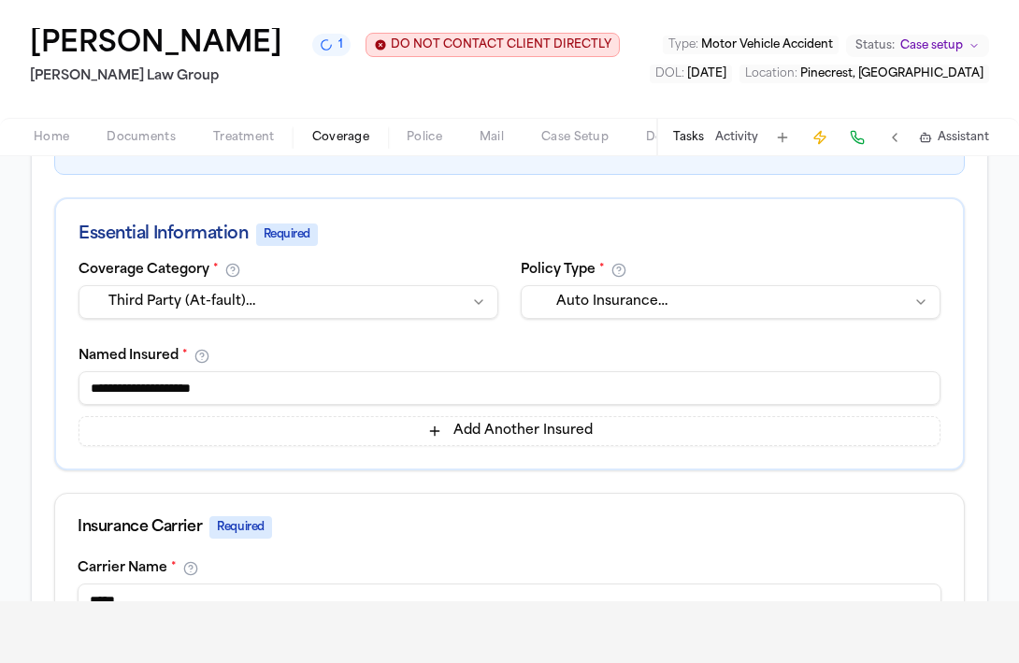
scroll to position [150, 0]
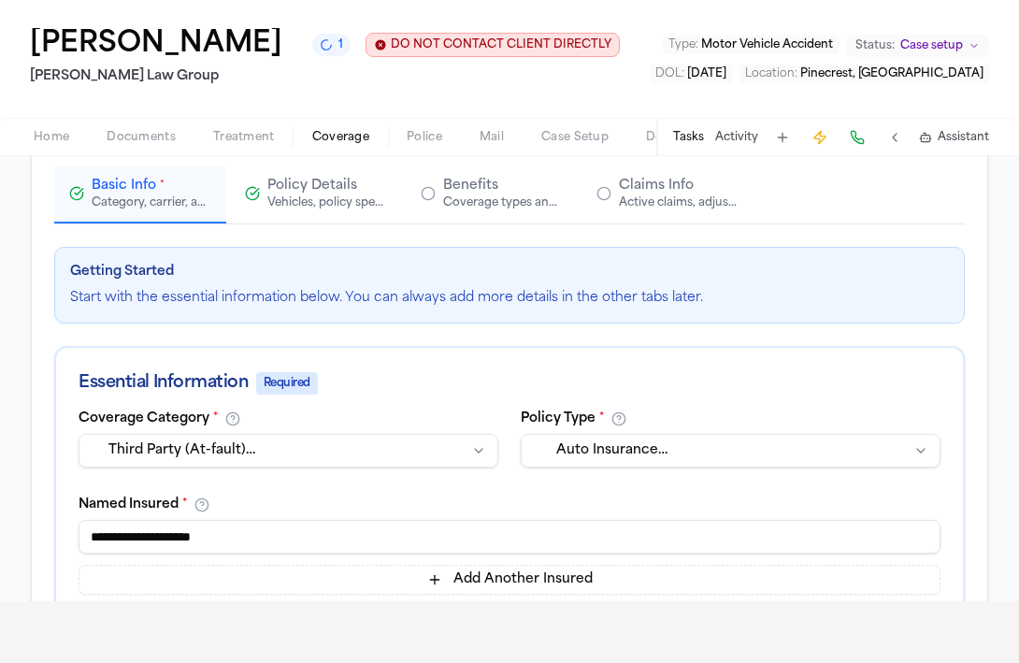
click at [702, 210] on div "Active claims, adjusters, and subrogation details" at bounding box center [679, 202] width 120 height 15
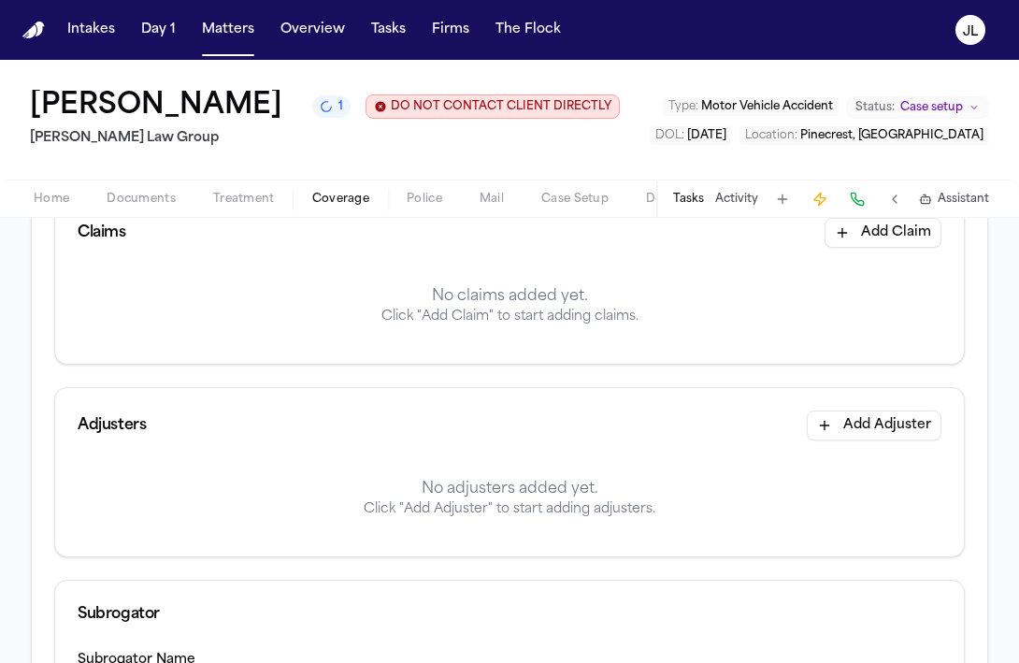
scroll to position [269, 0]
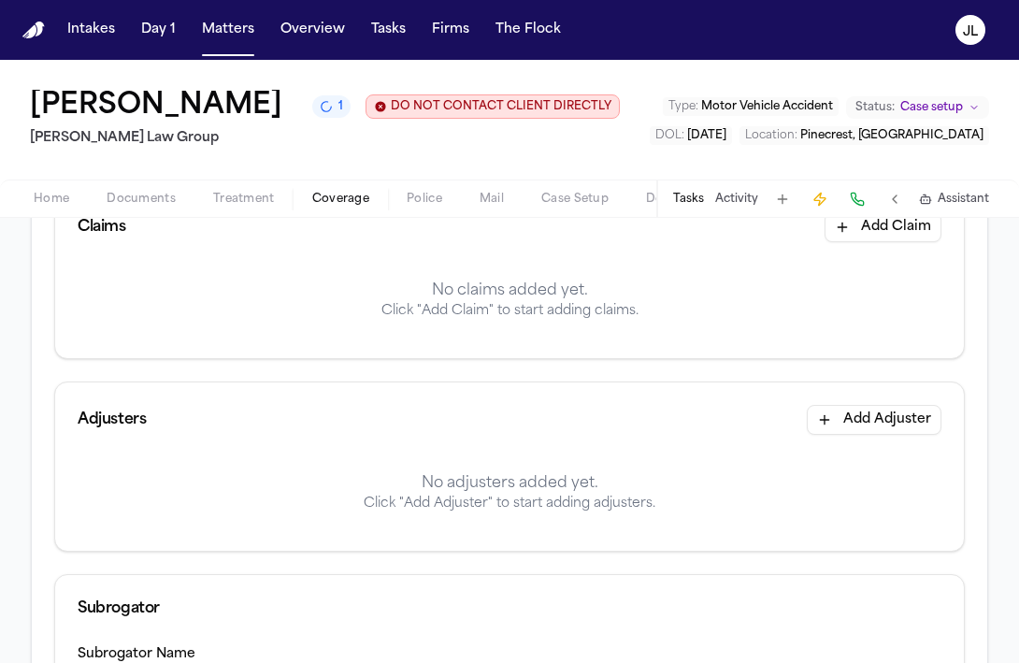
click at [880, 435] on button "Add Adjuster" at bounding box center [874, 420] width 135 height 30
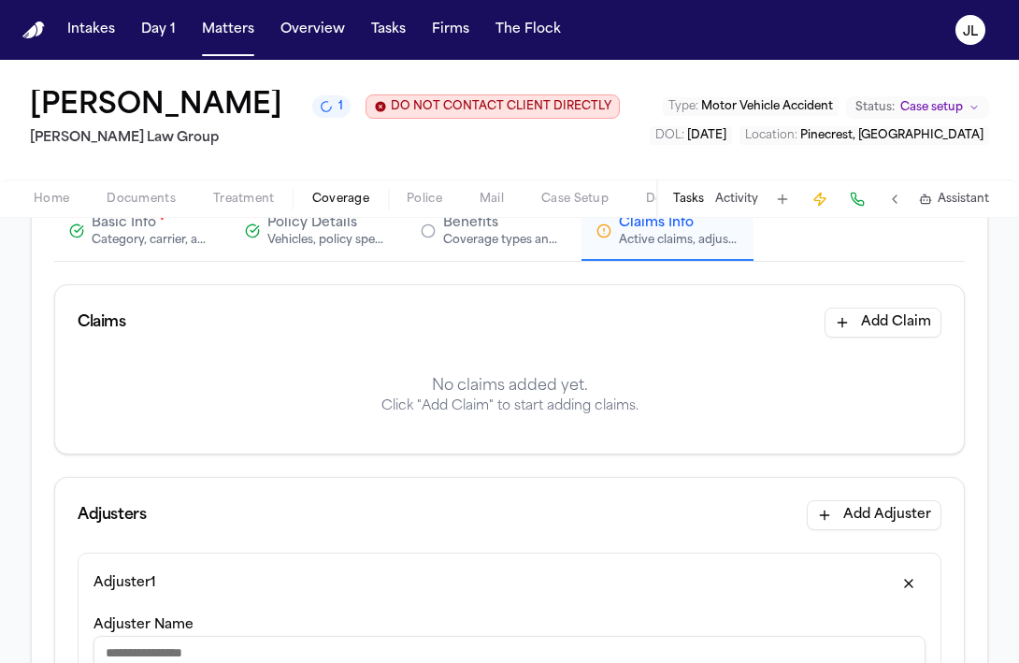
scroll to position [172, 0]
click at [876, 339] on button "Add Claim" at bounding box center [883, 324] width 117 height 30
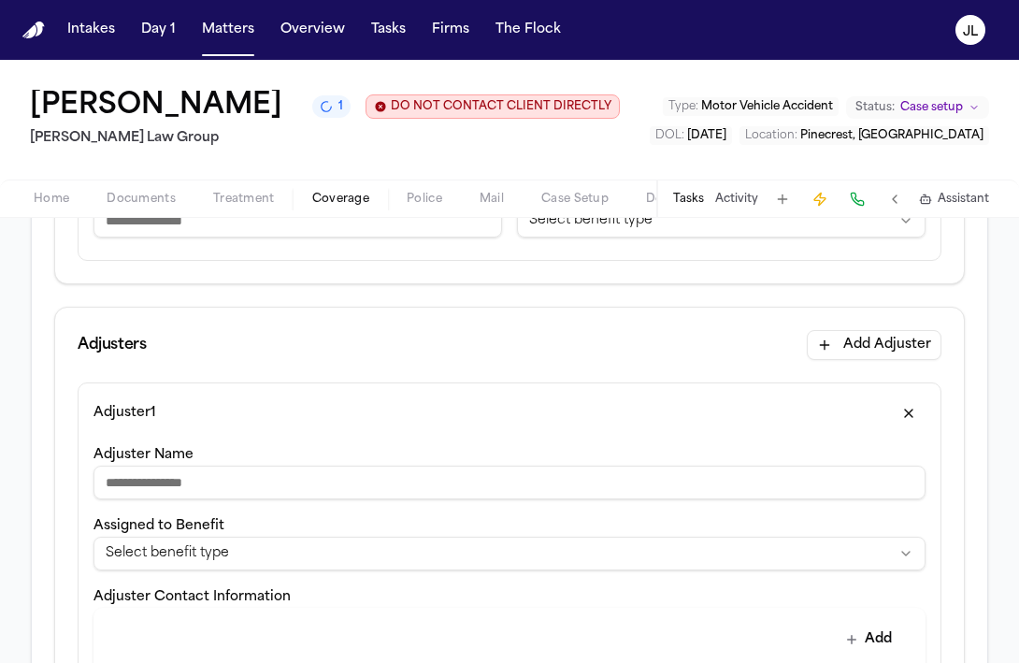
scroll to position [425, 0]
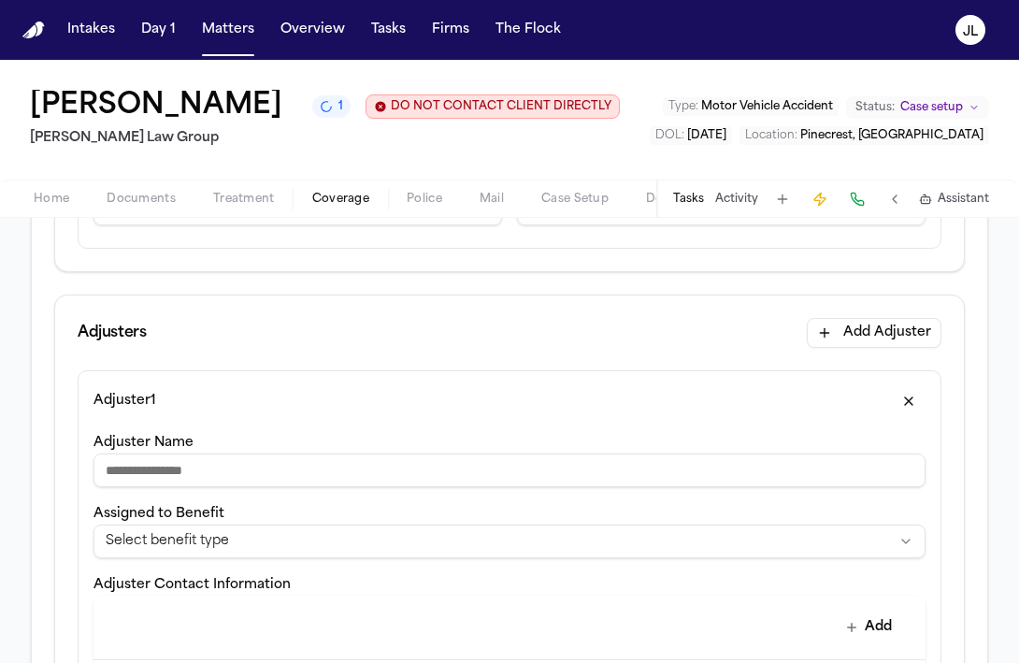
click at [538, 487] on div "Adjuster Name" at bounding box center [509, 459] width 832 height 56
click at [529, 487] on input "Adjuster Name" at bounding box center [509, 470] width 832 height 34
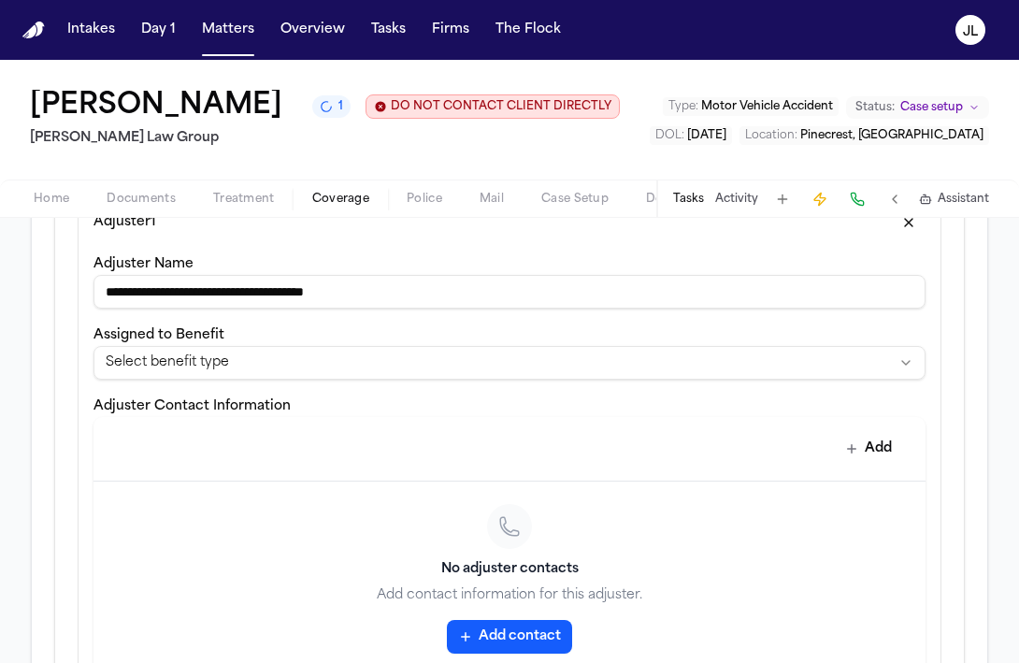
scroll to position [657, 0]
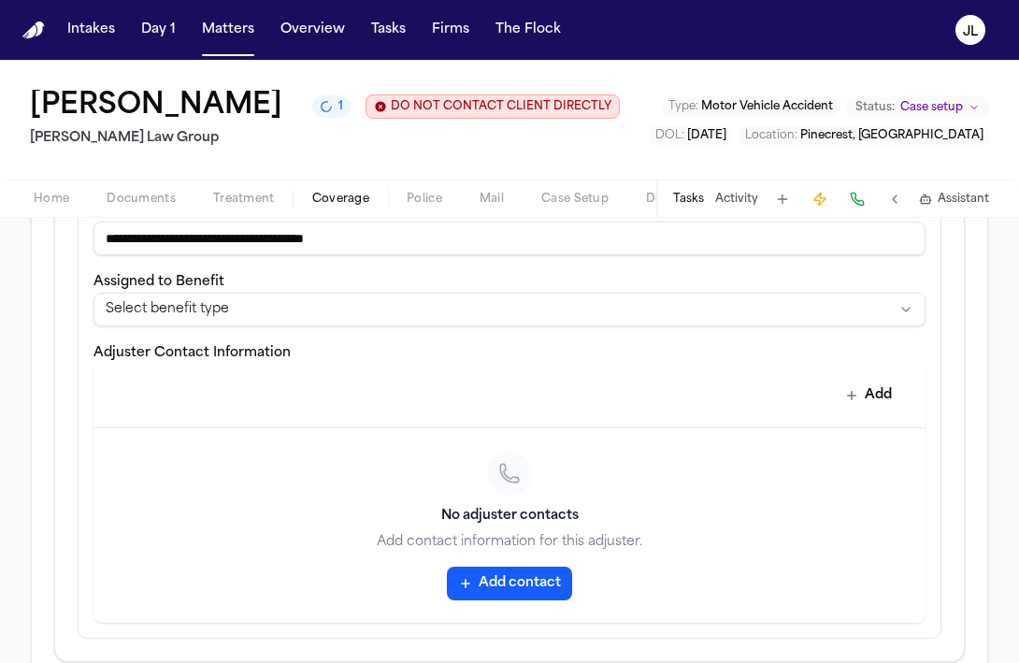
type input "**********"
click at [567, 600] on button "Add contact" at bounding box center [509, 584] width 125 height 34
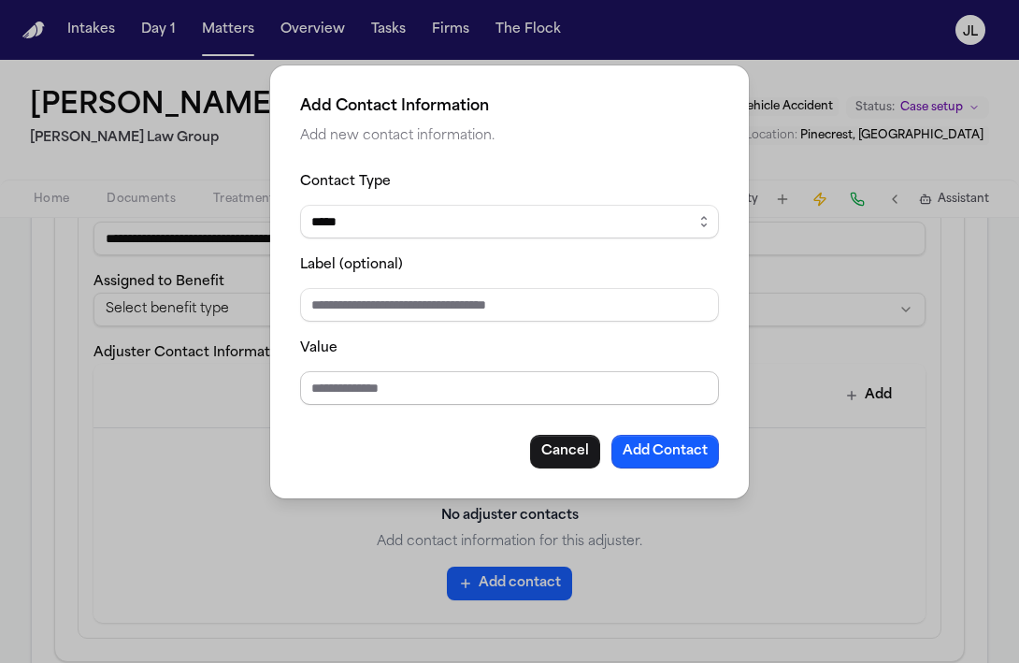
click at [423, 395] on input "Value" at bounding box center [509, 388] width 419 height 34
type input "**********"
click at [644, 445] on button "Add Contact" at bounding box center [665, 452] width 108 height 34
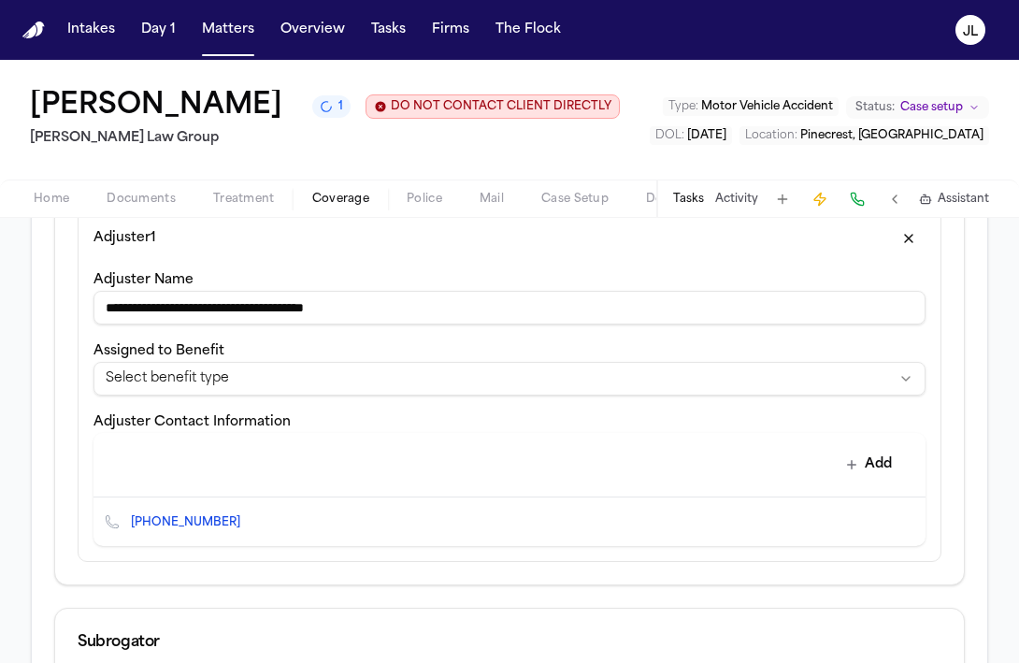
scroll to position [585, 0]
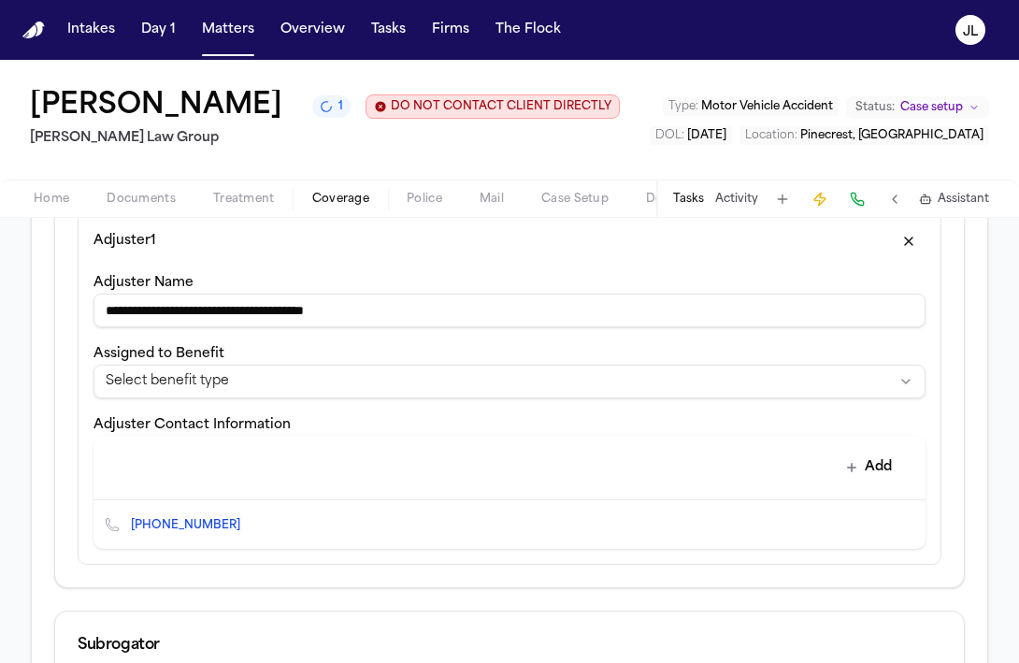
click at [294, 327] on input "**********" at bounding box center [509, 311] width 832 height 34
drag, startPoint x: 415, startPoint y: 374, endPoint x: 289, endPoint y: 377, distance: 126.2
click at [289, 327] on input "**********" at bounding box center [509, 311] width 832 height 34
type input "**********"
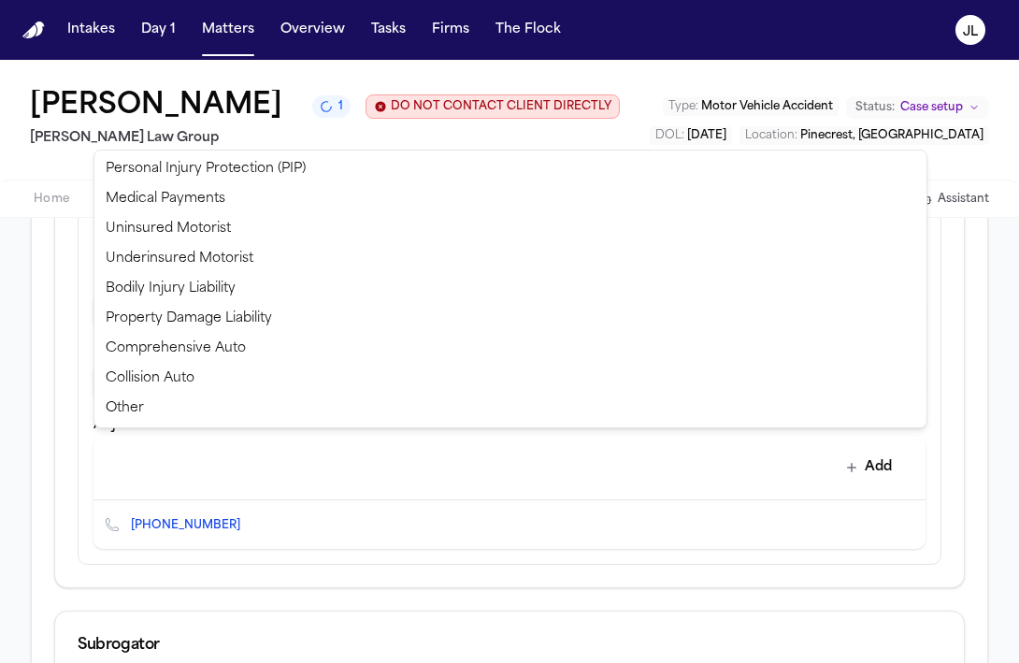
click at [246, 456] on html "**********" at bounding box center [509, 331] width 1019 height 663
select select "**********"
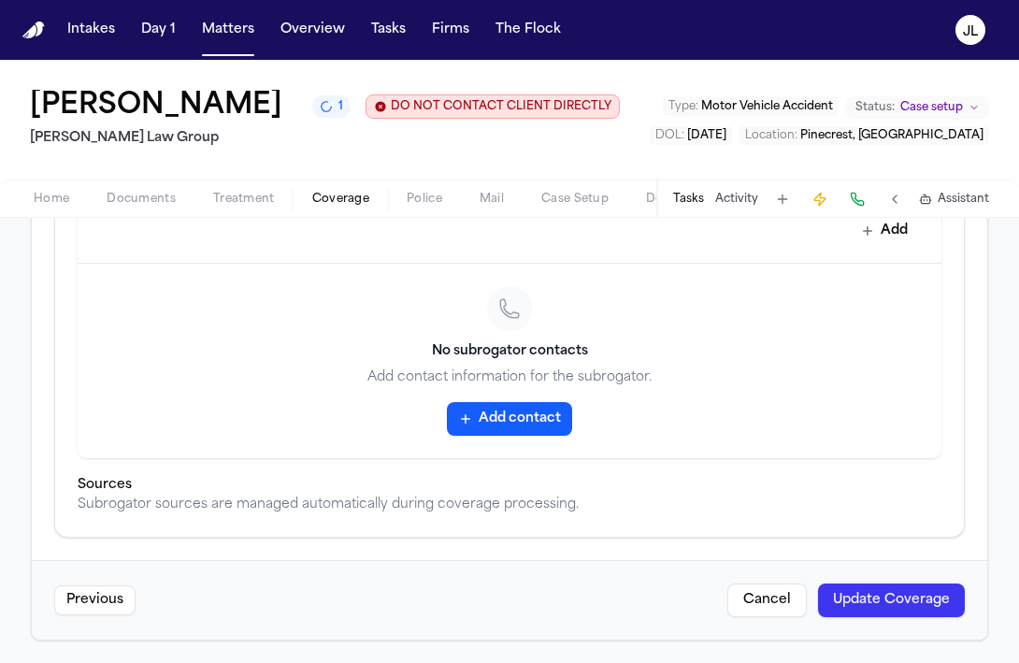
scroll to position [1226, 0]
click at [908, 605] on button "Update Coverage" at bounding box center [891, 600] width 147 height 34
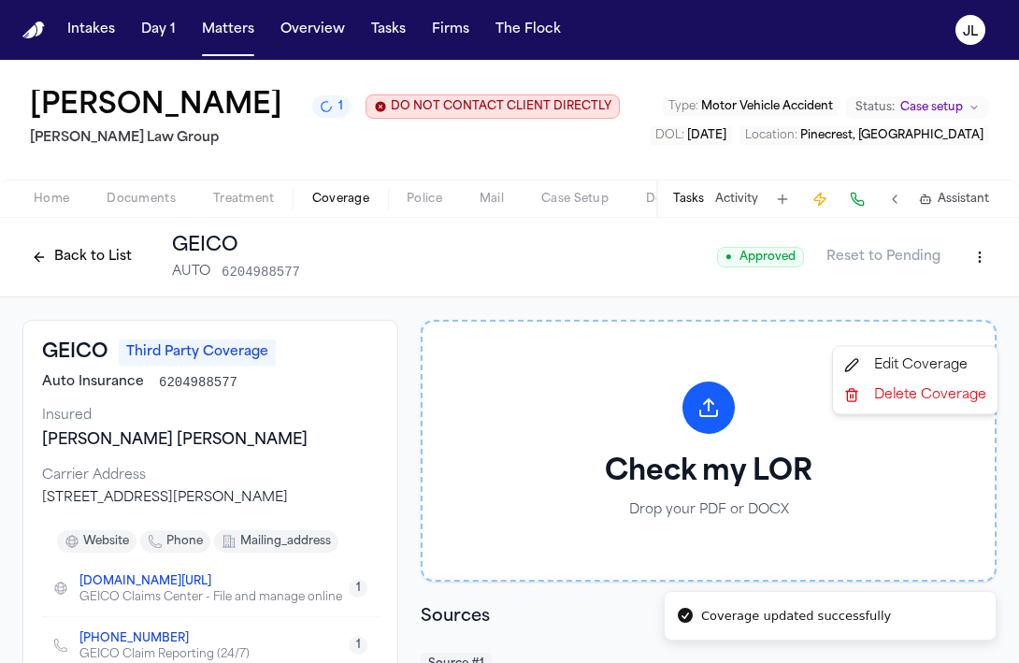
click at [969, 317] on html "Coverage updated successfully Intakes Day 1 Matters Overview Tasks Firms The Fl…" at bounding box center [509, 331] width 1019 height 663
click at [906, 373] on div "Edit Coverage" at bounding box center [915, 366] width 157 height 30
select select "**********"
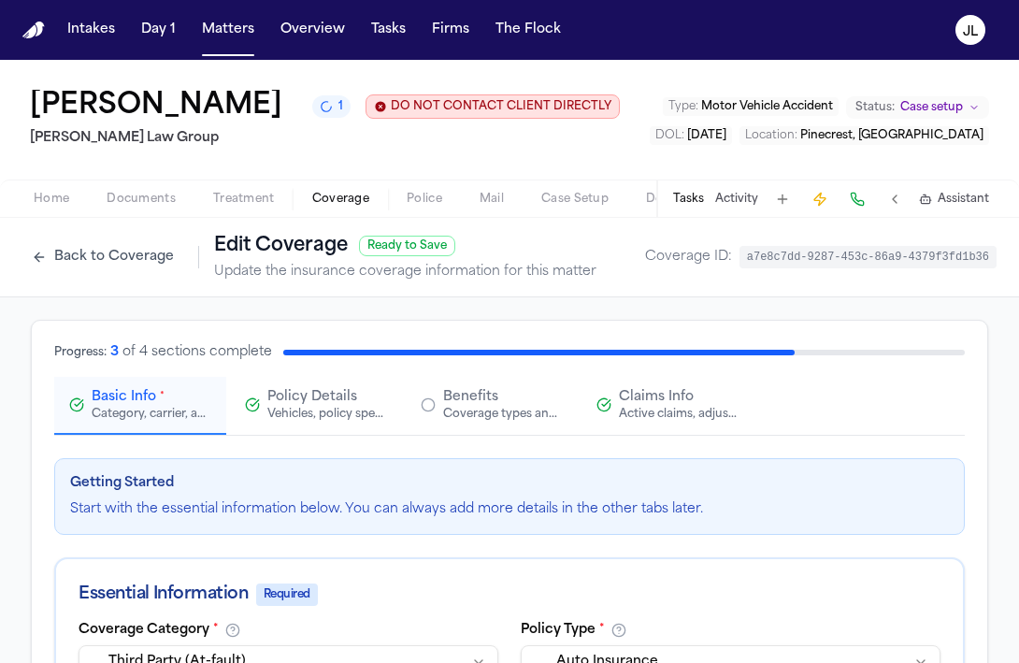
click at [270, 407] on span "Policy Details" at bounding box center [312, 397] width 90 height 19
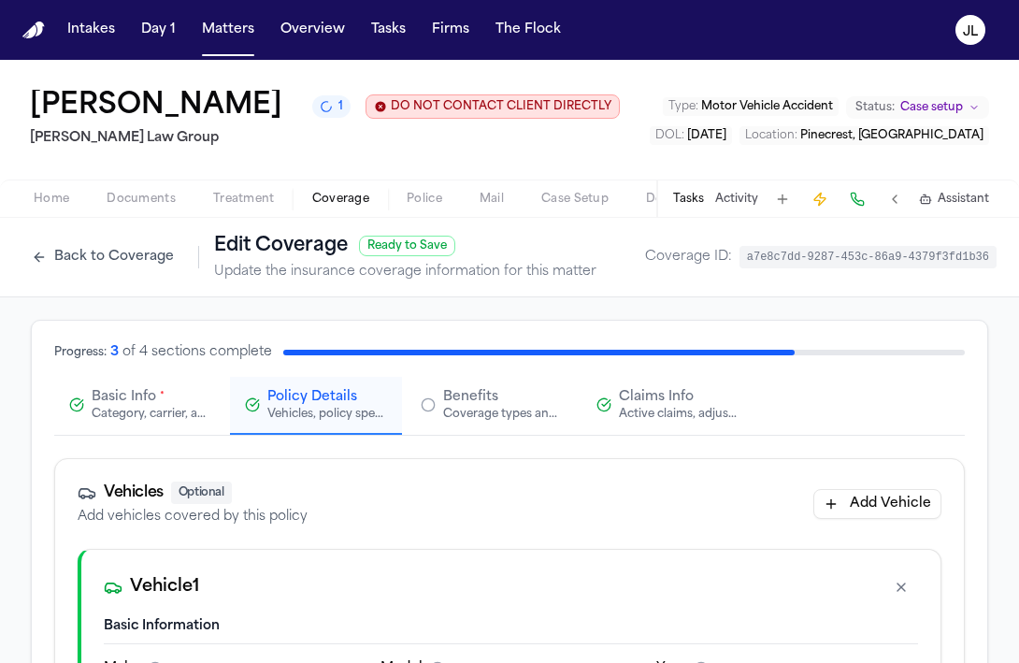
click at [123, 407] on span "Basic Info" at bounding box center [124, 397] width 65 height 19
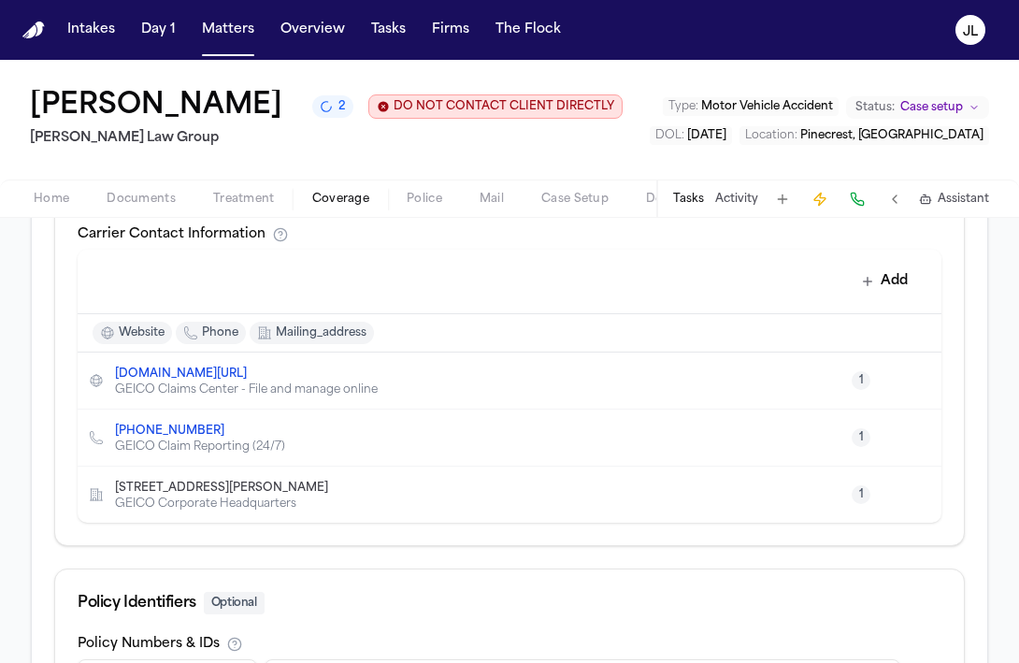
scroll to position [821, 0]
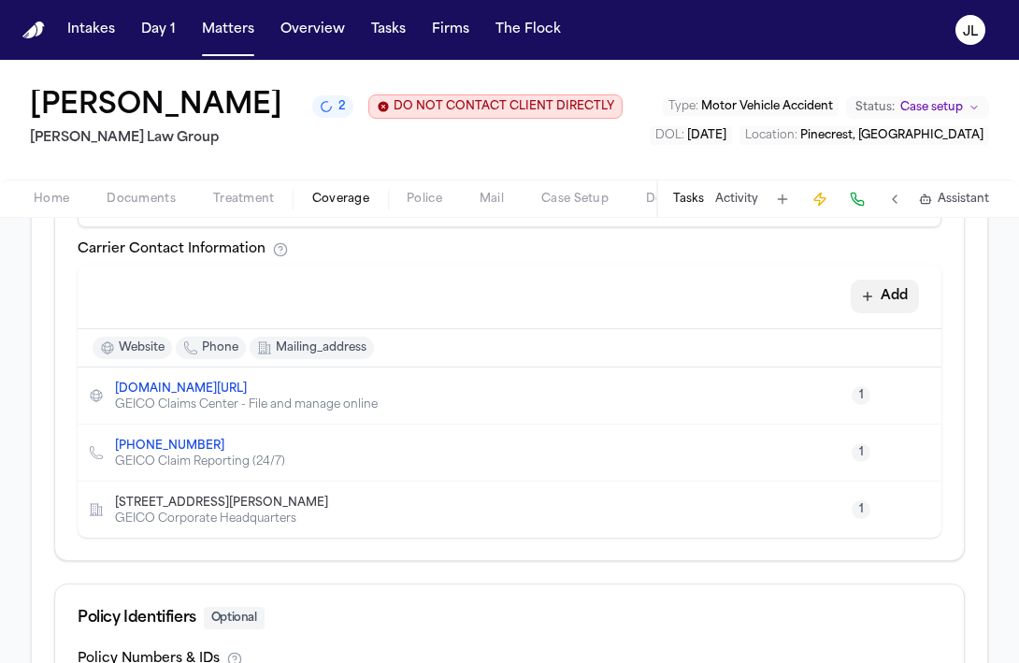
click at [884, 313] on button "Add" at bounding box center [885, 297] width 68 height 34
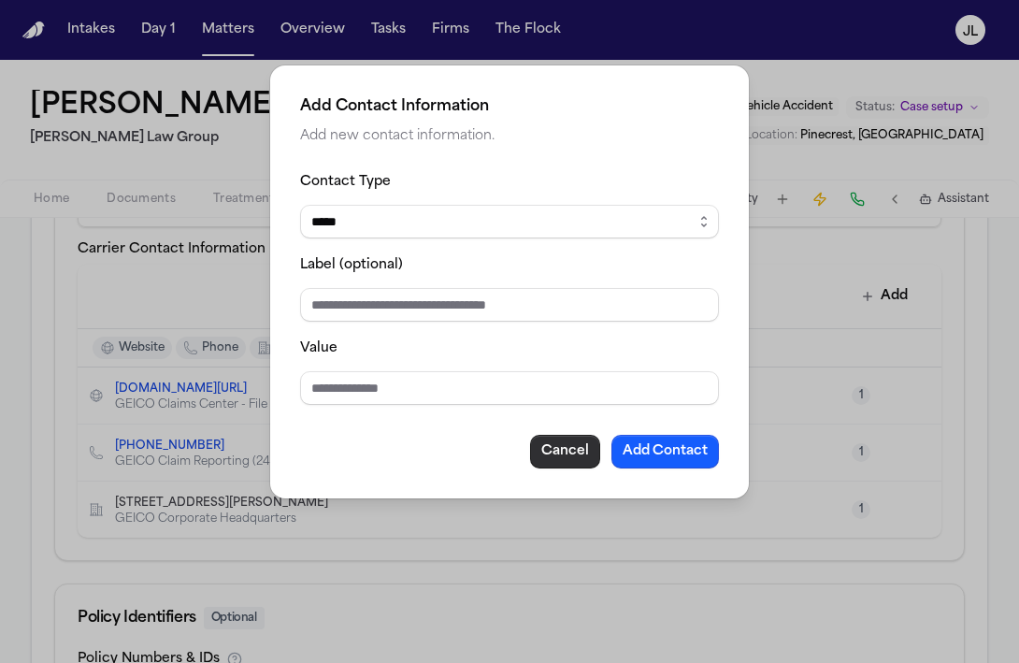
click at [564, 449] on button "Cancel" at bounding box center [565, 452] width 70 height 34
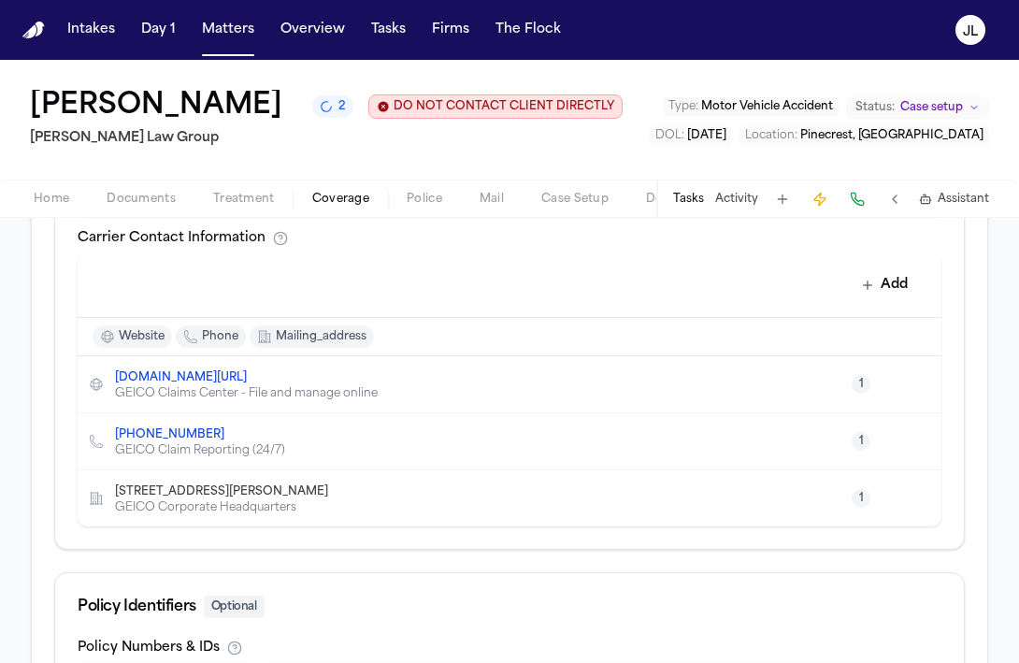
scroll to position [846, 0]
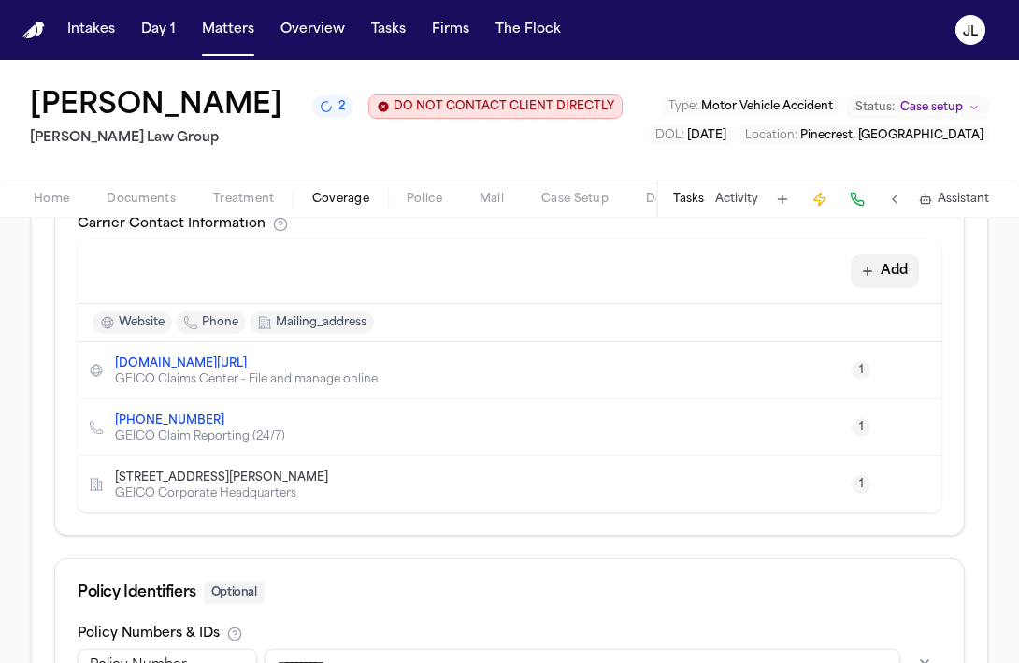
click at [897, 288] on button "Add" at bounding box center [885, 271] width 68 height 34
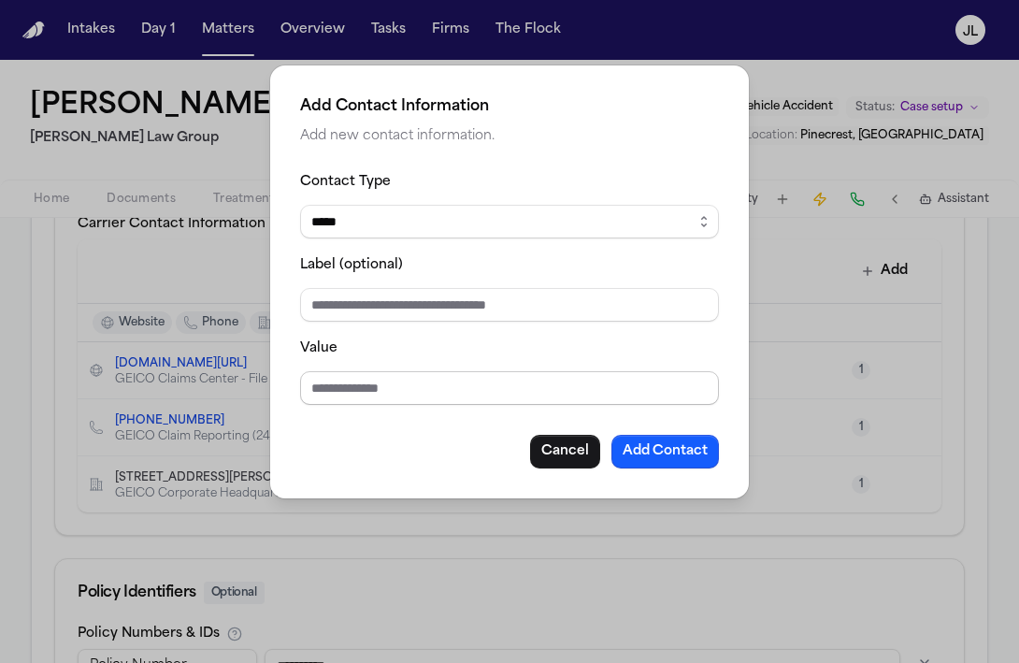
click at [388, 395] on input "Value" at bounding box center [509, 388] width 419 height 34
paste input "**********"
type input "**********"
click at [656, 444] on button "Add Contact" at bounding box center [665, 452] width 108 height 34
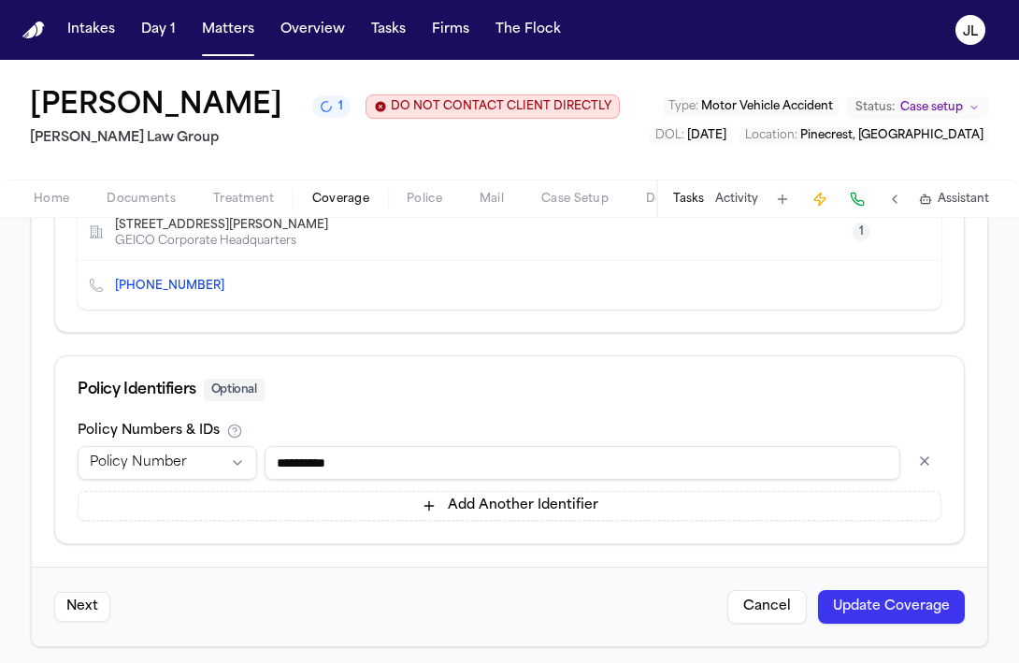
scroll to position [1070, 0]
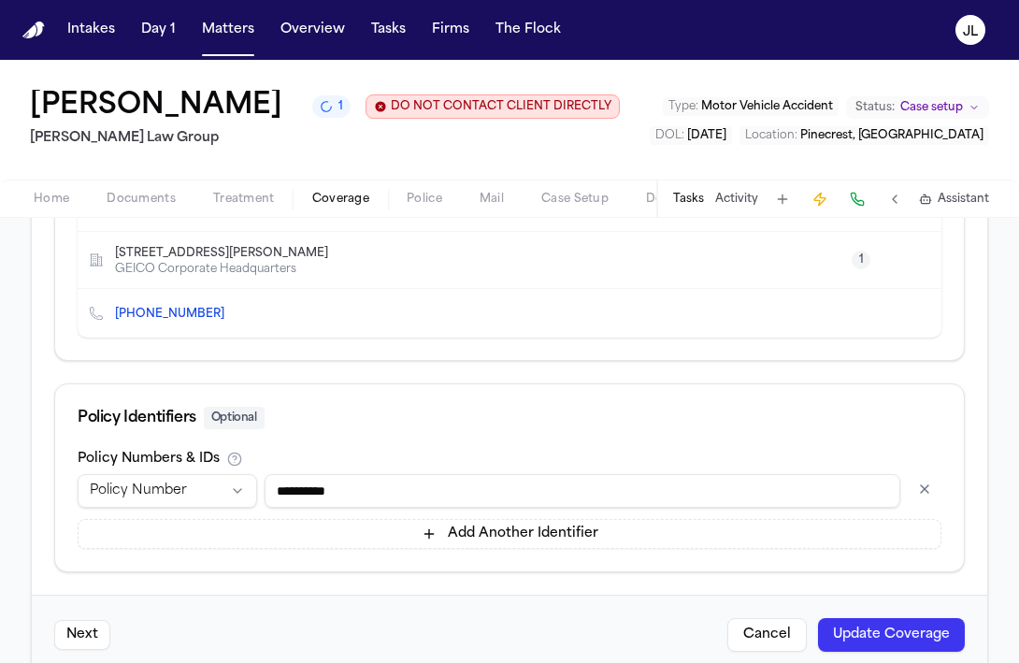
click at [887, 320] on icon "Edit contact" at bounding box center [888, 313] width 13 height 13
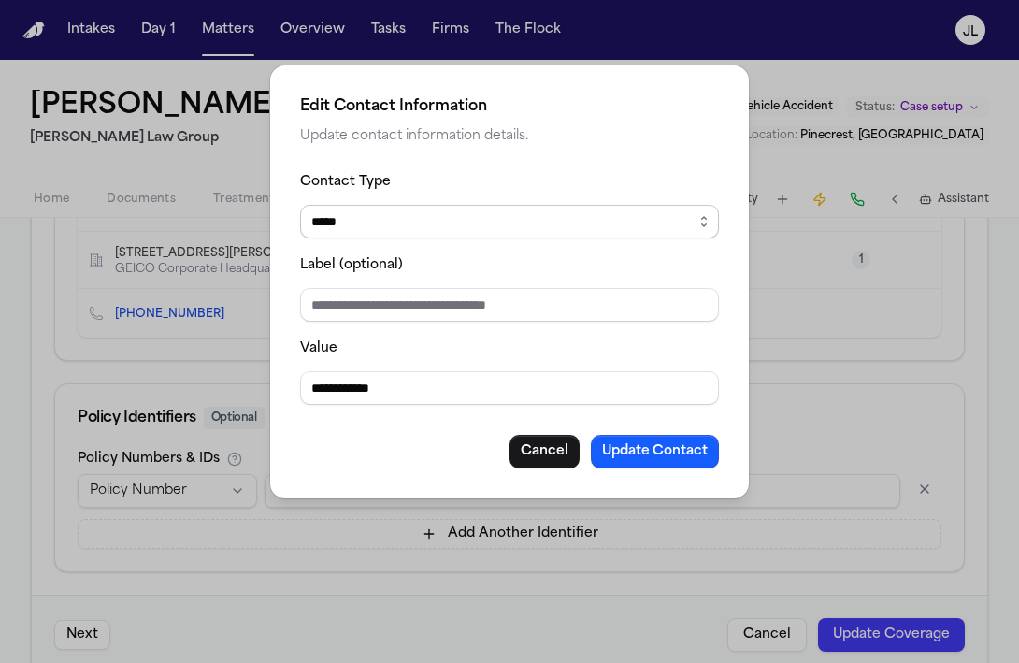
click at [481, 215] on select "***** ***** ******* *** *****" at bounding box center [509, 222] width 419 height 34
select select "***"
click at [684, 452] on button "Update Contact" at bounding box center [655, 452] width 128 height 34
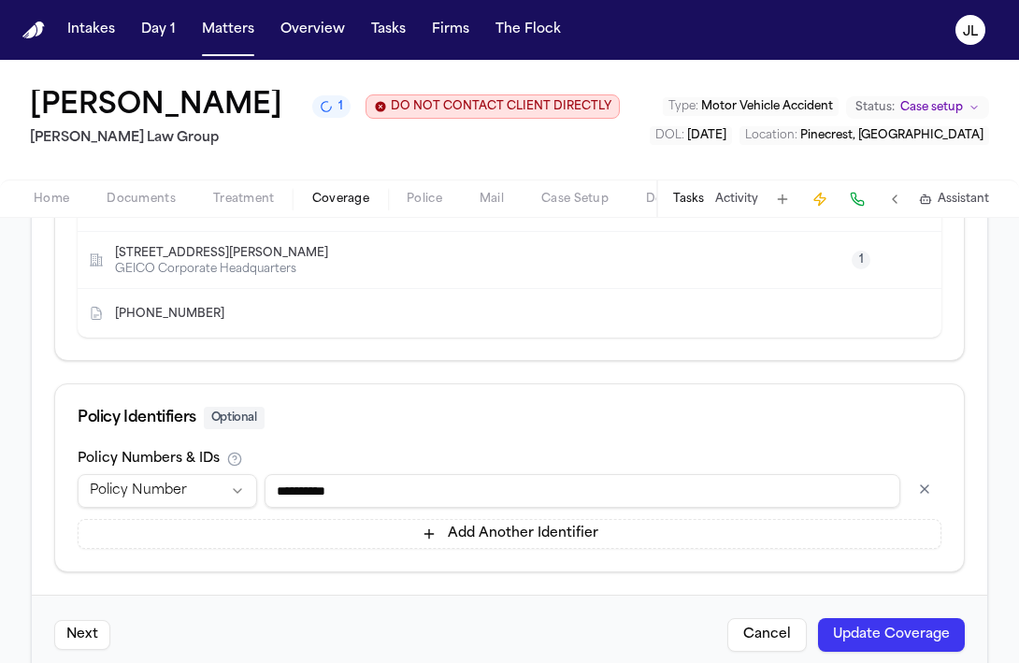
scroll to position [1172, 0]
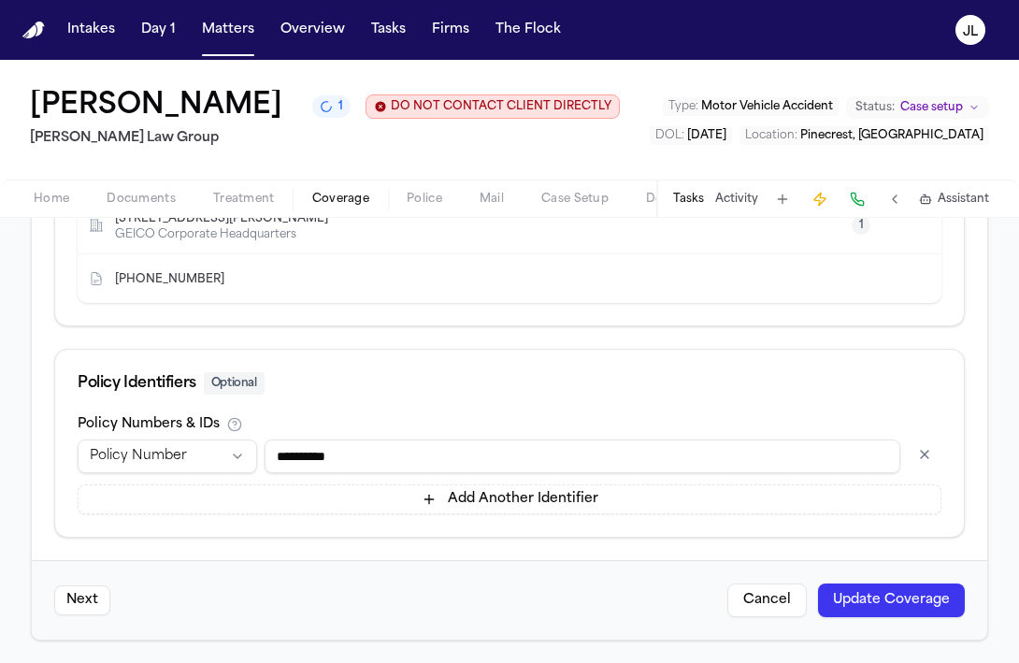
click at [882, 600] on button "Update Coverage" at bounding box center [891, 600] width 147 height 34
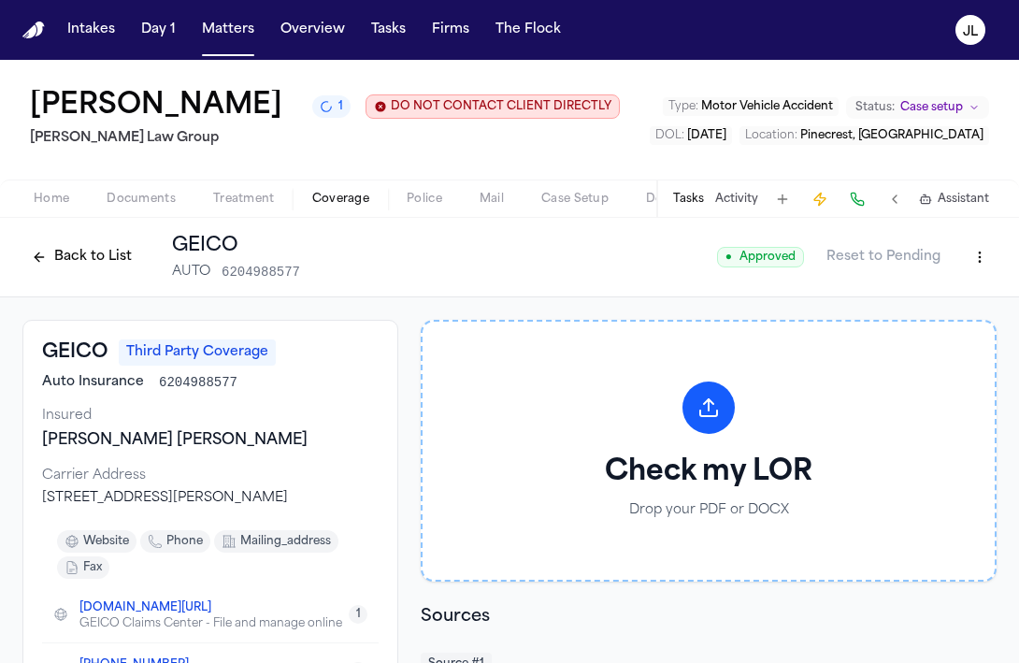
click at [79, 272] on button "Back to List" at bounding box center [81, 257] width 119 height 30
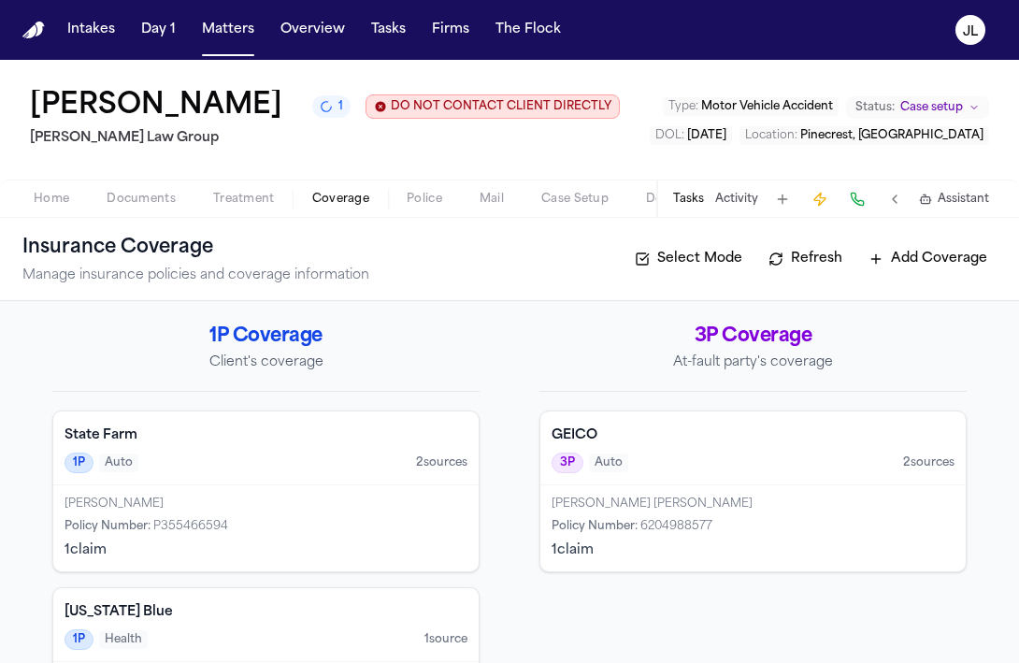
click at [571, 561] on div "Victor Raul R Carrera Policy Number : 6204988577 1 claim" at bounding box center [752, 528] width 425 height 86
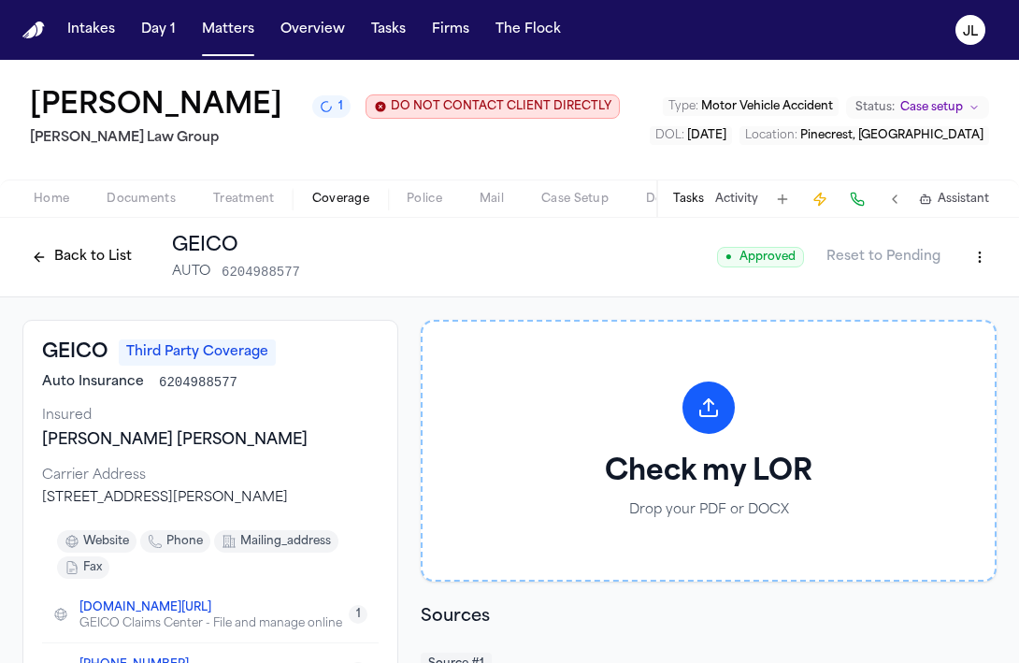
click at [977, 337] on html "Intakes Day 1 Matters Overview Tasks Firms The Flock JL Maegan Elizabeth Sofo 1…" at bounding box center [509, 331] width 1019 height 663
click at [924, 348] on div "Edit Coverage Delete Coverage" at bounding box center [915, 380] width 166 height 69
click at [922, 360] on div "Edit Coverage" at bounding box center [915, 366] width 157 height 30
select select "**********"
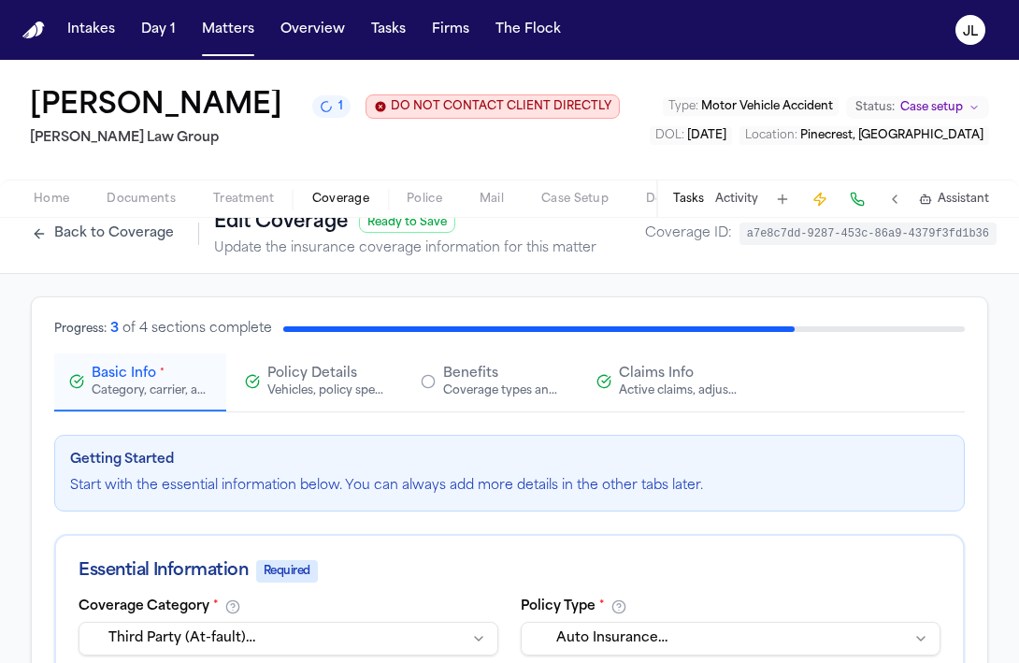
click at [616, 398] on div "Claims Info Active claims, adjusters, and subrogation details" at bounding box center [667, 382] width 142 height 34
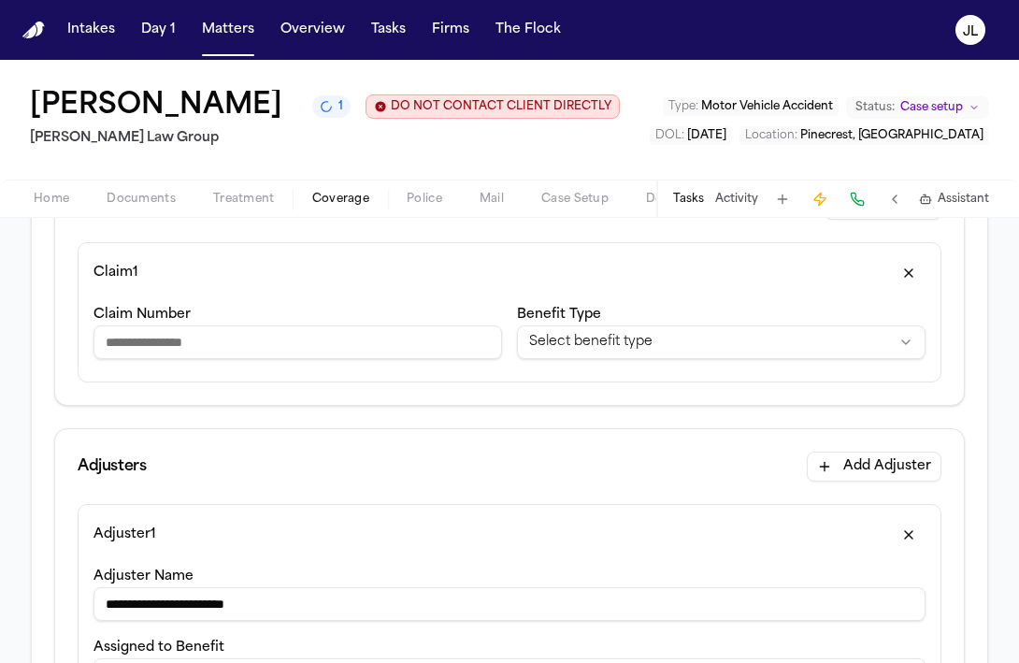
scroll to position [294, 0]
click at [362, 357] on input "Claim Number" at bounding box center [297, 340] width 409 height 34
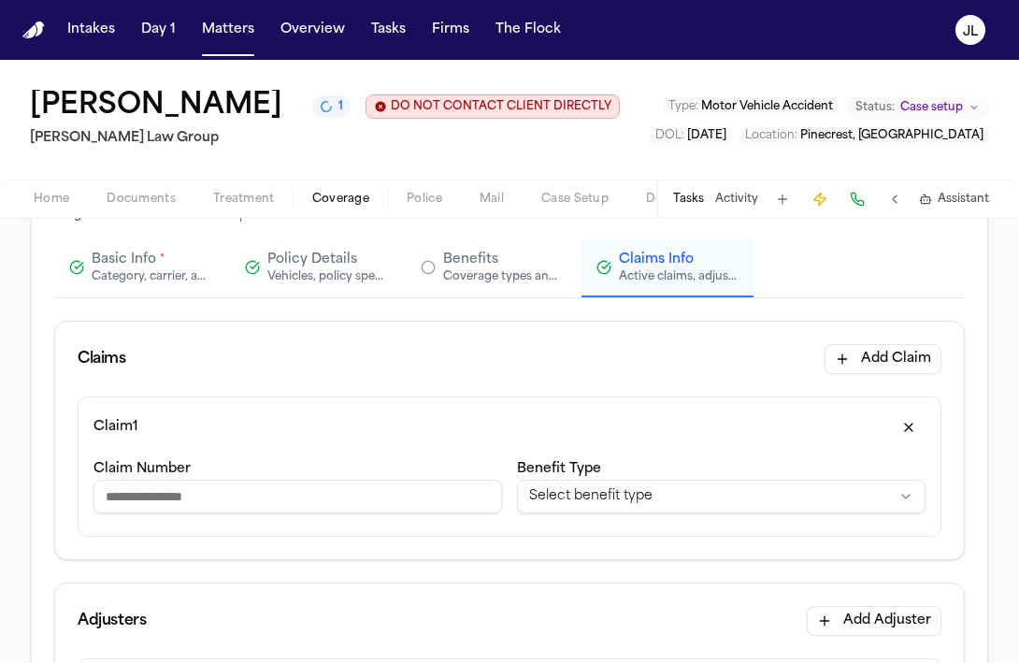
scroll to position [0, 0]
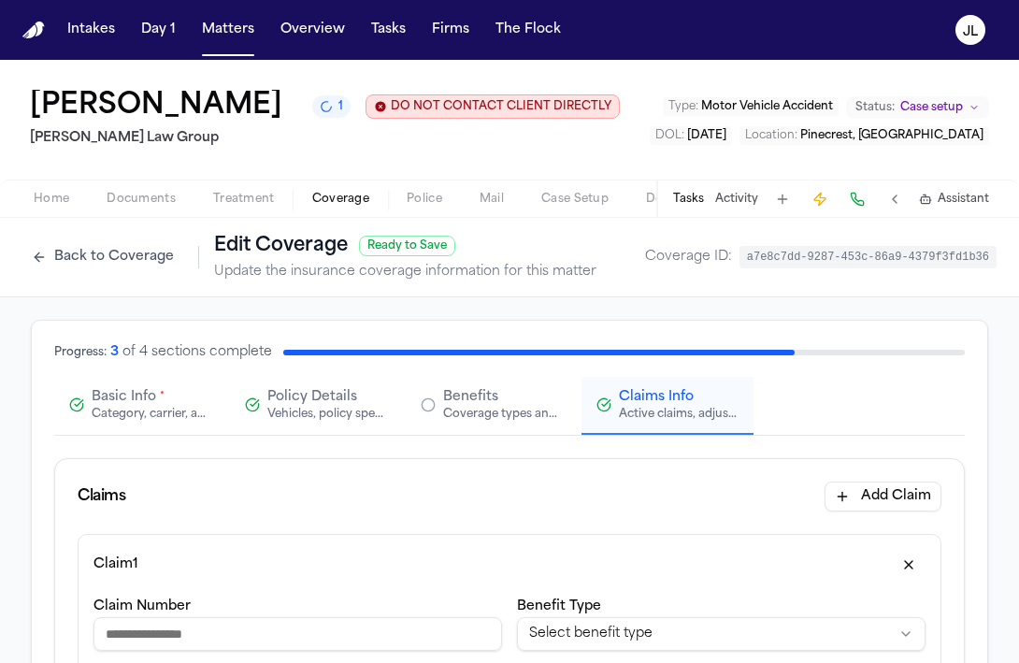
click at [99, 407] on span "Basic Info" at bounding box center [124, 397] width 65 height 19
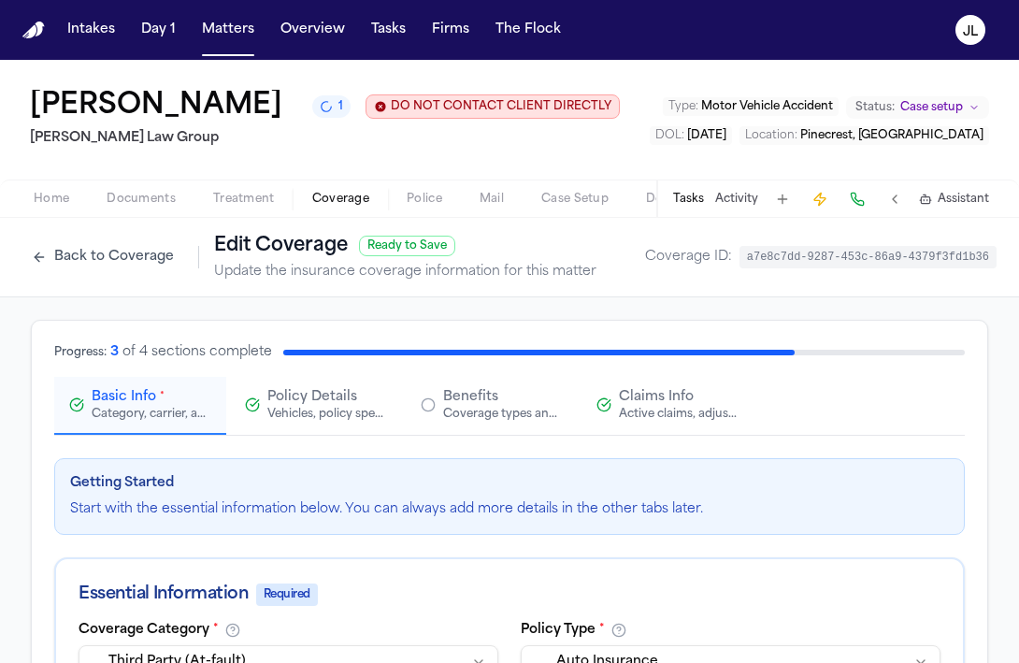
click at [624, 422] on div "Active claims, adjusters, and subrogation details" at bounding box center [679, 414] width 120 height 15
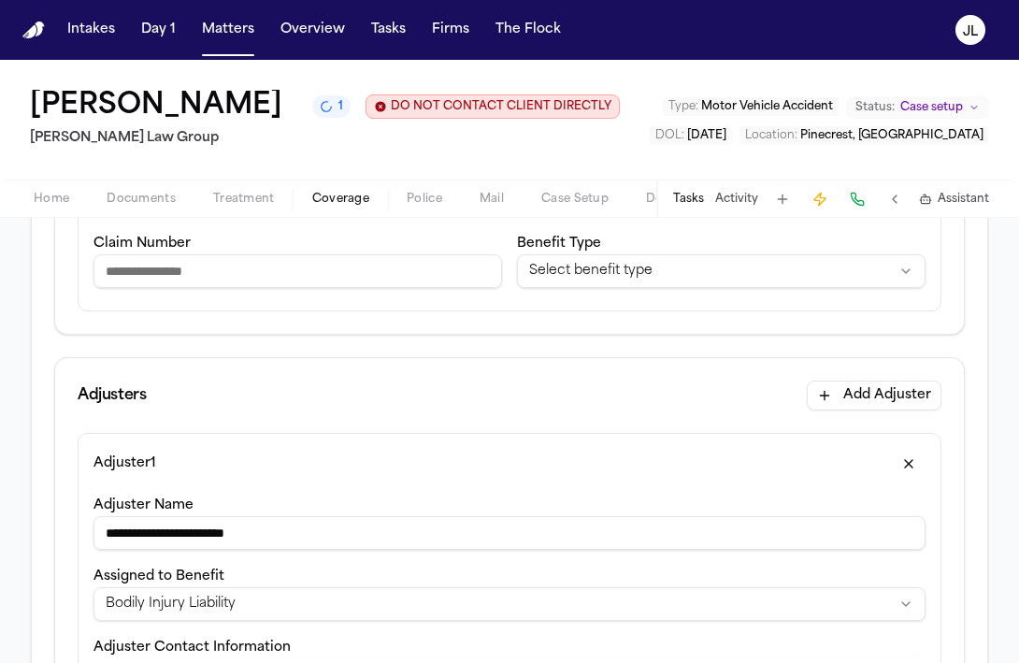
scroll to position [335, 0]
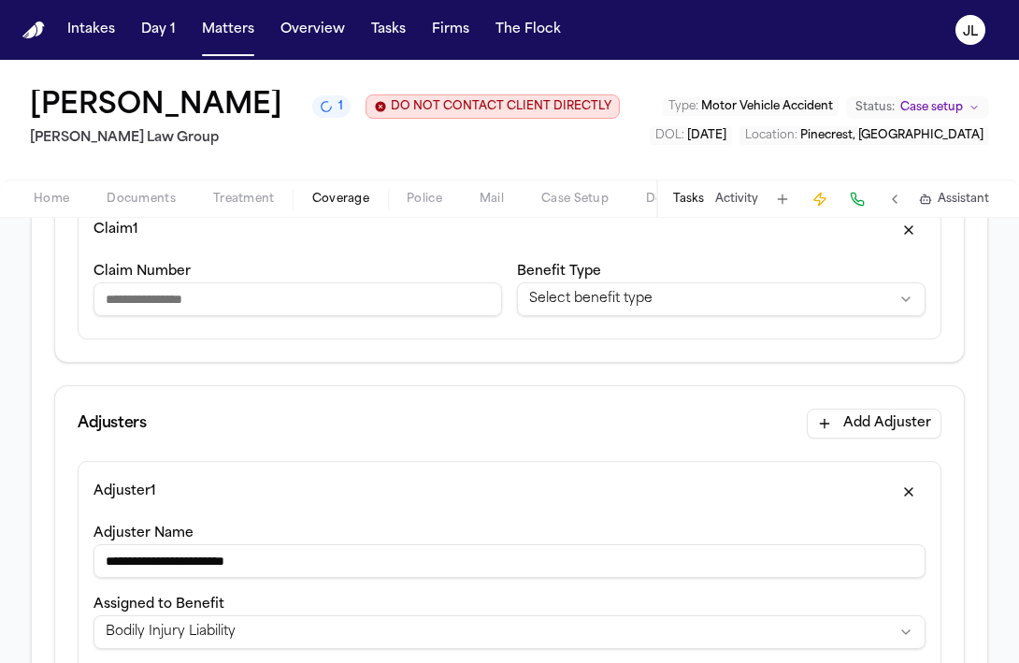
click at [597, 279] on label "Benefit Type" at bounding box center [559, 272] width 84 height 14
click at [597, 359] on html "**********" at bounding box center [509, 331] width 1019 height 663
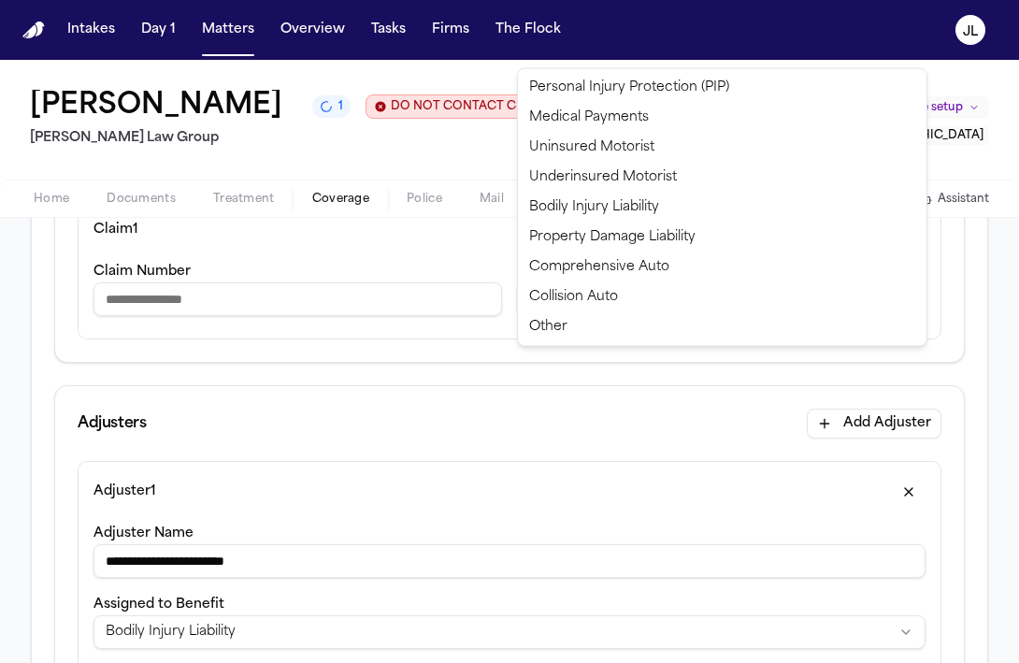
select select "**********"
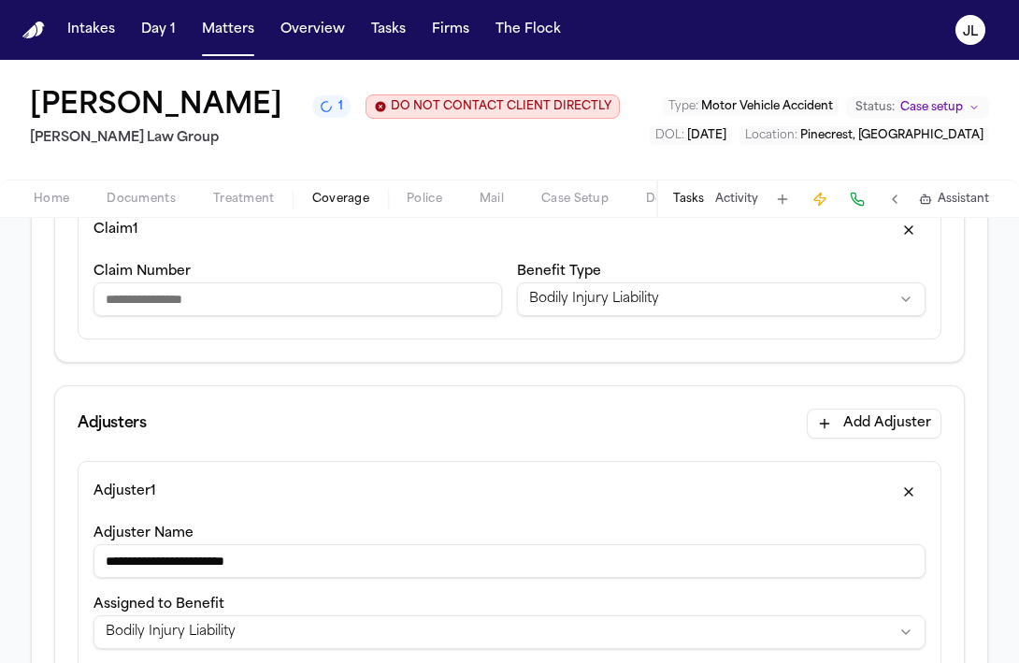
click at [368, 316] on input "Claim Number" at bounding box center [297, 299] width 409 height 34
click at [119, 316] on input "**********" at bounding box center [297, 299] width 409 height 34
click at [110, 316] on input "**********" at bounding box center [297, 299] width 409 height 34
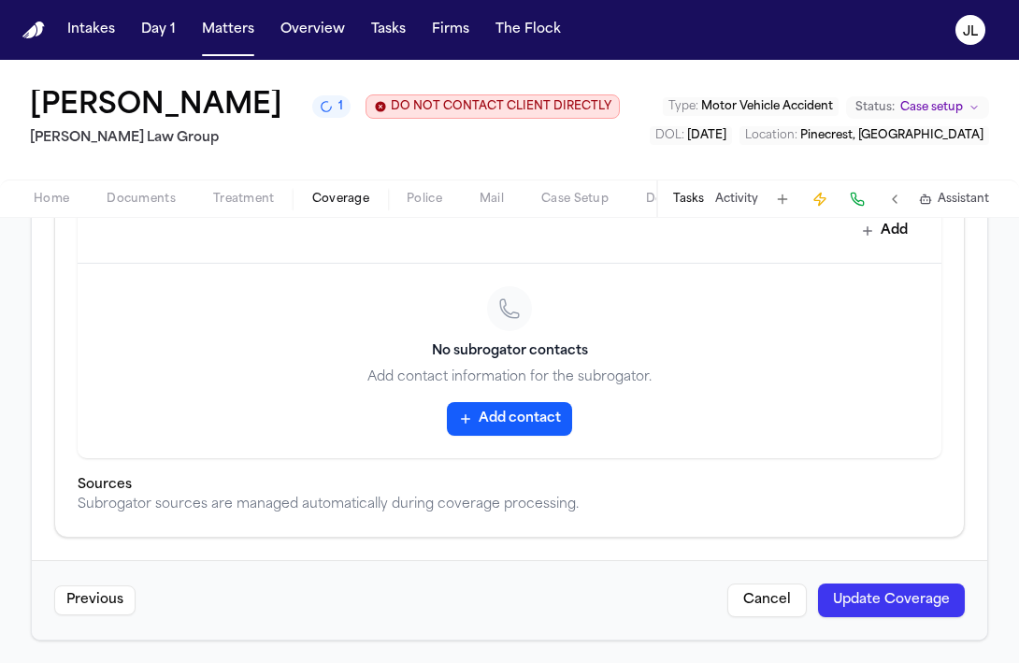
scroll to position [1226, 0]
type input "**********"
click at [935, 609] on button "Update Coverage" at bounding box center [891, 600] width 147 height 34
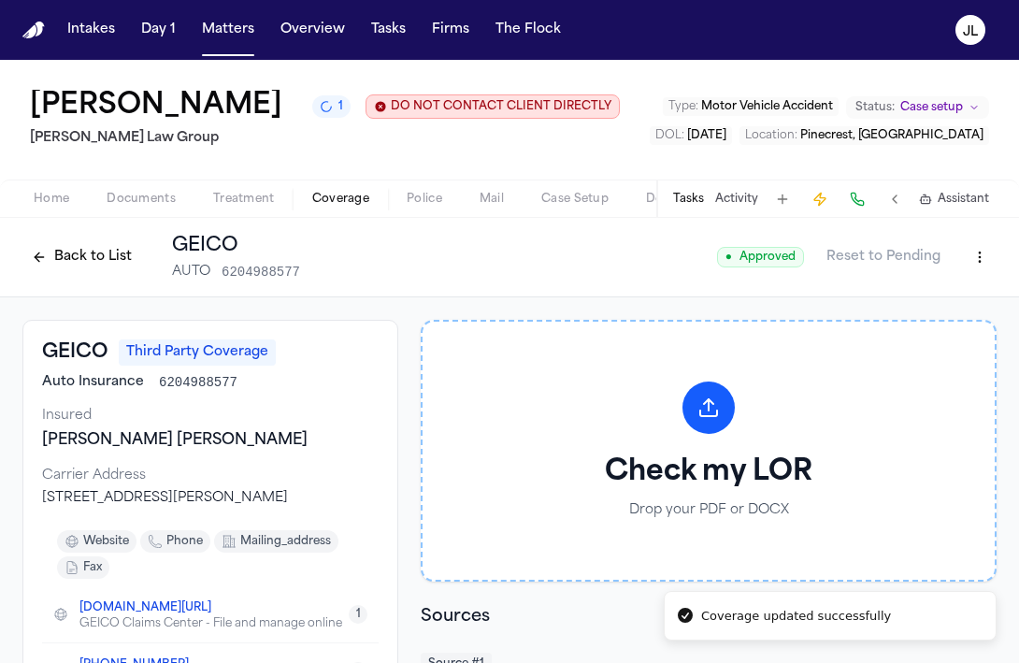
click at [77, 272] on button "Back to List" at bounding box center [81, 257] width 119 height 30
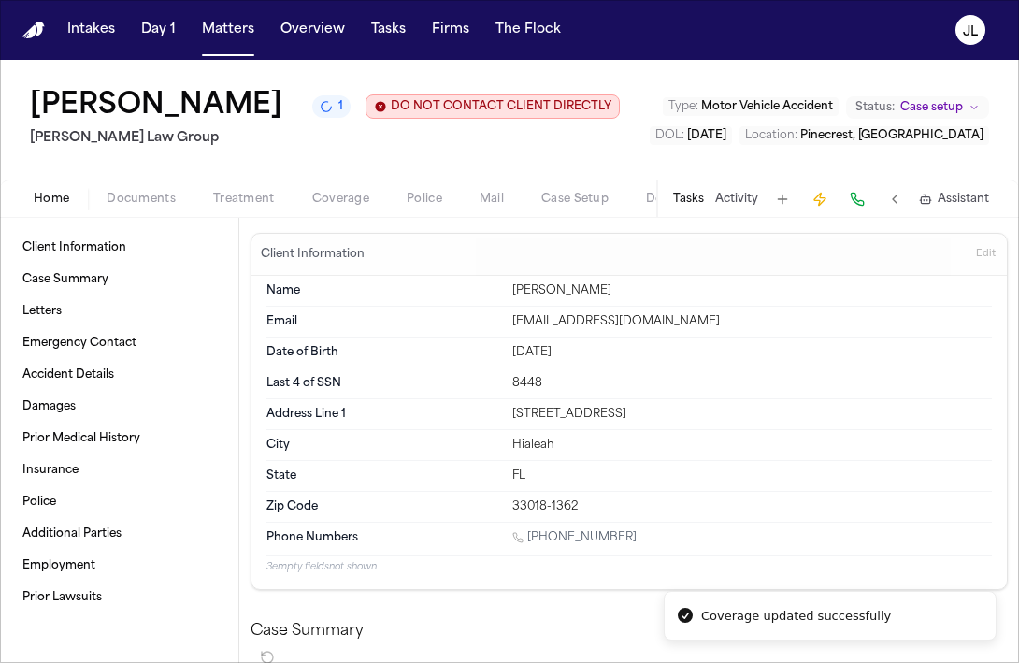
click at [60, 210] on button "Home" at bounding box center [51, 199] width 73 height 22
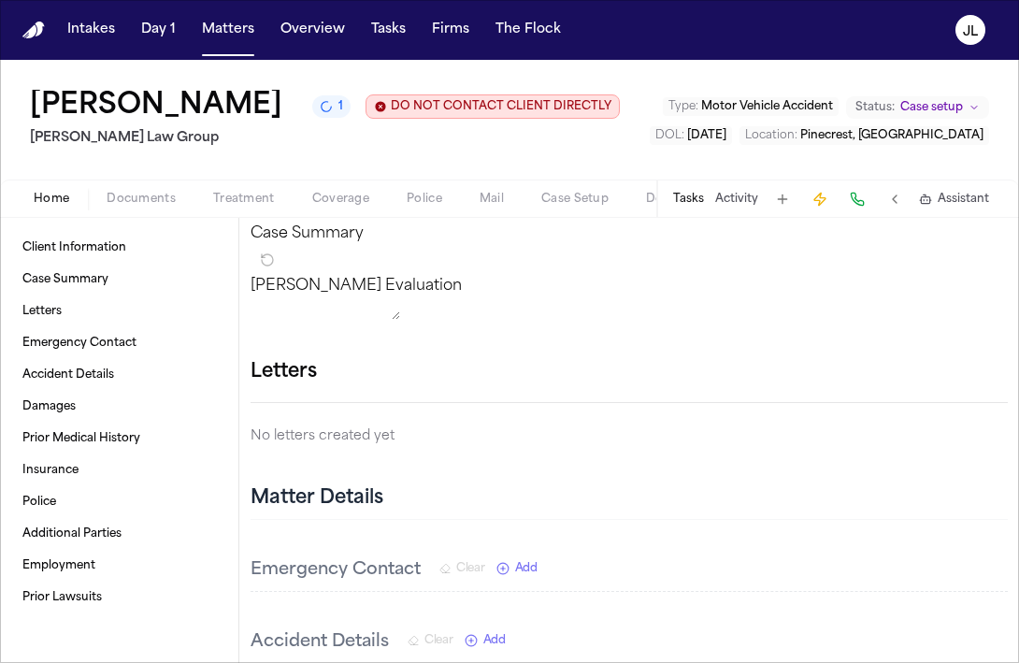
scroll to position [403, 0]
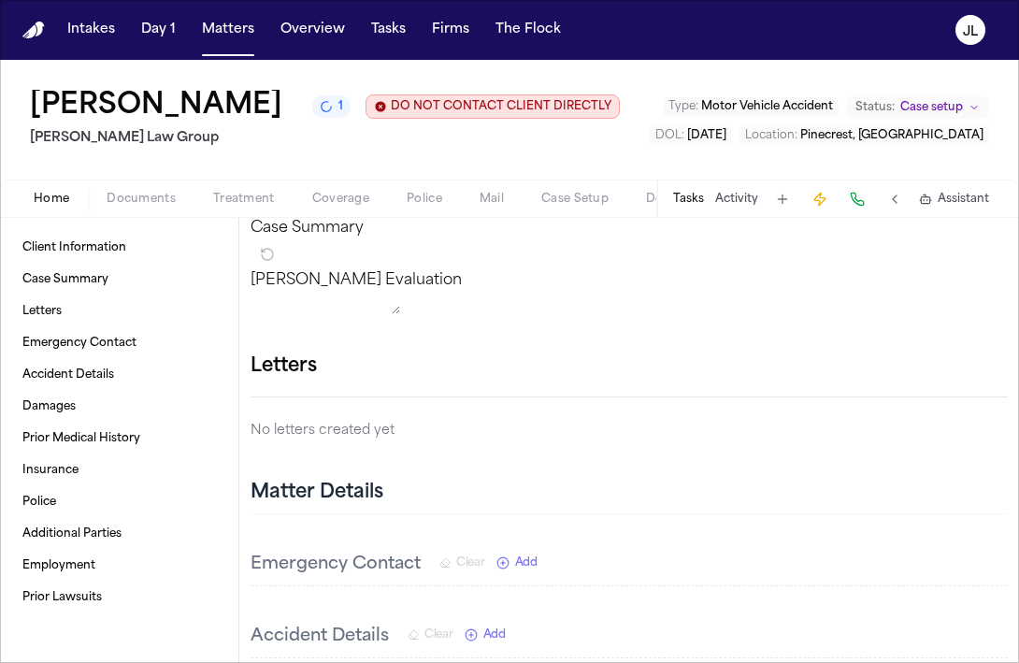
click at [1008, 366] on icon "button" at bounding box center [1008, 366] width 0 height 0
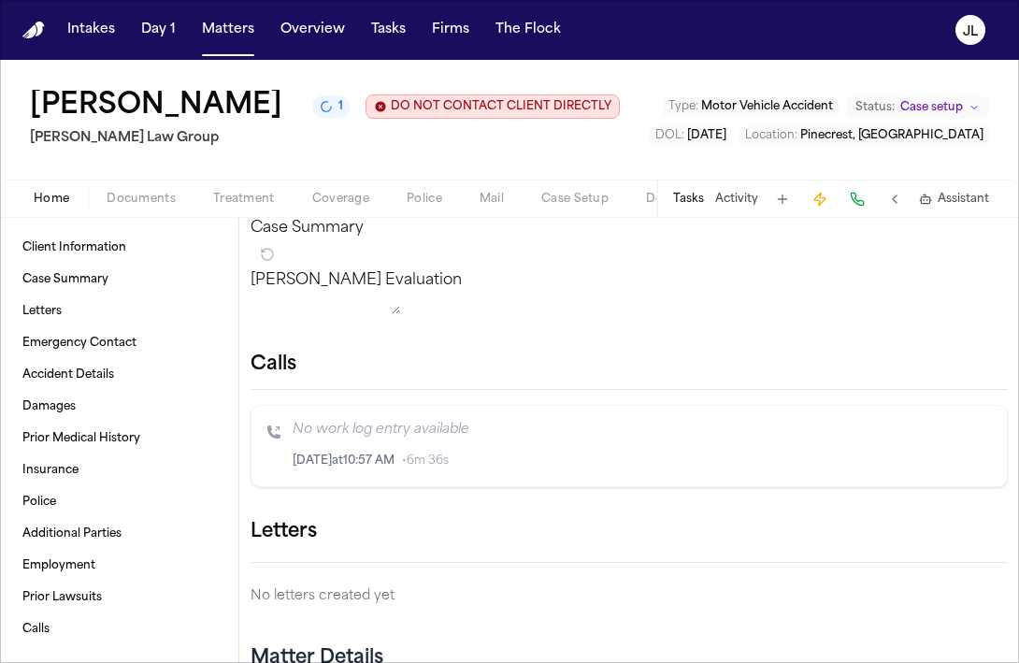
click at [225, 662] on div at bounding box center [509, 663] width 1019 height 0
click at [225, 44] on button "Matters" at bounding box center [227, 30] width 67 height 34
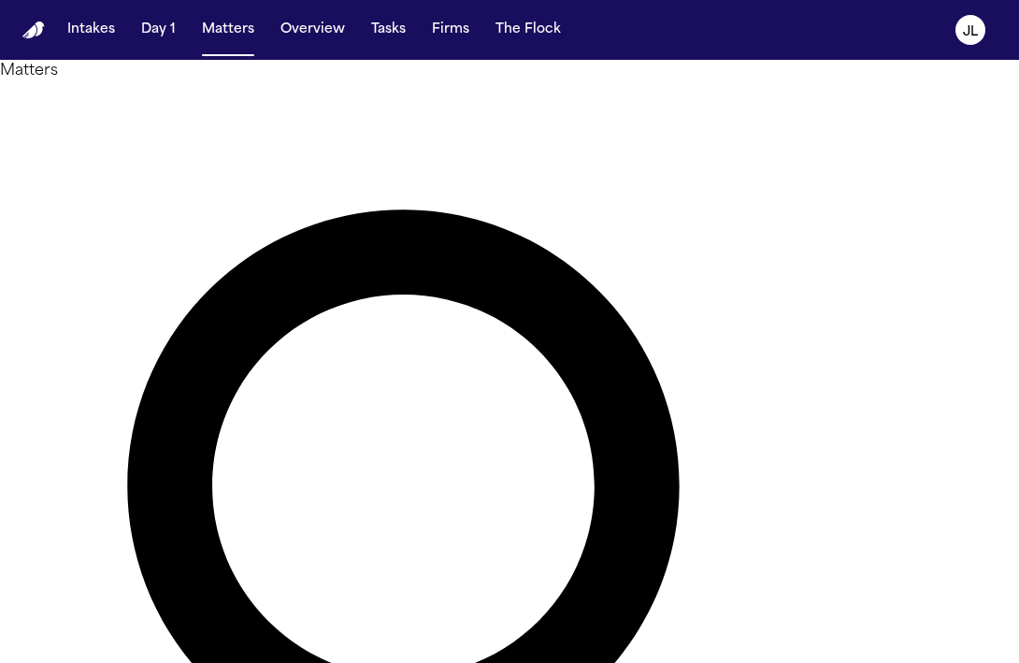
drag, startPoint x: 512, startPoint y: 125, endPoint x: 281, endPoint y: 111, distance: 231.3
click at [281, 111] on div "**********" at bounding box center [509, 602] width 1019 height 1041
drag, startPoint x: 358, startPoint y: 113, endPoint x: 250, endPoint y: 113, distance: 108.4
click at [248, 113] on div "Matters **** Overview Add Matter" at bounding box center [509, 603] width 1019 height 1086
type input "******"
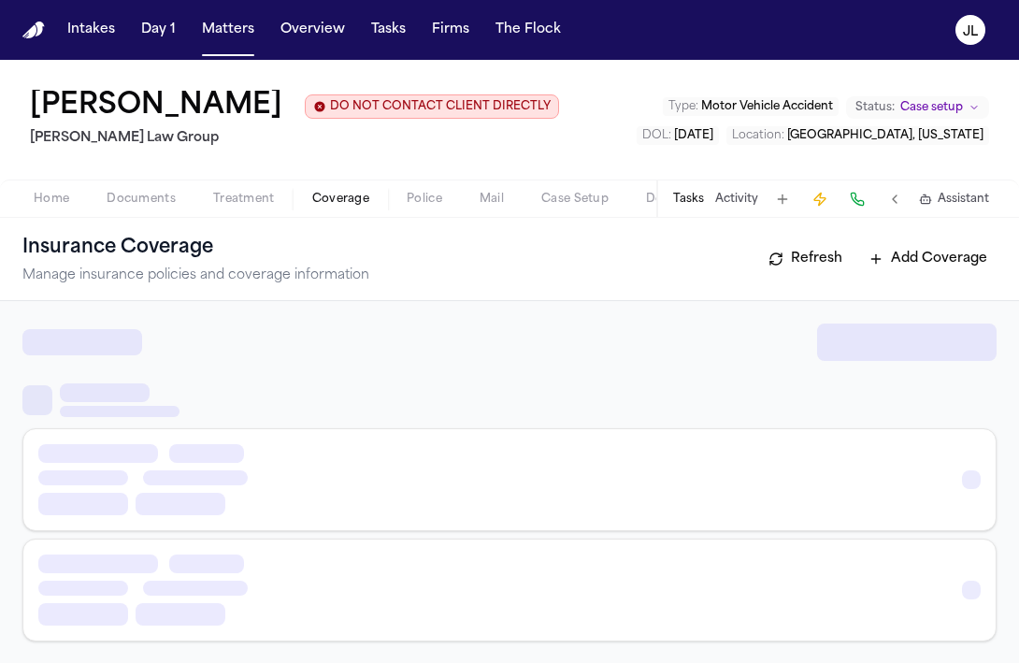
click at [312, 207] on span "Coverage" at bounding box center [340, 199] width 57 height 15
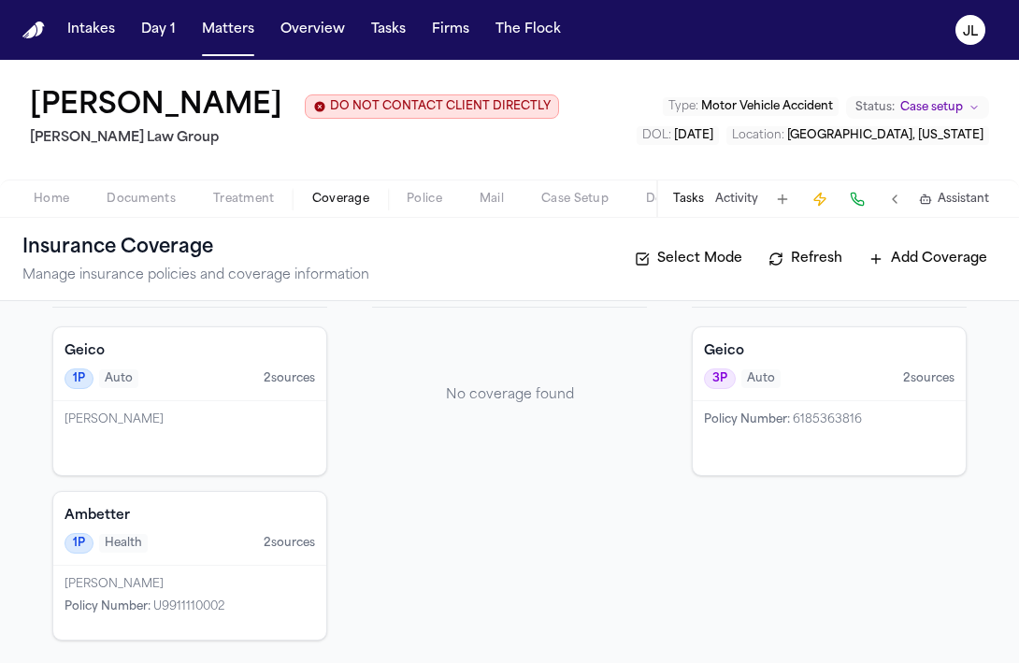
scroll to position [151, 0]
click at [293, 440] on div "[PERSON_NAME]" at bounding box center [189, 438] width 273 height 74
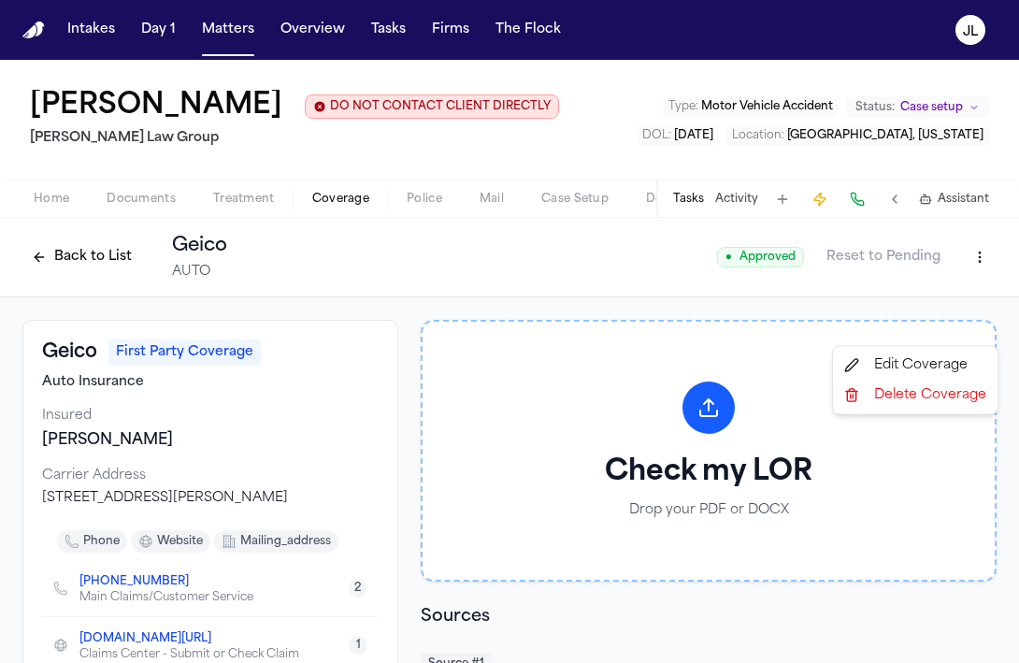
click at [988, 332] on html "Intakes Day 1 Matters Overview Tasks Firms The Flock JL Cristopher Castro Arred…" at bounding box center [509, 331] width 1019 height 663
click at [954, 360] on div "Edit Coverage" at bounding box center [915, 366] width 157 height 30
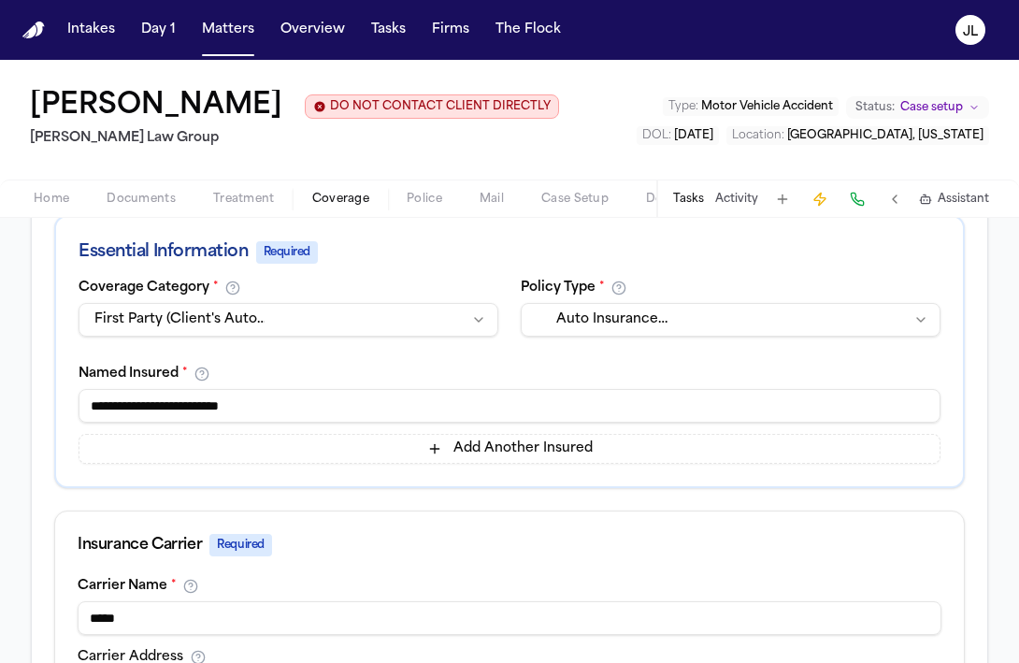
scroll to position [411, 0]
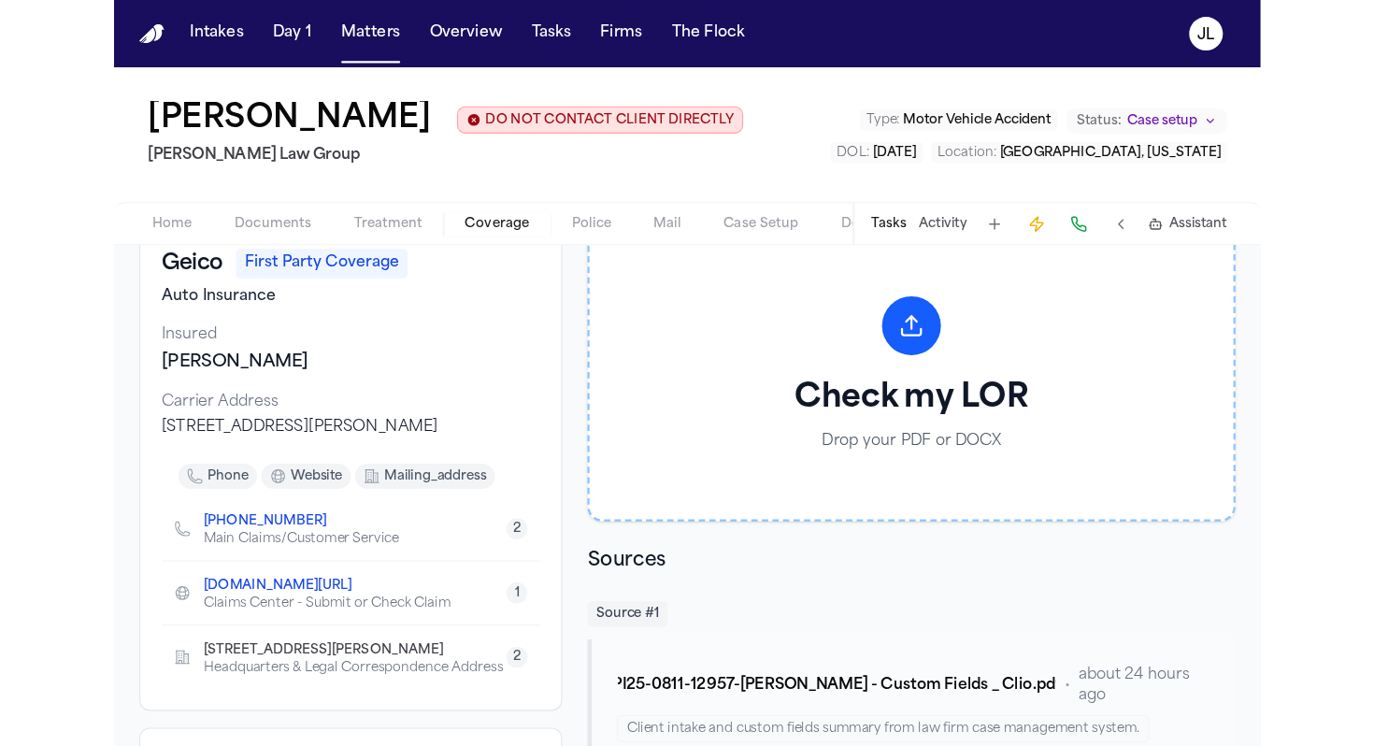
scroll to position [126, 0]
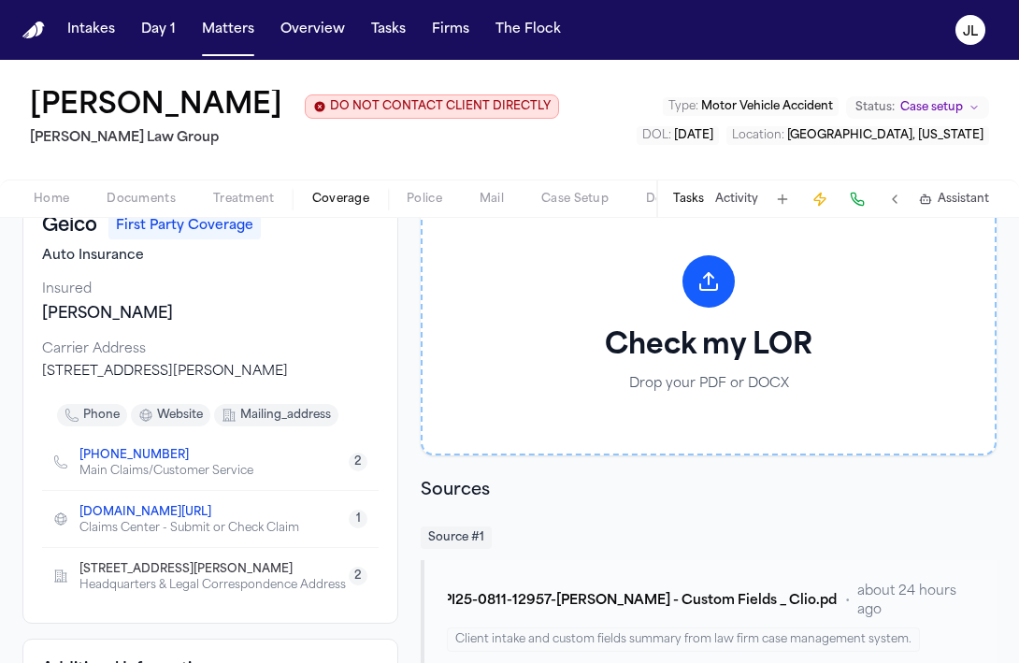
click at [195, 459] on icon "Copy to clipboard" at bounding box center [198, 455] width 7 height 8
click at [859, 212] on button at bounding box center [857, 199] width 26 height 26
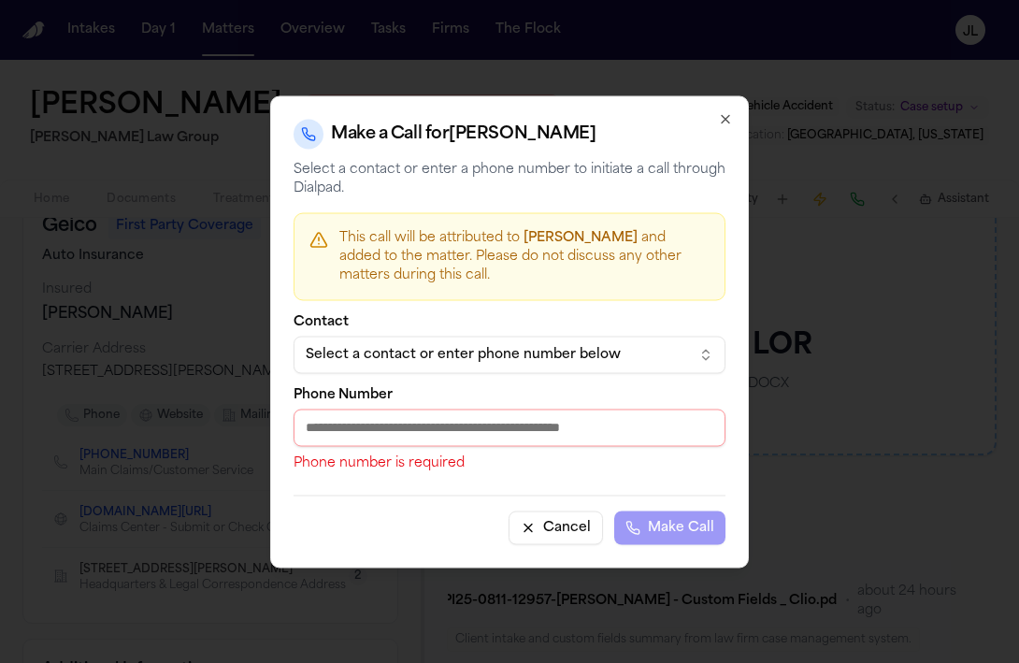
click at [392, 422] on input "Phone Number" at bounding box center [510, 427] width 432 height 37
click at [366, 433] on input "Phone Number" at bounding box center [510, 427] width 432 height 37
paste input "**********"
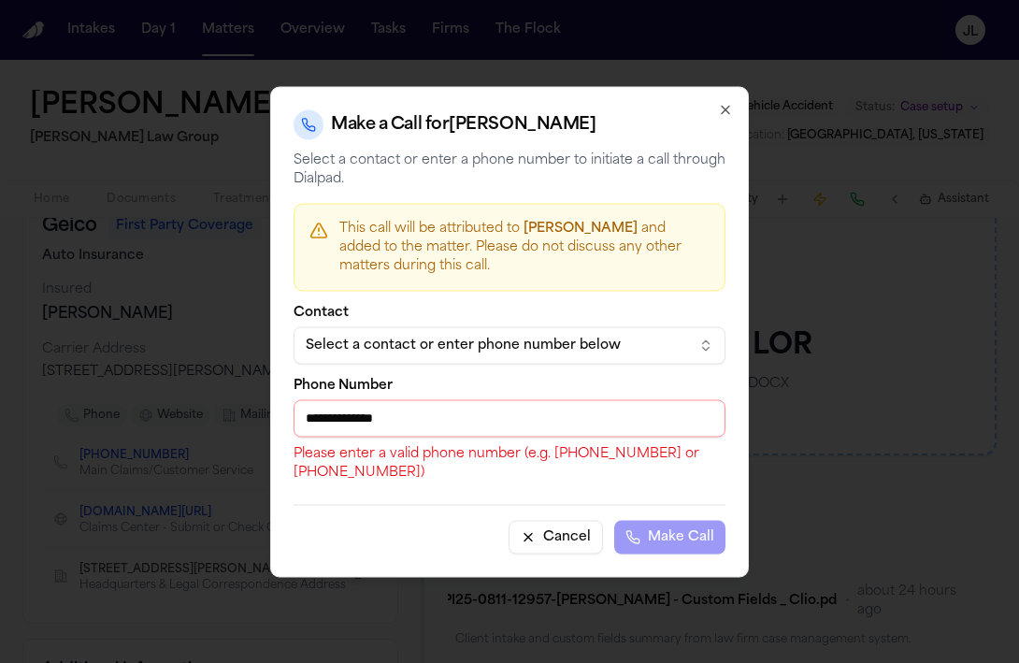
click at [650, 530] on div "Cancel Make Call" at bounding box center [510, 529] width 432 height 50
click at [318, 423] on input "**********" at bounding box center [510, 417] width 432 height 37
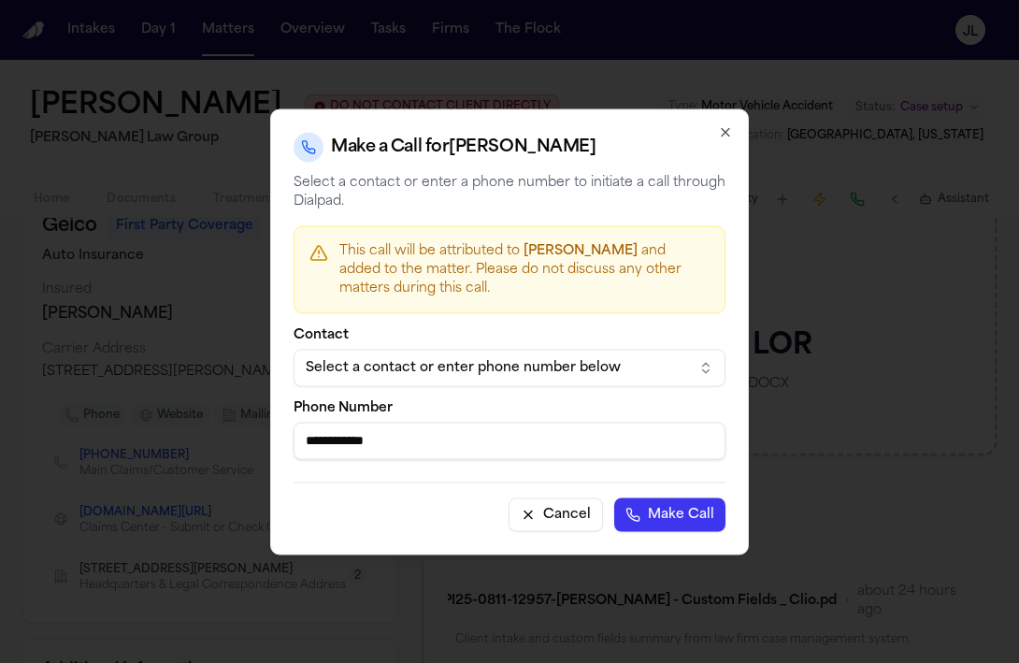
type input "**********"
click at [614, 497] on button "Make Call" at bounding box center [669, 514] width 111 height 34
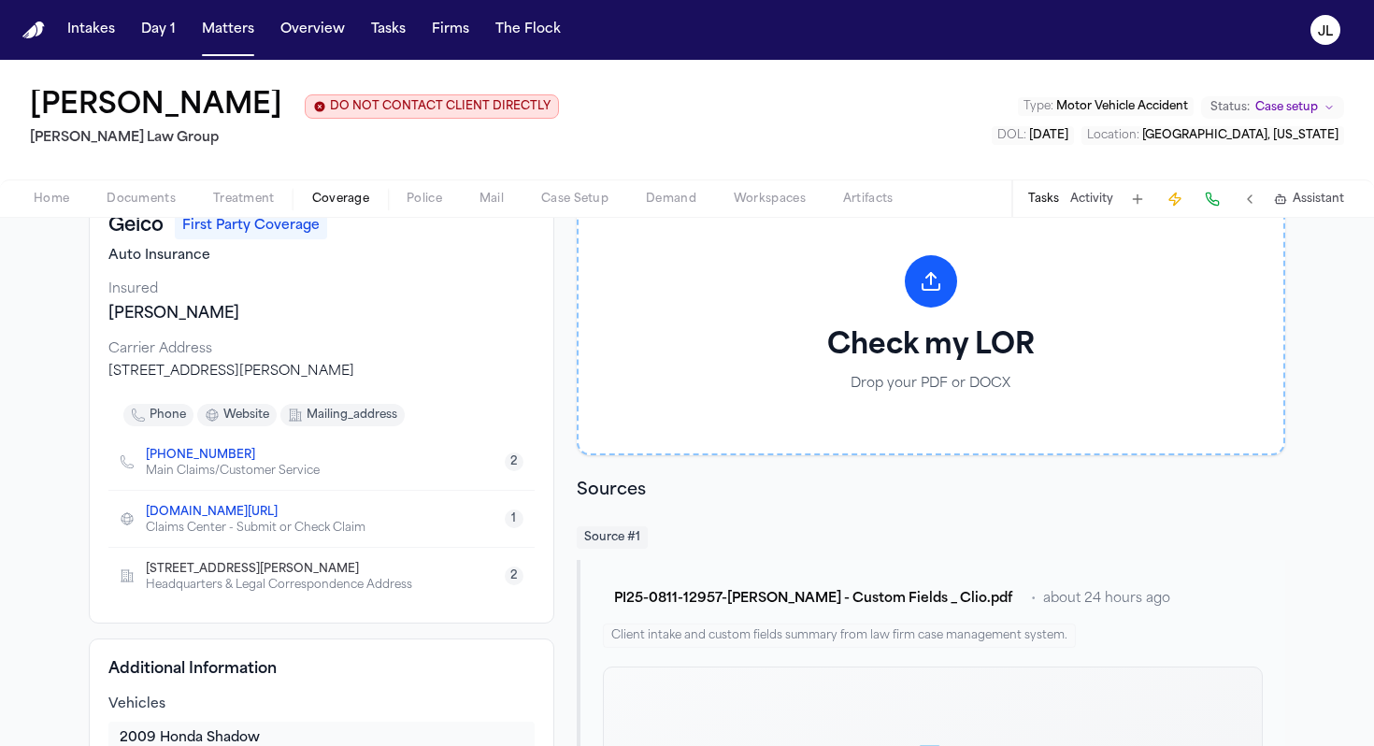
scroll to position [0, 0]
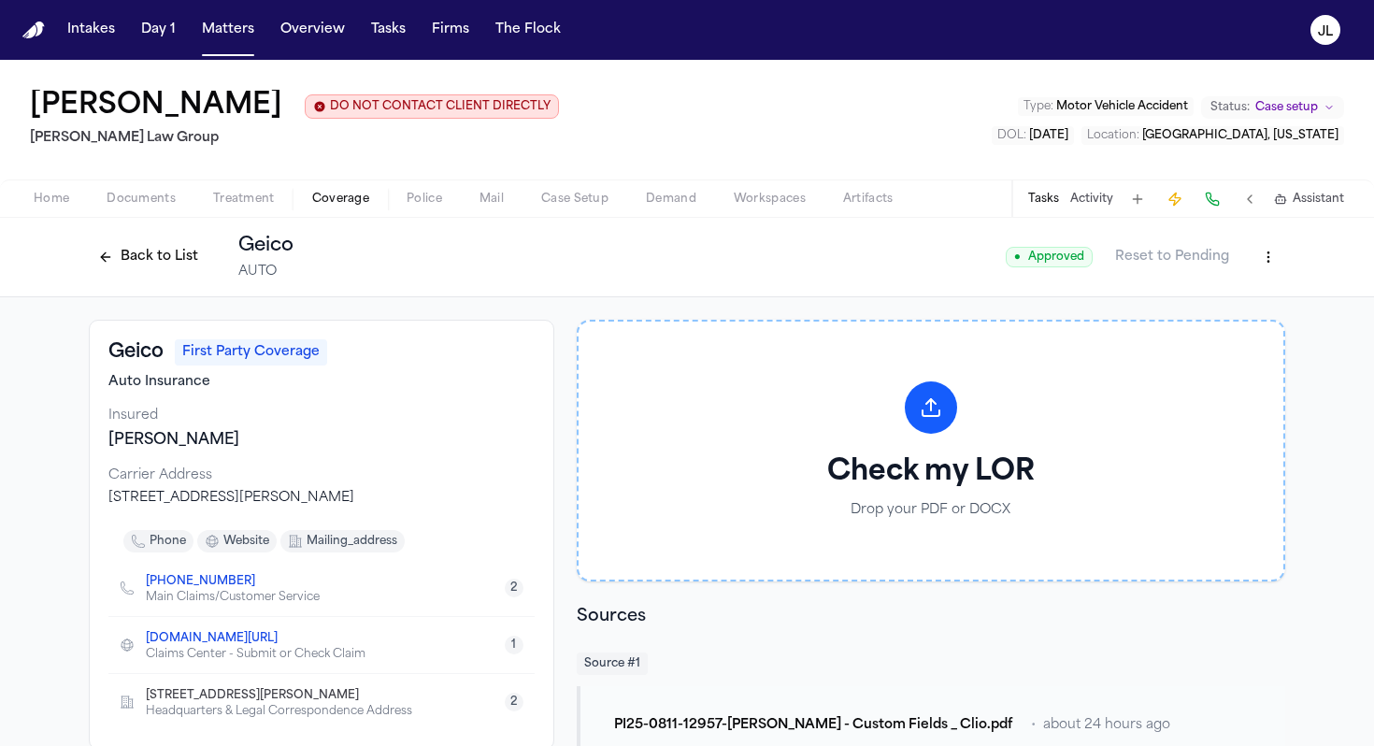
click at [47, 206] on span "Home" at bounding box center [52, 199] width 36 height 15
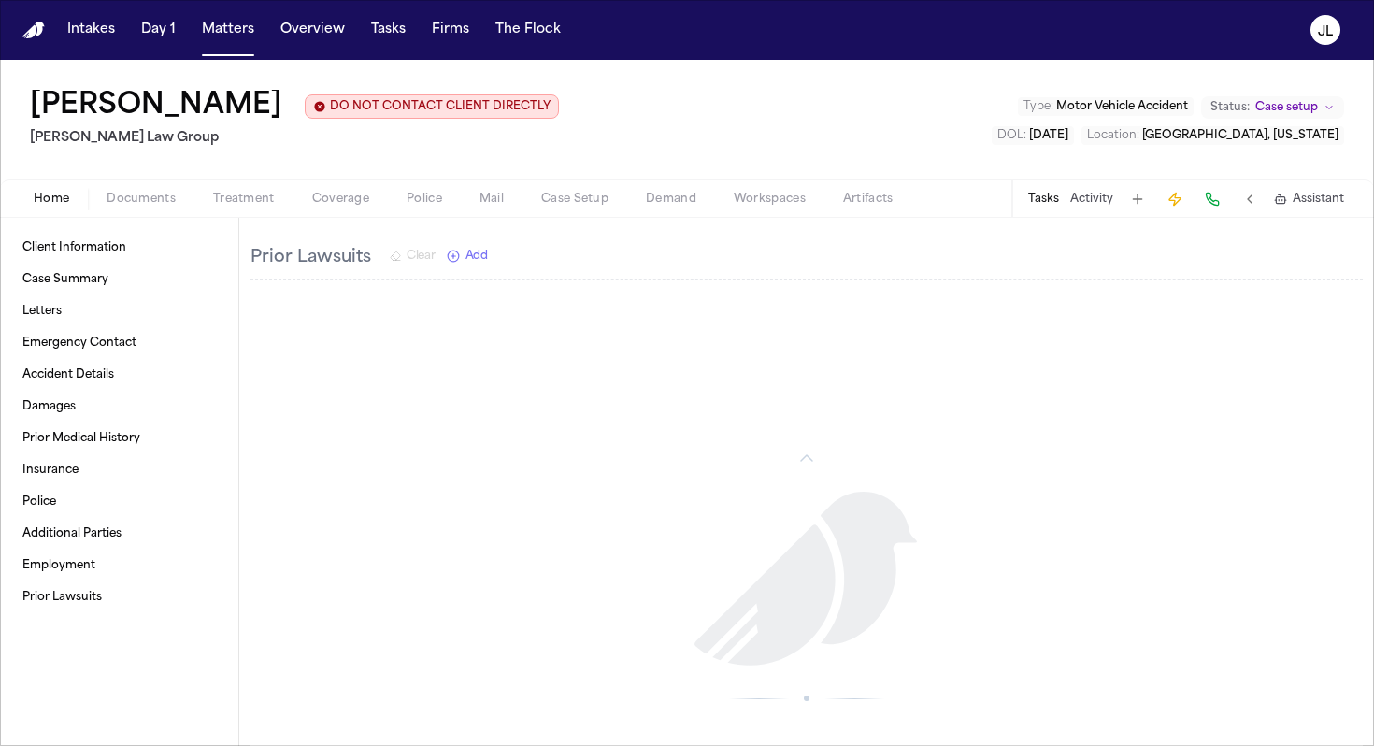
scroll to position [1347, 0]
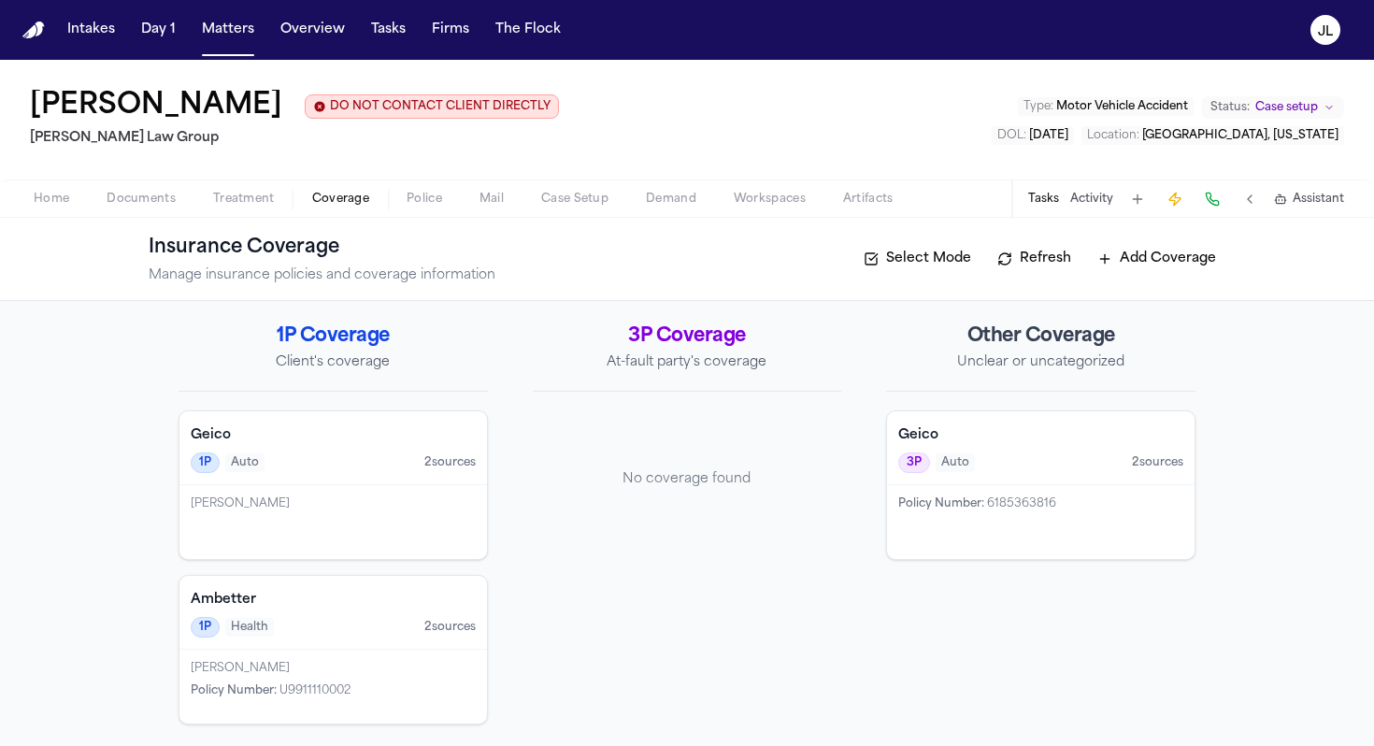
click at [357, 210] on span "button" at bounding box center [340, 209] width 79 height 2
click at [323, 523] on div "[PERSON_NAME]" at bounding box center [333, 522] width 308 height 74
click at [944, 501] on span "Policy Number :" at bounding box center [941, 502] width 86 height 11
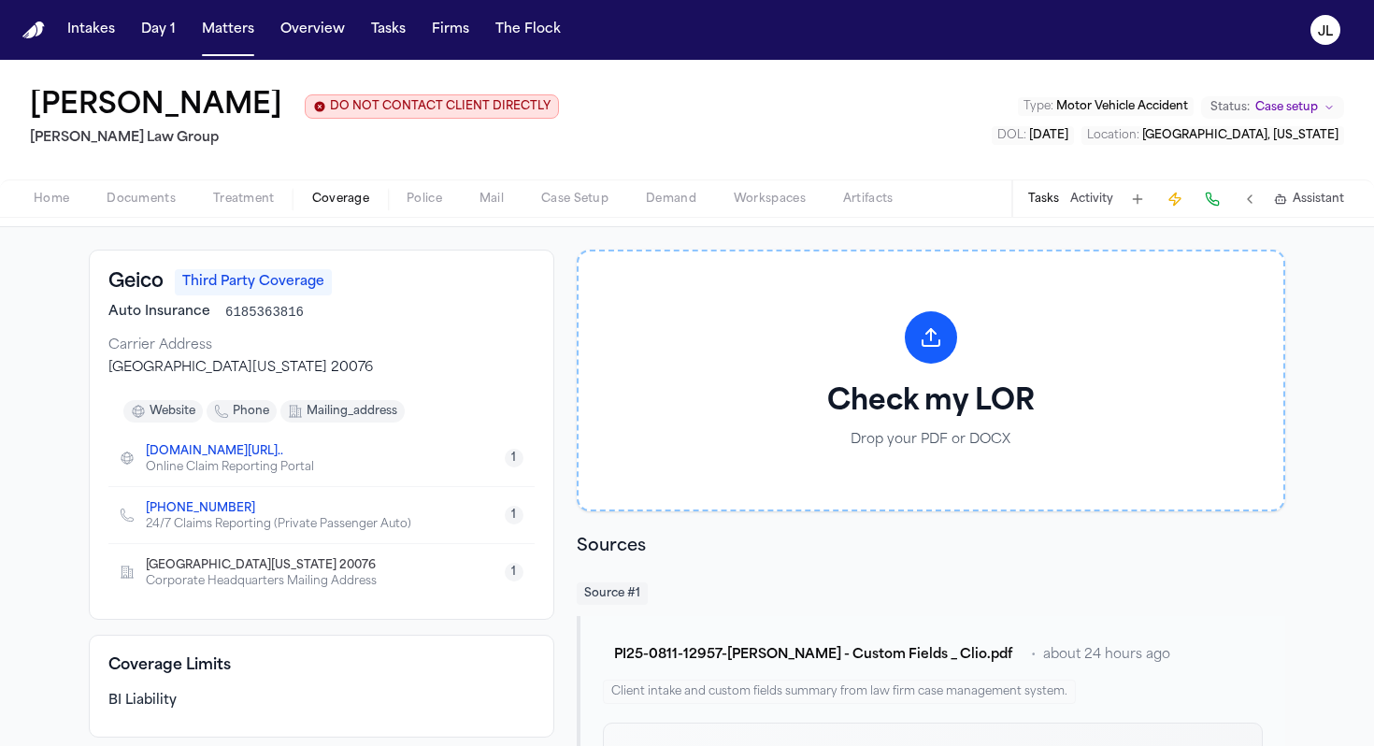
scroll to position [55, 0]
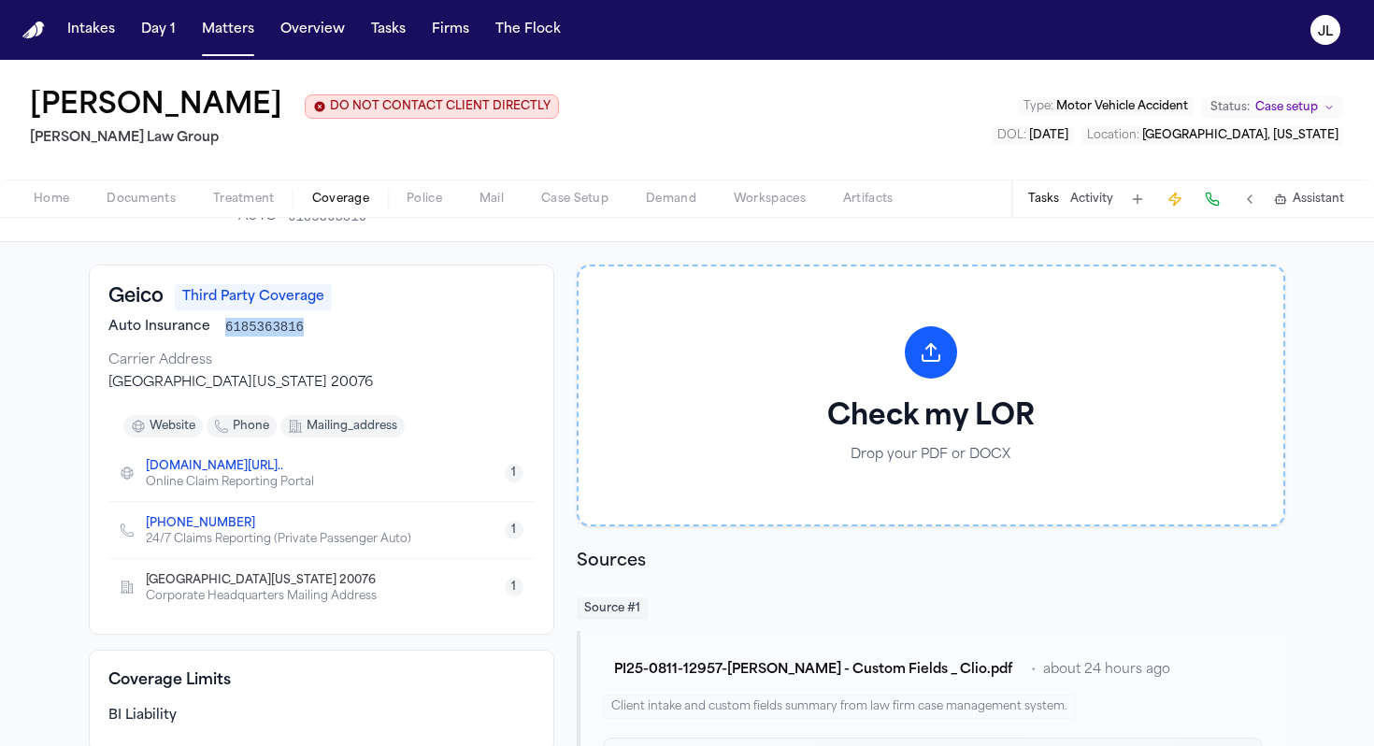
drag, startPoint x: 310, startPoint y: 328, endPoint x: 205, endPoint y: 324, distance: 105.7
click at [204, 324] on div "Auto Insurance 6185363816" at bounding box center [321, 327] width 426 height 19
copy div "6185363816"
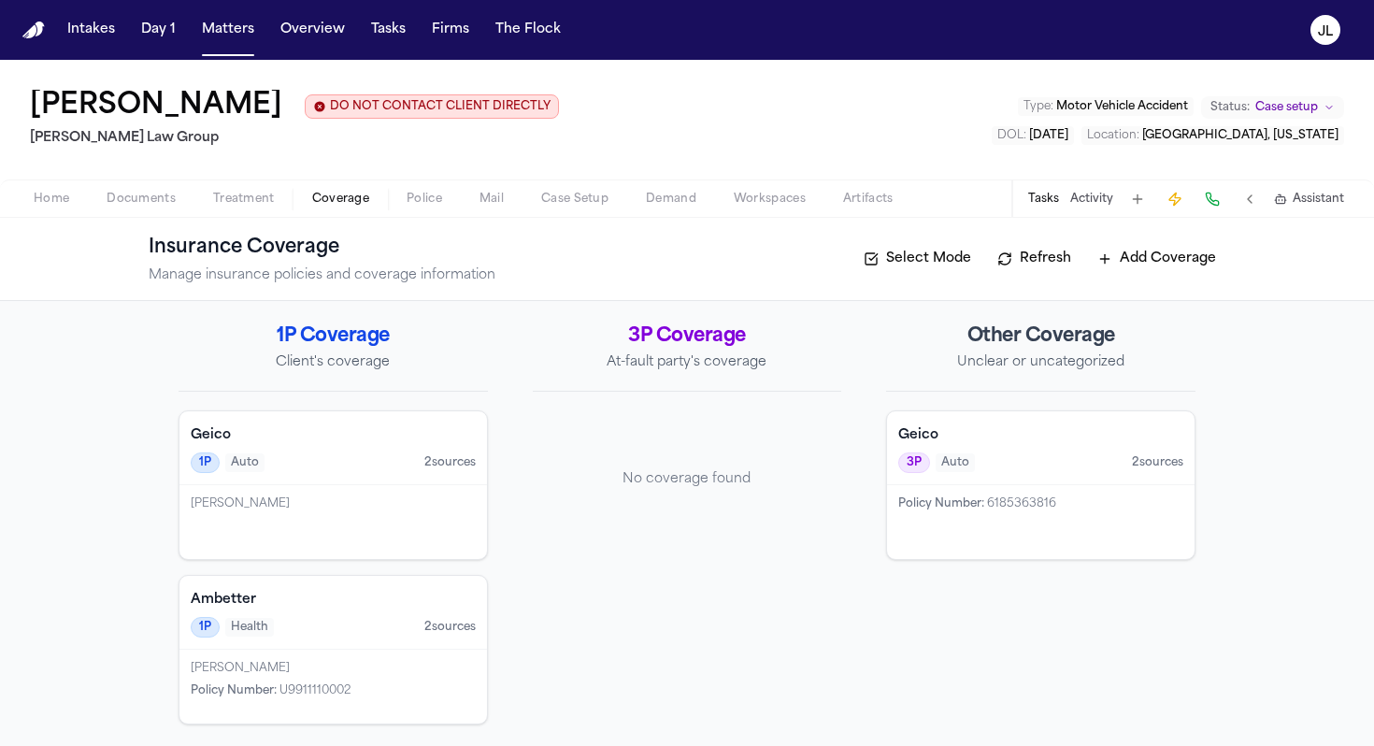
click at [1018, 525] on div "Policy Number : 6185363816" at bounding box center [1041, 522] width 308 height 74
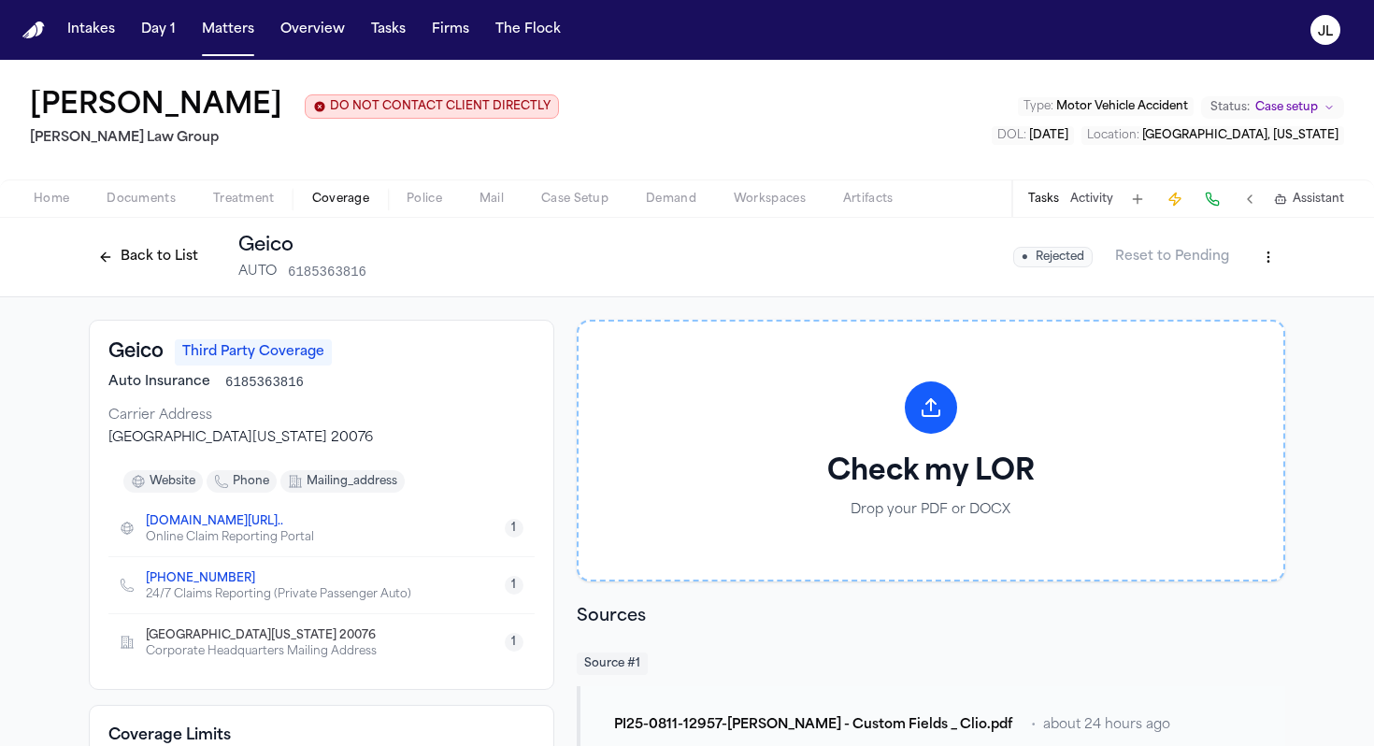
click at [98, 262] on button "Back to List" at bounding box center [148, 257] width 119 height 30
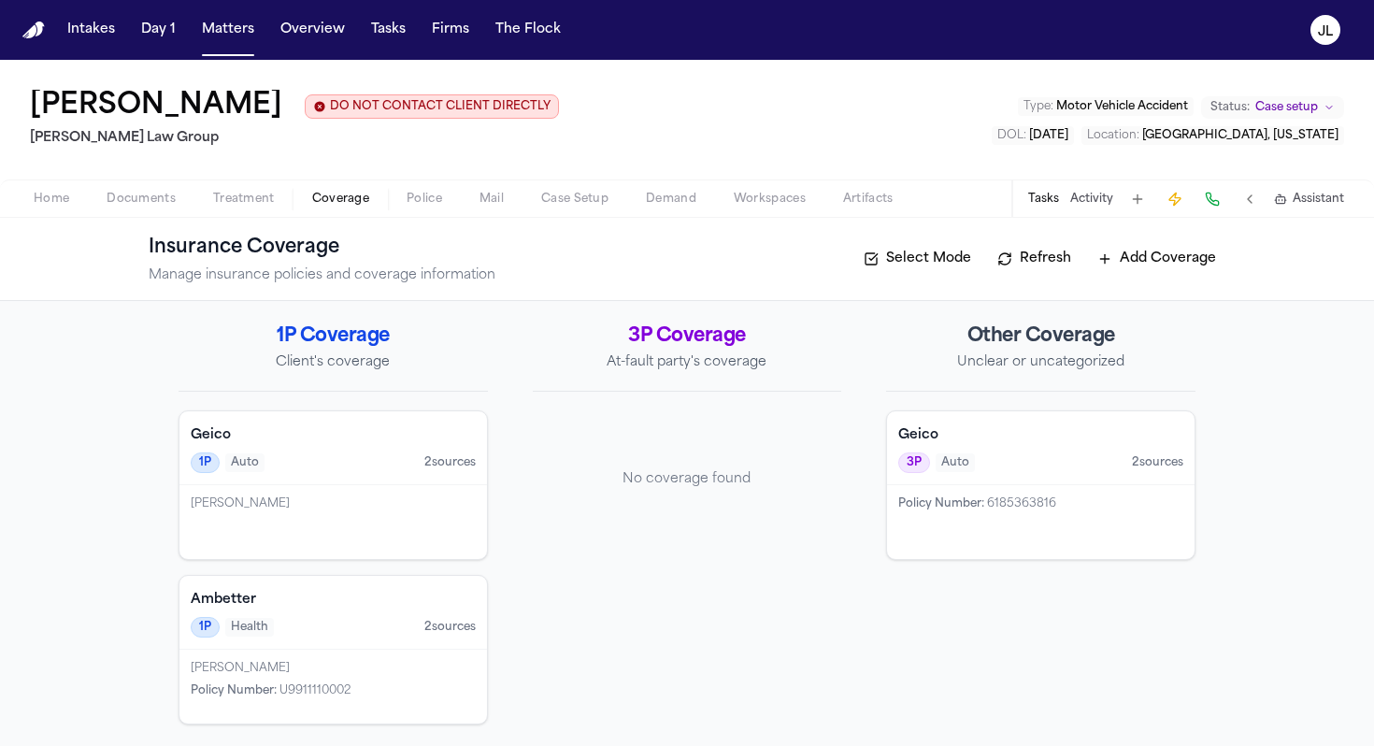
click at [983, 502] on span "Policy Number :" at bounding box center [941, 503] width 86 height 11
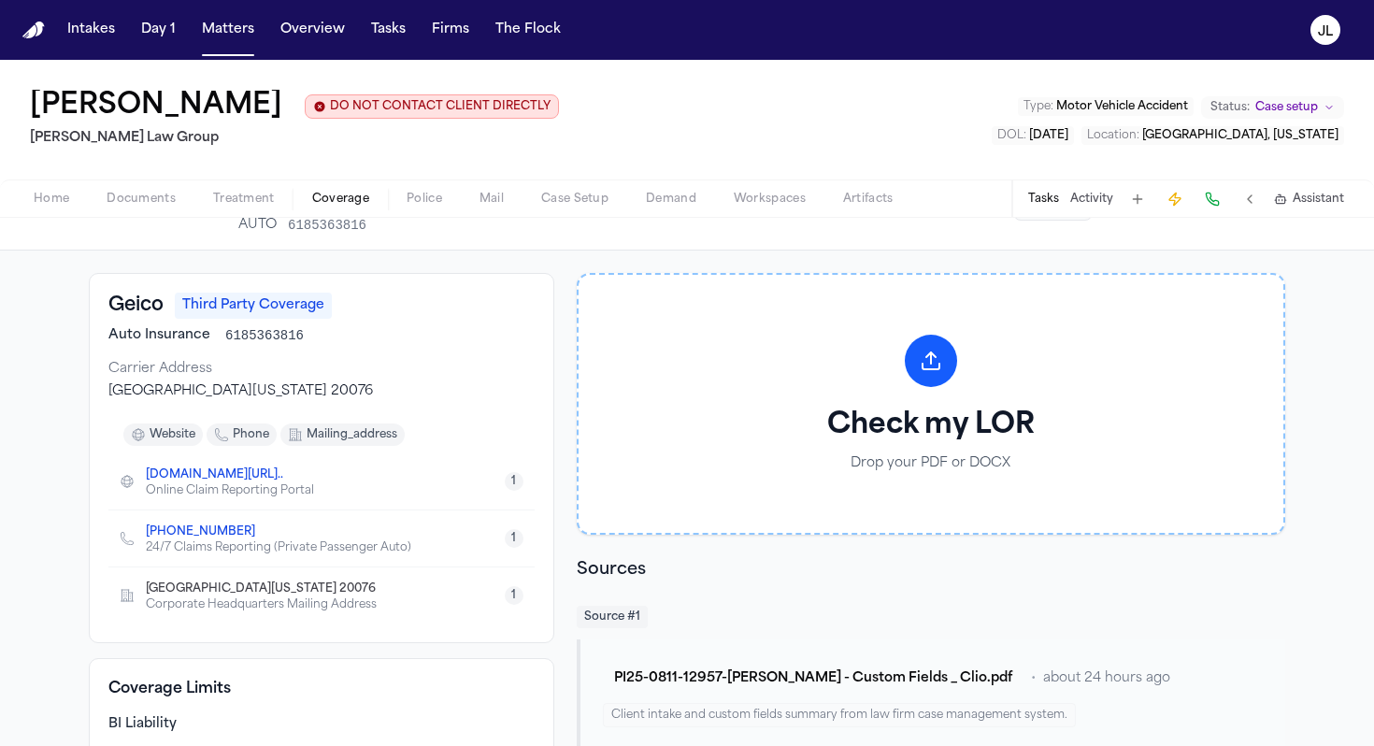
scroll to position [43, 0]
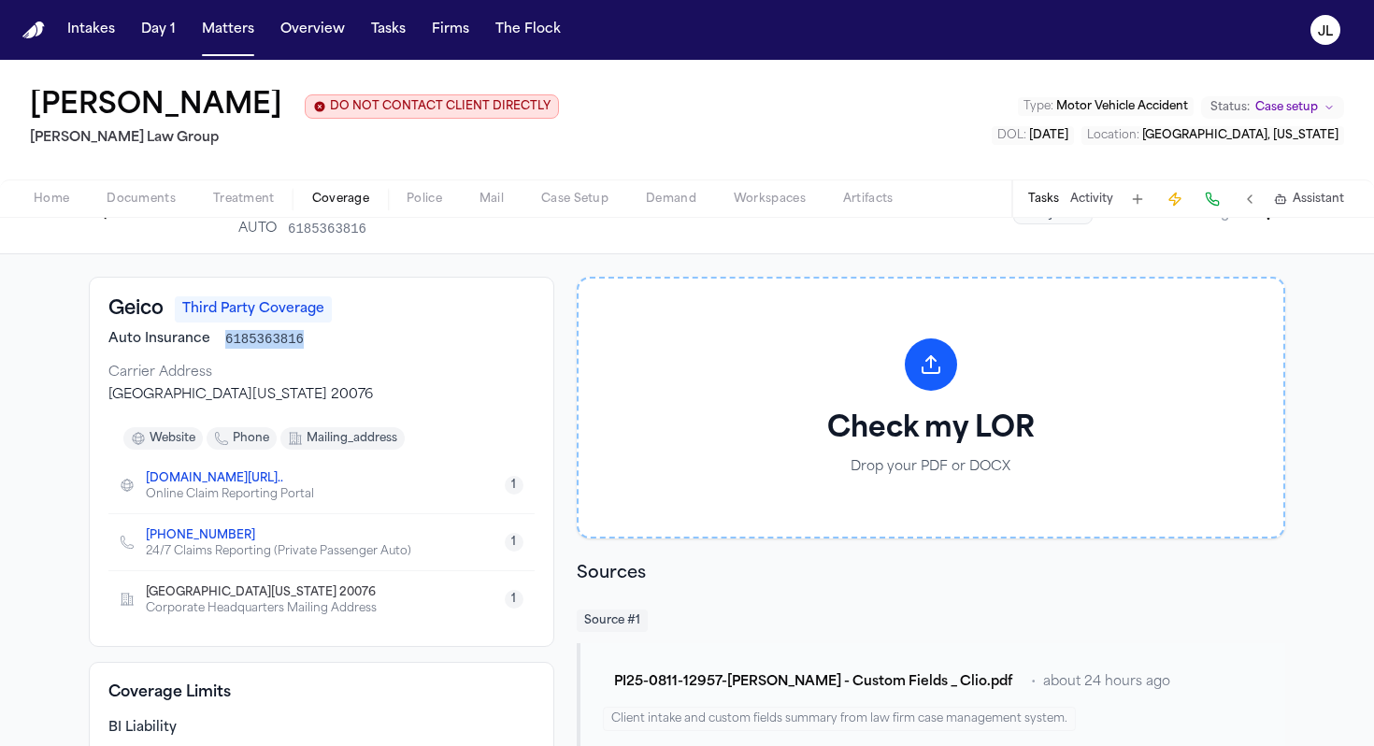
drag, startPoint x: 305, startPoint y: 337, endPoint x: 224, endPoint y: 340, distance: 80.5
click at [224, 340] on div "Auto Insurance 6185363816" at bounding box center [321, 339] width 426 height 19
copy span "6185363816"
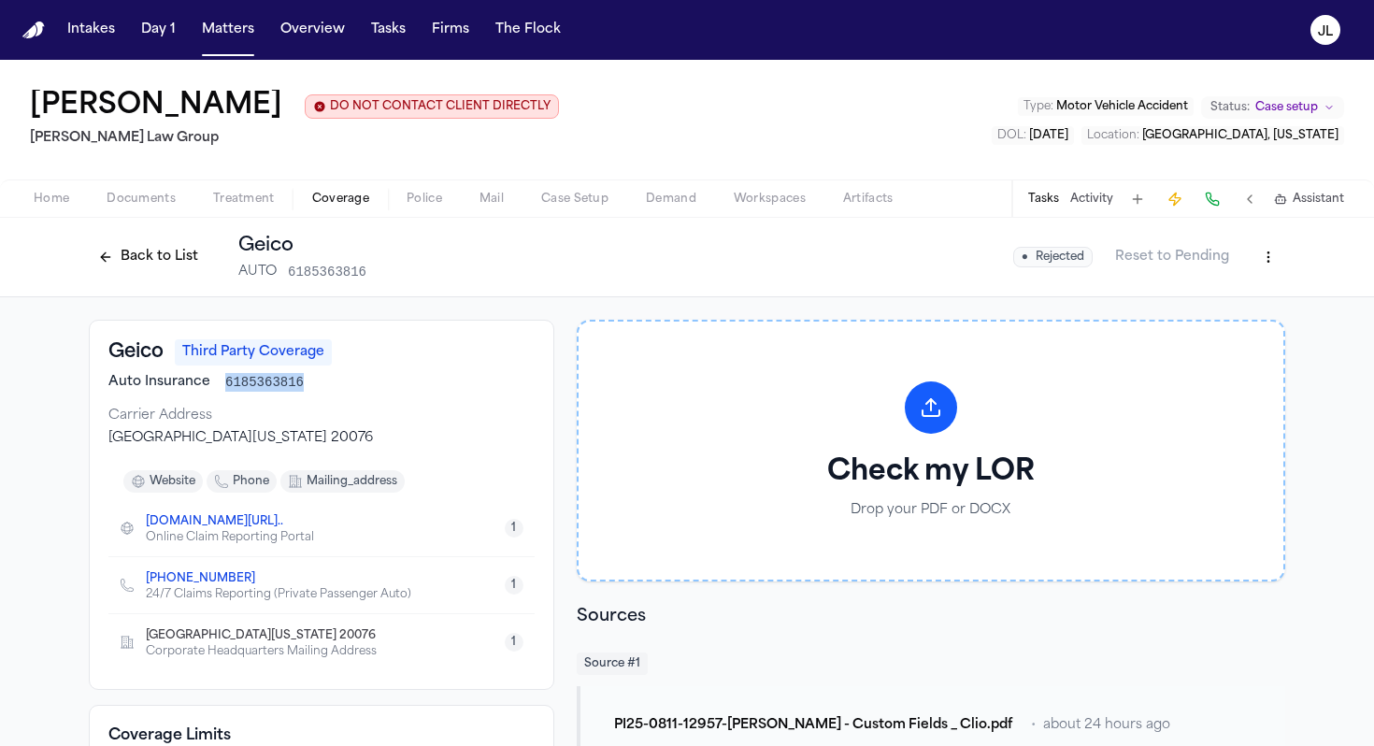
click at [108, 265] on button "Back to List" at bounding box center [148, 257] width 119 height 30
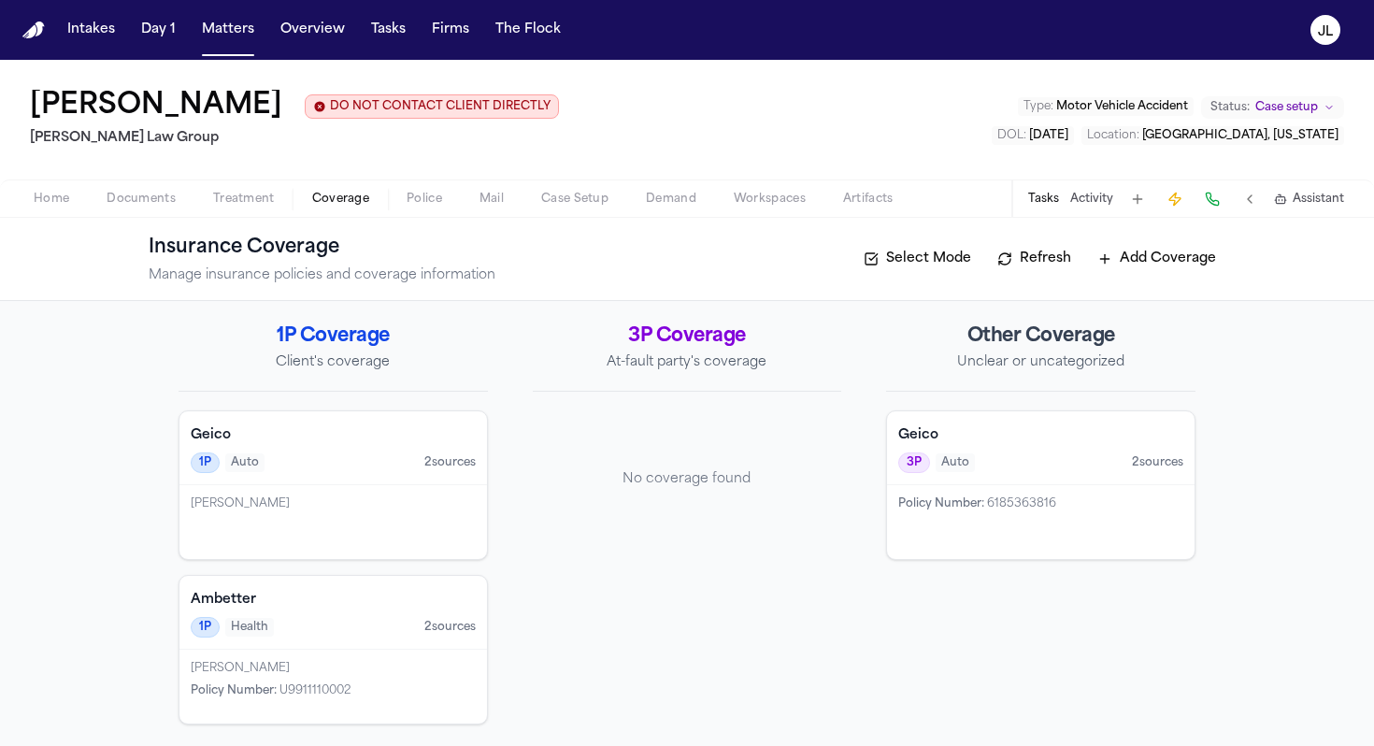
scroll to position [3, 0]
click at [379, 499] on div "[PERSON_NAME]" at bounding box center [333, 502] width 285 height 15
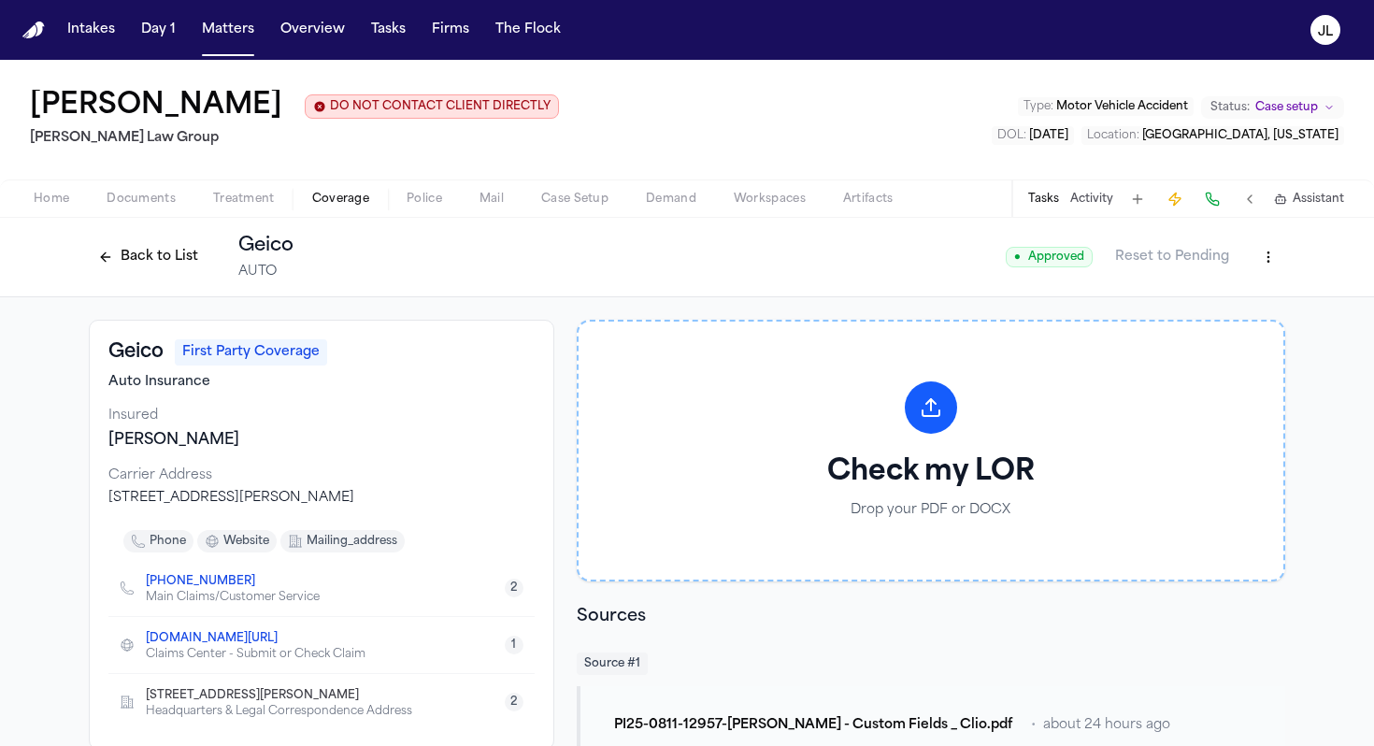
click at [1018, 260] on html "Intakes Day 1 Matters Overview Tasks Firms The Flock JL Cristopher Castro Arred…" at bounding box center [687, 373] width 1374 height 746
click at [1018, 297] on div "Edit Coverage" at bounding box center [1204, 300] width 157 height 30
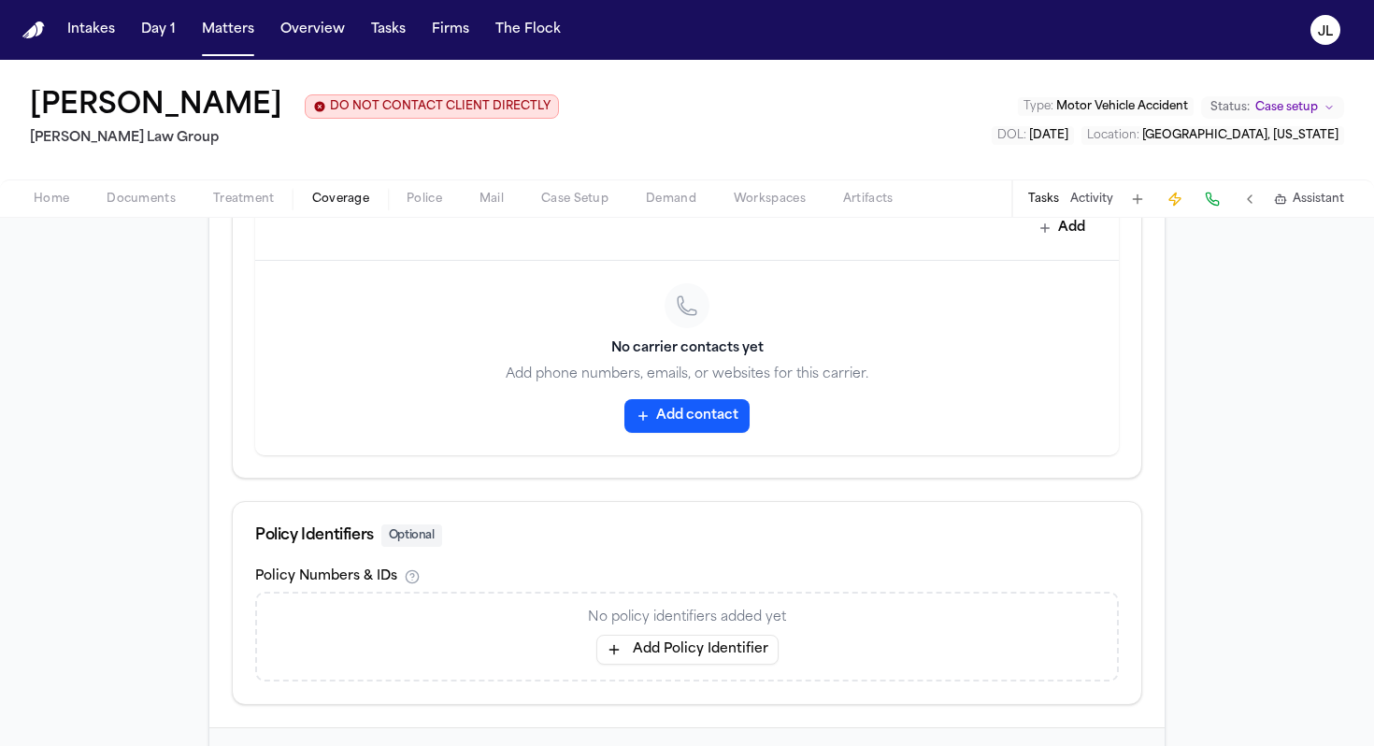
scroll to position [975, 0]
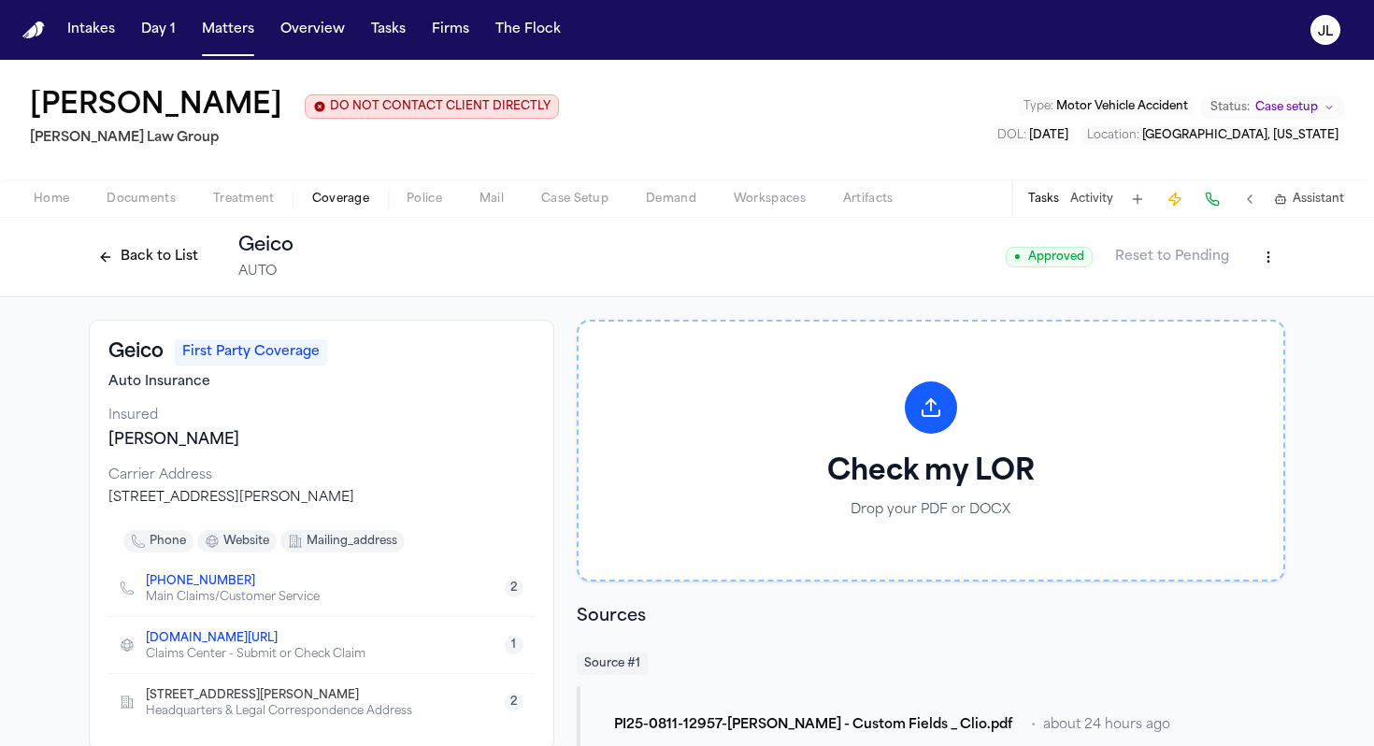
click at [139, 281] on div "Back to List Geico AUTO" at bounding box center [191, 257] width 205 height 49
click at [139, 265] on button "Back to List" at bounding box center [148, 257] width 119 height 30
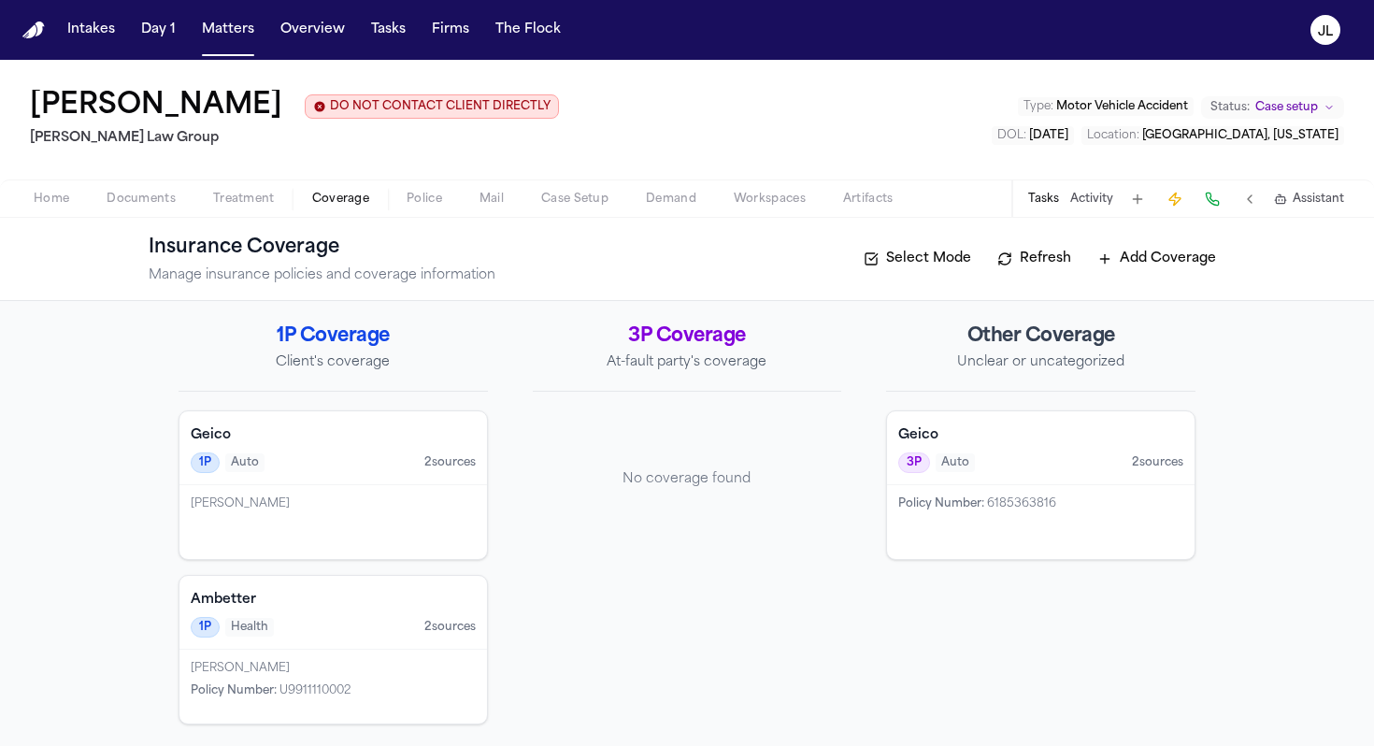
click at [906, 532] on div "Policy Number : 6185363816" at bounding box center [1041, 522] width 308 height 74
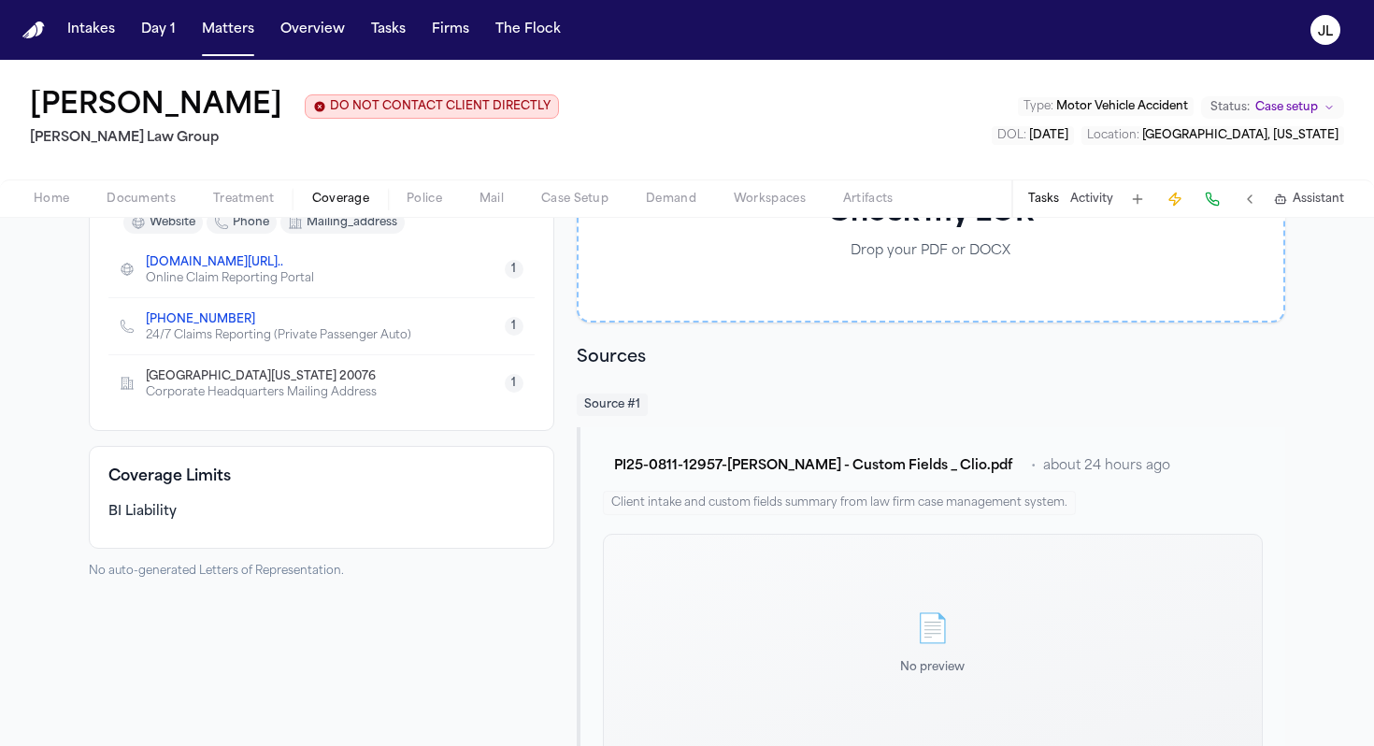
scroll to position [321, 0]
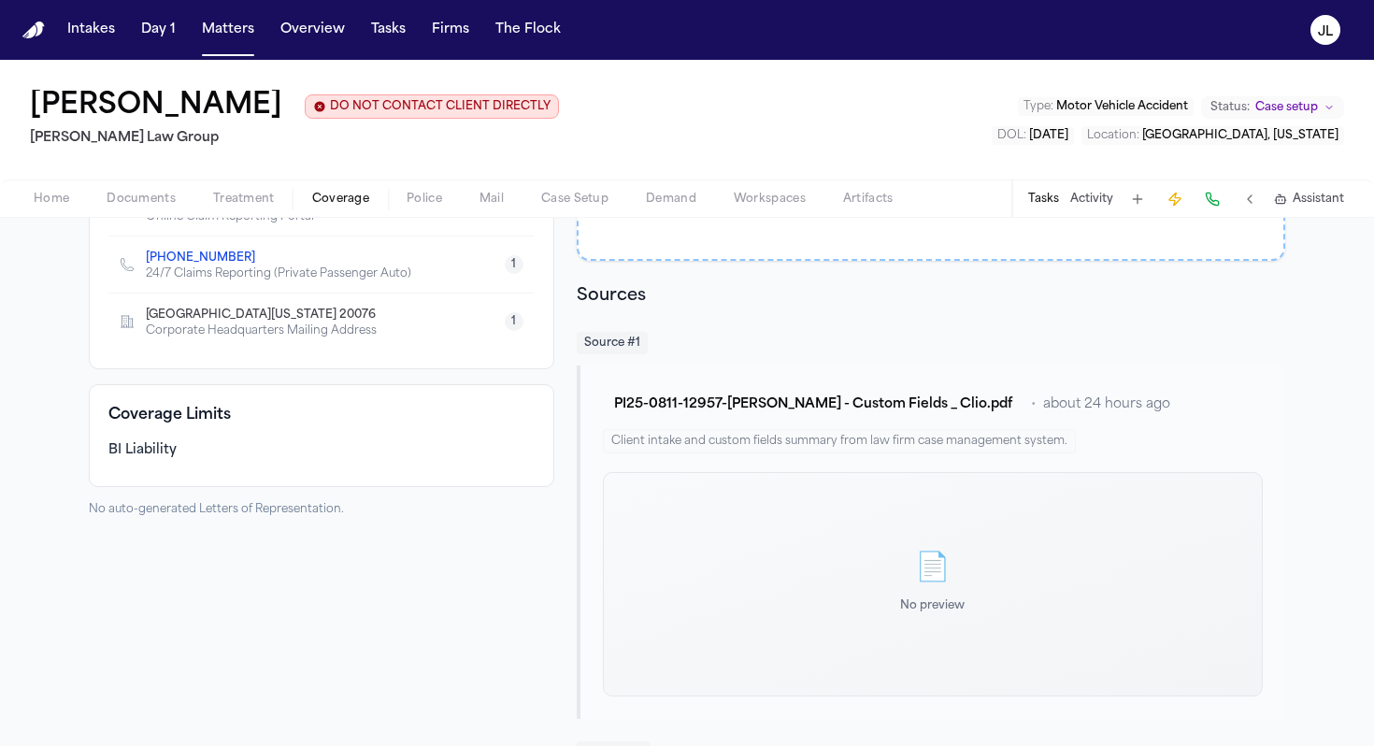
click at [738, 467] on div "PI25-0811-12957-Cristopher Castro Arredondo - Custom Fields _ Clio.pdf • about …" at bounding box center [931, 542] width 709 height 353
click at [738, 537] on div "📄 No preview" at bounding box center [933, 584] width 660 height 224
click at [742, 418] on button "PI25-0811-12957-Cristopher Castro Arredondo - Custom Fields _ Clio.pdf" at bounding box center [813, 405] width 421 height 34
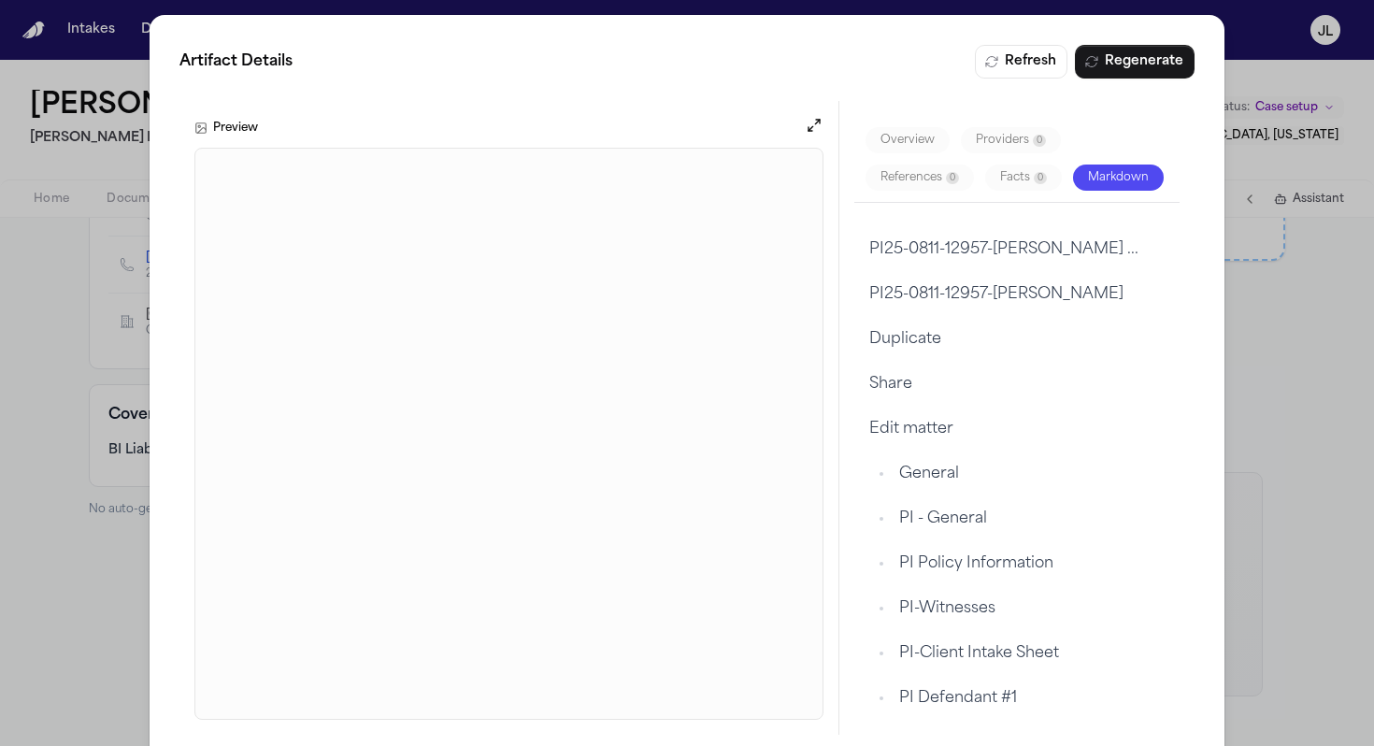
click at [1018, 540] on div "Artifact Details Refresh Regenerate Preview Overview Providers 0 References 0 F…" at bounding box center [687, 390] width 1374 height 780
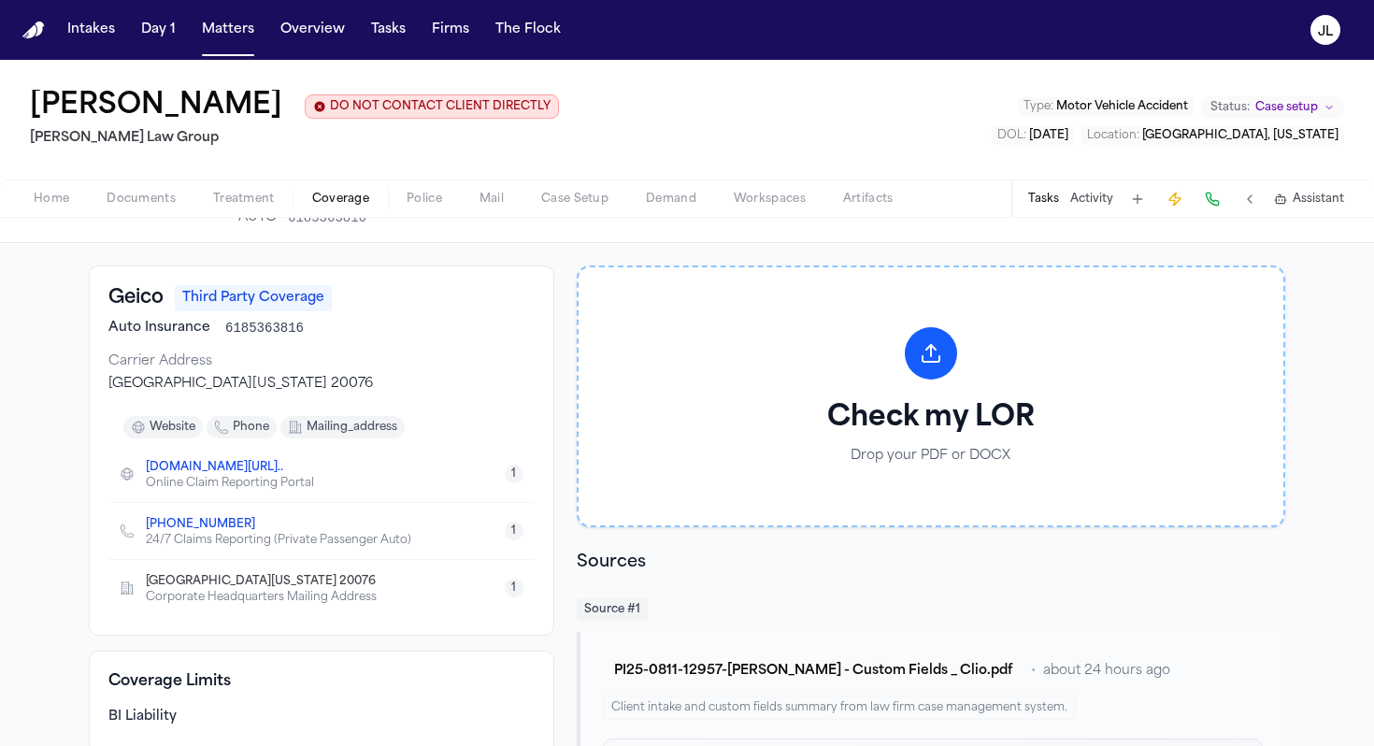
scroll to position [0, 0]
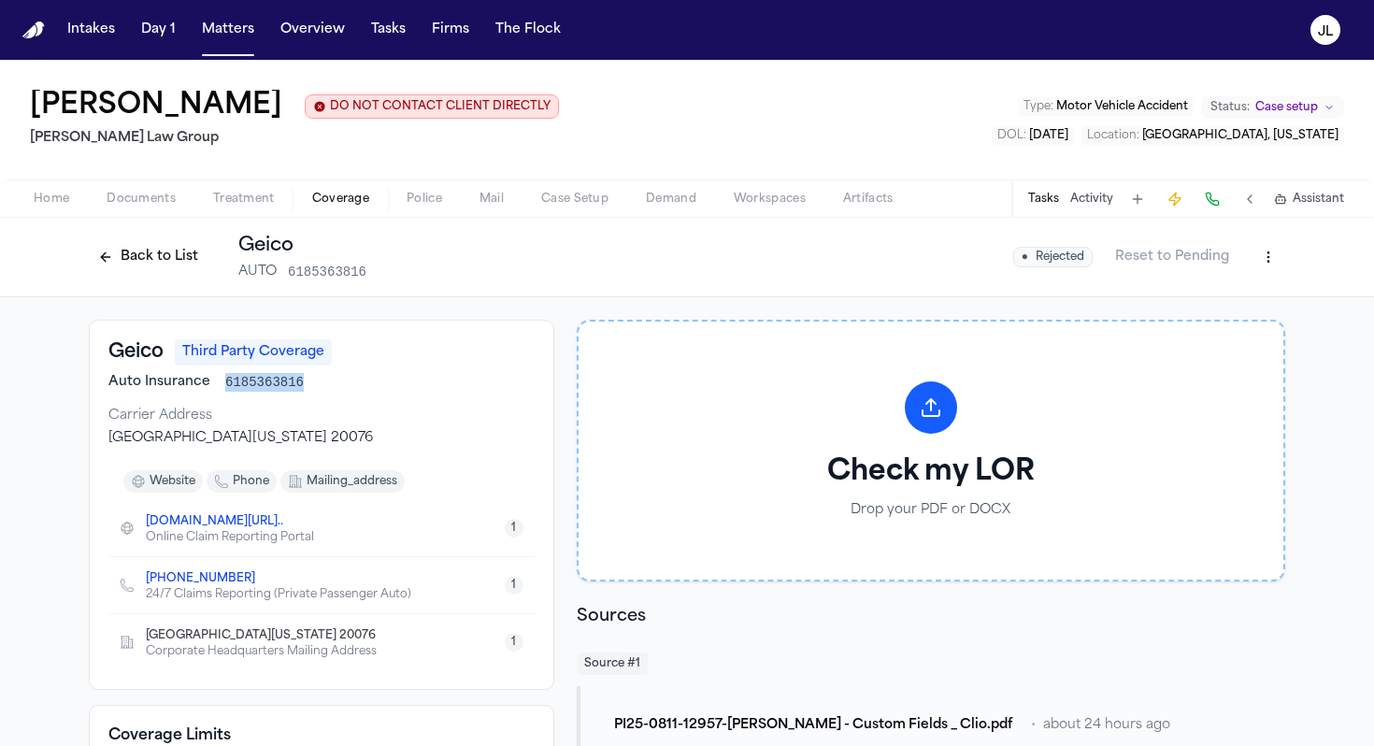
drag, startPoint x: 313, startPoint y: 380, endPoint x: 226, endPoint y: 382, distance: 87.0
click at [226, 382] on div "Auto Insurance 6185363816" at bounding box center [321, 382] width 426 height 19
copy span "6185363816"
click at [158, 275] on div "Back to List Geico AUTO 6185363816" at bounding box center [228, 257] width 278 height 49
click at [158, 270] on button "Back to List" at bounding box center [148, 257] width 119 height 30
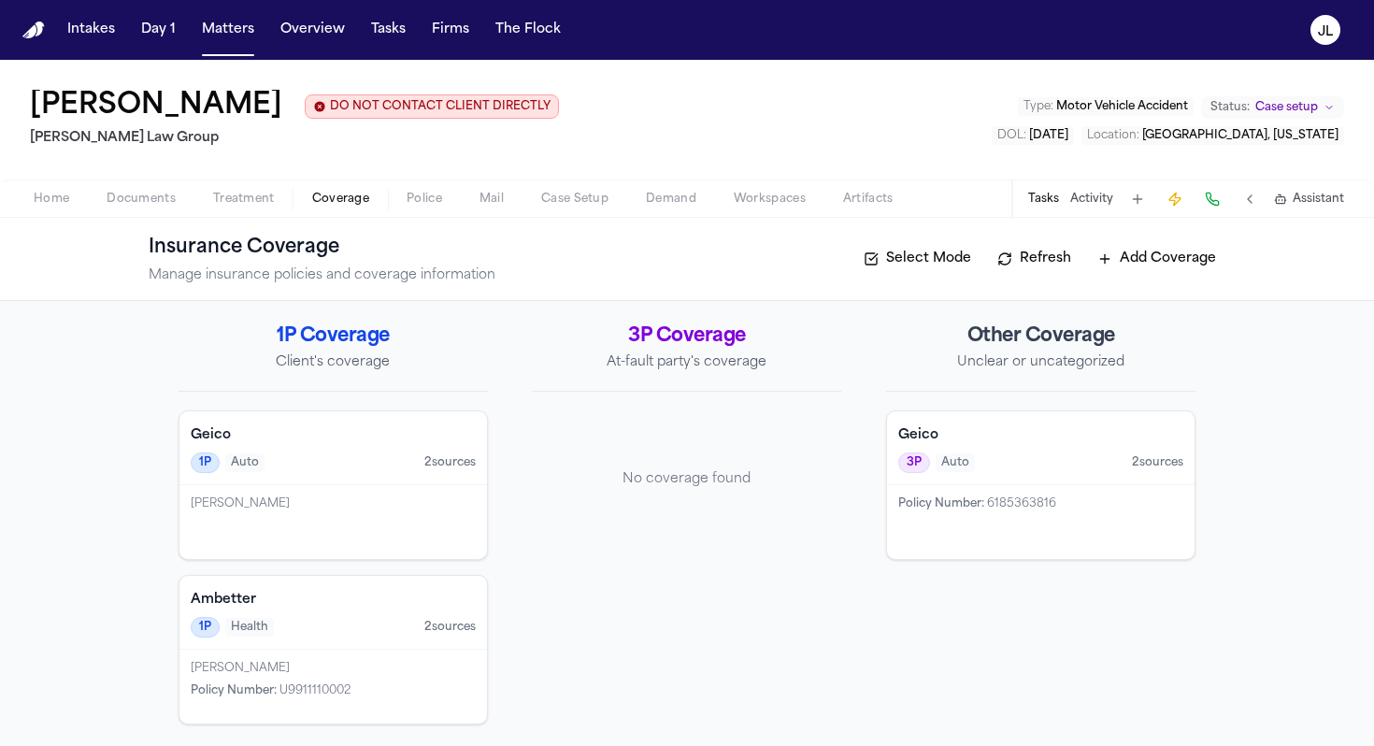
click at [279, 517] on div "[PERSON_NAME]" at bounding box center [333, 522] width 308 height 74
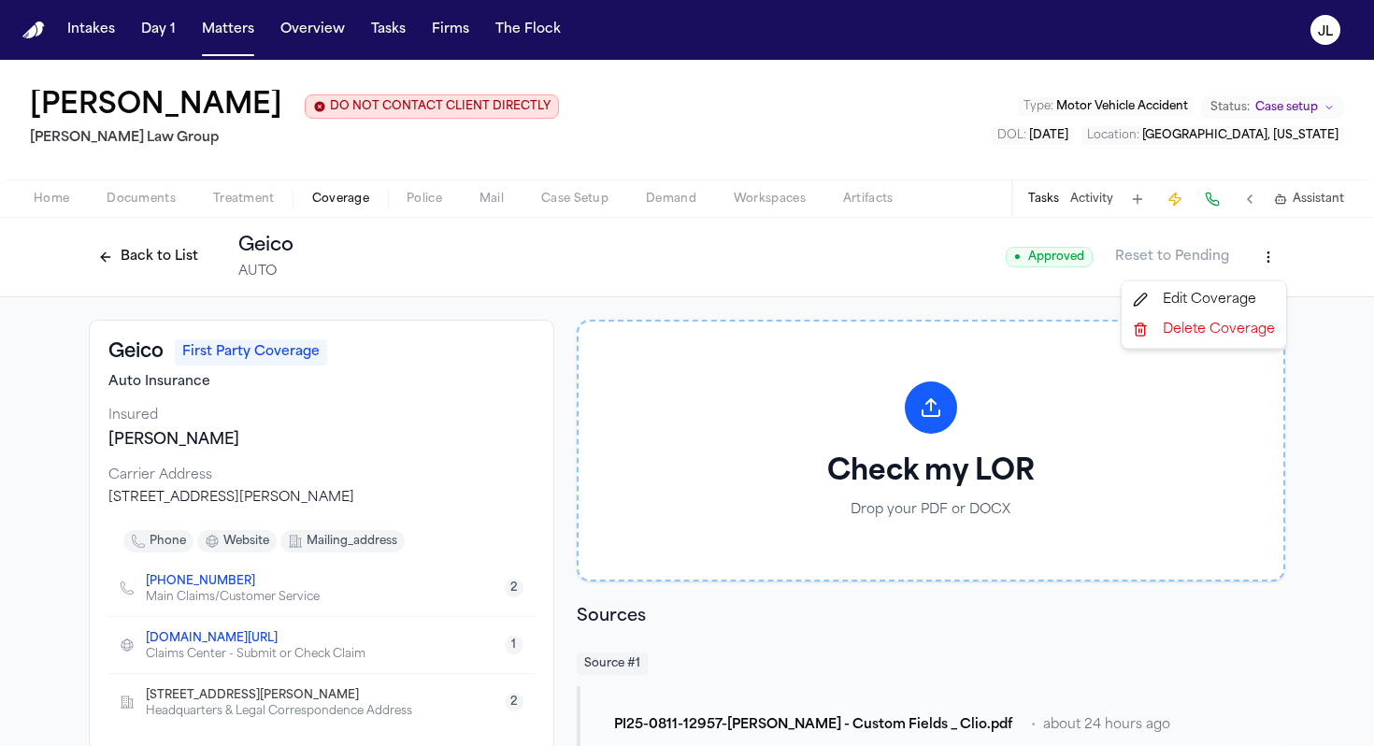
click at [1018, 273] on html "Intakes Day 1 Matters Overview Tasks Firms The Flock JL Cristopher Castro Arred…" at bounding box center [687, 373] width 1374 height 746
click at [1018, 296] on div "Edit Coverage" at bounding box center [1204, 300] width 157 height 30
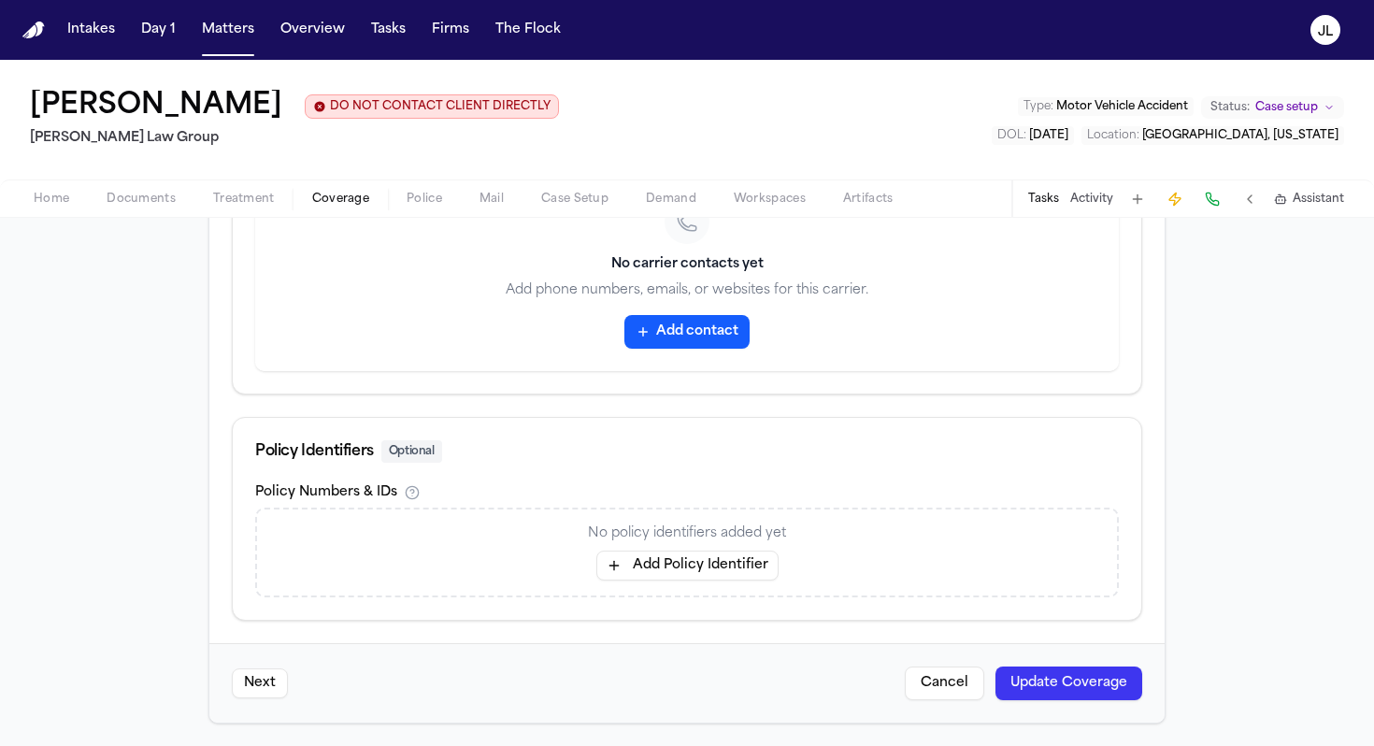
click at [690, 576] on button "Add Policy Identifier" at bounding box center [687, 566] width 182 height 30
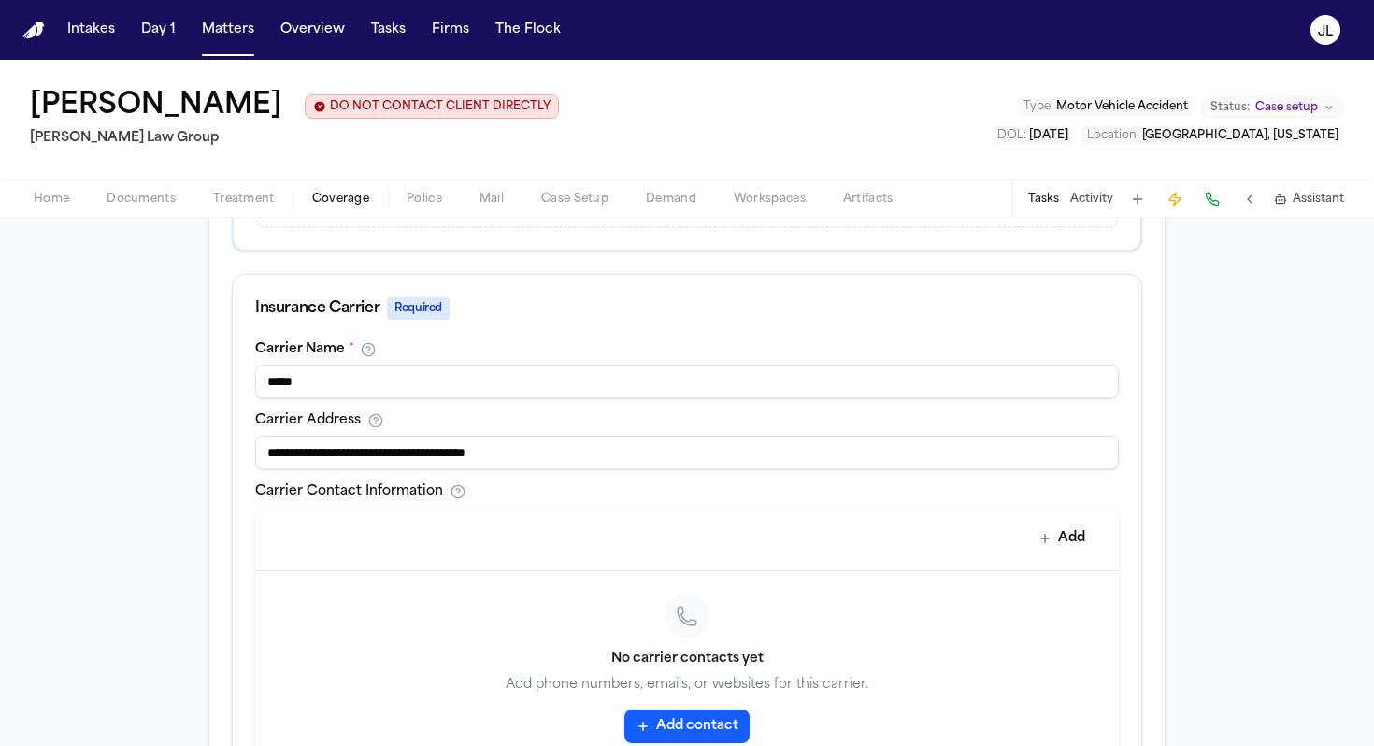
scroll to position [960, 0]
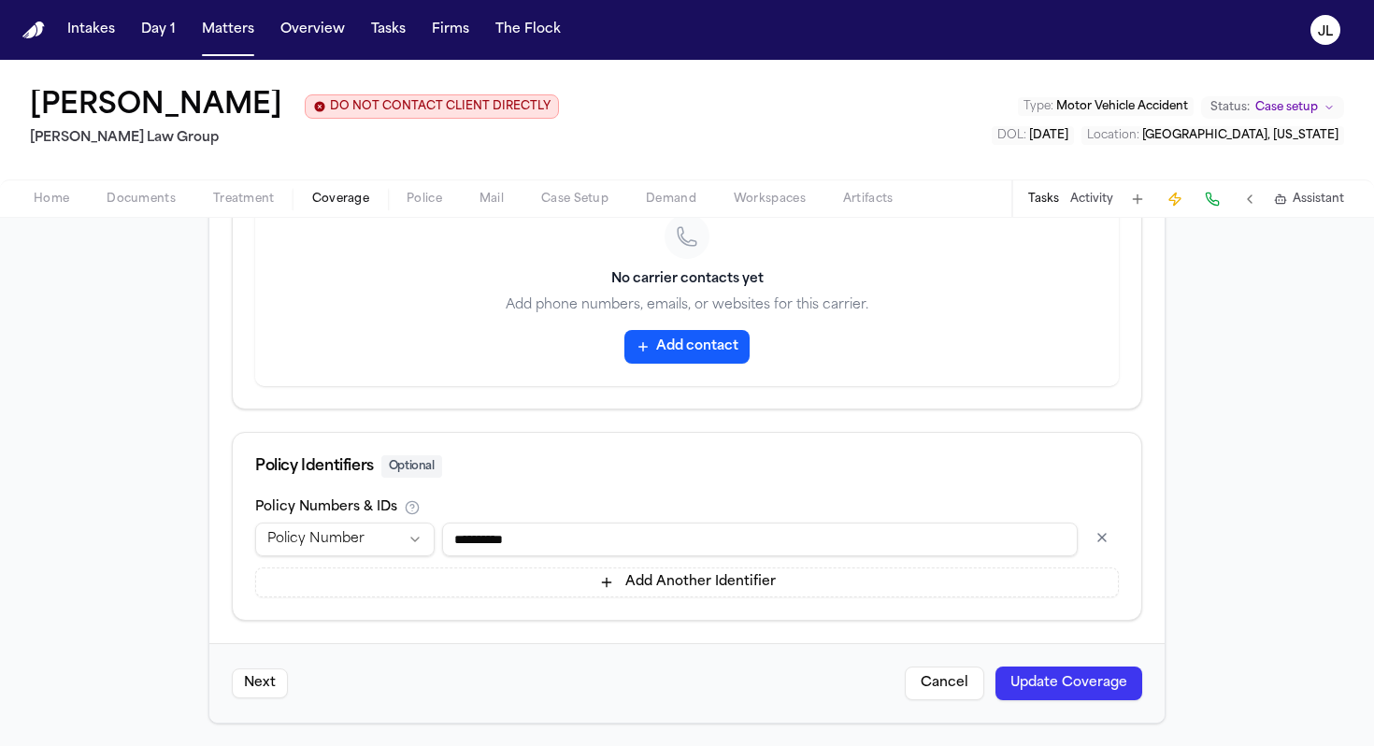
type input "**********"
click at [1018, 662] on button "Update Coverage" at bounding box center [1069, 684] width 147 height 34
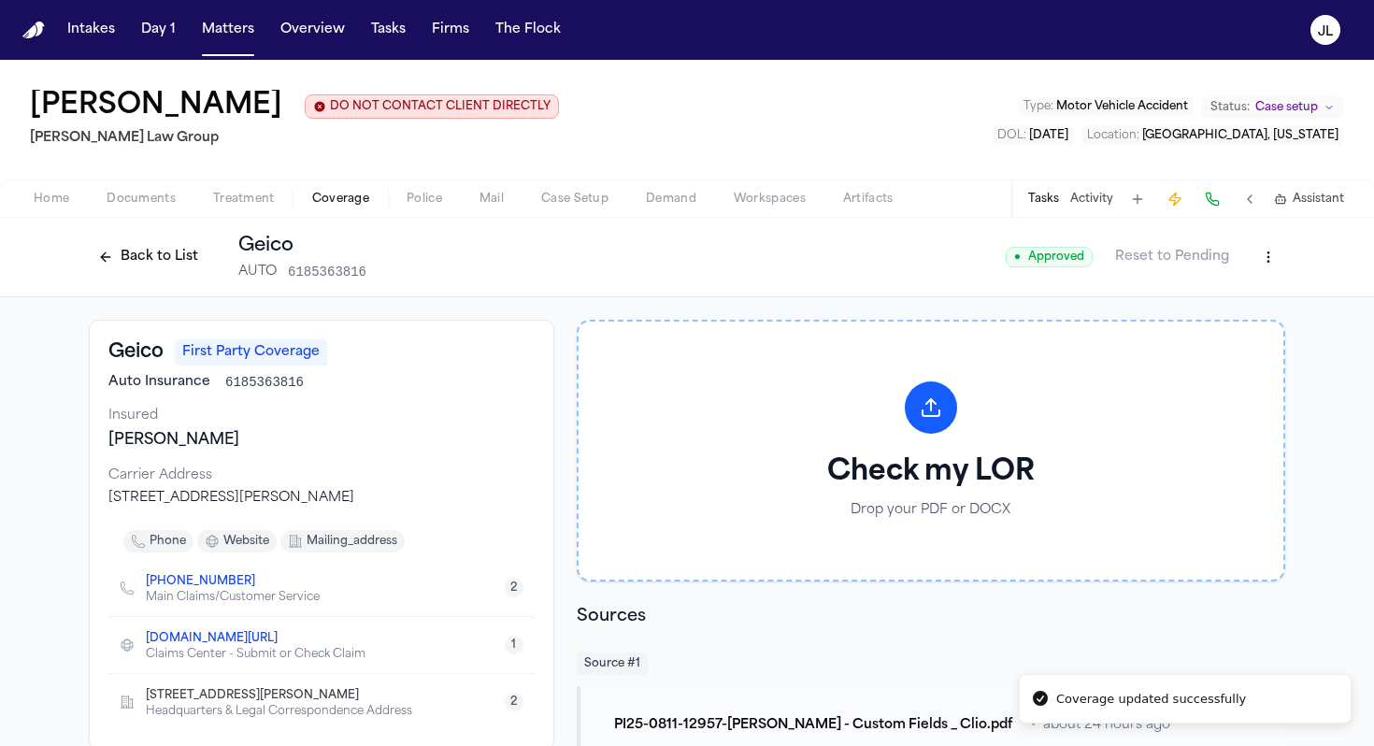
click at [151, 264] on button "Back to List" at bounding box center [148, 257] width 119 height 30
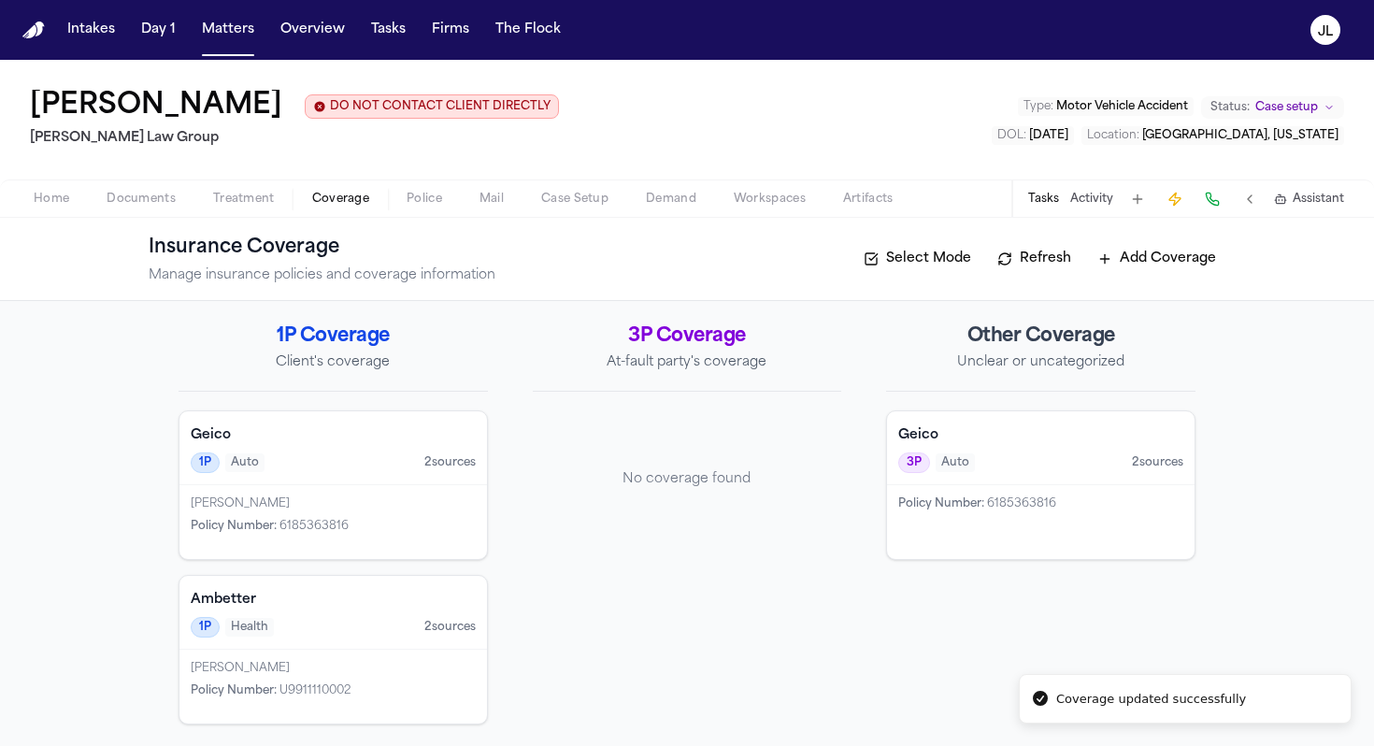
click at [911, 494] on div "Policy Number : 6185363816" at bounding box center [1041, 522] width 308 height 74
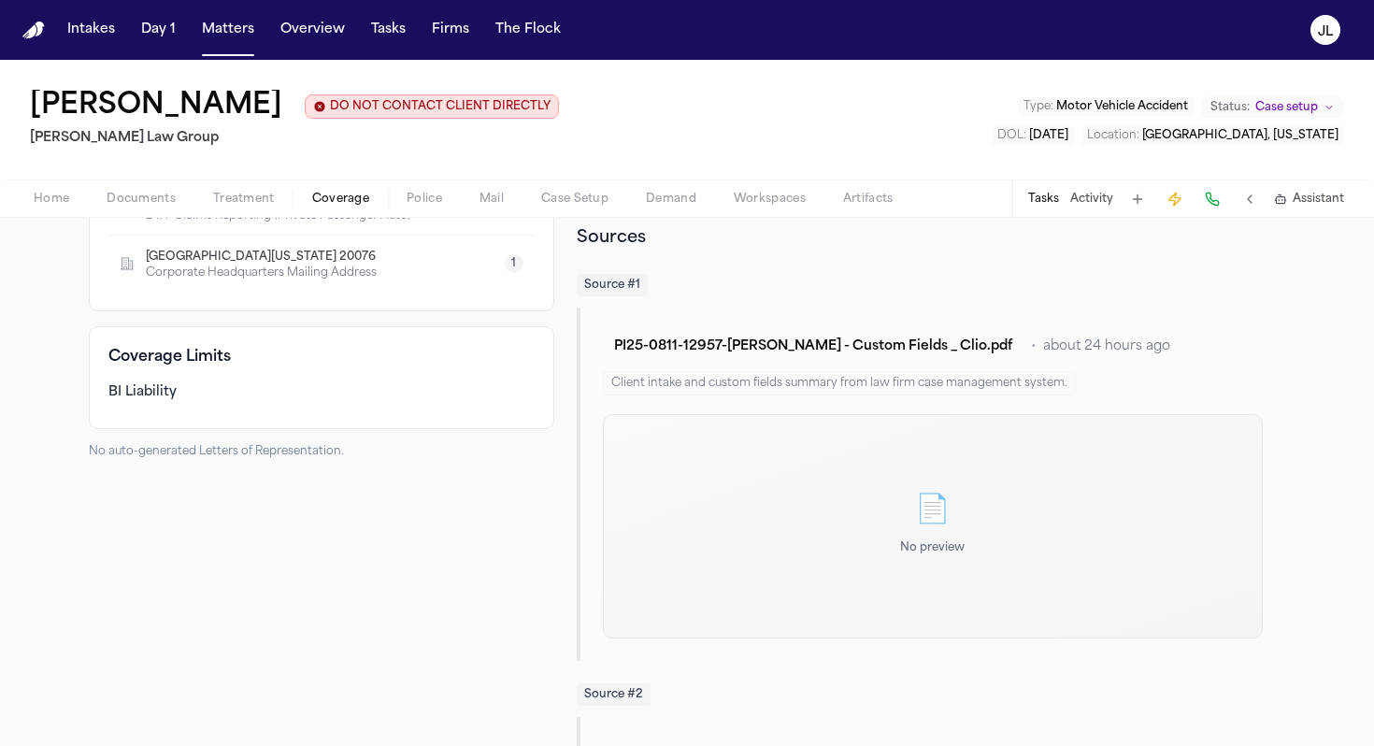
scroll to position [316, 0]
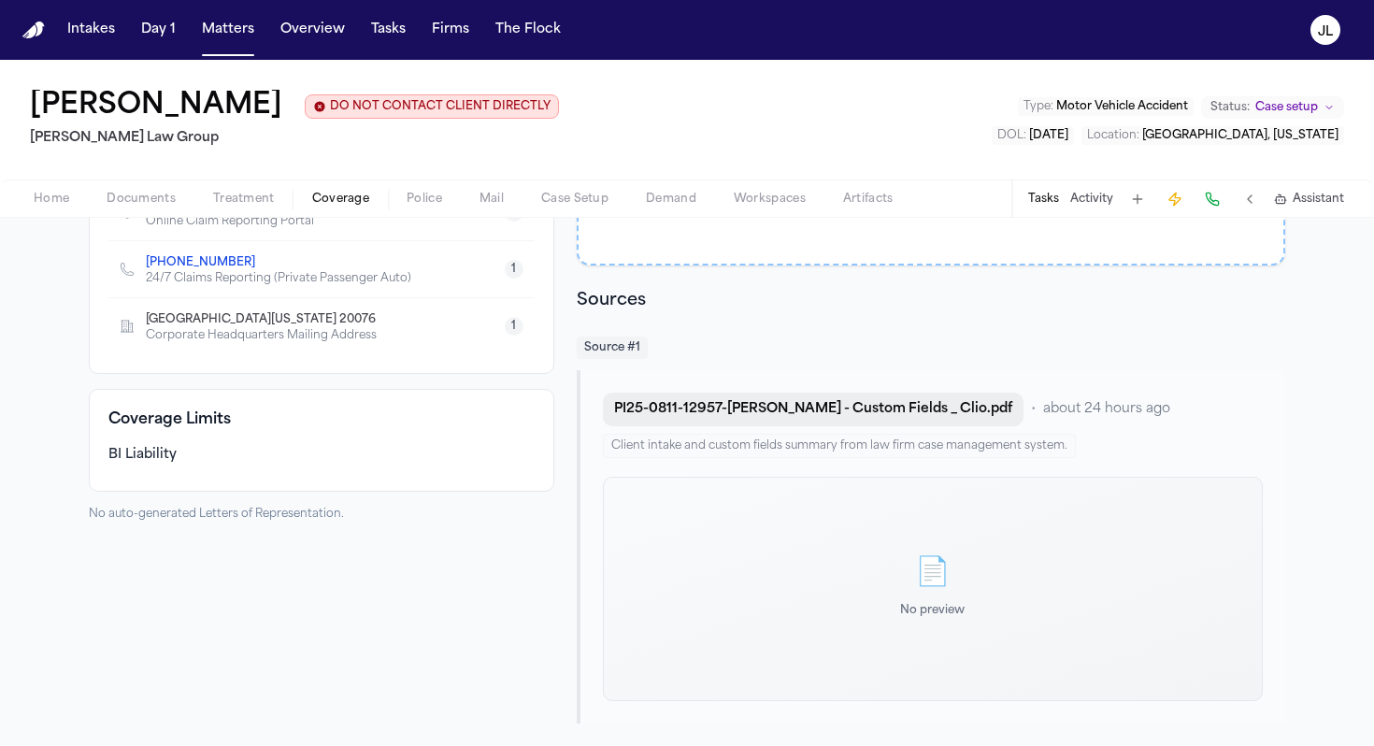
click at [735, 403] on button "PI25-0811-12957-Cristopher Castro Arredondo - Custom Fields _ Clio.pdf" at bounding box center [813, 410] width 421 height 34
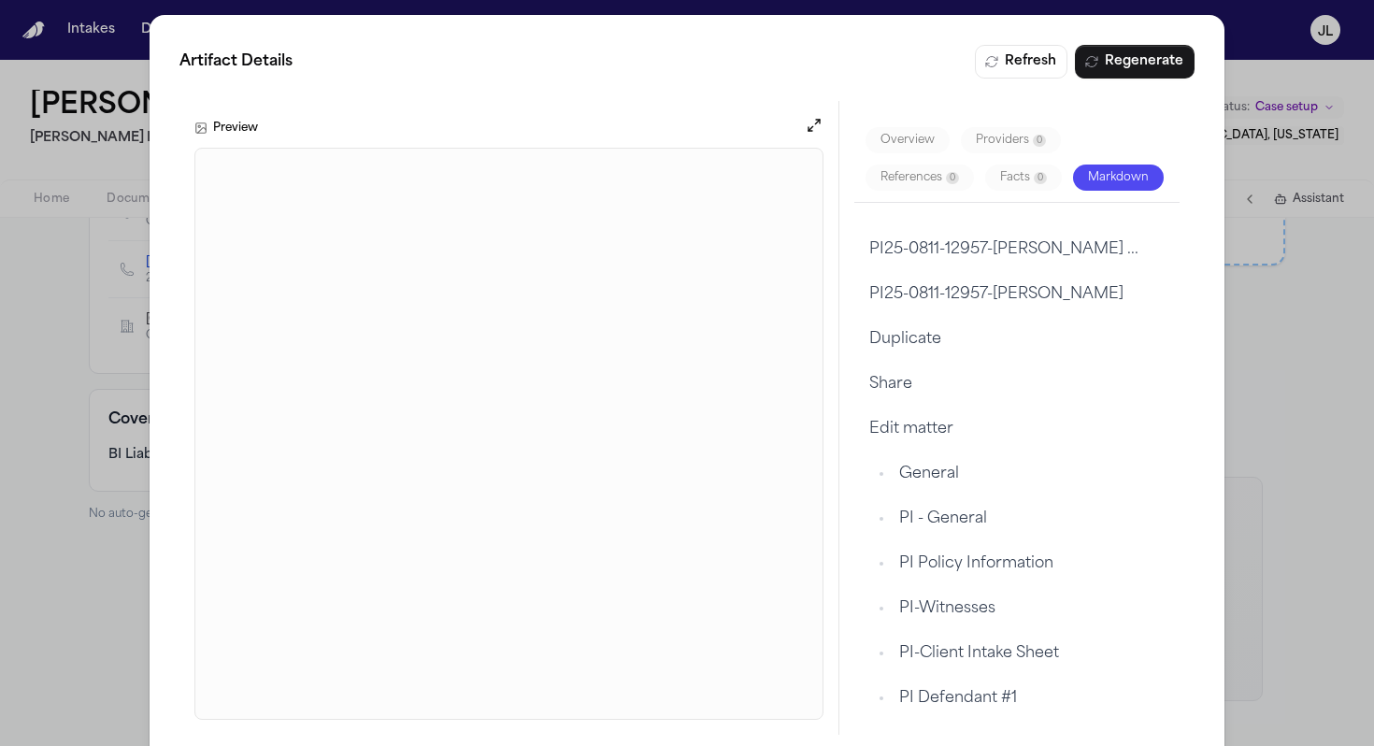
click at [1018, 81] on div "Artifact Details Refresh Regenerate Preview Overview Providers 0 References 0 F…" at bounding box center [687, 390] width 1374 height 780
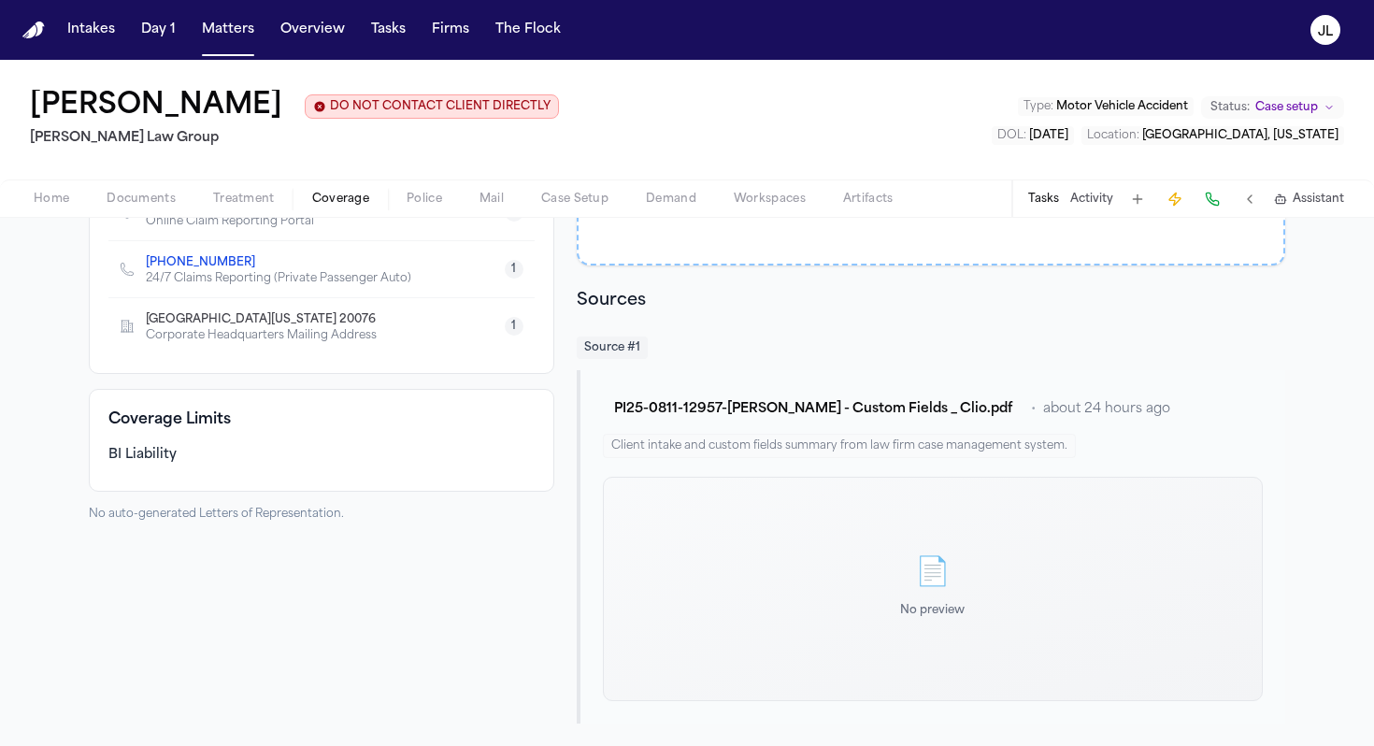
scroll to position [0, 0]
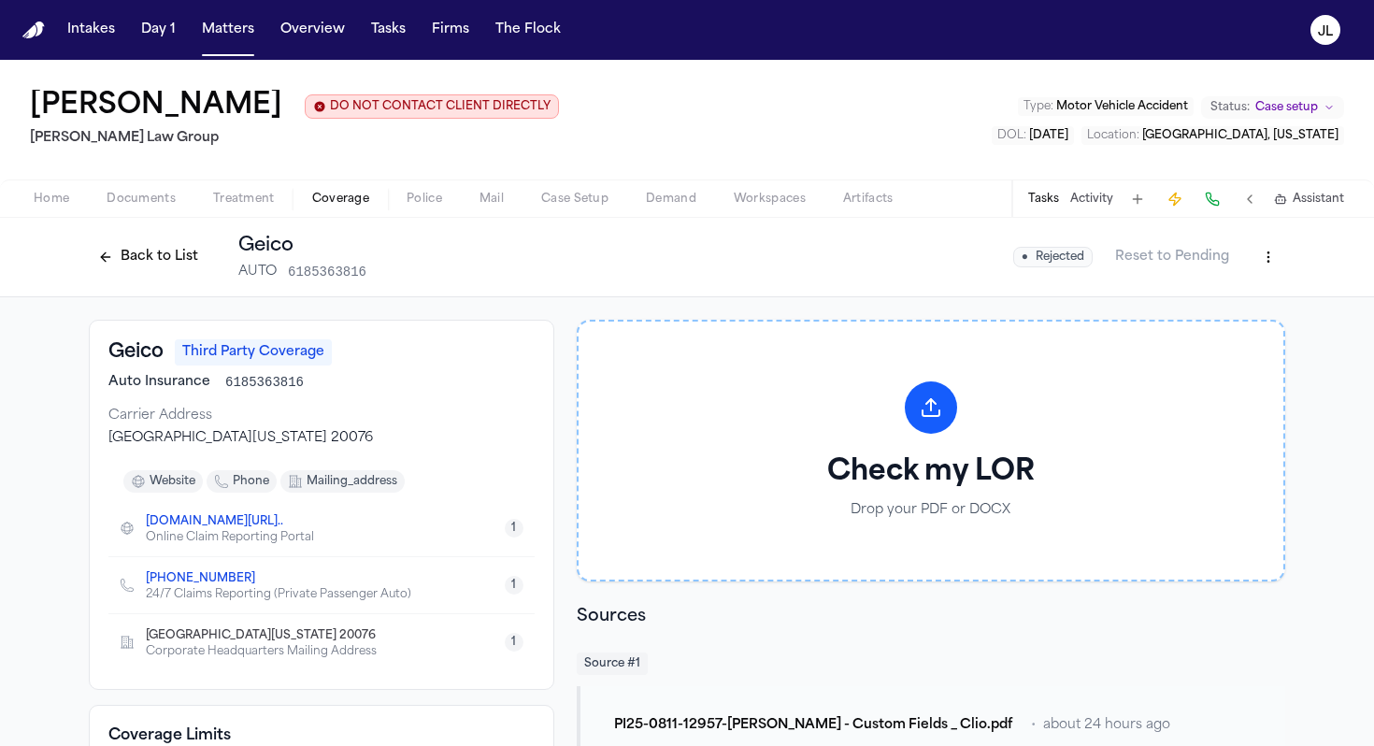
click at [126, 246] on button "Back to List" at bounding box center [148, 257] width 119 height 30
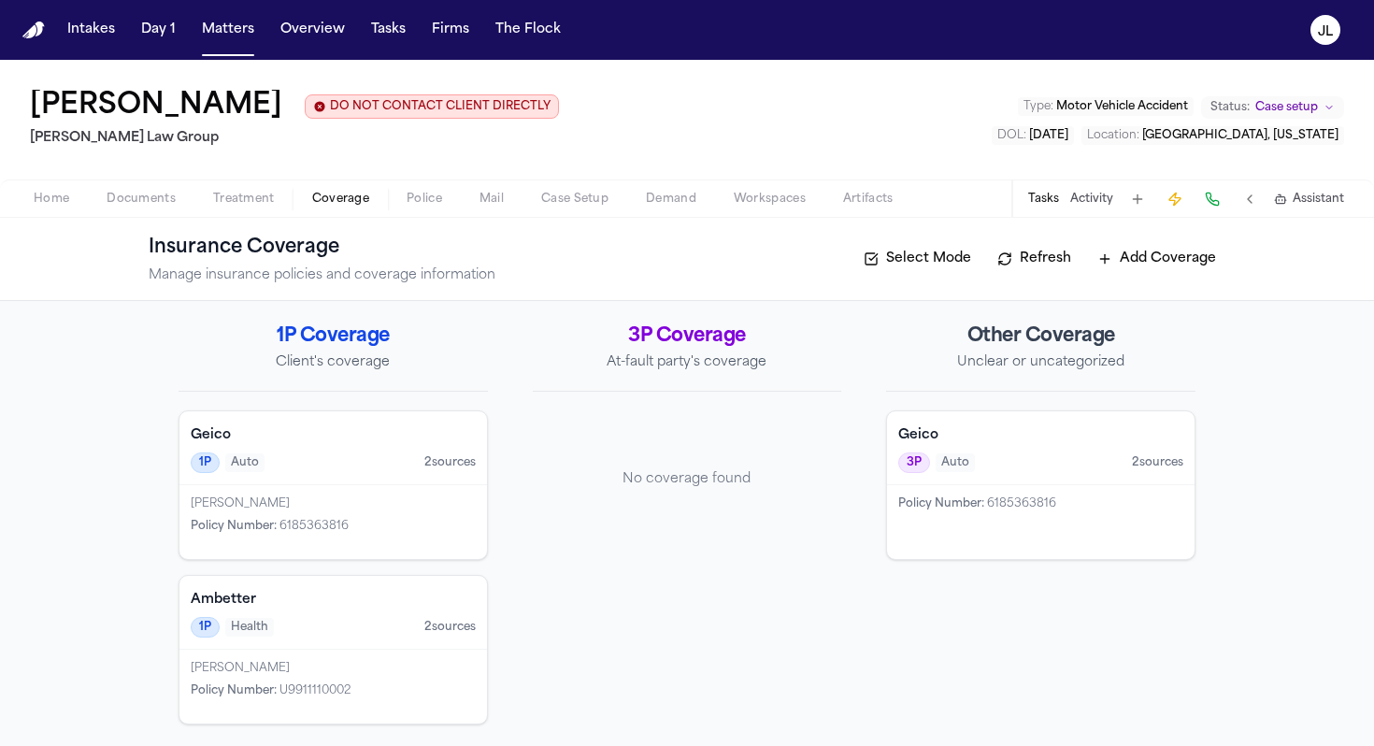
click at [915, 501] on span "Policy Number :" at bounding box center [941, 503] width 86 height 11
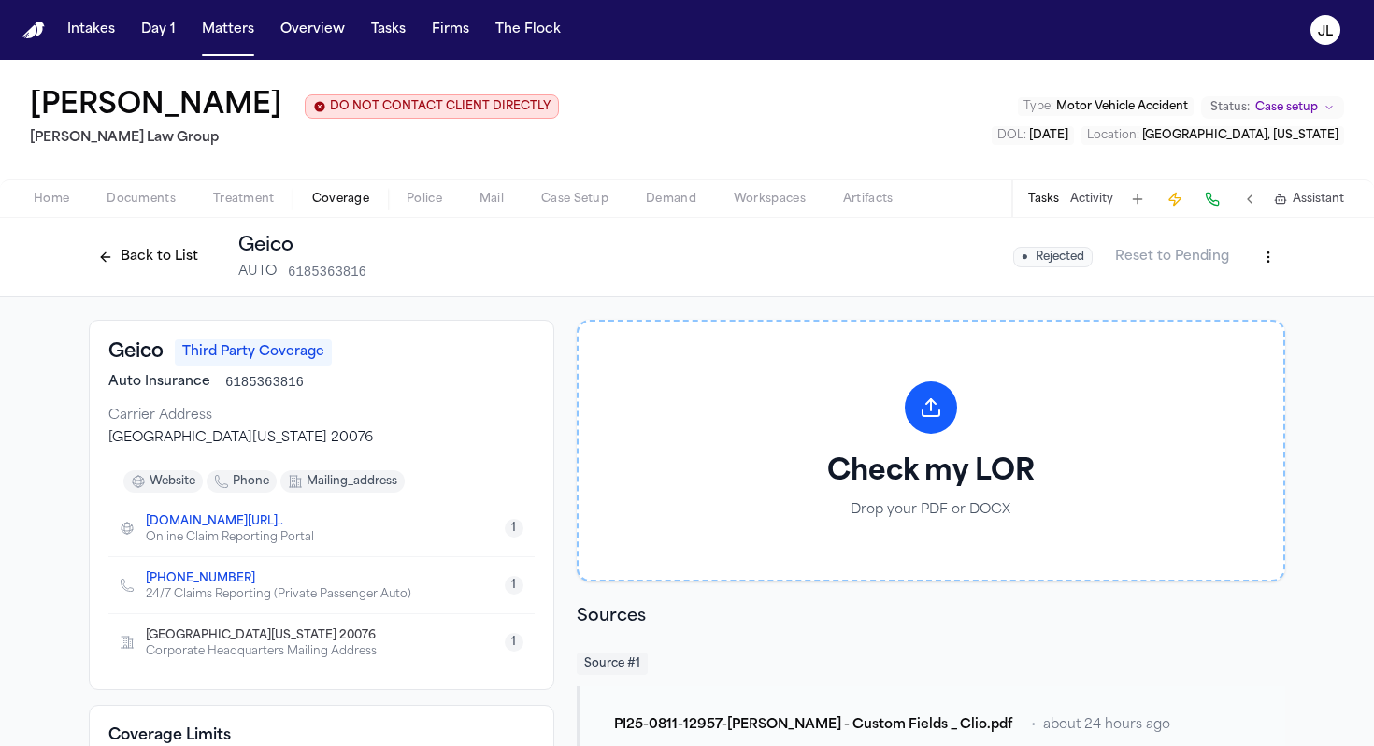
click at [116, 260] on button "Back to List" at bounding box center [148, 257] width 119 height 30
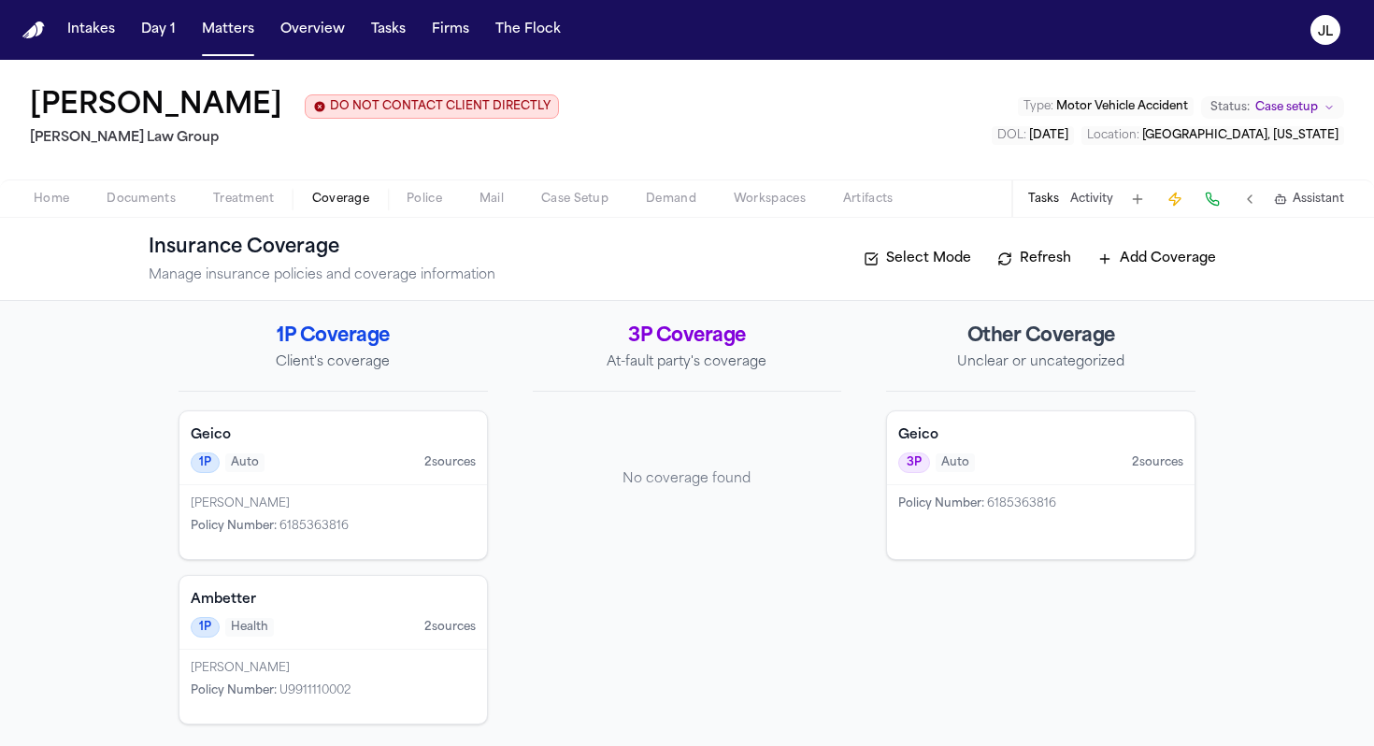
click at [891, 522] on div "Policy Number : 6185363816" at bounding box center [1041, 522] width 308 height 74
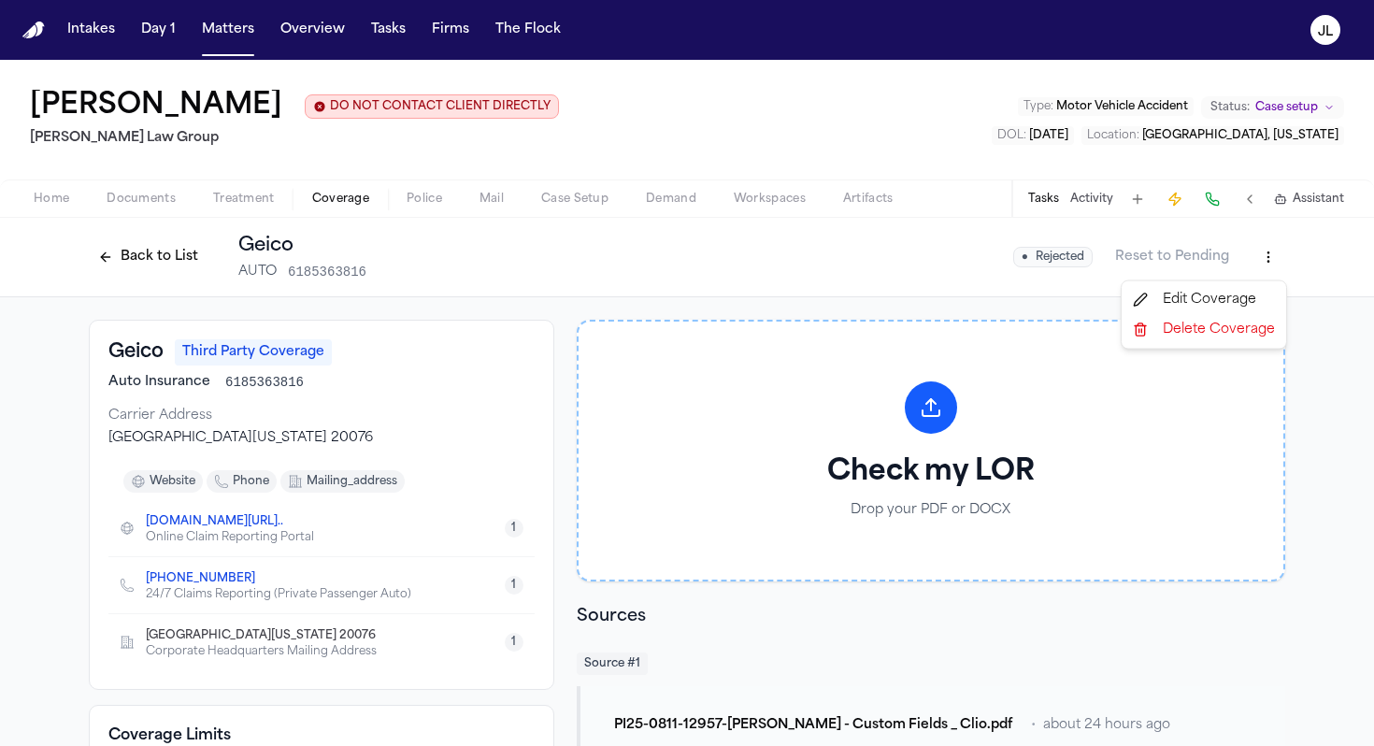
click at [1018, 248] on html "Intakes Day 1 Matters Overview Tasks Firms The Flock JL Cristopher Castro Arred…" at bounding box center [687, 373] width 1374 height 746
click at [1018, 337] on div "Delete Coverage" at bounding box center [1204, 330] width 157 height 30
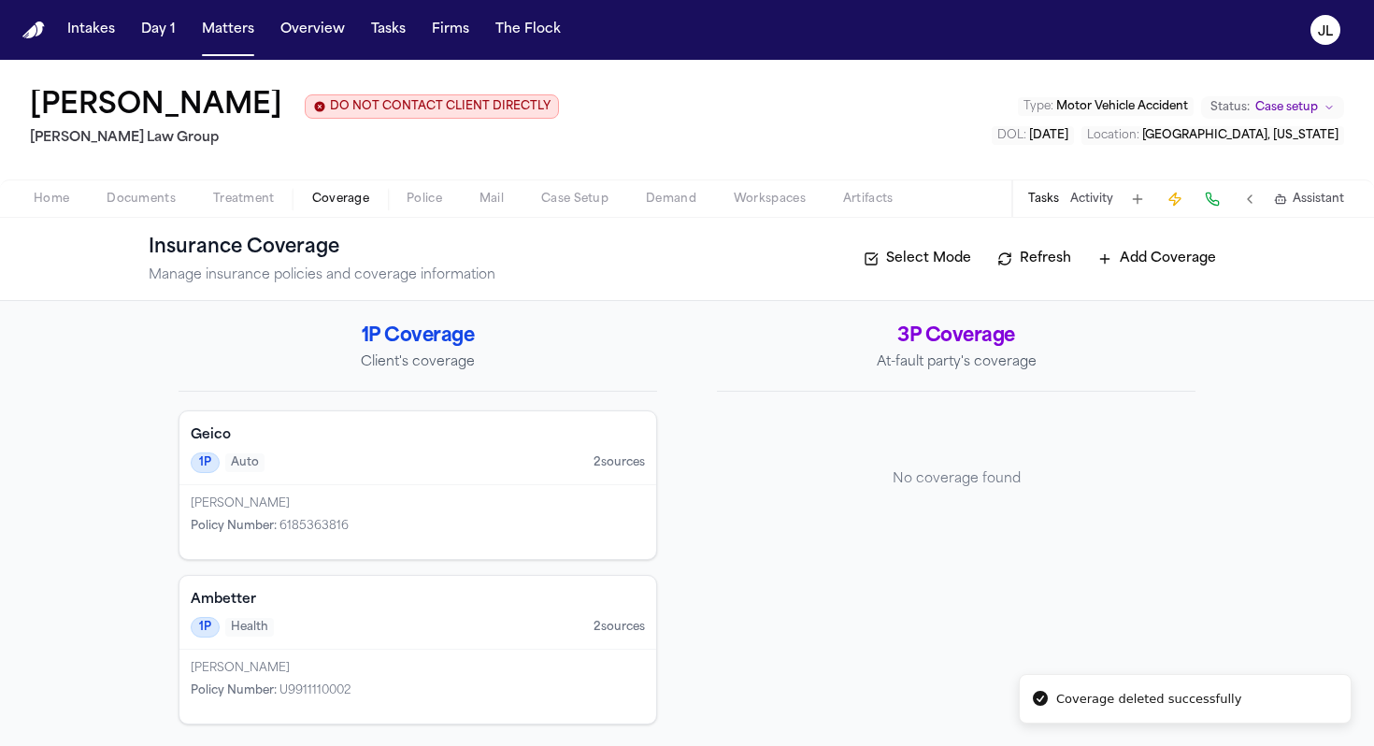
click at [354, 457] on div "1P Auto 2 source s" at bounding box center [418, 462] width 454 height 21
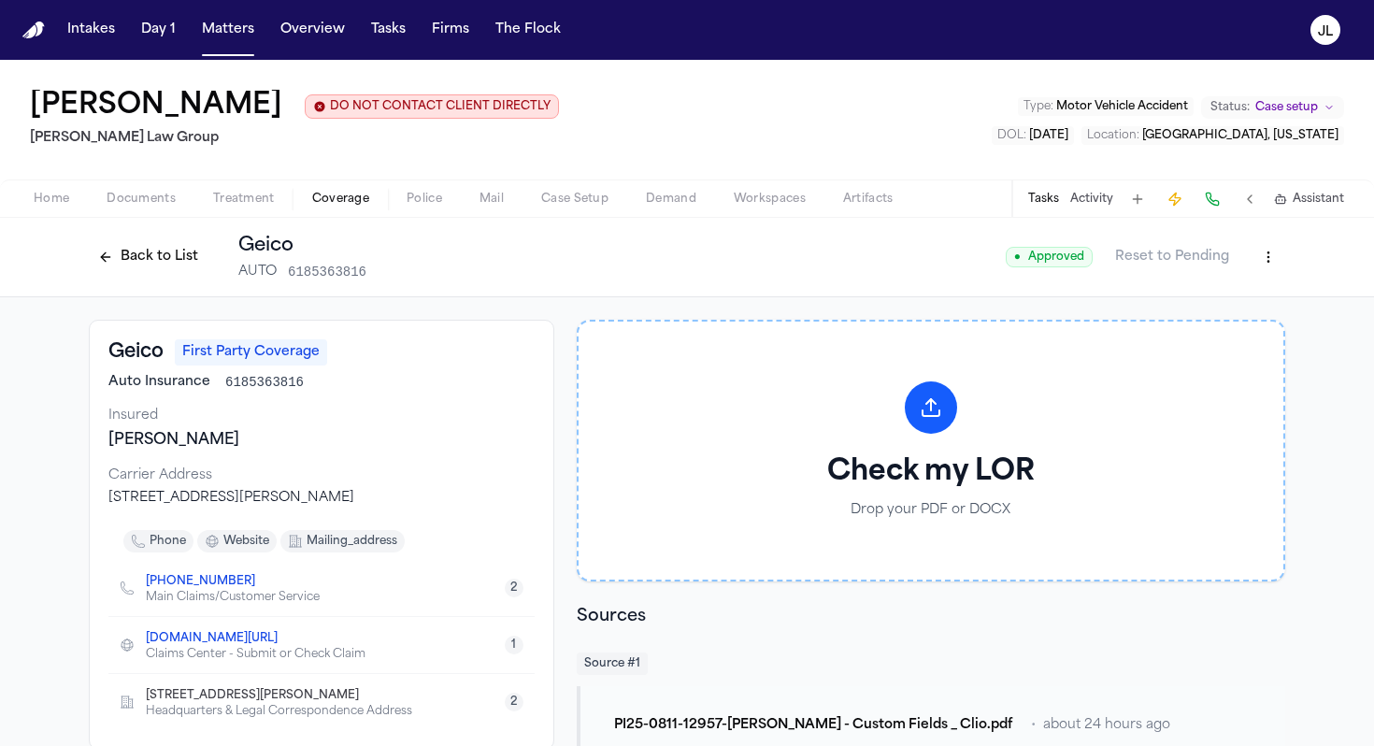
click at [1018, 269] on html "Intakes Day 1 Matters Overview Tasks Firms The Flock JL Cristopher Castro Arred…" at bounding box center [687, 373] width 1374 height 746
click at [1018, 293] on div "Edit Coverage" at bounding box center [1204, 300] width 157 height 30
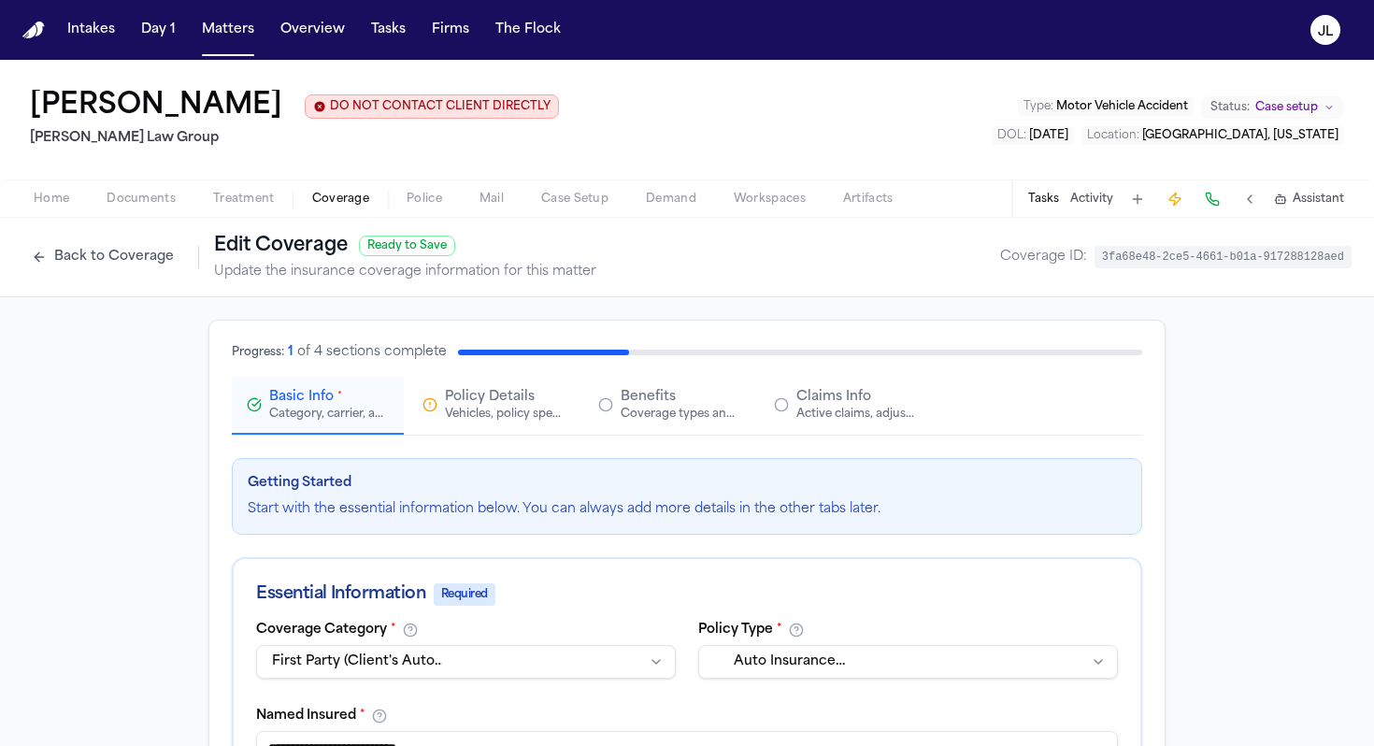
click at [834, 431] on button "Claims Info Active claims, adjusters, and subrogation details" at bounding box center [845, 406] width 172 height 58
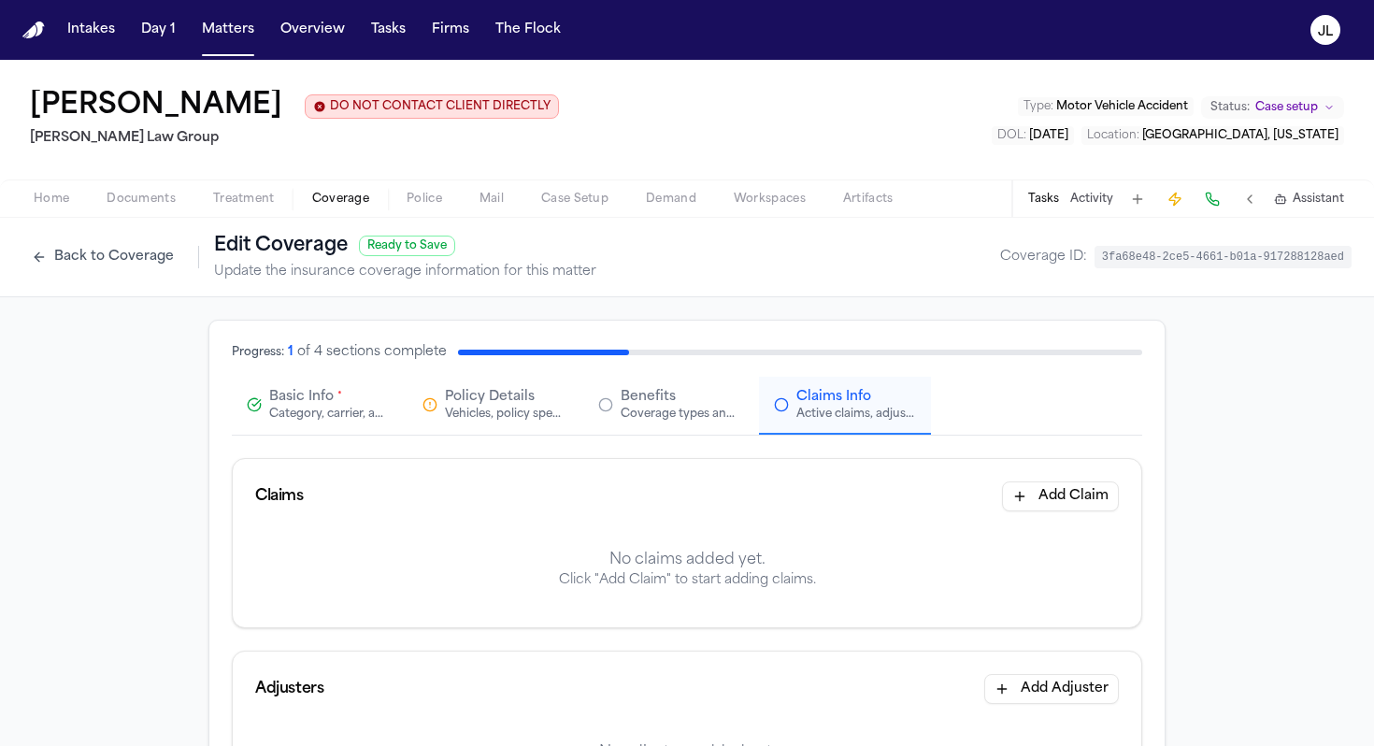
click at [391, 416] on button "Basic Info * Category, carrier, and policy holder information" at bounding box center [318, 406] width 172 height 58
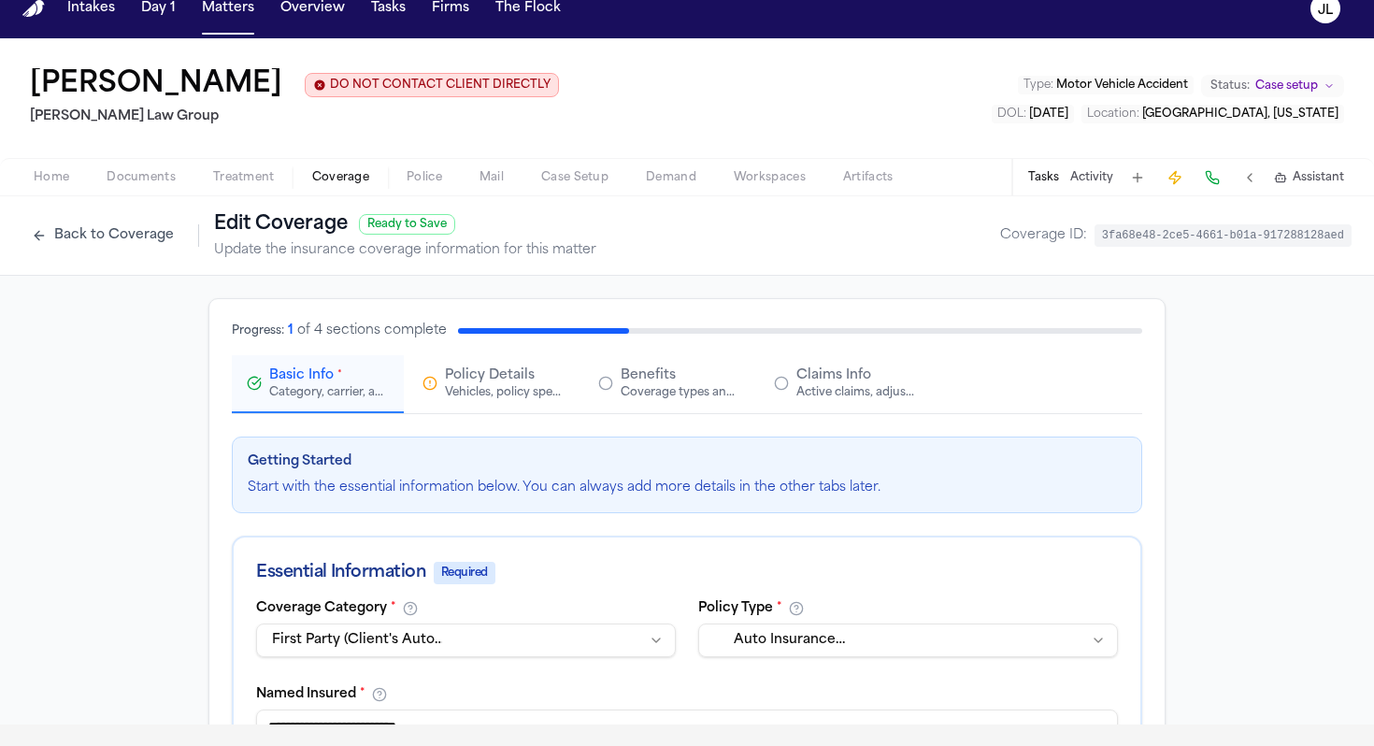
click at [796, 371] on span "Claims Info" at bounding box center [833, 375] width 75 height 19
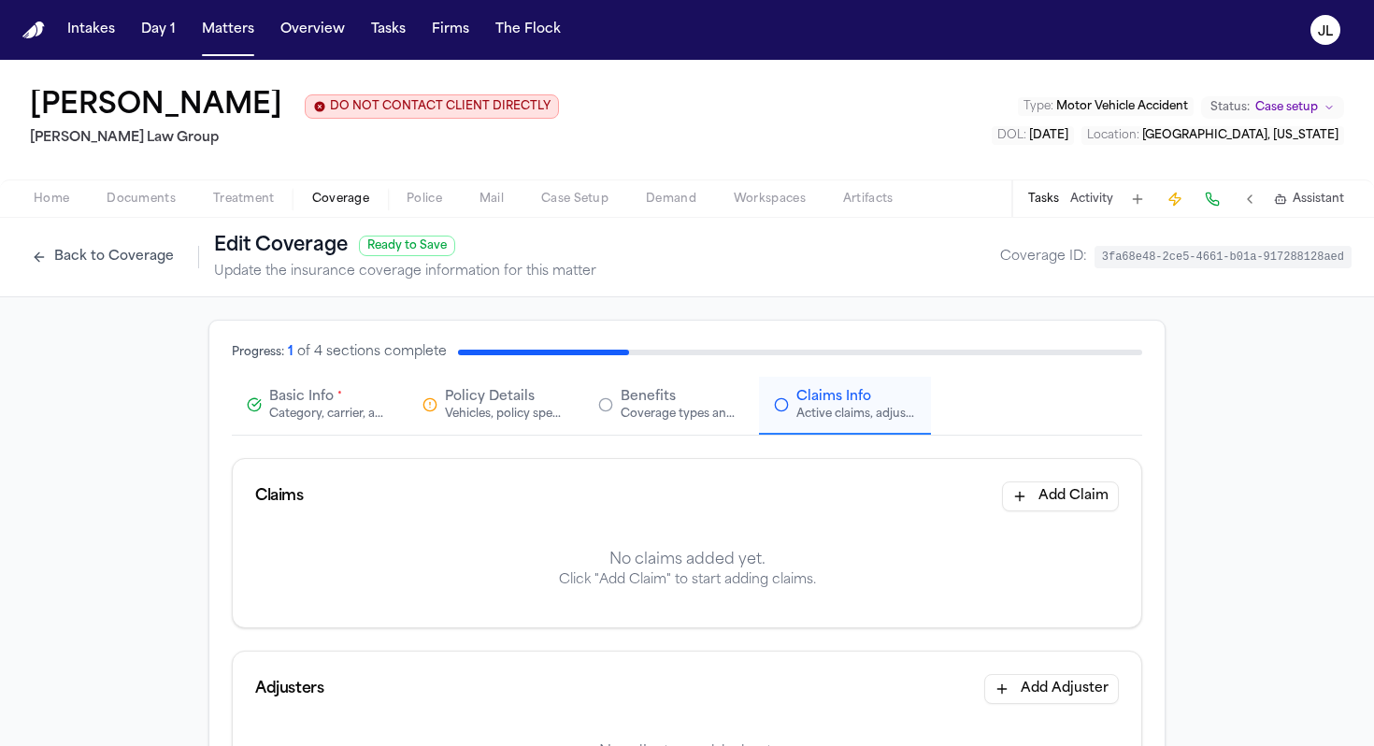
click at [1018, 498] on button "Add Claim" at bounding box center [1060, 496] width 117 height 30
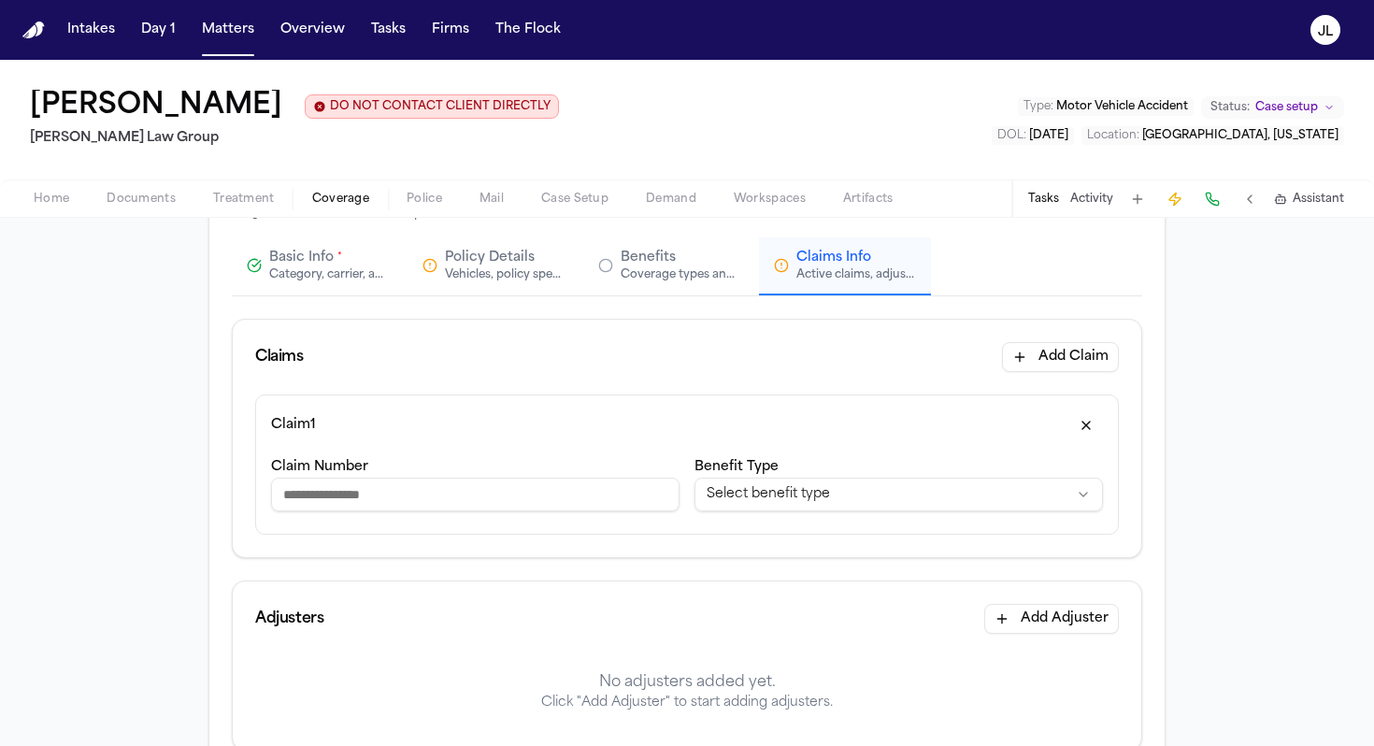
click at [1018, 615] on button "Add Adjuster" at bounding box center [1051, 619] width 135 height 30
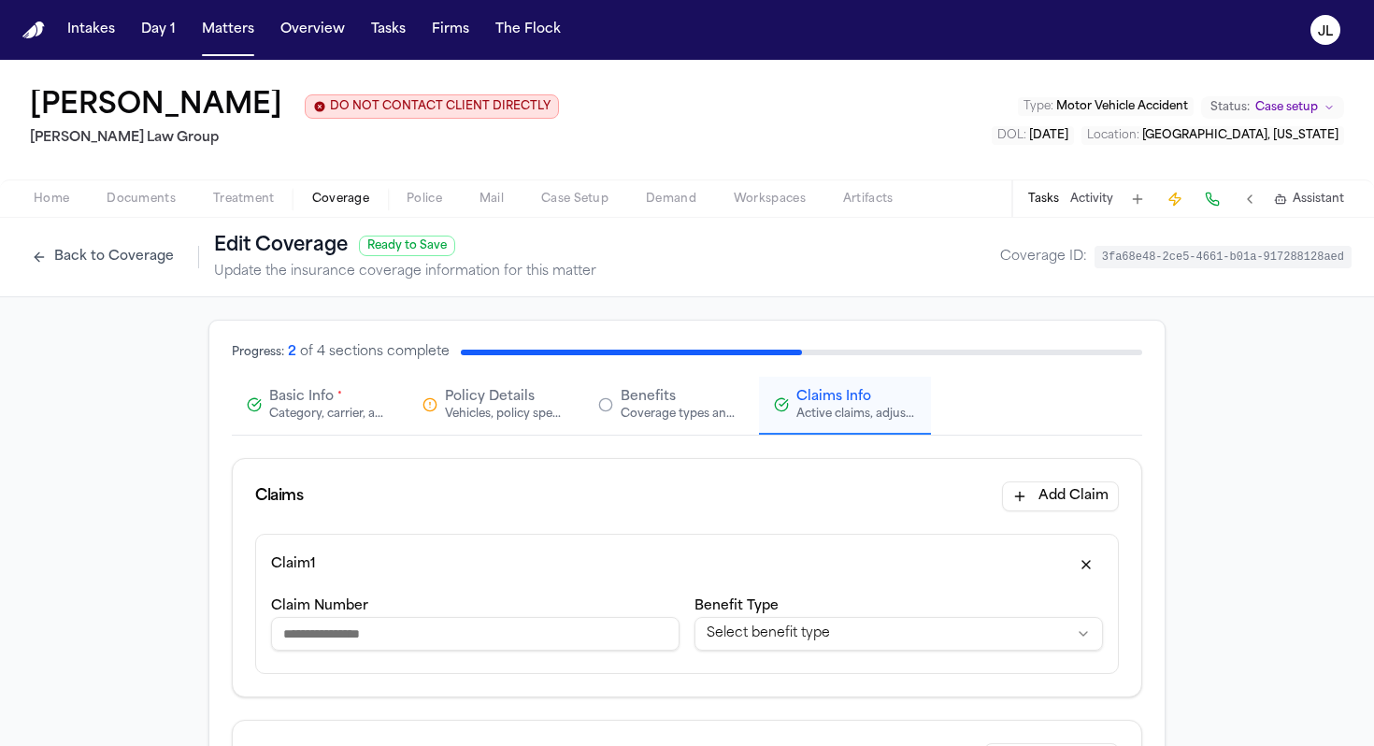
click at [393, 555] on div "Claim 1" at bounding box center [687, 565] width 832 height 30
click at [379, 512] on div "Claims Add Claim" at bounding box center [687, 495] width 909 height 75
click at [451, 633] on input "Claim Number" at bounding box center [475, 633] width 409 height 34
click at [755, 564] on div "Claim 1" at bounding box center [687, 564] width 832 height 30
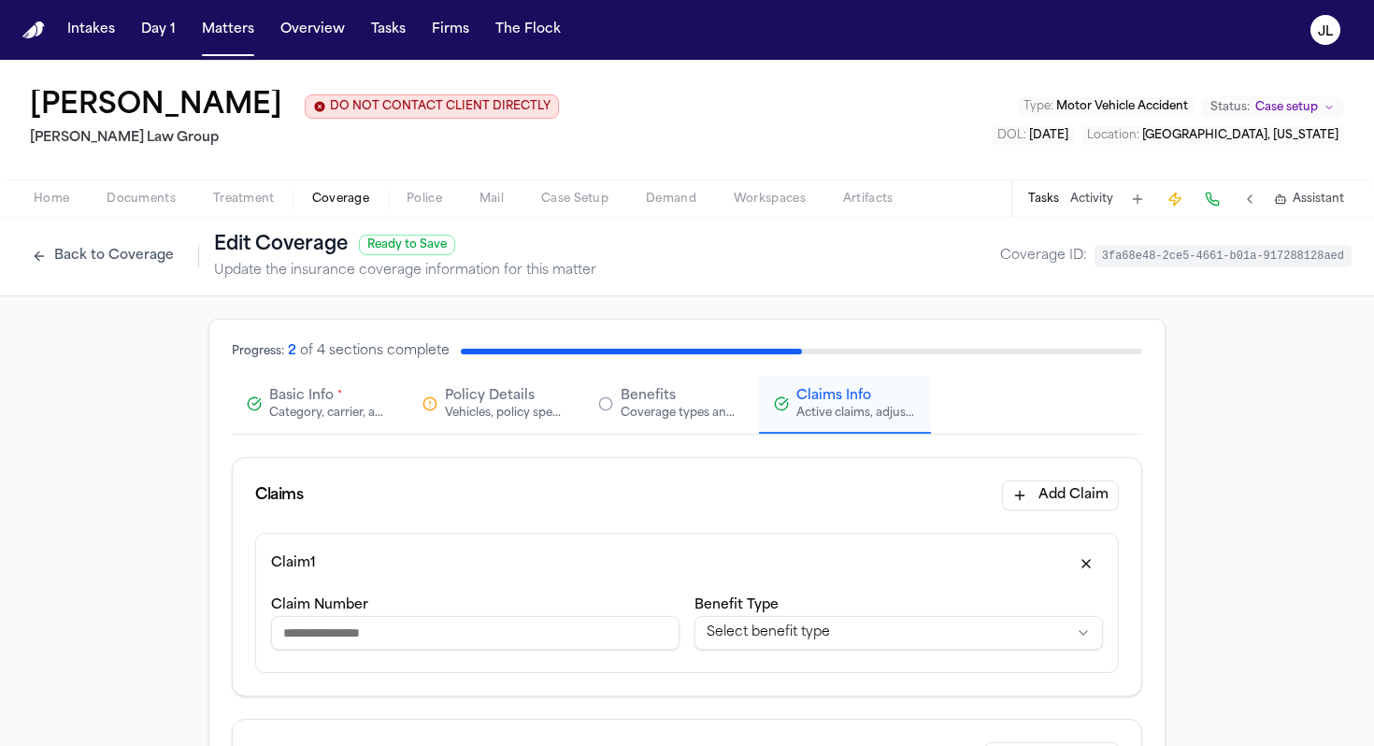
click at [442, 625] on input "Claim Number" at bounding box center [475, 633] width 409 height 34
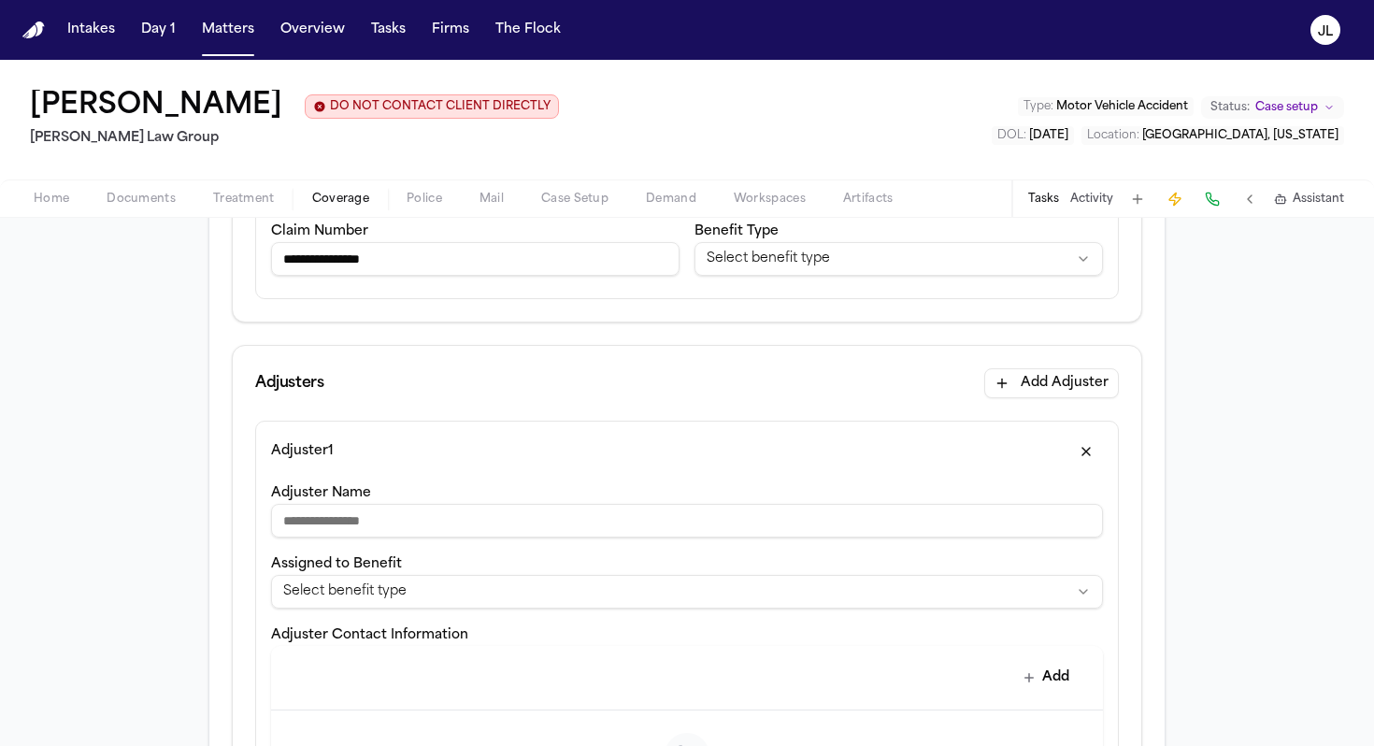
scroll to position [379, 0]
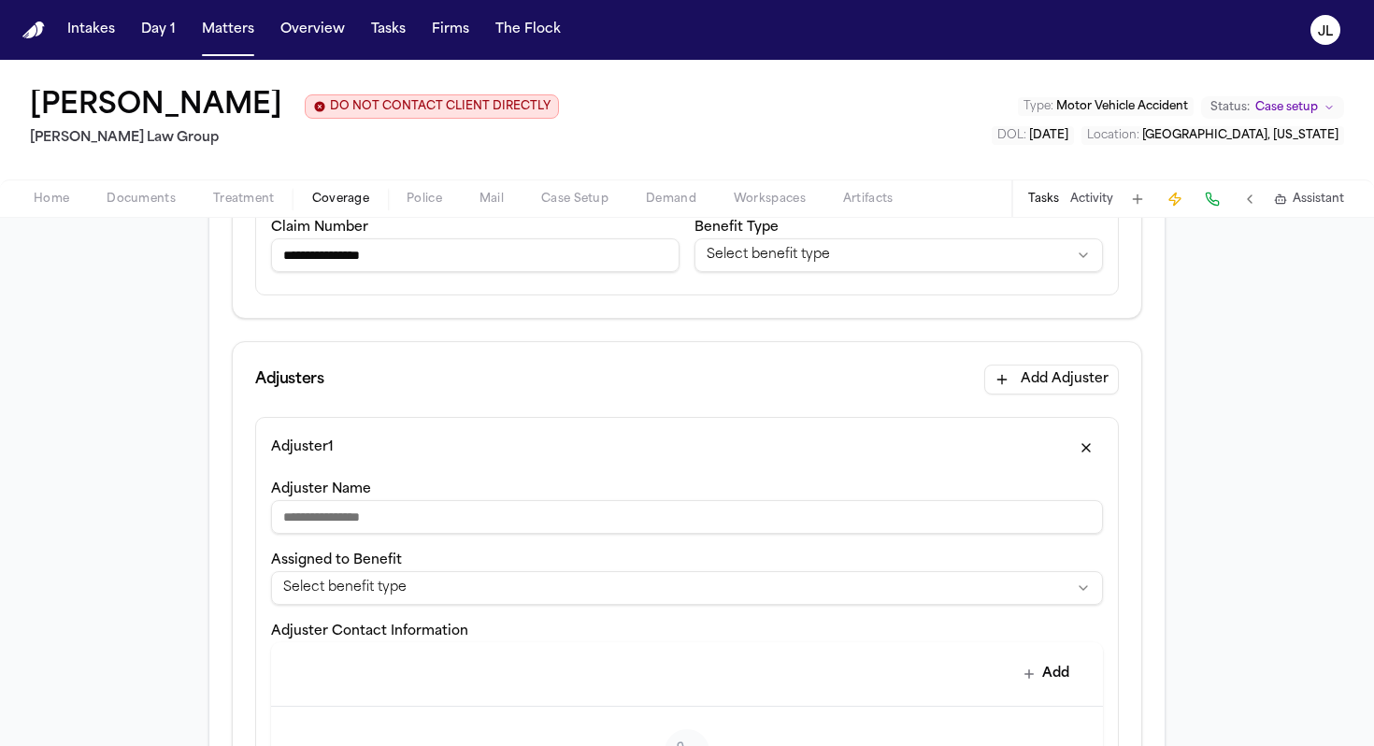
type input "**********"
click at [330, 519] on input "Adjuster Name" at bounding box center [687, 517] width 832 height 34
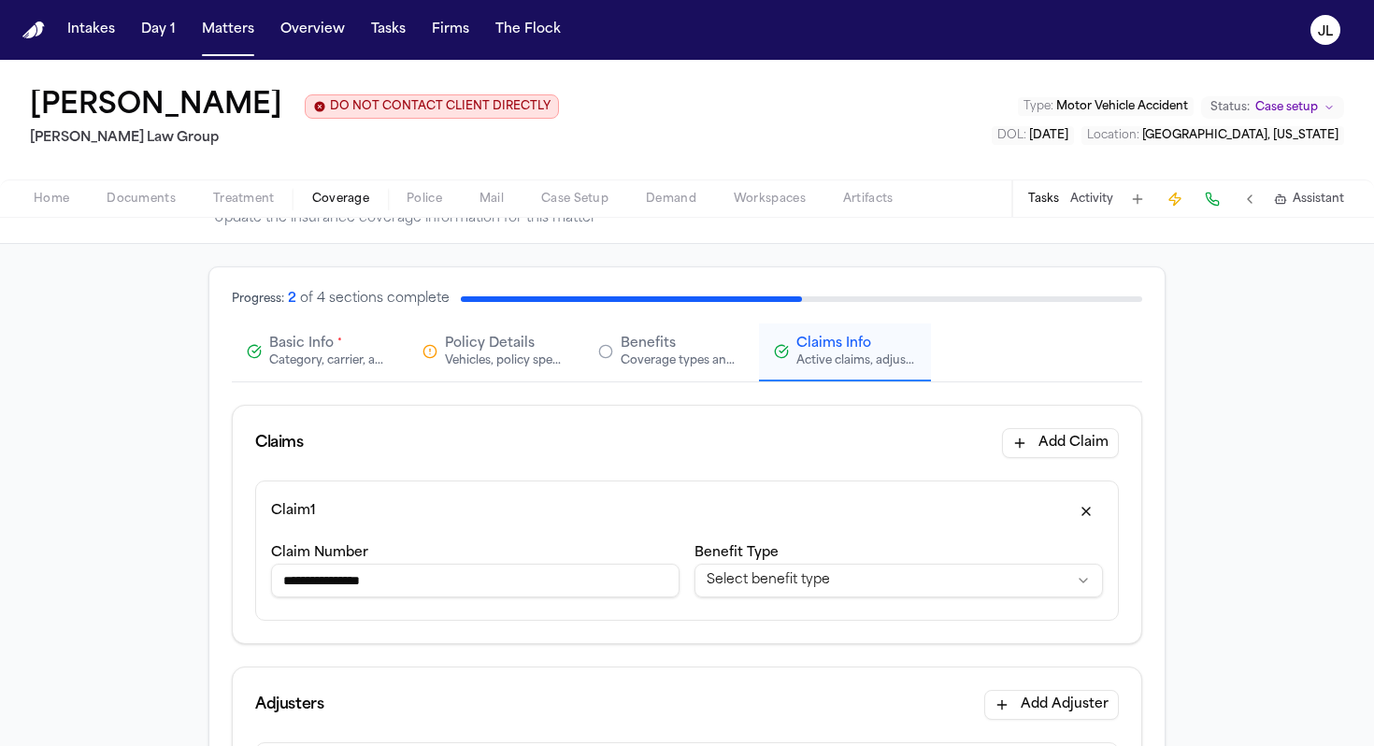
scroll to position [39, 0]
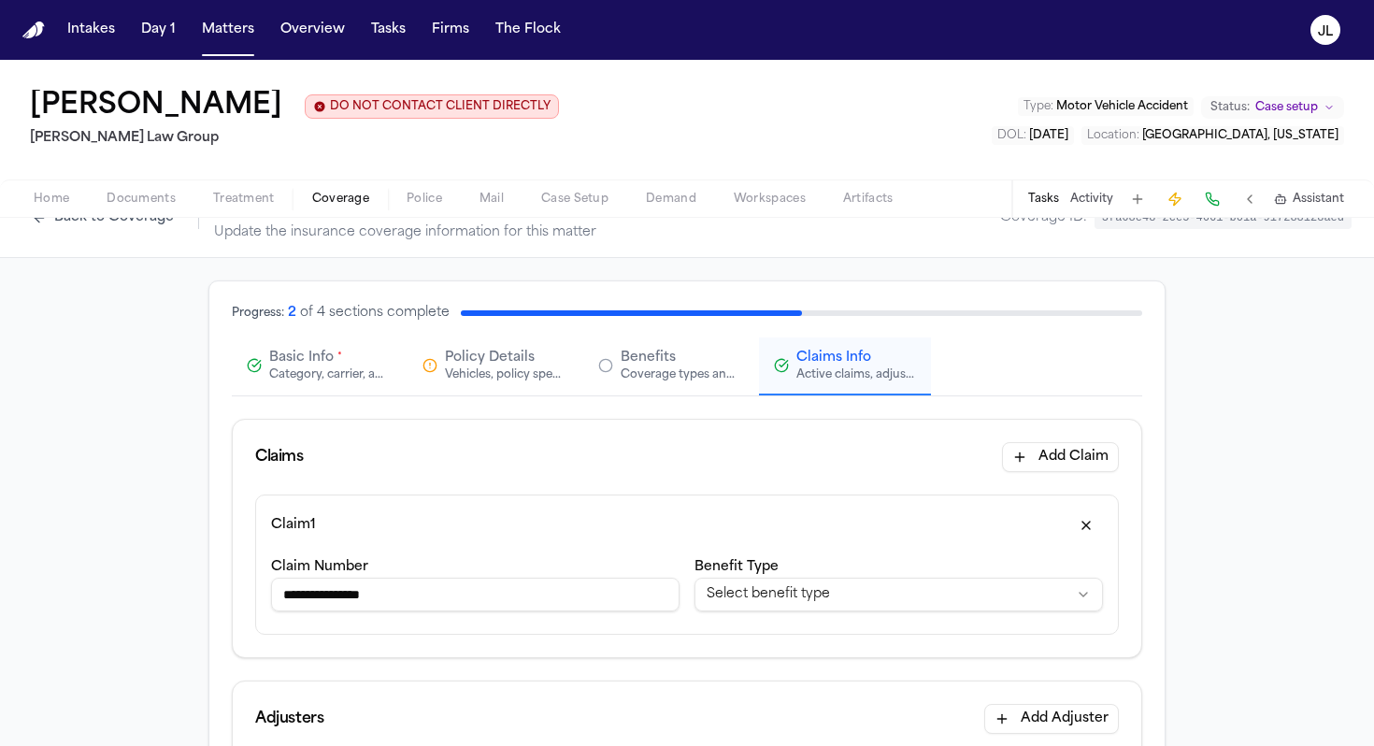
type input "**********"
click at [732, 601] on html "**********" at bounding box center [687, 373] width 1374 height 746
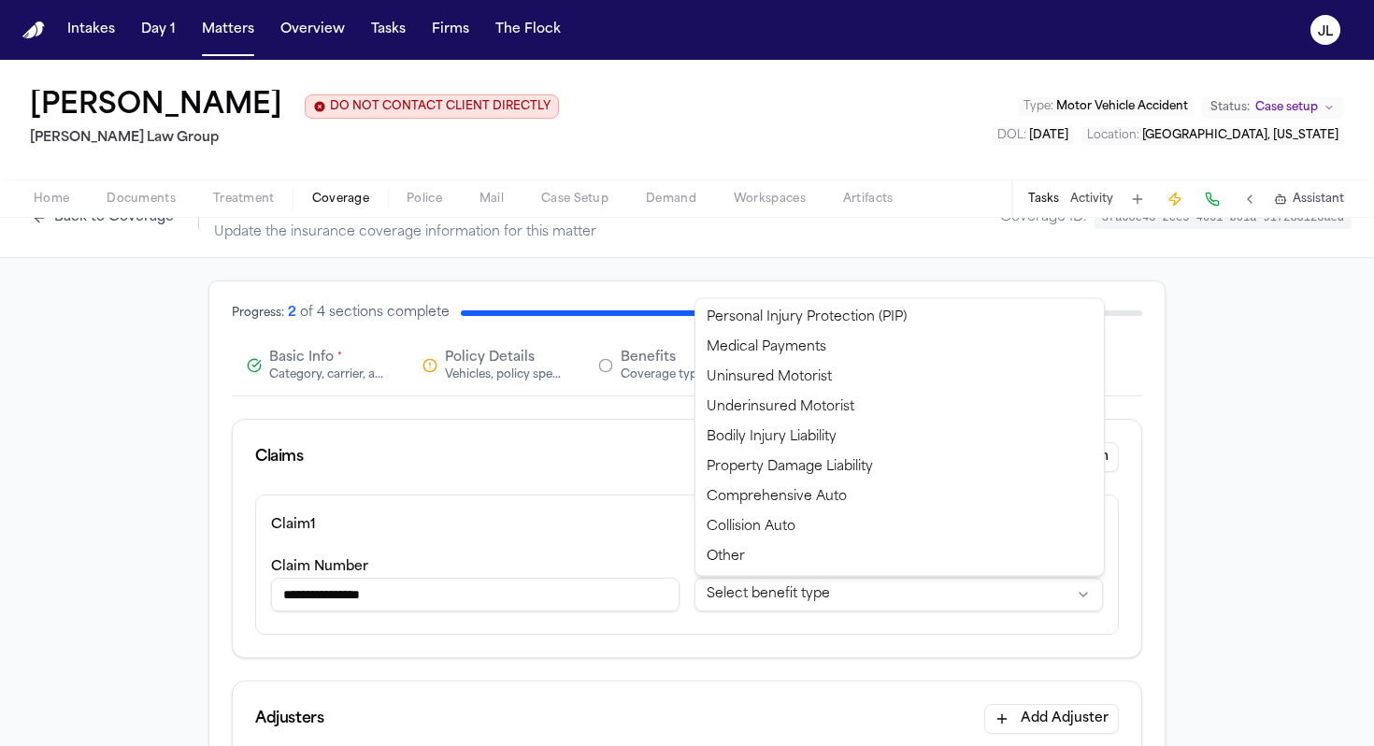
select select "**********"
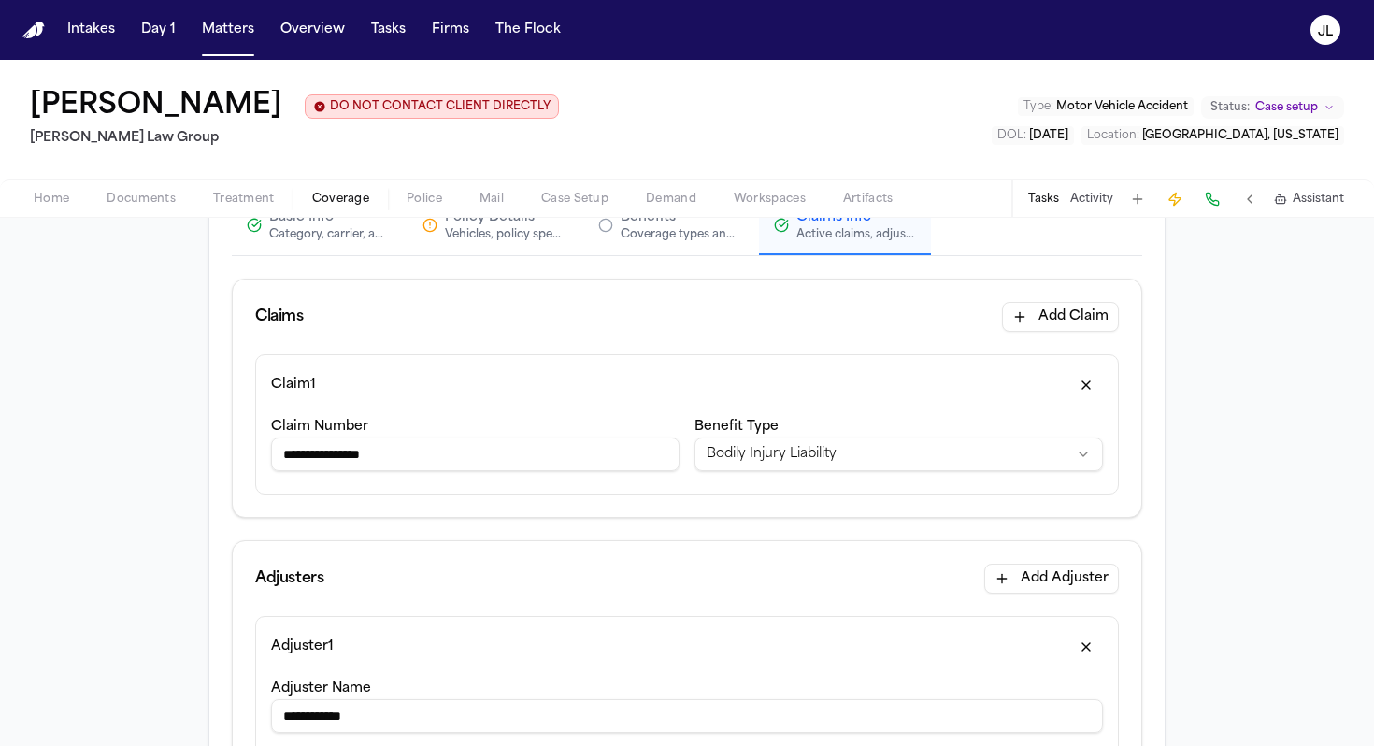
scroll to position [0, 0]
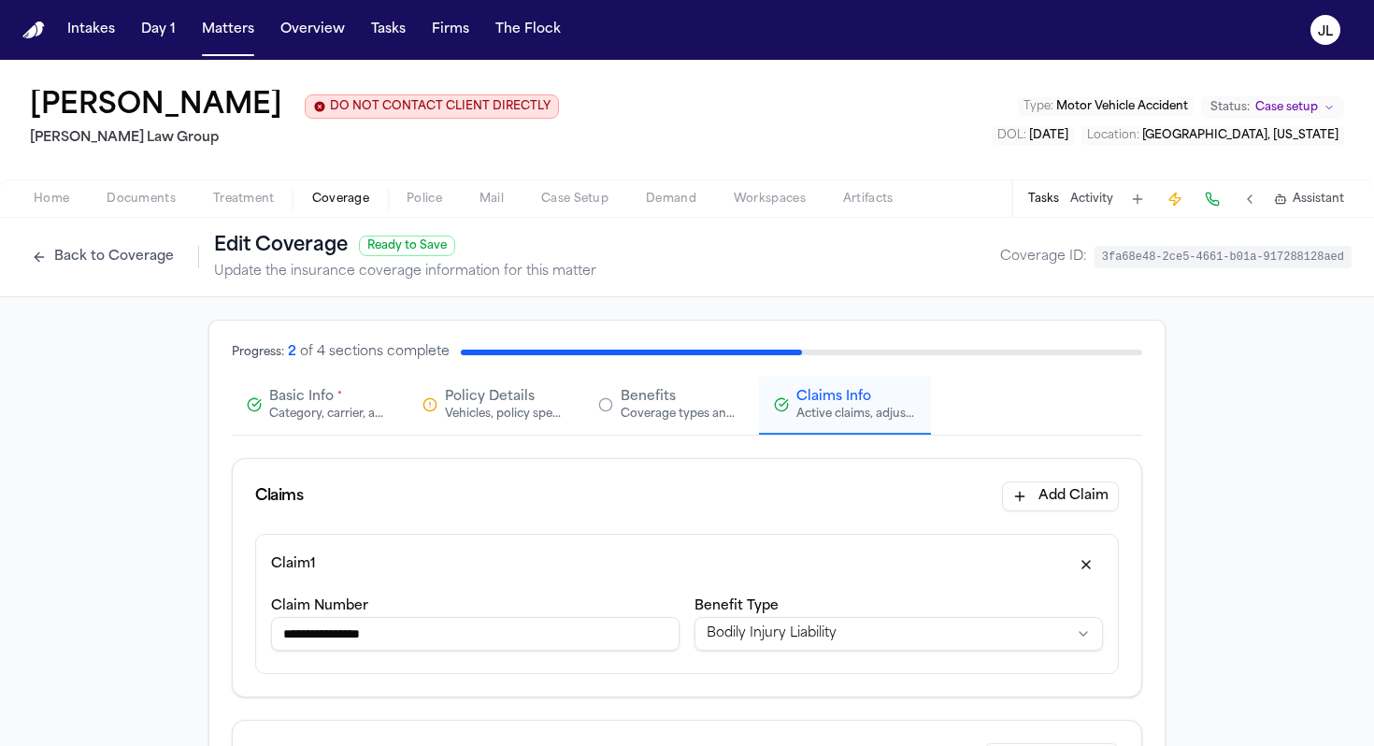
click at [294, 428] on button "Basic Info * Category, carrier, and policy holder information" at bounding box center [318, 406] width 172 height 58
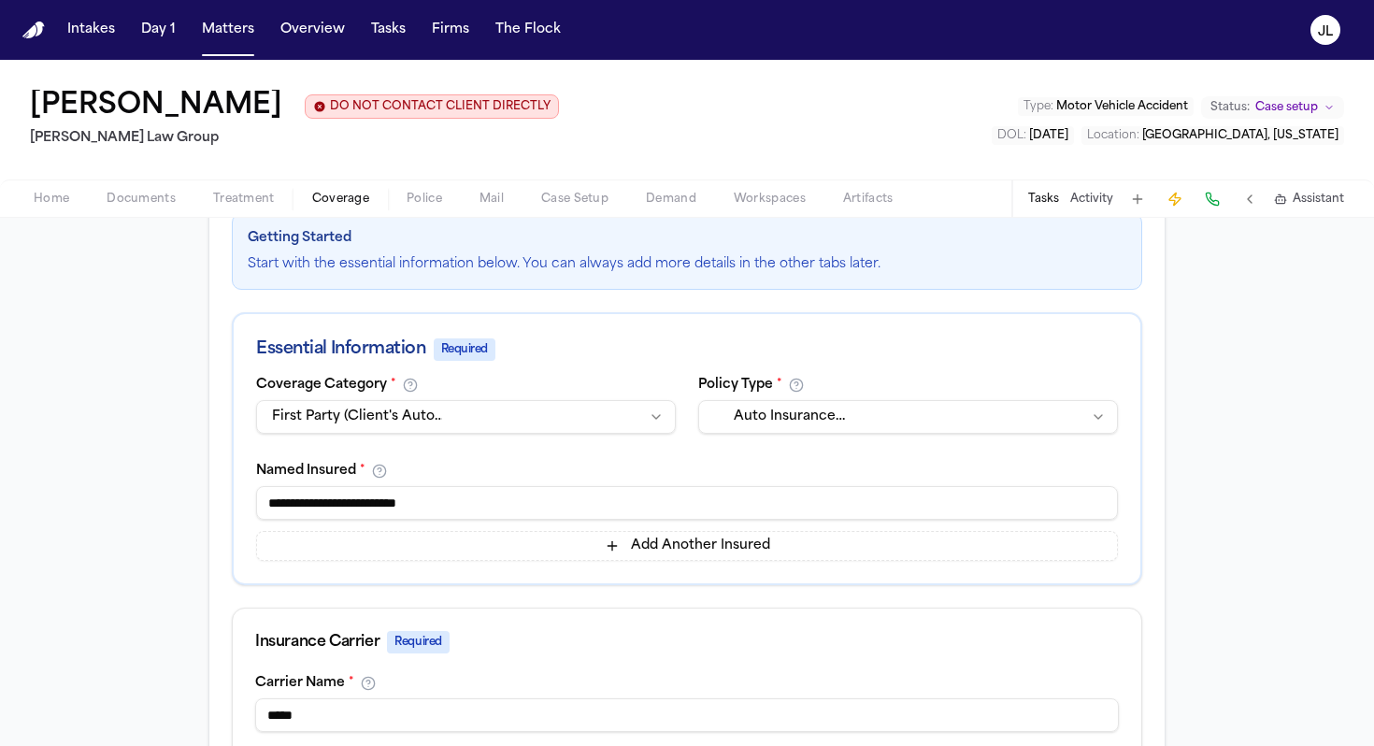
scroll to position [253, 0]
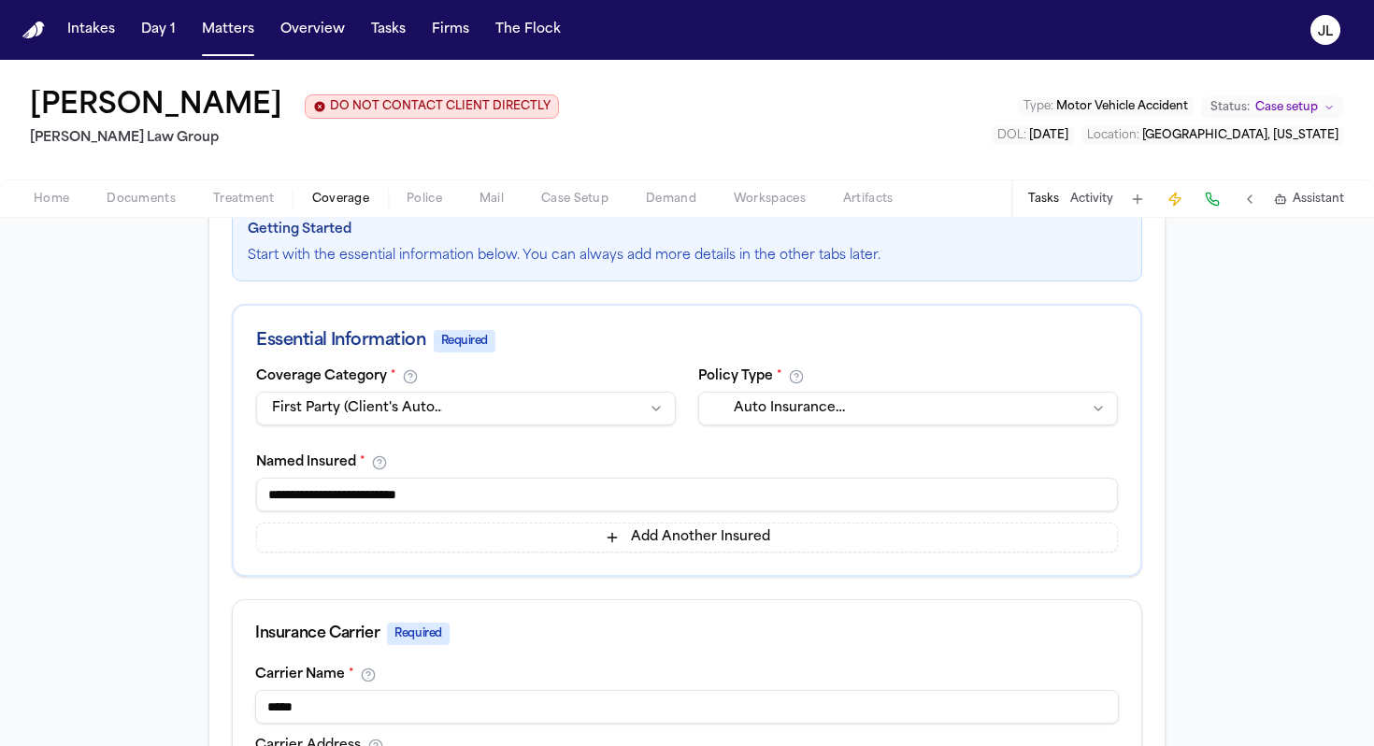
drag, startPoint x: 460, startPoint y: 500, endPoint x: 251, endPoint y: 498, distance: 208.5
click at [251, 498] on div "**********" at bounding box center [687, 472] width 907 height 206
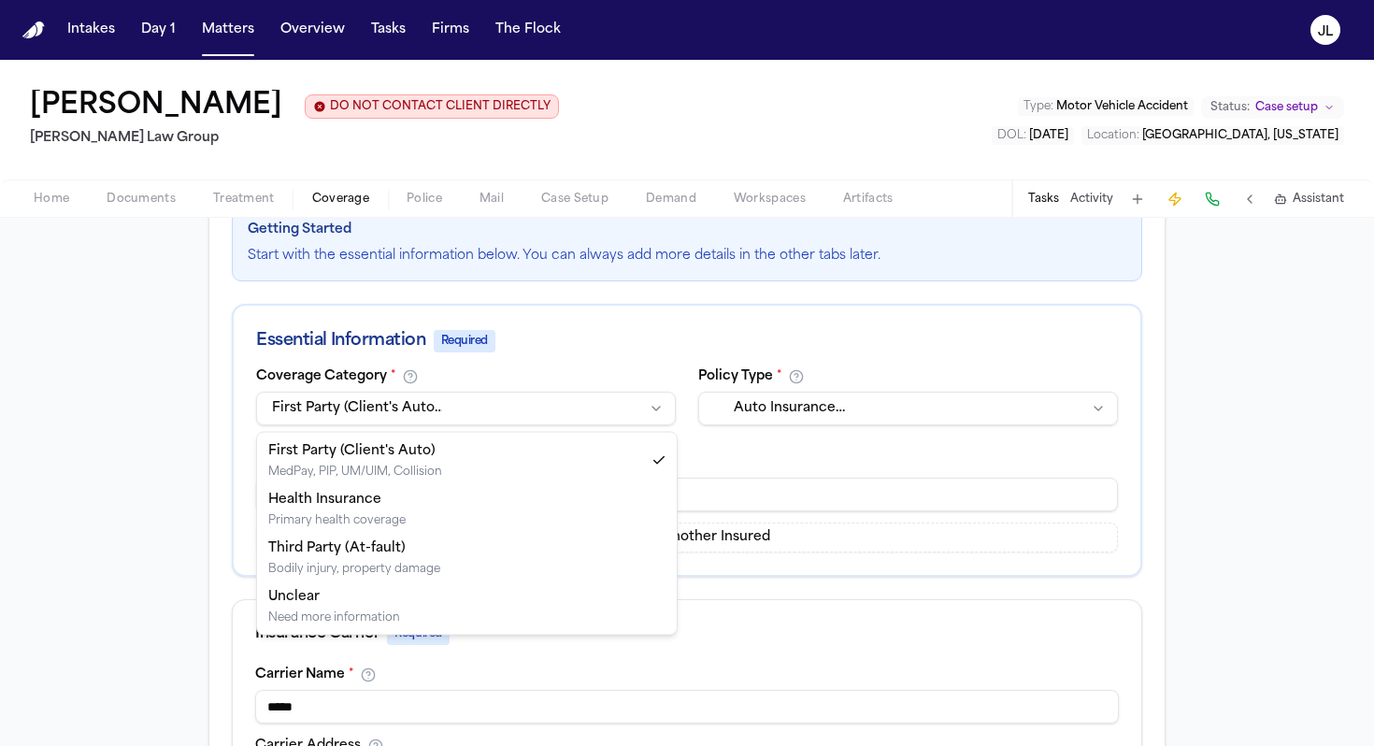
click at [314, 418] on html "Intakes Day 1 Matters Overview Tasks Firms The Flock JL Cristopher Castro Arred…" at bounding box center [687, 373] width 1374 height 746
select select "**********"
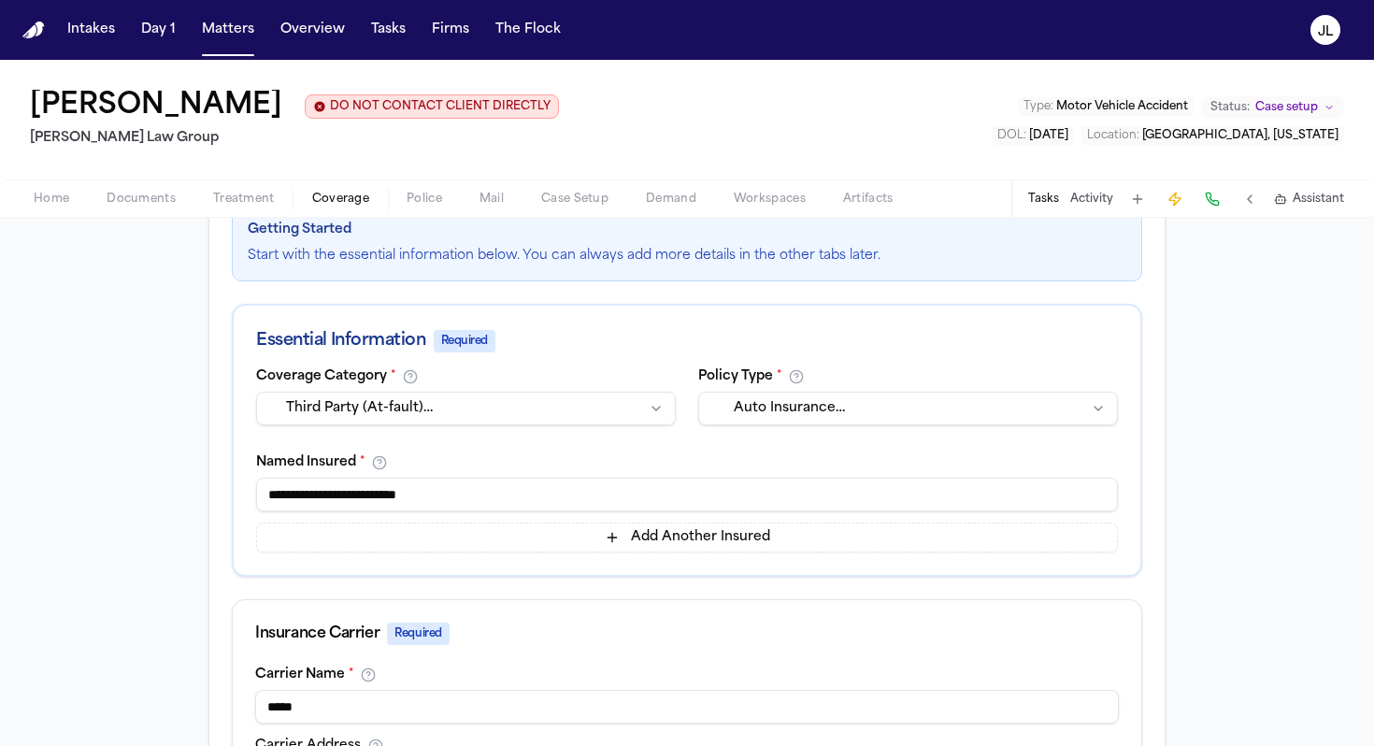
drag, startPoint x: 462, startPoint y: 503, endPoint x: 263, endPoint y: 495, distance: 199.3
click at [263, 495] on input "**********" at bounding box center [687, 495] width 862 height 34
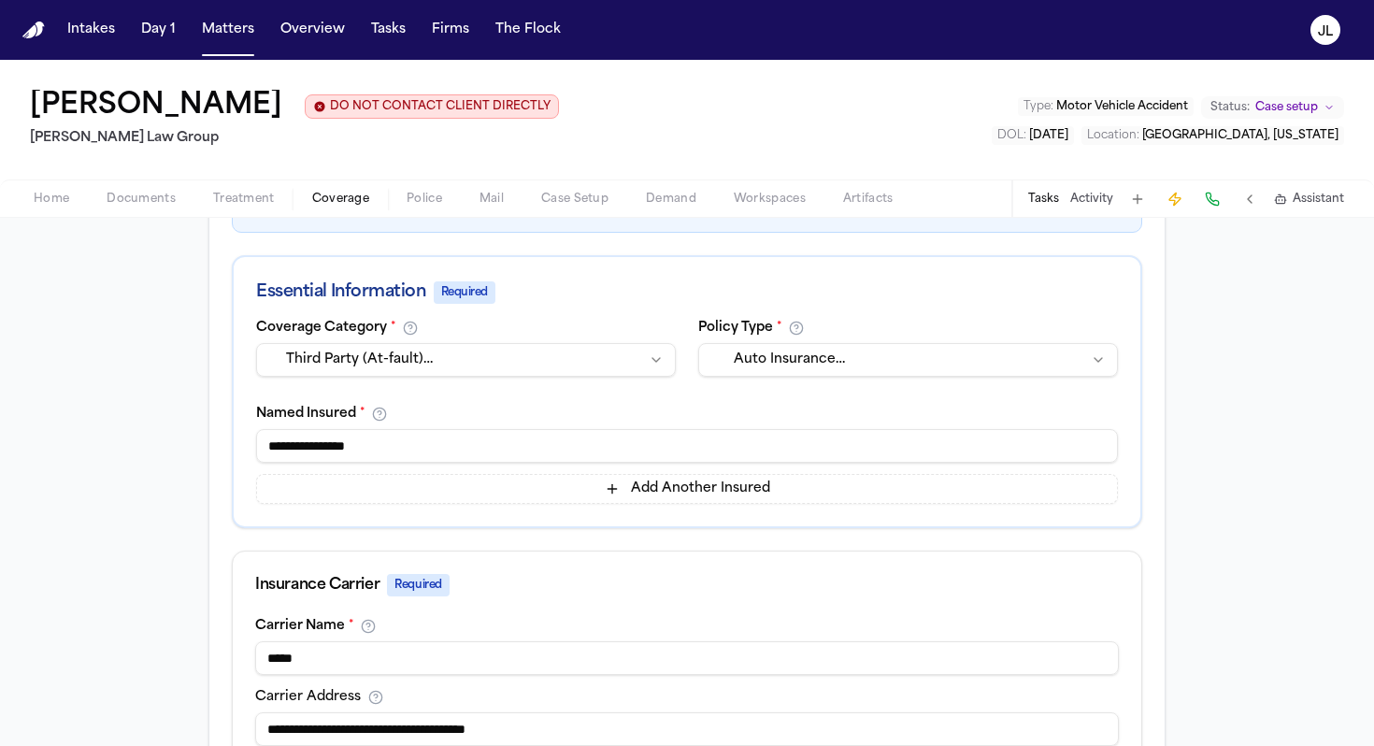
scroll to position [0, 0]
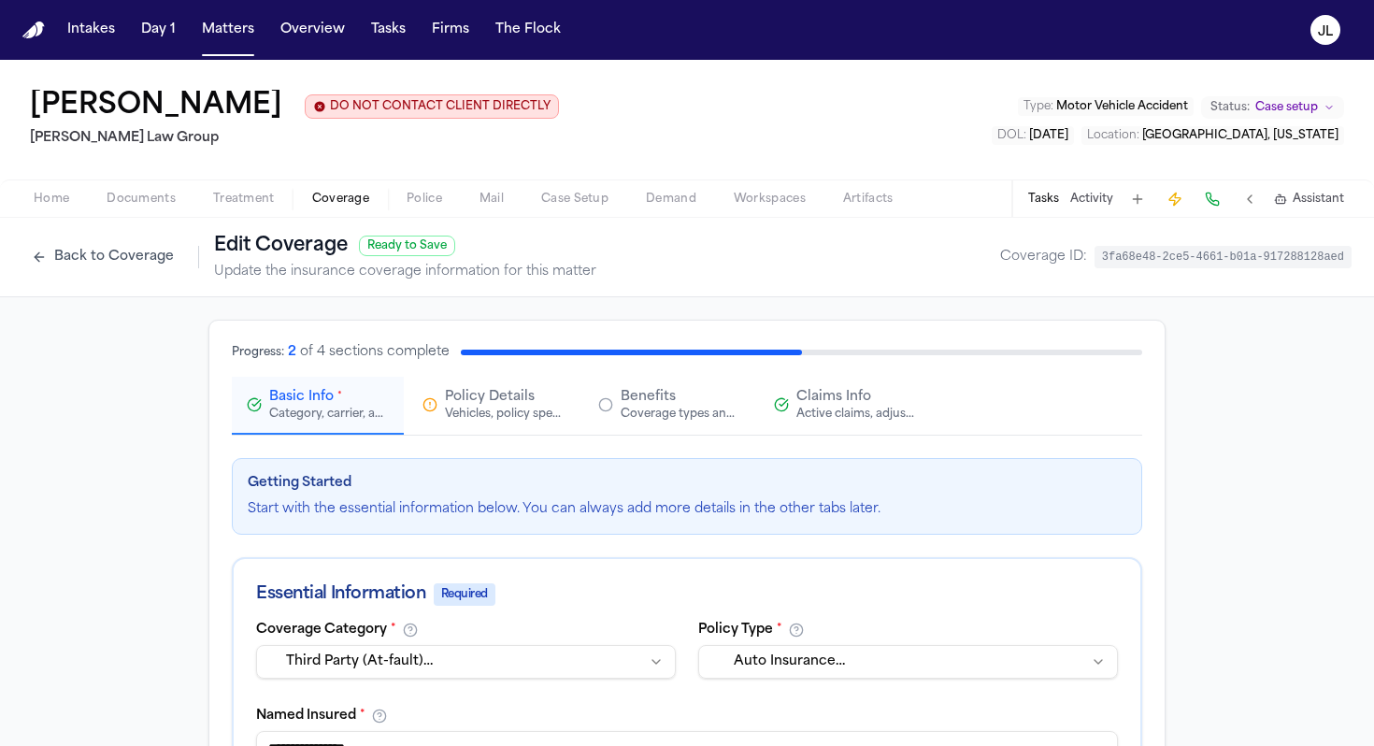
type input "**********"
click at [820, 429] on button "Claims Info Active claims, adjusters, and subrogation details" at bounding box center [845, 406] width 172 height 58
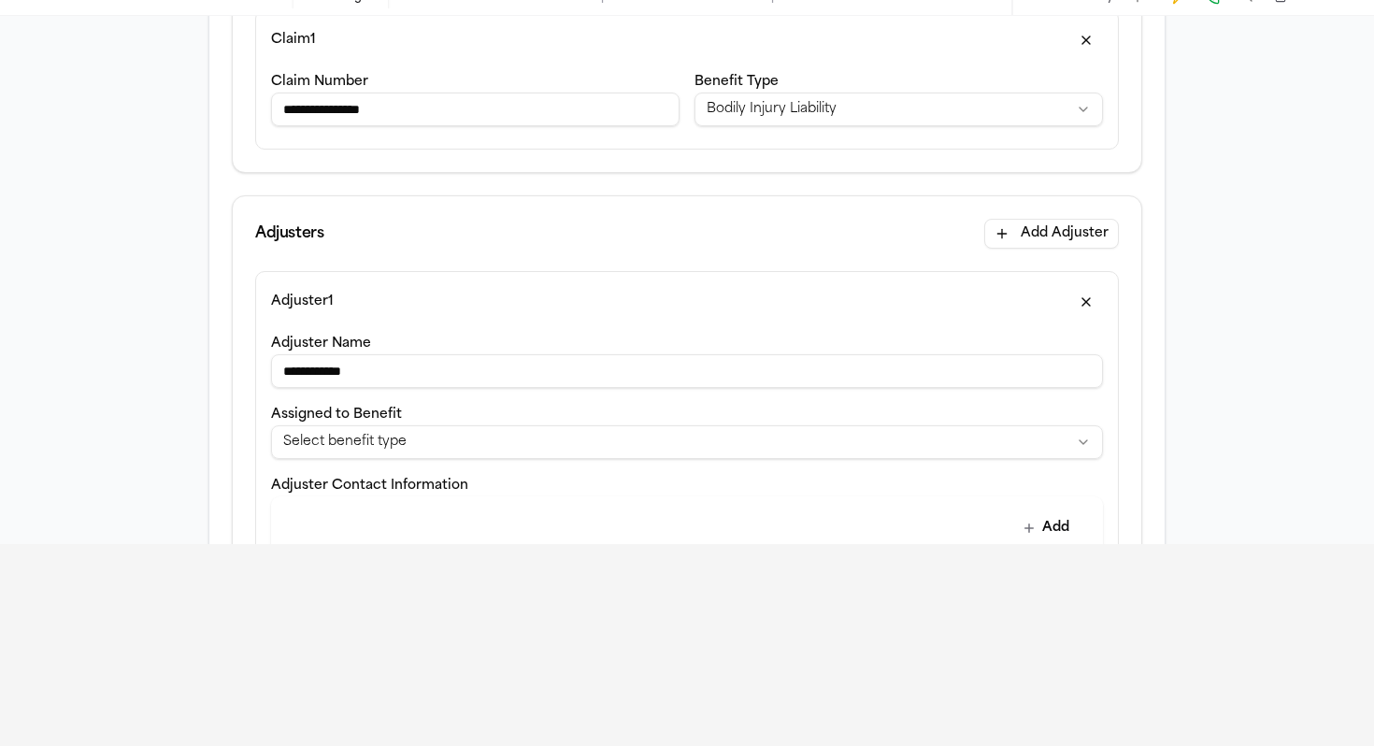
scroll to position [334, 0]
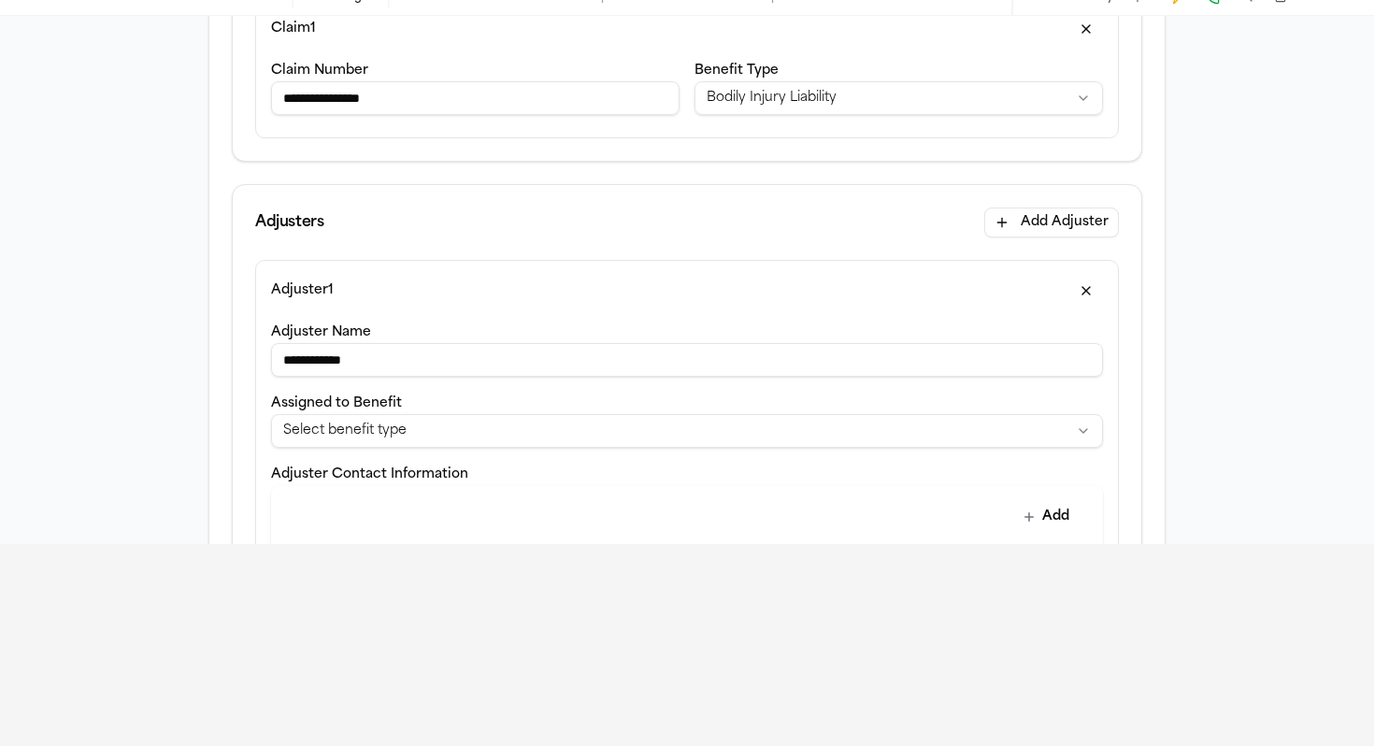
click at [982, 447] on html "**********" at bounding box center [687, 171] width 1374 height 746
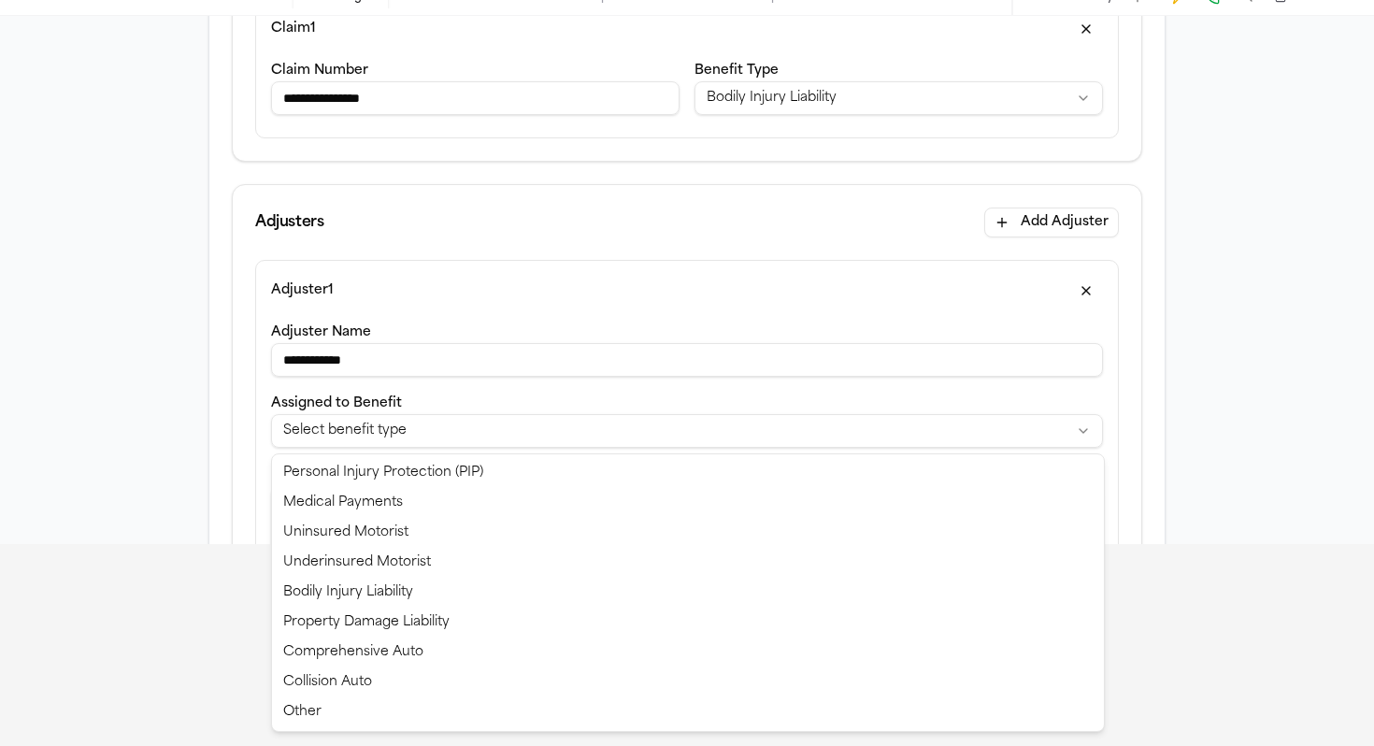
select select "**********"
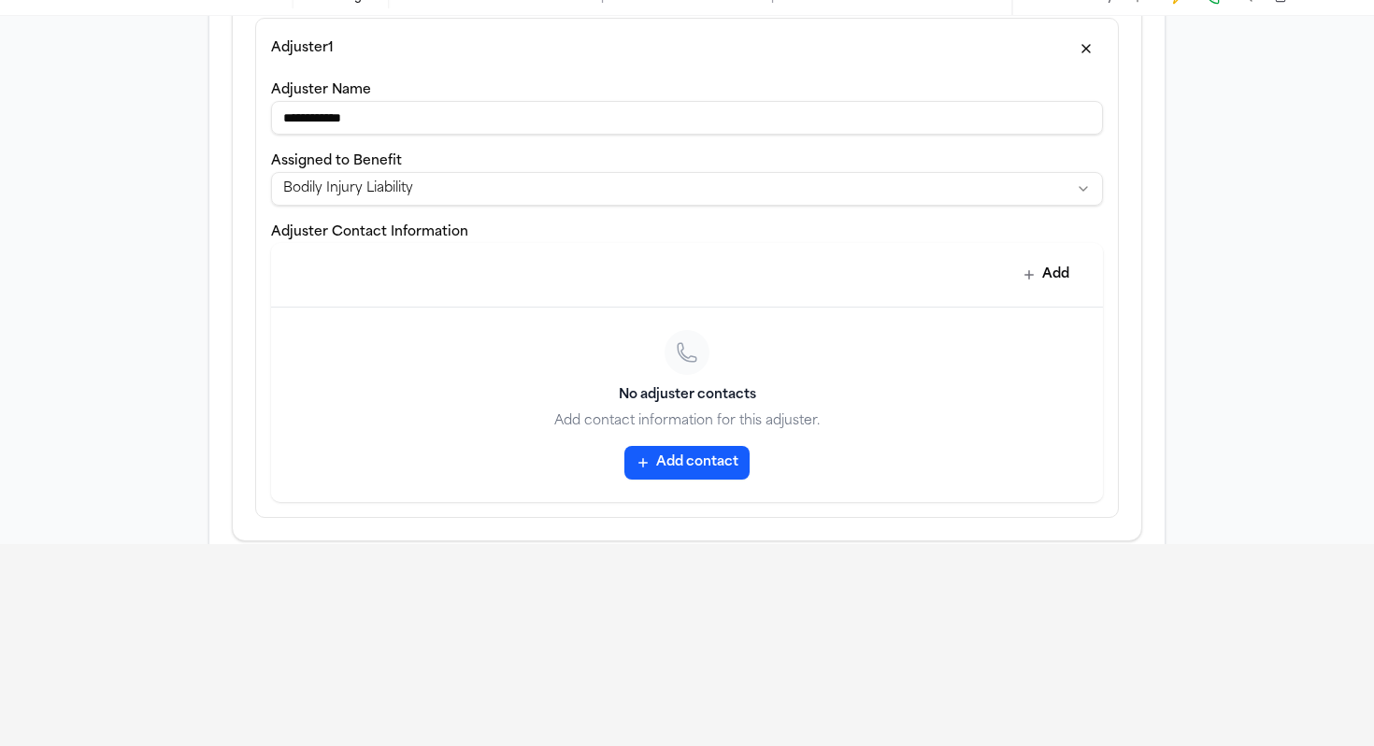
scroll to position [590, 0]
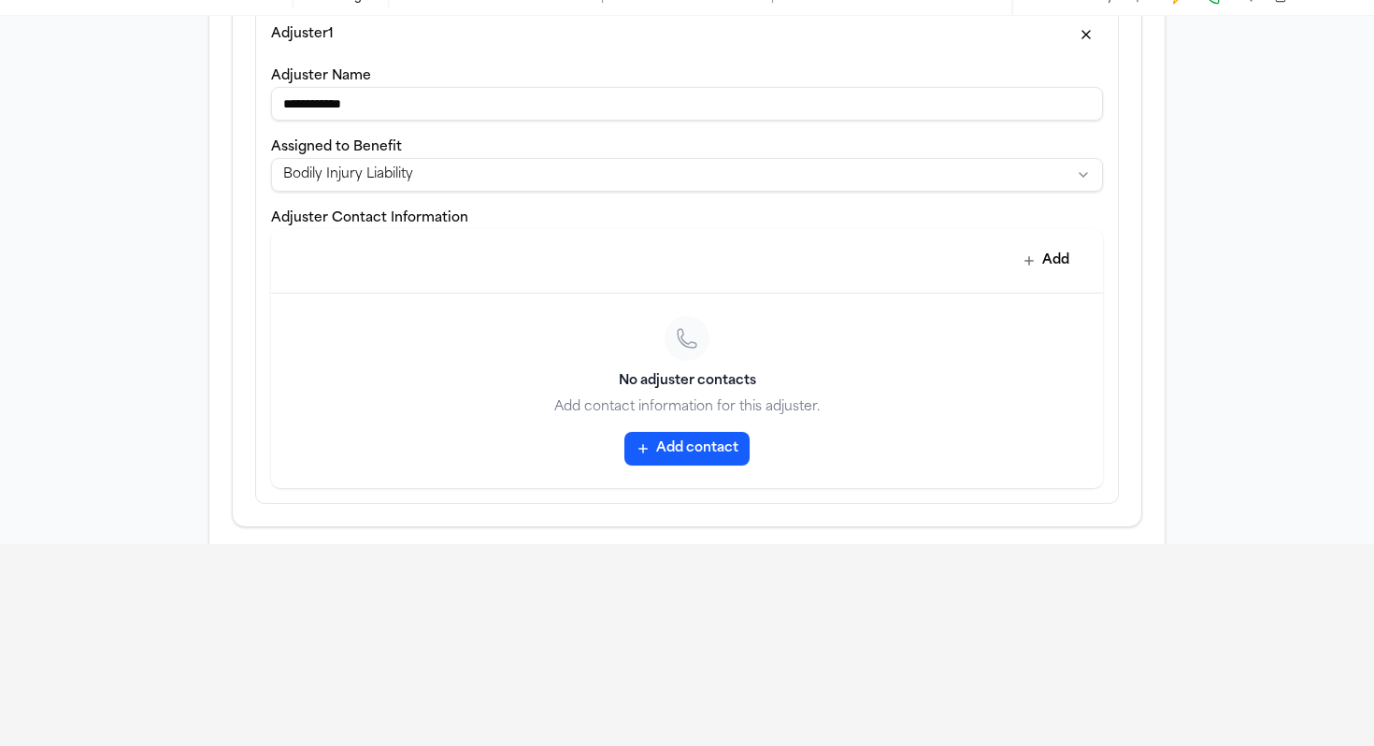
click at [654, 451] on button "Add contact" at bounding box center [686, 449] width 125 height 34
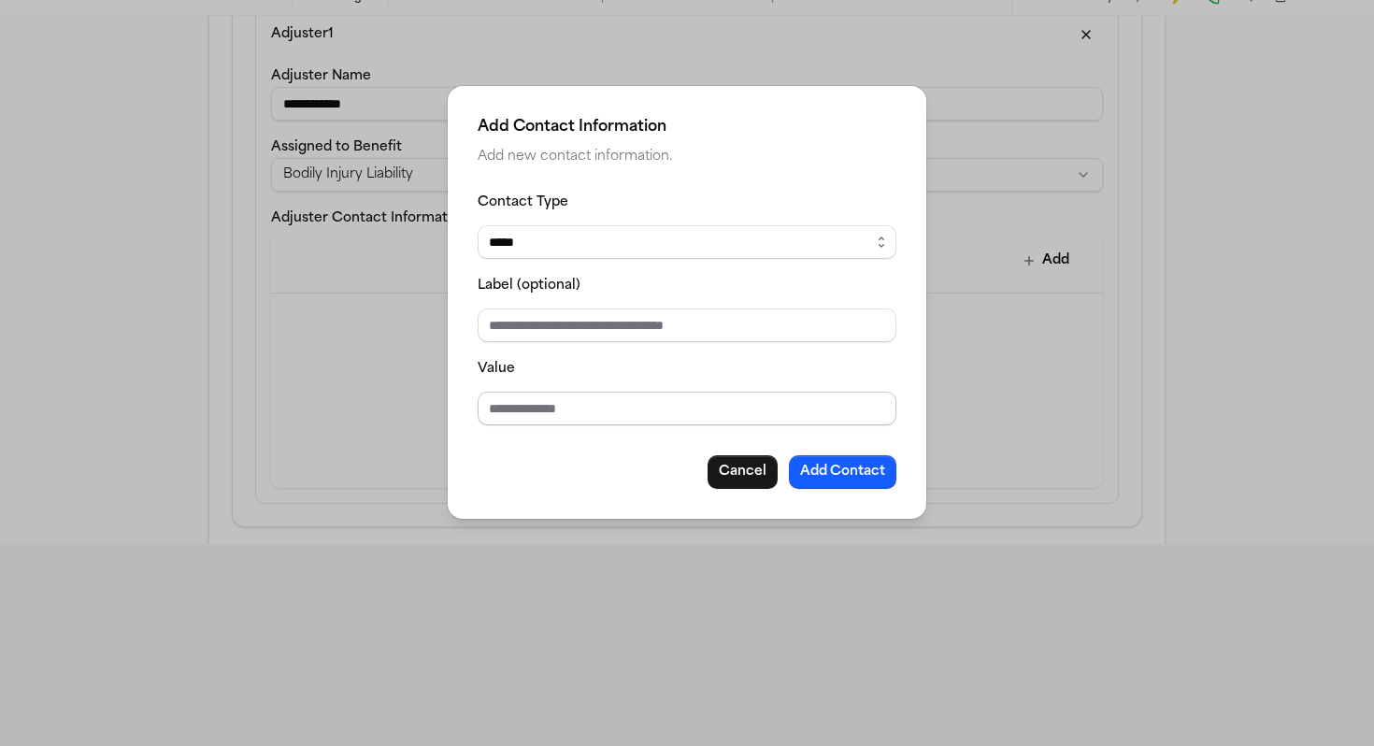
click at [549, 415] on input "Value" at bounding box center [687, 409] width 419 height 34
type input "**********"
click at [824, 471] on button "Add Contact" at bounding box center [843, 472] width 108 height 34
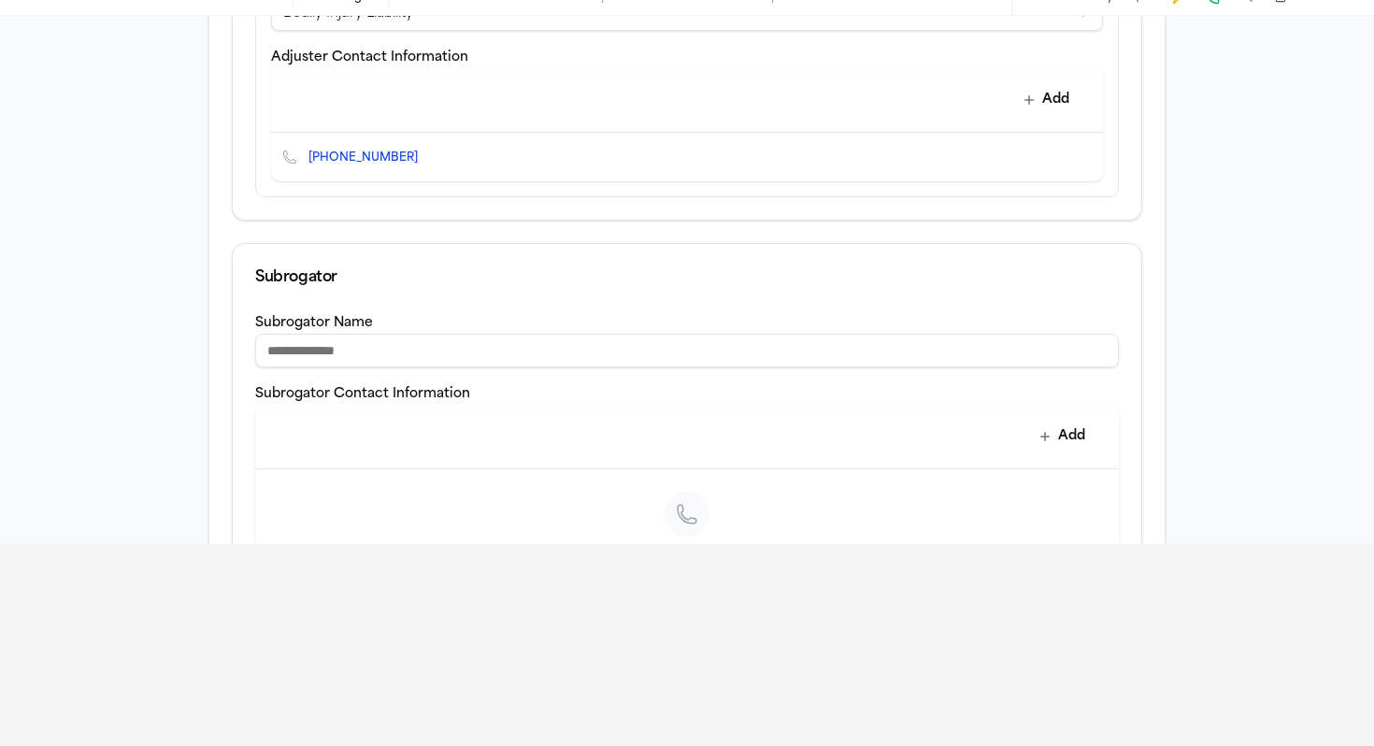
scroll to position [1077, 0]
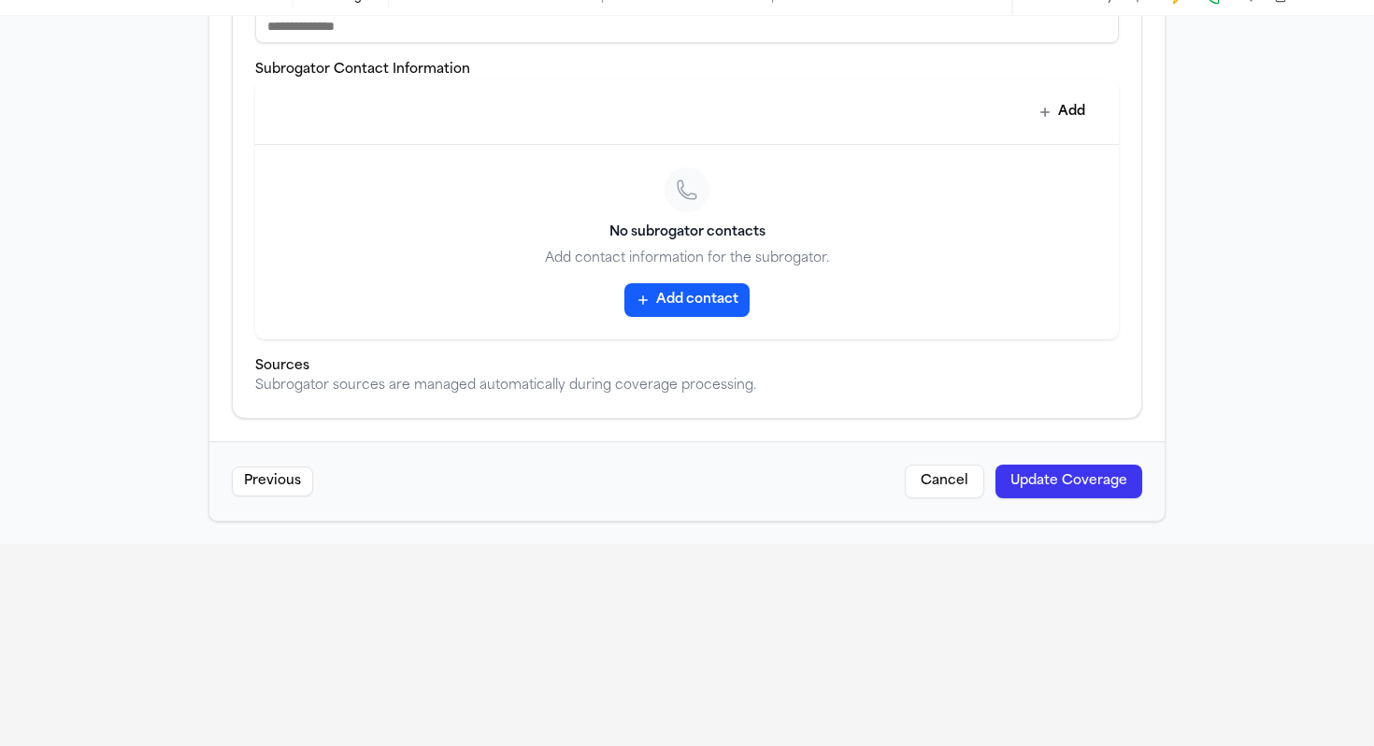
click at [1018, 495] on button "Update Coverage" at bounding box center [1069, 482] width 147 height 34
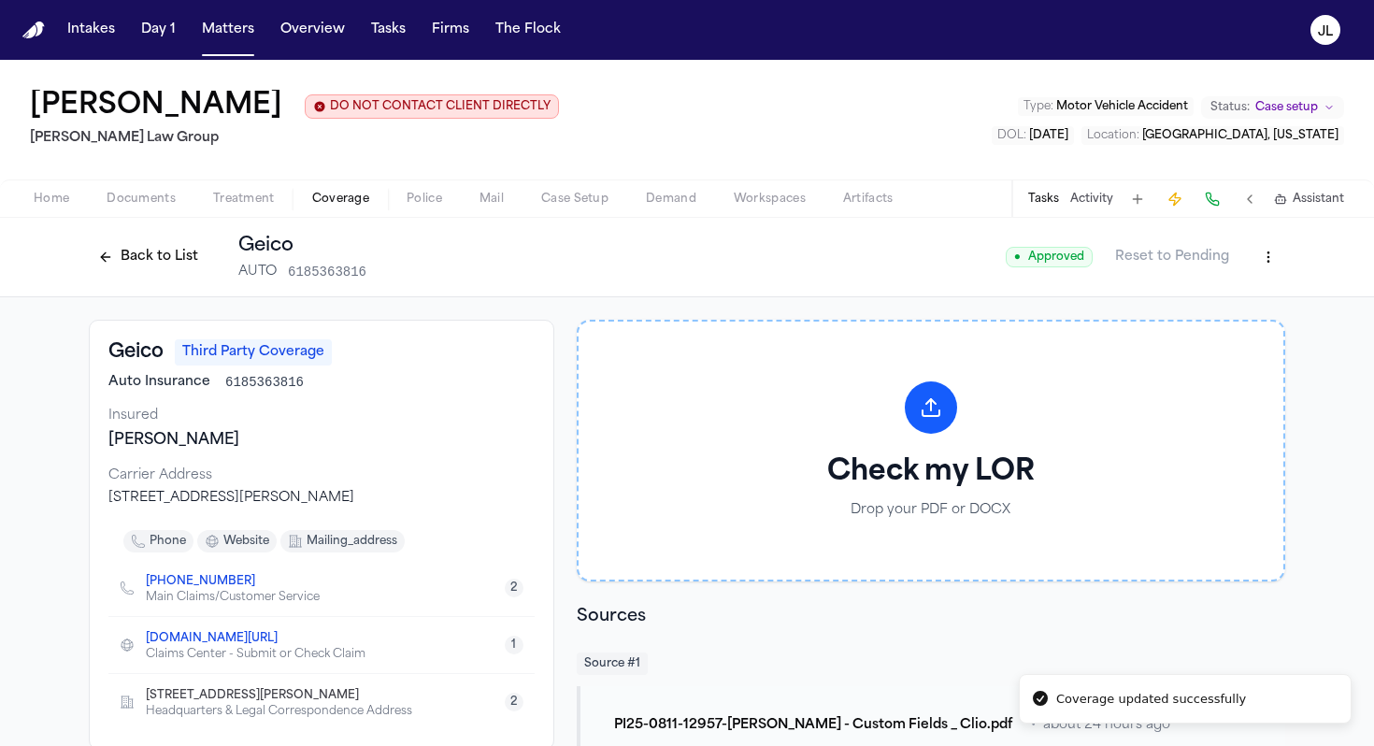
click at [117, 256] on button "Back to List" at bounding box center [148, 257] width 119 height 30
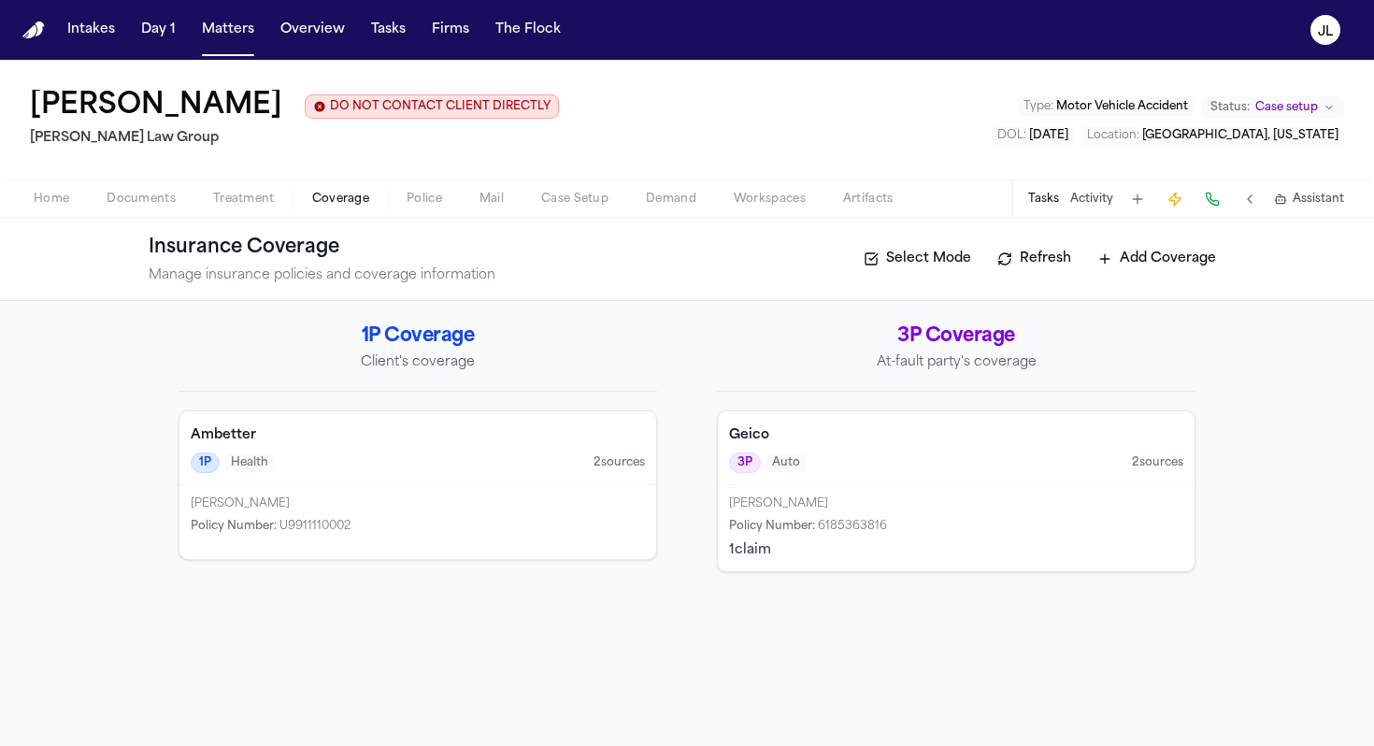
click at [1018, 268] on button "Add Coverage" at bounding box center [1156, 259] width 137 height 30
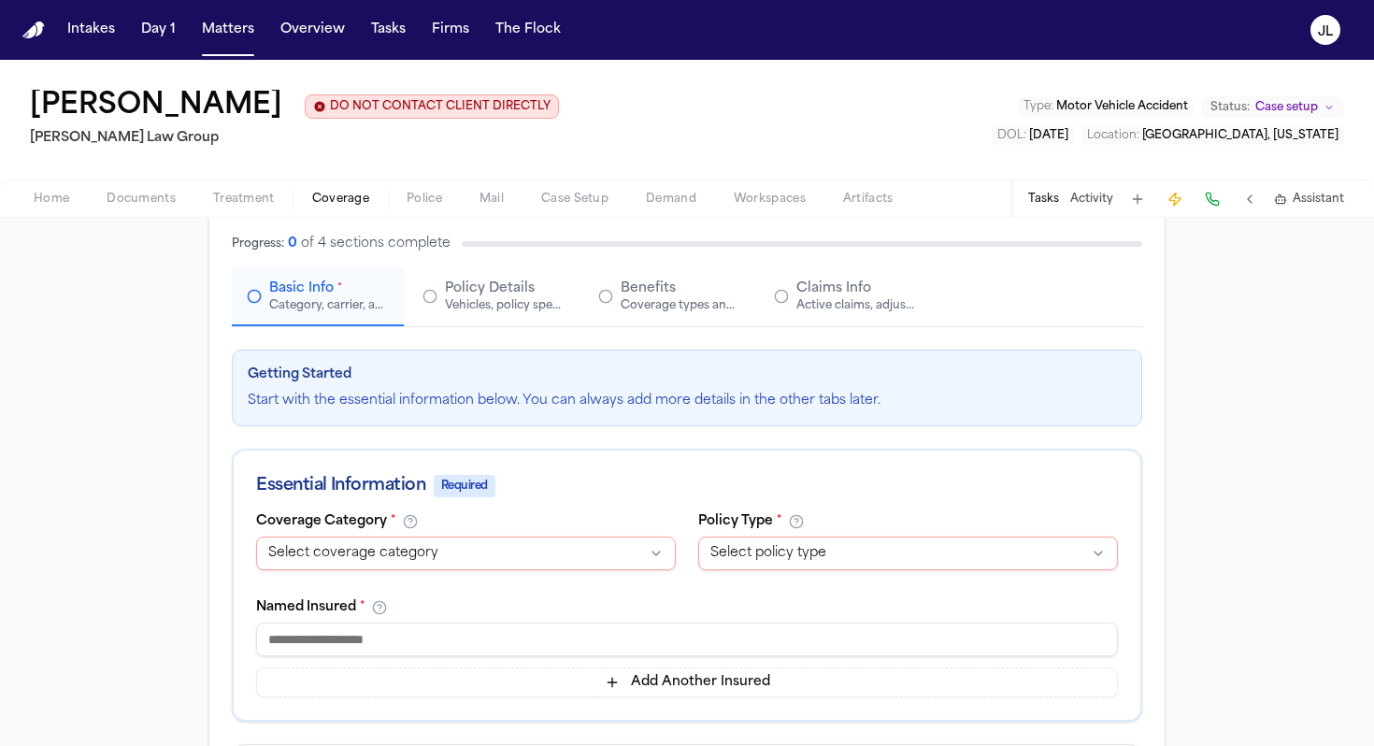
scroll to position [109, 0]
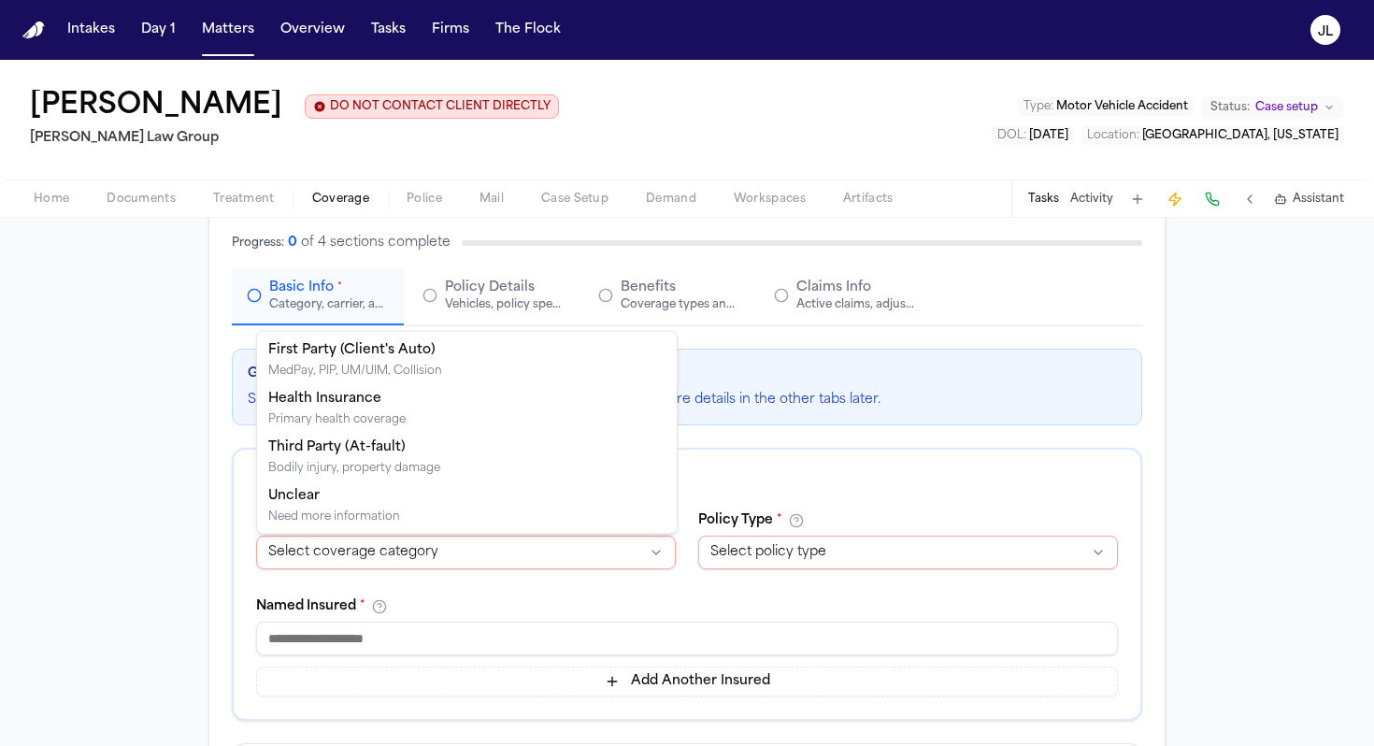
click at [439, 556] on html "Intakes Day 1 Matters Overview Tasks Firms The Flock JL Cristopher Castro Arred…" at bounding box center [687, 373] width 1374 height 746
select select "**********"
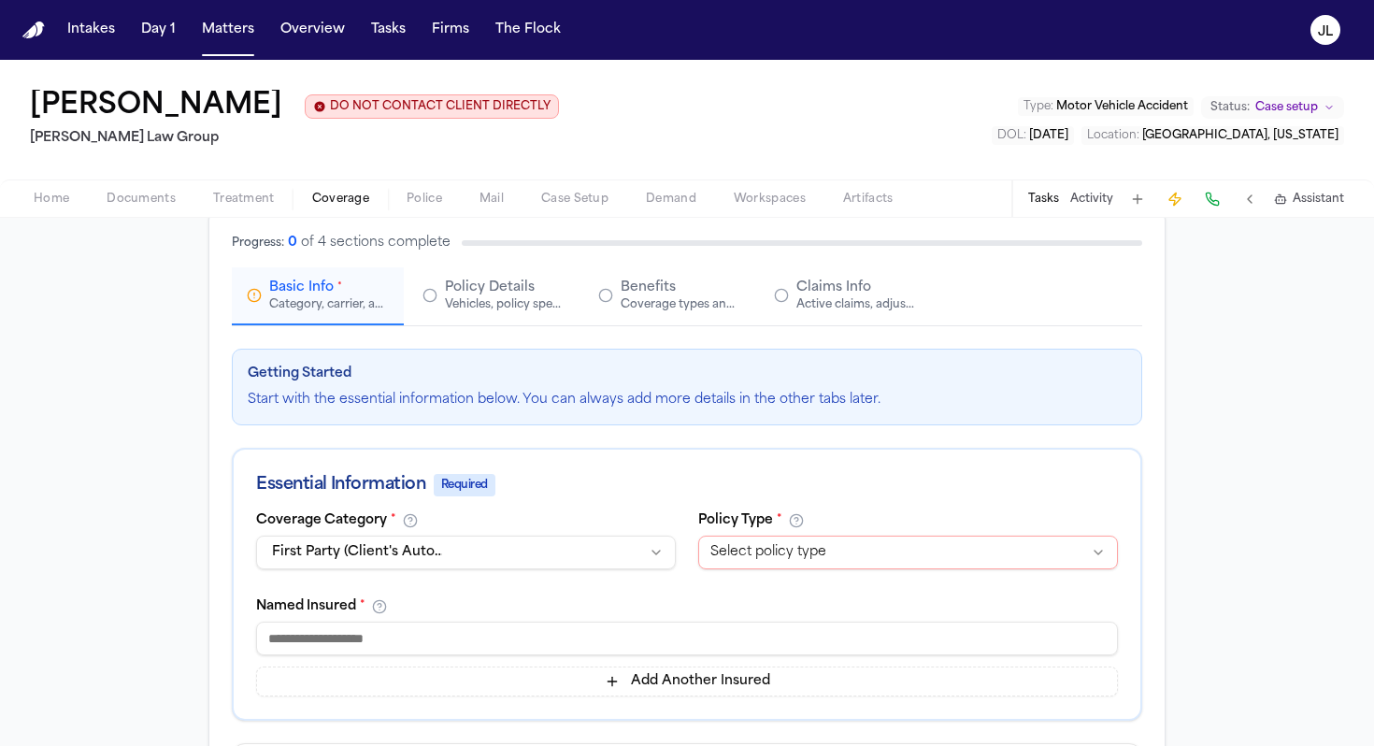
click at [741, 564] on html "Intakes Day 1 Matters Overview Tasks Firms The Flock JL Cristopher Castro Arred…" at bounding box center [687, 373] width 1374 height 746
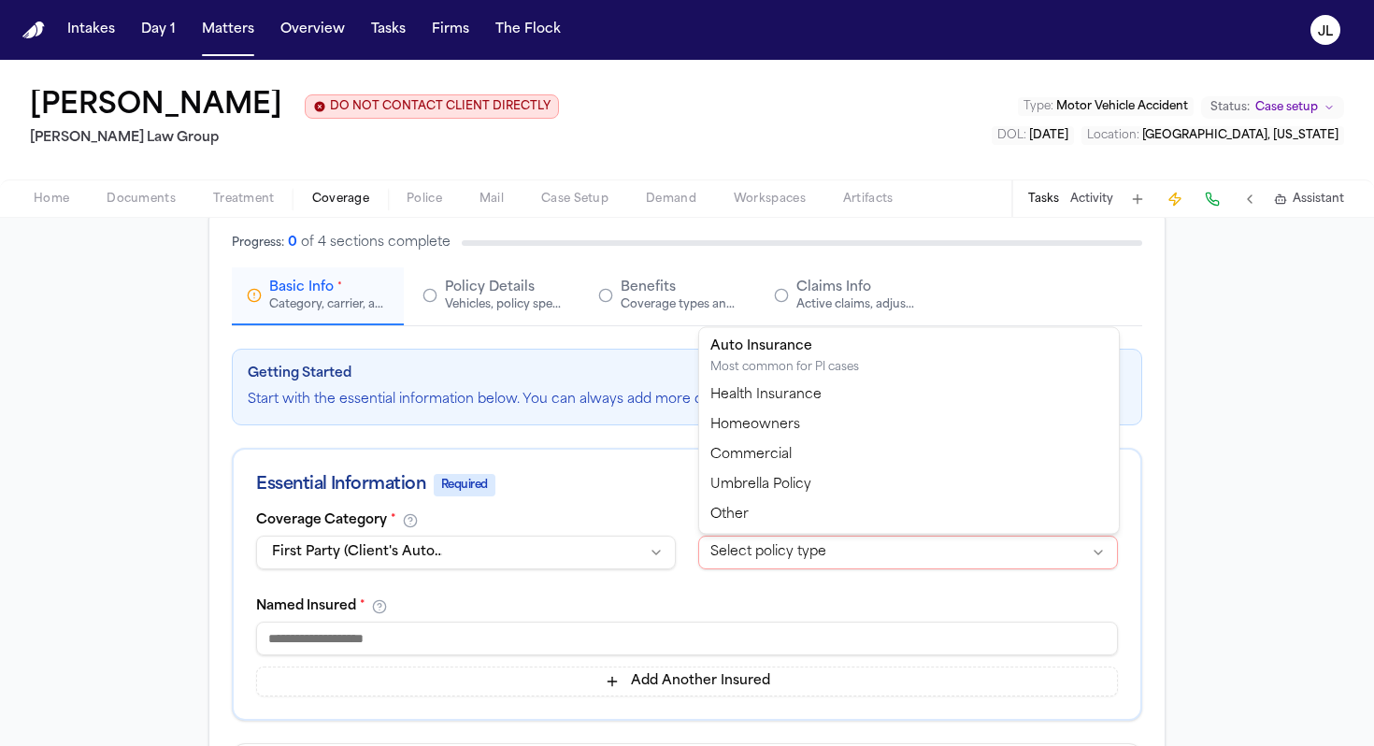
click at [831, 563] on html "Intakes Day 1 Matters Overview Tasks Firms The Flock JL Cristopher Castro Arred…" at bounding box center [687, 373] width 1374 height 746
select select "****"
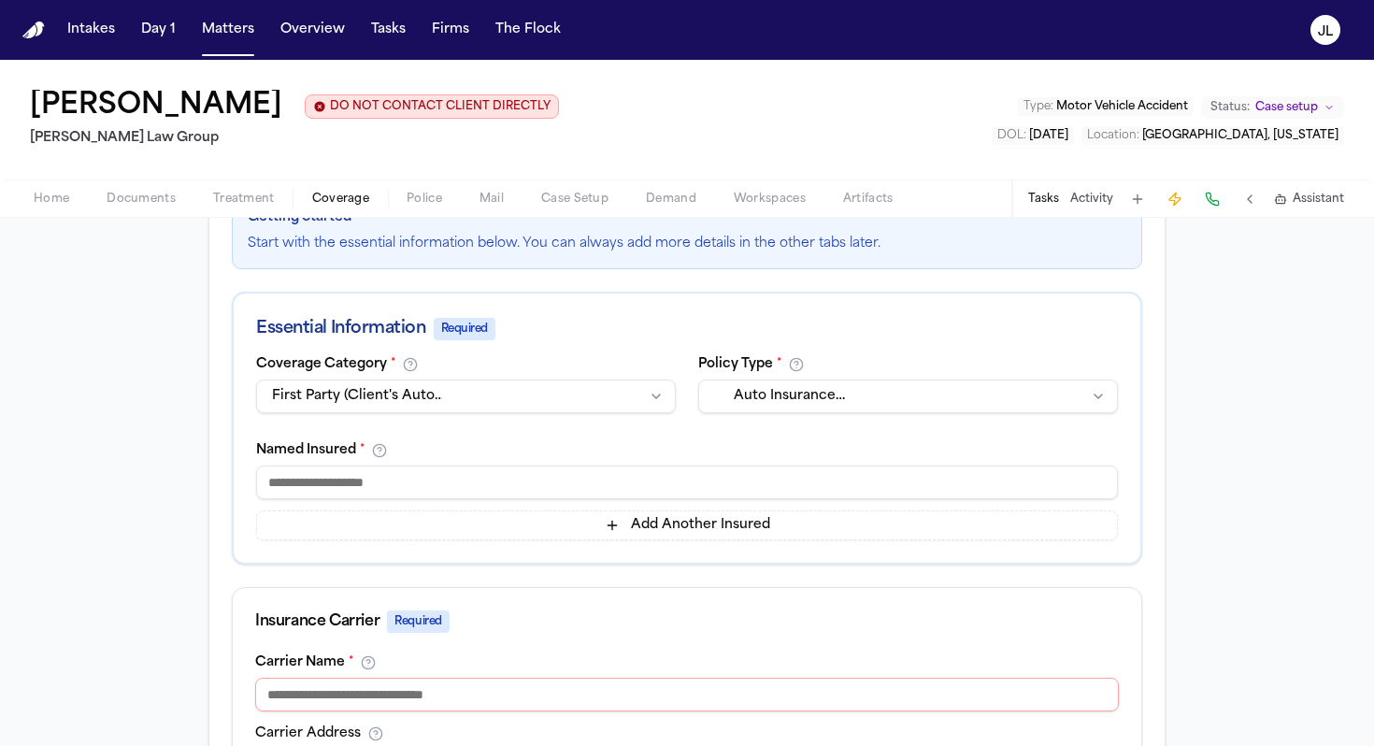
scroll to position [310, 0]
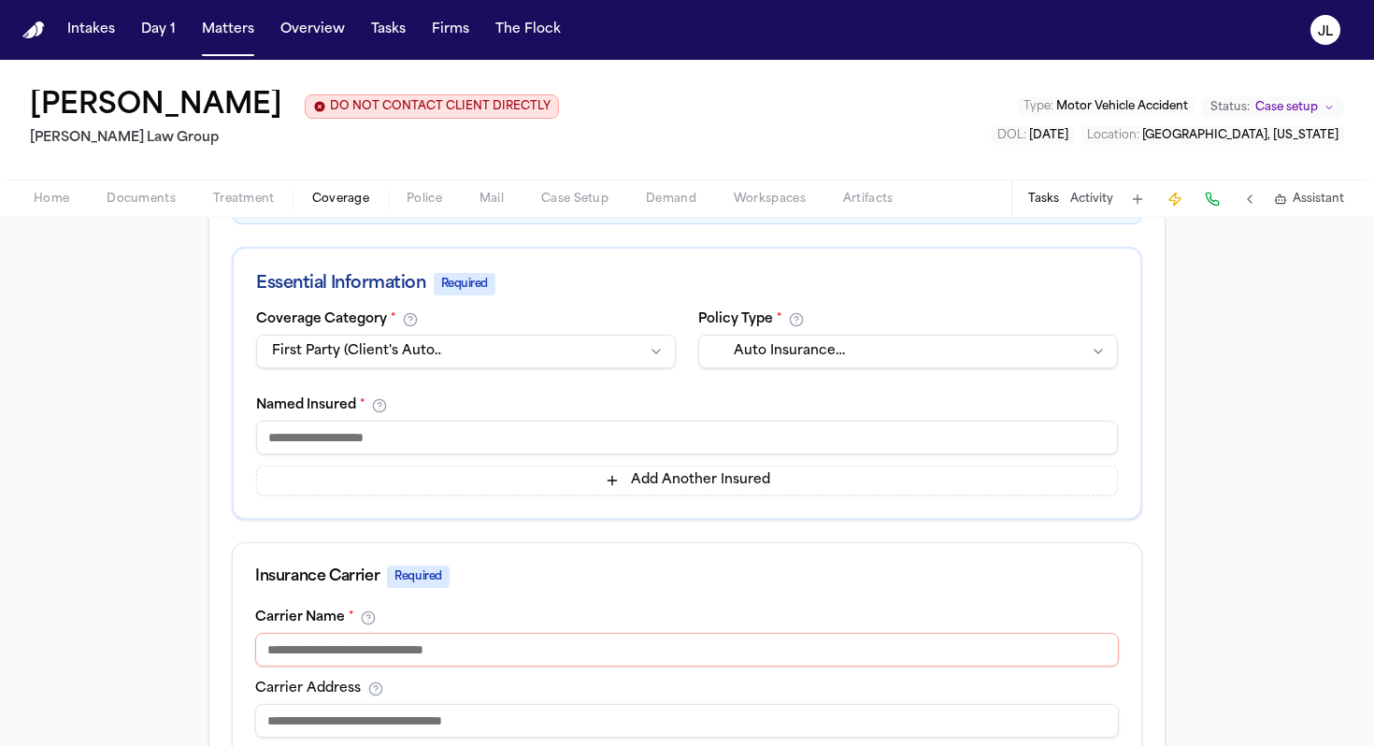
drag, startPoint x: 452, startPoint y: 126, endPoint x: 32, endPoint y: 111, distance: 420.0
click at [35, 108] on div "Cristopher Castro Arredondo DO NOT CONTACT CLIENT DIRECTLY DO NOT CONTACT Morga…" at bounding box center [294, 120] width 529 height 60
copy h1 "[PERSON_NAME]"
click at [287, 434] on input at bounding box center [687, 438] width 862 height 34
paste input "**********"
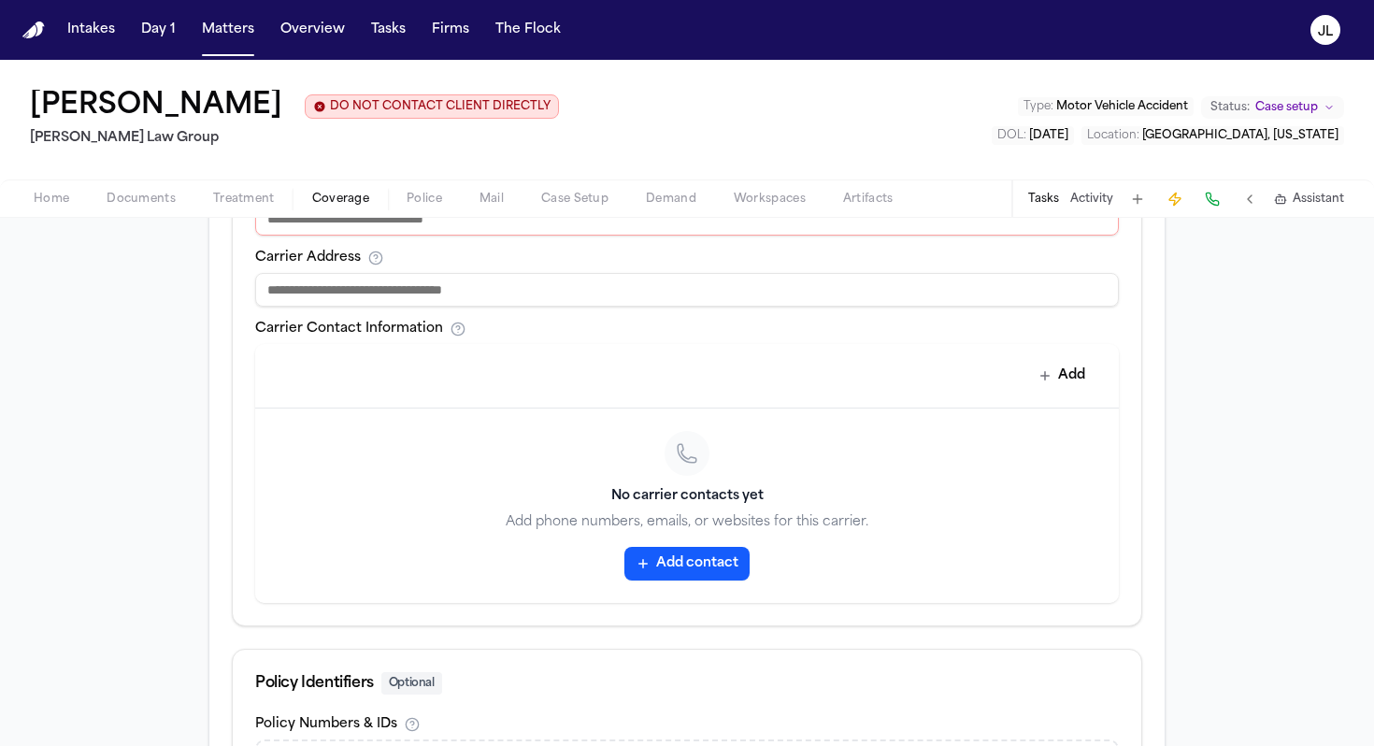
scroll to position [670, 0]
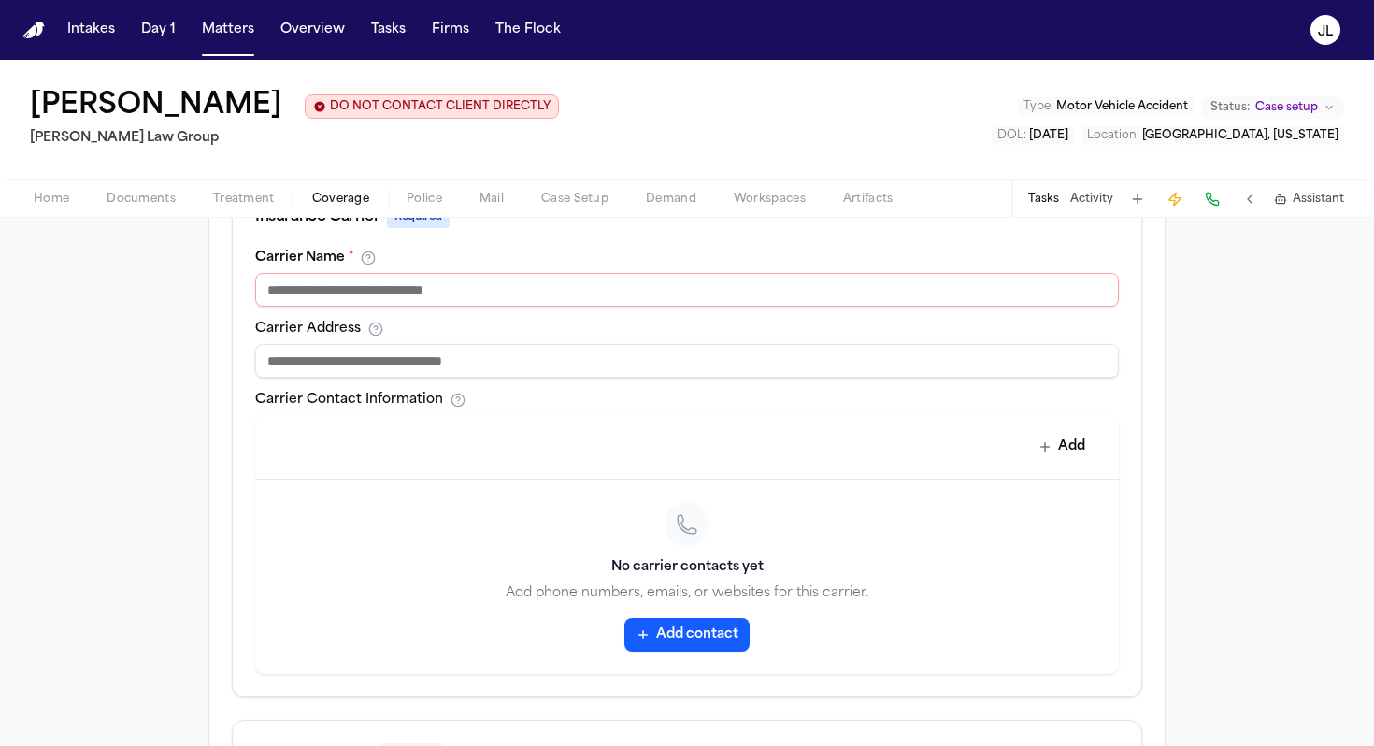
type input "**********"
click at [300, 291] on input at bounding box center [687, 290] width 864 height 34
type input "*****"
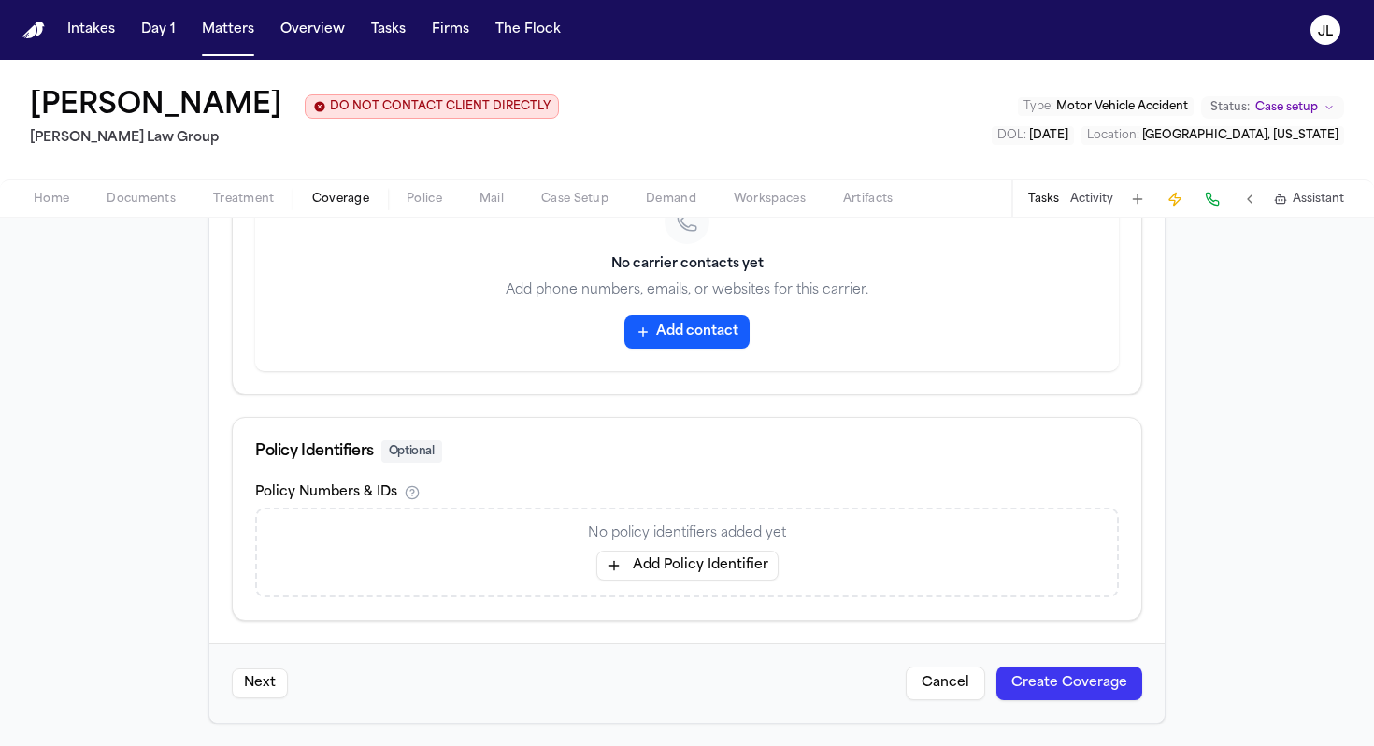
click at [699, 567] on button "Add Policy Identifier" at bounding box center [687, 566] width 182 height 30
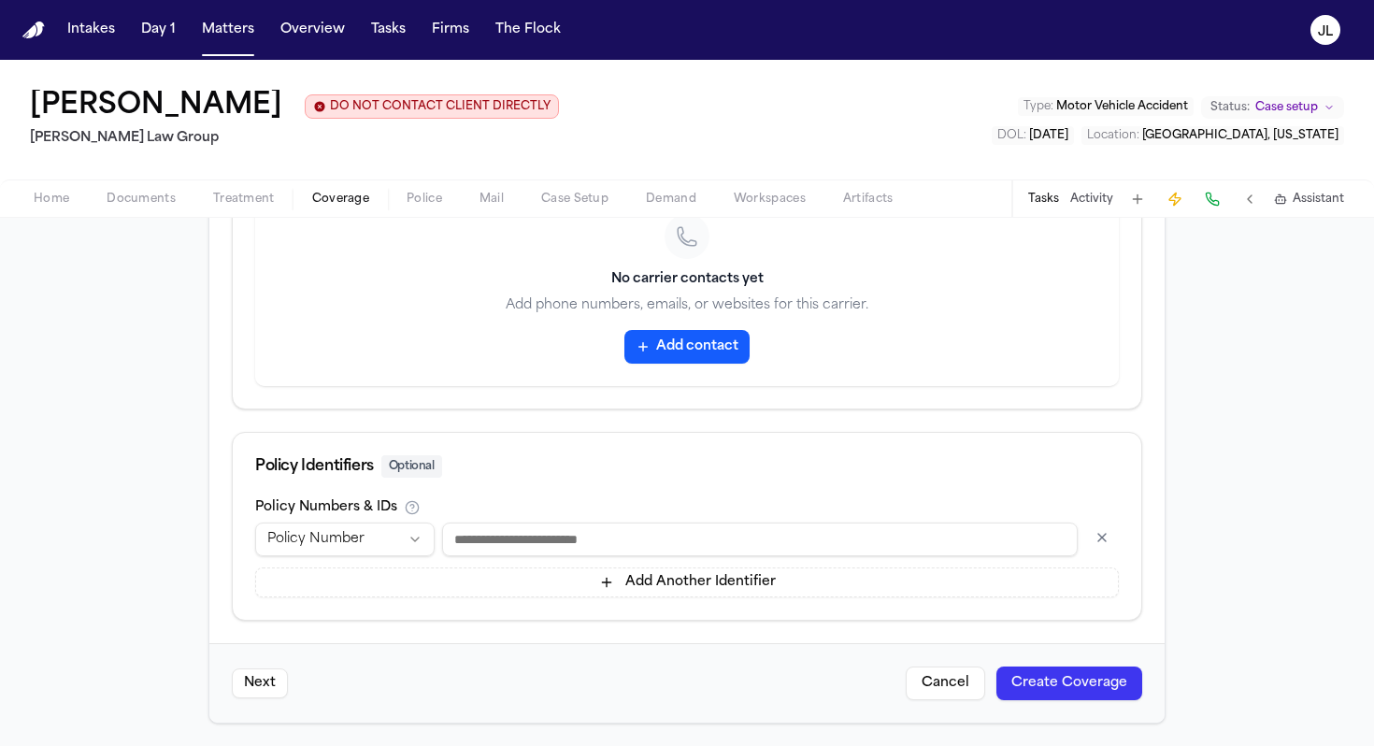
click at [1018, 662] on button "Create Coverage" at bounding box center [1070, 684] width 146 height 34
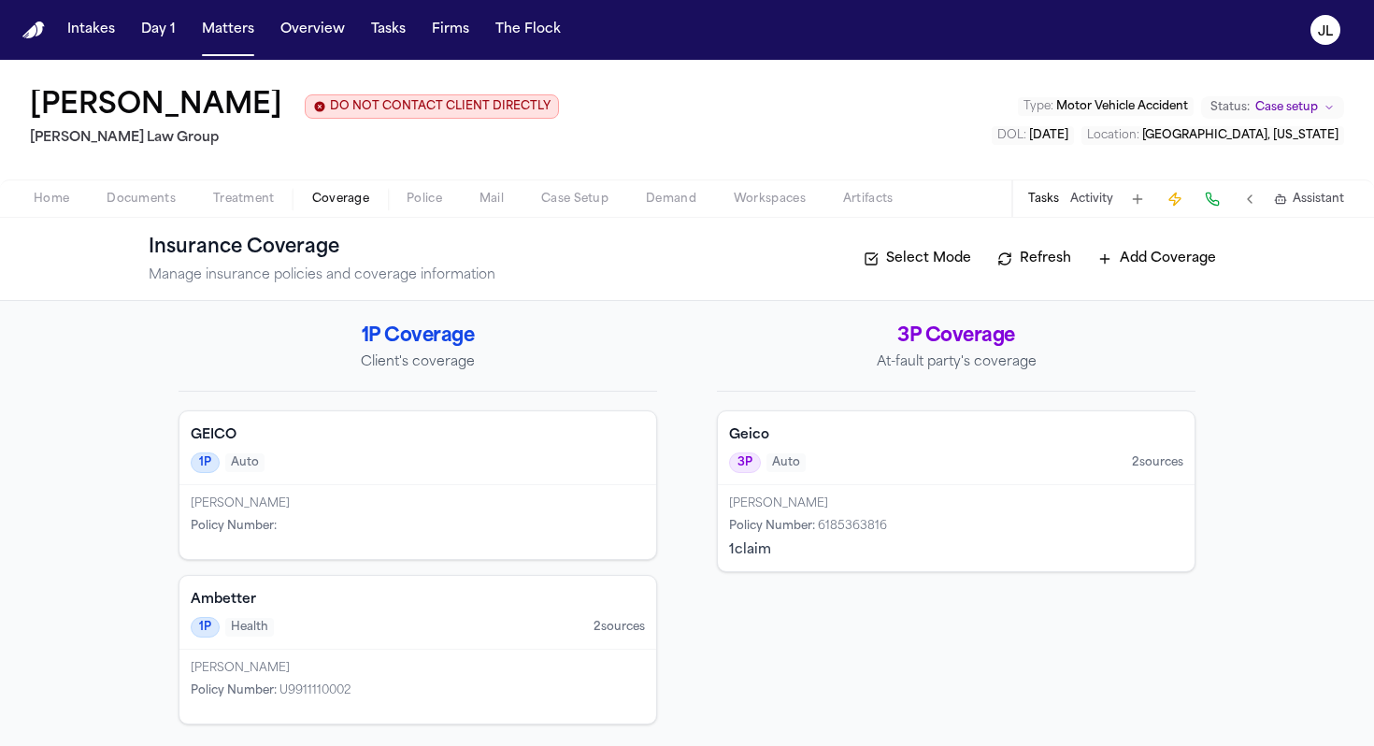
click at [943, 546] on div "1 claim" at bounding box center [956, 550] width 454 height 19
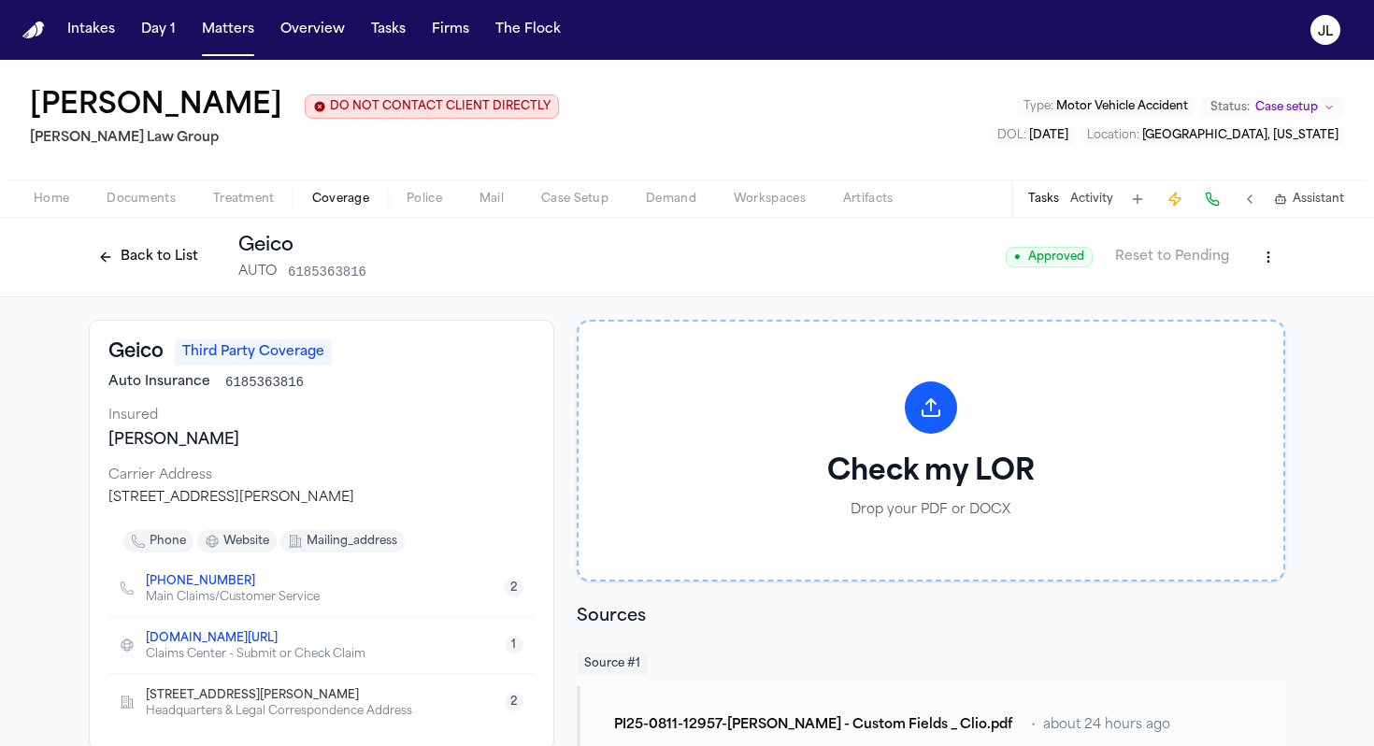
click at [1018, 249] on html "Intakes Day 1 Matters Overview Tasks Firms The Flock JL Cristopher Castro Arred…" at bounding box center [687, 373] width 1374 height 746
click at [1018, 294] on div "Edit Coverage" at bounding box center [1204, 300] width 157 height 30
select select "**********"
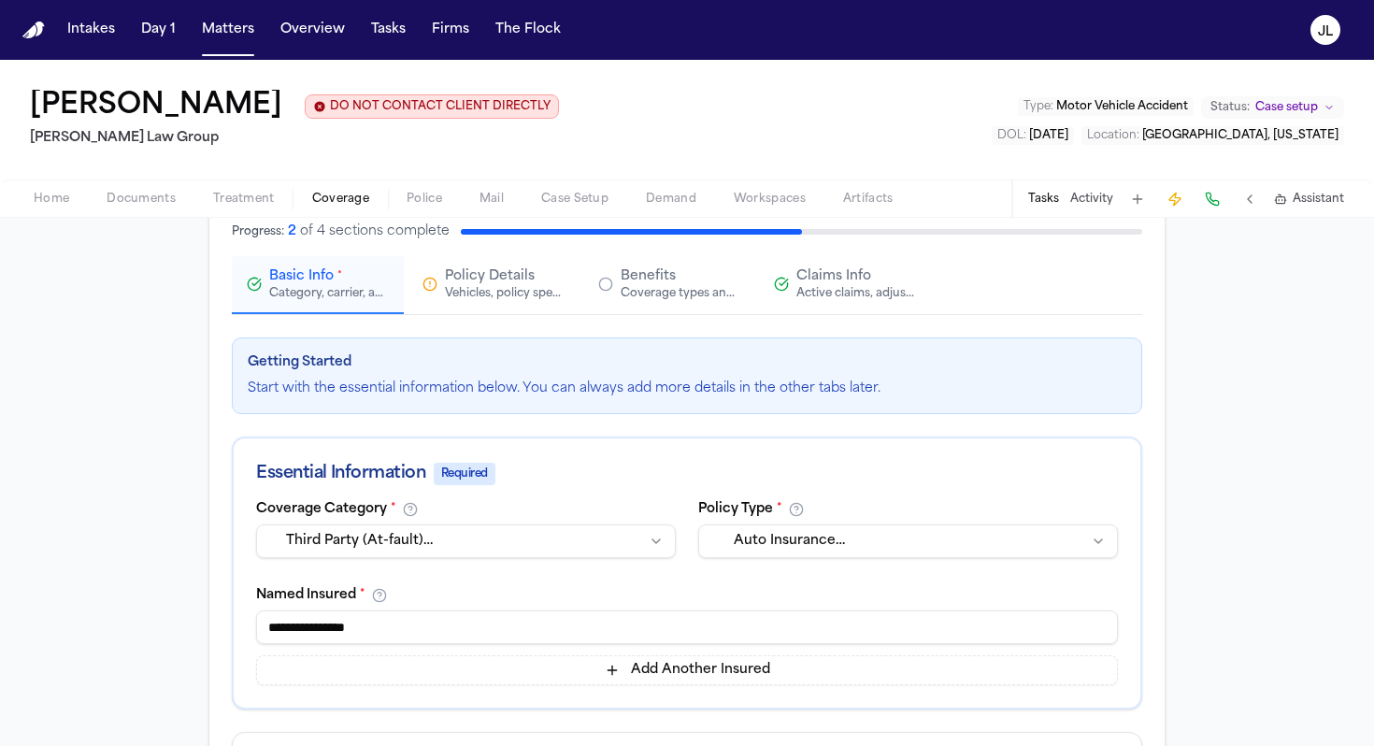
scroll to position [136, 0]
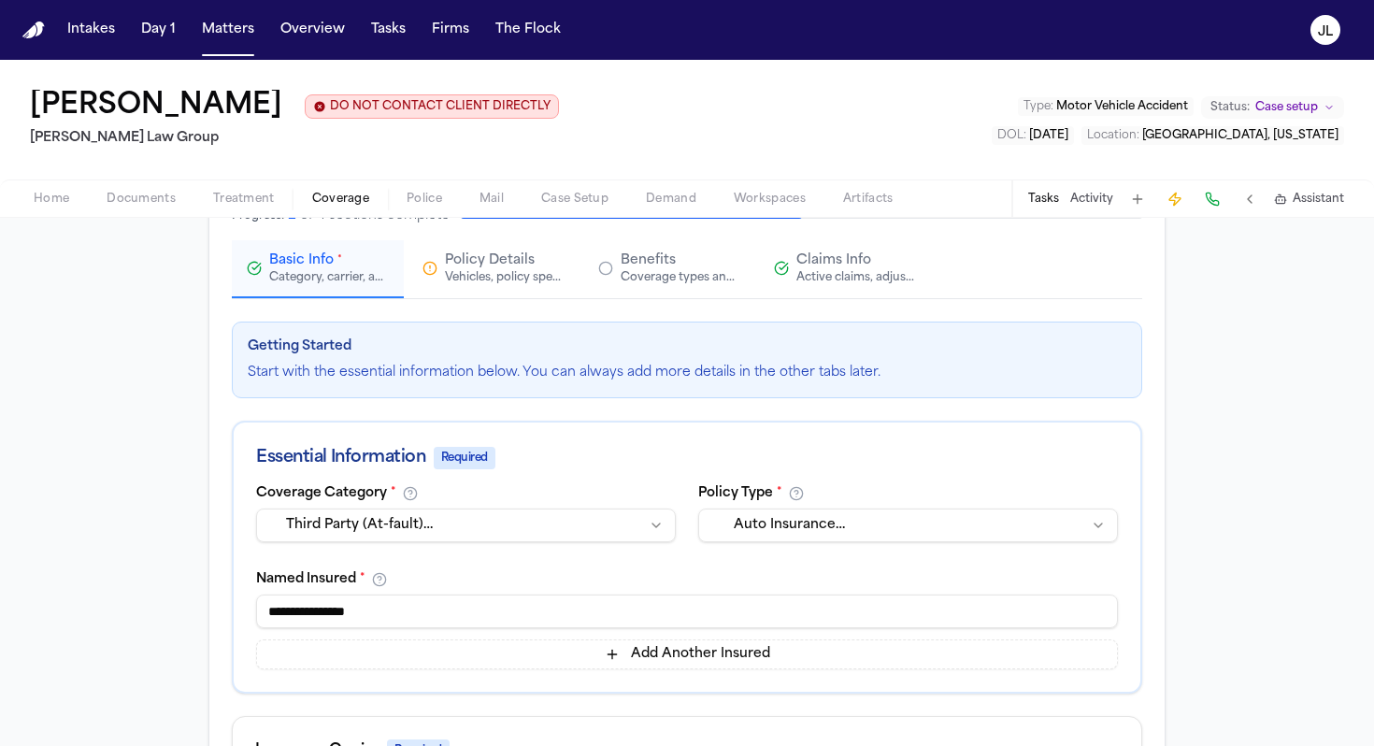
click at [438, 617] on input "**********" at bounding box center [687, 612] width 862 height 34
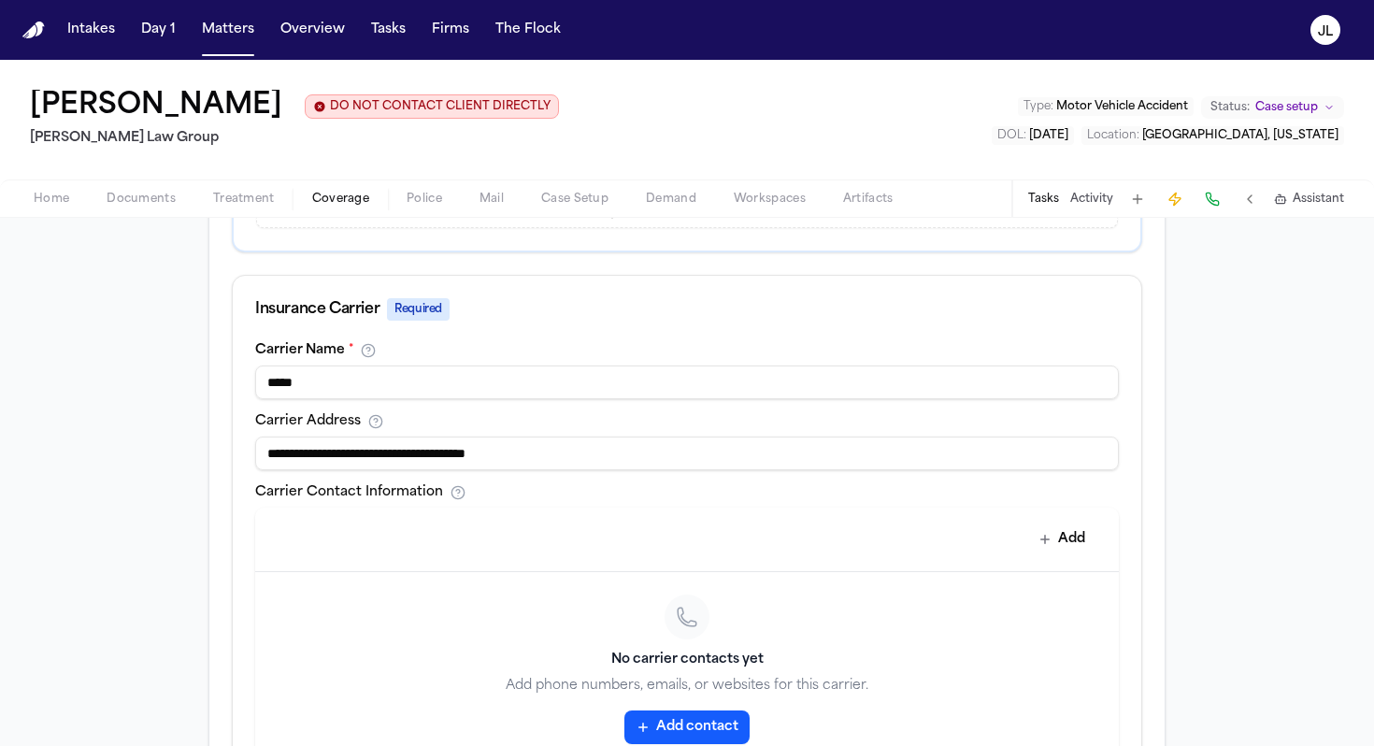
scroll to position [929, 0]
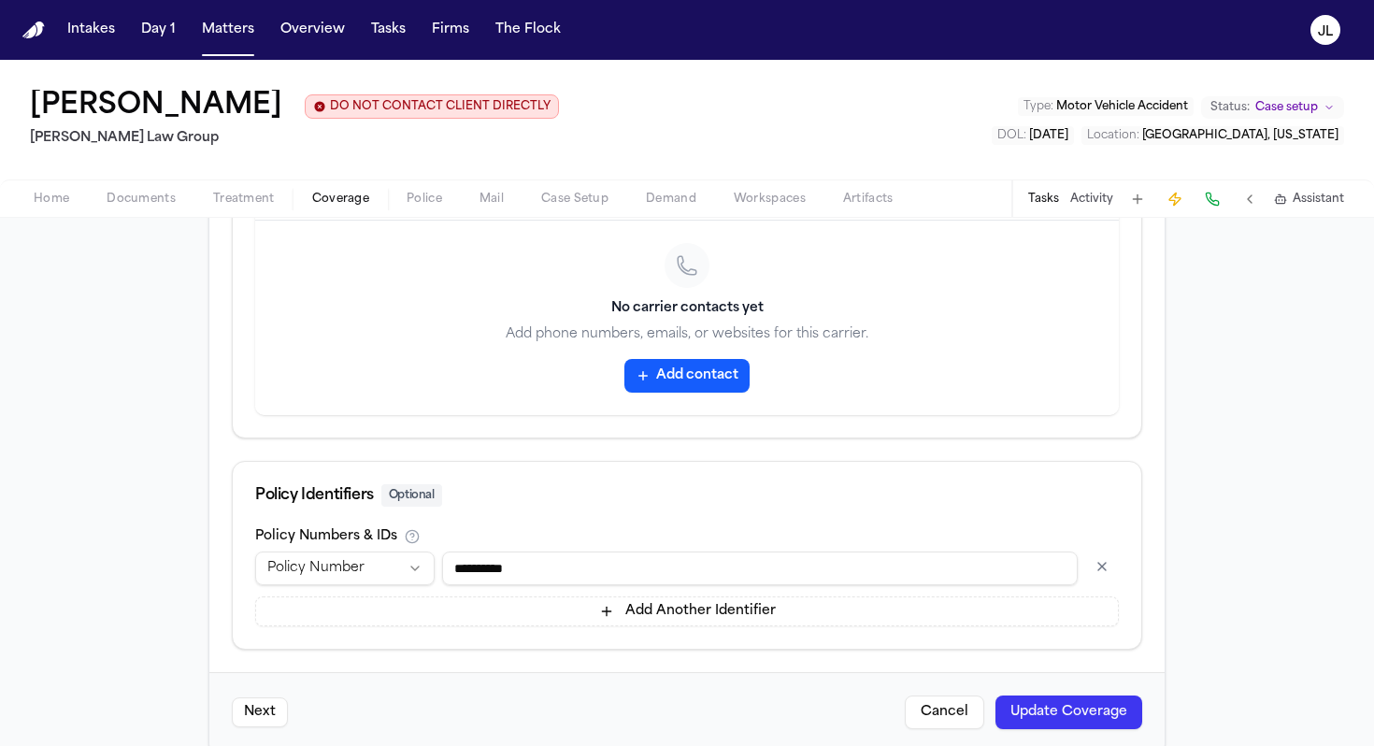
type input "**********"
click at [1018, 662] on button "Update Coverage" at bounding box center [1069, 713] width 147 height 34
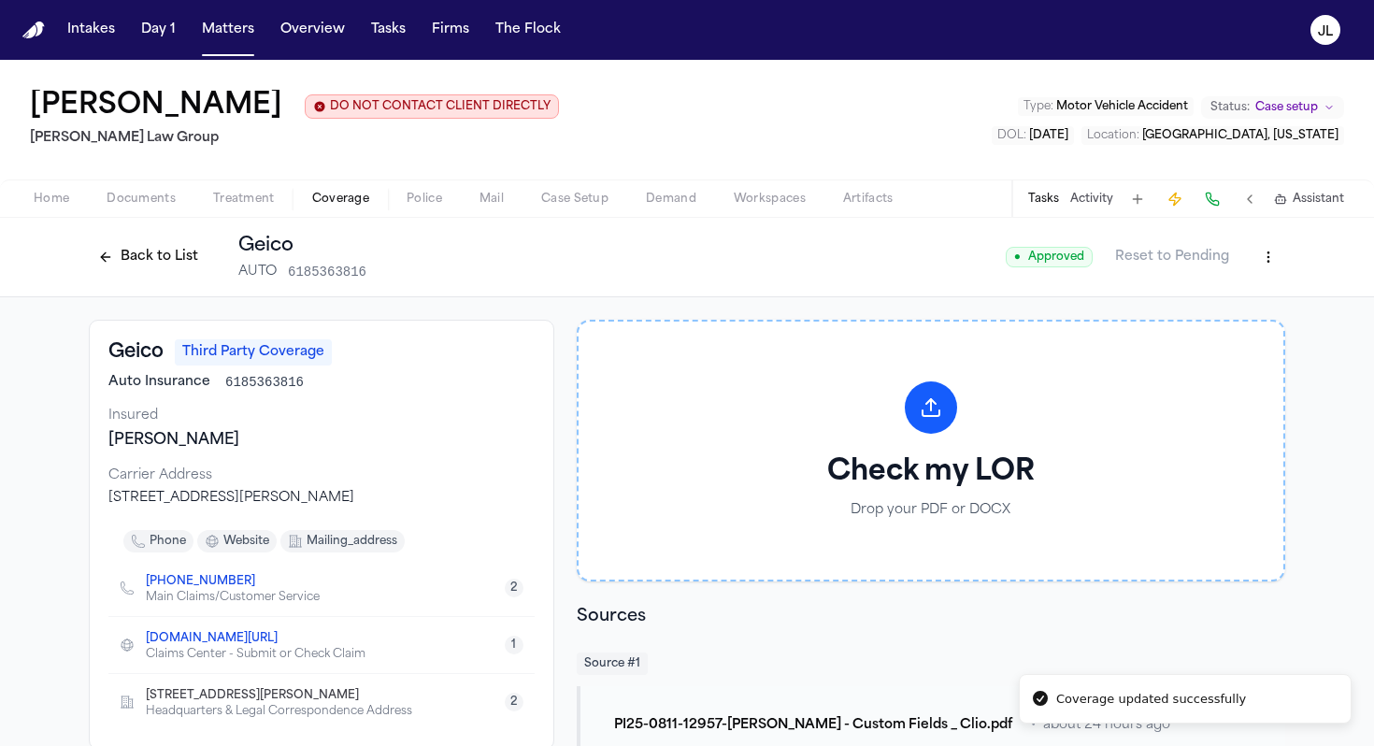
click at [149, 253] on button "Back to List" at bounding box center [148, 257] width 119 height 30
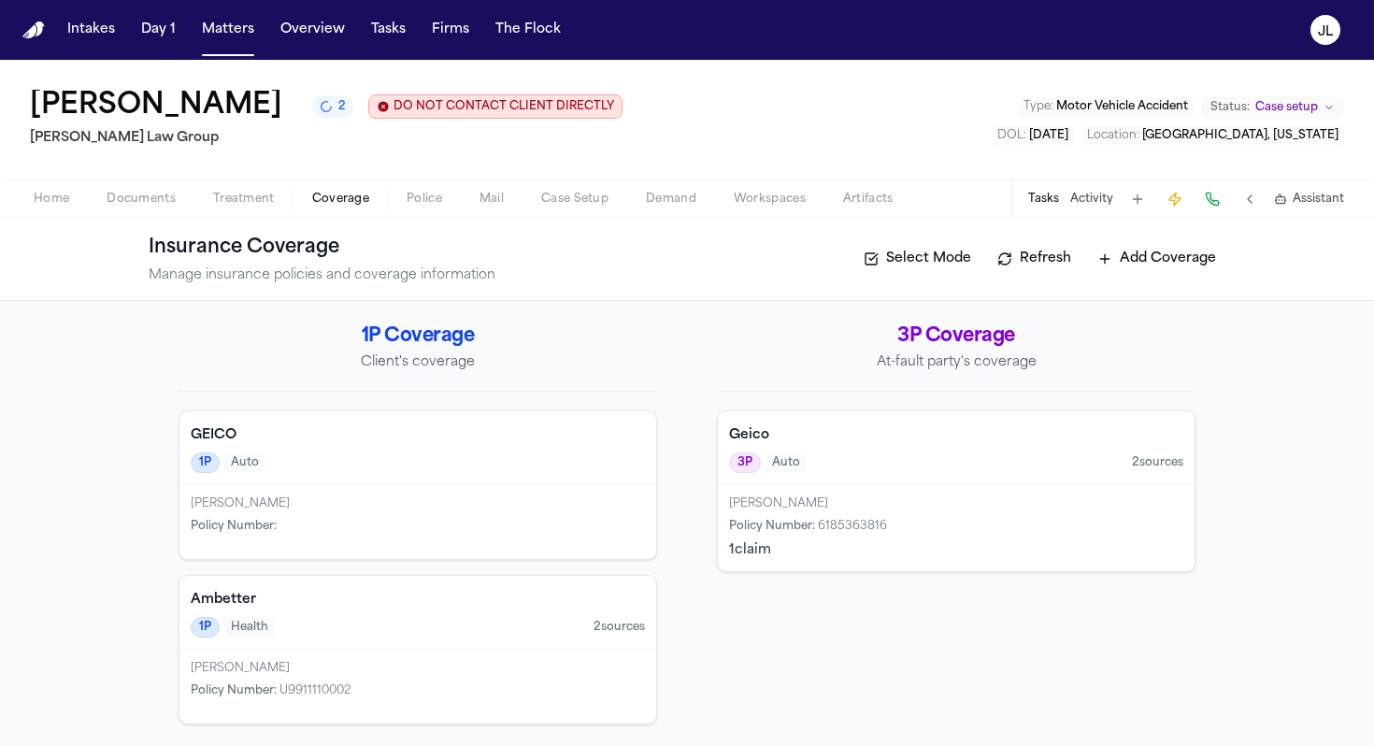
click at [362, 466] on div "1P Auto" at bounding box center [418, 462] width 454 height 21
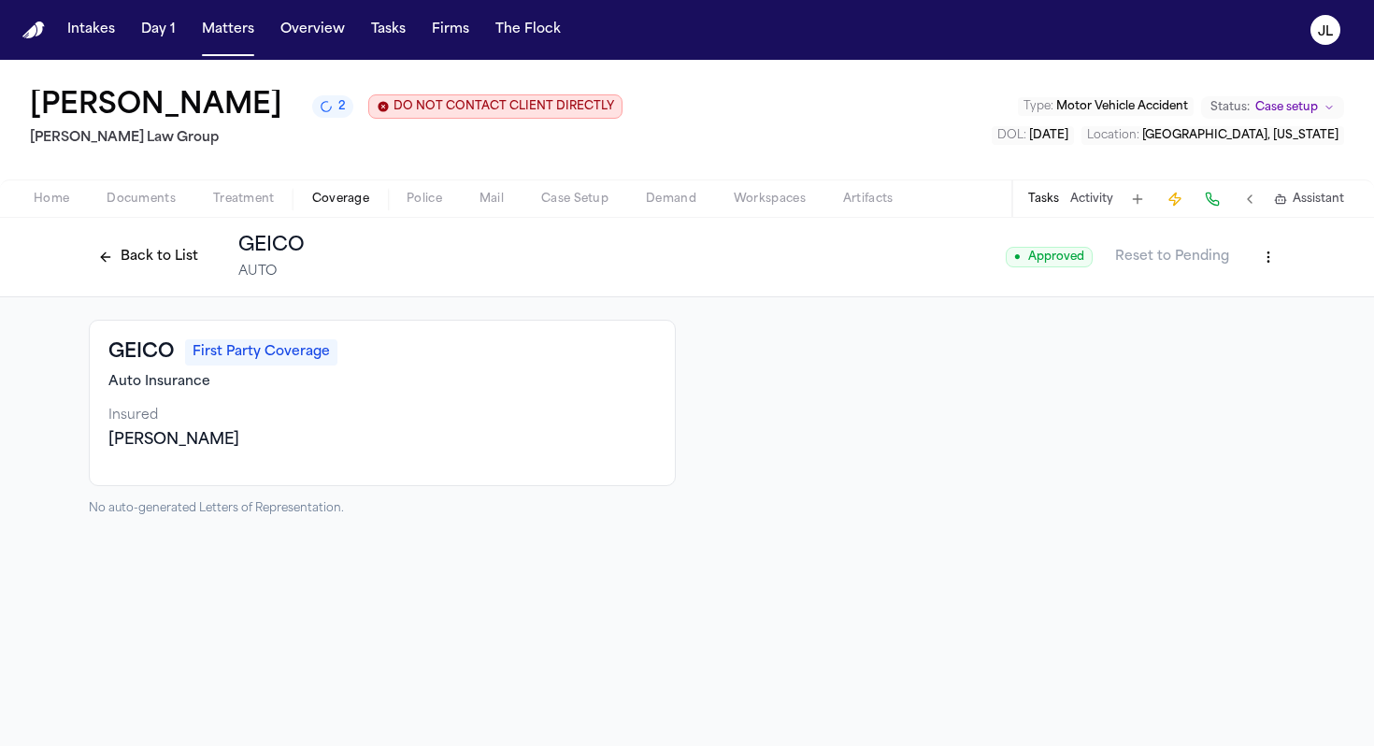
click at [1018, 266] on div "● Approved Reset to Pending" at bounding box center [1146, 257] width 280 height 34
click at [1018, 266] on html "Intakes Day 1 Matters Overview Tasks Firms The Flock JL Cristopher Castro Arred…" at bounding box center [687, 373] width 1374 height 746
click at [1018, 294] on div "Edit Coverage" at bounding box center [1204, 300] width 157 height 30
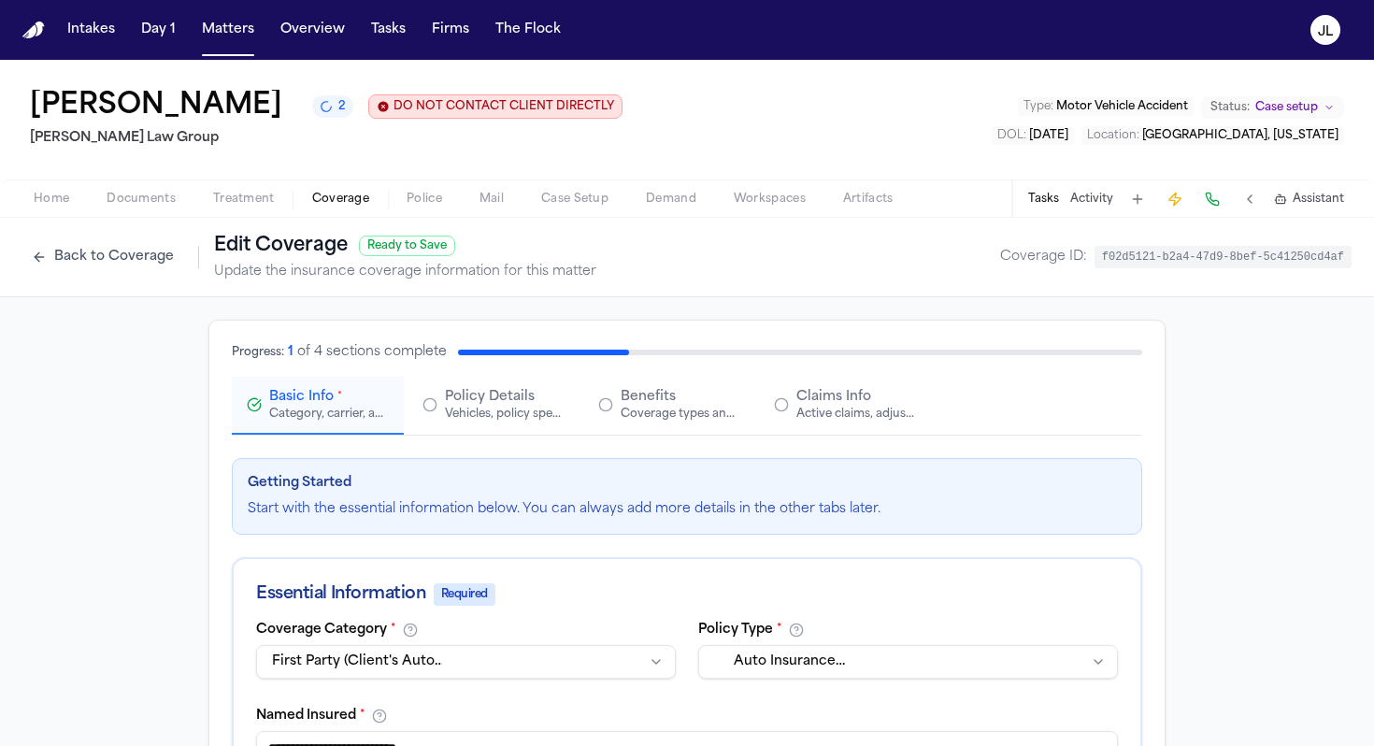
click at [795, 413] on div "Claims Info Active claims, adjusters, and subrogation details" at bounding box center [845, 405] width 142 height 34
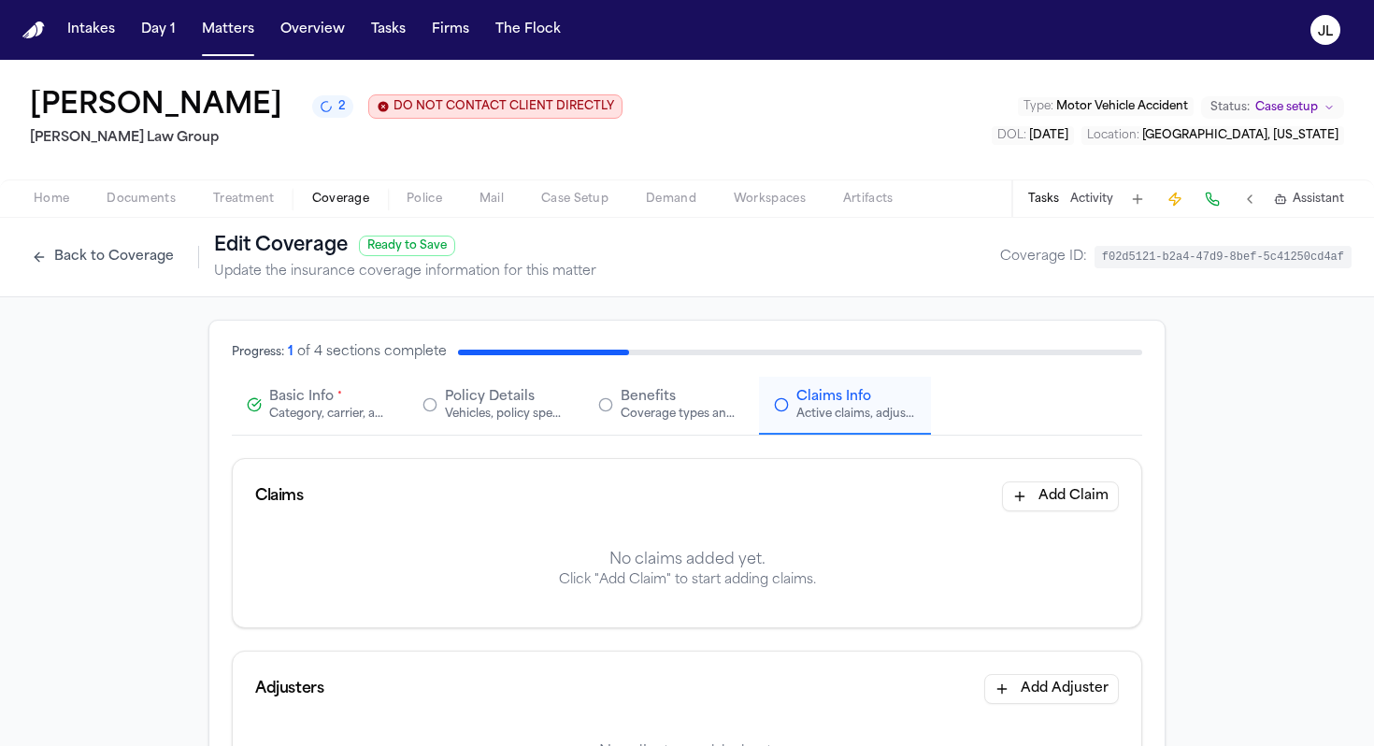
click at [1018, 493] on button "Add Claim" at bounding box center [1060, 496] width 117 height 30
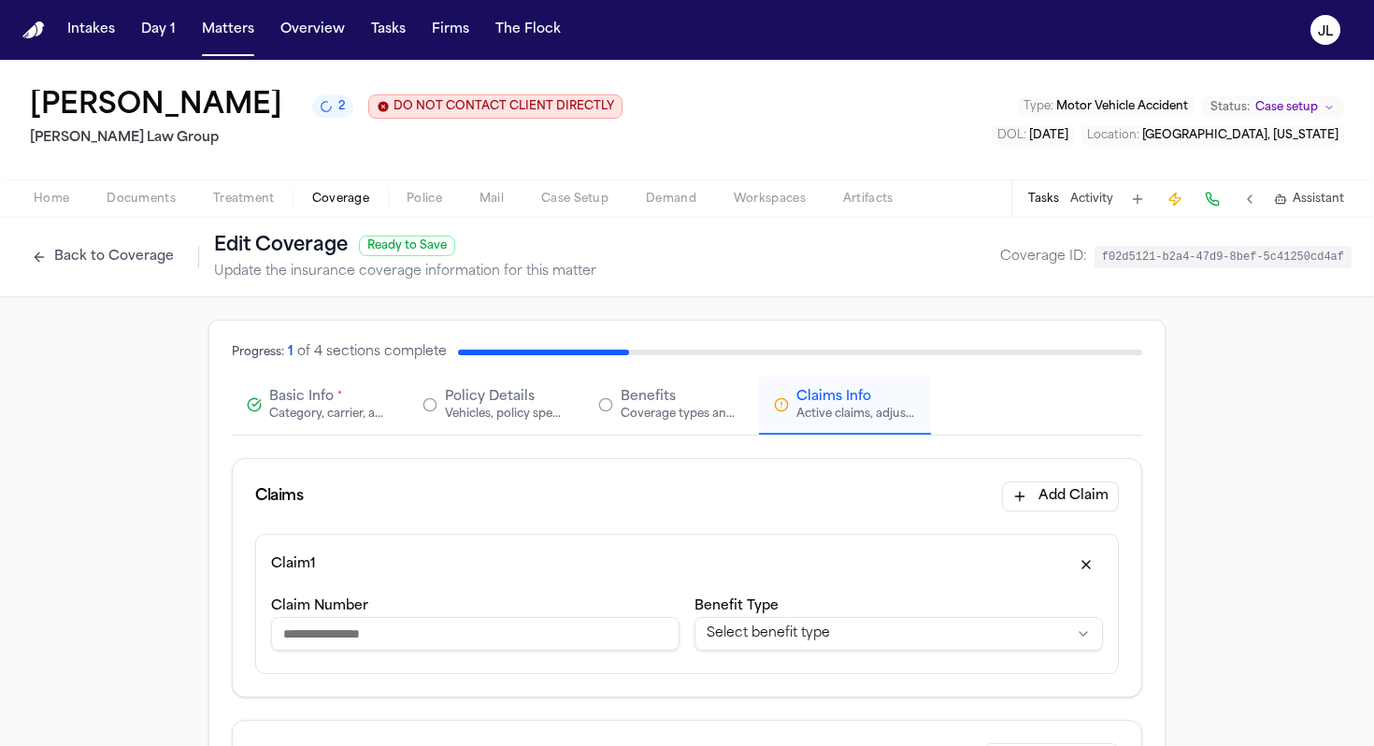
click at [328, 389] on button "Basic Info * Category, carrier, and policy holder information" at bounding box center [318, 406] width 172 height 58
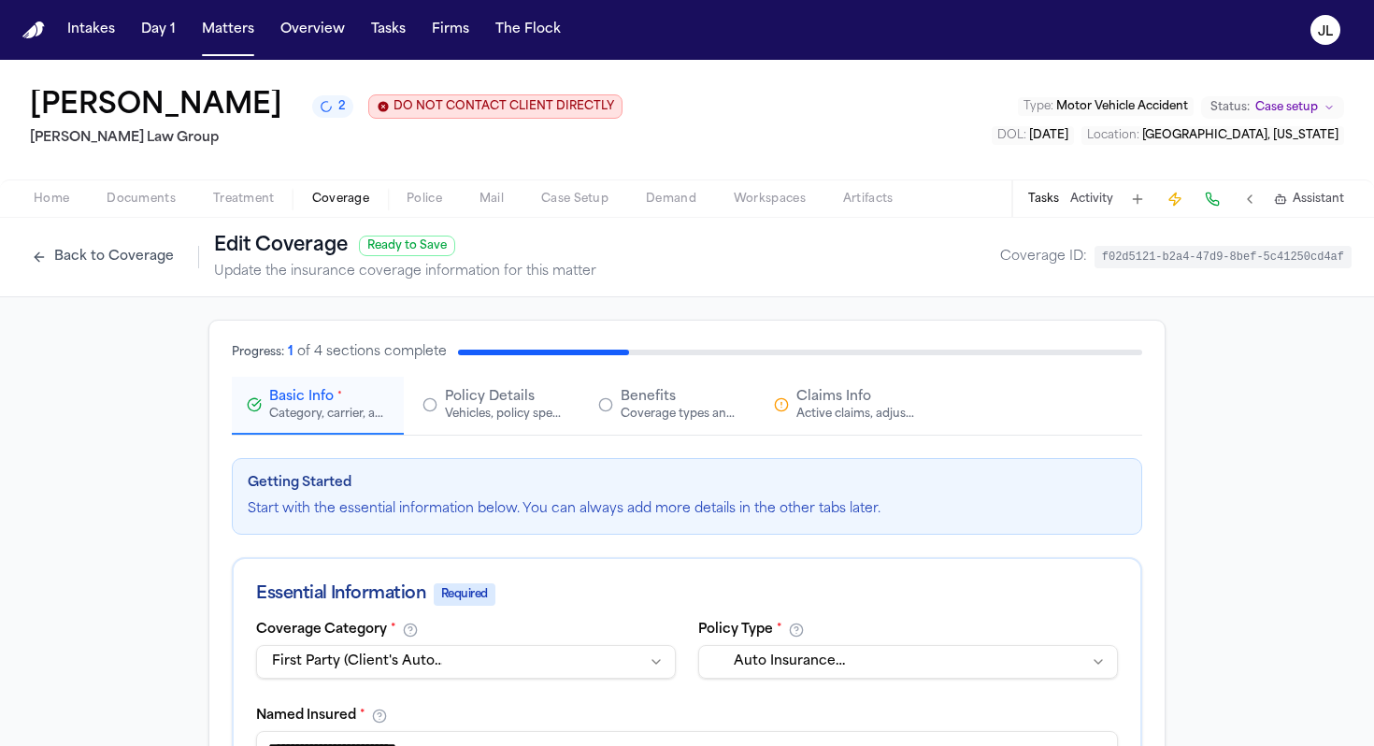
click at [859, 421] on div "Active claims, adjusters, and subrogation details" at bounding box center [856, 414] width 120 height 15
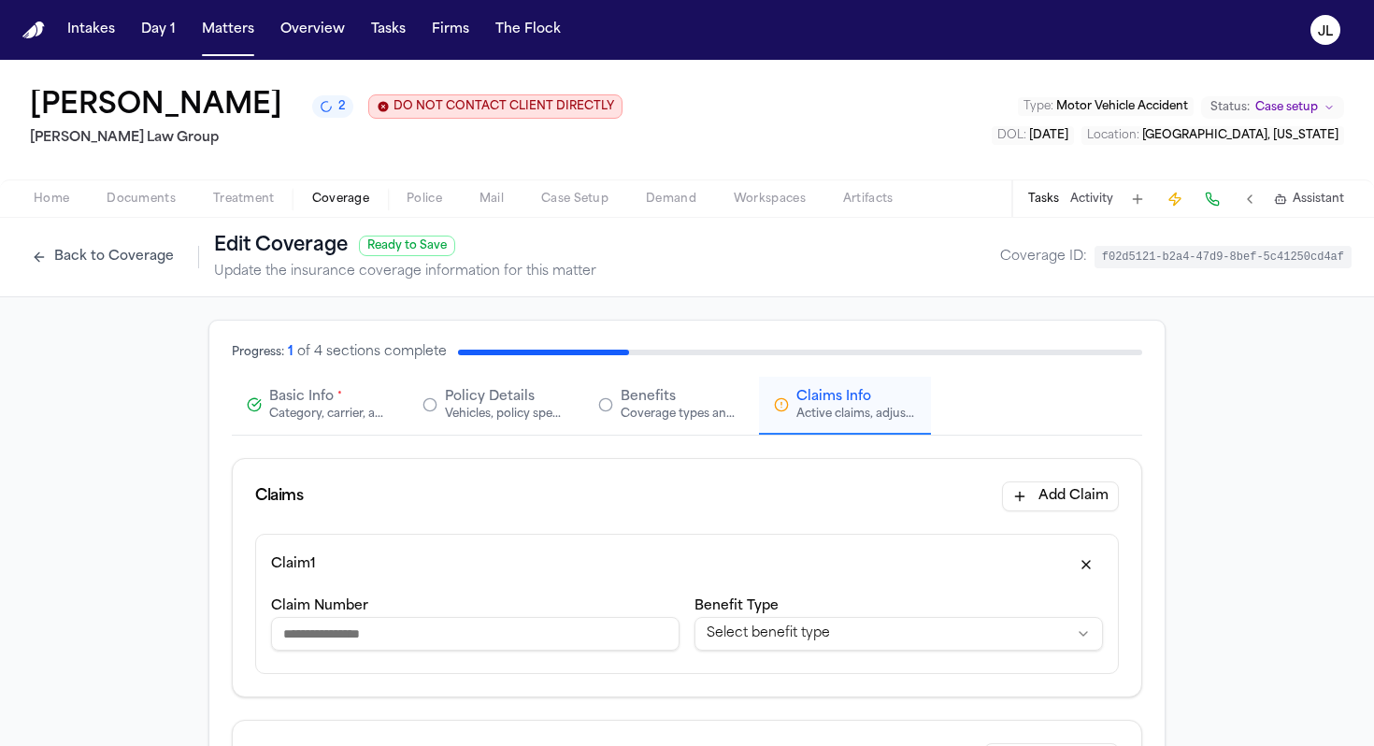
scroll to position [3, 0]
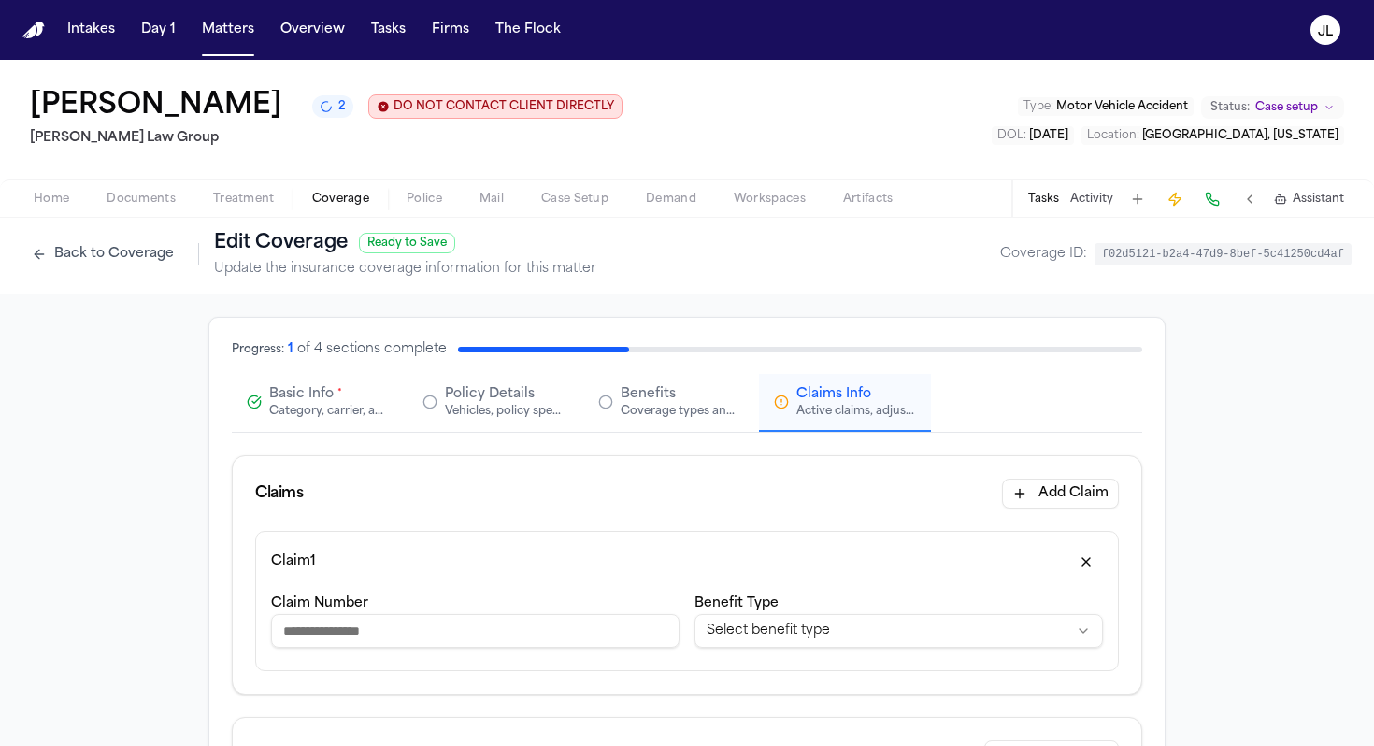
click at [274, 419] on div "Category, carrier, and policy holder information" at bounding box center [329, 411] width 120 height 15
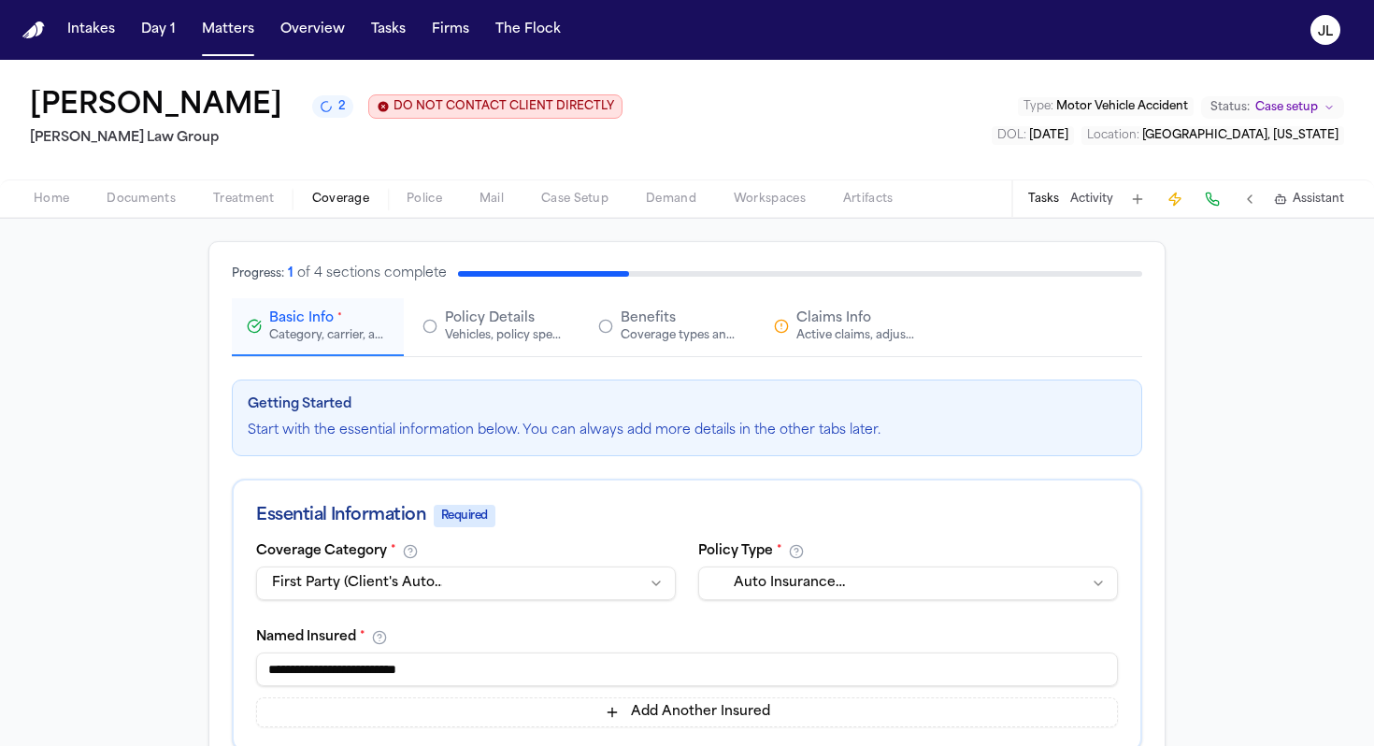
scroll to position [0, 0]
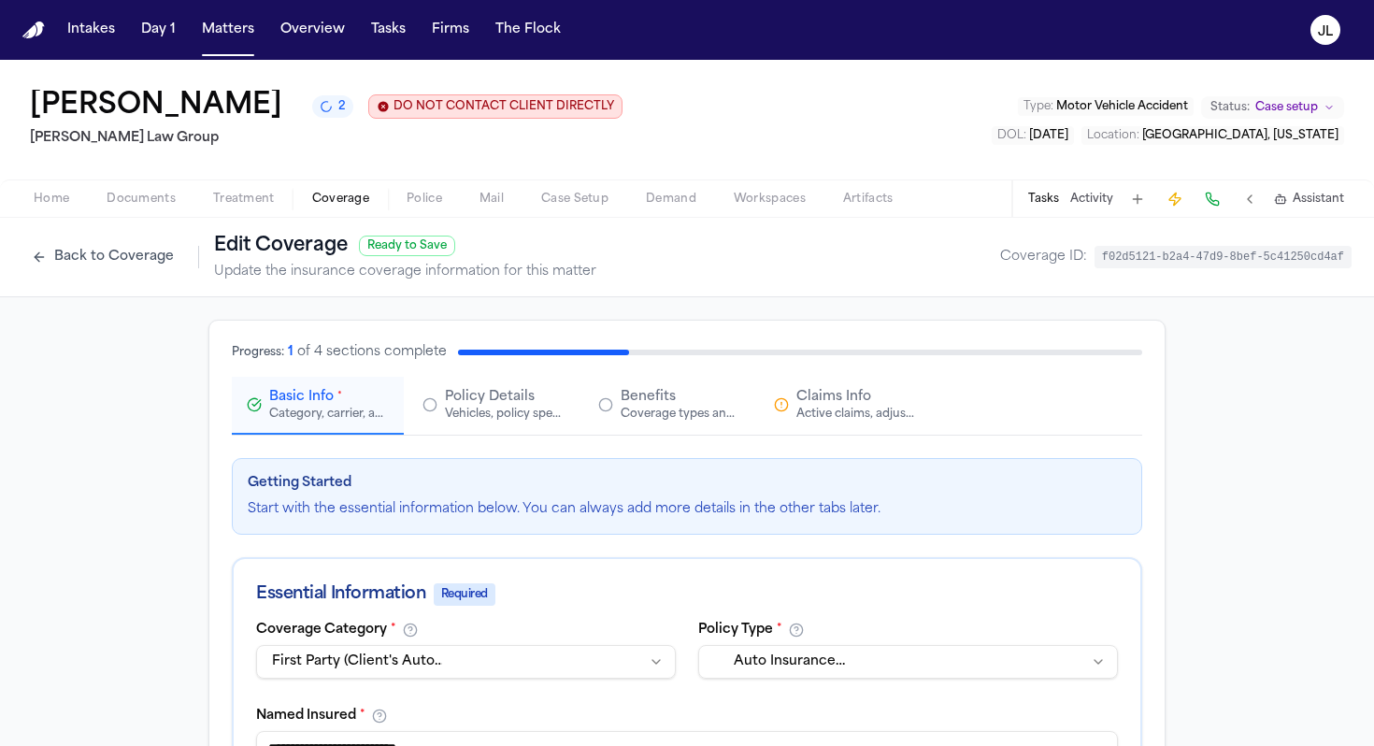
click at [808, 424] on button "Claims Info Active claims, adjusters, and subrogation details" at bounding box center [845, 406] width 172 height 58
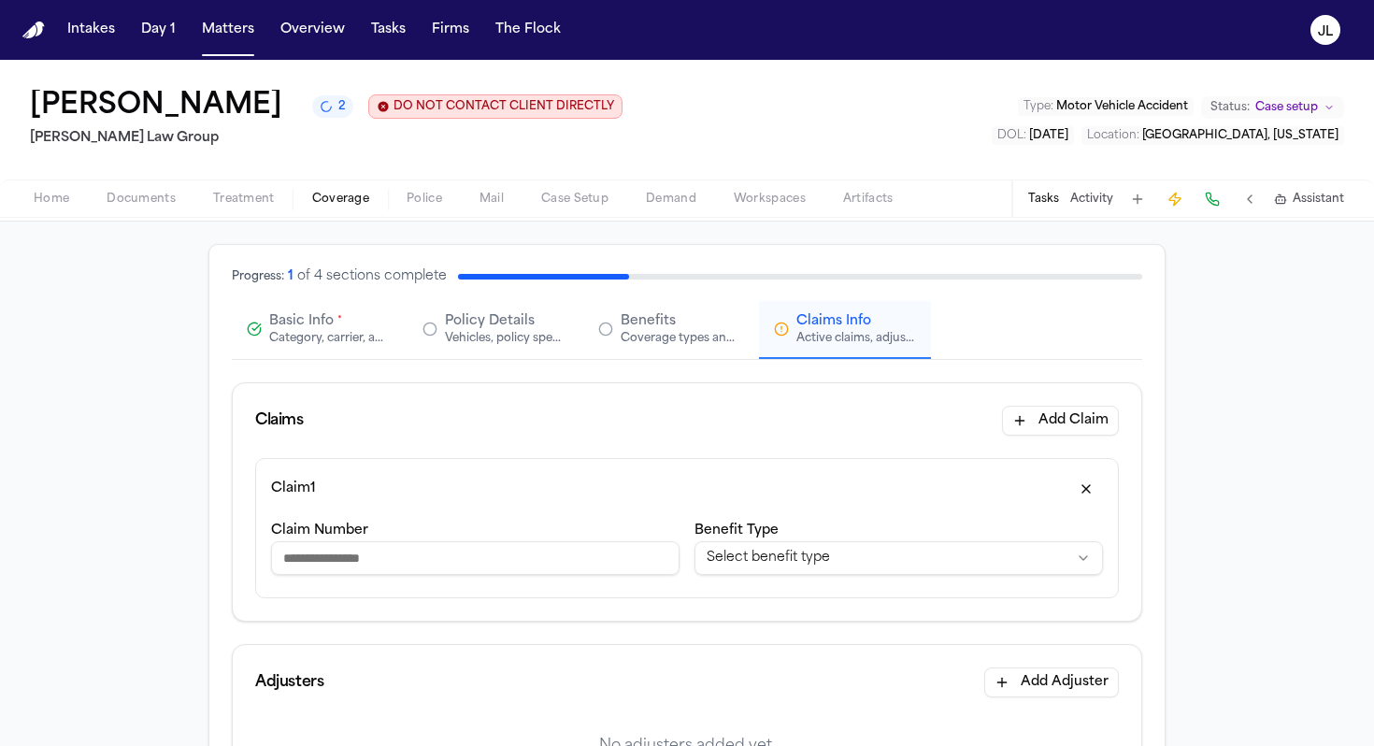
scroll to position [78, 0]
click at [480, 562] on input "Claim Number" at bounding box center [475, 556] width 409 height 34
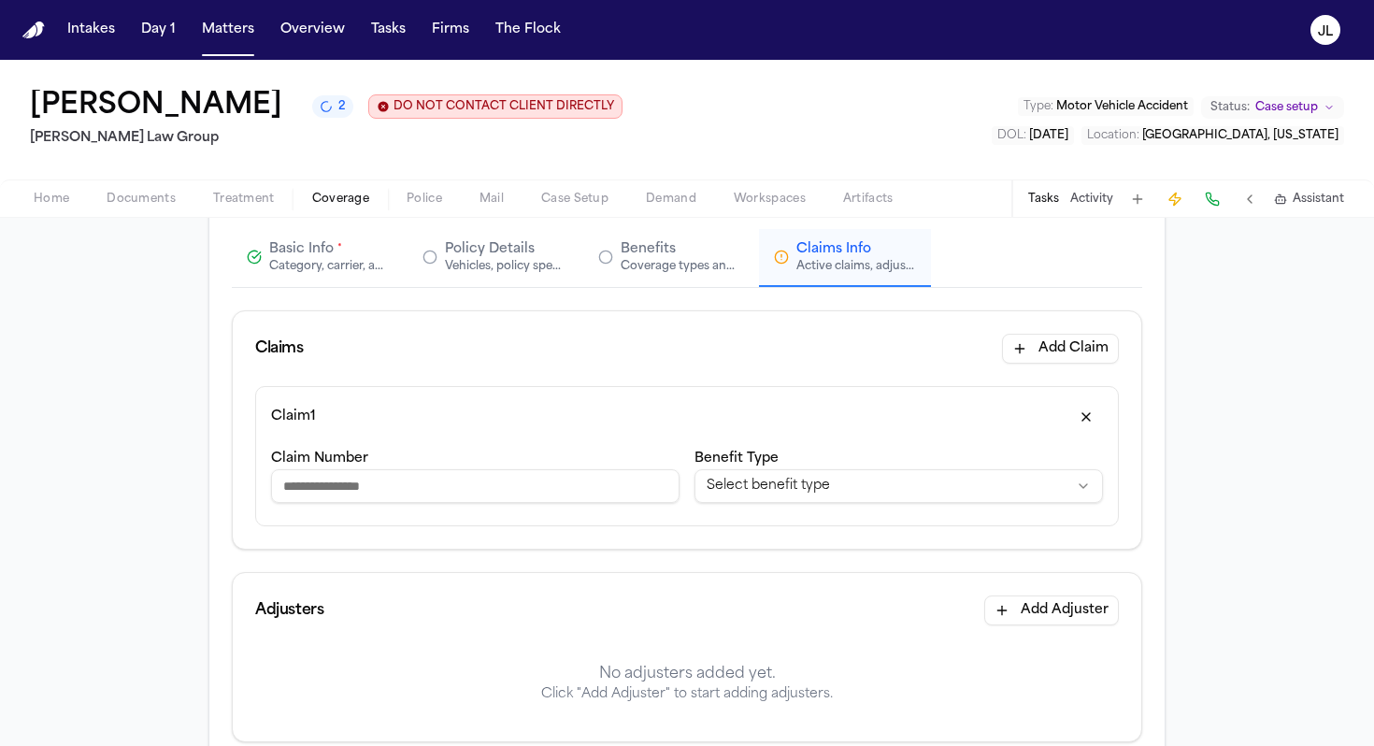
click at [520, 491] on input "Claim Number" at bounding box center [475, 486] width 409 height 34
click at [320, 536] on div "**********" at bounding box center [687, 467] width 909 height 163
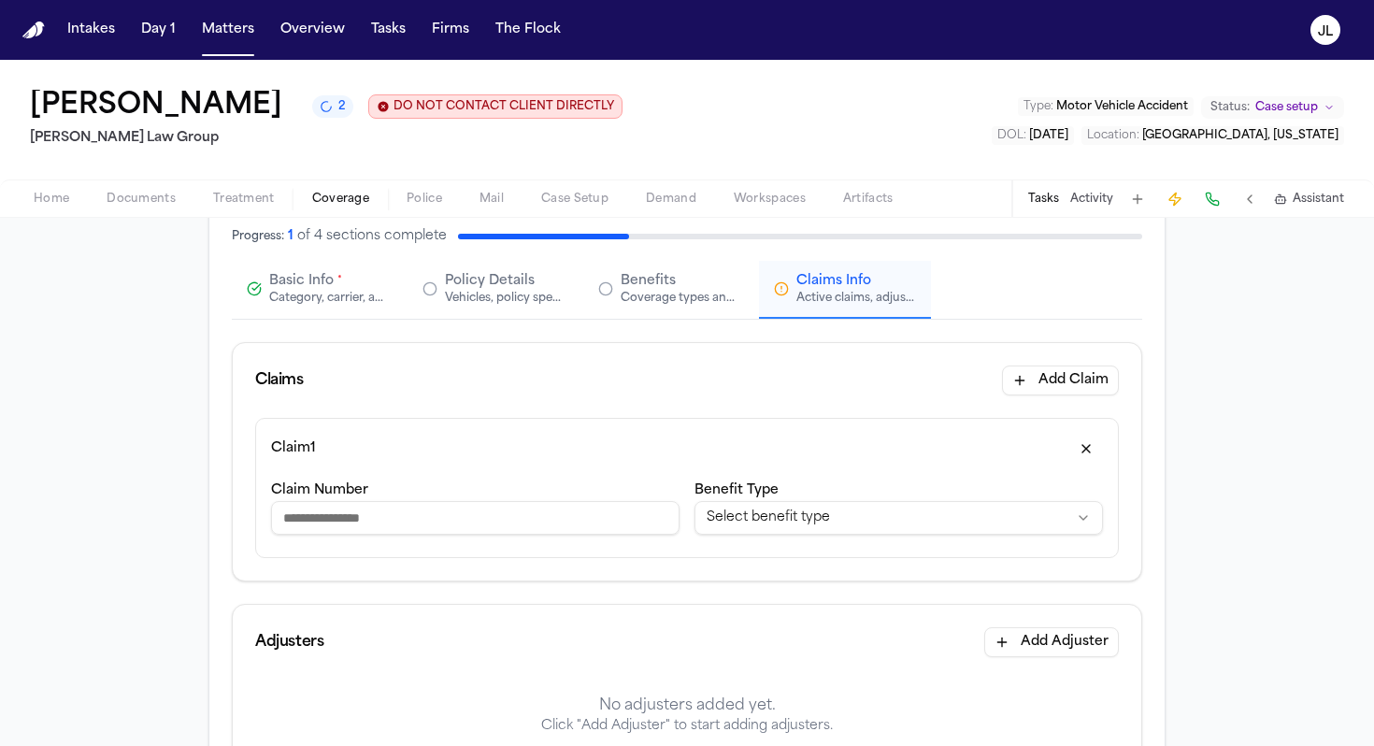
click at [317, 522] on input "Claim Number" at bounding box center [475, 518] width 409 height 34
click at [277, 521] on input "**********" at bounding box center [475, 518] width 409 height 34
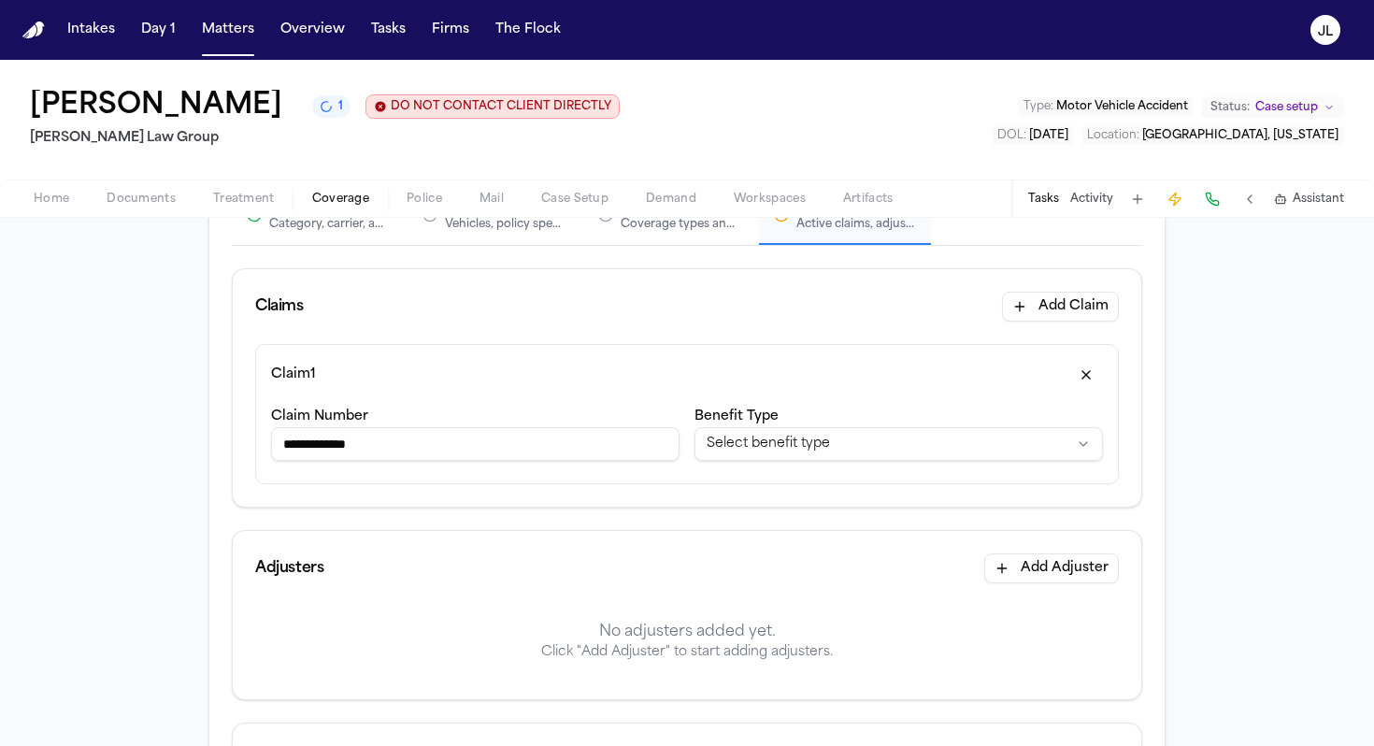
scroll to position [193, 0]
type input "**********"
click at [1018, 307] on button "Add Claim" at bounding box center [1060, 304] width 117 height 30
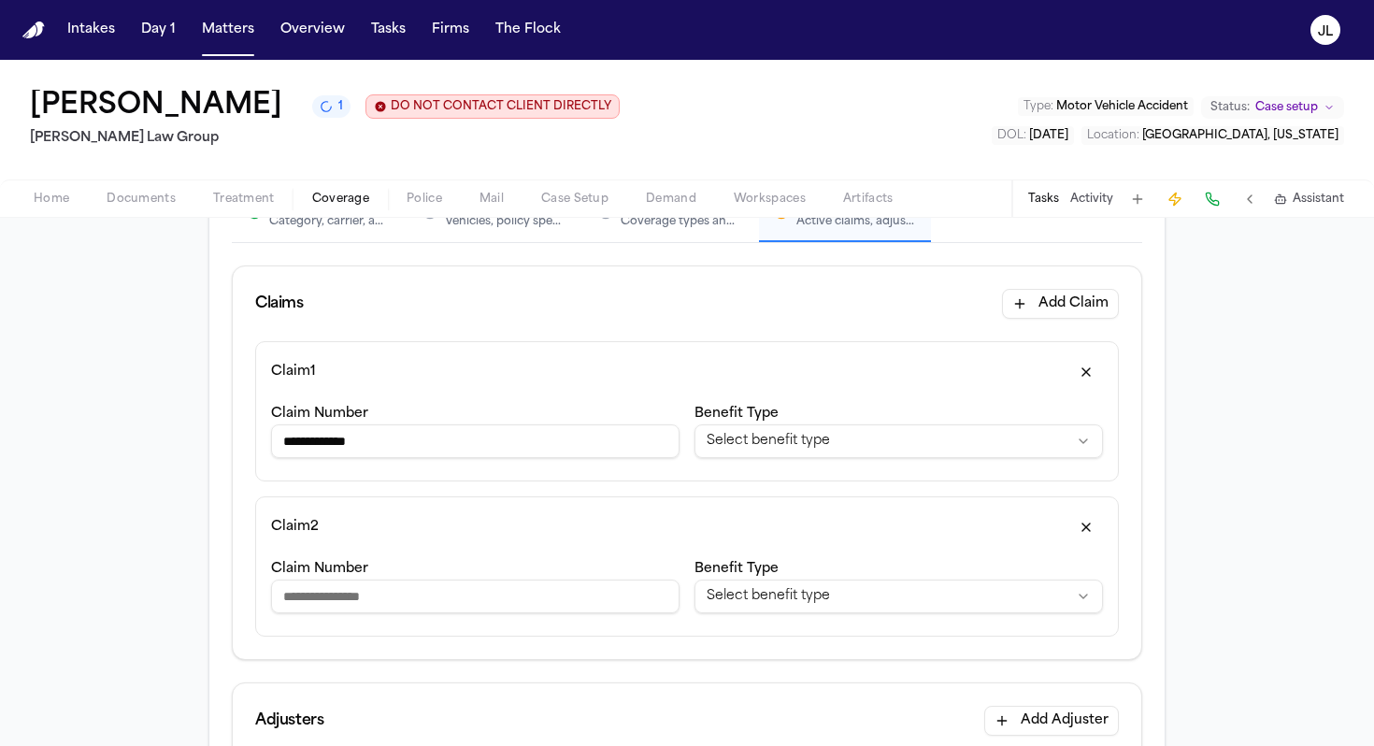
click at [750, 604] on html "**********" at bounding box center [687, 373] width 1374 height 746
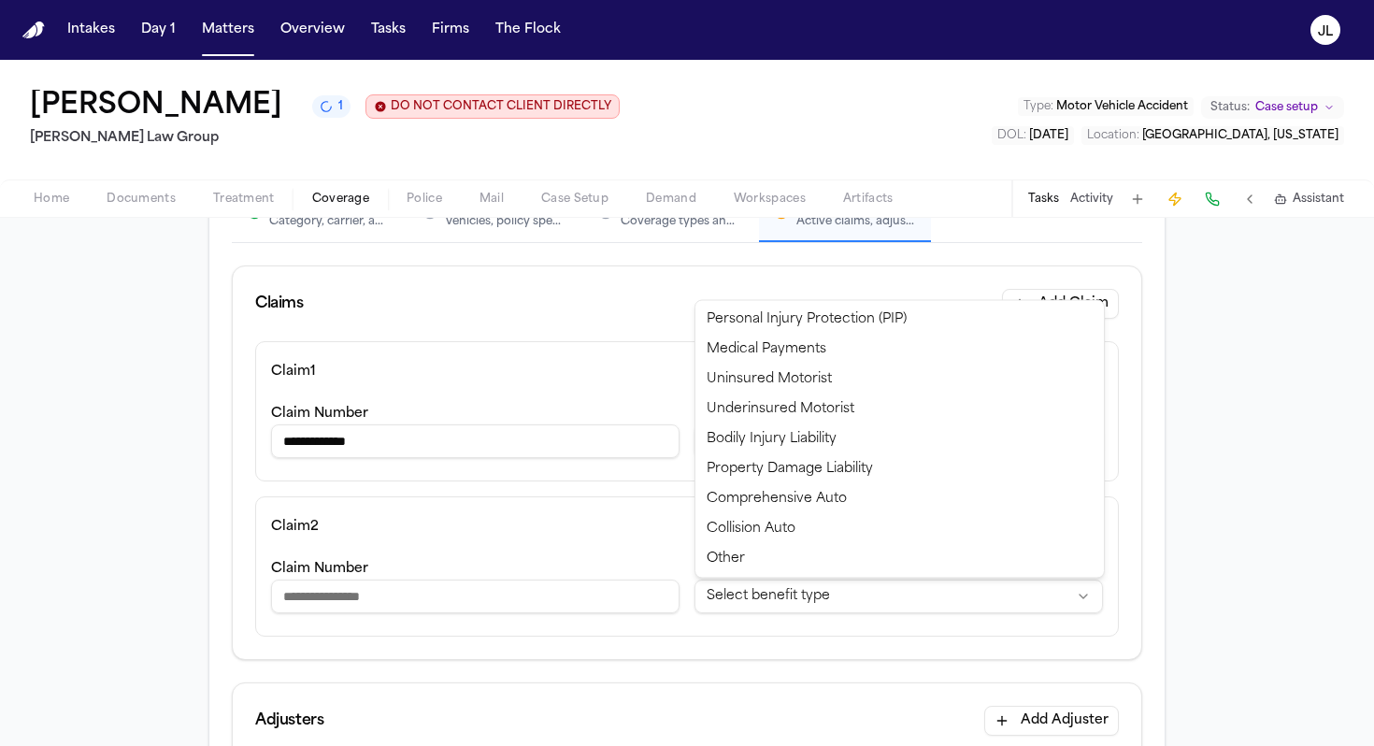
select select "**********"
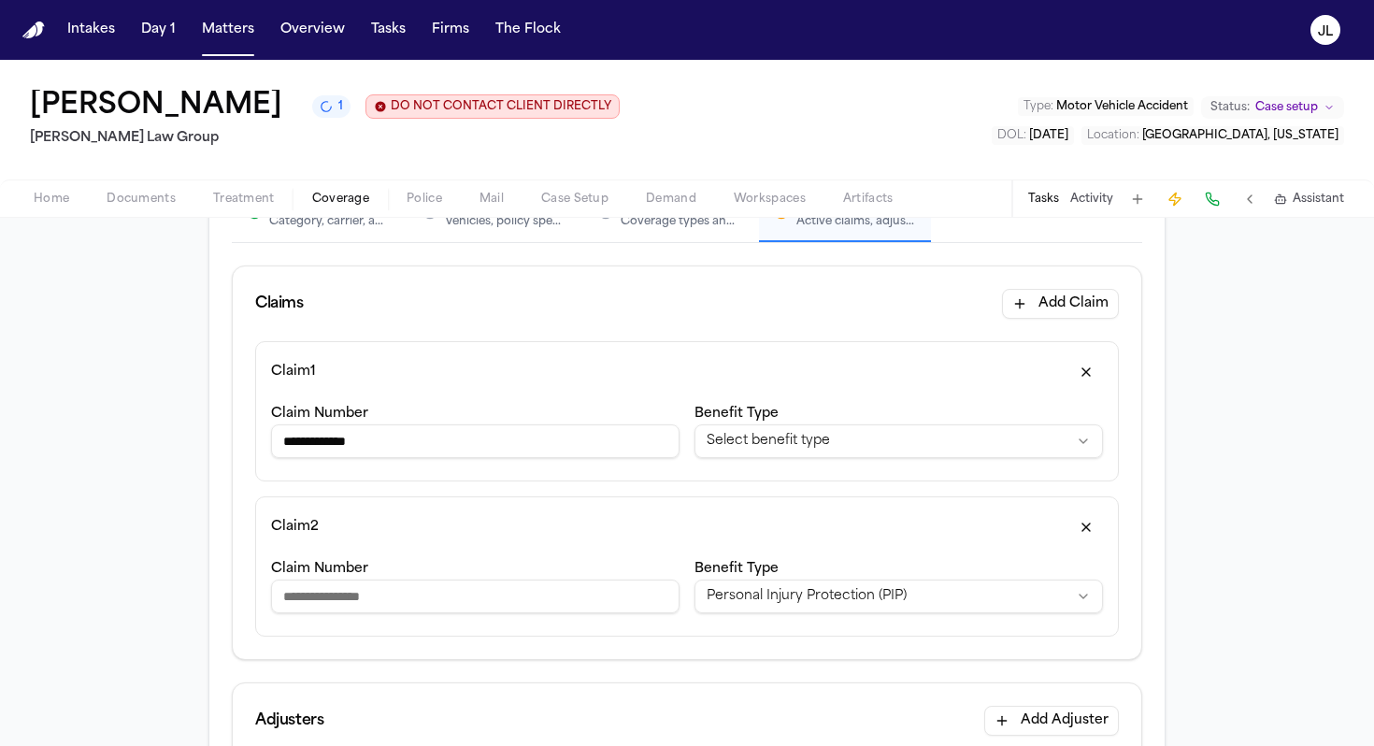
click at [385, 588] on input "Claim Number" at bounding box center [475, 597] width 409 height 34
type input "**********"
drag, startPoint x: 452, startPoint y: 595, endPoint x: 263, endPoint y: 597, distance: 189.8
click at [263, 597] on div "**********" at bounding box center [687, 566] width 864 height 140
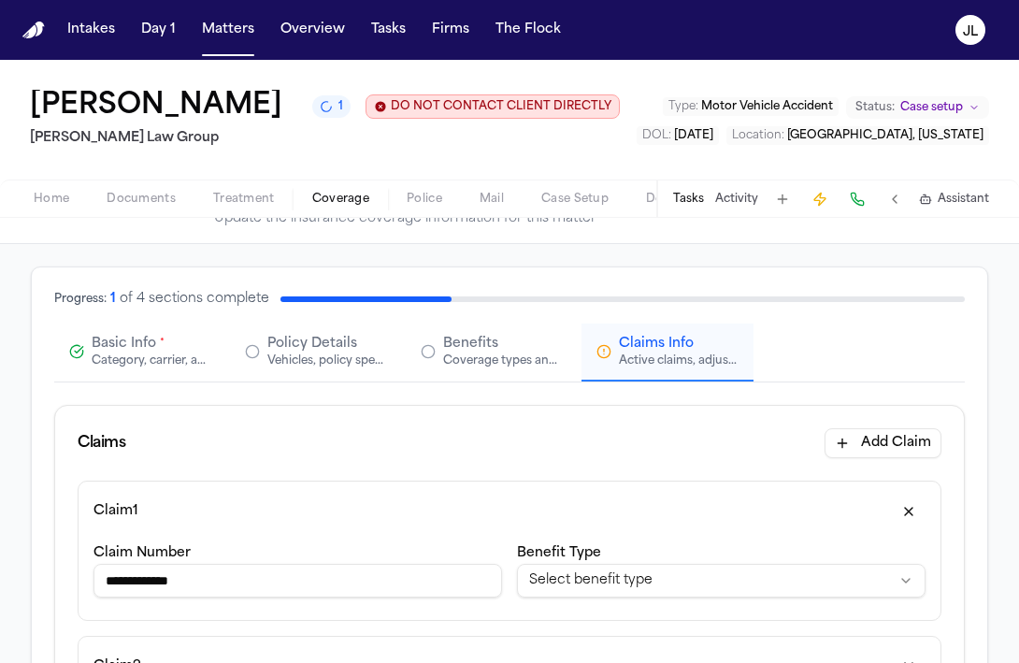
scroll to position [0, 0]
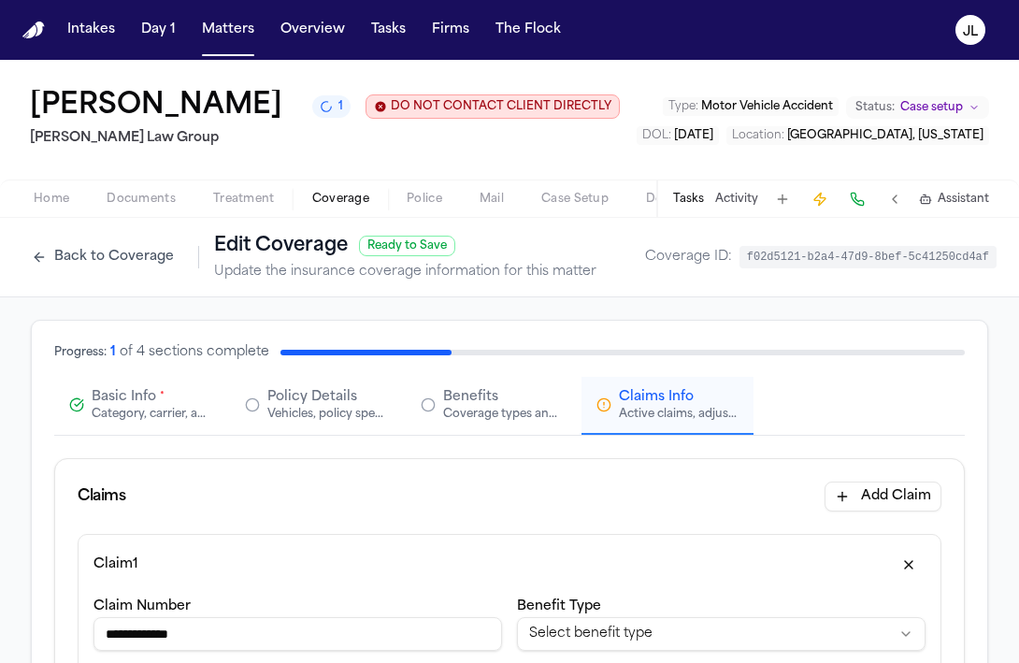
click at [64, 207] on span "Home" at bounding box center [52, 199] width 36 height 15
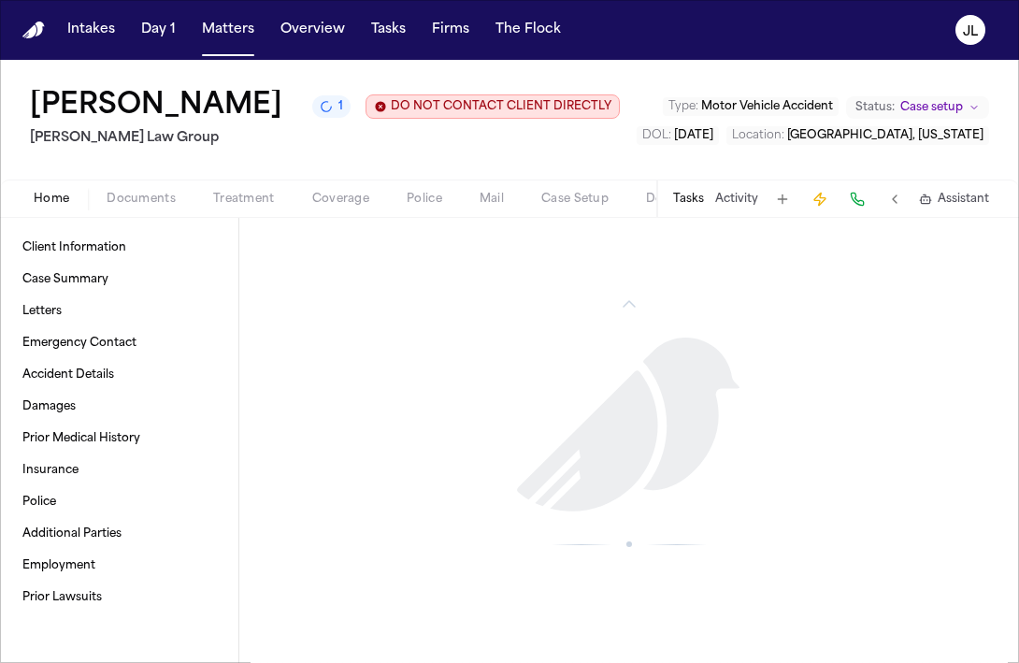
scroll to position [1354, 0]
click at [116, 390] on link "Accident Details" at bounding box center [119, 375] width 208 height 30
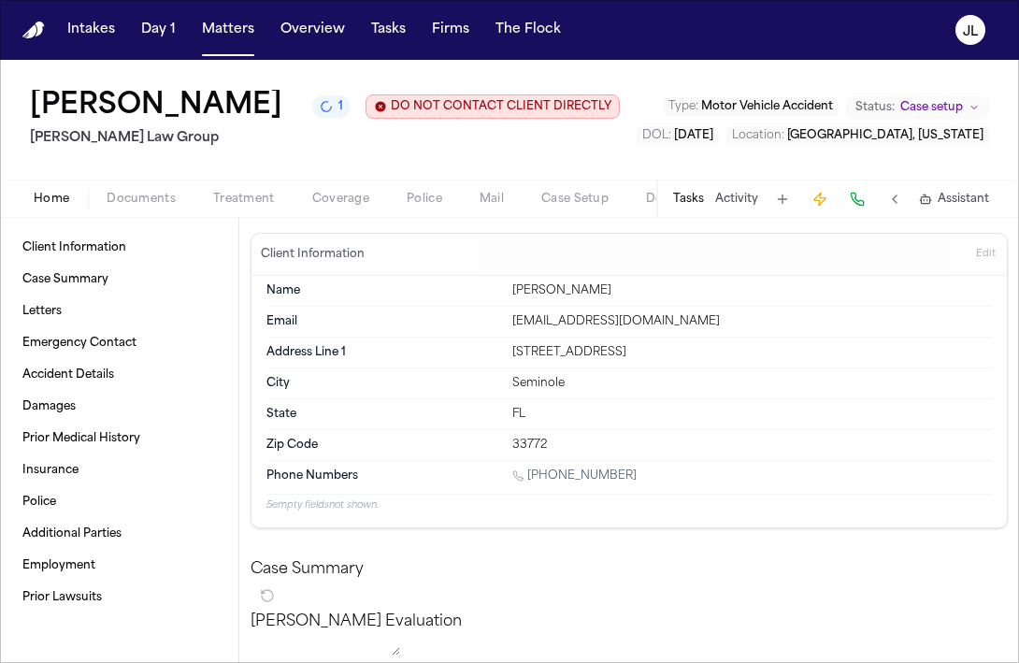
click at [51, 207] on span "Home" at bounding box center [52, 199] width 36 height 15
click at [135, 207] on span "Documents" at bounding box center [141, 199] width 69 height 15
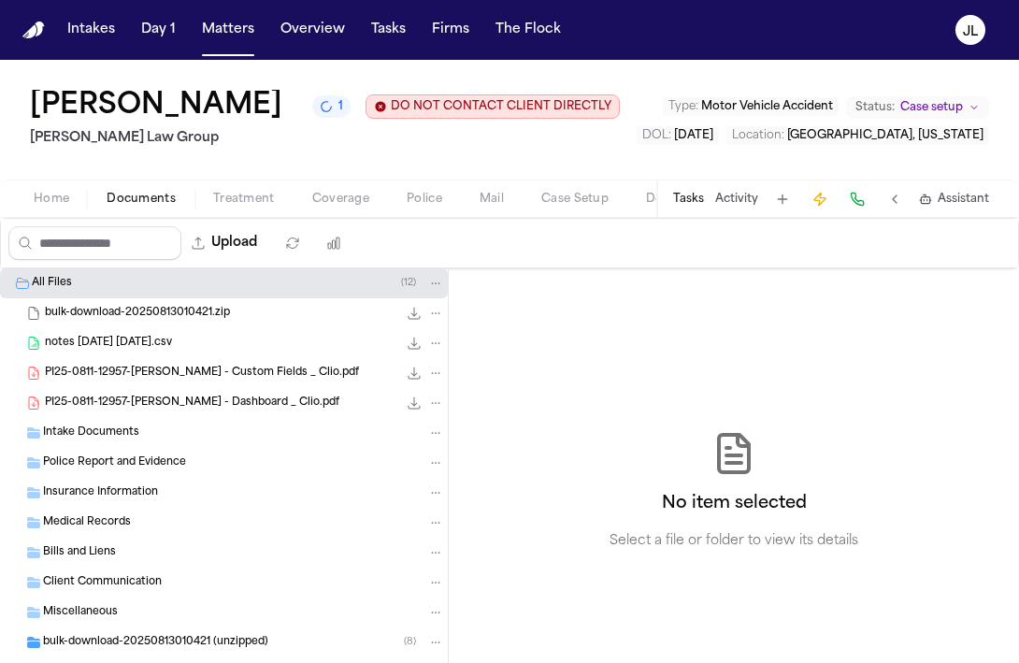
click at [156, 381] on span "PI25-0811-12957-Cristopher Castro Arredondo - Custom Fields _ Clio.pdf" at bounding box center [202, 374] width 314 height 16
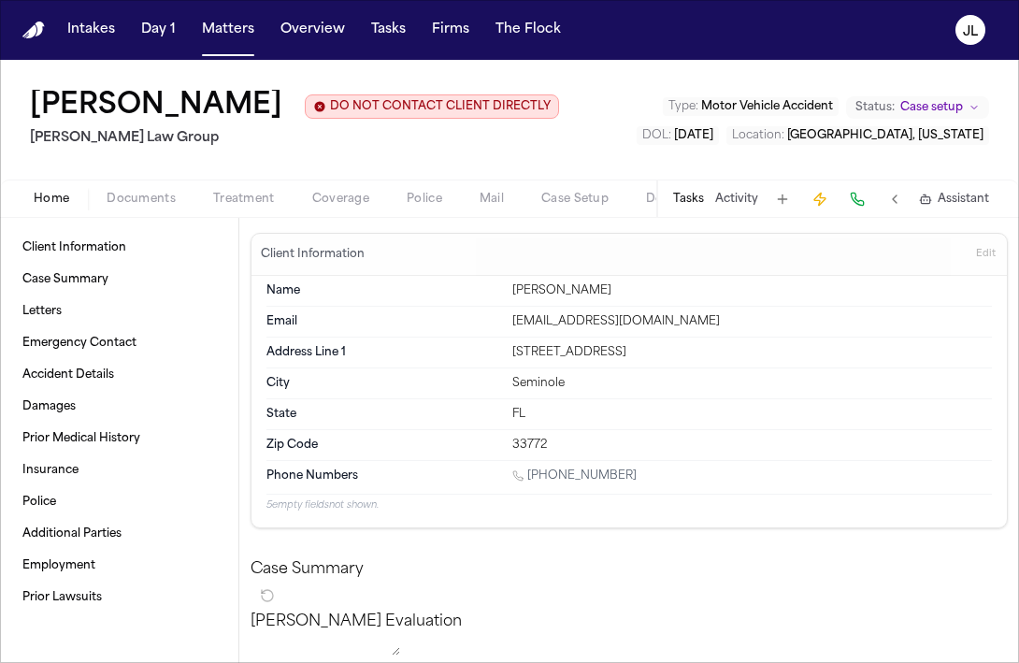
click at [31, 210] on button "Home" at bounding box center [51, 199] width 73 height 22
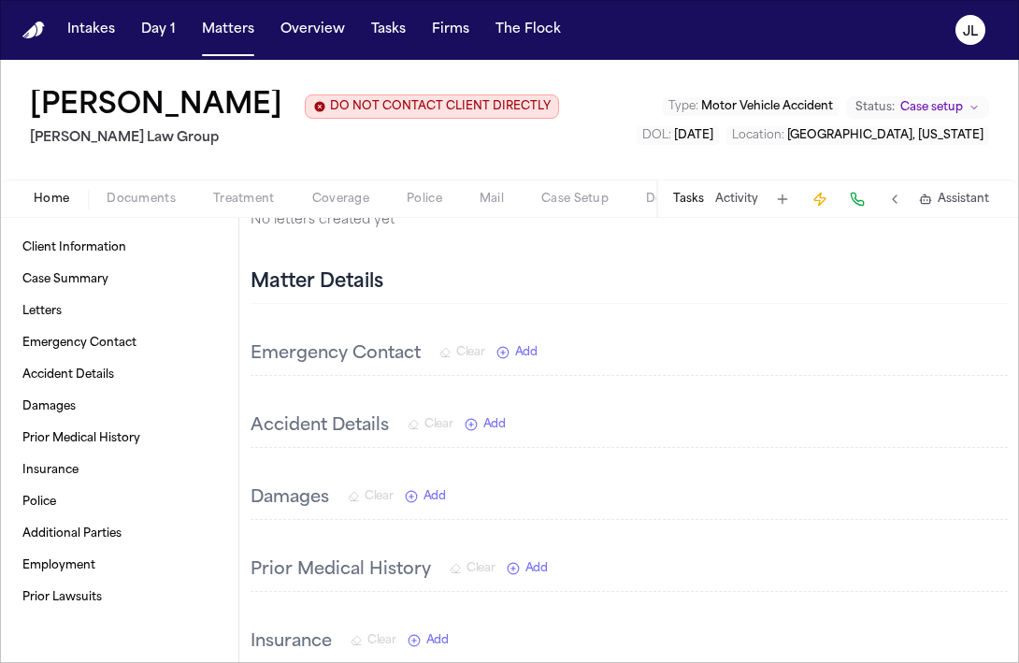
scroll to position [577, 0]
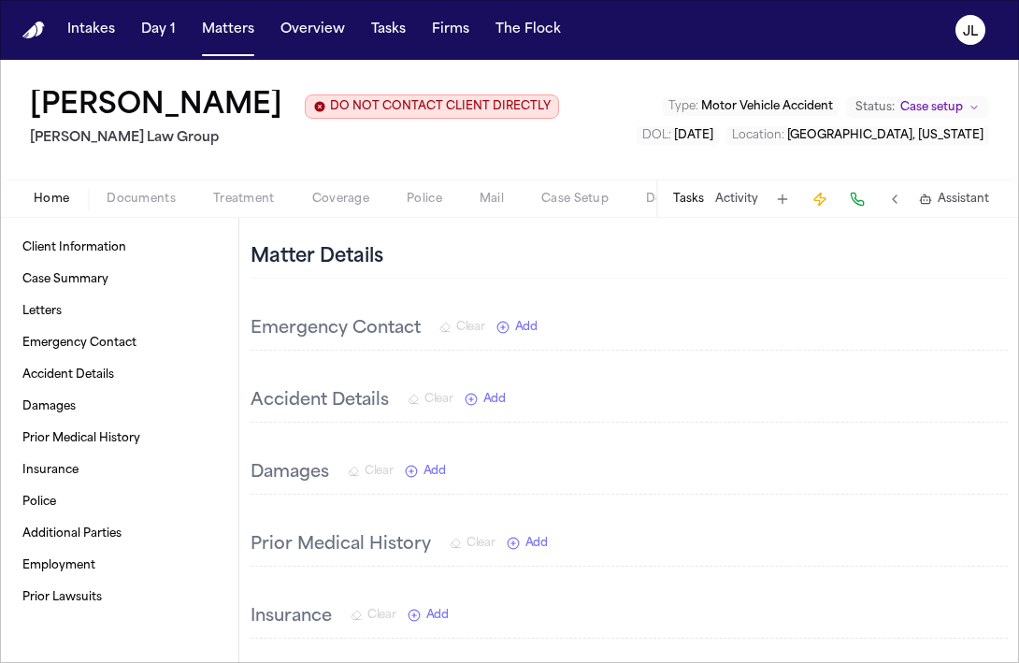
click at [131, 207] on span "Documents" at bounding box center [141, 199] width 69 height 15
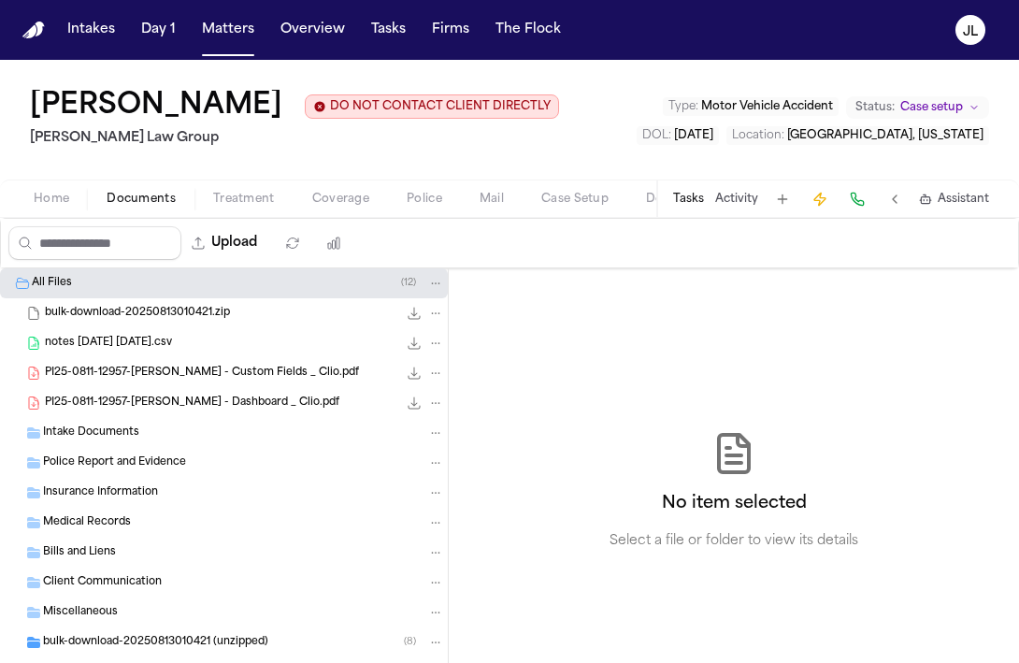
click at [113, 441] on span "Intake Documents" at bounding box center [91, 433] width 96 height 16
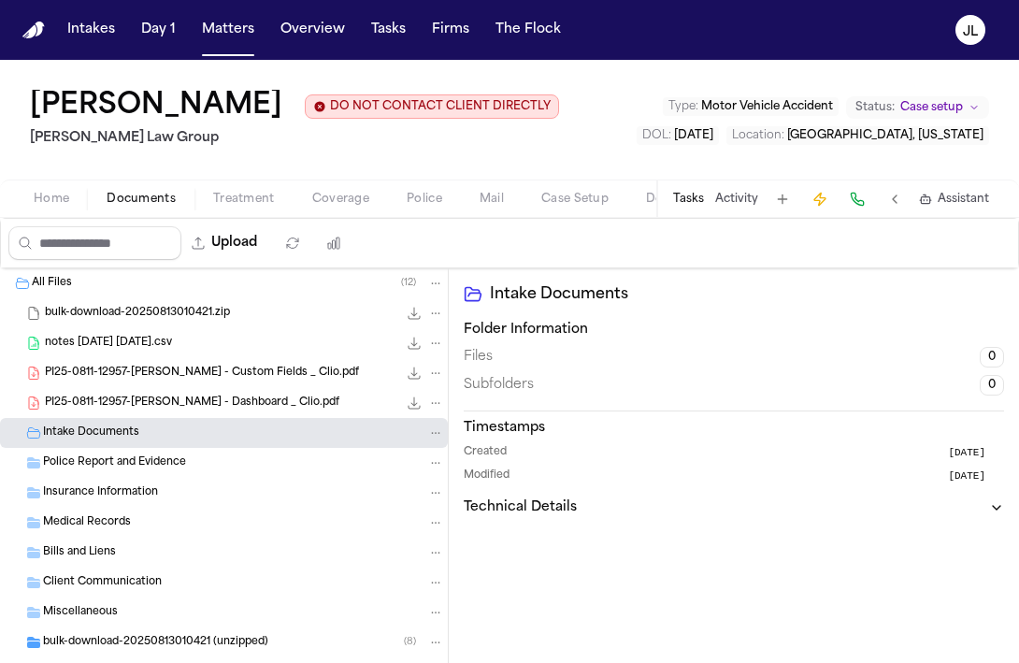
click at [135, 381] on span "PI25-0811-12957-Cristopher Castro Arredondo - Custom Fields _ Clio.pdf" at bounding box center [202, 374] width 314 height 16
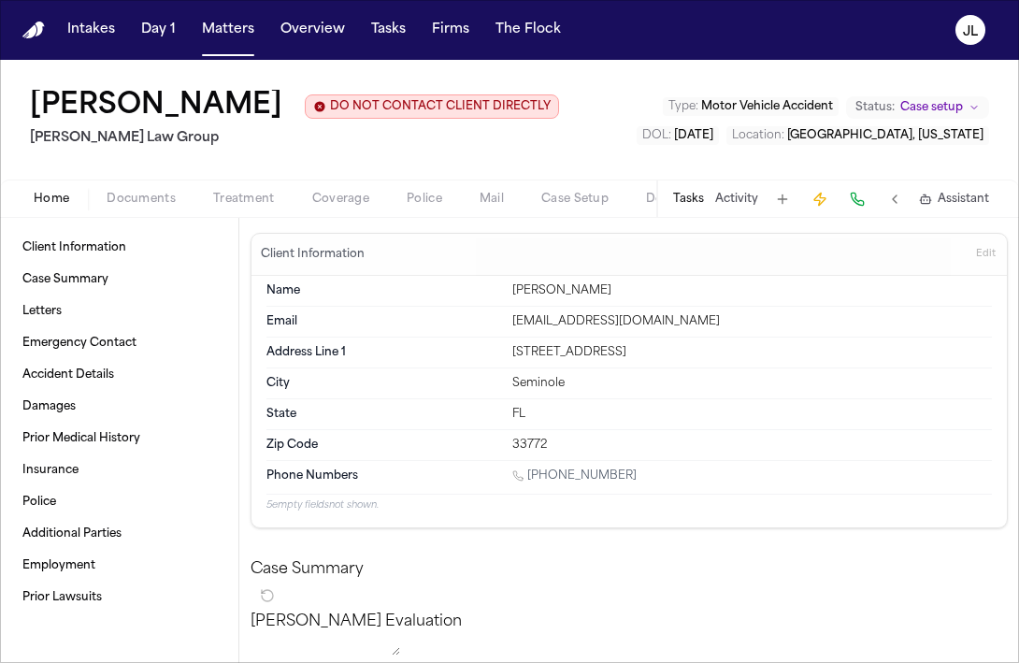
click at [54, 207] on span "Home" at bounding box center [52, 199] width 36 height 15
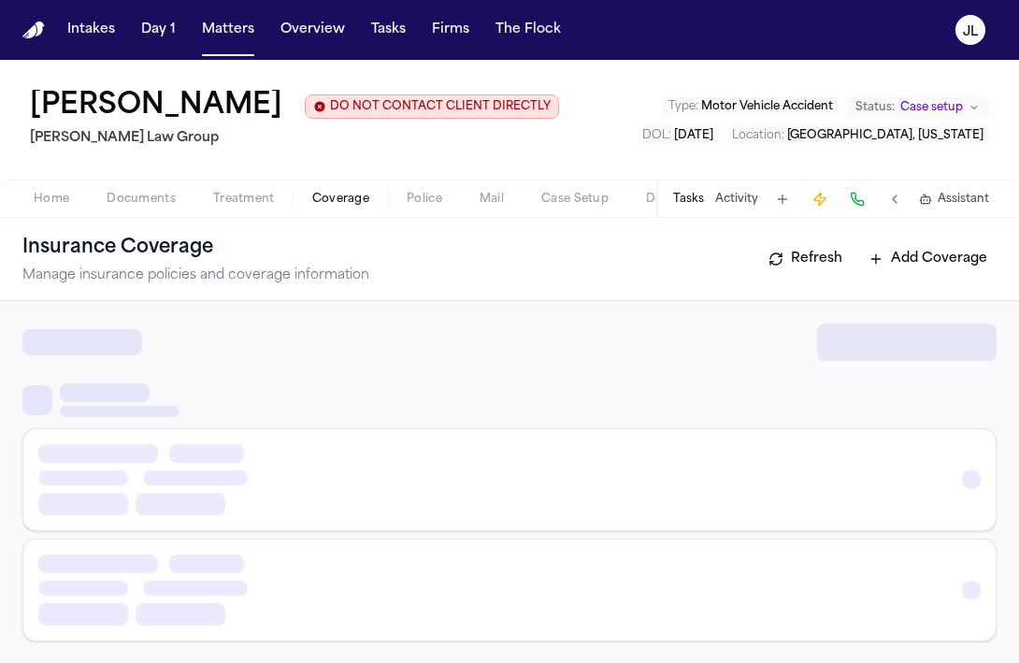
click at [305, 210] on button "Coverage" at bounding box center [341, 199] width 94 height 22
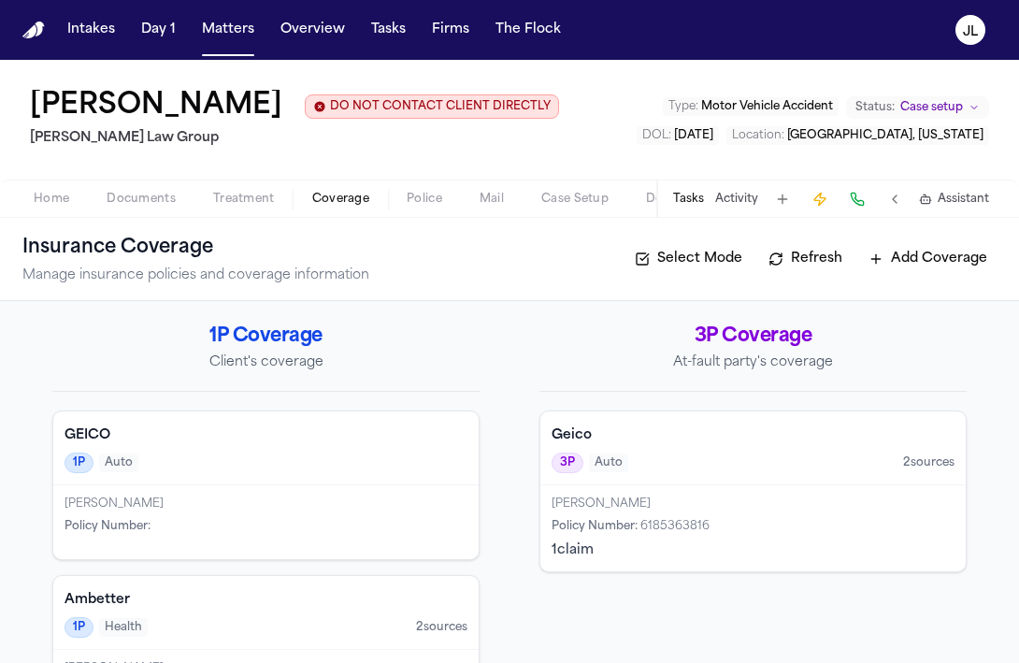
click at [380, 559] on div "Cristopher Castro Arredondo Policy Number :" at bounding box center [265, 522] width 425 height 74
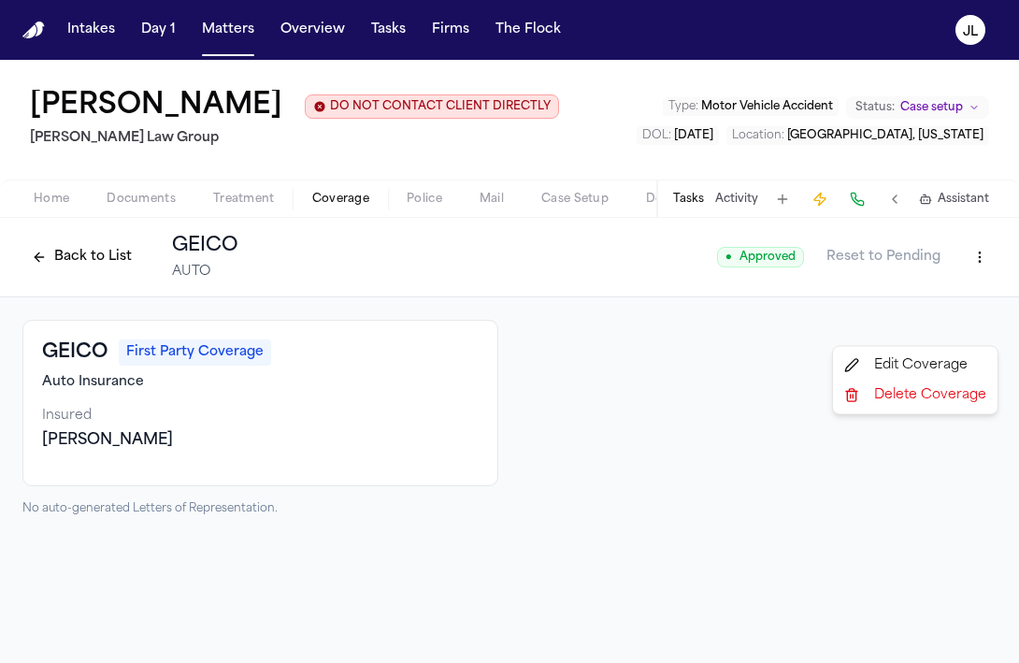
click at [973, 337] on html "Intakes Day 1 Matters Overview Tasks Firms The Flock JL Cristopher Castro Arred…" at bounding box center [509, 331] width 1019 height 663
click at [922, 370] on div "Edit Coverage" at bounding box center [915, 366] width 157 height 30
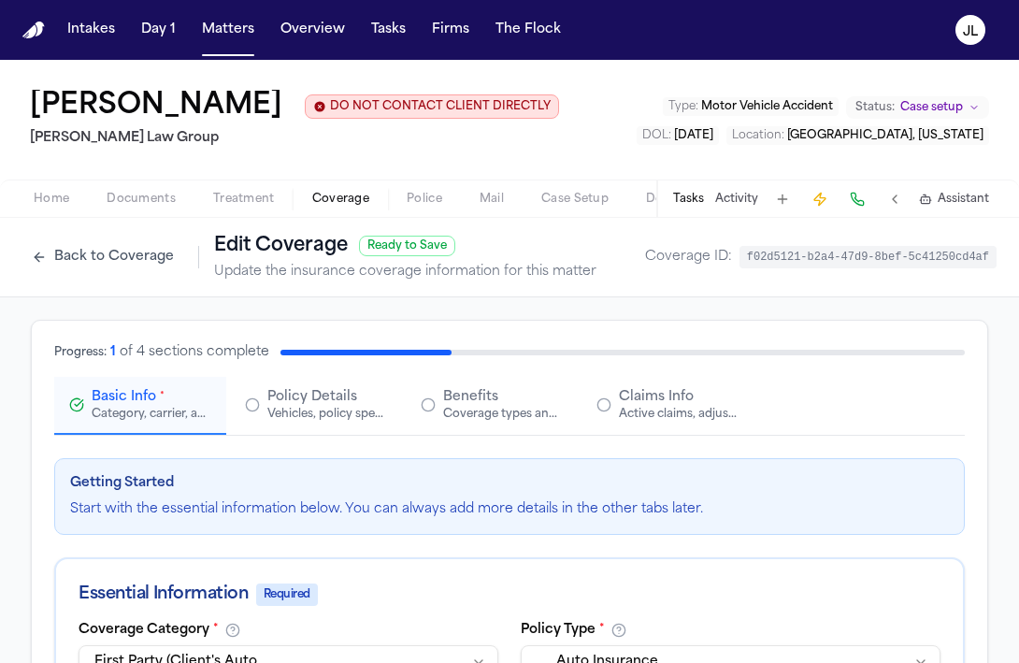
click at [704, 435] on button "Claims Info Active claims, adjusters, and subrogation details" at bounding box center [667, 406] width 172 height 58
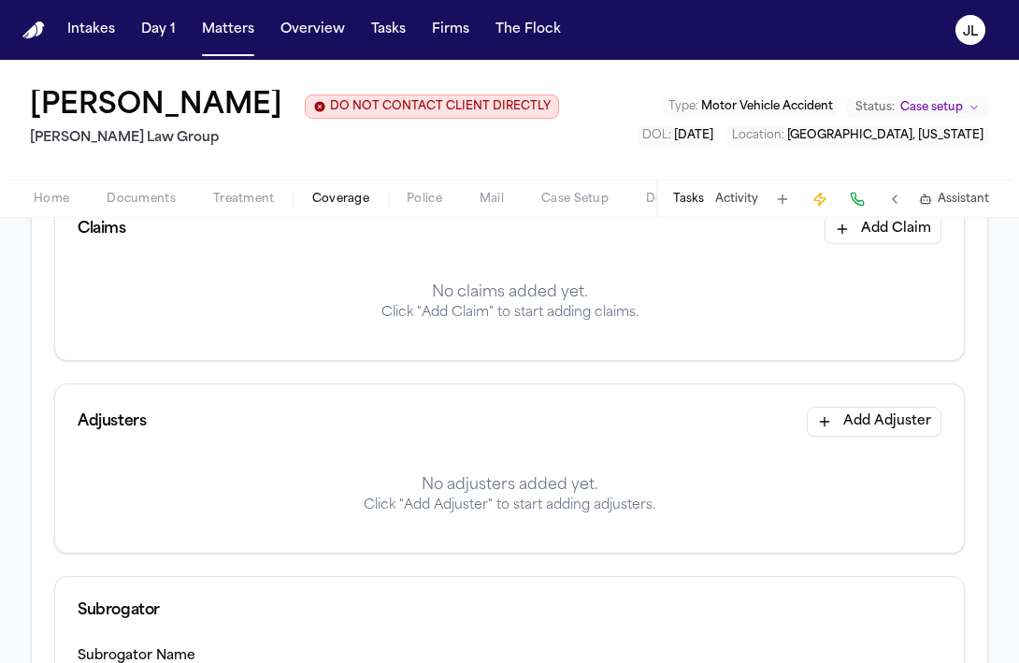
scroll to position [273, 0]
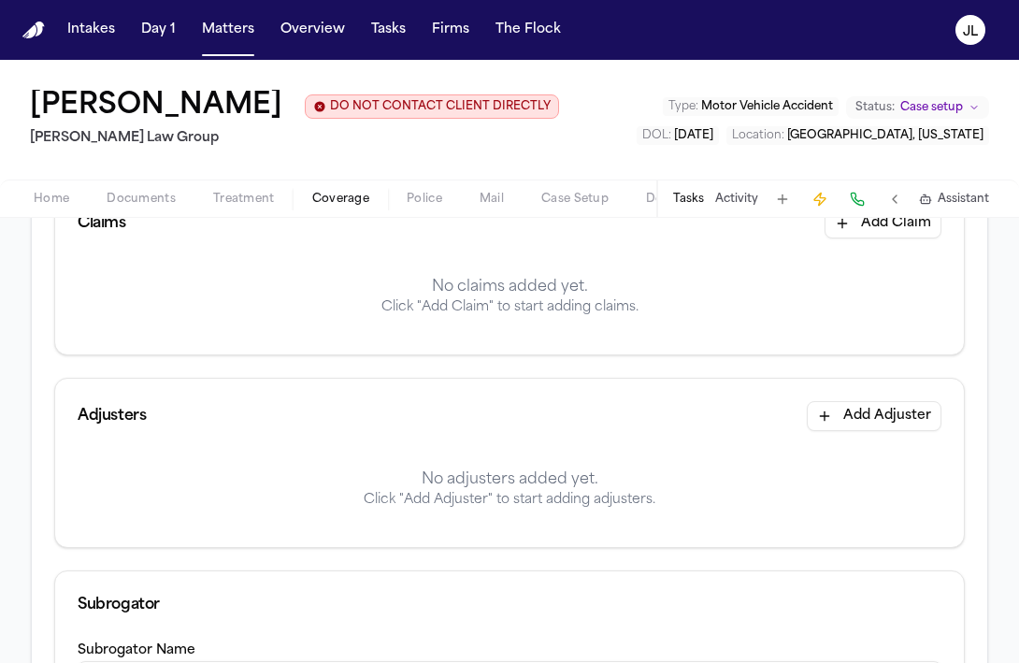
click at [882, 261] on div "Claims Add Claim" at bounding box center [509, 223] width 909 height 75
click at [882, 238] on button "Add Claim" at bounding box center [883, 223] width 117 height 30
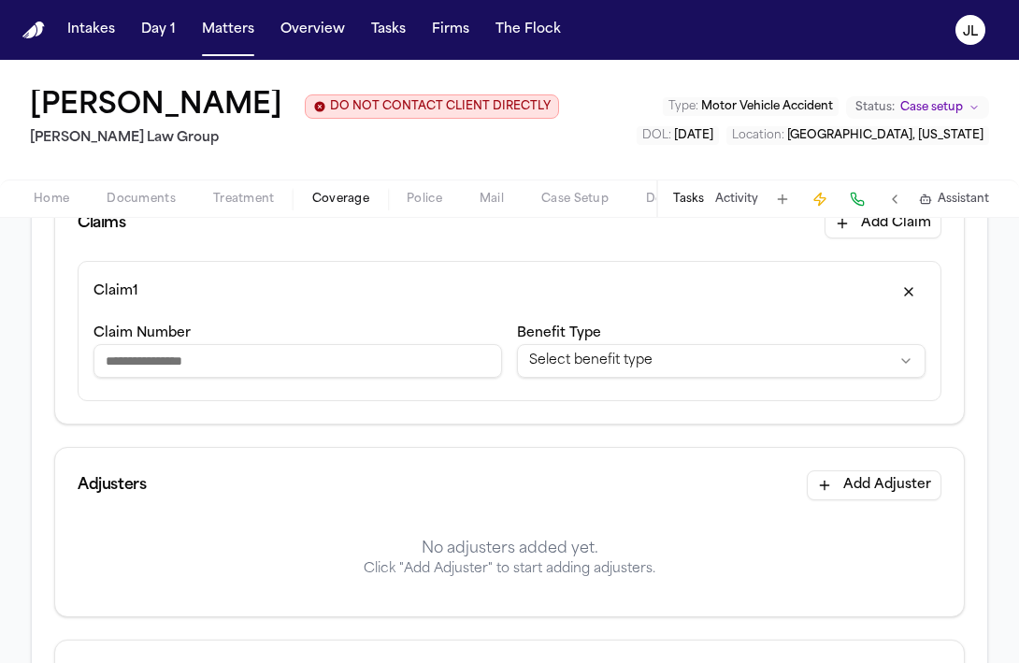
click at [457, 378] on input "Claim Number" at bounding box center [297, 361] width 409 height 34
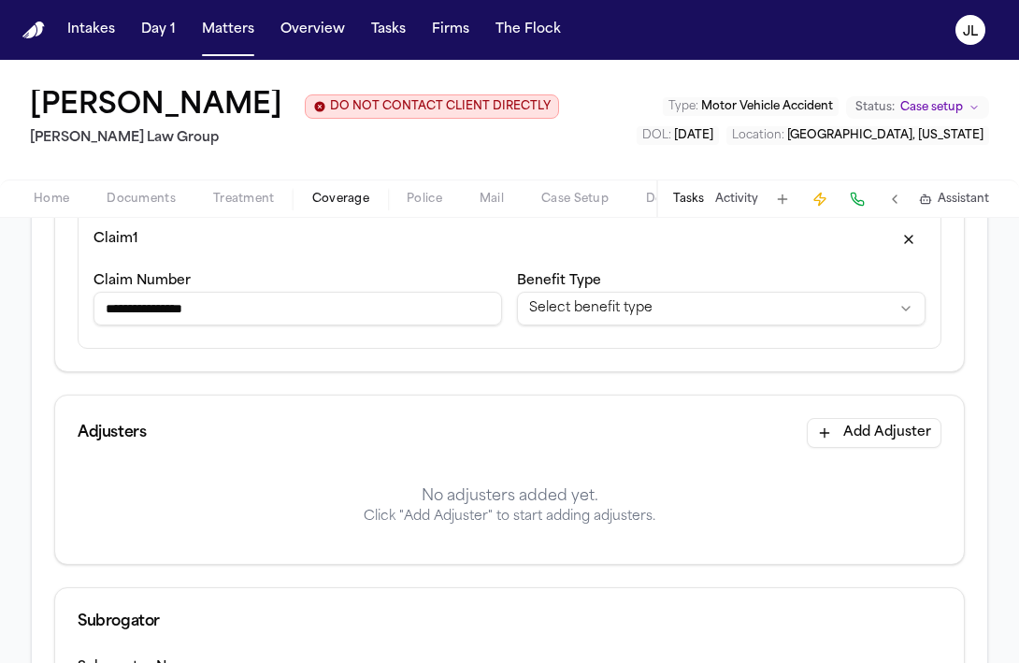
type input "**********"
click at [727, 376] on html "**********" at bounding box center [509, 331] width 1019 height 663
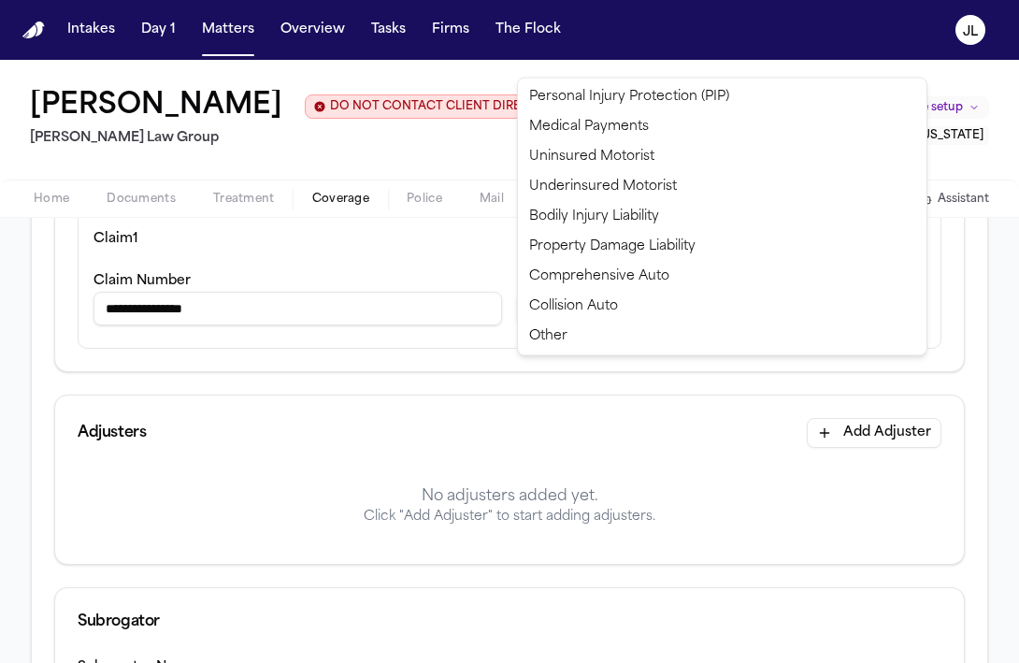
select select "**********"
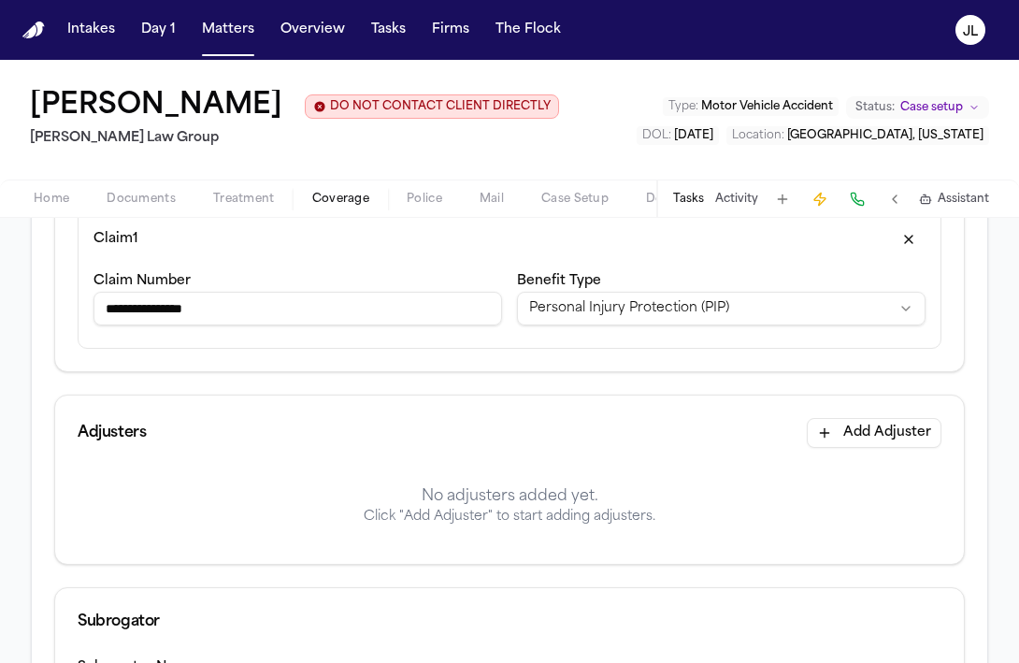
click at [843, 448] on button "Add Adjuster" at bounding box center [874, 433] width 135 height 30
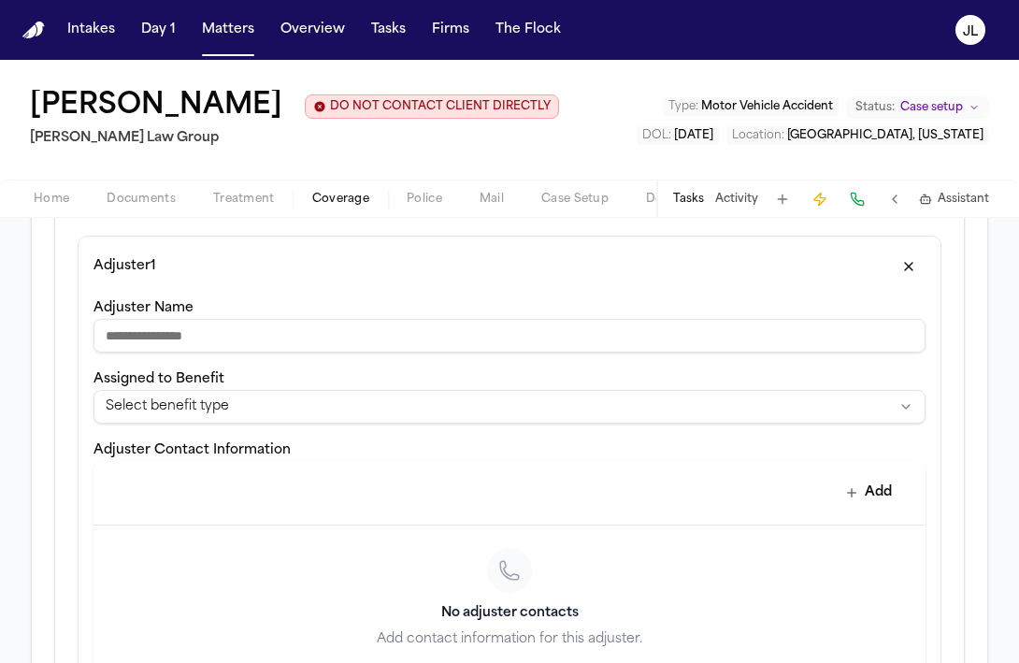
scroll to position [563, 0]
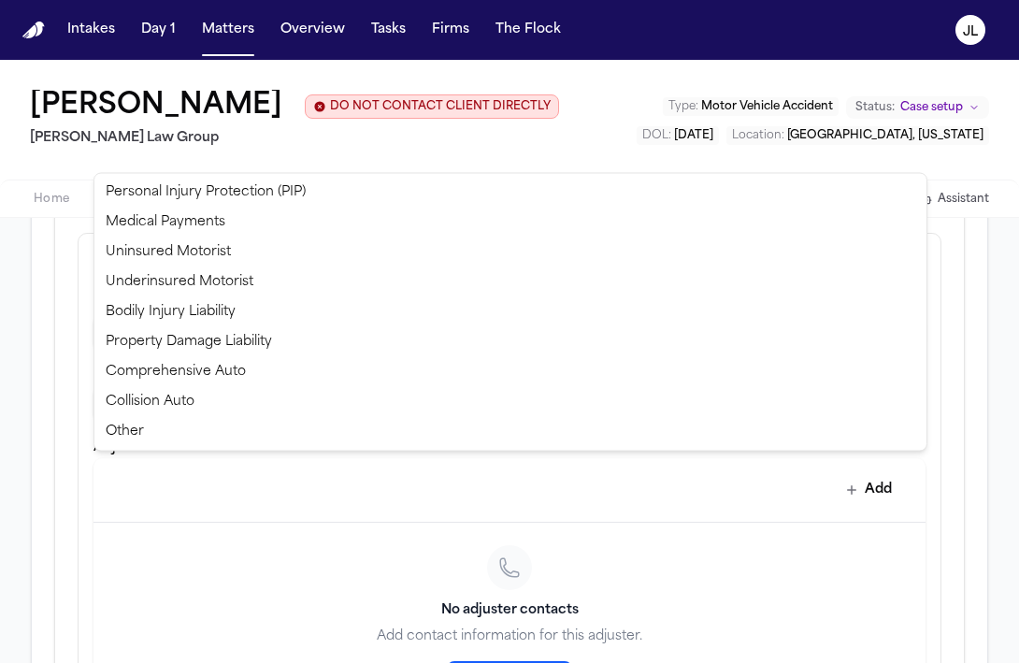
click at [295, 459] on html "**********" at bounding box center [509, 331] width 1019 height 663
select select "**********"
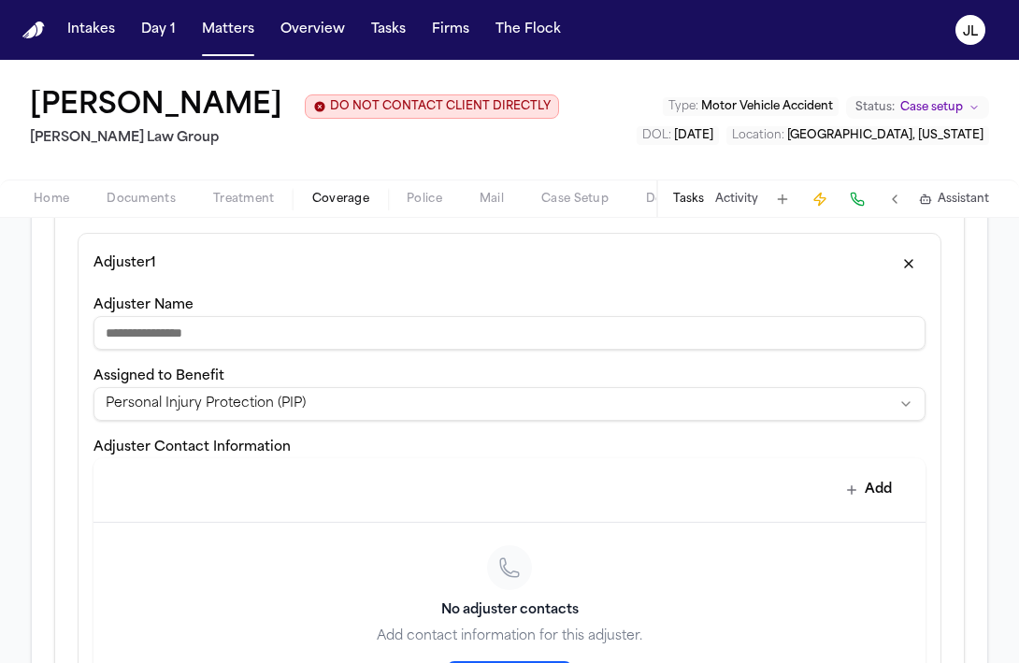
scroll to position [596, 0]
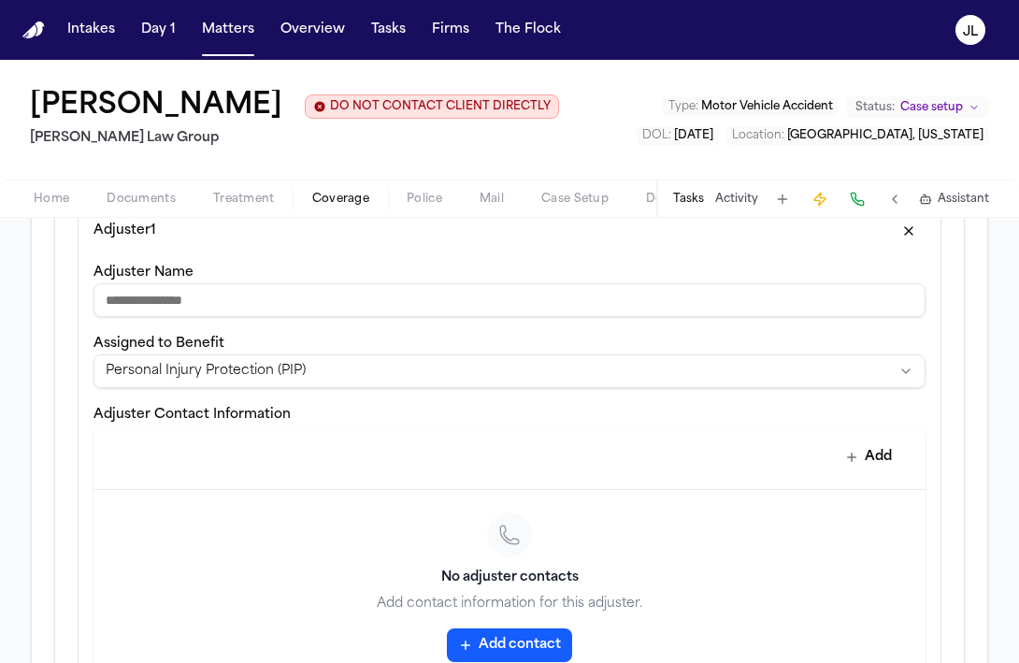
click at [119, 317] on input "Adjuster Name" at bounding box center [509, 300] width 832 height 34
click at [90, 499] on div "**********" at bounding box center [510, 450] width 864 height 500
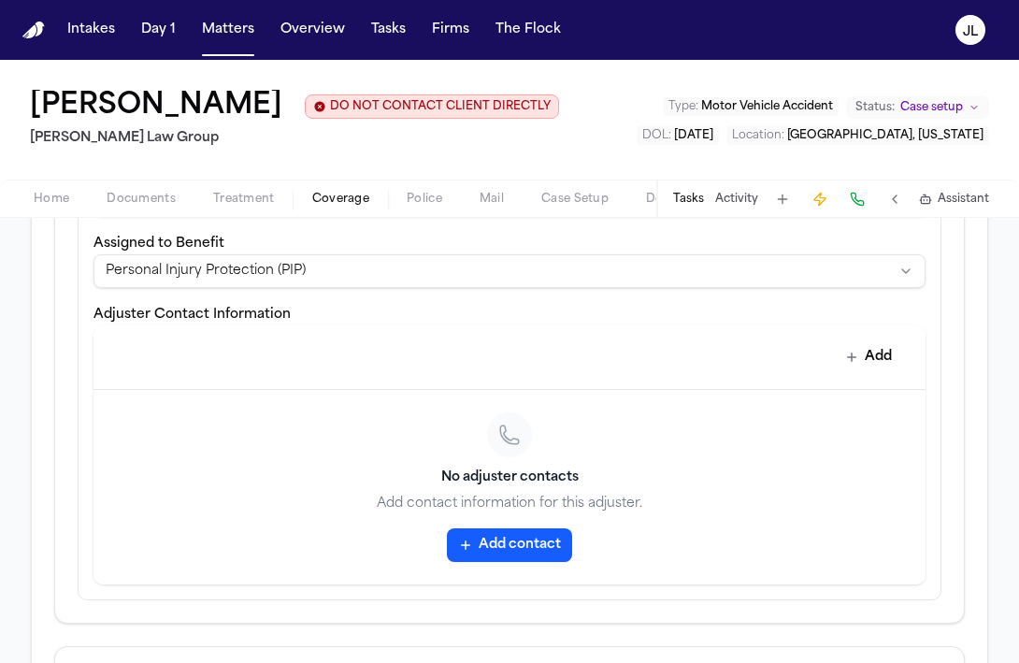
scroll to position [703, 0]
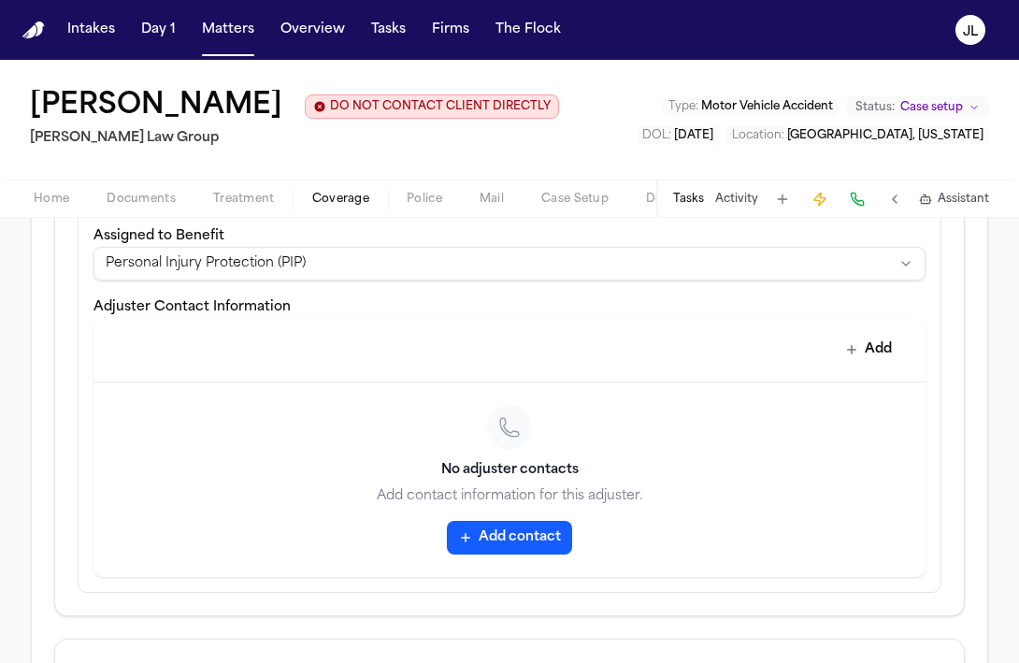
click at [563, 554] on button "Add contact" at bounding box center [509, 538] width 125 height 34
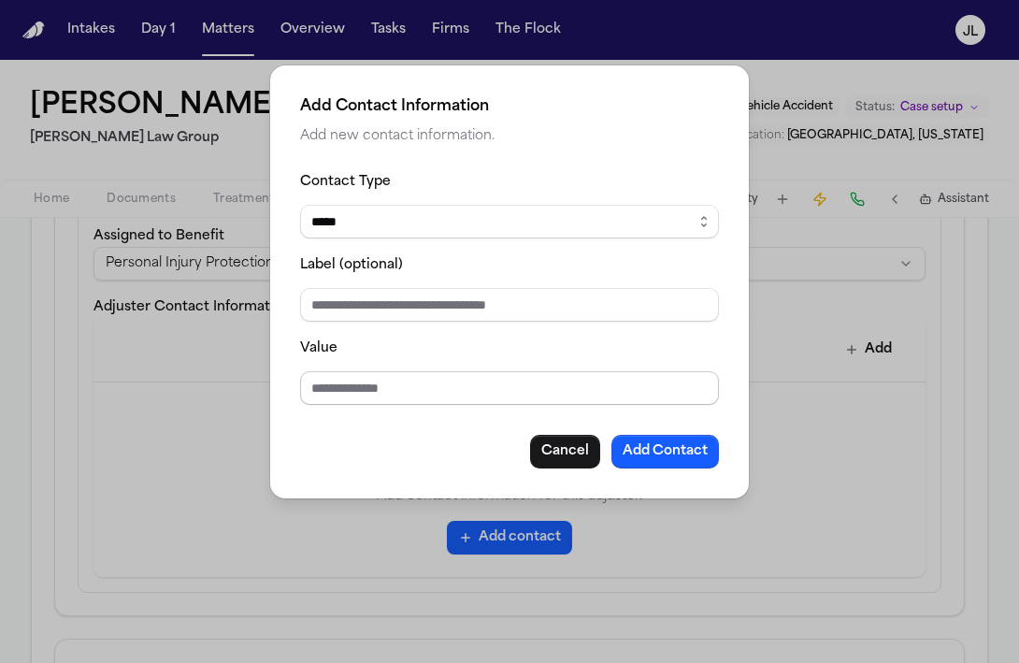
click at [350, 385] on input "Value" at bounding box center [509, 388] width 419 height 34
type input "**********"
drag, startPoint x: 405, startPoint y: 390, endPoint x: 309, endPoint y: 391, distance: 96.3
click at [309, 391] on input "**********" at bounding box center [509, 388] width 419 height 34
click at [562, 440] on button "Cancel" at bounding box center [565, 452] width 70 height 34
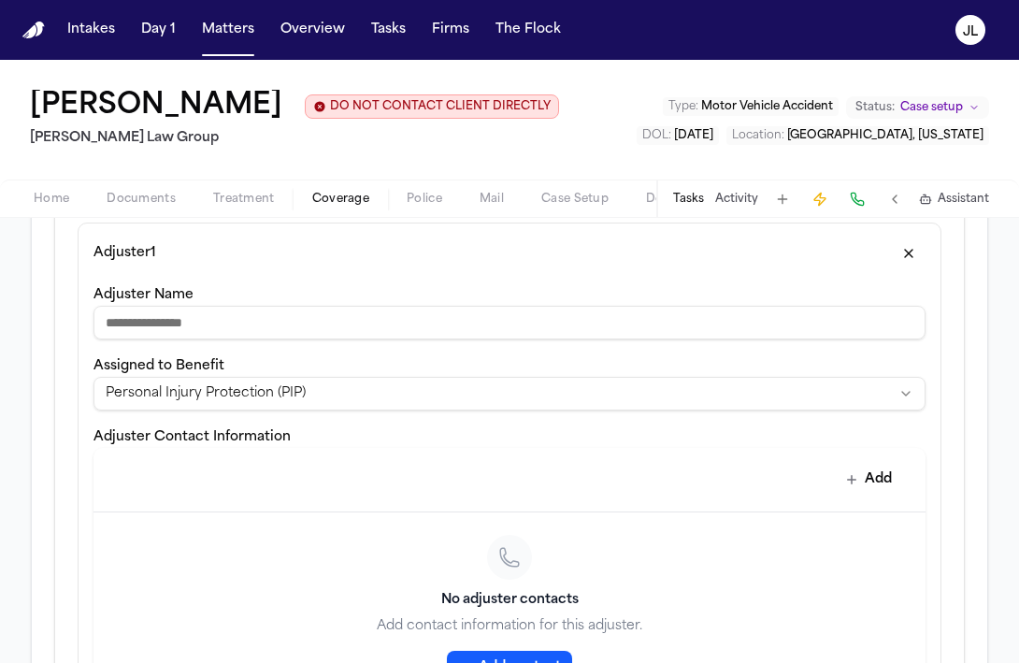
scroll to position [572, 0]
click at [338, 340] on input "Adjuster Name" at bounding box center [509, 324] width 832 height 34
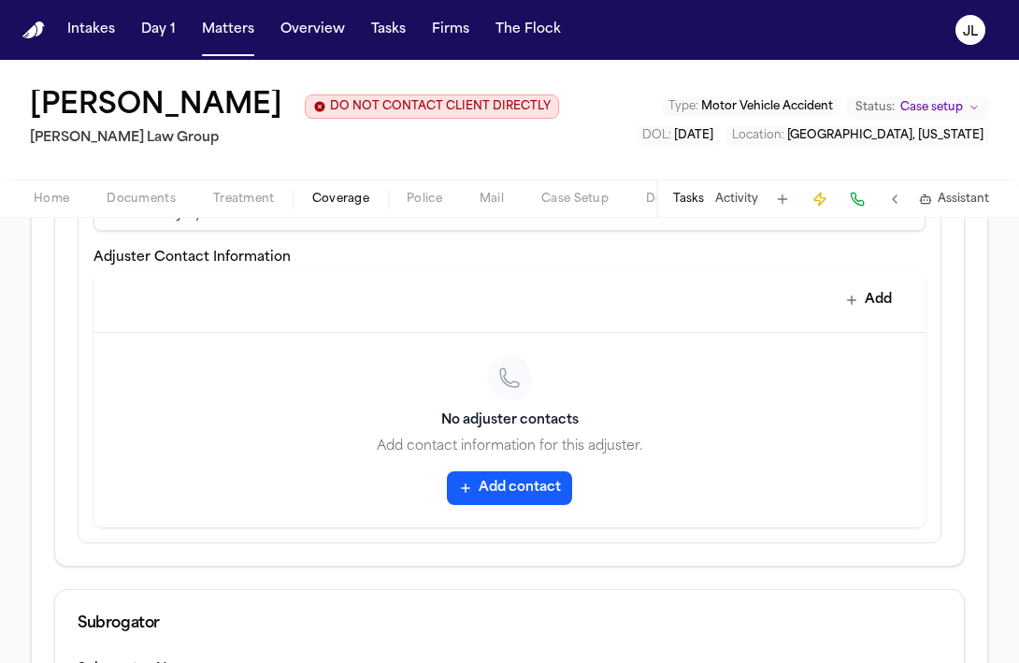
scroll to position [763, 0]
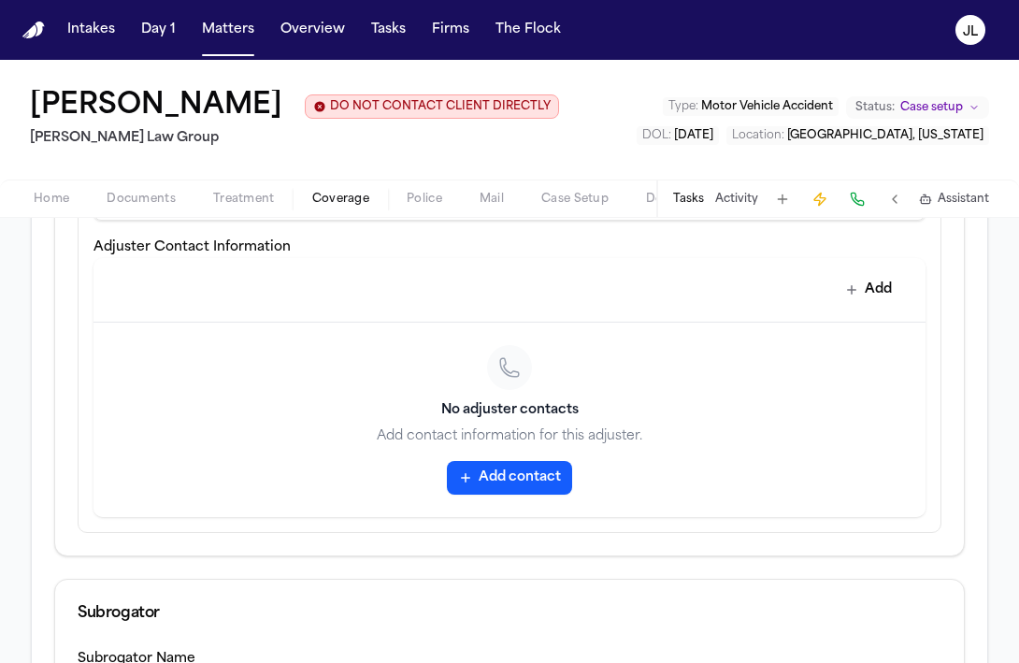
type input "**********"
click at [493, 495] on button "Add contact" at bounding box center [509, 478] width 125 height 34
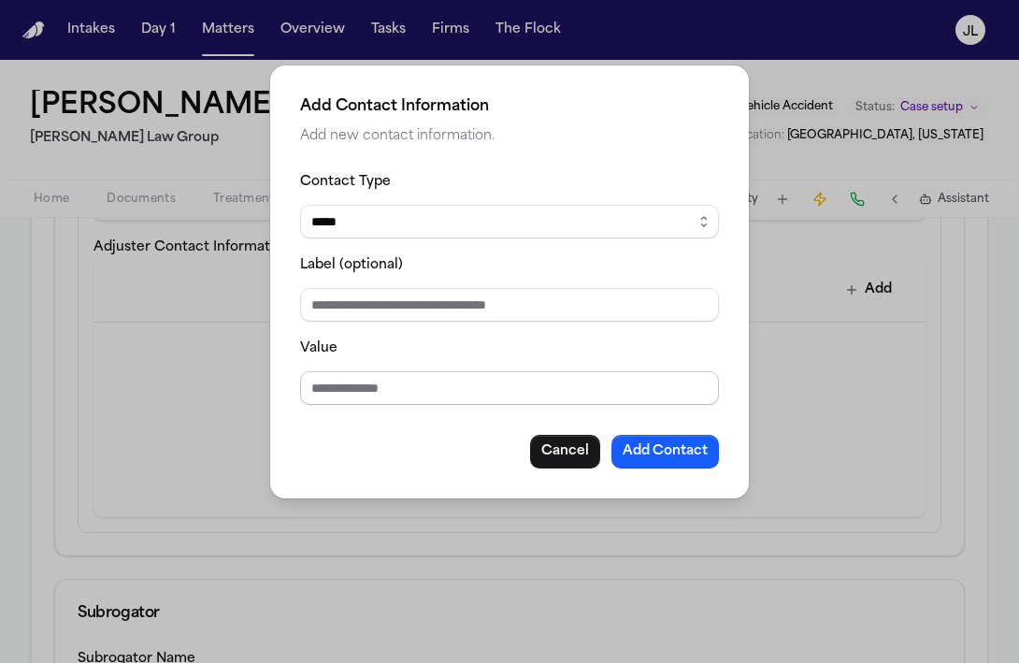
click at [383, 378] on input "Value" at bounding box center [509, 388] width 419 height 34
type input "**********"
click at [682, 437] on button "Add Contact" at bounding box center [665, 452] width 108 height 34
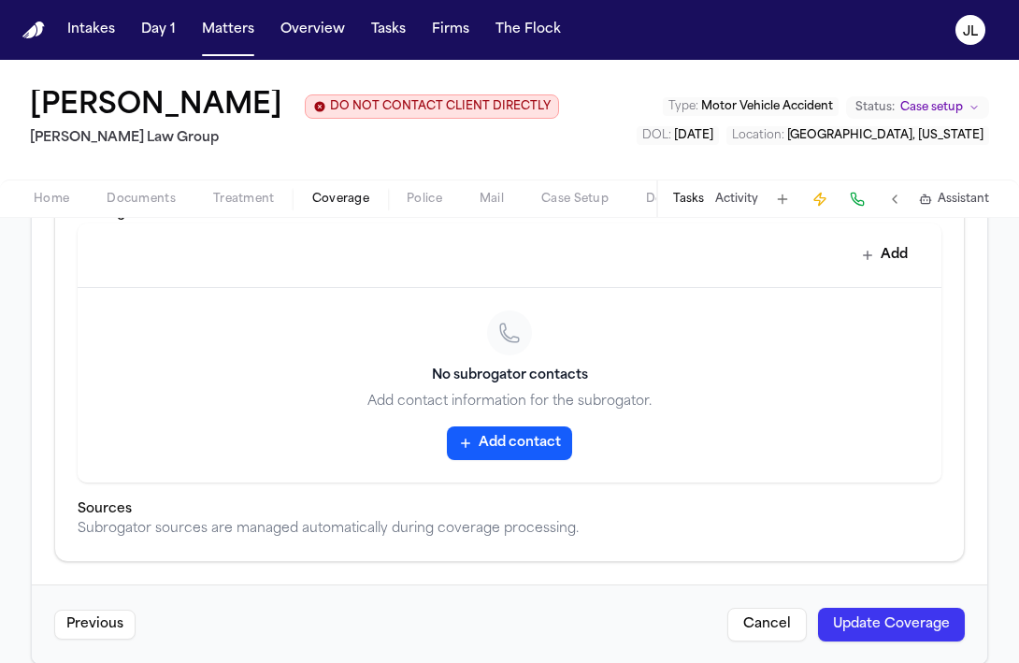
scroll to position [1226, 0]
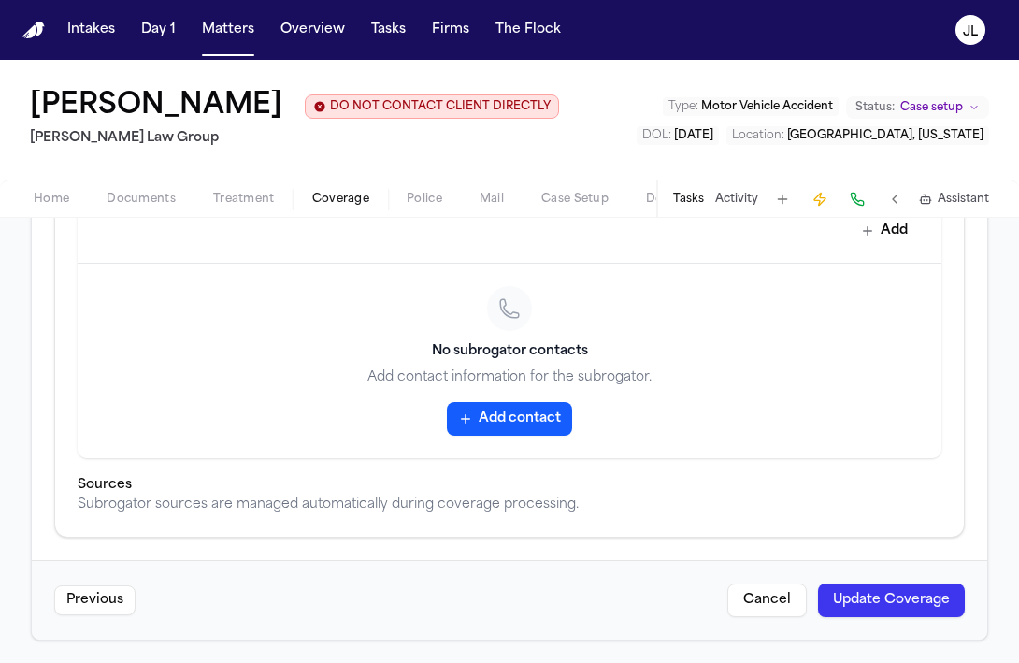
click at [829, 596] on button "Update Coverage" at bounding box center [891, 600] width 147 height 34
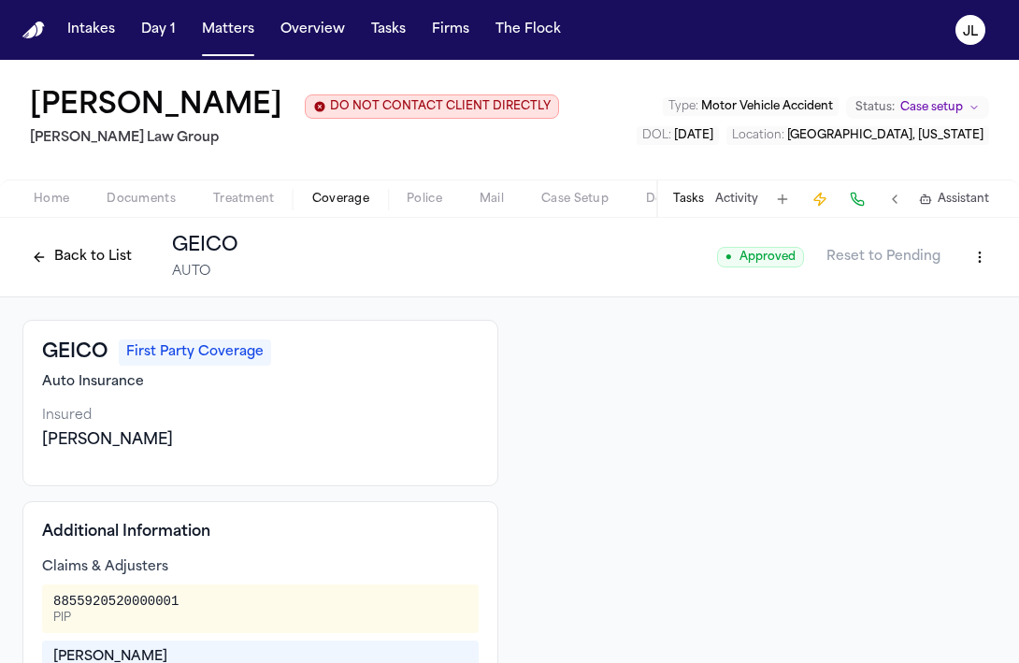
click at [79, 272] on button "Back to List" at bounding box center [81, 257] width 119 height 30
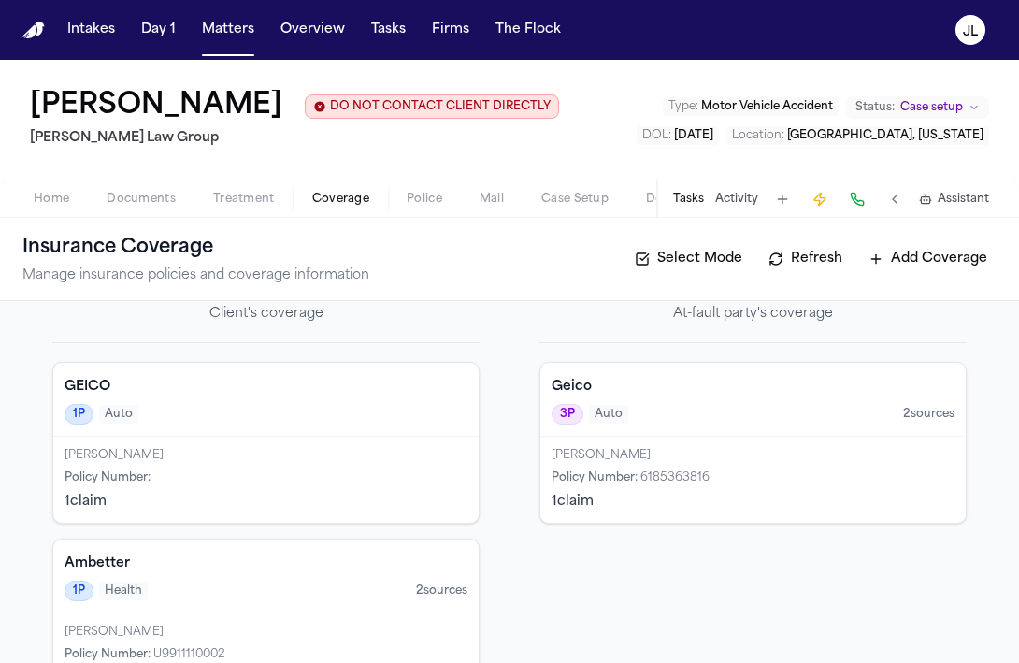
scroll to position [54, 0]
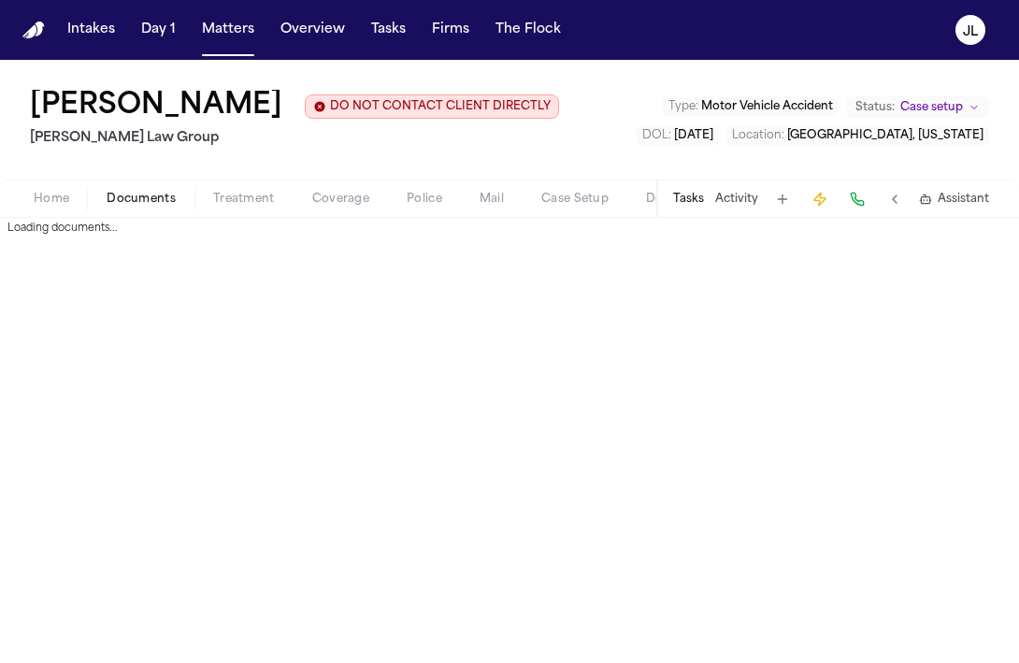
click at [179, 210] on button "Documents" at bounding box center [141, 199] width 107 height 22
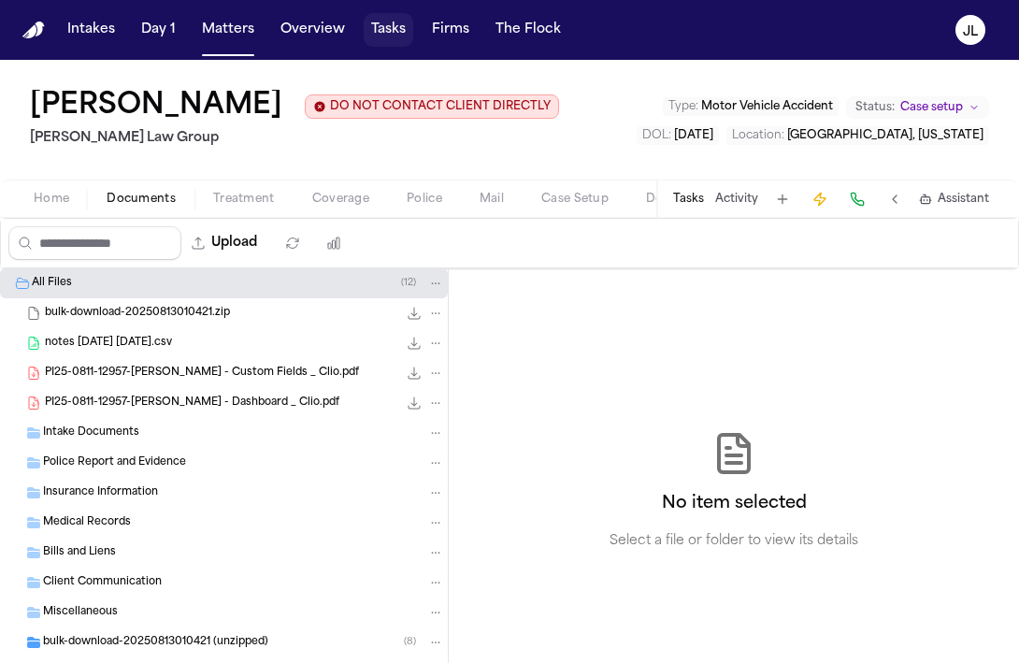
click at [404, 39] on button "Tasks" at bounding box center [389, 30] width 50 height 34
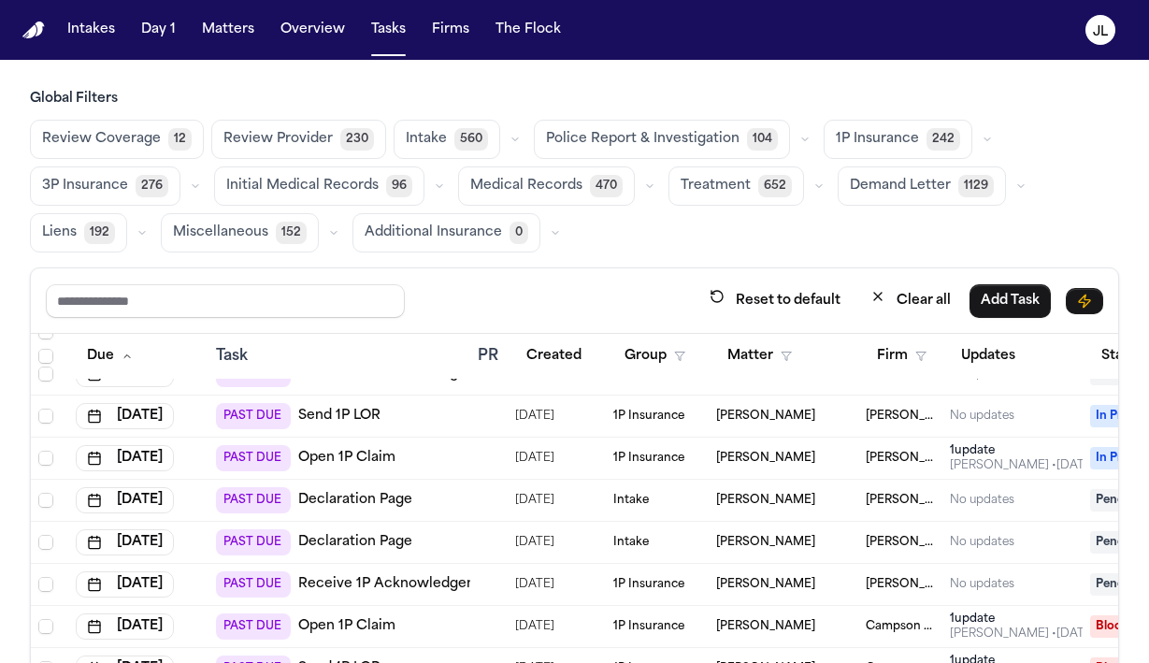
scroll to position [305, 0]
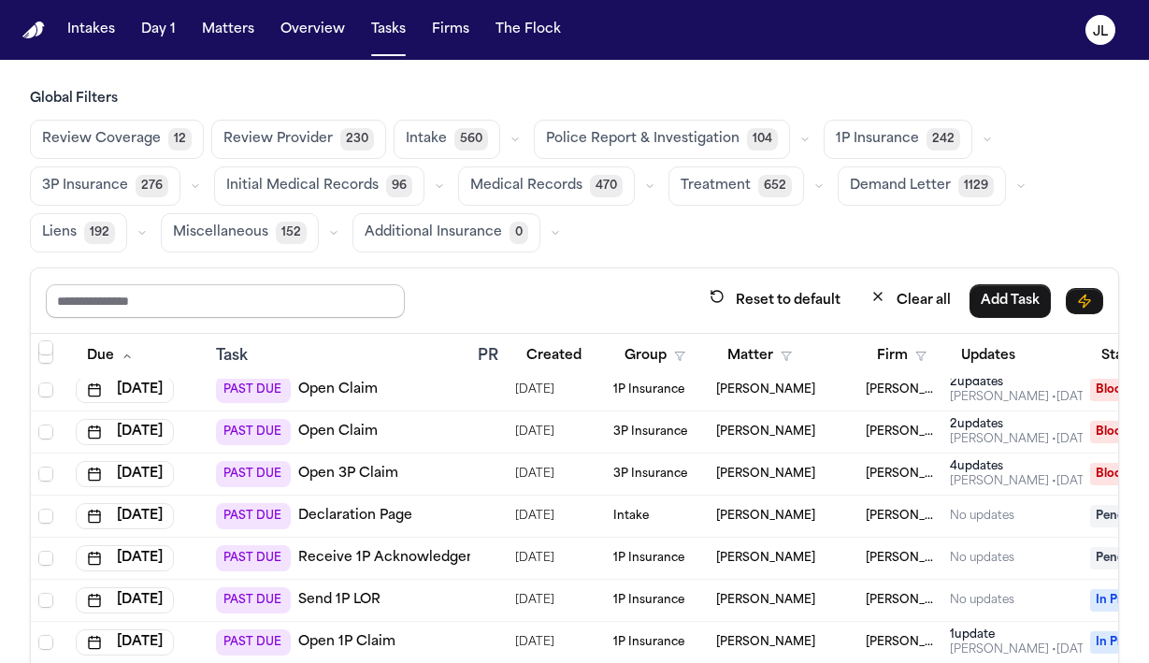
click at [339, 309] on input "text" at bounding box center [225, 301] width 359 height 34
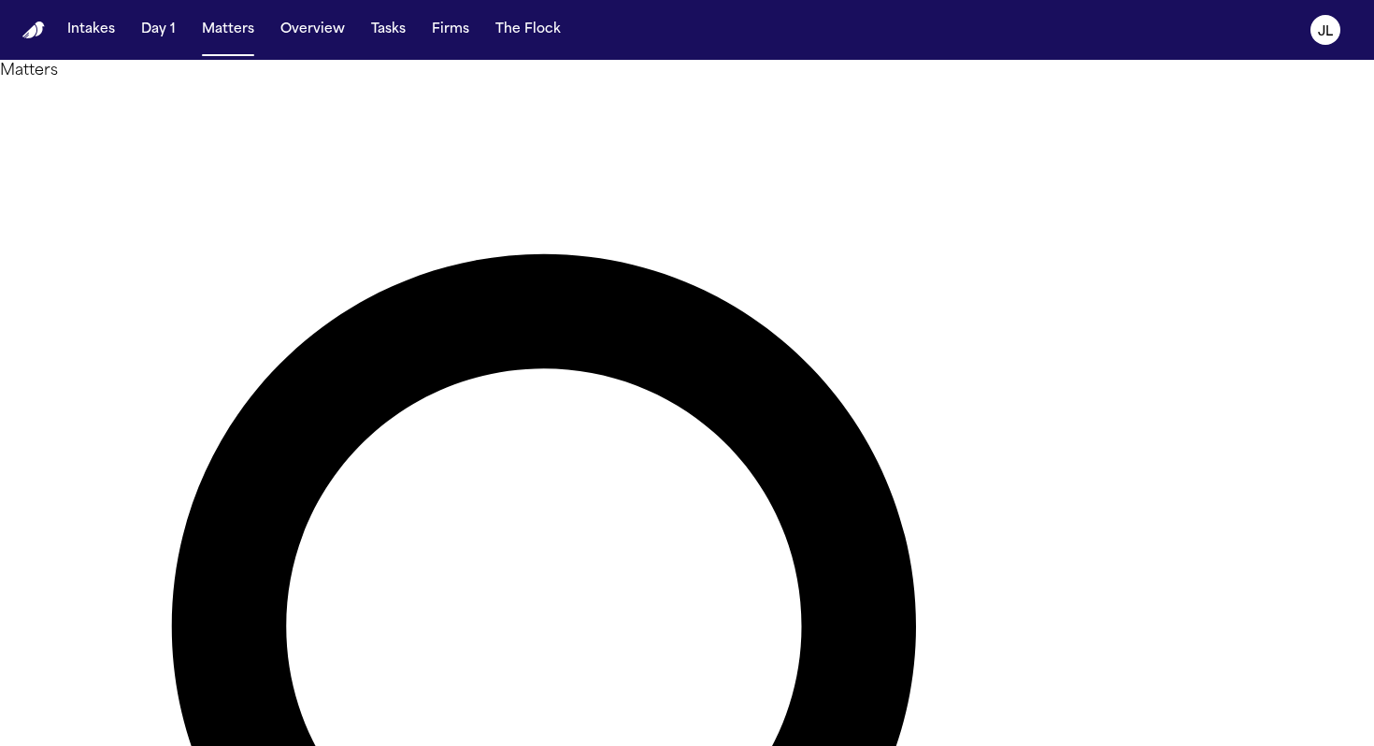
type input "*"
type input "*******"
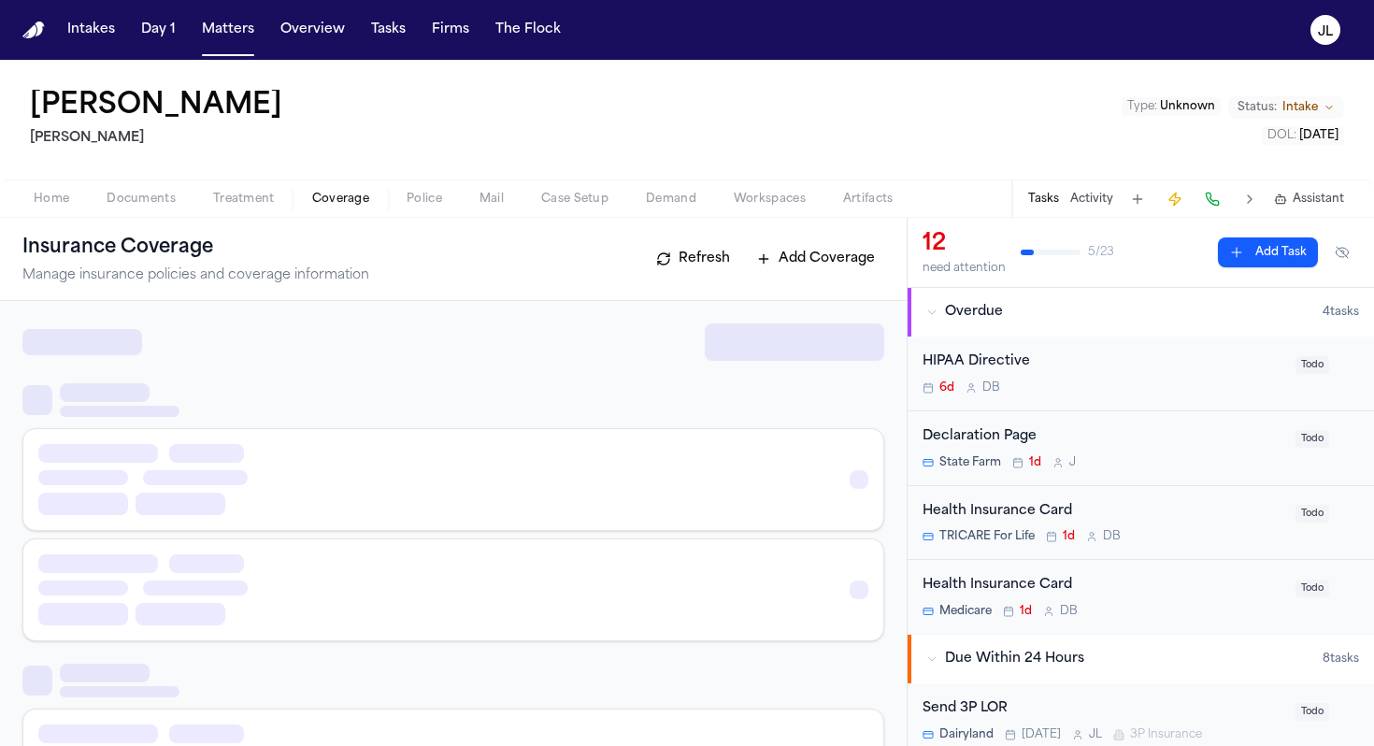
click at [375, 195] on button "Coverage" at bounding box center [341, 199] width 94 height 22
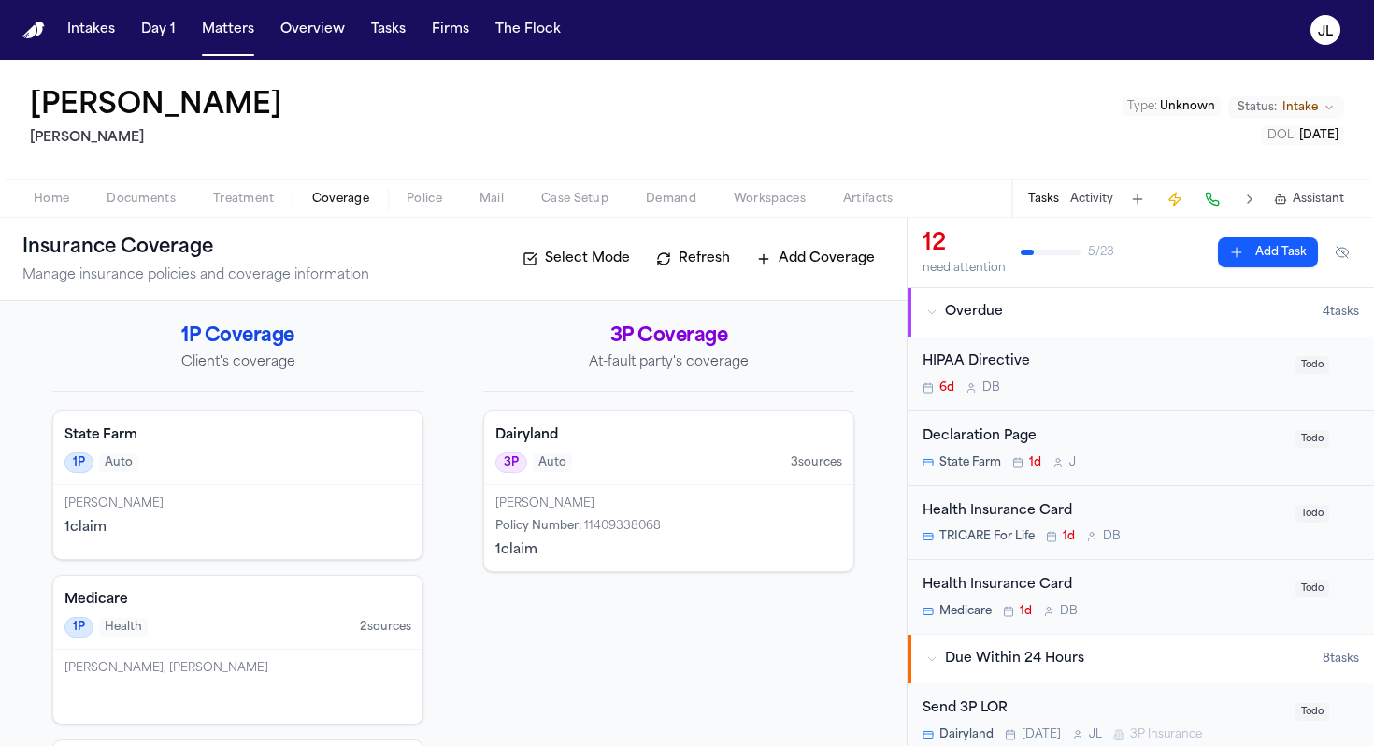
click at [545, 536] on div "[PERSON_NAME] Policy Number : 11409338068 1 claim" at bounding box center [668, 528] width 369 height 86
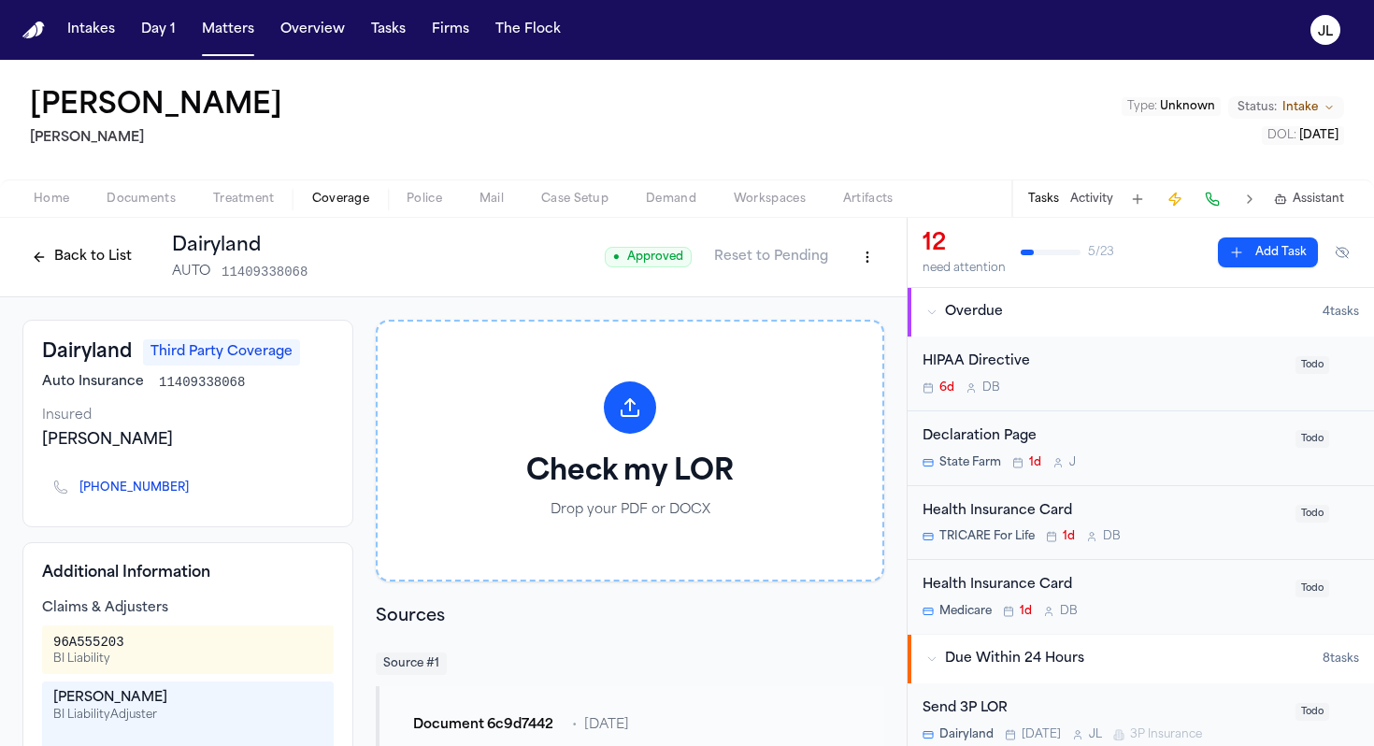
click at [78, 266] on button "Back to List" at bounding box center [81, 257] width 119 height 30
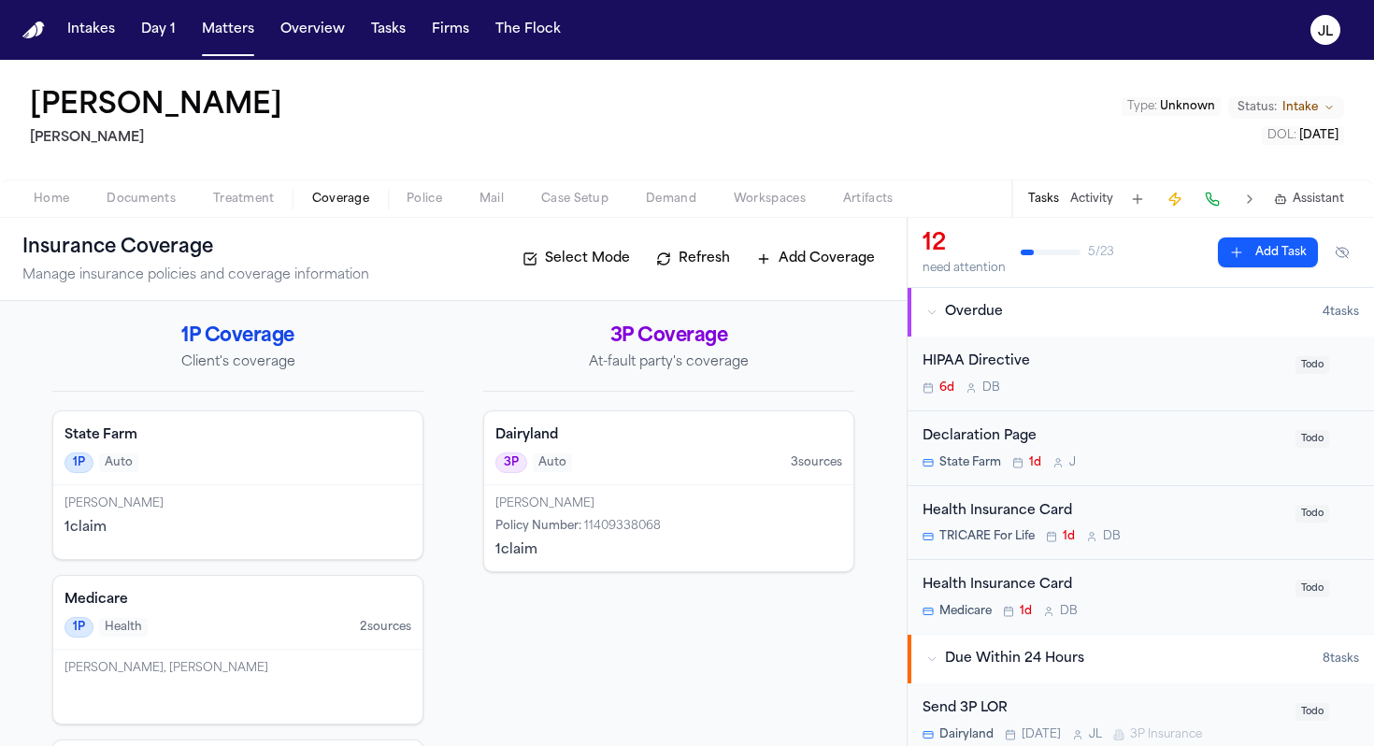
click at [65, 209] on div "Home Documents Treatment Coverage Police Mail Case Setup Demand Workspaces Arti…" at bounding box center [687, 197] width 1374 height 37
click at [58, 203] on span "Home" at bounding box center [52, 199] width 36 height 15
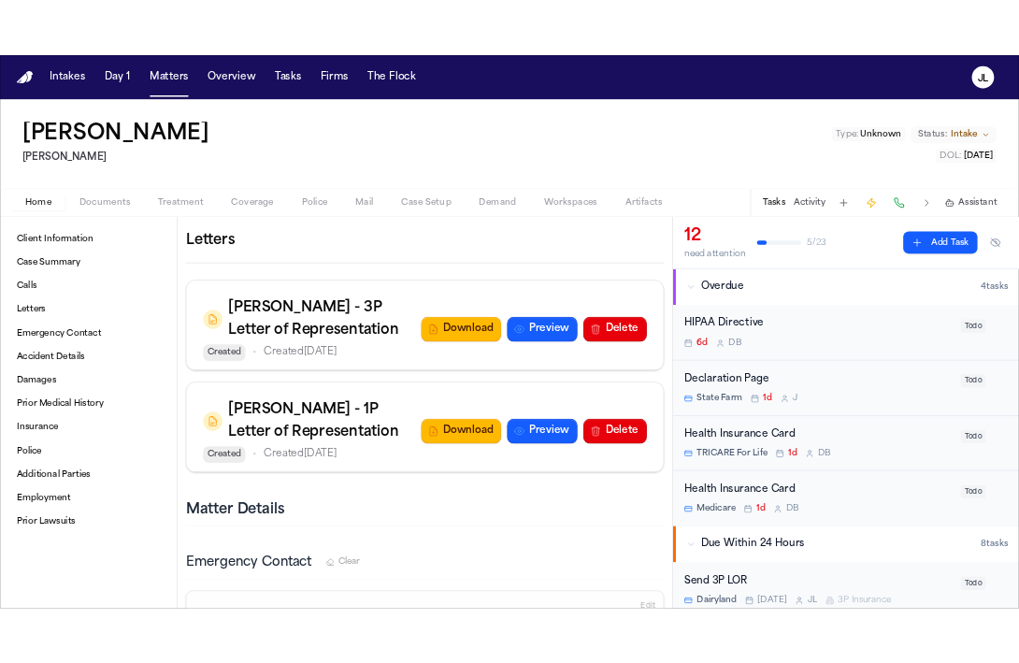
scroll to position [1863, 0]
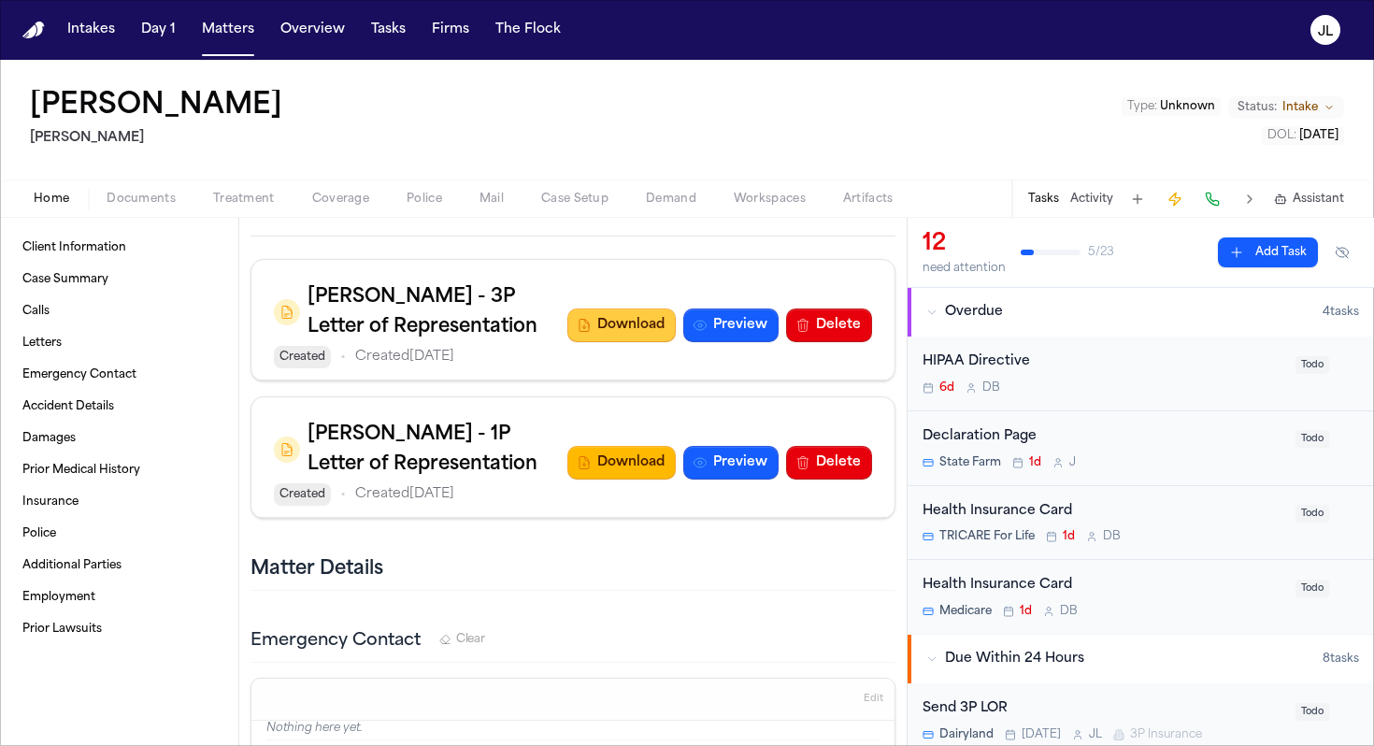
click at [632, 342] on button "Download" at bounding box center [621, 326] width 108 height 34
click at [627, 480] on button "Download" at bounding box center [621, 463] width 108 height 34
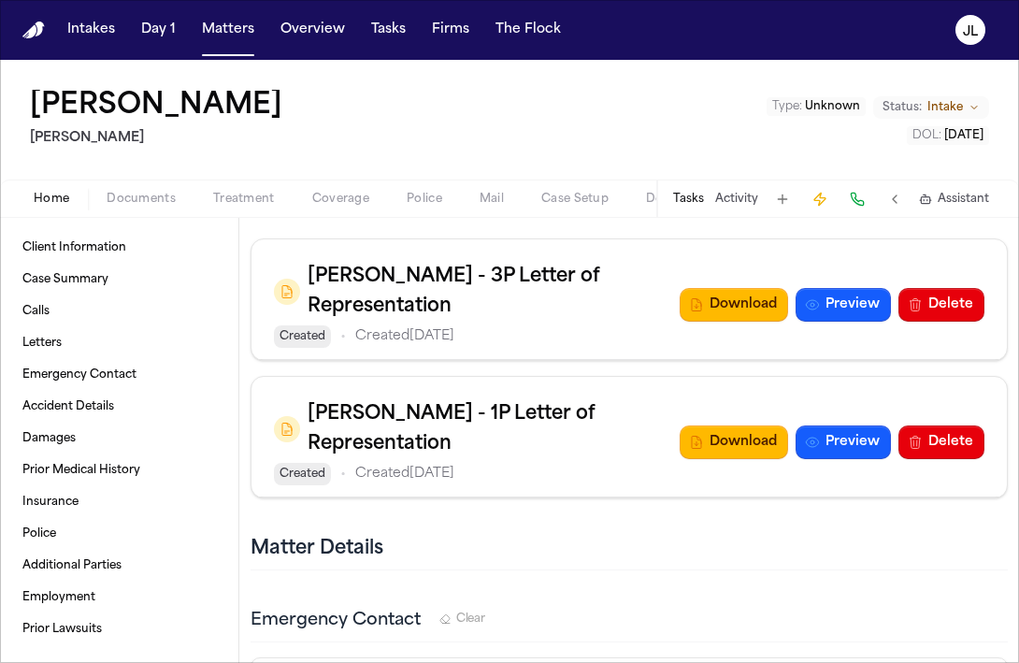
scroll to position [1842, 0]
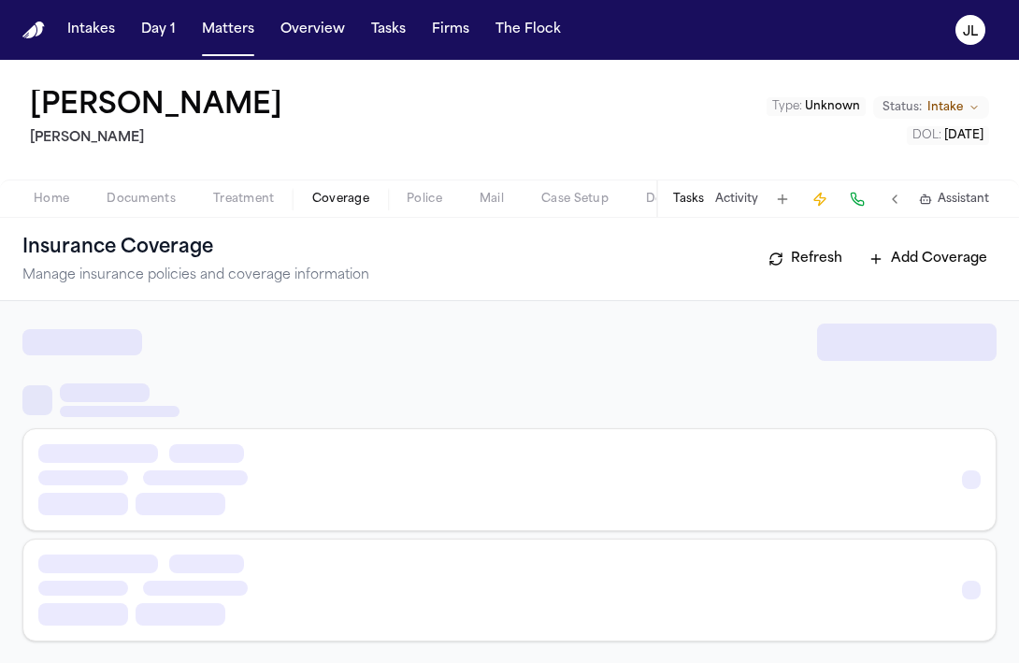
click at [352, 197] on span "Coverage" at bounding box center [340, 199] width 57 height 15
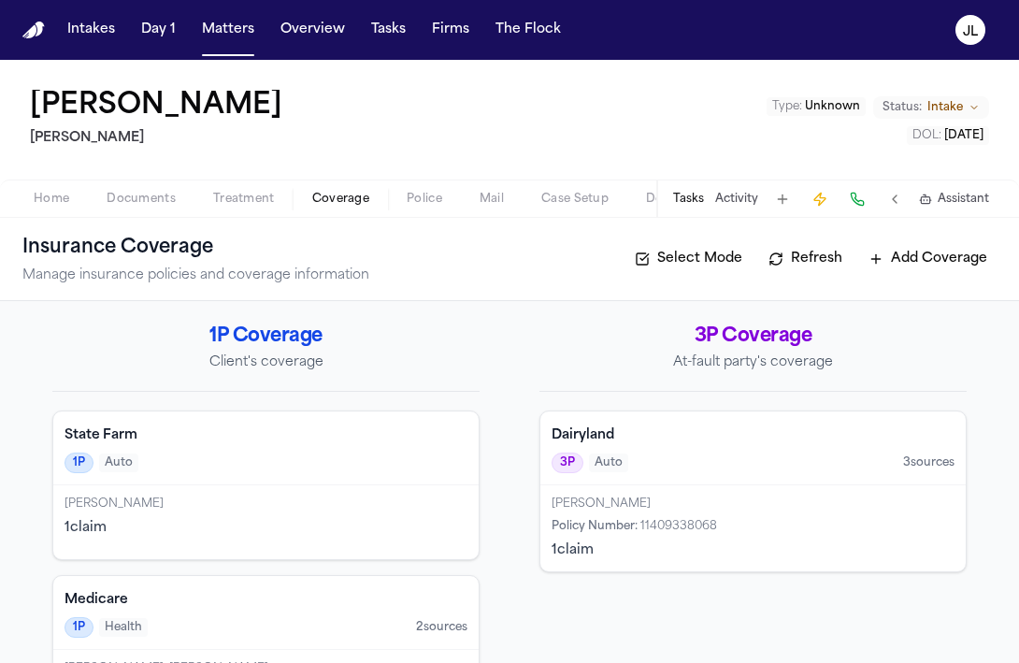
click at [599, 497] on div "[PERSON_NAME]" at bounding box center [753, 503] width 403 height 15
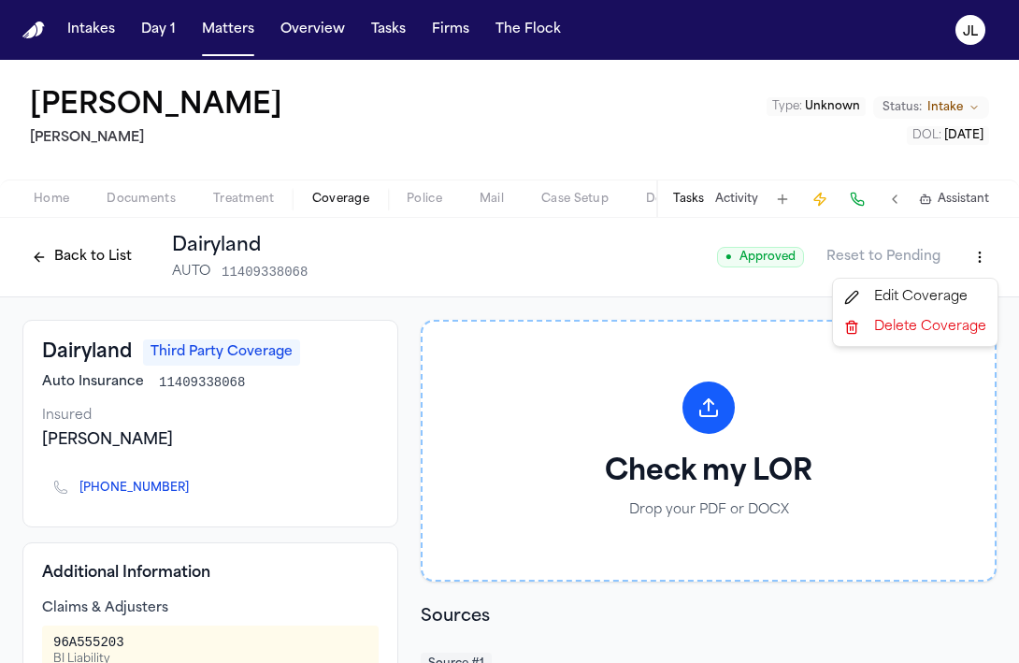
click at [993, 252] on html "Intakes Day 1 Matters Overview Tasks Firms The [PERSON_NAME] [PERSON_NAME] [PER…" at bounding box center [509, 331] width 1019 height 663
click at [885, 303] on div "Edit Coverage" at bounding box center [915, 297] width 157 height 30
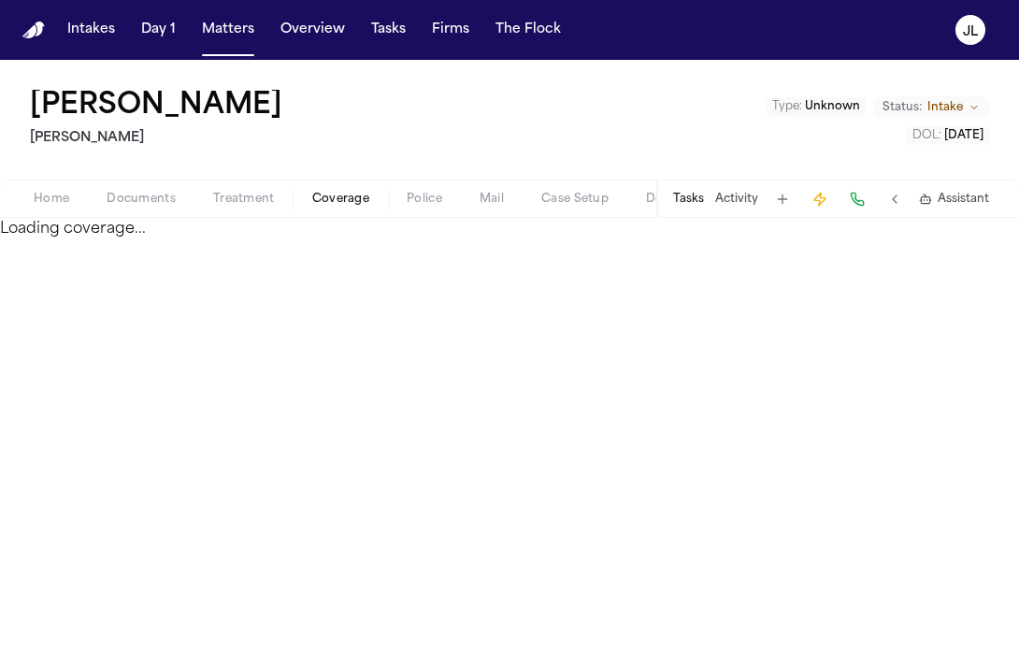
scroll to position [15, 0]
select select "**********"
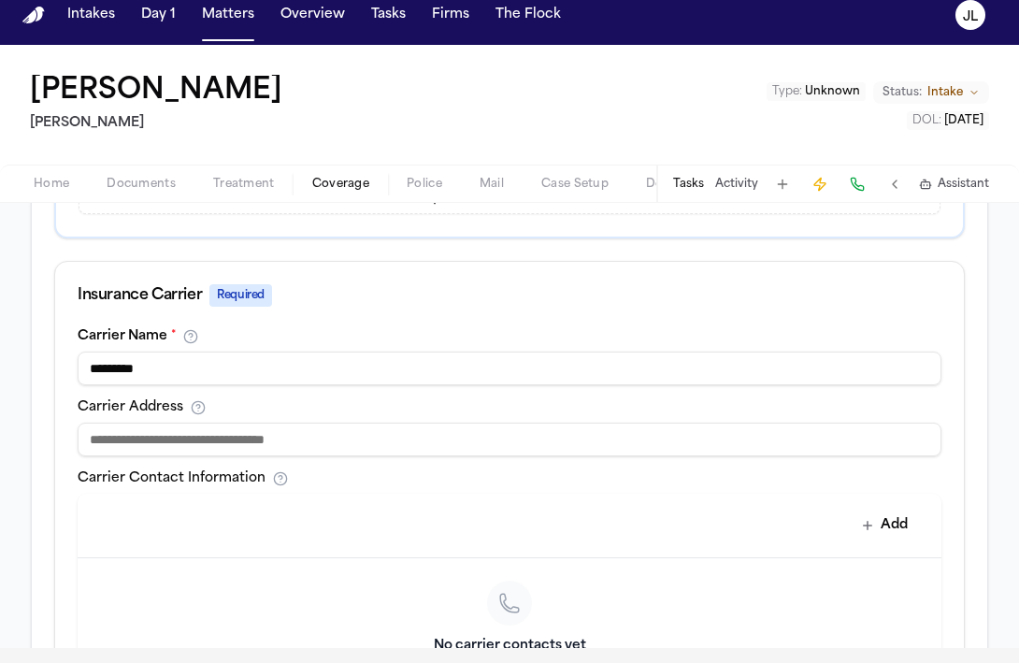
scroll to position [591, 0]
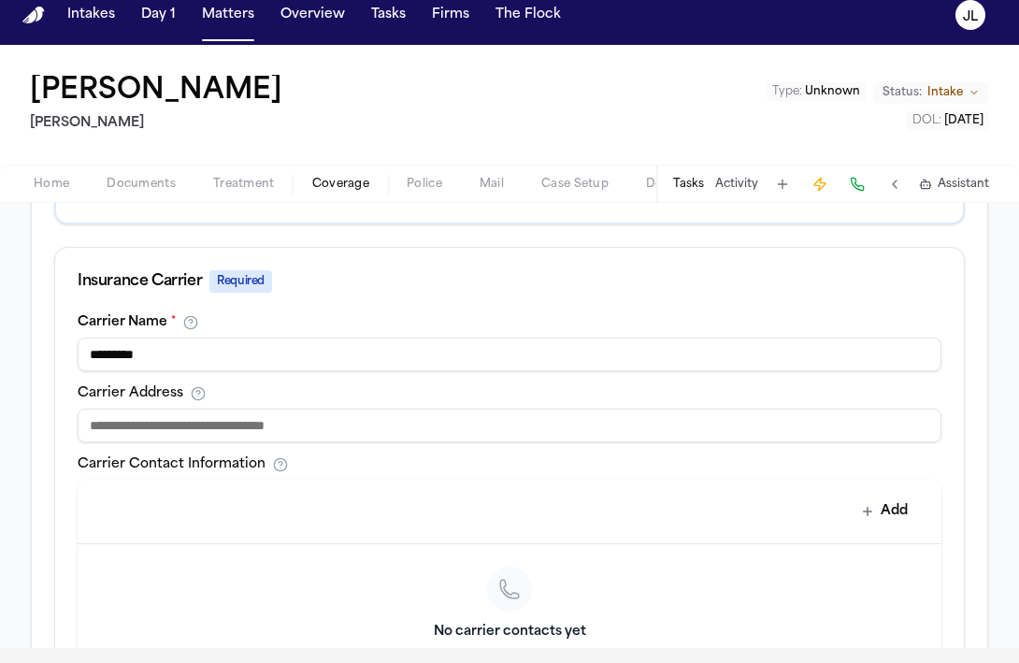
click at [487, 426] on input at bounding box center [510, 426] width 864 height 34
paste input "**********"
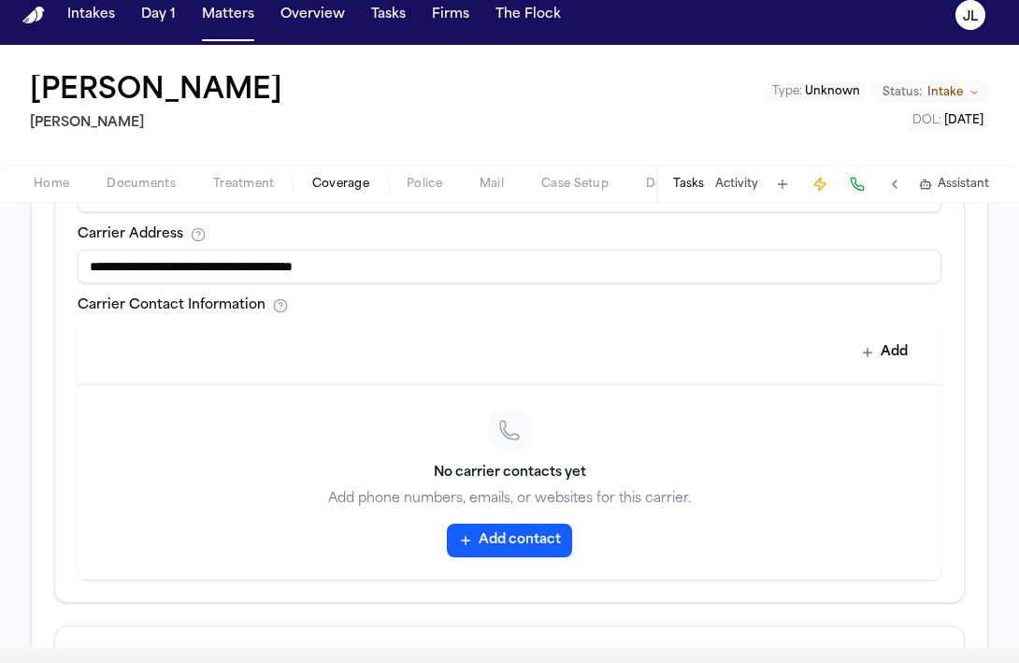
scroll to position [1041, 0]
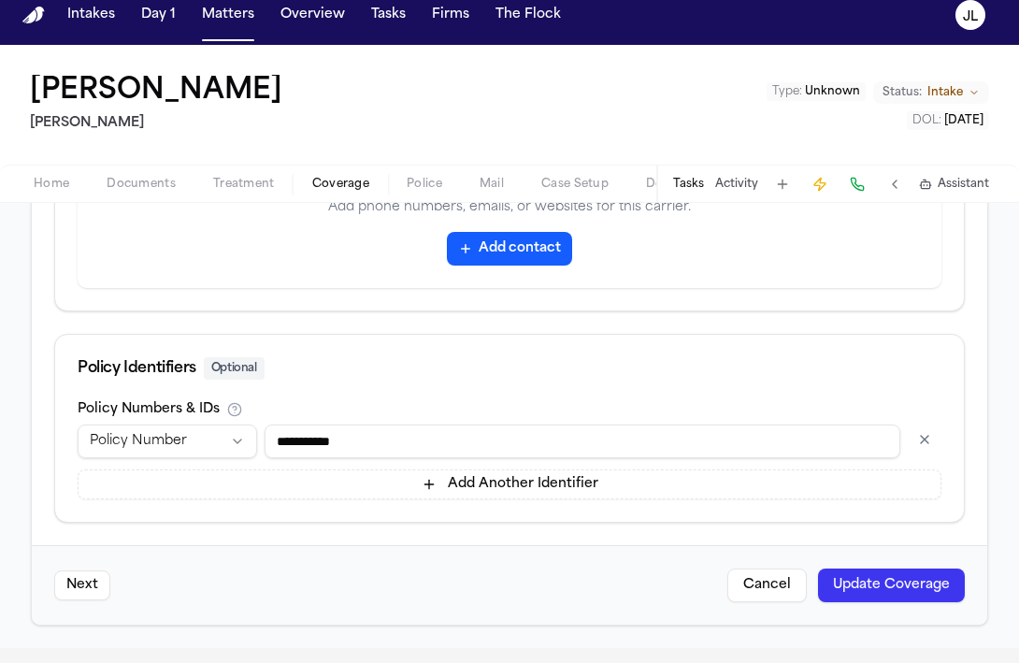
type input "**********"
click at [889, 582] on button "Update Coverage" at bounding box center [891, 585] width 147 height 34
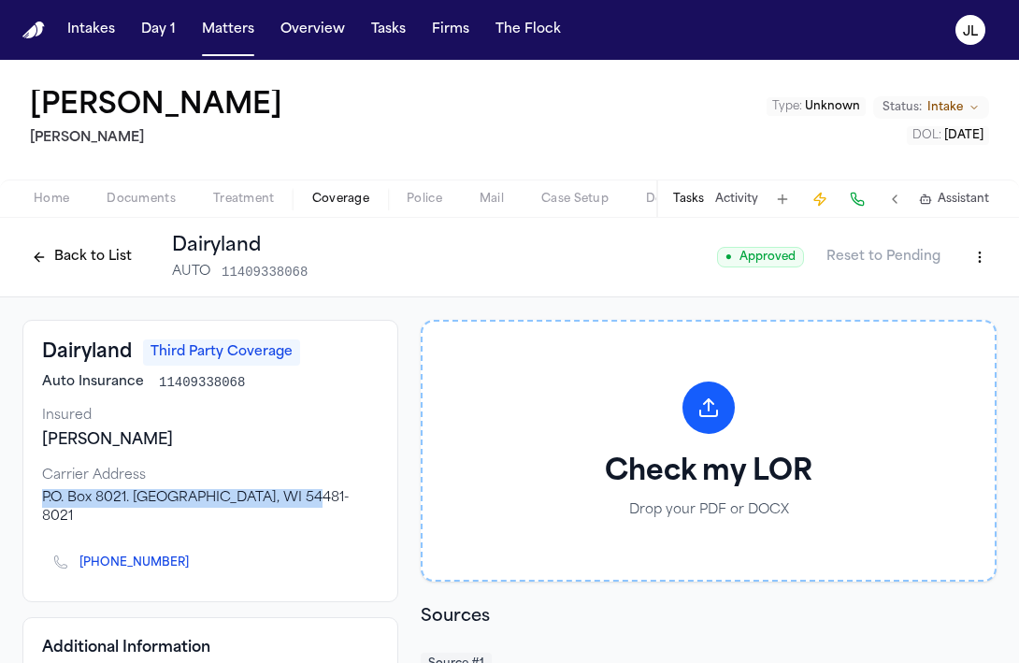
drag, startPoint x: 291, startPoint y: 499, endPoint x: 43, endPoint y: 494, distance: 247.8
click at [43, 494] on div "P.O. Box 8021. [GEOGRAPHIC_DATA], WI 54481-8021" at bounding box center [210, 507] width 337 height 37
copy div "P.O. Box 8021. [GEOGRAPHIC_DATA], WI 54481-"
click at [207, 39] on button "Matters" at bounding box center [227, 30] width 67 height 34
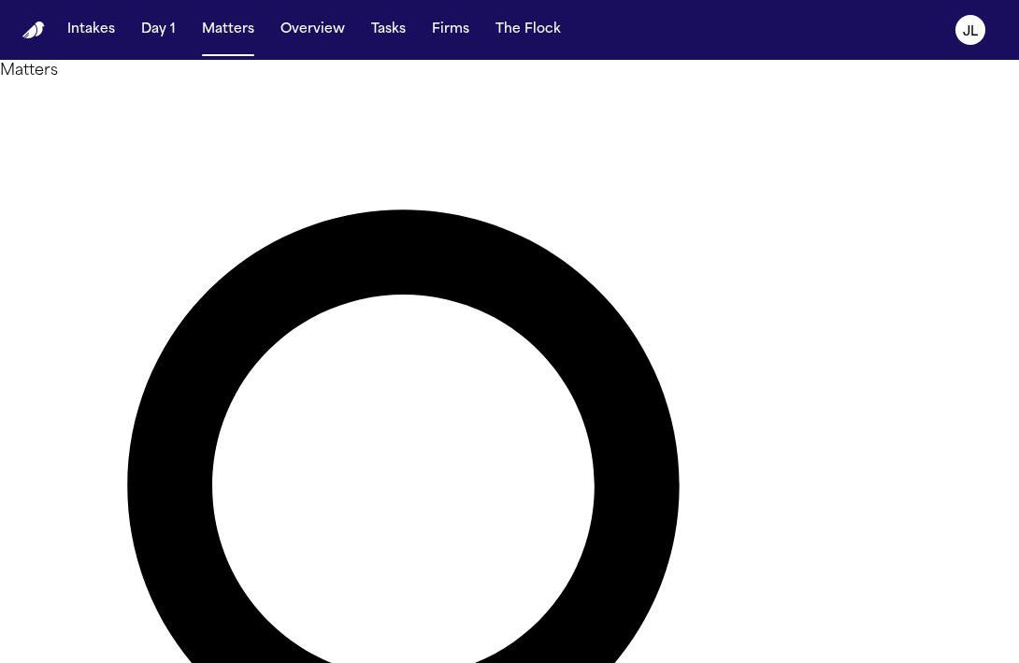
drag, startPoint x: 380, startPoint y: 106, endPoint x: 257, endPoint y: 100, distance: 122.6
click at [254, 105] on div "Matters ******* Overview Add Matter" at bounding box center [509, 603] width 1019 height 1086
type input "*********"
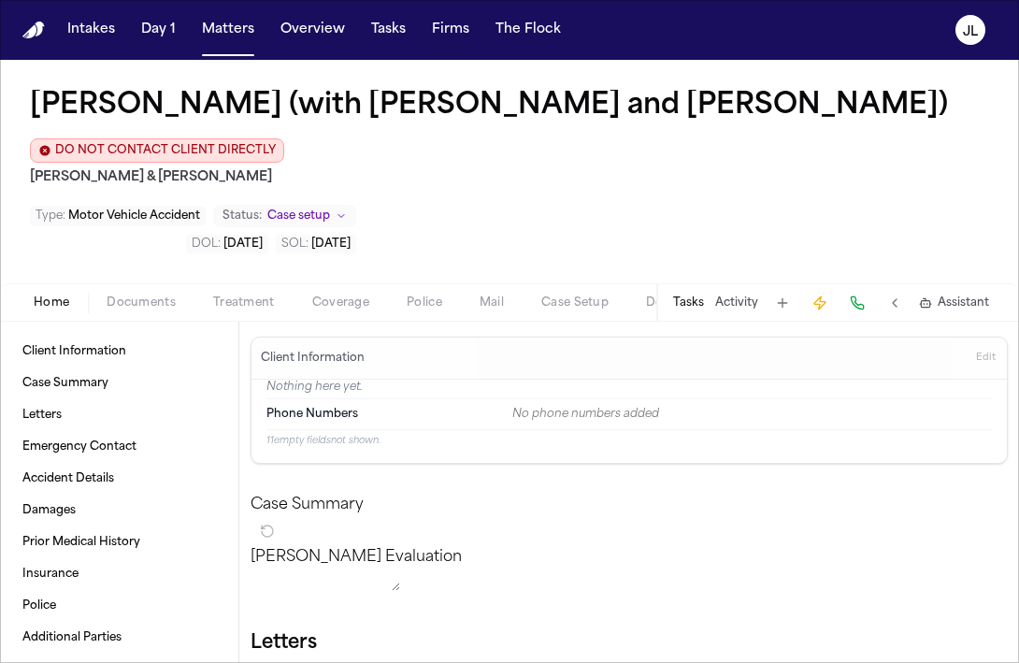
click at [345, 295] on span "Coverage" at bounding box center [340, 302] width 57 height 15
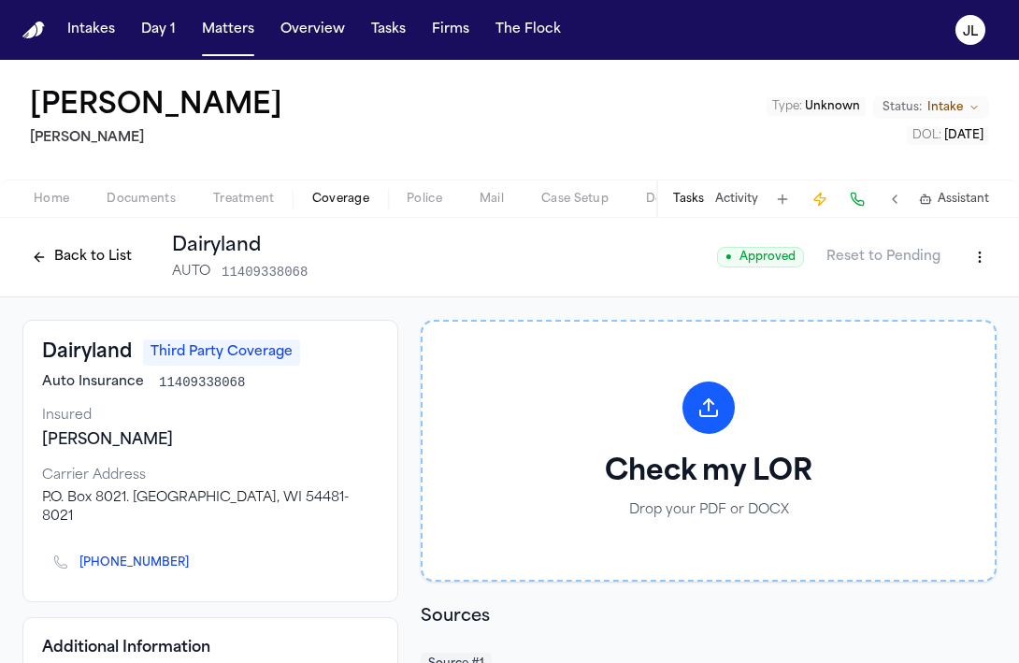
click at [971, 280] on div "Back to List Dairyland AUTO 11409338068 ● Approved Reset to Pending" at bounding box center [509, 257] width 974 height 49
click at [971, 262] on html "Intakes Day 1 Matters Overview Tasks Firms The [PERSON_NAME] [PERSON_NAME] [PER…" at bounding box center [509, 331] width 1019 height 663
click at [944, 296] on div "Edit Coverage" at bounding box center [915, 297] width 157 height 30
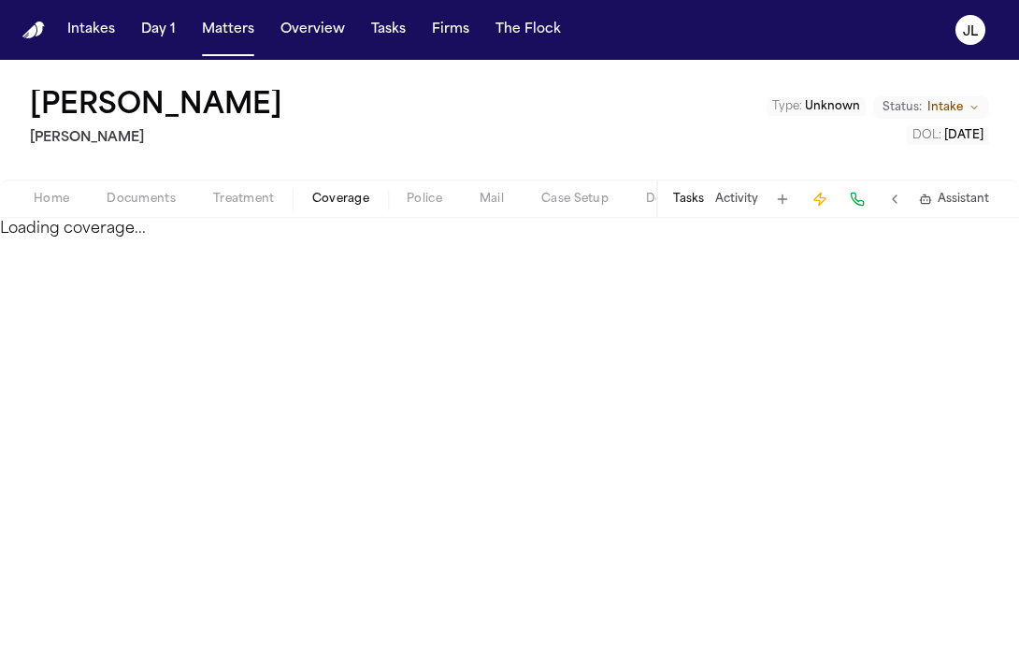
select select "**********"
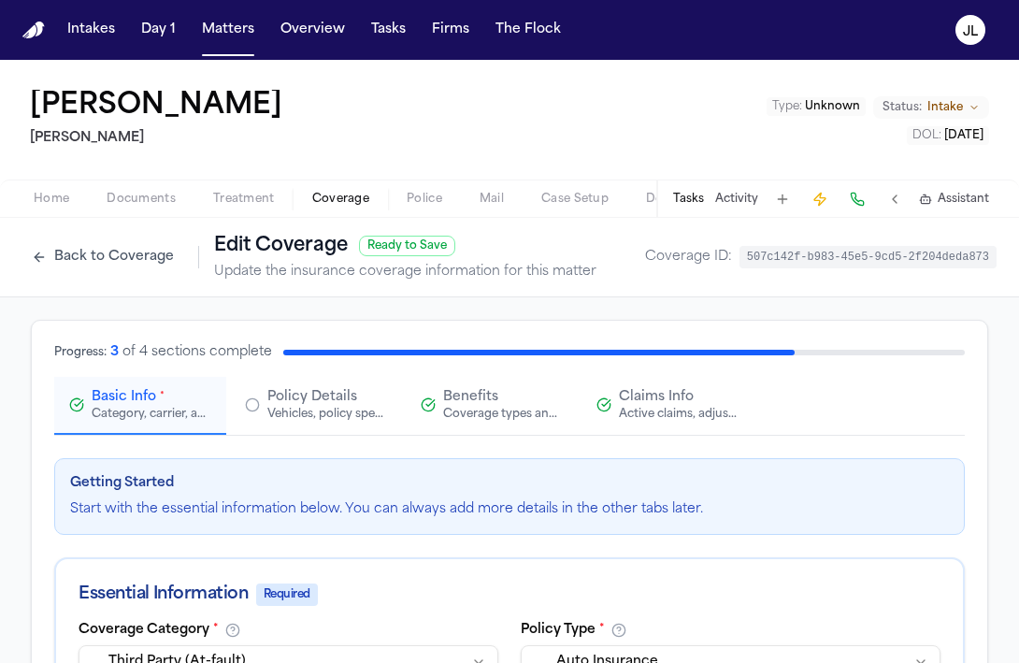
click at [294, 397] on span "Policy Details" at bounding box center [312, 397] width 90 height 19
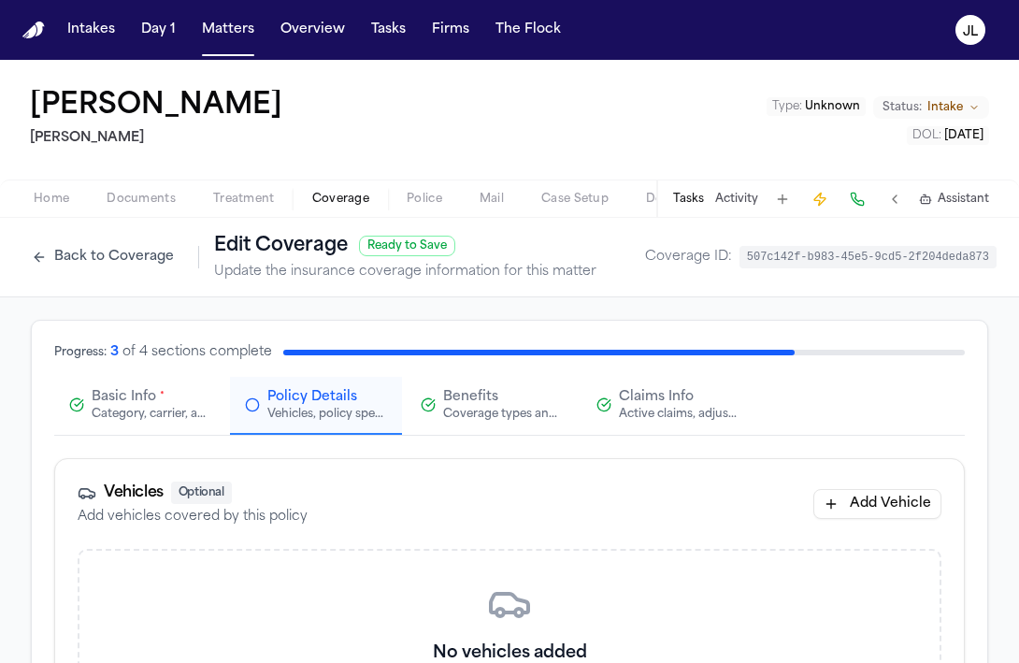
click at [156, 397] on div "Basic Info *" at bounding box center [128, 397] width 73 height 19
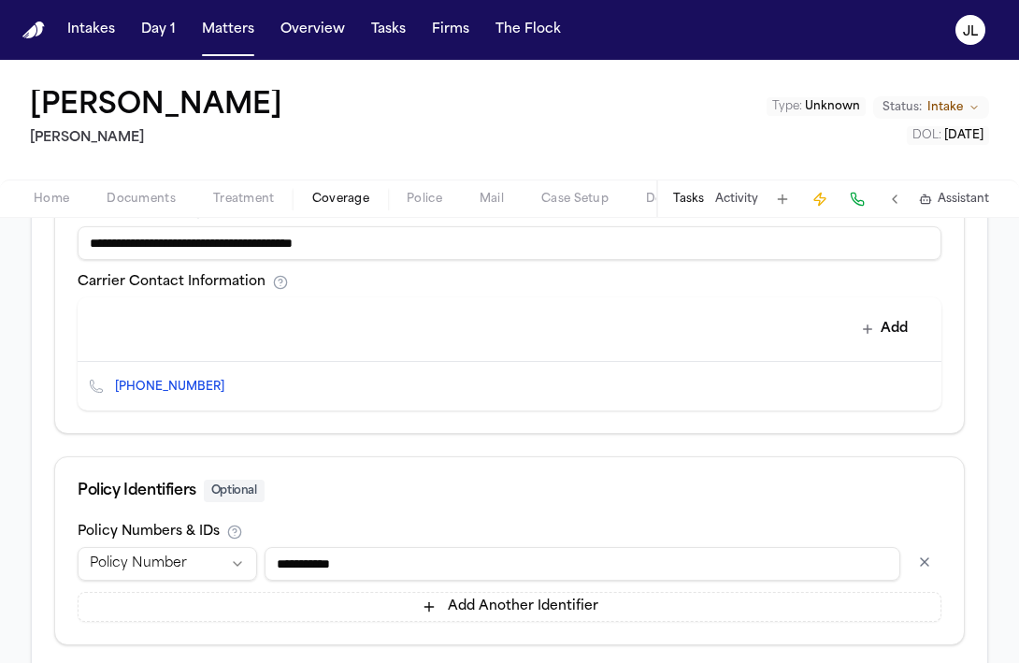
scroll to position [793, 0]
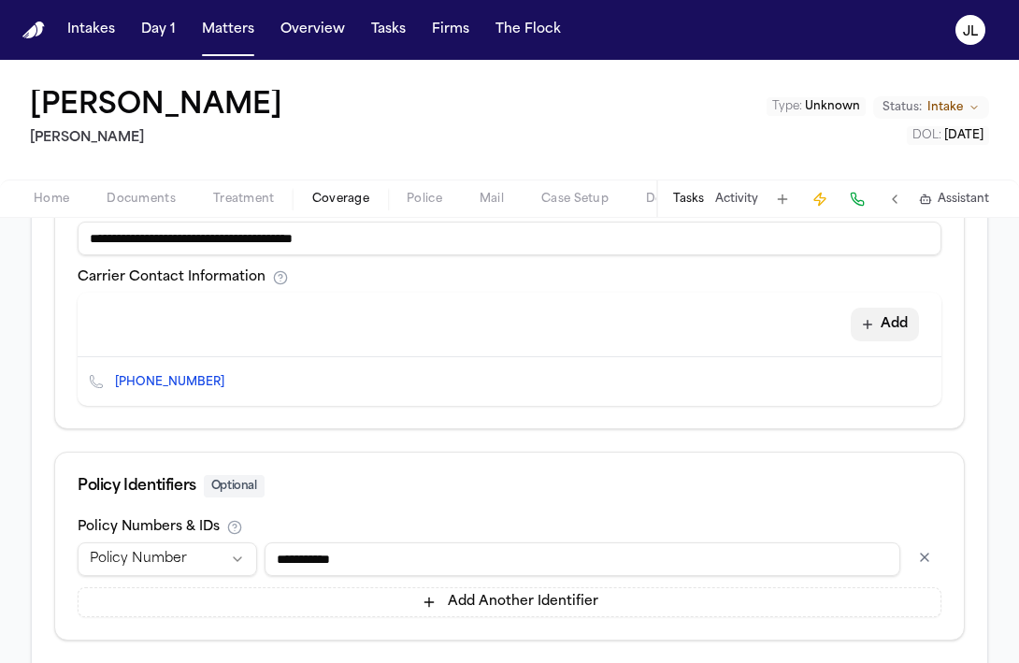
click at [908, 332] on button "Add" at bounding box center [885, 325] width 68 height 34
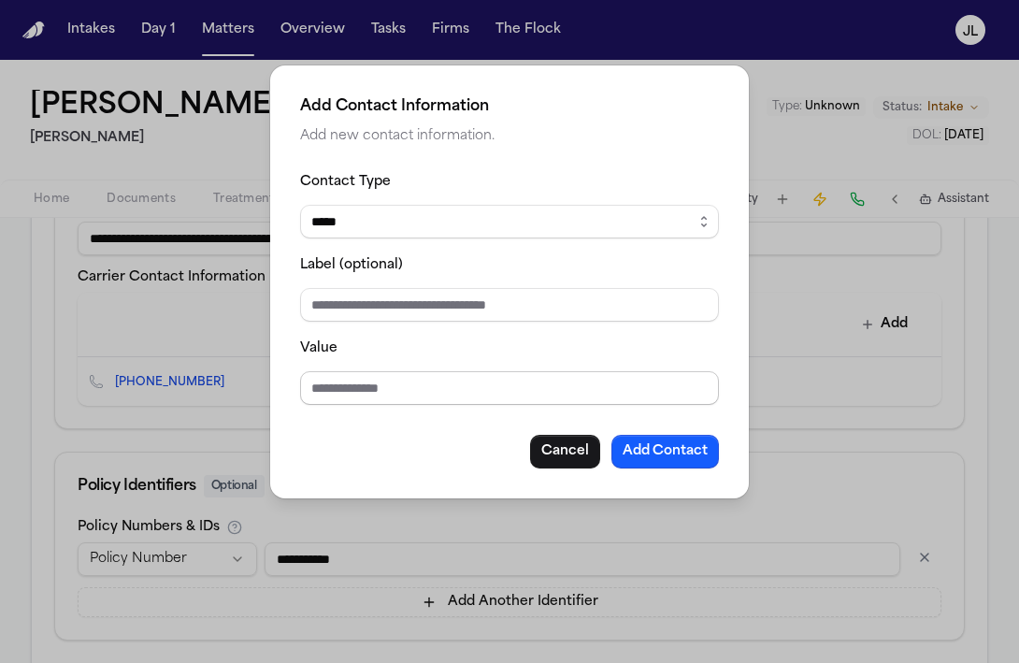
click at [345, 397] on input "Value" at bounding box center [509, 388] width 419 height 34
paste input "**********"
type input "**********"
click at [387, 230] on select "***** ***** ******* *** *****" at bounding box center [509, 222] width 419 height 34
select select "***"
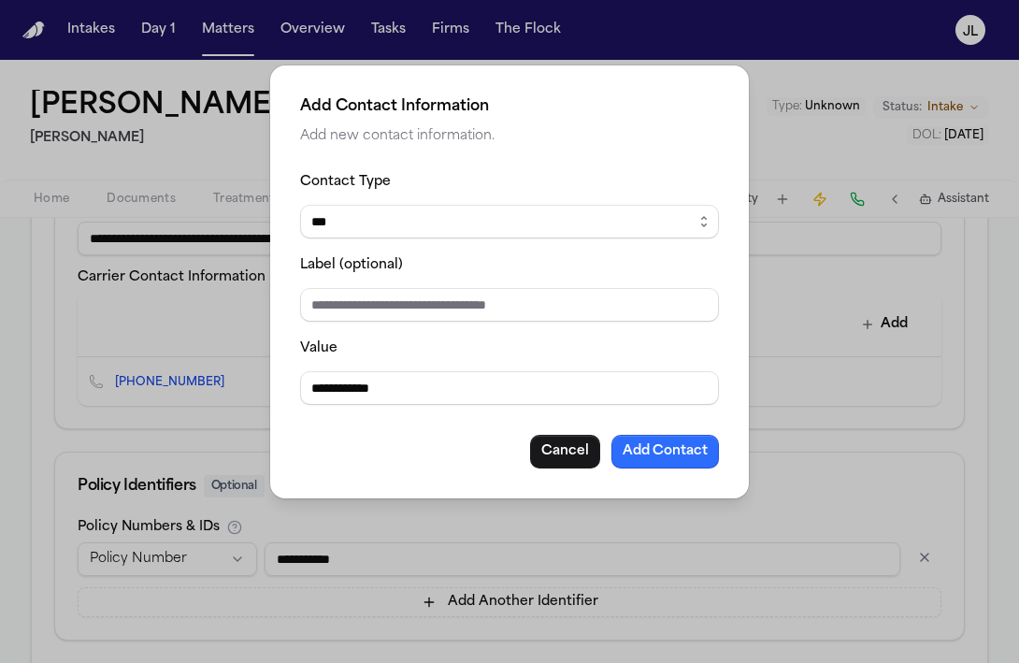
click at [667, 454] on button "Add Contact" at bounding box center [665, 452] width 108 height 34
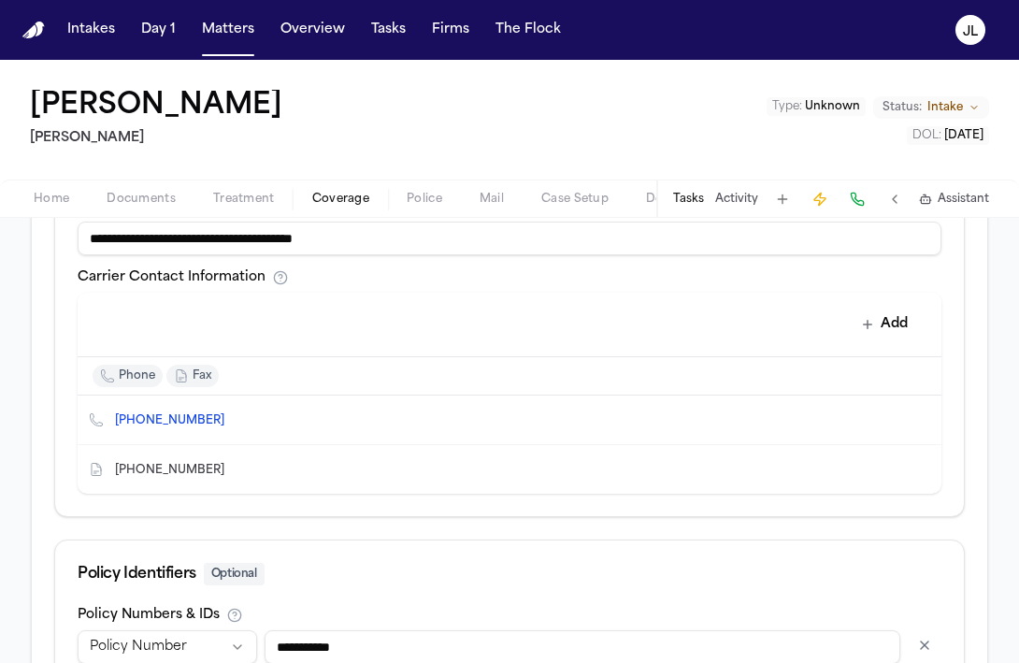
scroll to position [983, 0]
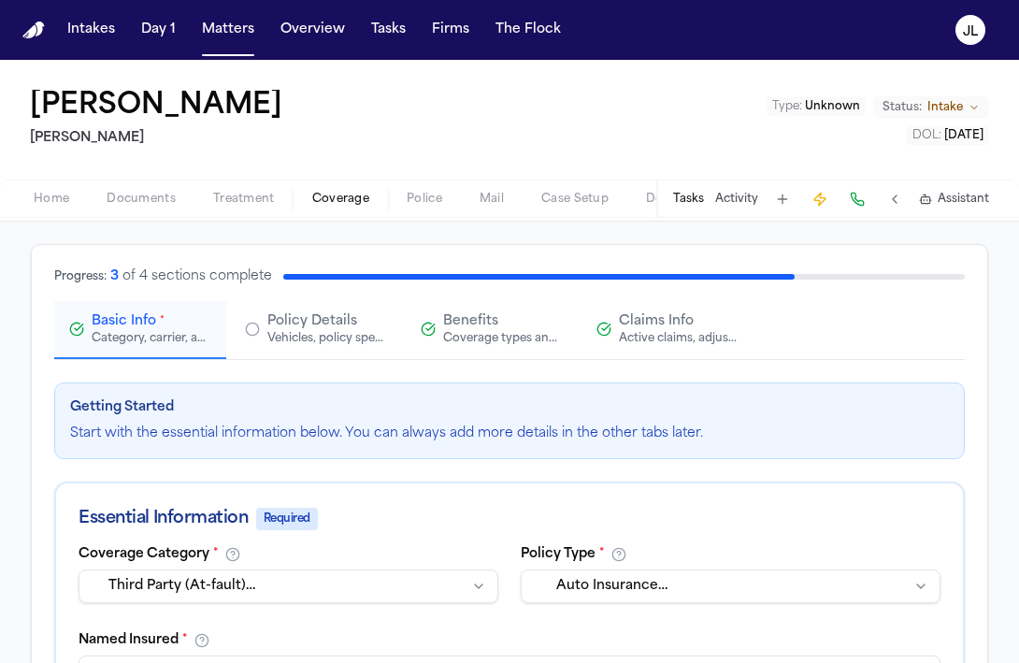
click at [637, 329] on span "Claims Info" at bounding box center [656, 321] width 75 height 19
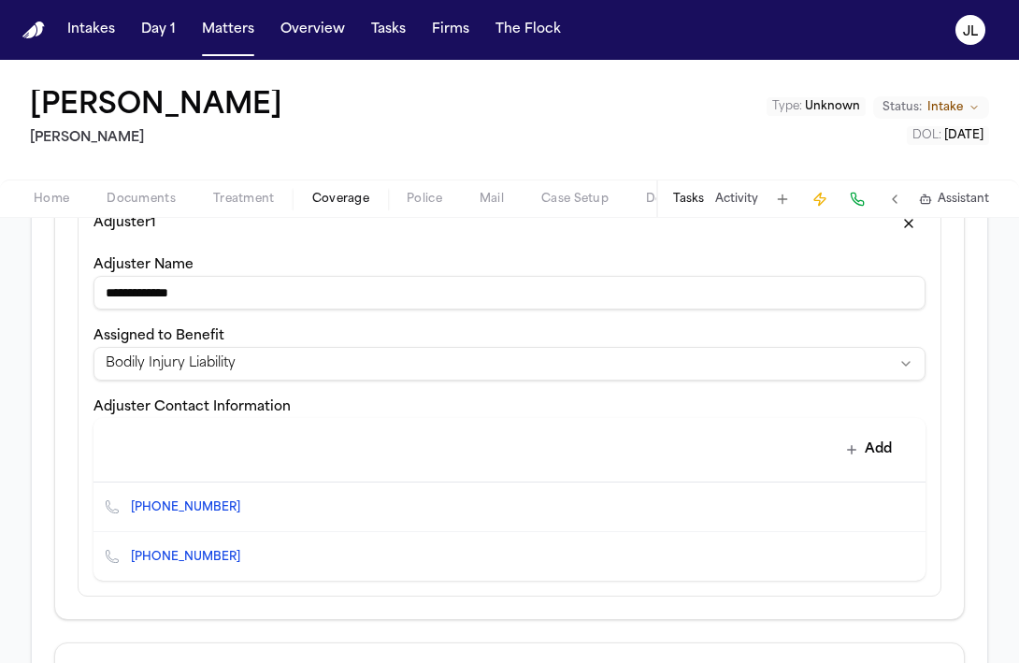
scroll to position [606, 0]
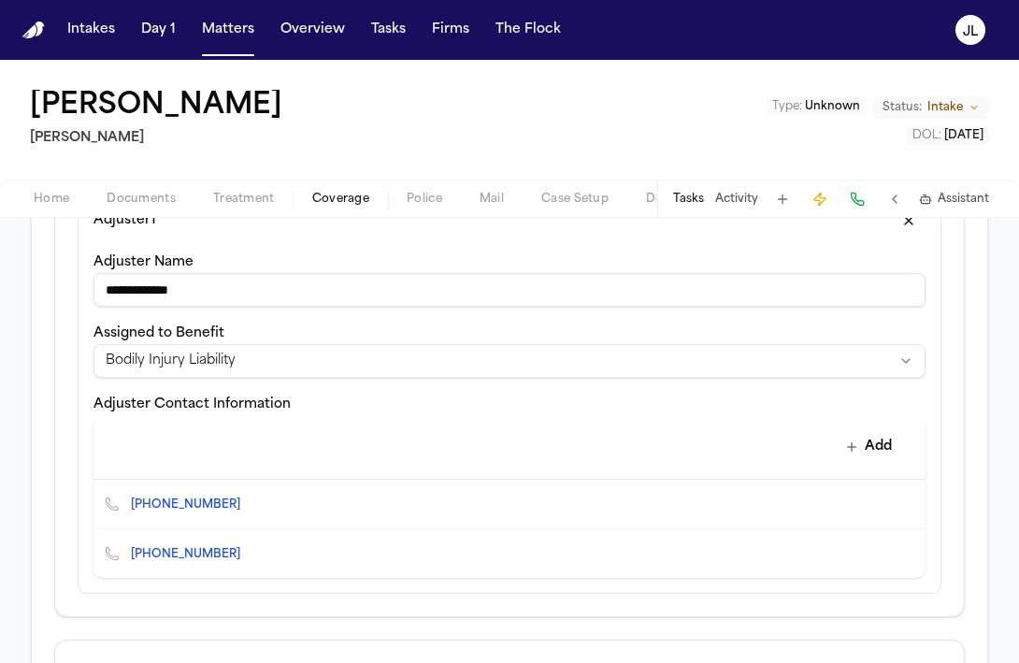
click at [911, 508] on button "Delete contact" at bounding box center [901, 504] width 26 height 26
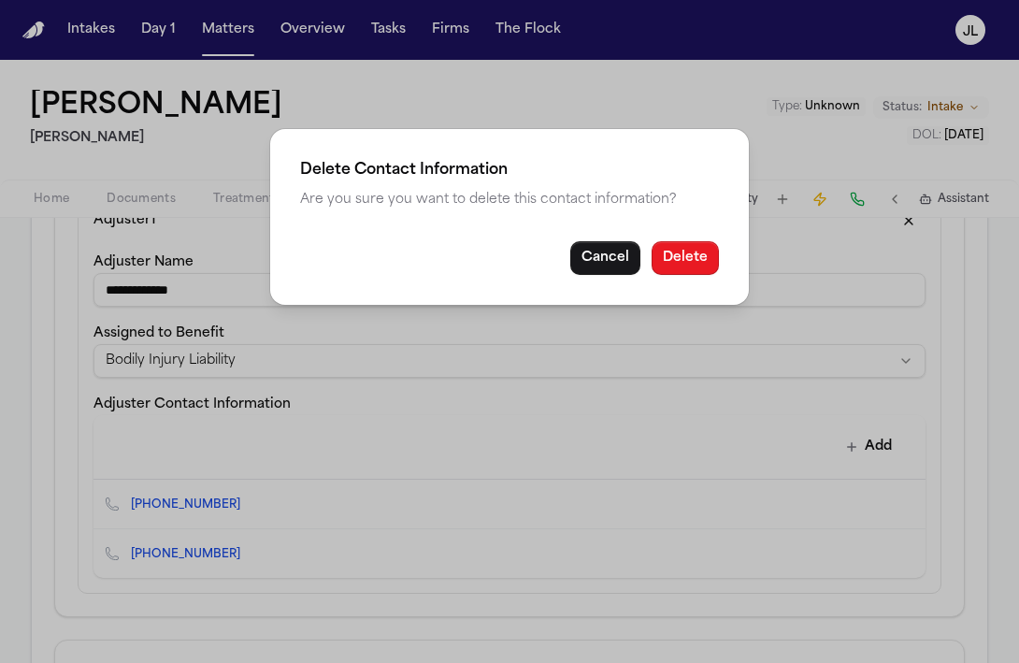
click at [685, 265] on button "Delete" at bounding box center [685, 258] width 67 height 34
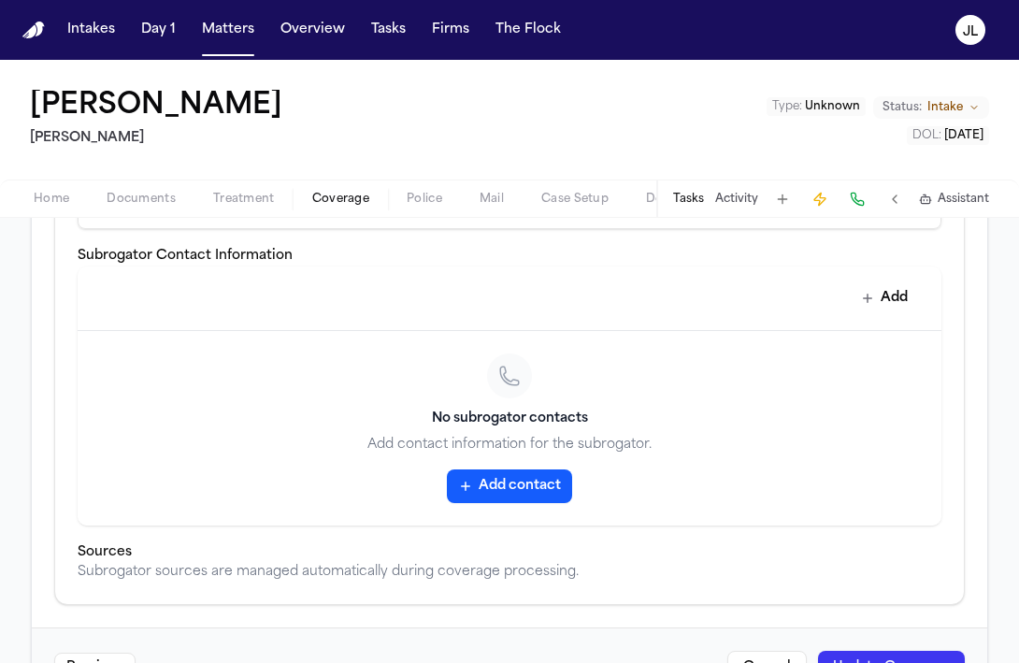
scroll to position [1158, 0]
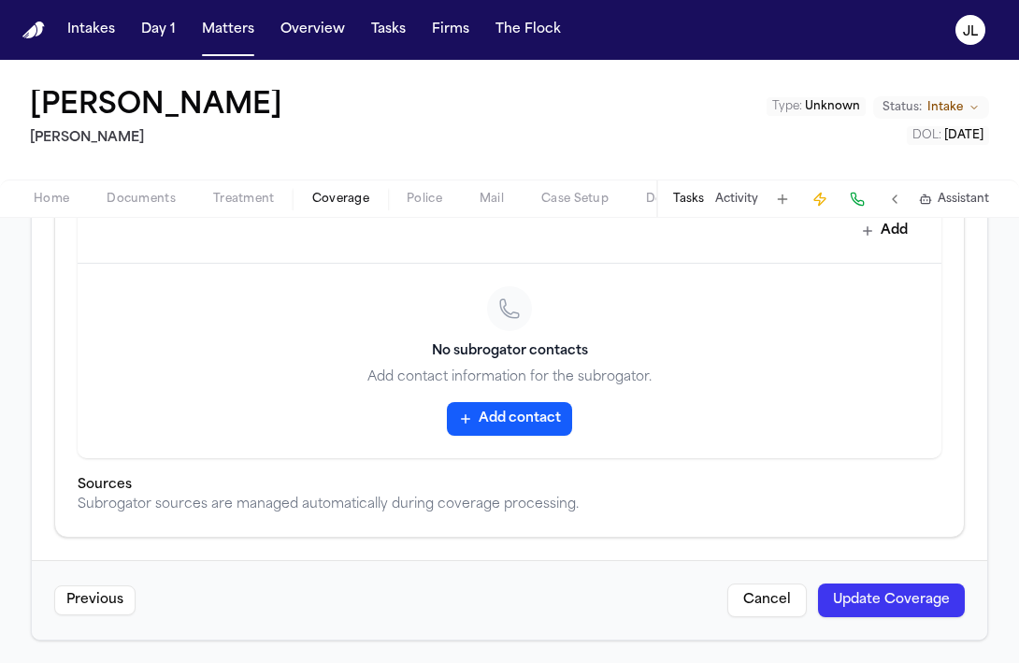
click at [899, 607] on button "Update Coverage" at bounding box center [891, 600] width 147 height 34
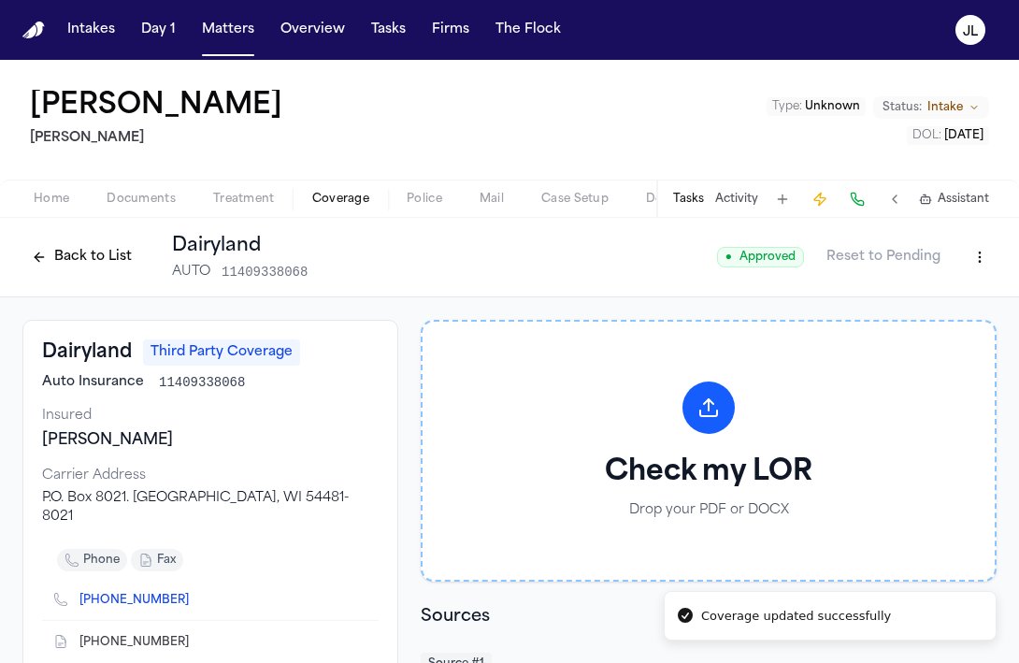
click at [57, 256] on button "Back to List" at bounding box center [81, 257] width 119 height 30
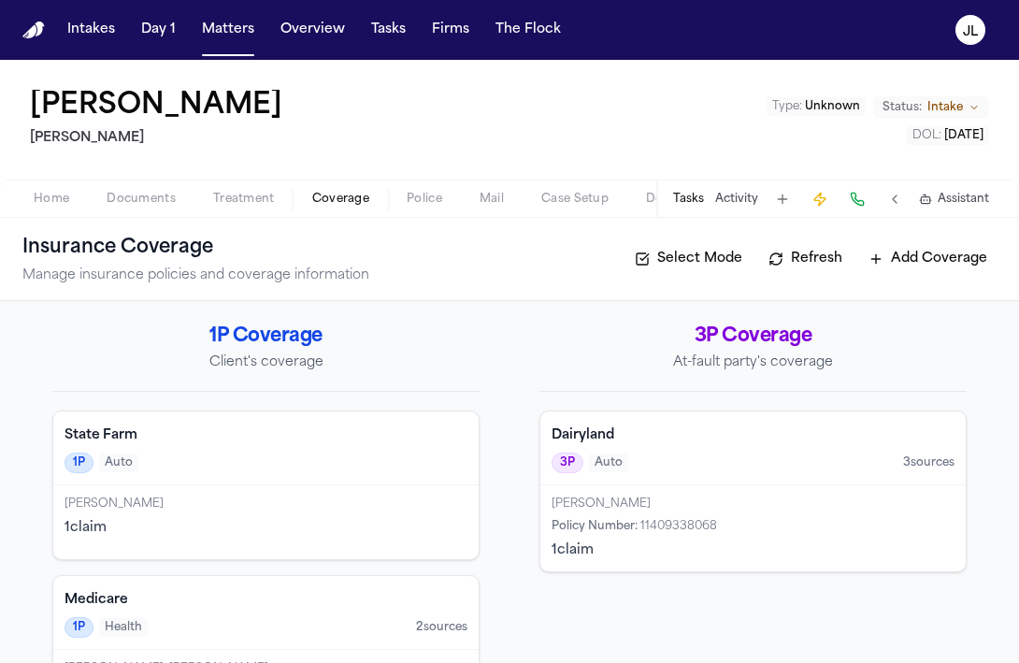
click at [264, 514] on div "[PERSON_NAME] 1 claim" at bounding box center [265, 522] width 425 height 74
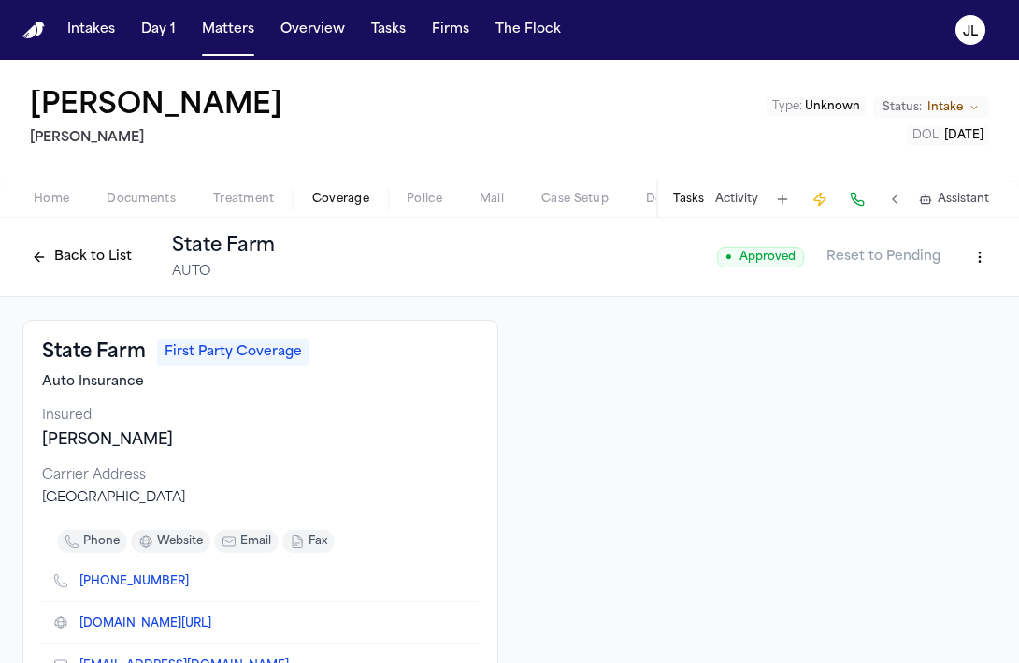
click at [83, 267] on button "Back to List" at bounding box center [81, 257] width 119 height 30
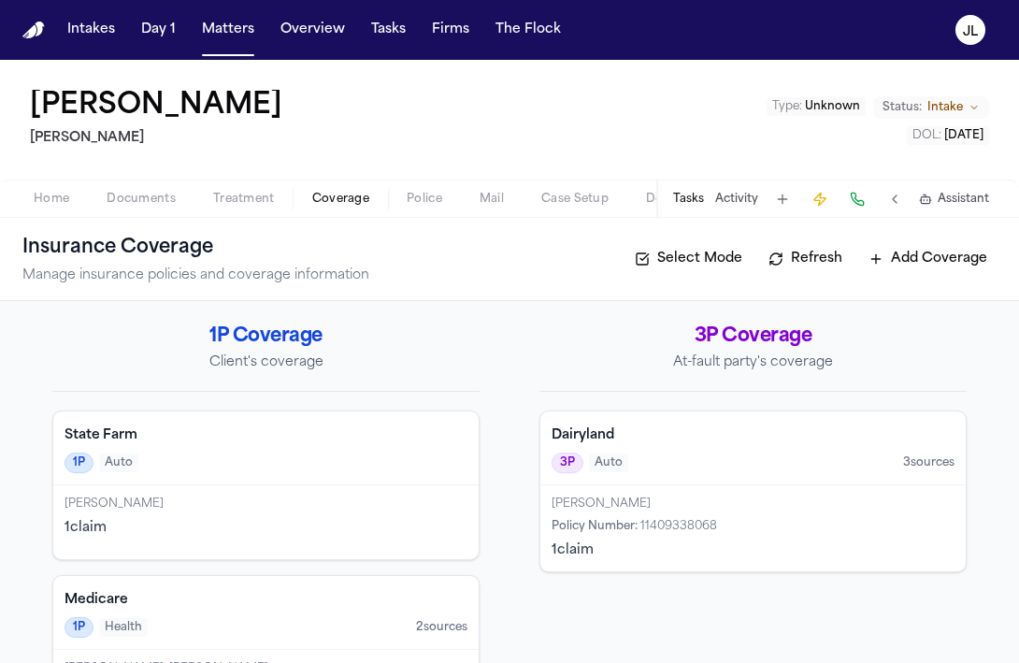
click at [552, 479] on div "Dairyland 3P Auto 3 source s" at bounding box center [752, 448] width 425 height 74
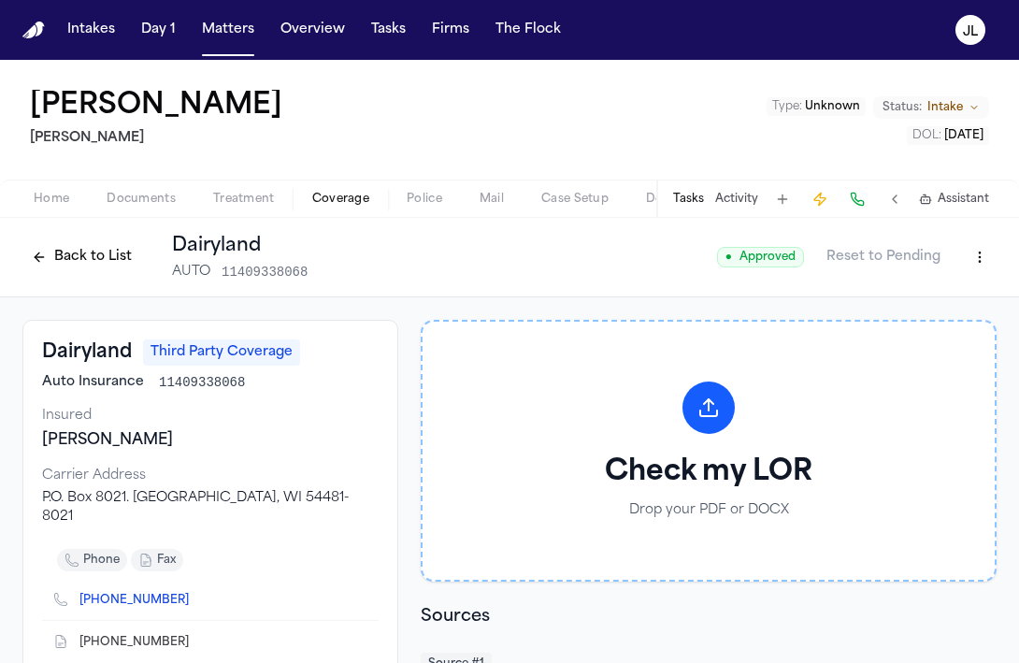
click at [986, 261] on html "Intakes Day 1 Matters Overview Tasks Firms The [PERSON_NAME] [PERSON_NAME] [PER…" at bounding box center [509, 331] width 1019 height 663
click at [938, 290] on div "Edit Coverage" at bounding box center [915, 297] width 157 height 30
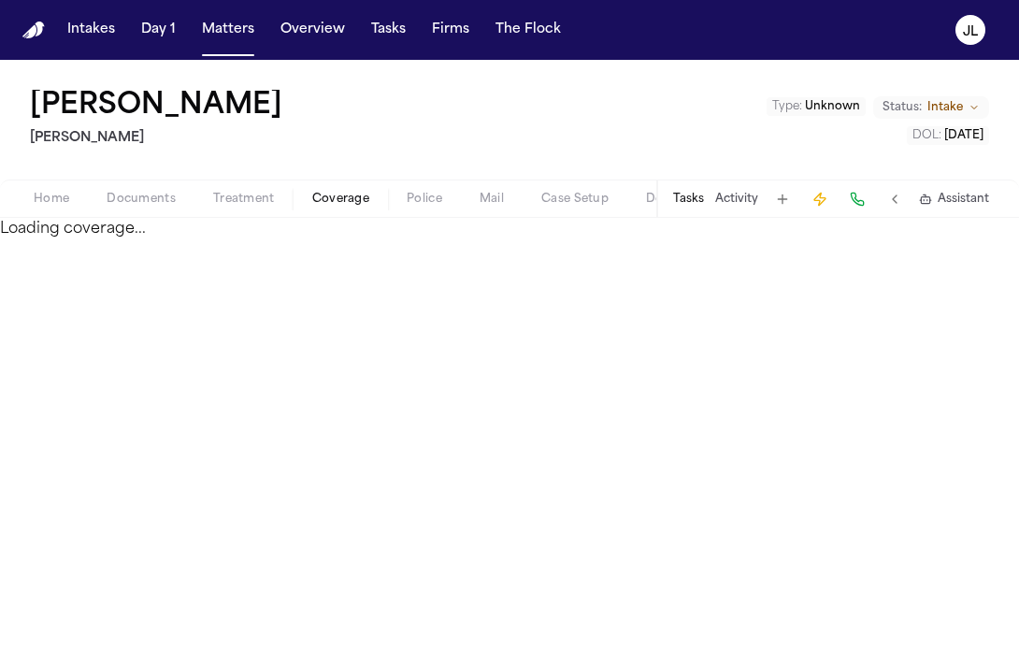
select select "**********"
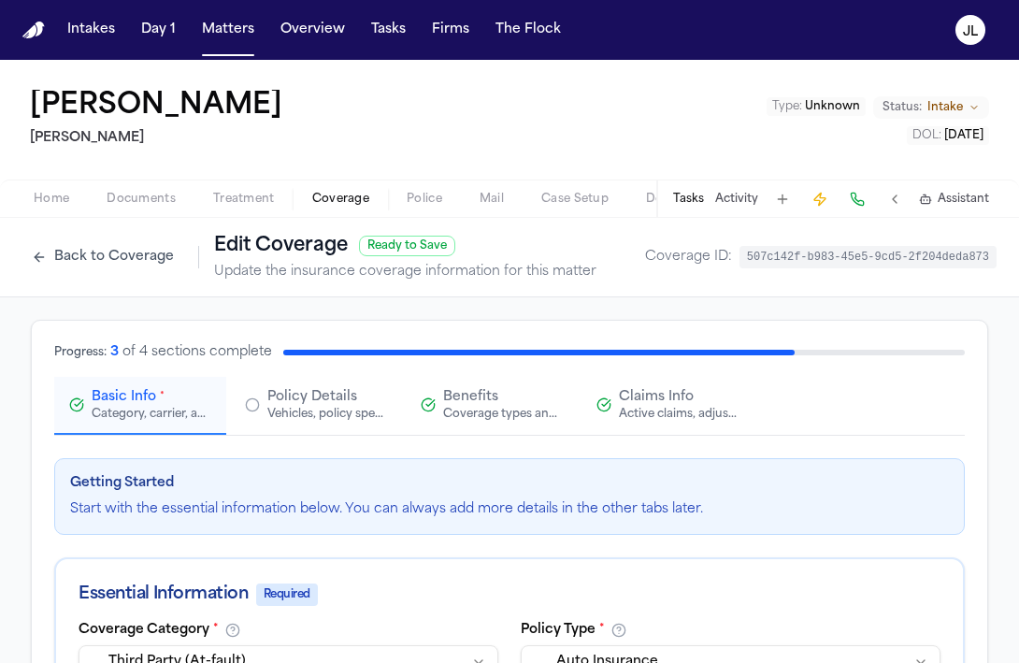
click at [705, 390] on div "Claims Info Active claims, adjusters, and subrogation details" at bounding box center [679, 405] width 120 height 34
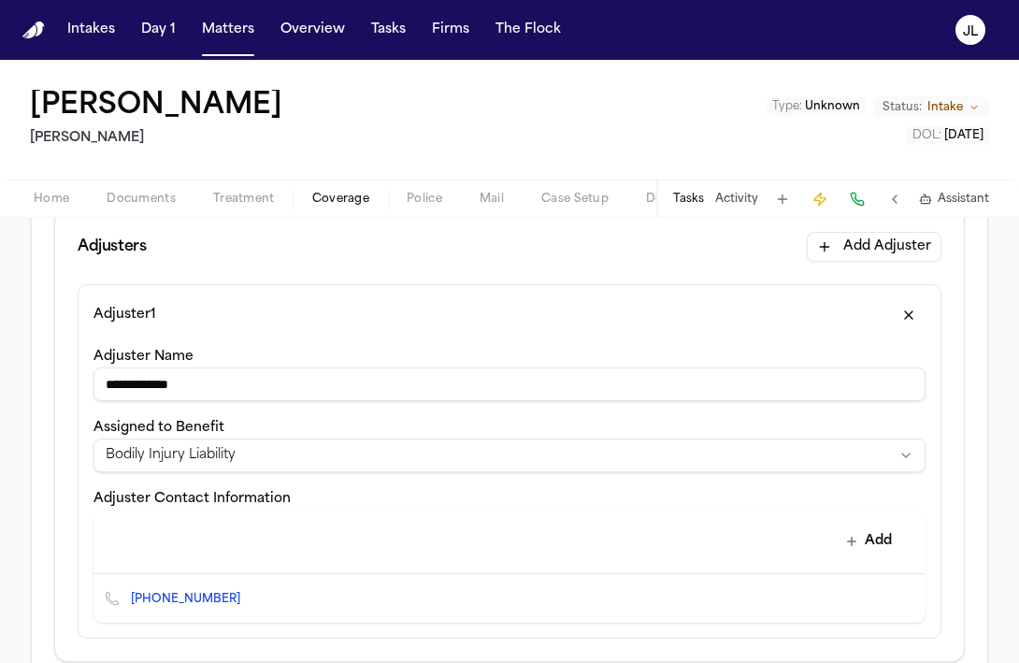
scroll to position [504, 0]
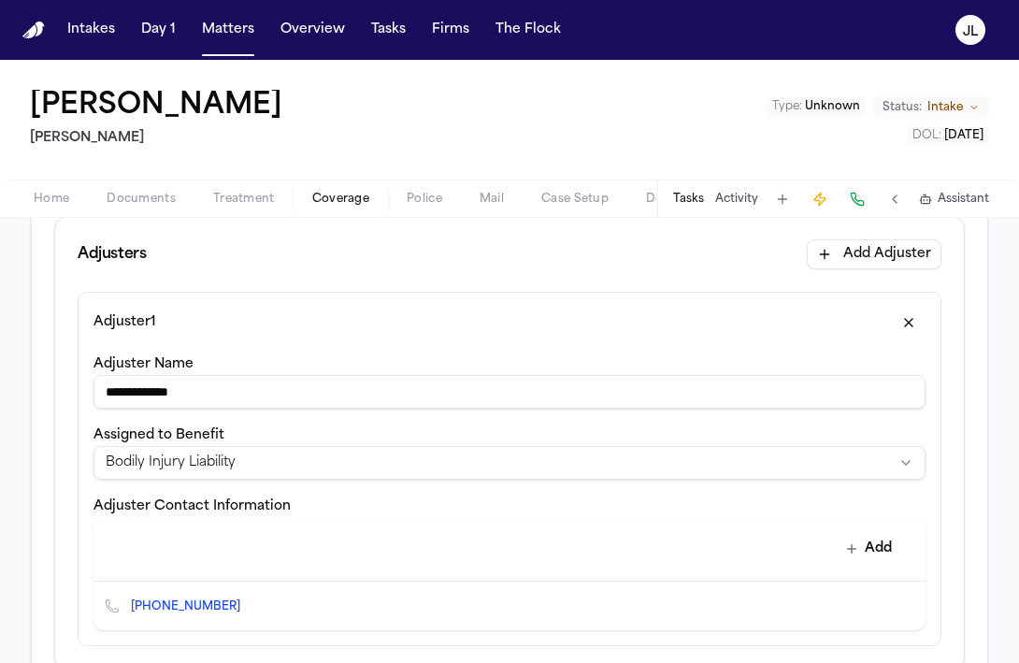
click at [244, 603] on icon "Copy to clipboard" at bounding box center [249, 606] width 11 height 11
click at [915, 323] on button "button" at bounding box center [909, 323] width 34 height 30
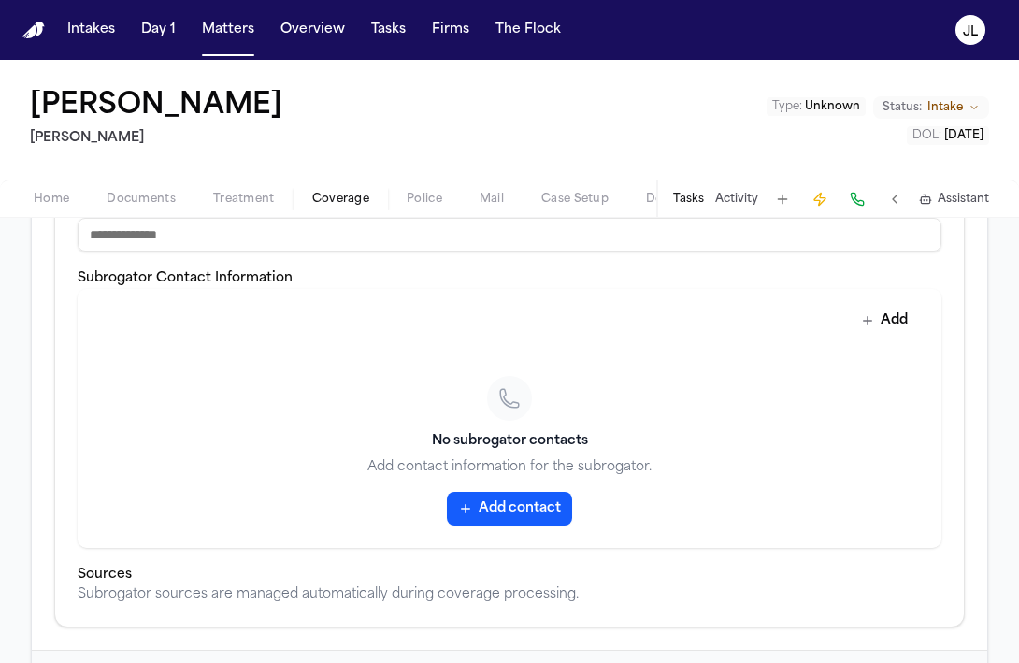
scroll to position [862, 0]
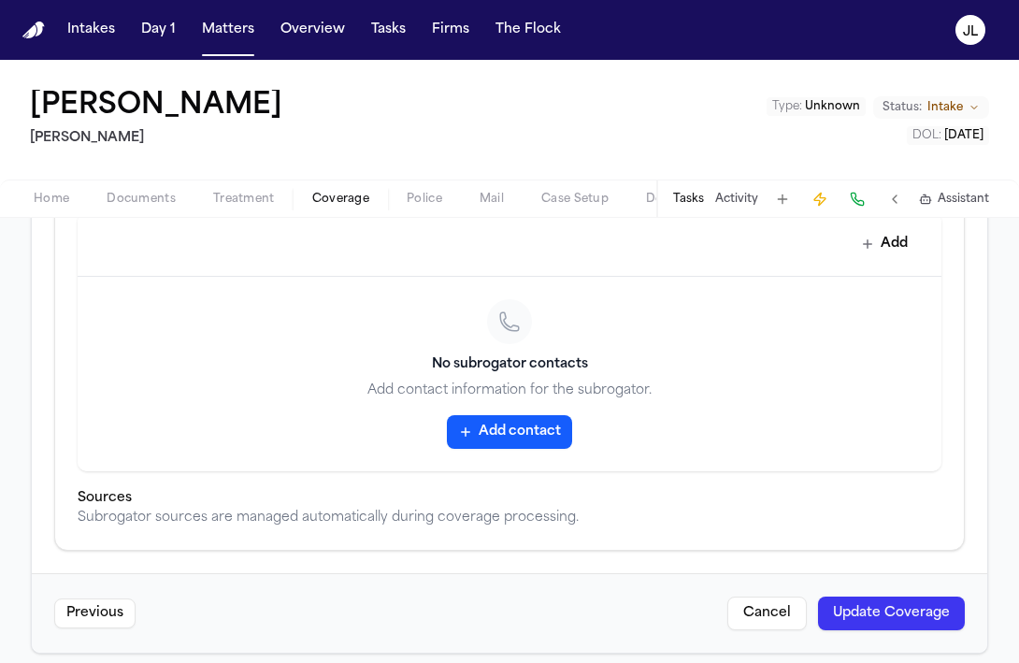
click at [910, 601] on button "Update Coverage" at bounding box center [891, 613] width 147 height 34
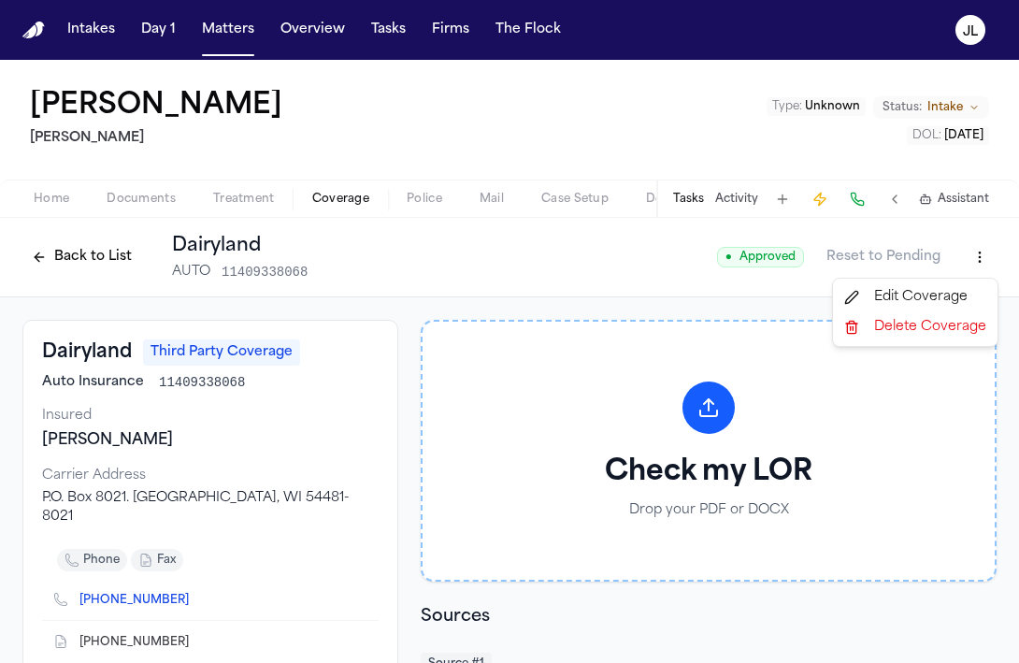
click at [971, 260] on html "Intakes Day 1 Matters Overview Tasks Firms The [PERSON_NAME] [PERSON_NAME] [PER…" at bounding box center [509, 331] width 1019 height 663
click at [905, 294] on div "Edit Coverage" at bounding box center [915, 297] width 157 height 30
select select "**********"
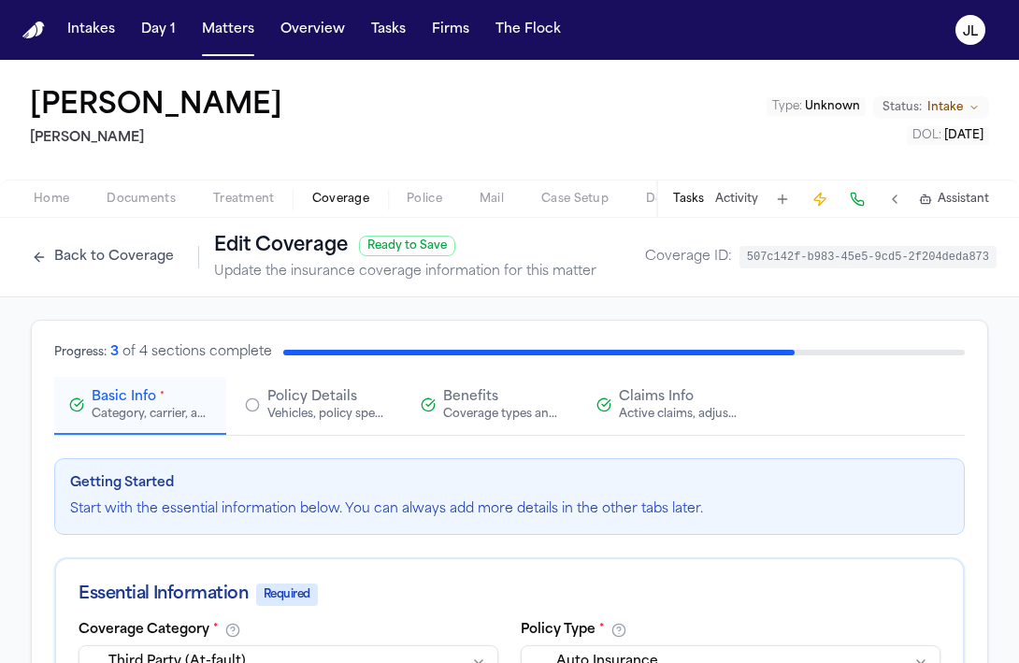
click at [656, 407] on div "Active claims, adjusters, and subrogation details" at bounding box center [679, 414] width 120 height 15
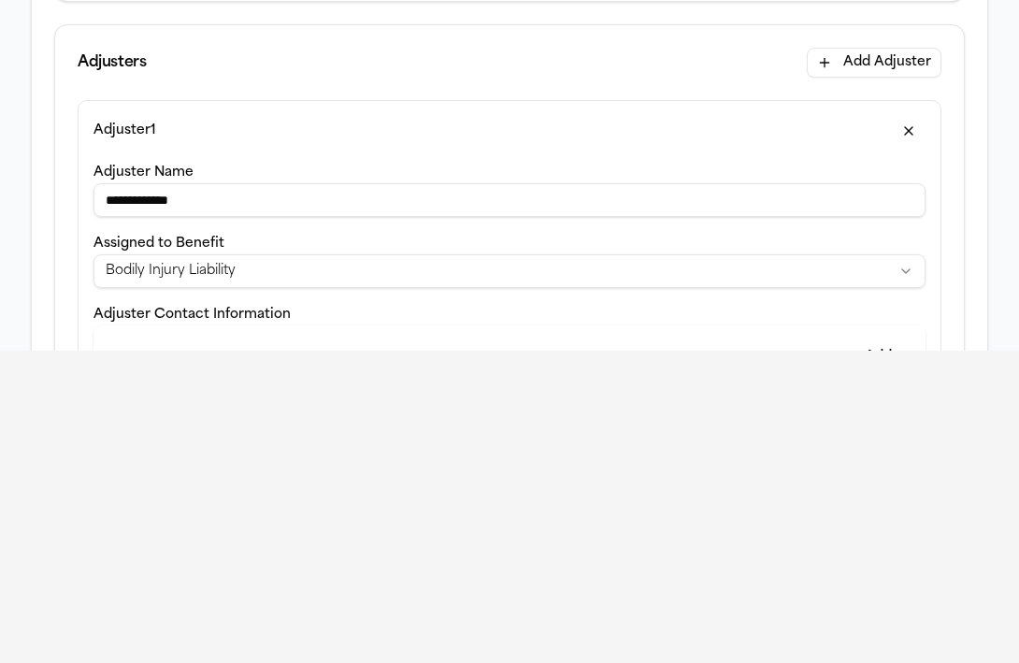
scroll to position [310, 0]
click at [902, 138] on button "button" at bounding box center [909, 133] width 34 height 30
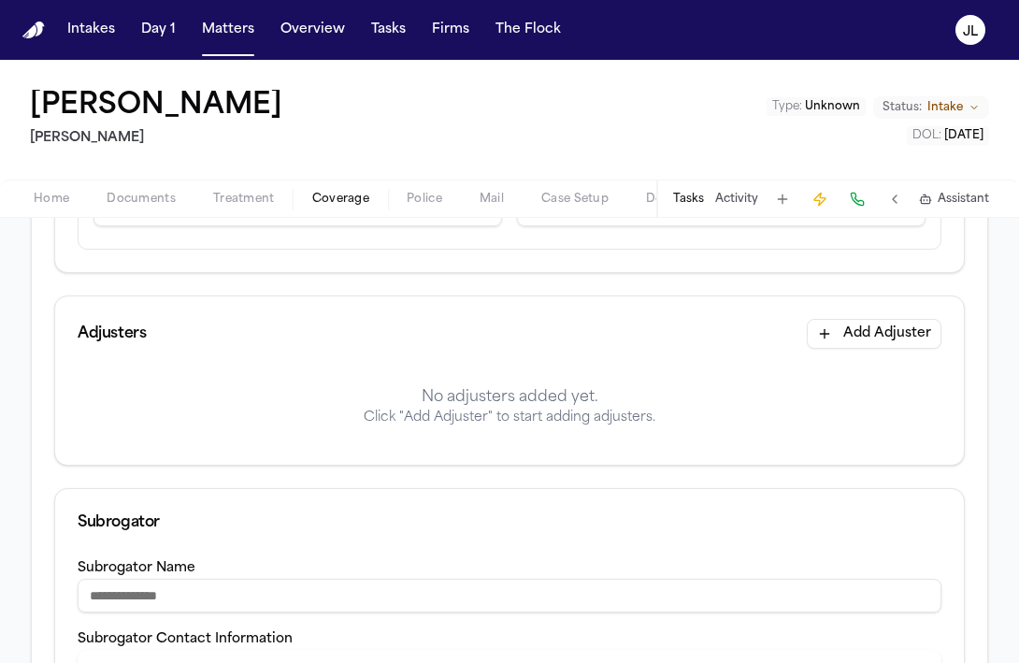
scroll to position [46, 0]
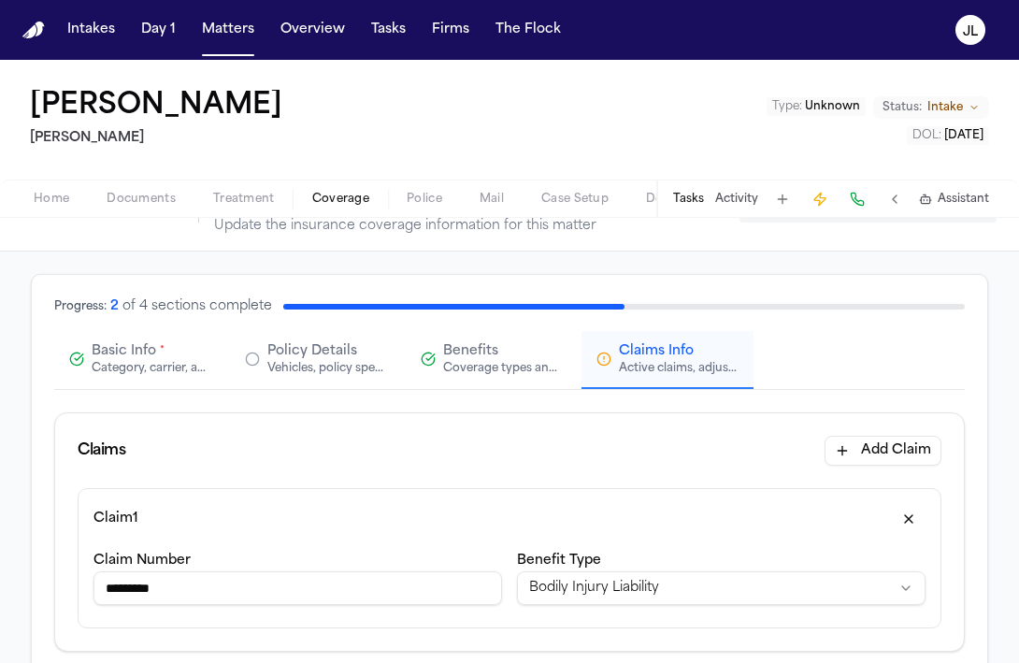
click at [532, 373] on div "Coverage types and limits" at bounding box center [503, 368] width 120 height 15
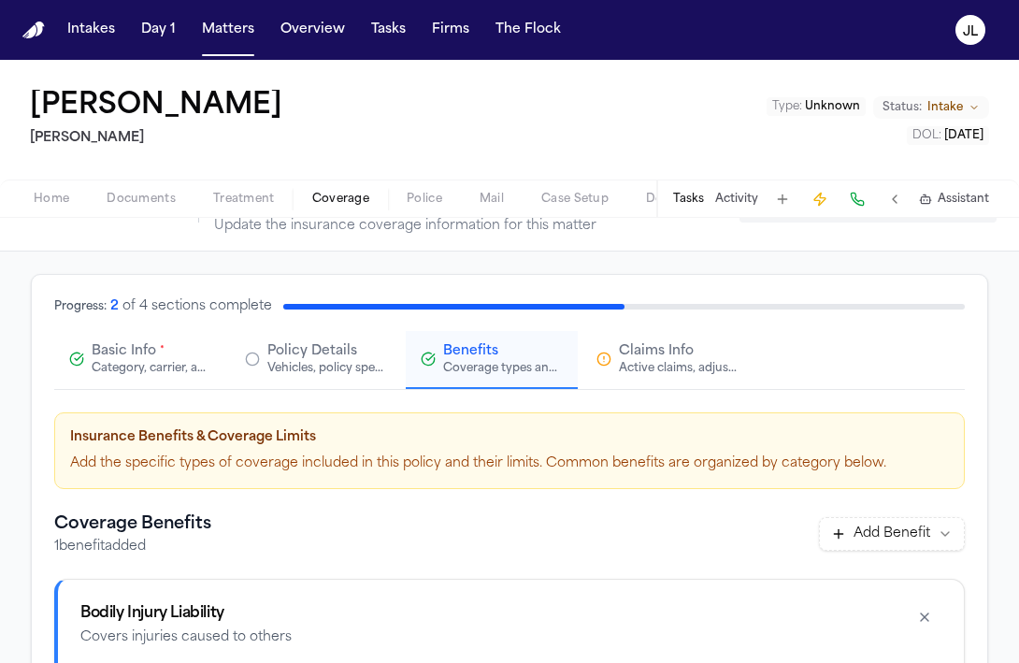
click at [630, 383] on button "Claims Info Active claims, adjusters, and subrogation details" at bounding box center [667, 360] width 172 height 58
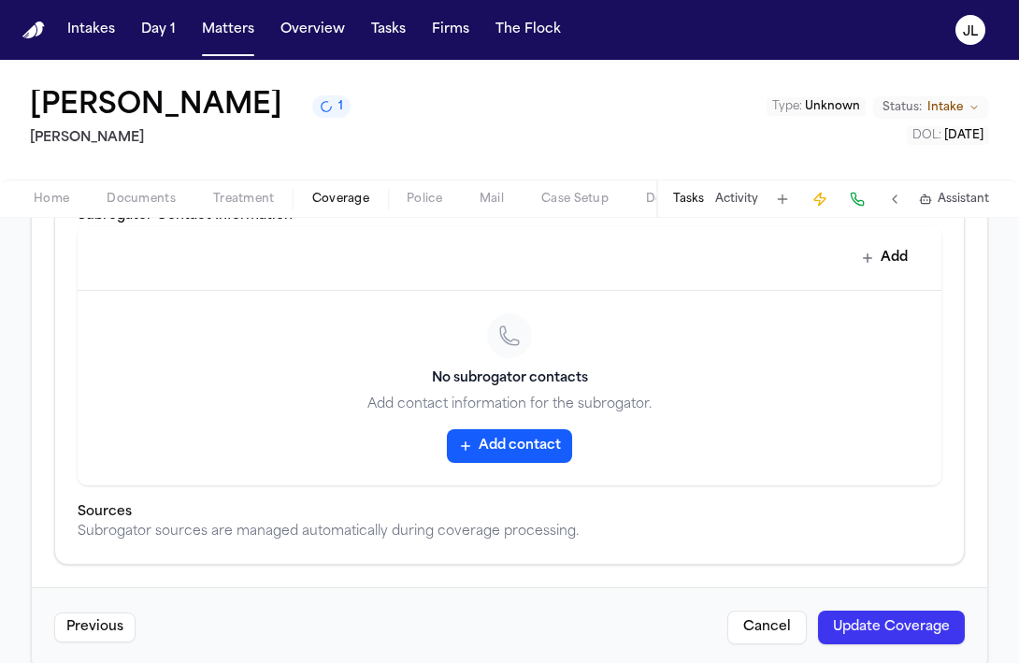
scroll to position [876, 0]
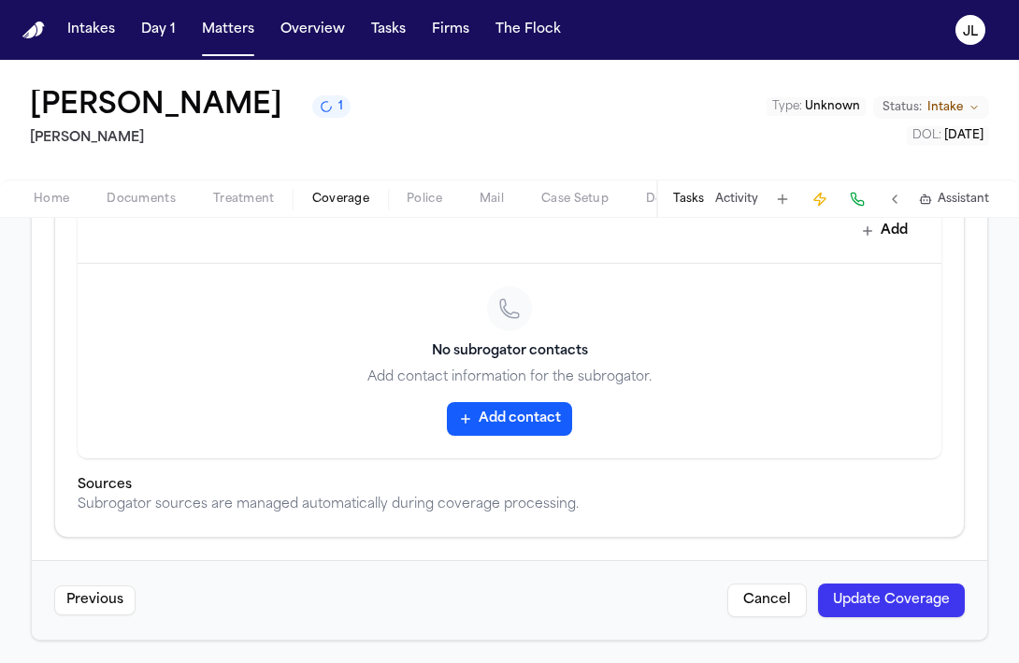
click at [895, 595] on button "Update Coverage" at bounding box center [891, 600] width 147 height 34
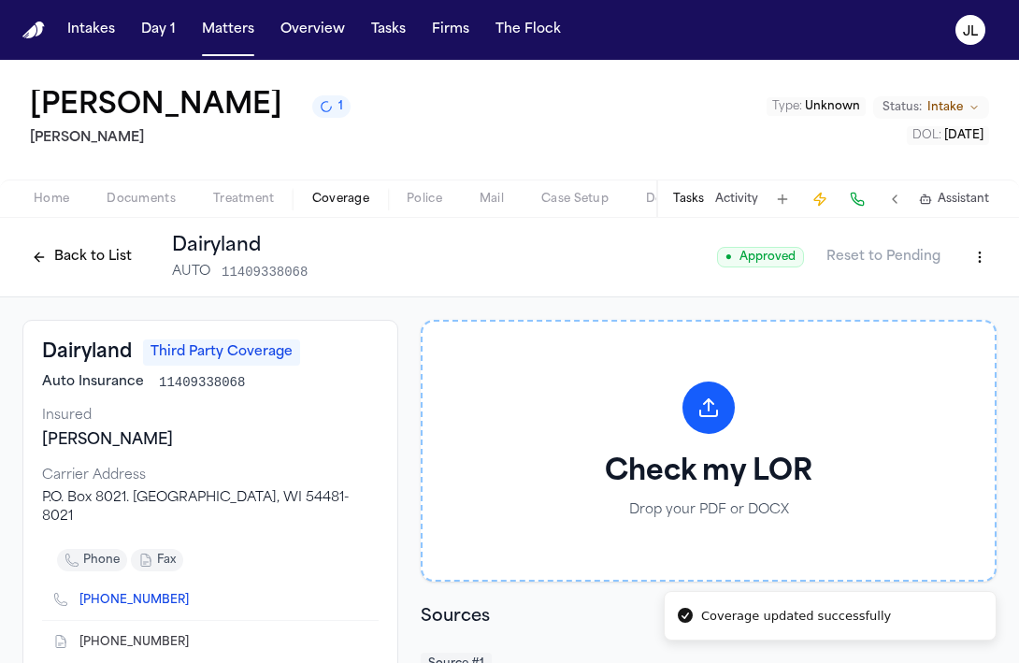
click at [104, 272] on button "Back to List" at bounding box center [81, 257] width 119 height 30
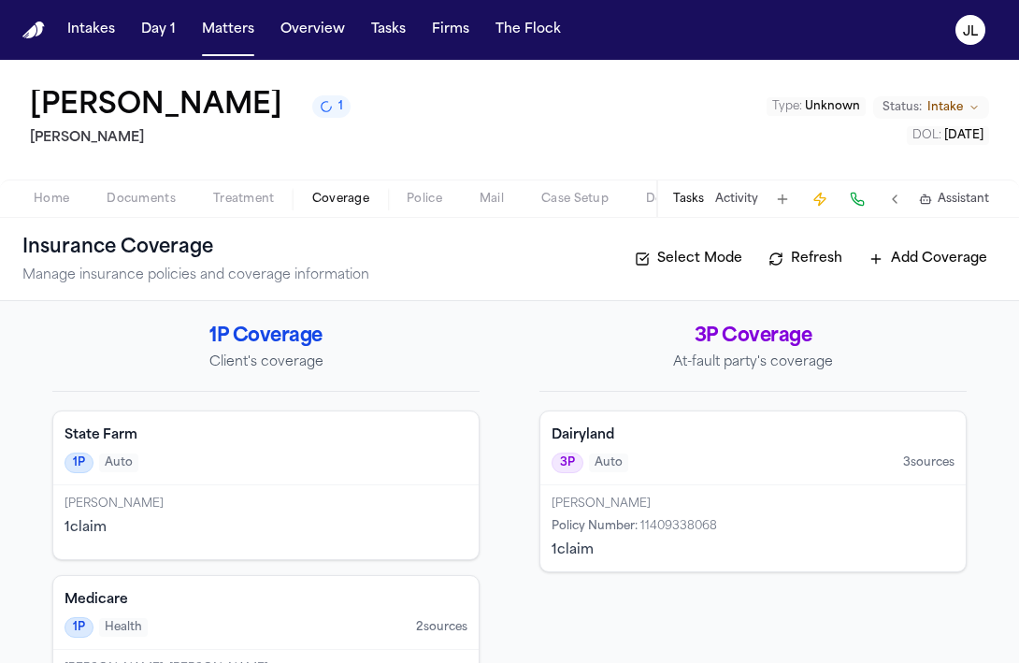
click at [594, 529] on span "Policy Number :" at bounding box center [595, 526] width 86 height 11
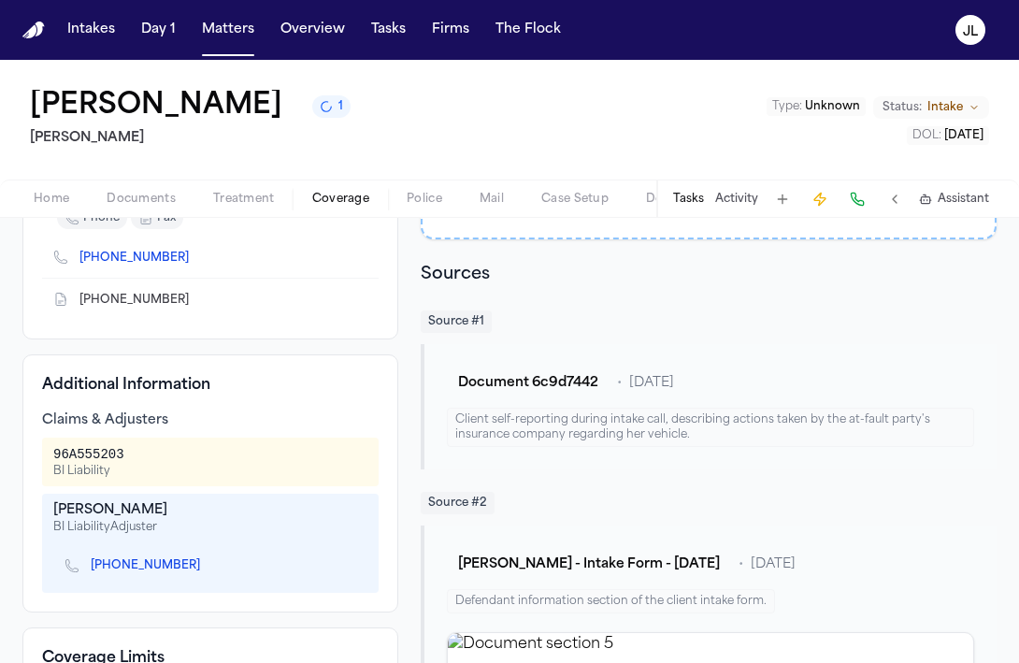
scroll to position [517, 0]
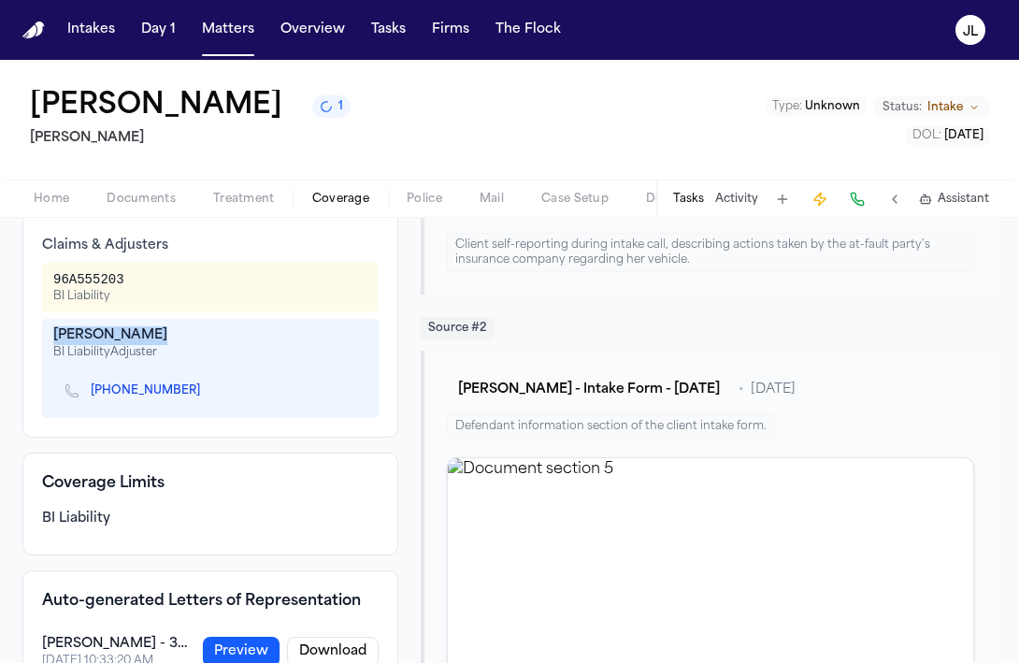
drag, startPoint x: 159, startPoint y: 323, endPoint x: 18, endPoint y: 316, distance: 141.4
click at [18, 316] on div "Dairyland Third Party Coverage Auto Insurance 11409338068 Insured [PERSON_NAME]…" at bounding box center [509, 336] width 1019 height 1112
copy div "[PERSON_NAME]"
click at [1009, 498] on div "Dairyland Third Party Coverage Auto Insurance 11409338068 Insured [PERSON_NAME]…" at bounding box center [509, 336] width 1019 height 1112
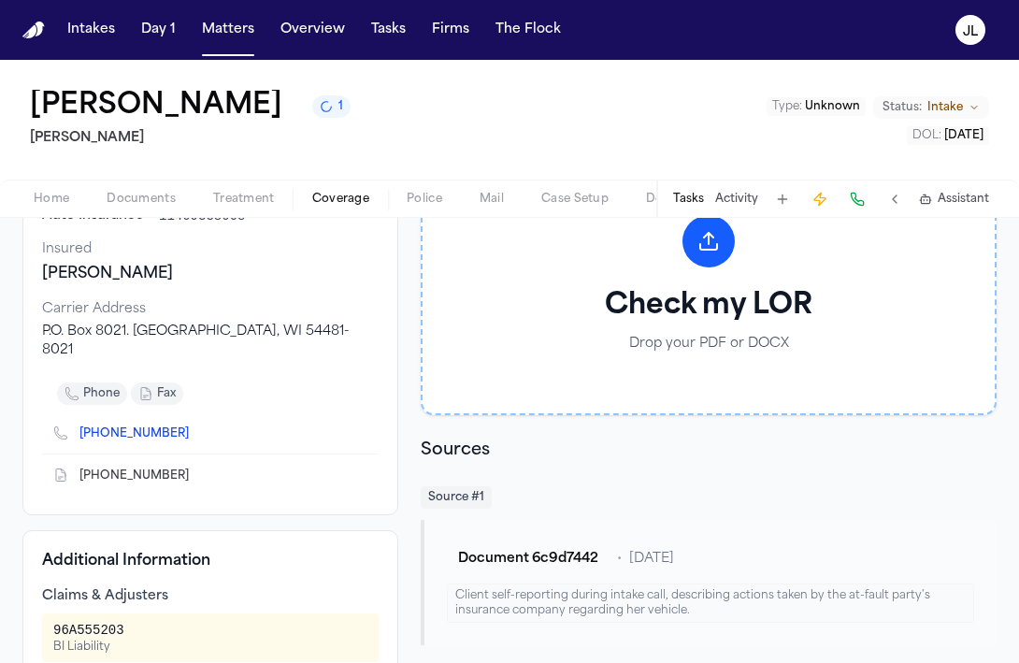
scroll to position [160, 0]
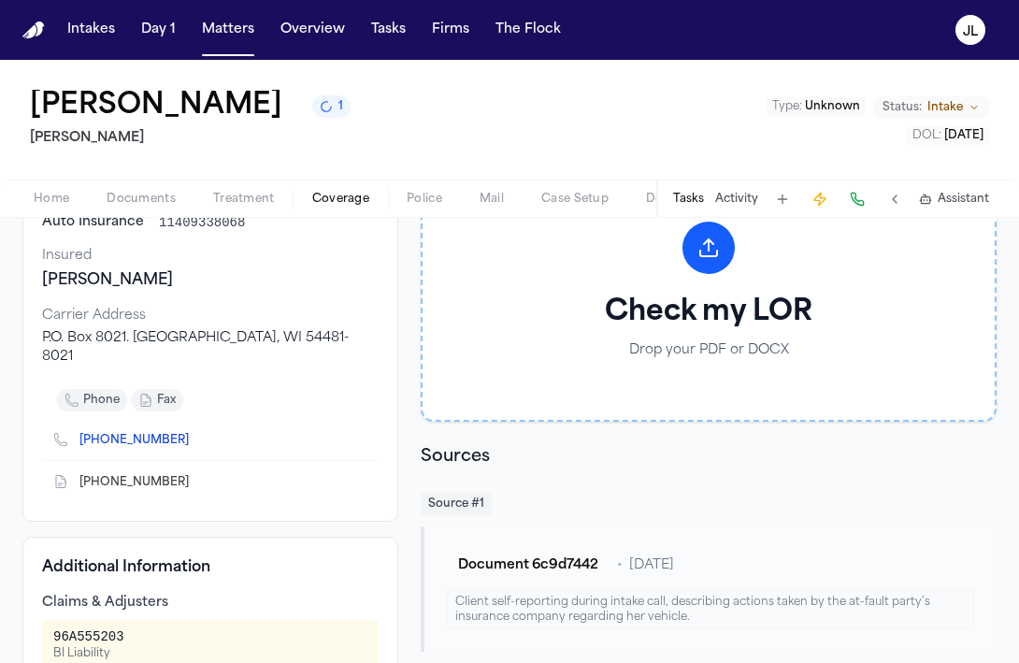
click at [193, 477] on icon "Copy to clipboard" at bounding box center [198, 482] width 11 height 11
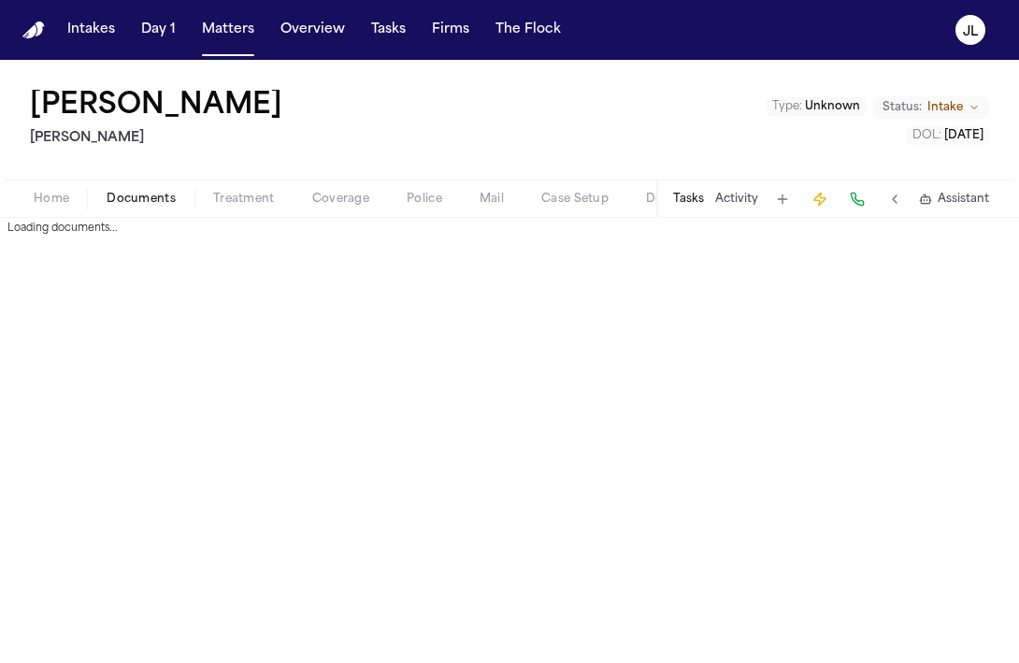
click at [161, 188] on button "Documents" at bounding box center [141, 199] width 107 height 22
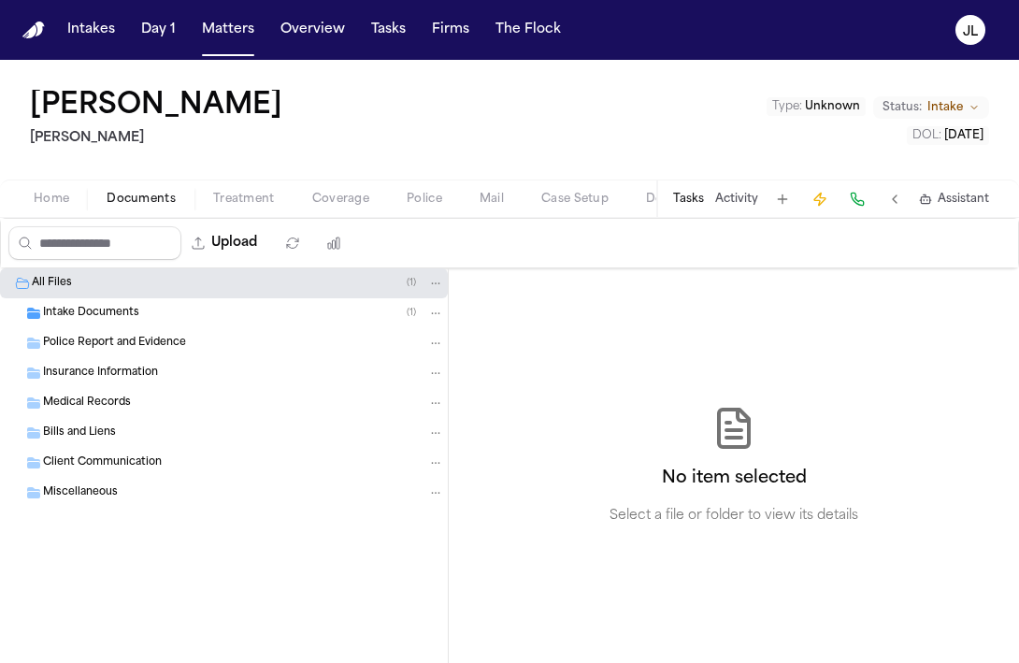
click at [102, 366] on span "Insurance Information" at bounding box center [100, 374] width 115 height 16
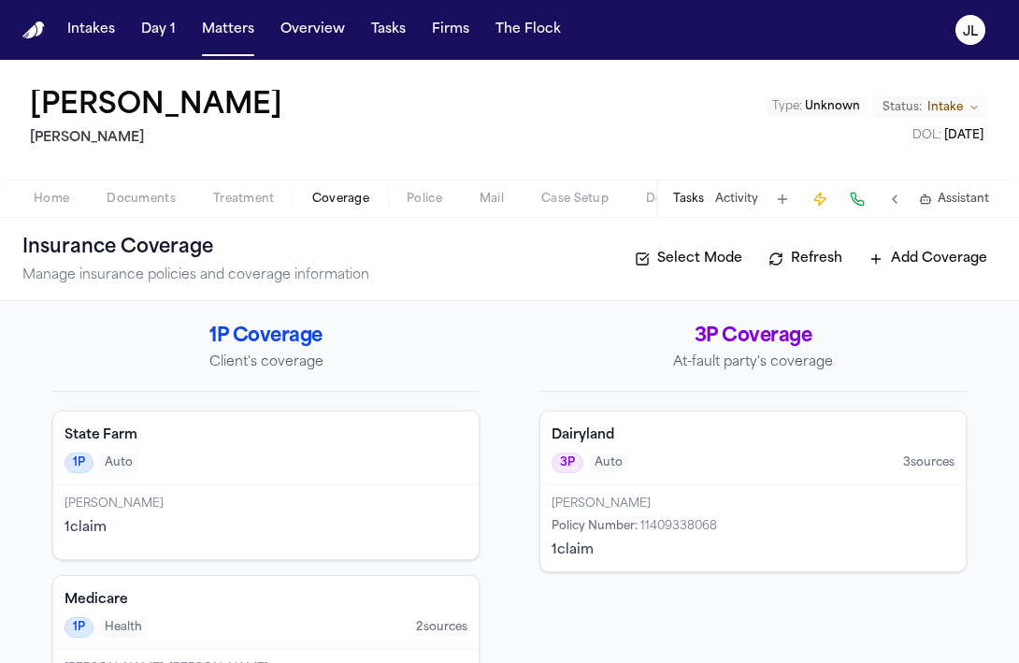
click at [317, 207] on span "Coverage" at bounding box center [340, 199] width 57 height 15
click at [82, 193] on button "Home" at bounding box center [51, 199] width 73 height 22
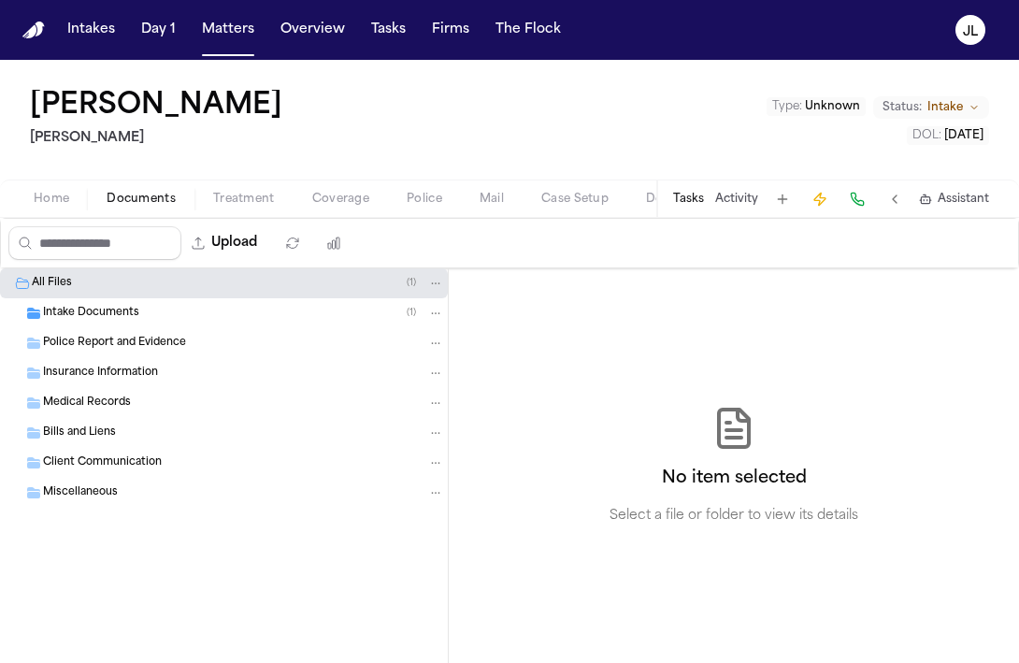
click at [160, 192] on span "Documents" at bounding box center [141, 199] width 69 height 15
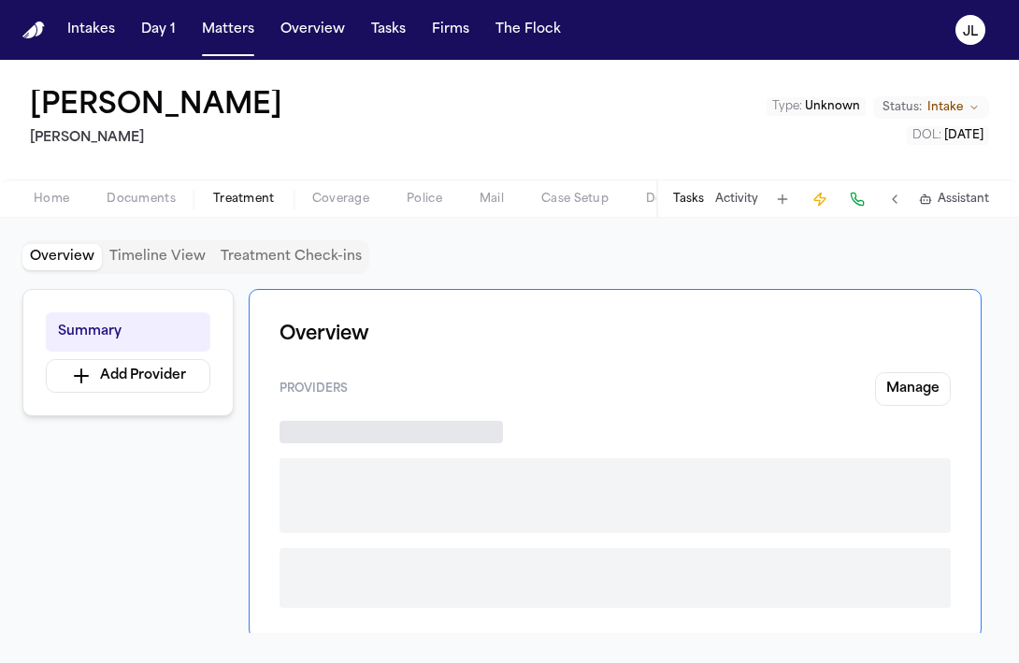
click at [261, 193] on span "Treatment" at bounding box center [244, 199] width 62 height 15
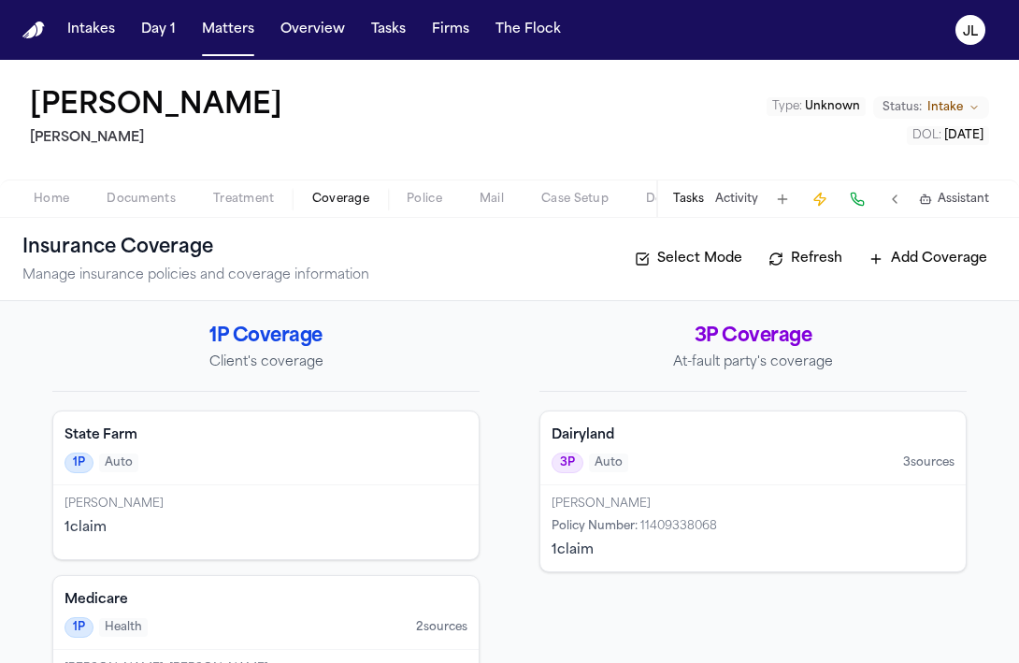
click at [327, 196] on span "Coverage" at bounding box center [340, 199] width 57 height 15
click at [152, 185] on div "Home Documents Treatment Coverage Police Mail Case Setup Demand Workspaces Arti…" at bounding box center [509, 197] width 1019 height 37
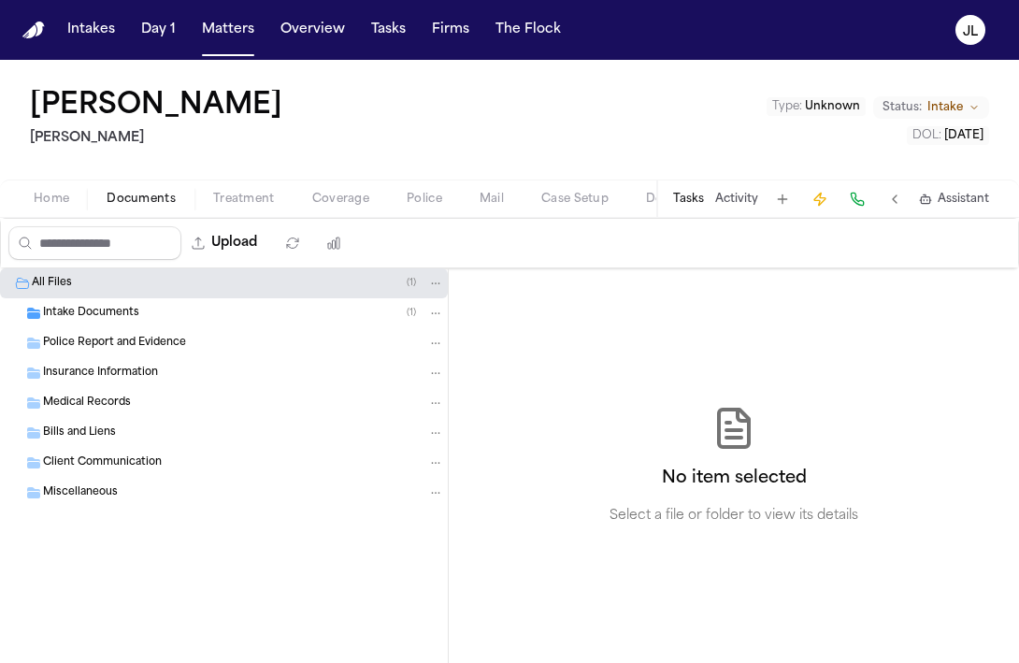
click at [148, 194] on span "Documents" at bounding box center [141, 199] width 69 height 15
click at [255, 374] on div "Insurance Information" at bounding box center [243, 373] width 401 height 17
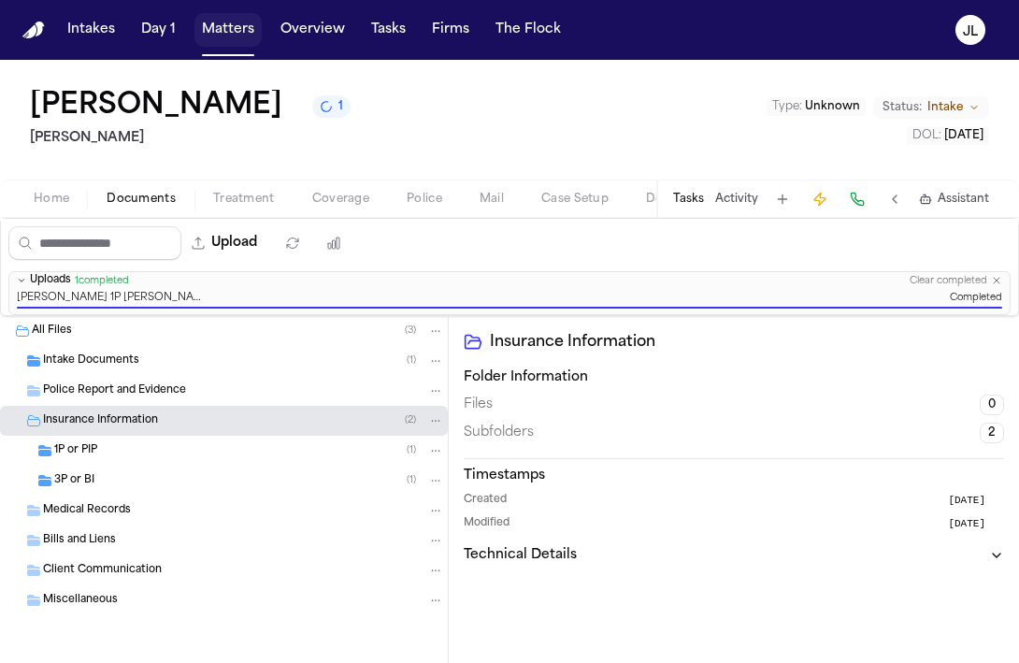
click at [232, 31] on button "Matters" at bounding box center [227, 30] width 67 height 34
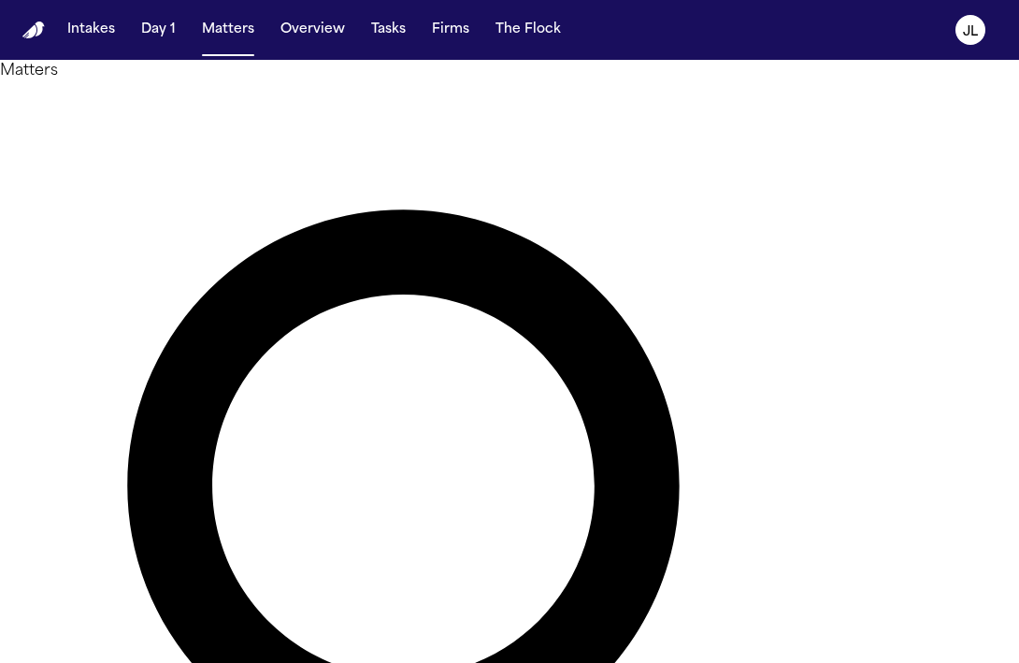
drag, startPoint x: 413, startPoint y: 115, endPoint x: 304, endPoint y: 113, distance: 109.4
paste input "****"
type input "**********"
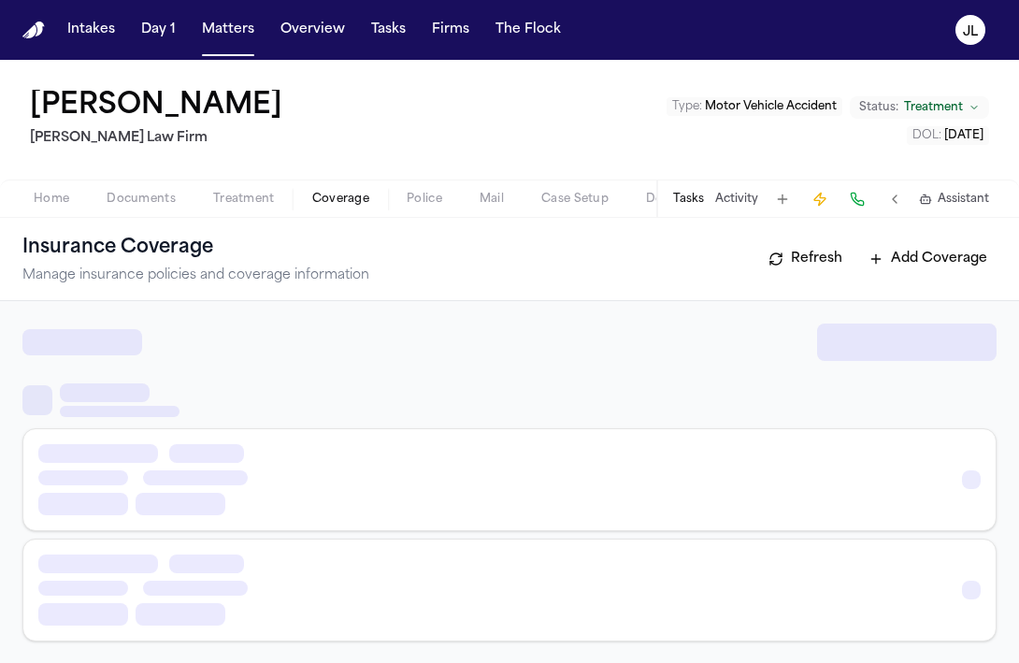
click at [318, 192] on span "Coverage" at bounding box center [340, 199] width 57 height 15
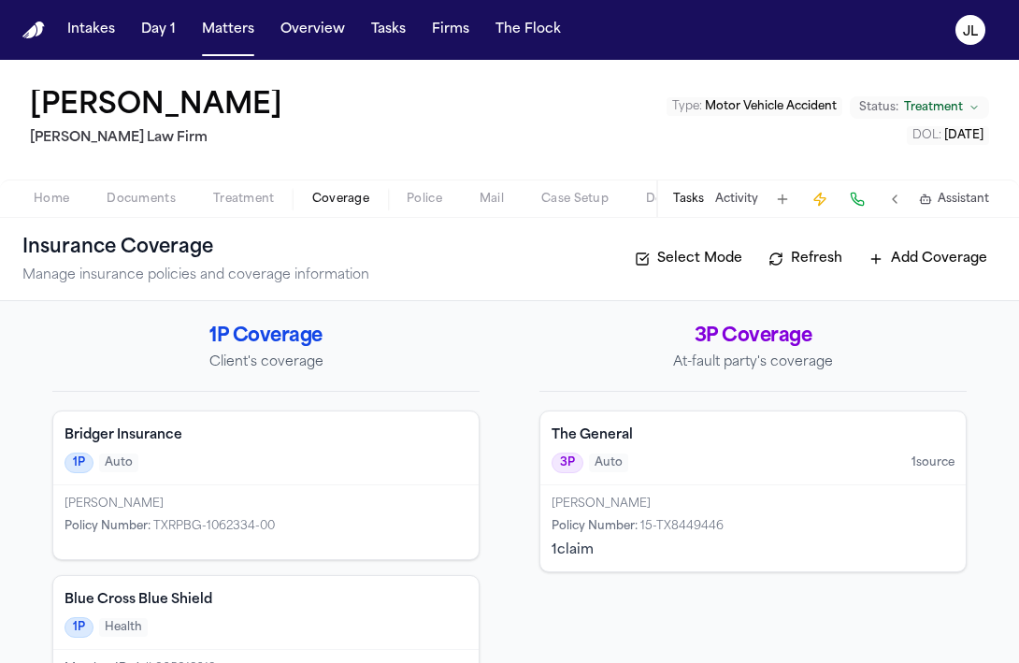
click at [303, 486] on div "[PERSON_NAME] Policy Number : TXRPBG-1062334-00" at bounding box center [265, 522] width 425 height 74
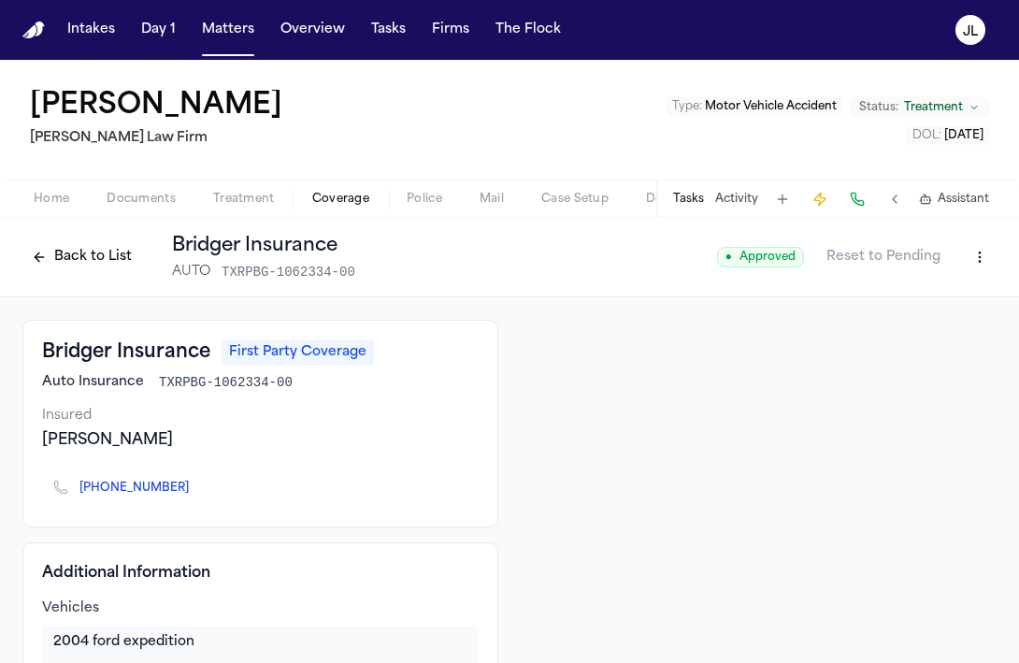
click at [110, 251] on button "Back to List" at bounding box center [81, 257] width 119 height 30
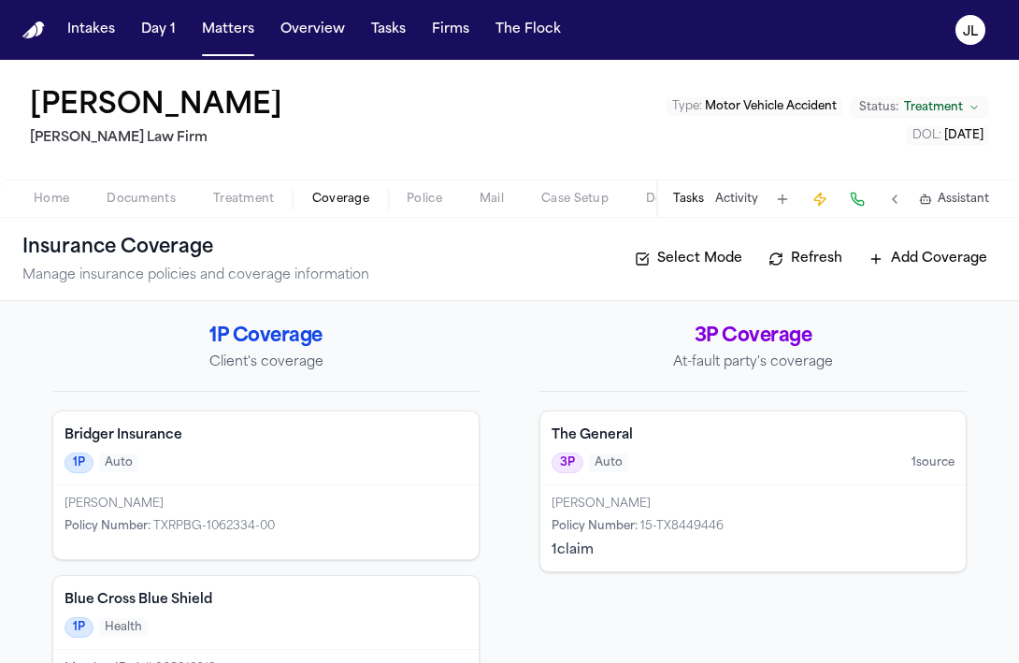
click at [570, 199] on span "Case Setup" at bounding box center [574, 199] width 67 height 15
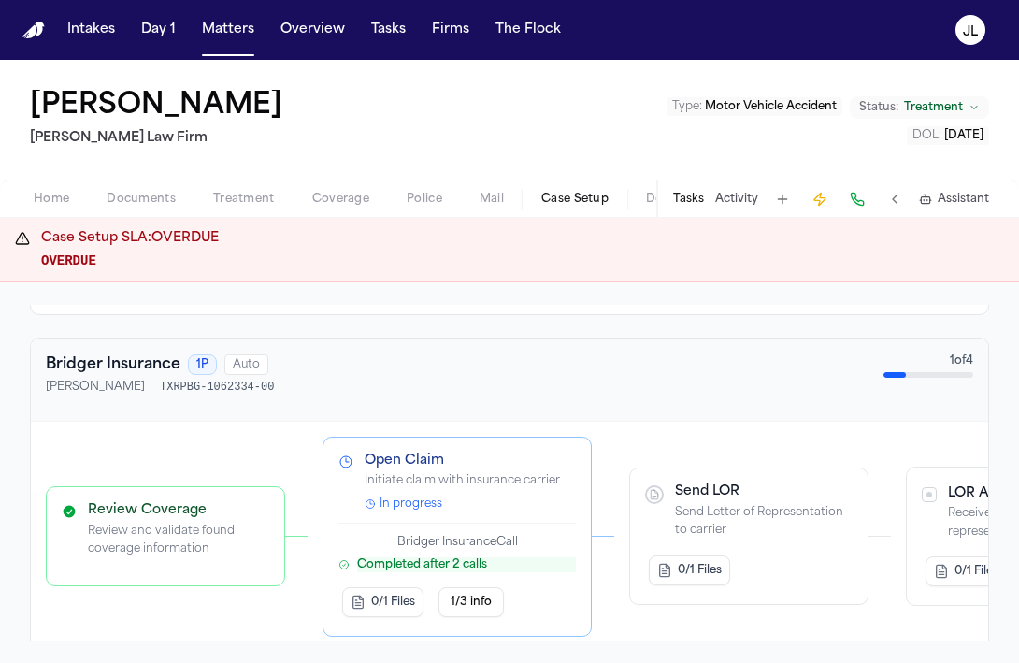
scroll to position [825, 0]
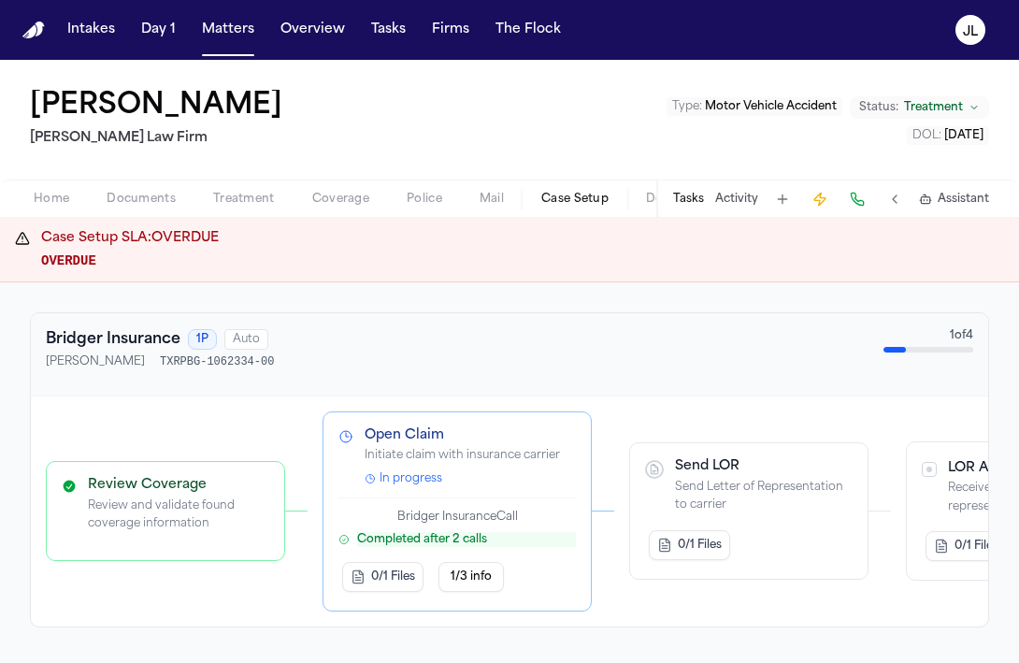
click at [471, 542] on p "Completed after 2 calls" at bounding box center [466, 539] width 219 height 15
click at [406, 466] on p "Initiate claim with insurance carrier" at bounding box center [470, 456] width 211 height 19
click at [406, 438] on h3 "Open Claim" at bounding box center [470, 435] width 211 height 17
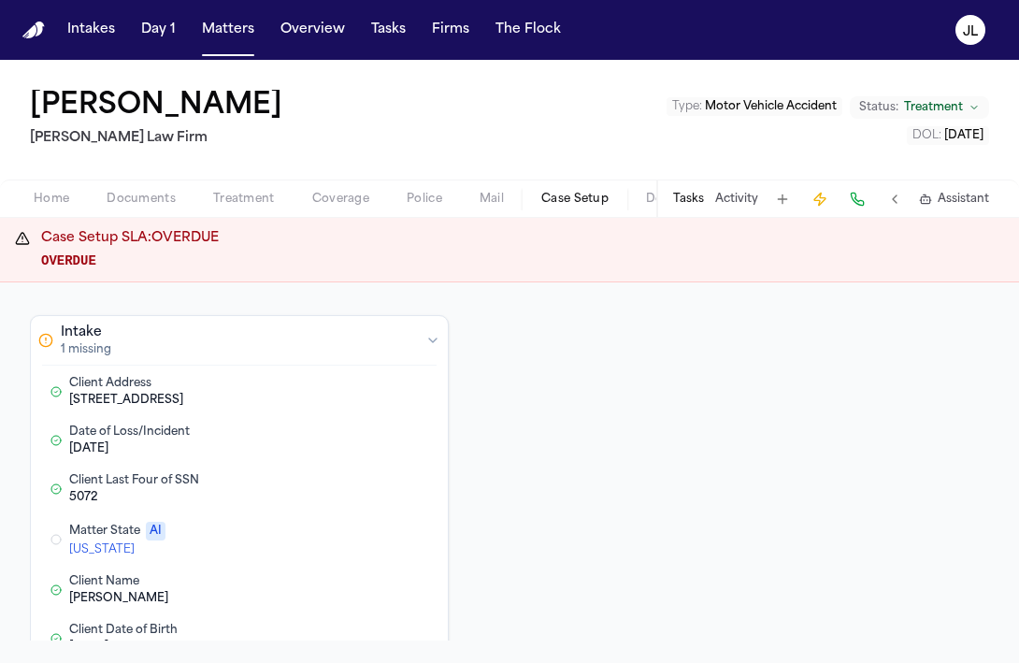
scroll to position [97, 0]
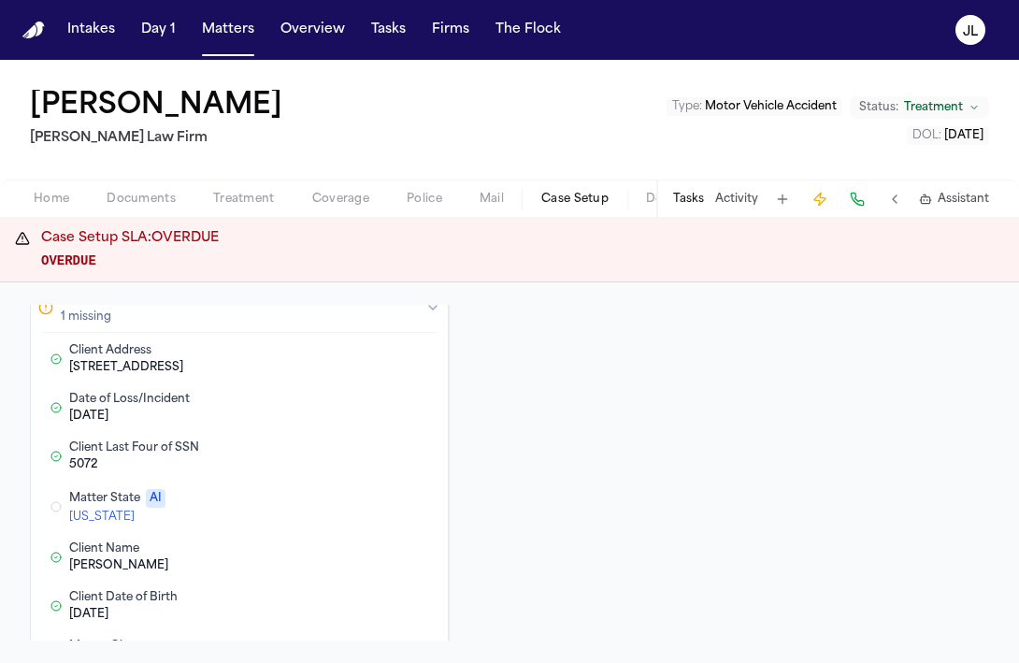
click at [339, 505] on button "Edit Matter State" at bounding box center [342, 506] width 34 height 22
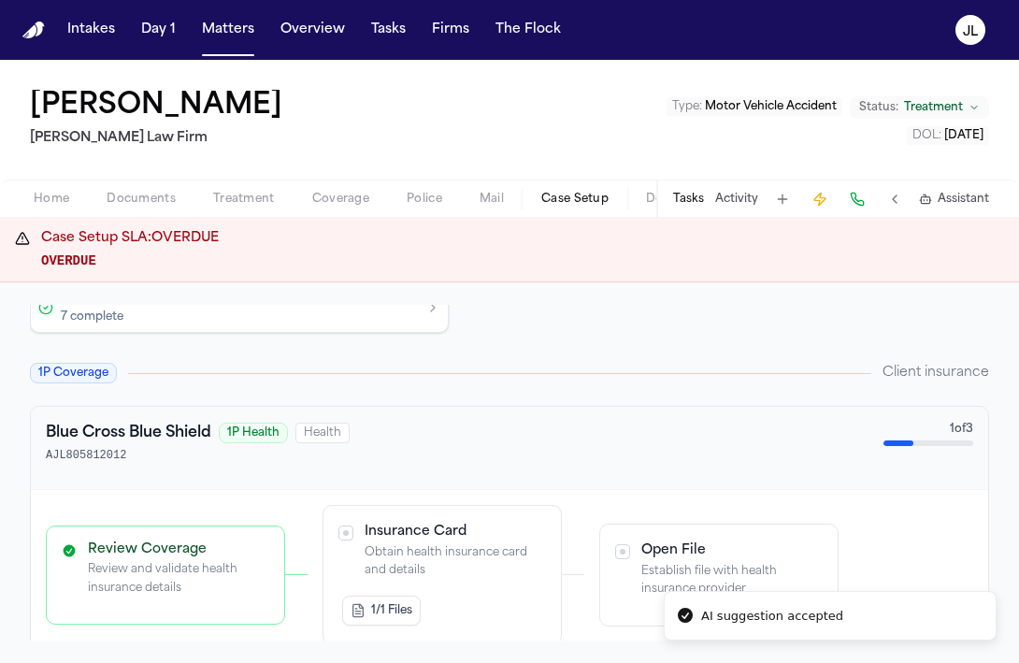
click at [60, 179] on div "[PERSON_NAME] [PERSON_NAME] Law Firm Type : Motor Vehicle Accident Status: Trea…" at bounding box center [509, 120] width 1019 height 120
click at [60, 197] on span "Home" at bounding box center [52, 199] width 36 height 15
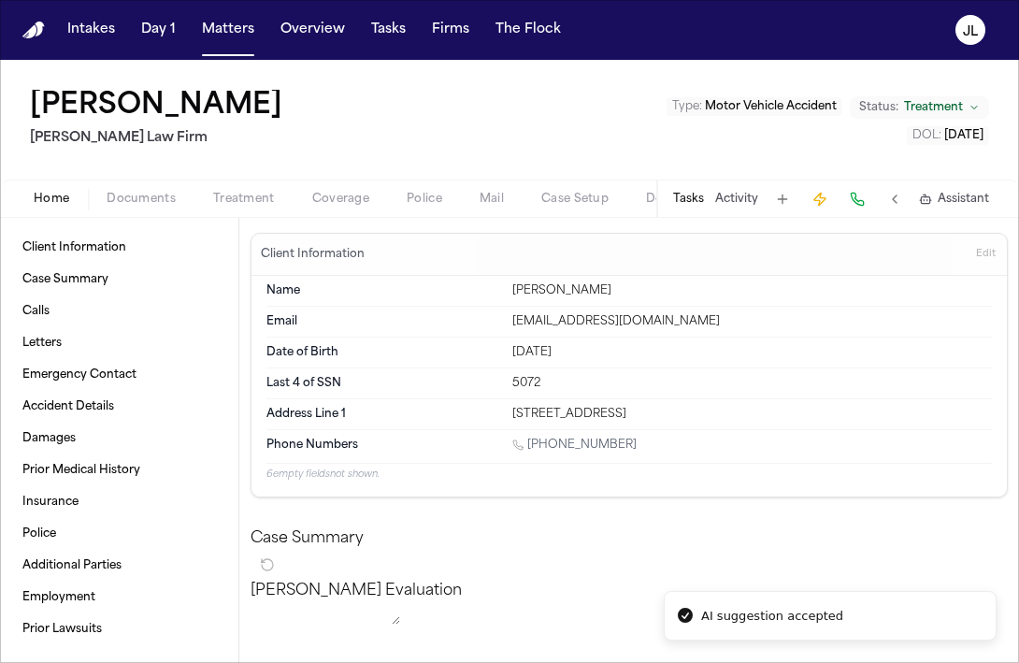
click at [677, 192] on button "Tasks" at bounding box center [688, 199] width 31 height 15
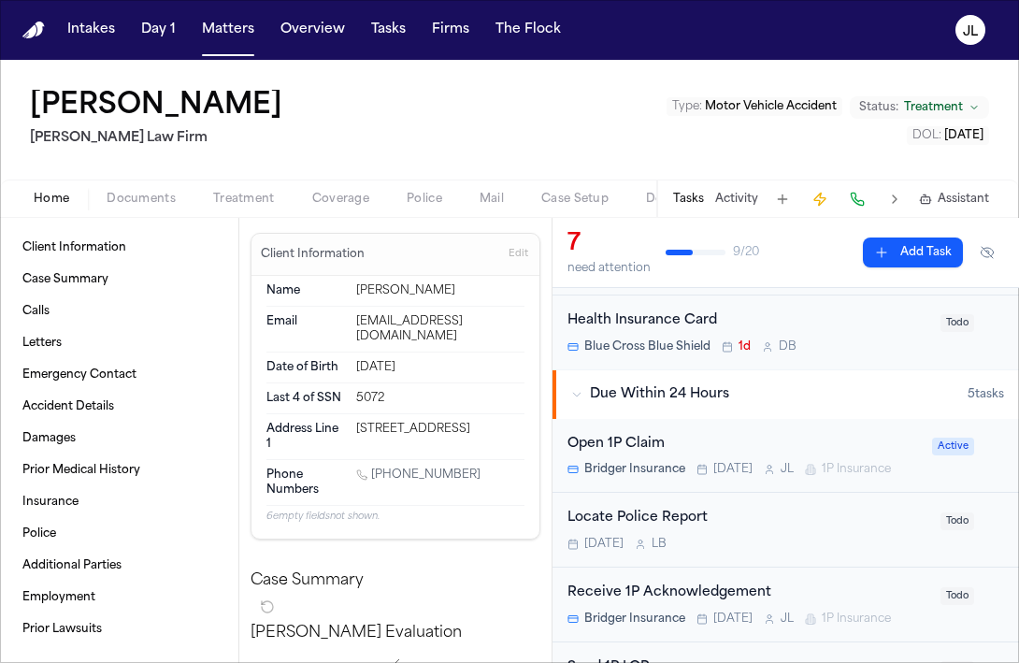
scroll to position [117, 0]
click at [739, 480] on div "Open 1P Claim Bridger Insurance [DATE] [PERSON_NAME] 1P Insurance Active" at bounding box center [785, 455] width 466 height 75
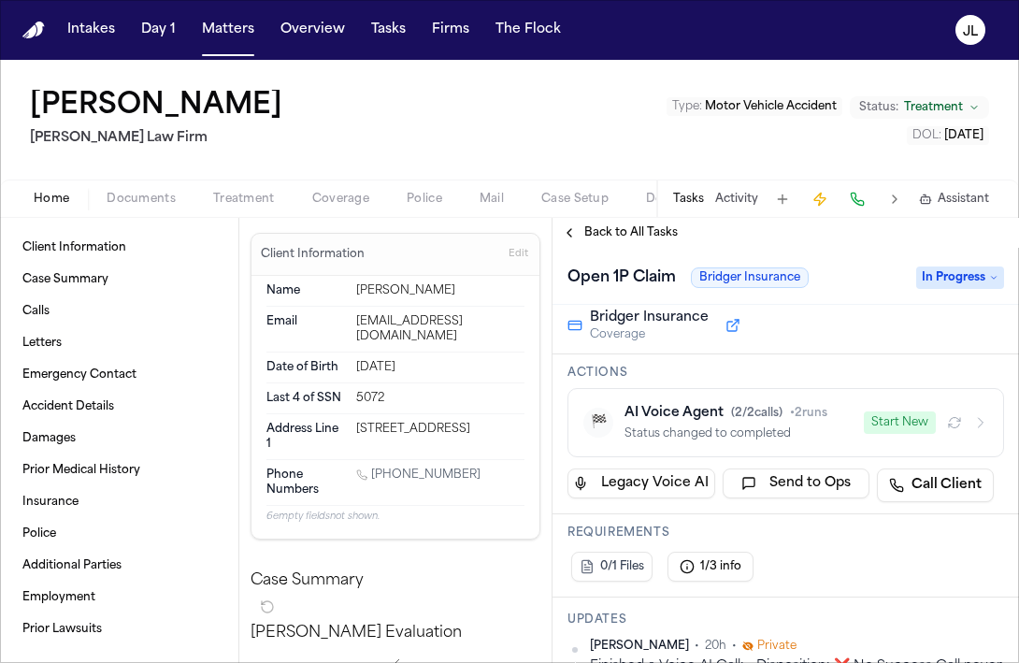
scroll to position [101, 0]
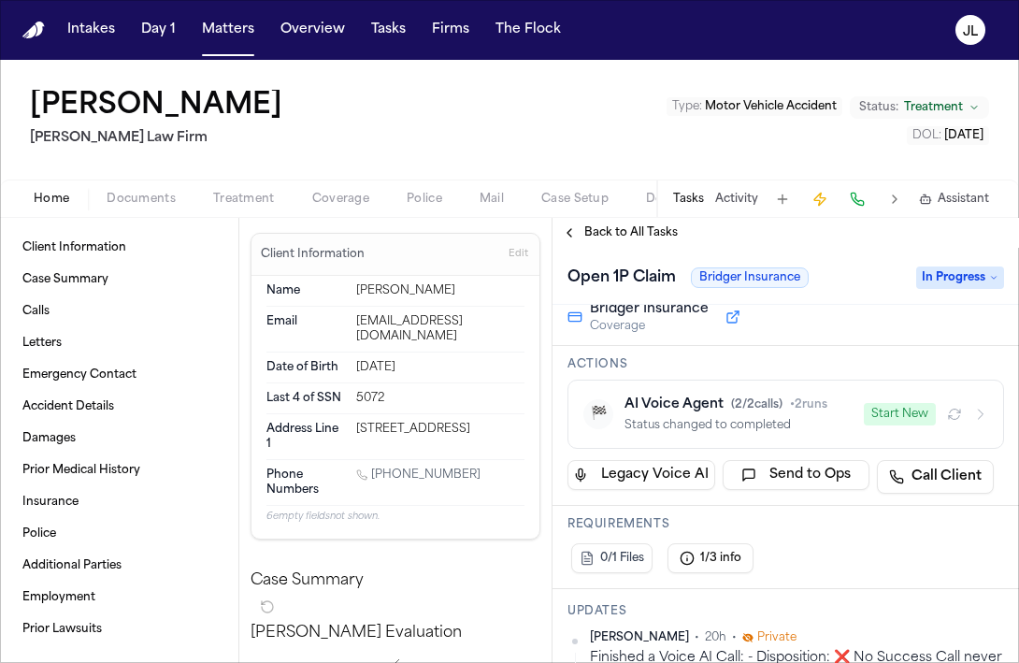
click at [918, 411] on button "Start New" at bounding box center [900, 414] width 72 height 22
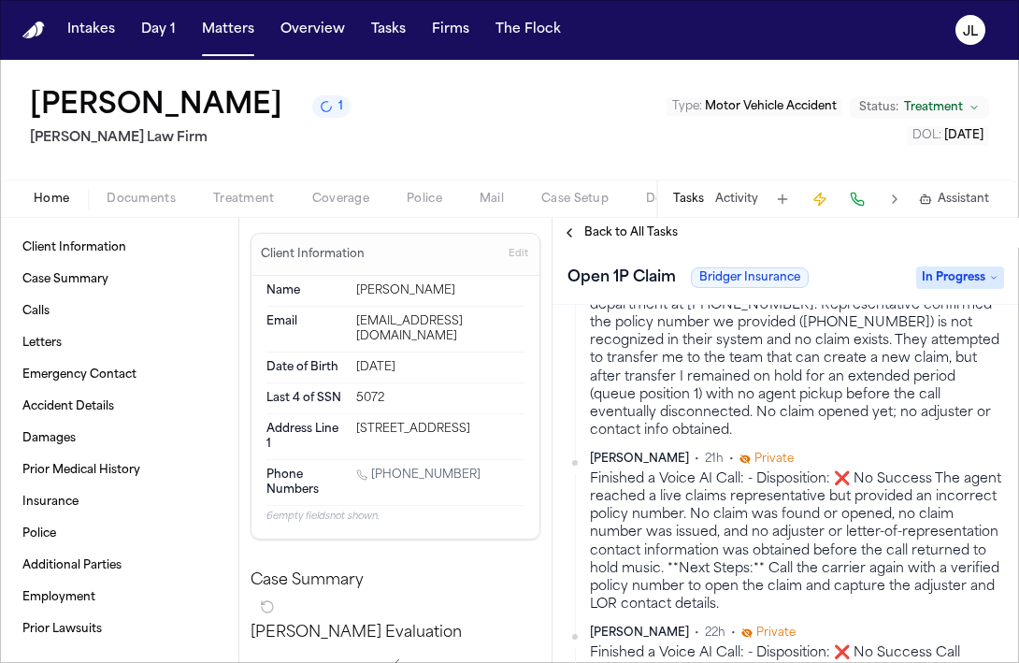
scroll to position [698, 0]
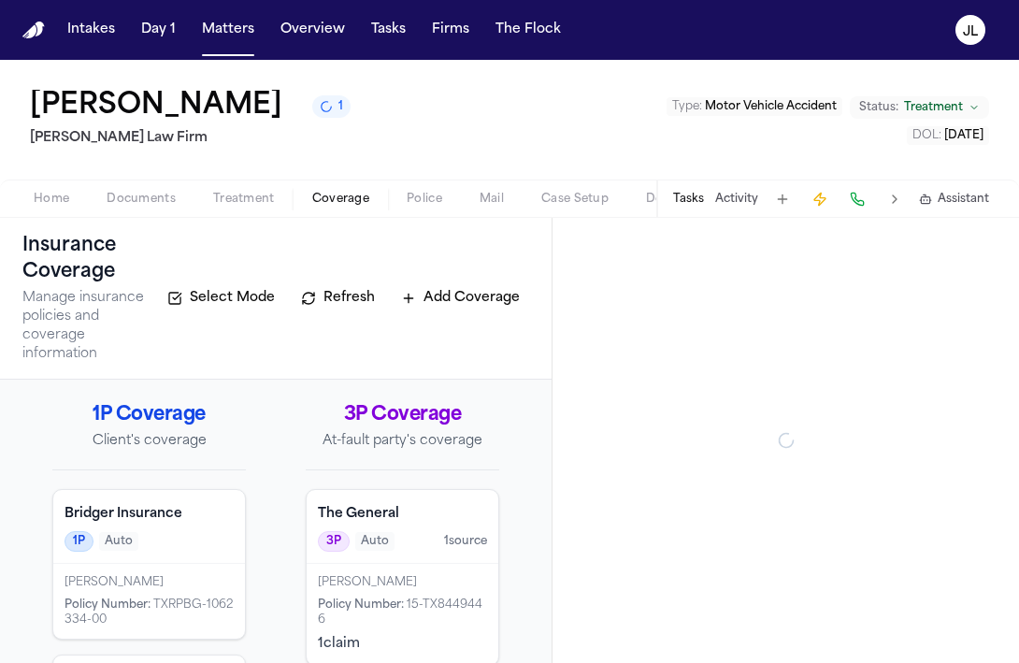
click at [344, 201] on span "Coverage" at bounding box center [340, 199] width 57 height 15
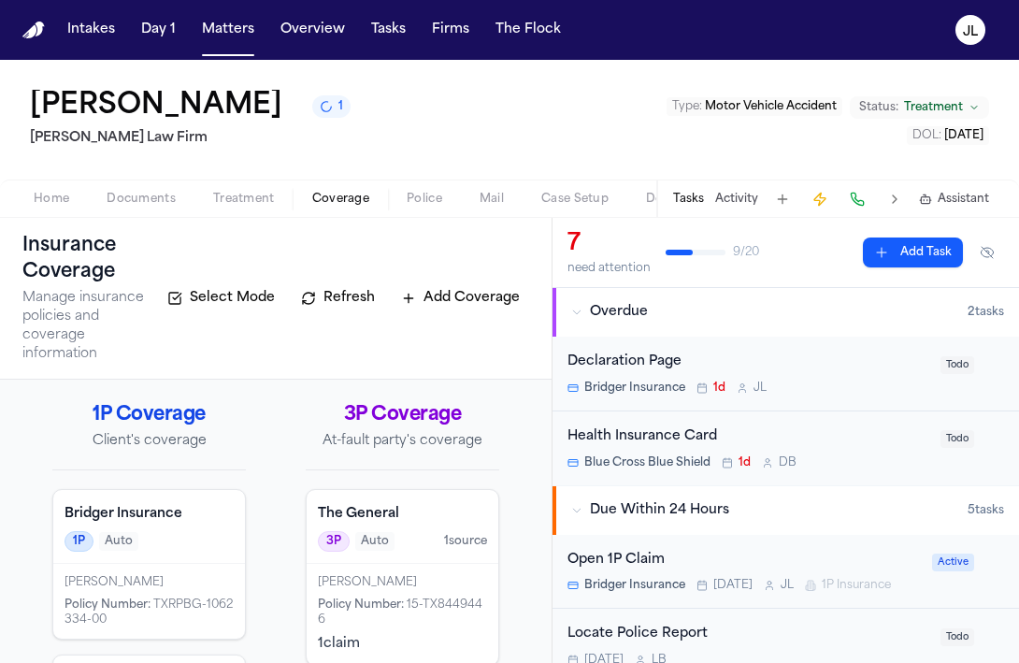
click at [178, 599] on span "TXRPBG-1062334-00" at bounding box center [149, 612] width 168 height 26
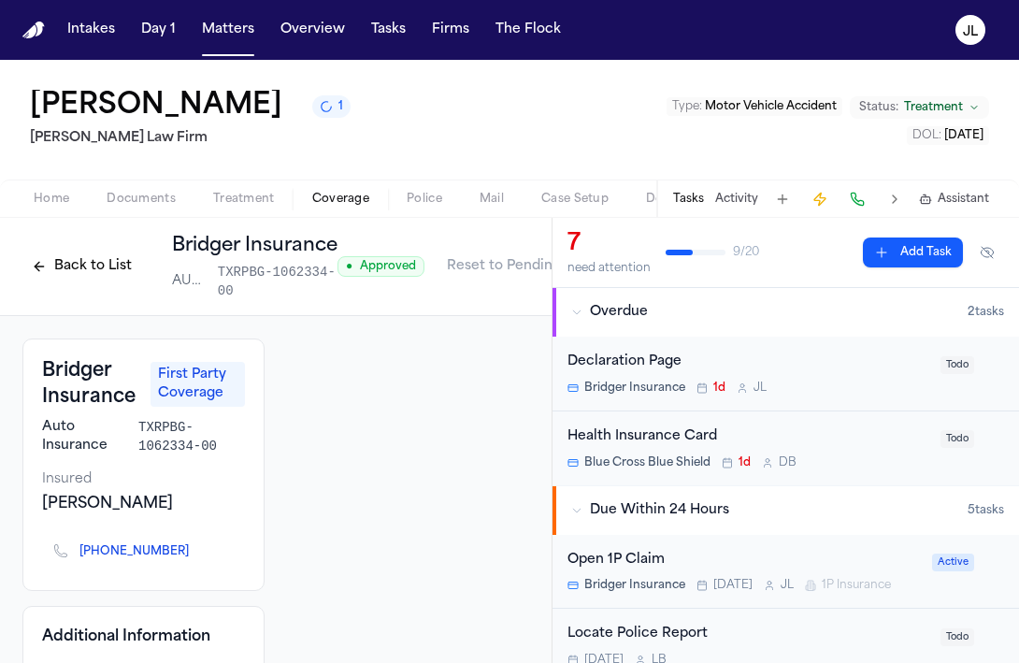
click at [118, 270] on button "Back to List" at bounding box center [81, 266] width 119 height 30
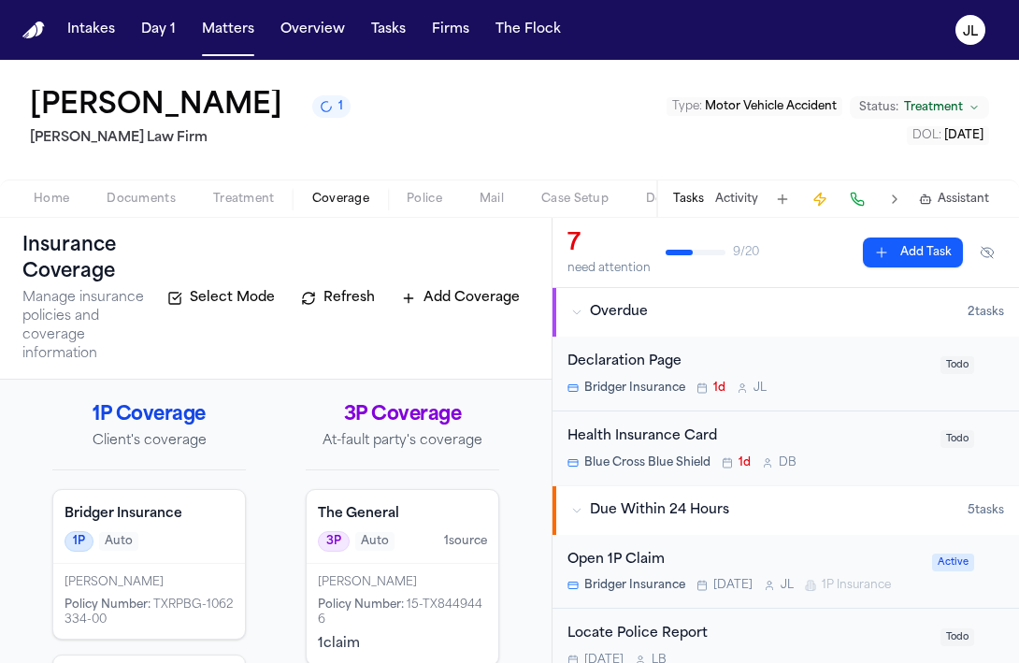
click at [350, 575] on div "[PERSON_NAME]" at bounding box center [402, 582] width 169 height 15
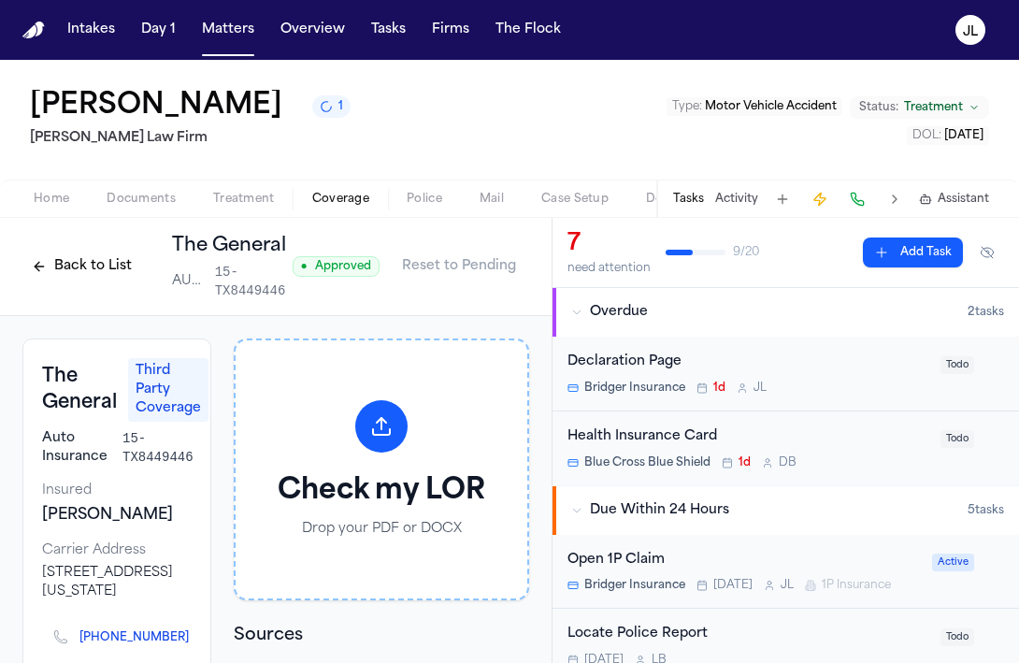
click at [98, 266] on button "Back to List" at bounding box center [81, 266] width 119 height 30
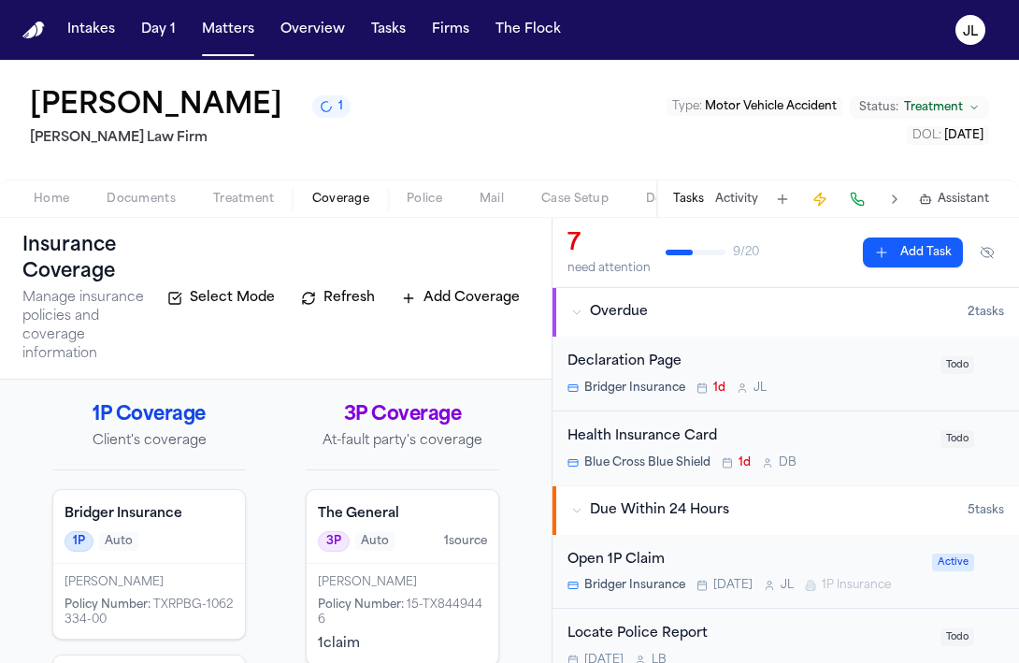
click at [648, 550] on div "Open 1P Claim" at bounding box center [743, 561] width 353 height 22
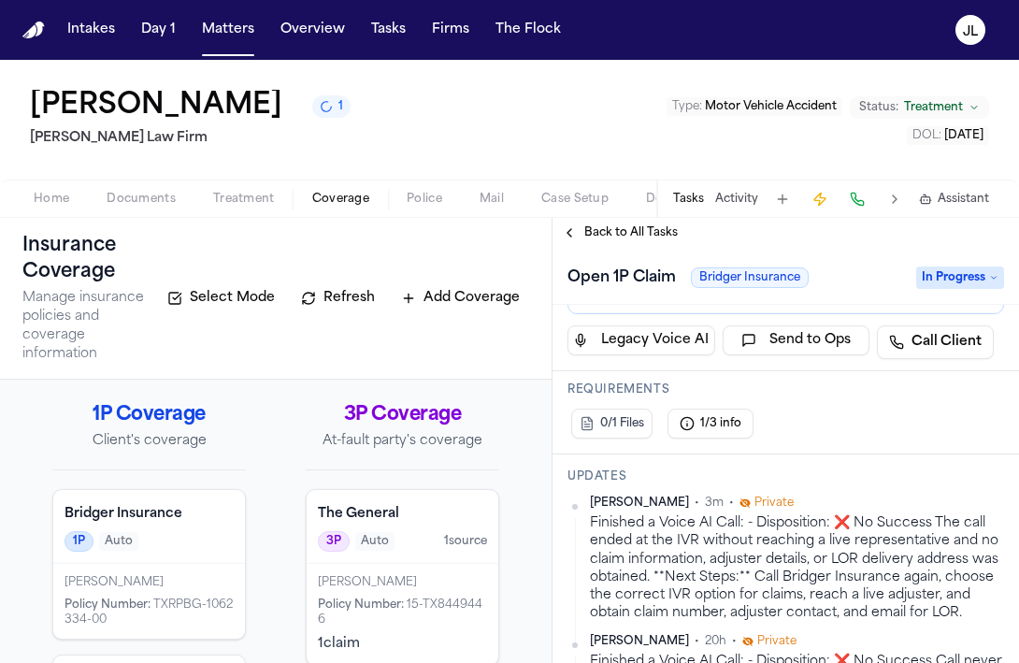
scroll to position [254, 0]
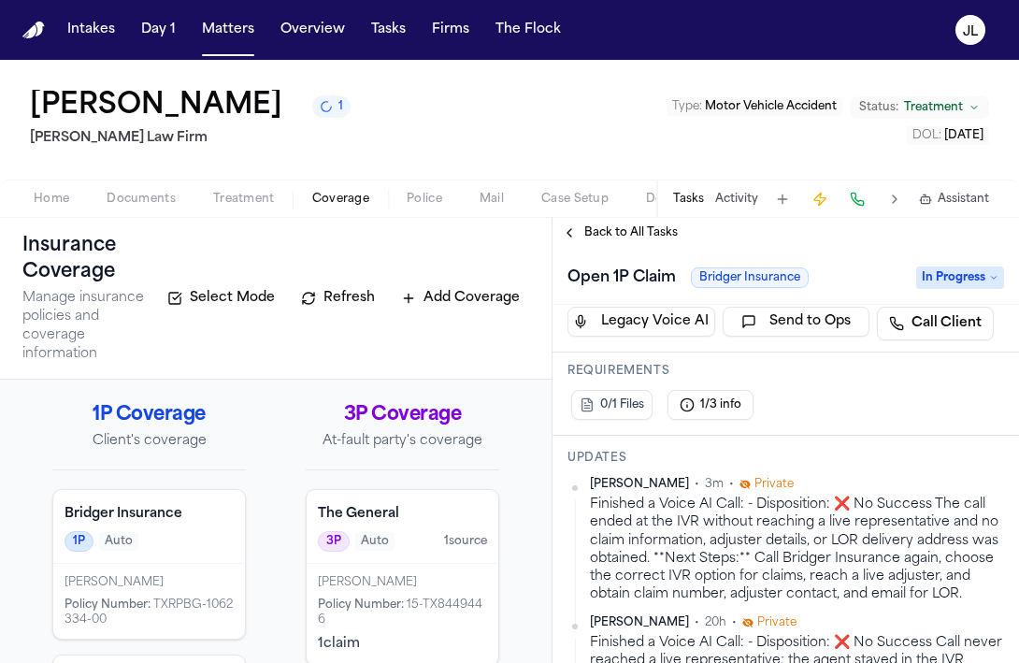
click at [199, 564] on div "[PERSON_NAME] Policy Number : TXRPBG-1062334-00" at bounding box center [149, 601] width 192 height 75
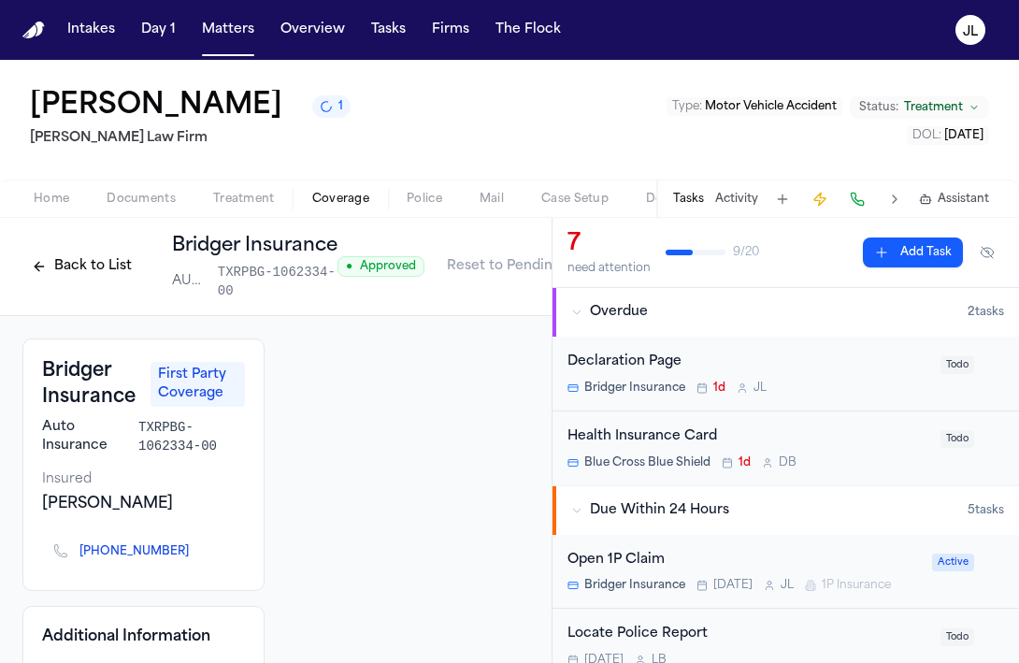
click at [66, 282] on div "Back to List Bridger Insurance AUTO TXRPBG-1062334-00" at bounding box center [179, 266] width 315 height 67
click at [66, 280] on button "Back to List" at bounding box center [81, 266] width 119 height 30
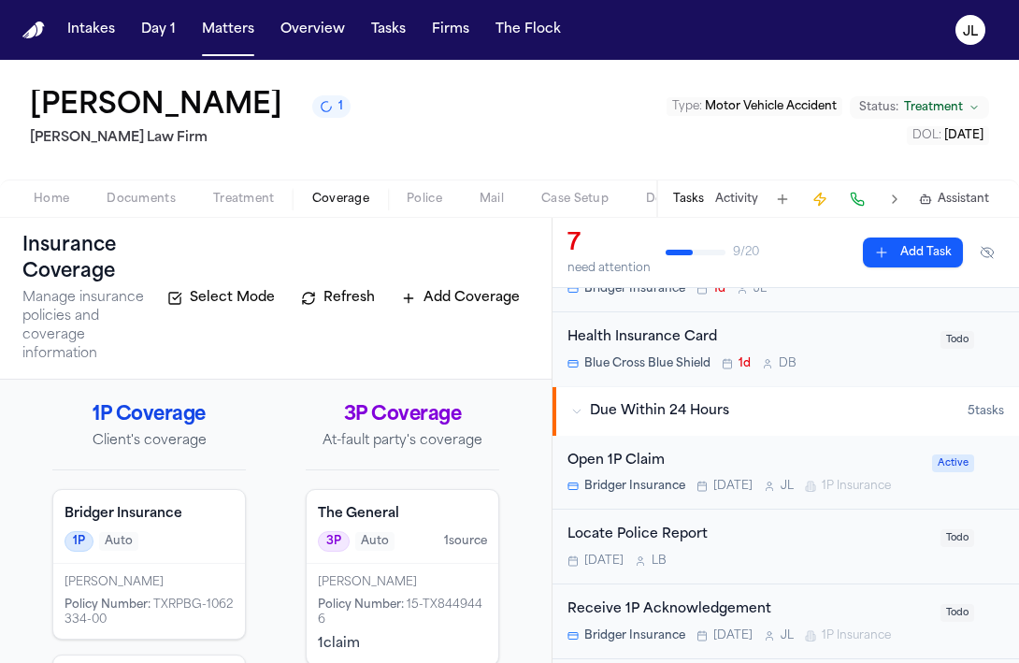
scroll to position [100, 0]
click at [717, 492] on span "[DATE]" at bounding box center [732, 485] width 39 height 15
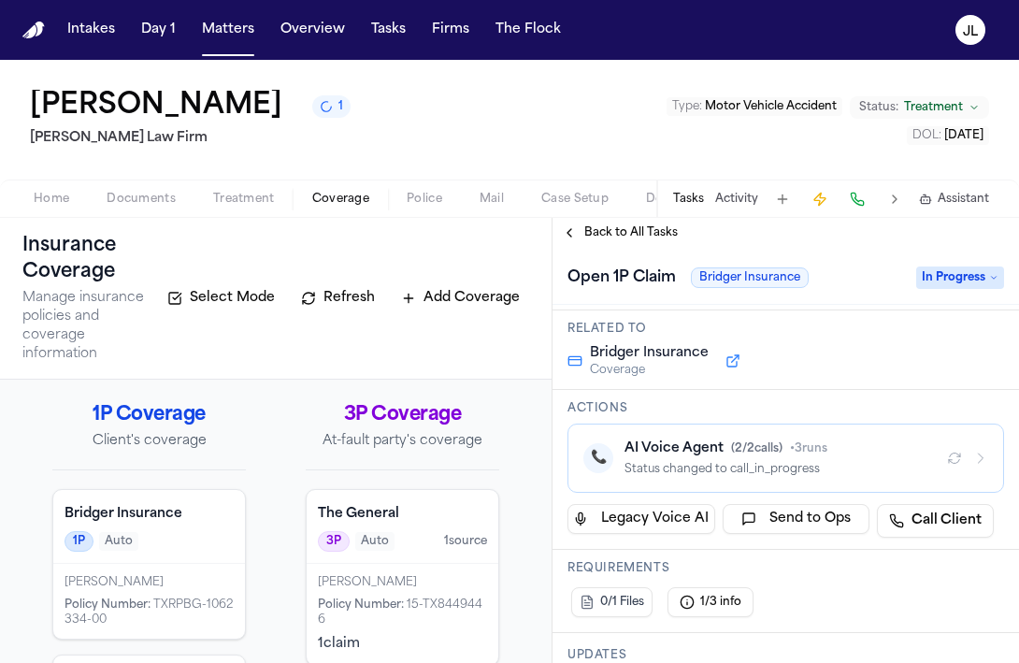
scroll to position [60, 0]
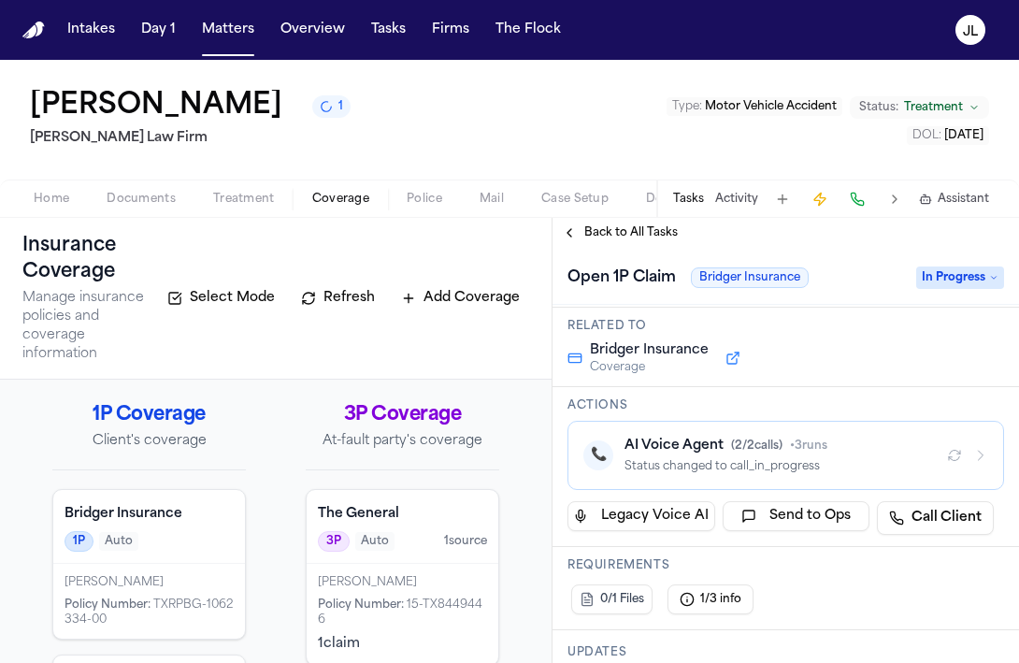
click at [977, 457] on icon "button" at bounding box center [980, 455] width 15 height 15
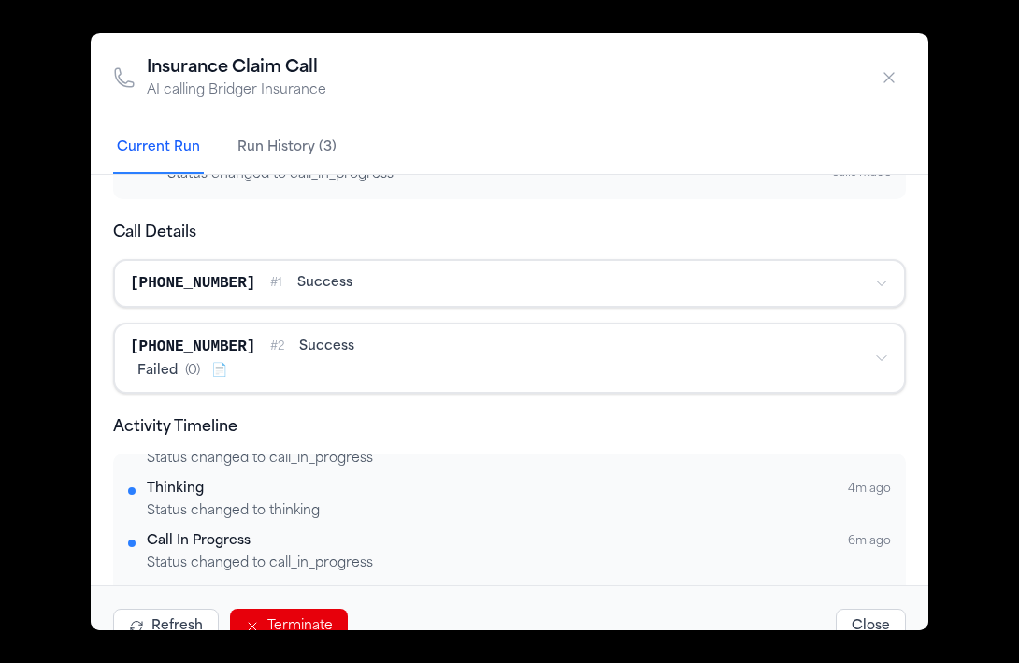
scroll to position [34, 0]
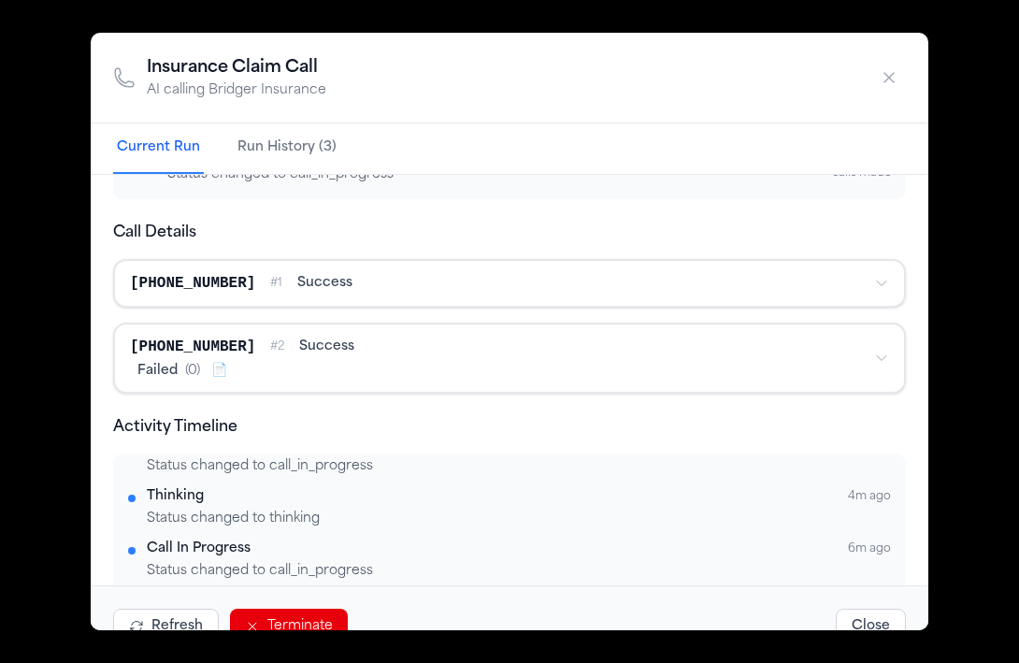
click at [581, 304] on button "[PHONE_NUMBER] success" at bounding box center [509, 283] width 789 height 45
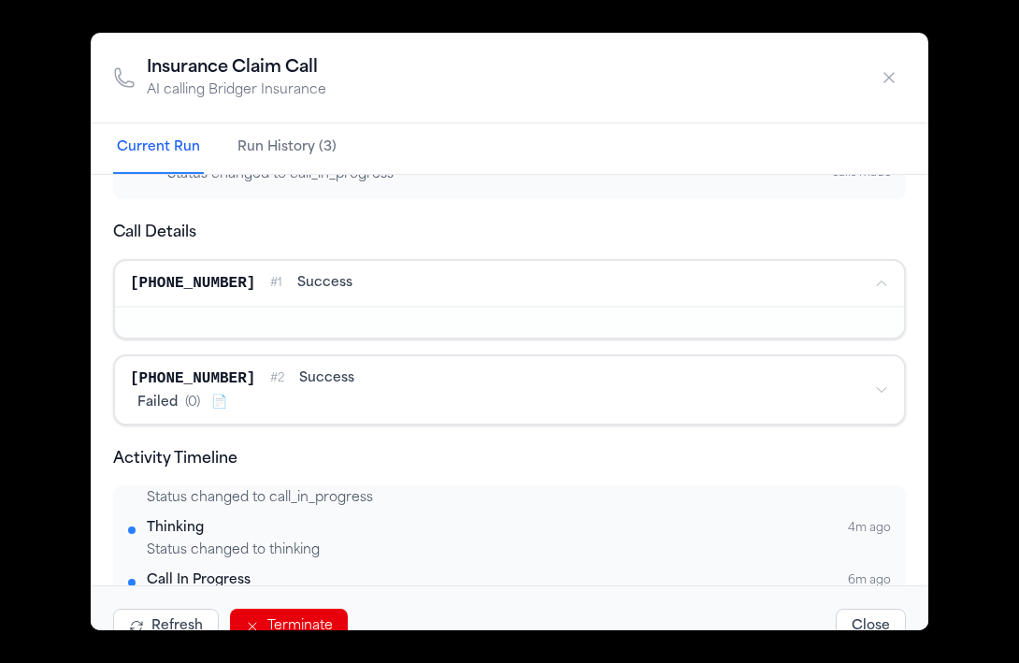
click at [591, 299] on button "[PHONE_NUMBER] success" at bounding box center [509, 283] width 789 height 45
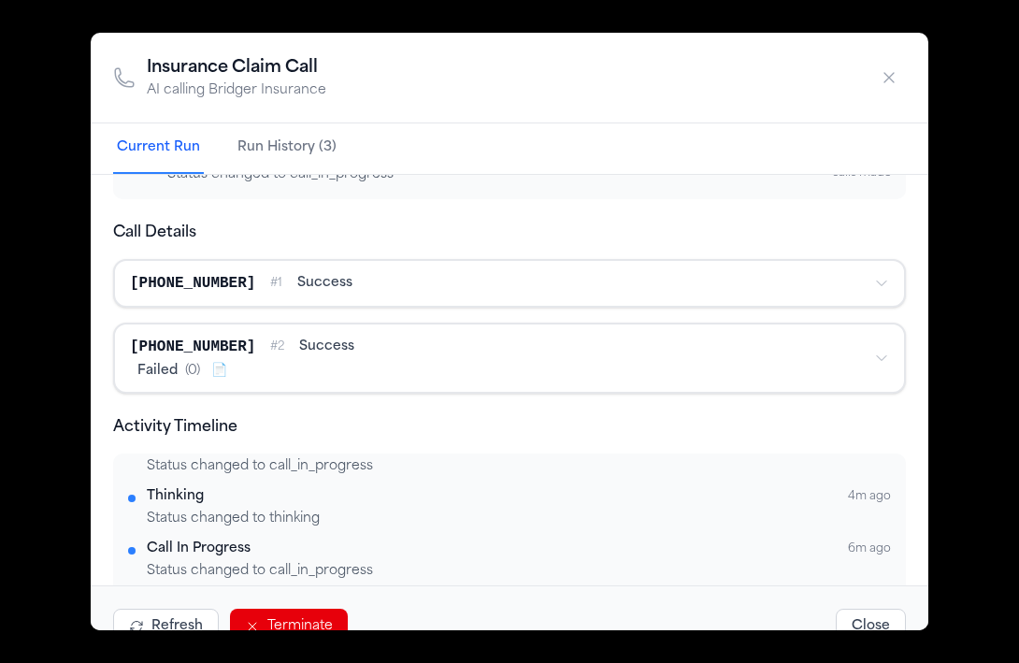
scroll to position [0, 0]
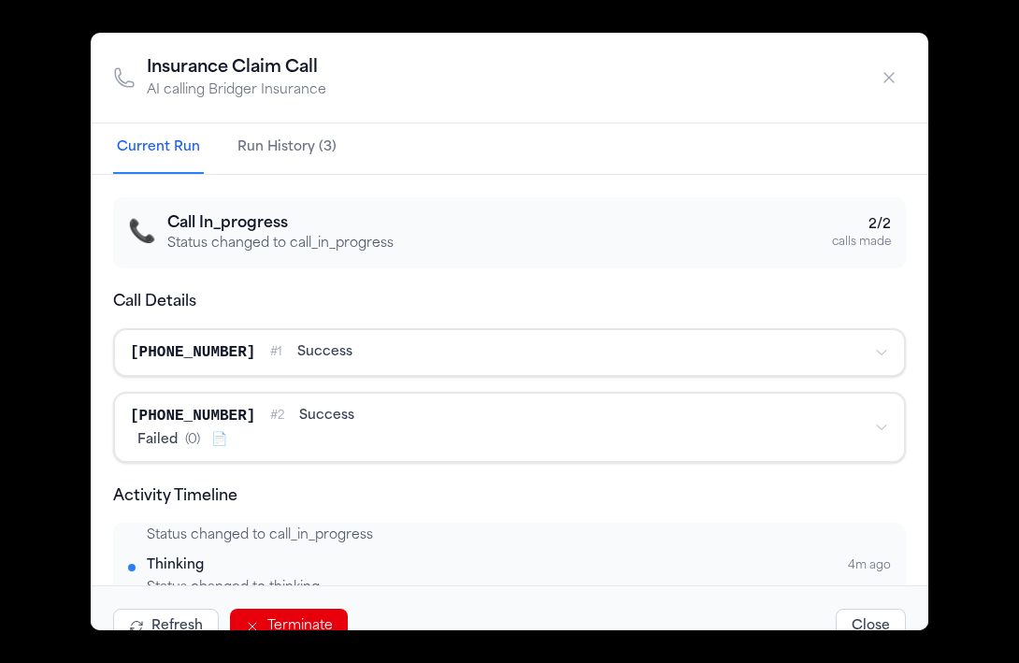
click at [283, 158] on button "Run History (3)" at bounding box center [287, 148] width 107 height 50
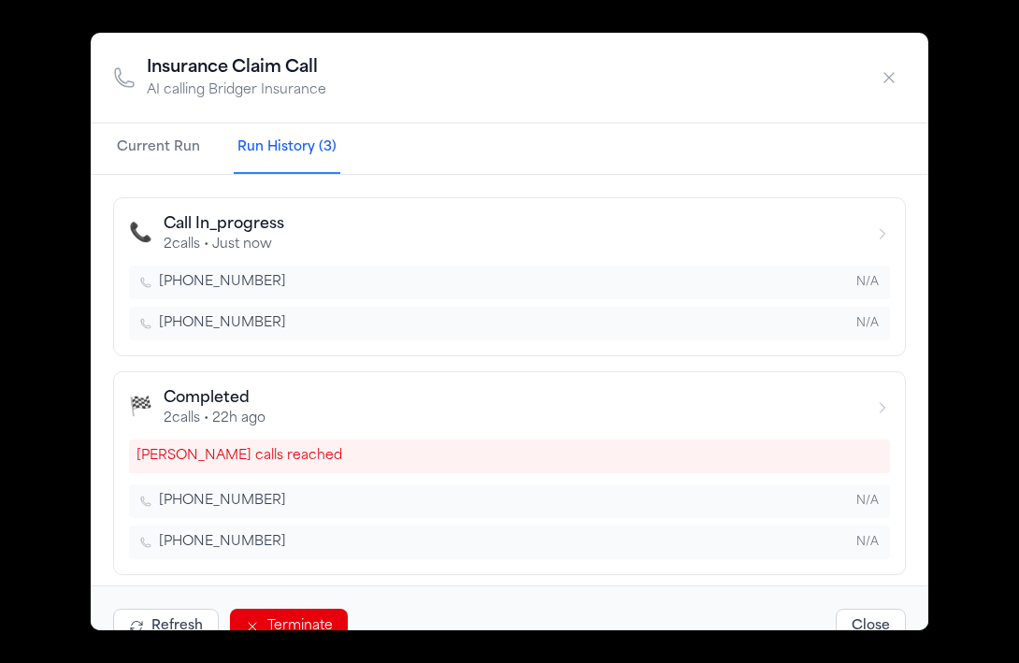
click at [892, 80] on icon "button" at bounding box center [889, 77] width 19 height 19
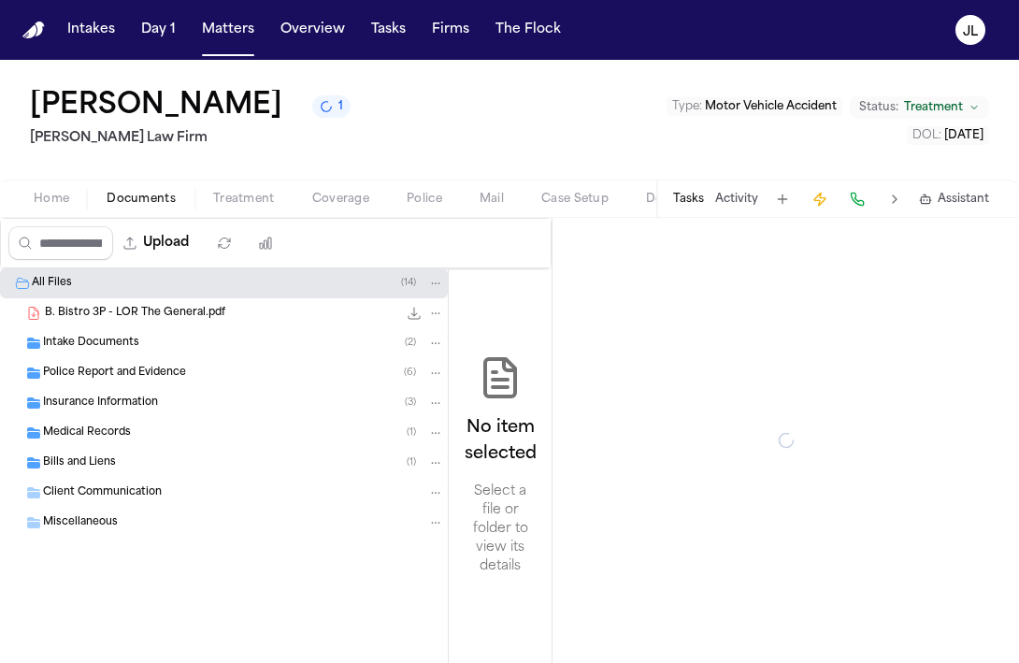
click at [169, 199] on span "Documents" at bounding box center [141, 199] width 69 height 15
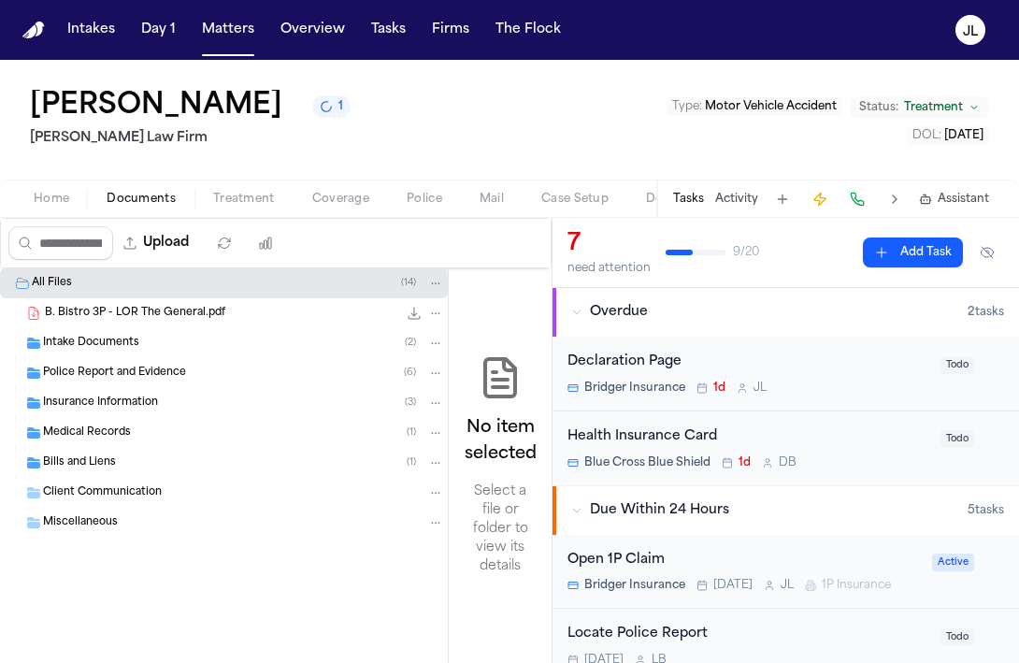
click at [82, 197] on button "Home" at bounding box center [51, 199] width 73 height 22
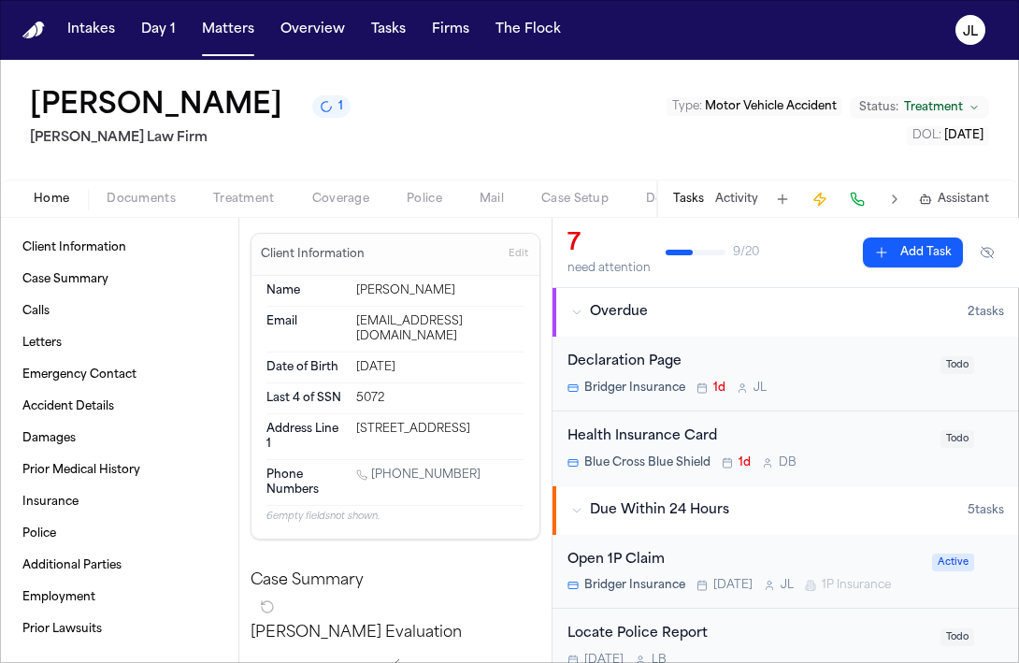
click at [245, 212] on div "Home Documents Treatment Coverage Police Mail Case Setup Demand Workspaces Arti…" at bounding box center [509, 197] width 1019 height 37
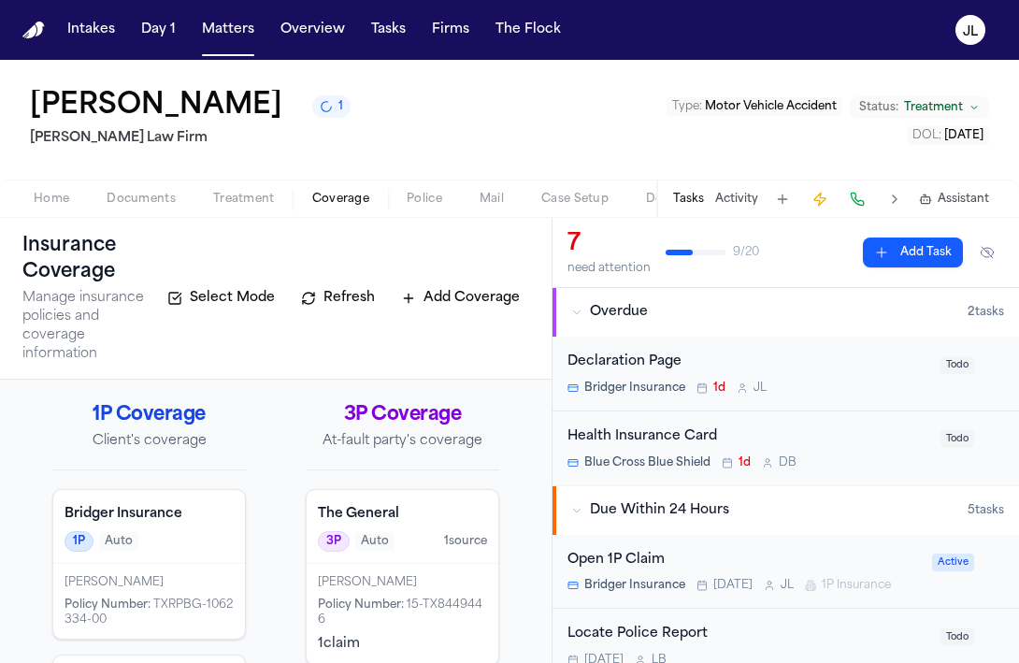
click at [349, 210] on span "button" at bounding box center [340, 209] width 79 height 2
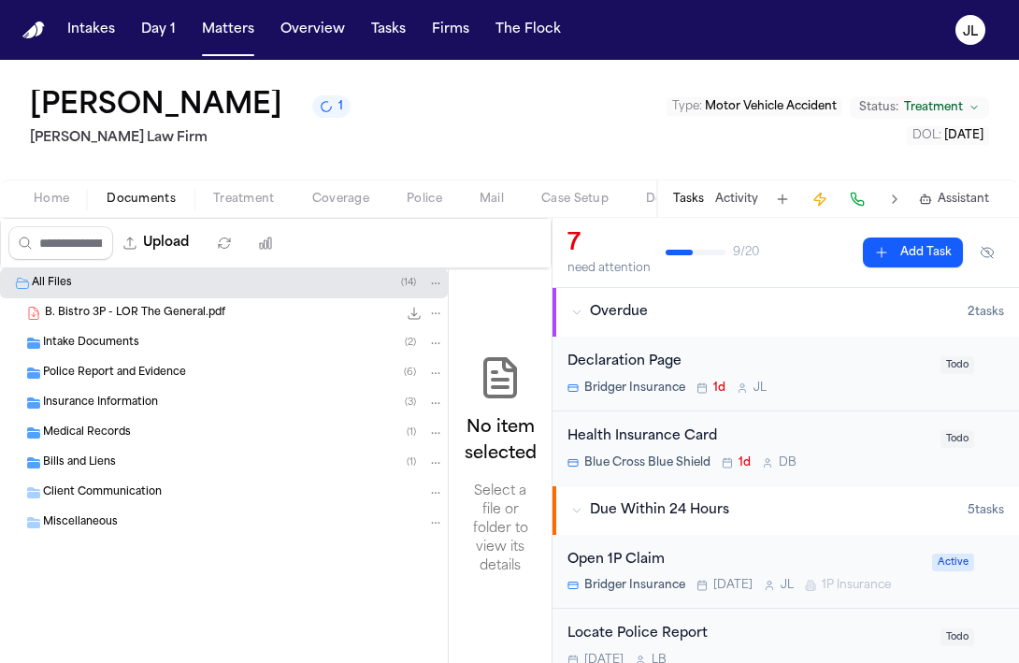
click at [118, 197] on span "Documents" at bounding box center [141, 199] width 69 height 15
click at [61, 197] on span "Home" at bounding box center [52, 199] width 36 height 15
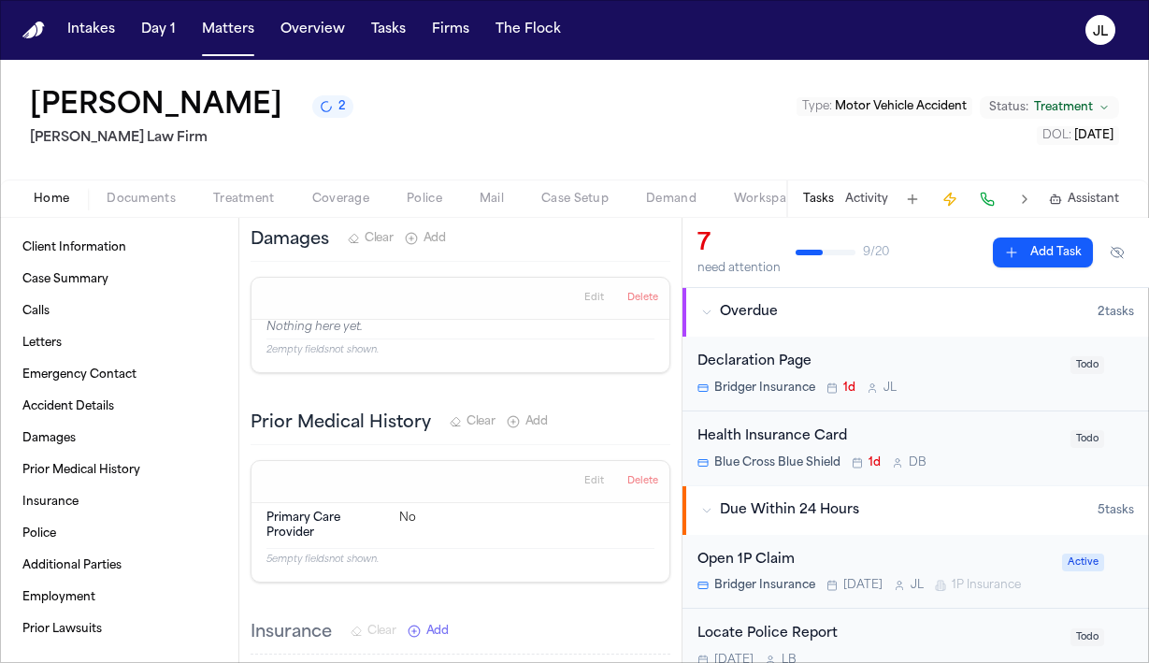
scroll to position [2785, 0]
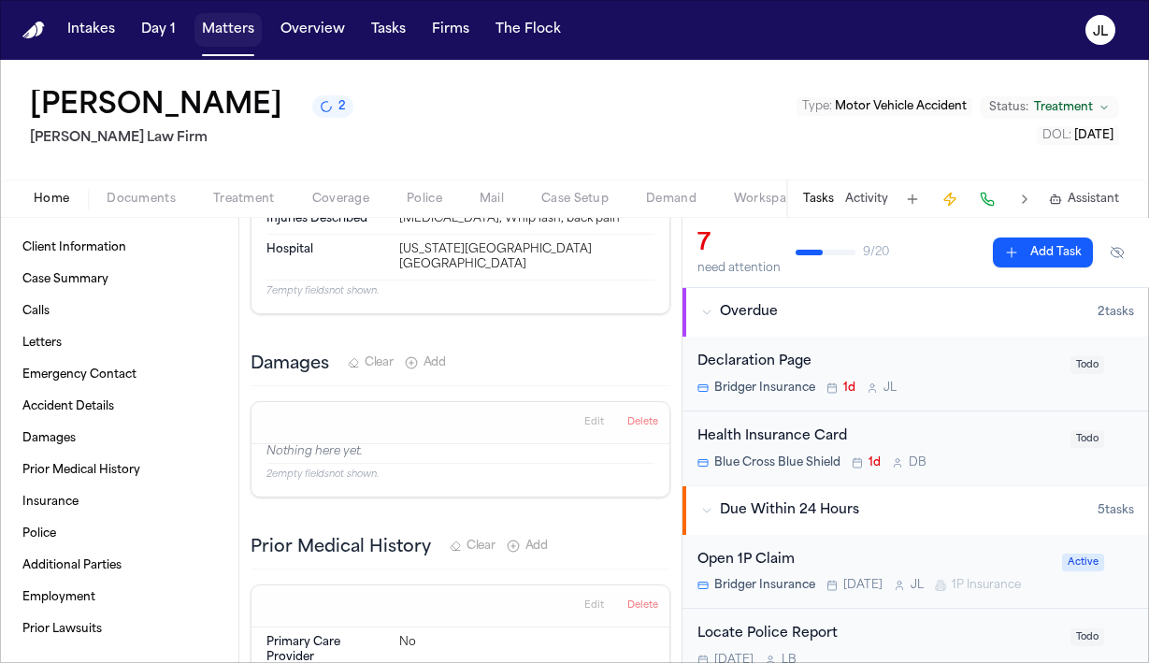
click at [225, 36] on button "Matters" at bounding box center [227, 30] width 67 height 34
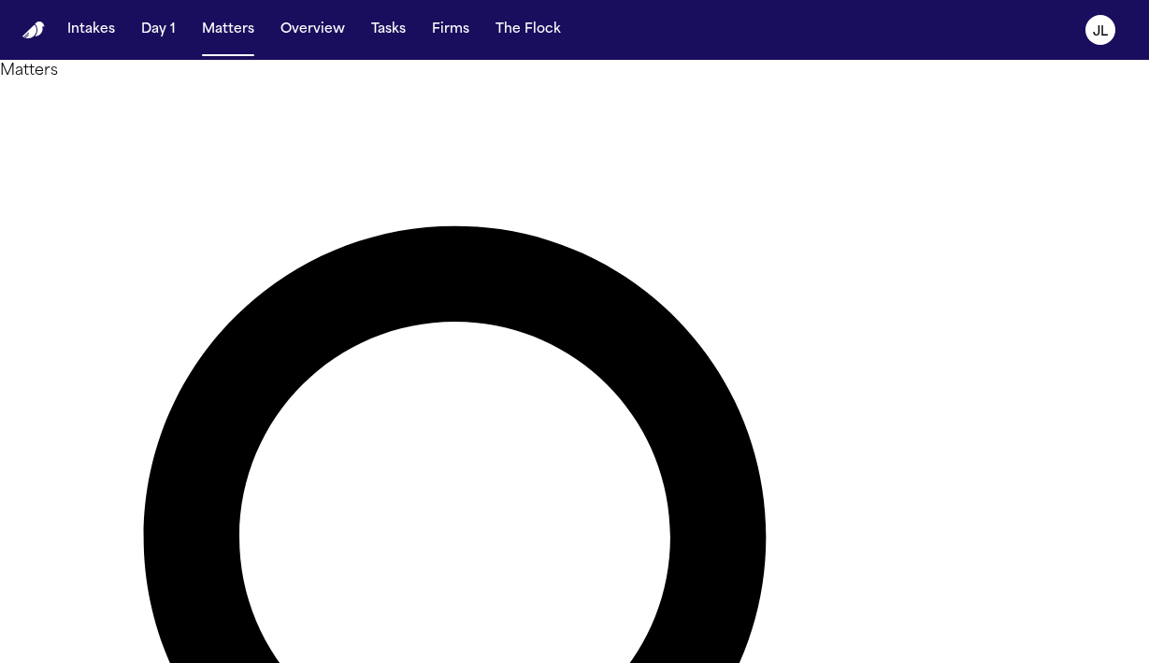
drag, startPoint x: 447, startPoint y: 108, endPoint x: 301, endPoint y: 101, distance: 146.0
click at [301, 102] on div "**********" at bounding box center [574, 668] width 1149 height 1216
type input "******"
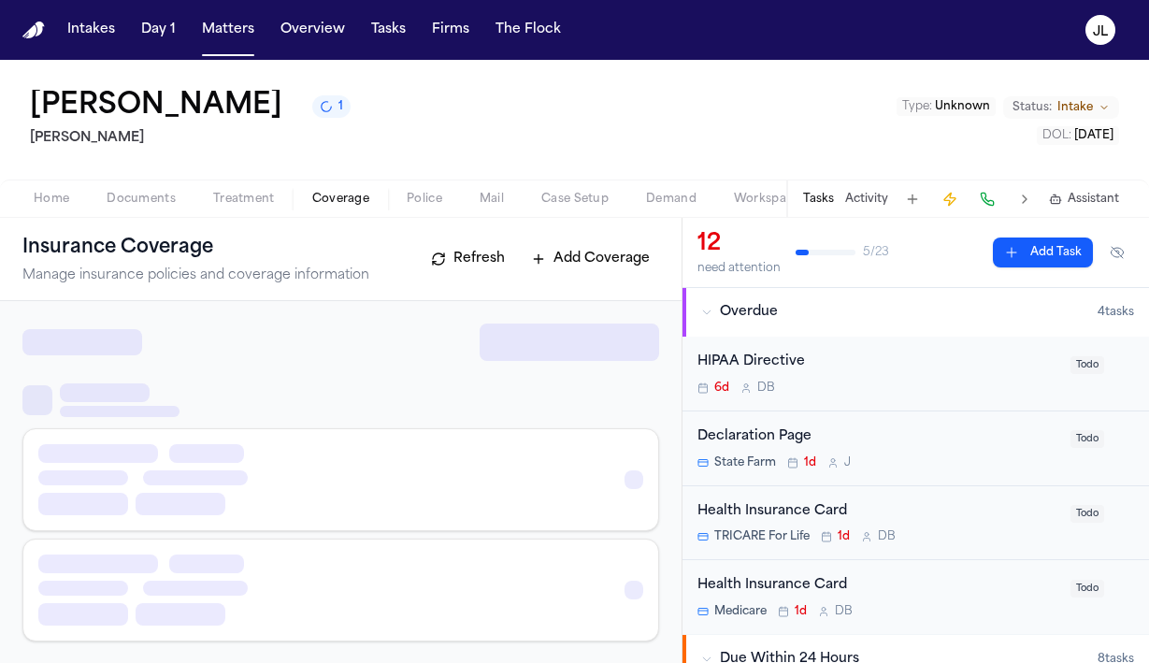
click at [307, 199] on button "Coverage" at bounding box center [341, 199] width 94 height 22
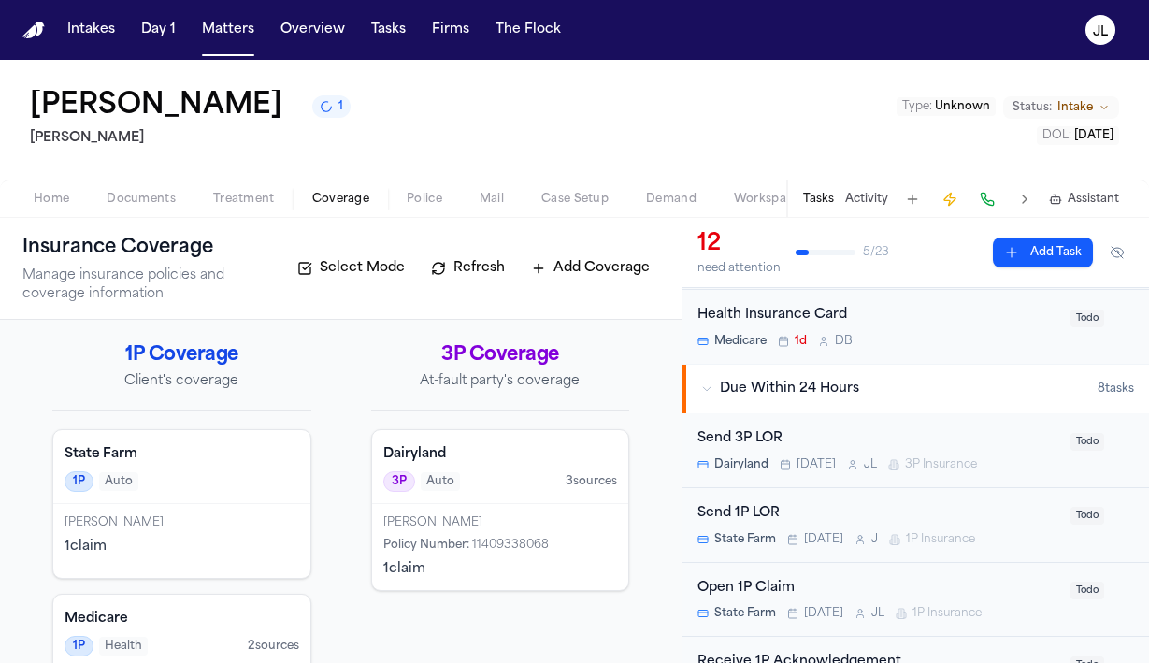
scroll to position [292, 0]
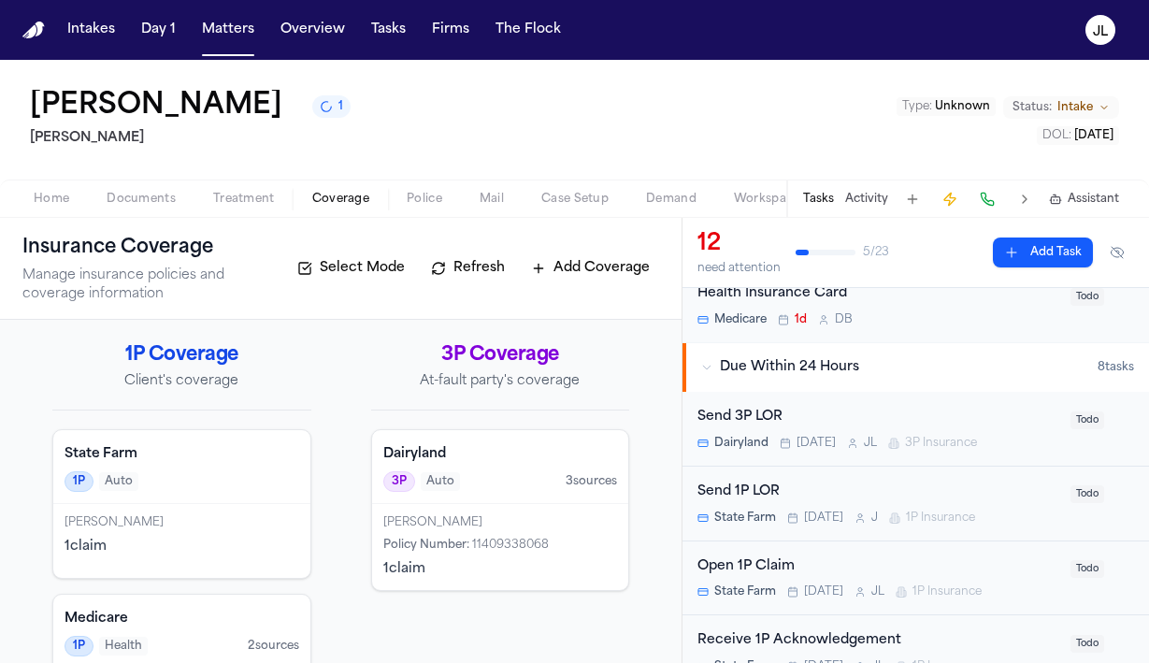
click at [740, 569] on div "Open 1P Claim" at bounding box center [878, 567] width 362 height 22
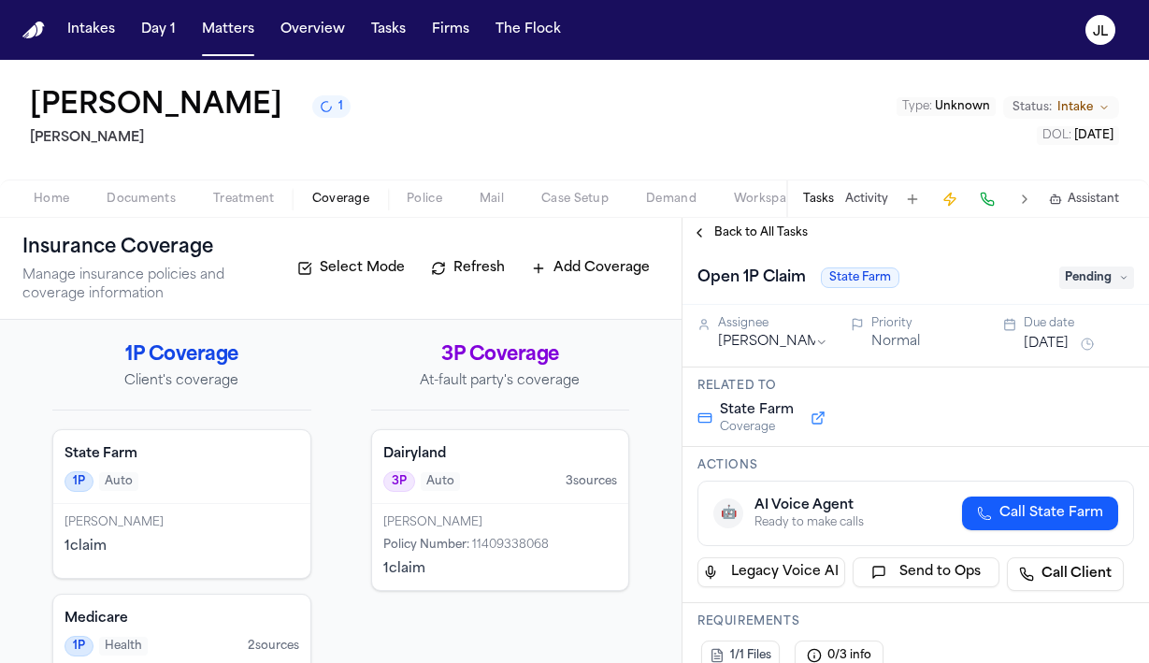
click at [1055, 352] on button "[DATE]" at bounding box center [1046, 344] width 45 height 19
